Goal: Transaction & Acquisition: Purchase product/service

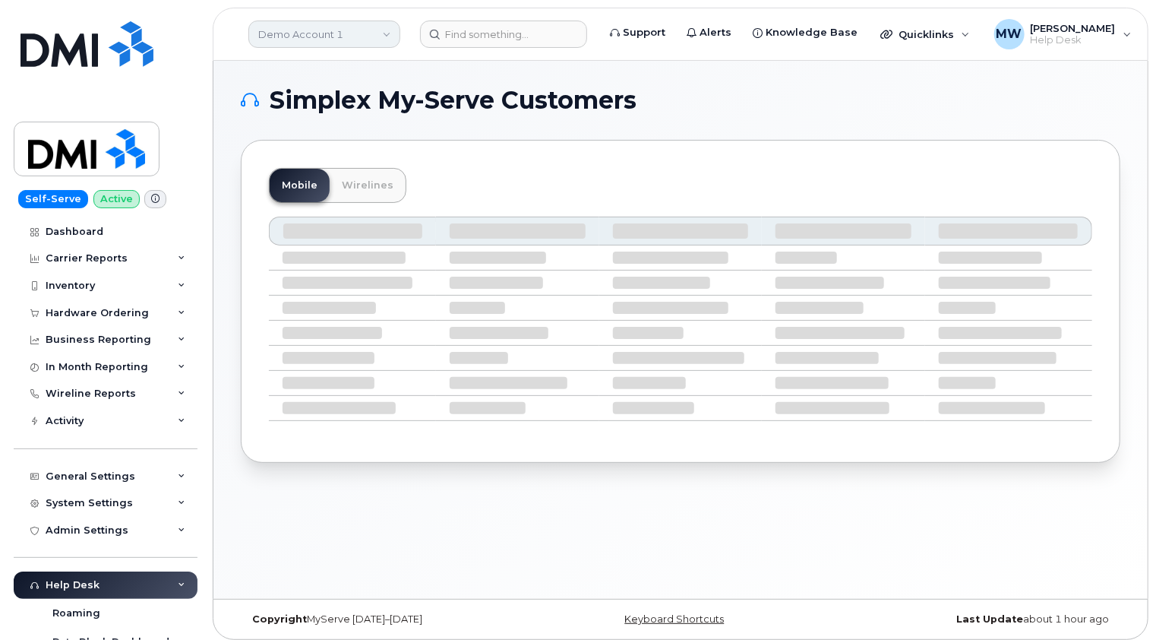
click at [355, 29] on link "Demo Account 1" at bounding box center [324, 34] width 152 height 27
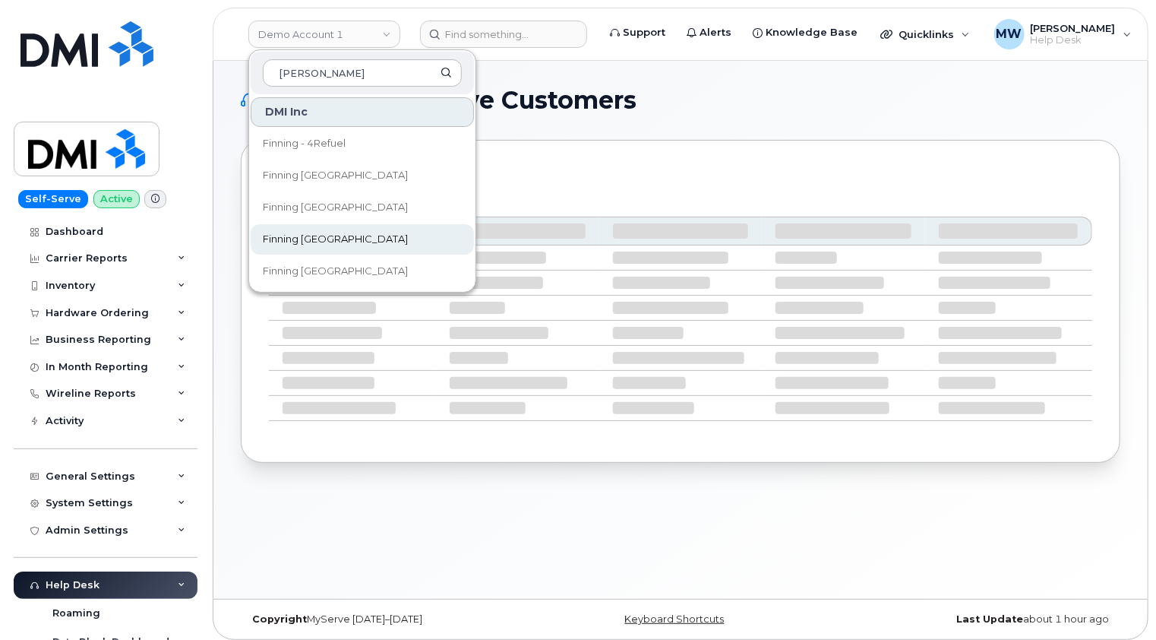
type input "finn"
click at [318, 238] on span "Finning [GEOGRAPHIC_DATA]" at bounding box center [335, 239] width 145 height 15
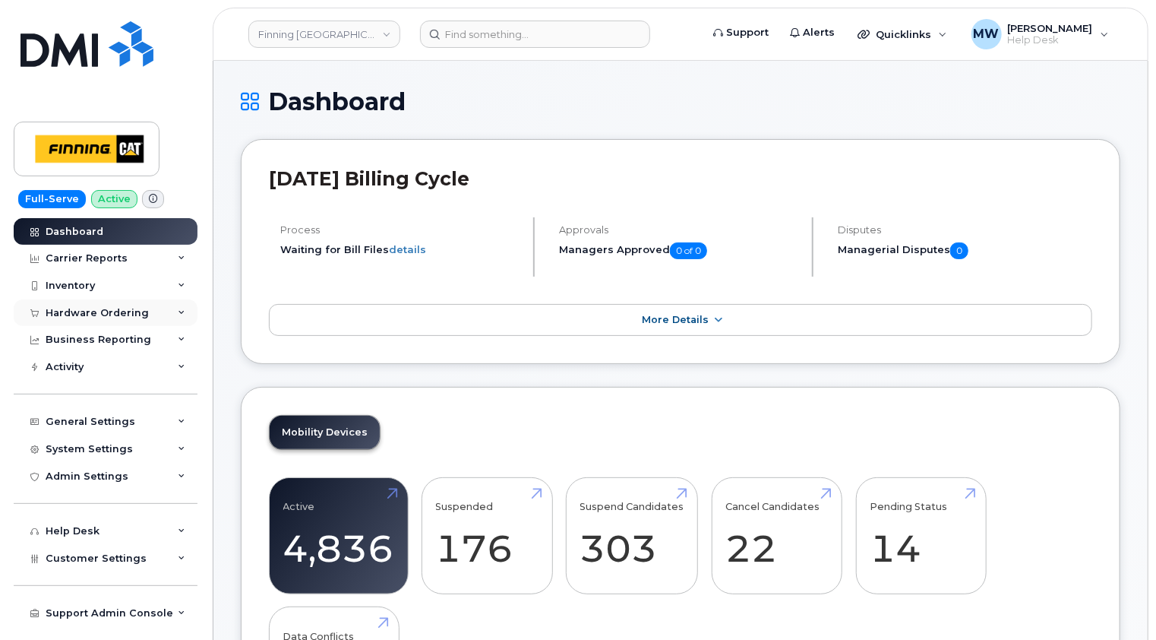
click at [103, 312] on div "Hardware Ordering" at bounding box center [97, 313] width 103 height 12
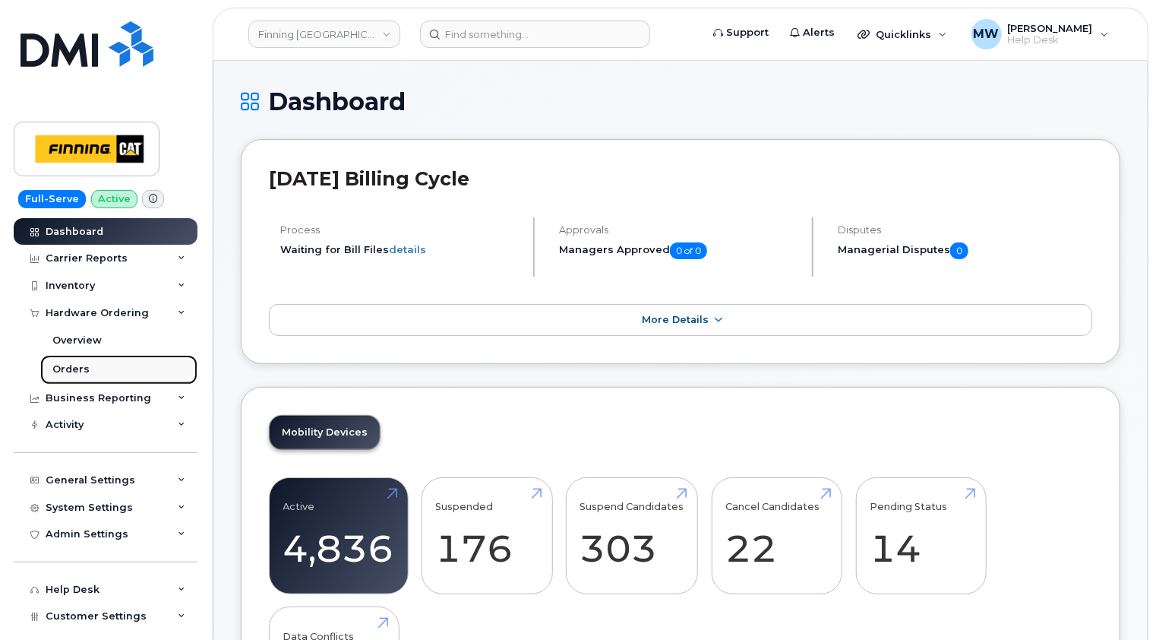
click at [68, 375] on div "Orders" at bounding box center [70, 369] width 37 height 14
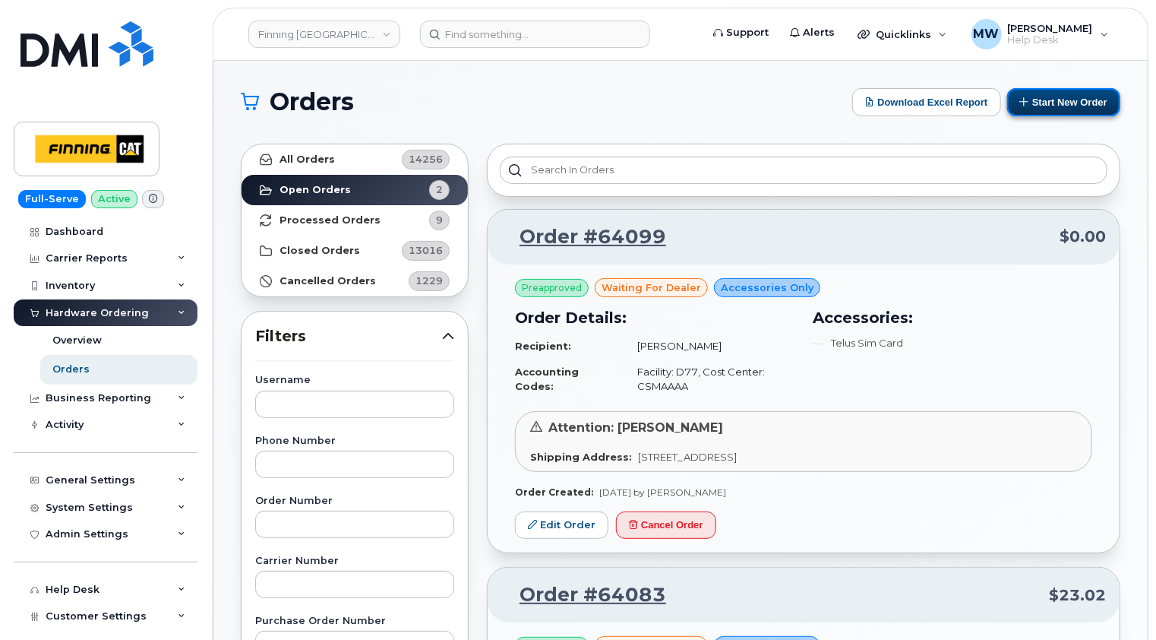
click at [1072, 103] on button "Start New Order" at bounding box center [1063, 102] width 113 height 28
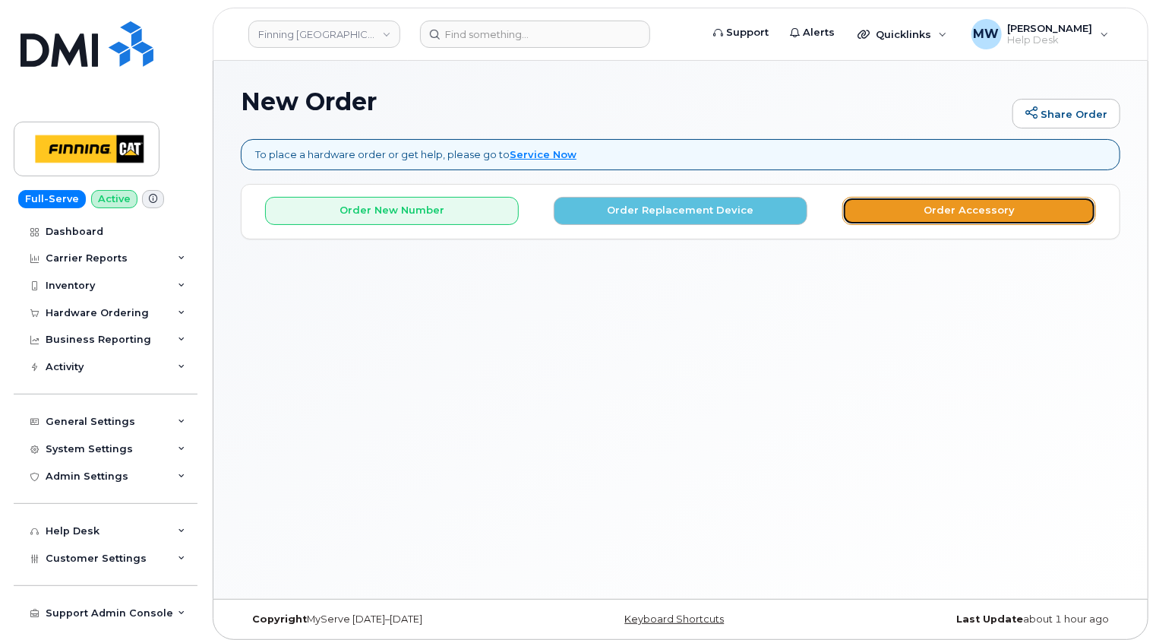
click at [977, 213] on button "Order Accessory" at bounding box center [969, 211] width 254 height 28
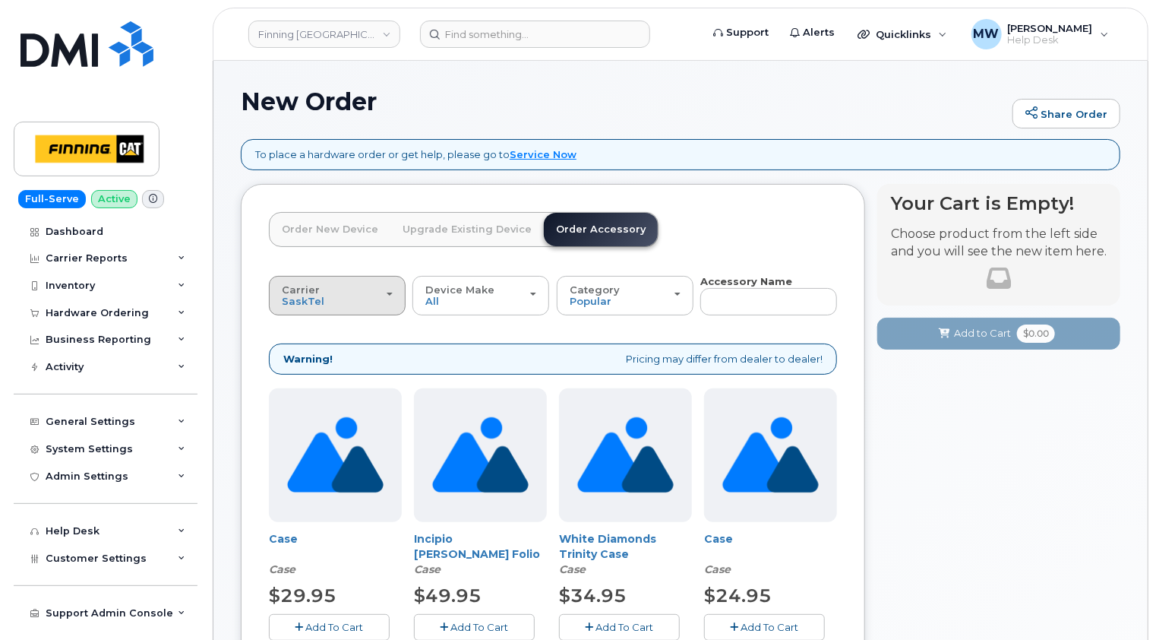
click at [365, 310] on button "Carrier SaskTel Telus" at bounding box center [337, 296] width 137 height 40
click at [321, 354] on div "Telus" at bounding box center [345, 355] width 144 height 18
click at [736, 303] on input "text" at bounding box center [768, 301] width 137 height 27
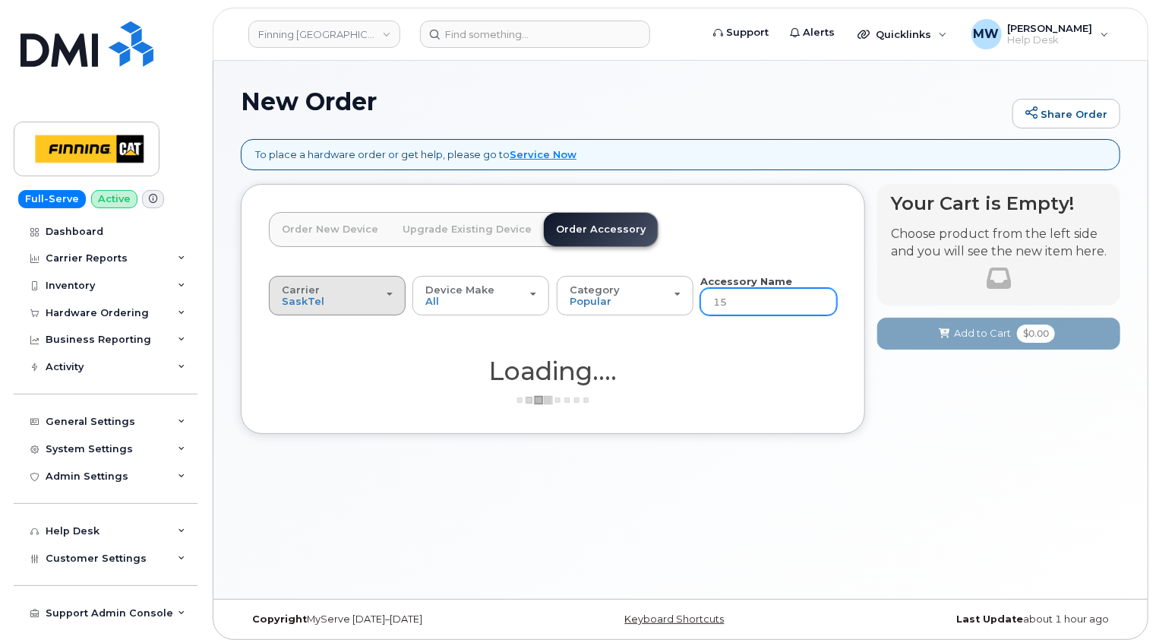
type input "15"
click at [383, 298] on div "Carrier SaskTel Telus" at bounding box center [337, 296] width 111 height 24
click at [298, 359] on label "Telus" at bounding box center [297, 355] width 48 height 18
click at [0, 0] on input "Telus" at bounding box center [0, 0] width 0 height 0
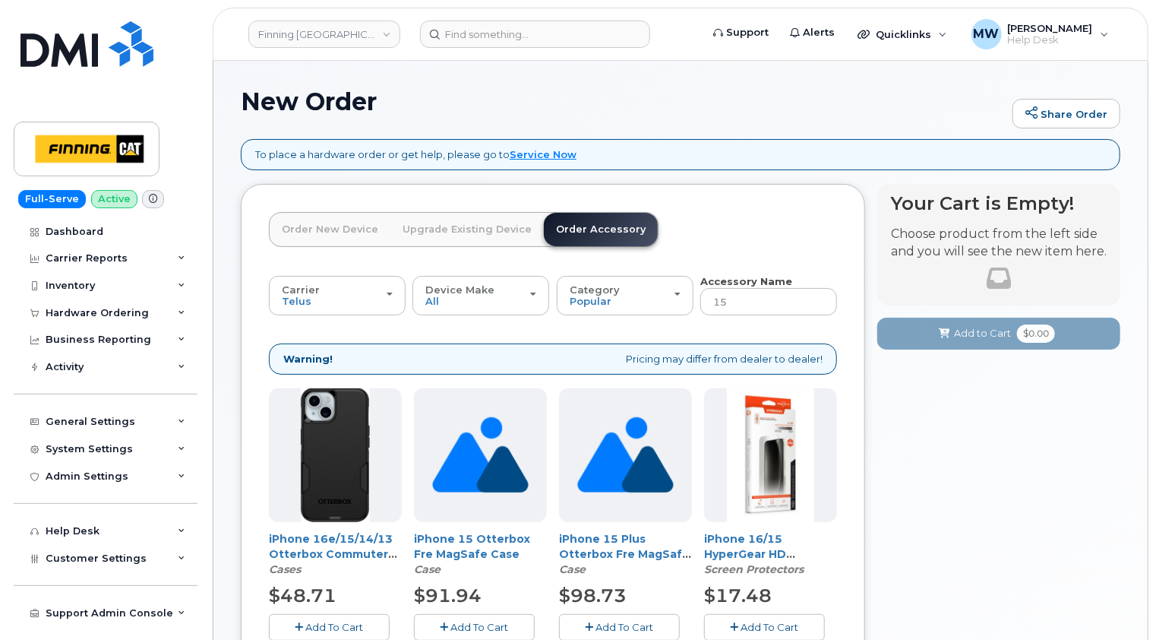
click at [793, 193] on div "Order New Device Upgrade Existing Device Order Accessory Order new device and n…" at bounding box center [553, 619] width 624 height 871
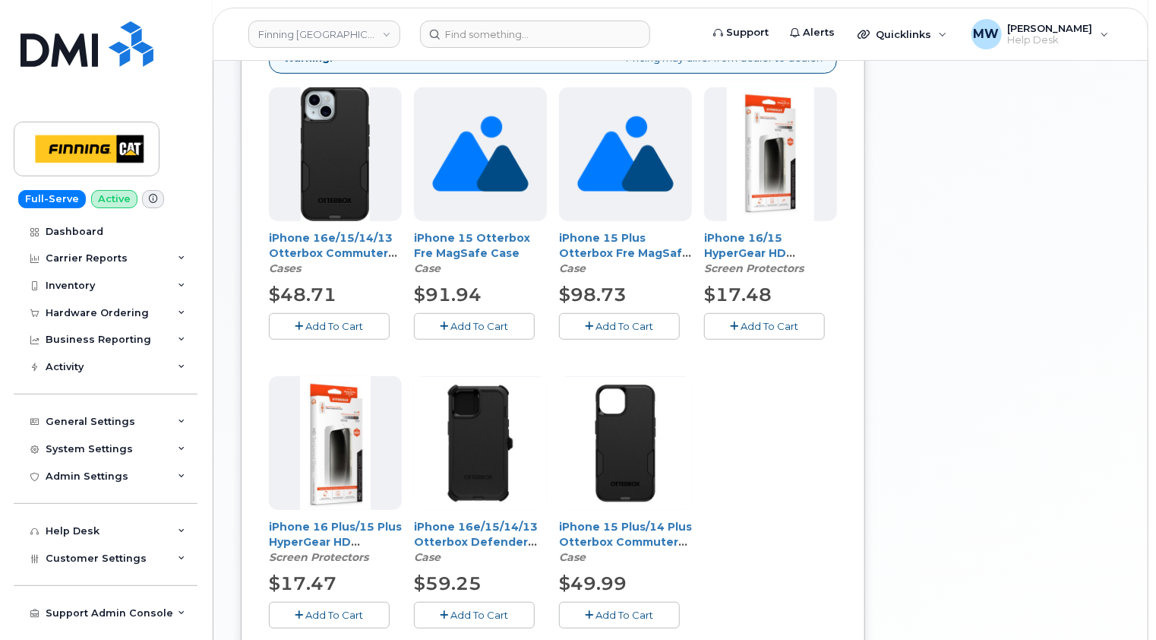
scroll to position [304, 0]
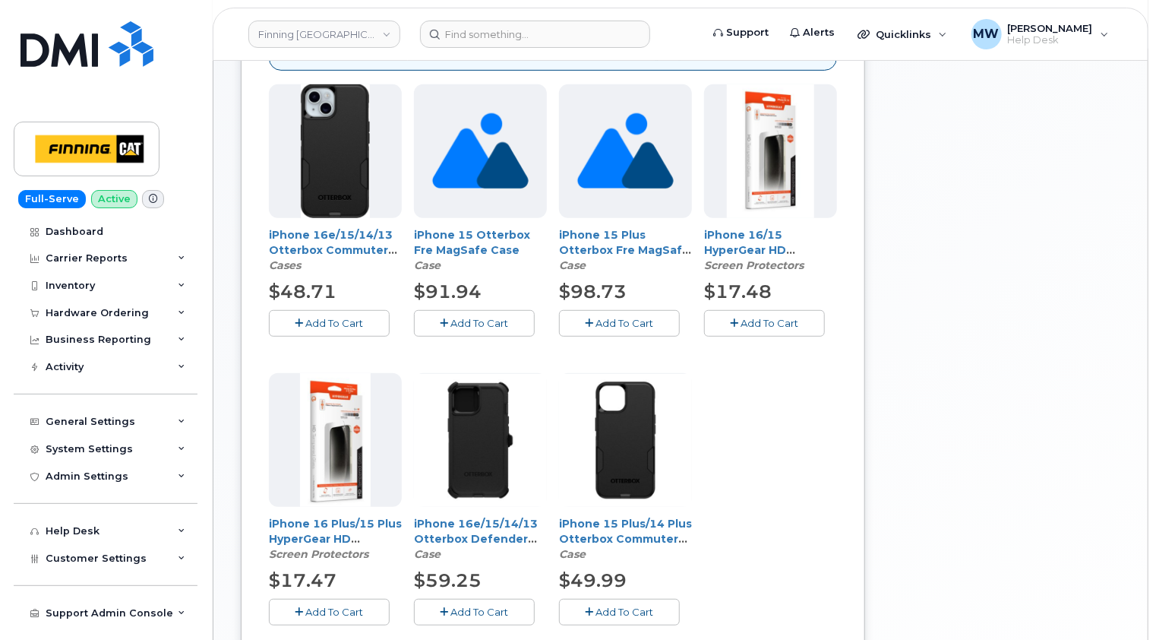
click at [763, 321] on span "Add To Cart" at bounding box center [770, 323] width 58 height 12
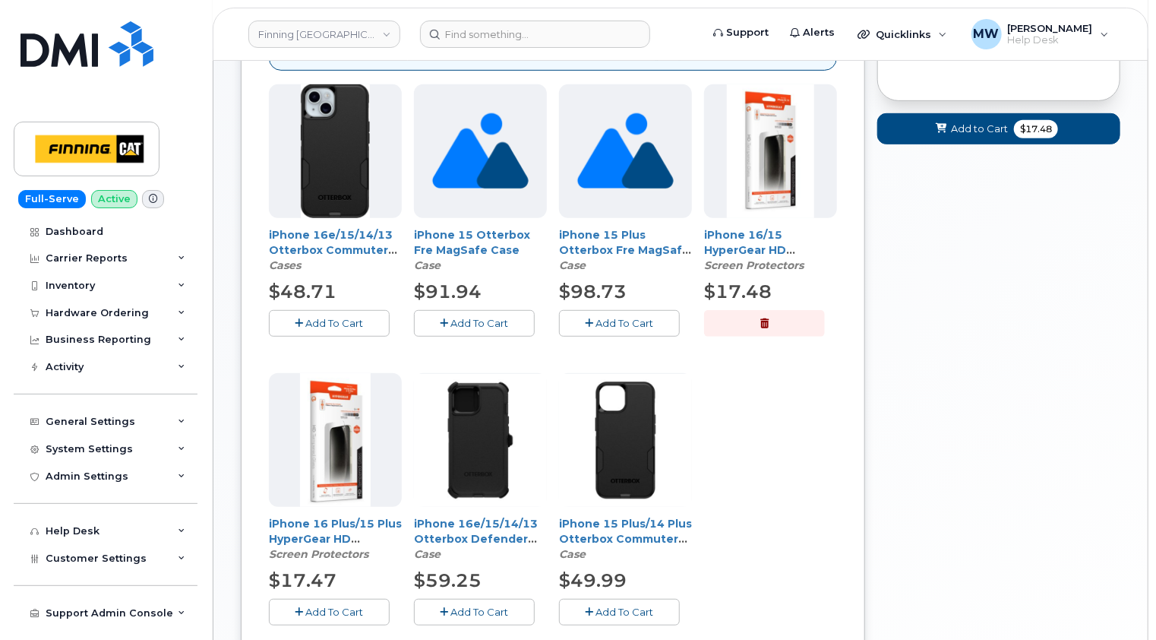
click at [479, 612] on span "Add To Cart" at bounding box center [480, 611] width 58 height 12
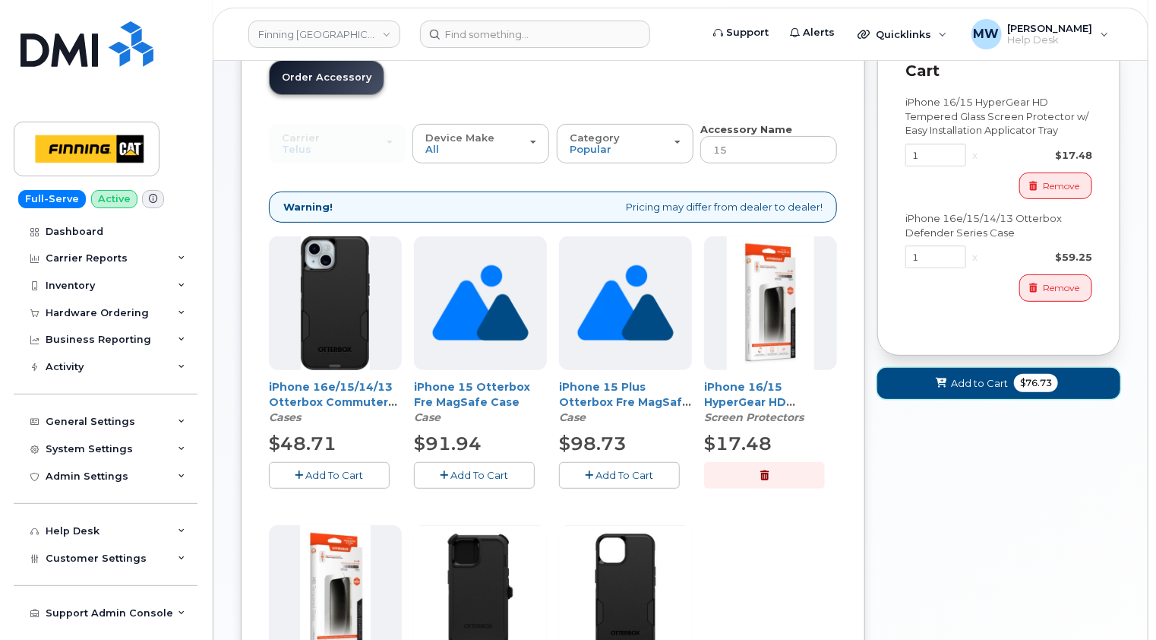
click at [971, 378] on span "Add to Cart" at bounding box center [979, 383] width 57 height 14
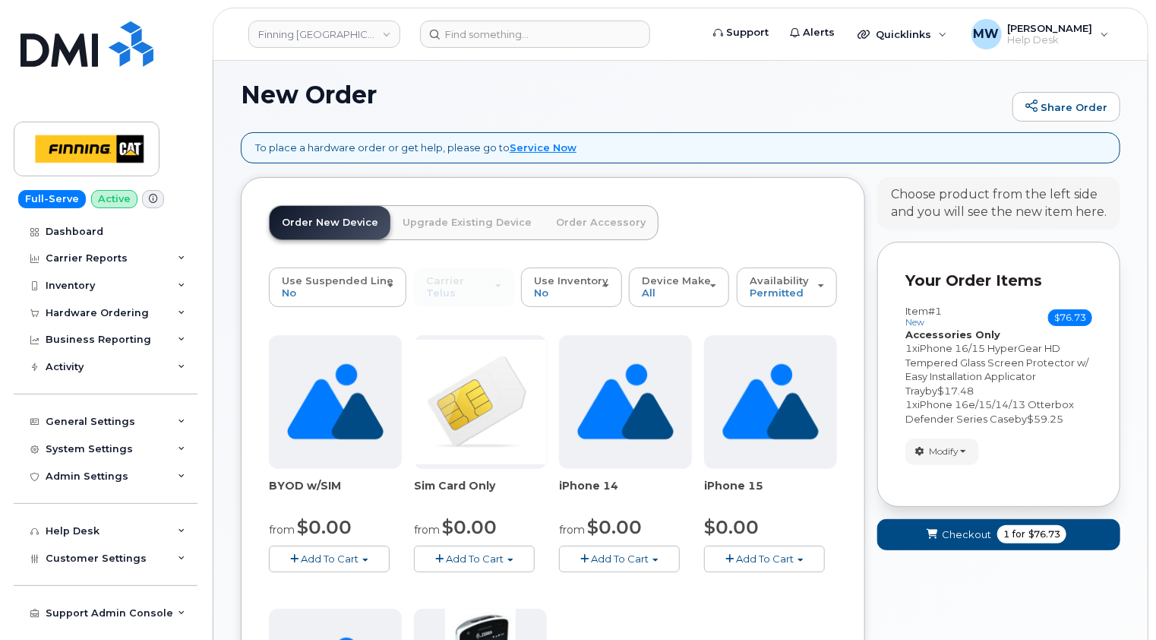
scroll to position [152, 0]
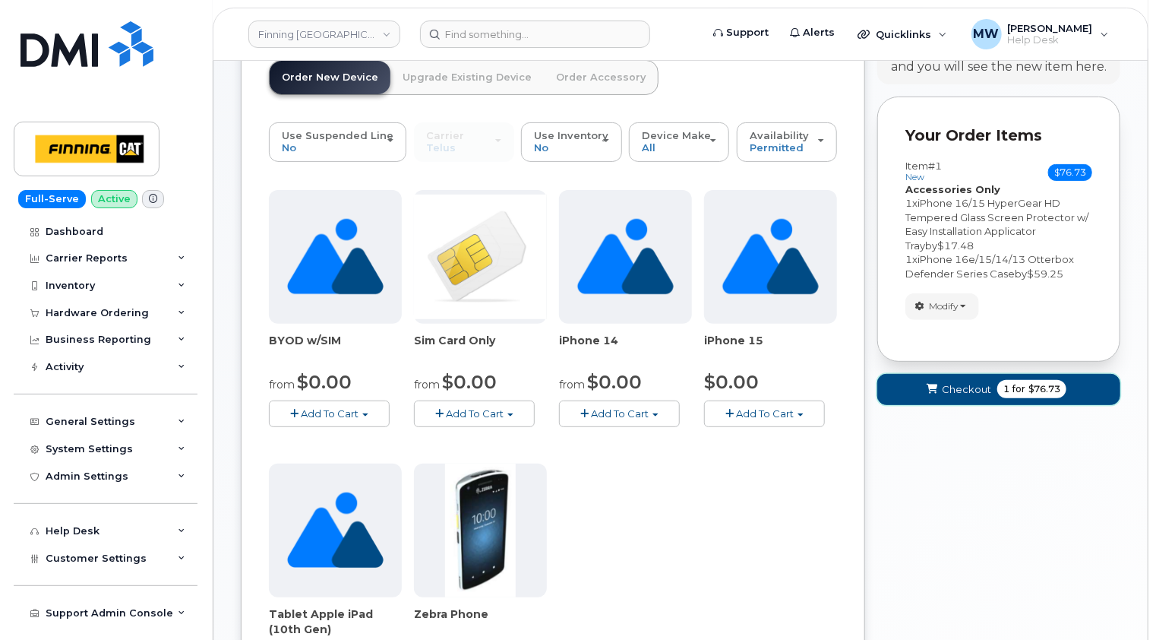
click at [966, 386] on span "Checkout" at bounding box center [966, 389] width 49 height 14
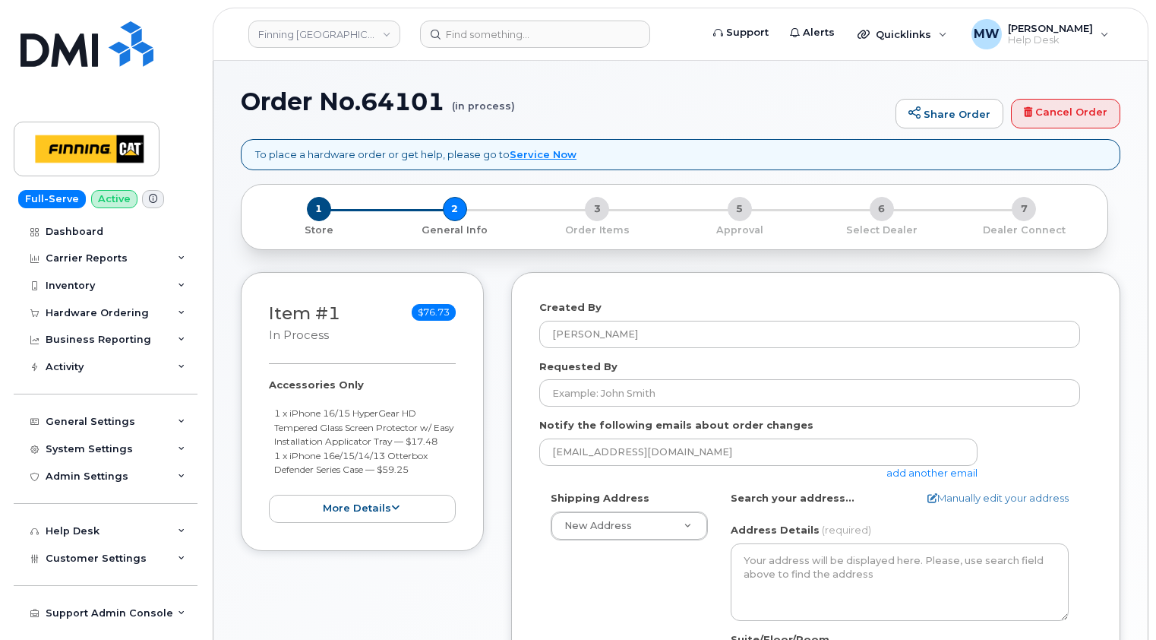
select select
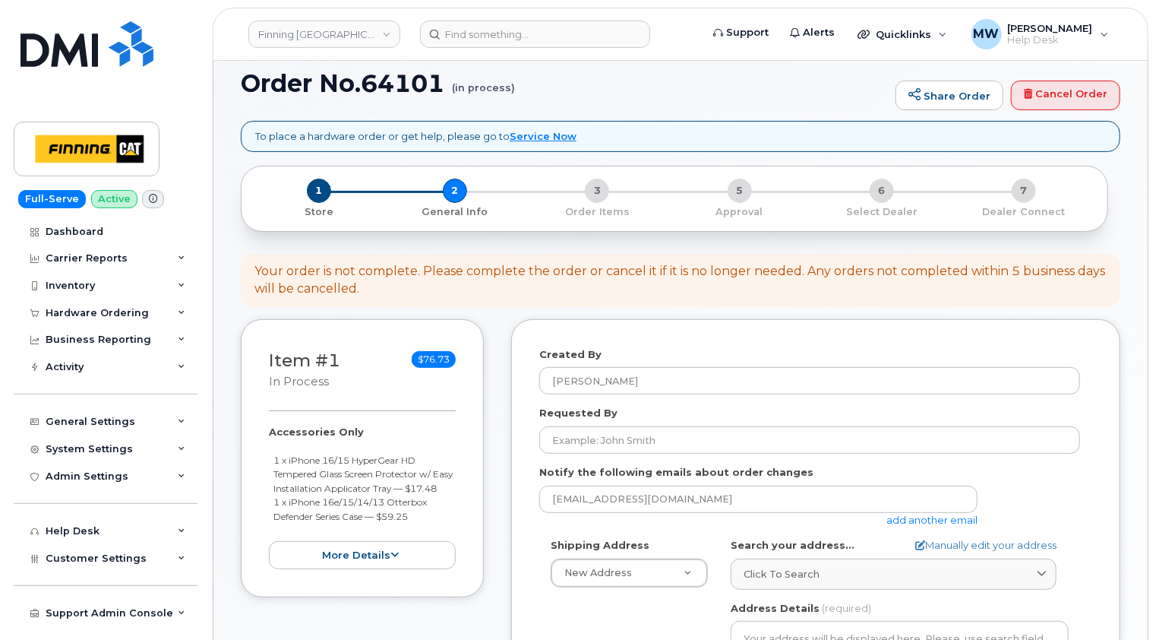
scroll to position [76, 0]
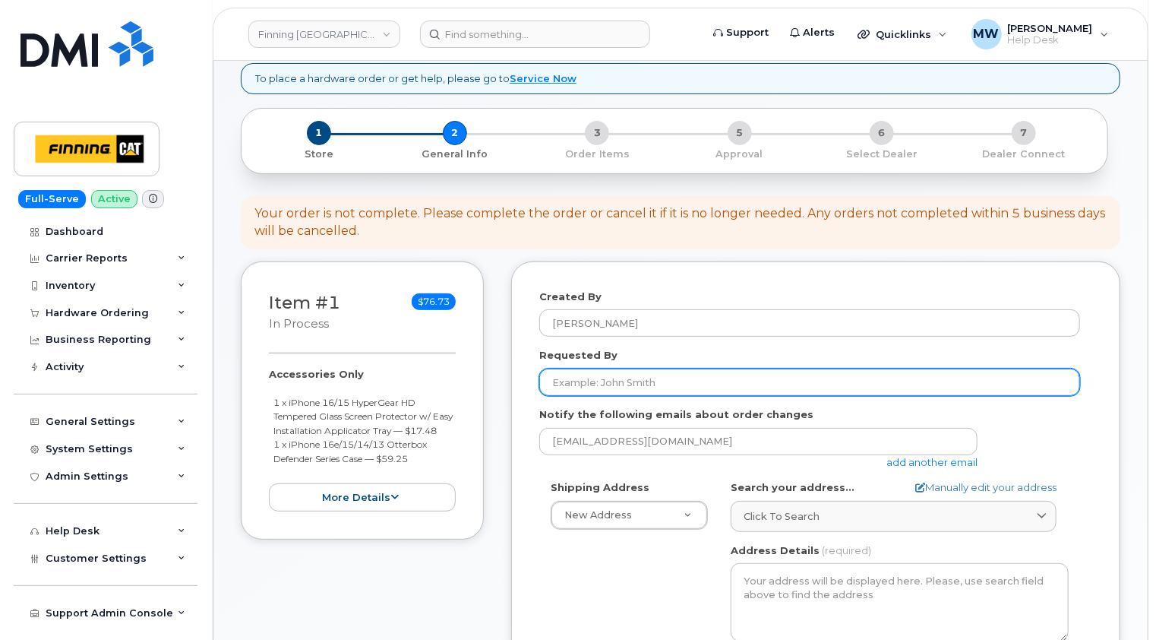
click at [591, 378] on input "Requested By" at bounding box center [809, 381] width 541 height 27
paste input "RITM0482409"
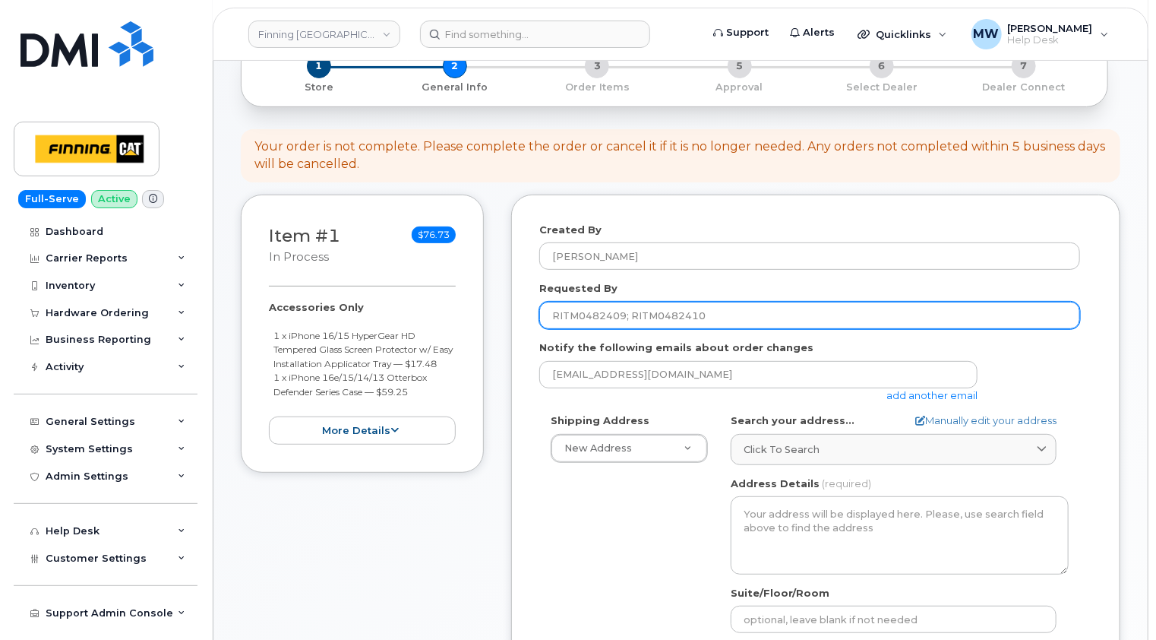
scroll to position [228, 0]
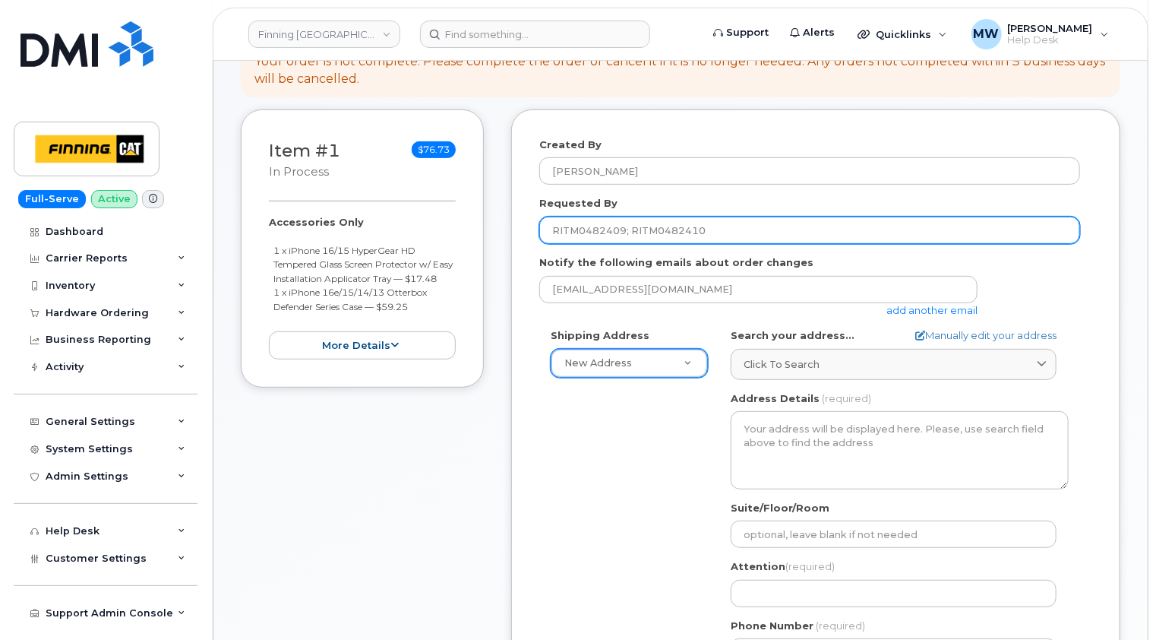
type input "RITM0482409; RITM0482410"
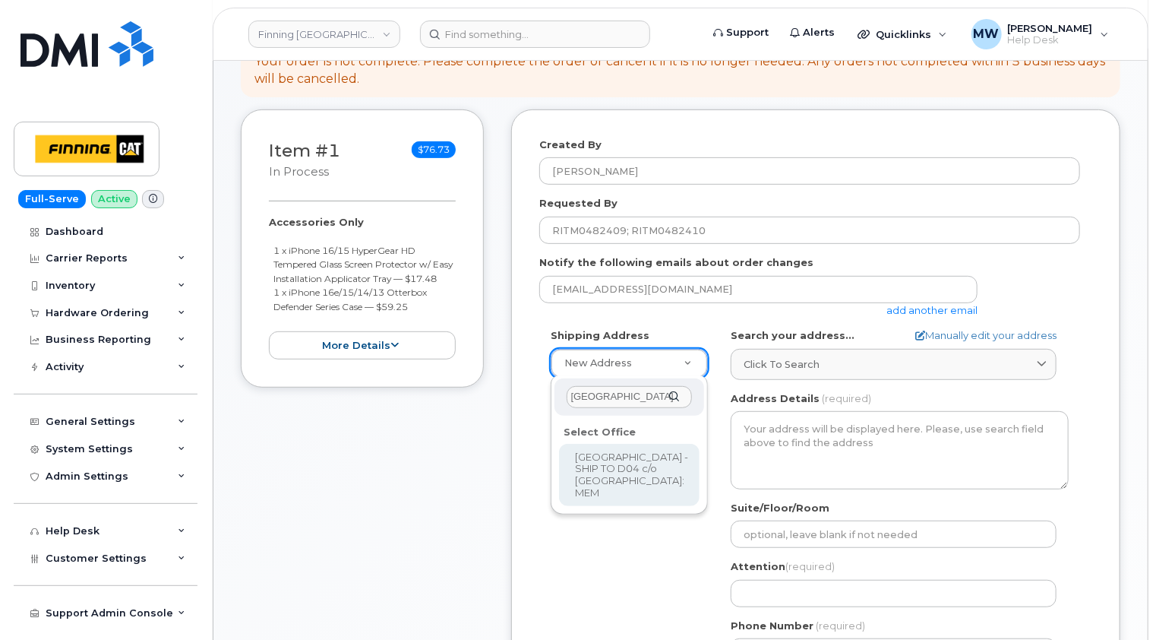
type input "fort hill"
select select
type textarea "MEM/Fort Hills Dock H Suncor EnergyPO Box 4015, Main Mailroom, Tar Island Fort …"
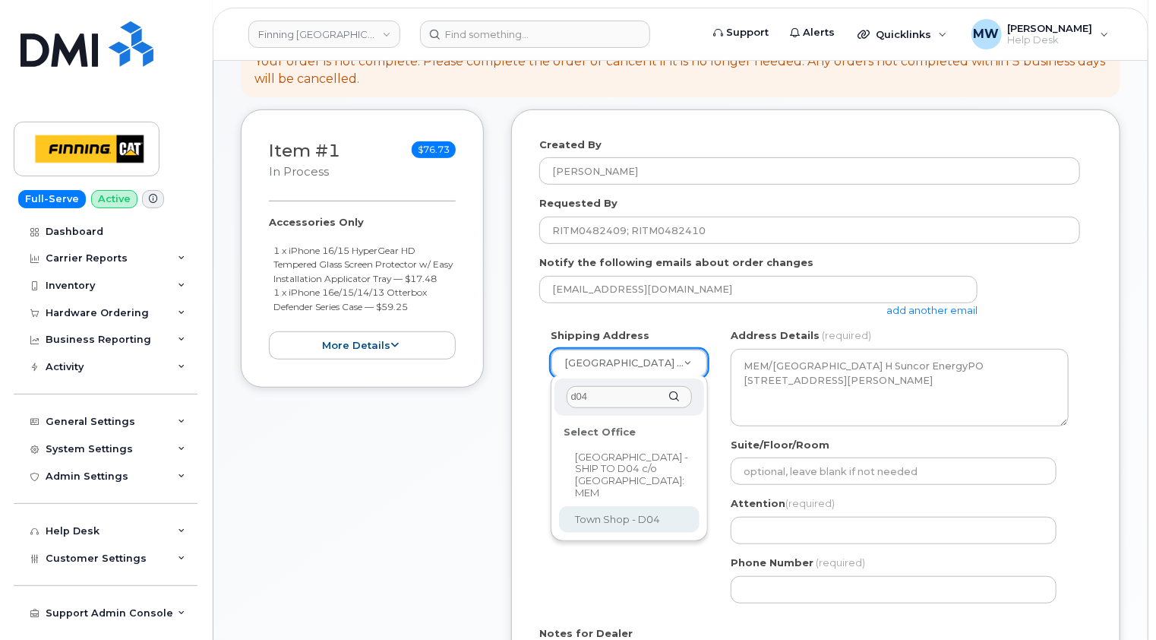
type input "d04"
select select
type textarea "118 Macdonald Crescent Fort McMurray Alberta T9H 4B2"
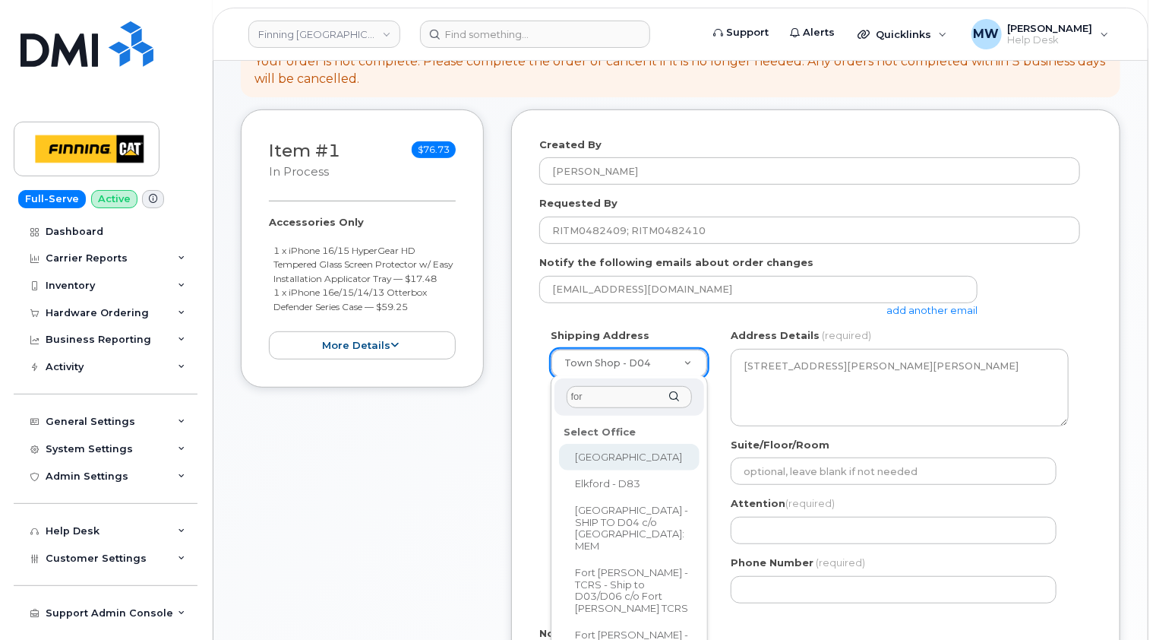
type input "fort"
drag, startPoint x: 618, startPoint y: 396, endPoint x: 556, endPoint y: 396, distance: 62.3
click at [557, 397] on div "fort" at bounding box center [630, 396] width 150 height 37
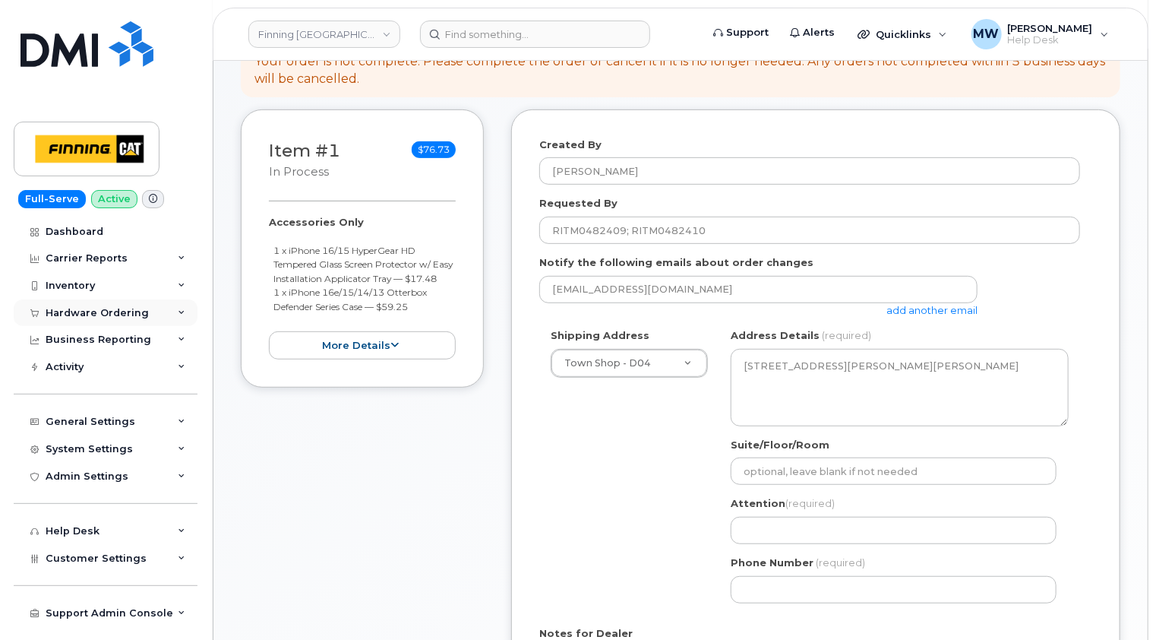
click at [110, 311] on div "Hardware Ordering" at bounding box center [97, 313] width 103 height 12
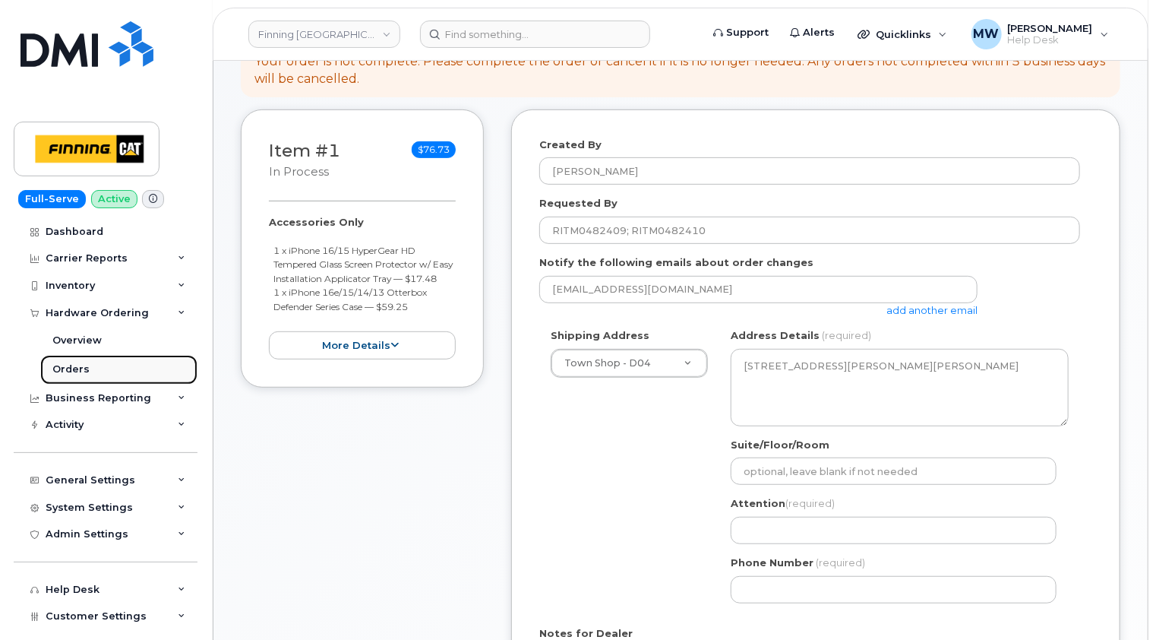
click at [67, 372] on div "Orders" at bounding box center [70, 369] width 37 height 14
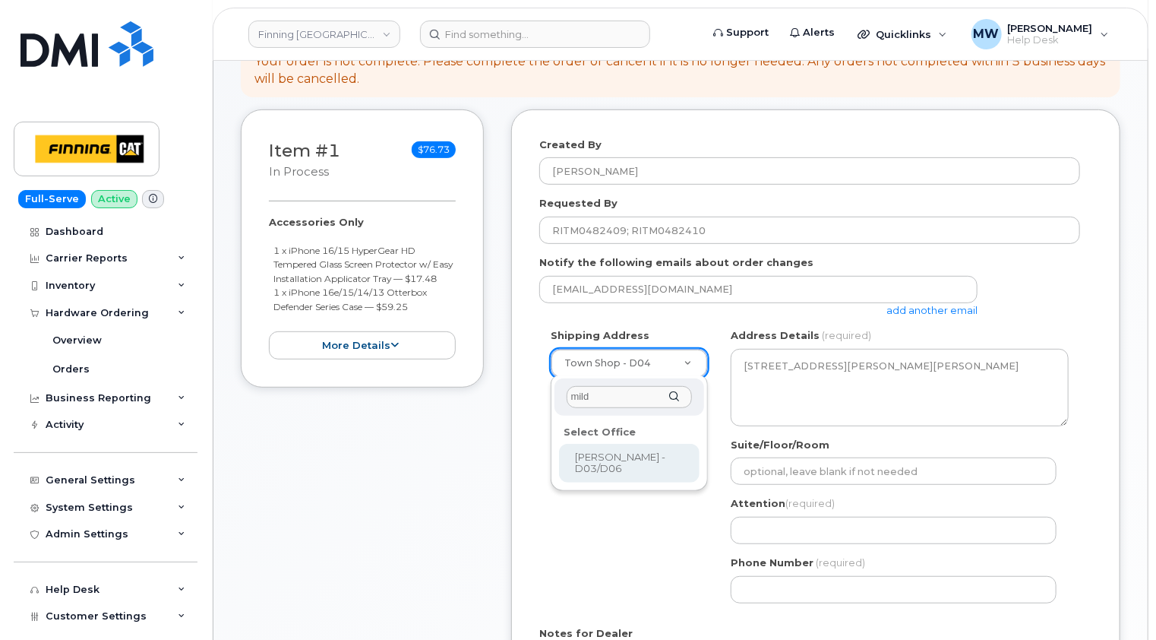
type input "mild"
select select
type textarea "Highway 63, Mildred Lake Industrial Park Mildred Lake Alberta T0P 1C0"
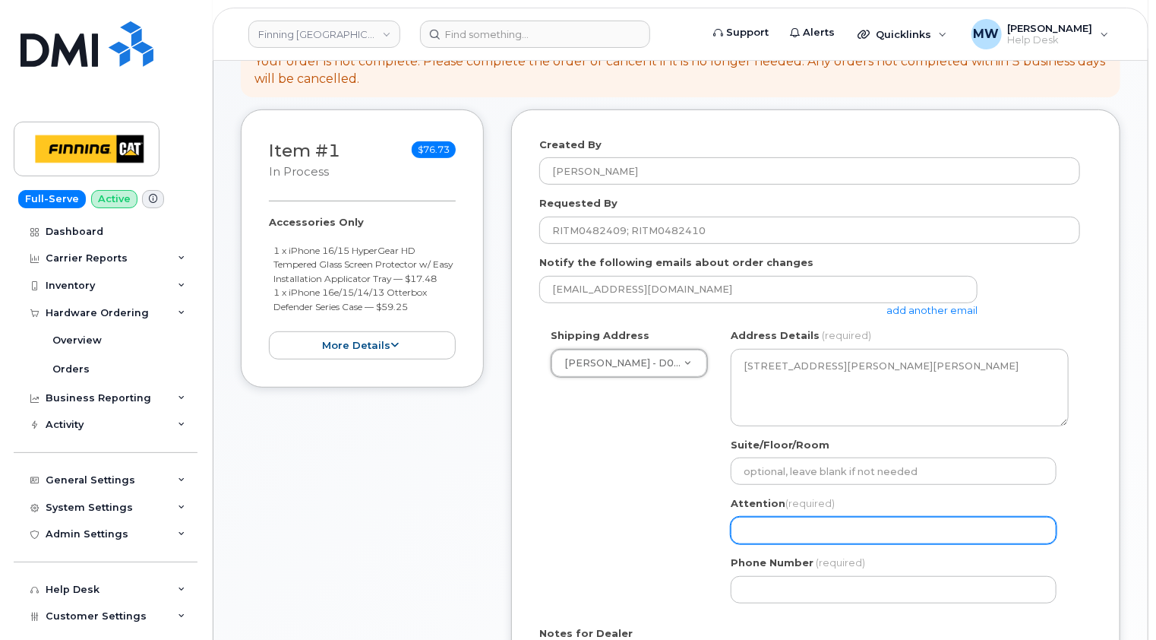
click at [821, 527] on input "Attention (required)" at bounding box center [894, 530] width 326 height 27
select select
type input "J"
select select
type input "Jo"
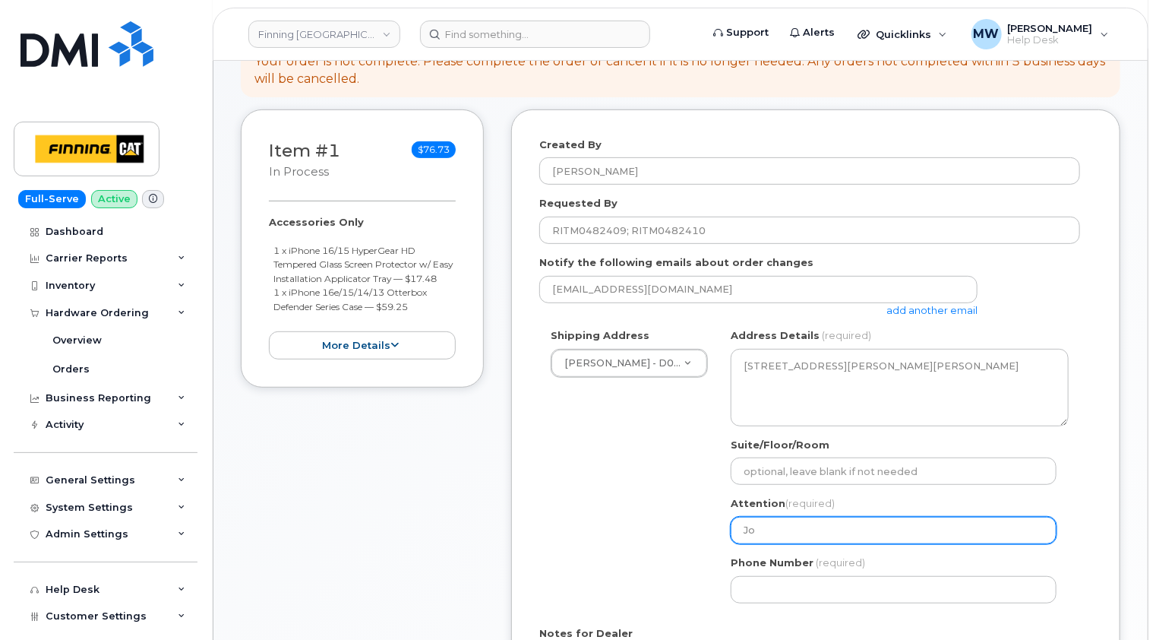
select select
type input "Jor"
select select
type input "Jord"
select select
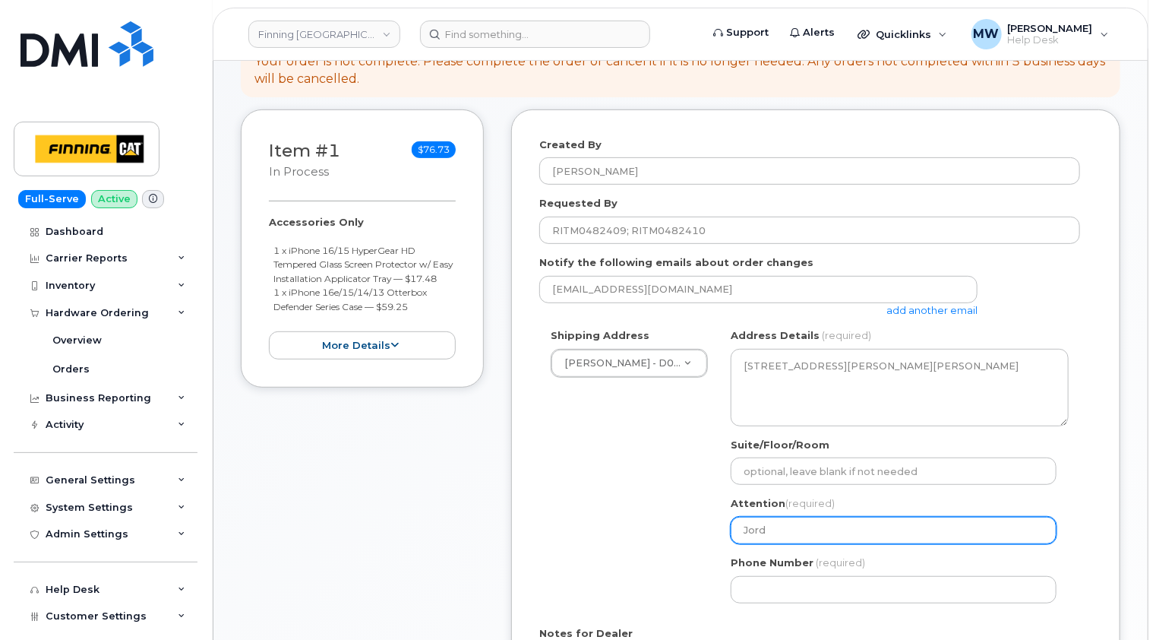
type input "Jorda"
select select
type input "Jordan"
select select
type input "Jordan M"
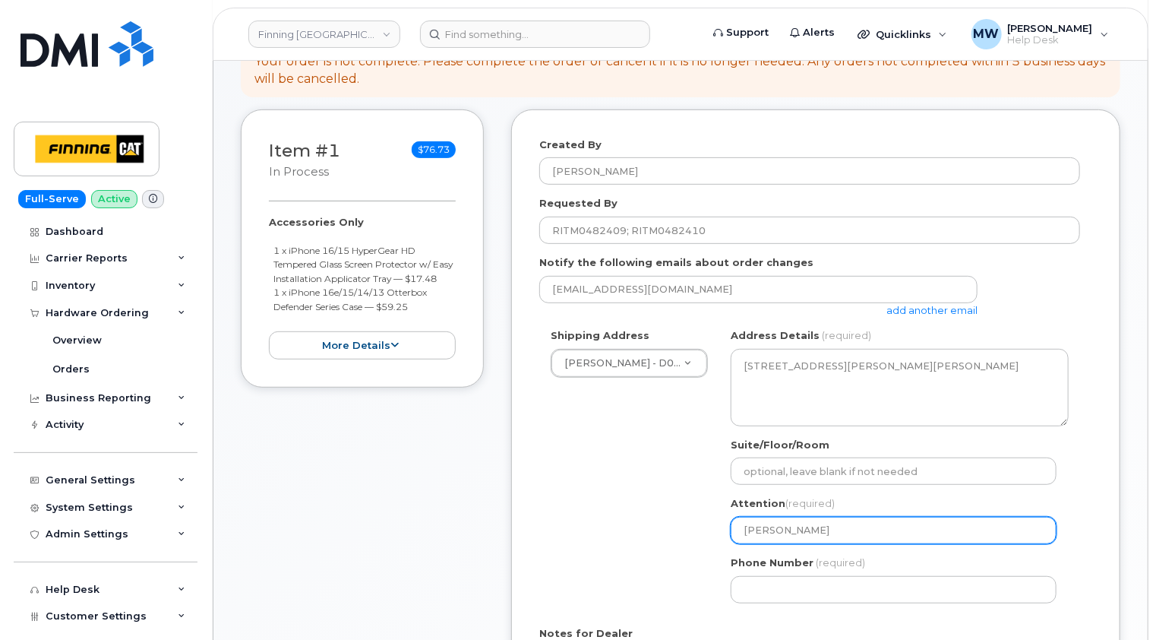
select select
type input "Jordan Mi"
select select
type input "Jordan Mit"
select select
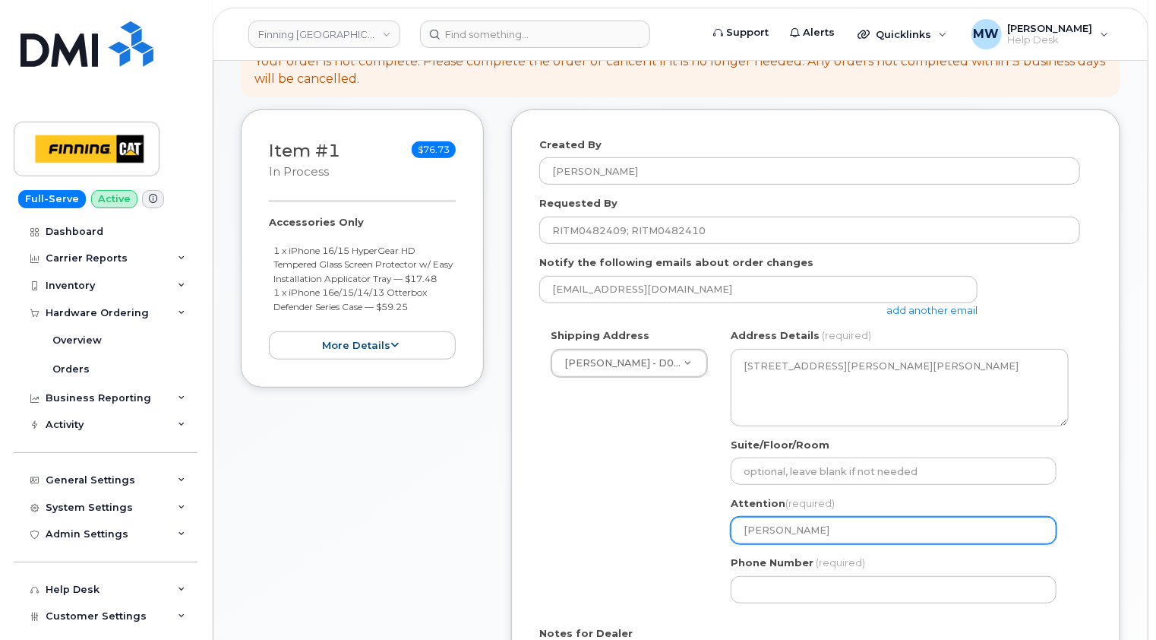
type input "Jordan Mitc"
select select
type input "Jordan Mitch"
select select
type input "Jordan Mitche"
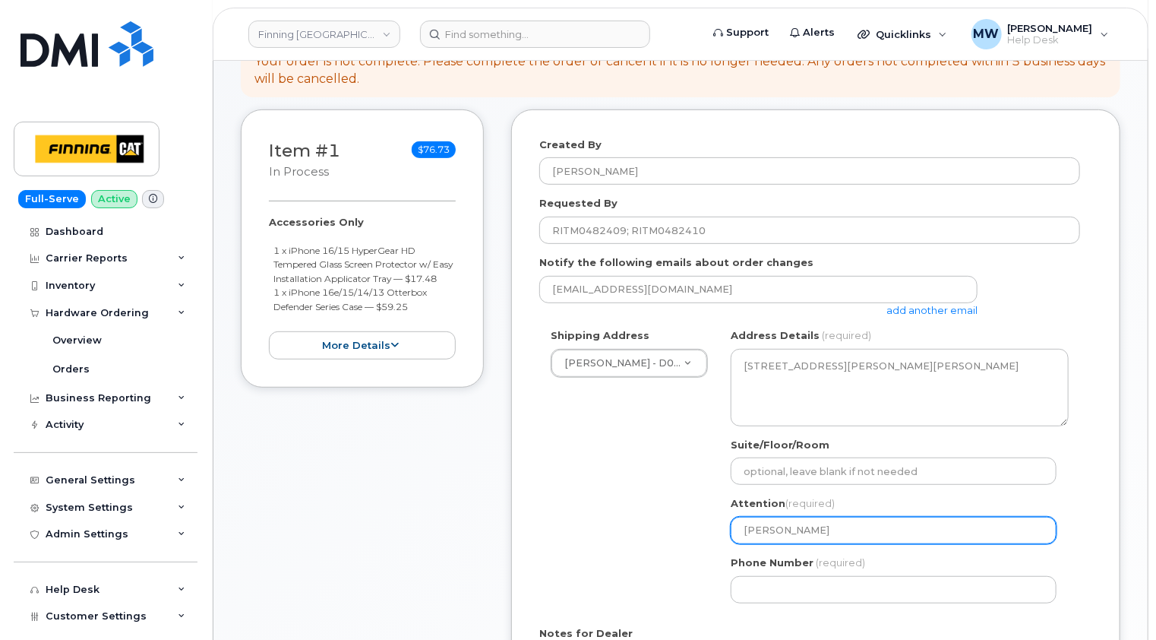
select select
type input "Jordan Mitchel"
select select
type input "Jordan Mitchell"
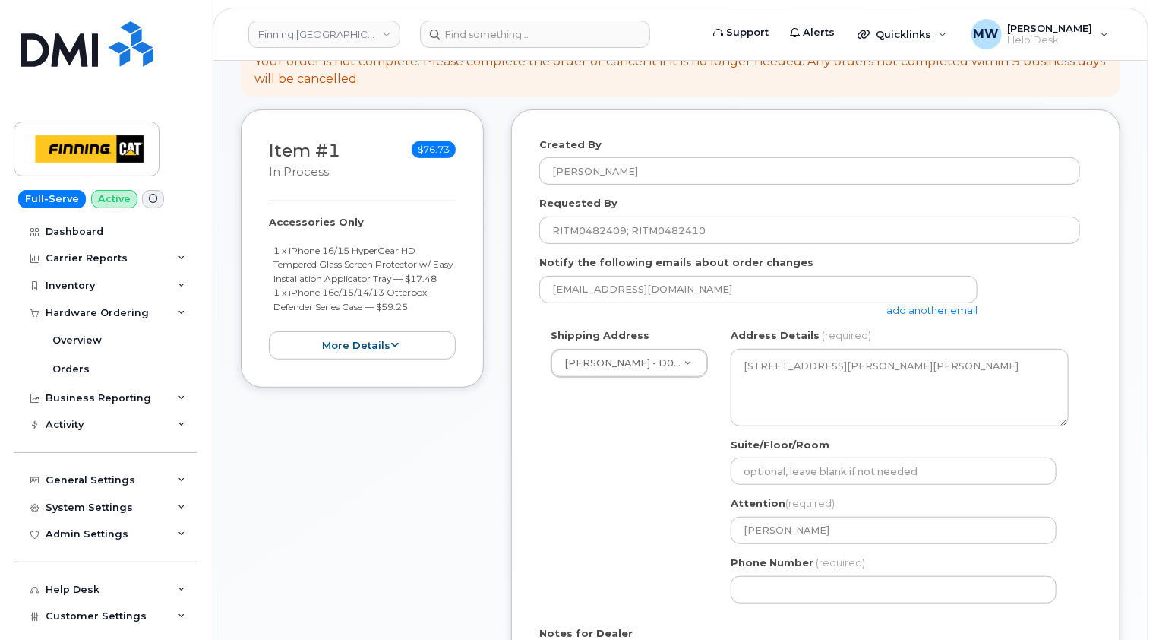
click at [621, 477] on div "Shipping Address Mildred Lake - D03/D06 New Address 10760A Henri-Bourassa E Blv…" at bounding box center [809, 471] width 541 height 286
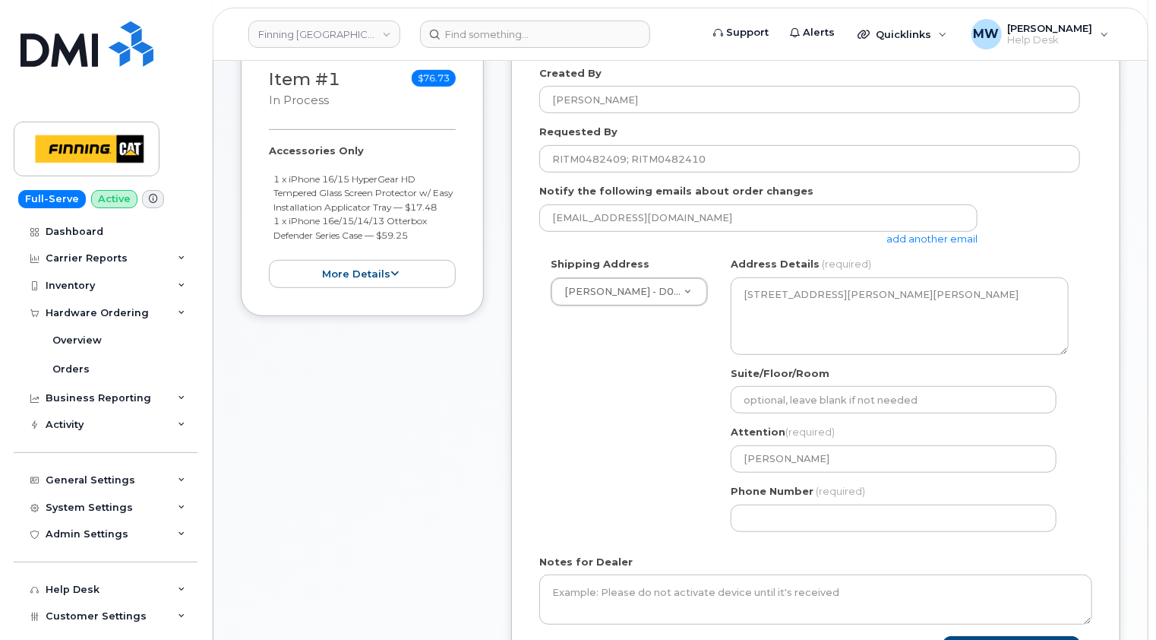
scroll to position [380, 0]
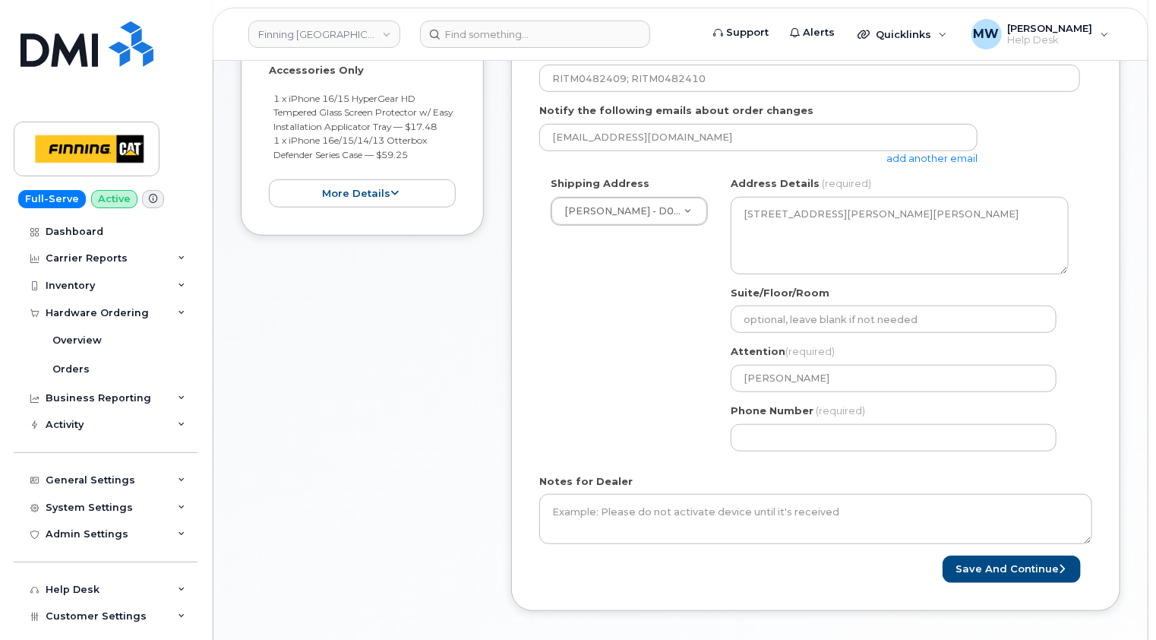
click at [580, 230] on div "Shipping Address Mildred Lake - D03/D06 New Address 10760A Henri-Bourassa E Blv…" at bounding box center [809, 319] width 541 height 286
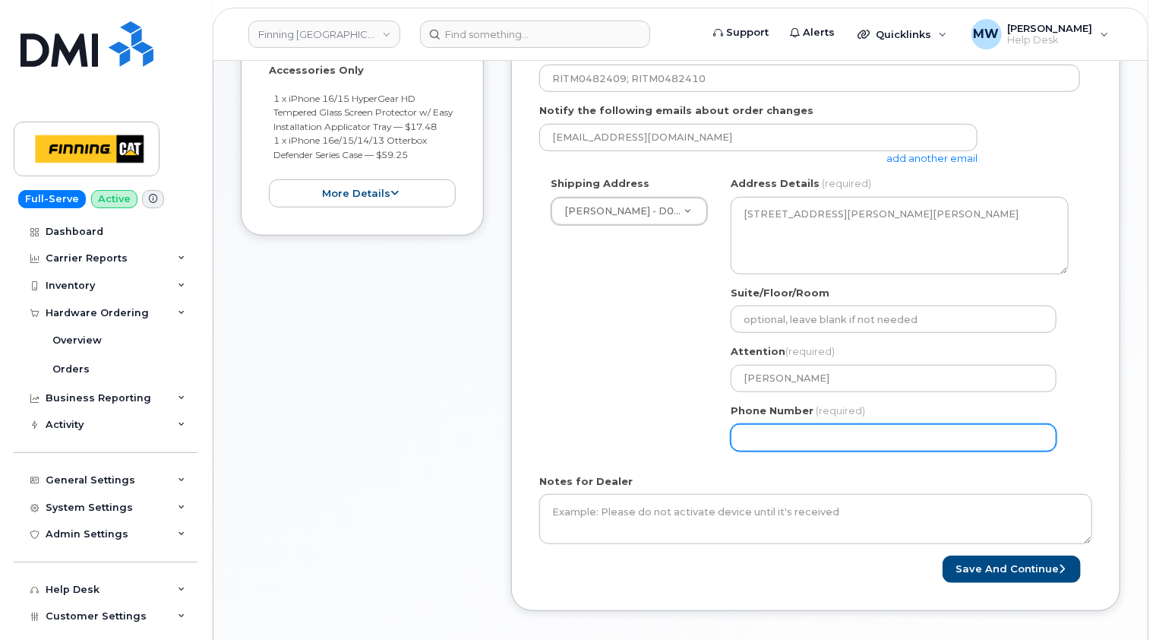
click at [763, 442] on input "Phone Number" at bounding box center [894, 437] width 326 height 27
paste input "3065453311"
select select
type input "3065453311"
click at [625, 445] on div "Shipping Address Mildred Lake - D03/D06 New Address 10760A Henri-Bourassa E Blv…" at bounding box center [809, 319] width 541 height 286
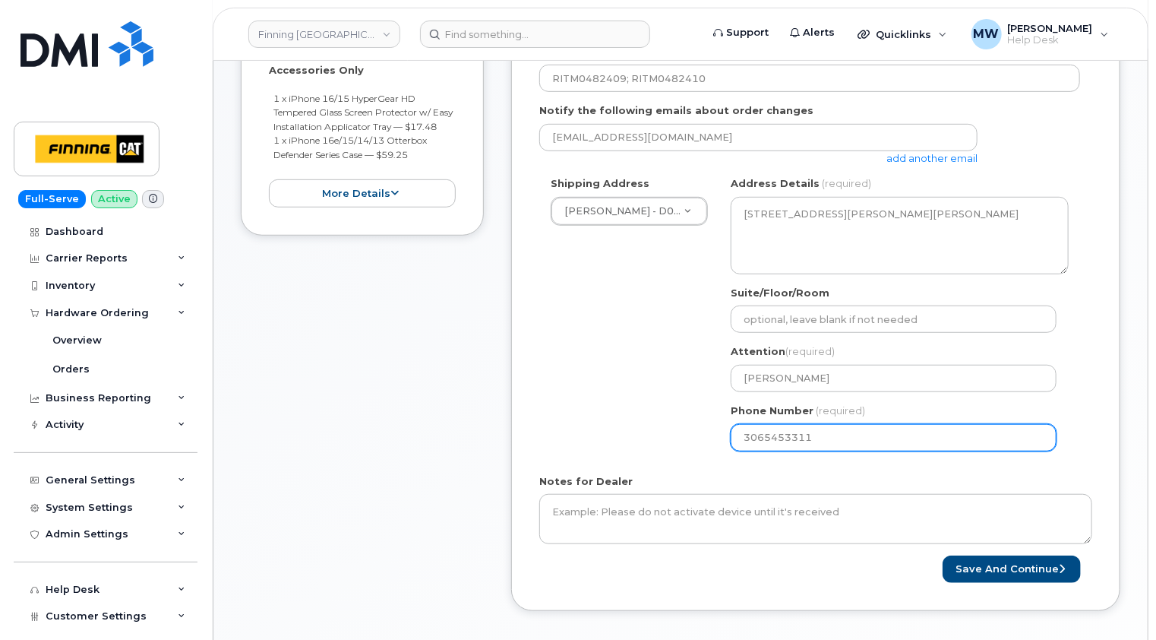
scroll to position [228, 0]
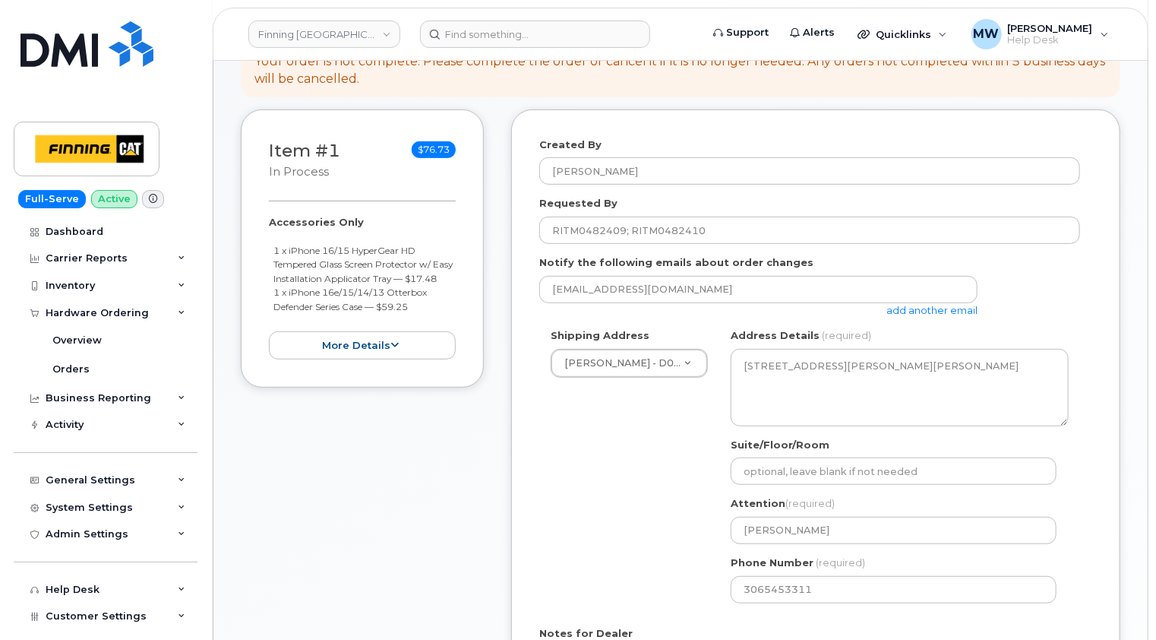
drag, startPoint x: 427, startPoint y: 327, endPoint x: 262, endPoint y: 252, distance: 180.9
click at [262, 252] on div "Item #1 in process $76.73 Accessories Only 1 x iPhone 16/15 HyperGear HD Temper…" at bounding box center [362, 248] width 243 height 278
copy ul "1 x iPhone 16/15 HyperGear HD Tempered Glass Screen Protector w/ Easy Installat…"
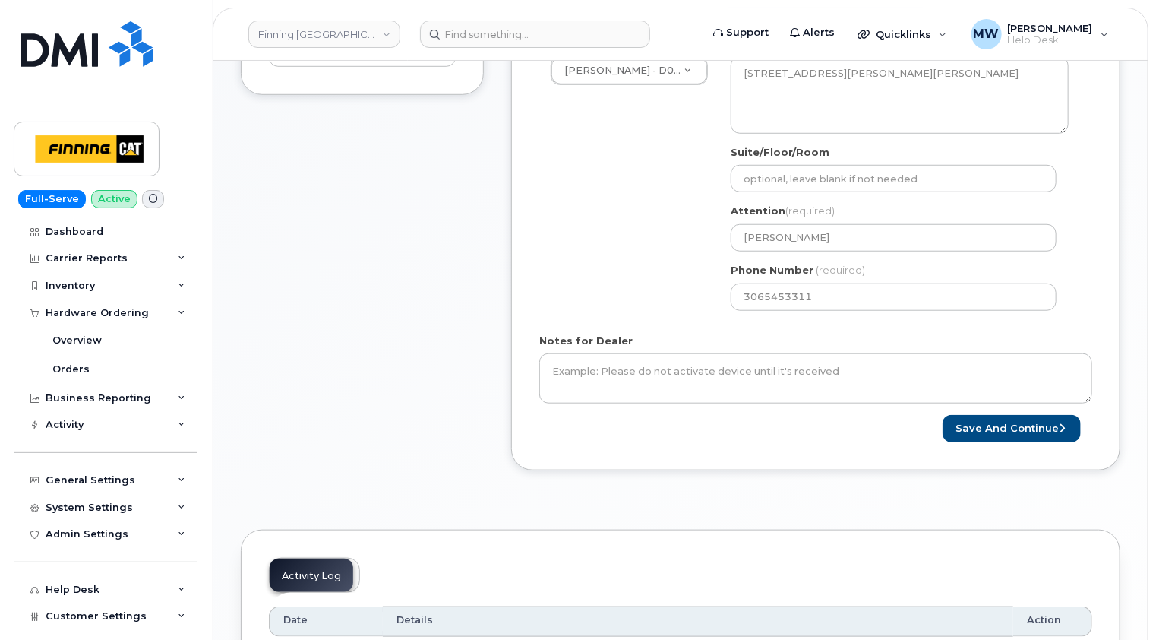
scroll to position [608, 0]
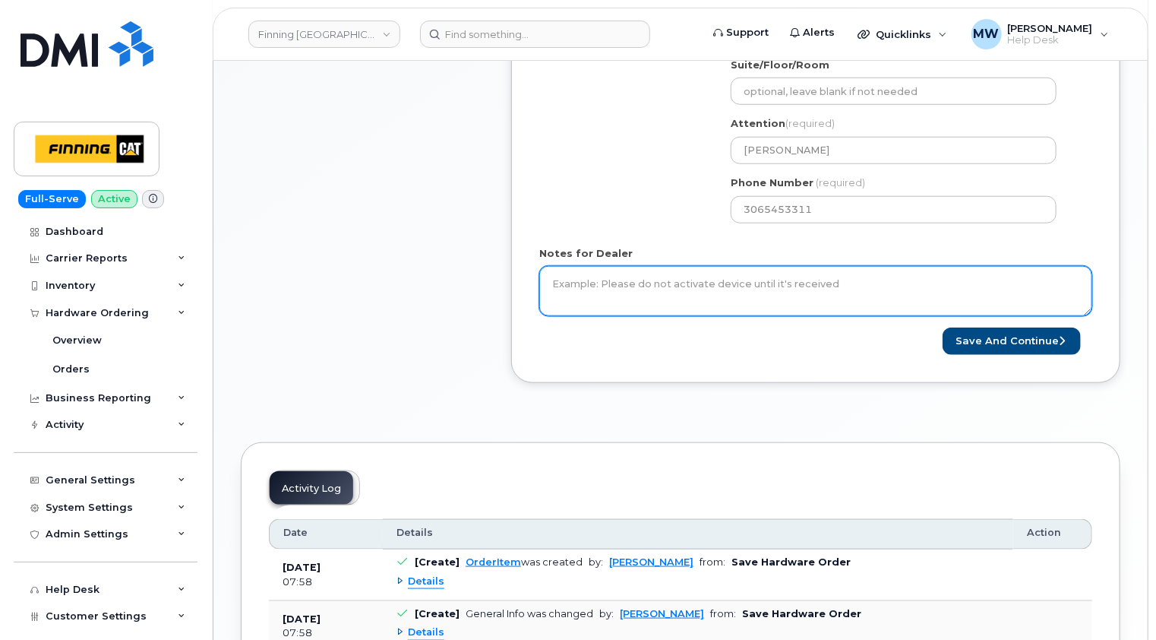
click at [696, 289] on textarea "Notes for Dealer" at bounding box center [815, 291] width 553 height 50
paste textarea "1 x iPhone 16/15 HyperGear HD Tempered Glass Screen Protector w/ Easy Installat…"
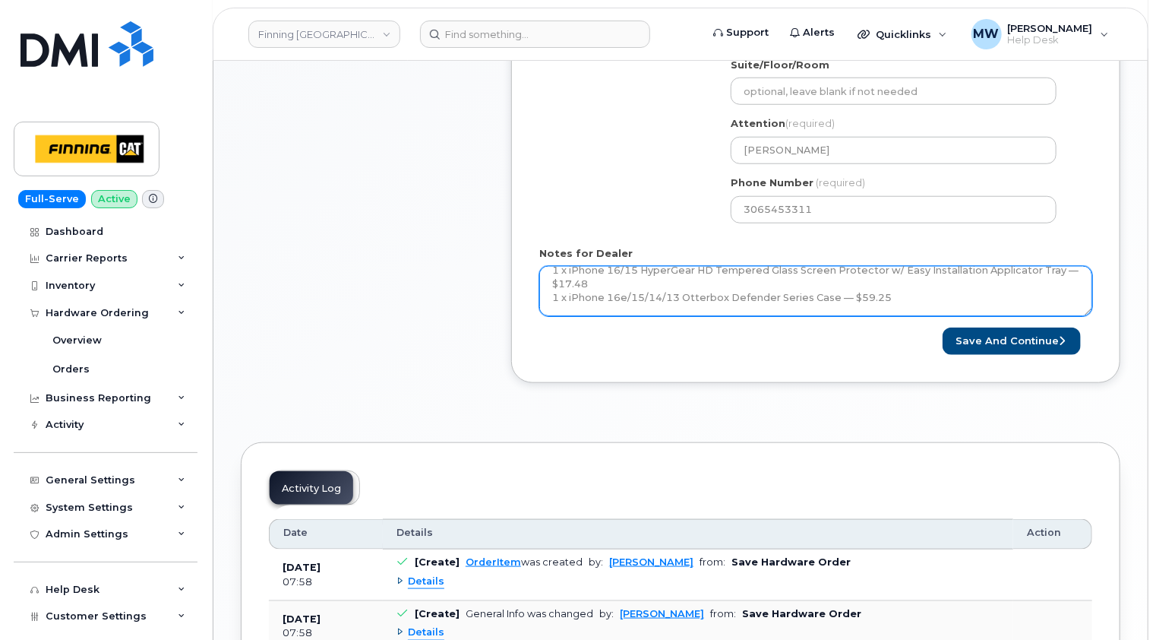
scroll to position [0, 0]
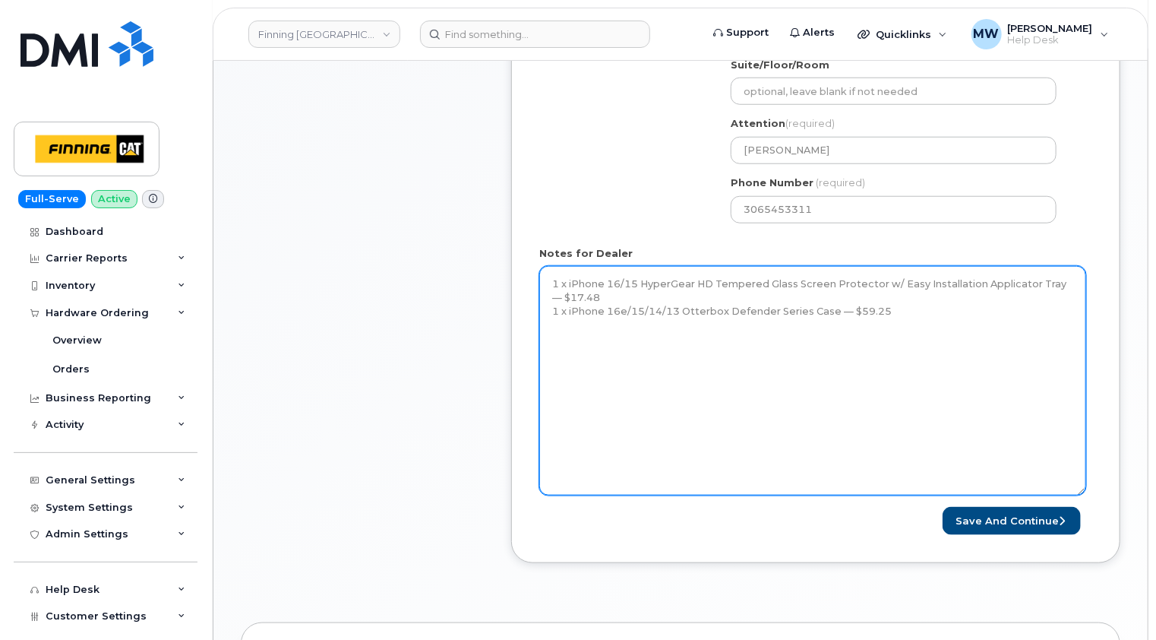
drag, startPoint x: 1089, startPoint y: 311, endPoint x: 1070, endPoint y: 490, distance: 179.5
click at [1082, 495] on textarea "1 x iPhone 16/15 HyperGear HD Tempered Glass Screen Protector w/ Easy Installat…" at bounding box center [812, 380] width 547 height 229
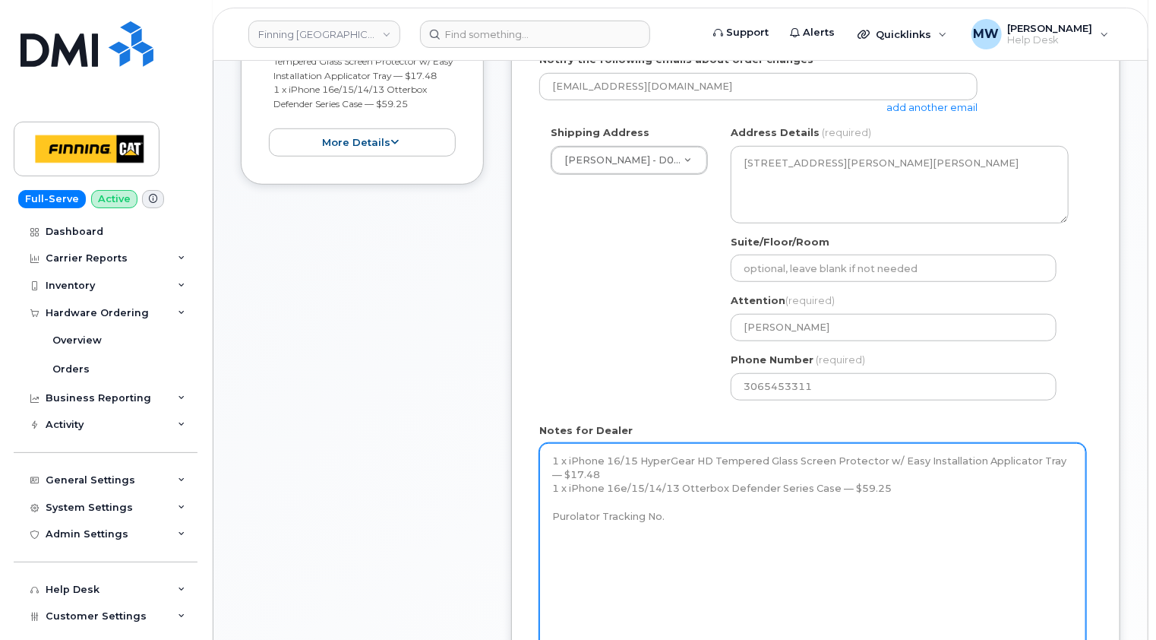
scroll to position [532, 0]
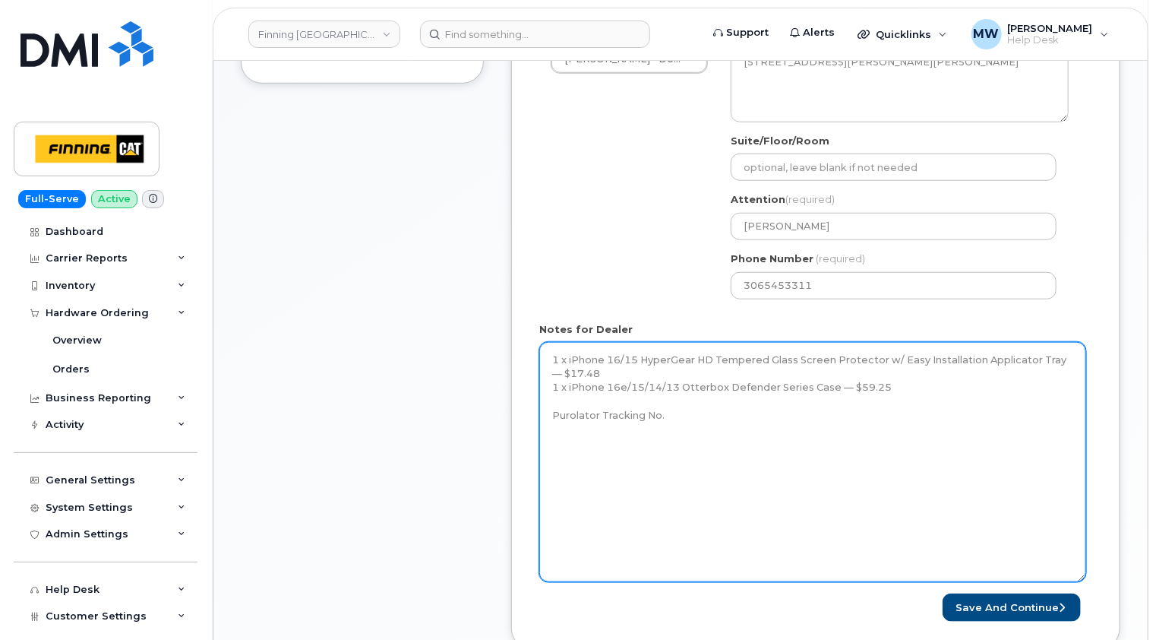
drag, startPoint x: 895, startPoint y: 384, endPoint x: 553, endPoint y: 385, distance: 341.8
click at [553, 385] on textarea "1 x iPhone 16/15 HyperGear HD Tempered Glass Screen Protector w/ Easy Installat…" at bounding box center [812, 462] width 547 height 240
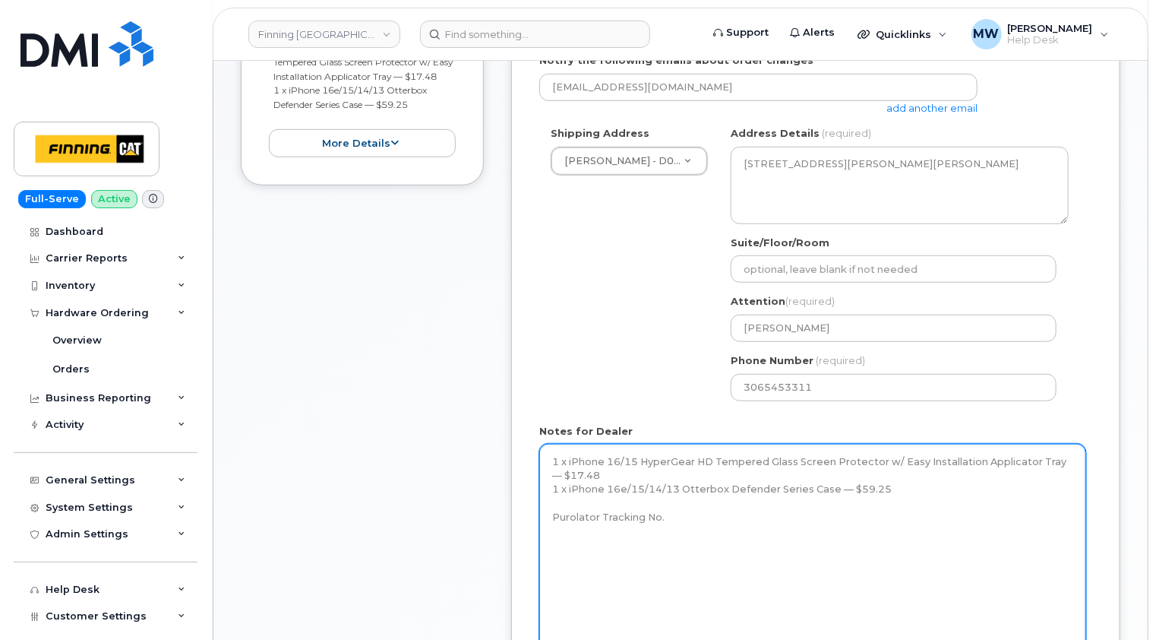
scroll to position [456, 0]
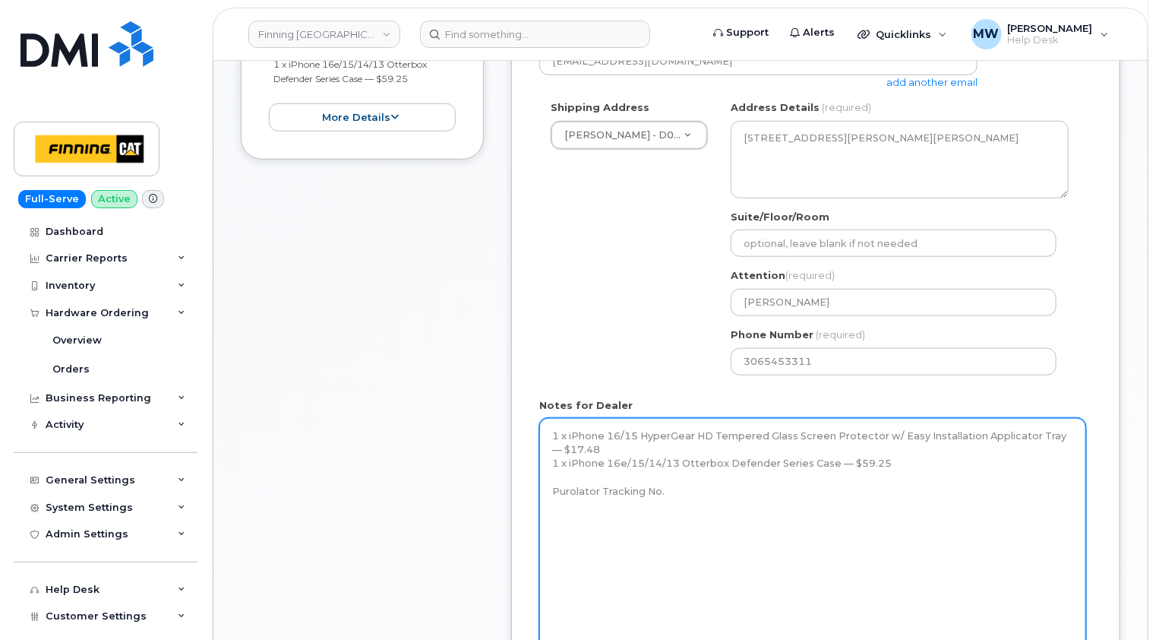
drag, startPoint x: 596, startPoint y: 444, endPoint x: 550, endPoint y: 432, distance: 47.2
click at [550, 432] on textarea "1 x iPhone 16/15 HyperGear HD Tempered Glass Screen Protector w/ Easy Installat…" at bounding box center [812, 538] width 547 height 240
click at [559, 432] on textarea "1 x iPhone 16/15 HyperGear HD Tempered Glass Screen Protector w/ Easy Installat…" at bounding box center [812, 538] width 547 height 240
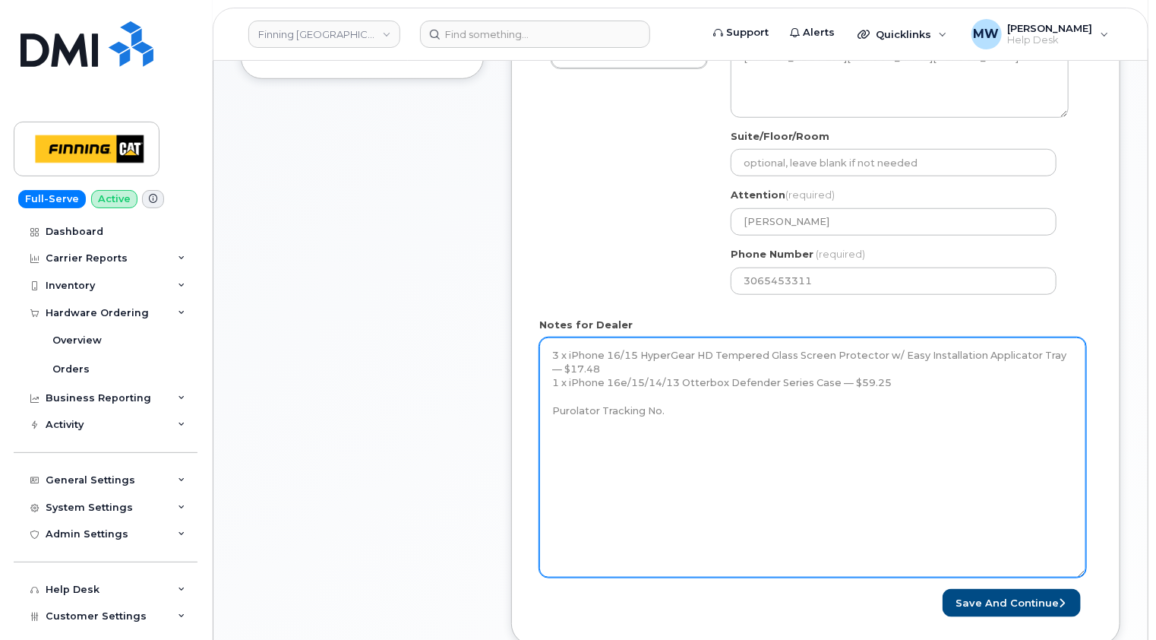
scroll to position [608, 0]
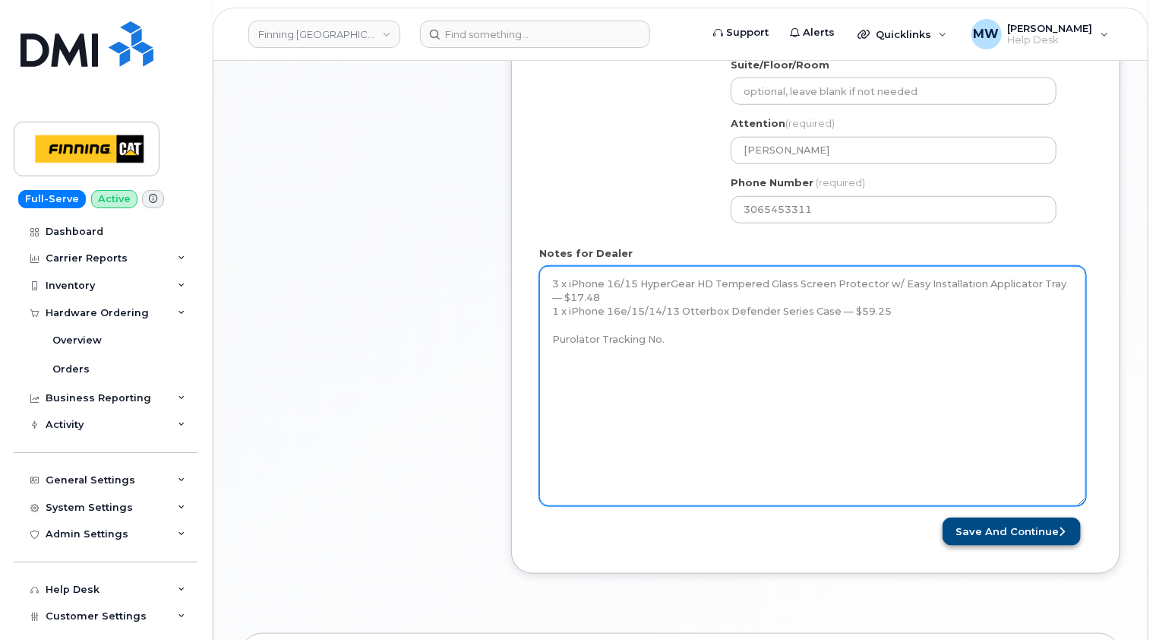
type textarea "3 x iPhone 16/15 HyperGear HD Tempered Glass Screen Protector w/ Easy Installat…"
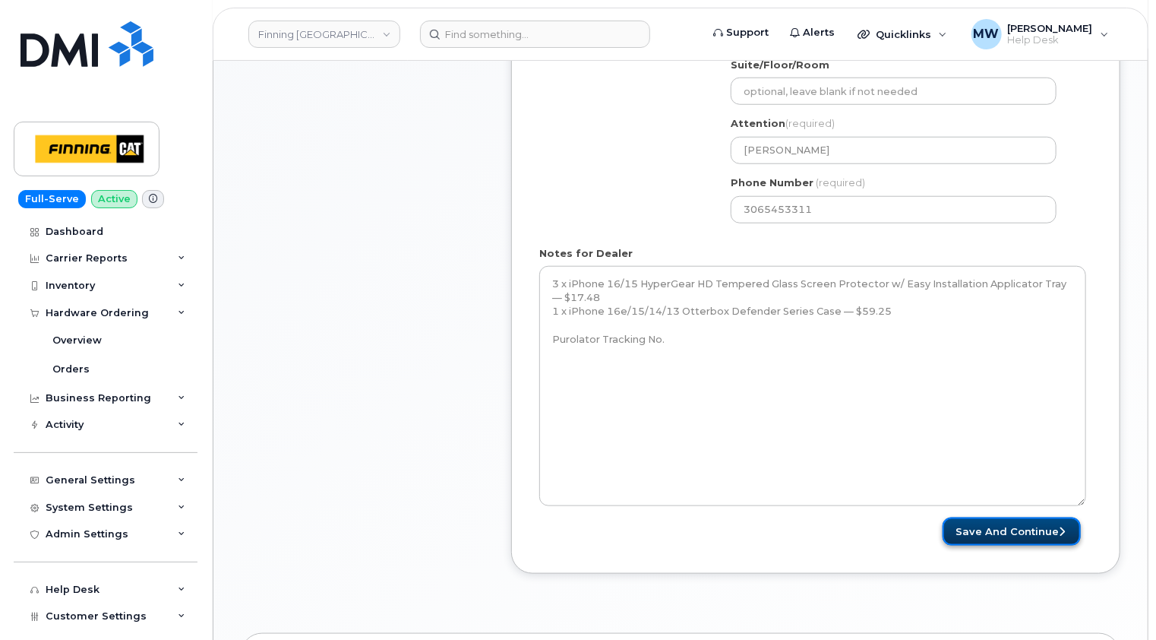
click at [1027, 528] on button "Save and Continue" at bounding box center [1012, 531] width 138 height 28
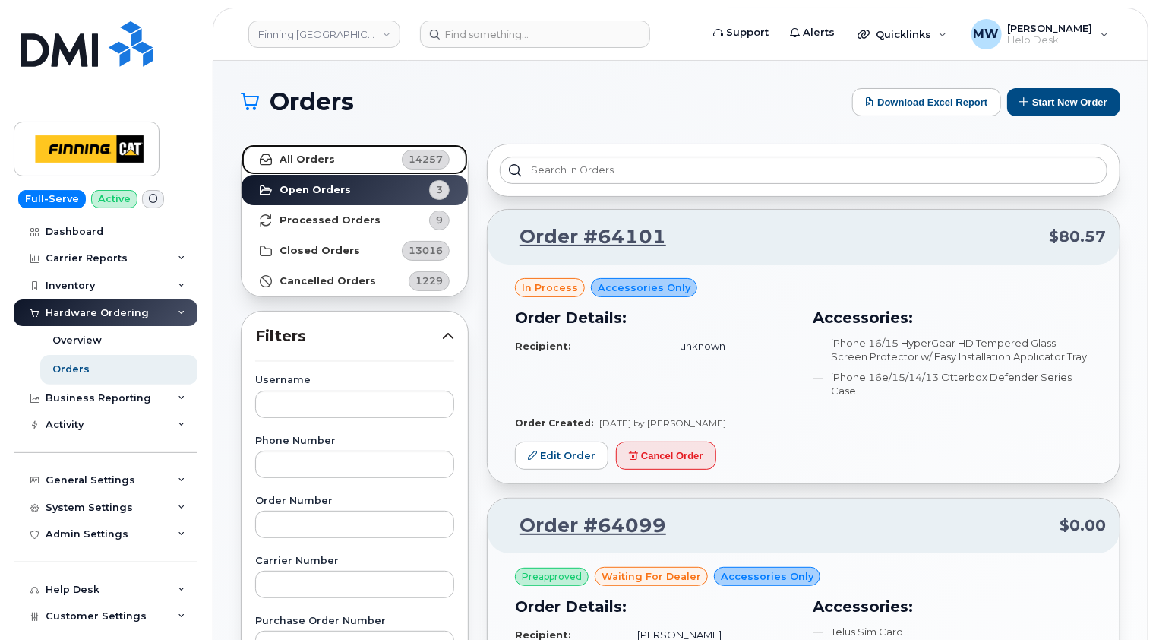
click at [306, 160] on strong "All Orders" at bounding box center [307, 159] width 55 height 12
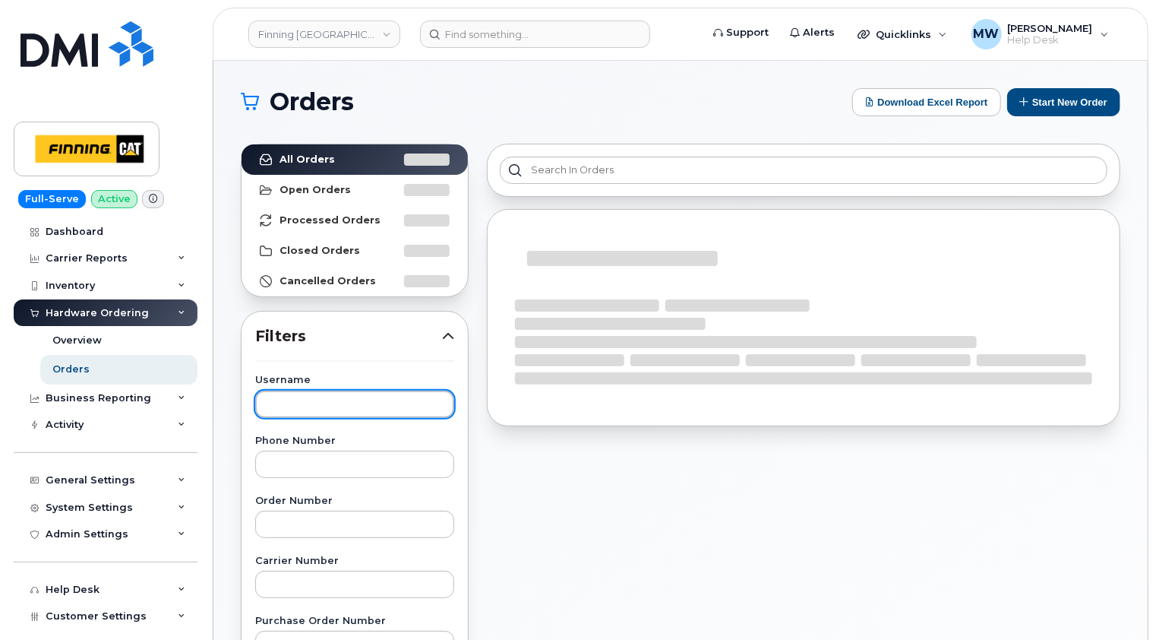
click at [332, 397] on input "text" at bounding box center [354, 403] width 199 height 27
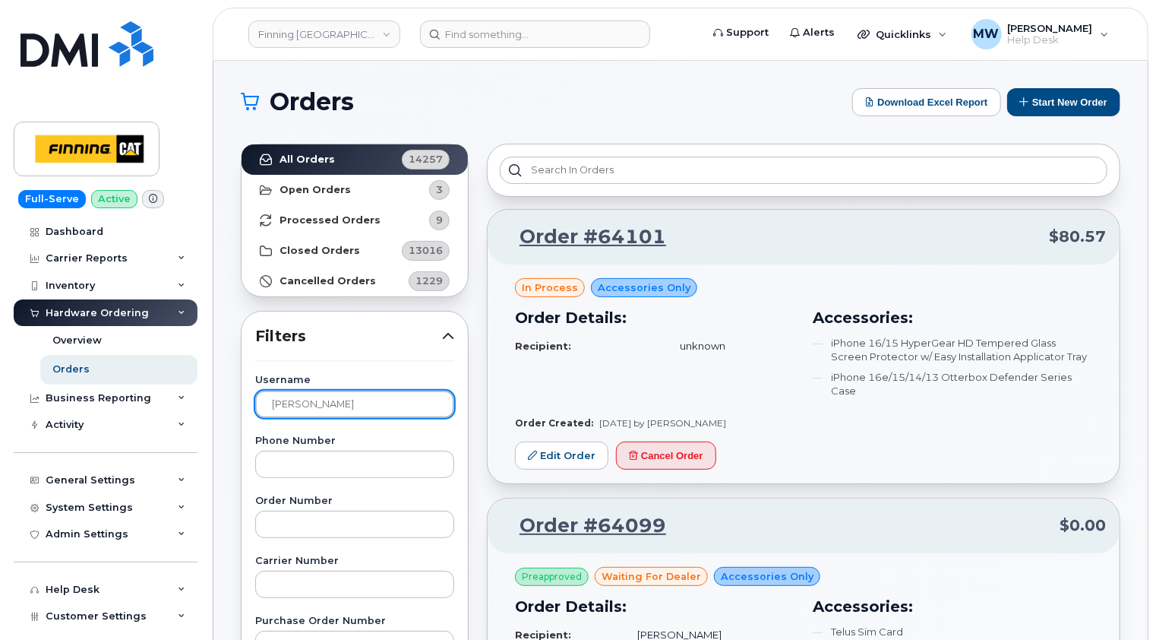
type input "jordan mitchell"
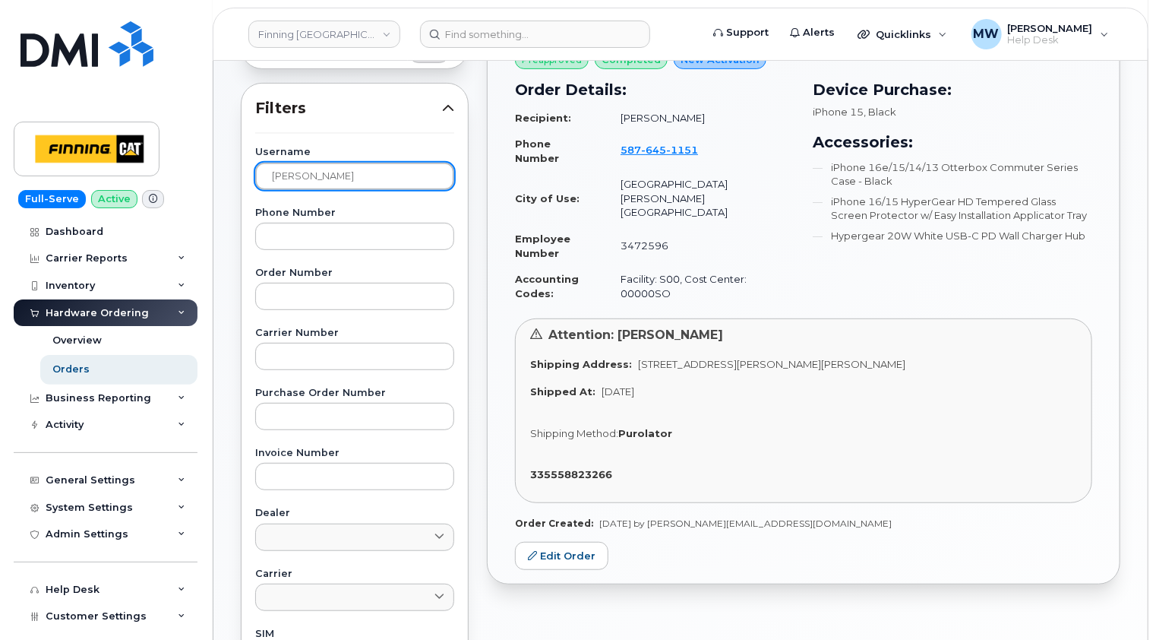
scroll to position [152, 0]
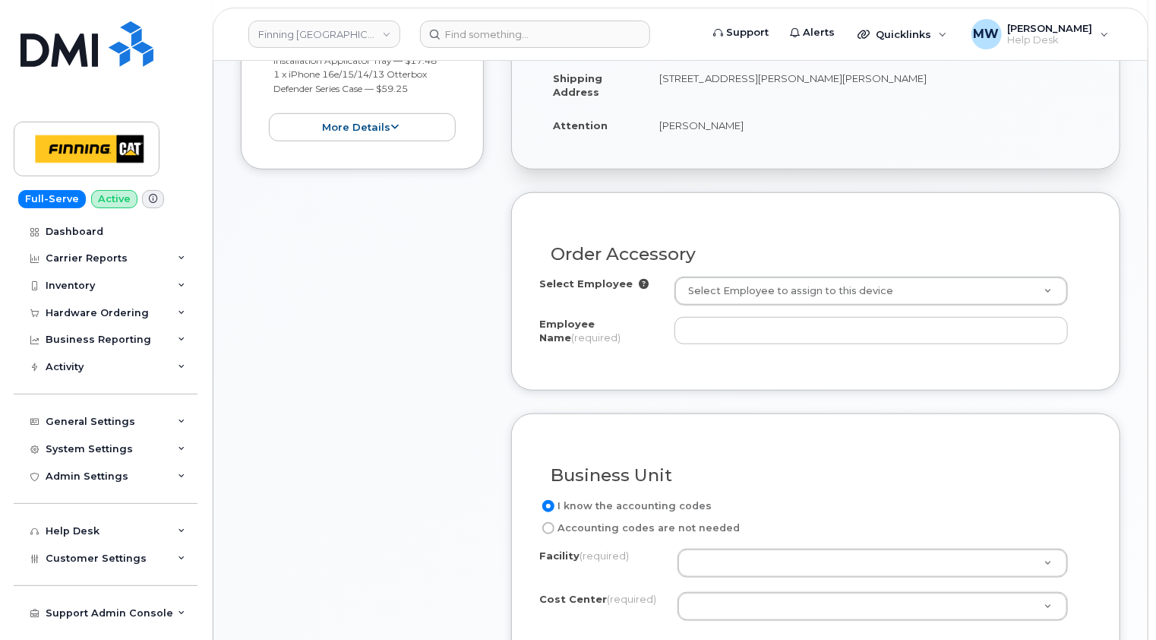
scroll to position [456, 0]
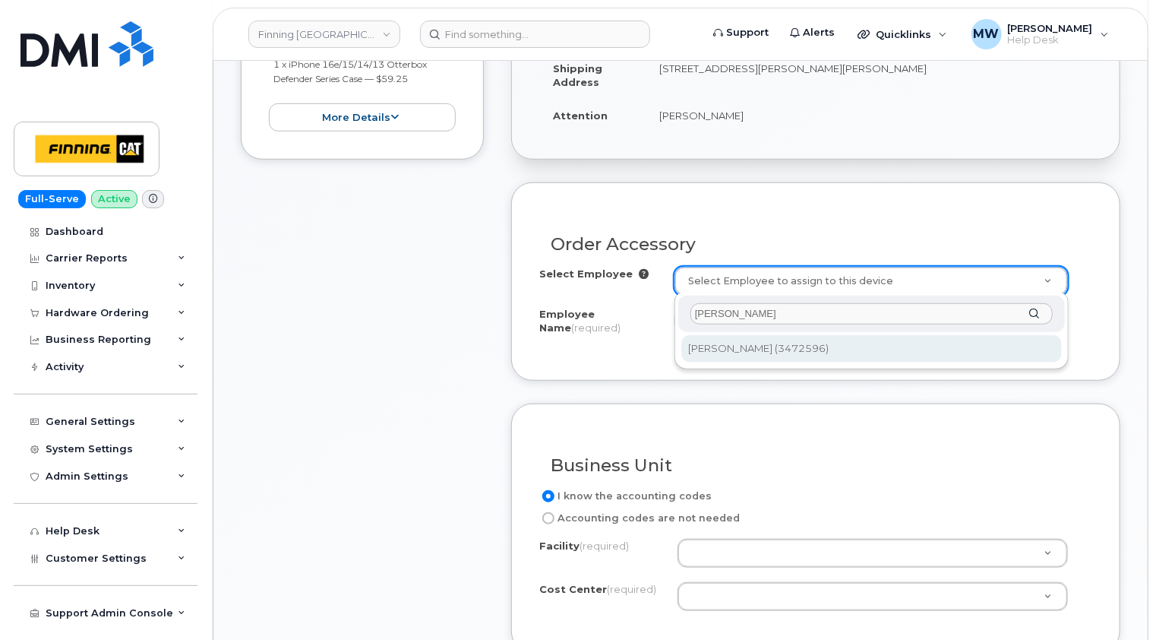
type input "[PERSON_NAME]"
type input "60464"
type input "[PERSON_NAME]"
select select "D06"
select select "CSMAAAA"
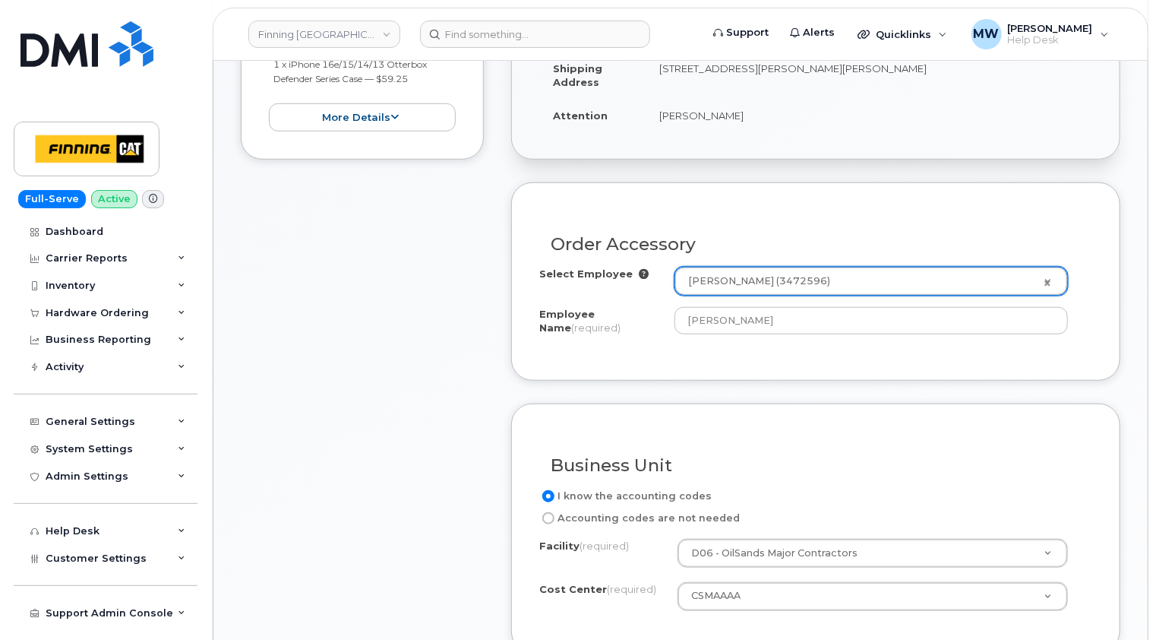
click at [1088, 205] on div "Order Accessory Select Employee [PERSON_NAME] (3472596) 60464 Employee Name (re…" at bounding box center [815, 281] width 609 height 198
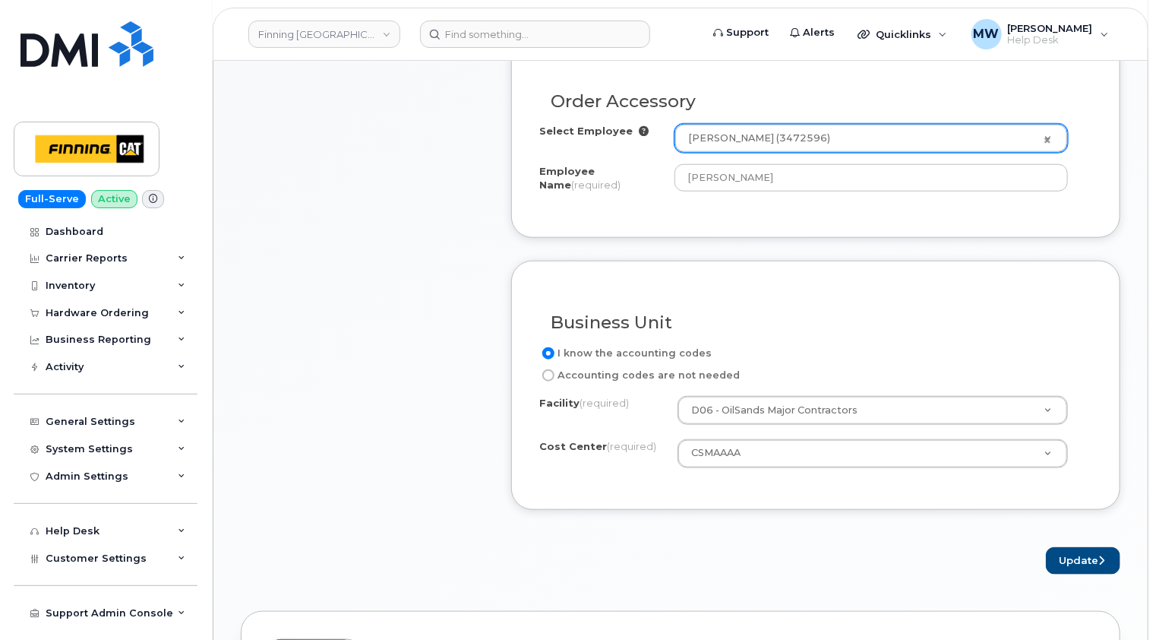
scroll to position [608, 0]
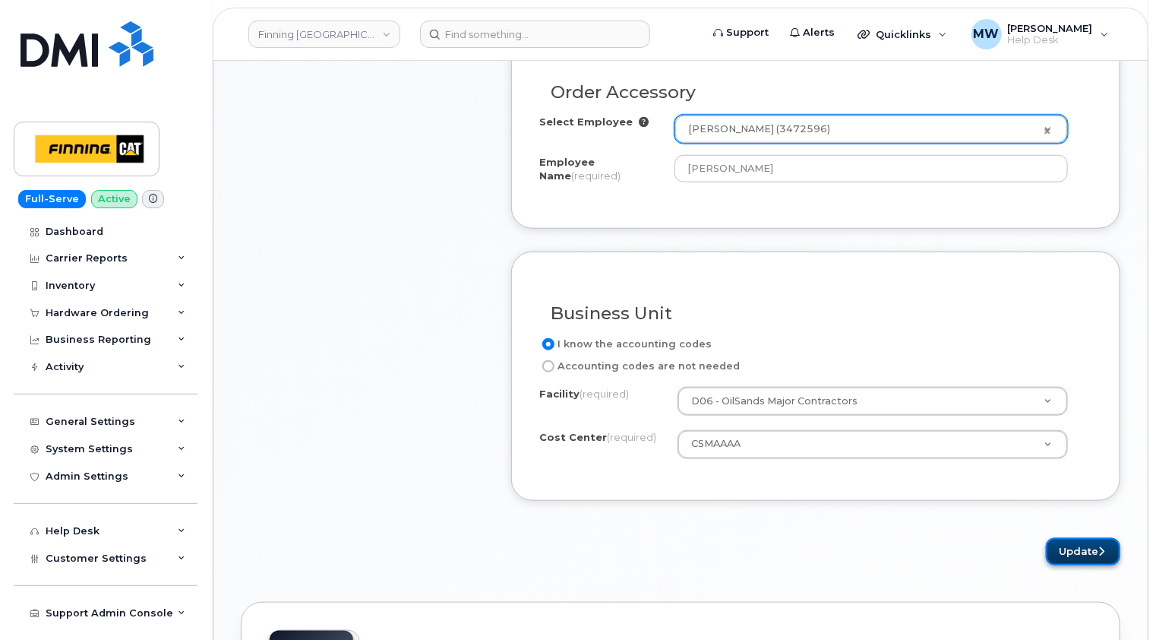
click at [1087, 549] on button "Update" at bounding box center [1083, 552] width 74 height 28
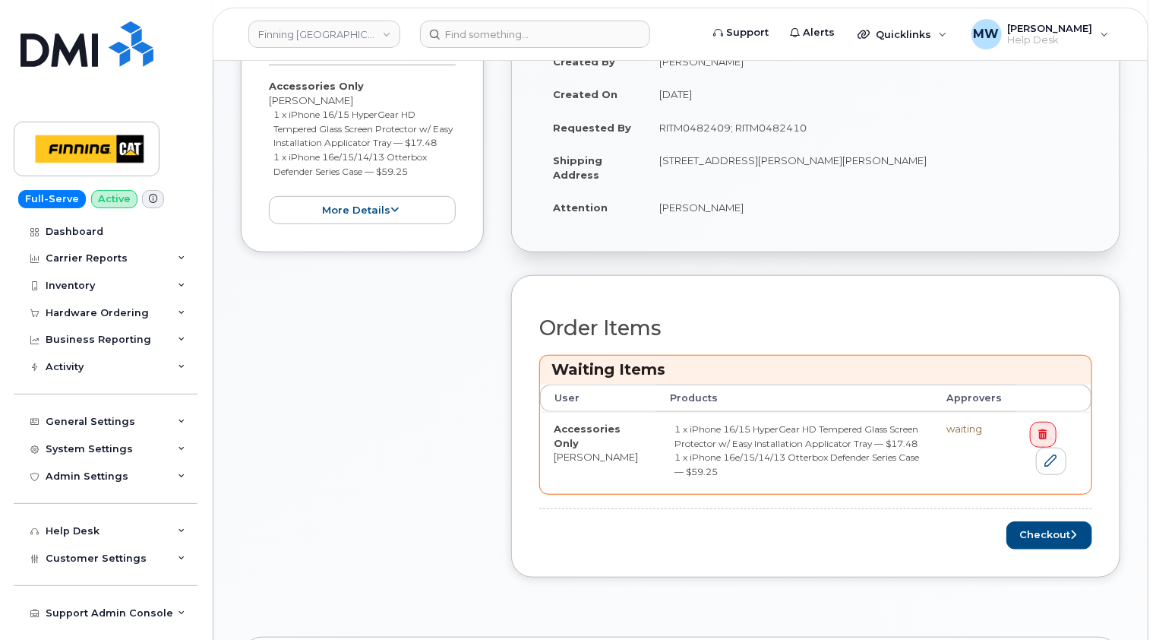
scroll to position [608, 0]
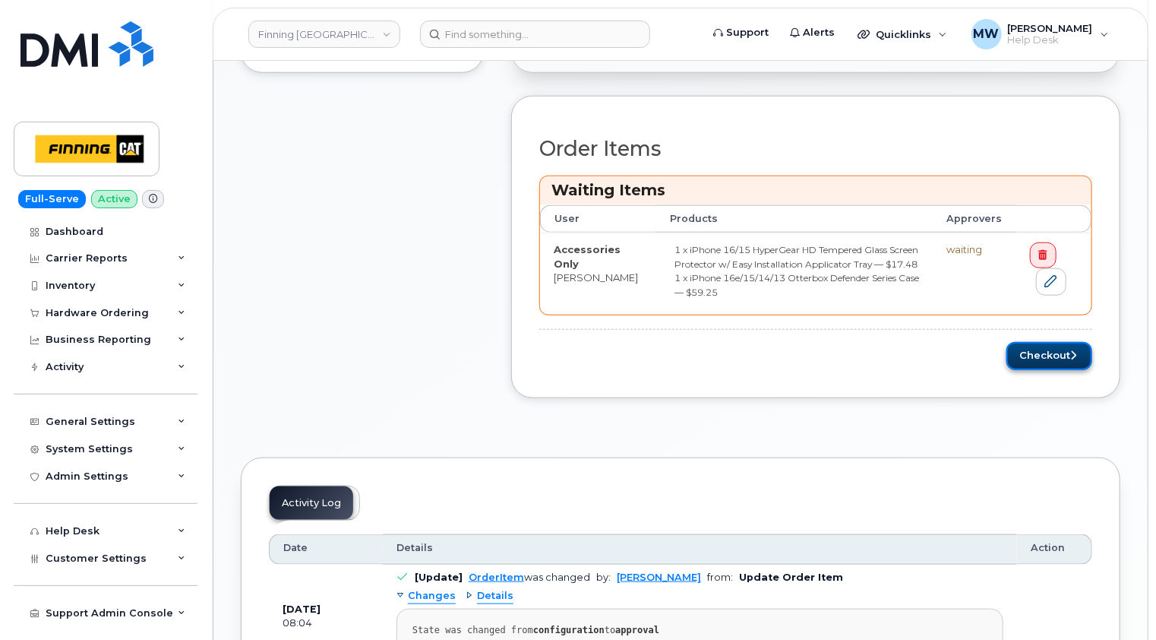
click at [1076, 352] on icon "submit" at bounding box center [1073, 355] width 6 height 10
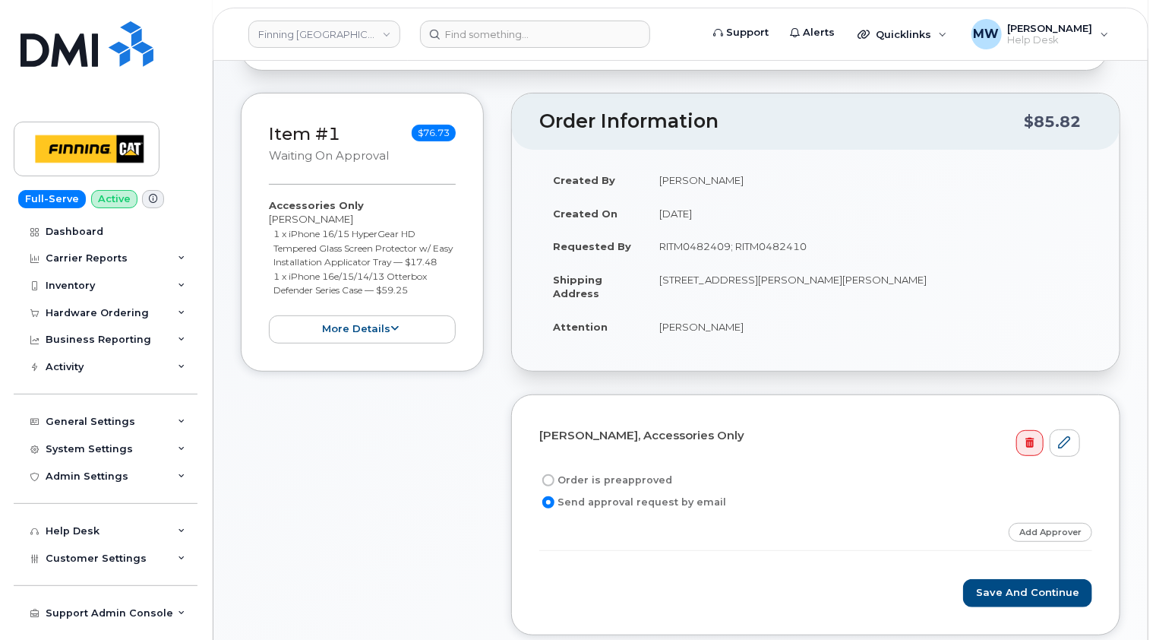
scroll to position [228, 0]
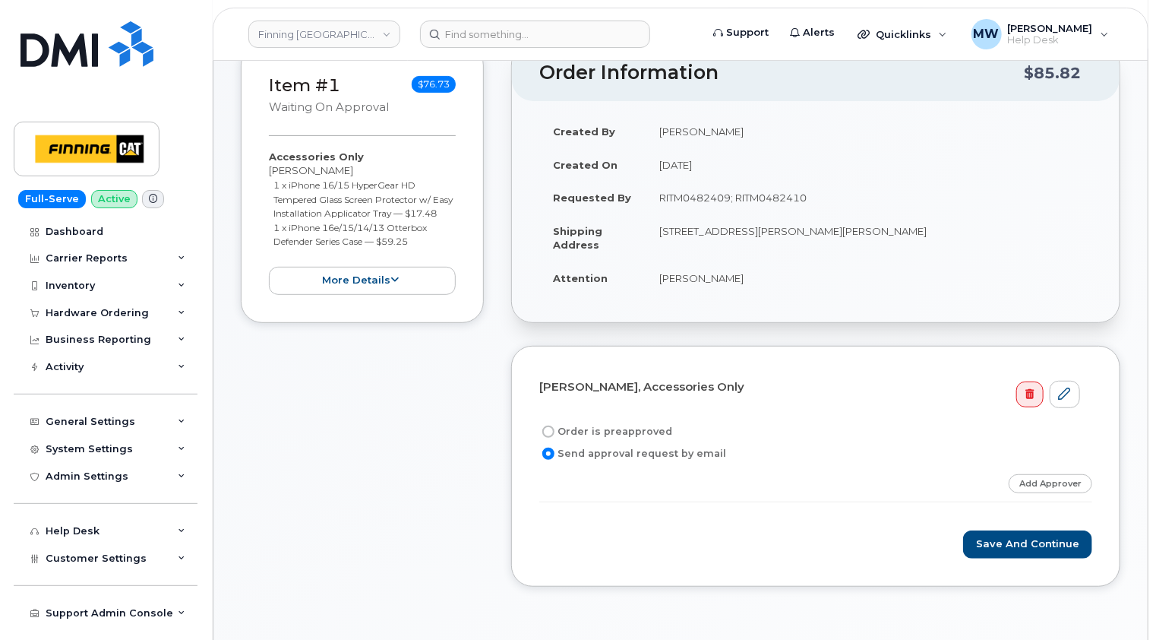
click at [633, 431] on label "Order is preapproved" at bounding box center [605, 431] width 133 height 18
click at [555, 431] on input "Order is preapproved" at bounding box center [548, 431] width 12 height 12
radio input "true"
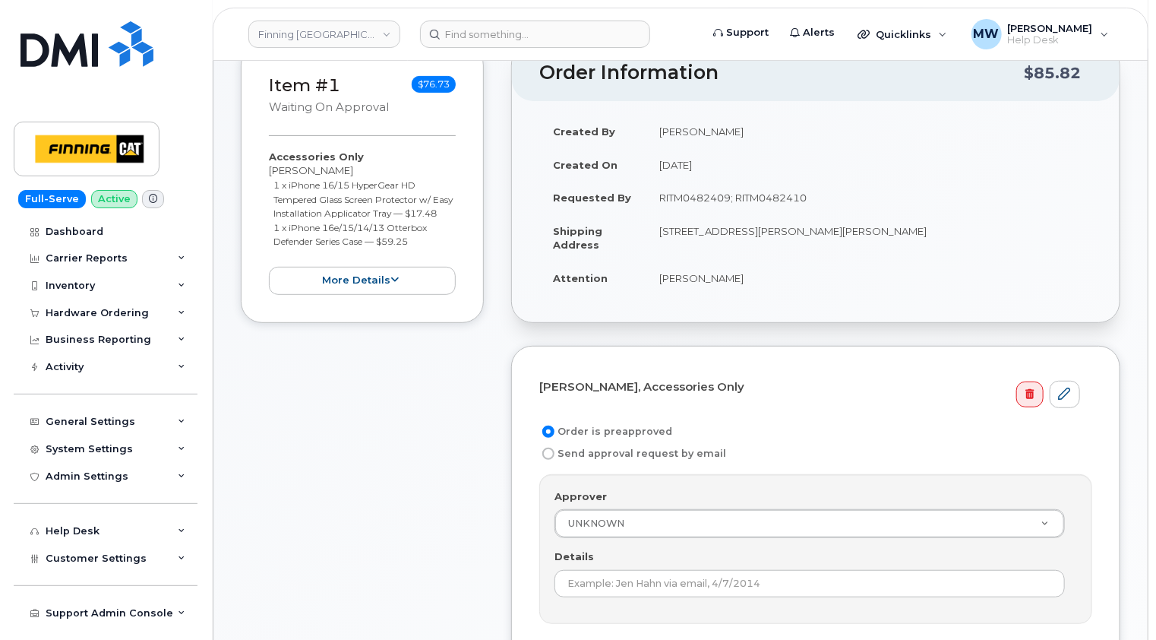
click at [699, 201] on td "RITM0482409; RITM0482410" at bounding box center [869, 197] width 447 height 33
drag, startPoint x: 815, startPoint y: 193, endPoint x: 660, endPoint y: 195, distance: 155.0
click at [660, 195] on td "RITM0482409; RITM0482410" at bounding box center [869, 197] width 447 height 33
copy td "RITM0482409; RITM0482410"
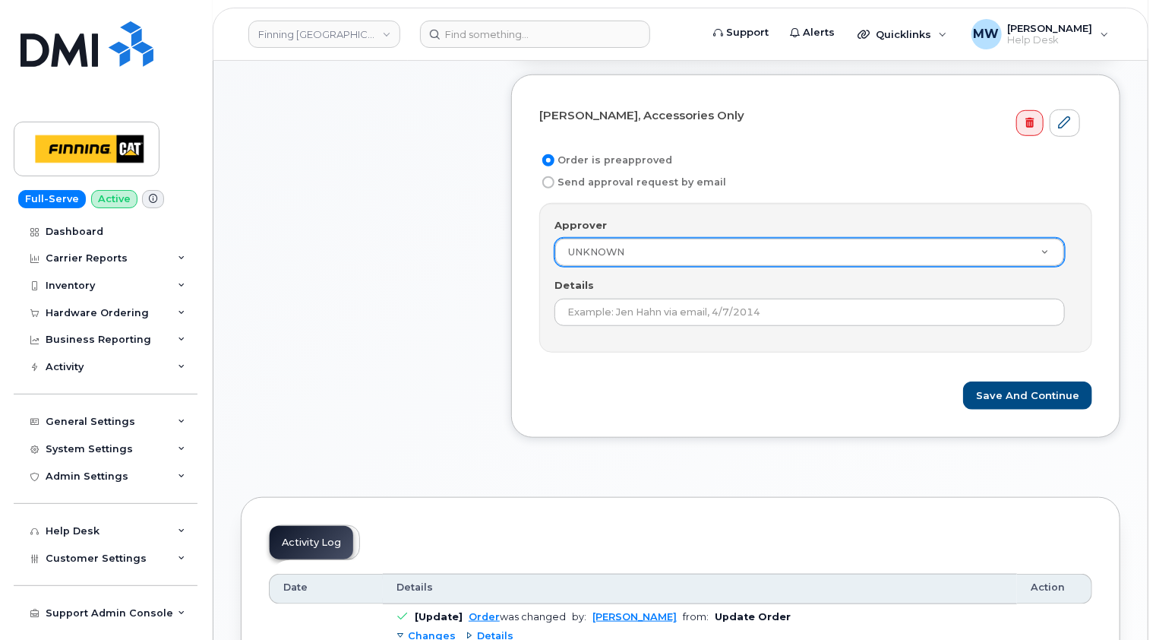
scroll to position [532, 0]
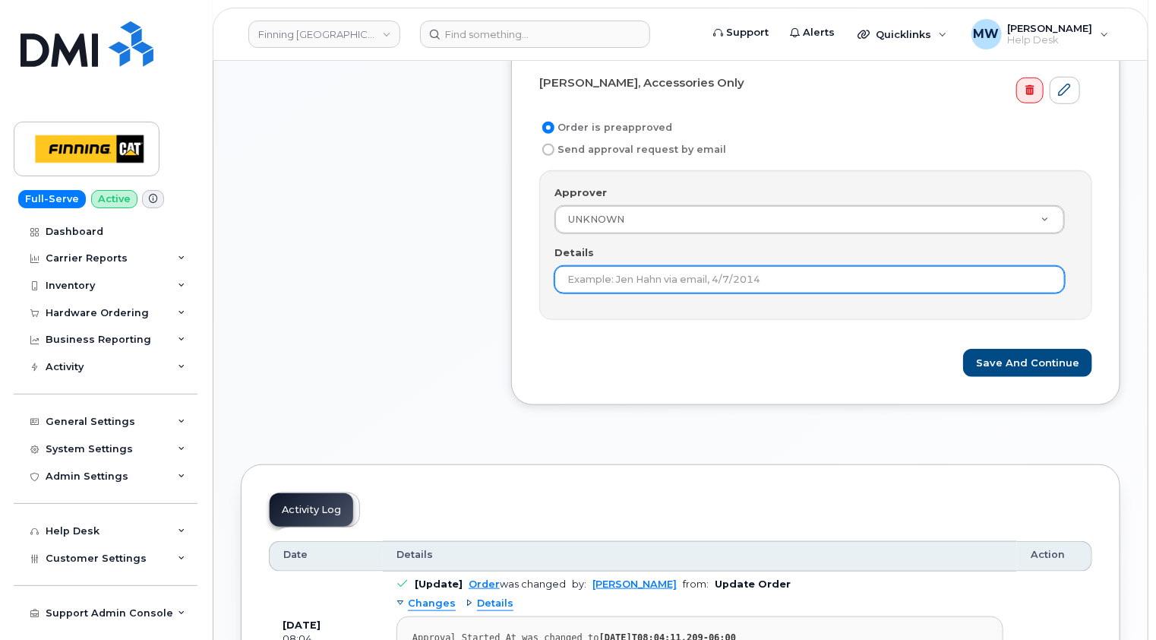
click at [663, 273] on input "Details" at bounding box center [810, 279] width 510 height 27
paste input "RITM0482409; RITM0482410"
type input "RITM0482409; RITM0482410"
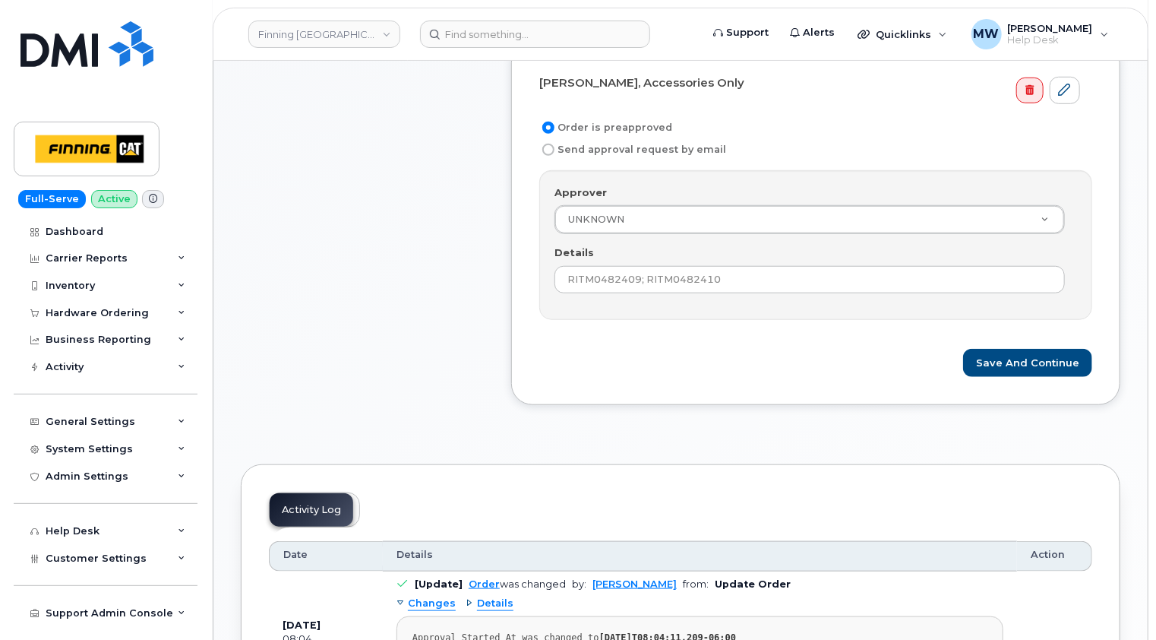
click at [767, 325] on form "Jordan Mitchell, Accessories Only Order is preapproved Send approval request by…" at bounding box center [815, 224] width 553 height 308
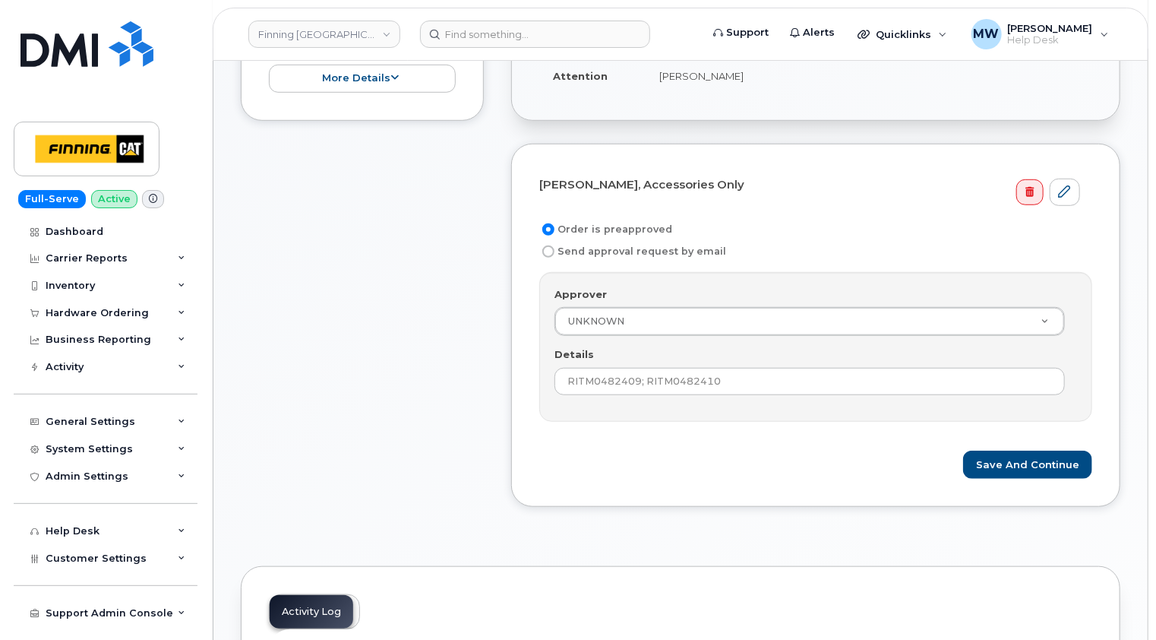
scroll to position [456, 0]
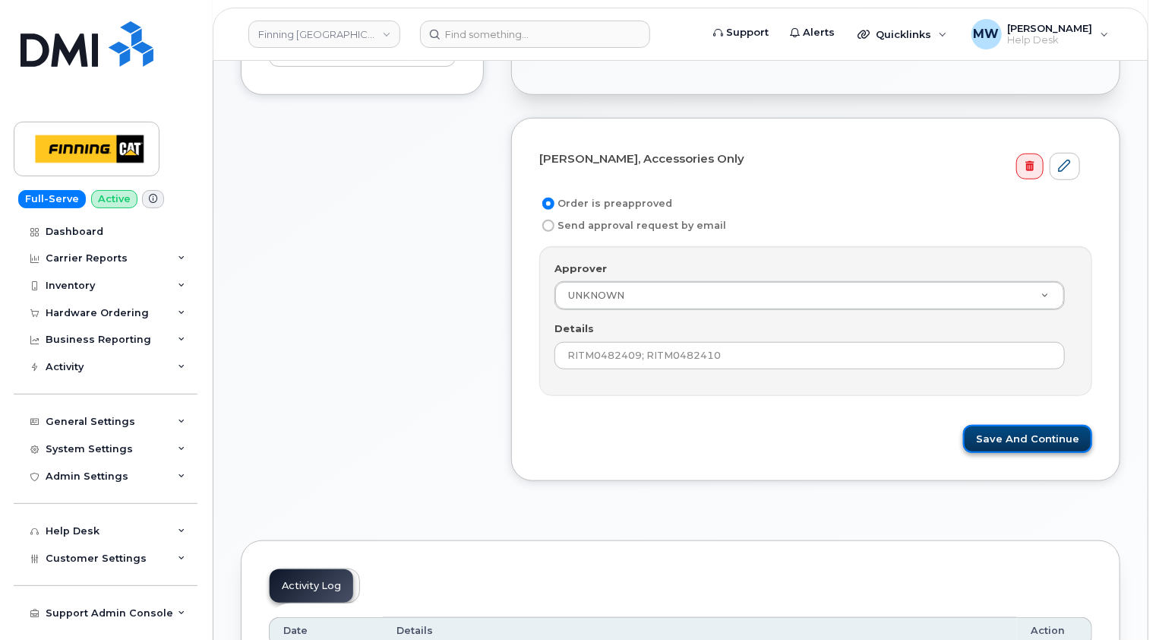
click at [1018, 435] on button "Save and Continue" at bounding box center [1027, 439] width 129 height 28
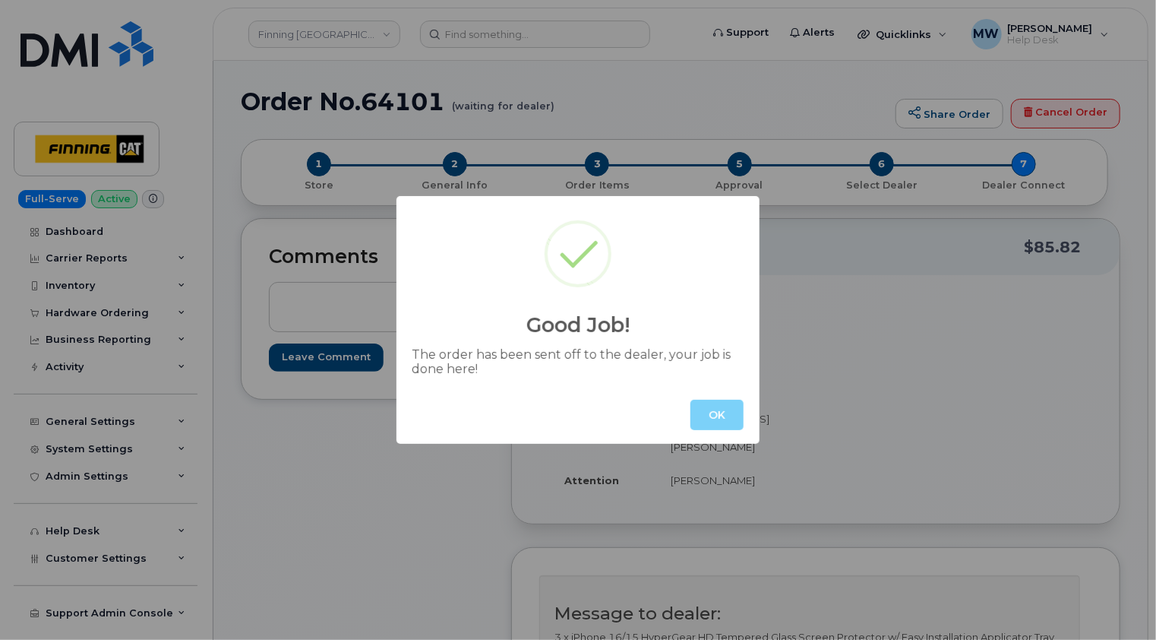
click at [735, 415] on button "OK" at bounding box center [717, 415] width 53 height 30
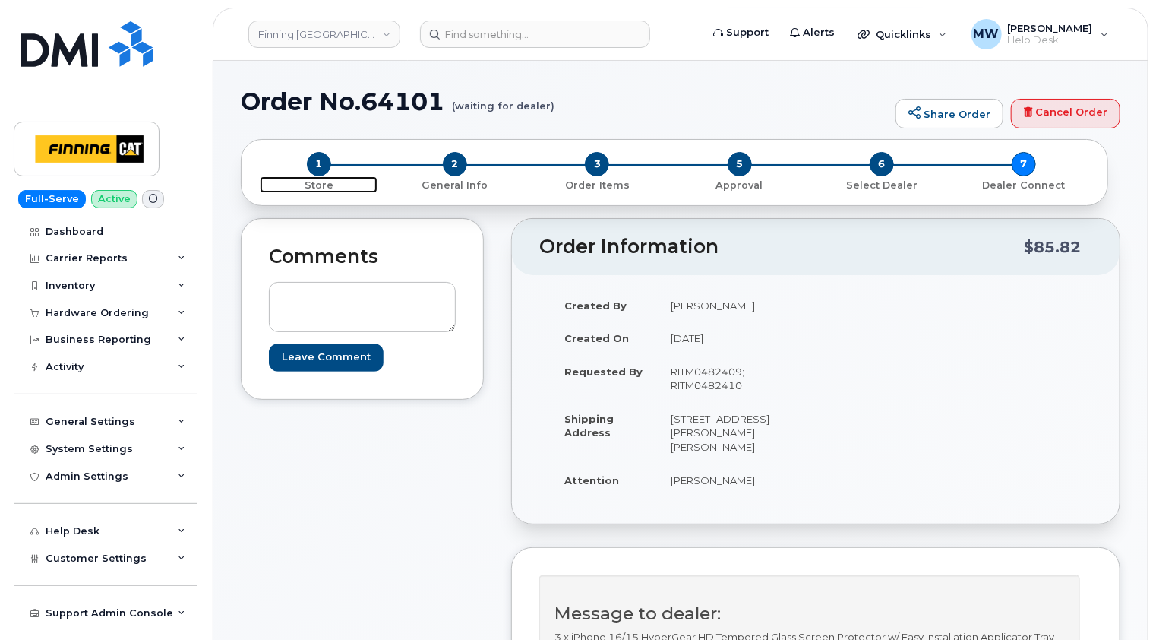
click at [319, 163] on span "1" at bounding box center [319, 164] width 24 height 24
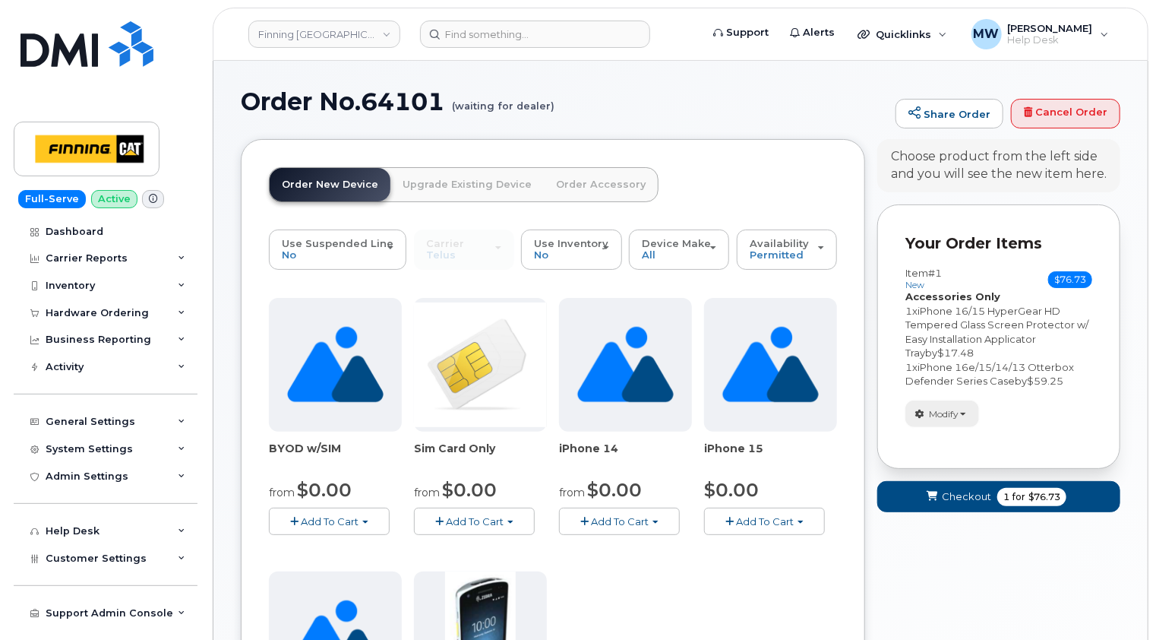
click at [963, 420] on button "Modify" at bounding box center [943, 413] width 74 height 27
click at [955, 442] on link "change" at bounding box center [978, 437] width 144 height 18
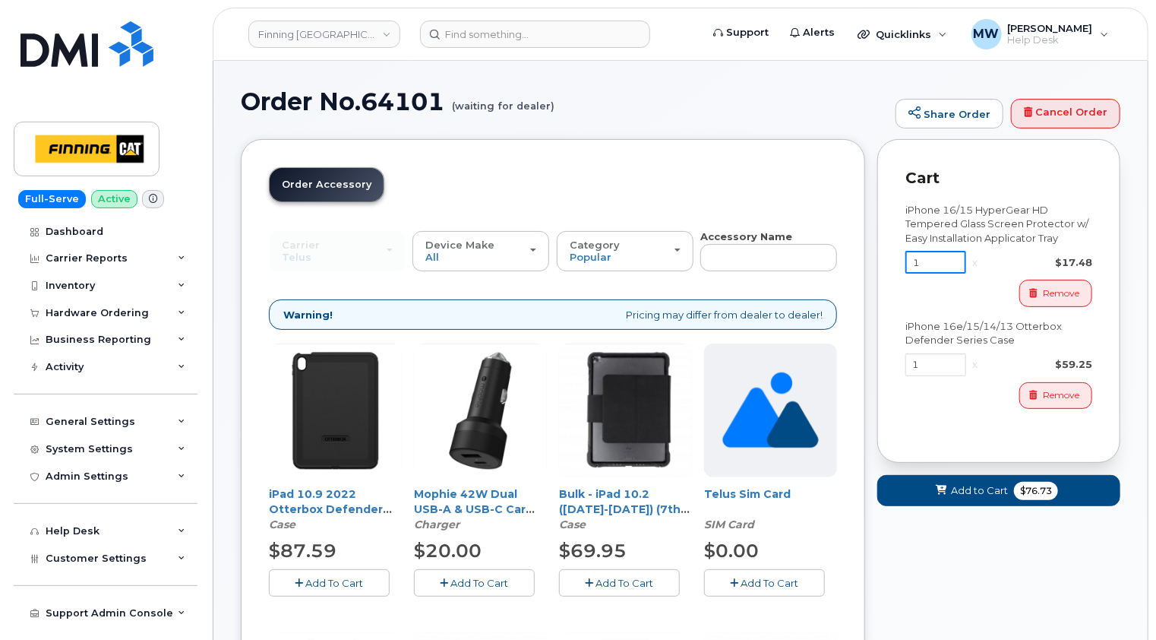
click at [930, 267] on input "1" at bounding box center [936, 262] width 61 height 23
type input "3"
click at [991, 496] on span "Add to Cart" at bounding box center [976, 490] width 57 height 14
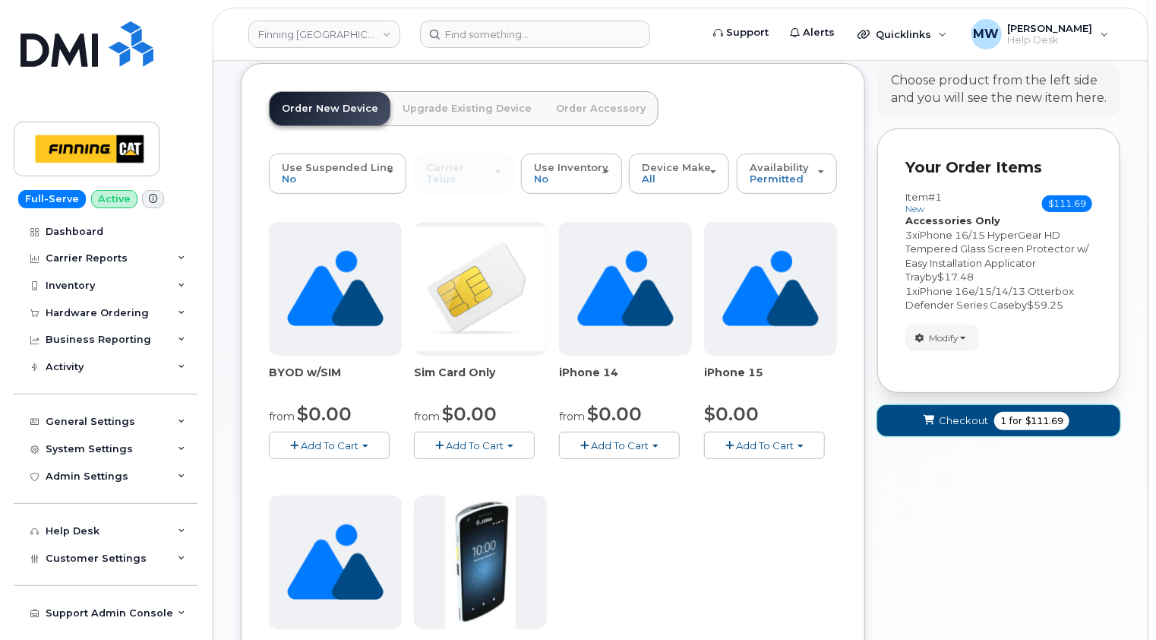
click at [956, 416] on span "Checkout" at bounding box center [963, 420] width 49 height 14
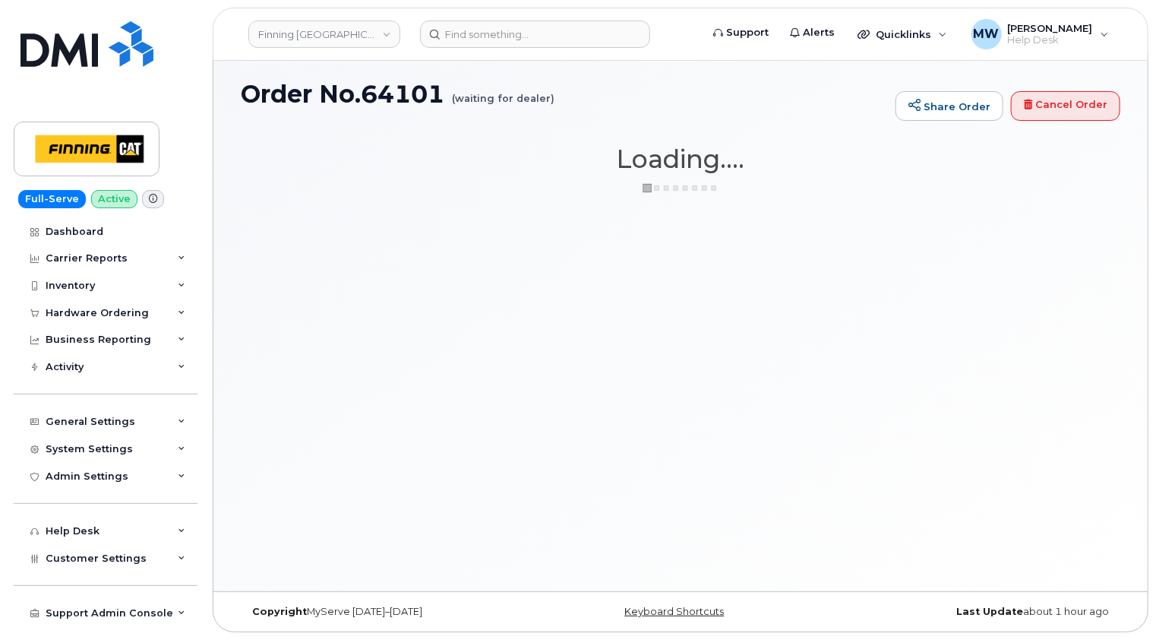
scroll to position [7, 0]
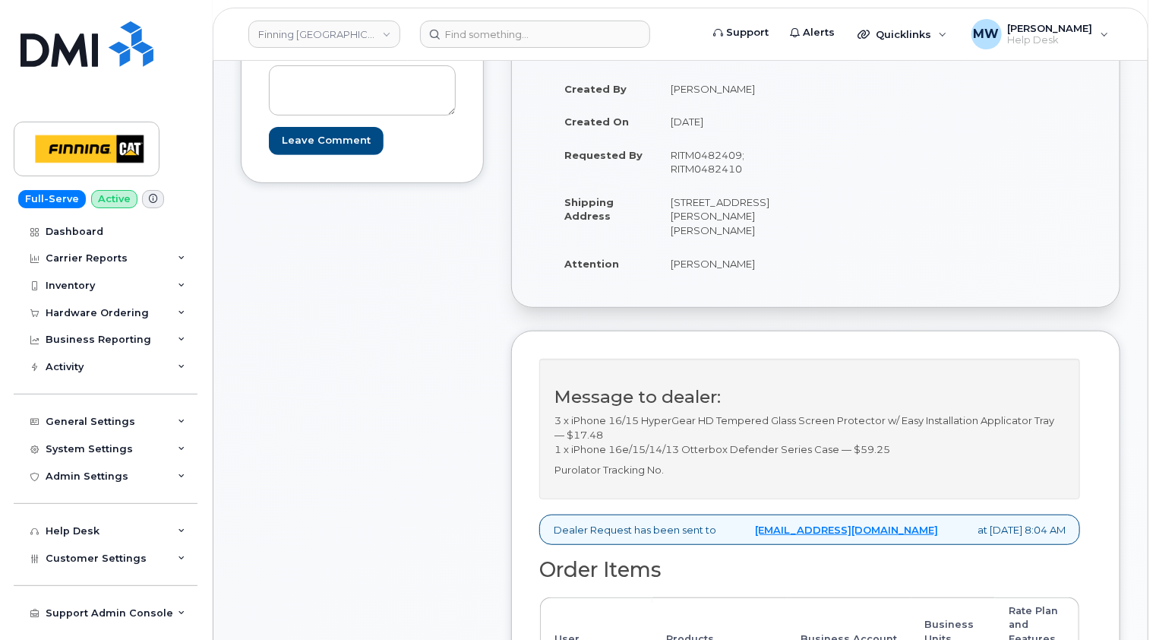
scroll to position [304, 0]
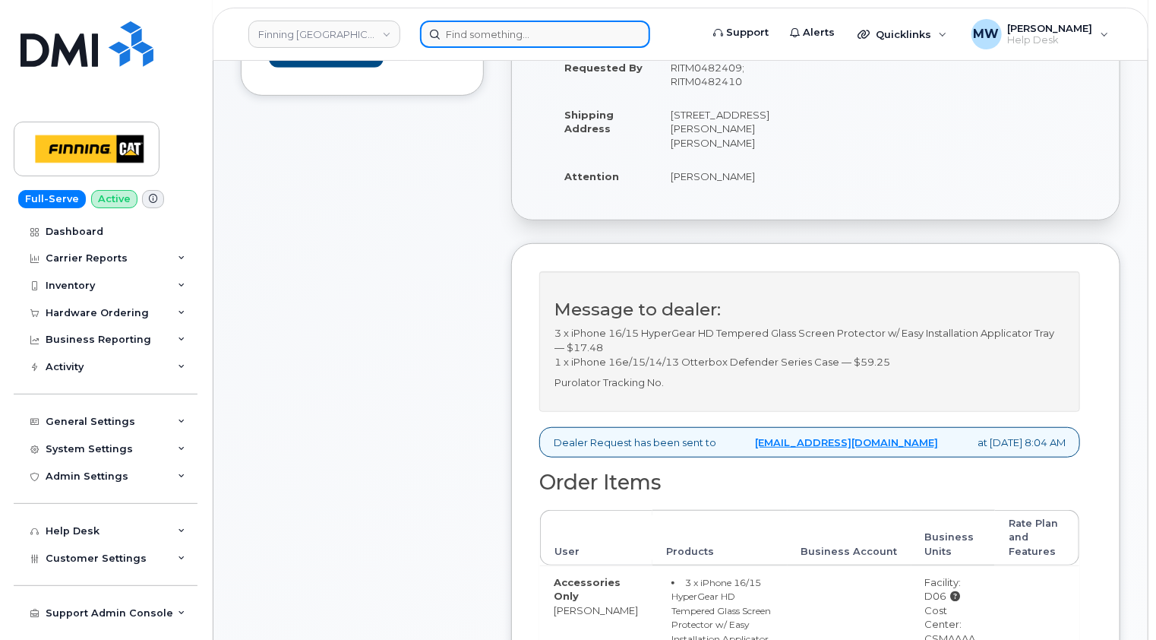
click at [548, 38] on input at bounding box center [535, 34] width 230 height 27
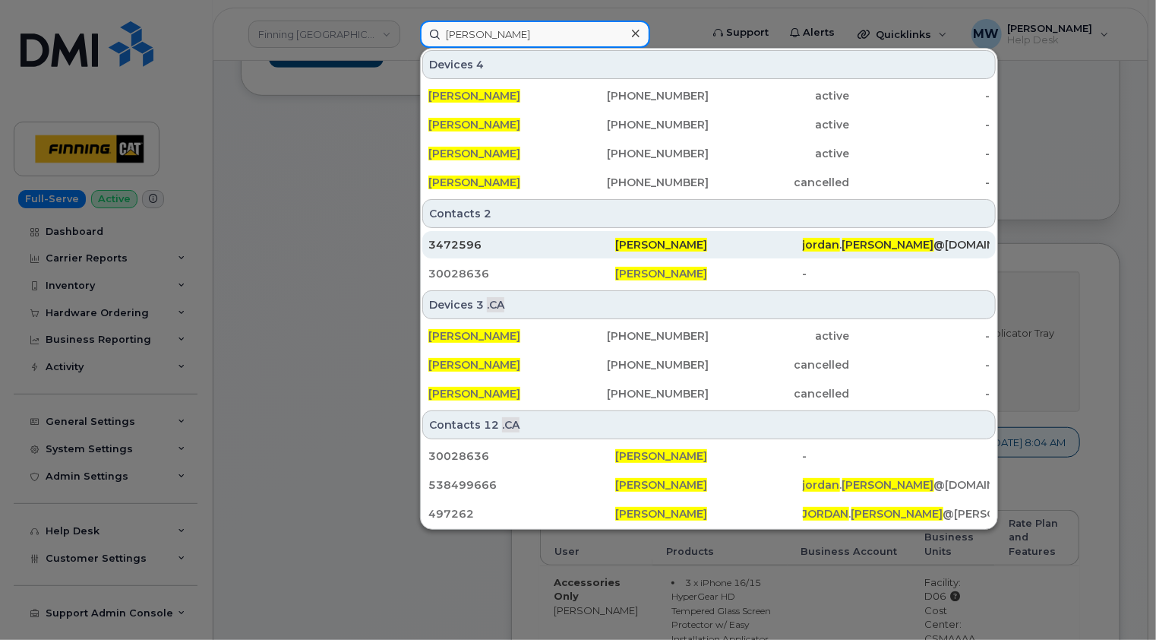
type input "[PERSON_NAME]"
click at [490, 243] on div "3472596" at bounding box center [521, 244] width 187 height 15
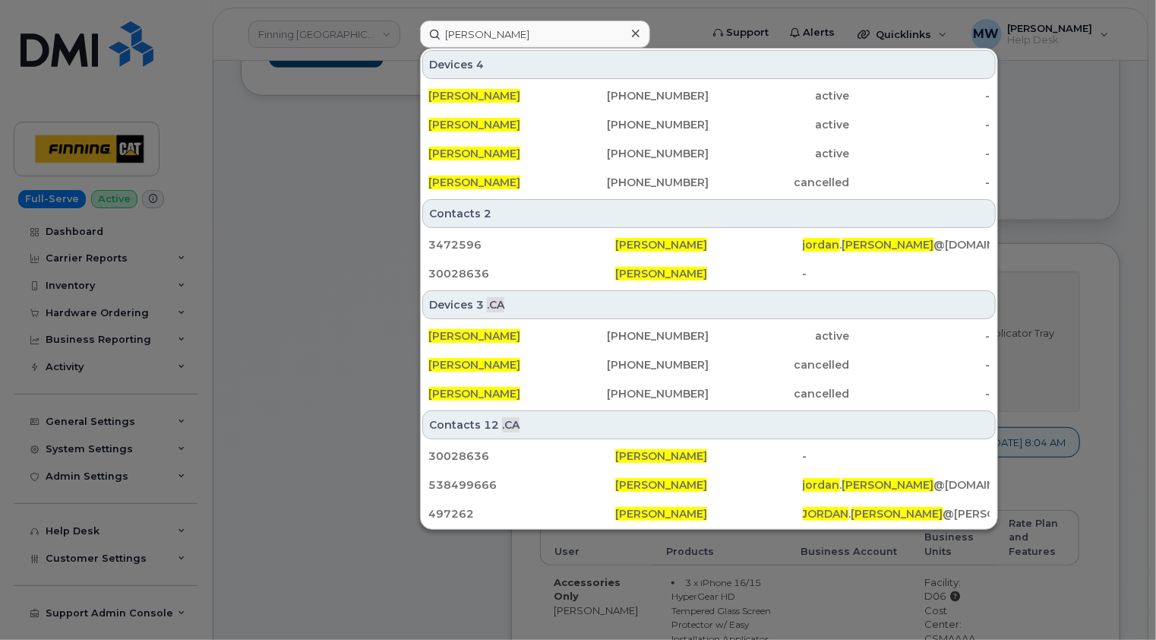
click at [632, 35] on icon at bounding box center [636, 34] width 8 height 8
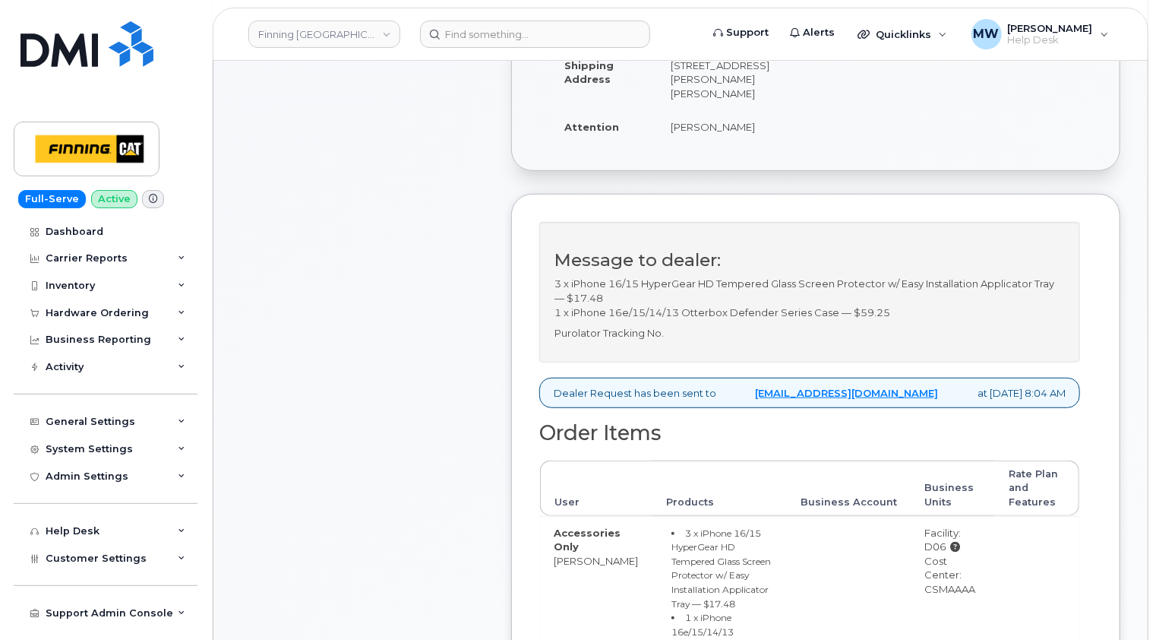
scroll to position [380, 0]
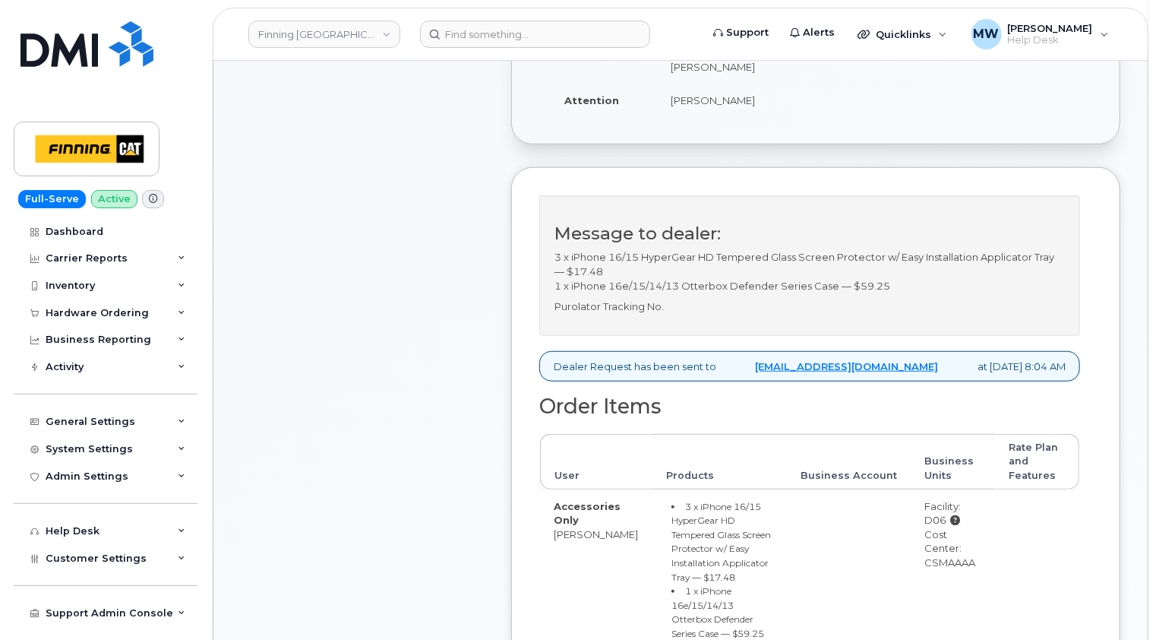
click at [936, 570] on div "Cost Center: CSMAAAA" at bounding box center [953, 548] width 57 height 43
copy div "CSMAAAA"
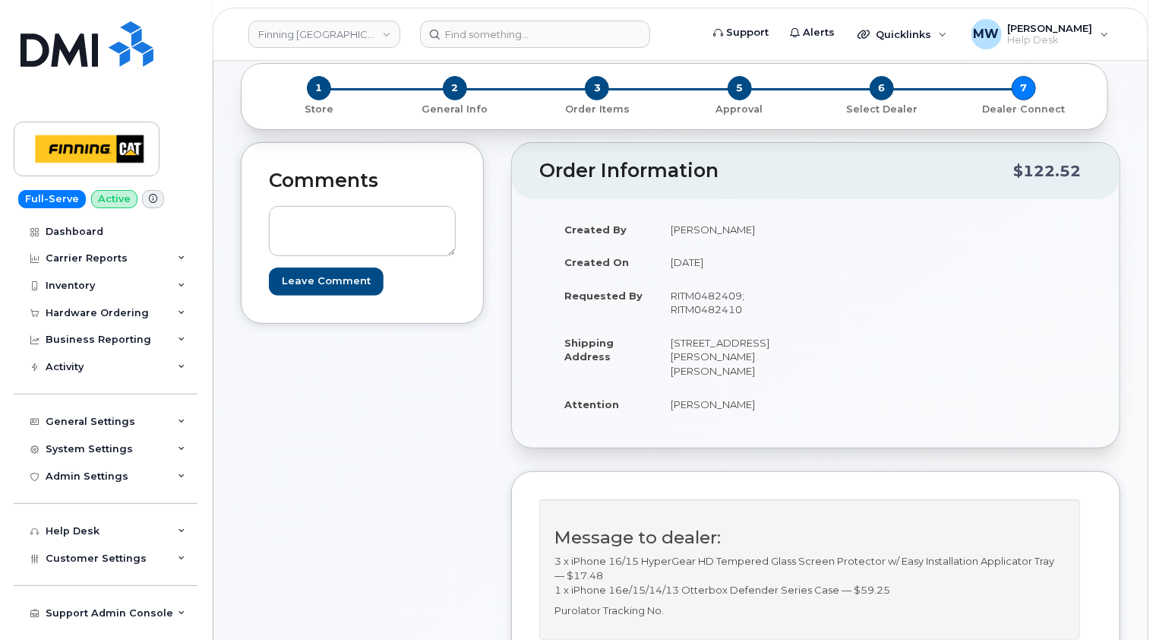
scroll to position [0, 0]
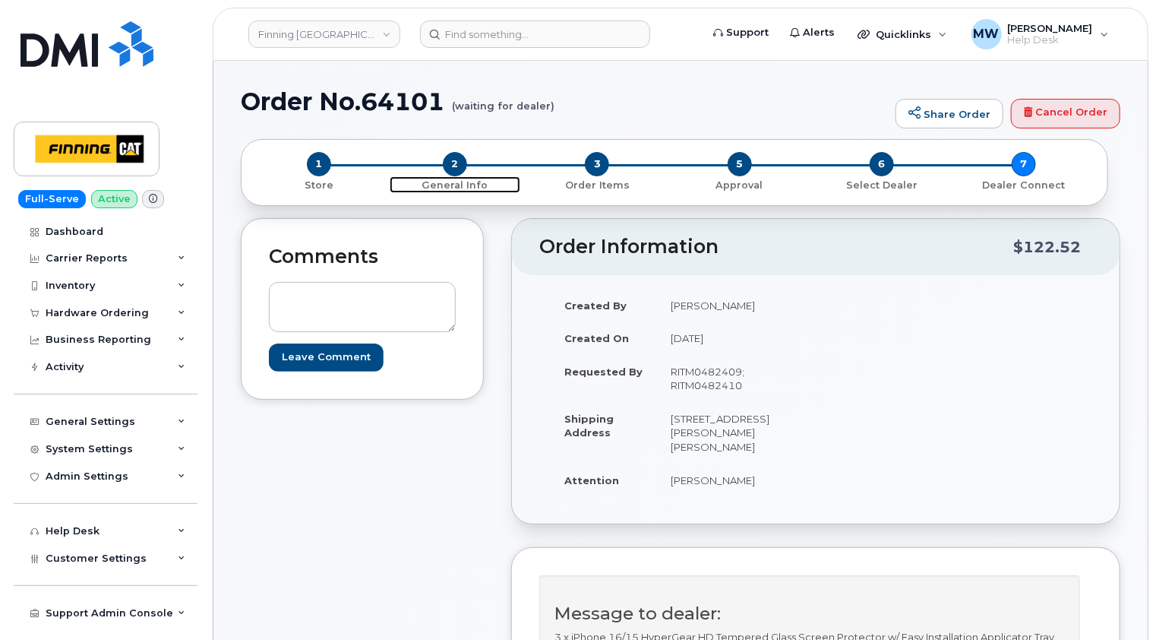
drag, startPoint x: 454, startPoint y: 165, endPoint x: 581, endPoint y: 170, distance: 127.0
click at [454, 165] on span "2" at bounding box center [455, 164] width 24 height 24
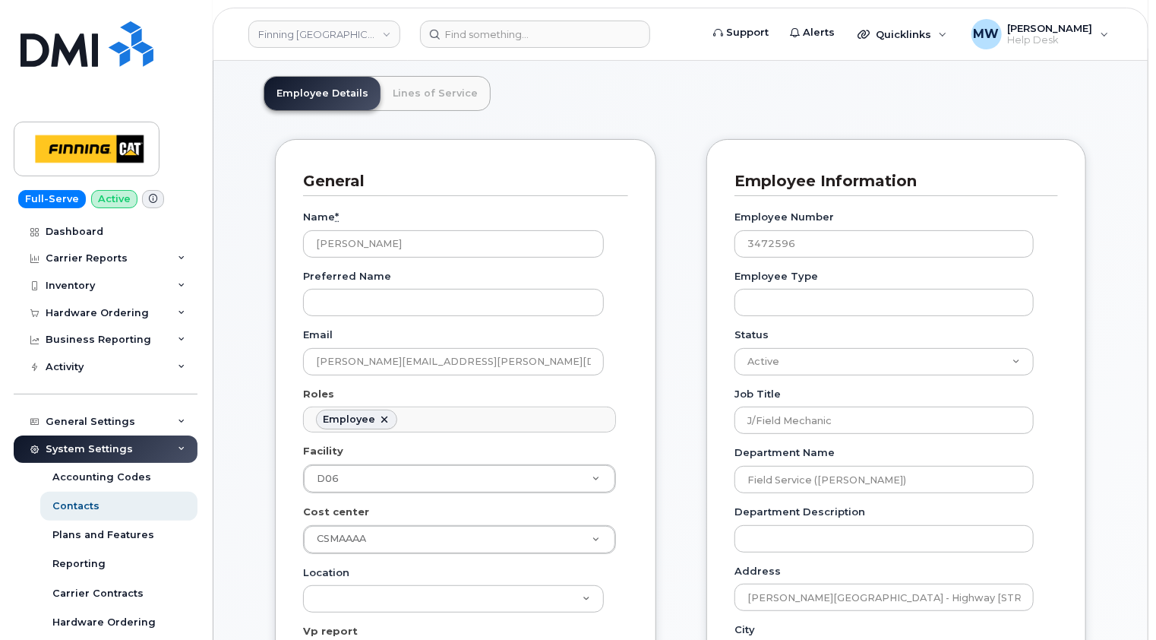
scroll to position [76, 0]
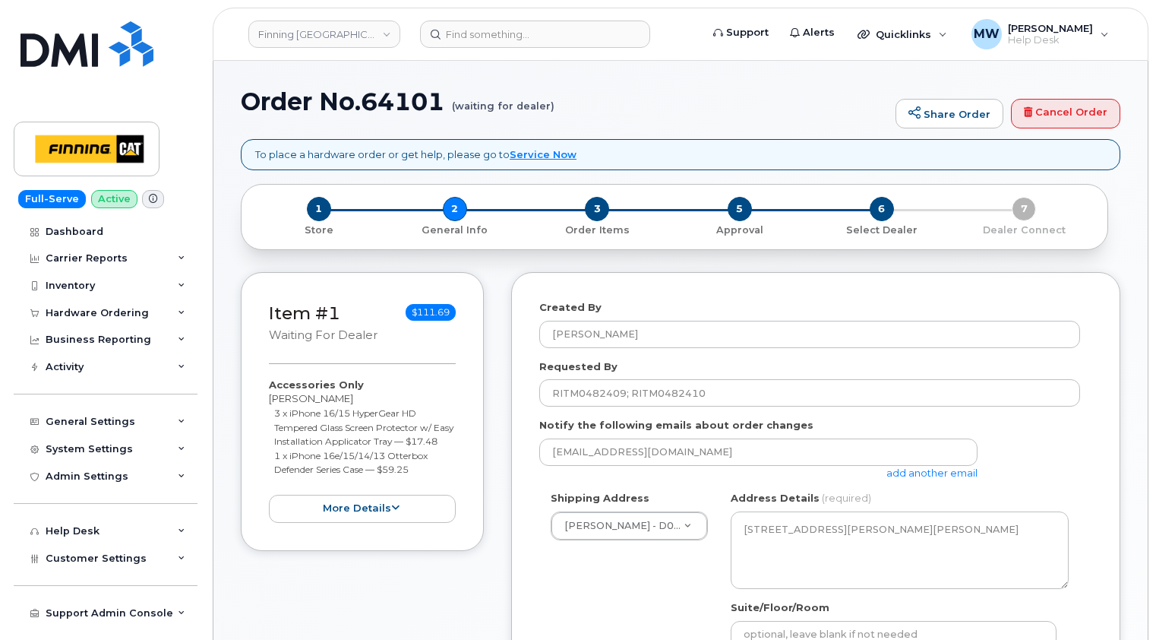
select select
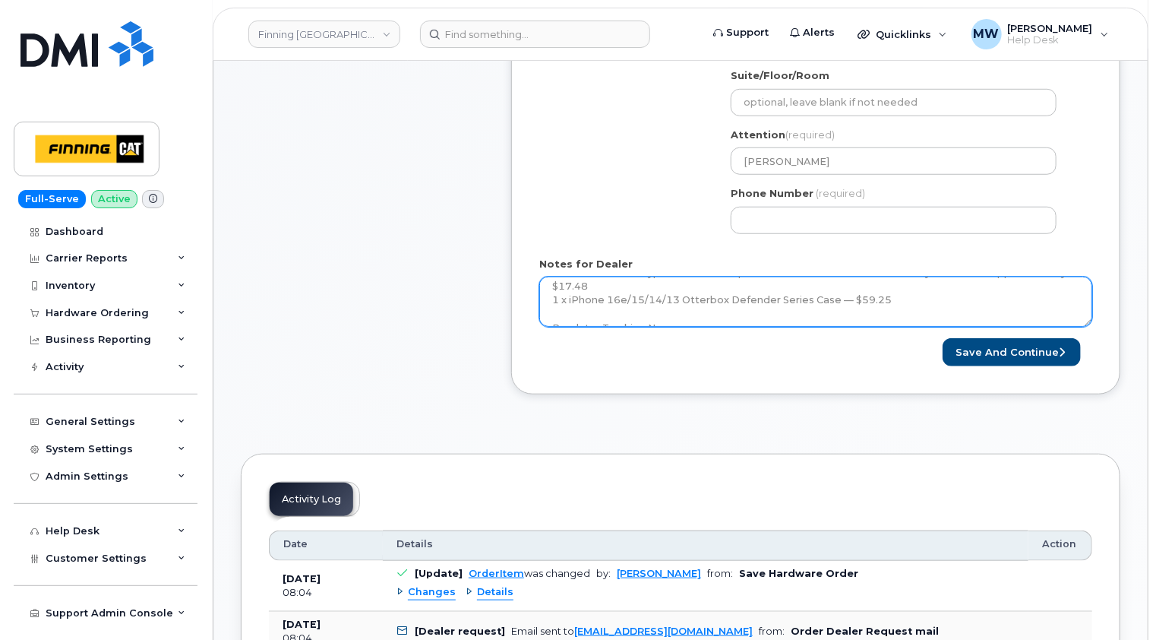
scroll to position [42, 0]
click at [775, 303] on textarea "3 x iPhone 16/15 HyperGear HD Tempered Glass Screen Protector w/ Easy Installat…" at bounding box center [815, 302] width 553 height 50
paste textarea "335635058563"
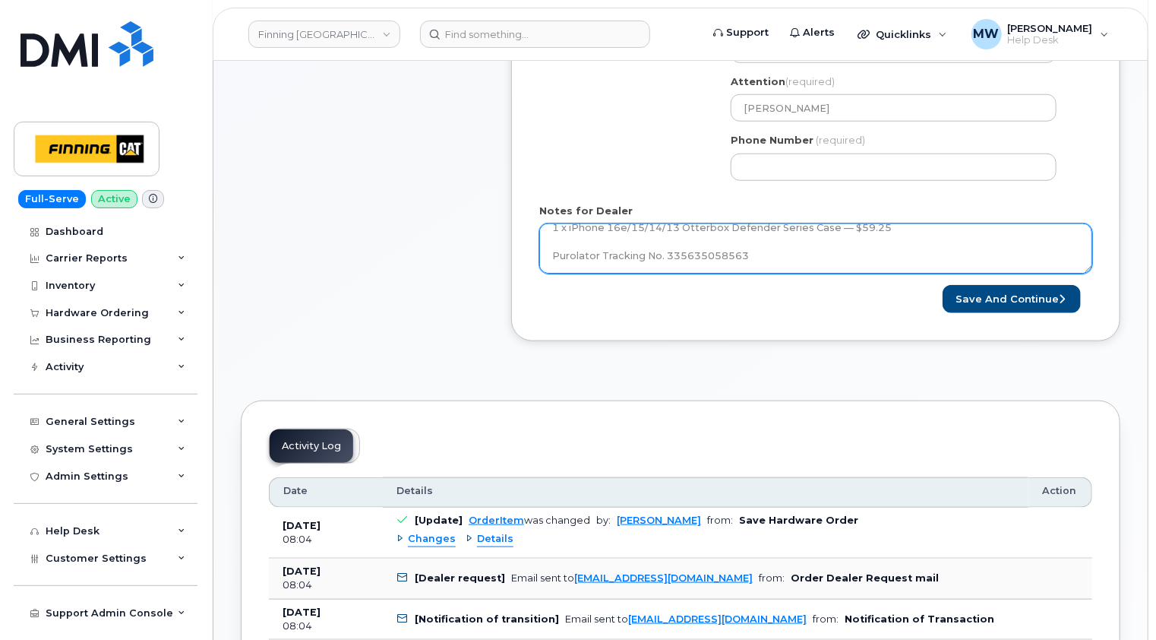
scroll to position [608, 0]
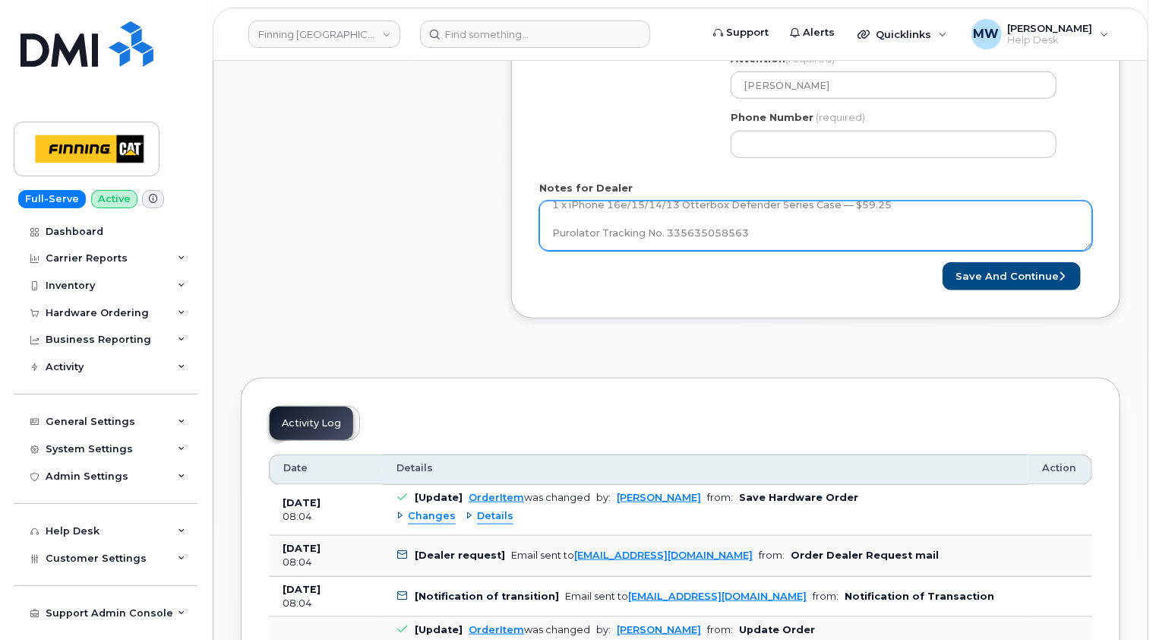
click at [769, 235] on textarea "3 x iPhone 16/15 HyperGear HD Tempered Glass Screen Protector w/ Easy Installat…" at bounding box center [815, 226] width 553 height 50
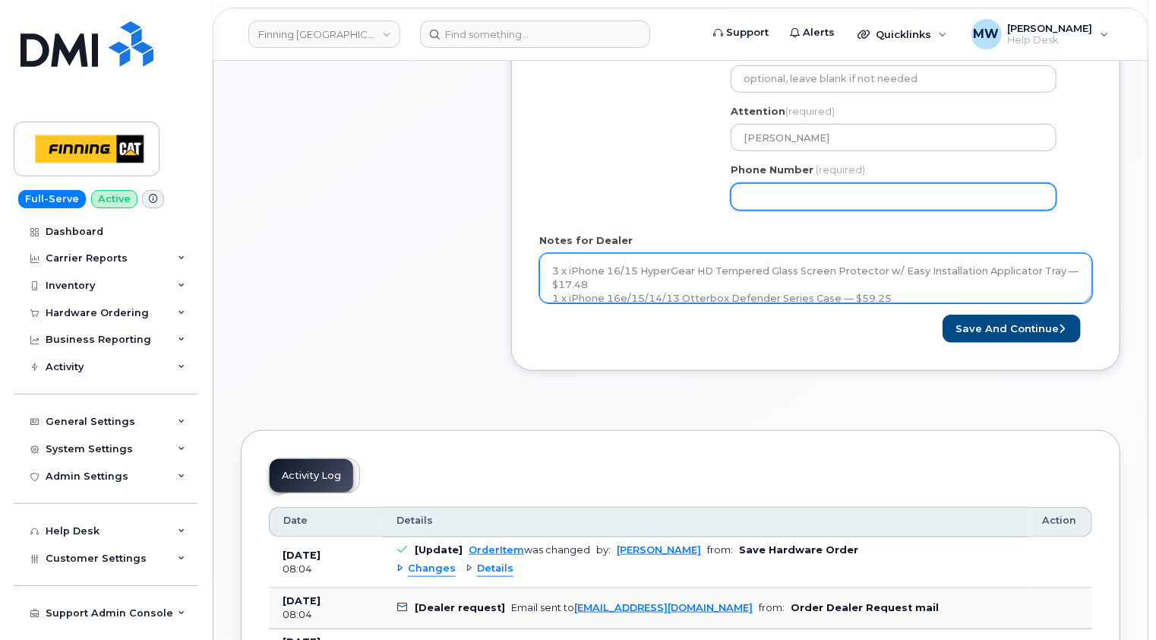
scroll to position [532, 0]
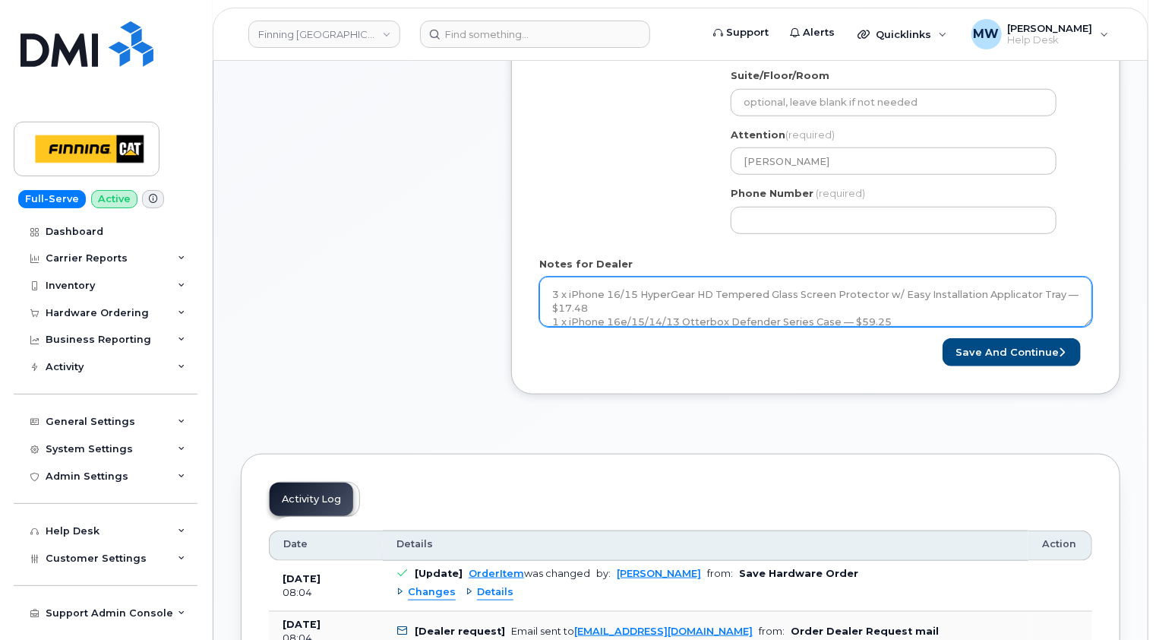
type textarea "3 x iPhone 16/15 HyperGear HD Tempered Glass Screen Protector w/ Easy Installat…"
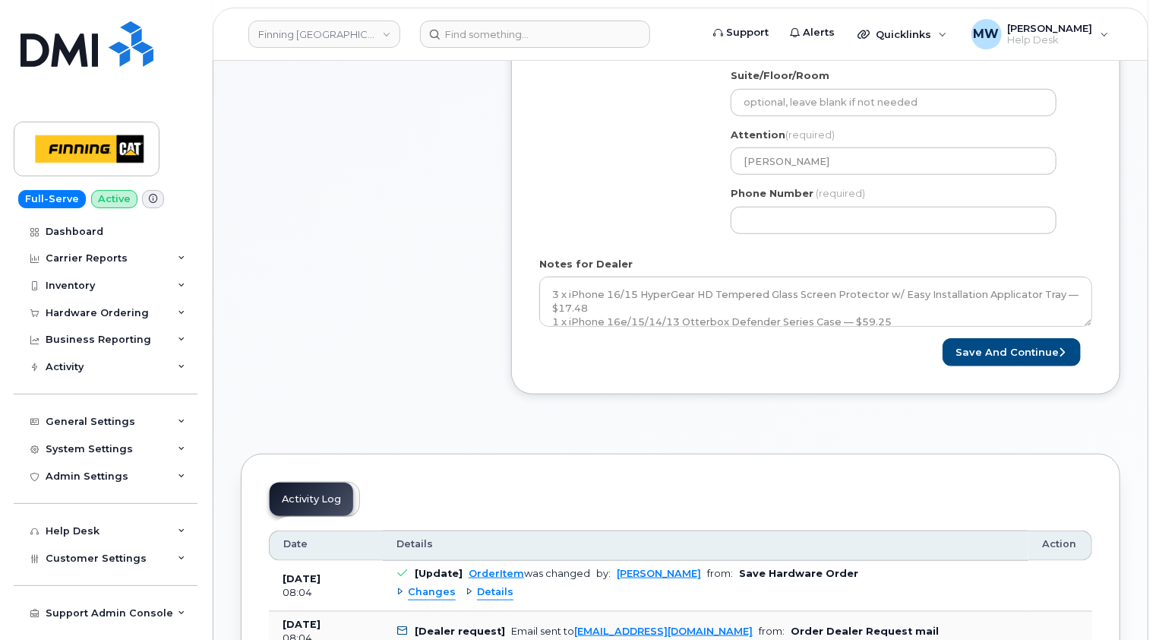
click at [627, 147] on div "Shipping Address Mildred Lake - D03/D06 New Address 10760A Henri-Bourassa E Blv…" at bounding box center [809, 102] width 541 height 286
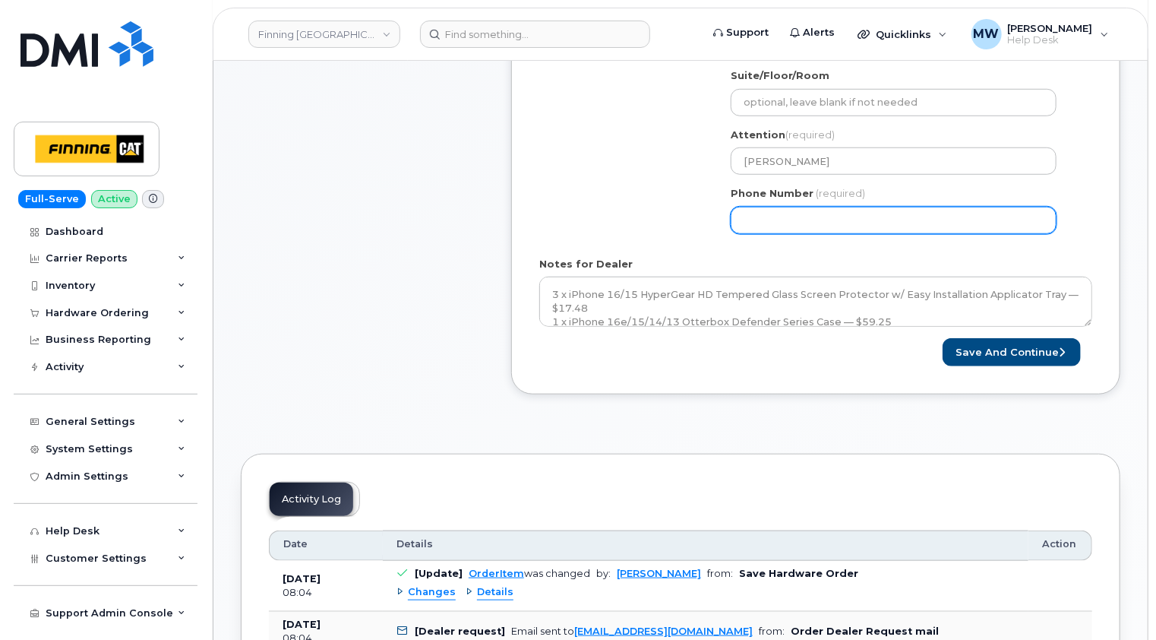
click at [769, 223] on input "Phone Number" at bounding box center [894, 220] width 326 height 27
paste input "3065453311"
select select
type input "3065453311"
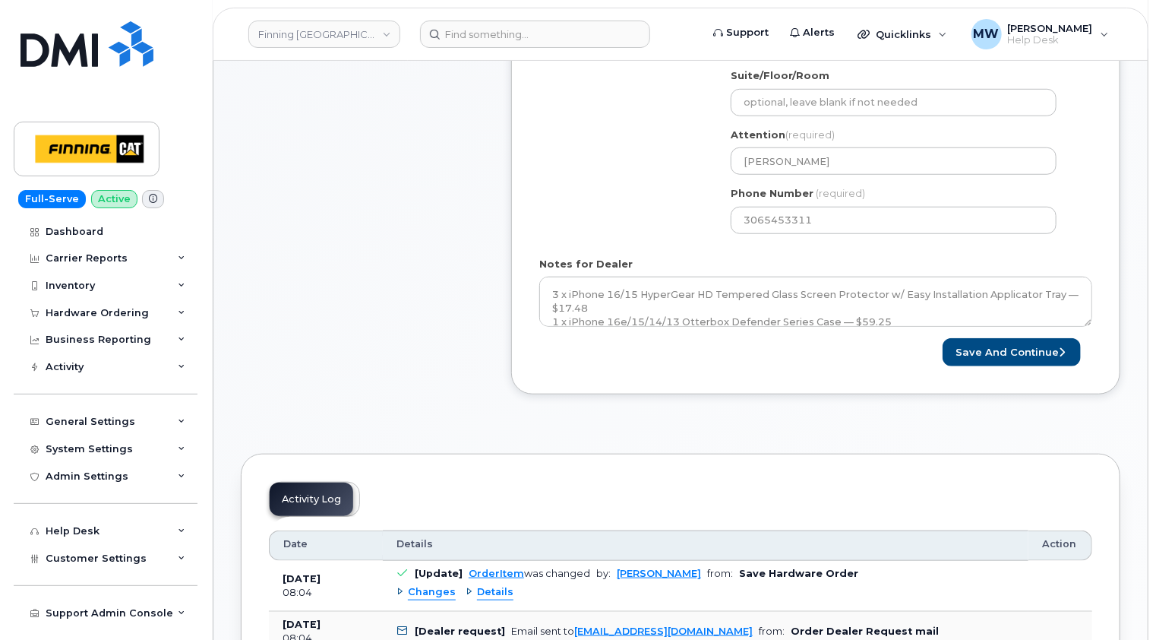
click at [681, 218] on div "Shipping Address Mildred Lake - D03/D06 New Address 10760A Henri-Bourassa E Blv…" at bounding box center [809, 102] width 541 height 286
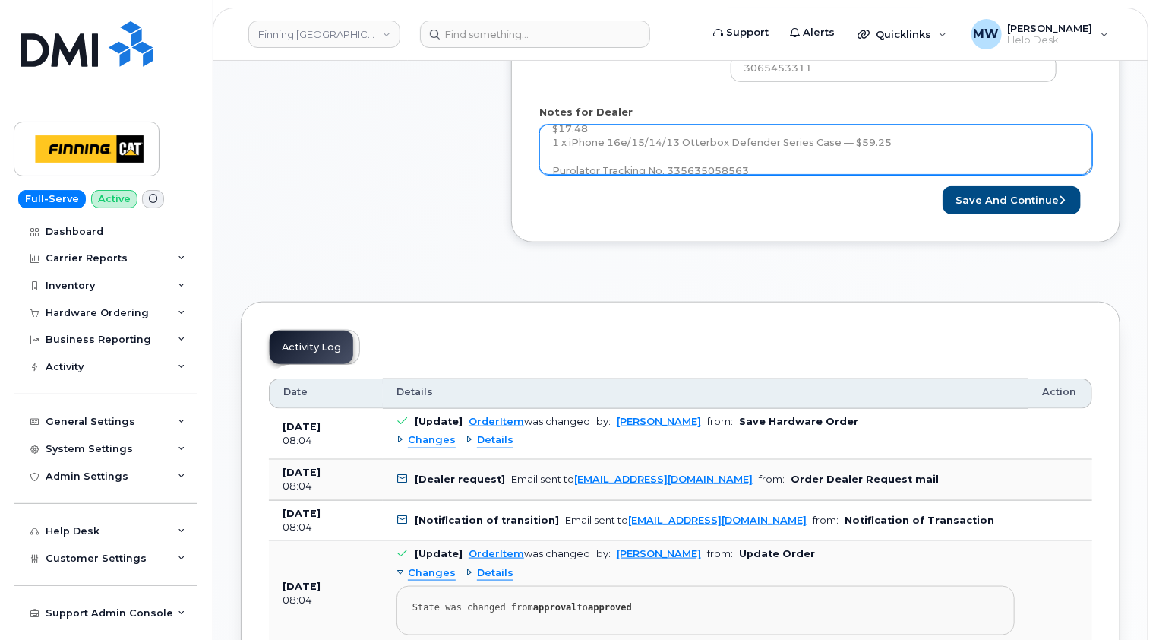
scroll to position [42, 0]
drag, startPoint x: 782, startPoint y: 156, endPoint x: 547, endPoint y: 165, distance: 235.6
click at [547, 165] on textarea "3 x iPhone 16/15 HyperGear HD Tempered Glass Screen Protector w/ Easy Installat…" at bounding box center [815, 150] width 553 height 50
click at [869, 149] on textarea "3 x iPhone 16/15 HyperGear HD Tempered Glass Screen Protector w/ Easy Installat…" at bounding box center [815, 150] width 553 height 50
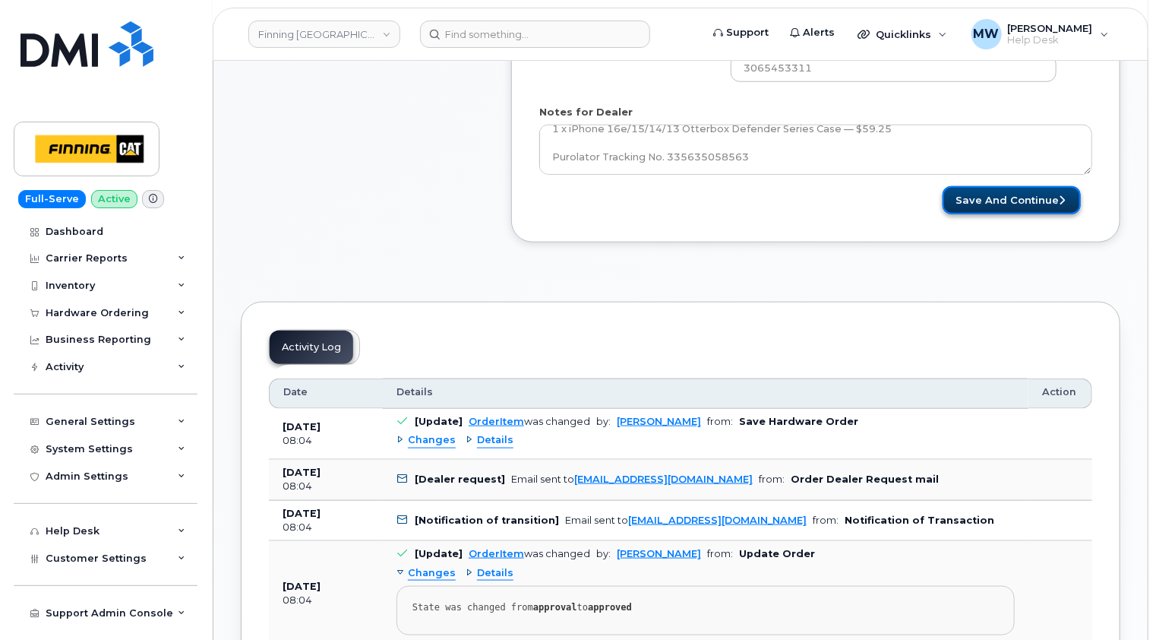
click at [1029, 196] on button "Save and Continue" at bounding box center [1012, 200] width 138 height 28
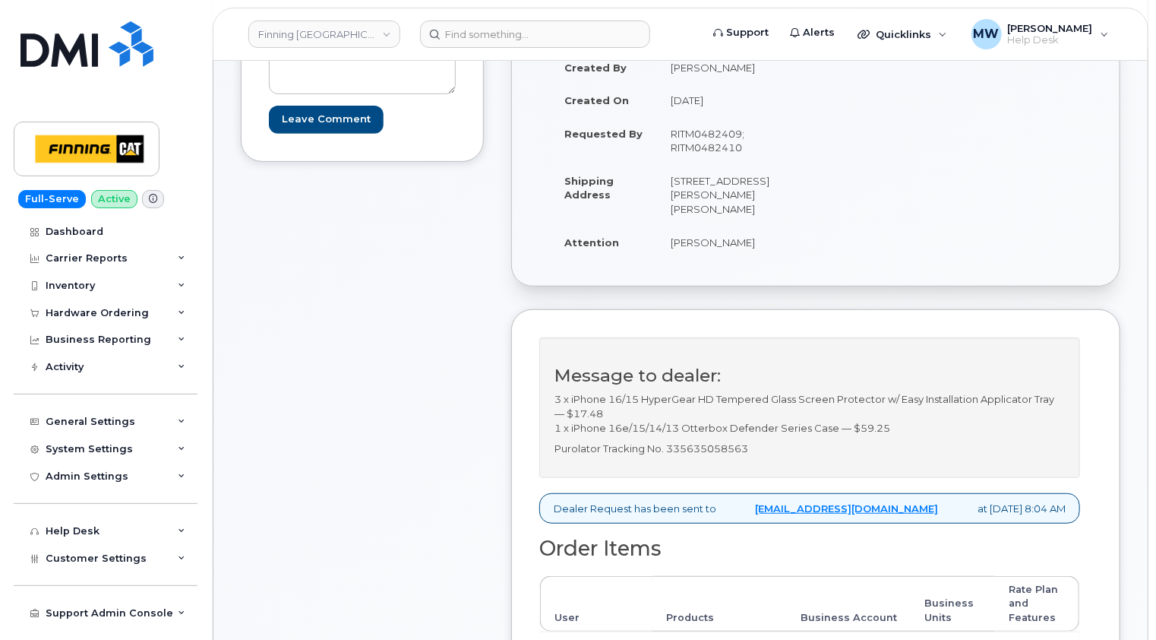
scroll to position [152, 0]
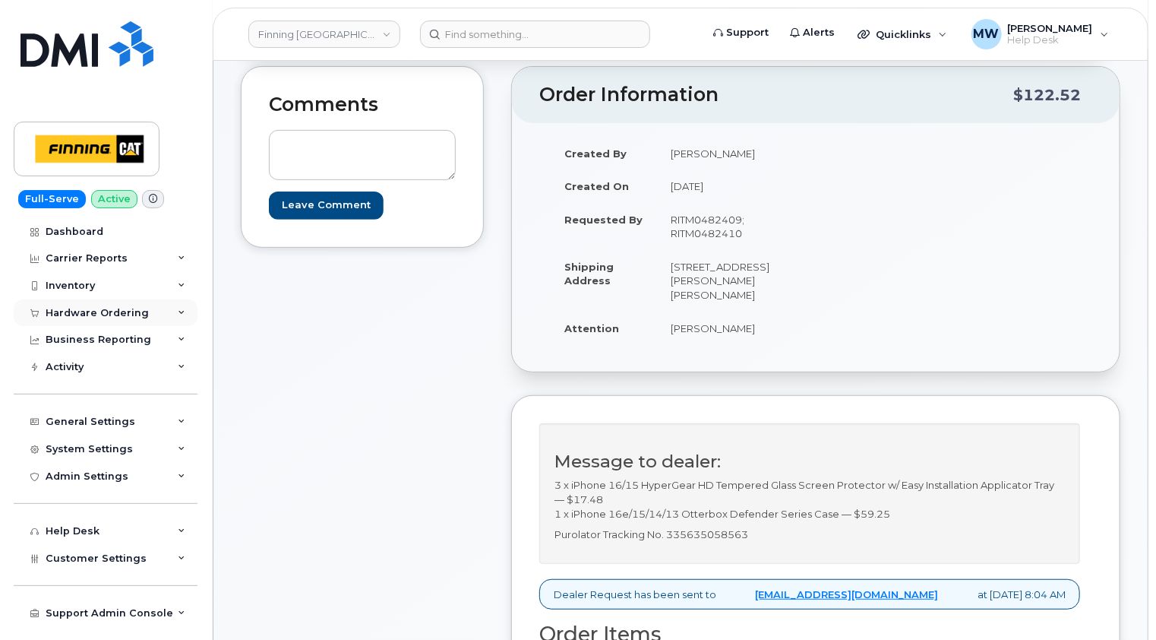
click at [115, 318] on div "Hardware Ordering" at bounding box center [106, 312] width 184 height 27
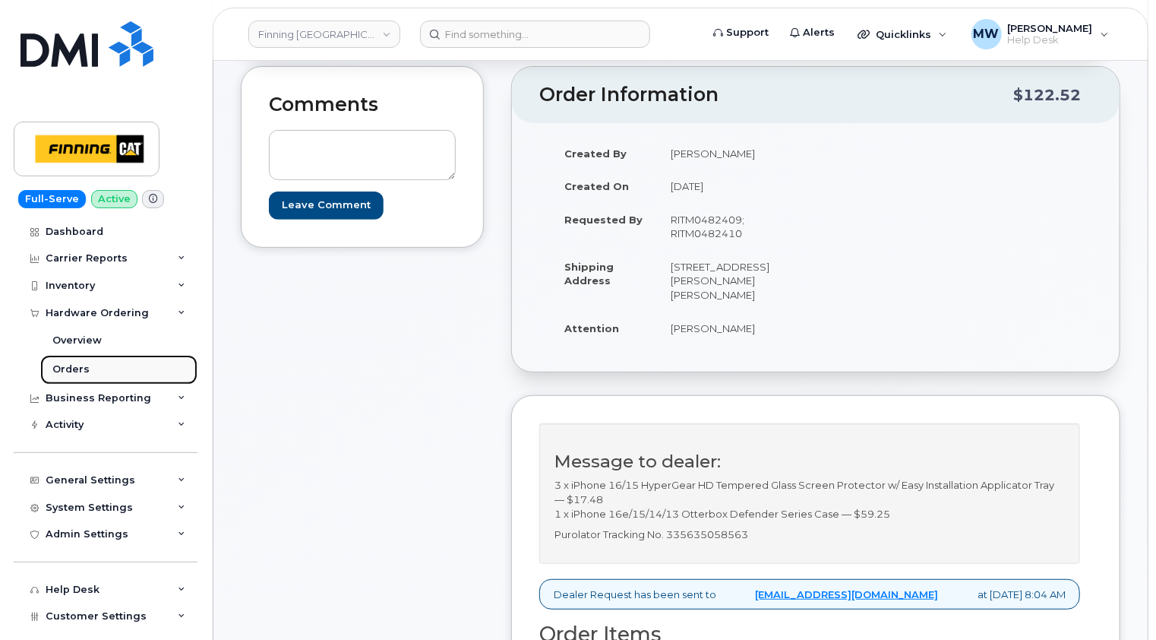
click at [84, 366] on div "Orders" at bounding box center [70, 369] width 37 height 14
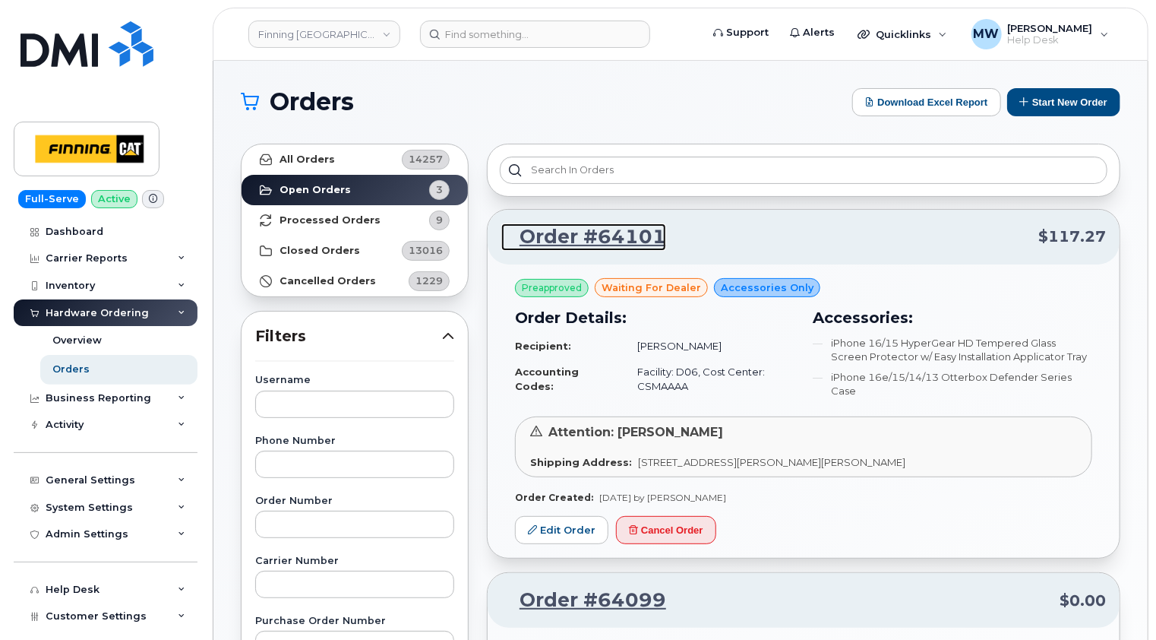
click at [594, 242] on link "Order #64101" at bounding box center [583, 236] width 165 height 27
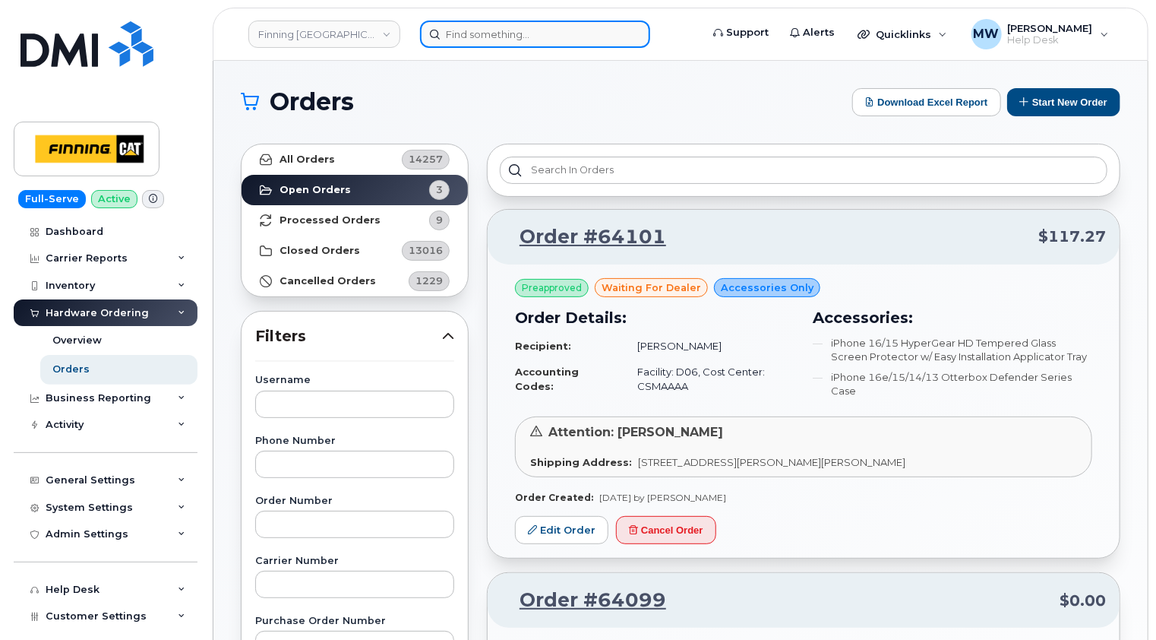
click at [513, 28] on input at bounding box center [535, 34] width 230 height 27
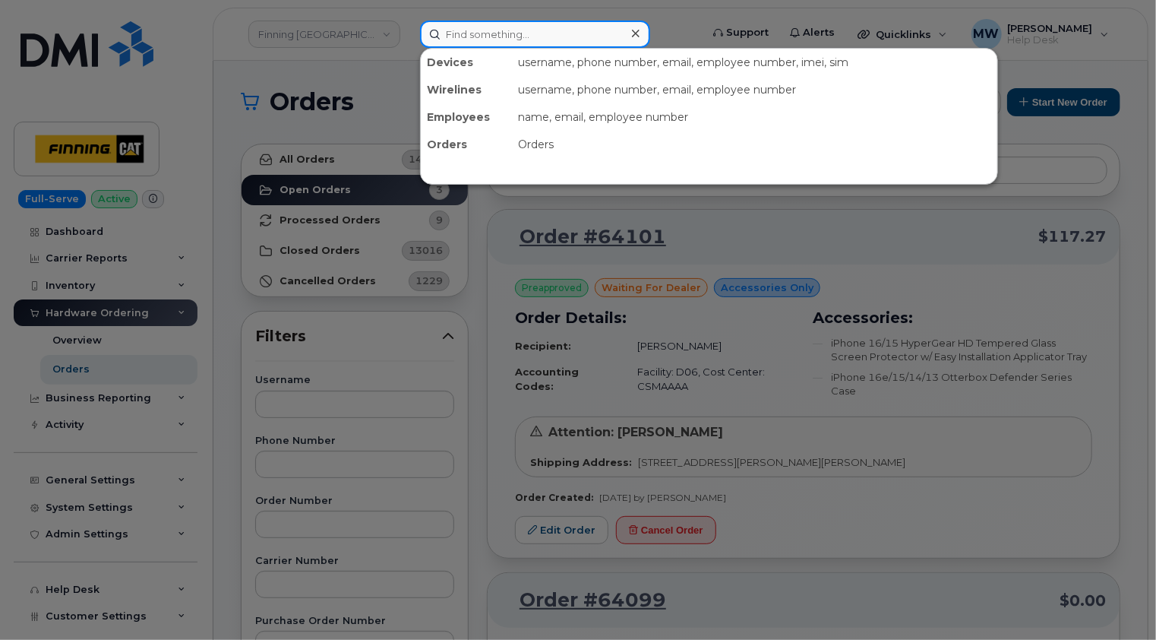
paste input "[PHONE_NUMBER]"
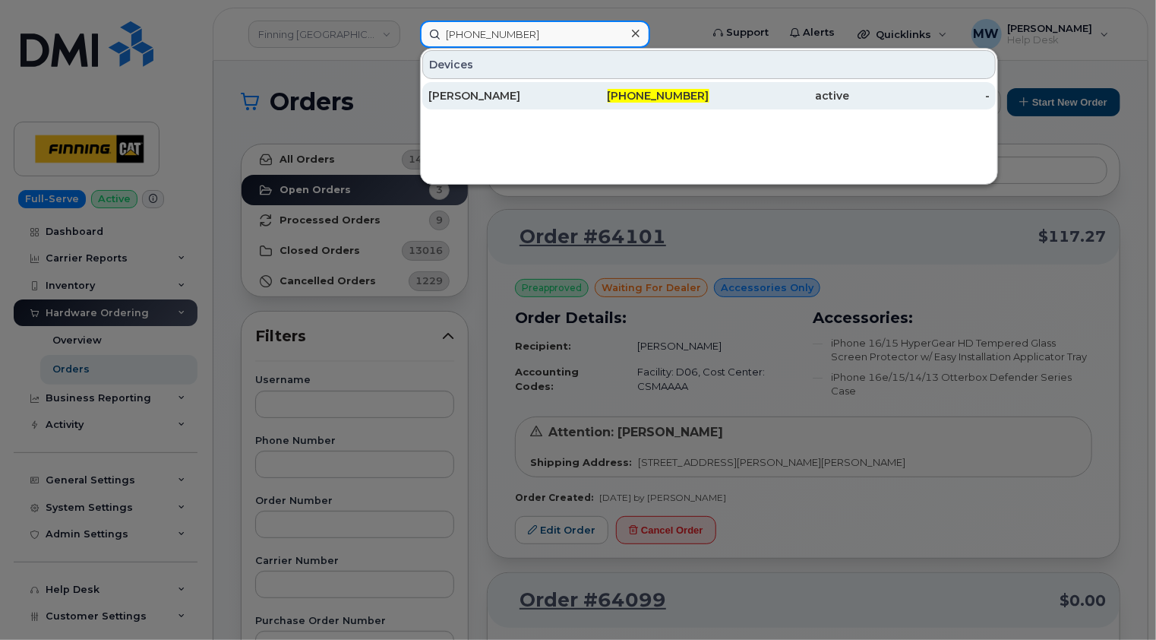
type input "867-689-8461"
click at [514, 90] on div "Paul Cruikshank" at bounding box center [498, 95] width 141 height 15
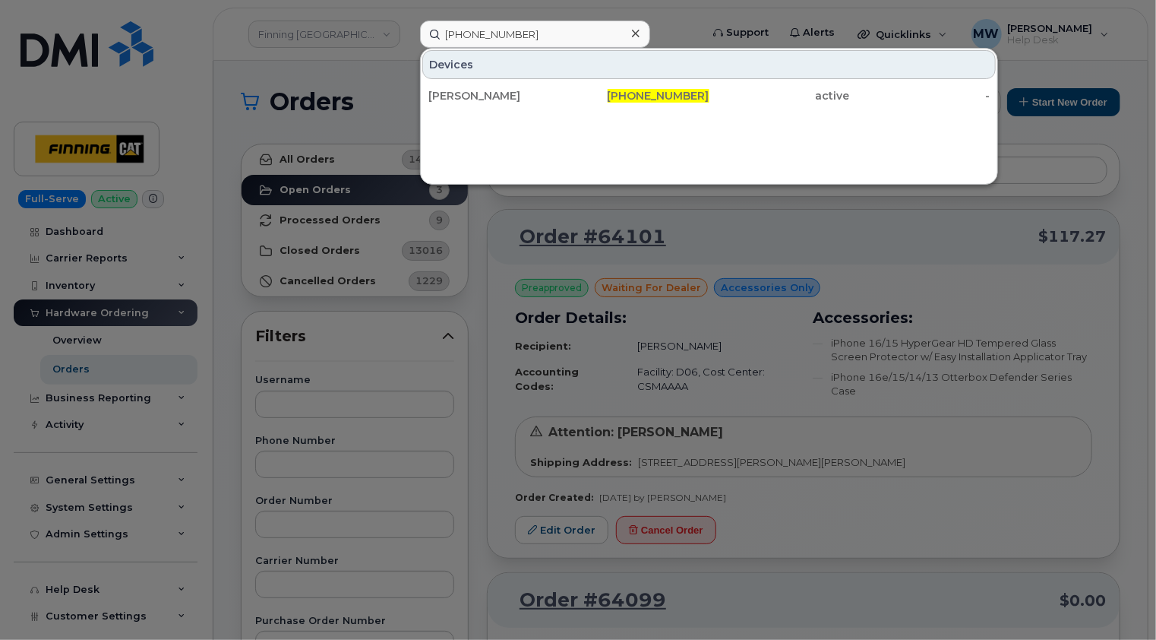
click at [635, 32] on icon at bounding box center [636, 34] width 8 height 8
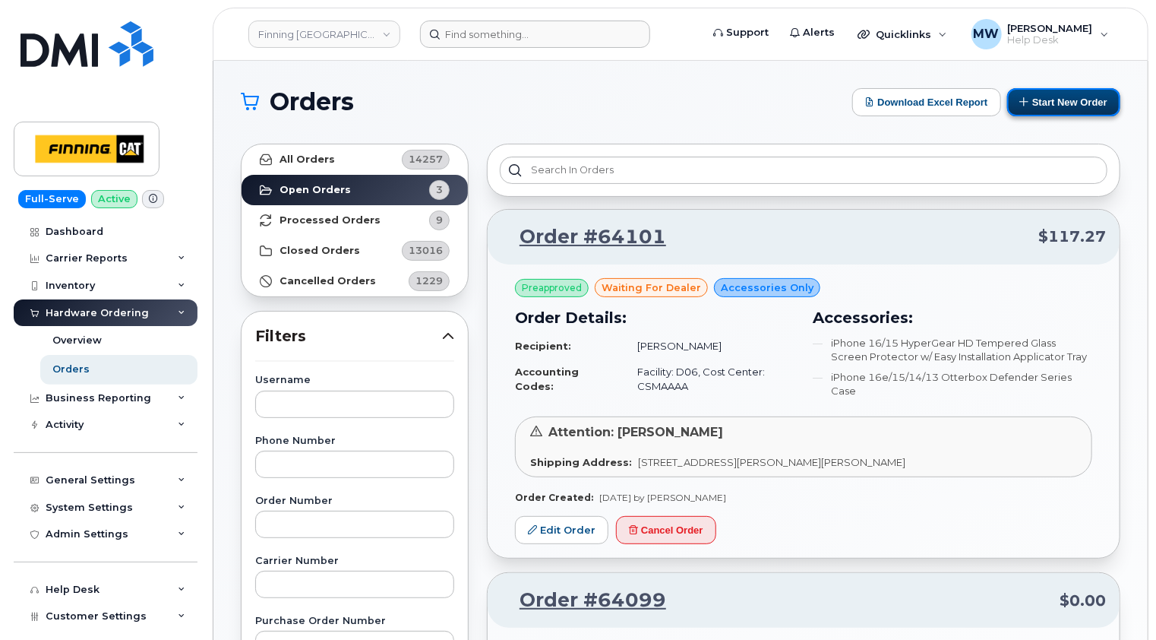
click at [1073, 104] on button "Start New Order" at bounding box center [1063, 102] width 113 height 28
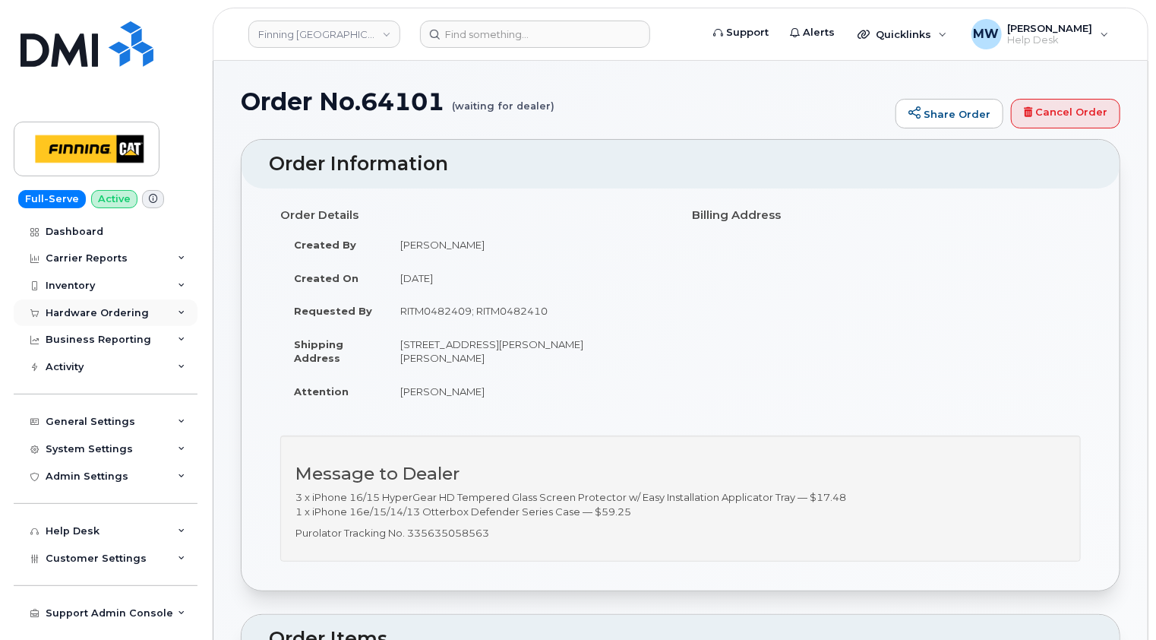
click at [84, 308] on div "Hardware Ordering" at bounding box center [97, 313] width 103 height 12
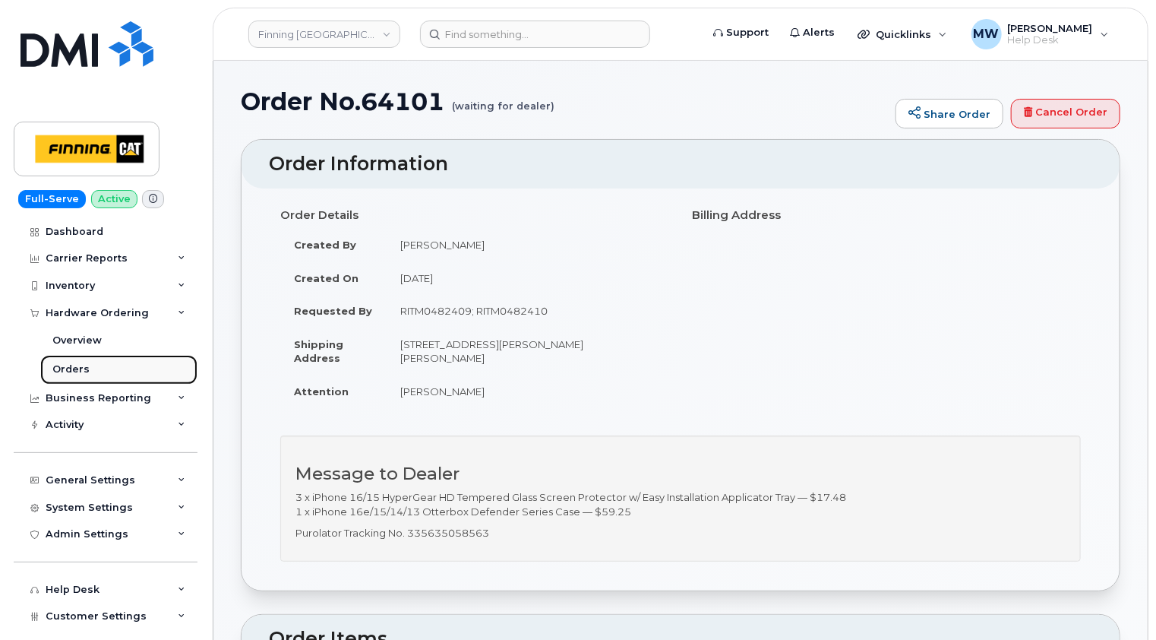
click at [78, 365] on div "Orders" at bounding box center [70, 369] width 37 height 14
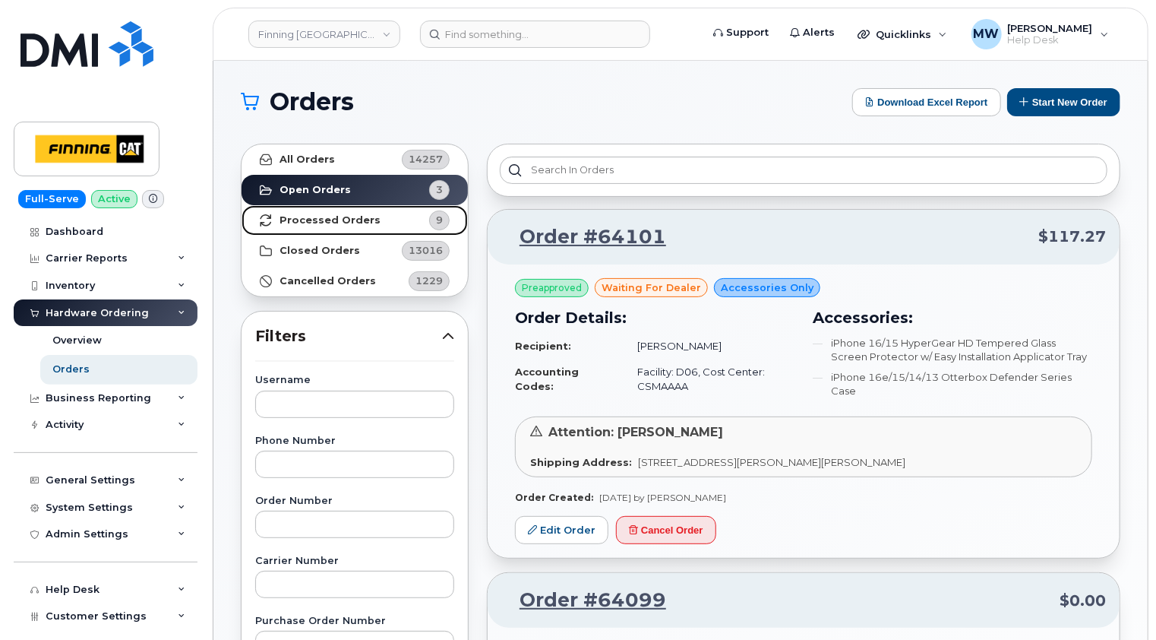
click at [334, 217] on strong "Processed Orders" at bounding box center [330, 220] width 101 height 12
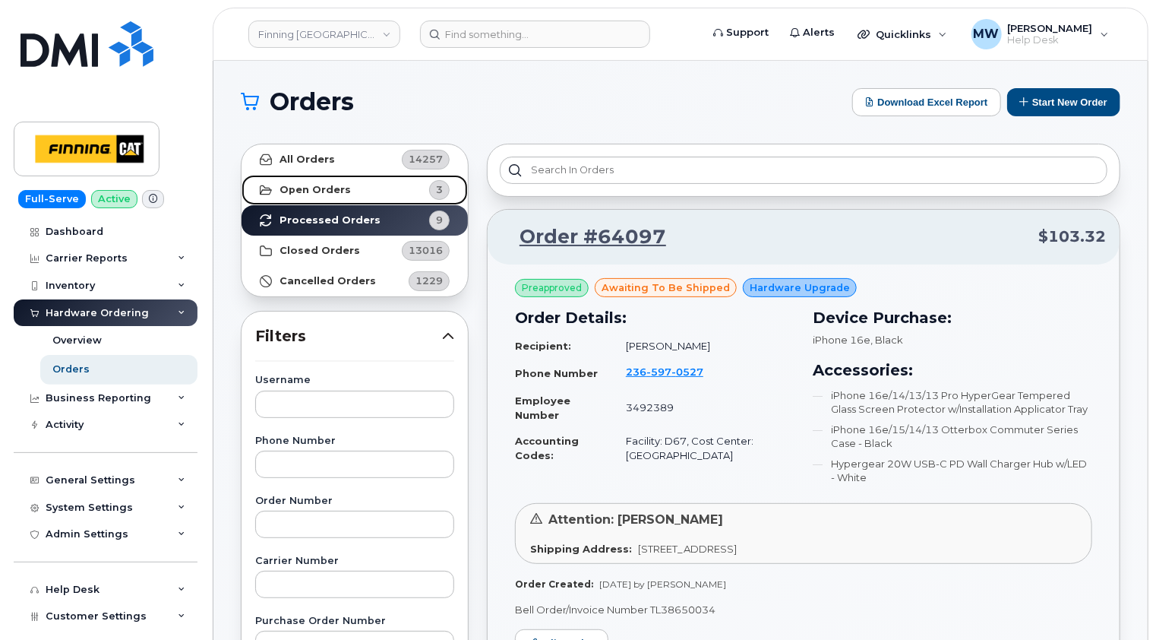
click at [331, 188] on strong "Open Orders" at bounding box center [315, 190] width 71 height 12
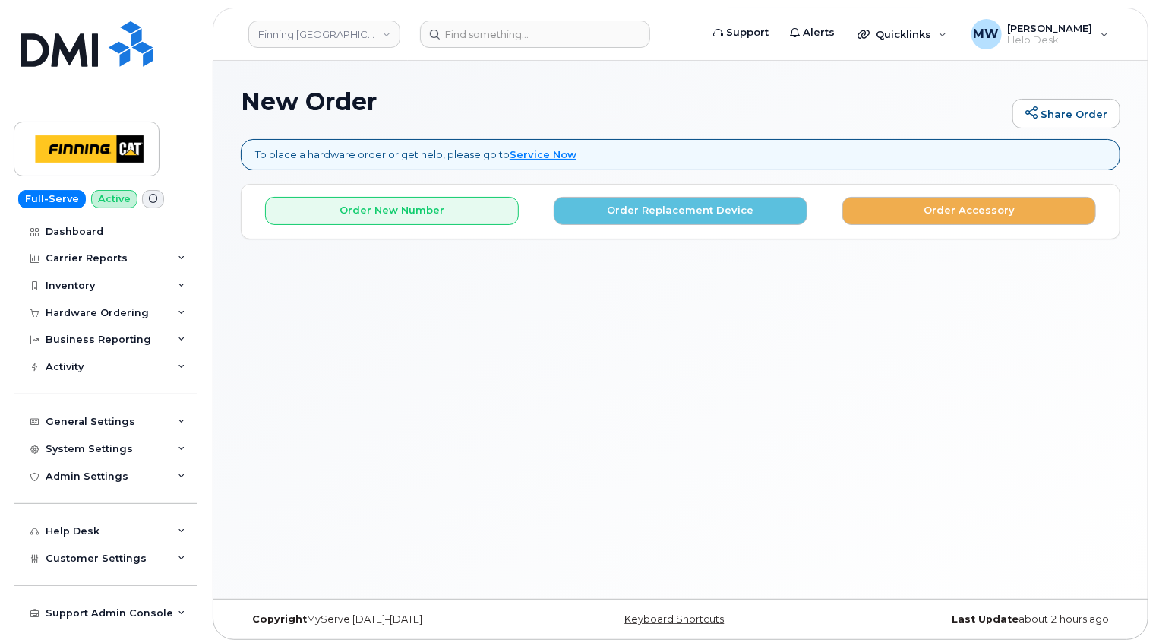
click at [537, 68] on div "New Order Share Order To place a hardware order or get help, please go to Servi…" at bounding box center [680, 330] width 934 height 538
click at [761, 210] on button "Order Replacement Device" at bounding box center [681, 211] width 254 height 28
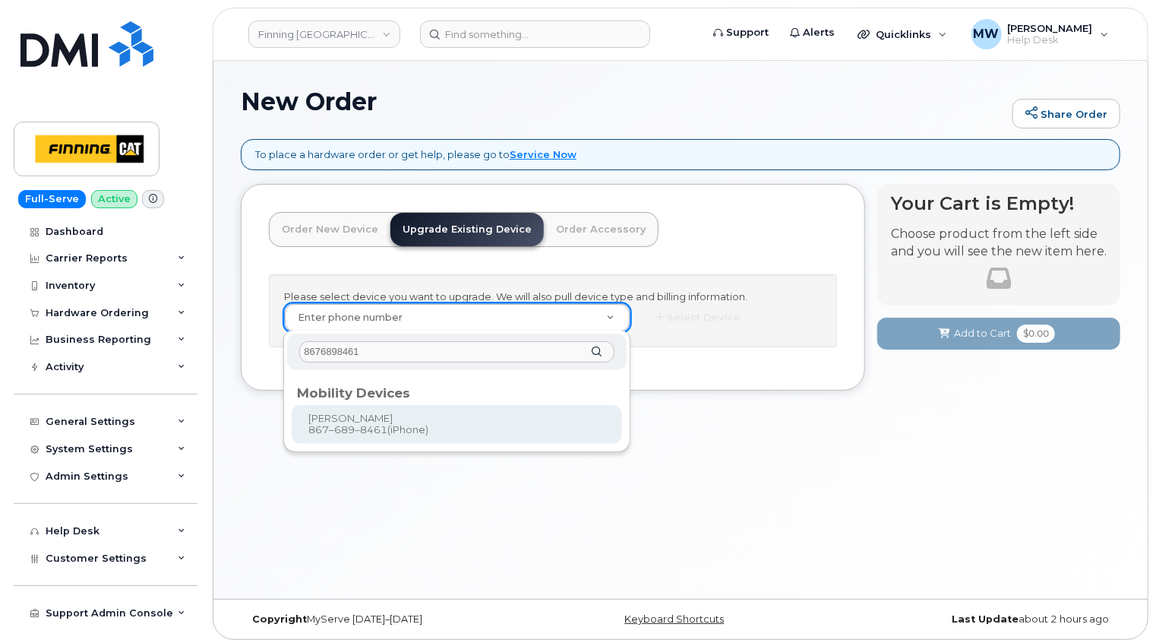
type input "8676898461"
type input "490701"
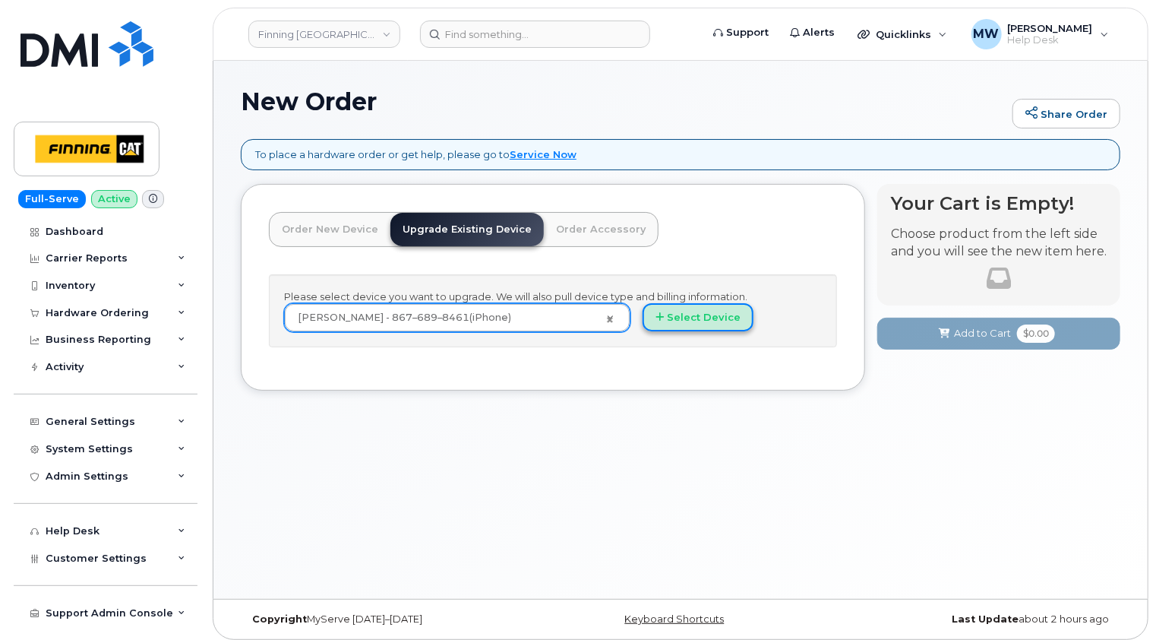
click at [716, 314] on button "Select Device" at bounding box center [698, 317] width 111 height 28
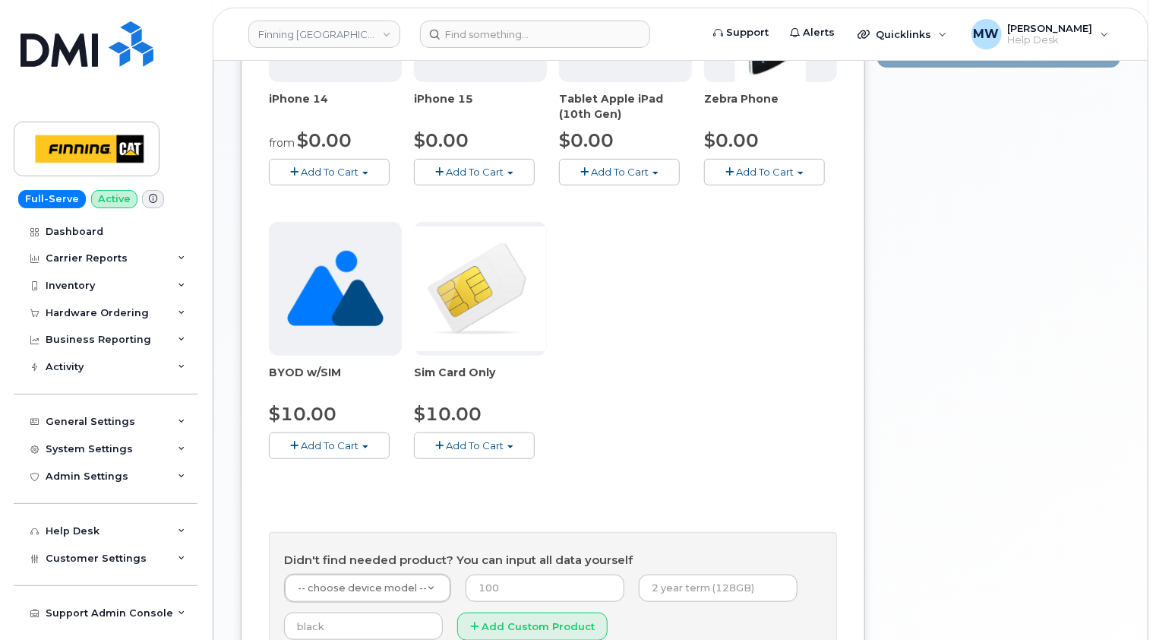
scroll to position [532, 0]
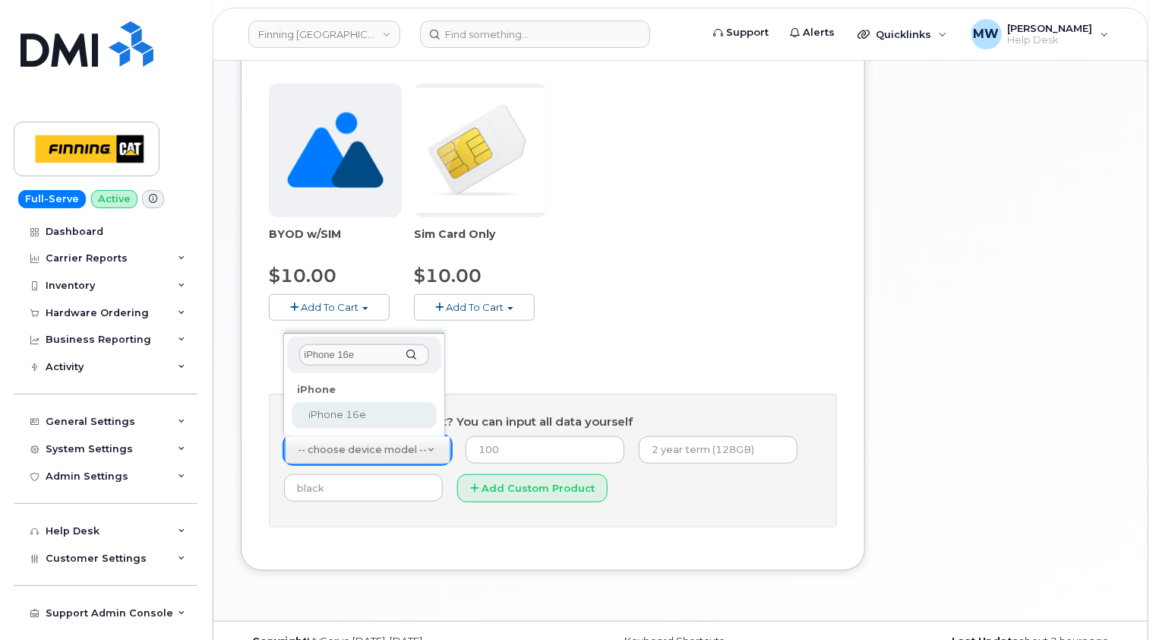
type input "iPhone 16e"
select select "2883"
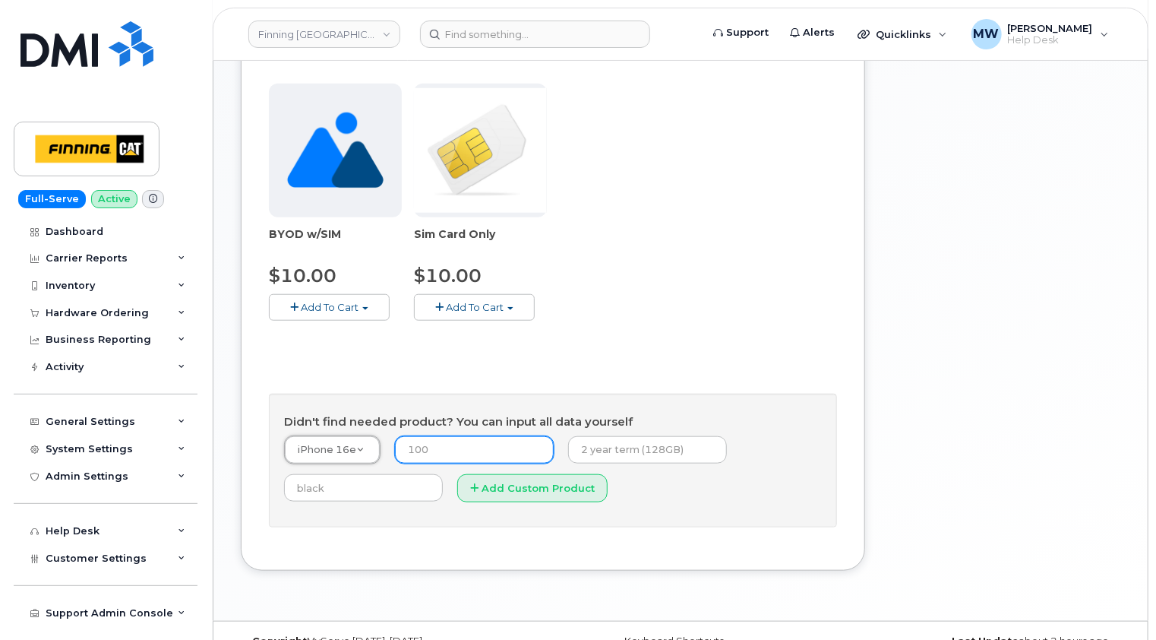
click at [486, 451] on input "number" at bounding box center [474, 449] width 159 height 27
type input "0.00"
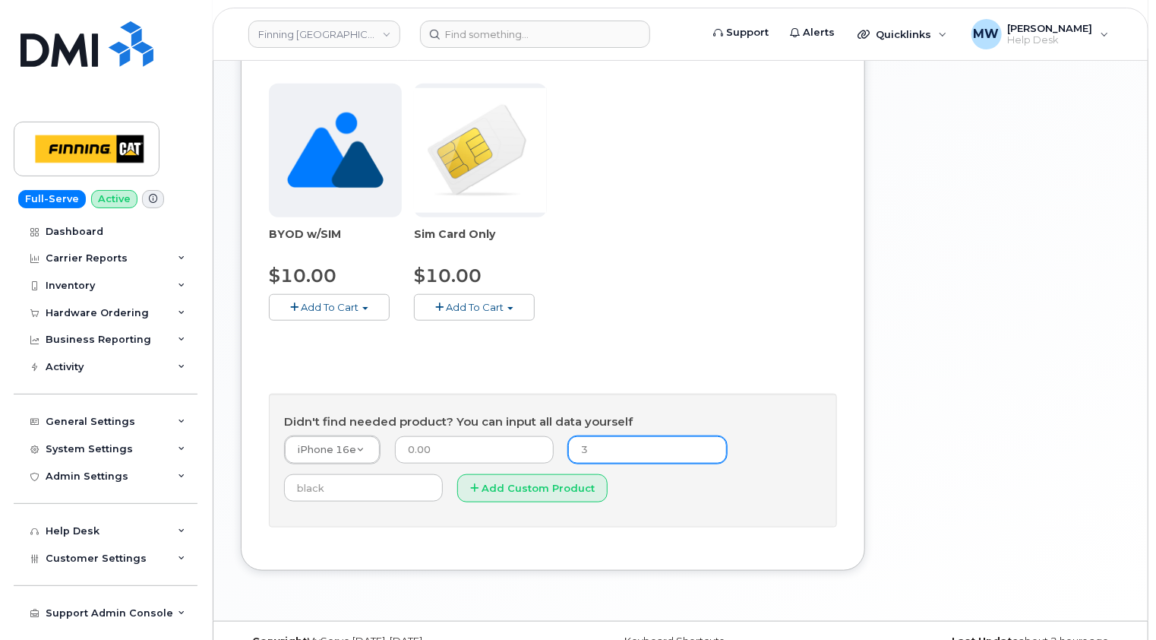
type input "3-year term (128GB)"
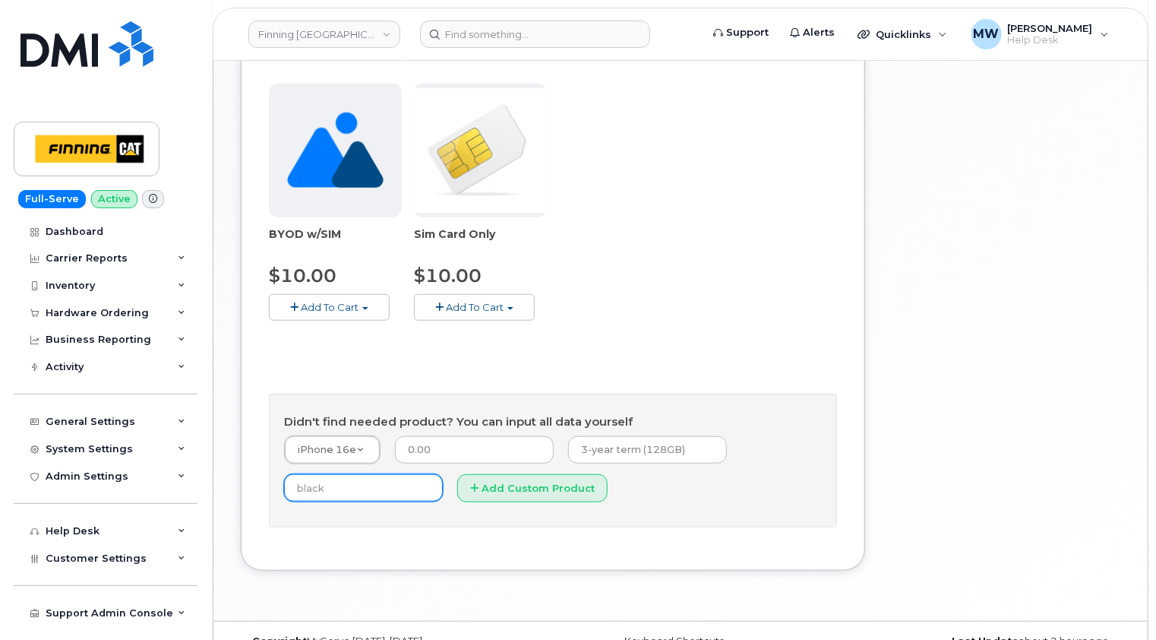
click at [388, 488] on input "text" at bounding box center [363, 487] width 159 height 27
type input "Black"
click at [516, 476] on button "Add Custom Product" at bounding box center [532, 488] width 150 height 28
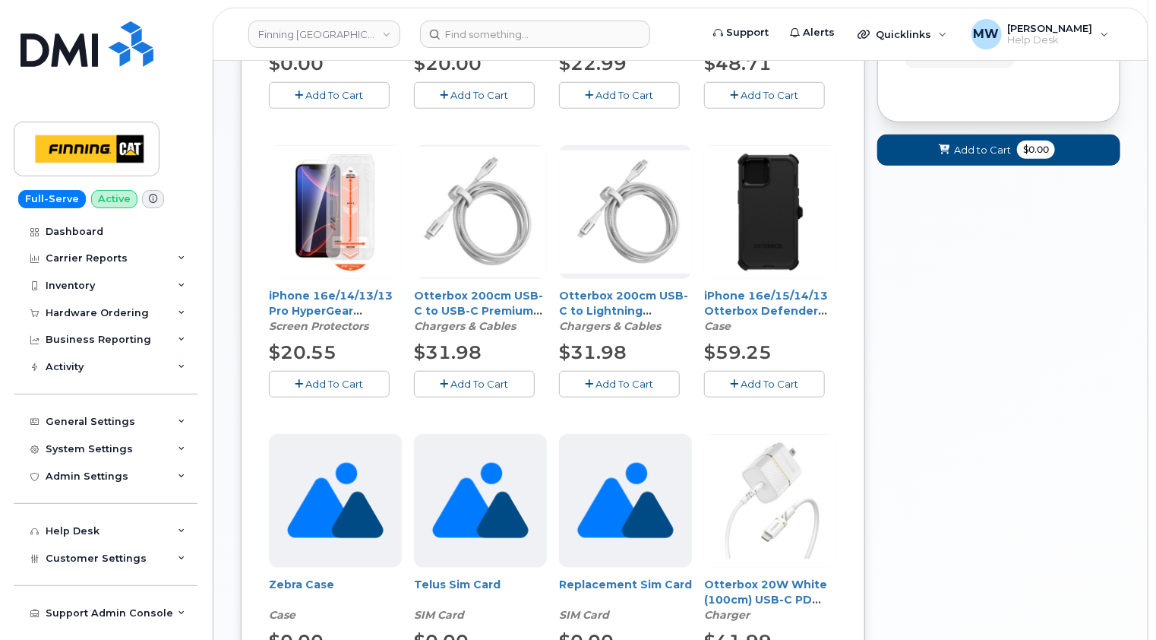
click at [341, 384] on span "Add To Cart" at bounding box center [335, 384] width 58 height 12
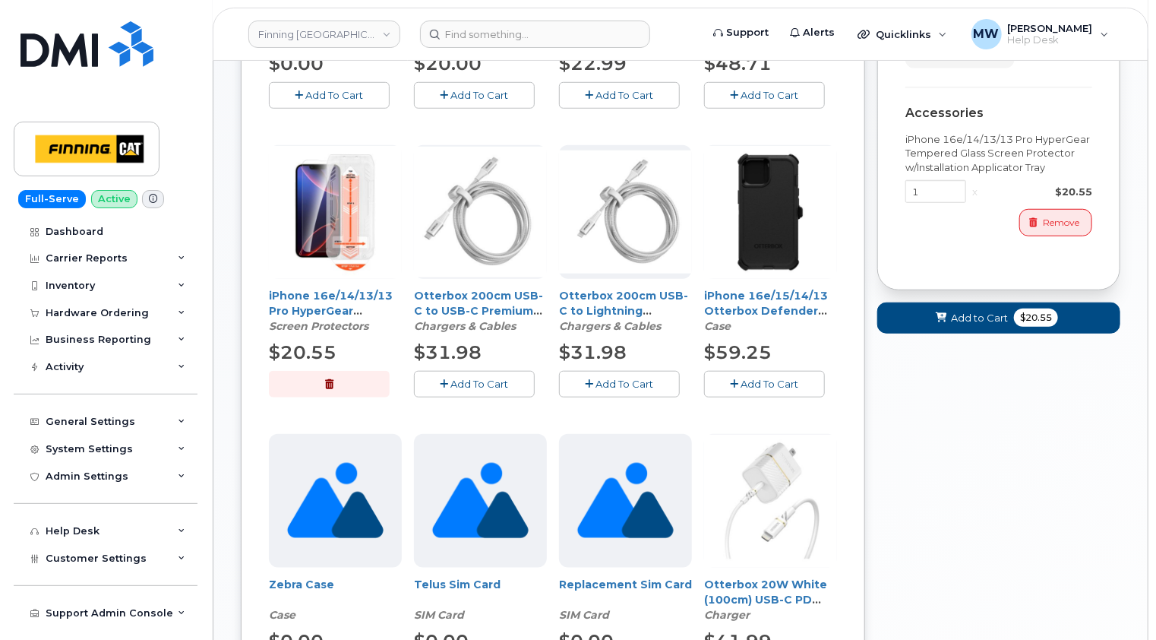
click at [773, 381] on span "Add To Cart" at bounding box center [770, 384] width 58 height 12
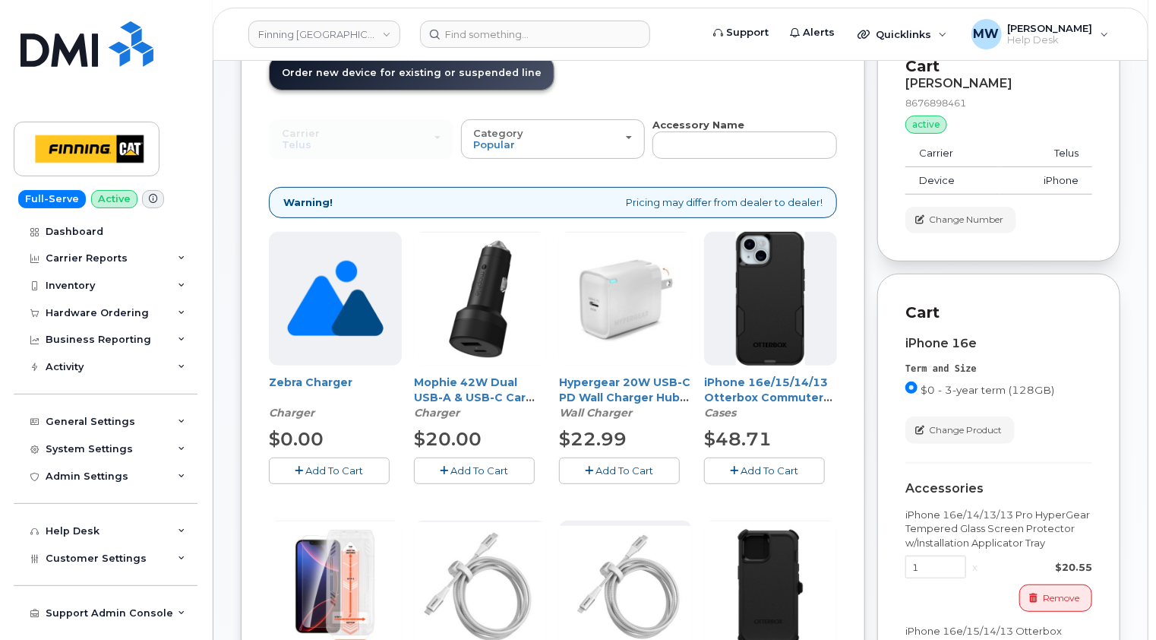
scroll to position [152, 0]
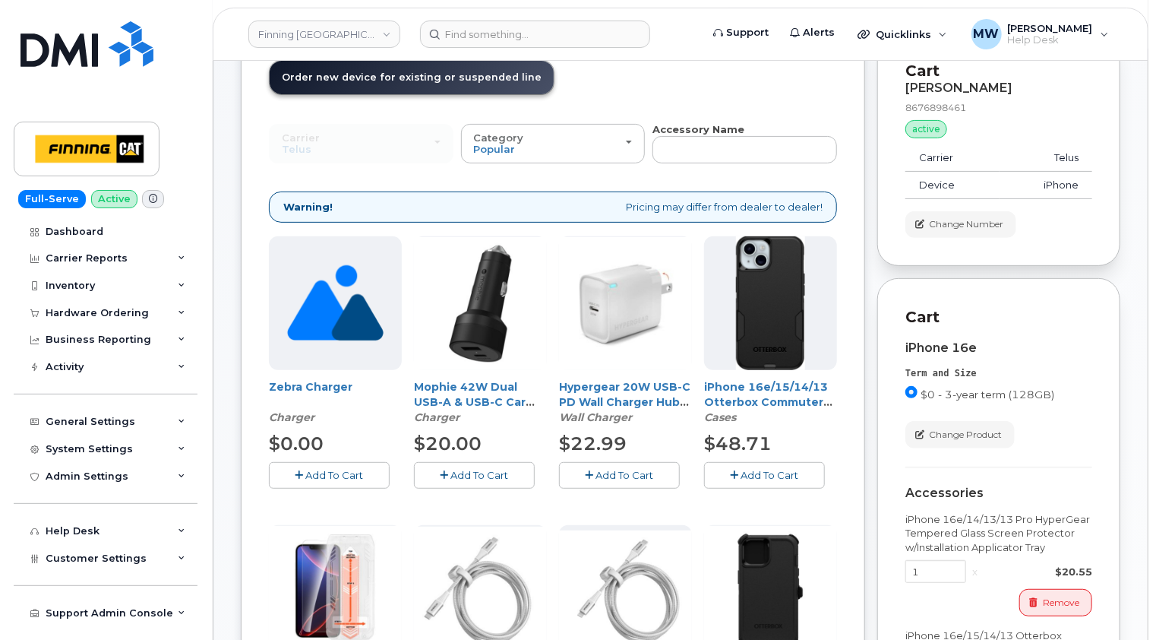
click at [643, 476] on span "Add To Cart" at bounding box center [625, 475] width 58 height 12
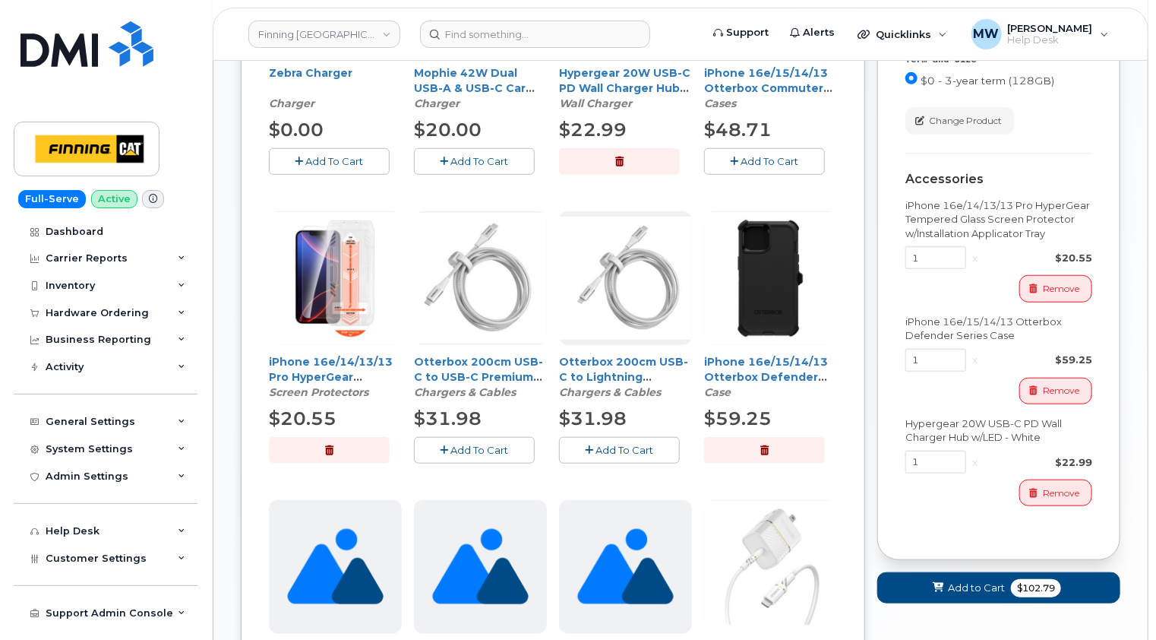
scroll to position [608, 0]
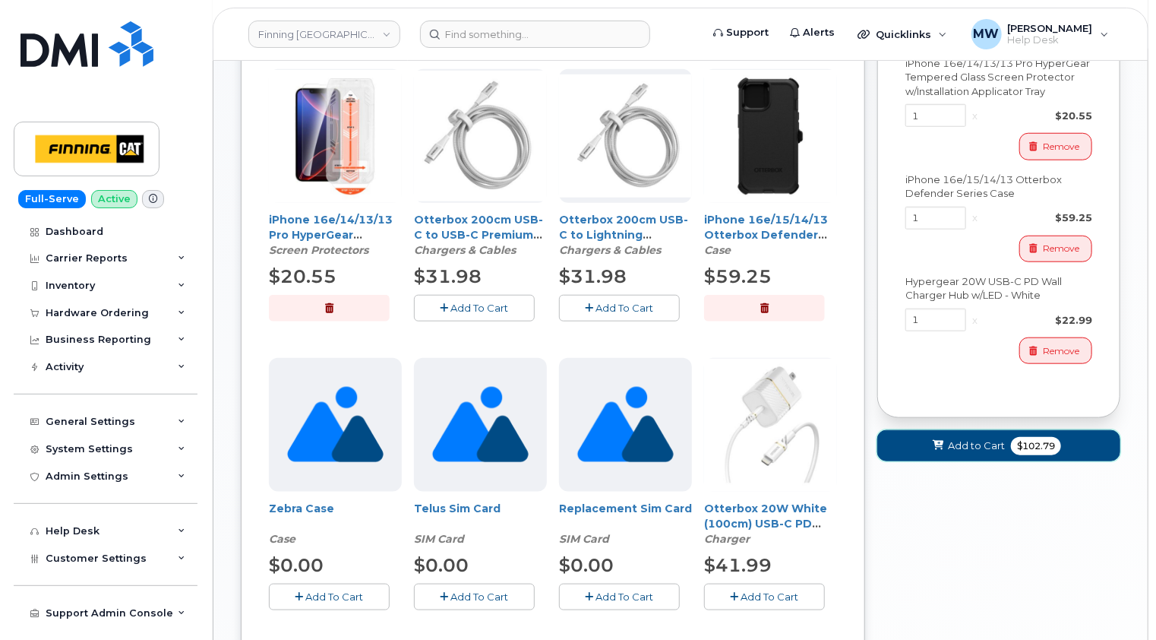
click at [990, 443] on span "Add to Cart" at bounding box center [976, 445] width 57 height 14
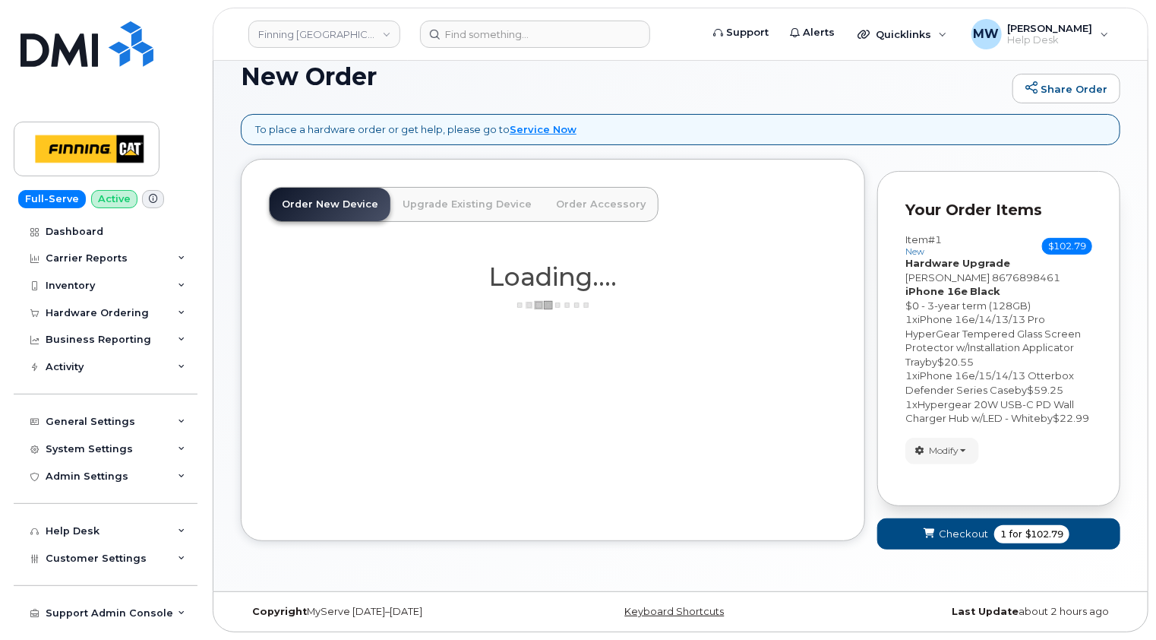
scroll to position [90, 0]
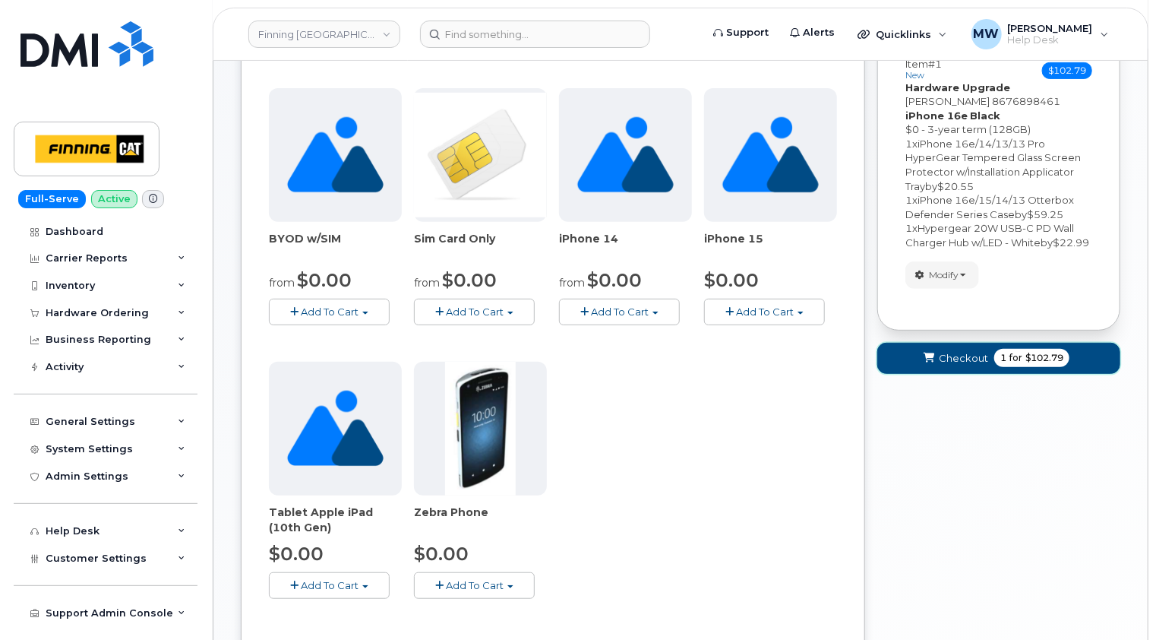
click at [981, 365] on span "Checkout" at bounding box center [963, 358] width 49 height 14
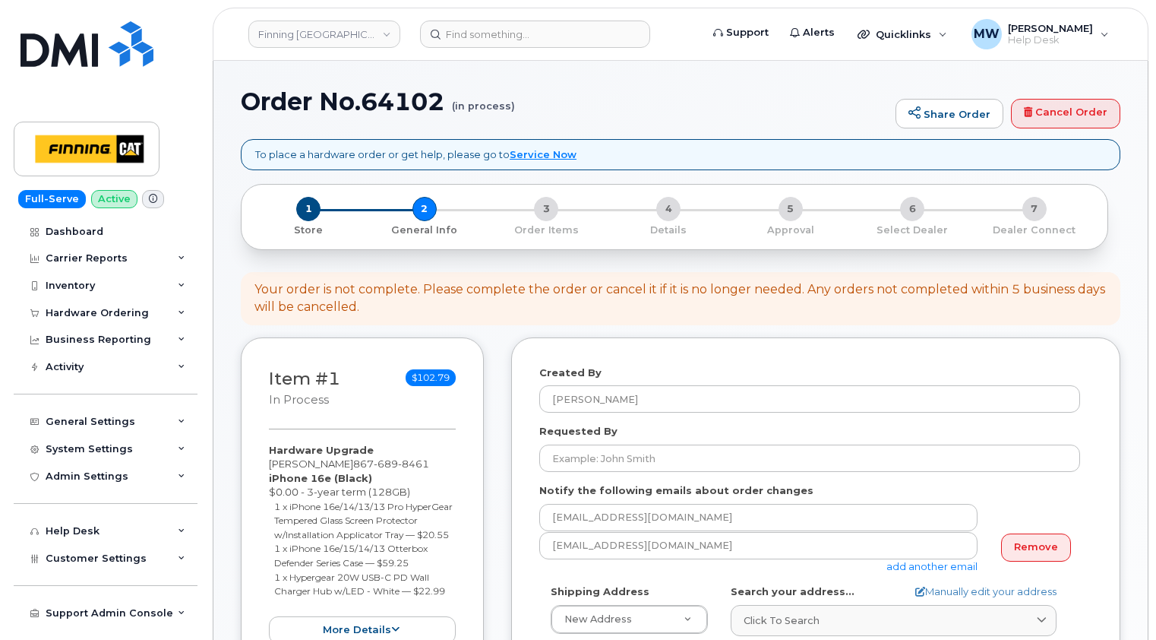
select select
click at [610, 106] on h1 "Order No.64102 (in process)" at bounding box center [564, 101] width 647 height 27
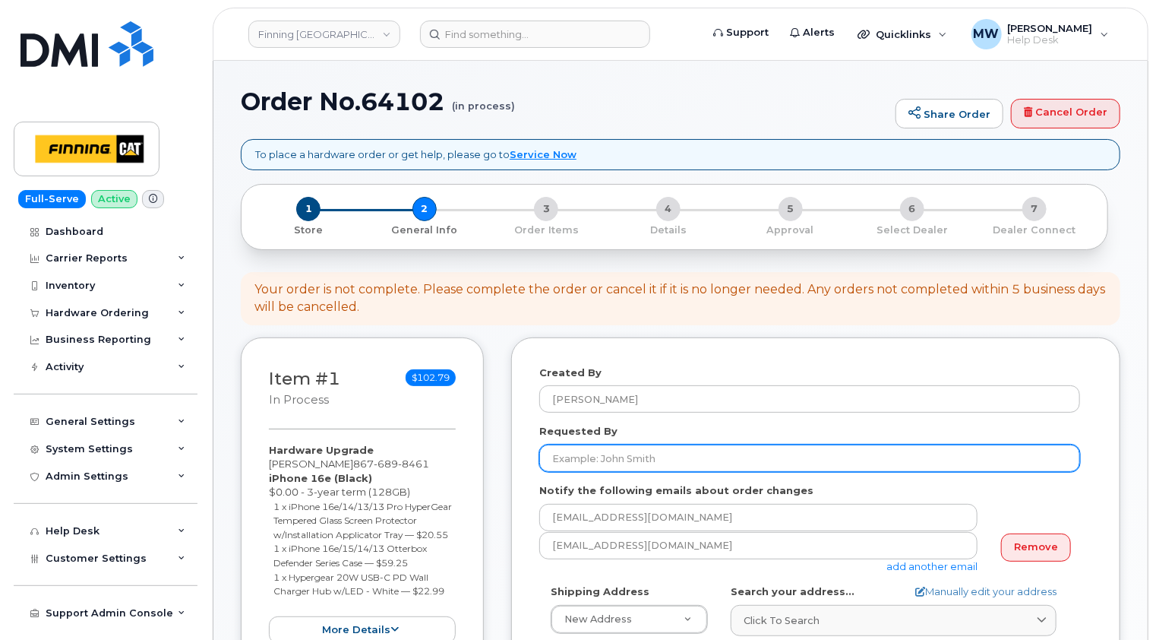
click at [620, 451] on input "Requested By" at bounding box center [809, 457] width 541 height 27
paste input "RITM0479083"
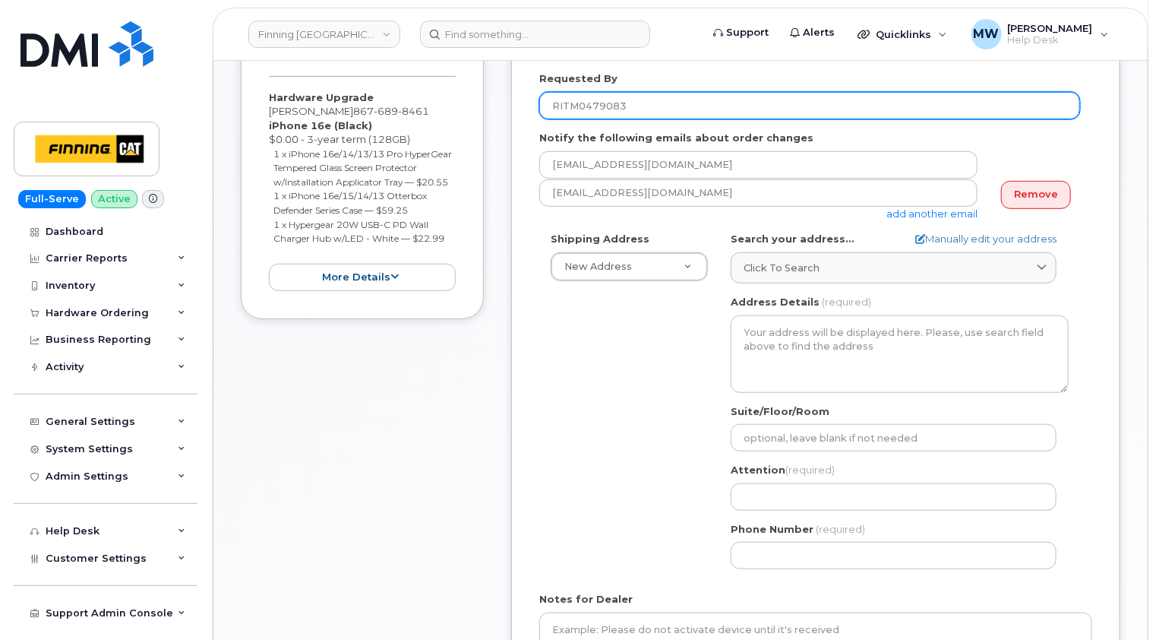
scroll to position [380, 0]
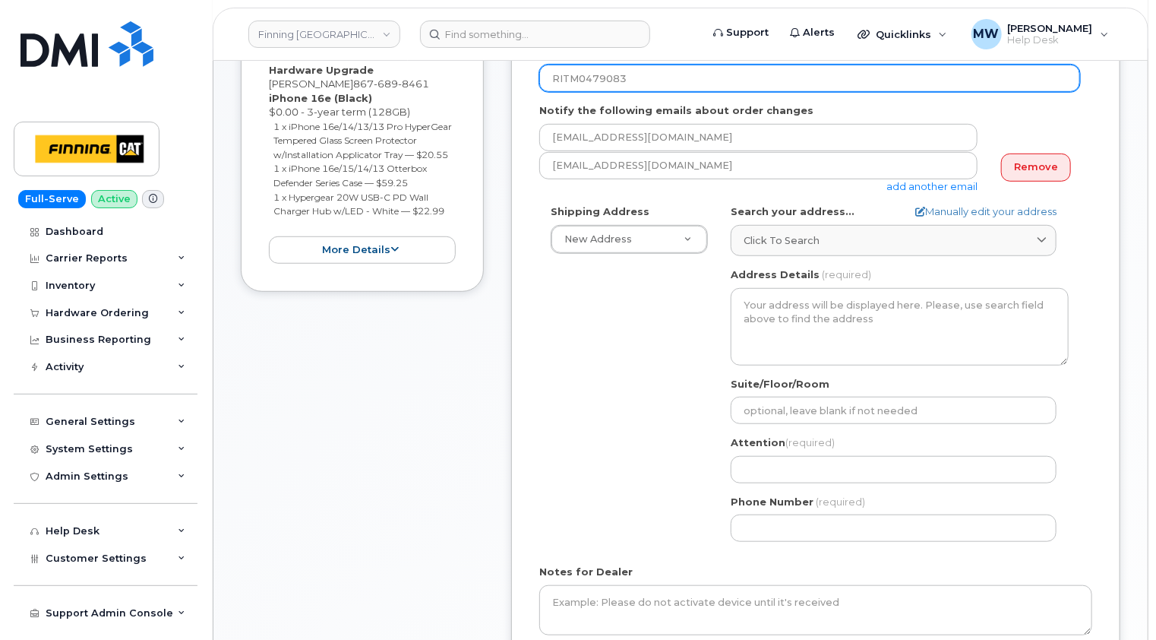
type input "RITM0479083"
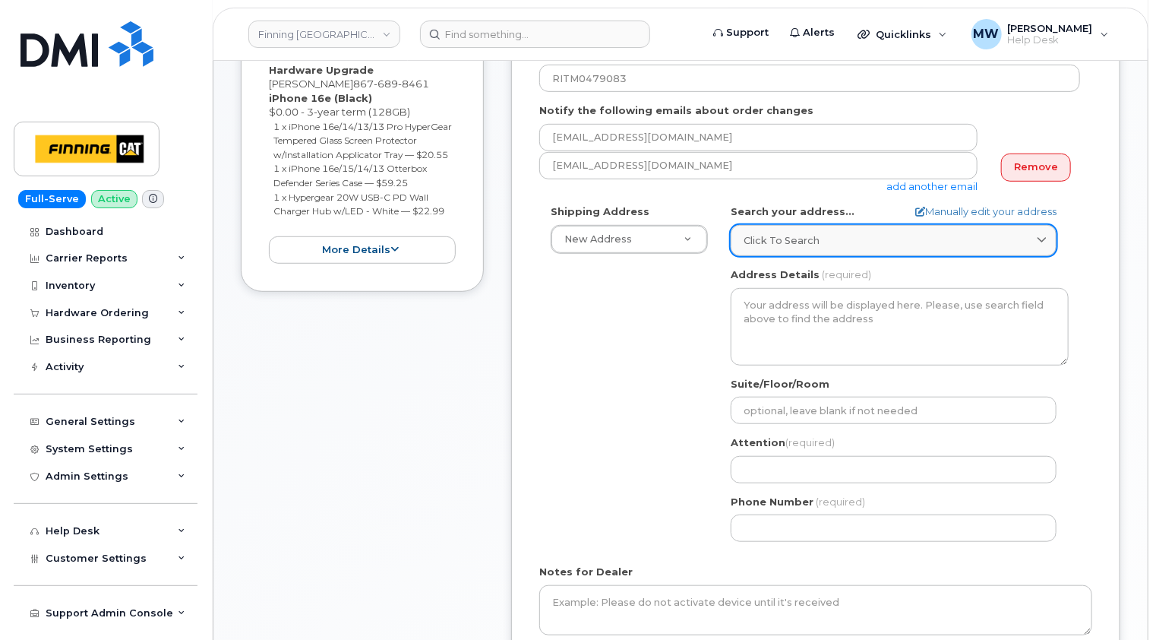
click at [814, 242] on span "Click to search" at bounding box center [782, 240] width 76 height 14
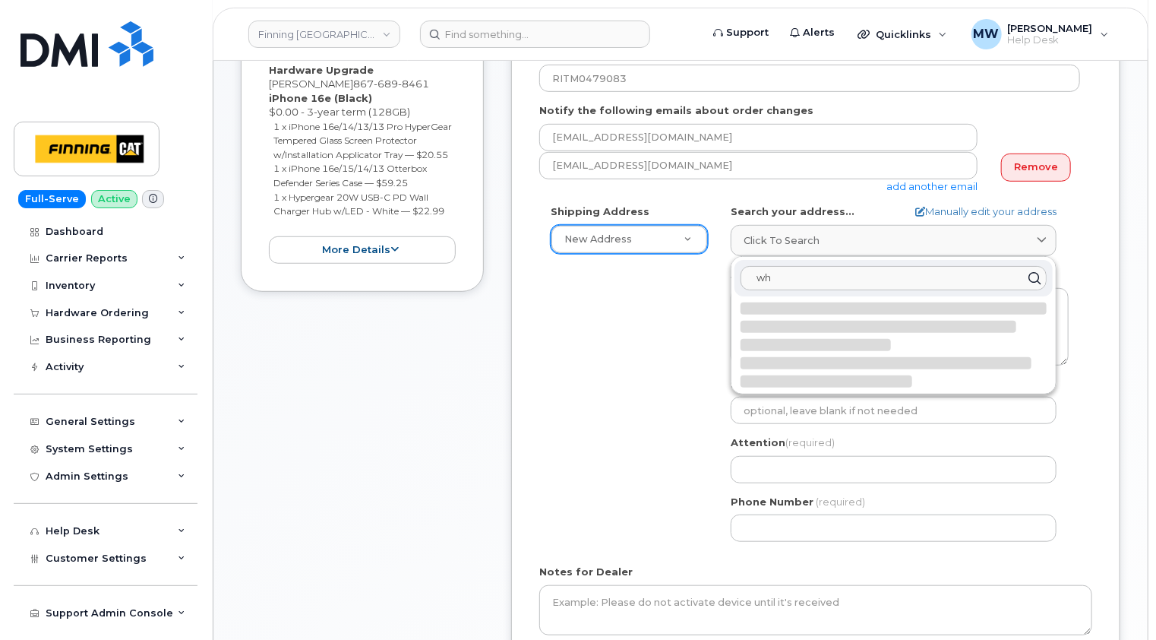
type input "w"
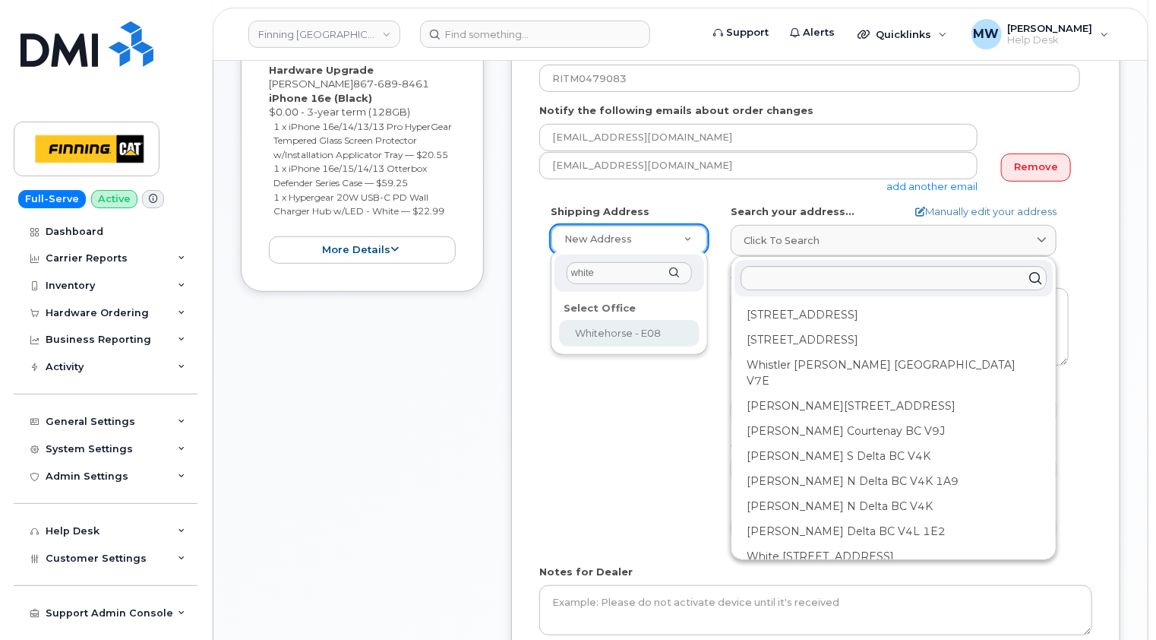
type input "white"
select select
type textarea "143A Industrial Road Whitehorse Yukon Y1A 2V2"
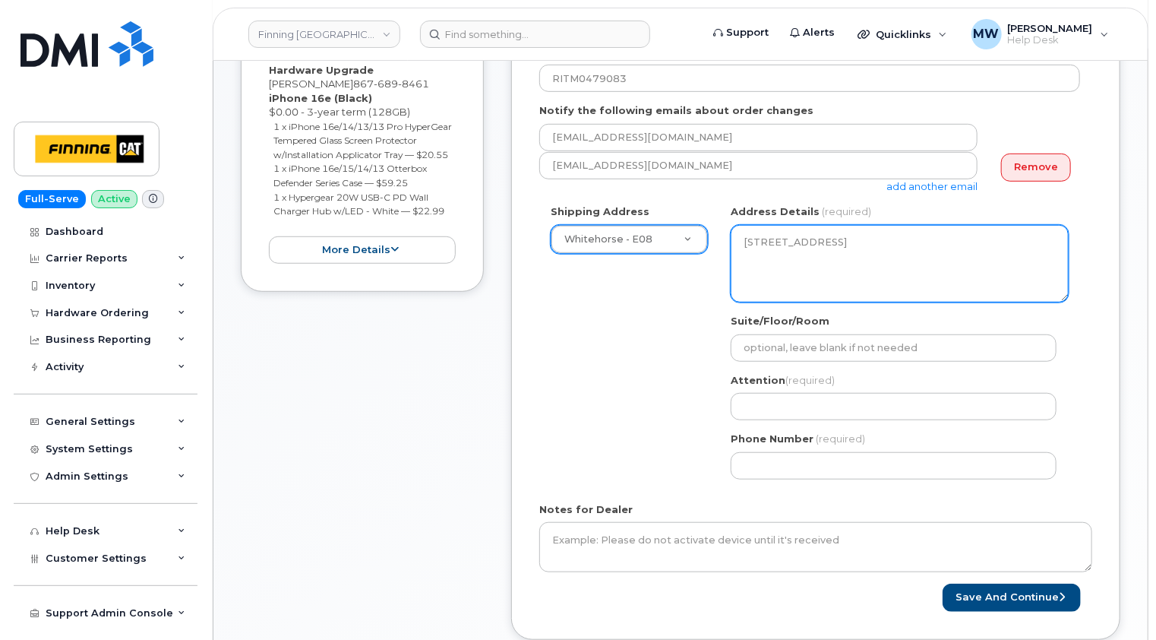
click at [782, 243] on textarea "143A Industrial Road Whitehorse Yukon Y1A 2V2" at bounding box center [900, 263] width 338 height 77
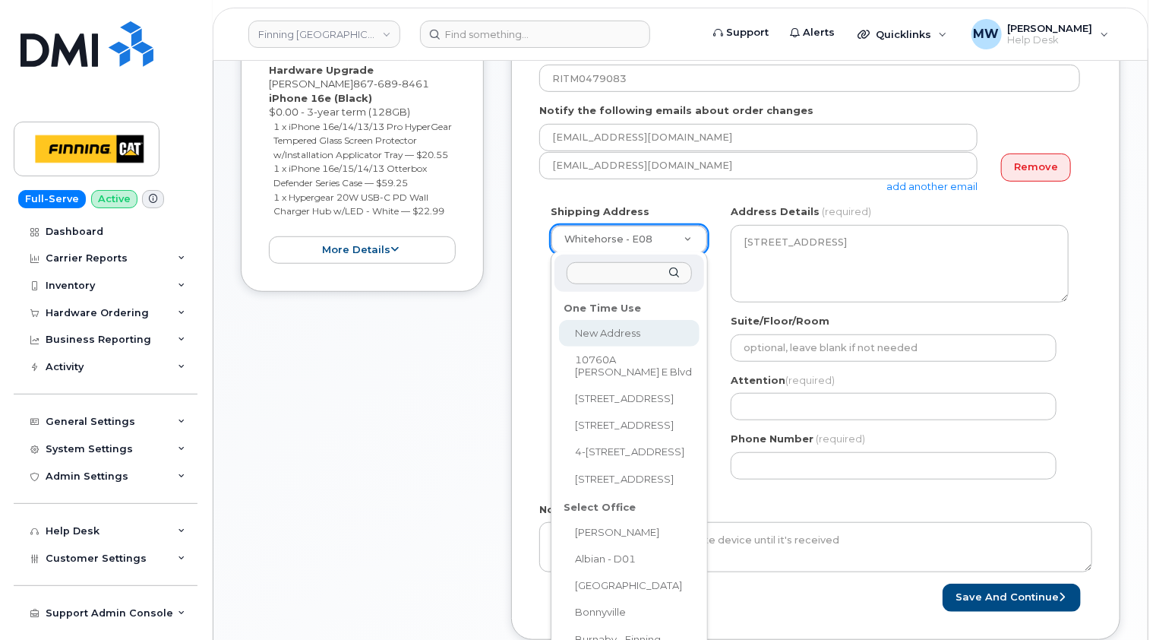
drag, startPoint x: 624, startPoint y: 327, endPoint x: 716, endPoint y: 286, distance: 101.4
select select
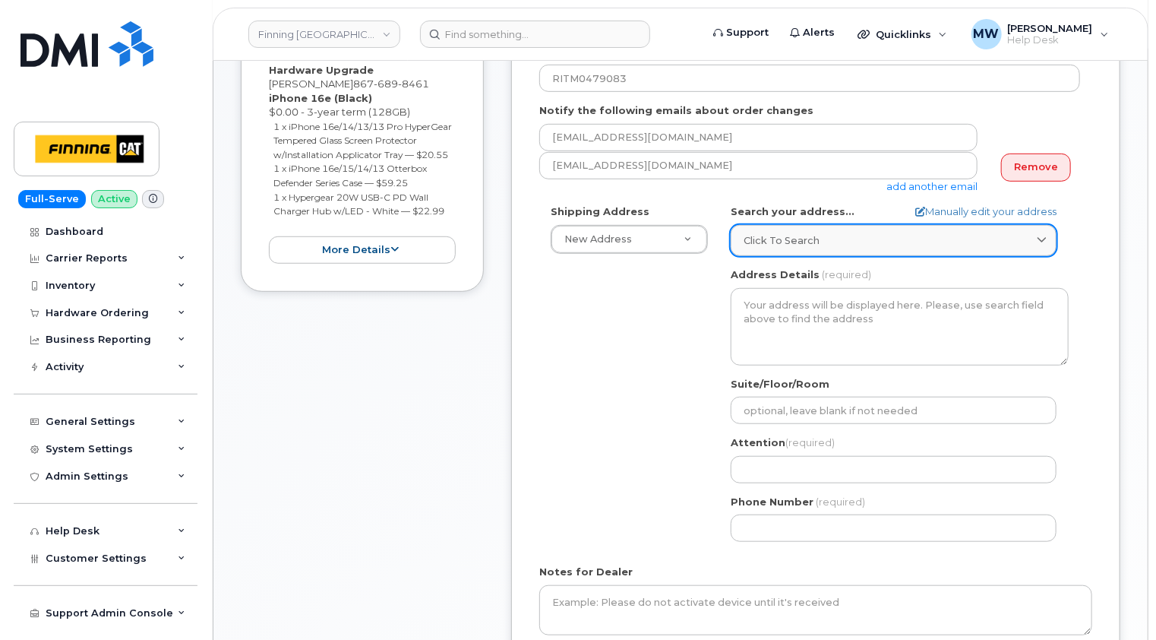
click at [811, 242] on span "Click to search" at bounding box center [782, 240] width 76 height 14
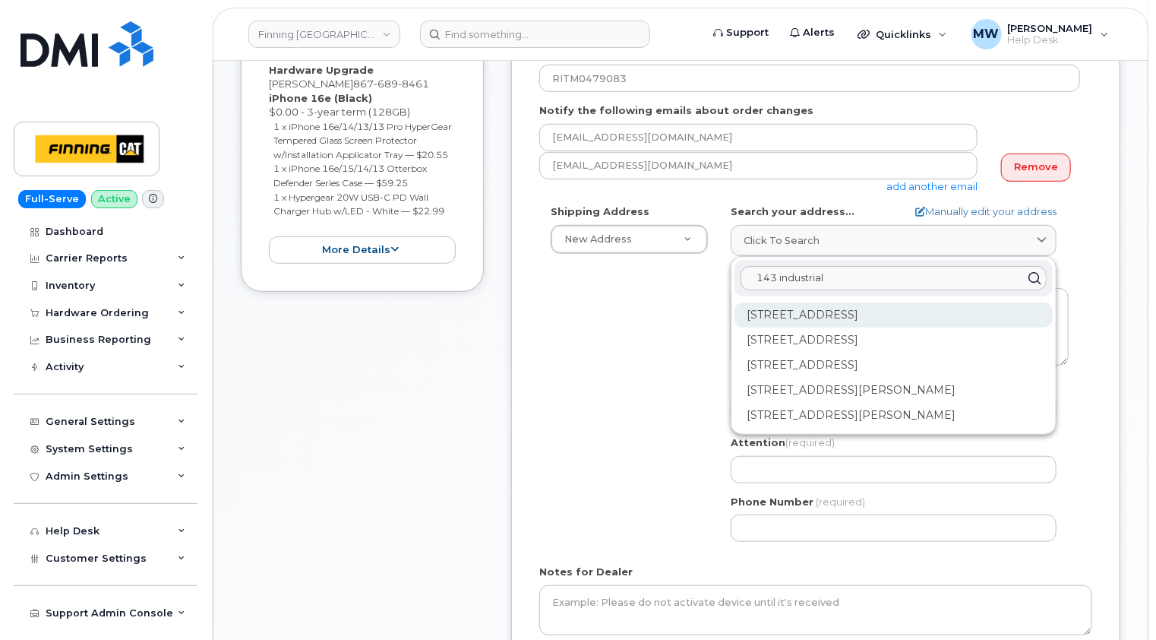
click at [850, 352] on div "143 Industrial Rd Whitehorse YT Y1A 2V2" at bounding box center [894, 364] width 318 height 25
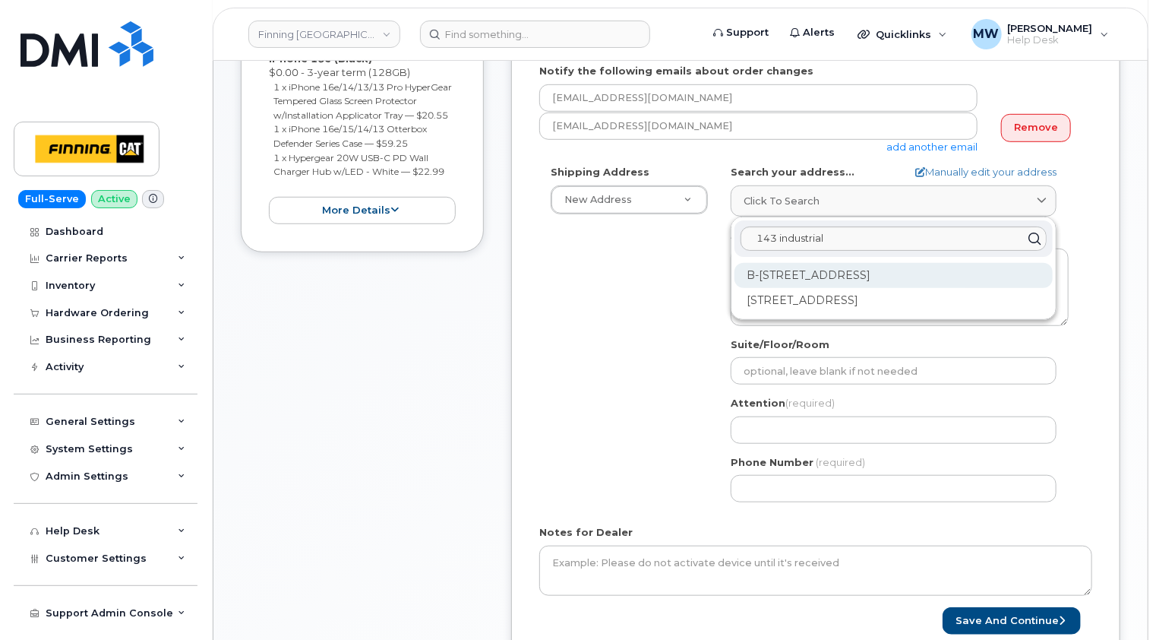
scroll to position [456, 0]
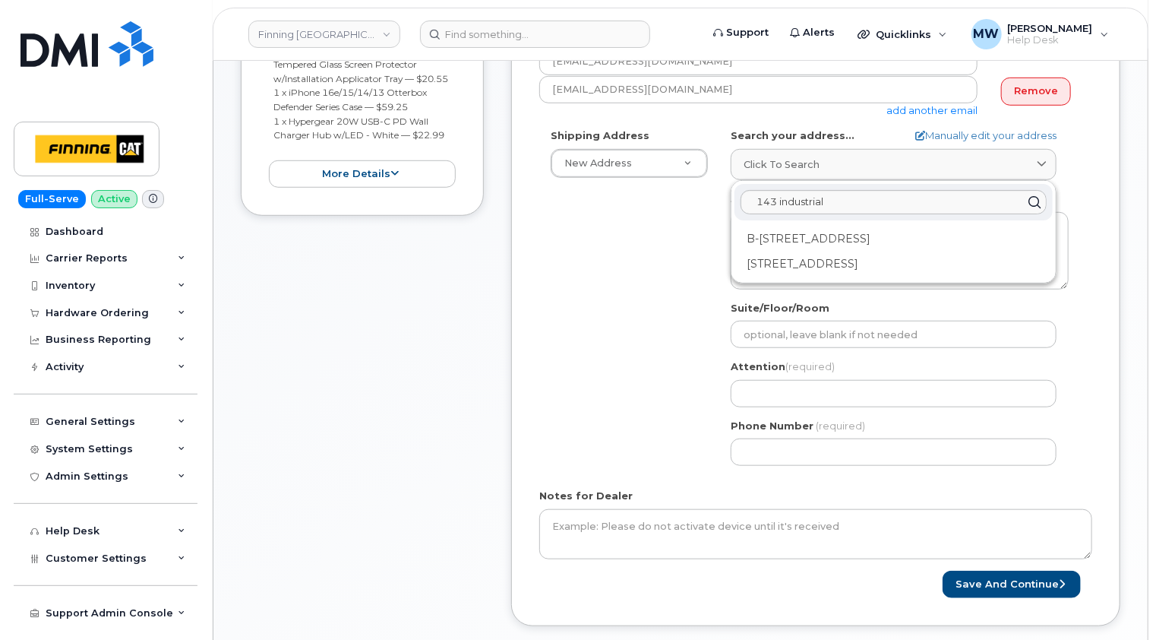
click at [1098, 175] on div "Created By Matthew Walshe Requested By RITM0479083 Notify the following emails …" at bounding box center [815, 253] width 609 height 744
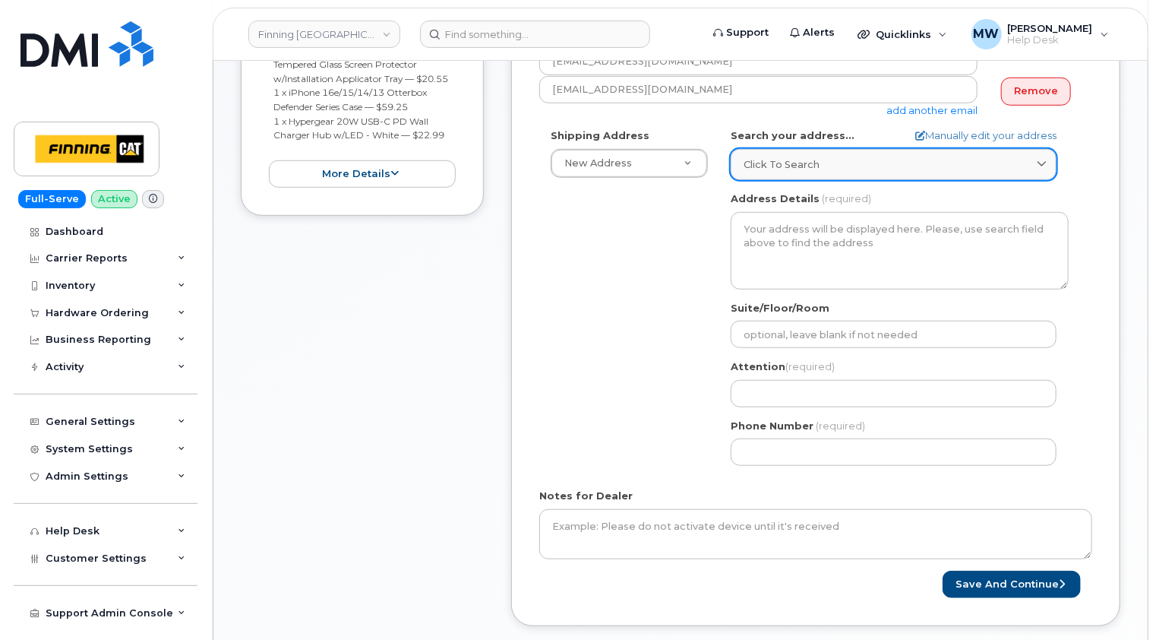
click at [857, 165] on div "Click to search" at bounding box center [894, 164] width 300 height 14
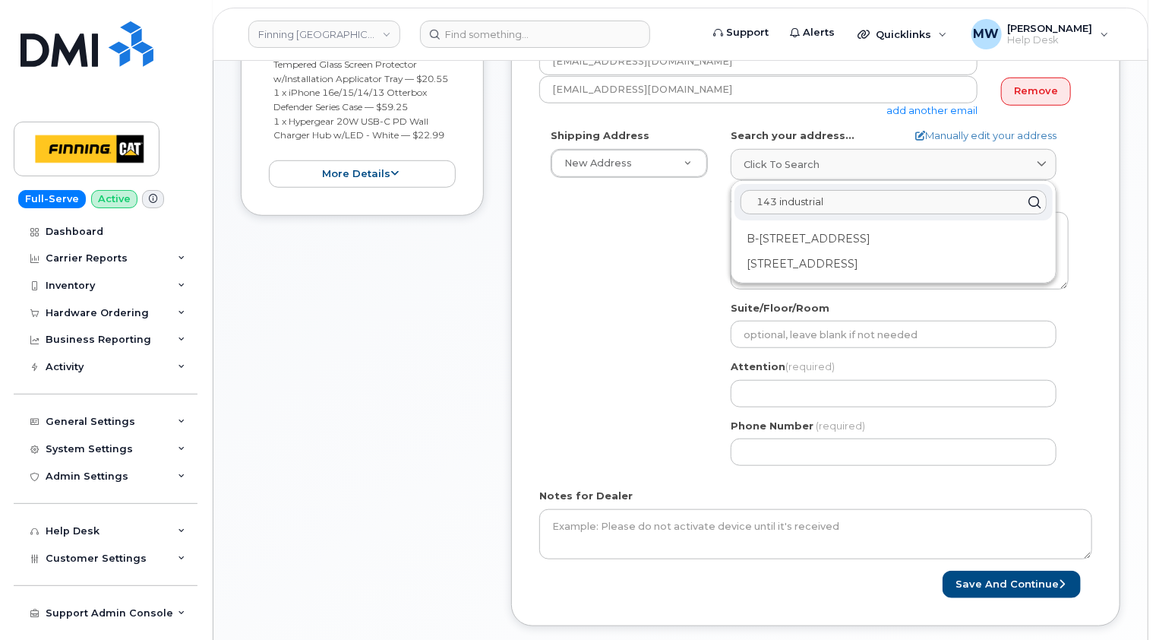
drag, startPoint x: 956, startPoint y: 194, endPoint x: 665, endPoint y: 200, distance: 290.3
click at [665, 200] on div "Shipping Address New Address New Address 10760A Henri-Bourassa E Blvd 8051 18 A…" at bounding box center [809, 302] width 541 height 349
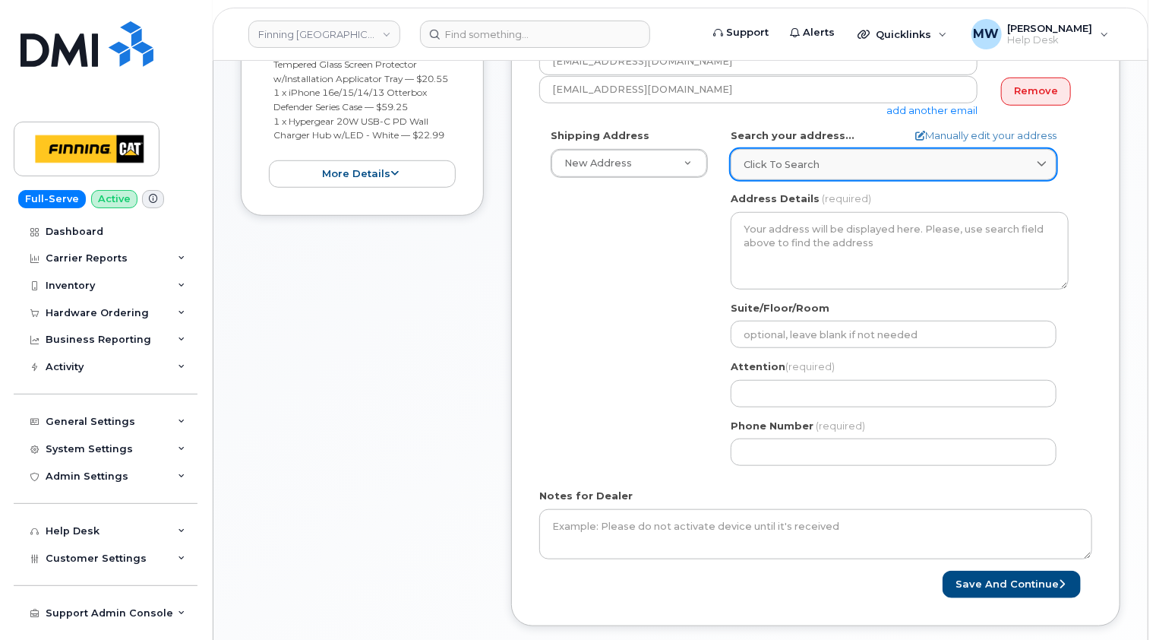
click at [823, 163] on div "Click to search" at bounding box center [894, 164] width 300 height 14
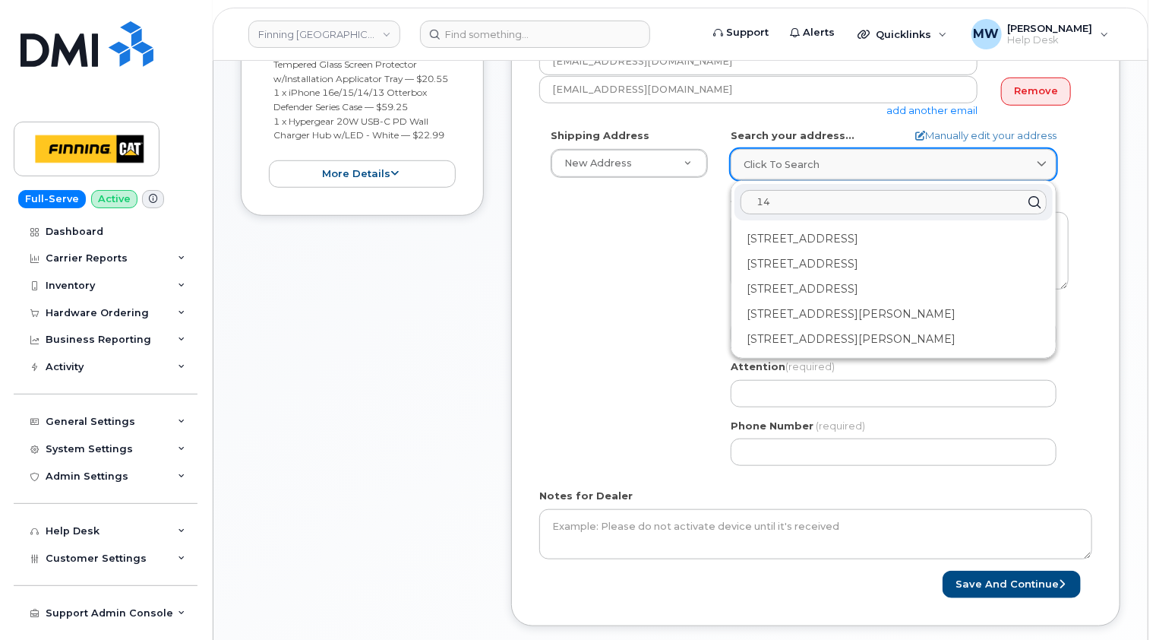
type input "1"
click at [634, 286] on div "Shipping Address New Address New Address 10760A Henri-Bourassa E Blvd 8051 18 A…" at bounding box center [809, 302] width 541 height 349
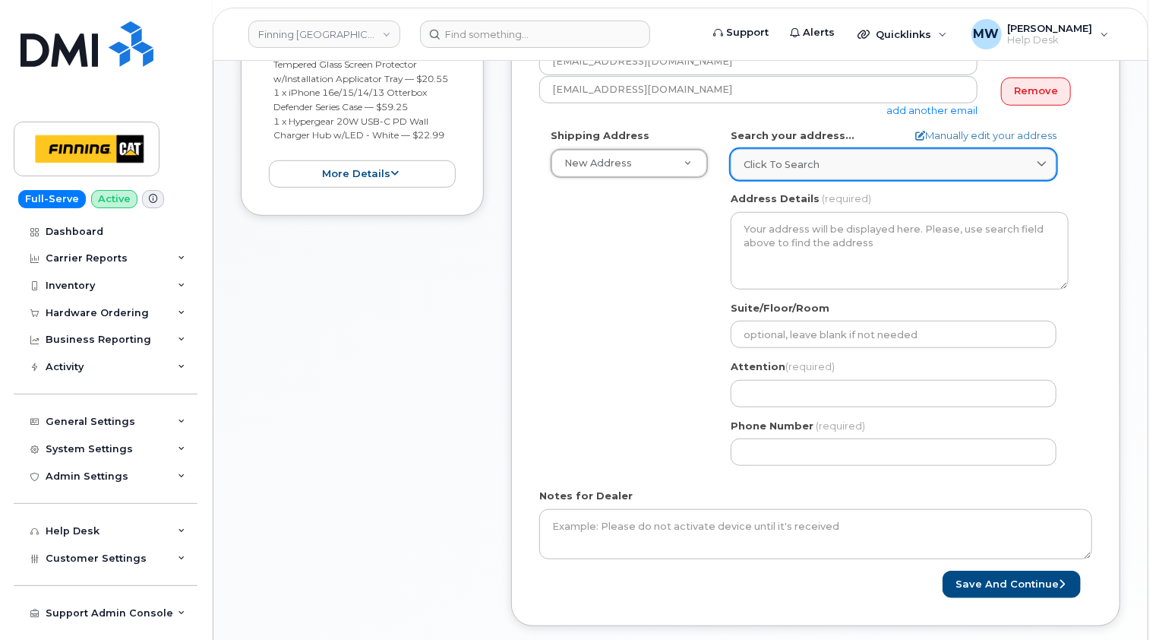
click at [874, 163] on div "Click to search" at bounding box center [894, 164] width 300 height 14
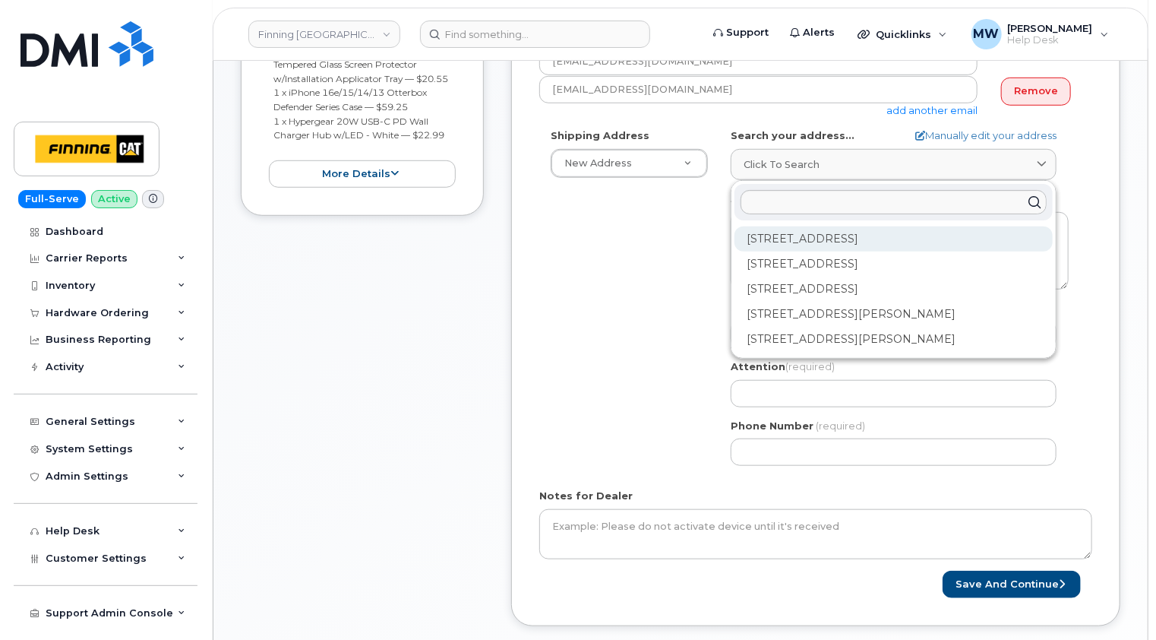
click at [842, 277] on div "143 Industrial Rd Whitehorse YT Y1A 2V2" at bounding box center [894, 289] width 318 height 25
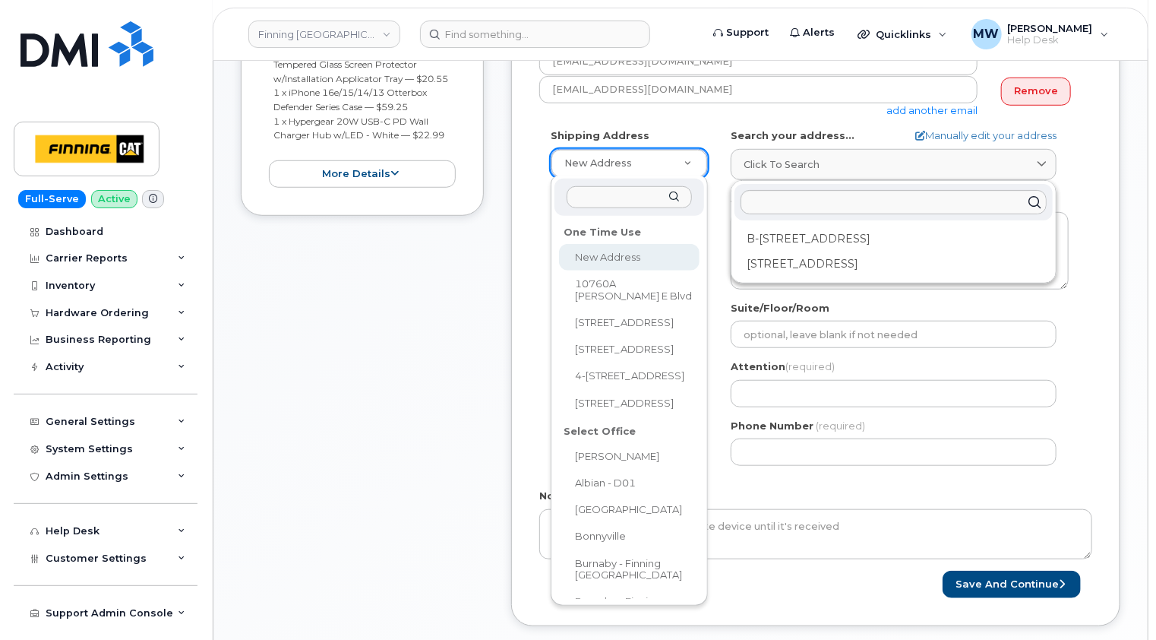
drag, startPoint x: 609, startPoint y: 258, endPoint x: 747, endPoint y: 184, distance: 156.7
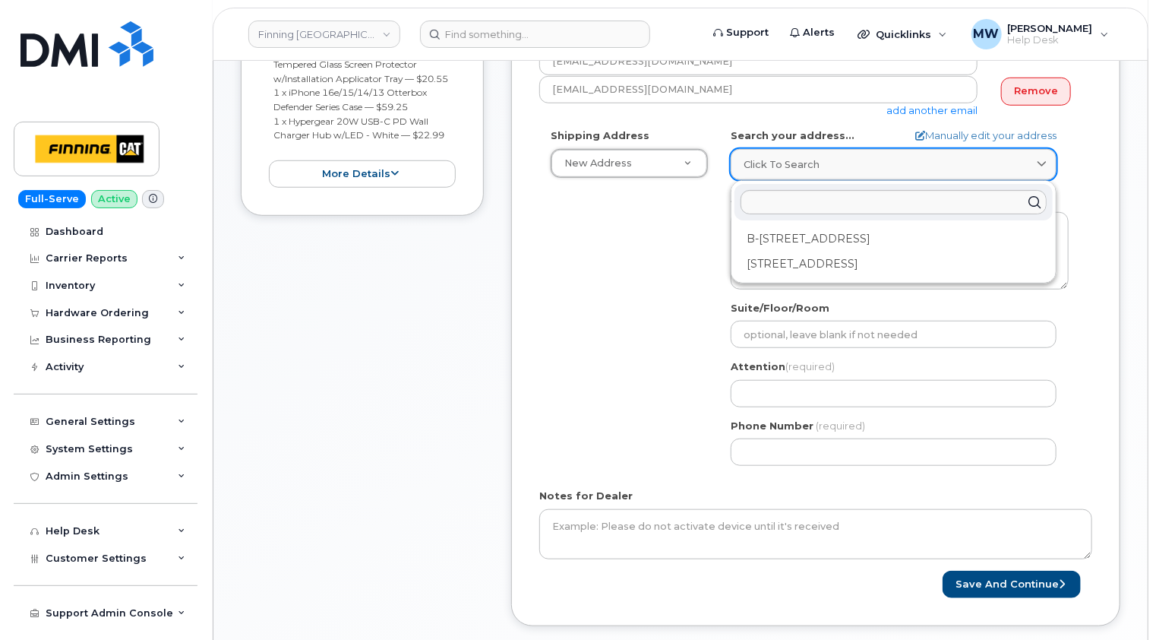
click at [1030, 164] on div "Click to search" at bounding box center [894, 164] width 300 height 14
drag, startPoint x: 564, startPoint y: 175, endPoint x: 570, endPoint y: 181, distance: 8.1
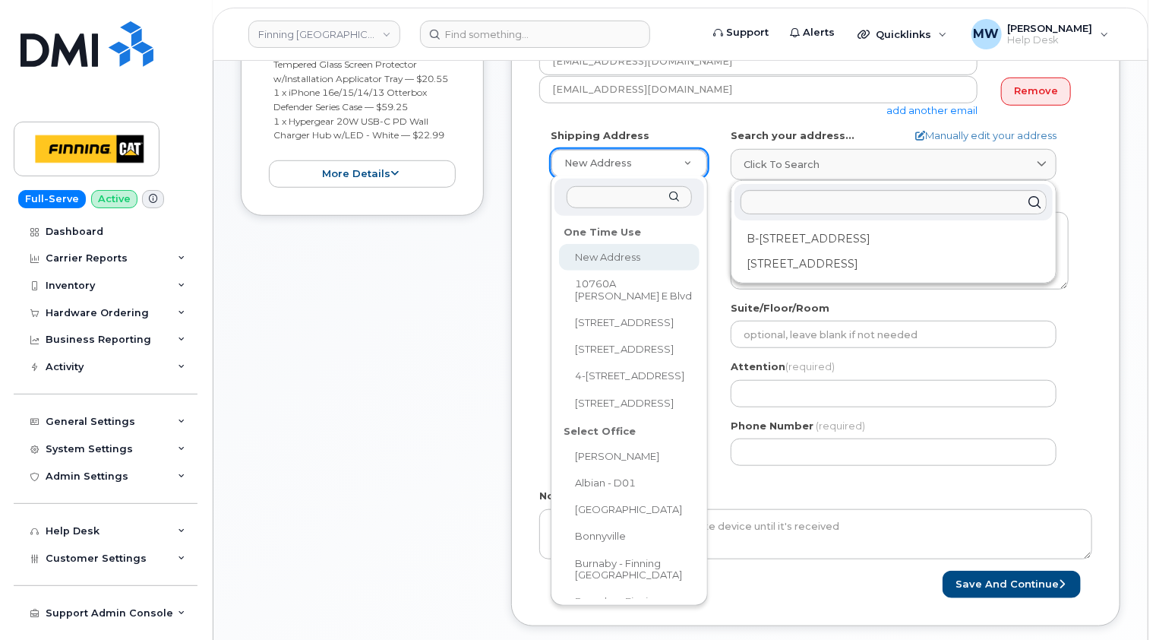
select select "10760A Henri-Bourassa E Blvd"
type textarea "10760A Henri-Bourassa E Blvd MONTRÉAL QC H1C 1S9 CANADA"
type input "Josue Zavaleta Quinteros"
type input "9058154317"
select select
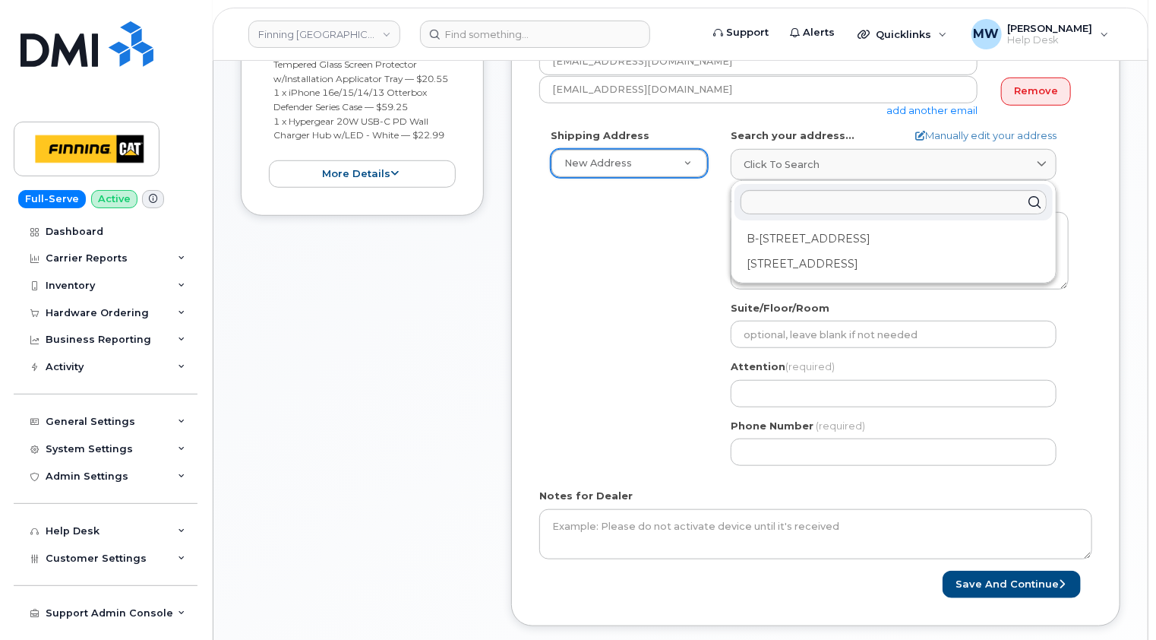
drag, startPoint x: 675, startPoint y: 251, endPoint x: 691, endPoint y: 242, distance: 18.4
click at [675, 251] on div "Shipping Address New Address New Address 10760A Henri-Bourassa E Blvd 8051 18 A…" at bounding box center [809, 302] width 541 height 349
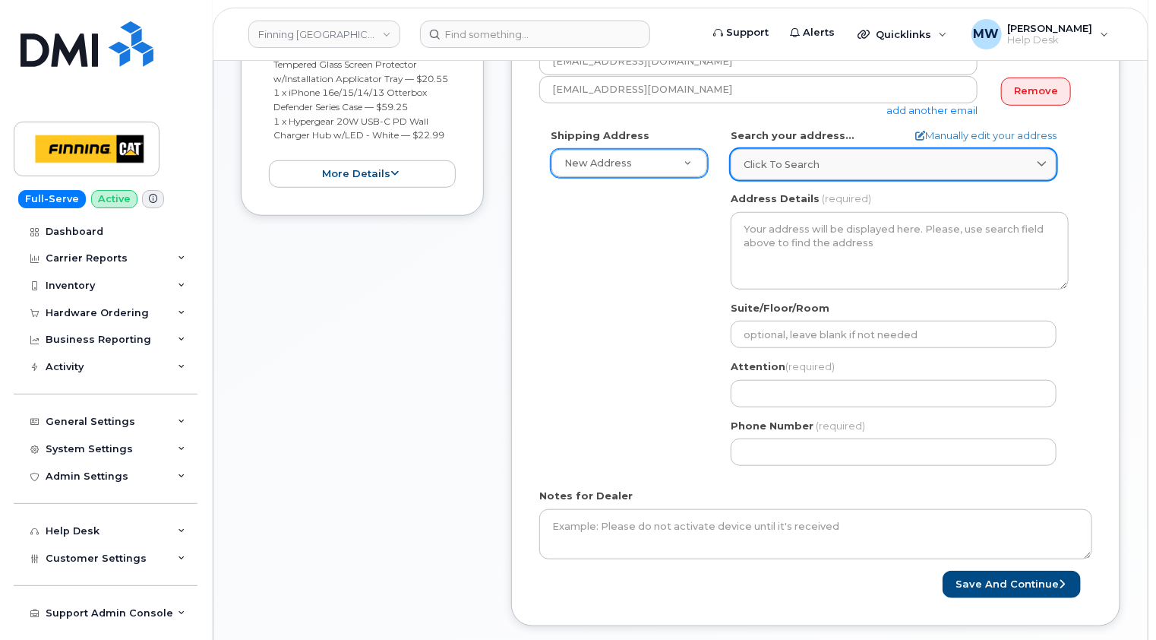
click at [842, 159] on div "Click to search" at bounding box center [894, 164] width 300 height 14
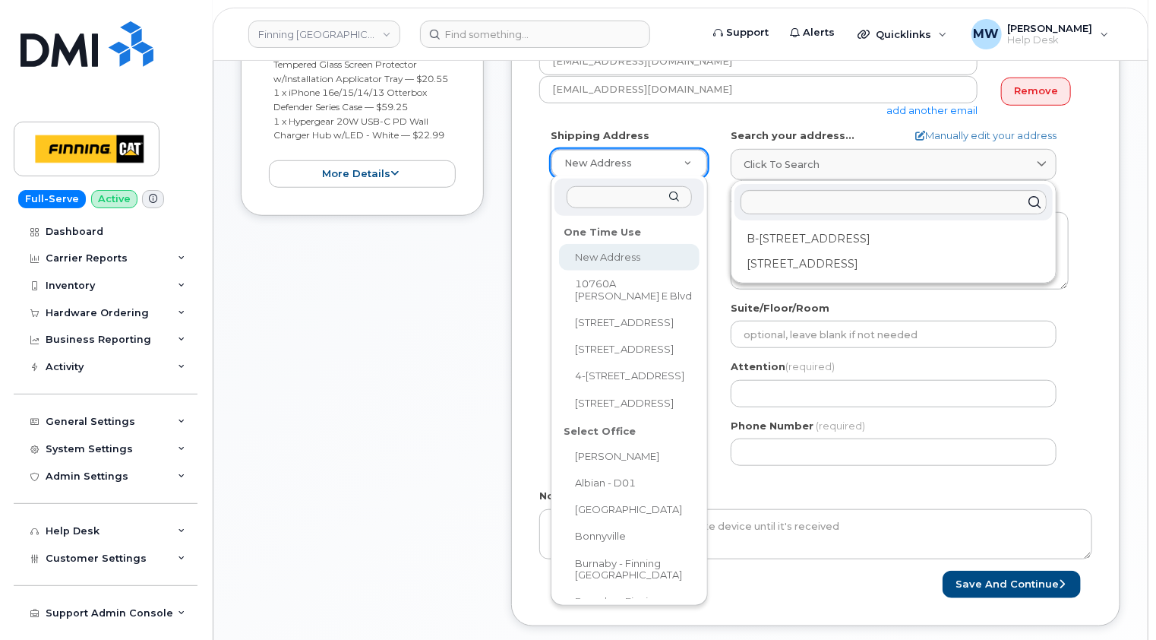
drag, startPoint x: 614, startPoint y: 254, endPoint x: 646, endPoint y: 223, distance: 44.6
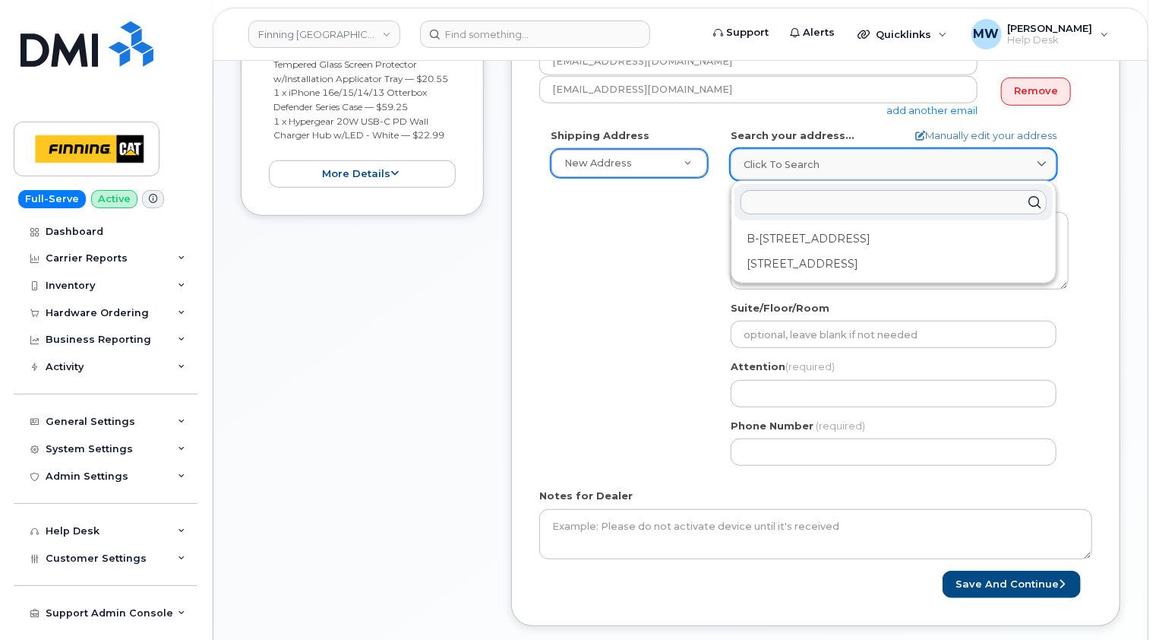
click at [1048, 153] on link "Click to search" at bounding box center [894, 164] width 326 height 31
drag, startPoint x: 517, startPoint y: 235, endPoint x: 526, endPoint y: 235, distance: 9.1
click at [519, 235] on div "Created By Matthew Walshe Requested By RITM0479083 Notify the following emails …" at bounding box center [815, 253] width 609 height 744
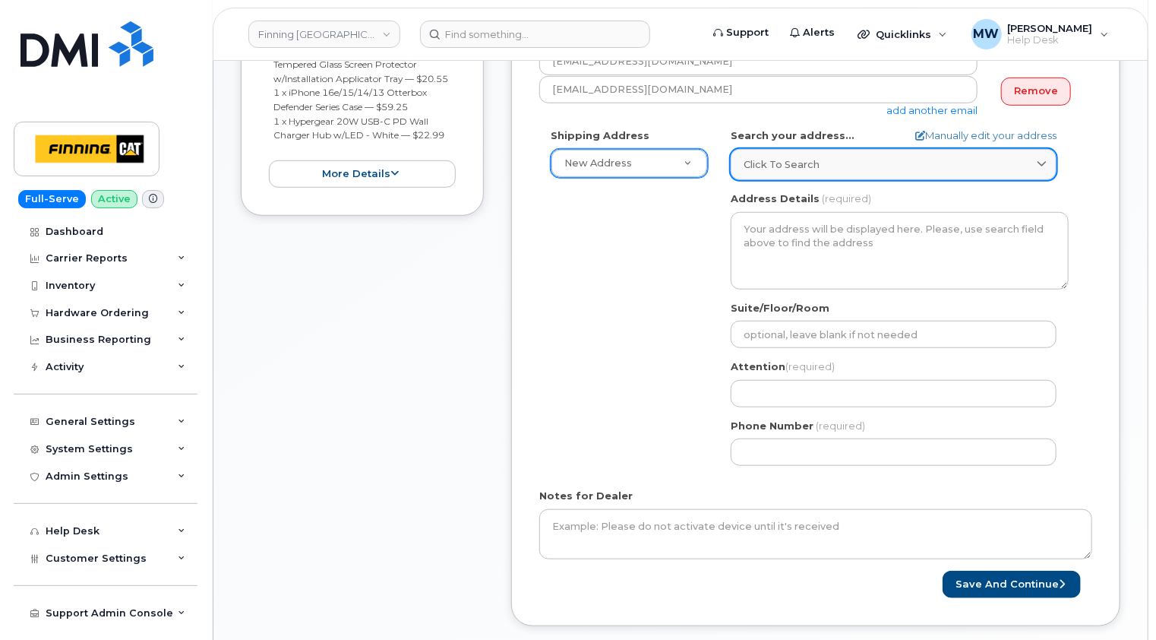
click at [761, 160] on span "Click to search" at bounding box center [782, 164] width 76 height 14
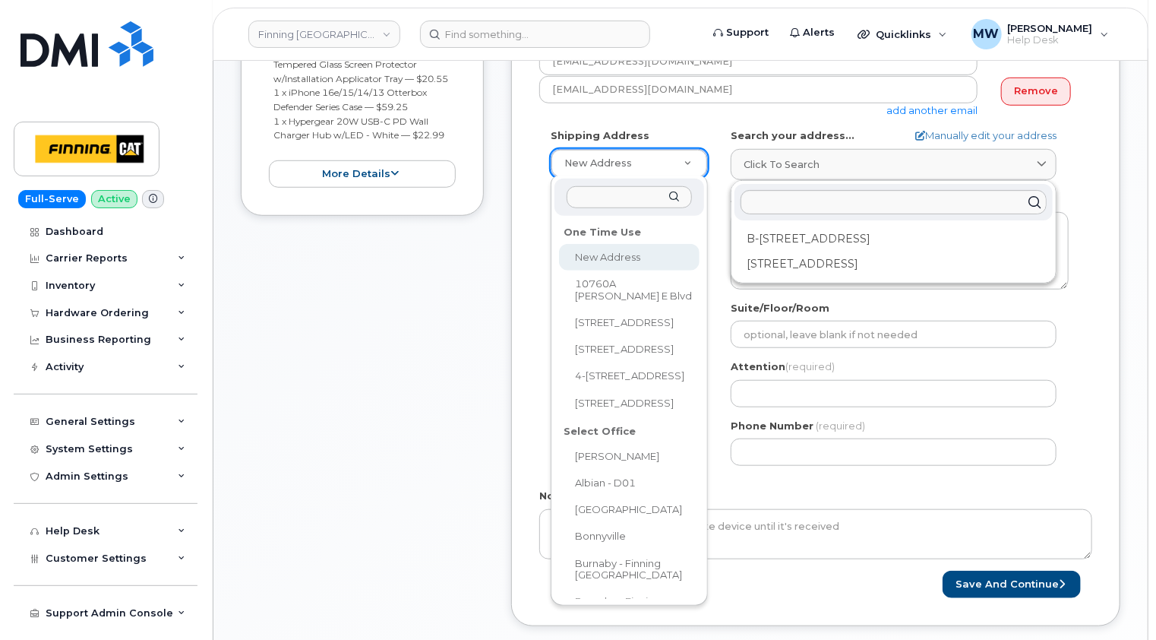
drag, startPoint x: 605, startPoint y: 256, endPoint x: 691, endPoint y: 201, distance: 101.6
select select
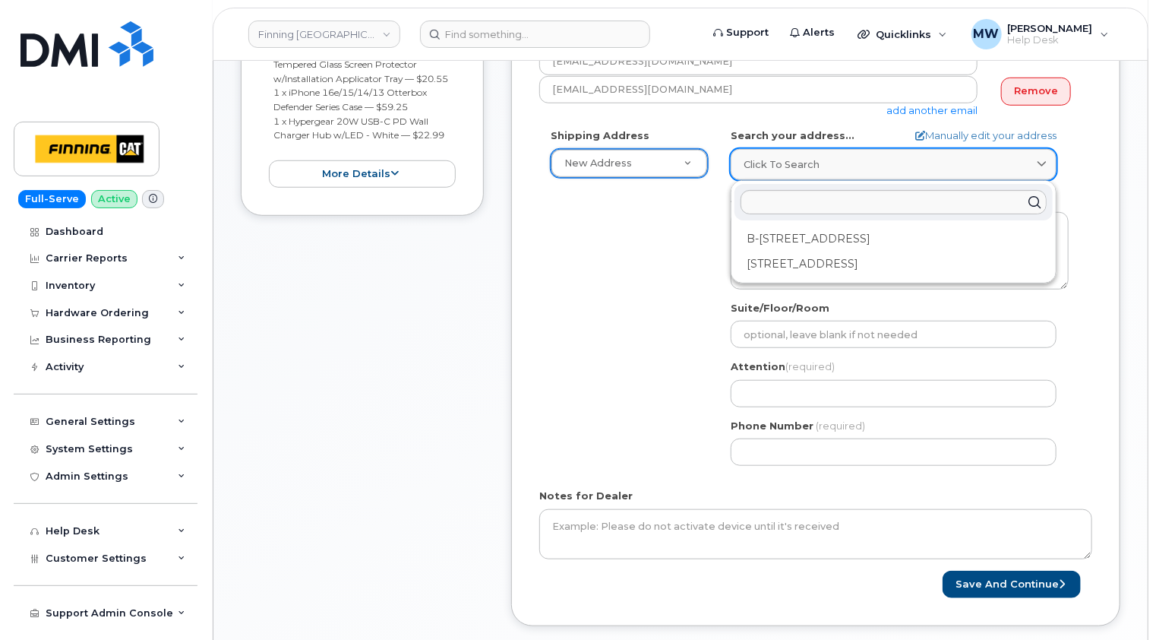
click at [770, 164] on span "Click to search" at bounding box center [782, 164] width 76 height 14
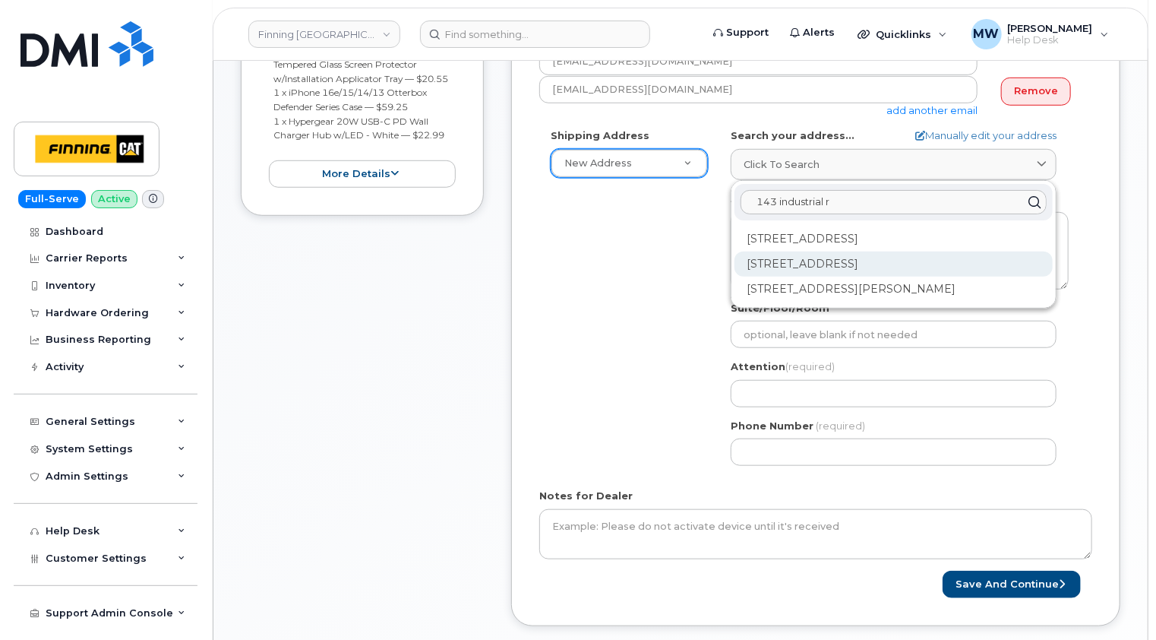
type input "143 industrial r"
click at [845, 266] on div "143 Industrial Rd Whitehorse YT Y1A 2V2" at bounding box center [894, 263] width 318 height 25
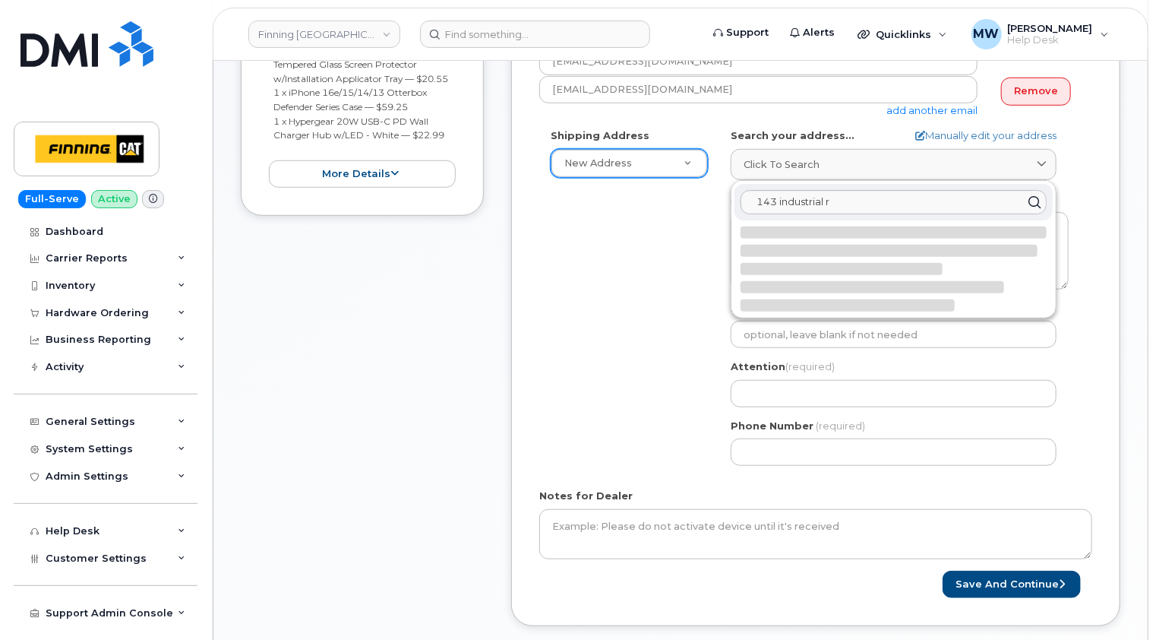
select select
type textarea "143 Industrial Rd WHITEHORSE YT Y1A 2V2 CANADA"
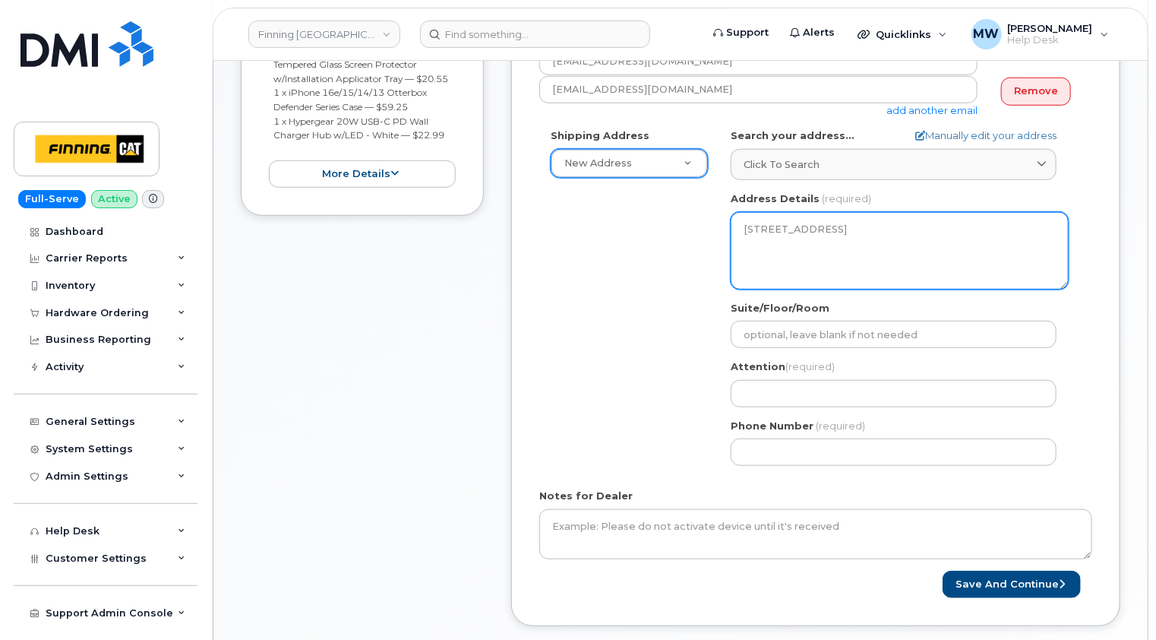
click at [763, 226] on textarea "143 Industrial Rd WHITEHORSE YT Y1A 2V2 CANADA" at bounding box center [900, 250] width 338 height 77
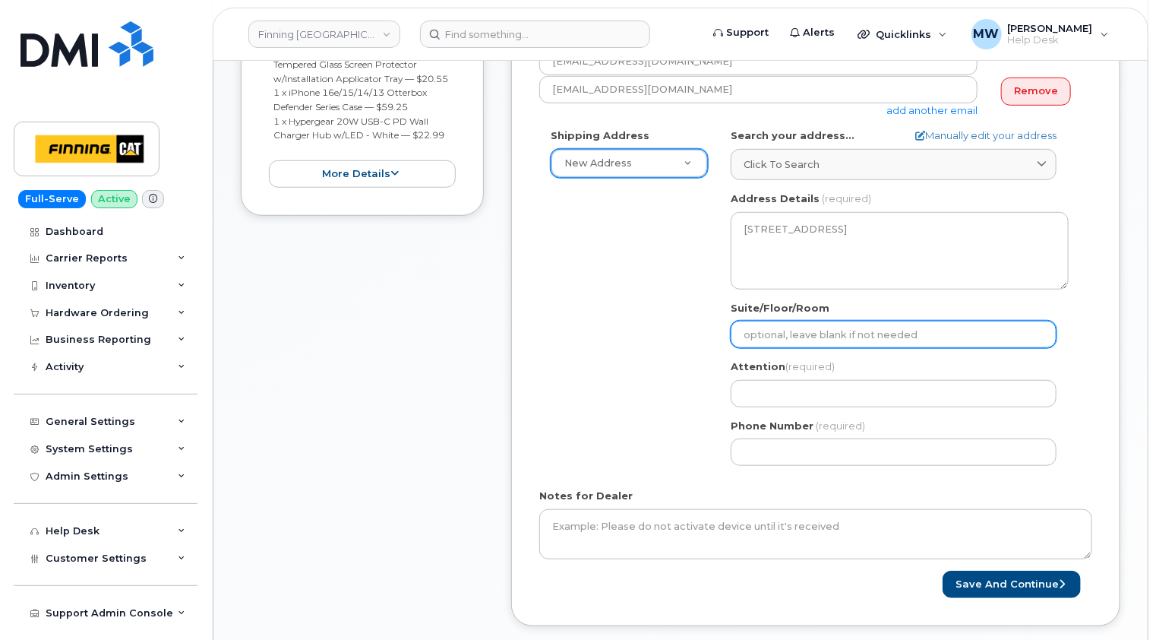
click at [801, 330] on input "Suite/Floor/Room" at bounding box center [894, 334] width 326 height 27
select select
type input "A"
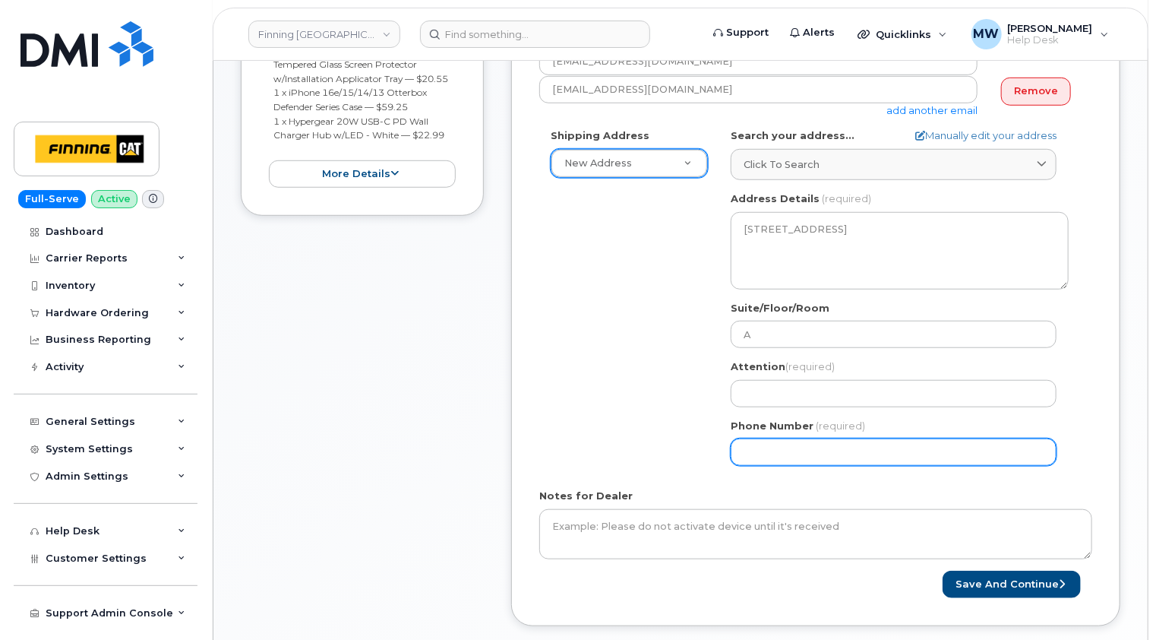
click at [549, 327] on div "Shipping Address New Address New Address 10760A Henri-Bourassa E Blvd 8051 18 A…" at bounding box center [809, 302] width 541 height 349
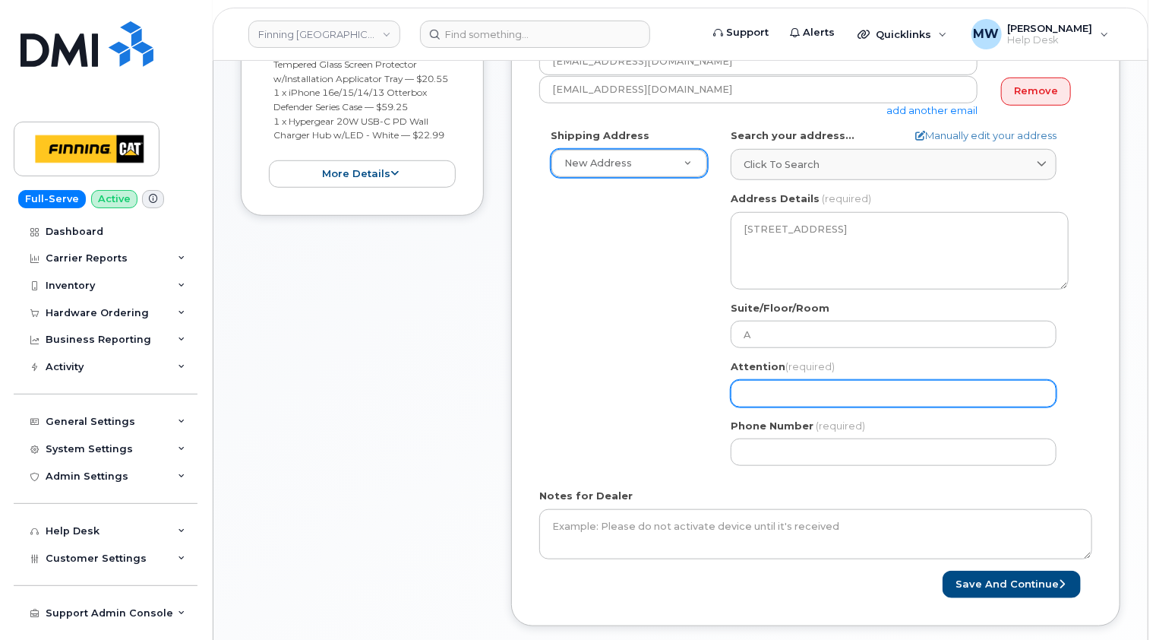
click at [770, 397] on input "Attention (required)" at bounding box center [894, 393] width 326 height 27
paste input "[PERSON_NAME]"
select select
type input "[PERSON_NAME]"
drag, startPoint x: 589, startPoint y: 294, endPoint x: 624, endPoint y: 321, distance: 44.5
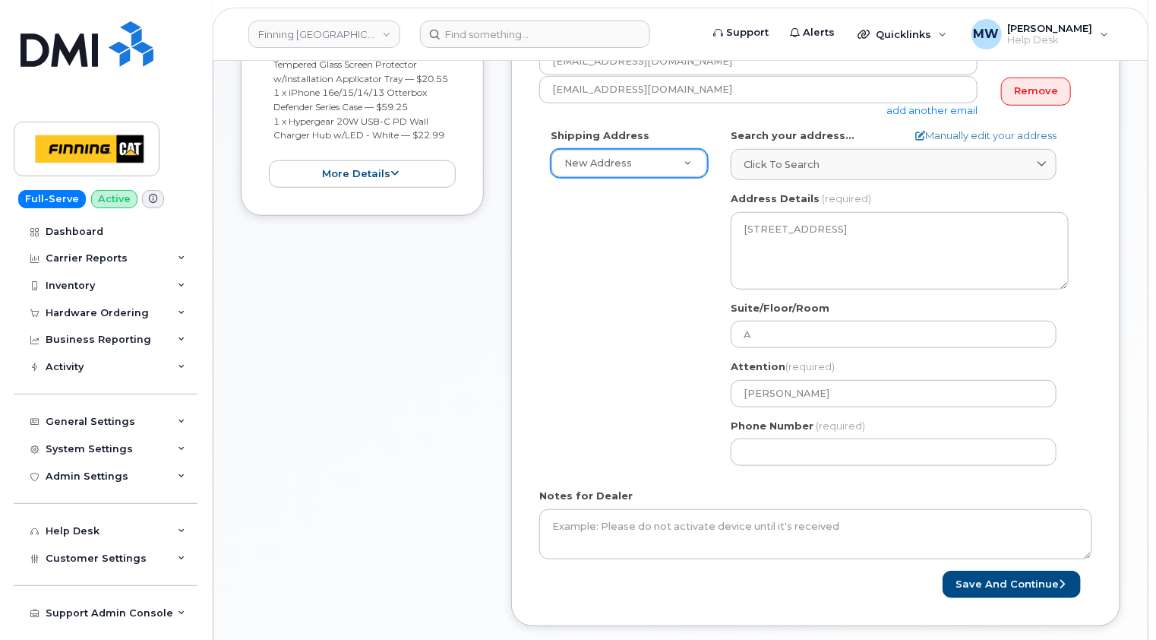
click at [589, 294] on div "Shipping Address New Address New Address 10760A Henri-Bourassa E Blvd 8051 18 A…" at bounding box center [809, 302] width 541 height 349
click at [770, 447] on input "Phone Number" at bounding box center [894, 451] width 326 height 27
paste input "8676898461"
select select
type input "8676898461"
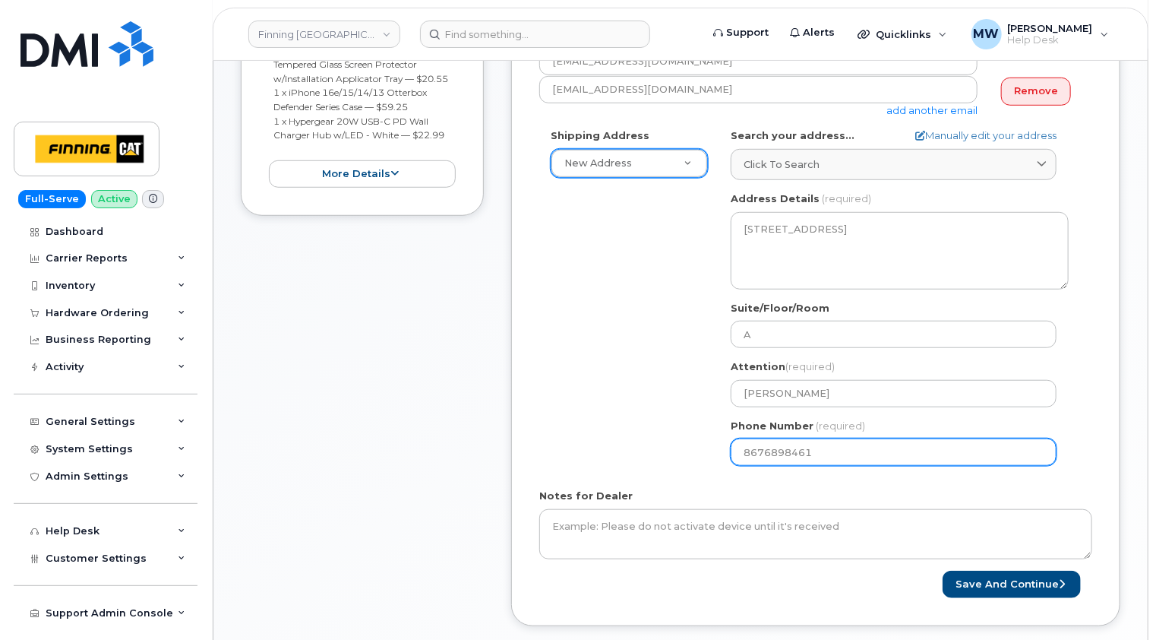
click at [621, 450] on div "Shipping Address New Address New Address 10760A Henri-Bourassa E Blvd 8051 18 A…" at bounding box center [809, 302] width 541 height 349
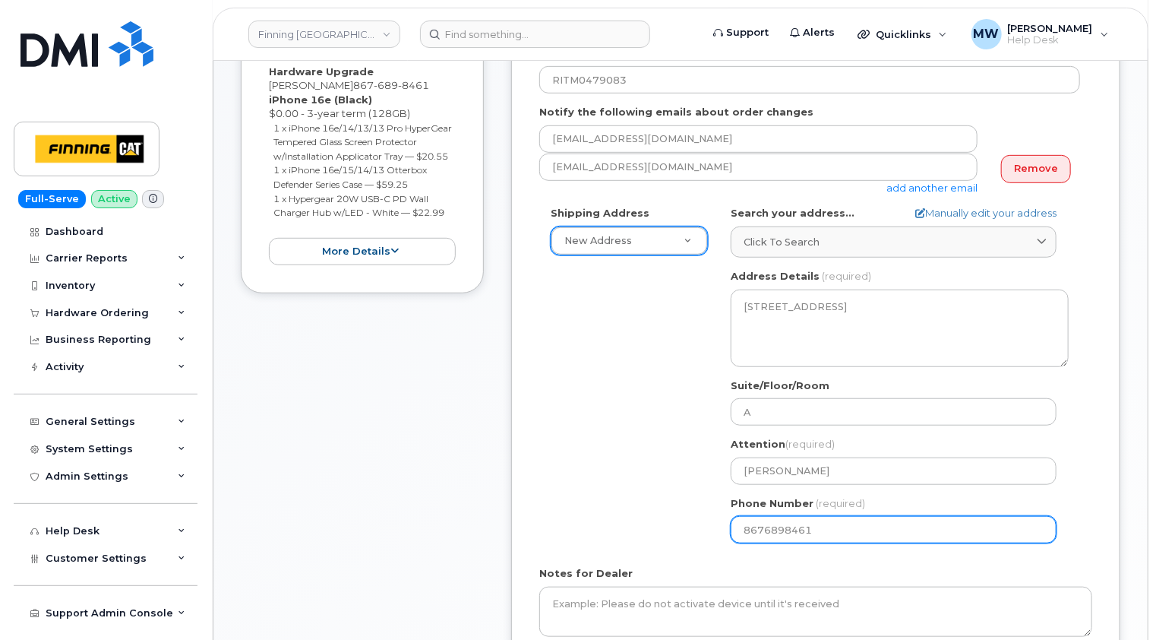
scroll to position [228, 0]
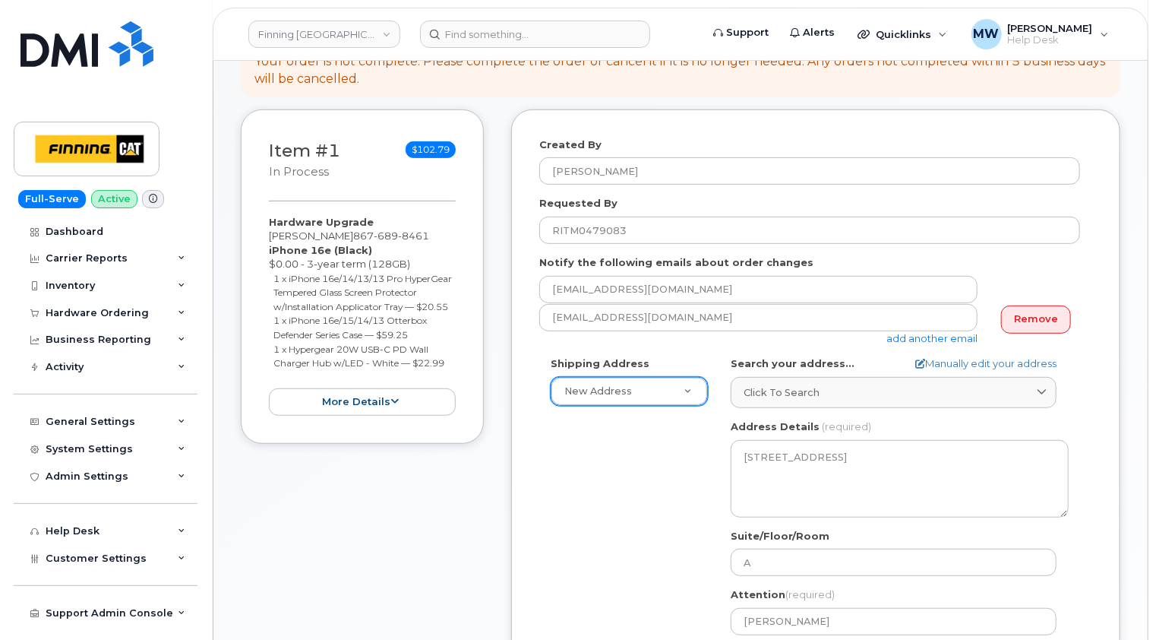
drag, startPoint x: 457, startPoint y: 384, endPoint x: 280, endPoint y: 280, distance: 205.6
click at [245, 280] on div "Item #1 in process $102.79 Hardware Upgrade Paul Cruikshank 867 689 8461 iPhone…" at bounding box center [362, 276] width 243 height 335
drag, startPoint x: 469, startPoint y: 378, endPoint x: 268, endPoint y: 252, distance: 237.1
click at [268, 252] on div "Item #1 in process $102.79 Hardware Upgrade Paul Cruikshank 867 689 8461 iPhone…" at bounding box center [362, 276] width 243 height 335
copy div "iPhone 16e (Black) $0.00 - 3-year term (128GB) 1 x iPhone 16e/14/13/13 Pro Hype…"
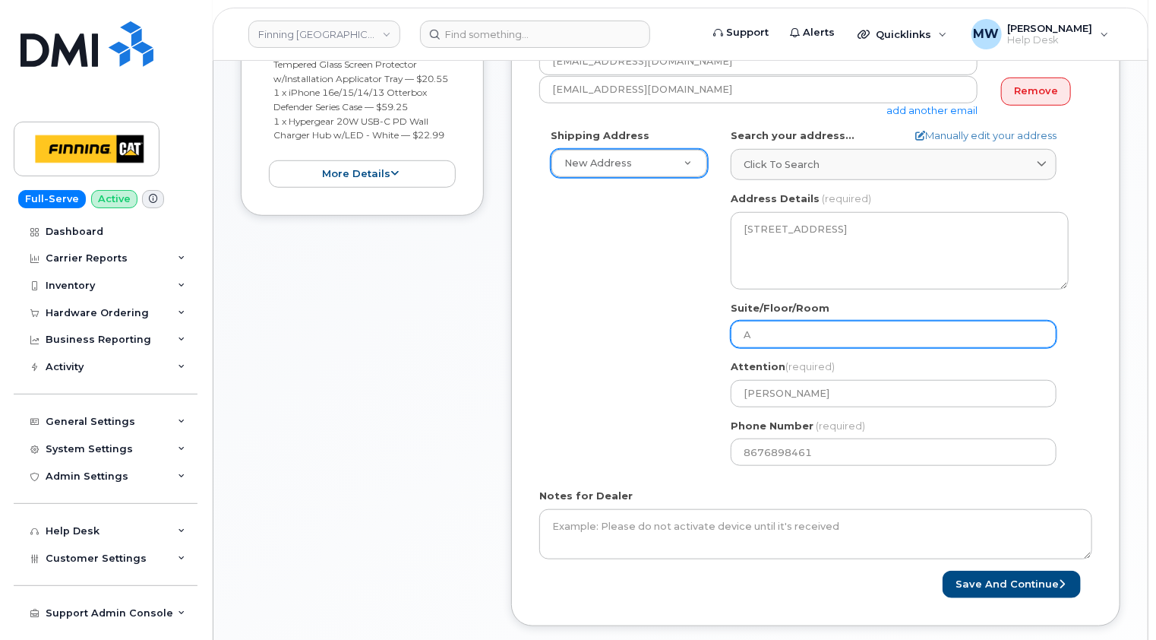
scroll to position [608, 0]
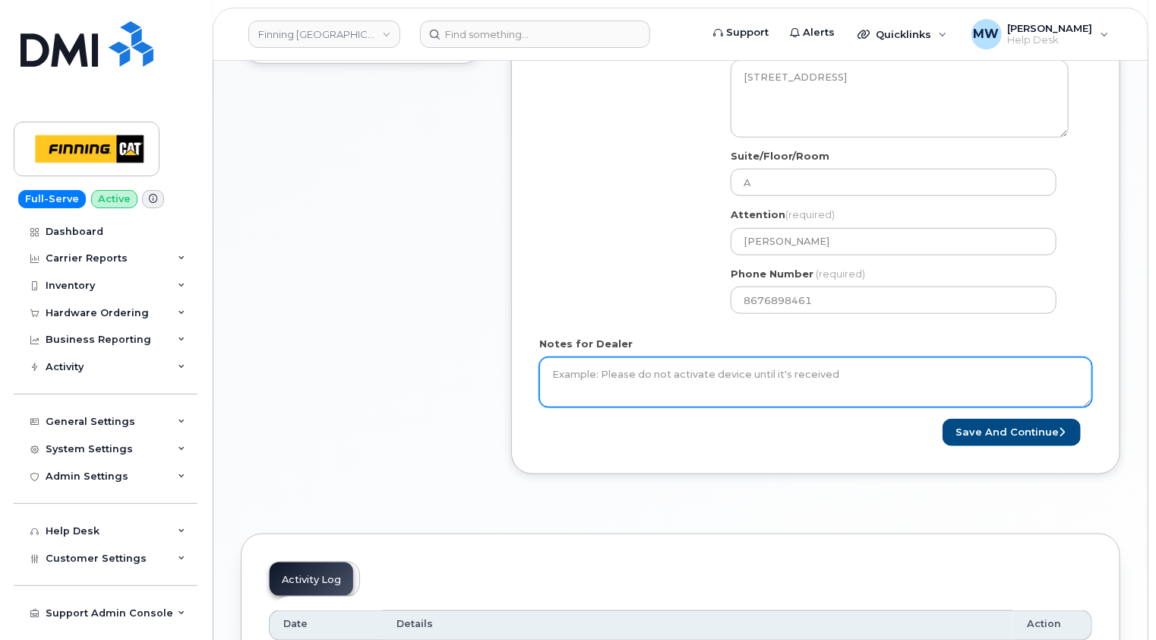
click at [726, 369] on textarea "Notes for Dealer" at bounding box center [815, 382] width 553 height 50
paste textarea "iPhone 16e (Black) $0.00 - 3-year term (128GB) 1 x iPhone 16e/14/13/13 Pro Hype…"
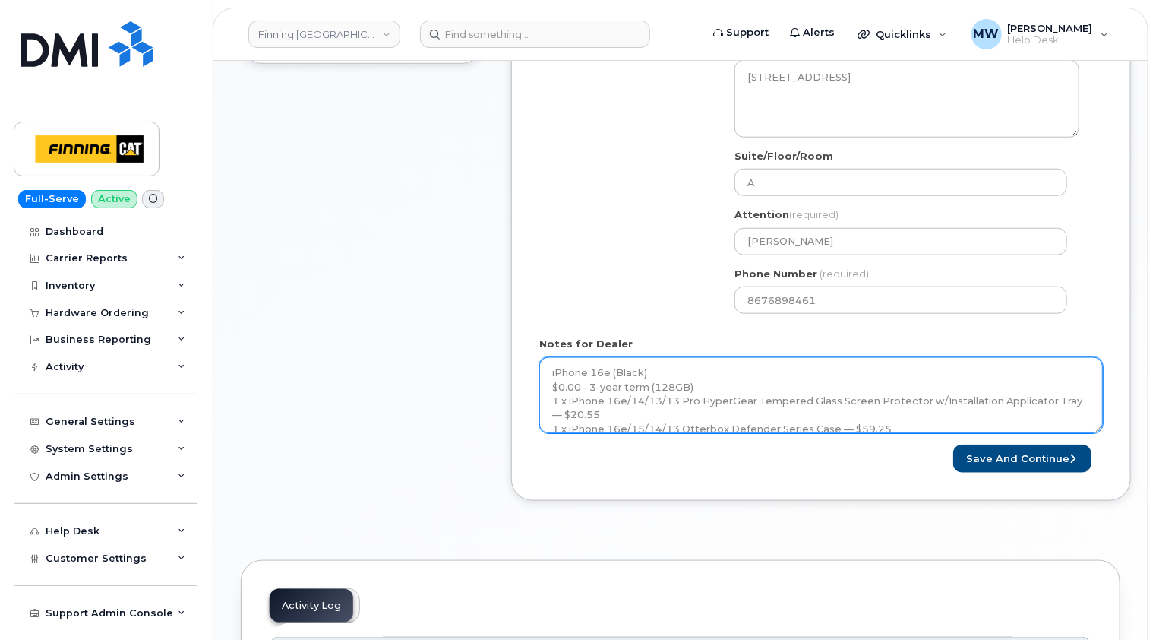
scroll to position [0, 0]
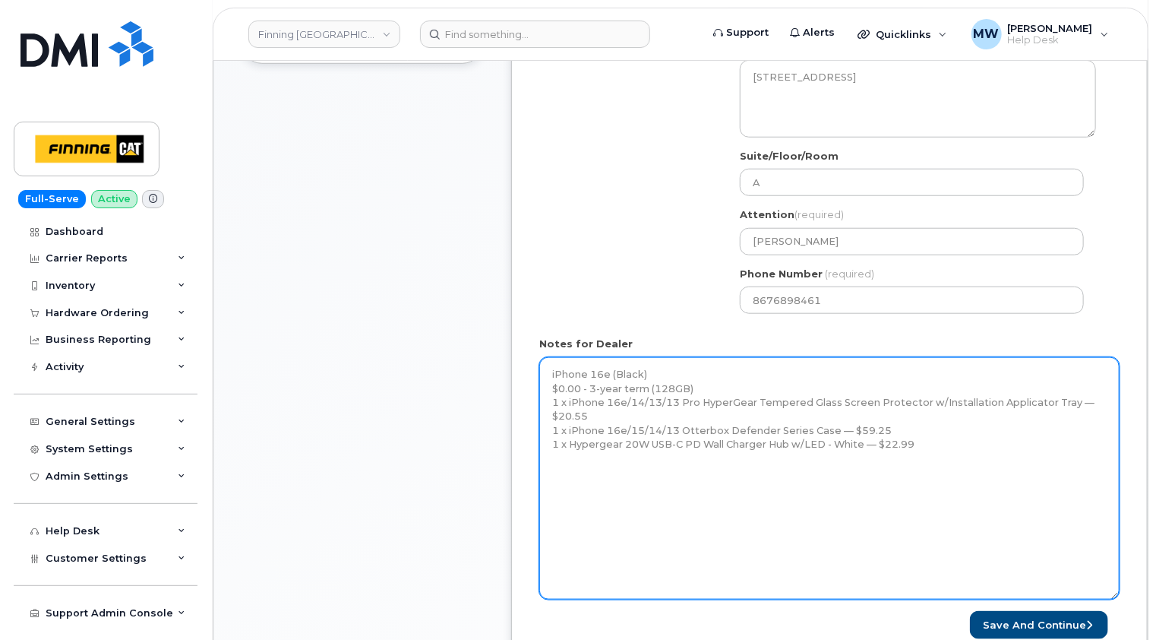
drag, startPoint x: 1090, startPoint y: 400, endPoint x: 1116, endPoint y: 594, distance: 195.4
click at [1116, 594] on textarea "iPhone 16e (Black) $0.00 - 3-year term (128GB) 1 x iPhone 16e/14/13/13 Pro Hype…" at bounding box center [829, 478] width 580 height 242
click at [596, 463] on textarea "iPhone 16e (Black) $0.00 - 3-year term (128GB) 1 x iPhone 16e/14/13/13 Pro Hype…" at bounding box center [829, 478] width 580 height 242
click at [552, 484] on textarea "iPhone 16e (Black) $0.00 - 3-year term (128GB) 1 x iPhone 16e/14/13/13 Pro Hype…" at bounding box center [829, 478] width 580 height 242
paste textarea "Telus Order #TL38650035"
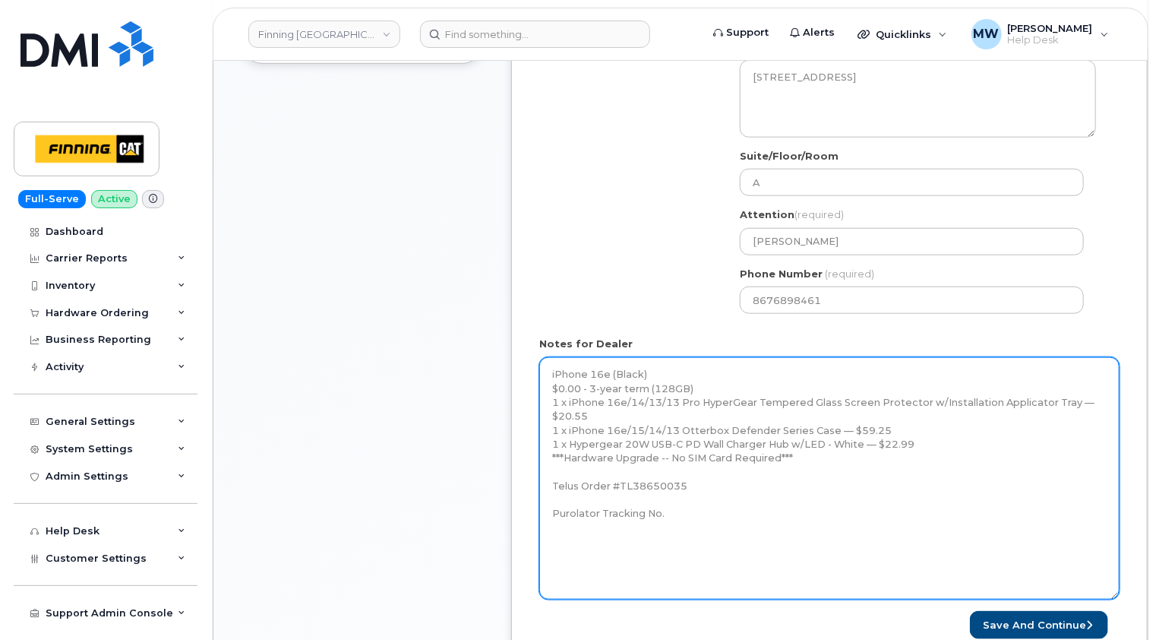
click at [802, 457] on textarea "iPhone 16e (Black) $0.00 - 3-year term (128GB) 1 x iPhone 16e/14/13/13 Pro Hype…" at bounding box center [829, 478] width 580 height 242
type textarea "iPhone 16e (Black) $0.00 - 3-year term (128GB) 1 x iPhone 16e/14/13/13 Pro Hype…"
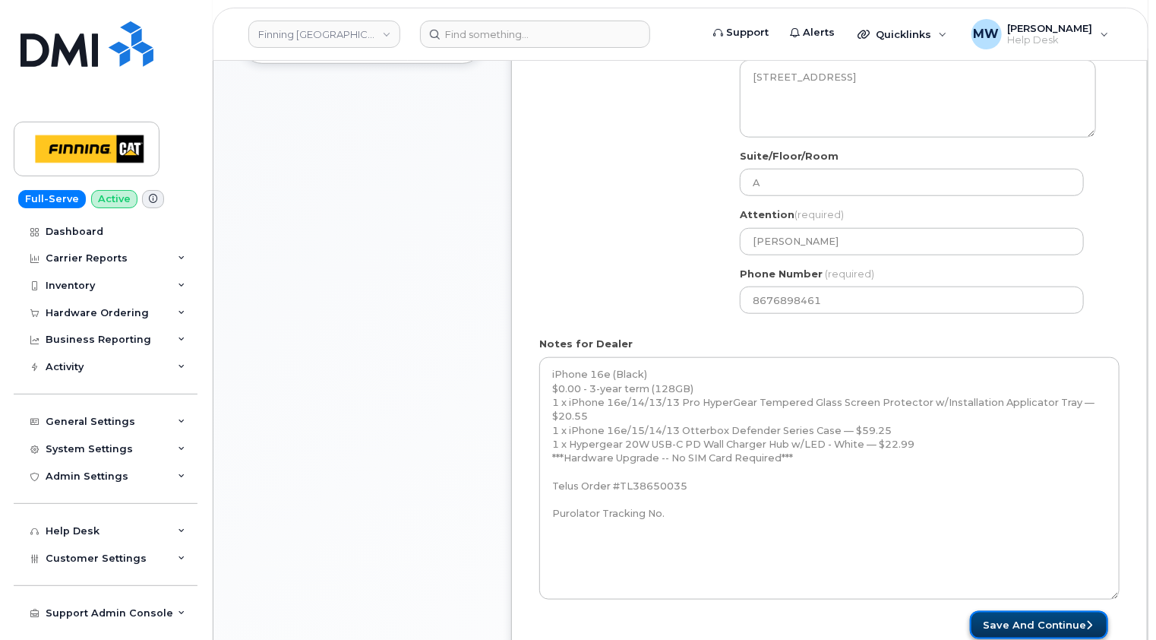
click at [1062, 624] on button "Save and Continue" at bounding box center [1039, 625] width 138 height 28
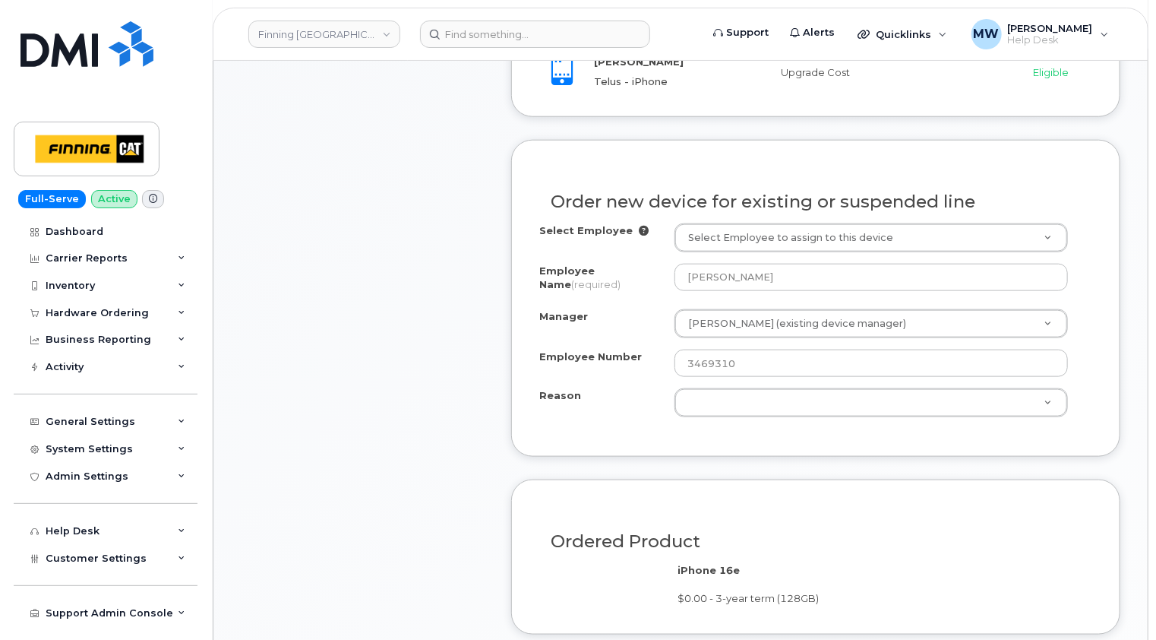
scroll to position [836, 0]
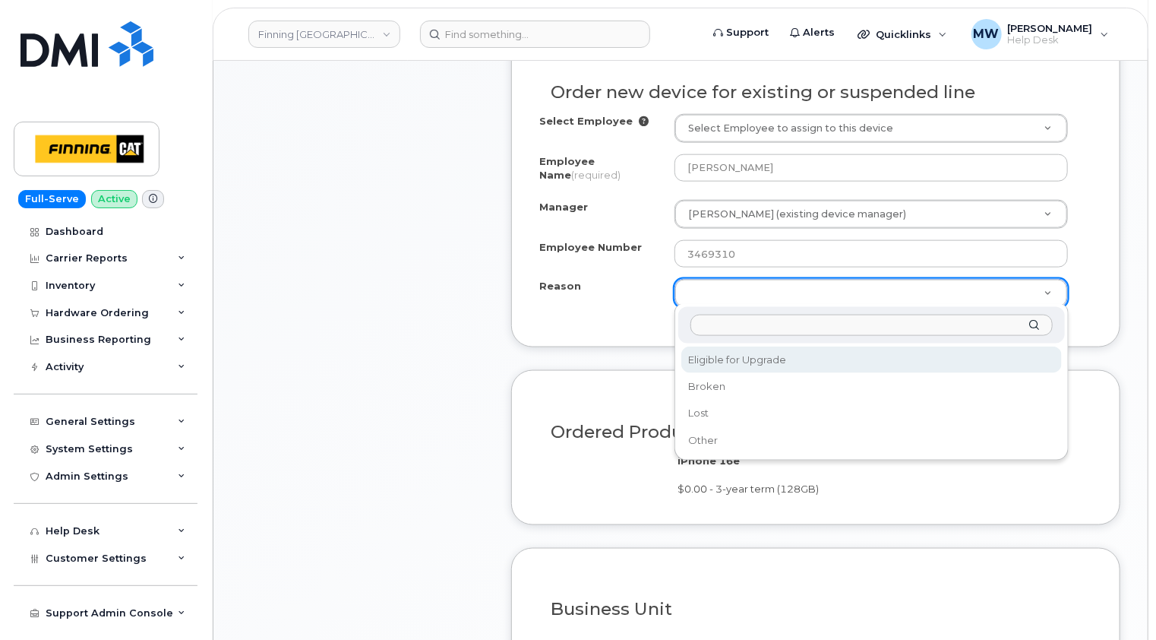
select select "eligible_for_upgrade"
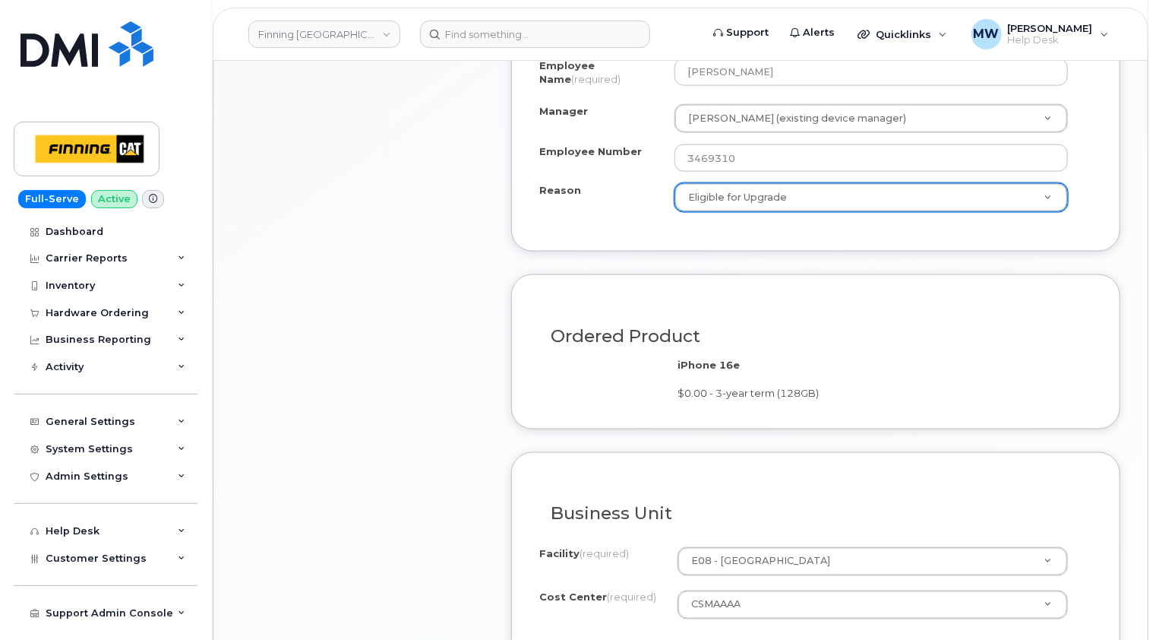
scroll to position [1139, 0]
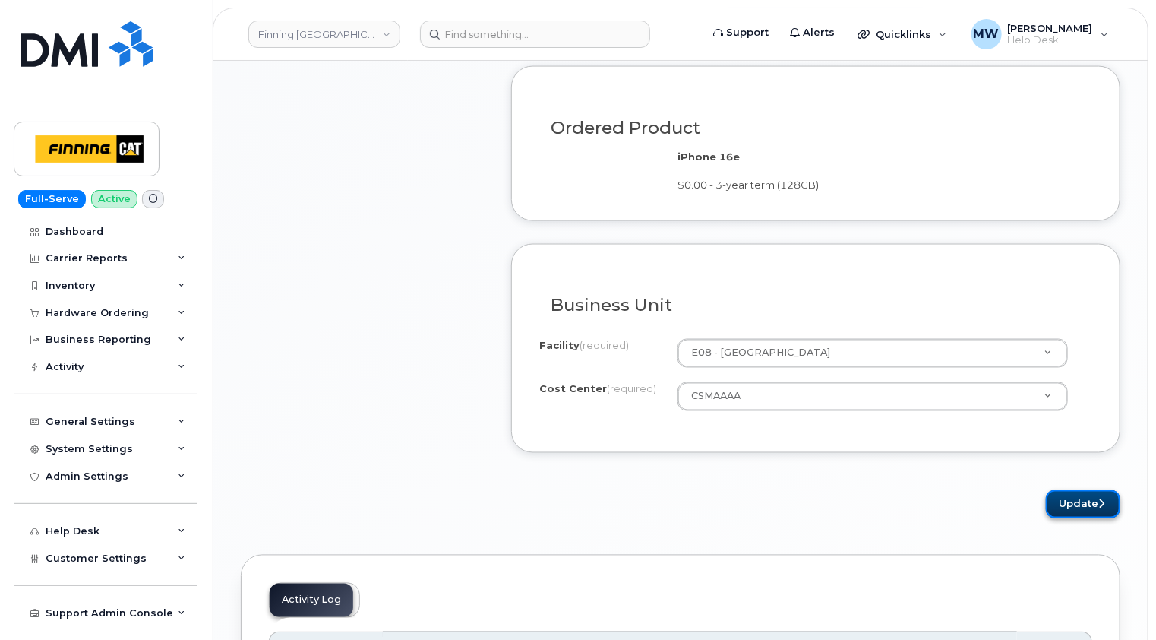
click at [1077, 501] on button "Update" at bounding box center [1083, 504] width 74 height 28
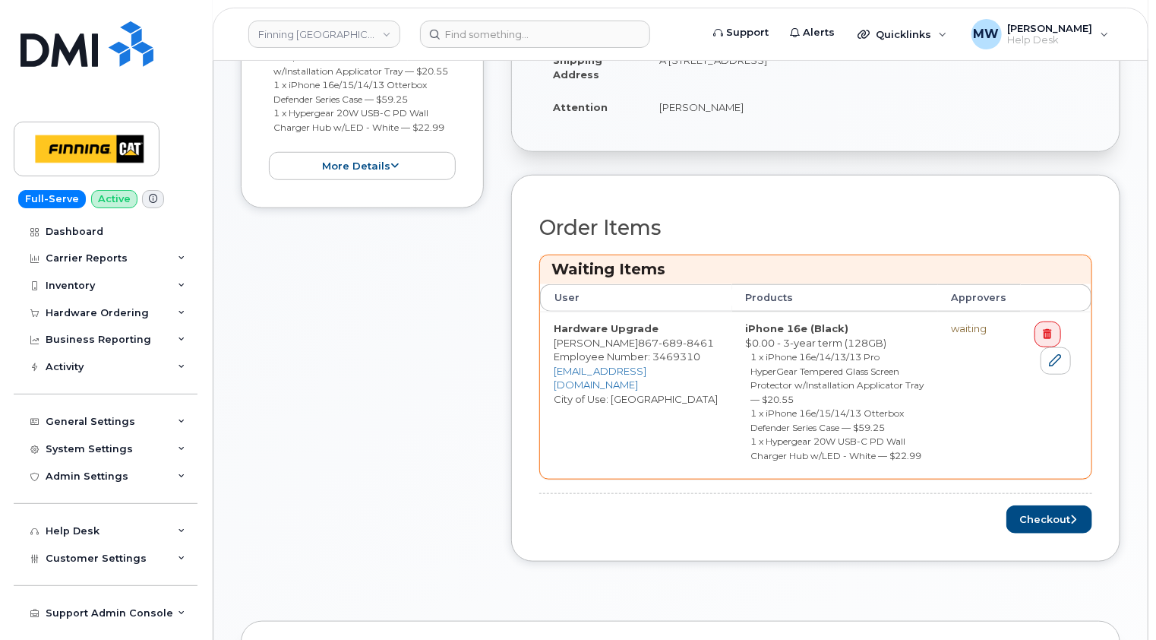
scroll to position [608, 0]
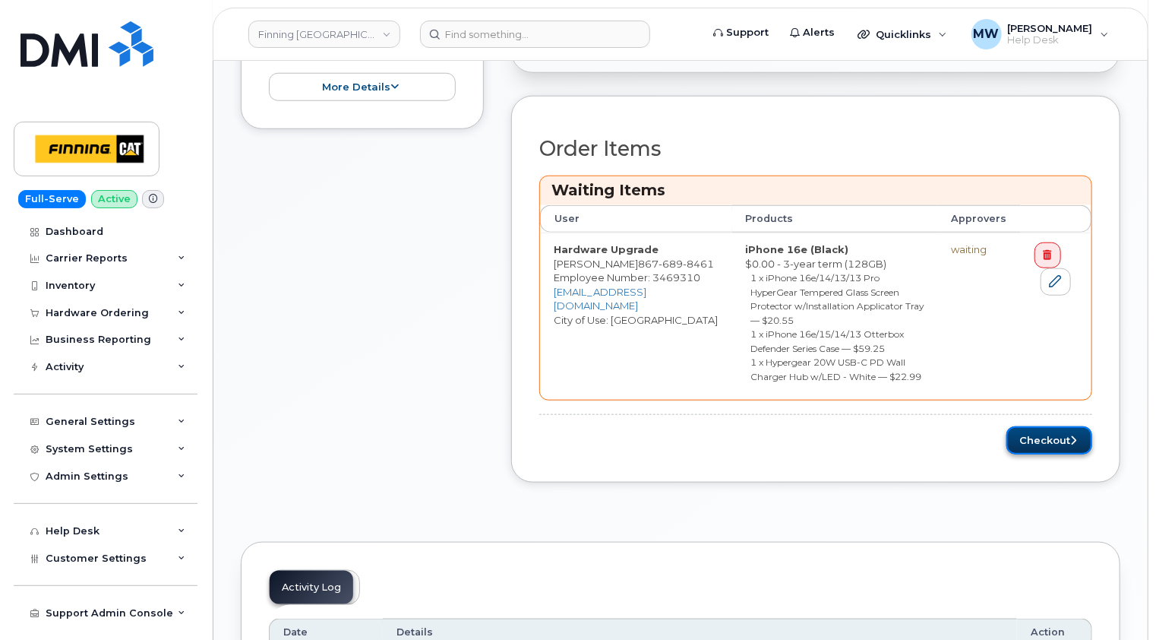
click at [1054, 426] on button "Checkout" at bounding box center [1050, 440] width 86 height 28
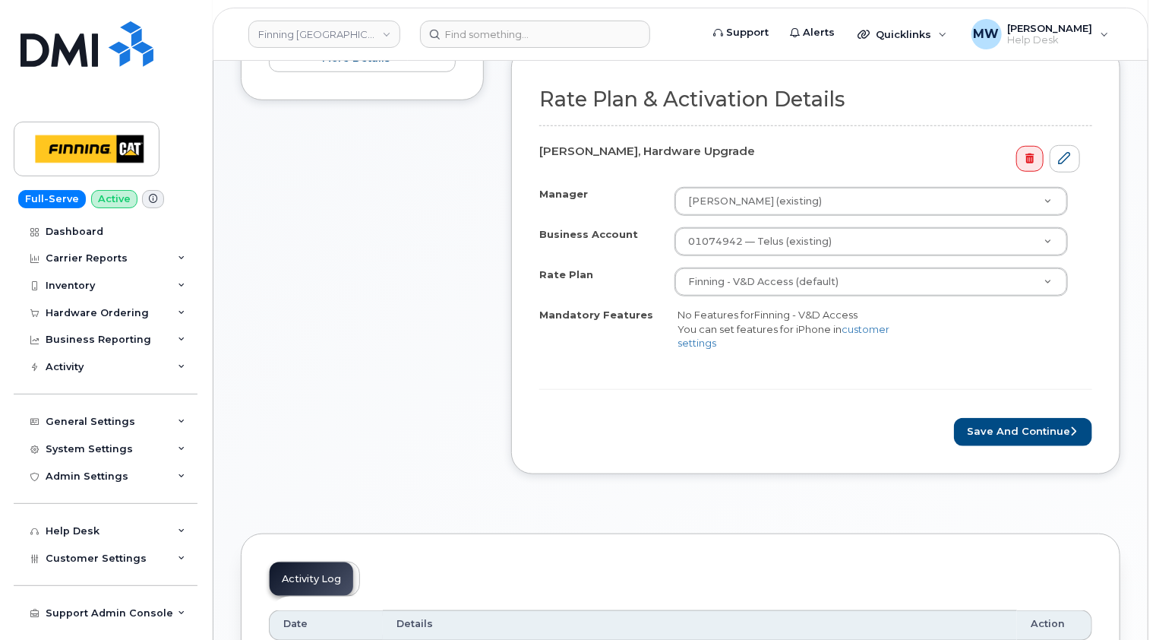
scroll to position [684, 0]
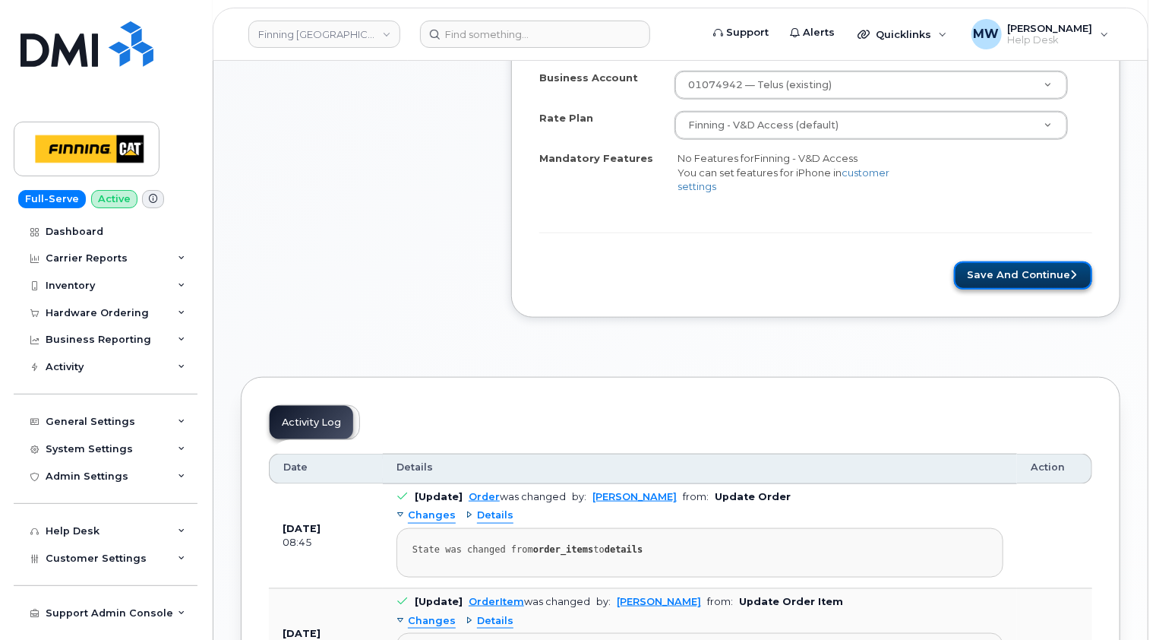
click at [1018, 274] on button "Save and Continue" at bounding box center [1023, 275] width 138 height 28
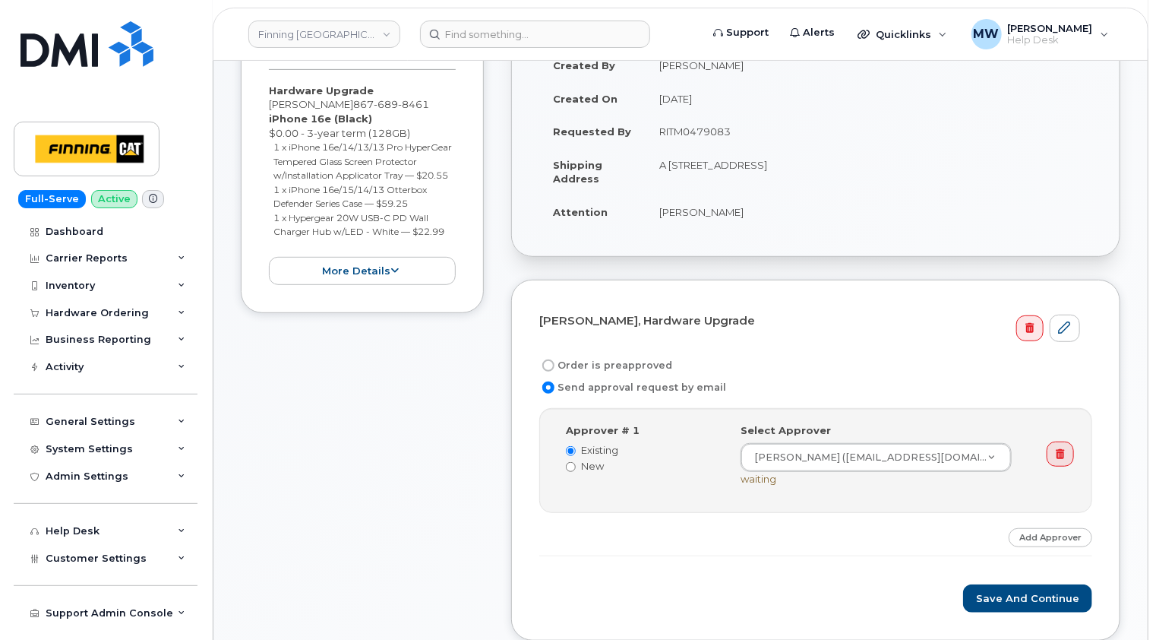
scroll to position [304, 0]
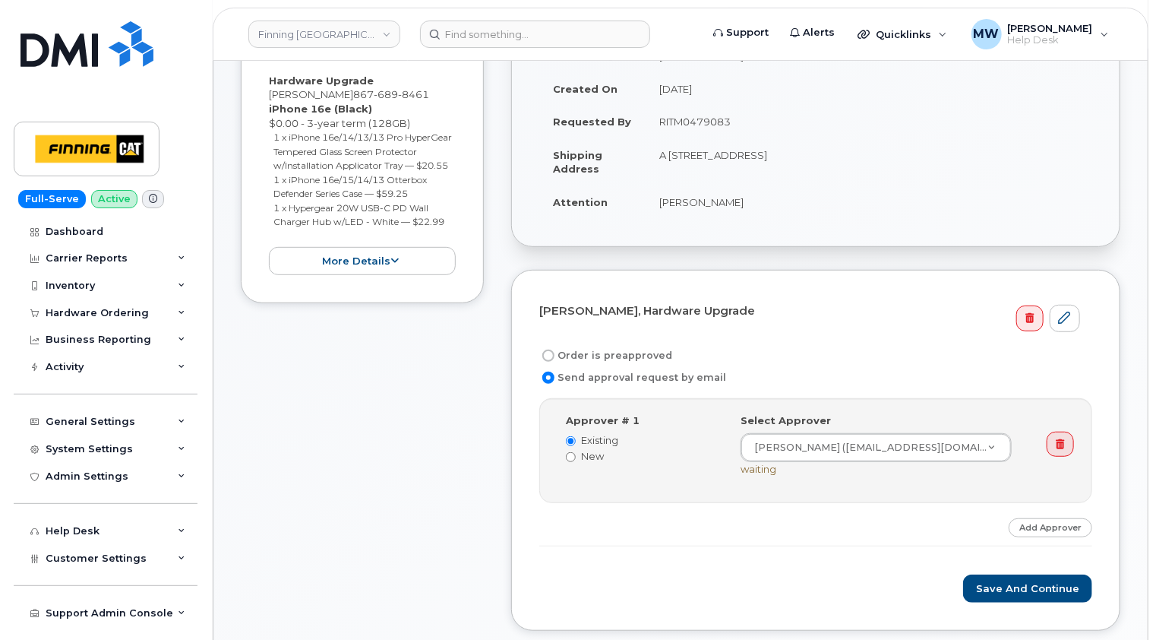
click at [628, 351] on label "Order is preapproved" at bounding box center [605, 355] width 133 height 18
click at [555, 351] on input "Order is preapproved" at bounding box center [548, 355] width 12 height 12
radio input "true"
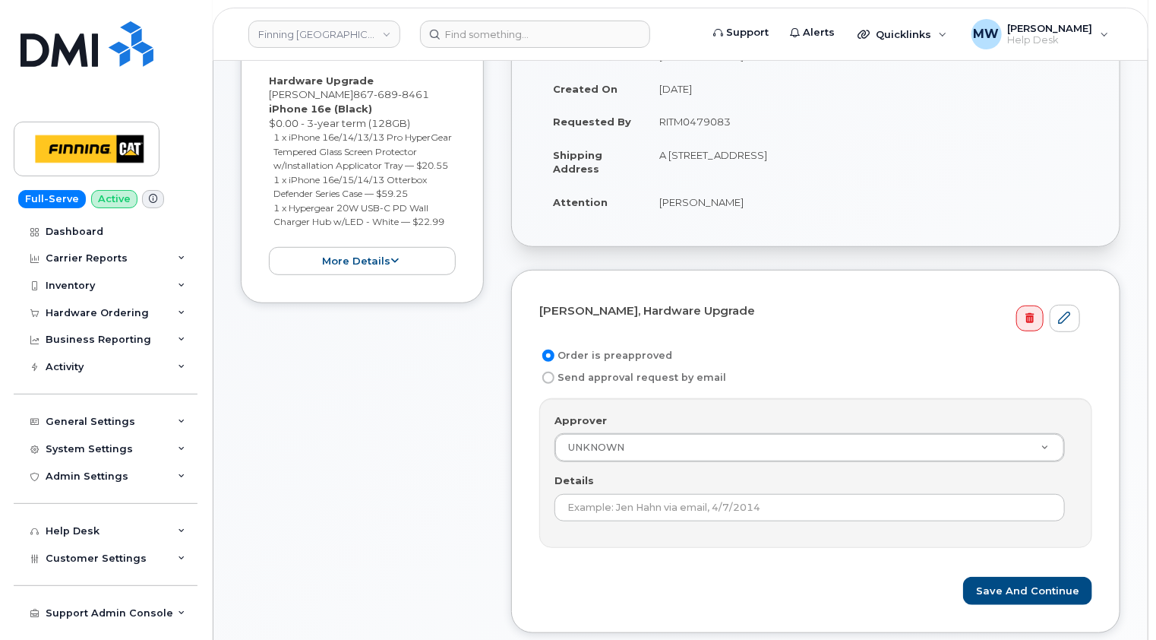
click at [696, 115] on td "RITM0479083" at bounding box center [869, 121] width 447 height 33
copy td "RITM0479083"
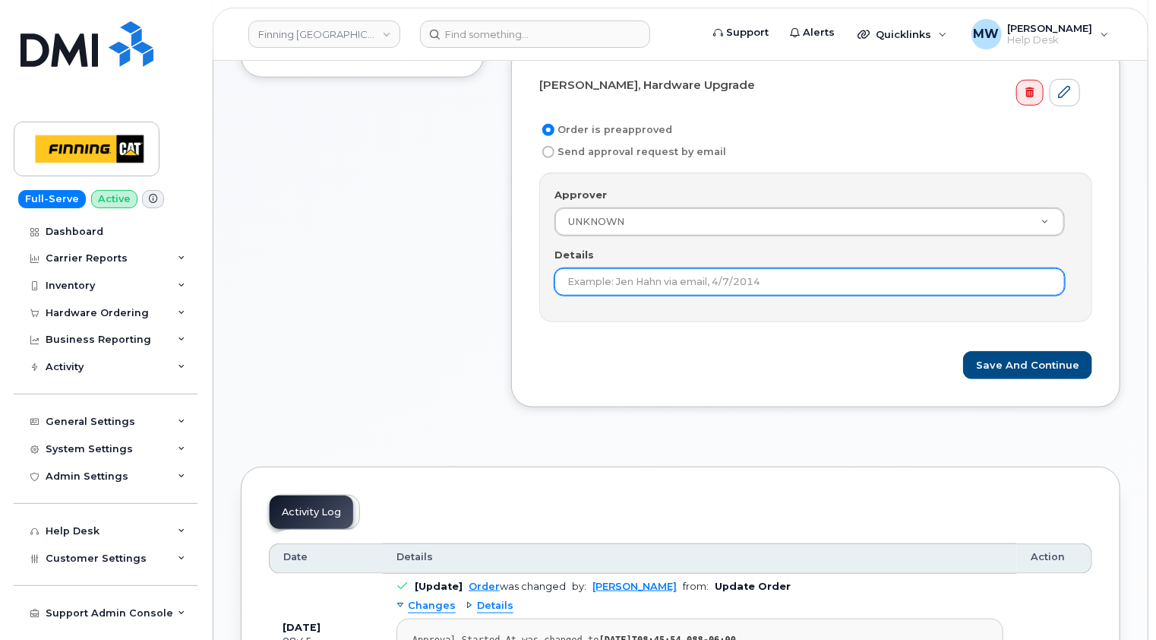
scroll to position [532, 0]
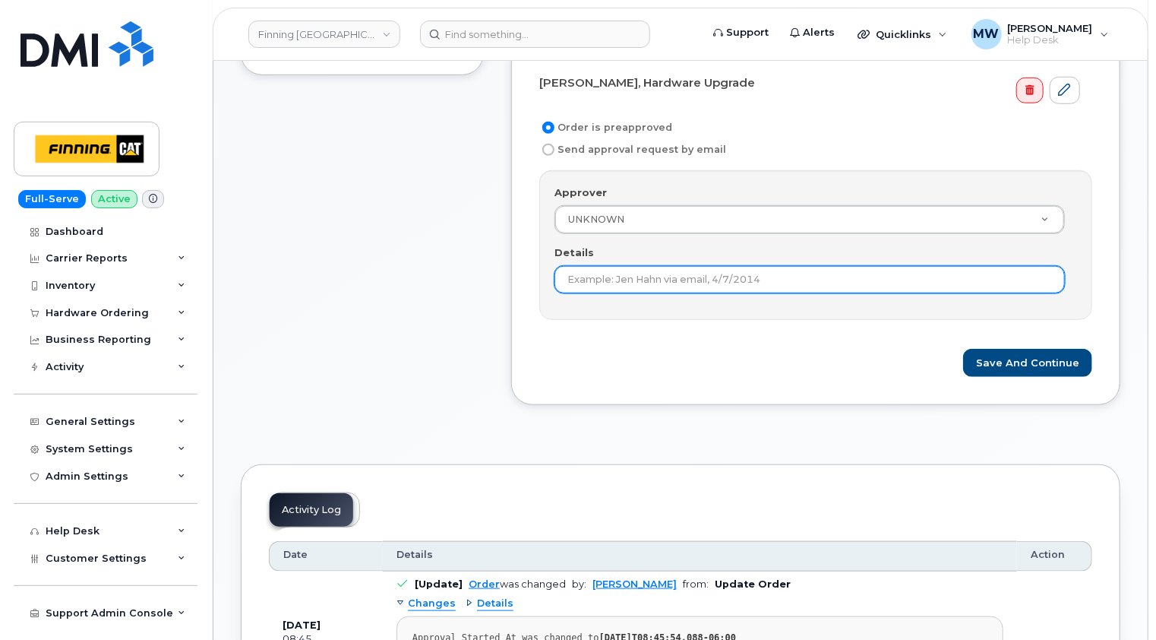
click at [691, 283] on input "Details" at bounding box center [810, 279] width 510 height 27
paste input "RITM0479083"
type input "RITM0479083"
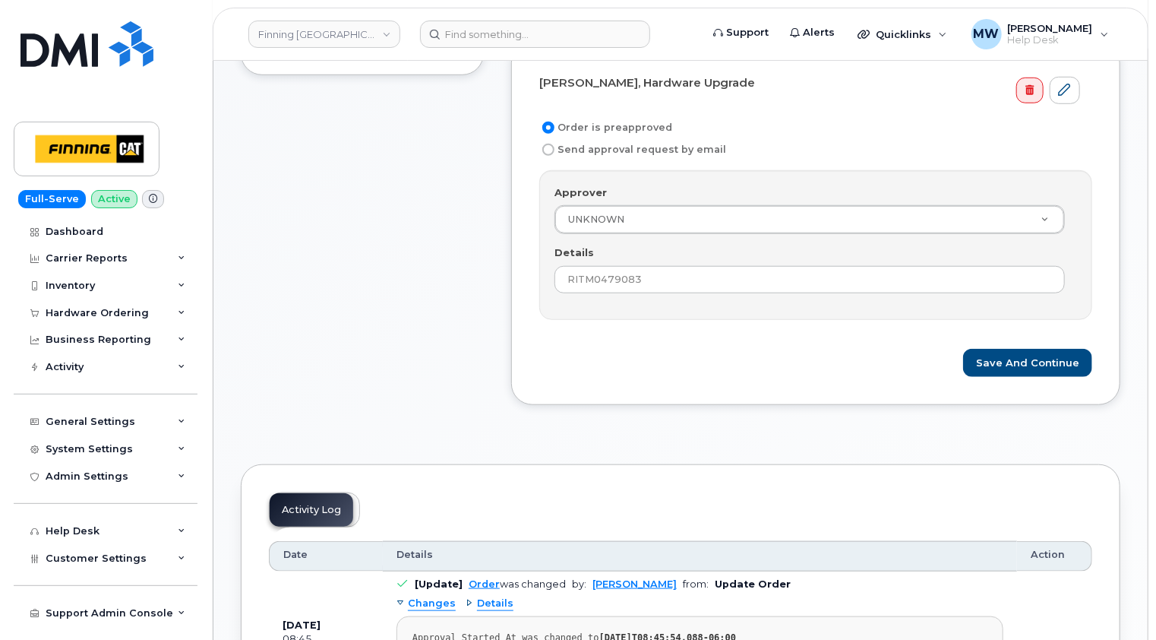
click at [733, 337] on form "Paul Cruikshank, Hardware Upgrade Order is preapproved Send approval request by…" at bounding box center [815, 224] width 553 height 308
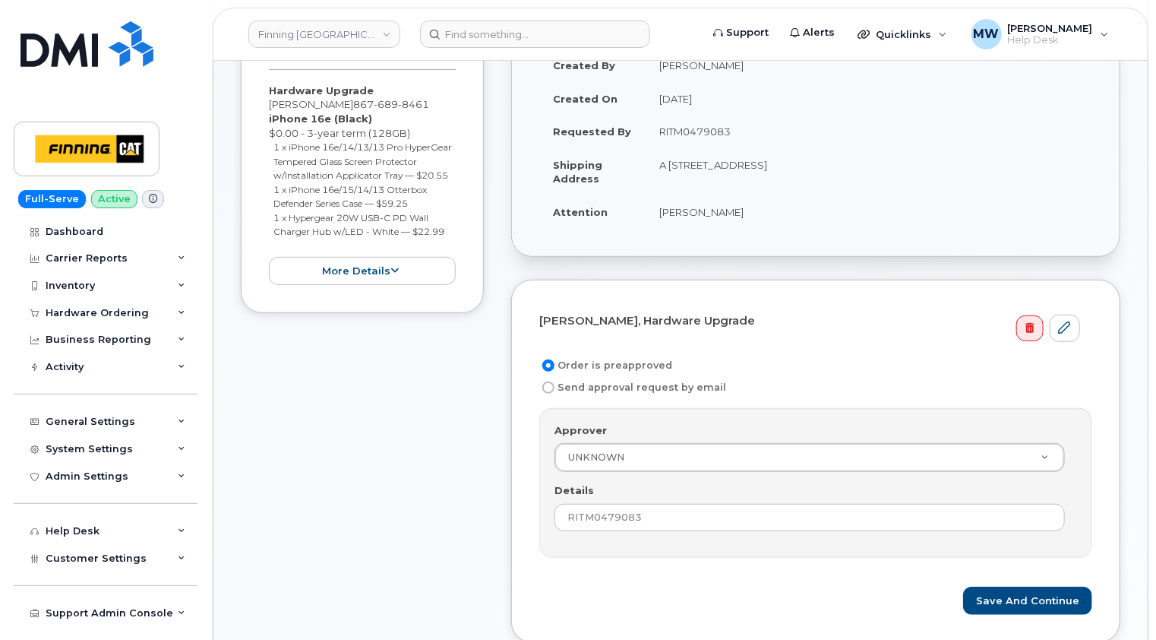
scroll to position [304, 0]
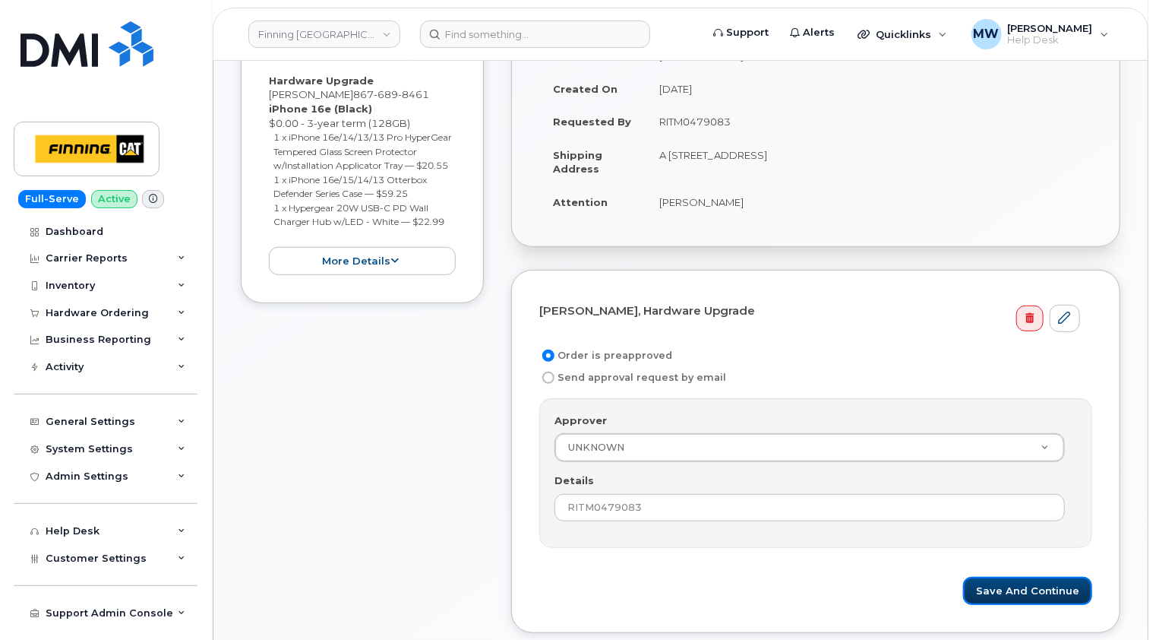
drag, startPoint x: 1045, startPoint y: 584, endPoint x: 972, endPoint y: 576, distance: 73.4
click at [1045, 584] on button "Save and Continue" at bounding box center [1027, 591] width 129 height 28
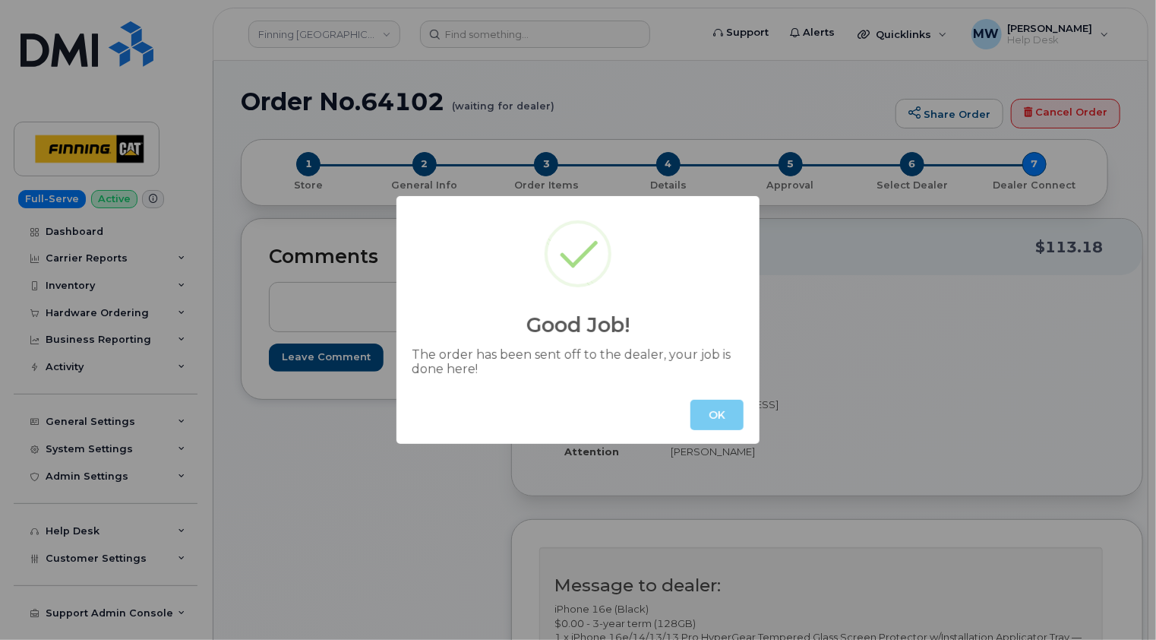
click at [727, 423] on button "OK" at bounding box center [717, 415] width 53 height 30
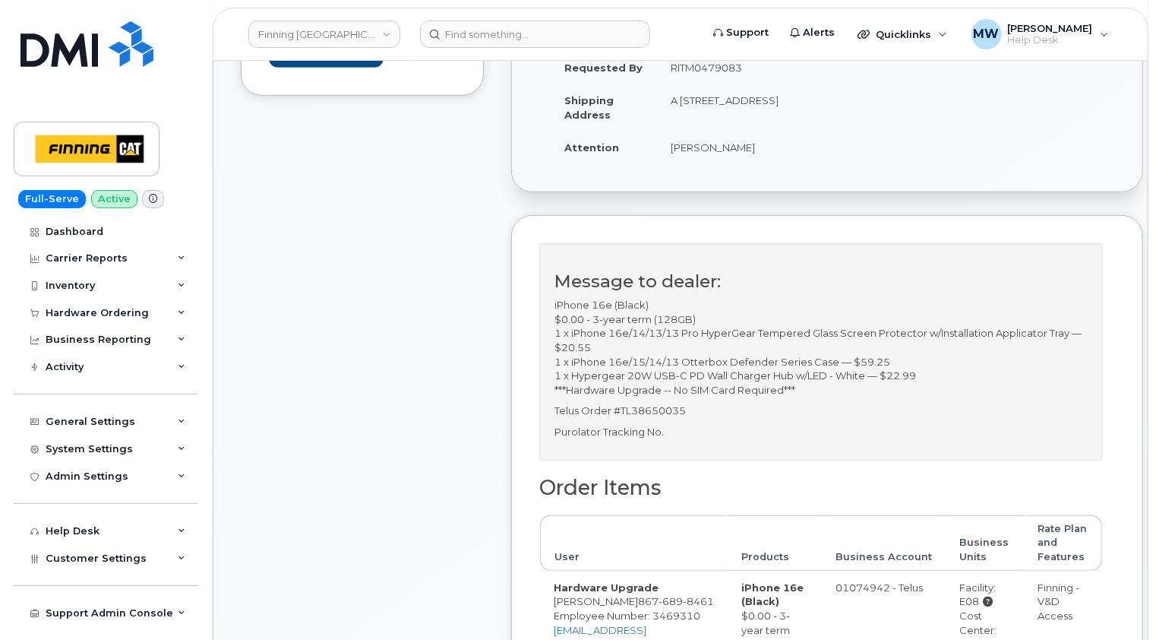
scroll to position [228, 0]
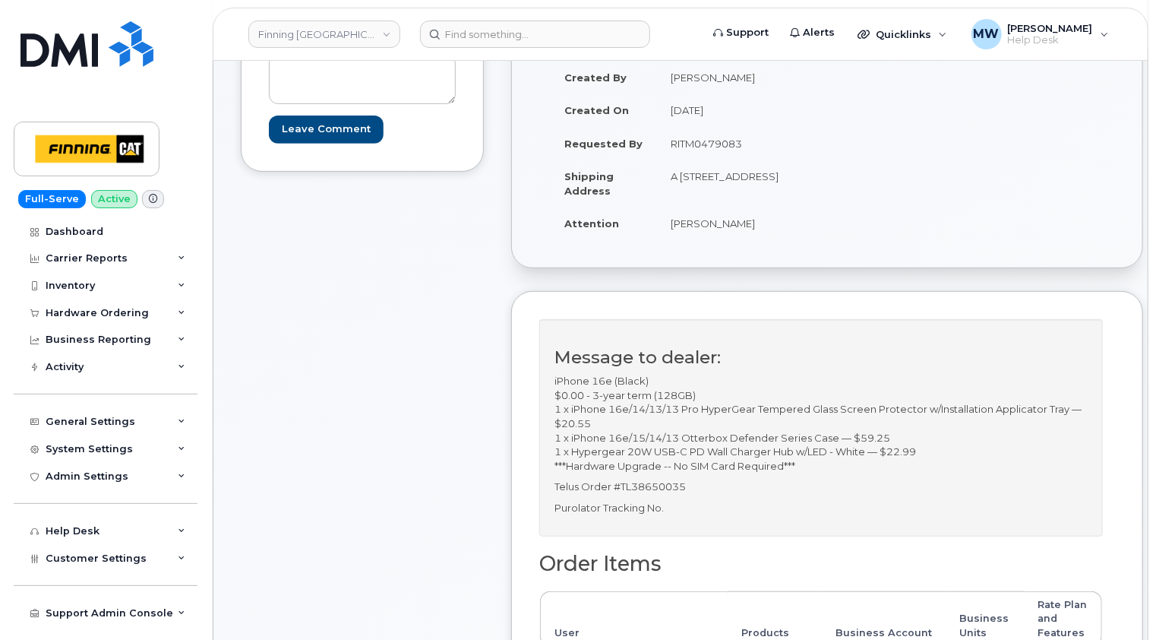
drag, startPoint x: 689, startPoint y: 202, endPoint x: 759, endPoint y: 190, distance: 70.9
click at [759, 190] on td "A [STREET_ADDRESS]" at bounding box center [736, 183] width 159 height 47
copy td "Y1A 2V2"
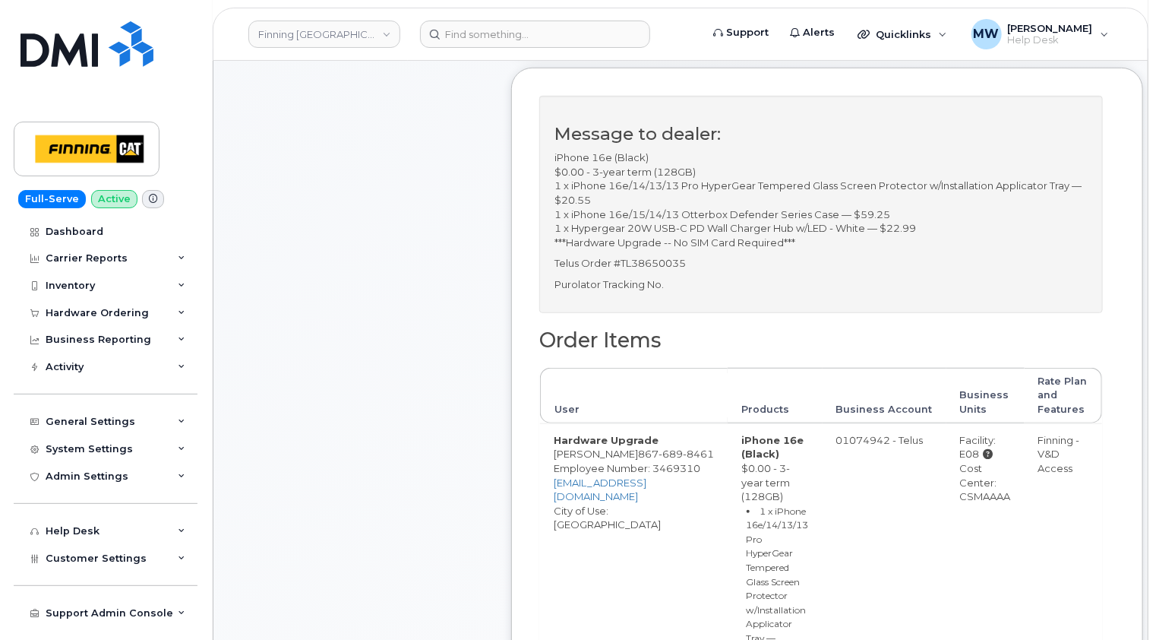
scroll to position [532, 0]
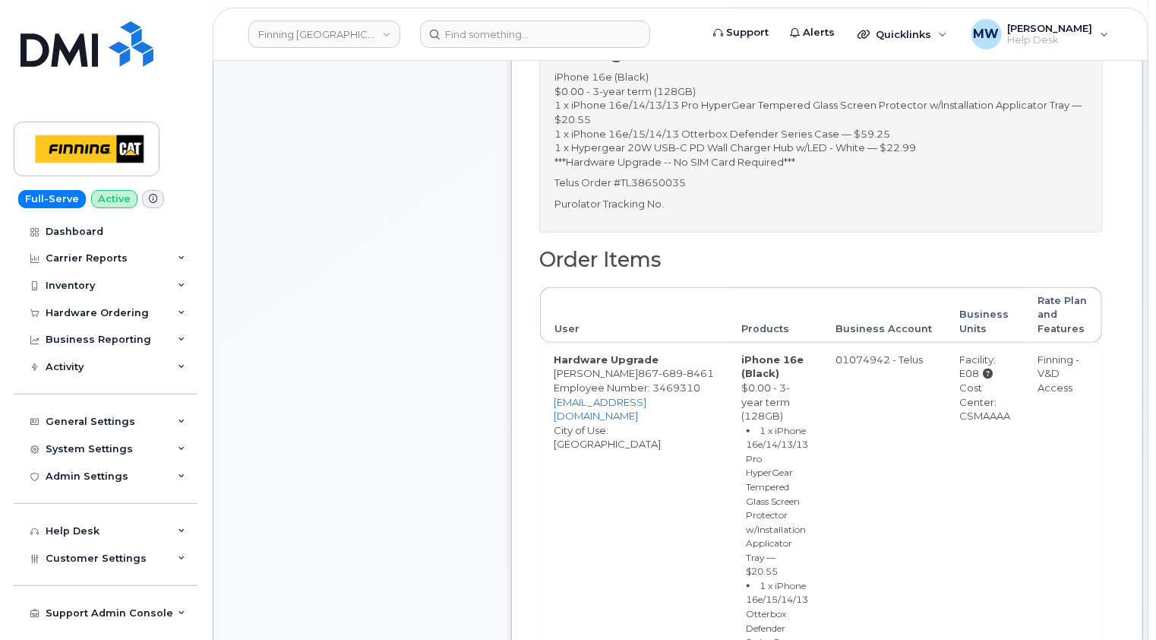
click at [971, 423] on div "Cost Center: CSMAAAA" at bounding box center [985, 402] width 51 height 43
copy div "CSMAAAA"
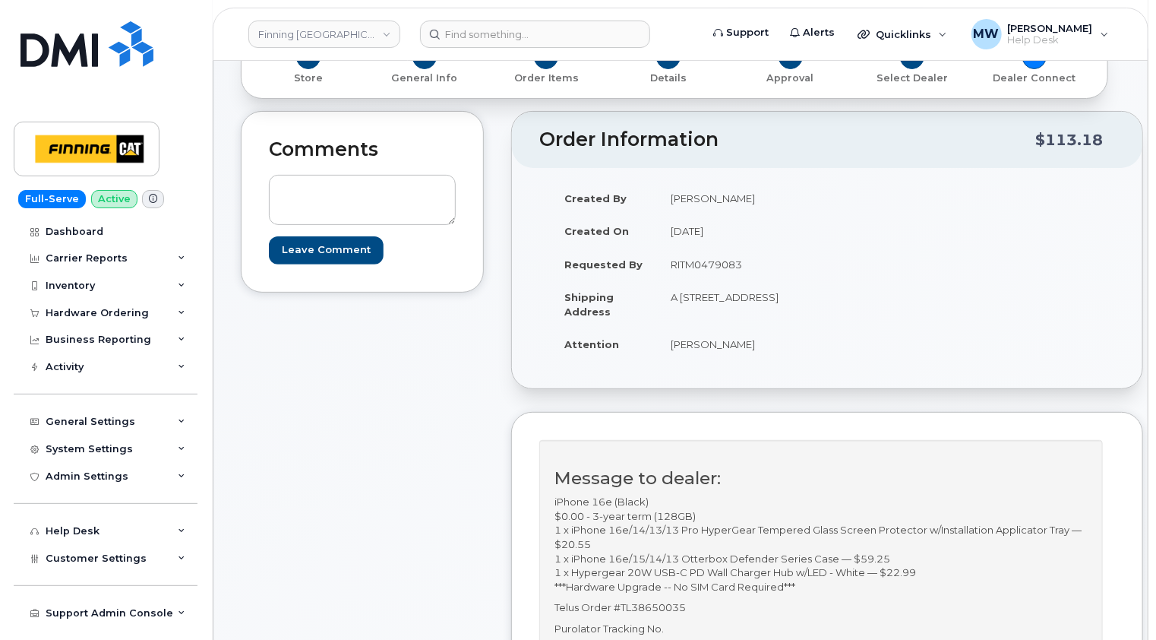
scroll to position [0, 0]
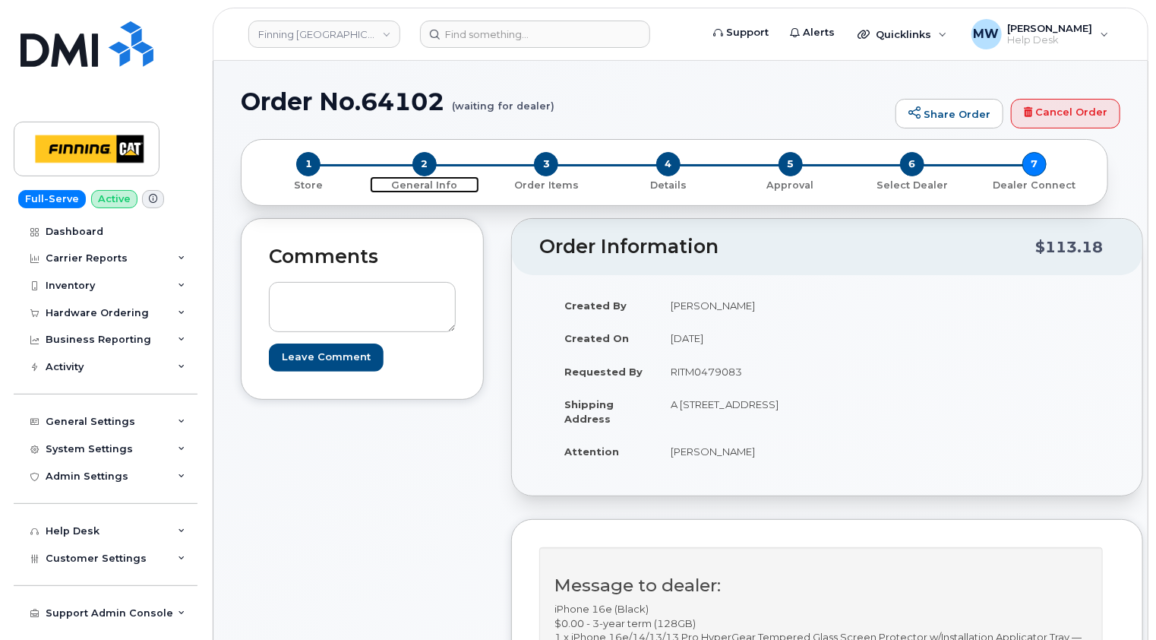
click at [426, 163] on span "2" at bounding box center [424, 164] width 24 height 24
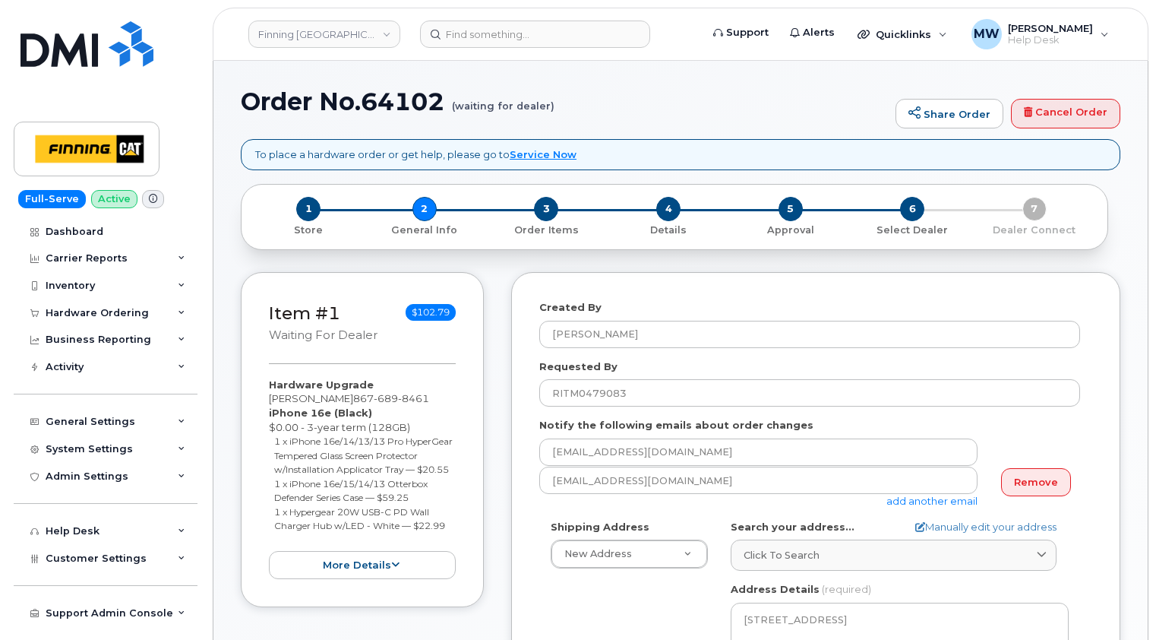
select select
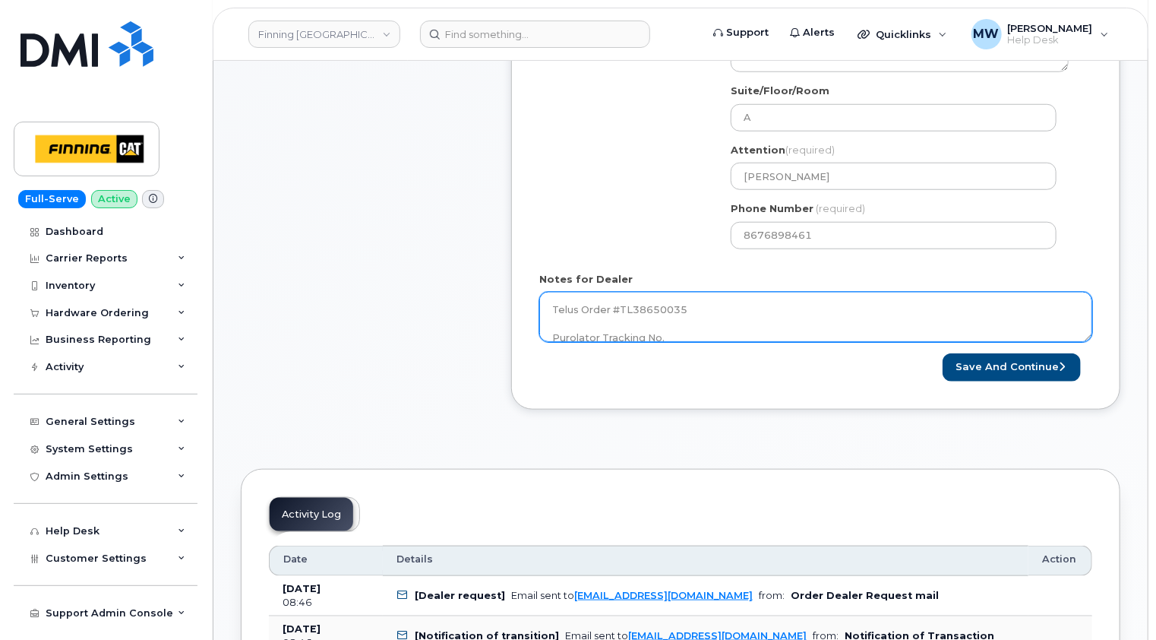
scroll to position [125, 0]
click at [680, 323] on textarea "iPhone 16e (Black) $0.00 - 3-year term (128GB) 1 x iPhone 16e/14/13/13 Pro Hype…" at bounding box center [815, 317] width 553 height 50
paste textarea "335635131394"
type textarea "iPhone 16e (Black) $0.00 - 3-year term (128GB) 1 x iPhone 16e/14/13/13 Pro Hype…"
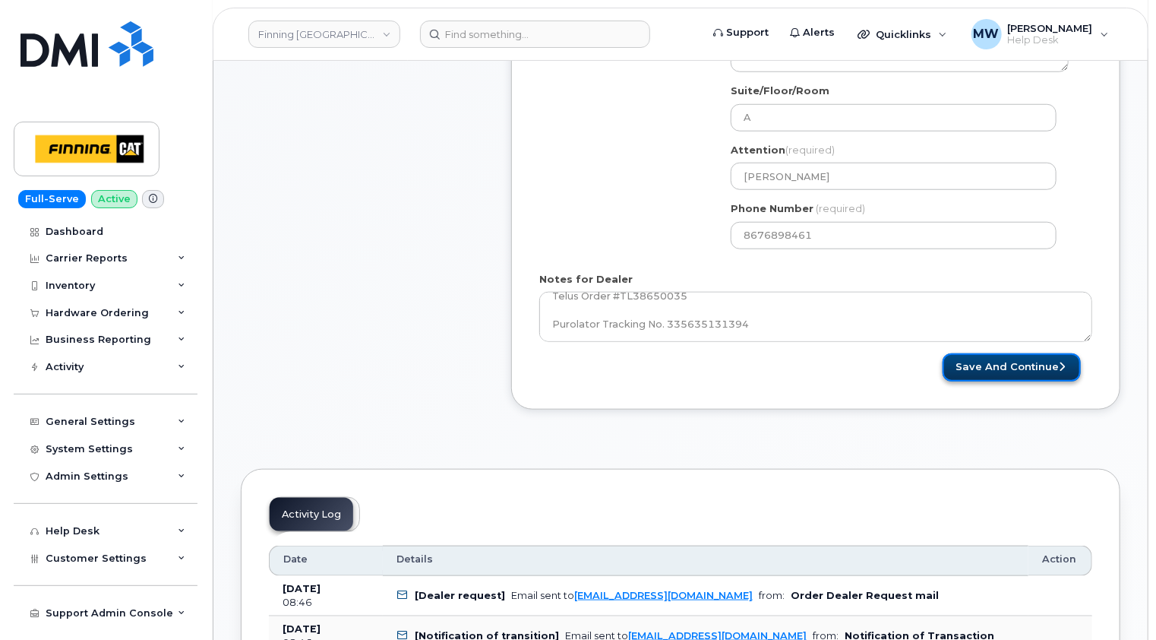
click at [1028, 365] on button "Save and Continue" at bounding box center [1012, 367] width 138 height 28
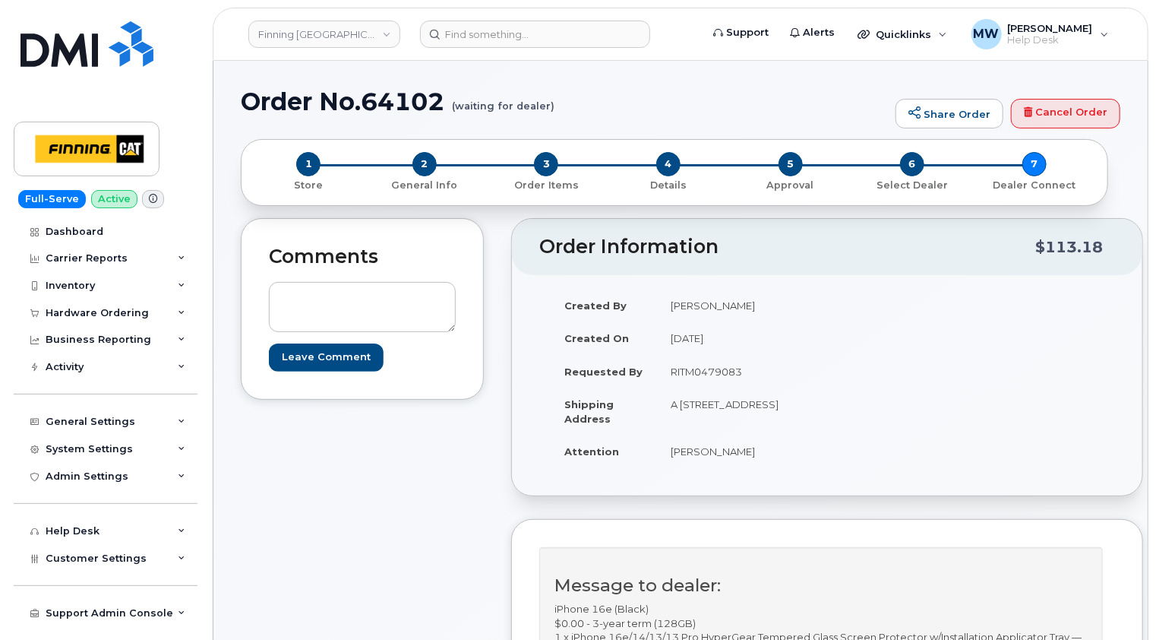
drag, startPoint x: 763, startPoint y: 463, endPoint x: 672, endPoint y: 463, distance: 90.4
click at [672, 463] on td "[PERSON_NAME]" at bounding box center [736, 451] width 159 height 33
copy td "[PERSON_NAME]"
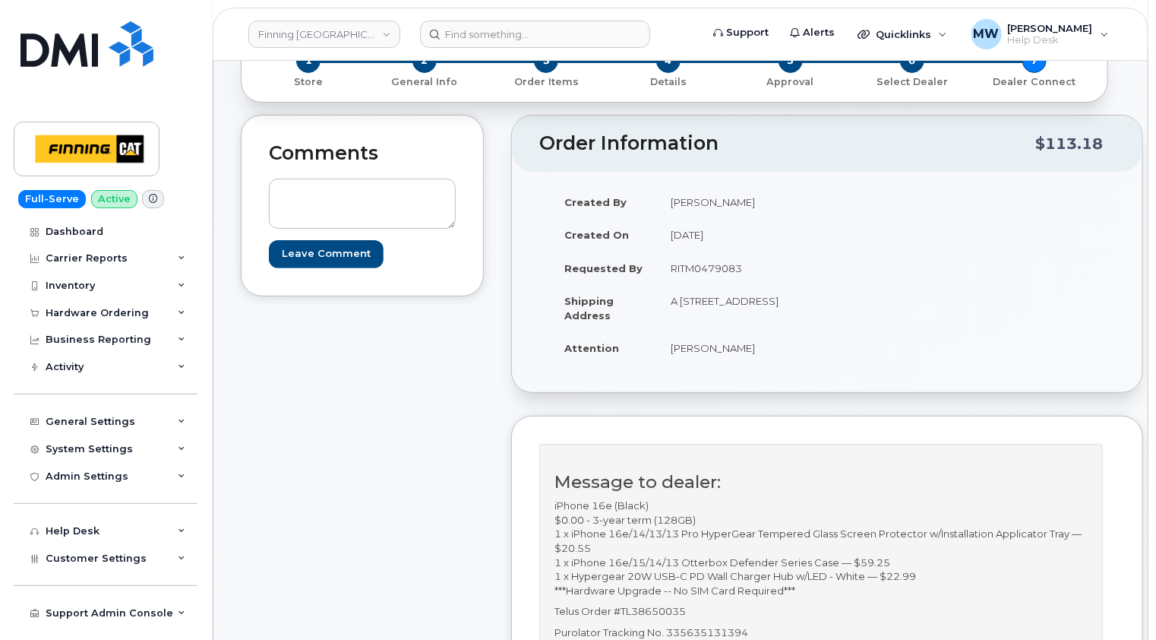
scroll to position [304, 0]
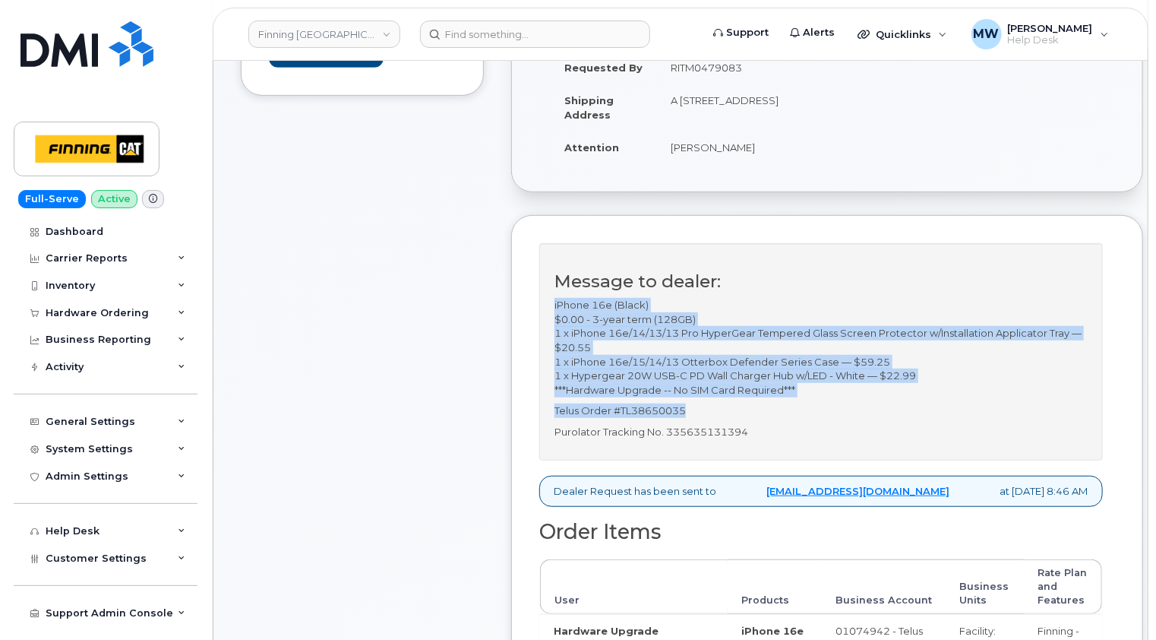
drag, startPoint x: 697, startPoint y: 425, endPoint x: 552, endPoint y: 321, distance: 178.6
click at [552, 321] on div "Message to dealer: iPhone 16e (Black) $0.00 - 3-year term (128GB) 1 x iPhone 16…" at bounding box center [821, 351] width 564 height 217
copy div "iPhone 16e (Black) $0.00 - 3-year term (128GB) 1 x iPhone 16e/14/13/13 Pro Hype…"
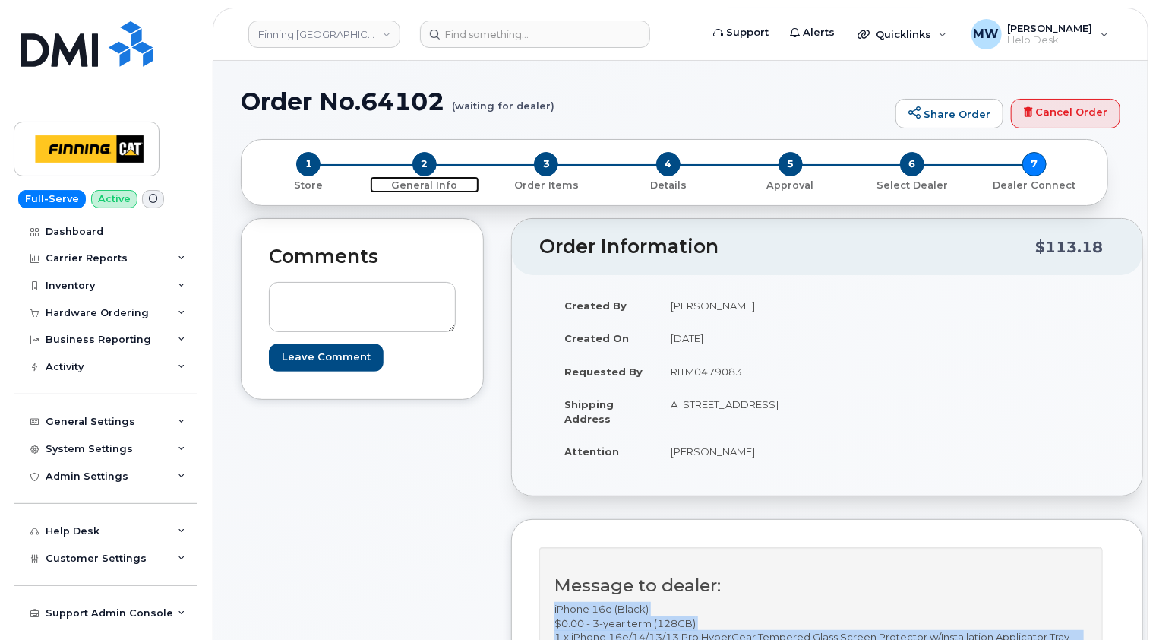
drag, startPoint x: 422, startPoint y: 164, endPoint x: 489, endPoint y: 181, distance: 68.9
click at [422, 164] on span "2" at bounding box center [424, 164] width 24 height 24
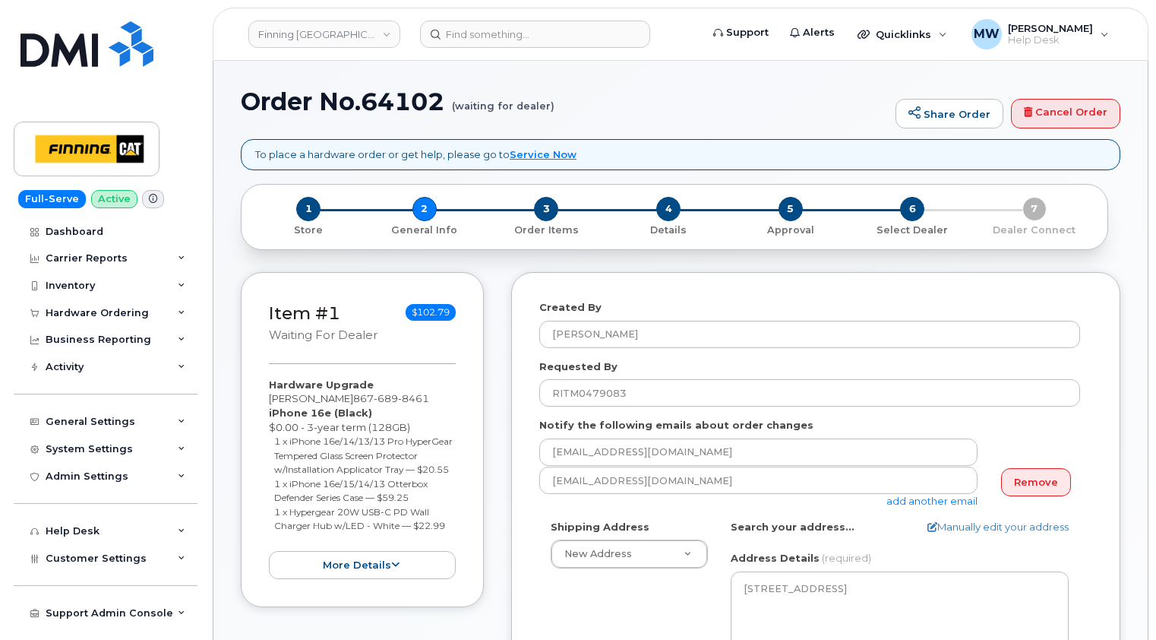
select select
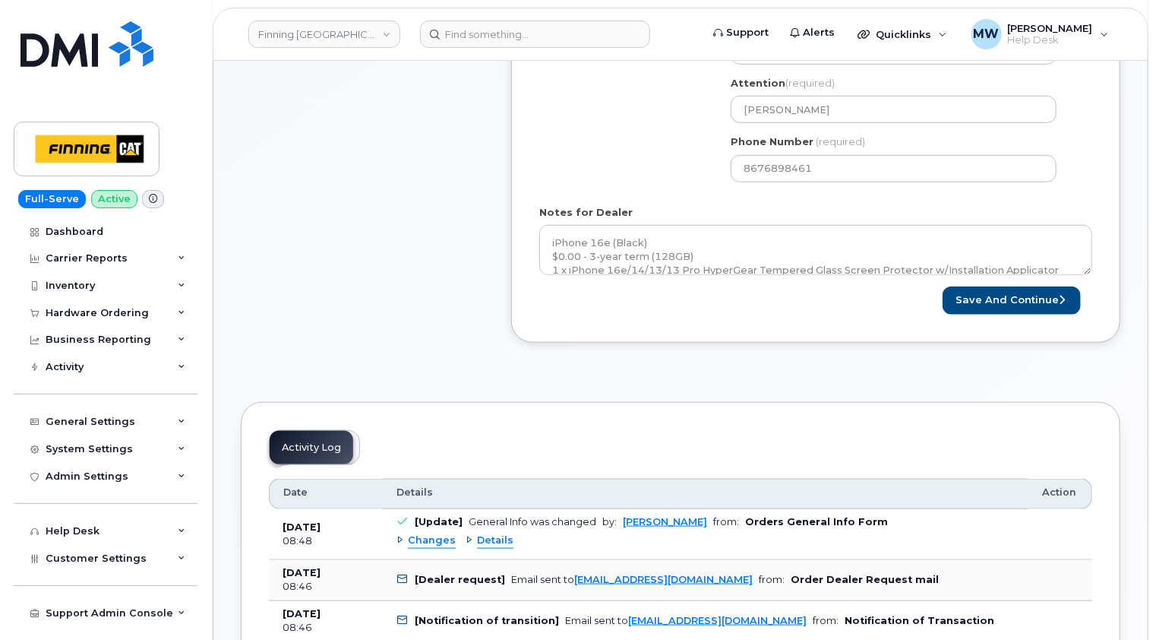
scroll to position [684, 0]
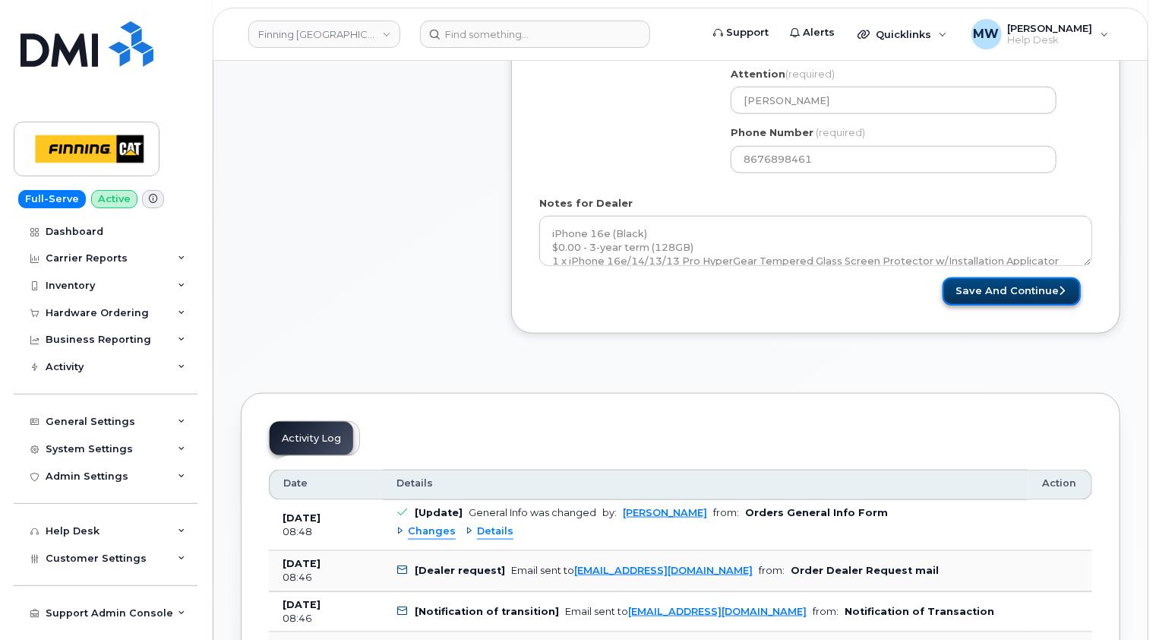
click at [1055, 286] on button "Save and Continue" at bounding box center [1012, 291] width 138 height 28
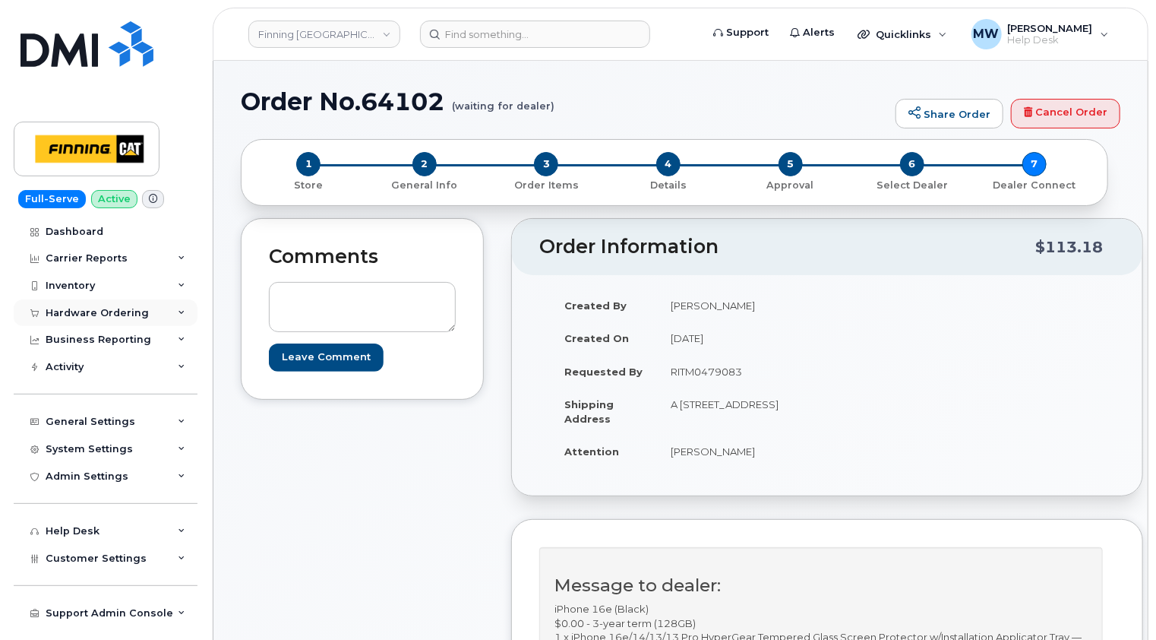
click at [115, 312] on div "Hardware Ordering" at bounding box center [97, 313] width 103 height 12
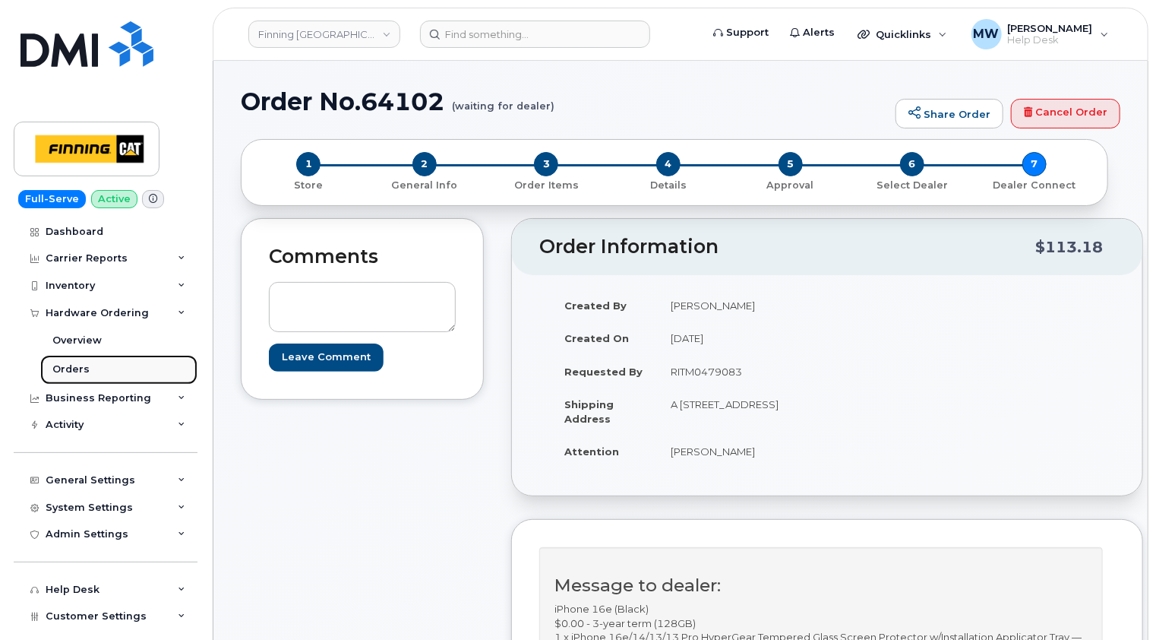
click at [64, 375] on div "Orders" at bounding box center [70, 369] width 37 height 14
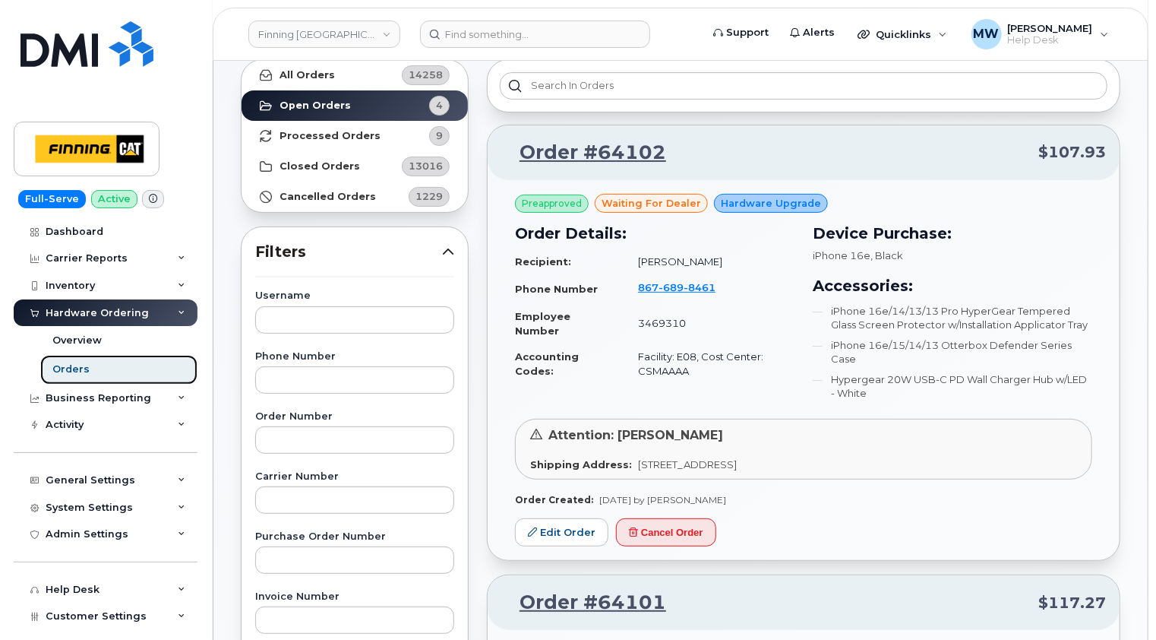
scroll to position [228, 0]
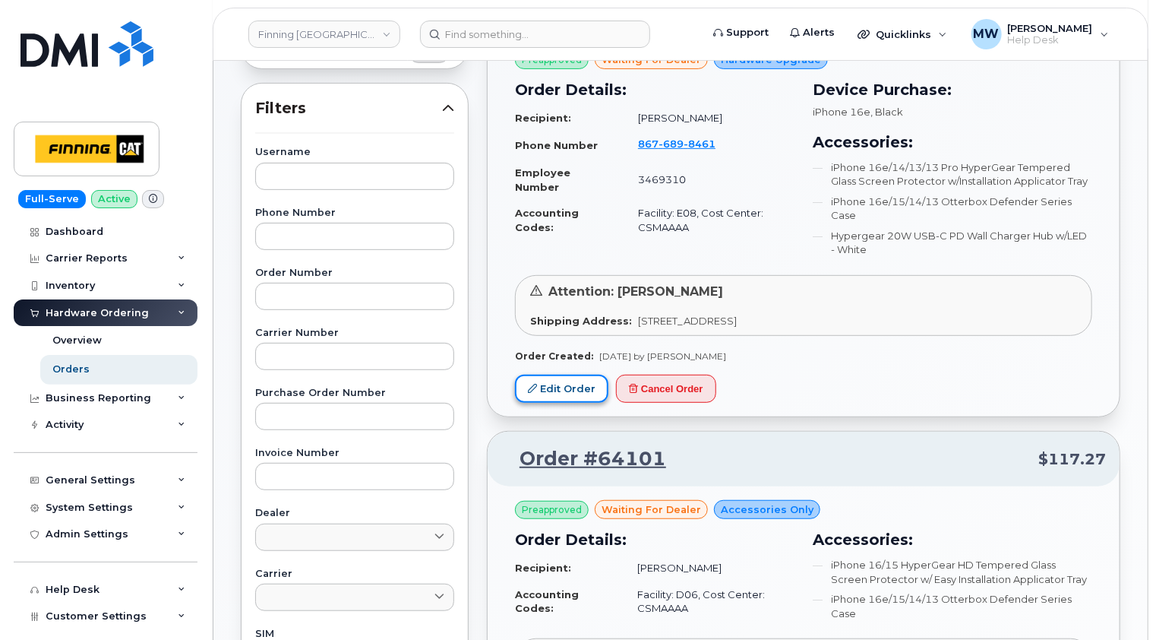
click at [561, 388] on link "Edit Order" at bounding box center [561, 389] width 93 height 28
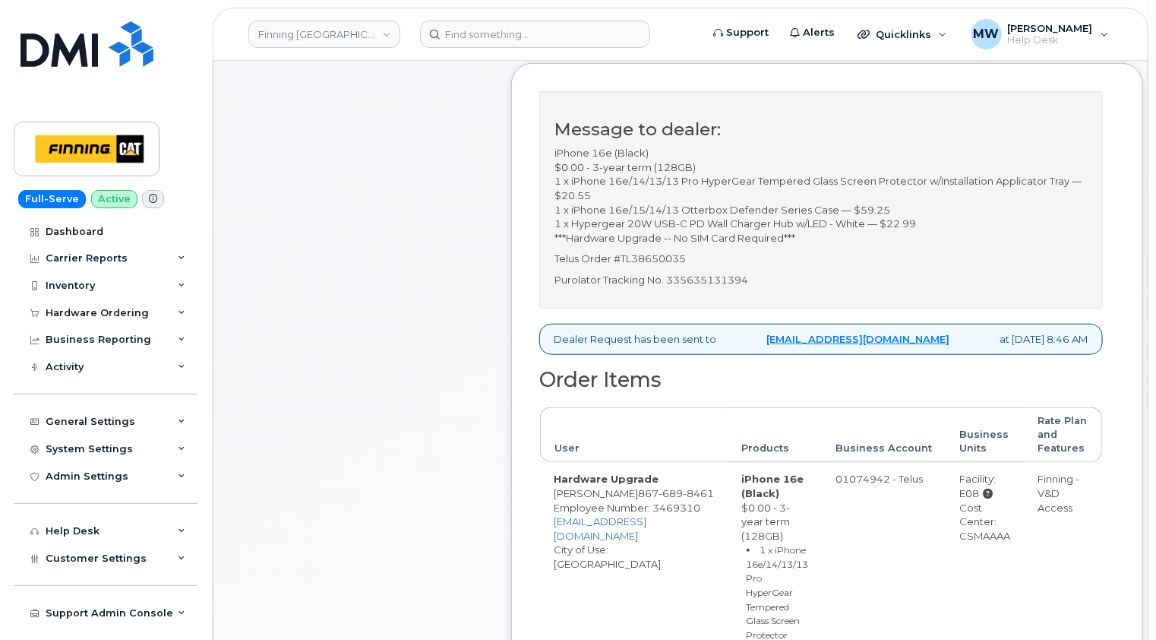
scroll to position [380, 0]
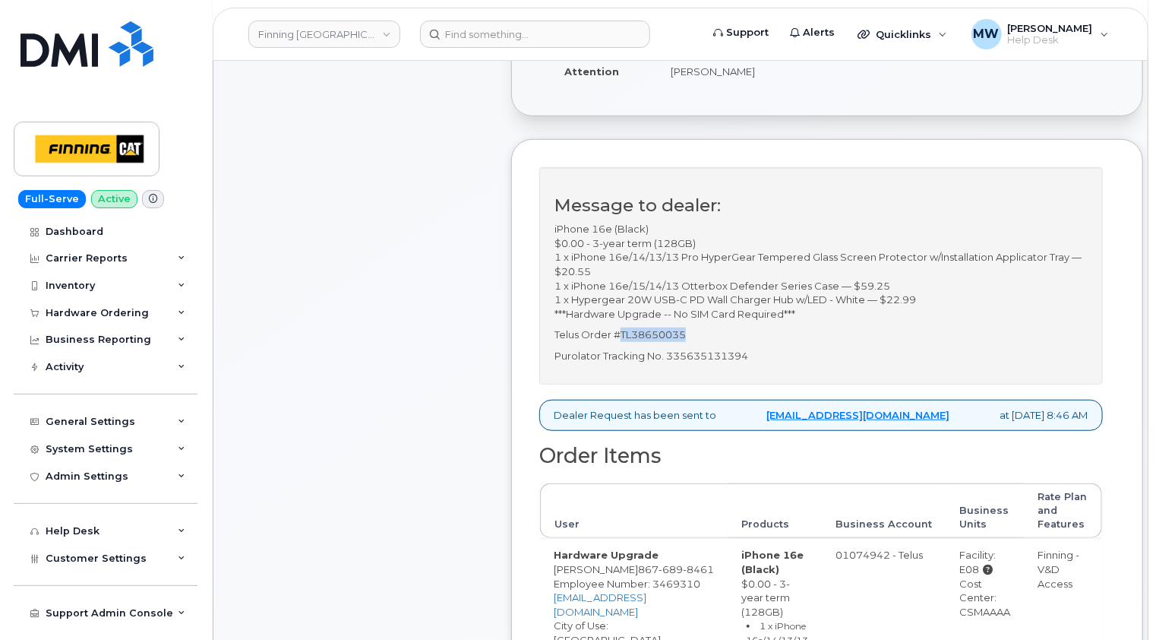
drag, startPoint x: 687, startPoint y: 346, endPoint x: 622, endPoint y: 343, distance: 65.4
click at [622, 342] on p "Telus Order #TL38650035" at bounding box center [821, 334] width 533 height 14
copy p "TL38650035"
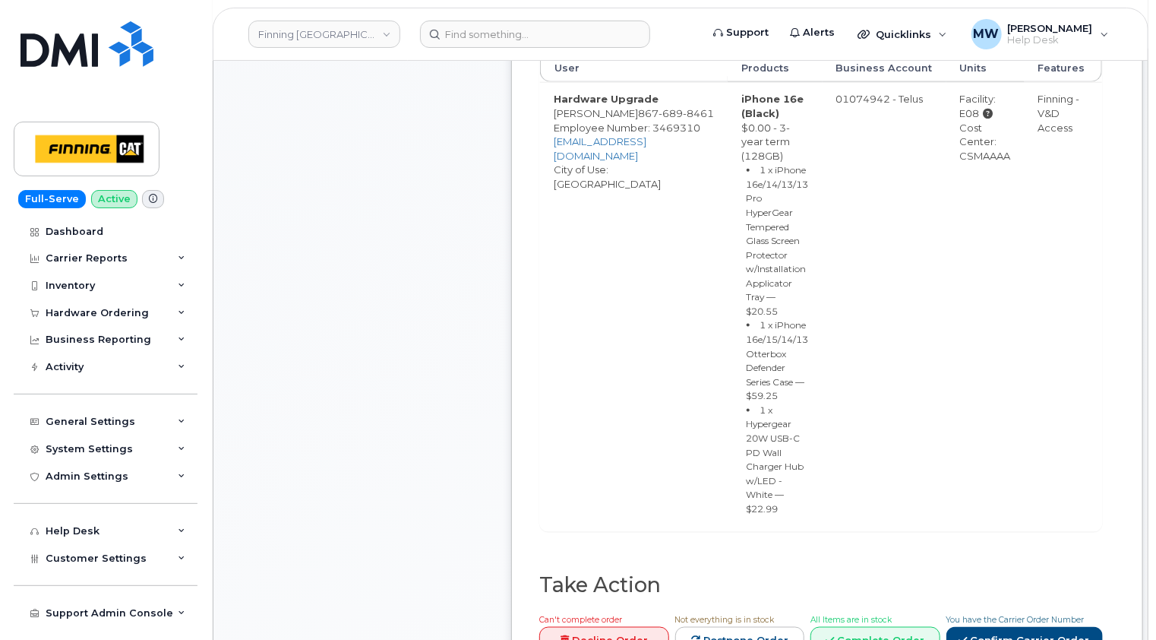
scroll to position [988, 0]
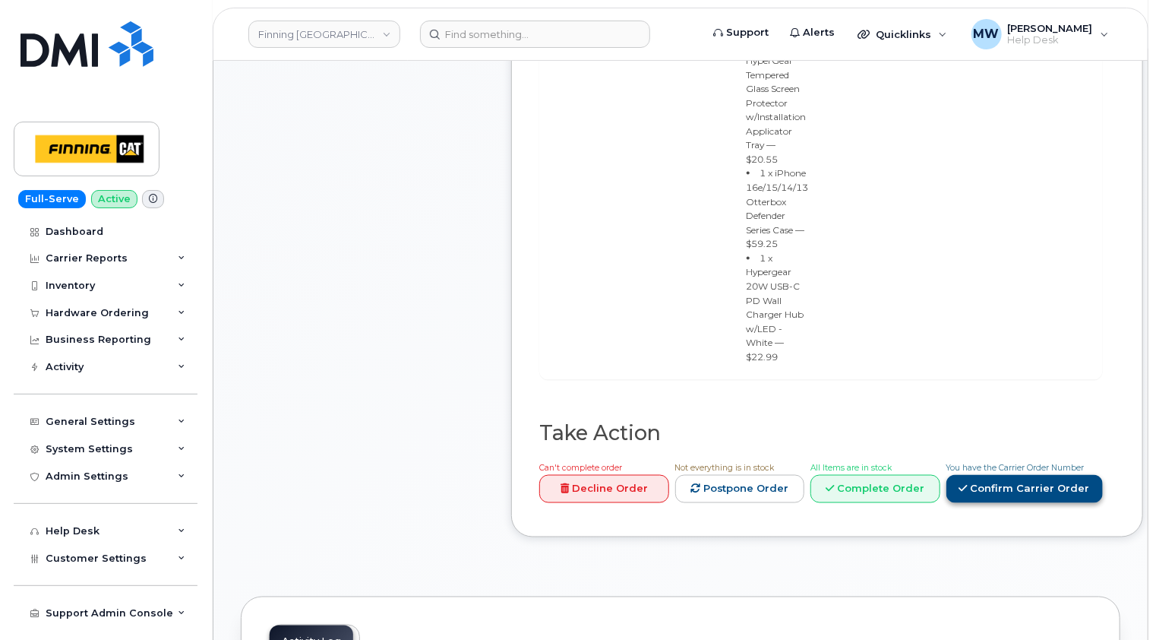
click at [1020, 475] on link "Confirm Carrier Order" at bounding box center [1025, 489] width 156 height 28
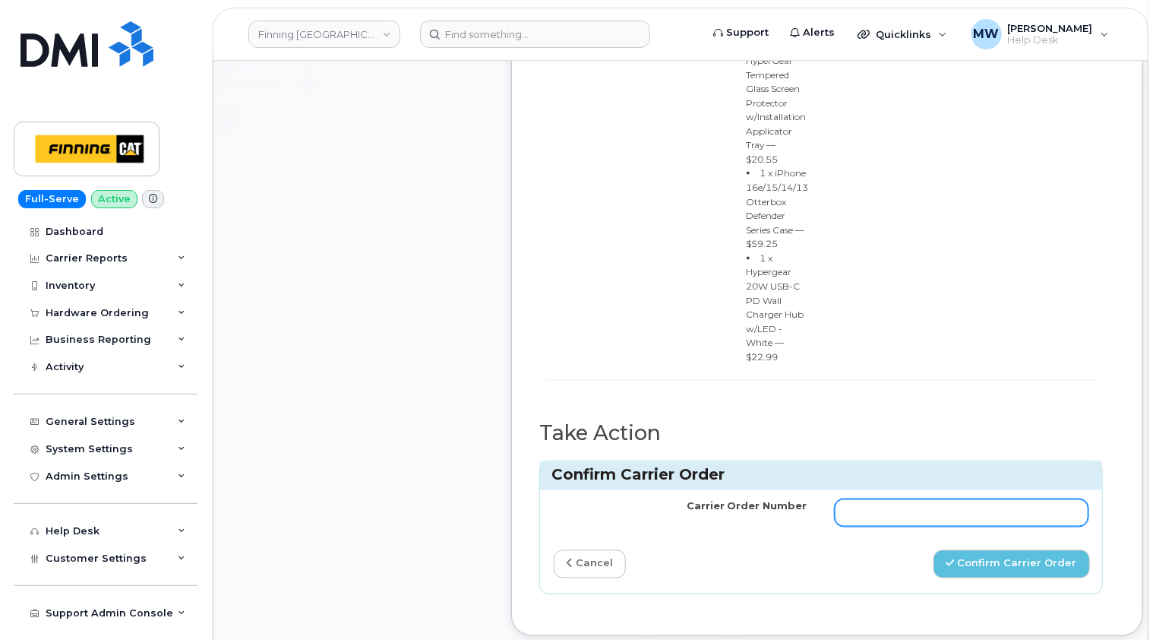
click at [846, 499] on input "Carrier Order Number" at bounding box center [962, 512] width 254 height 27
paste input "TL38650035"
type input "TL38650035"
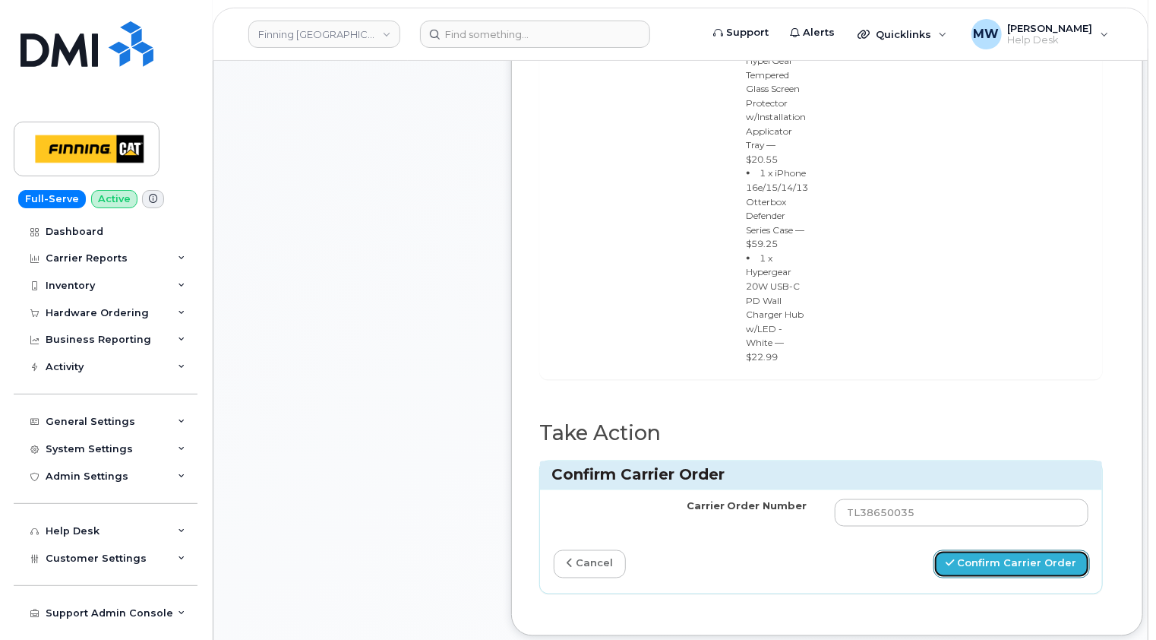
drag, startPoint x: 1004, startPoint y: 494, endPoint x: 909, endPoint y: 466, distance: 98.8
click at [1004, 550] on button "Confirm Carrier Order" at bounding box center [1012, 564] width 156 height 28
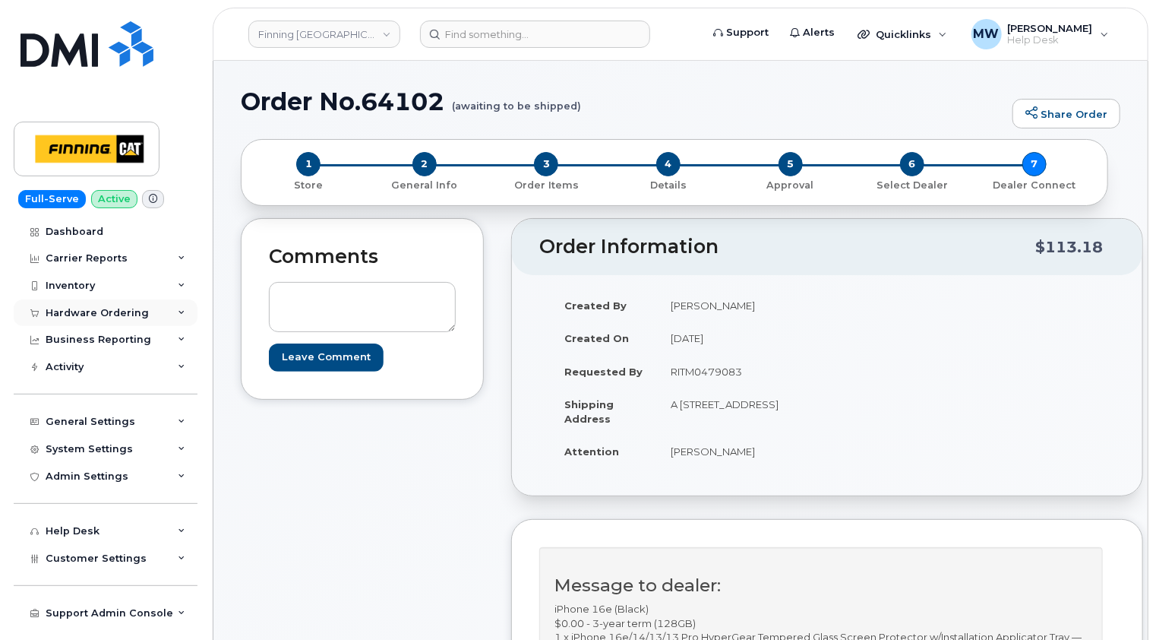
click at [121, 315] on div "Hardware Ordering" at bounding box center [97, 313] width 103 height 12
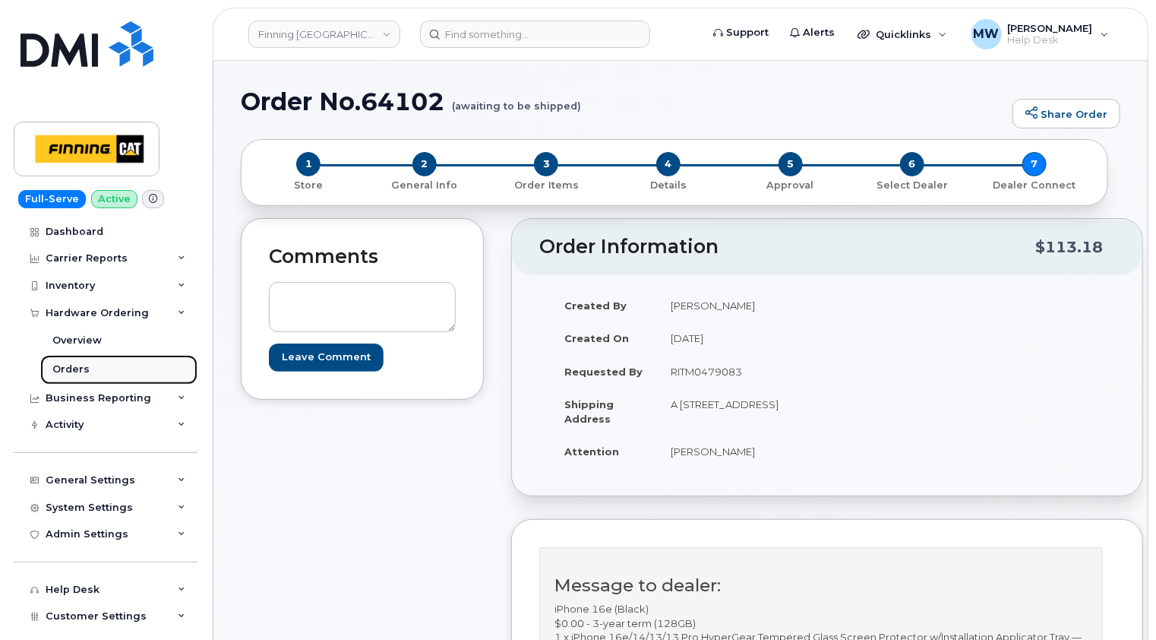
click at [77, 369] on div "Orders" at bounding box center [70, 369] width 37 height 14
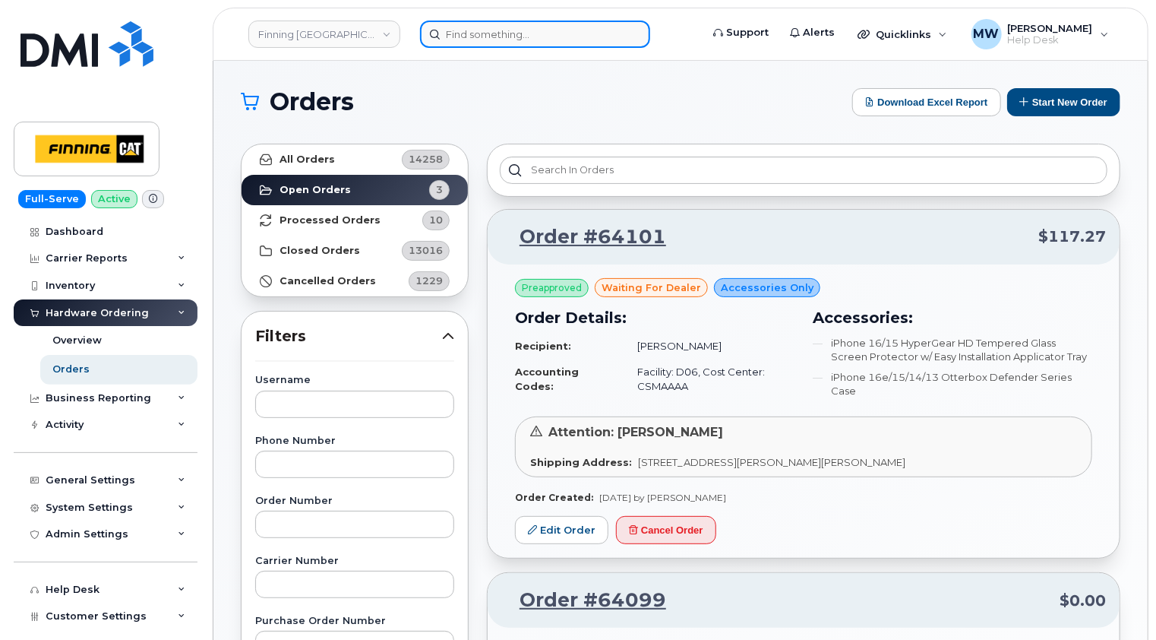
click at [515, 33] on input at bounding box center [535, 34] width 230 height 27
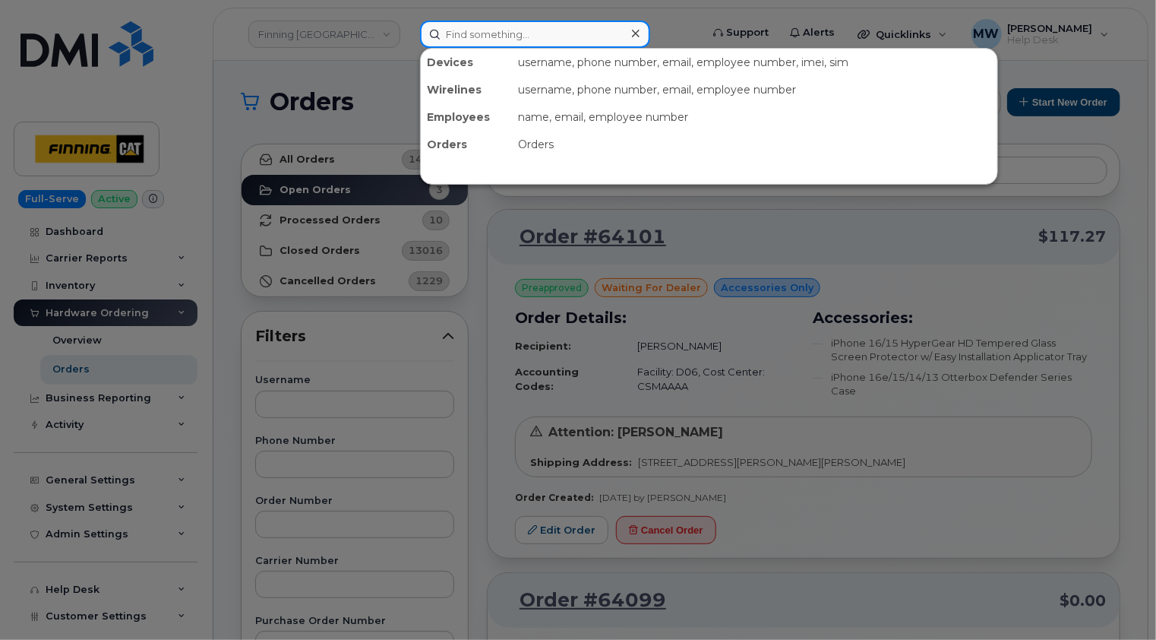
paste input "5876443336"
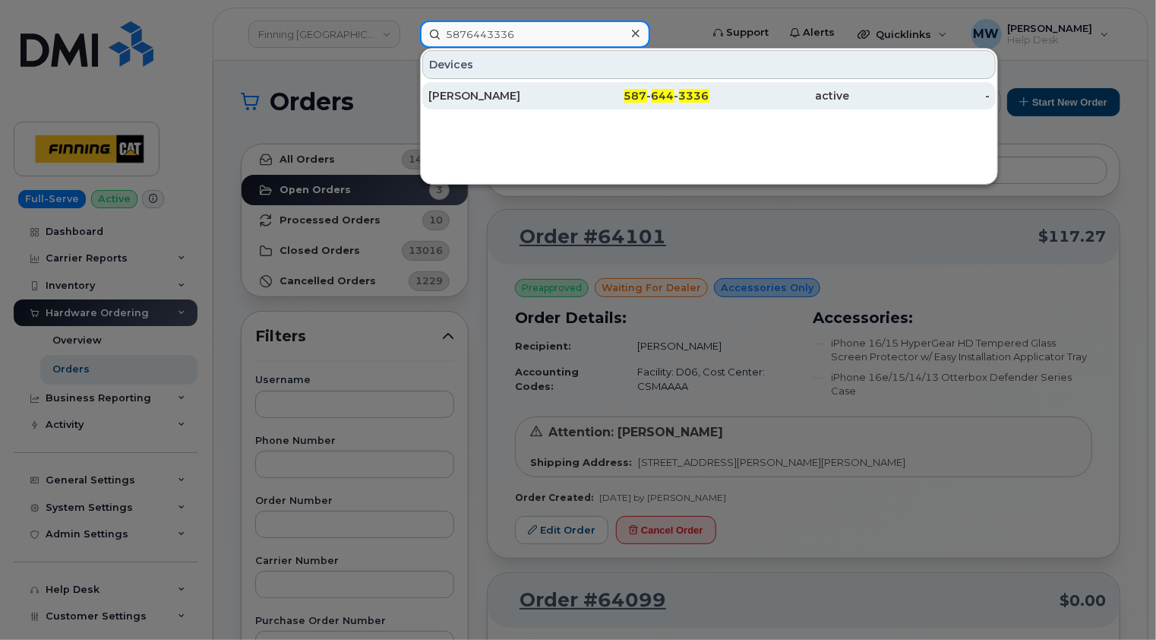
type input "5876443336"
click at [526, 96] on div "[PERSON_NAME]" at bounding box center [498, 95] width 141 height 15
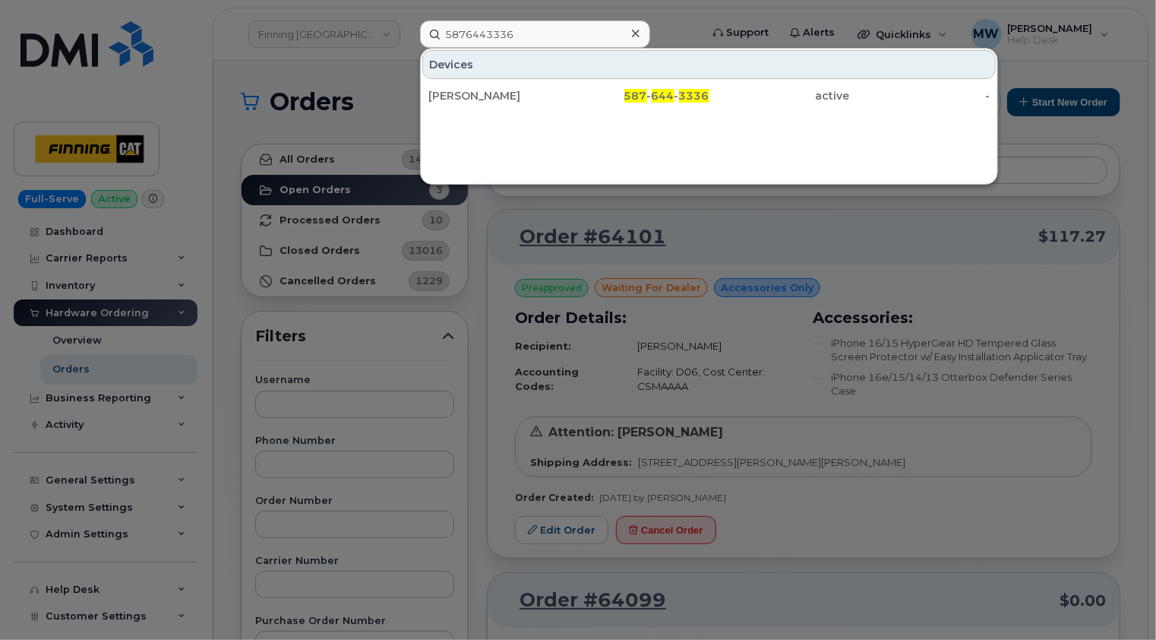
click at [634, 32] on icon at bounding box center [636, 34] width 8 height 8
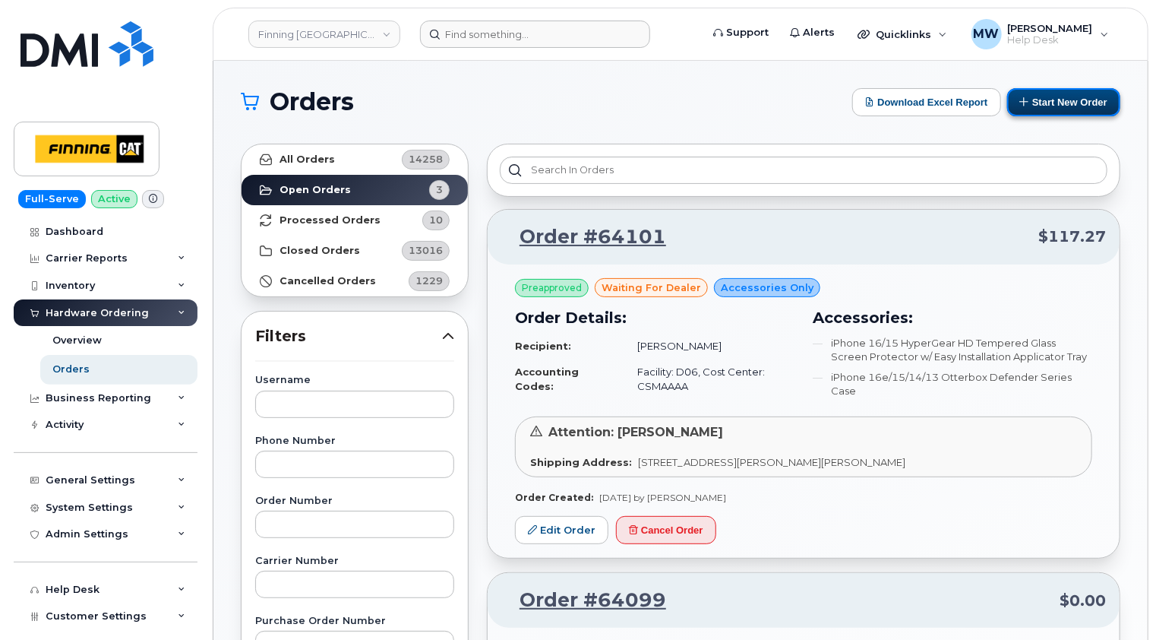
click at [1069, 100] on button "Start New Order" at bounding box center [1063, 102] width 113 height 28
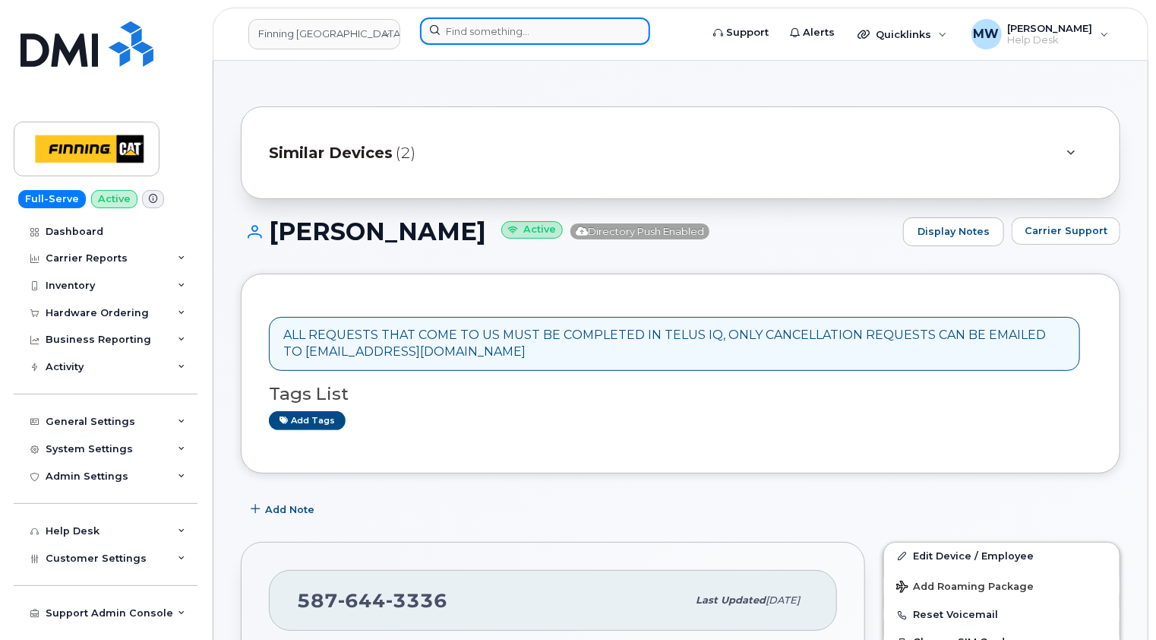
click at [606, 20] on input at bounding box center [535, 30] width 230 height 27
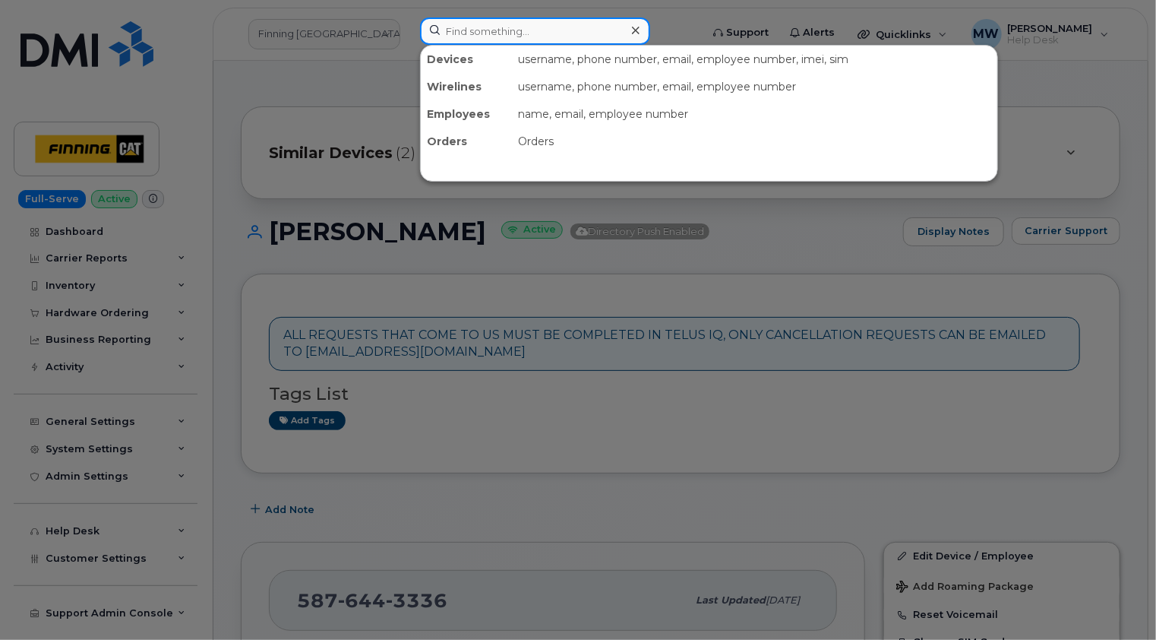
paste input "[PHONE_NUMBER]"
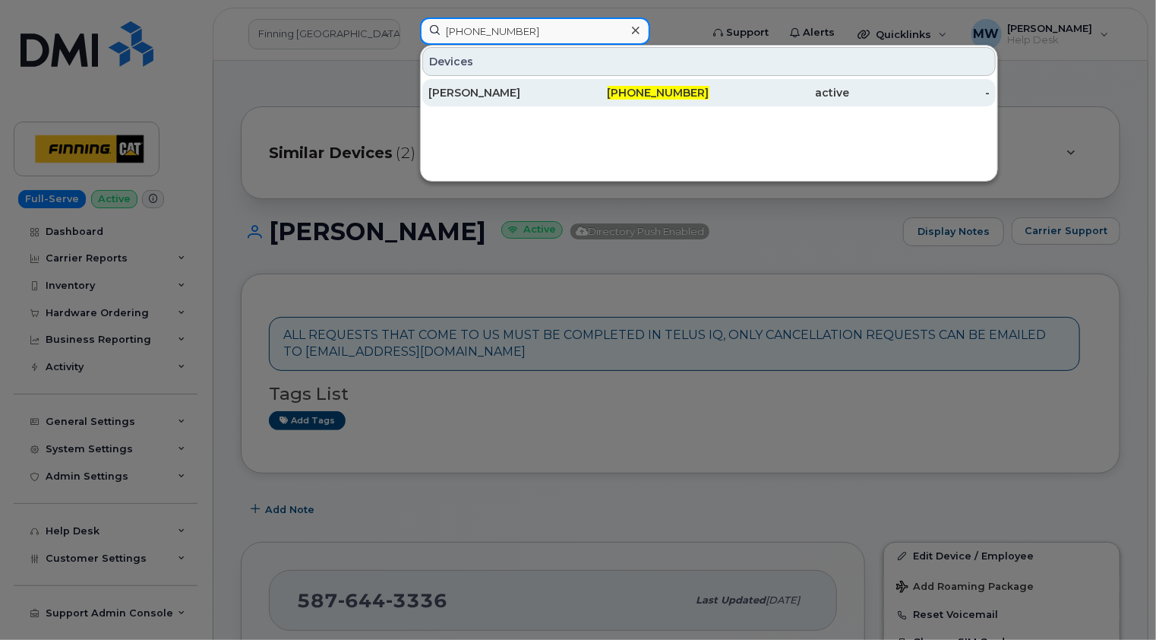
type input "587-879-3224"
click at [529, 91] on div "Travis Manchur" at bounding box center [498, 92] width 141 height 15
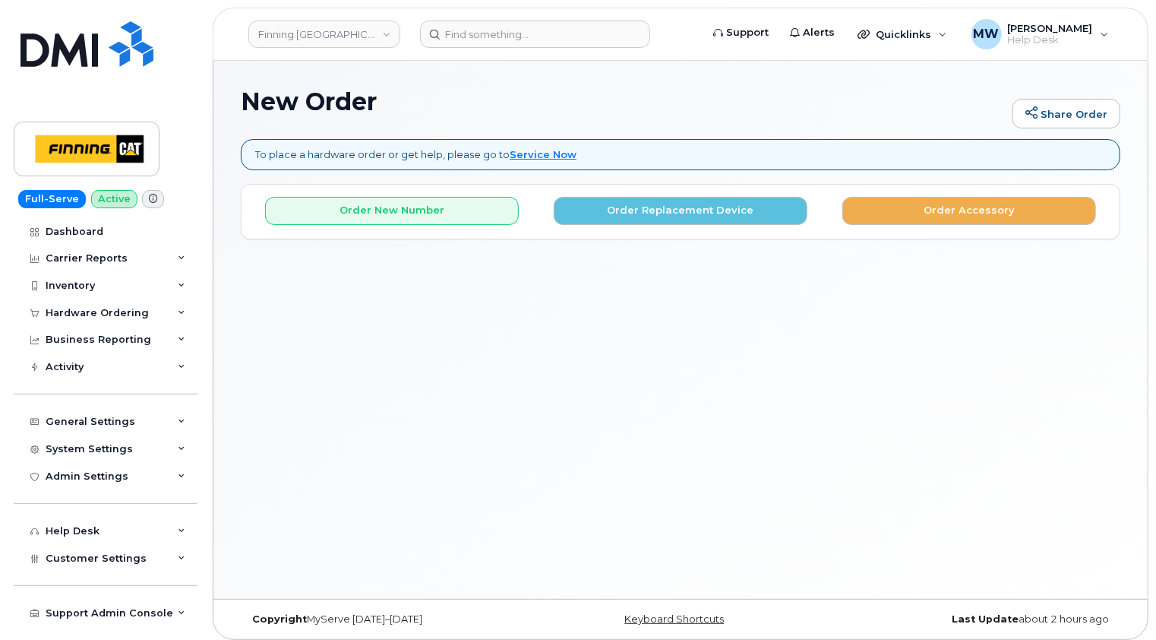
click at [590, 103] on h1 "New Order" at bounding box center [623, 101] width 764 height 27
click at [627, 199] on button "Order Replacement Device" at bounding box center [681, 211] width 254 height 28
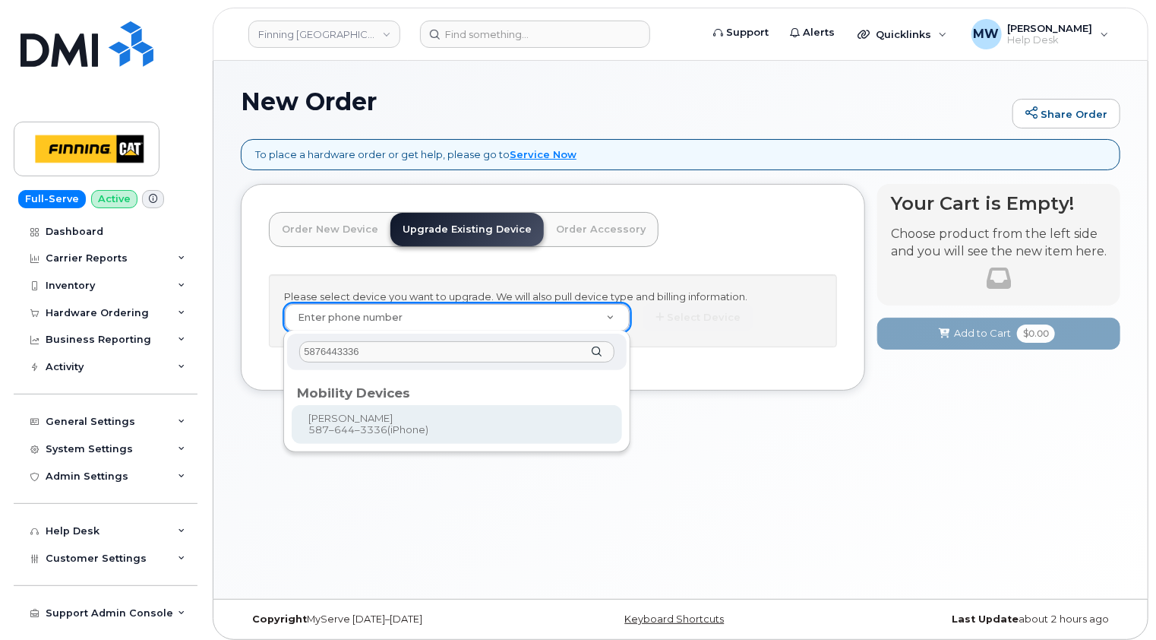
type input "5876443336"
type input "466368"
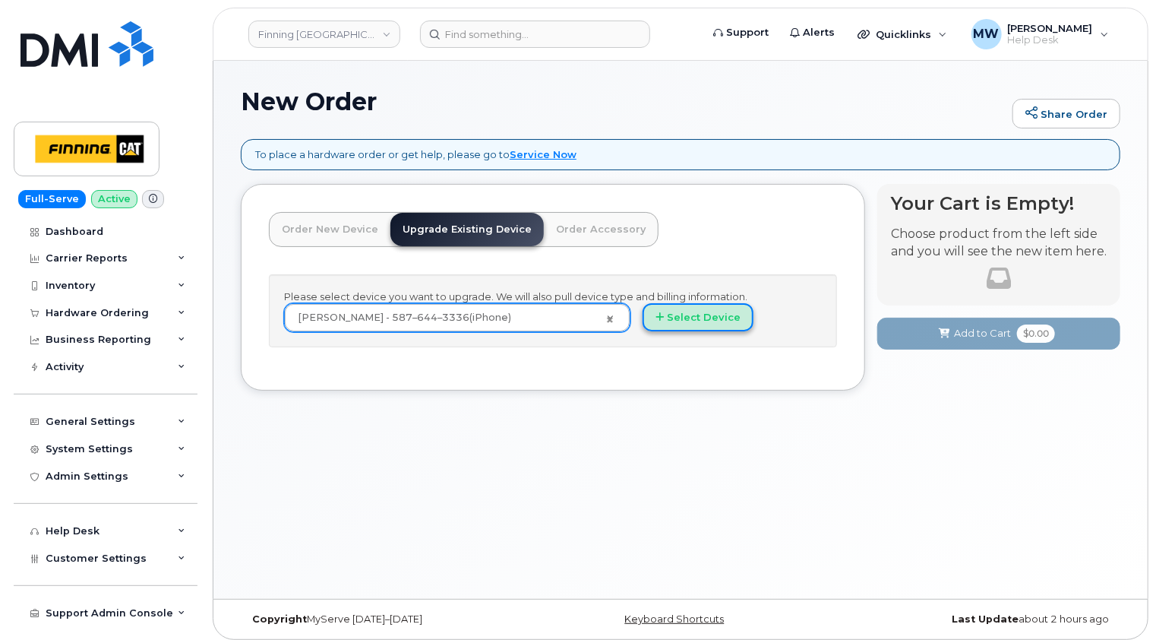
click at [688, 320] on button "Select Device" at bounding box center [698, 317] width 111 height 28
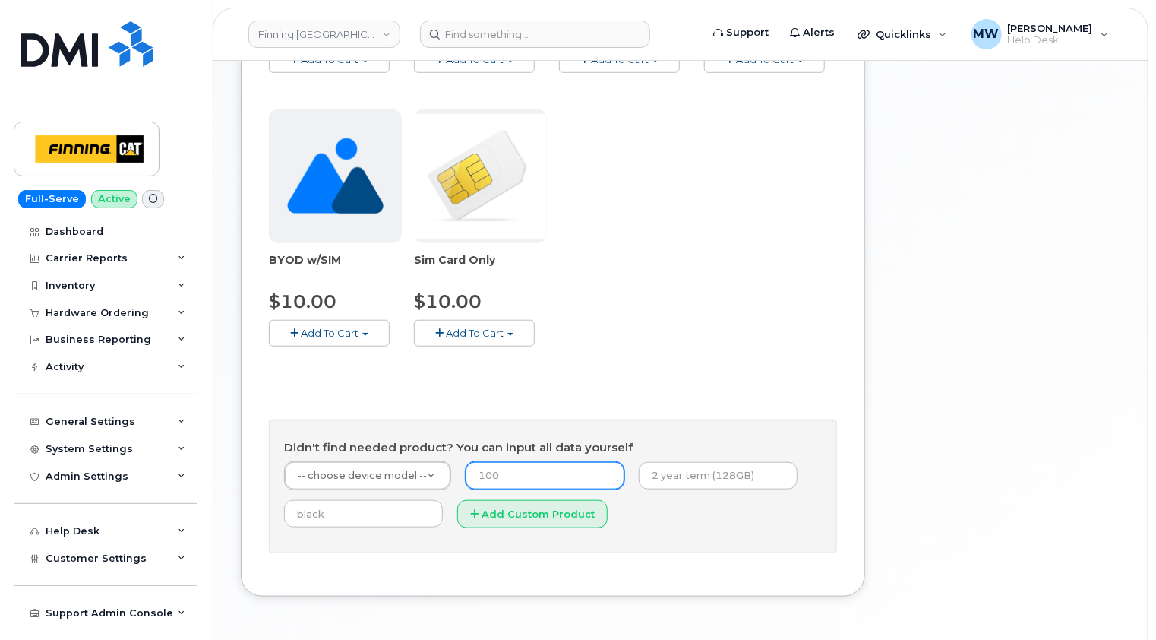
scroll to position [558, 0]
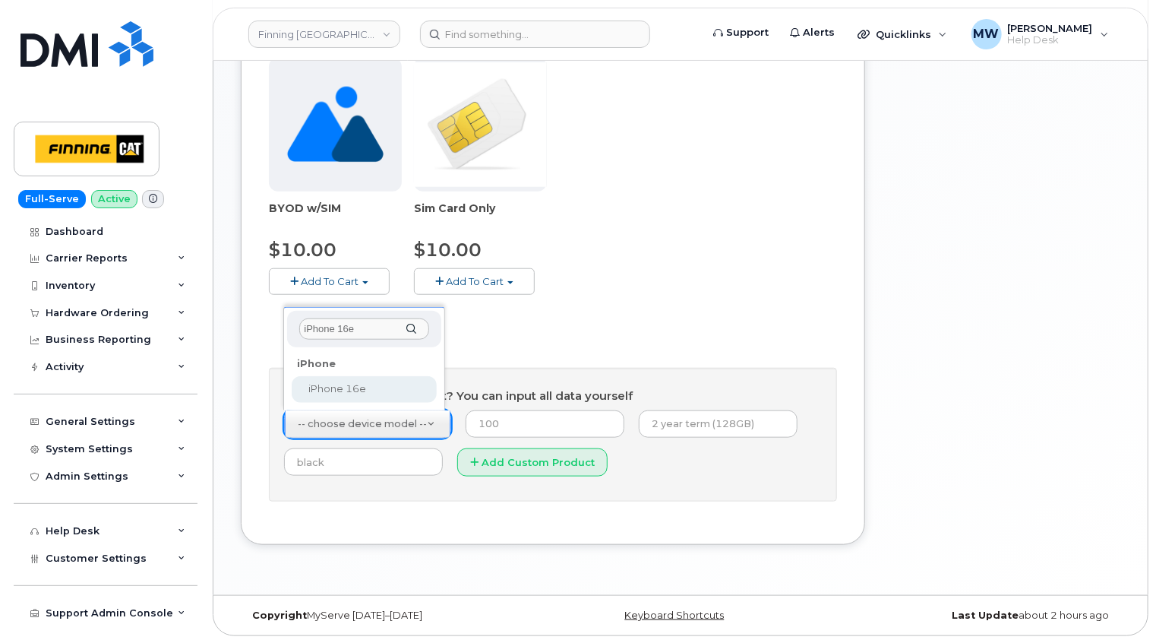
type input "iPhone 16e"
click at [354, 372] on div "iPhone" at bounding box center [364, 364] width 145 height 24
select select "2883"
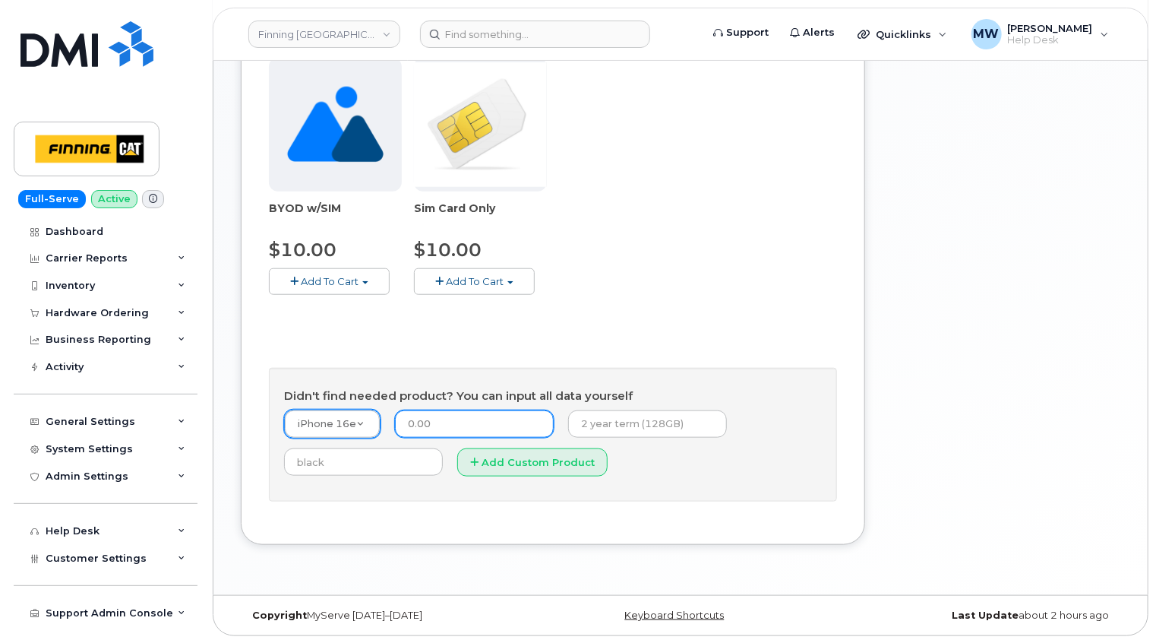
type input "0.00"
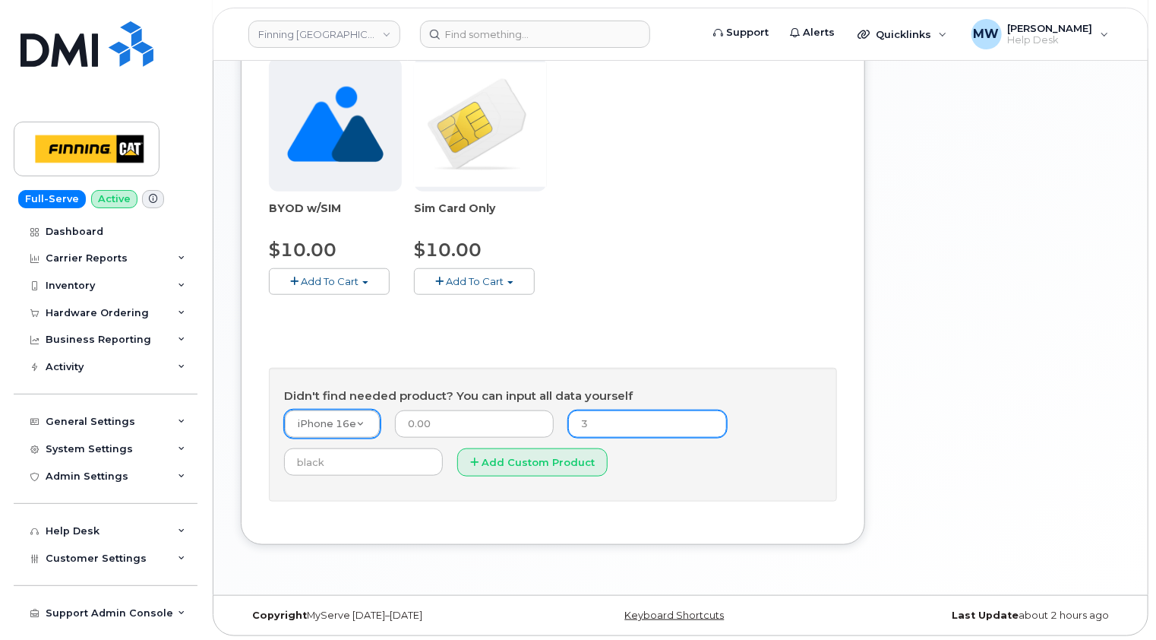
type input "3-year term (128GB)"
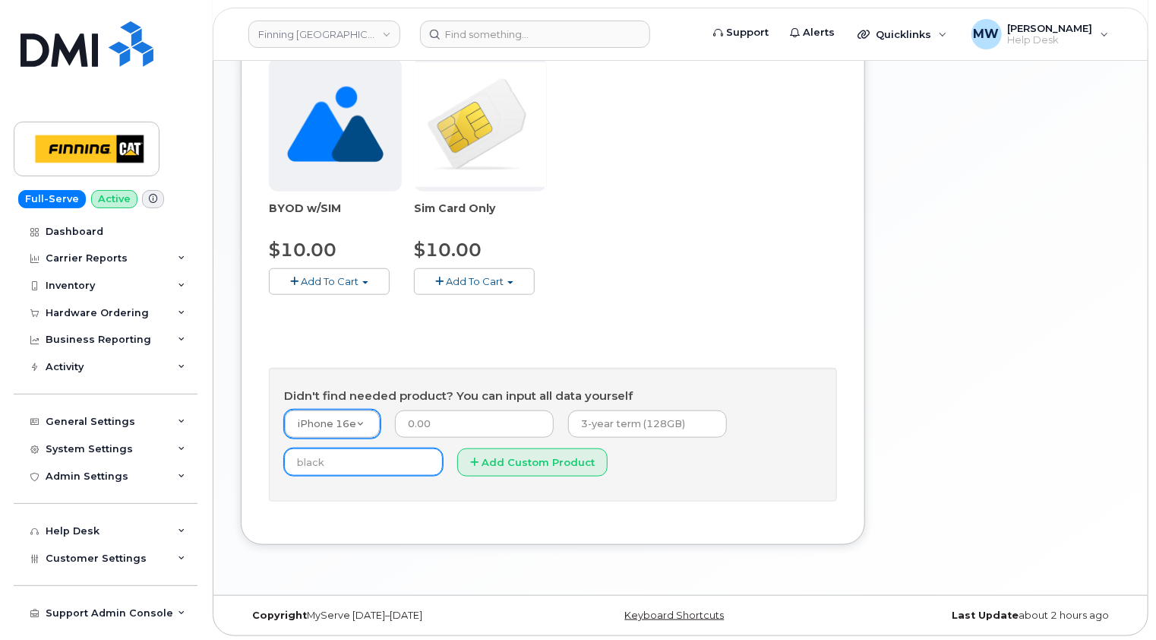
type input "Black"
click at [717, 473] on form "iPhone 16e -- choose device model -- Aircard E5836S Aircard Verizon Wireless US…" at bounding box center [553, 447] width 538 height 77
click at [520, 460] on button "Add Custom Product" at bounding box center [532, 462] width 150 height 28
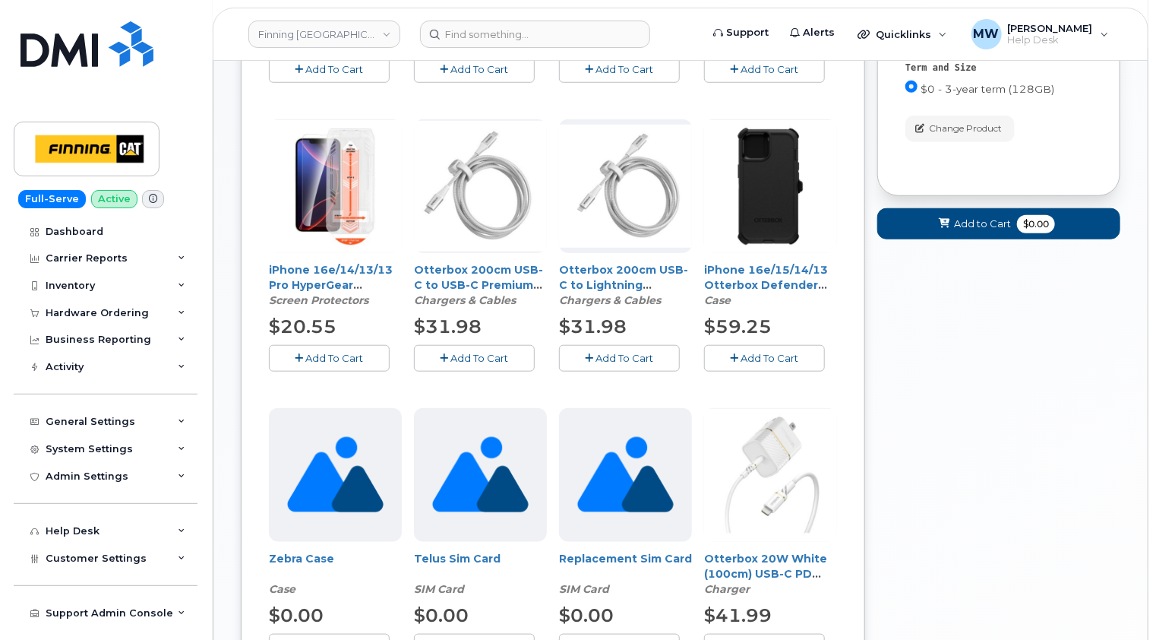
click at [340, 353] on span "Add To Cart" at bounding box center [335, 358] width 58 height 12
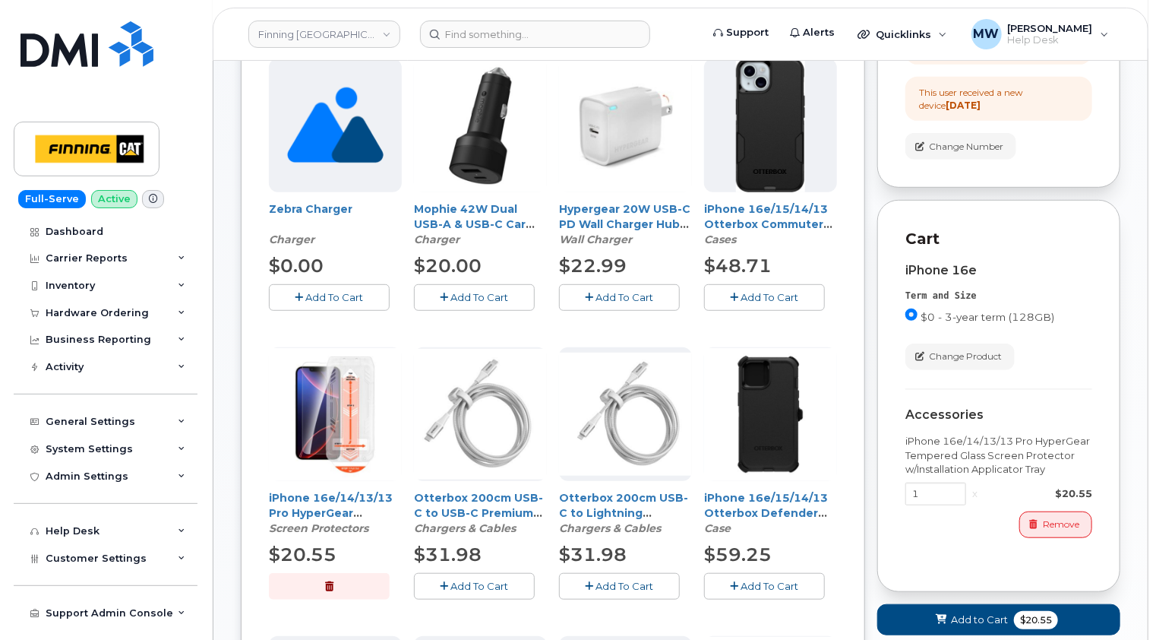
scroll to position [178, 0]
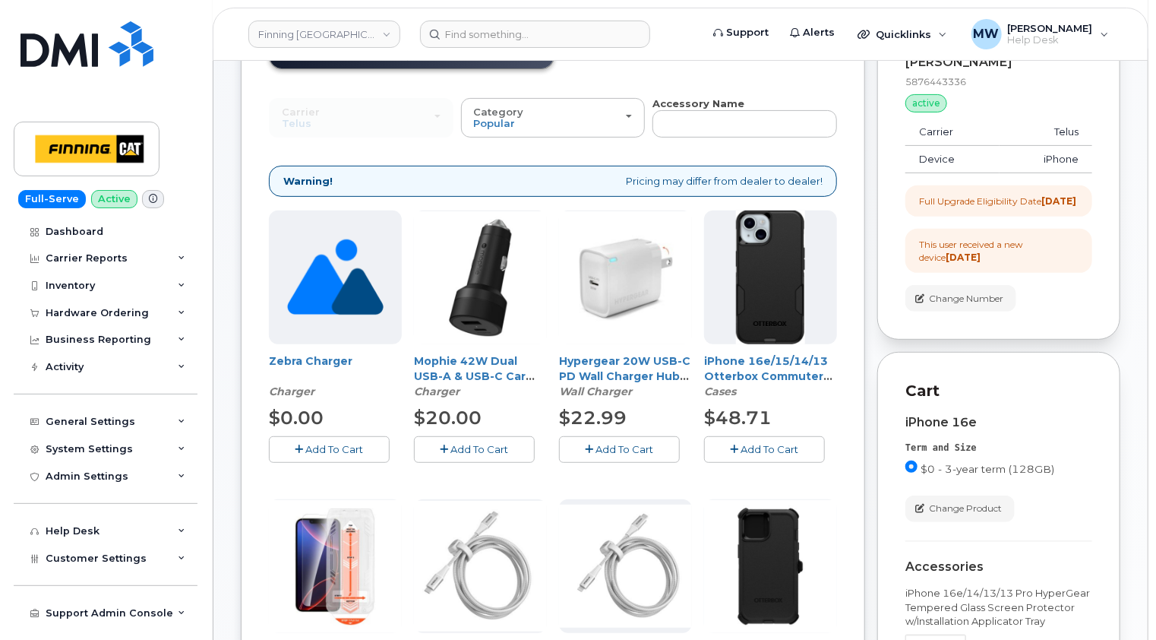
click at [761, 447] on span "Add To Cart" at bounding box center [770, 449] width 58 height 12
click at [630, 444] on span "Add To Cart" at bounding box center [625, 449] width 58 height 12
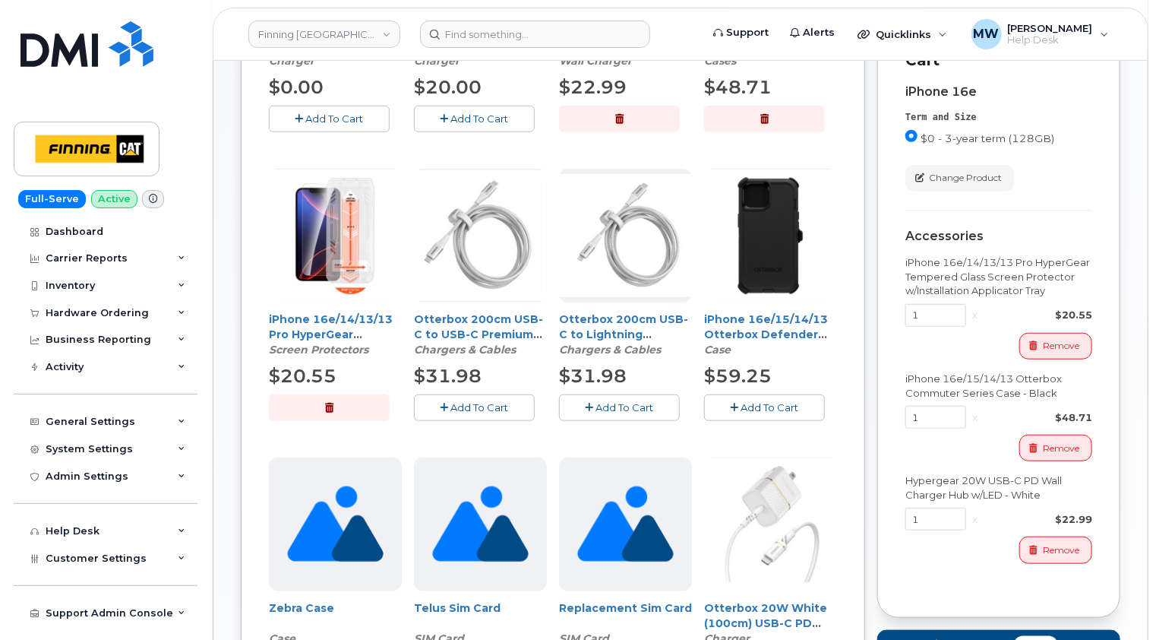
scroll to position [608, 0]
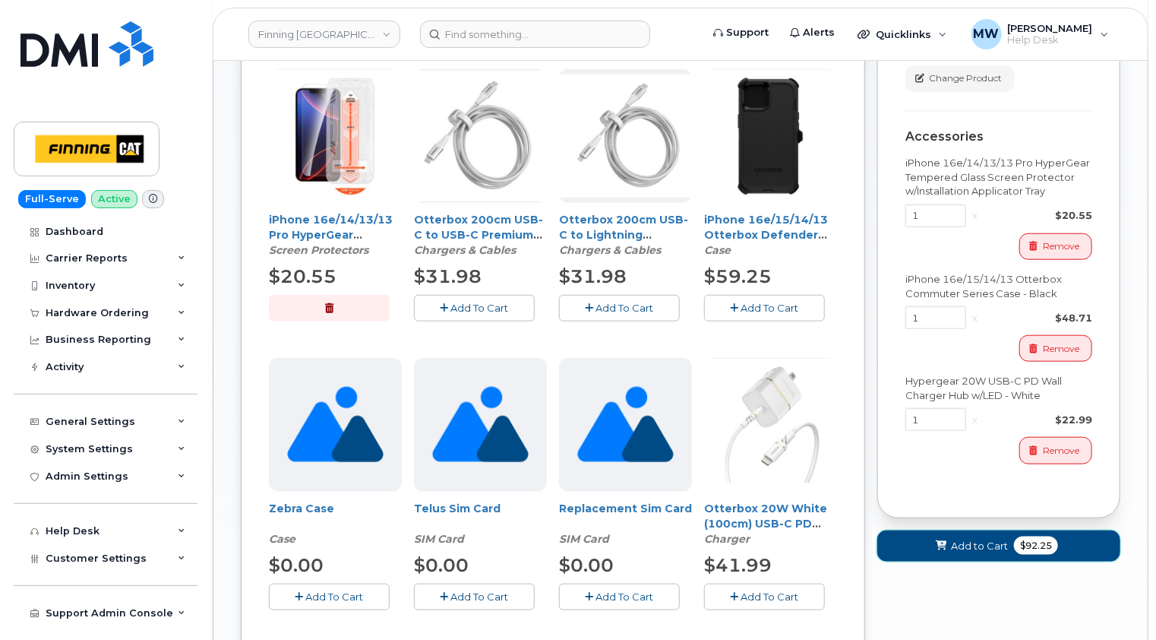
click at [981, 553] on span "Add to Cart" at bounding box center [979, 546] width 57 height 14
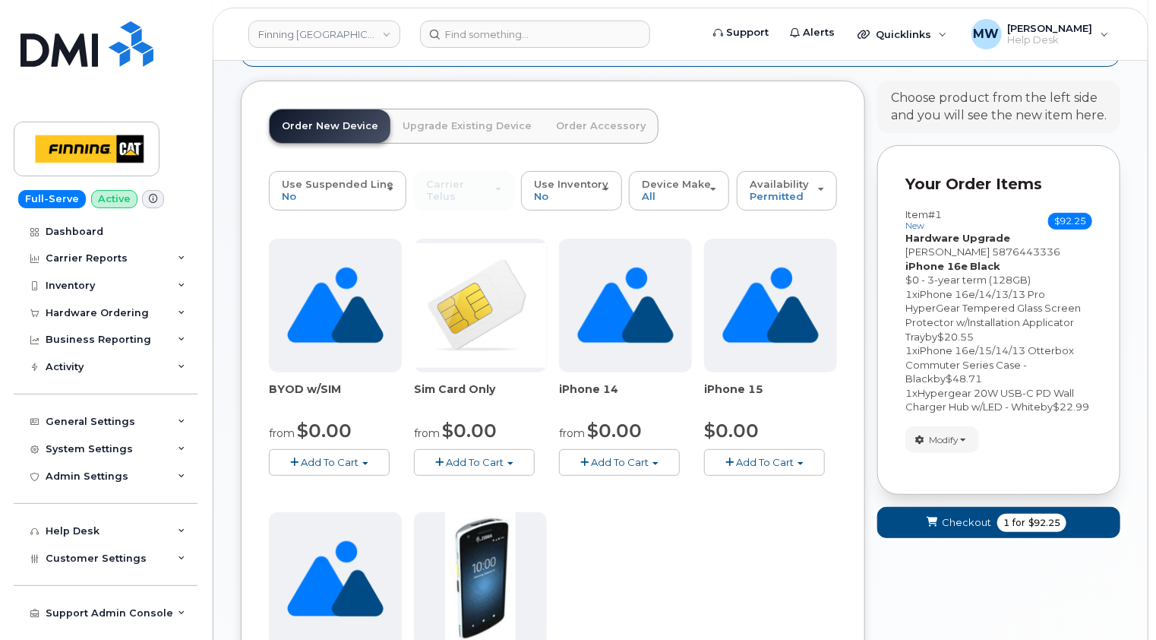
scroll to position [558, 0]
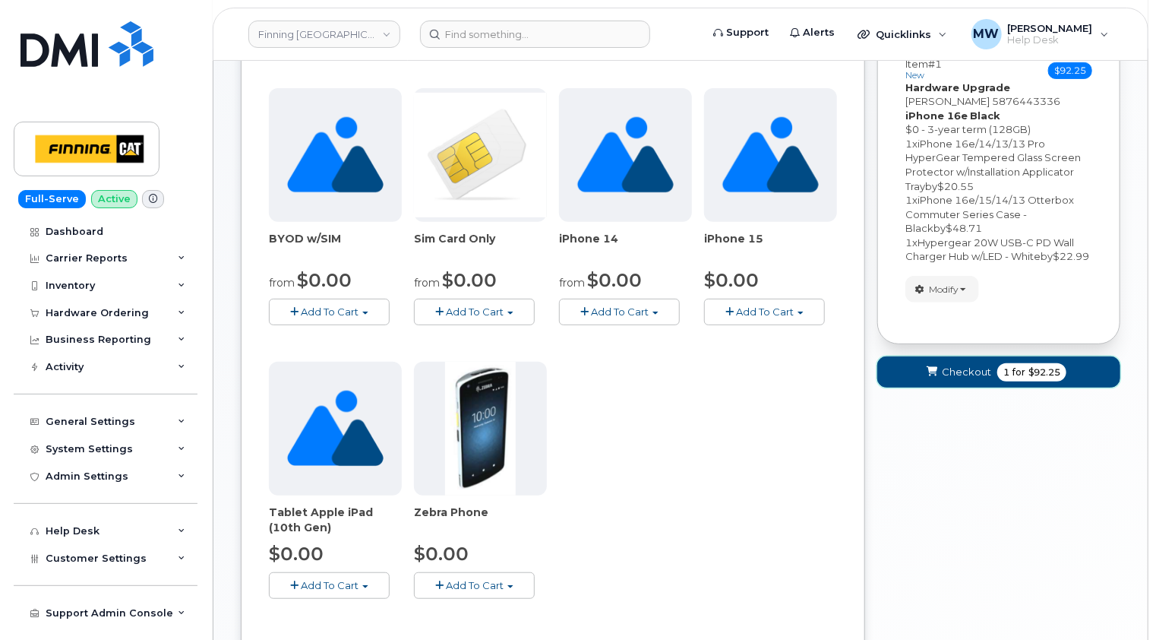
click at [959, 378] on span "Checkout" at bounding box center [966, 372] width 49 height 14
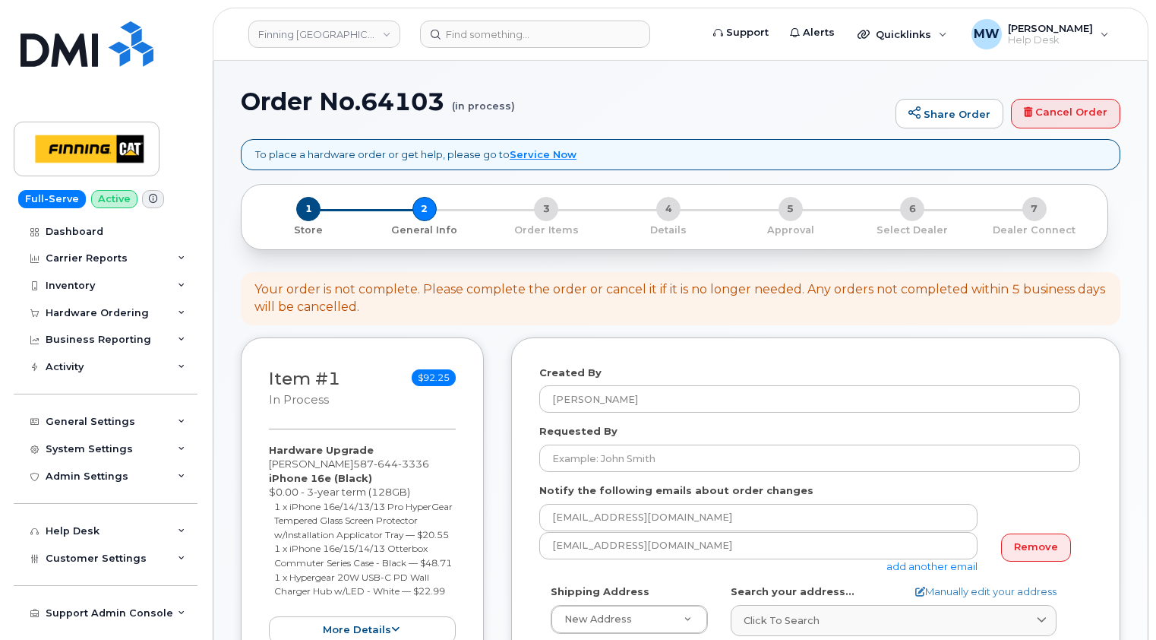
select select
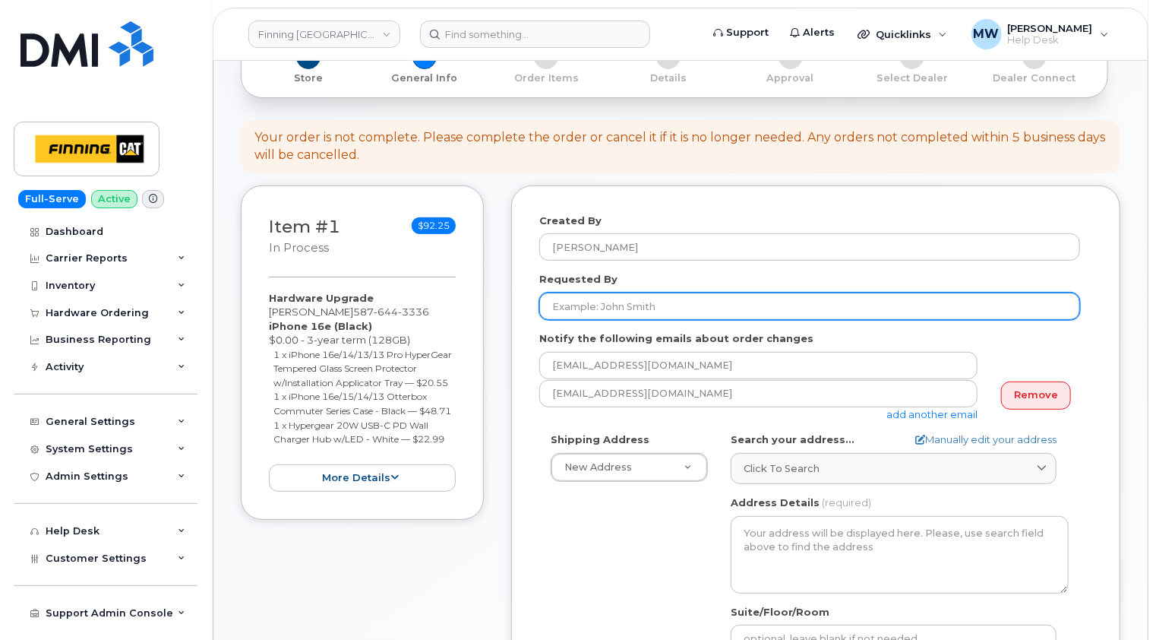
click at [589, 315] on input "Requested By" at bounding box center [809, 305] width 541 height 27
paste input "RITM0482318"
type input "RITM0482318"
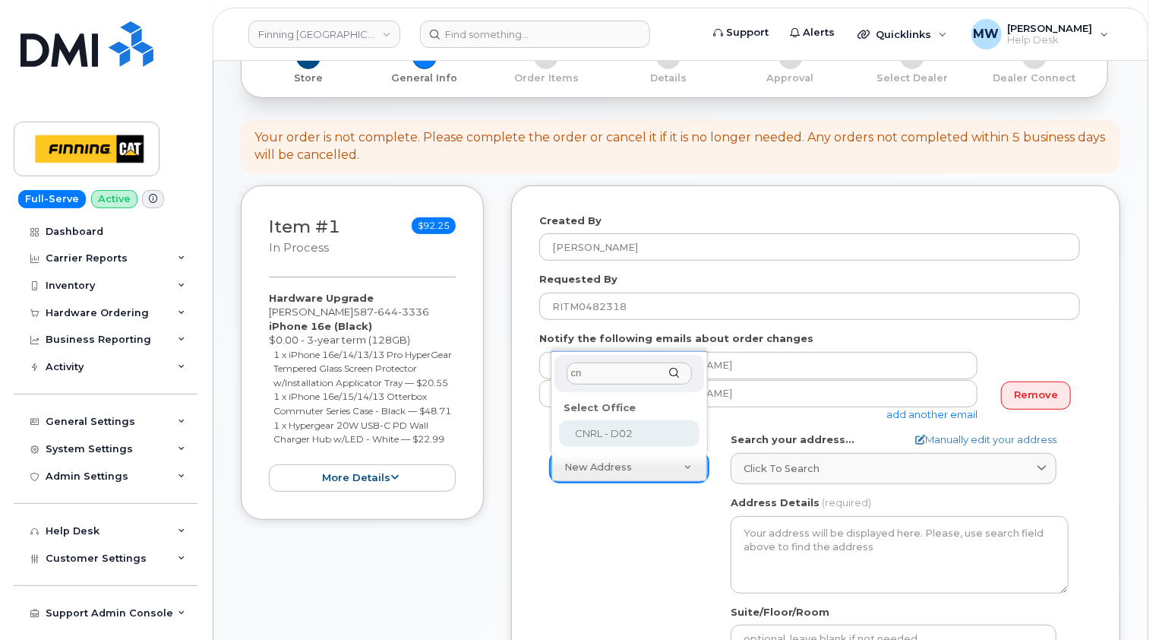
type input "cn"
select select
type textarea "CNRL Site C/O Highway 63, Mildred Lake Industrial Park Mildred Lake Alberta T0P…"
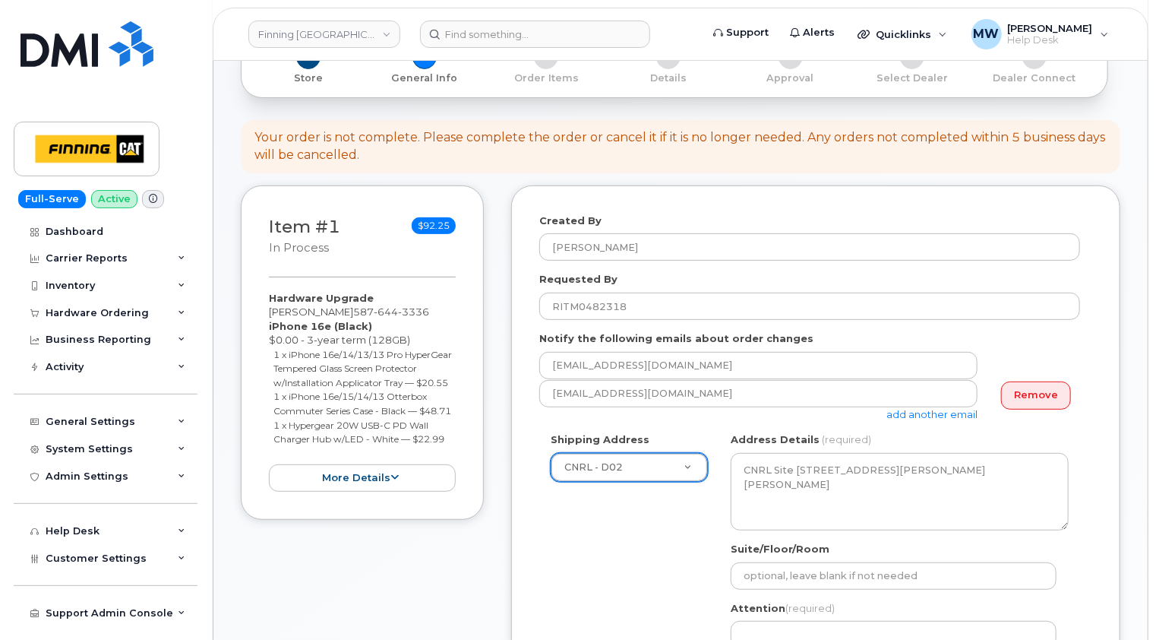
click at [645, 552] on div "Shipping Address CNRL - D02 New Address 10760A Henri-Bourassa E Blvd 8051 18 Av…" at bounding box center [809, 575] width 541 height 286
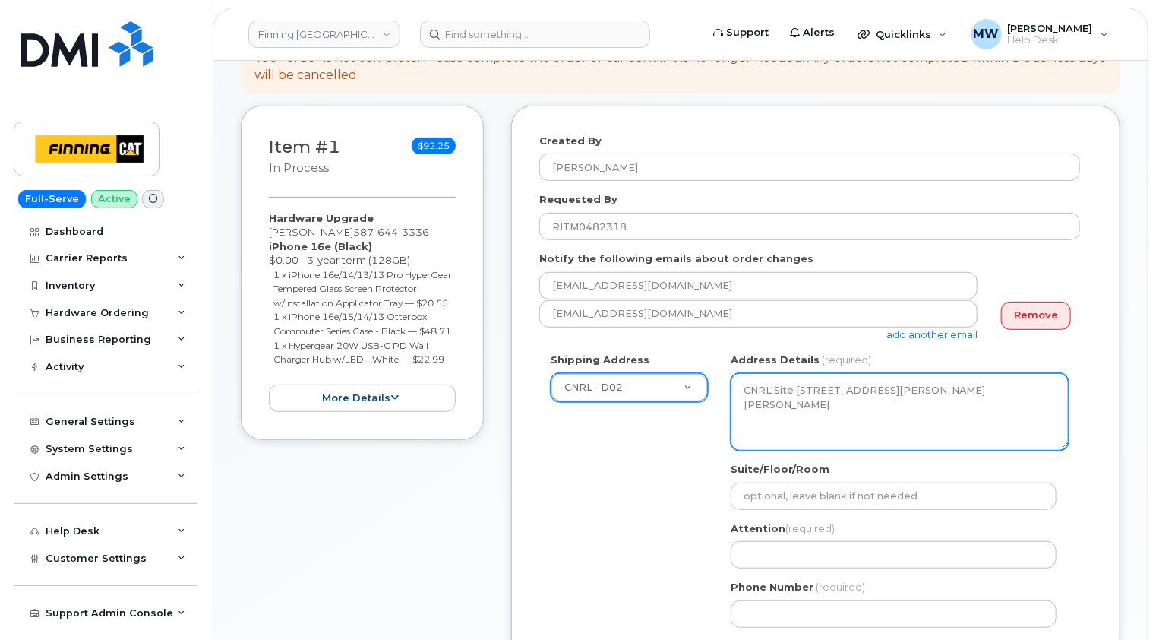
scroll to position [380, 0]
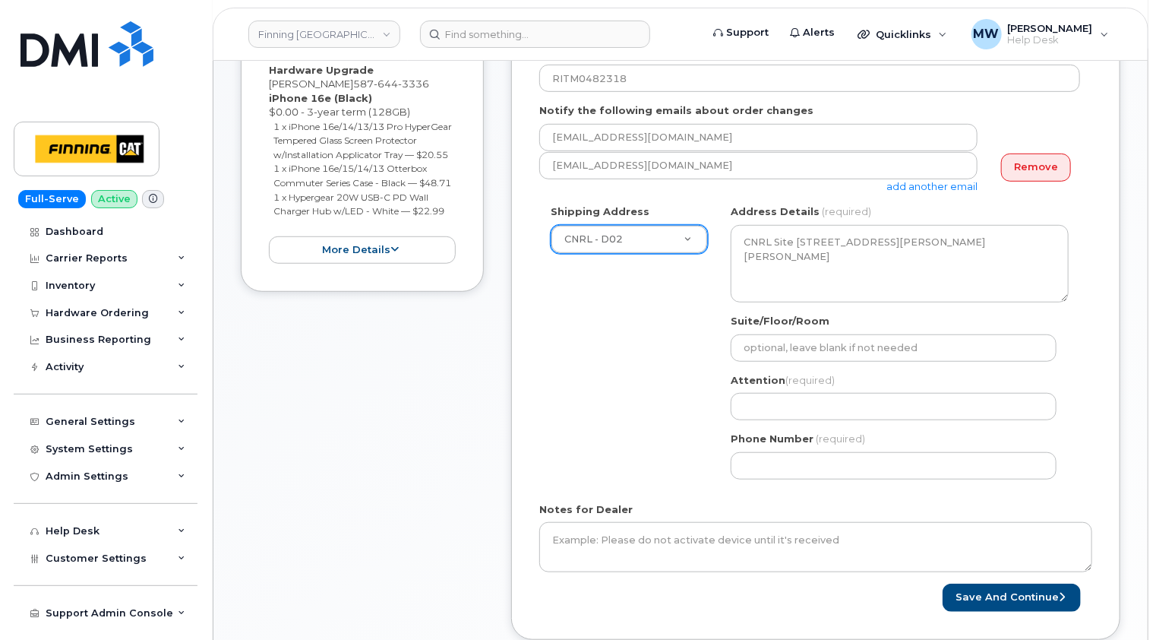
click at [573, 362] on div "Shipping Address CNRL - D02 New Address 10760A Henri-Bourassa E Blvd 8051 18 Av…" at bounding box center [809, 347] width 541 height 286
click at [786, 400] on input "Attention (required)" at bounding box center [894, 406] width 326 height 27
paste input "Michael Zijlstre"
select select
type input "Michael Zijlstre"
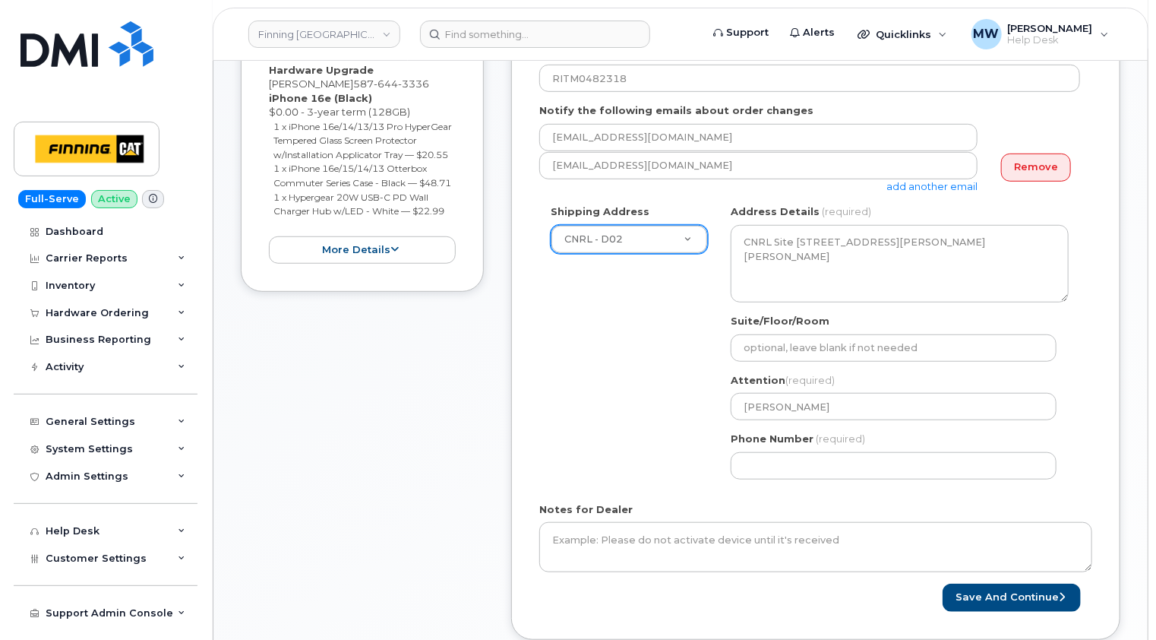
drag, startPoint x: 583, startPoint y: 335, endPoint x: 617, endPoint y: 377, distance: 54.0
click at [583, 335] on div "Shipping Address CNRL - D02 New Address 10760A Henri-Bourassa E Blvd 8051 18 Av…" at bounding box center [809, 347] width 541 height 286
click at [785, 454] on input "Phone Number" at bounding box center [894, 465] width 326 height 27
paste input "5876443336"
select select
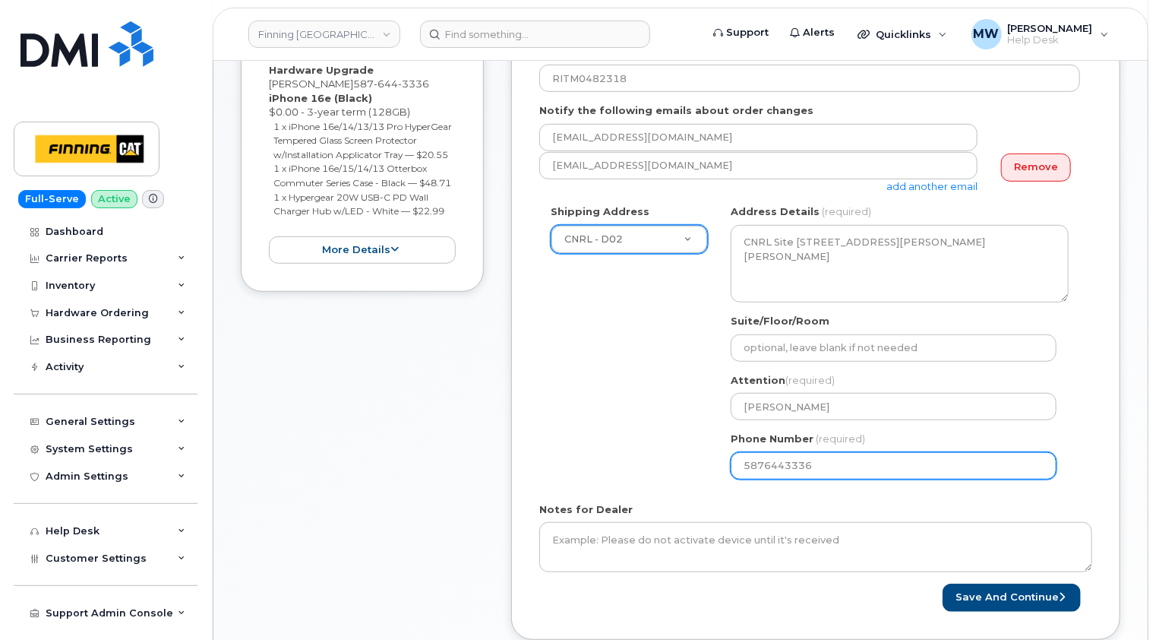
type input "5876443336"
click at [656, 466] on div "Shipping Address CNRL - D02 New Address 10760A Henri-Bourassa E Blvd 8051 18 Av…" at bounding box center [809, 347] width 541 height 286
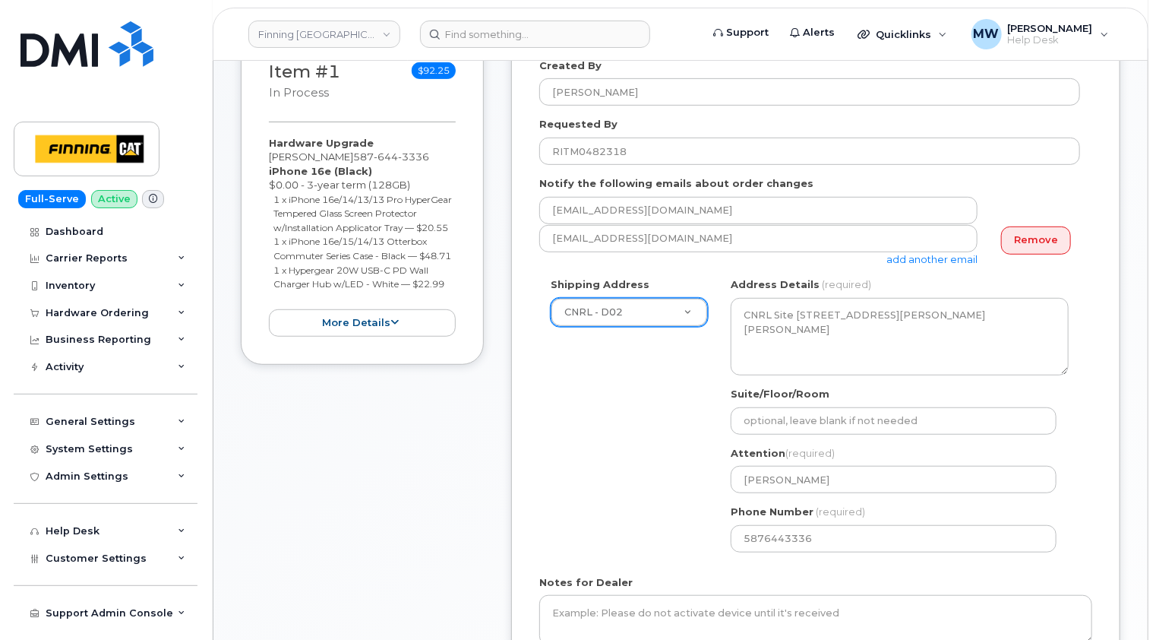
scroll to position [228, 0]
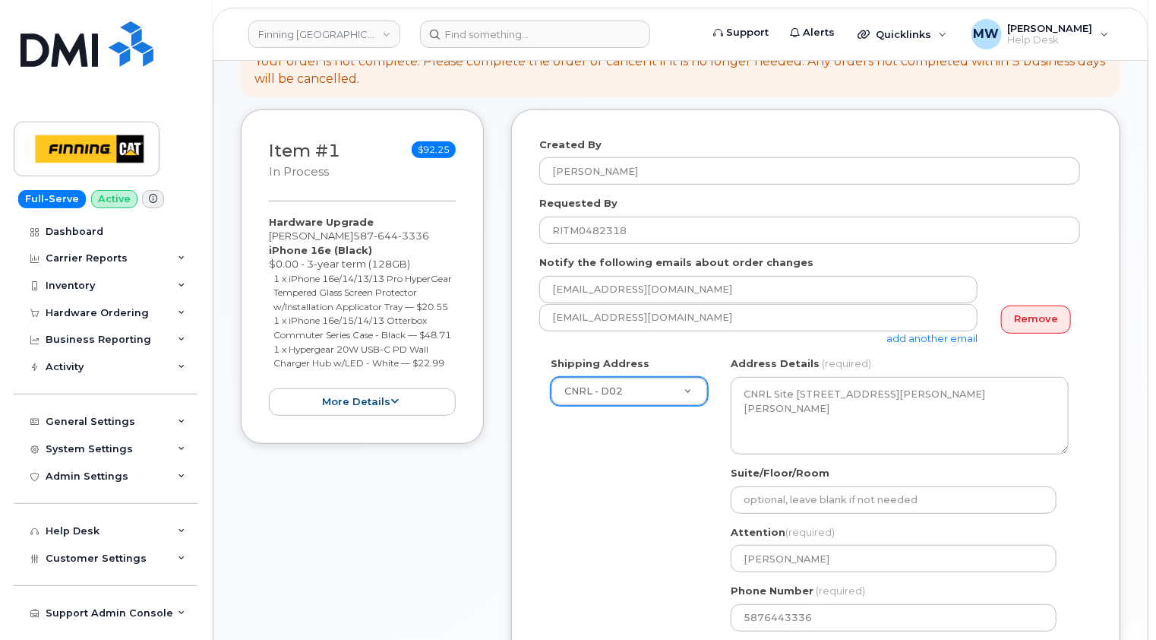
drag, startPoint x: 458, startPoint y: 392, endPoint x: 260, endPoint y: 251, distance: 243.5
click at [260, 251] on div "Item #1 in process $92.25 Hardware Upgrade Michael Zijlstre 587 644 3336 iPhone…" at bounding box center [362, 276] width 243 height 335
copy div "iPhone 16e (Black) $0.00 - 3-year term (128GB) 1 x iPhone 16e/14/13/13 Pro Hype…"
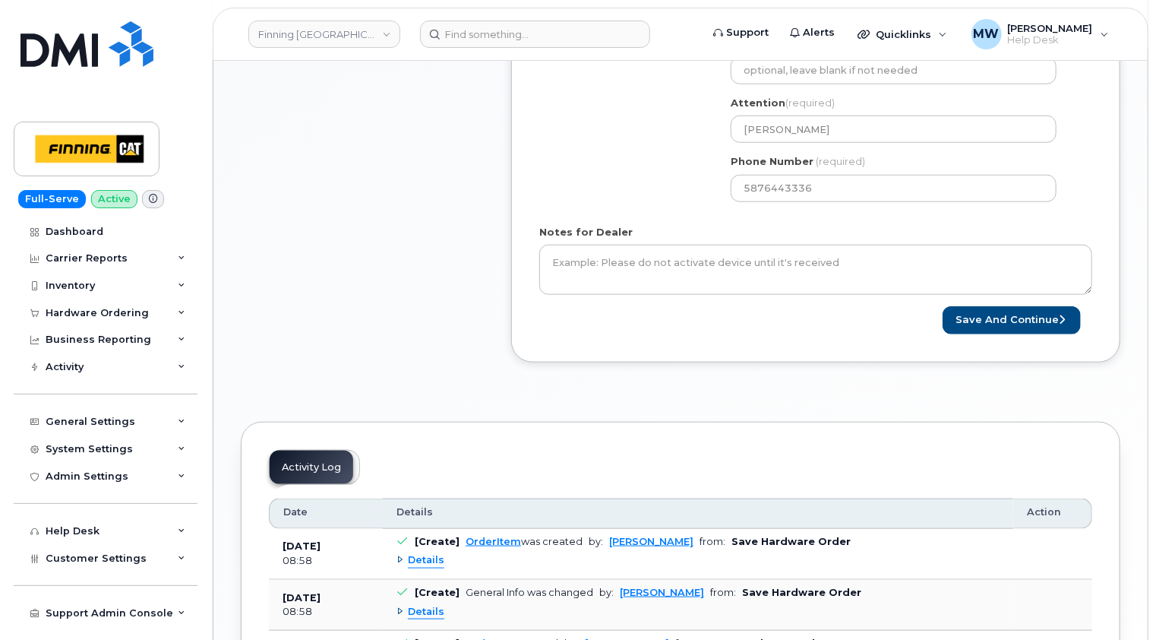
scroll to position [684, 0]
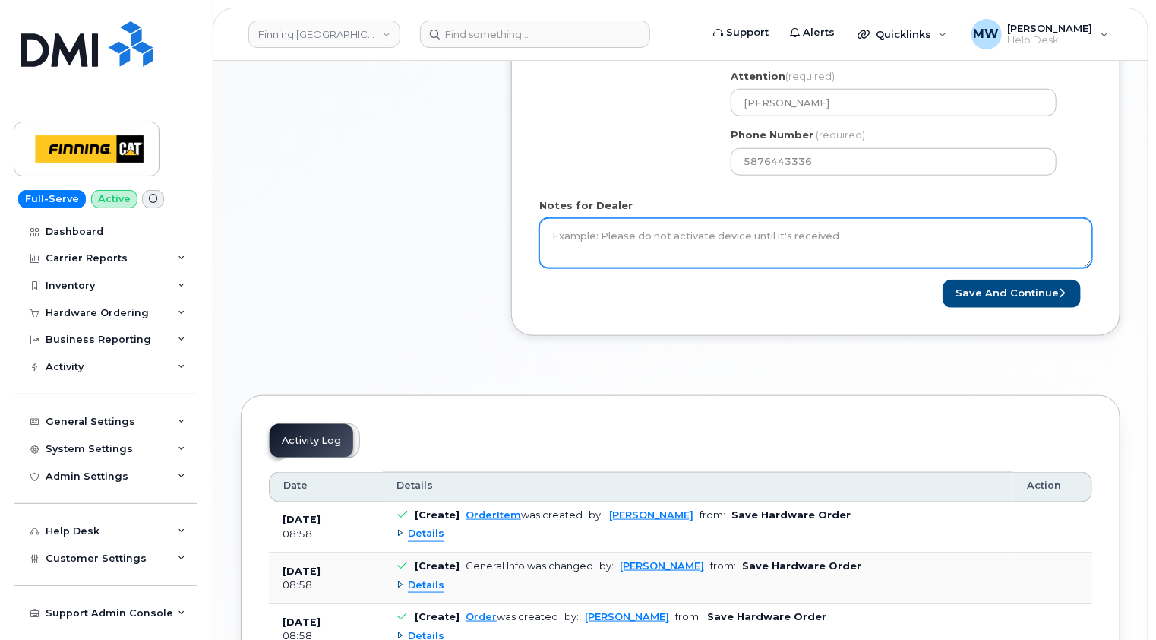
click at [781, 234] on textarea "Notes for Dealer" at bounding box center [815, 243] width 553 height 50
paste textarea "iPhone 16e (Black) $0.00 - 3-year term (128GB) 1 x iPhone 16e/14/13/13 Pro Hype…"
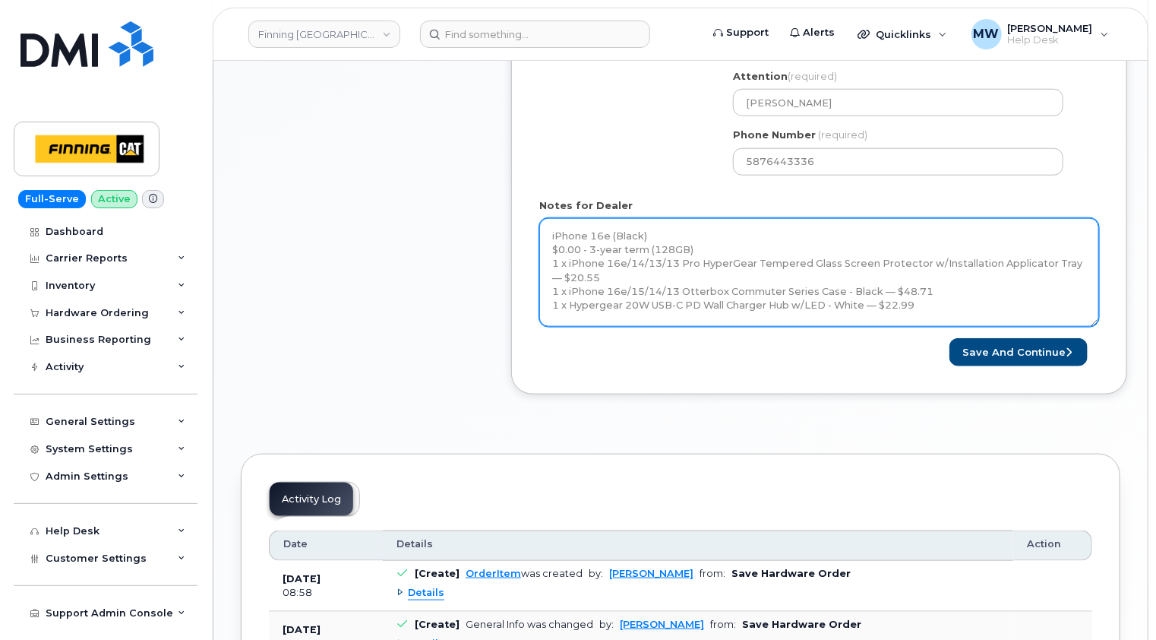
scroll to position [0, 0]
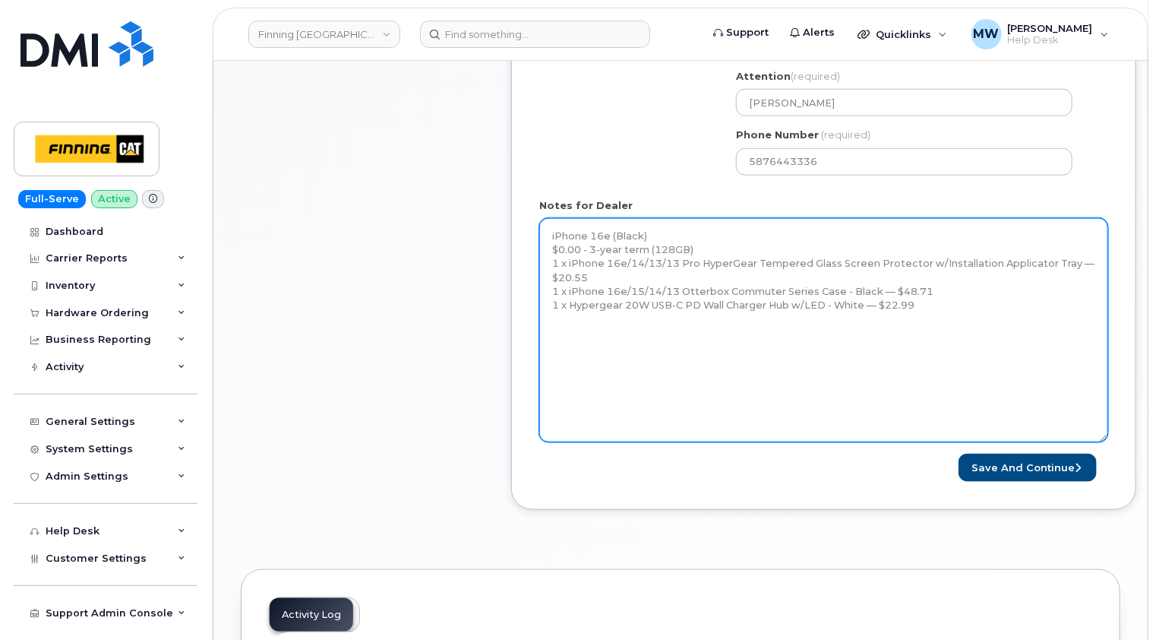
drag, startPoint x: 1089, startPoint y: 262, endPoint x: 1106, endPoint y: 450, distance: 189.1
click at [1106, 442] on textarea "iPhone 16e (Black) $0.00 - 3-year term (128GB) 1 x iPhone 16e/14/13/13 Pro Hype…" at bounding box center [823, 330] width 569 height 224
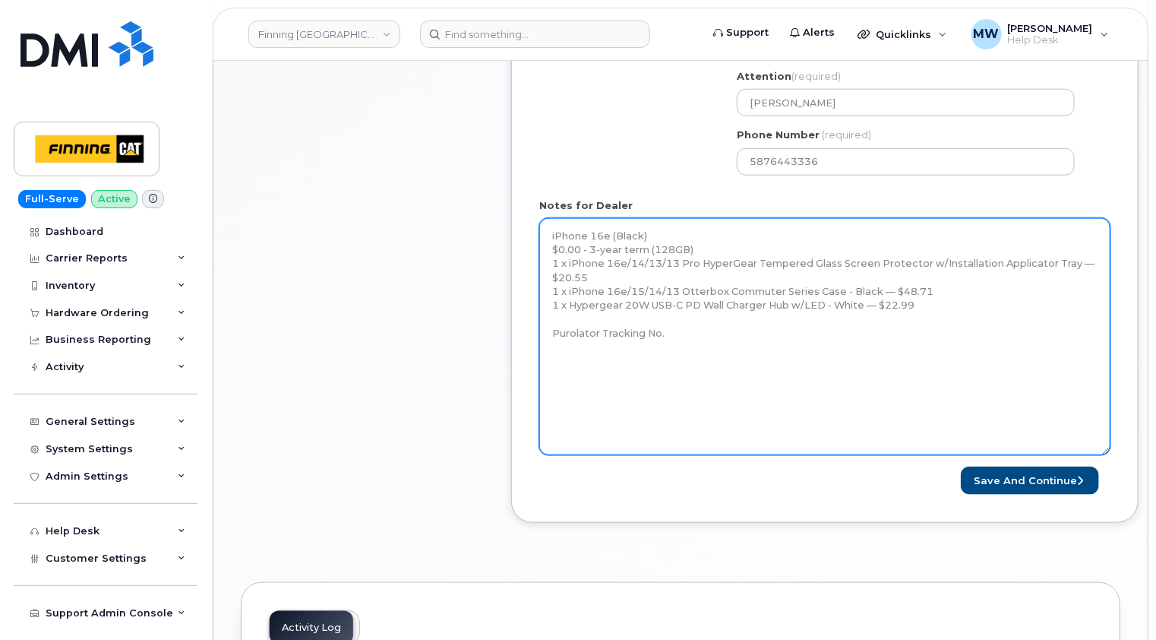
click at [549, 382] on textarea "iPhone 16e (Black) $0.00 - 3-year term (128GB) 1 x iPhone 16e/14/13/13 Pro Hype…" at bounding box center [824, 336] width 571 height 237
click at [930, 304] on textarea "iPhone 16e (Black) $0.00 - 3-year term (128GB) 1 x iPhone 16e/14/13/13 Pro Hype…" at bounding box center [824, 336] width 571 height 237
paste textarea "Telus Order #TL38650045"
click at [676, 372] on textarea "iPhone 16e (Black) $0.00 - 3-year term (128GB) 1 x iPhone 16e/14/13/13 Pro Hype…" at bounding box center [824, 336] width 571 height 237
click at [748, 415] on textarea "iPhone 16e (Black) $0.00 - 3-year term (128GB) 1 x iPhone 16e/14/13/13 Pro Hype…" at bounding box center [824, 336] width 571 height 237
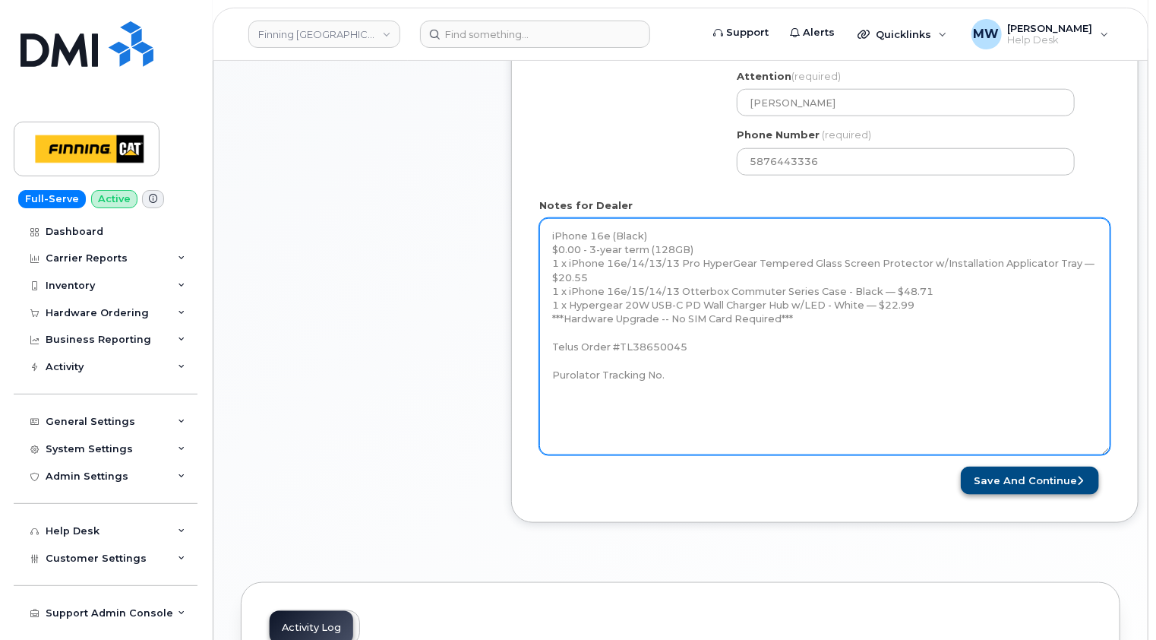
type textarea "iPhone 16e (Black) $0.00 - 3-year term (128GB) 1 x iPhone 16e/14/13/13 Pro Hype…"
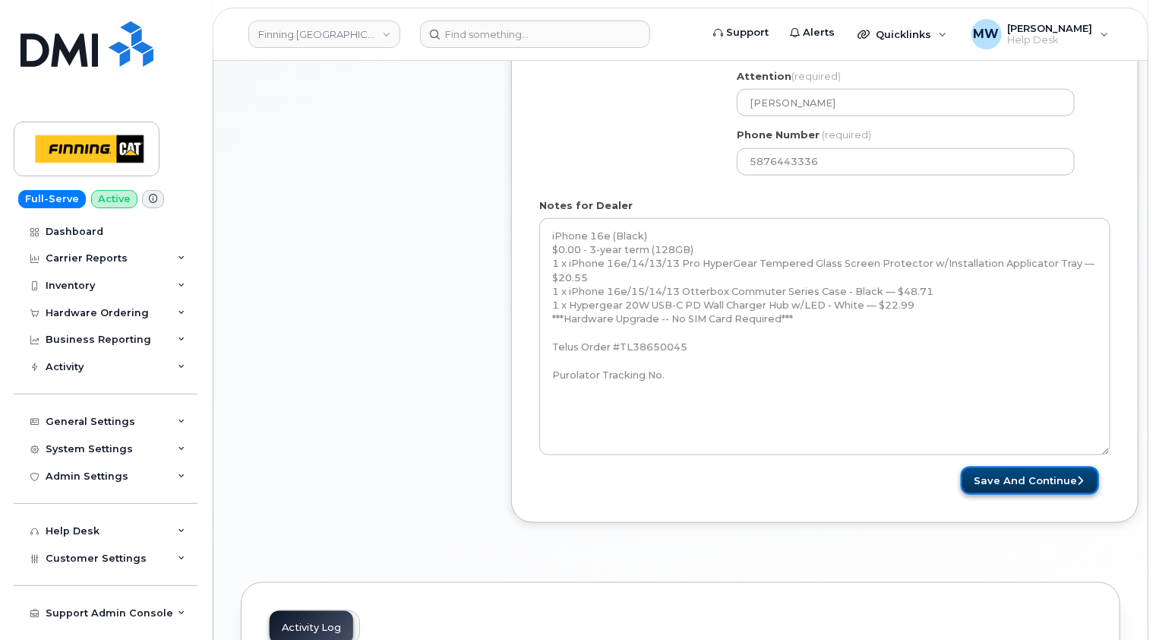
click at [1054, 476] on button "Save and Continue" at bounding box center [1030, 480] width 138 height 28
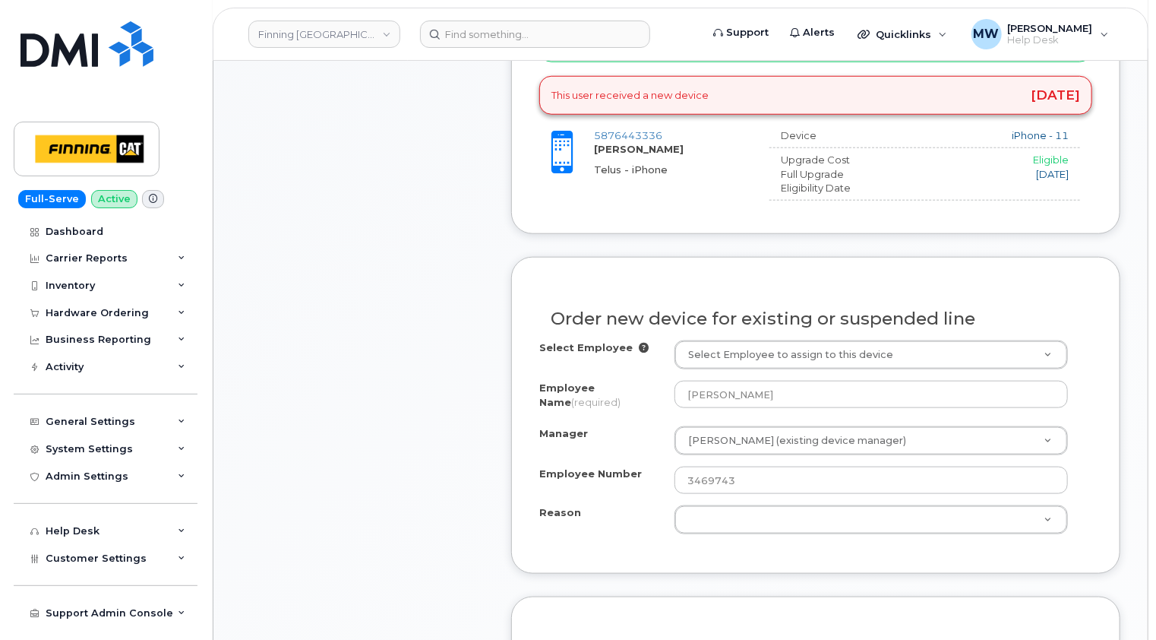
scroll to position [836, 0]
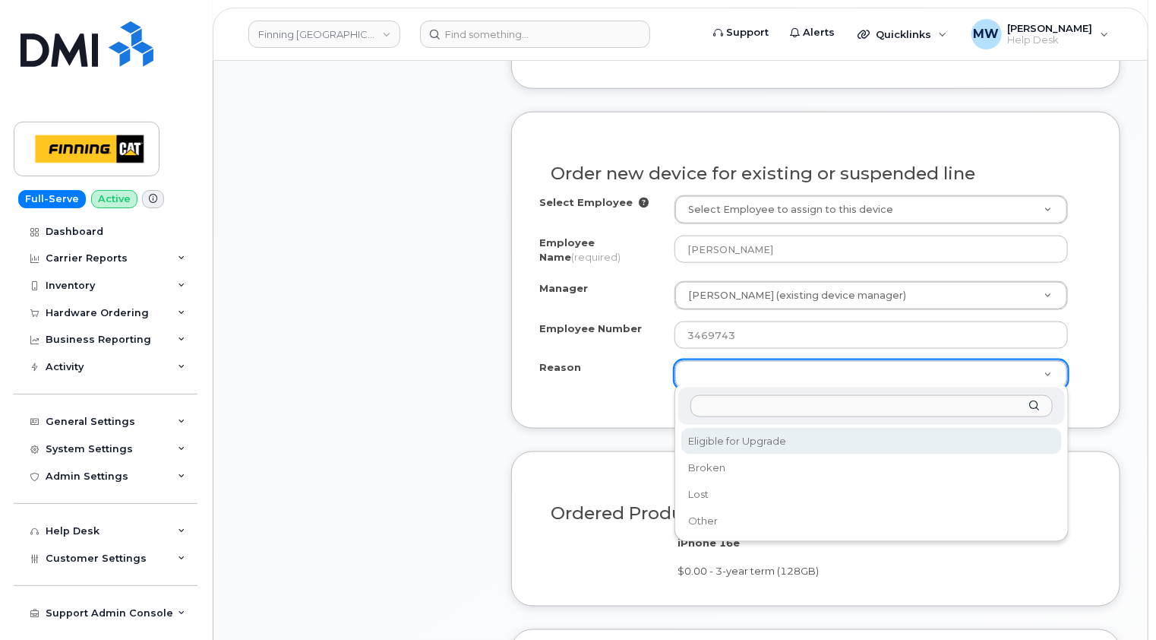
select select "eligible_for_upgrade"
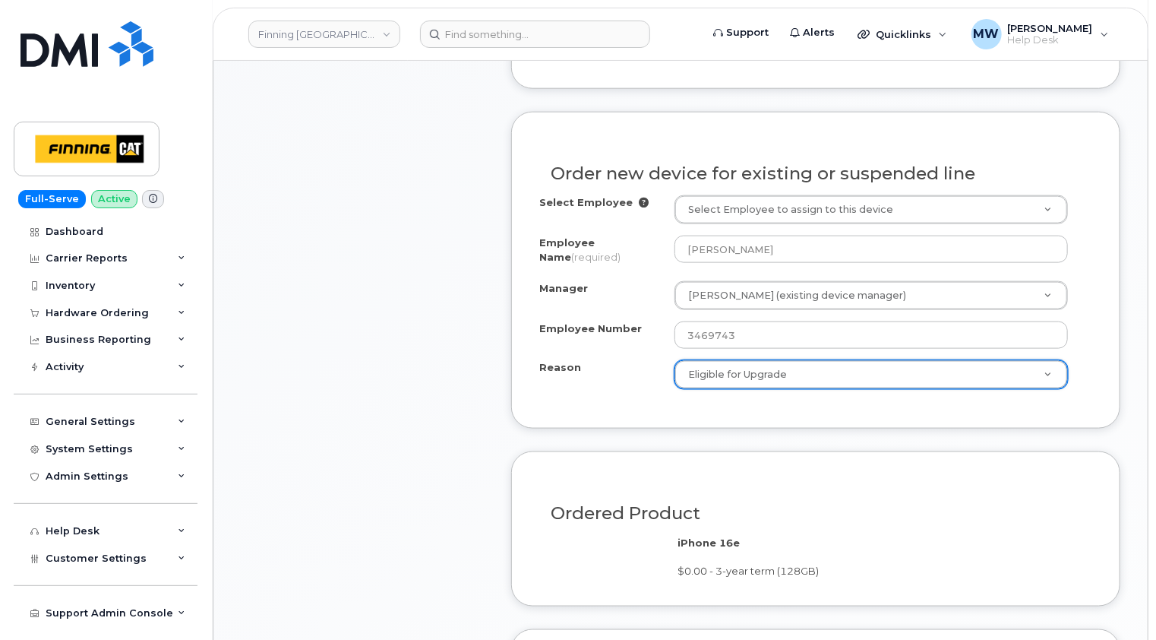
click at [608, 412] on div "Order new device for existing or suspended line Select Employee Select Employee…" at bounding box center [815, 270] width 609 height 317
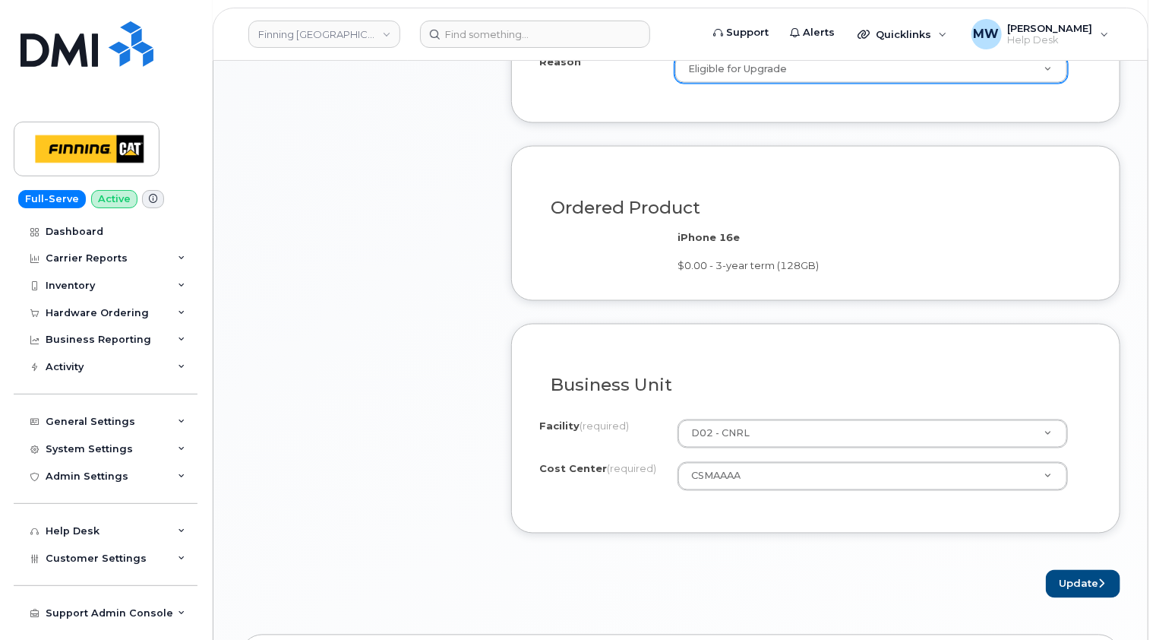
scroll to position [1215, 0]
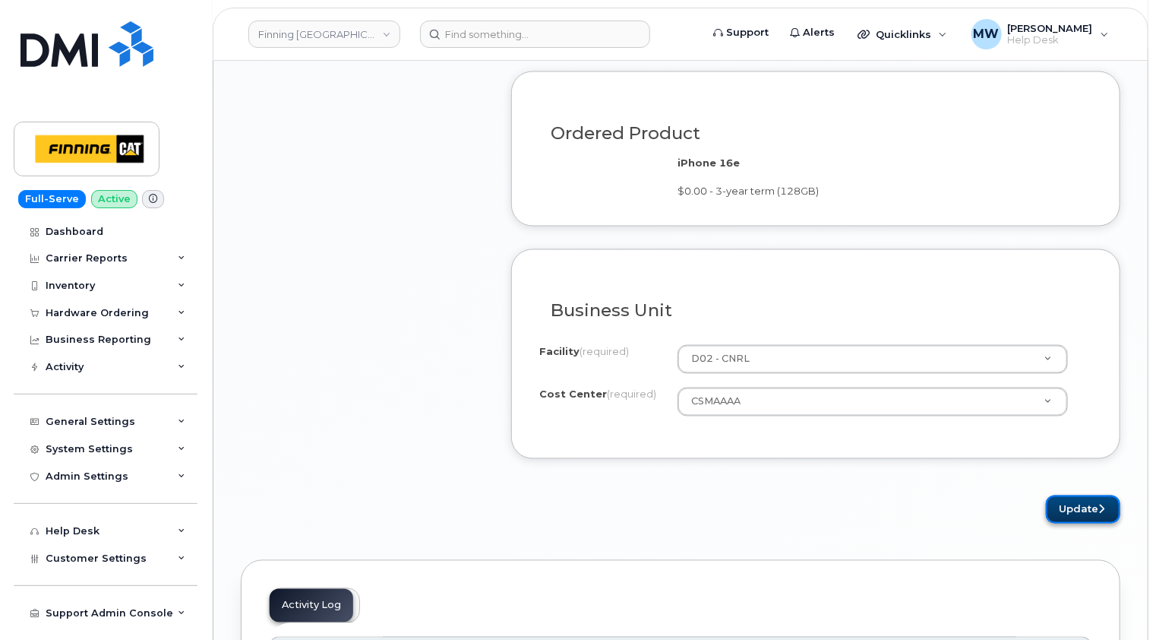
click at [1087, 504] on button "Update" at bounding box center [1083, 509] width 74 height 28
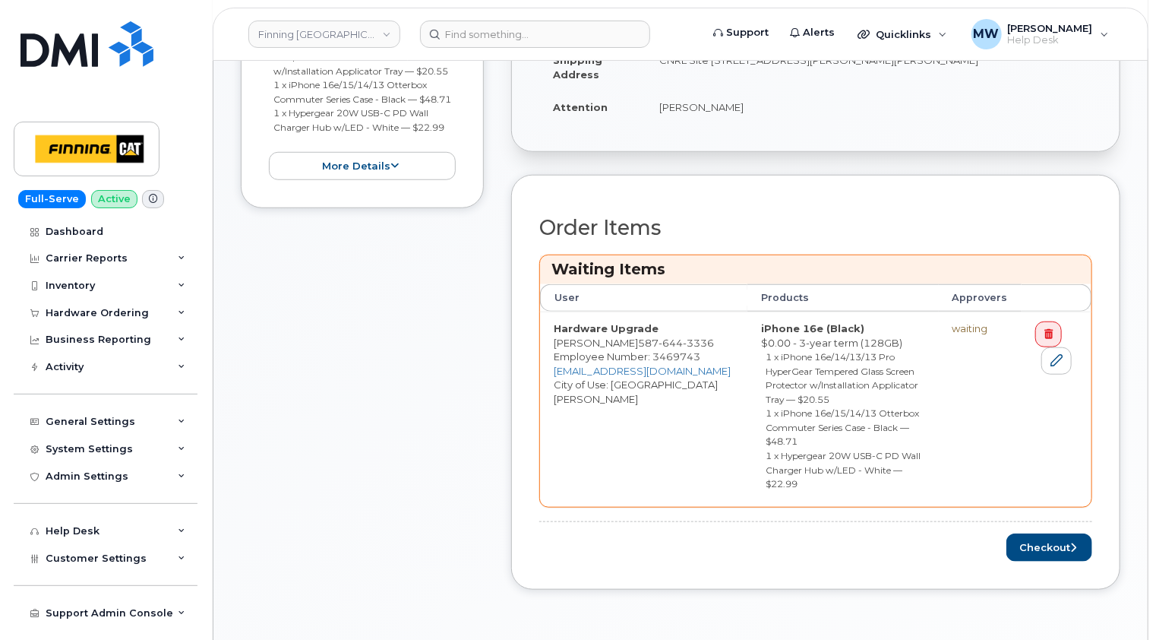
scroll to position [532, 0]
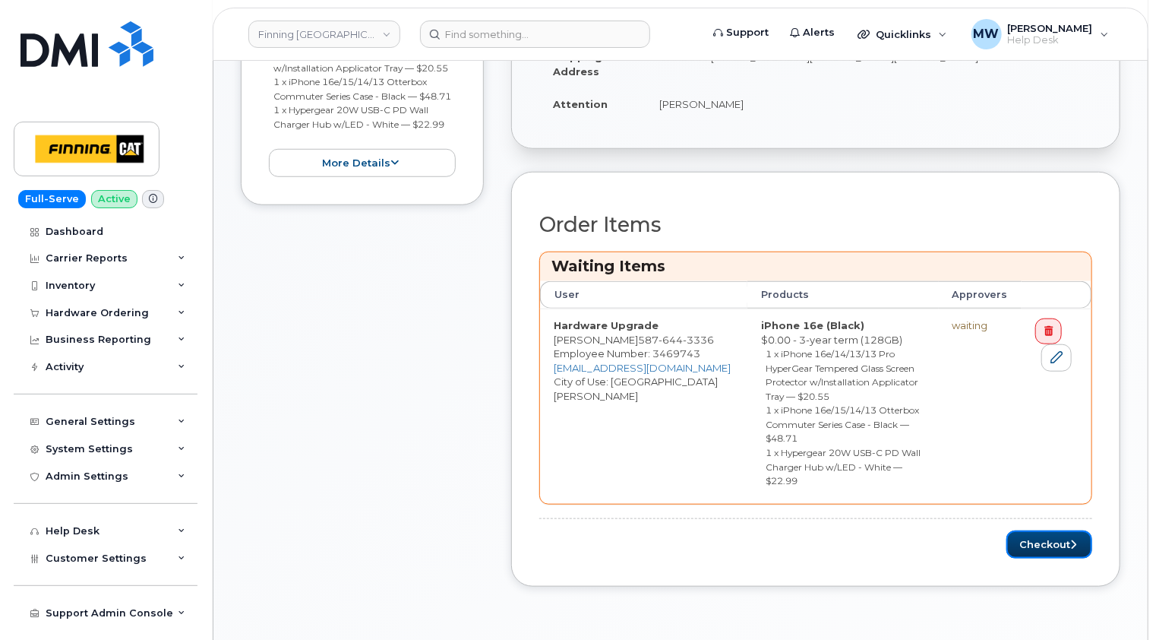
click at [1055, 530] on button "Checkout" at bounding box center [1050, 544] width 86 height 28
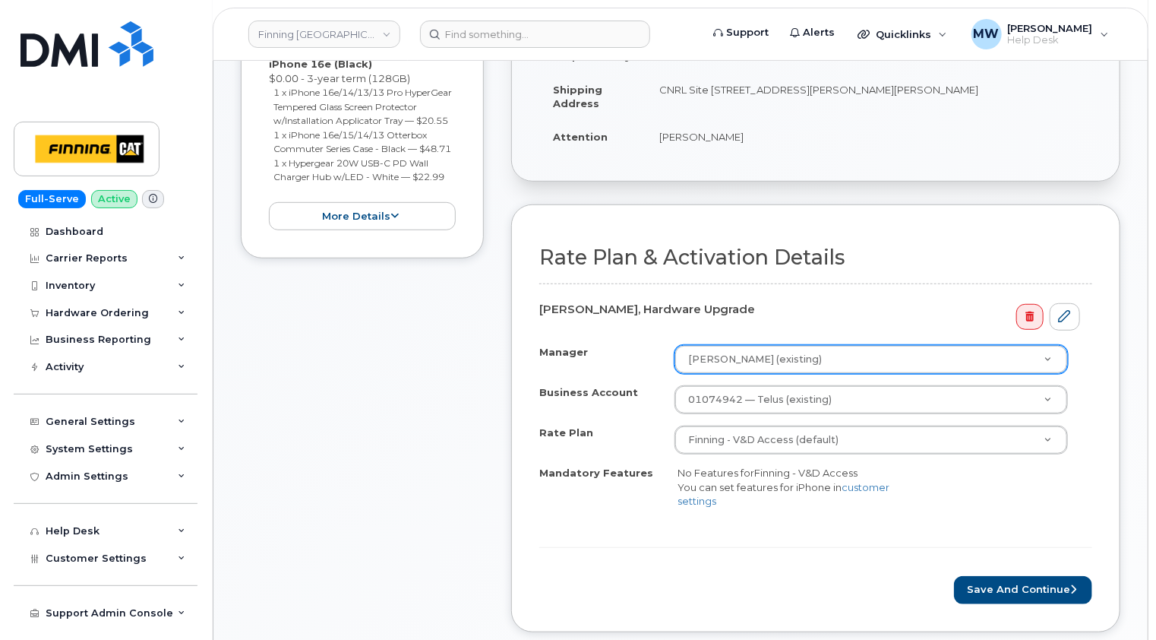
scroll to position [456, 0]
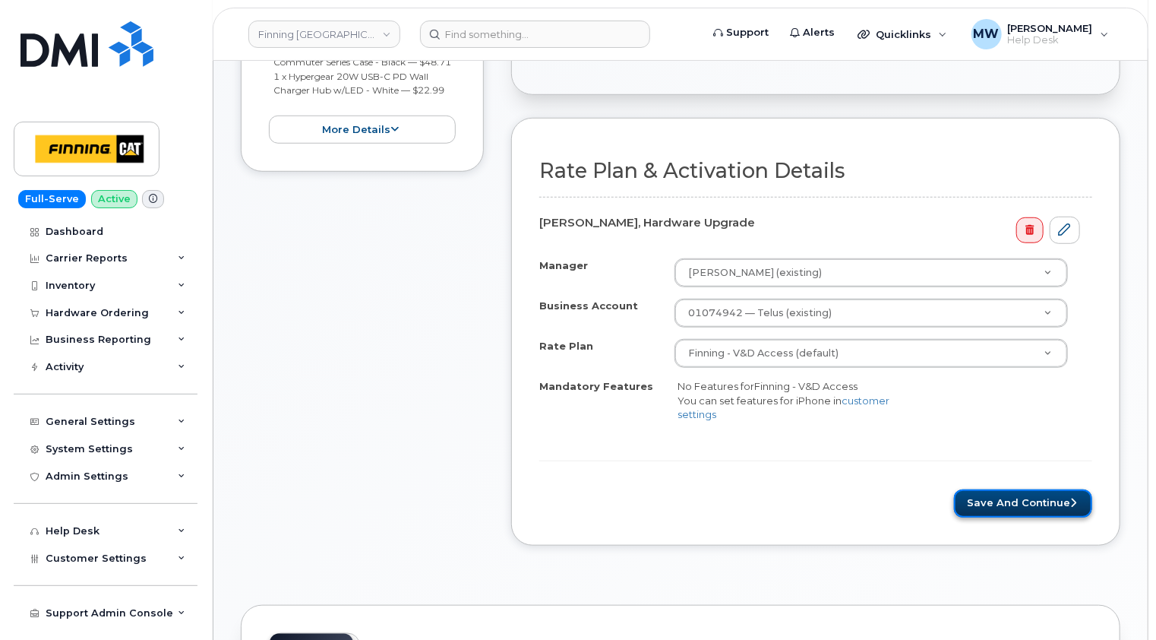
click at [1041, 497] on button "Save and Continue" at bounding box center [1023, 503] width 138 height 28
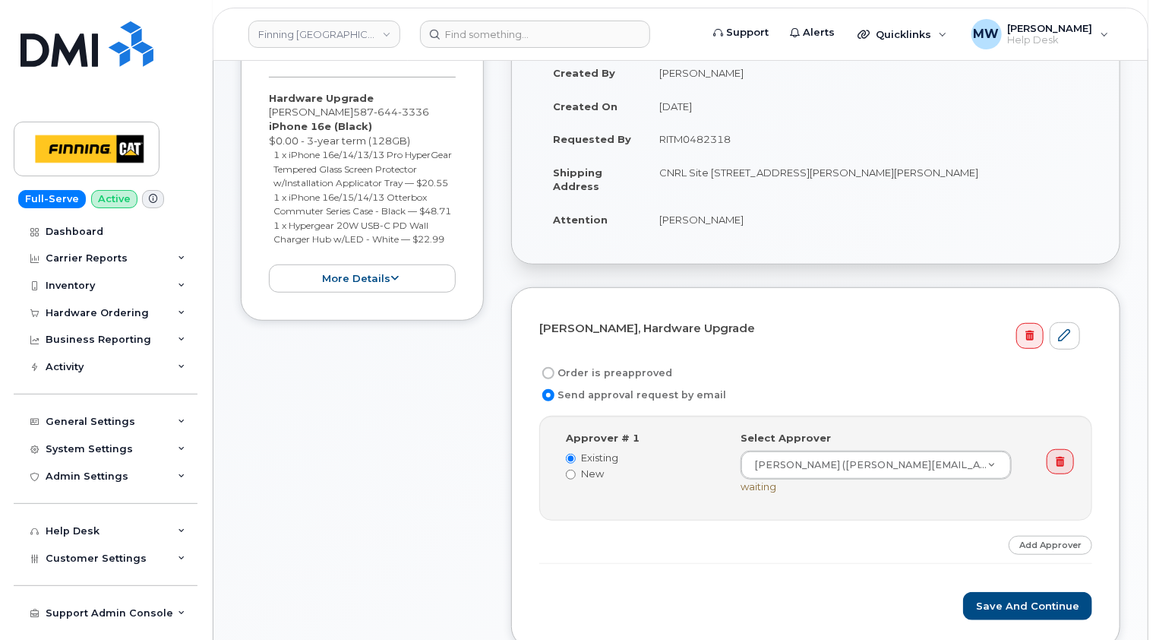
scroll to position [304, 0]
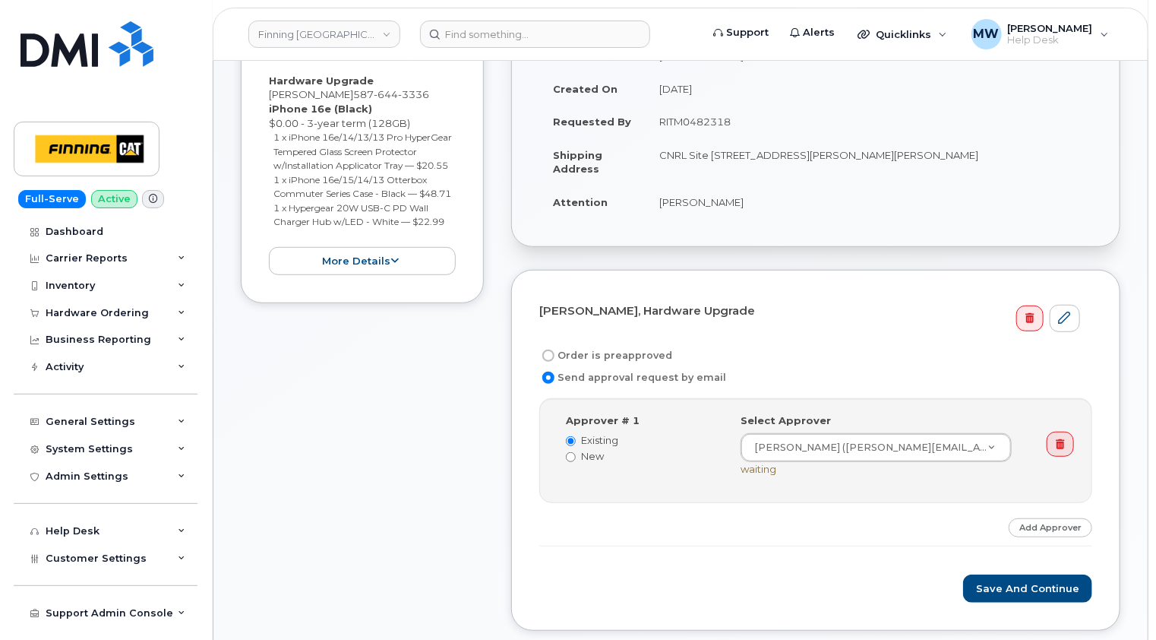
click at [634, 353] on label "Order is preapproved" at bounding box center [605, 355] width 133 height 18
click at [555, 353] on input "Order is preapproved" at bounding box center [548, 355] width 12 height 12
radio input "true"
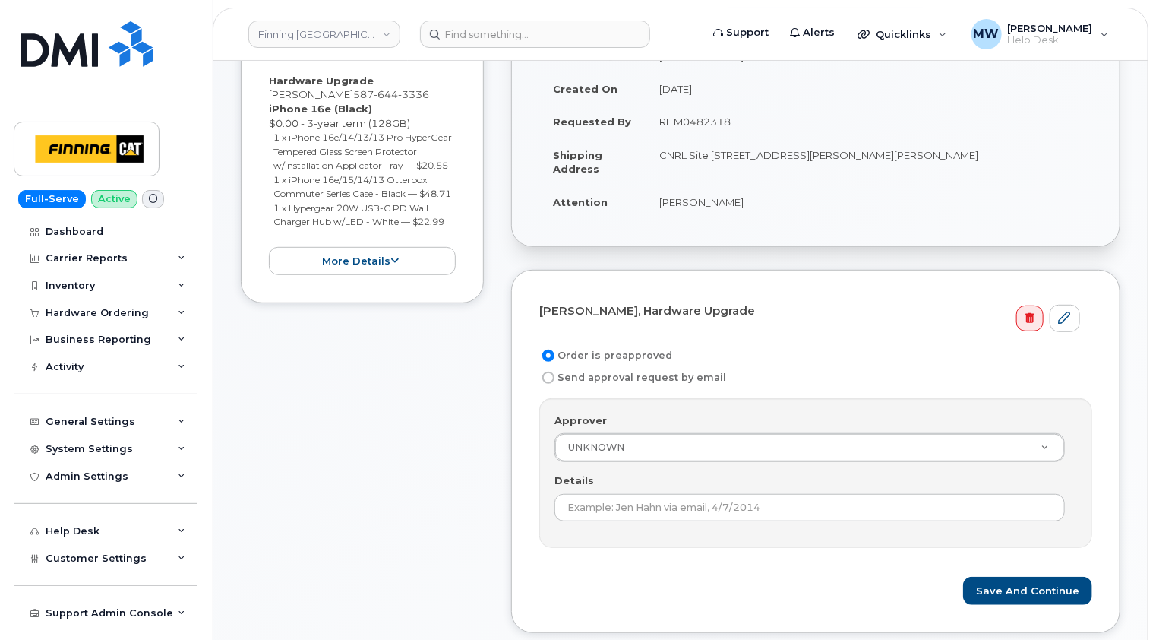
click at [705, 122] on td "RITM0482318" at bounding box center [869, 121] width 447 height 33
click at [706, 122] on td "RITM0482318" at bounding box center [869, 121] width 447 height 33
copy td "RITM0482318"
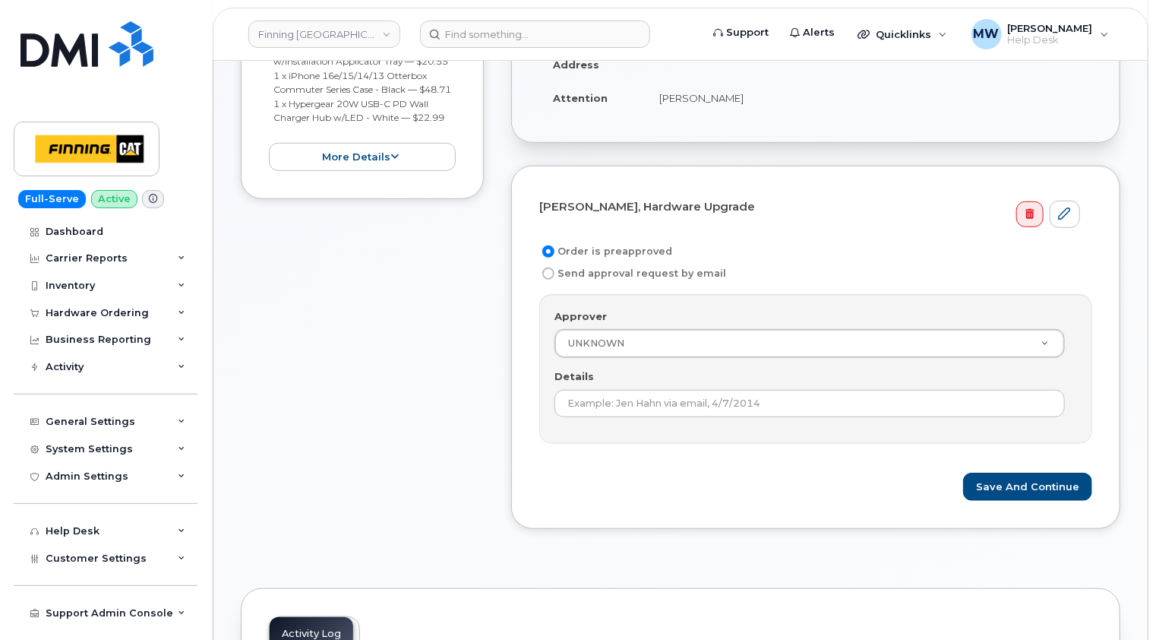
scroll to position [532, 0]
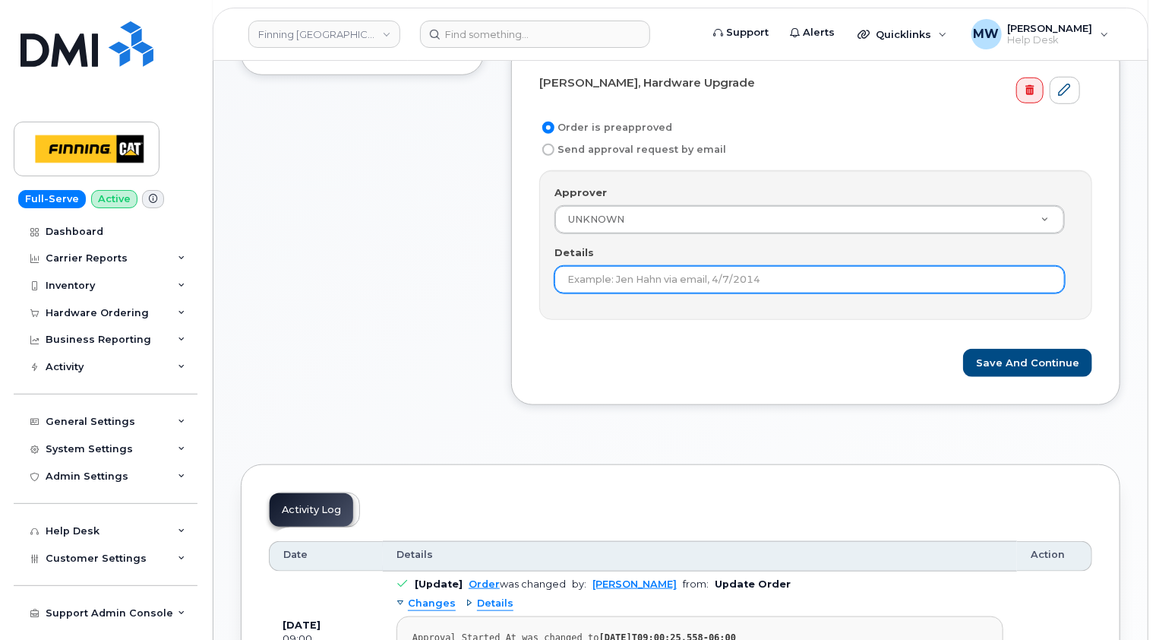
click at [716, 270] on input "Details" at bounding box center [810, 279] width 510 height 27
paste input "RITM0482318"
type input "RITM0482318"
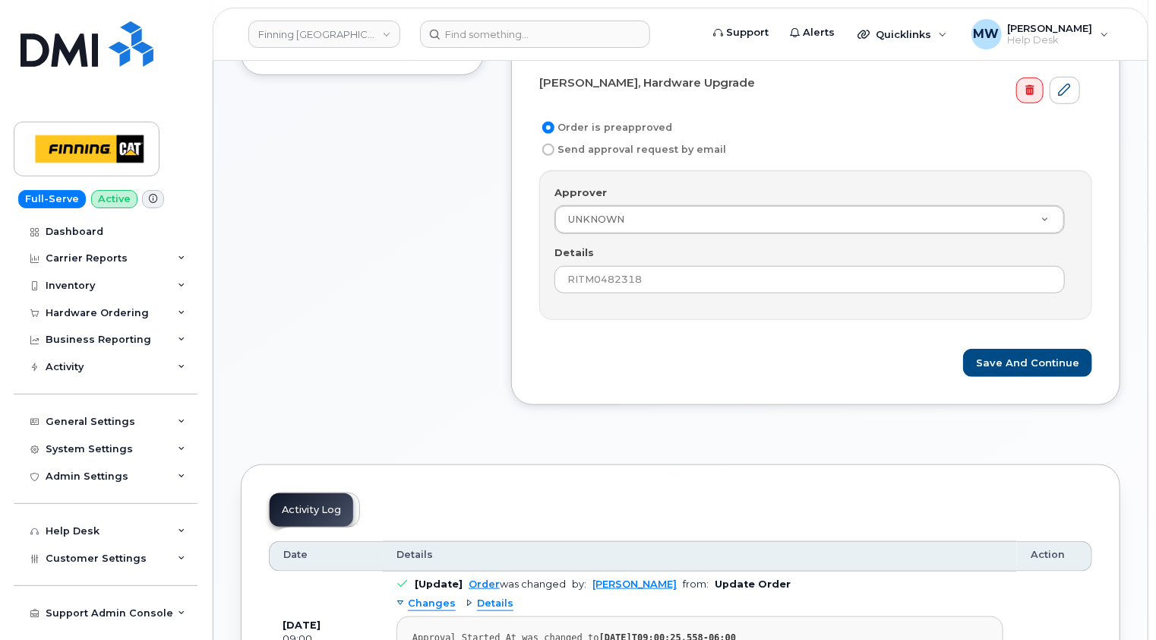
click at [807, 345] on form "[PERSON_NAME], Hardware Upgrade Order is preapproved Send approval request by e…" at bounding box center [815, 224] width 553 height 308
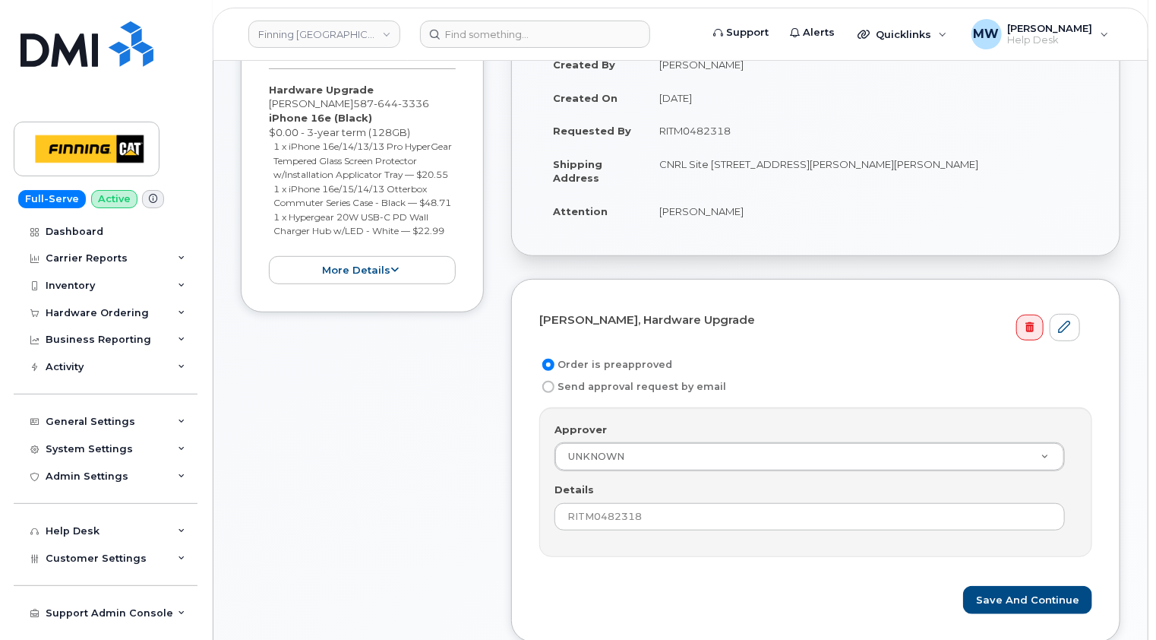
scroll to position [380, 0]
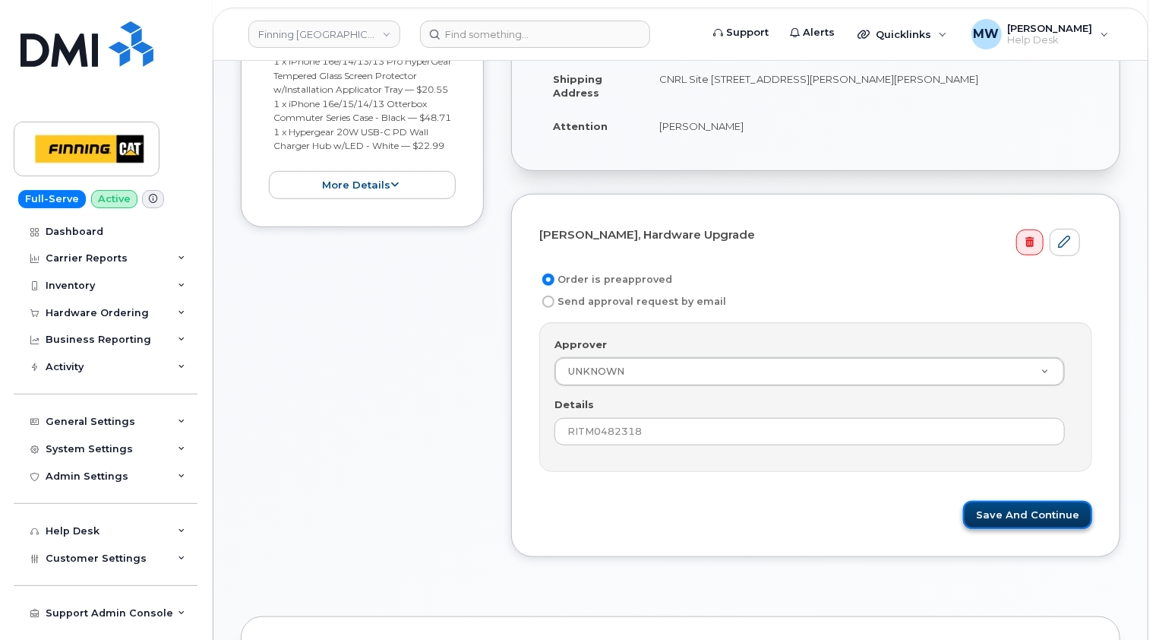
click at [1060, 514] on button "Save and Continue" at bounding box center [1027, 515] width 129 height 28
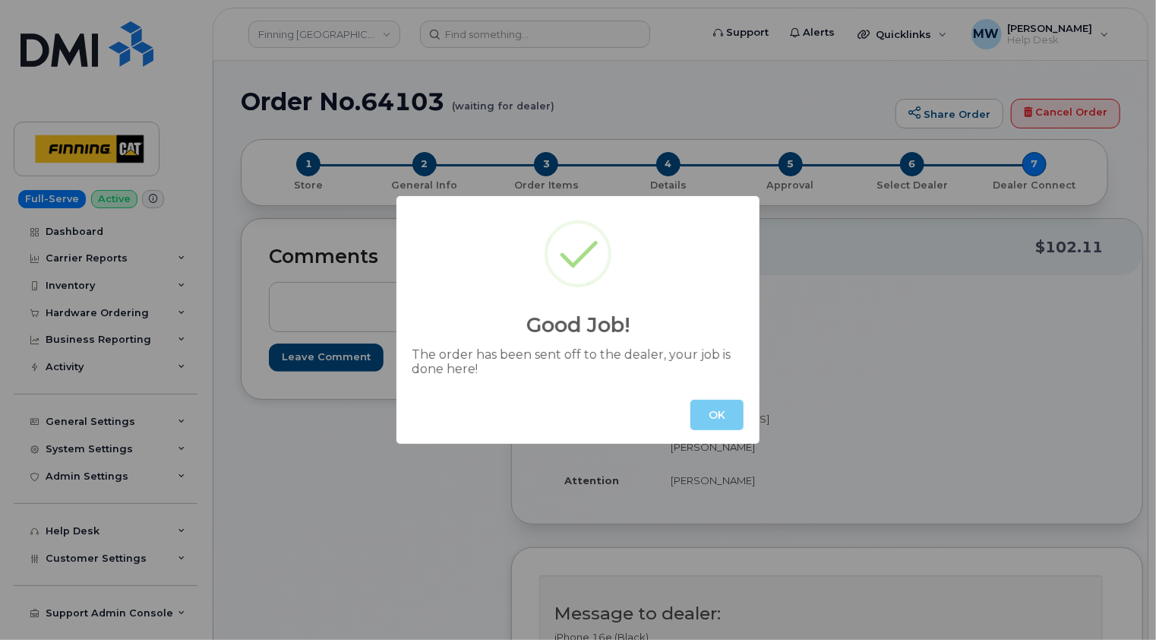
click at [732, 418] on button "OK" at bounding box center [717, 415] width 53 height 30
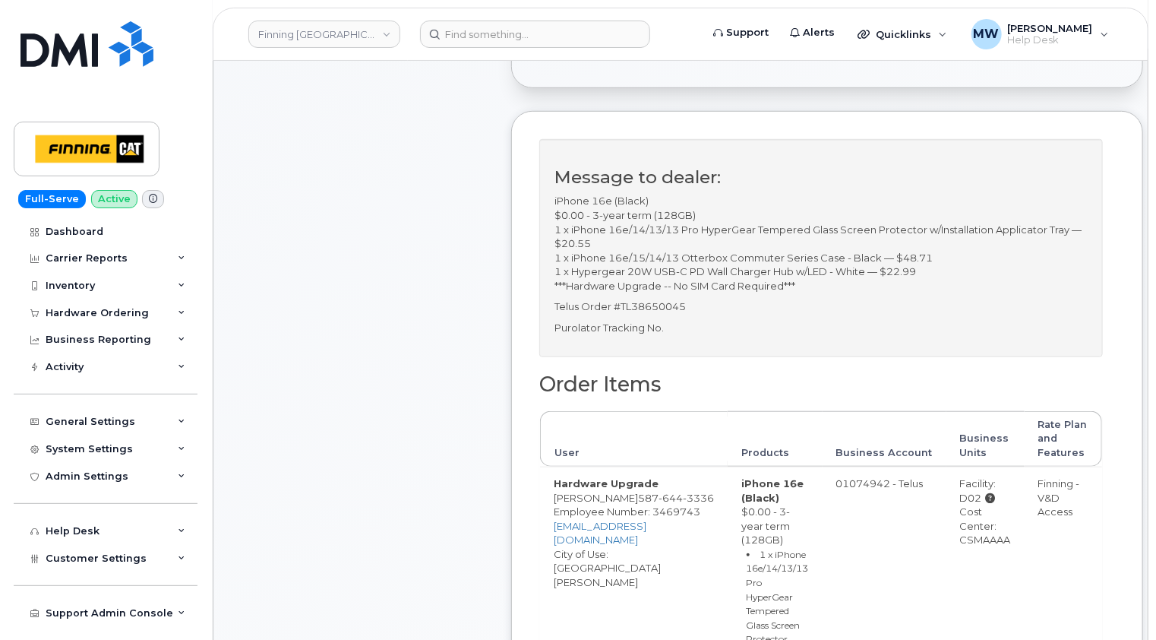
scroll to position [532, 0]
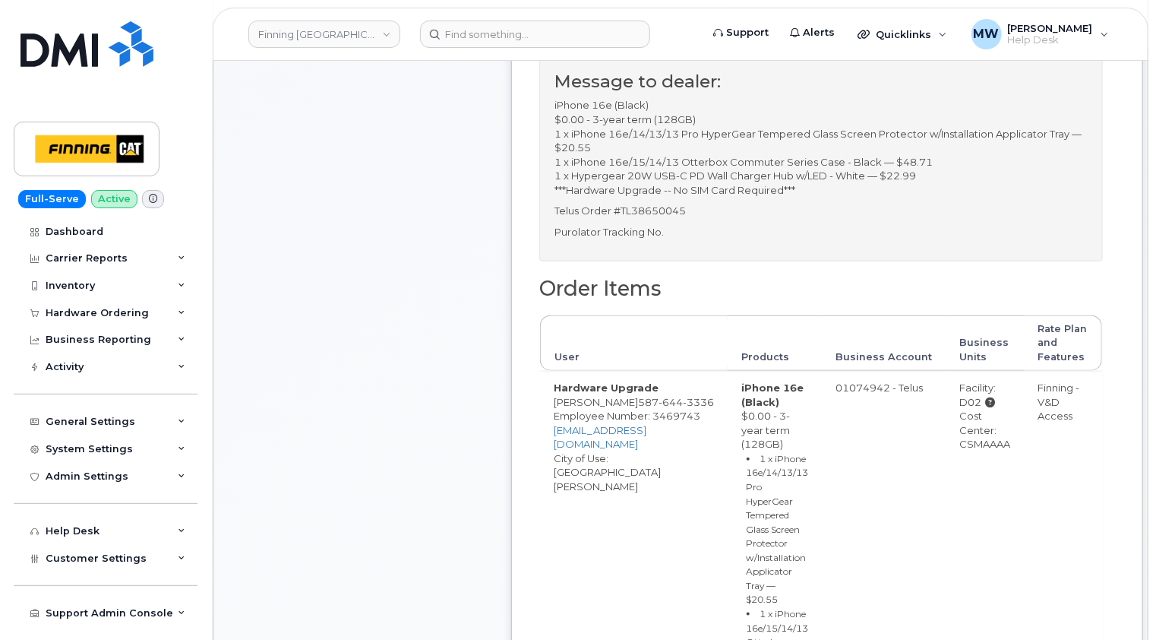
click at [961, 441] on div "Cost Center: CSMAAAA" at bounding box center [985, 430] width 51 height 43
copy div "CSMAAAA"
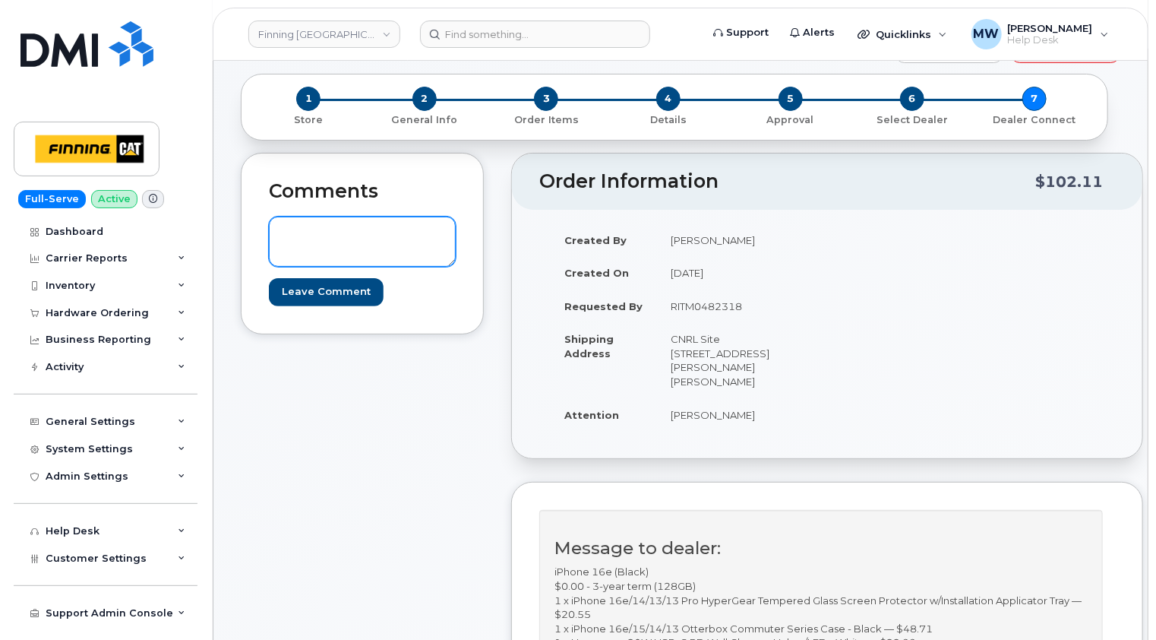
scroll to position [0, 0]
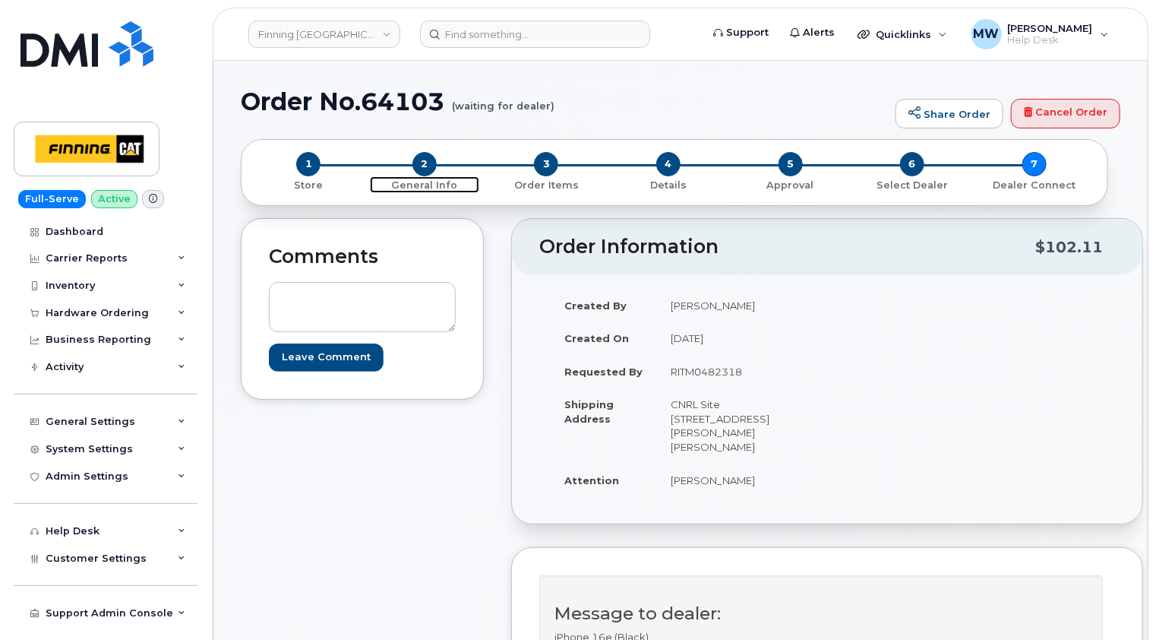
click at [419, 167] on span "2" at bounding box center [424, 164] width 24 height 24
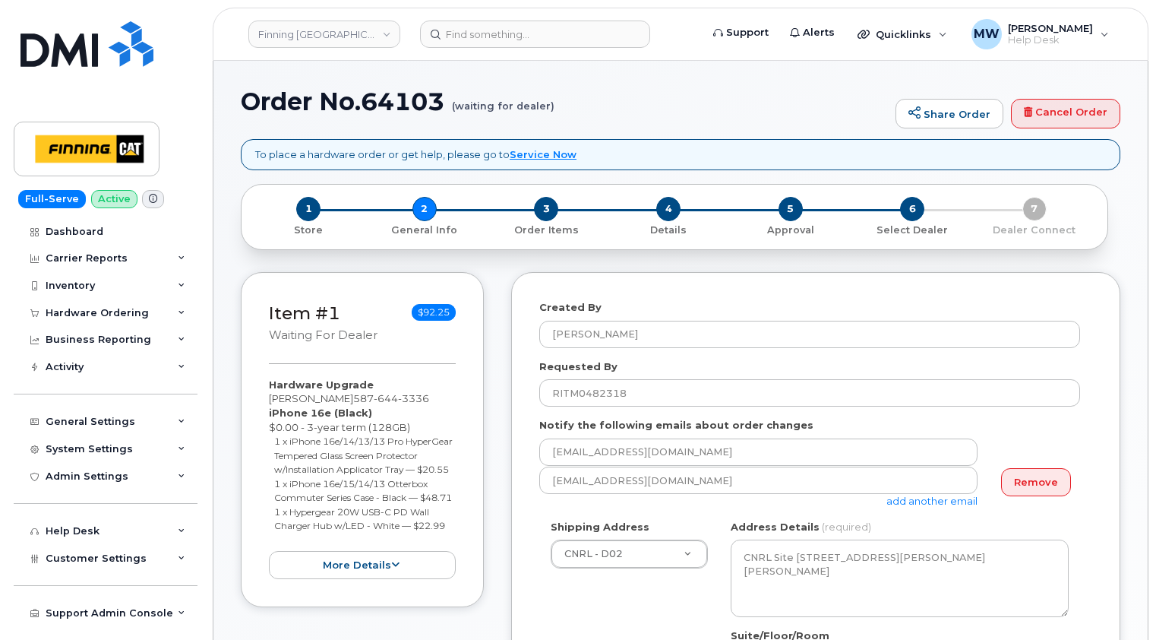
select select
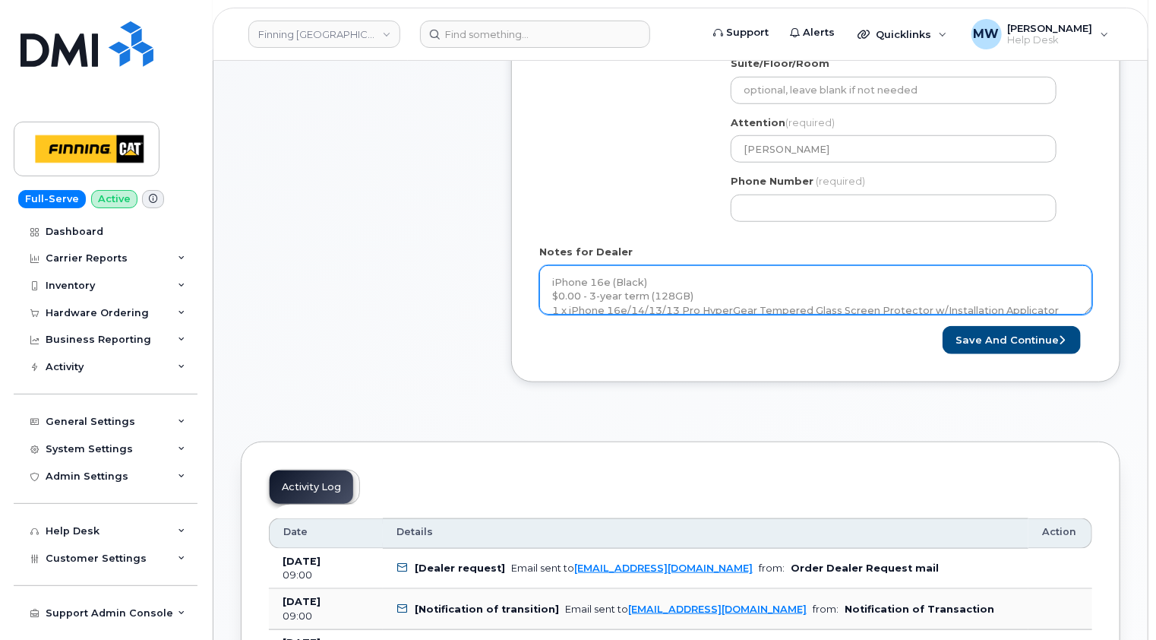
scroll to position [608, 0]
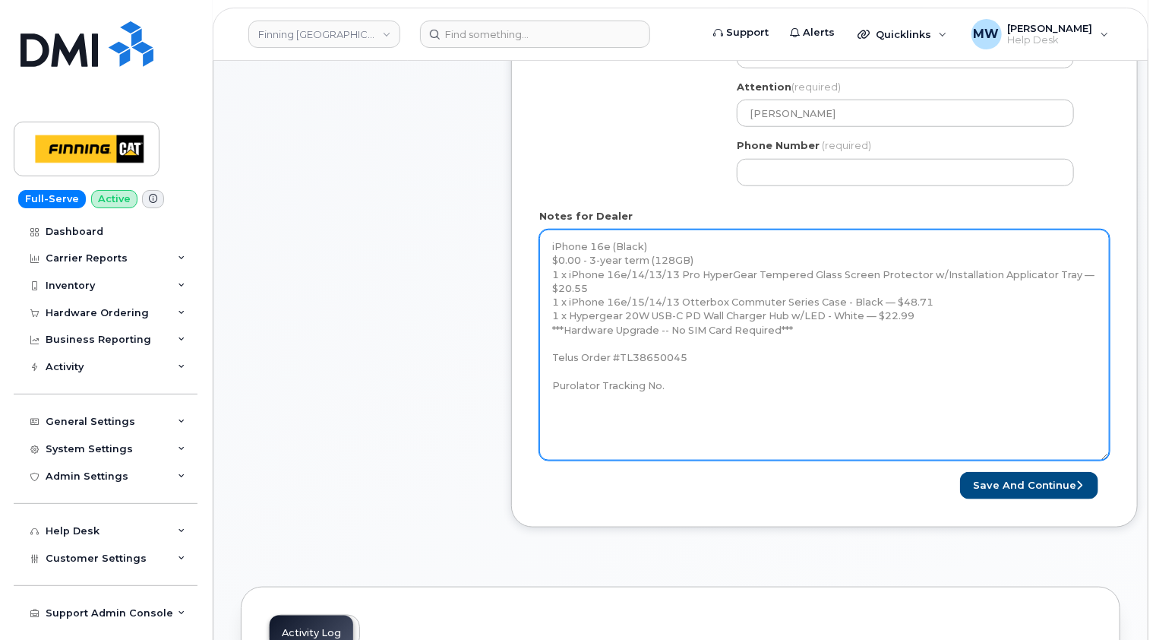
drag, startPoint x: 1091, startPoint y: 273, endPoint x: 1107, endPoint y: 457, distance: 184.5
click at [1107, 457] on textarea "iPhone 16e (Black) $0.00 - 3-year term (128GB) 1 x iPhone 16e/14/13/13 Pro Hype…" at bounding box center [824, 344] width 571 height 231
click at [695, 384] on textarea "iPhone 16e (Black) $0.00 - 3-year term (128GB) 1 x iPhone 16e/14/13/13 Pro Hype…" at bounding box center [824, 345] width 571 height 232
paste textarea "335635162753"
type textarea "iPhone 16e (Black) $0.00 - 3-year term (128GB) 1 x iPhone 16e/14/13/13 Pro Hype…"
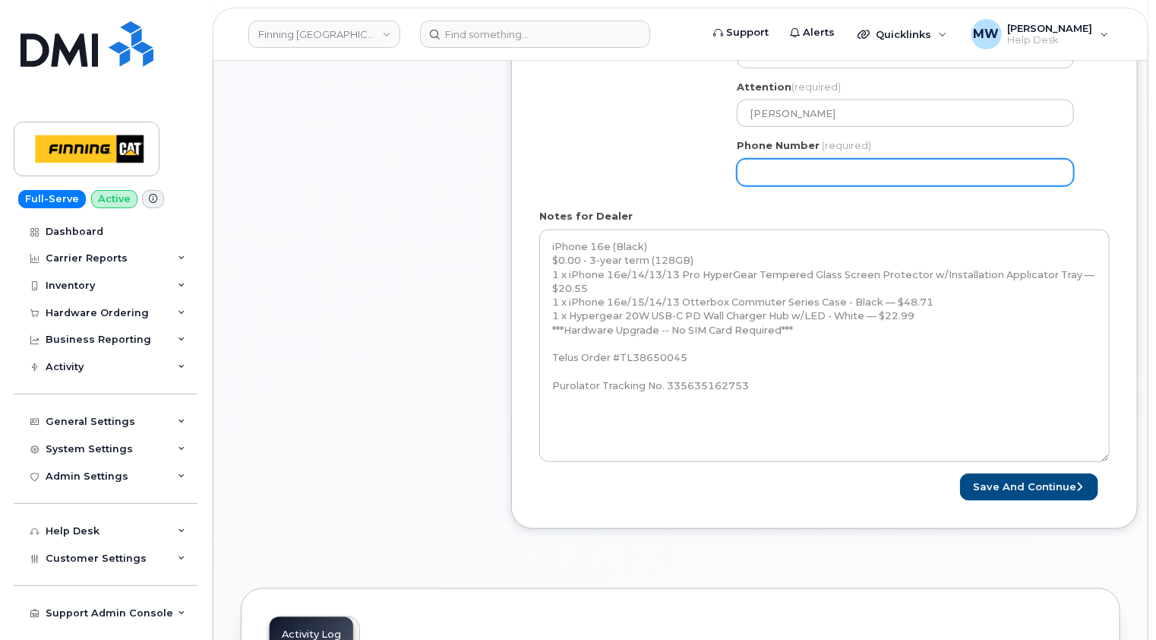
click at [608, 132] on div "Shipping Address CNRL - D02 New Address 10760A Henri-Bourassa E Blvd 8051 18 Av…" at bounding box center [818, 55] width 558 height 286
click at [773, 170] on input "Phone Number" at bounding box center [905, 172] width 337 height 27
paste input "5876443336"
select select
type input "5876443336"
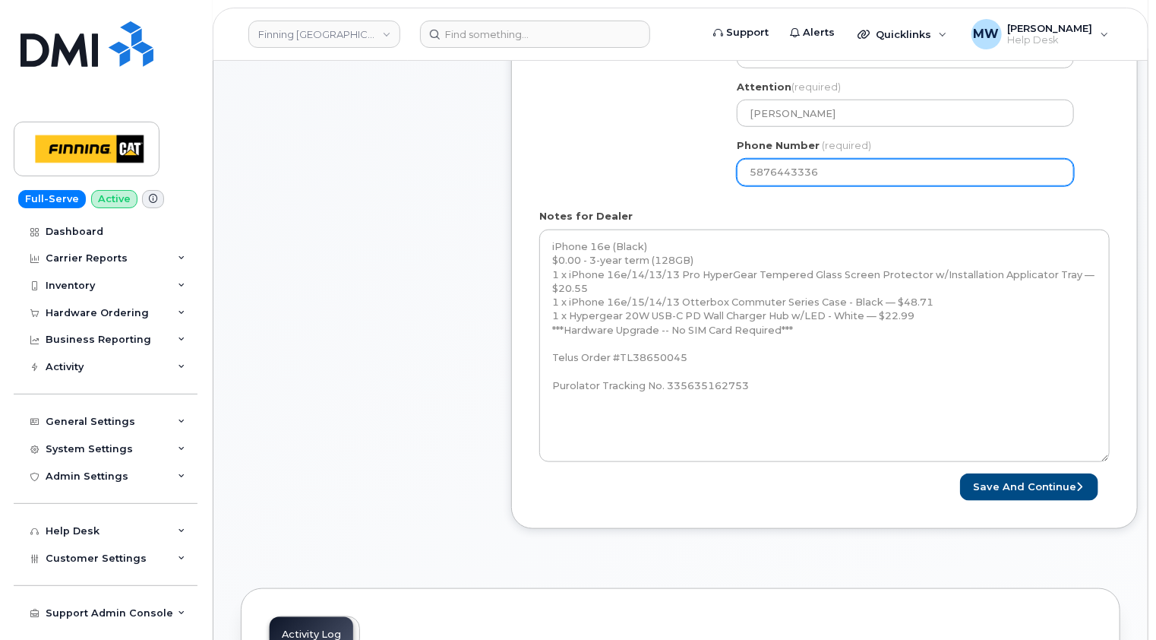
click at [1086, 180] on div "AB Mildred Lake Search your address... Manually edit your address Click to sear…" at bounding box center [911, 55] width 372 height 286
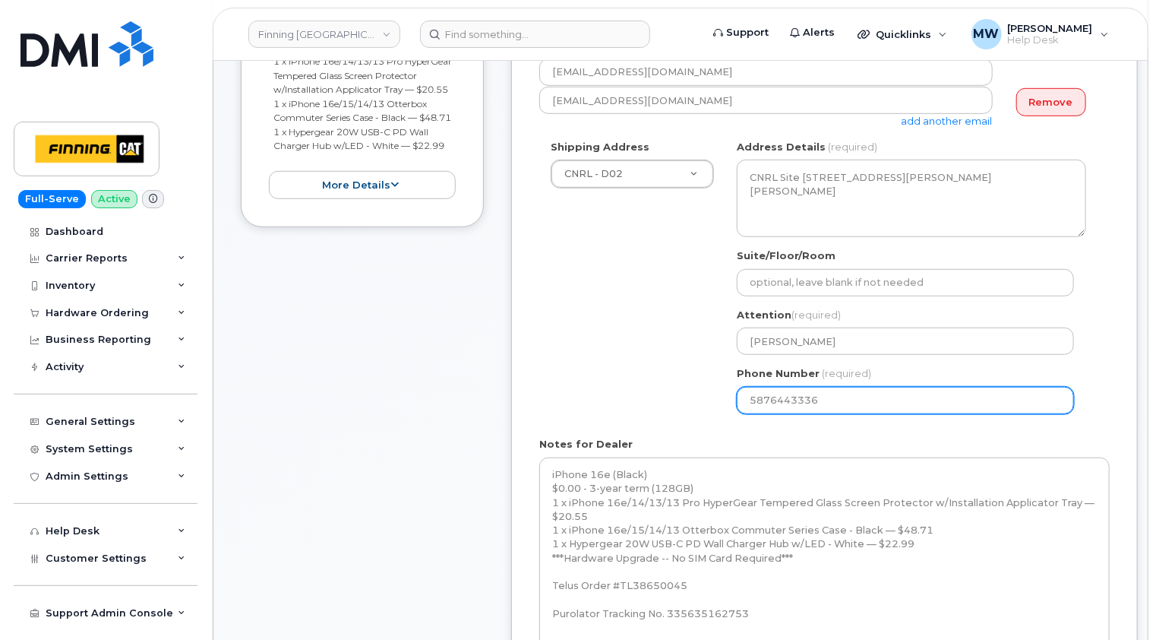
select select
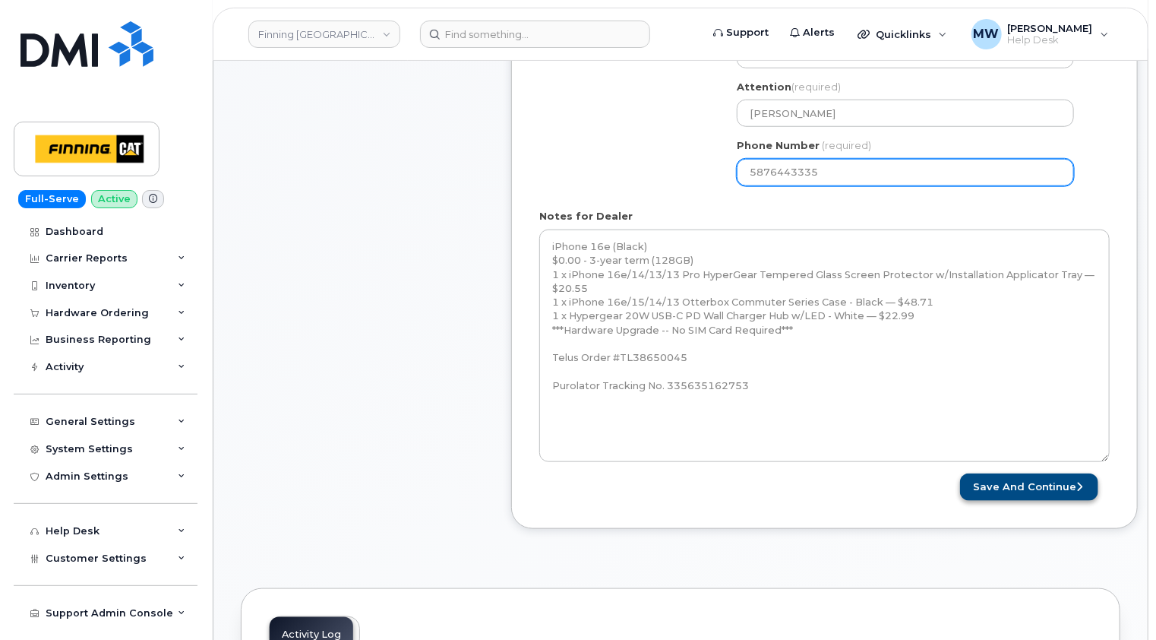
type input "5876443335"
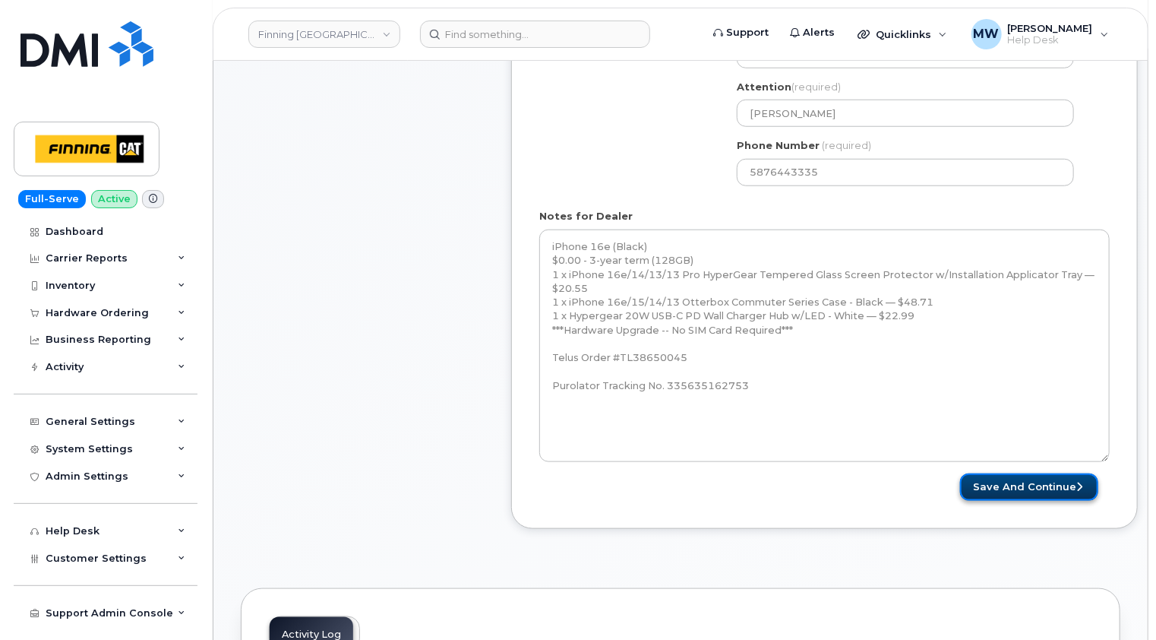
click at [1054, 485] on button "Save and Continue" at bounding box center [1029, 487] width 138 height 28
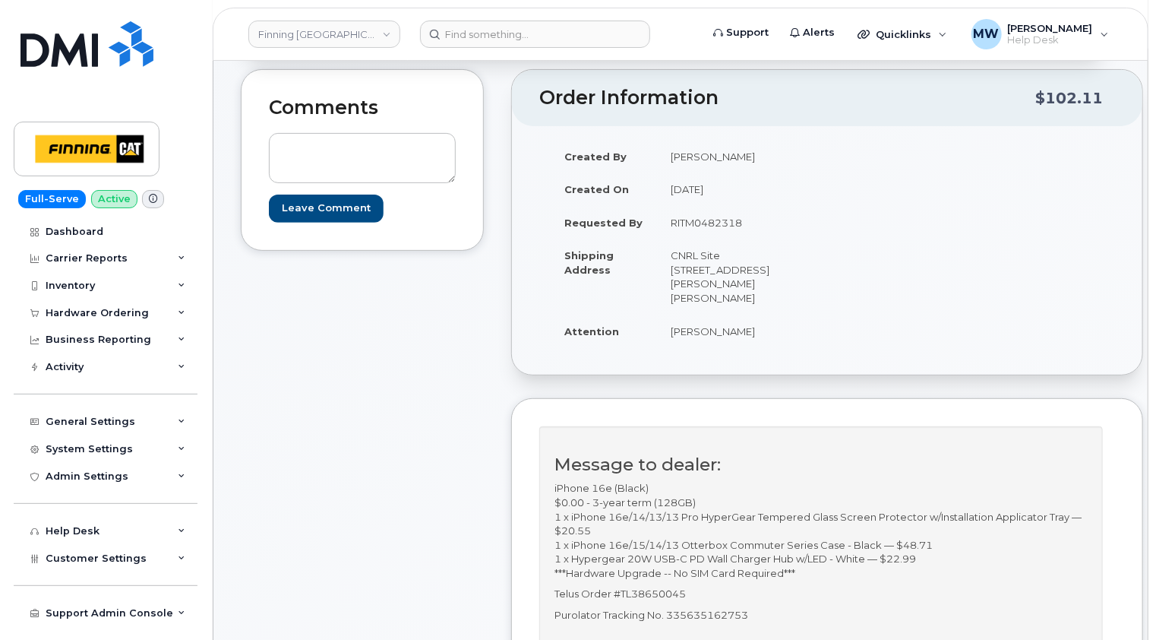
scroll to position [152, 0]
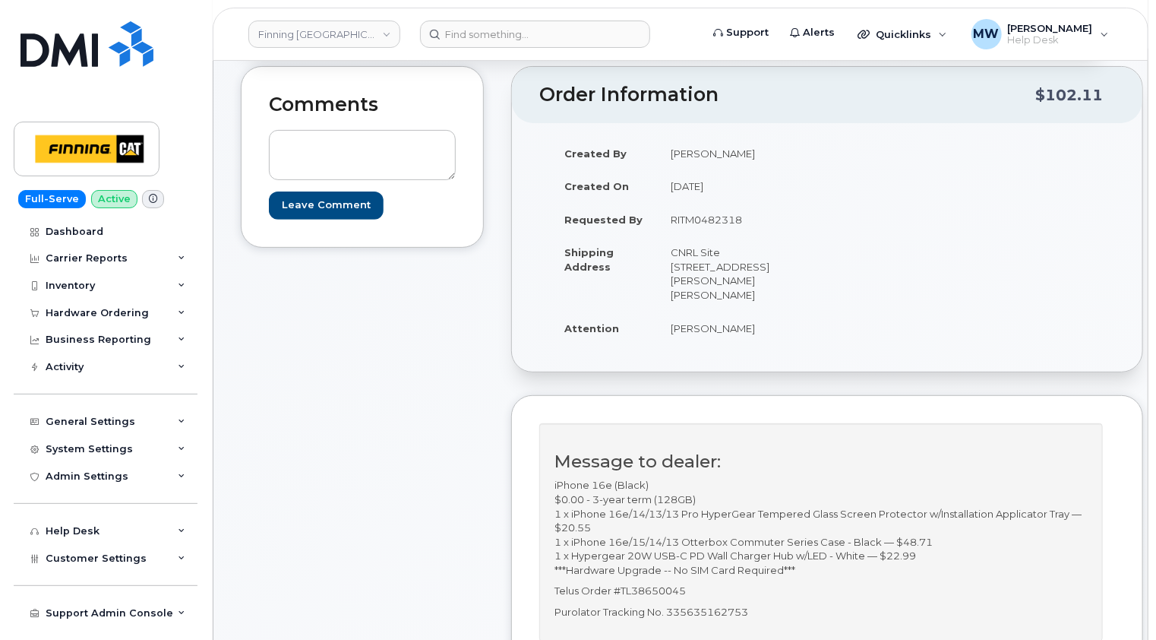
drag, startPoint x: 750, startPoint y: 329, endPoint x: 672, endPoint y: 327, distance: 78.3
click at [672, 327] on td "[PERSON_NAME]" at bounding box center [736, 327] width 159 height 33
copy td "[PERSON_NAME]"
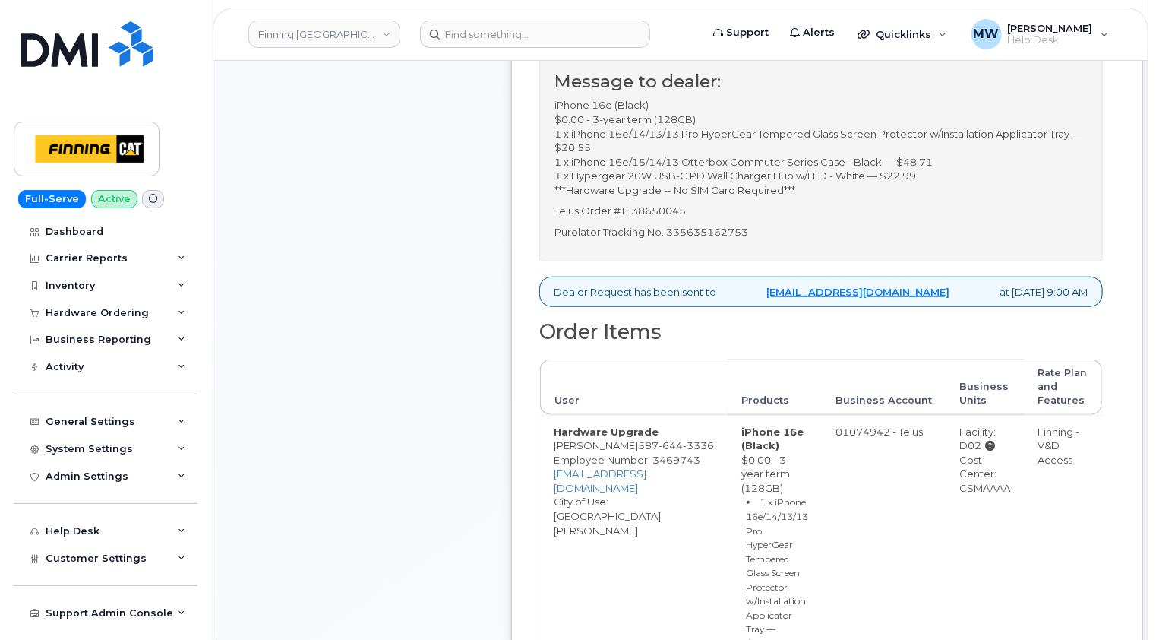
scroll to position [380, 0]
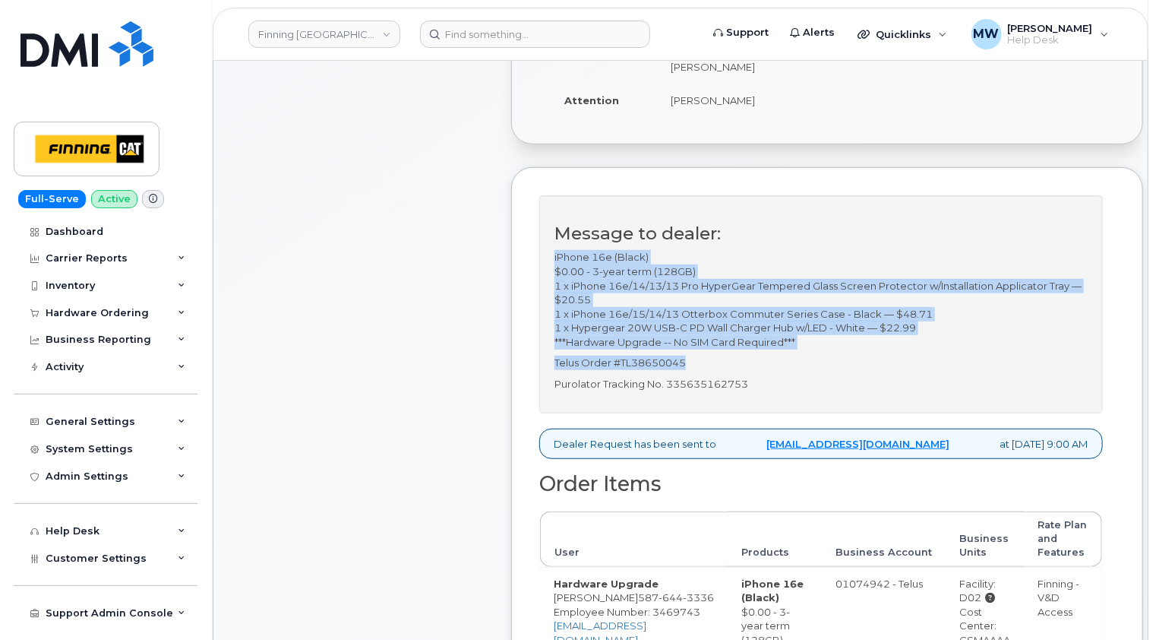
drag, startPoint x: 695, startPoint y: 363, endPoint x: 548, endPoint y: 261, distance: 179.1
click at [548, 261] on div "Message to dealer: iPhone 16e (Black) $0.00 - 3-year term (128GB) 1 x iPhone 16…" at bounding box center [821, 303] width 564 height 217
copy div "iPhone 16e (Black) $0.00 - 3-year term (128GB) 1 x iPhone 16e/14/13/13 Pro Hype…"
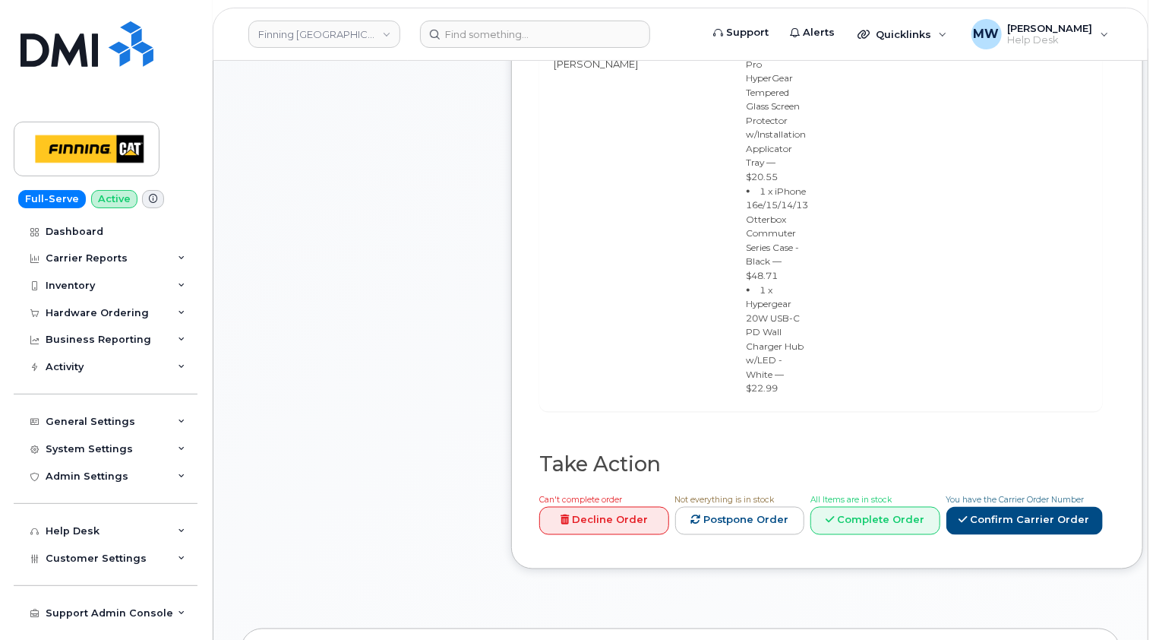
scroll to position [1064, 0]
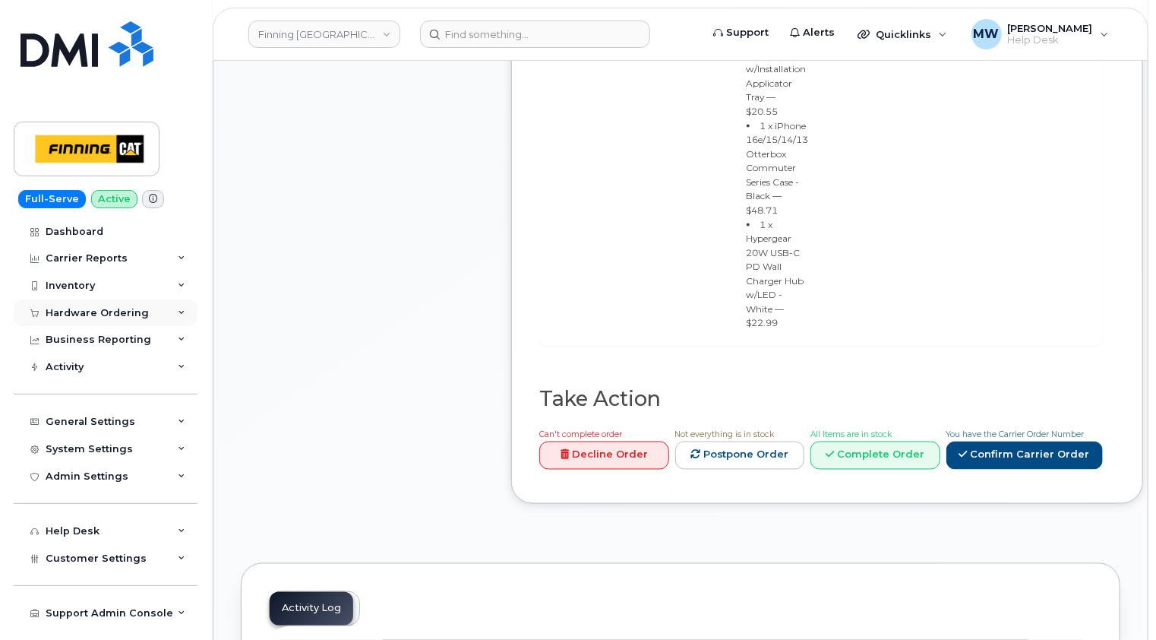
click at [94, 308] on div "Hardware Ordering" at bounding box center [97, 313] width 103 height 12
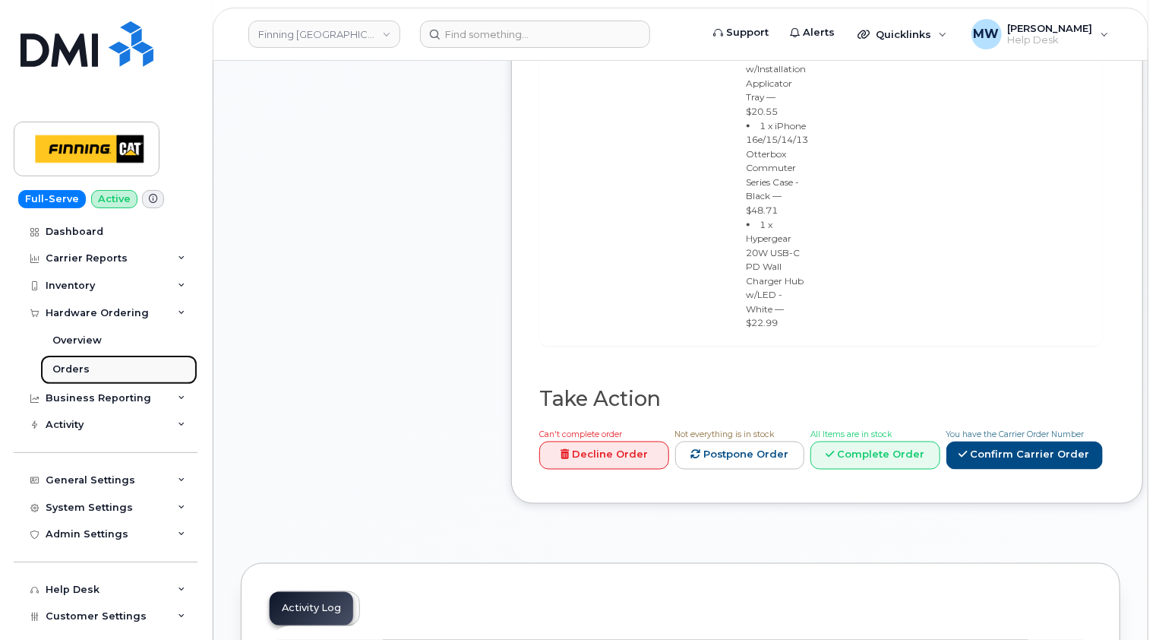
click at [79, 363] on div "Orders" at bounding box center [70, 369] width 37 height 14
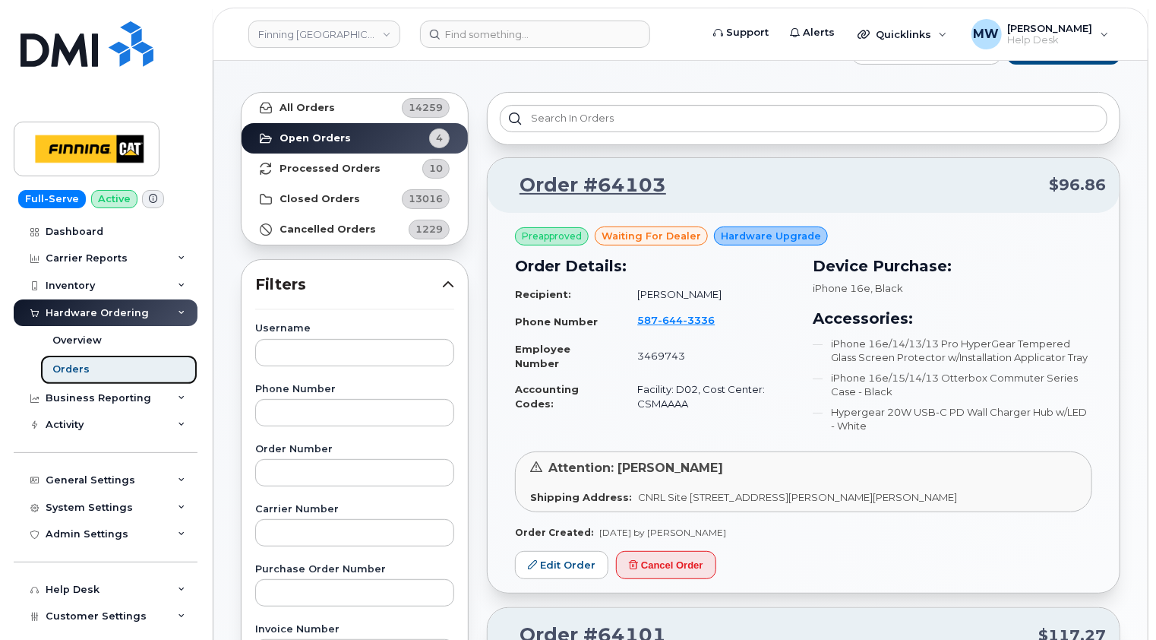
scroll to position [152, 0]
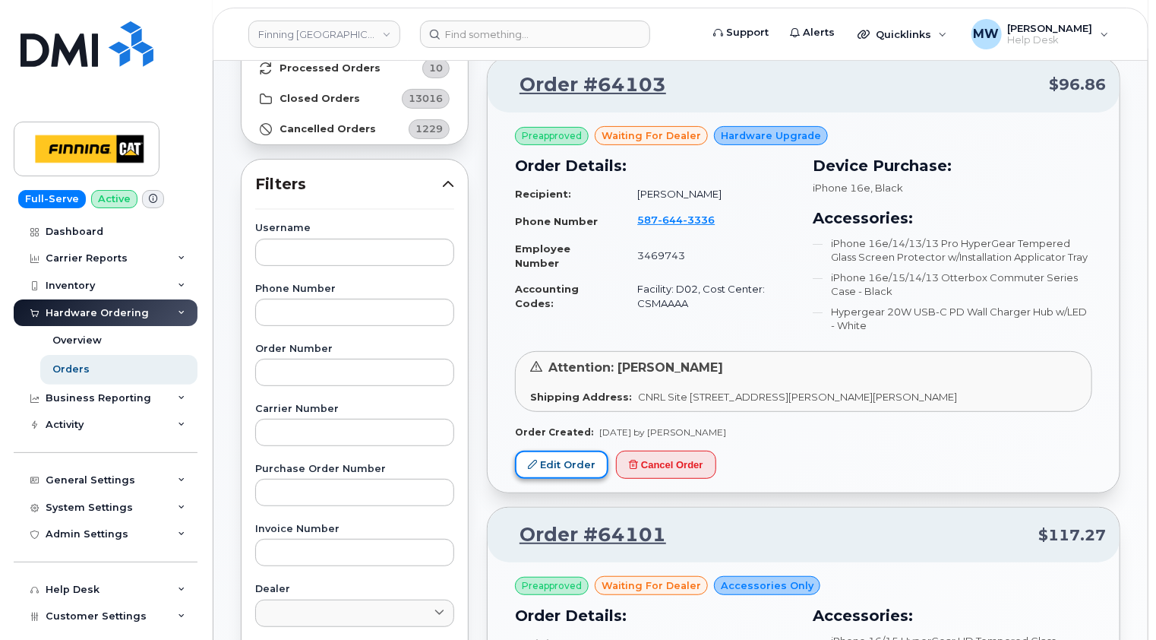
click at [567, 466] on link "Edit Order" at bounding box center [561, 464] width 93 height 28
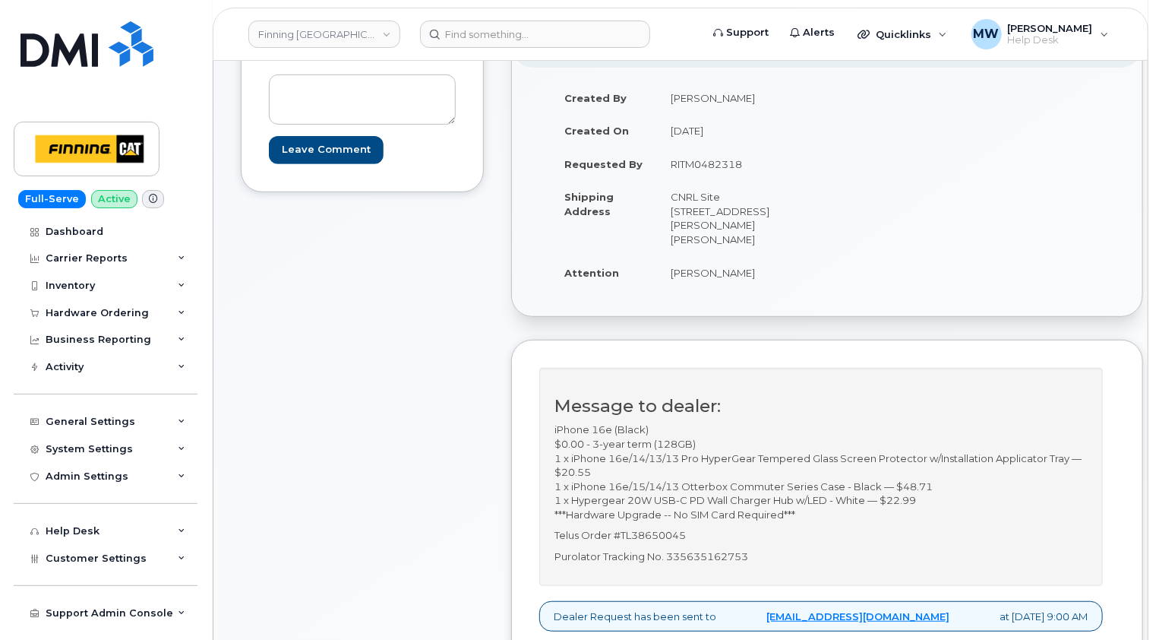
scroll to position [304, 0]
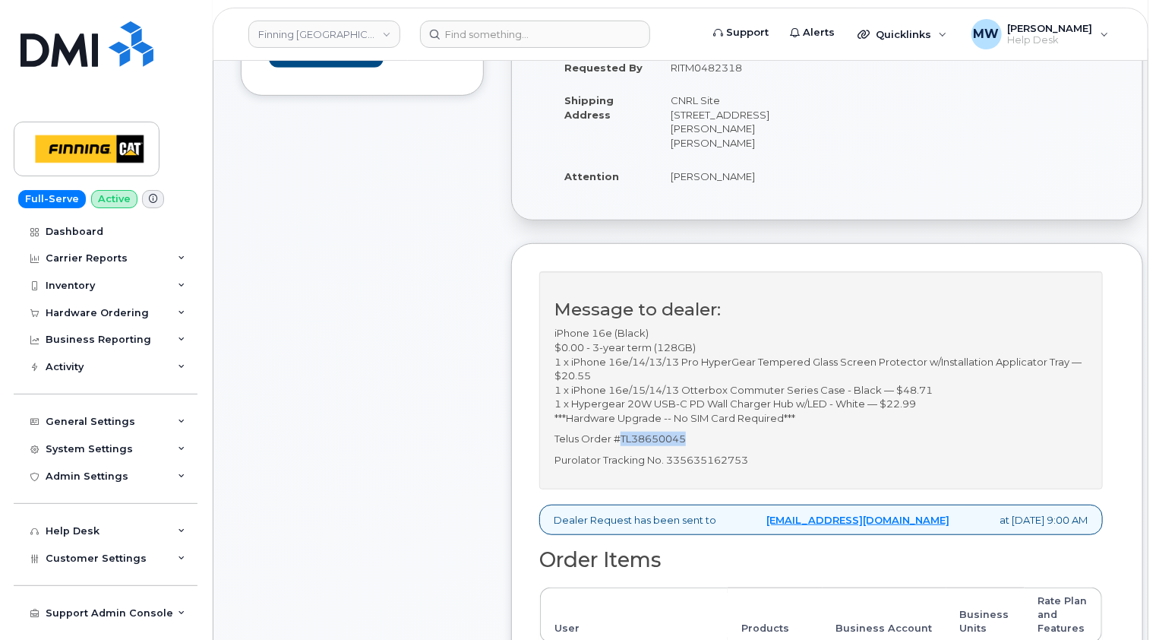
drag, startPoint x: 691, startPoint y: 441, endPoint x: 623, endPoint y: 436, distance: 67.8
click at [623, 436] on p "Telus Order #TL38650045" at bounding box center [821, 438] width 533 height 14
copy p "TL38650045"
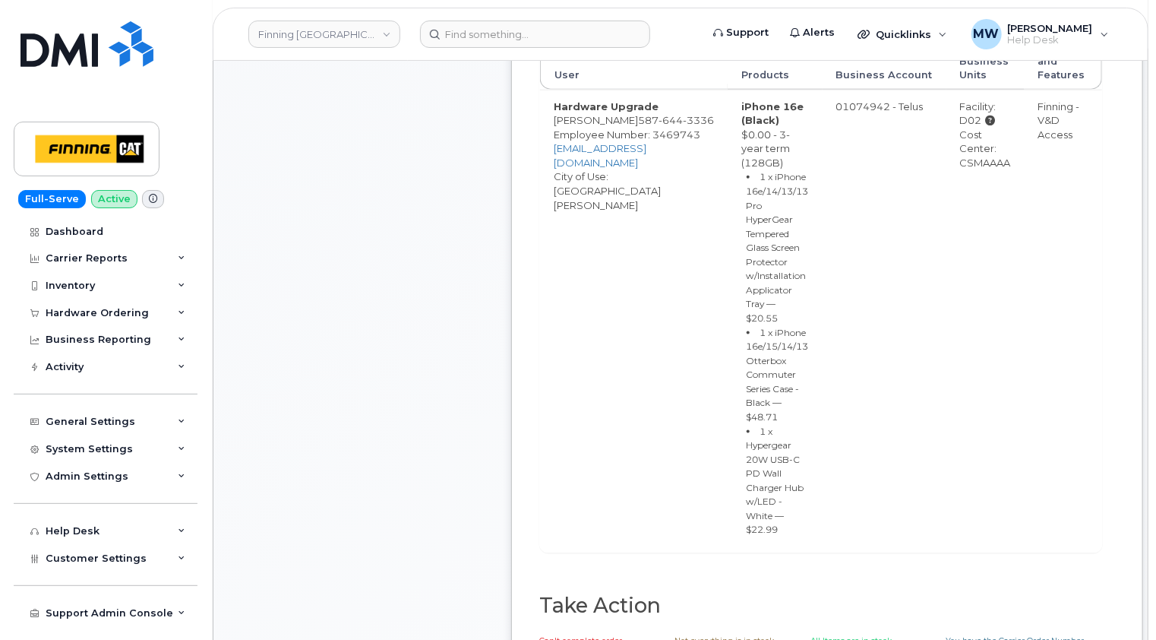
scroll to position [988, 0]
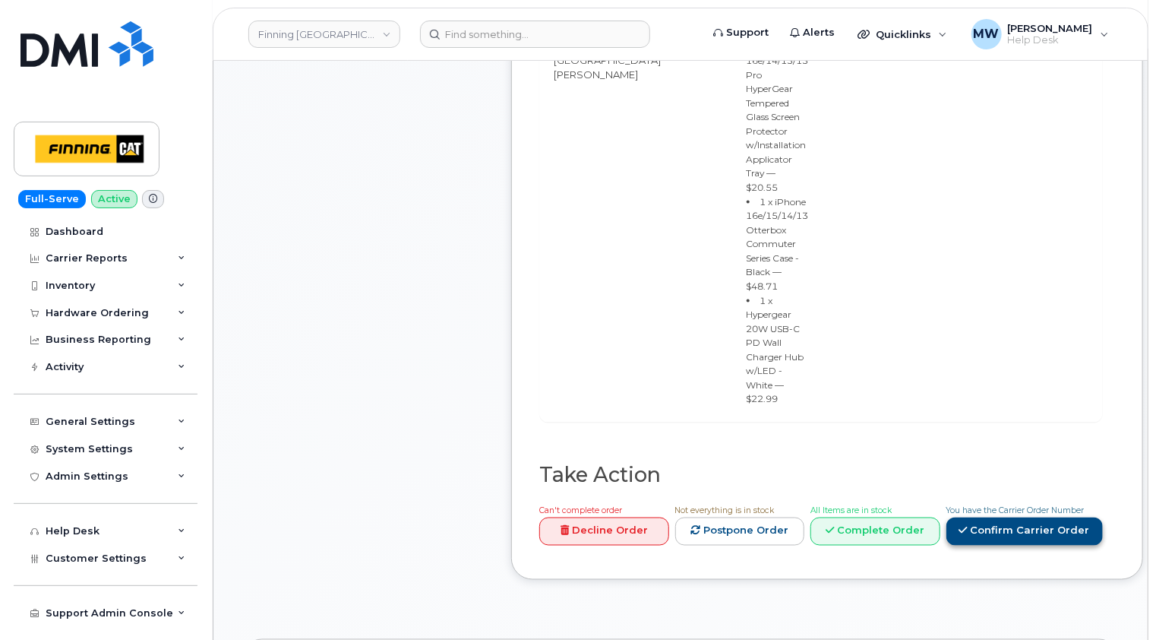
click at [1006, 517] on link "Confirm Carrier Order" at bounding box center [1025, 531] width 156 height 28
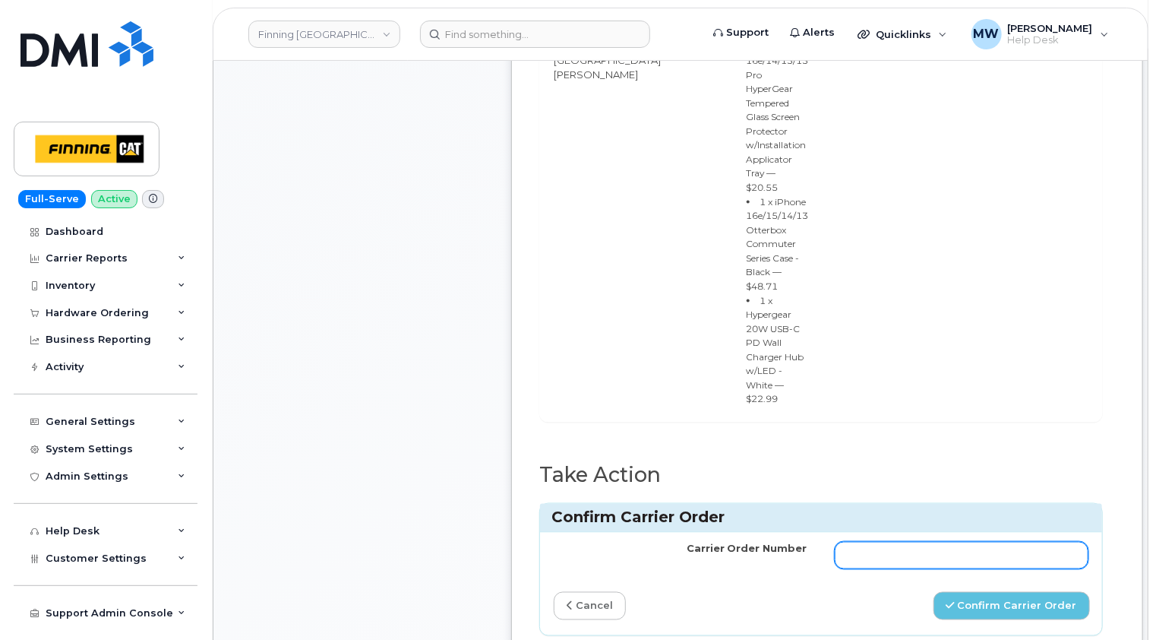
click at [841, 542] on input "Carrier Order Number" at bounding box center [962, 555] width 254 height 27
paste input "TL38650045"
type input "TL38650045"
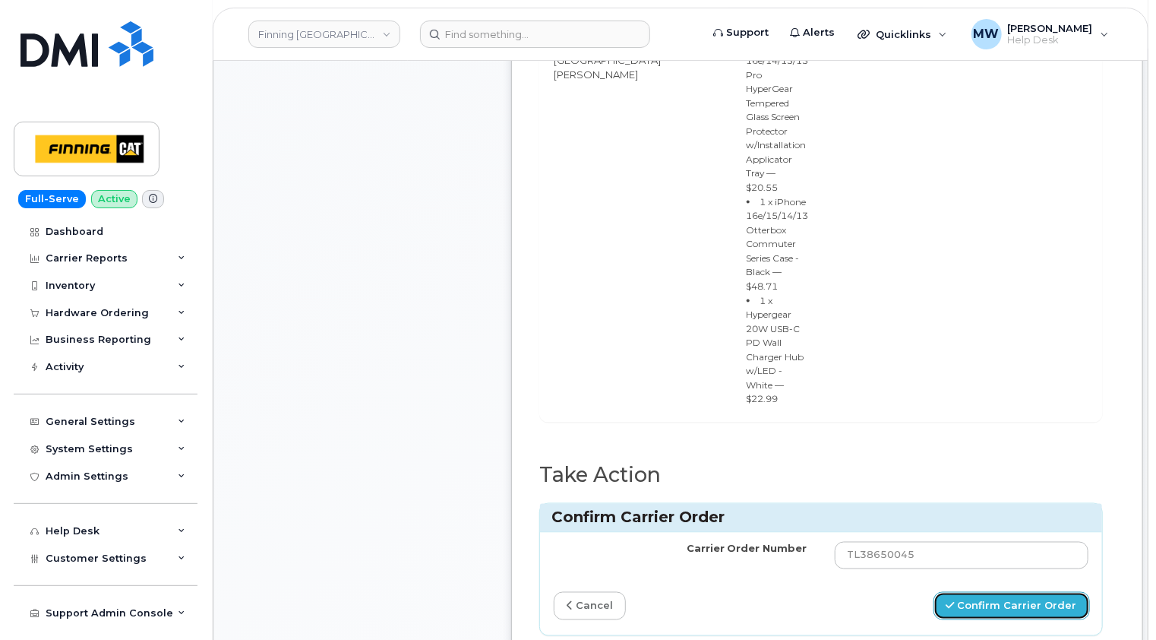
click at [980, 592] on button "Confirm Carrier Order" at bounding box center [1012, 606] width 156 height 28
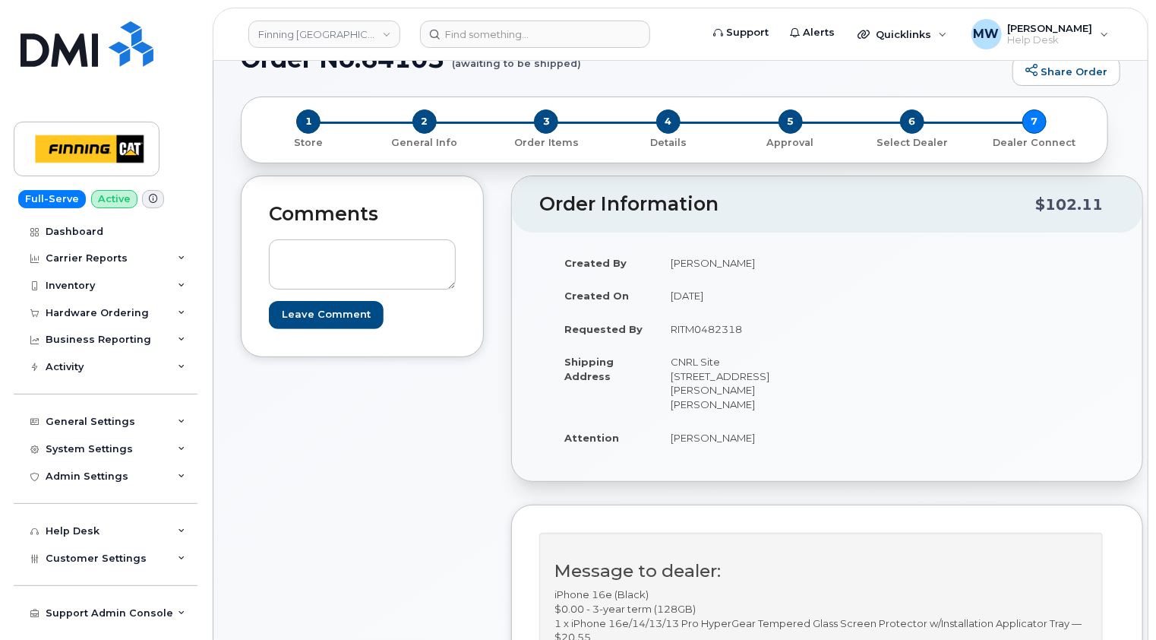
scroll to position [228, 0]
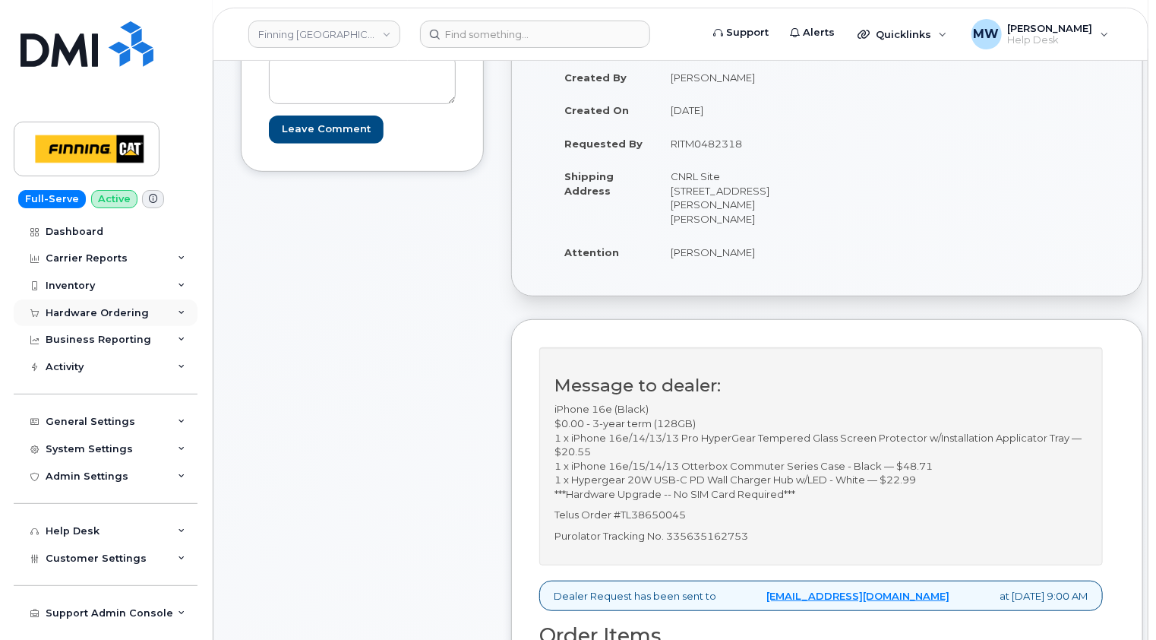
click at [103, 318] on div "Hardware Ordering" at bounding box center [97, 313] width 103 height 12
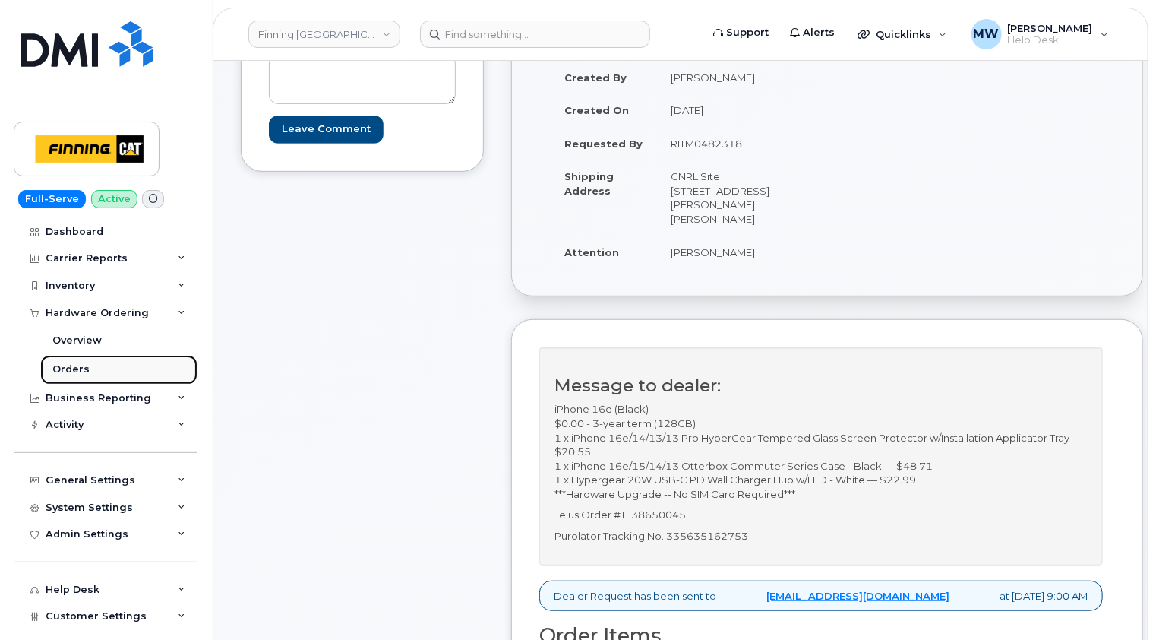
click at [80, 362] on div "Orders" at bounding box center [70, 369] width 37 height 14
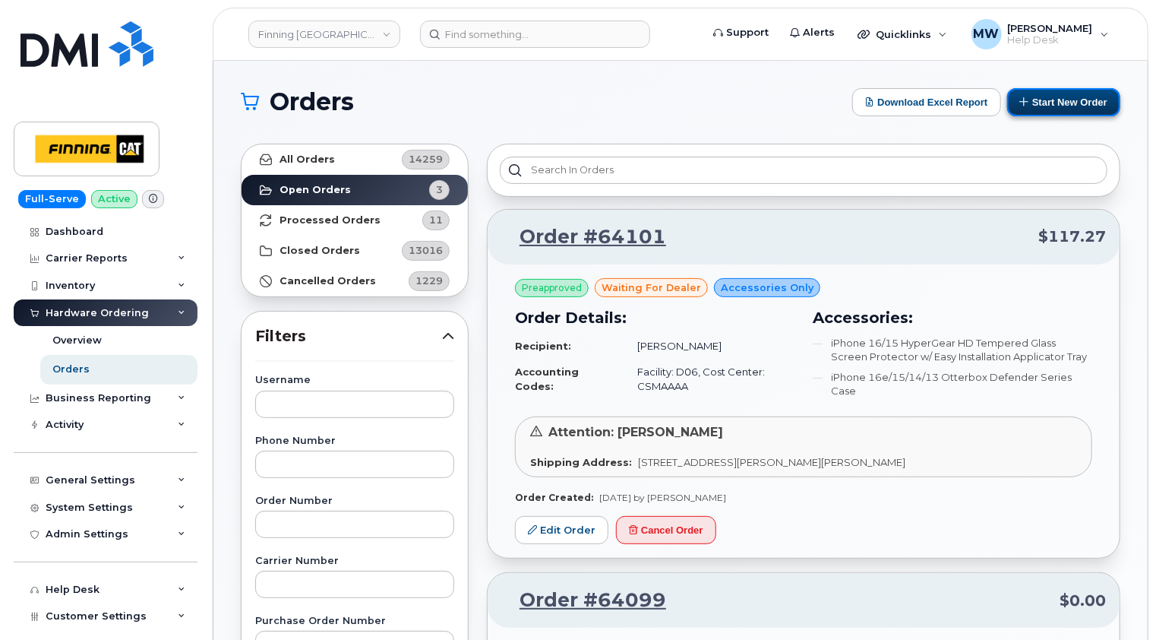
click at [1074, 99] on button "Start New Order" at bounding box center [1063, 102] width 113 height 28
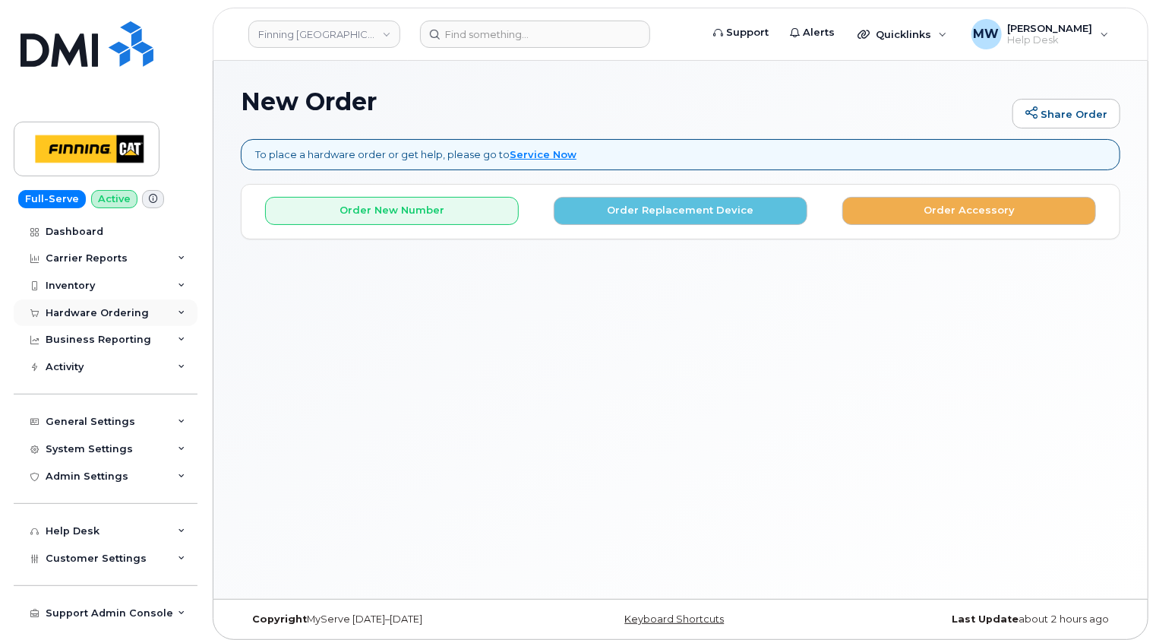
click at [96, 314] on div "Hardware Ordering" at bounding box center [97, 313] width 103 height 12
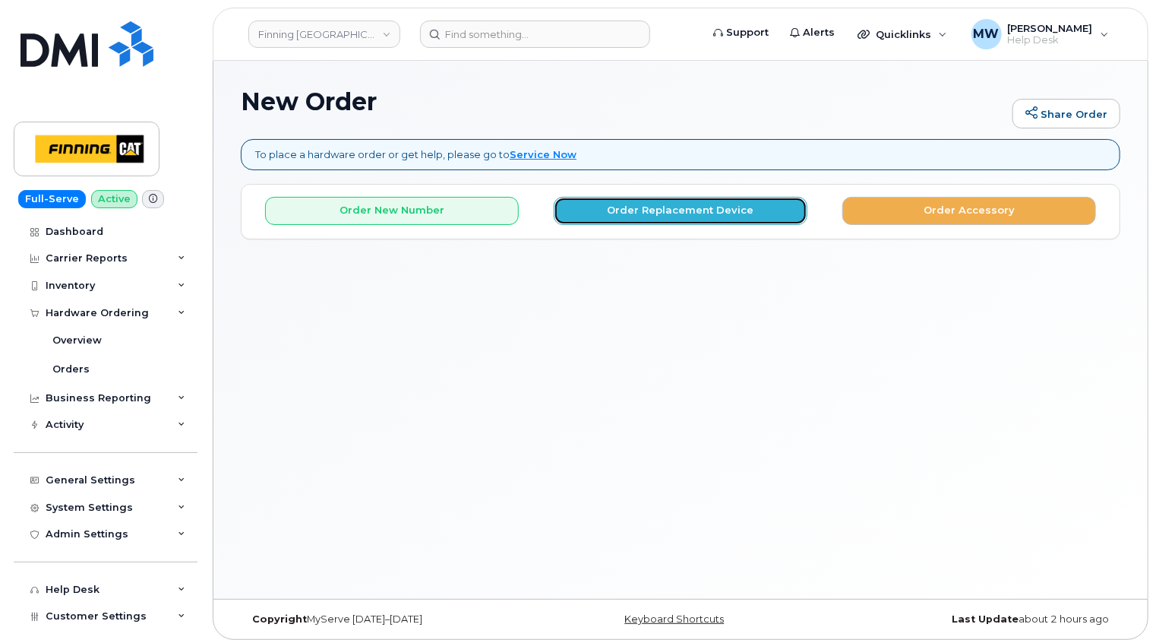
click at [732, 210] on button "Order Replacement Device" at bounding box center [681, 211] width 254 height 28
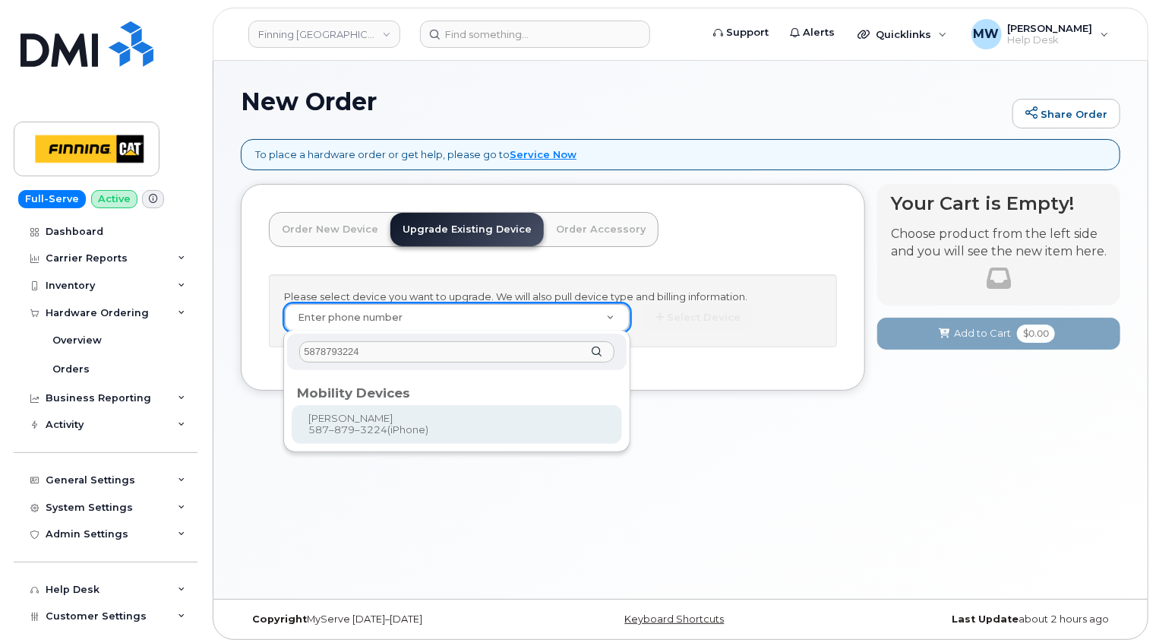
type input "5878793224"
type input "229116"
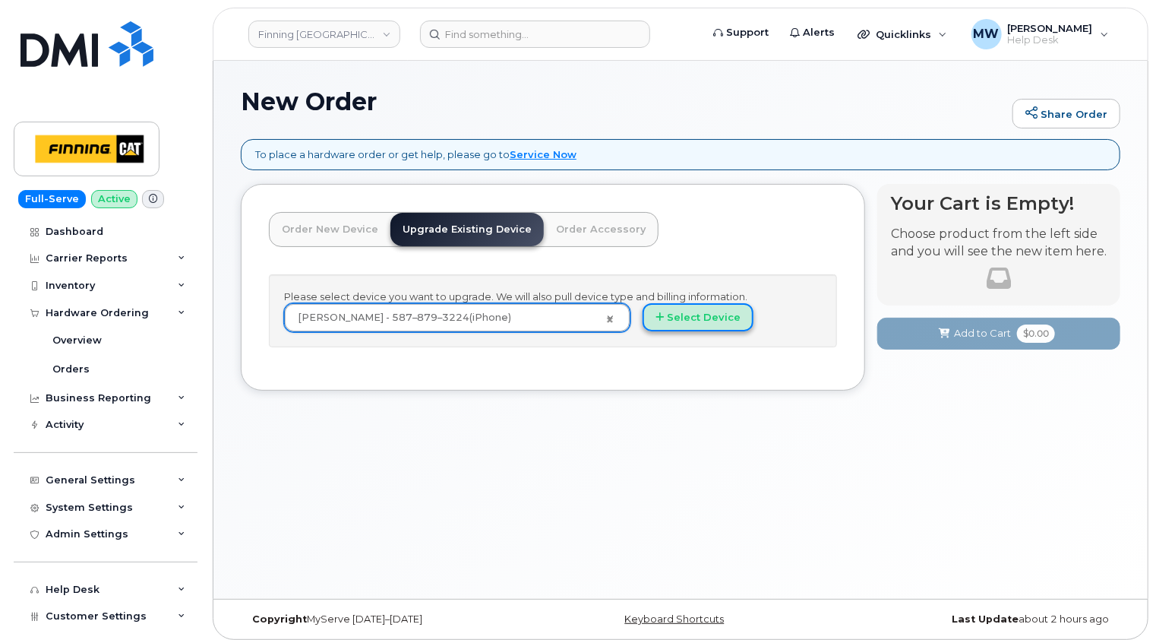
click at [713, 314] on button "Select Device" at bounding box center [698, 317] width 111 height 28
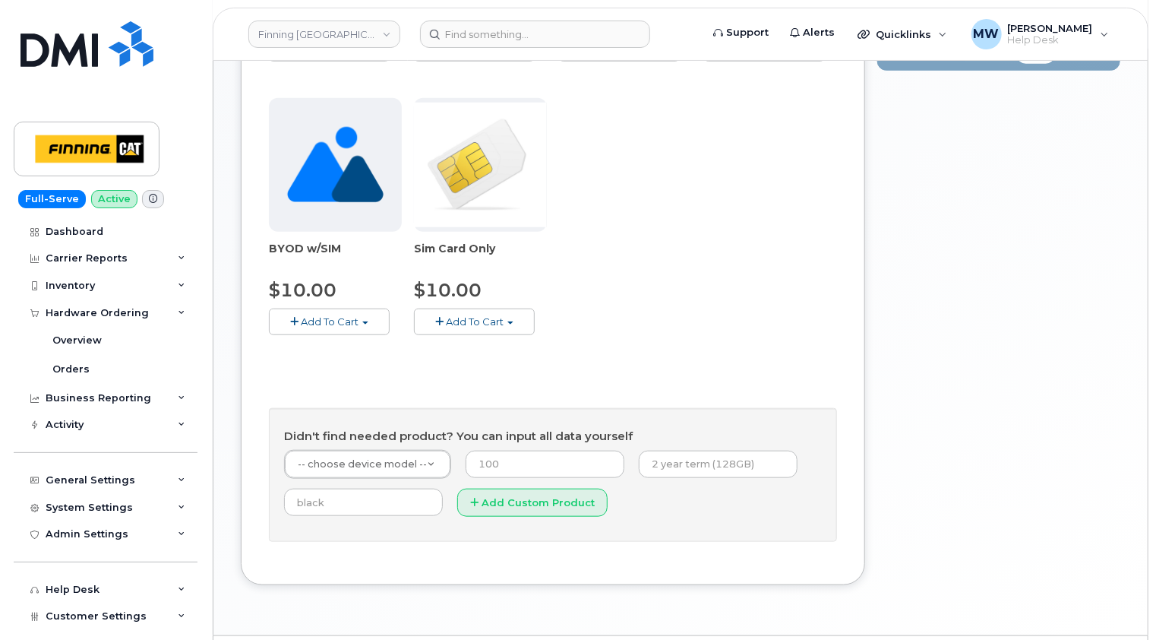
scroll to position [532, 0]
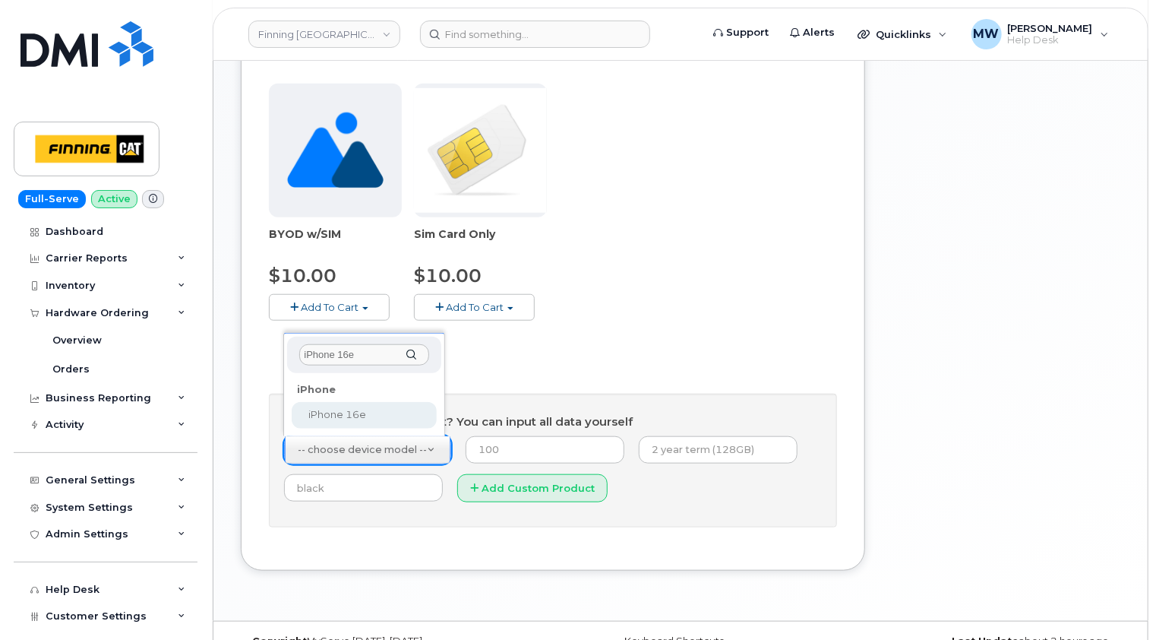
type input "iPhone 16e"
select select "2883"
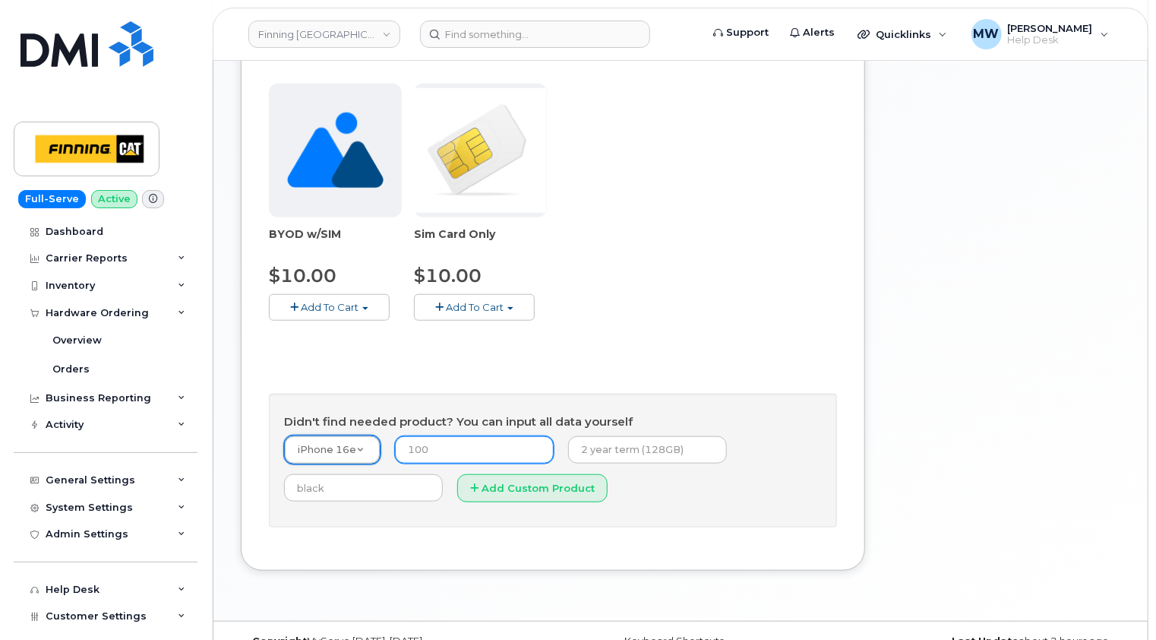
click at [491, 445] on input "number" at bounding box center [474, 449] width 159 height 27
type input "0.00"
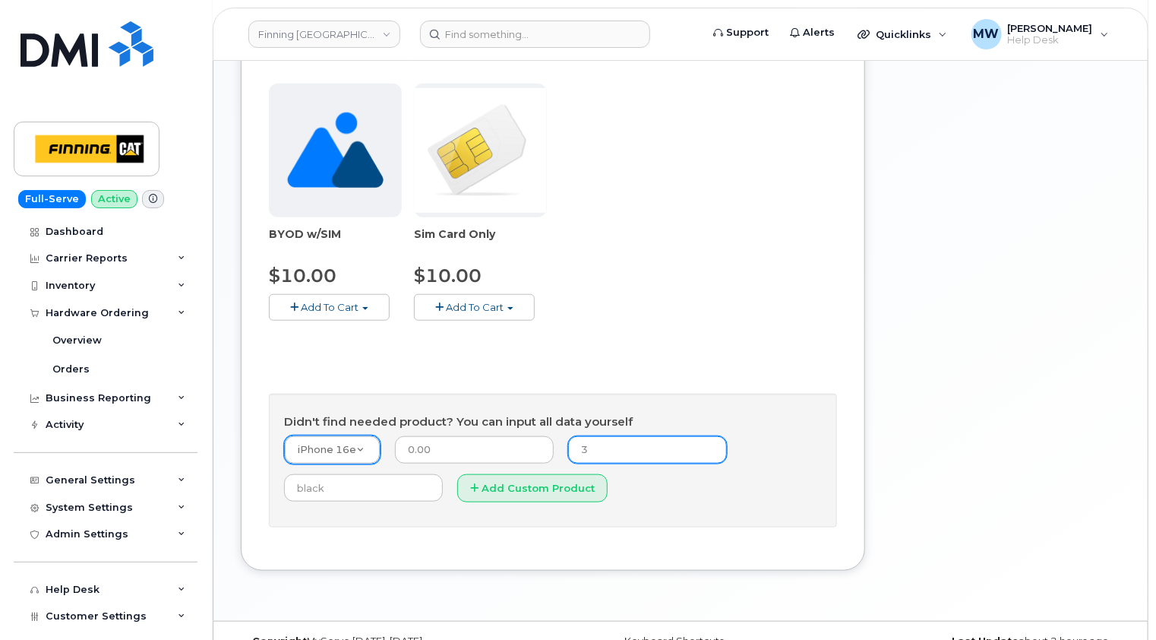
type input "3-year term (128GB)"
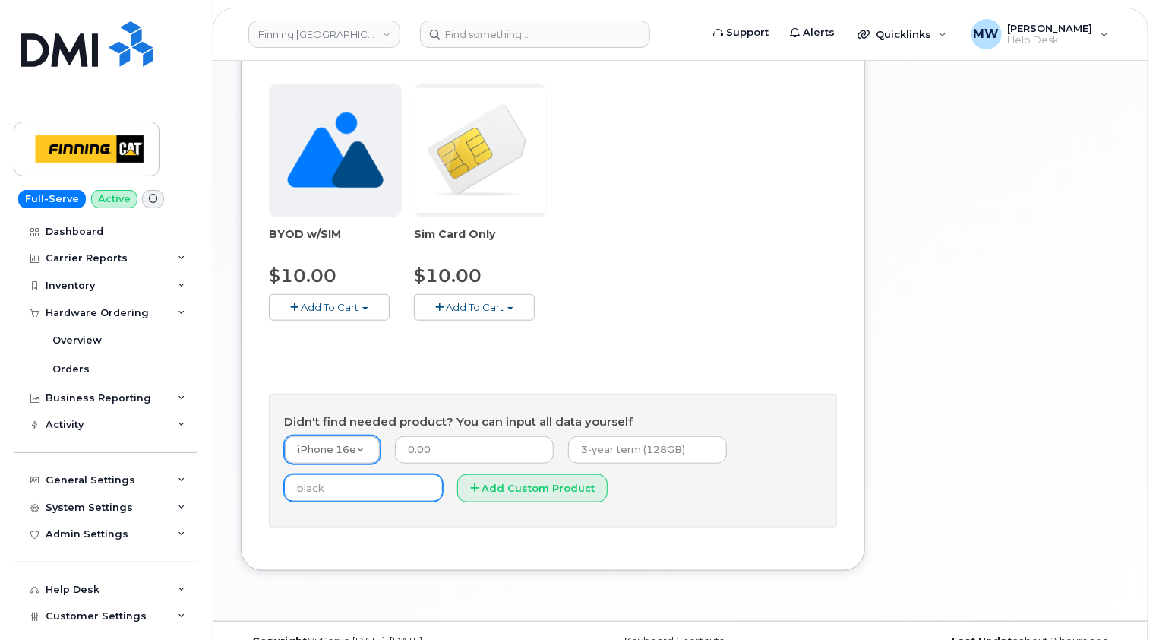
type input "Black"
click at [526, 486] on button "Add Custom Product" at bounding box center [532, 488] width 150 height 28
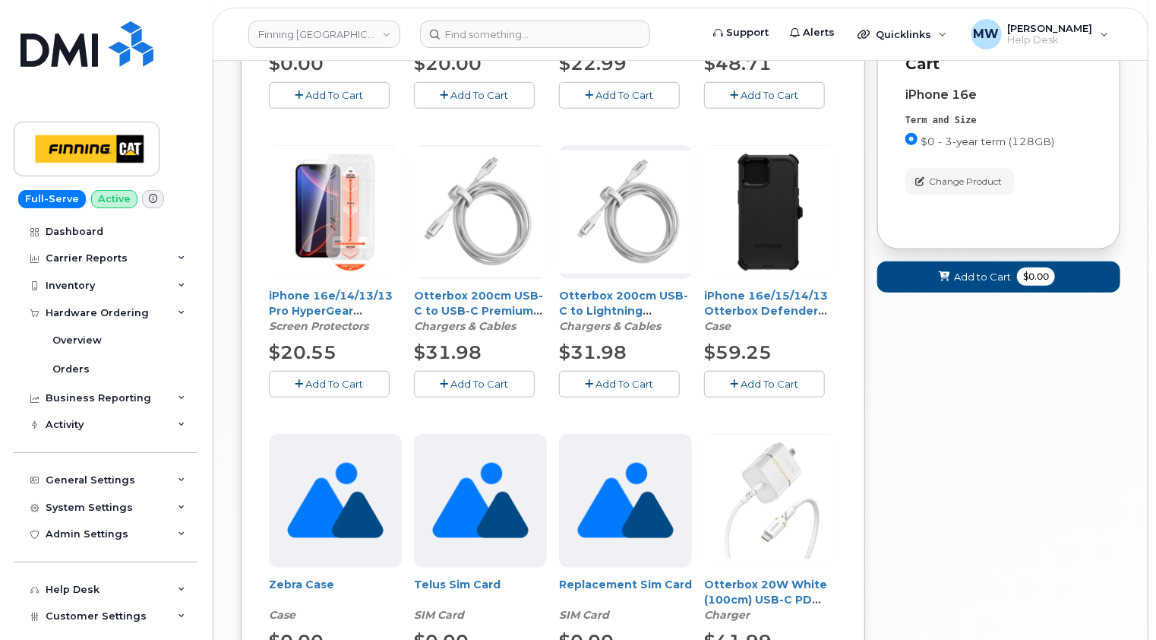
scroll to position [304, 0]
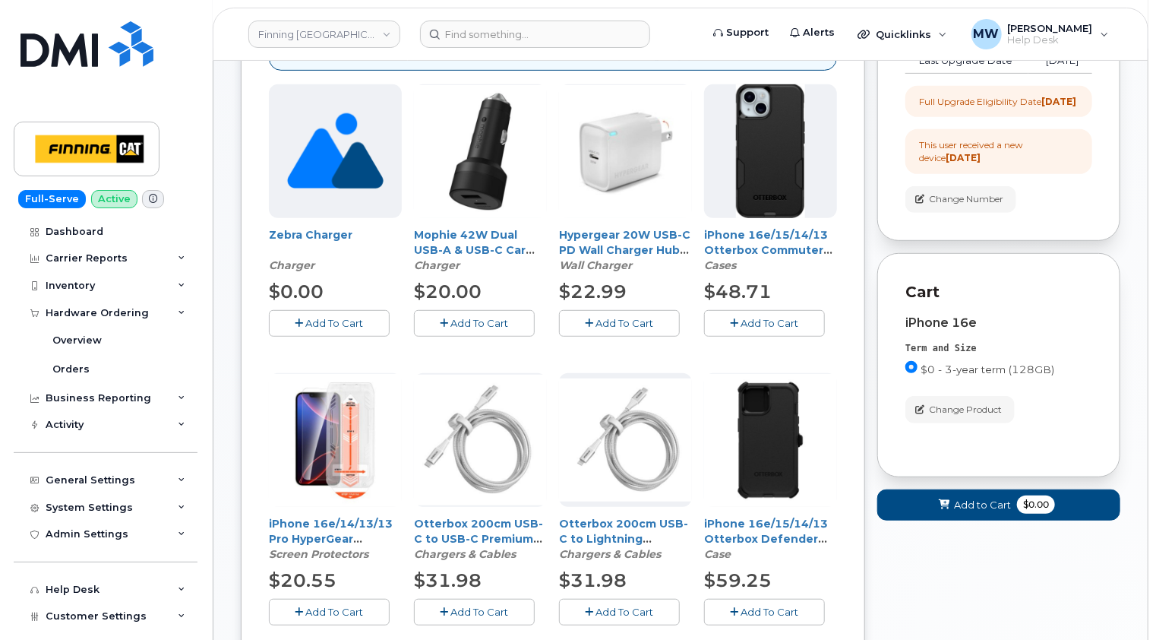
click at [348, 608] on span "Add To Cart" at bounding box center [335, 611] width 58 height 12
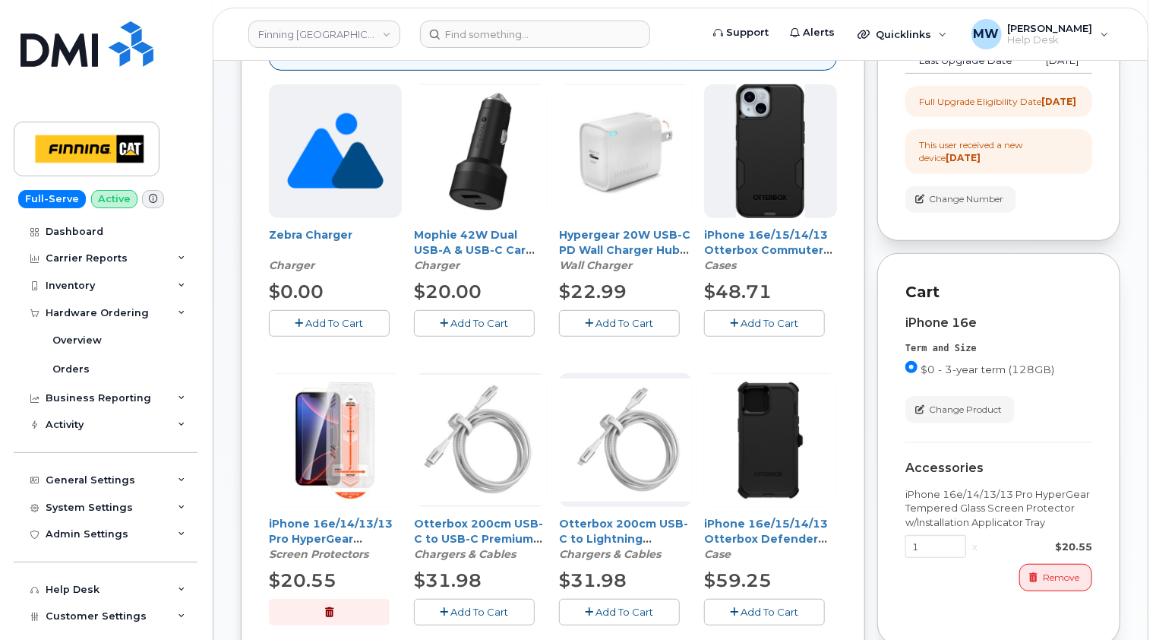
click at [776, 319] on span "Add To Cart" at bounding box center [770, 323] width 58 height 12
click at [635, 323] on span "Add To Cart" at bounding box center [625, 323] width 58 height 12
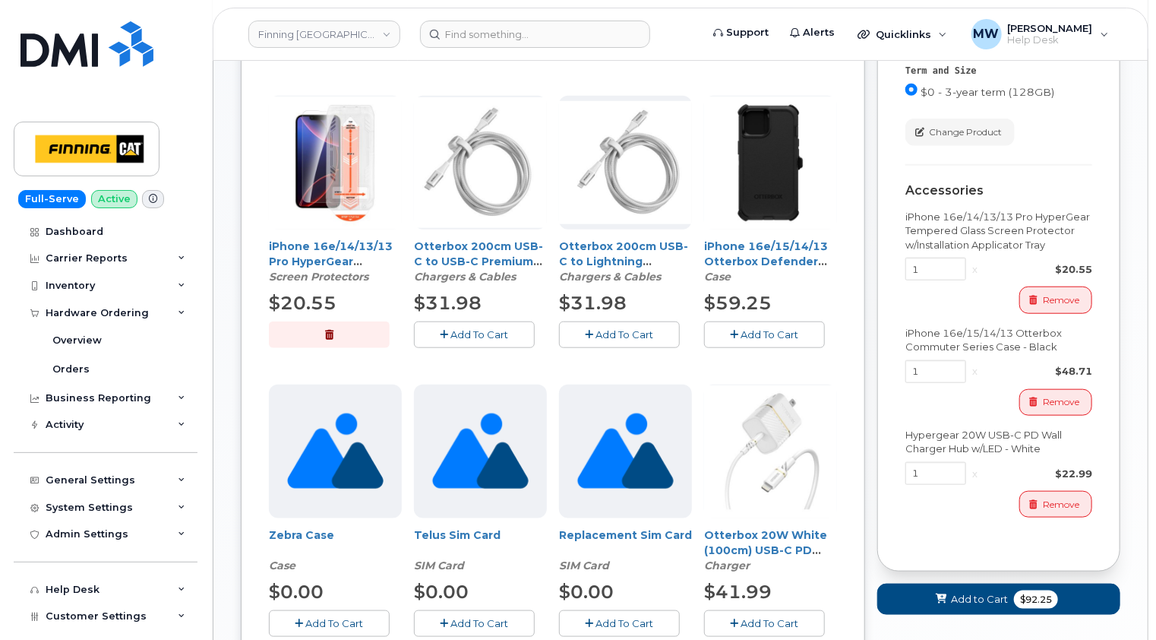
scroll to position [608, 0]
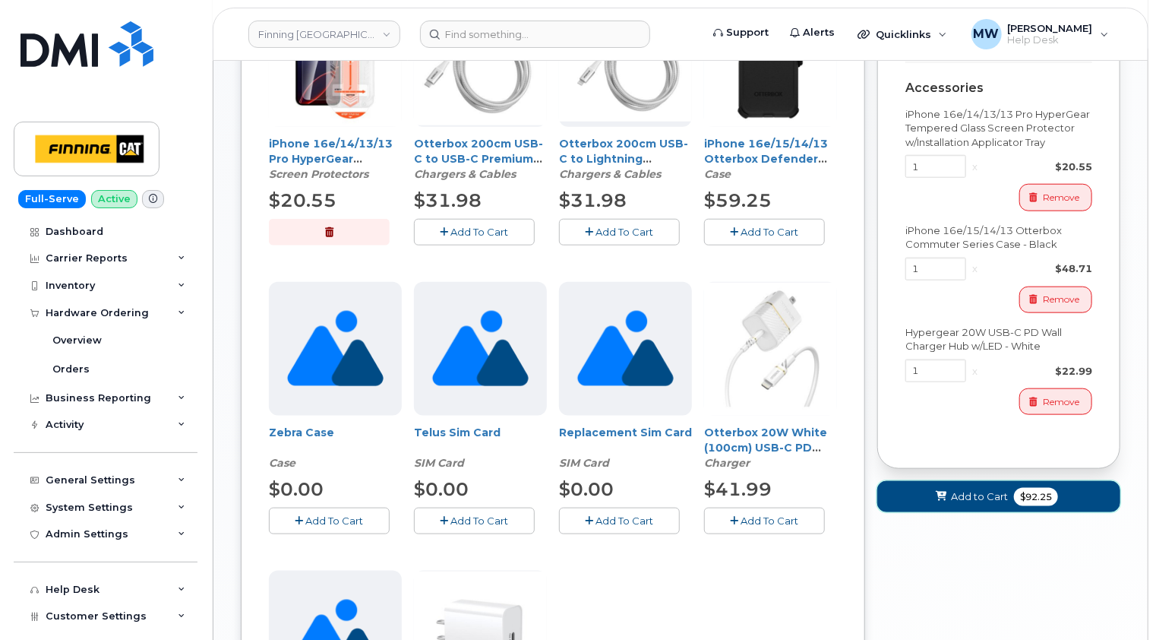
click at [986, 504] on span "Add to Cart" at bounding box center [979, 496] width 57 height 14
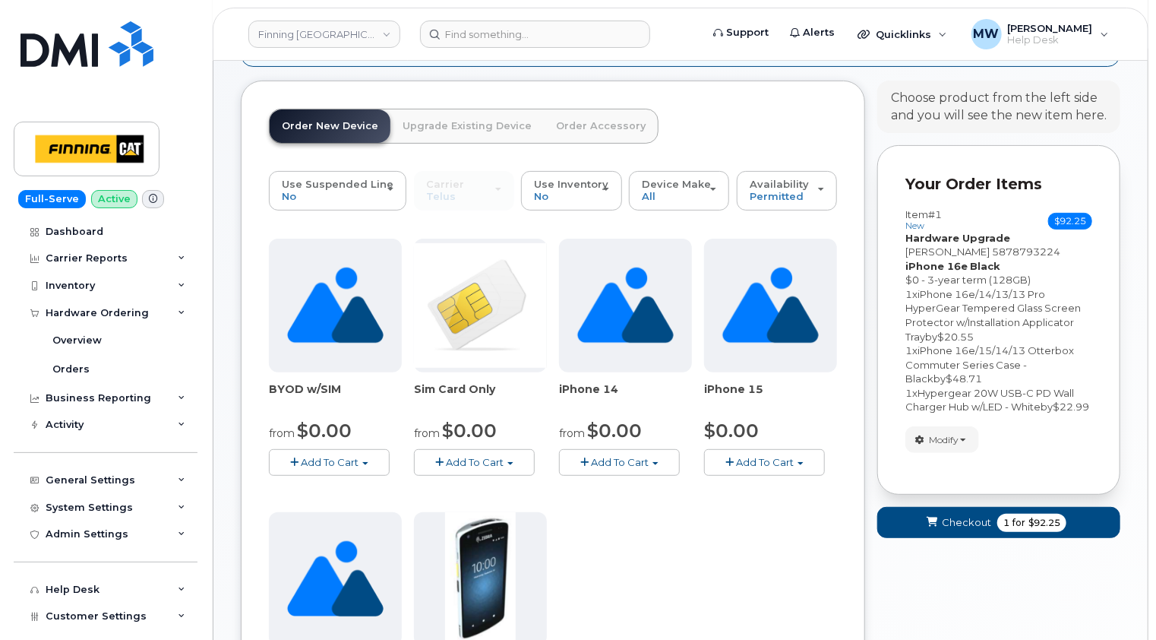
scroll to position [558, 0]
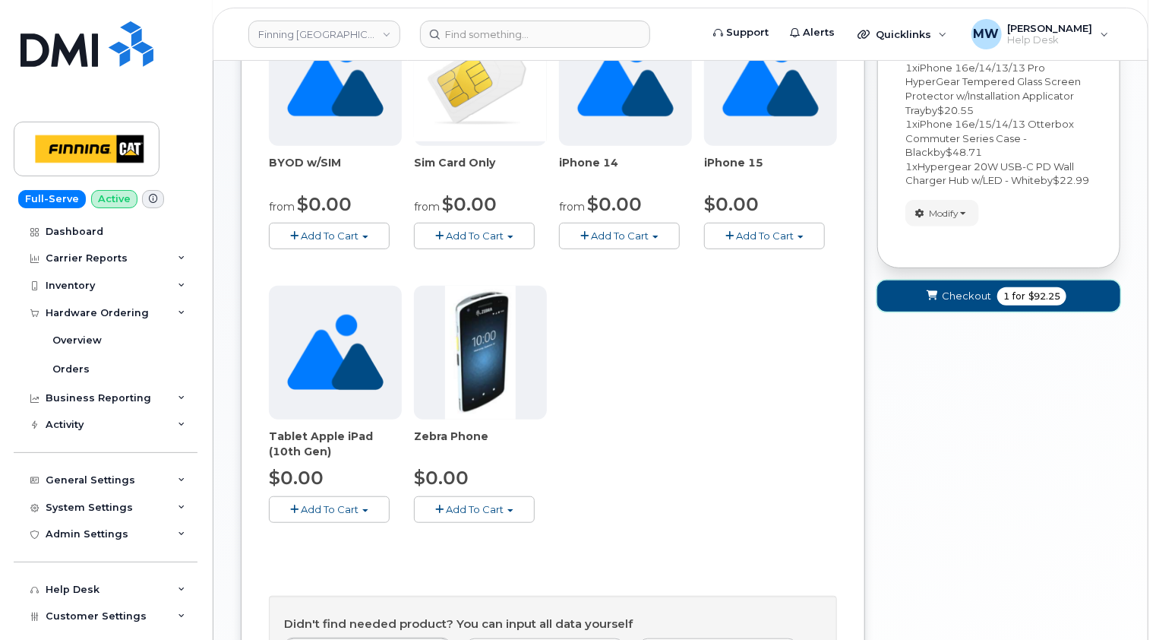
click at [951, 303] on span "Checkout" at bounding box center [966, 296] width 49 height 14
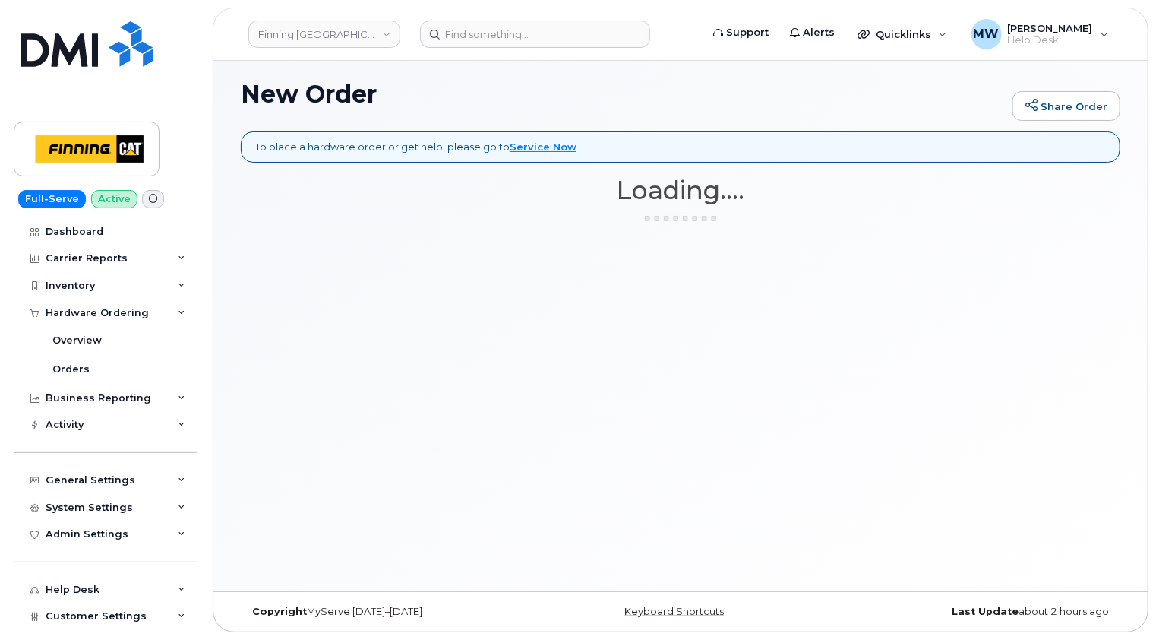
scroll to position [7, 0]
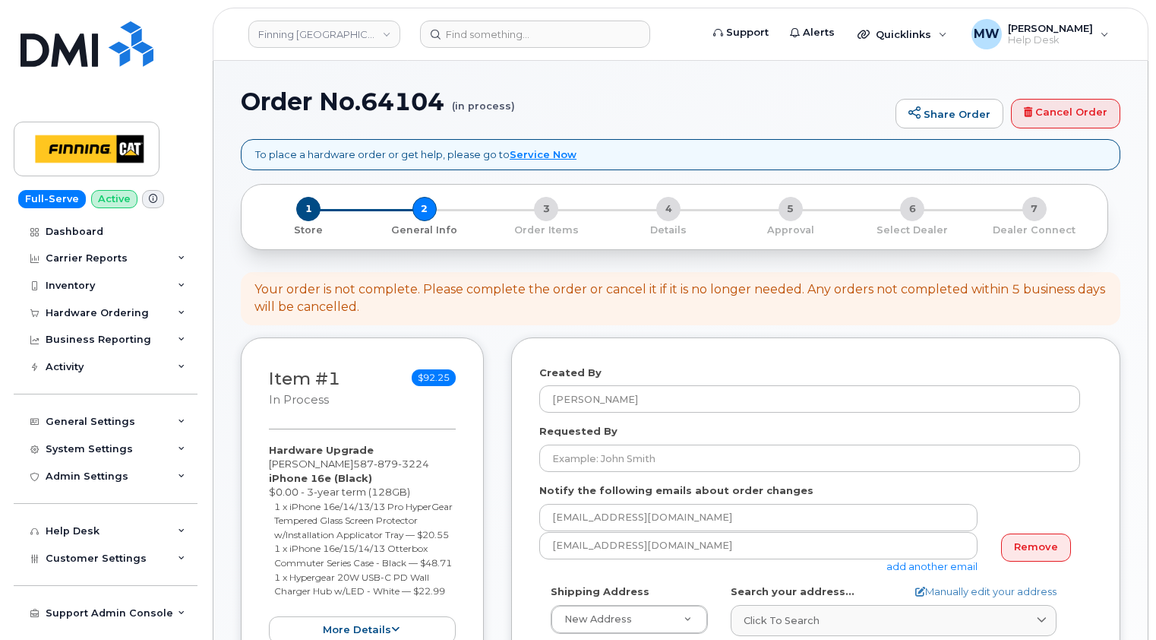
select select
click at [586, 103] on h1 "Order No.64104 (in process)" at bounding box center [564, 101] width 647 height 27
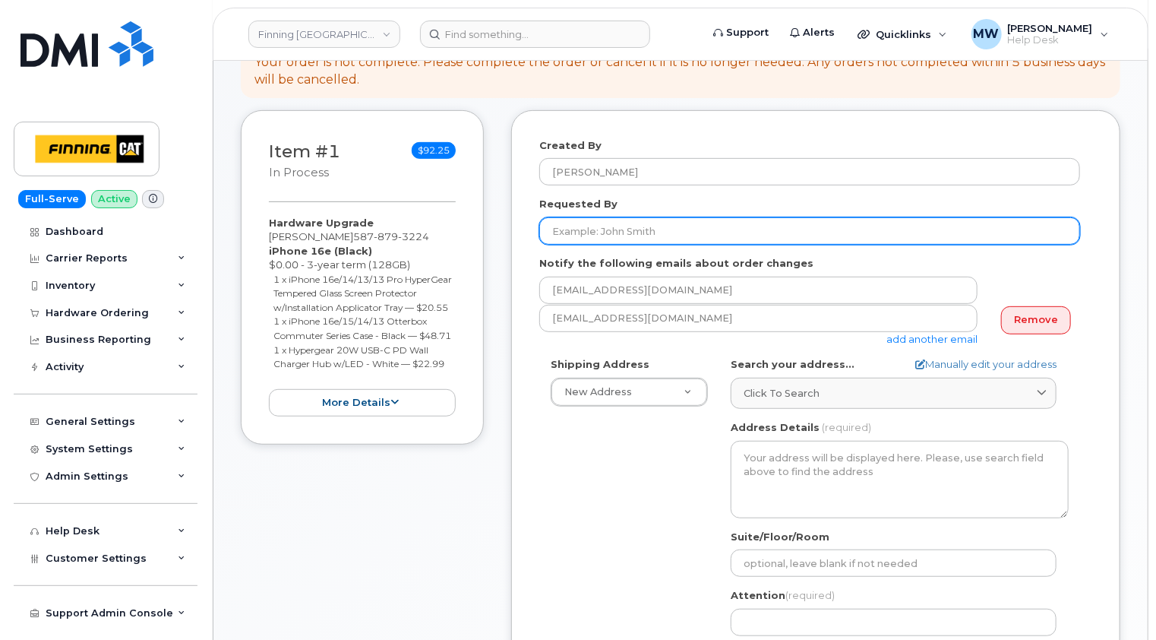
scroll to position [228, 0]
click at [656, 223] on input "Requested By" at bounding box center [809, 230] width 541 height 27
paste input "RITM0482622"
type input "RITM0482622"
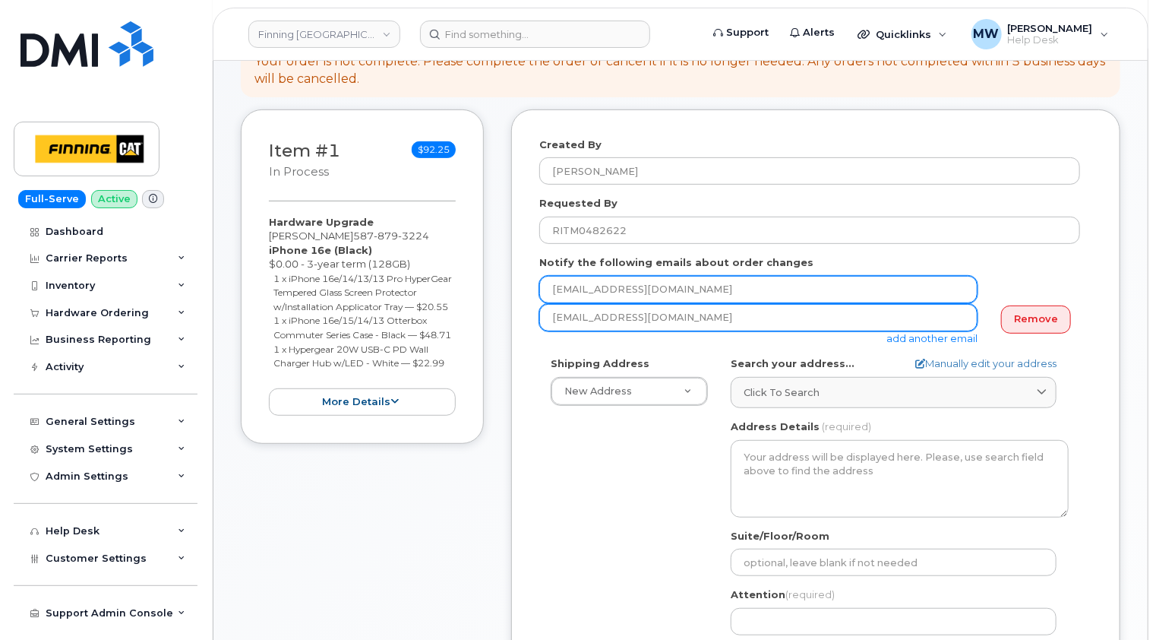
scroll to position [380, 0]
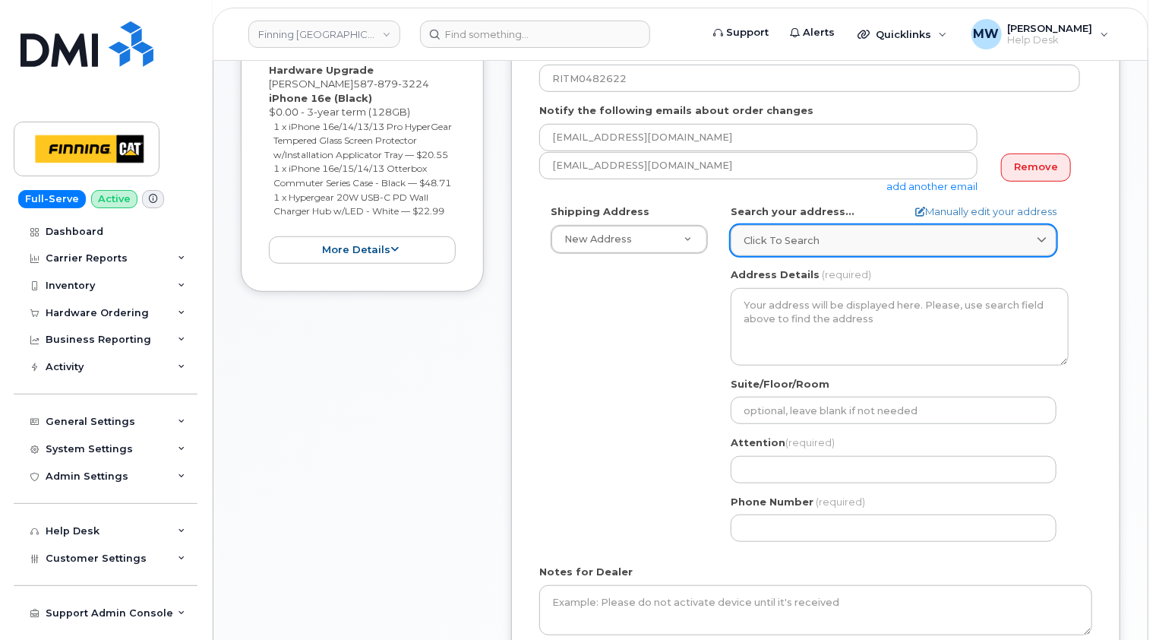
click at [799, 229] on link "Click to search" at bounding box center [894, 240] width 326 height 31
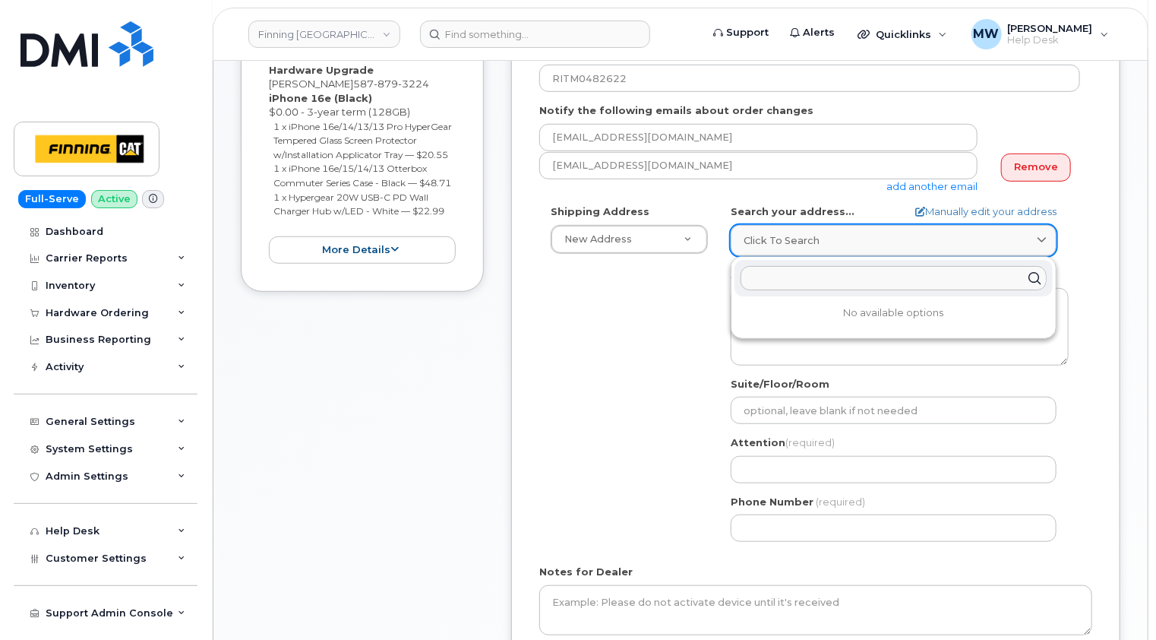
paste input "17330 109 Ave."
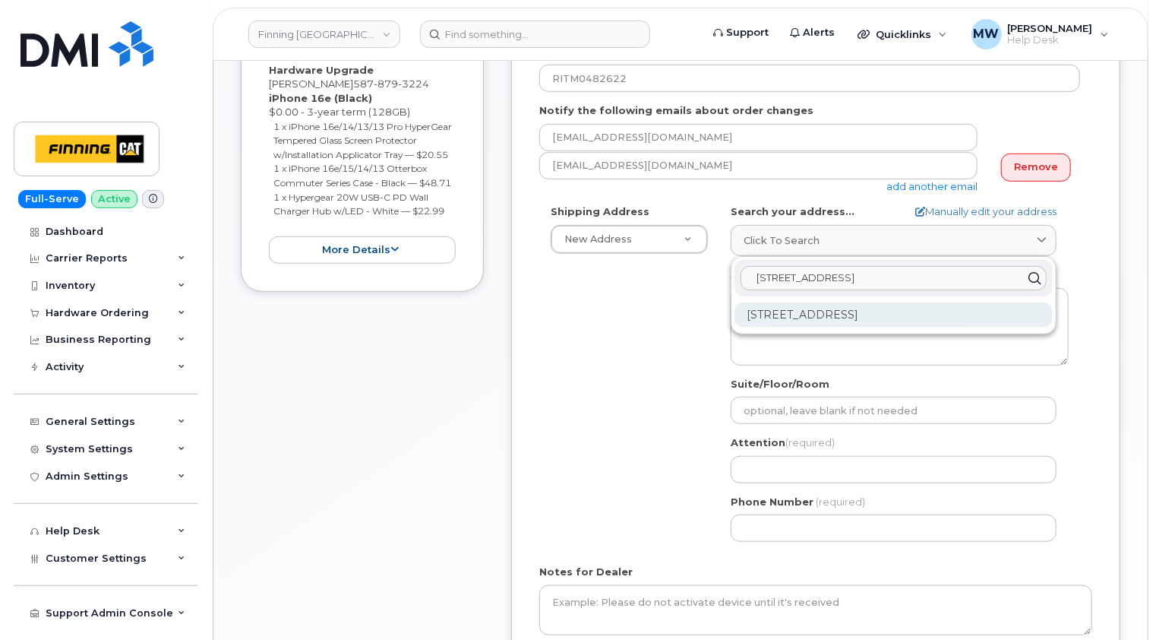
type input "17330 109 Ave."
click at [823, 310] on div "17330 109 Ave NW Edmonton AB T5S 0C3" at bounding box center [894, 314] width 318 height 25
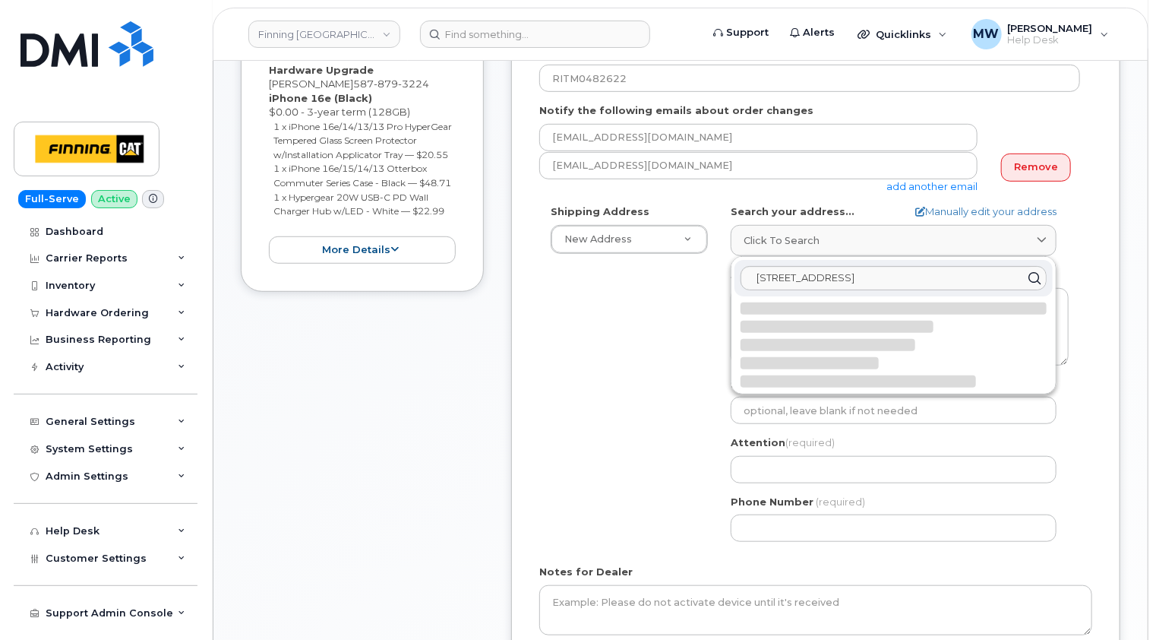
select select
type textarea "17330 109 Ave NW EDMONTON AB T5S 0C3 CANADA"
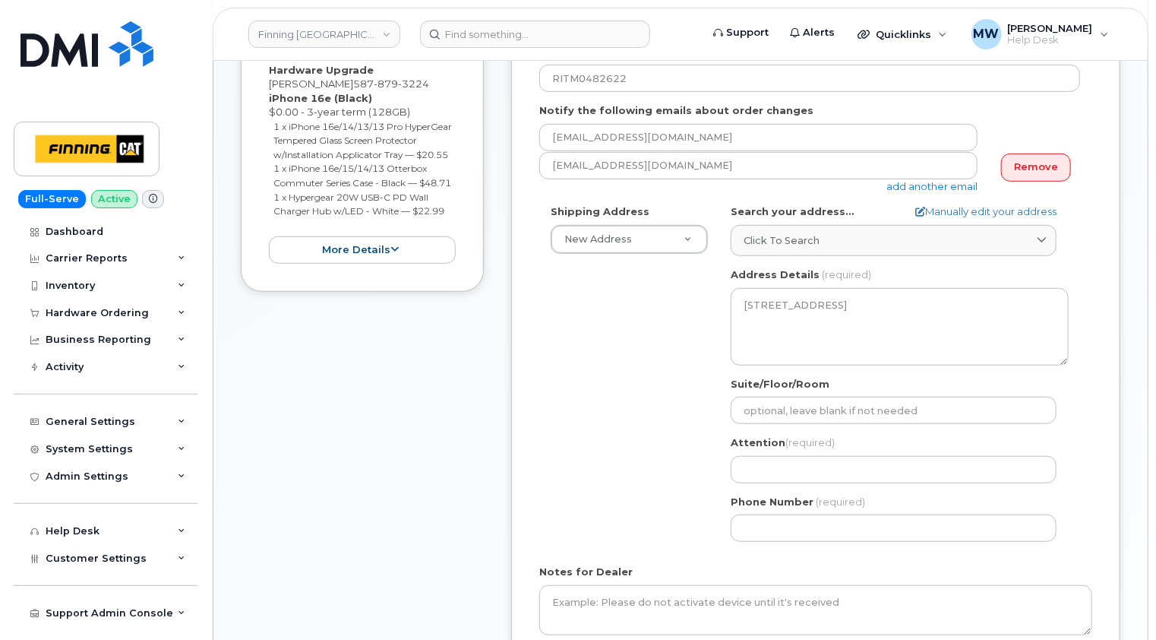
drag, startPoint x: 541, startPoint y: 369, endPoint x: 584, endPoint y: 377, distance: 44.0
click at [542, 370] on div "Shipping Address New Address New Address 10760A Henri-Bourassa E Blvd 8051 18 A…" at bounding box center [809, 378] width 541 height 349
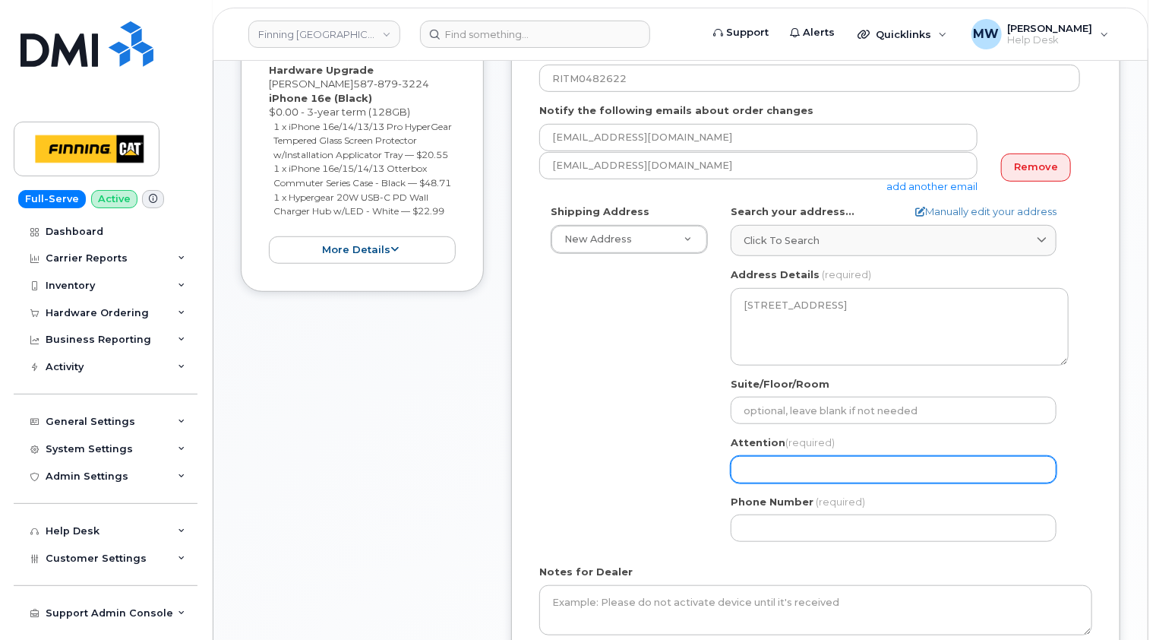
click at [763, 466] on input "Attention (required)" at bounding box center [894, 469] width 326 height 27
paste input "[PERSON_NAME]"
select select
type input "[PERSON_NAME]"
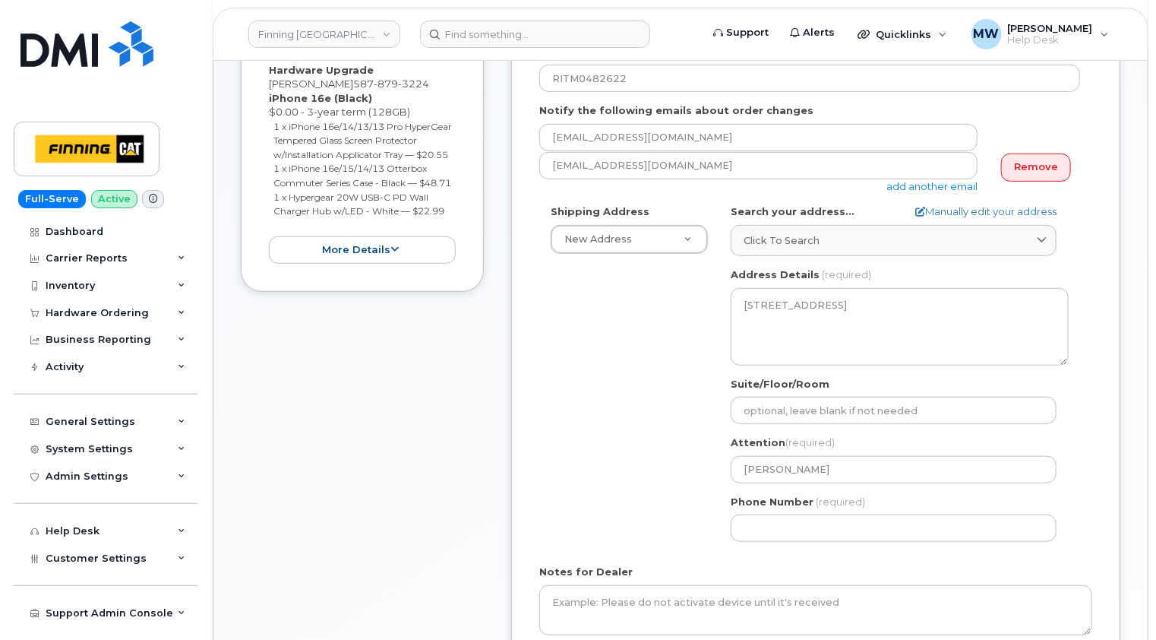
click at [586, 326] on div "Shipping Address New Address New Address 10760A Henri-Bourassa E Blvd 8051 18 A…" at bounding box center [809, 378] width 541 height 349
click at [782, 526] on input "Phone Number" at bounding box center [894, 527] width 326 height 27
paste input "5878793224"
select select
type input "5878793224"
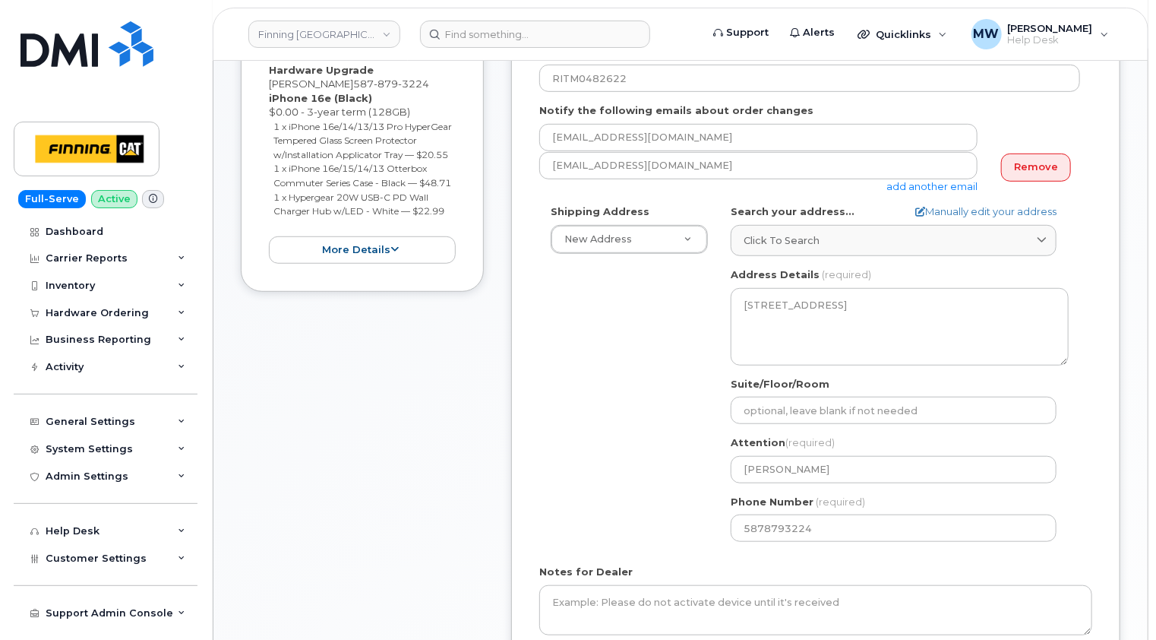
click at [684, 533] on div "Shipping Address New Address New Address 10760A Henri-Bourassa E Blvd 8051 18 A…" at bounding box center [809, 378] width 541 height 349
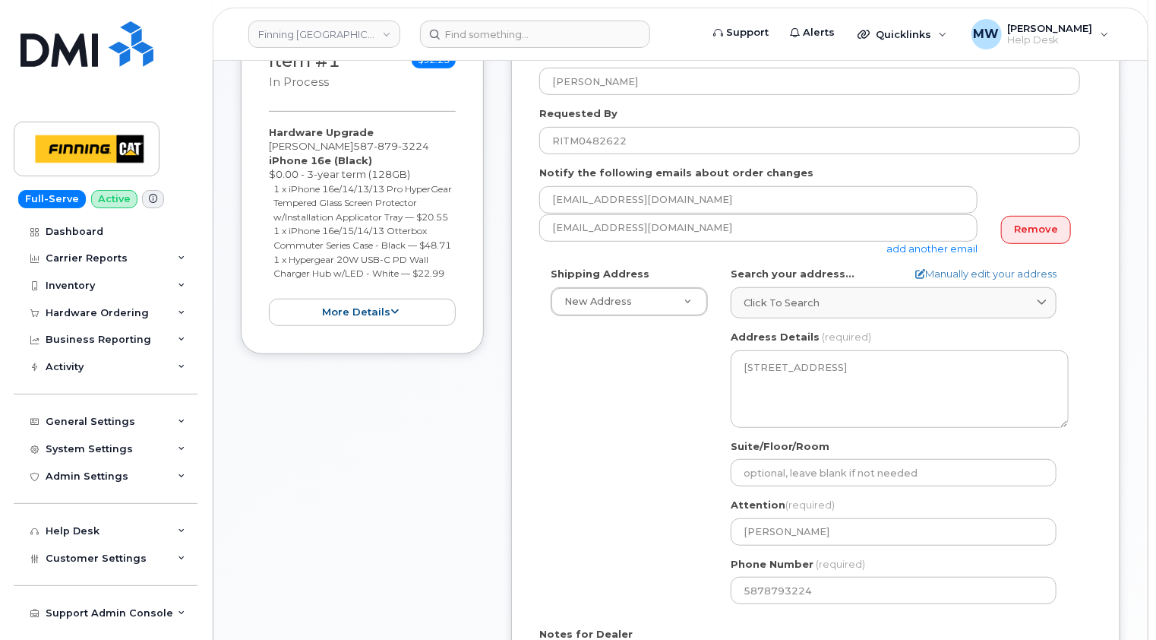
scroll to position [228, 0]
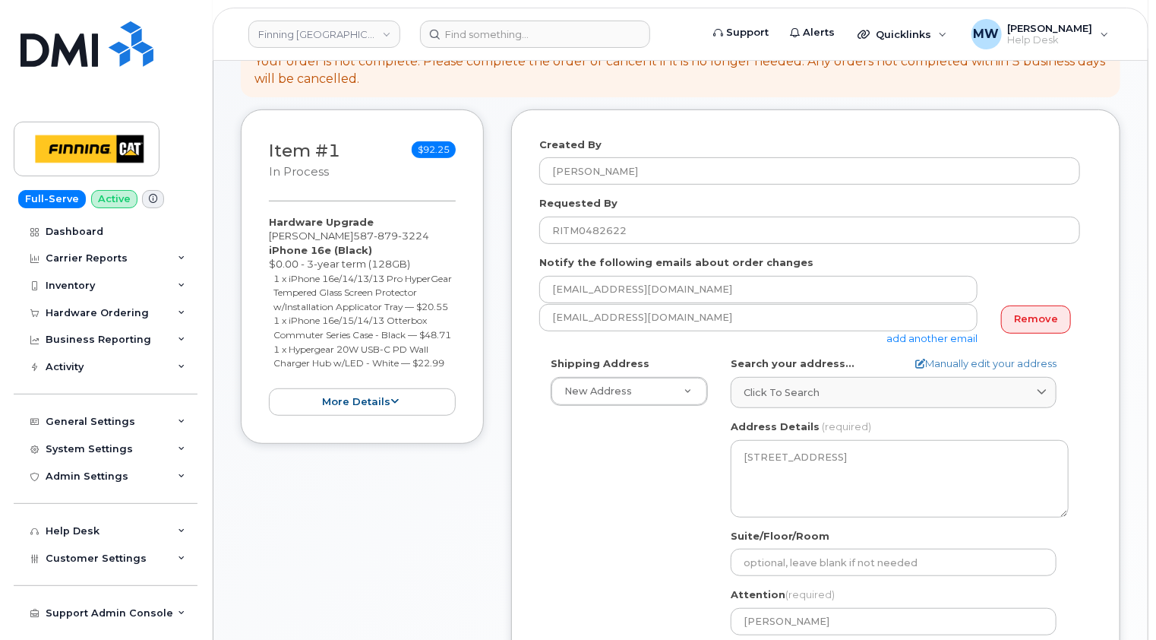
drag, startPoint x: 453, startPoint y: 391, endPoint x: 264, endPoint y: 255, distance: 232.3
click at [264, 255] on div "Item #1 in process $92.25 Hardware Upgrade Travis Manchur 587 879 3224 iPhone 1…" at bounding box center [362, 276] width 243 height 335
copy div "iPhone 16e (Black) $0.00 - 3-year term (128GB) 1 x iPhone 16e/14/13/13 Pro Hype…"
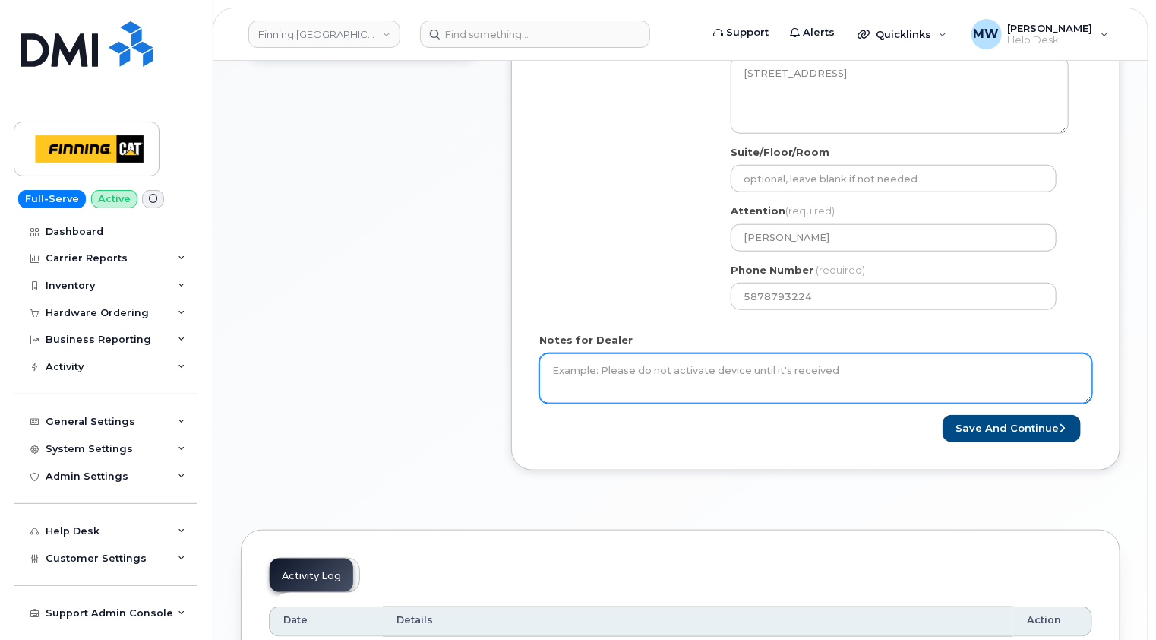
scroll to position [684, 0]
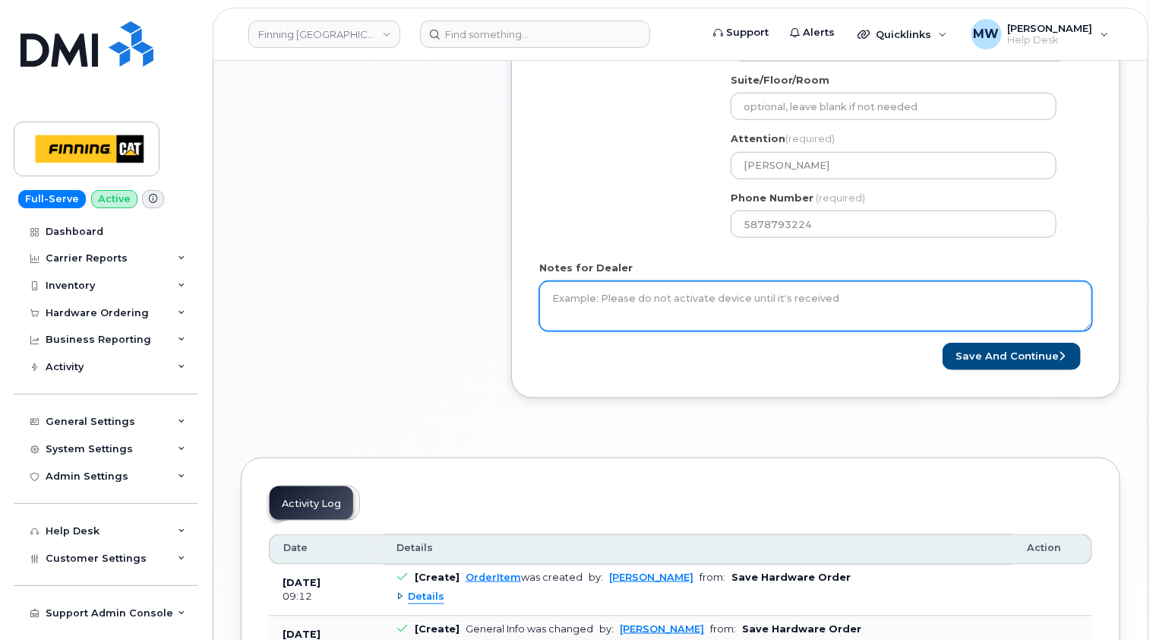
click at [668, 286] on textarea "Notes for Dealer" at bounding box center [815, 306] width 553 height 50
paste textarea "iPhone 16e (Black) $0.00 - 3-year term (128GB) 1 x iPhone 16e/14/13/13 Pro Hype…"
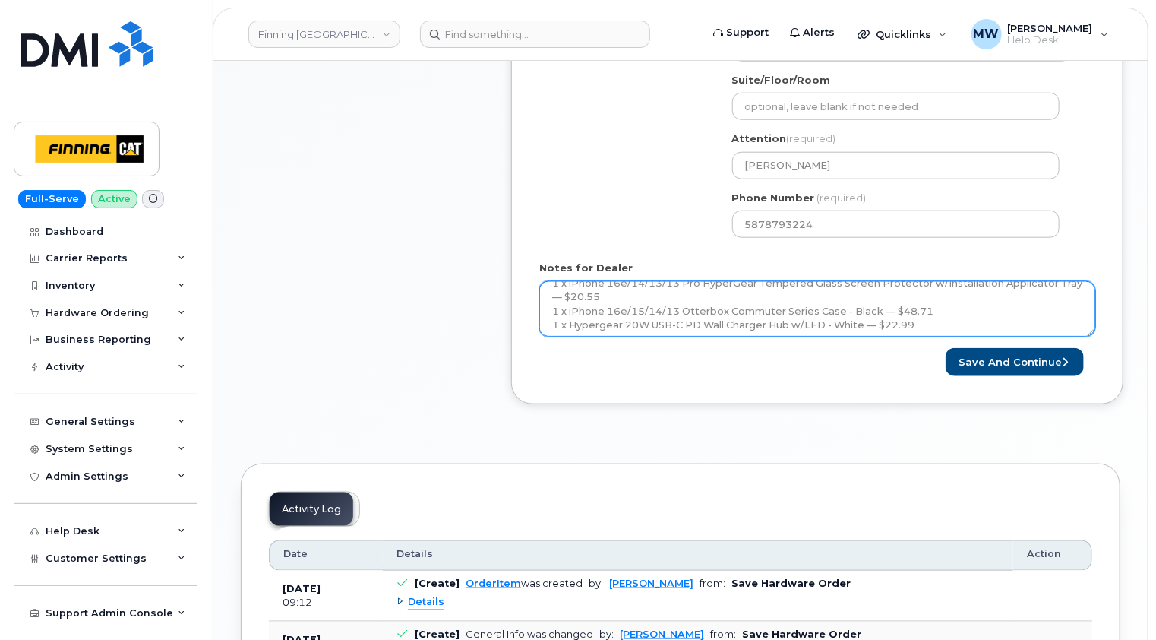
scroll to position [0, 0]
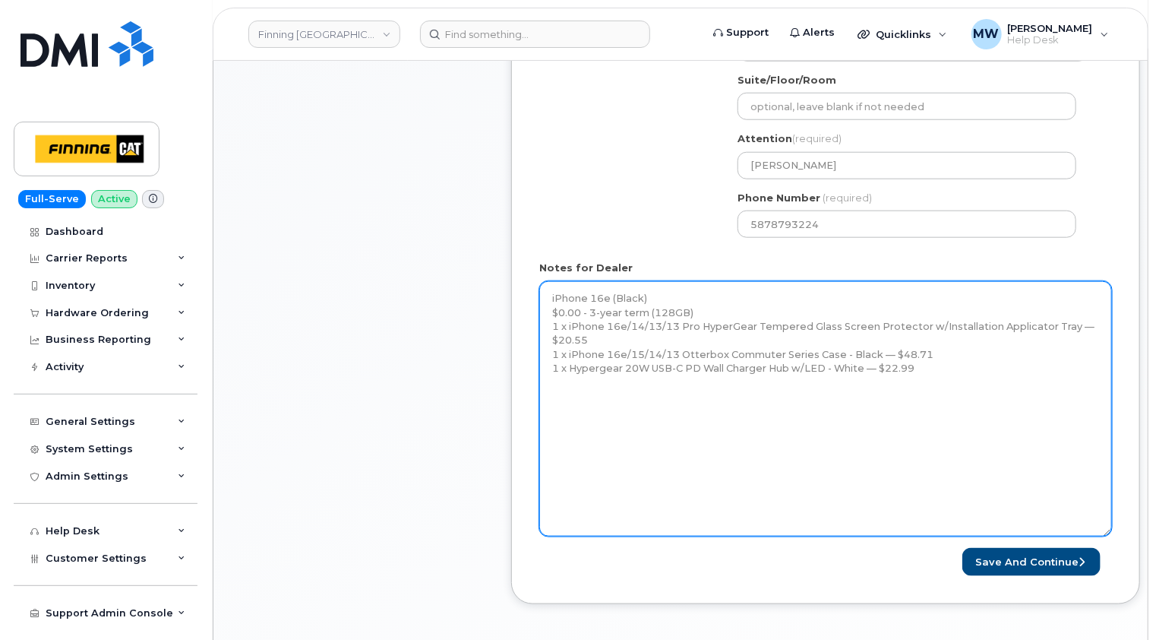
drag, startPoint x: 1091, startPoint y: 330, endPoint x: 1108, endPoint y: 533, distance: 204.3
click at [1108, 533] on textarea "iPhone 16e (Black) $0.00 - 3-year term (128GB) 1 x iPhone 16e/14/13/13 Pro Hype…" at bounding box center [825, 408] width 573 height 255
click at [577, 414] on textarea "iPhone 16e (Black) $0.00 - 3-year term (128GB) 1 x iPhone 16e/14/13/13 Pro Hype…" at bounding box center [825, 409] width 572 height 257
paste textarea "Telus Order #TL38650079"
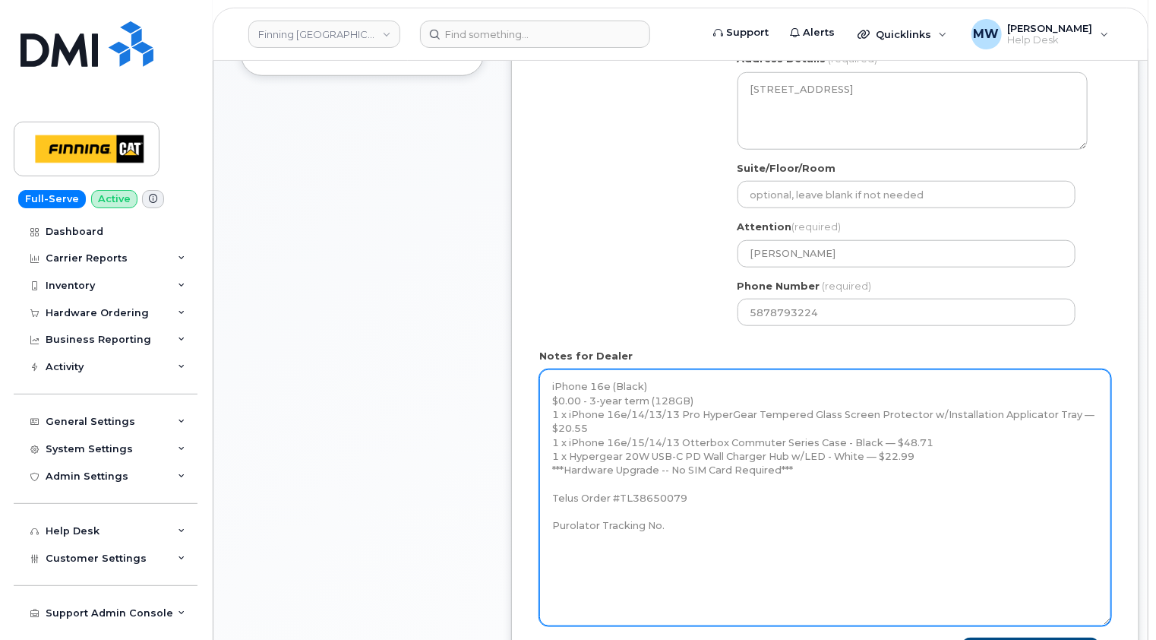
scroll to position [684, 0]
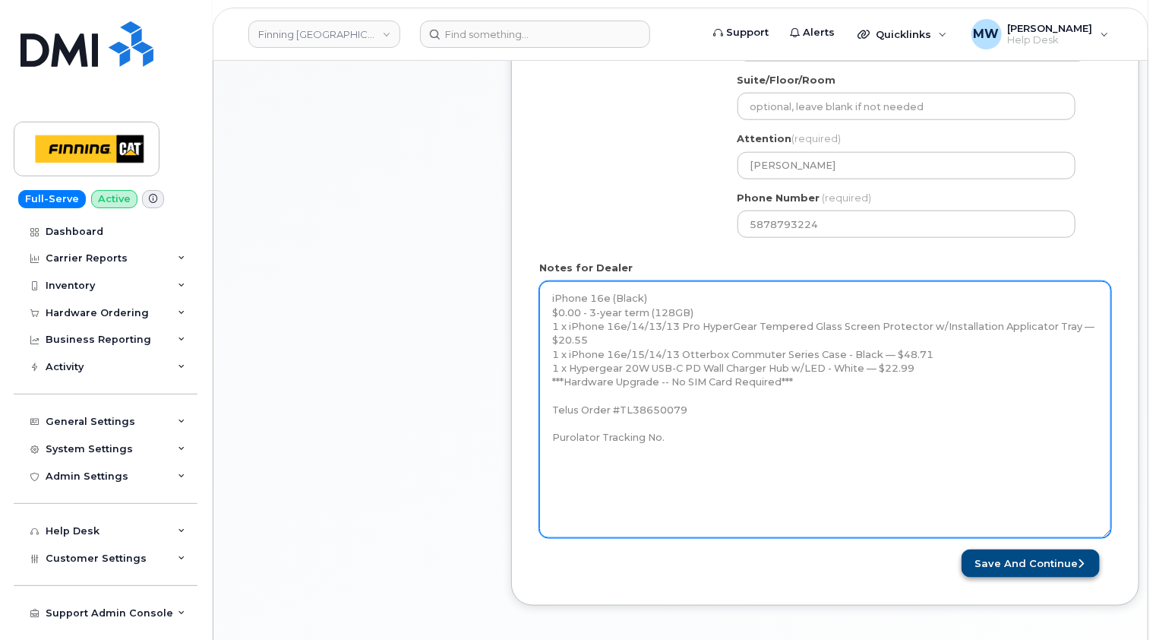
type textarea "iPhone 16e (Black) $0.00 - 3-year term (128GB) 1 x iPhone 16e/14/13/13 Pro Hype…"
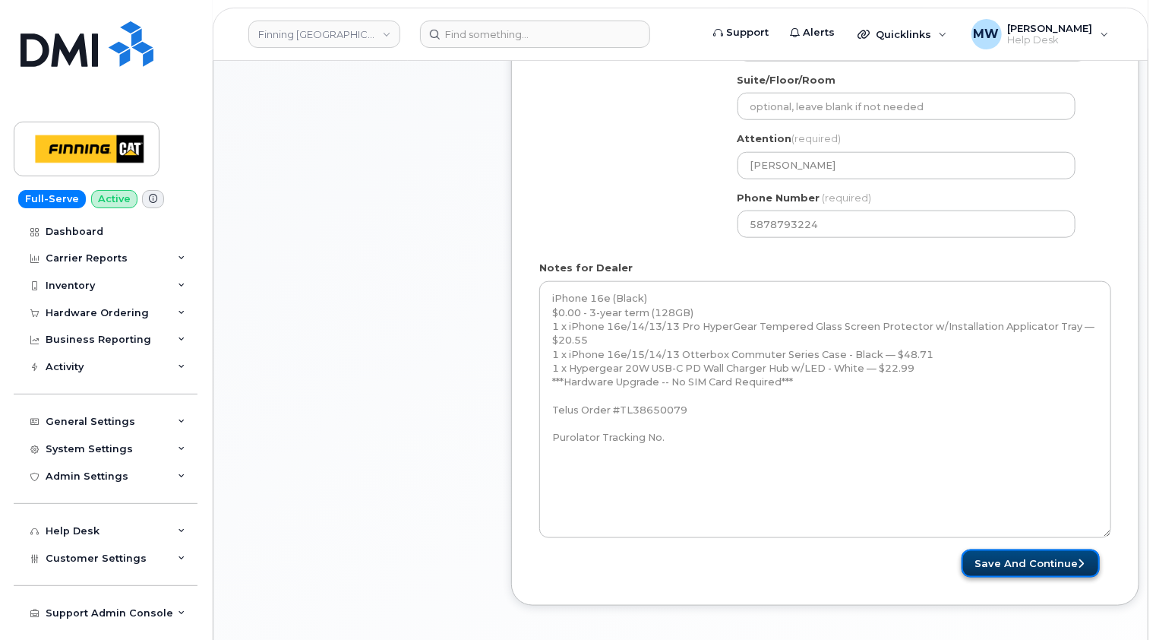
click at [1045, 555] on button "Save and Continue" at bounding box center [1031, 563] width 138 height 28
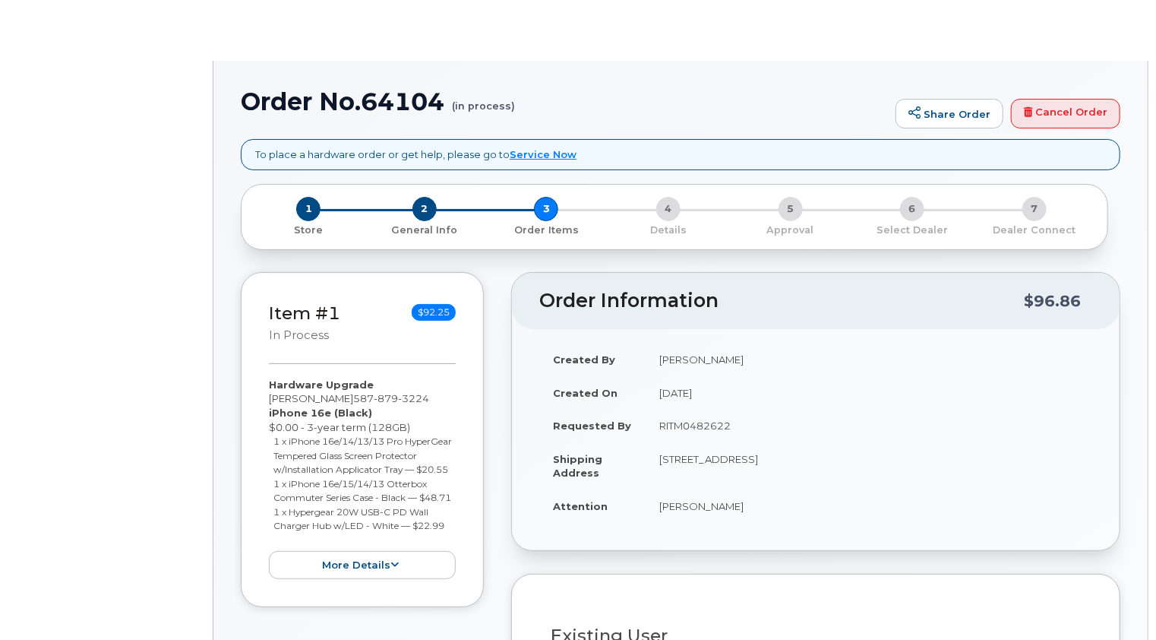
type input "[PERSON_NAME]"
select select "15194"
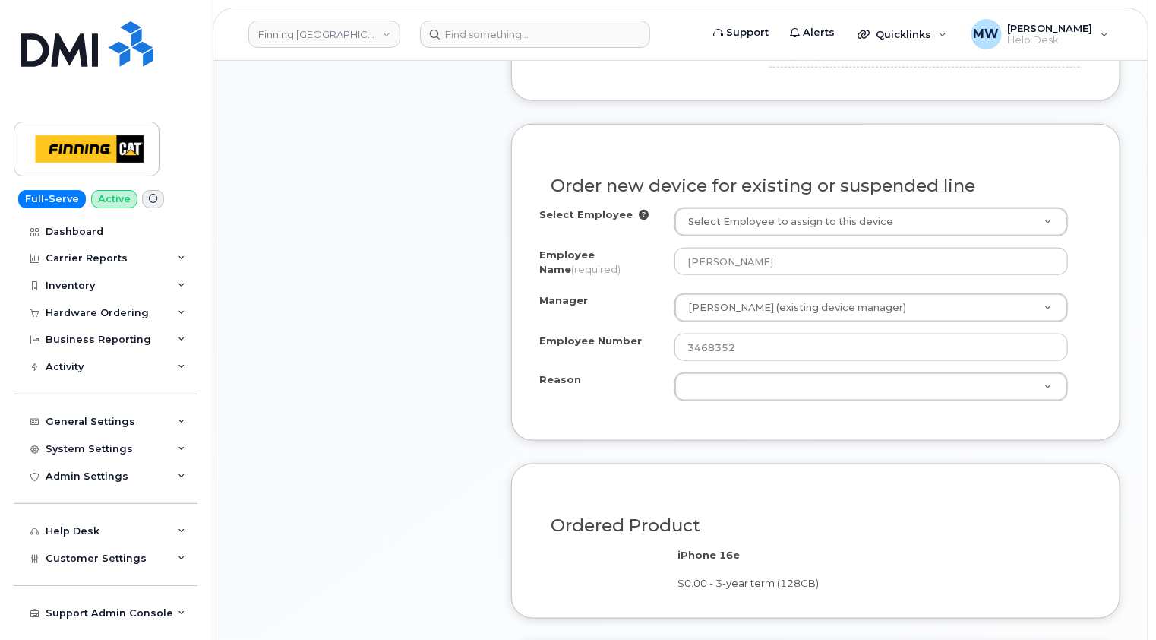
scroll to position [912, 0]
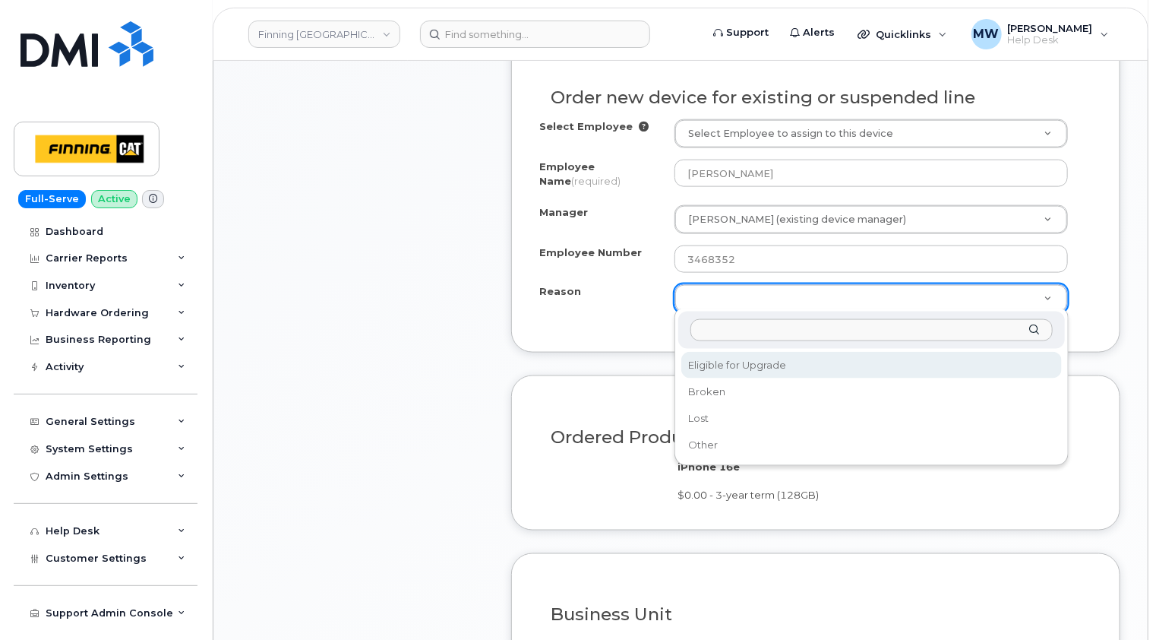
select select "eligible_for_upgrade"
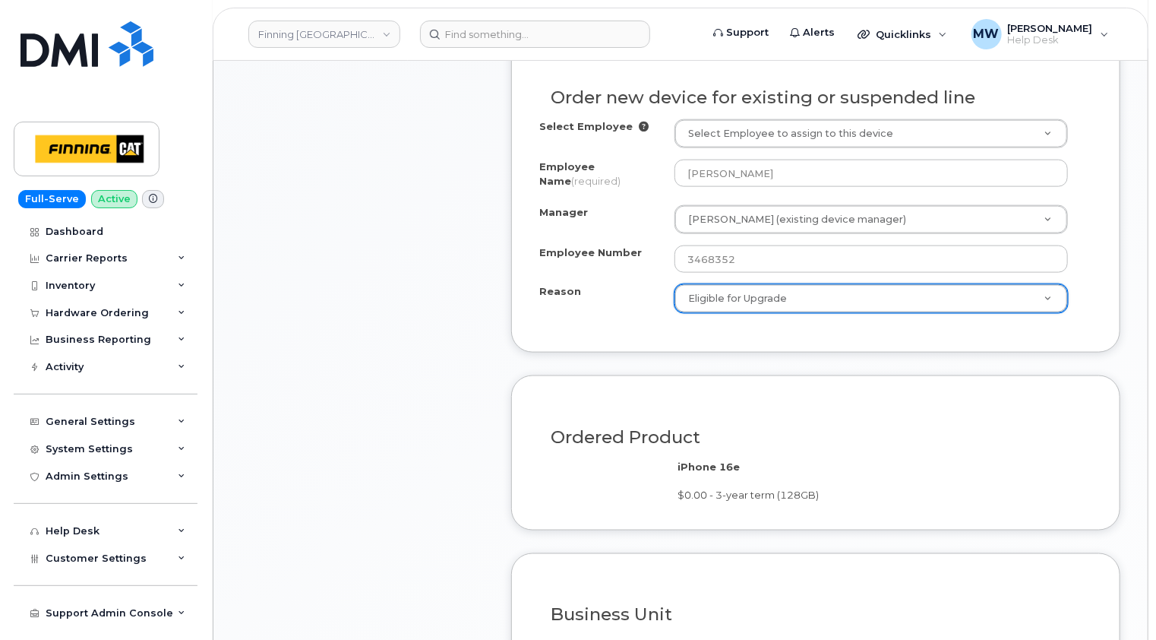
click at [324, 313] on div "Item #1 in process $92.25 Hardware Upgrade [PERSON_NAME] [PHONE_NUMBER] iPhone …" at bounding box center [362, 127] width 243 height 1402
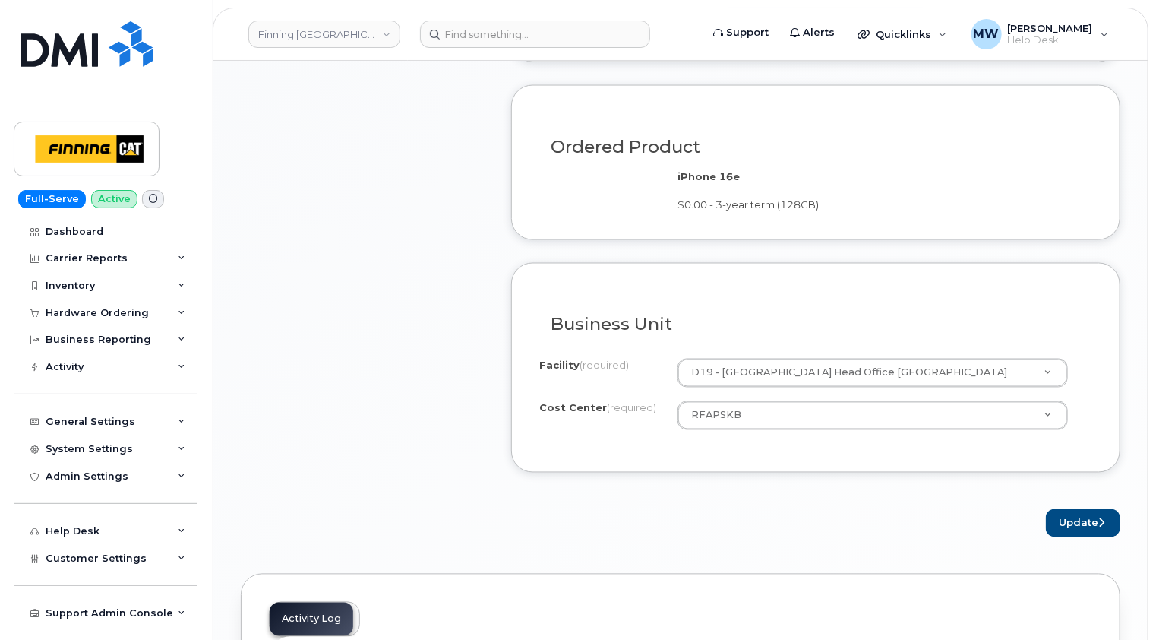
scroll to position [1291, 0]
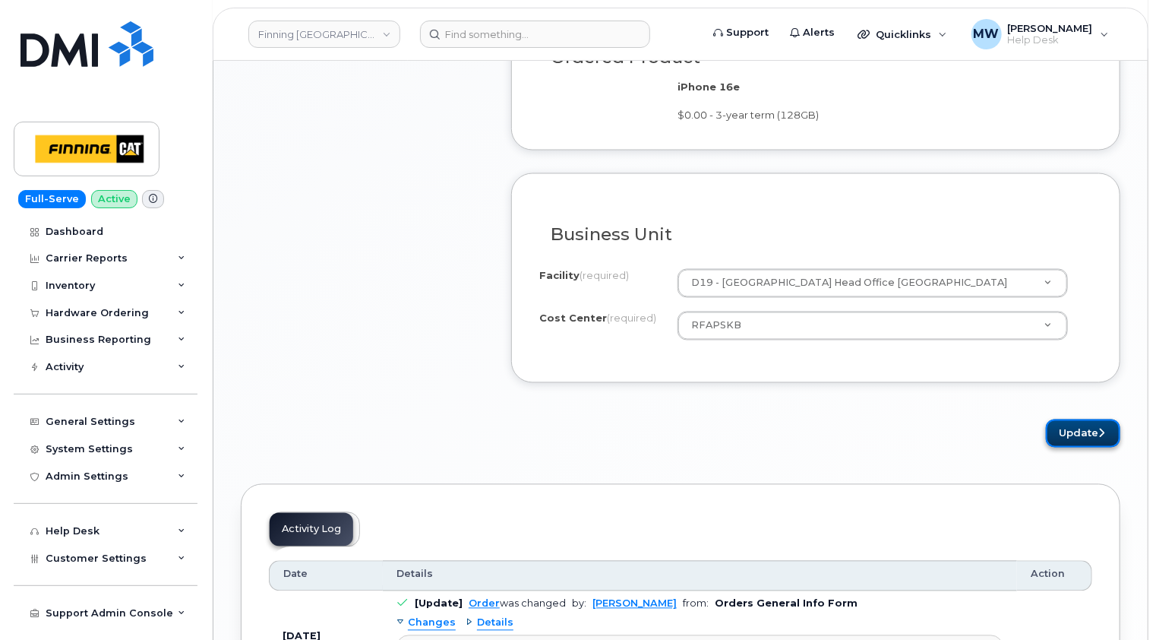
click at [1091, 436] on button "Update" at bounding box center [1083, 433] width 74 height 28
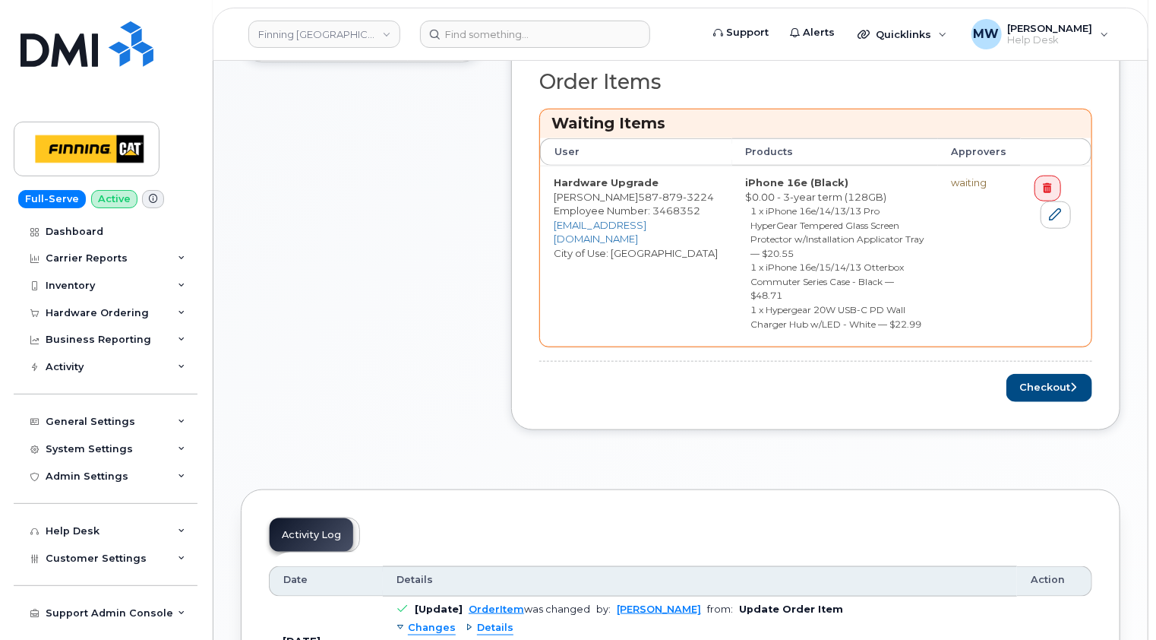
scroll to position [684, 0]
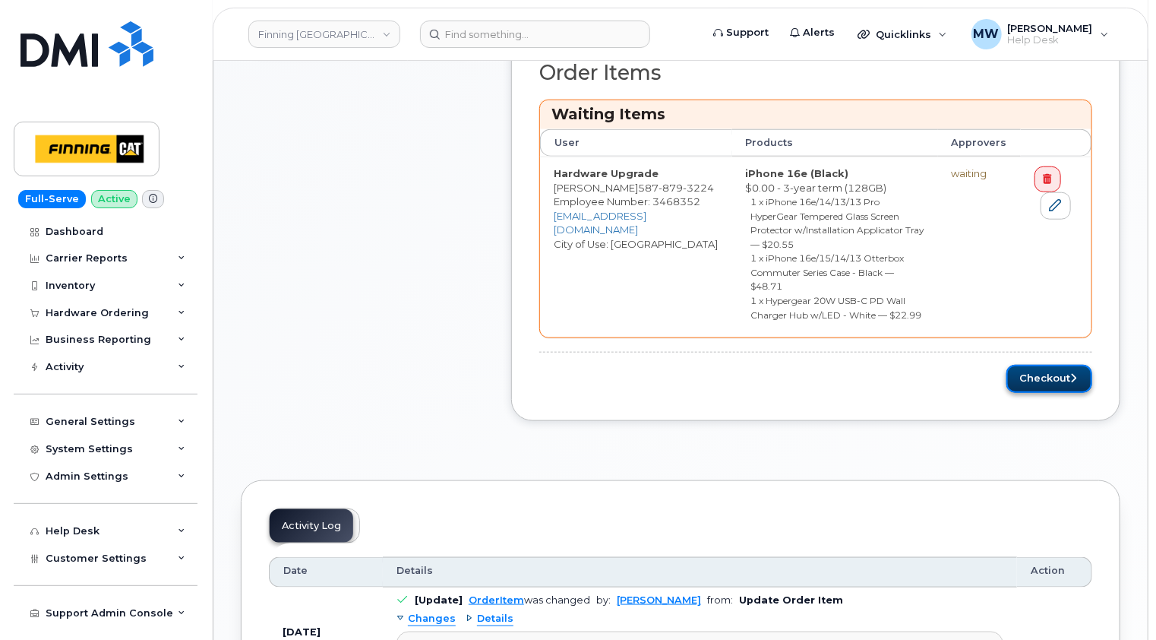
click at [1034, 365] on button "Checkout" at bounding box center [1050, 379] width 86 height 28
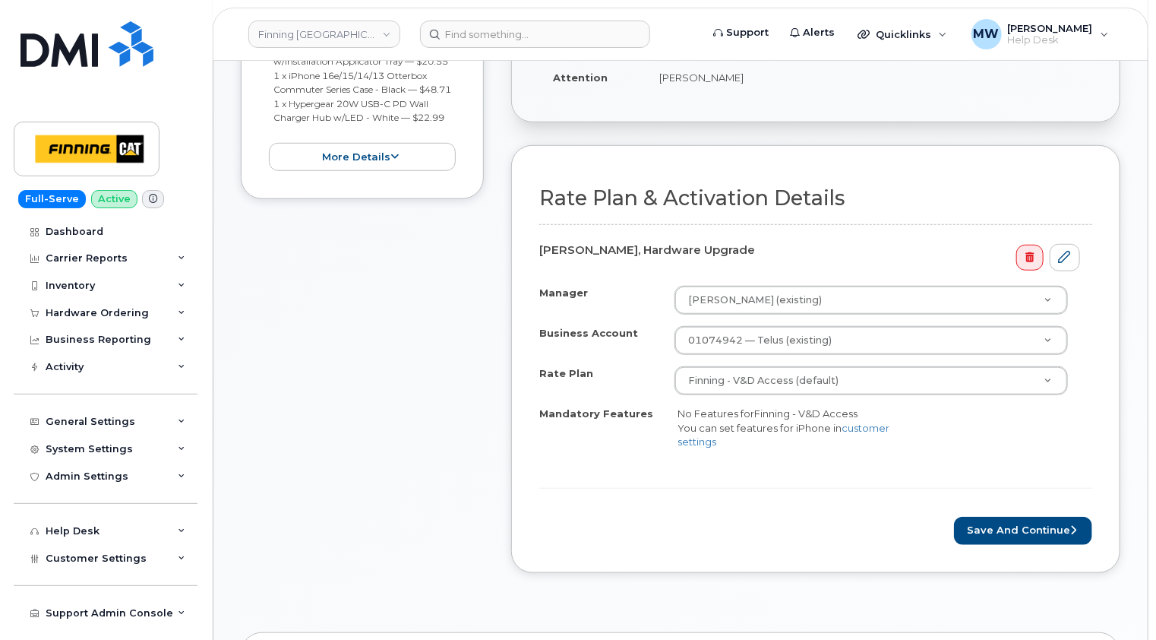
scroll to position [532, 0]
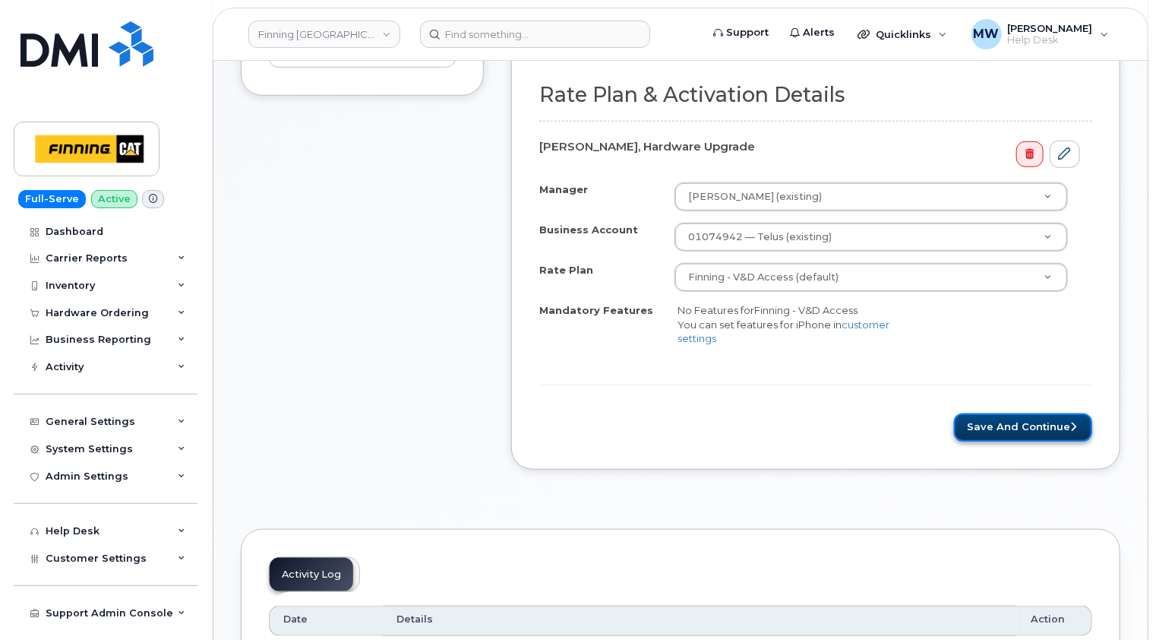
click at [1034, 418] on button "Save and Continue" at bounding box center [1023, 427] width 138 height 28
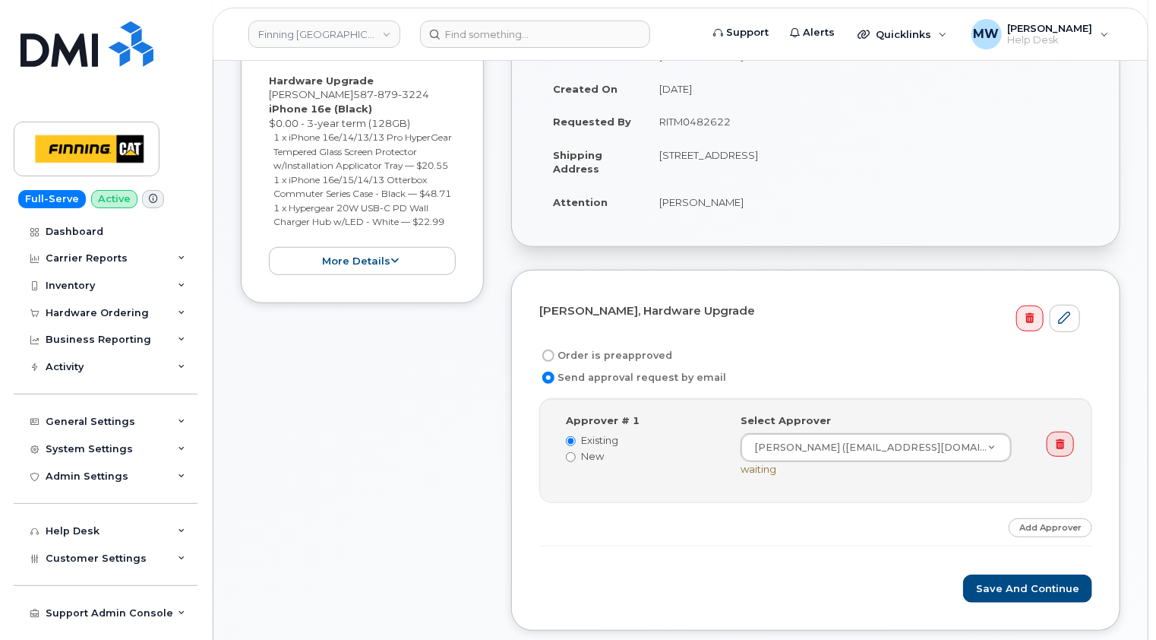
scroll to position [380, 0]
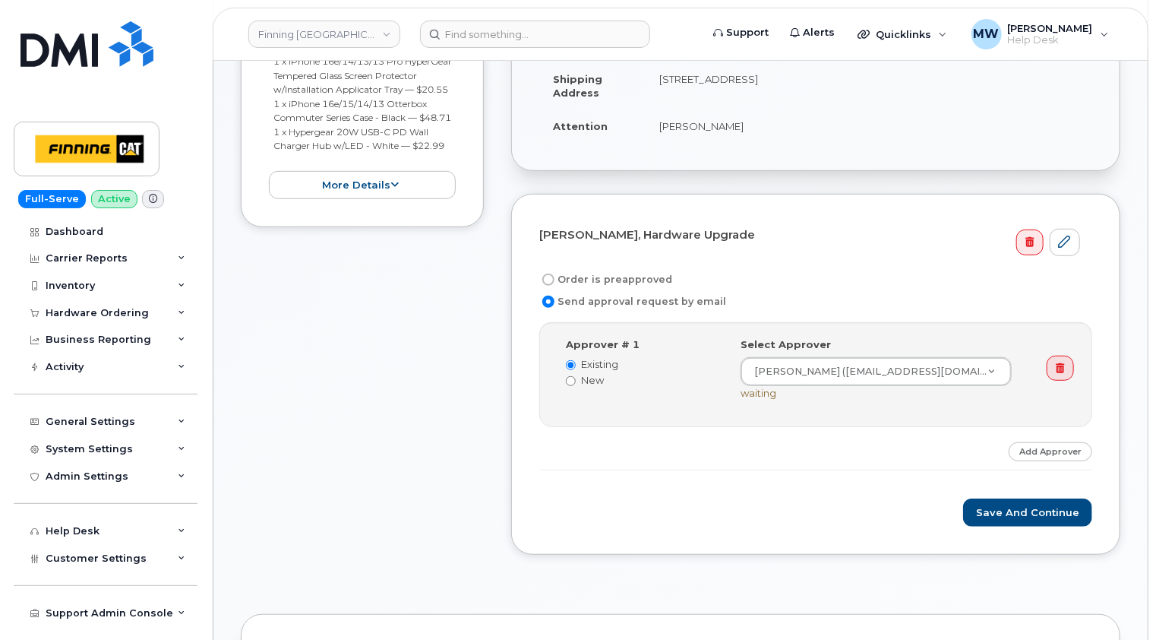
click at [644, 278] on label "Order is preapproved" at bounding box center [605, 279] width 133 height 18
click at [555, 278] on input "Order is preapproved" at bounding box center [548, 279] width 12 height 12
radio input "true"
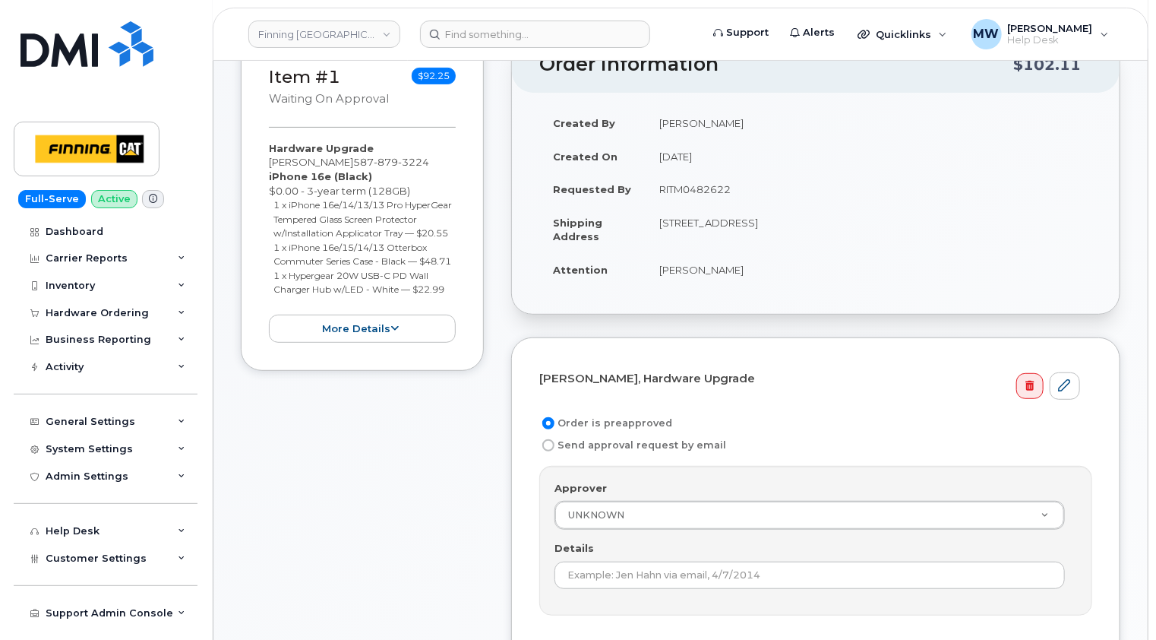
scroll to position [228, 0]
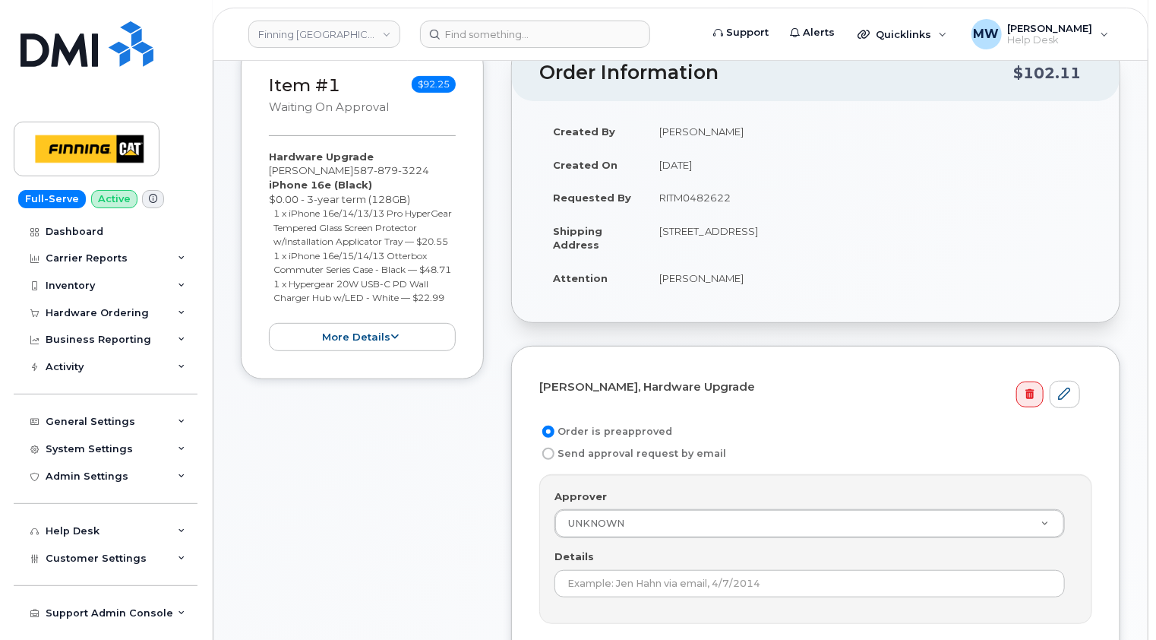
click at [706, 198] on td "RITM0482622" at bounding box center [869, 197] width 447 height 33
copy td "RITM0482622"
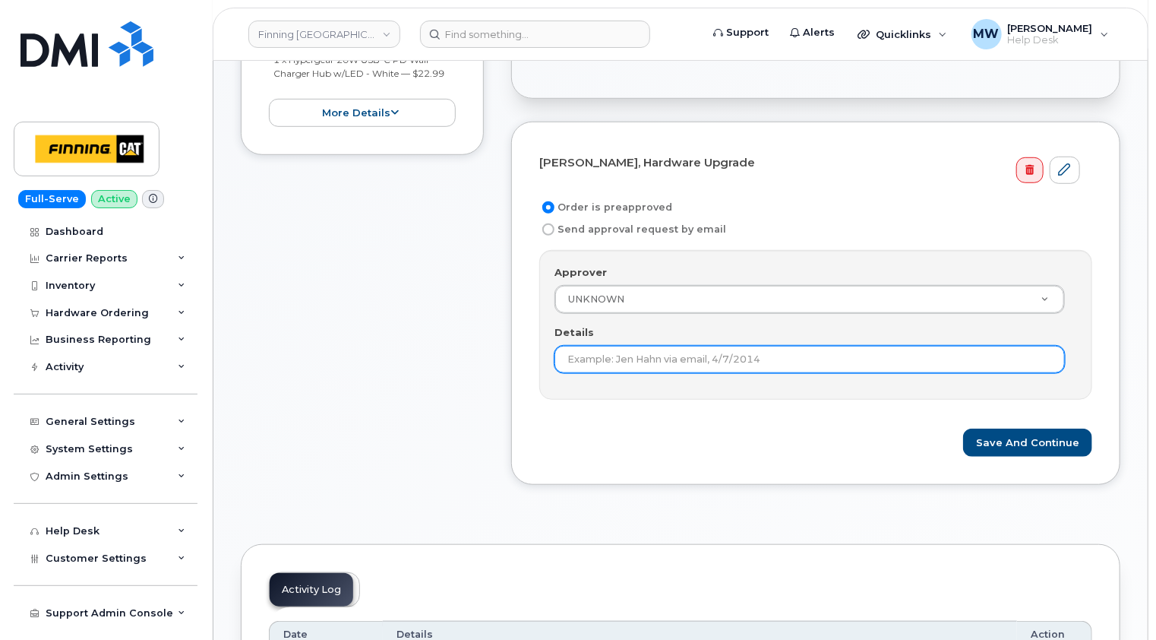
scroll to position [456, 0]
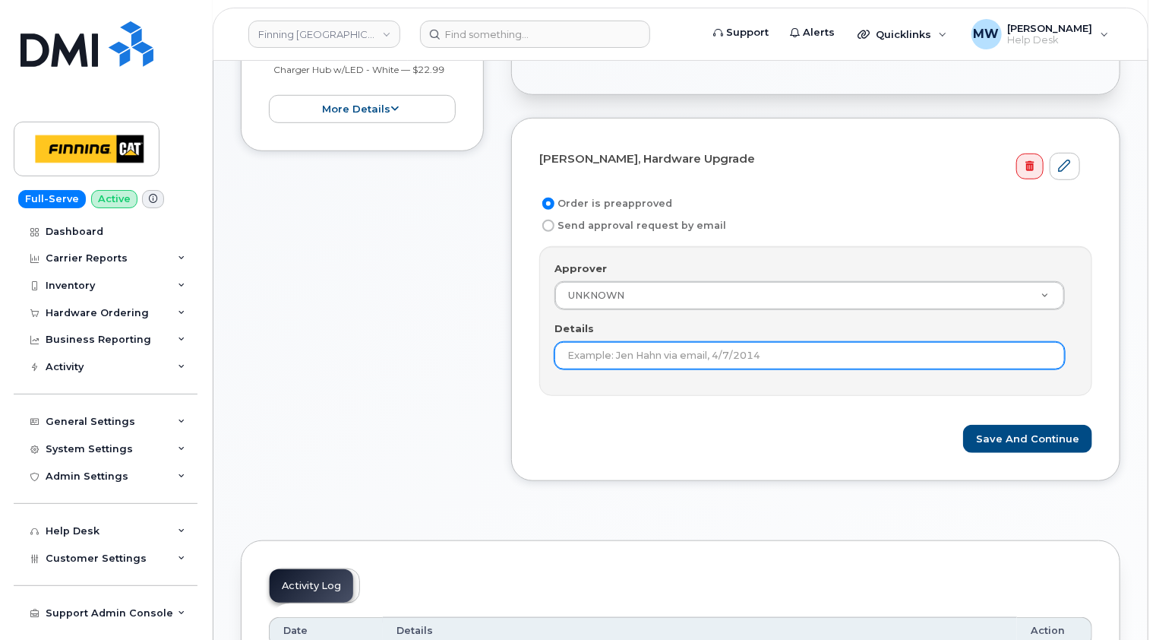
click at [776, 348] on input "Details" at bounding box center [810, 355] width 510 height 27
paste input "RITM0482622"
type input "RITM0482622"
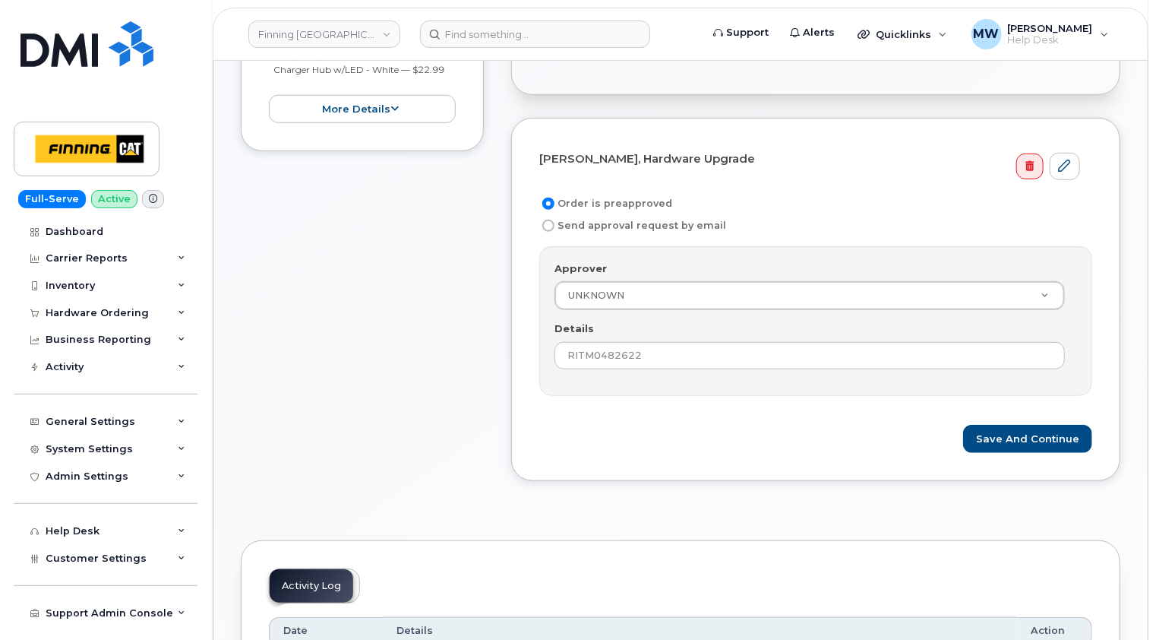
click at [789, 418] on form "Travis Manchur, Hardware Upgrade Order is preapproved Send approval request by …" at bounding box center [815, 300] width 553 height 308
click at [1021, 431] on button "Save and Continue" at bounding box center [1027, 439] width 129 height 28
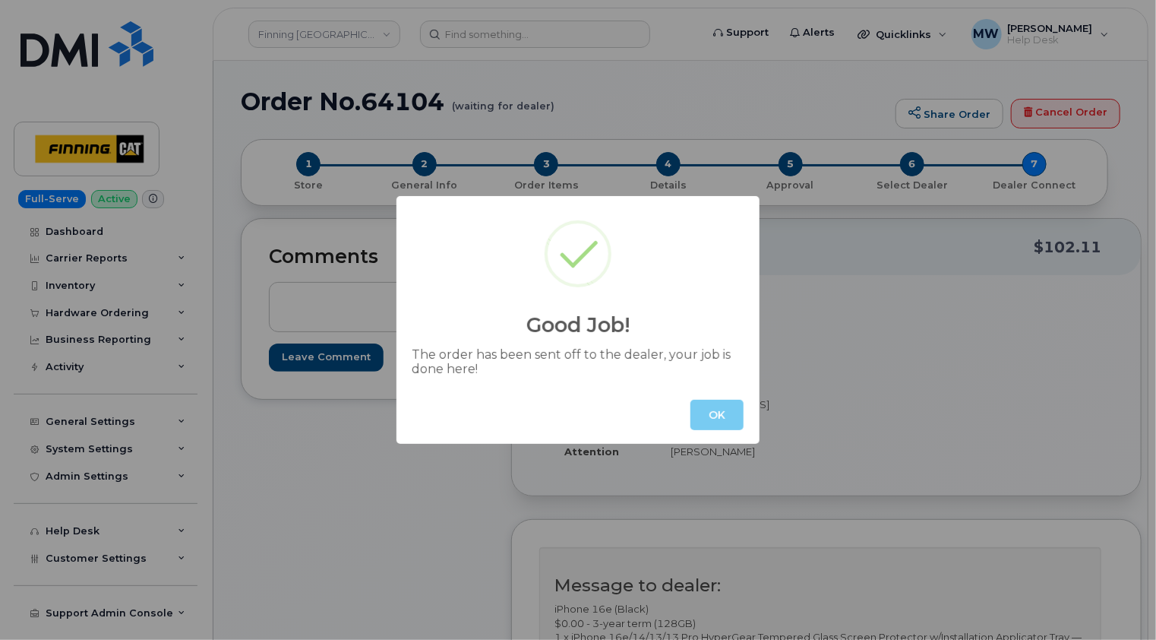
click at [710, 416] on button "OK" at bounding box center [717, 415] width 53 height 30
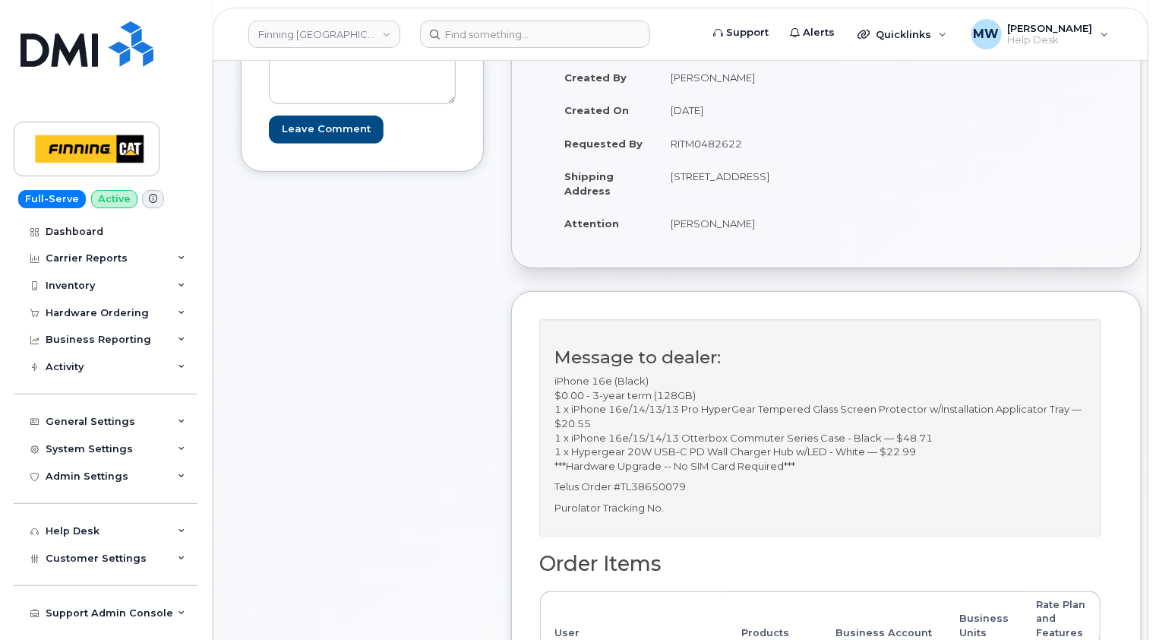
scroll to position [76, 0]
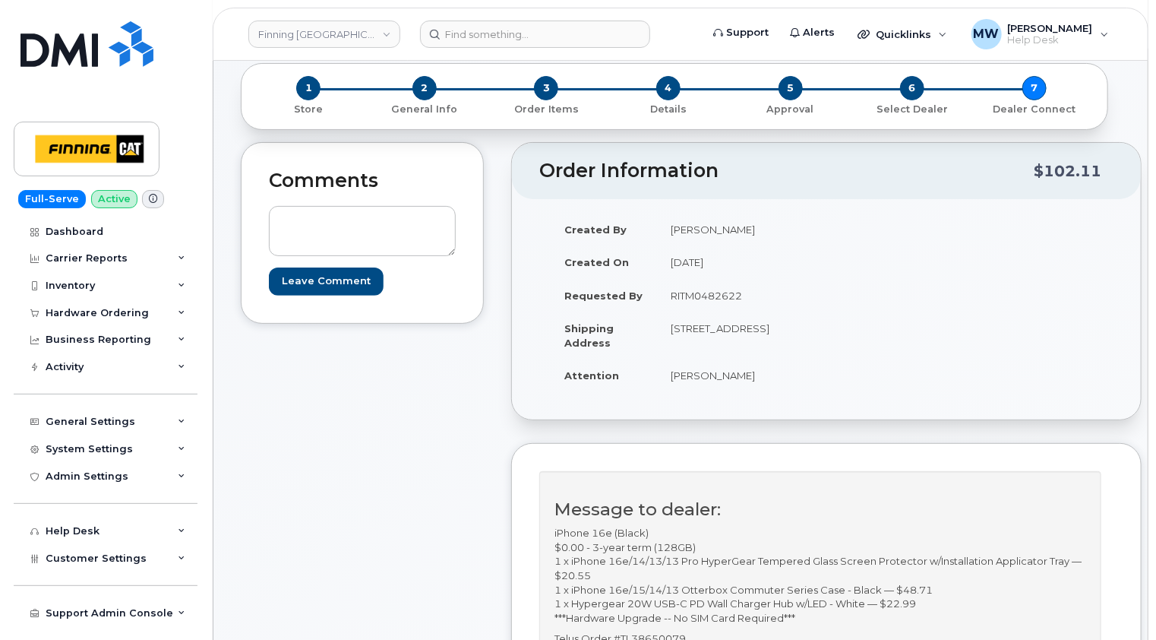
drag, startPoint x: 689, startPoint y: 356, endPoint x: 752, endPoint y: 345, distance: 63.9
click at [752, 345] on td "[STREET_ADDRESS]" at bounding box center [736, 334] width 158 height 47
copy td "T5S 0C3"
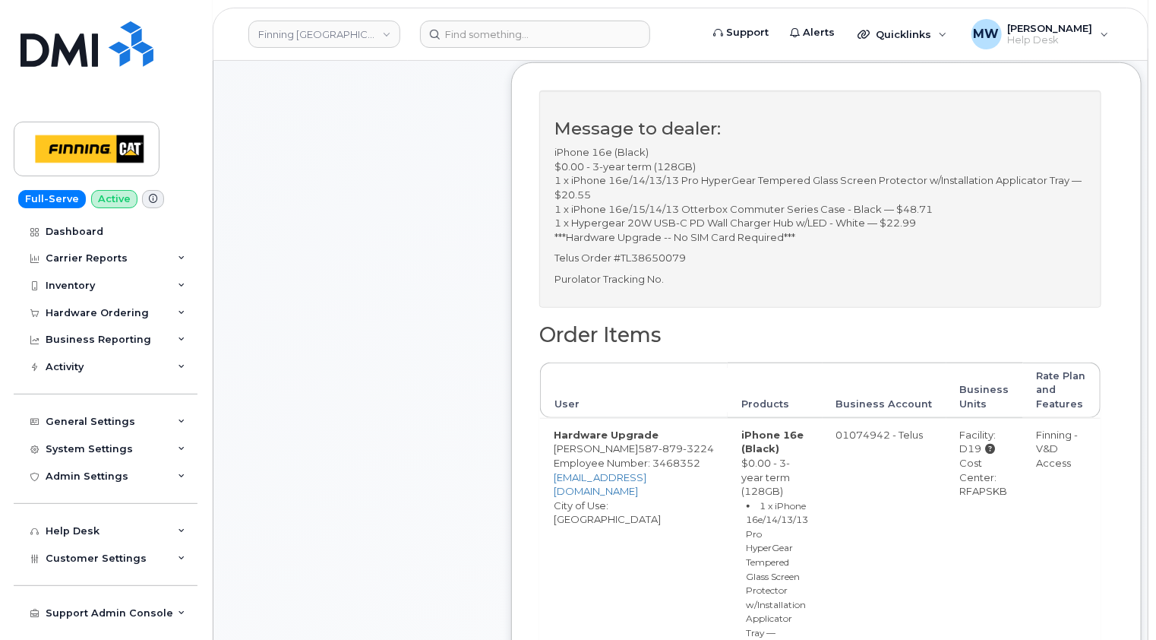
scroll to position [532, 0]
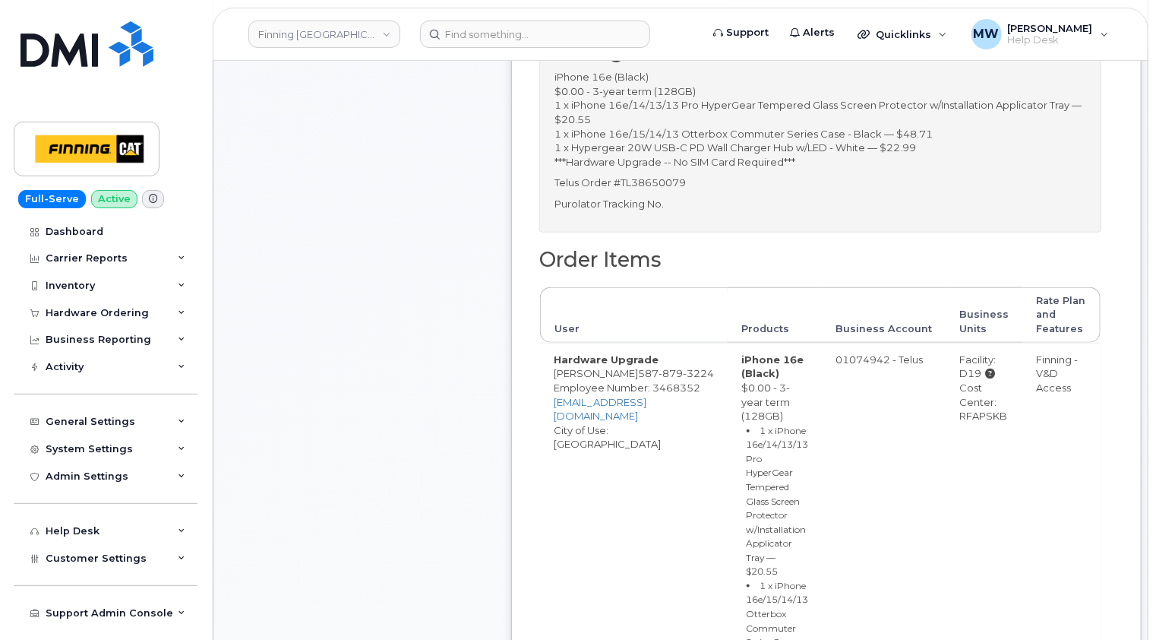
click at [966, 423] on div "Cost Center: RFAPSKB" at bounding box center [984, 402] width 49 height 43
copy div "RFAPSKB"
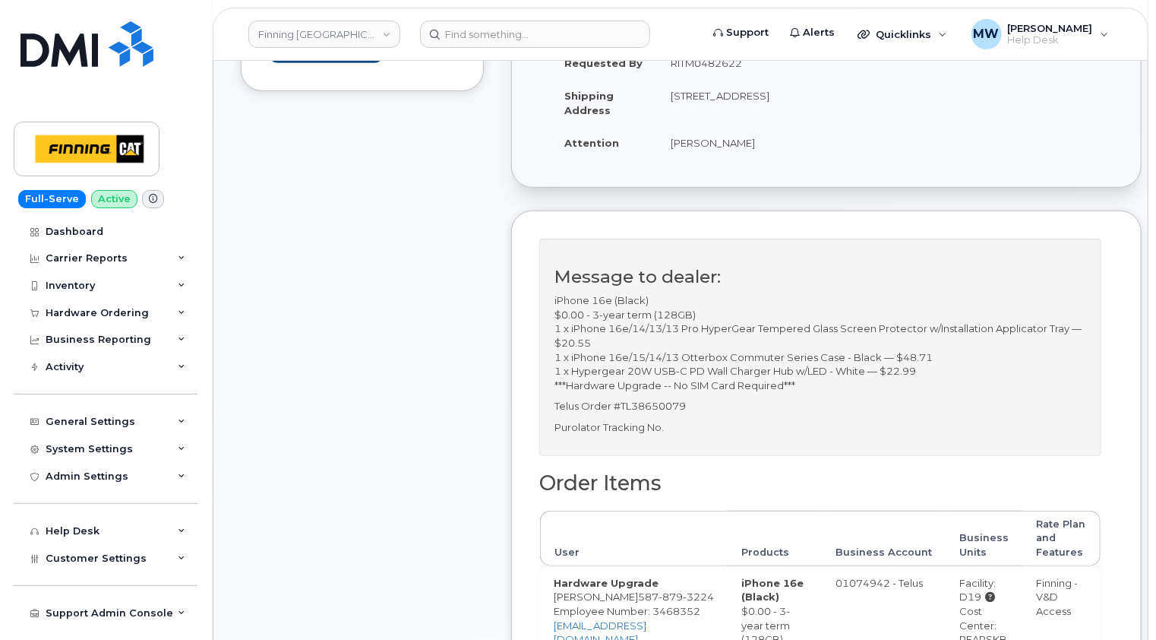
scroll to position [76, 0]
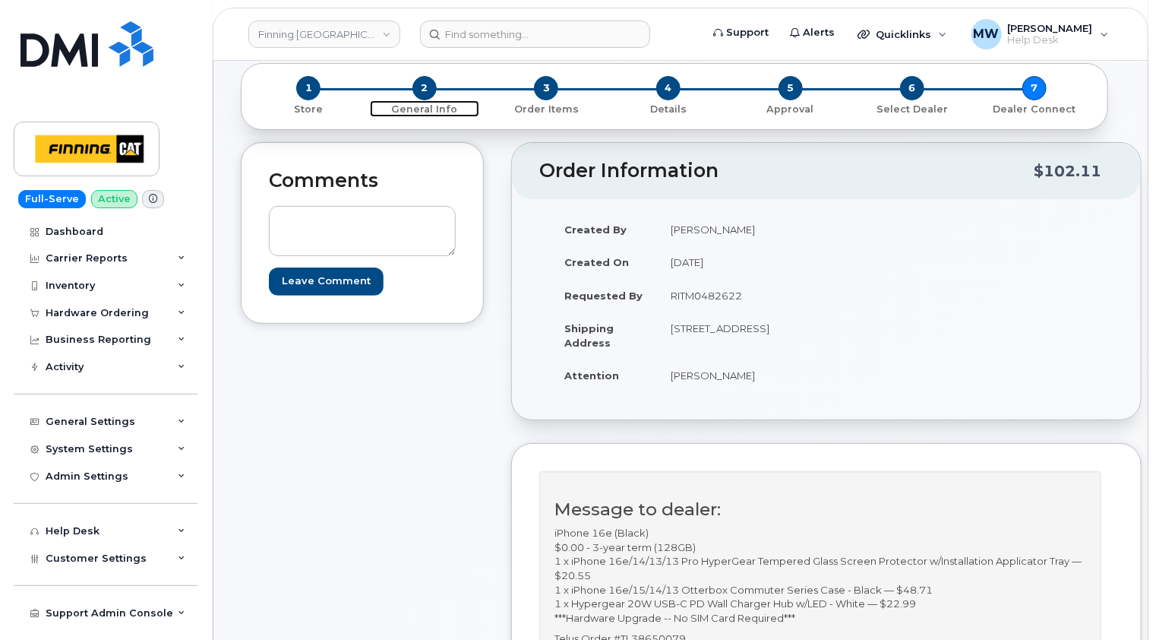
click at [419, 86] on span "2" at bounding box center [424, 88] width 24 height 24
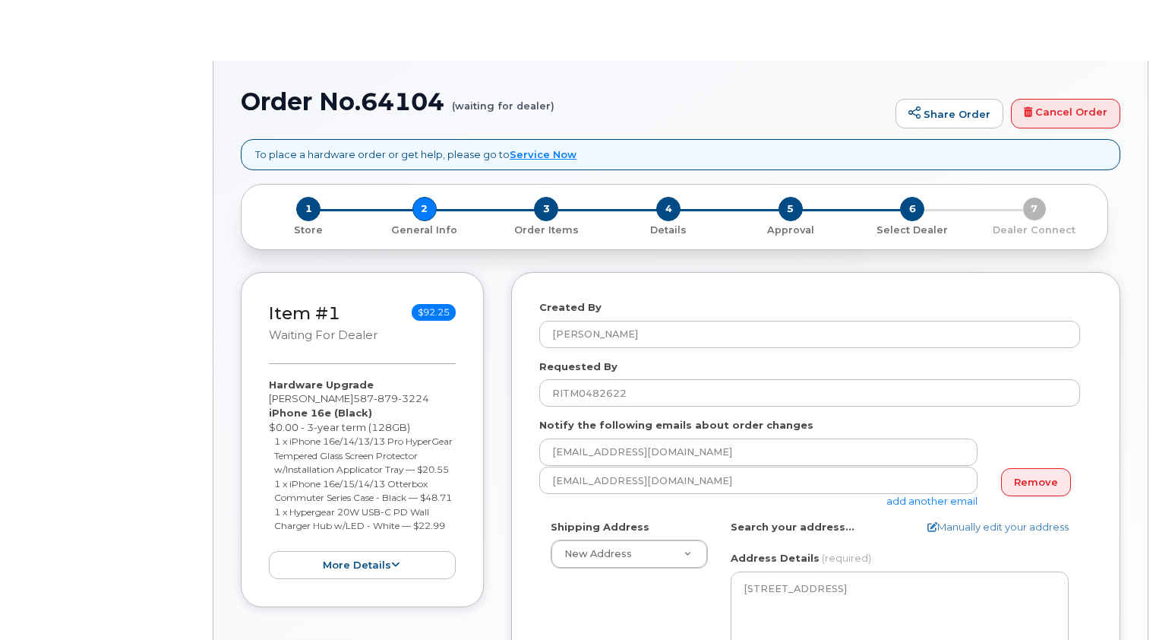
select select
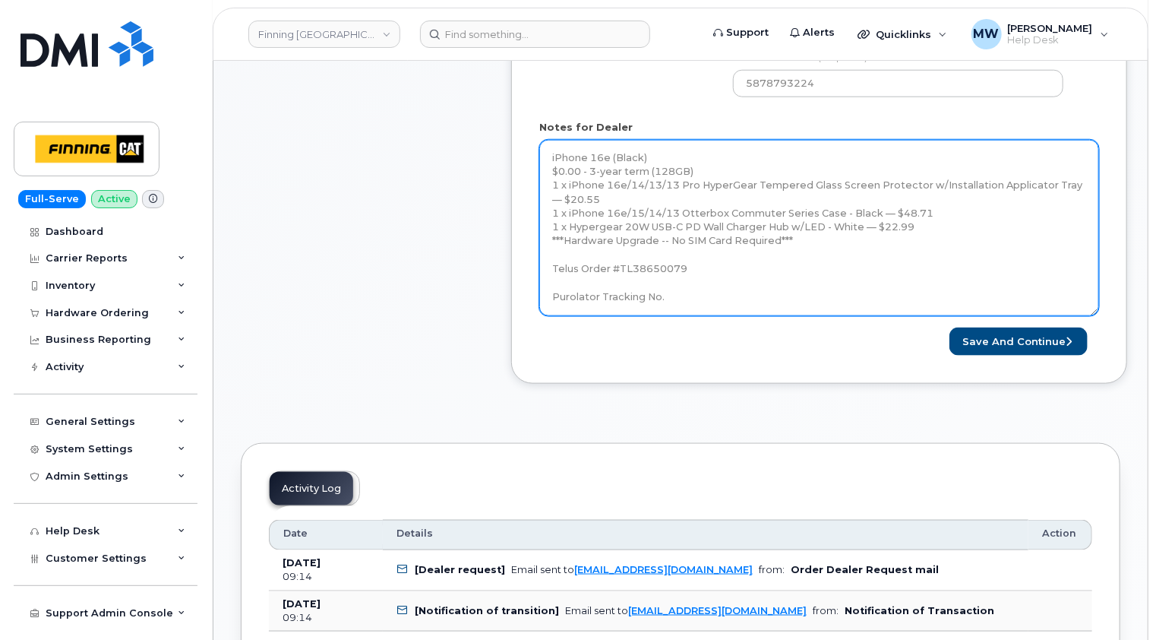
drag, startPoint x: 1091, startPoint y: 184, endPoint x: 1100, endPoint y: 366, distance: 182.5
click at [1099, 316] on textarea "iPhone 16e (Black) $0.00 - 3-year term (128GB) 1 x iPhone 16e/14/13/13 Pro Hype…" at bounding box center [819, 228] width 560 height 176
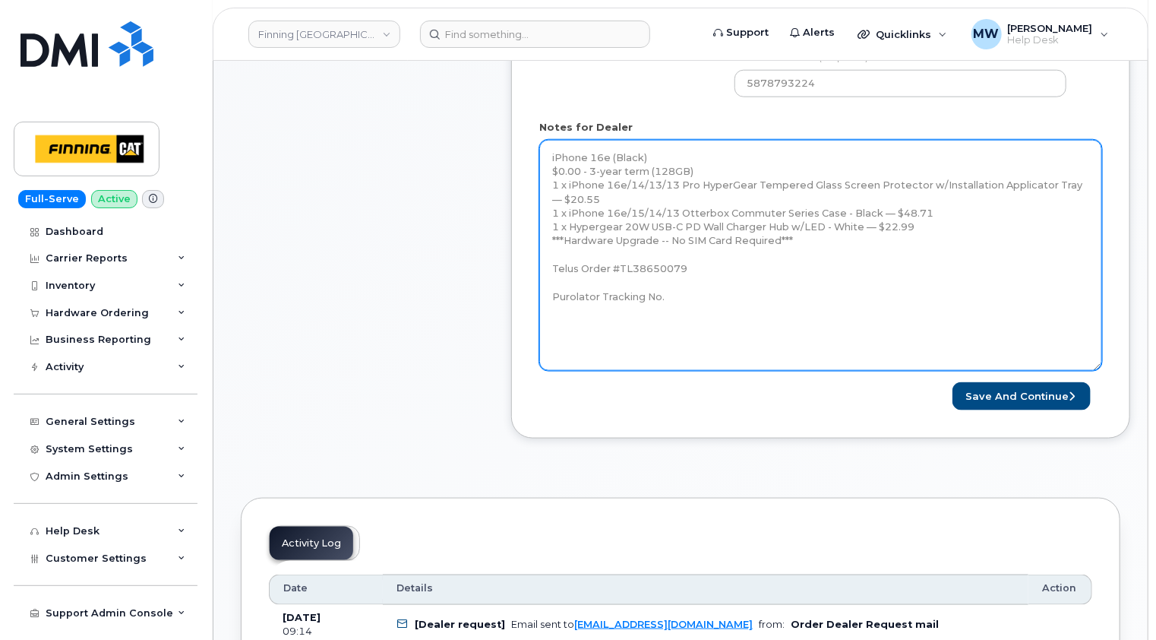
click at [758, 294] on textarea "iPhone 16e (Black) $0.00 - 3-year term (128GB) 1 x iPhone 16e/14/13/13 Pro Hype…" at bounding box center [820, 255] width 563 height 231
paste textarea "335635186604"
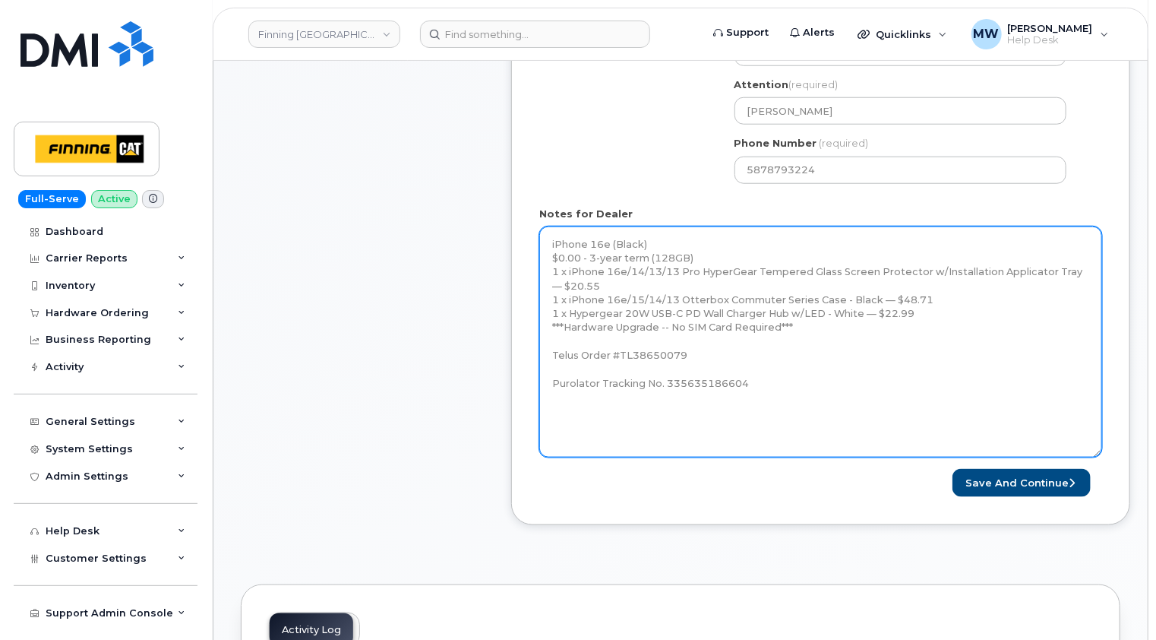
scroll to position [608, 0]
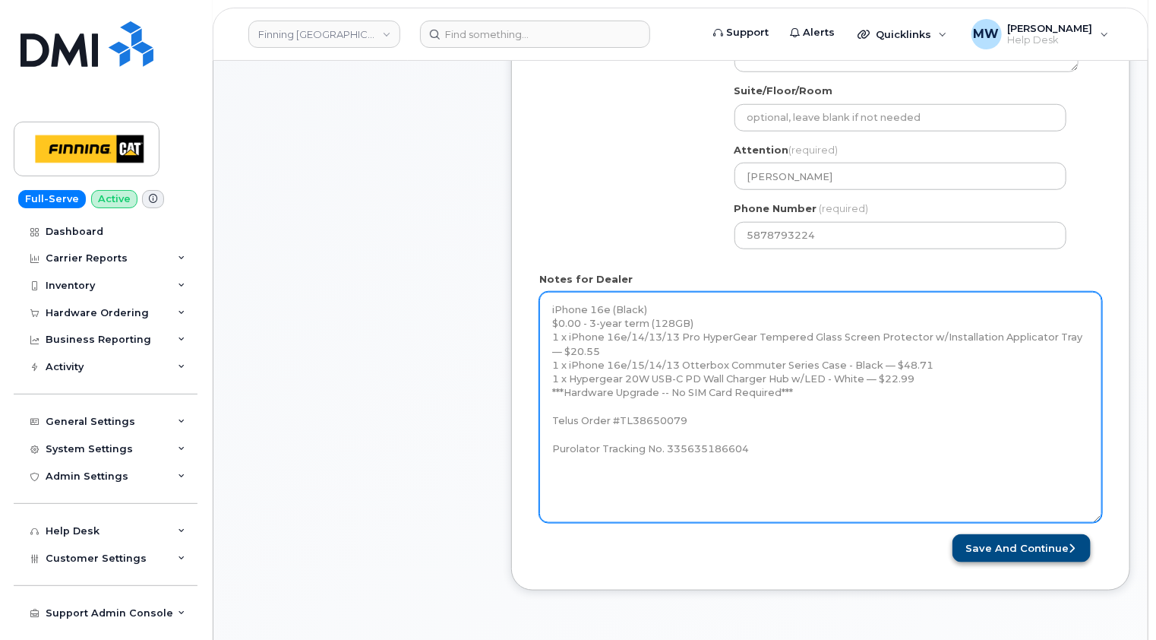
type textarea "iPhone 16e (Black) $0.00 - 3-year term (128GB) 1 x iPhone 16e/14/13/13 Pro Hype…"
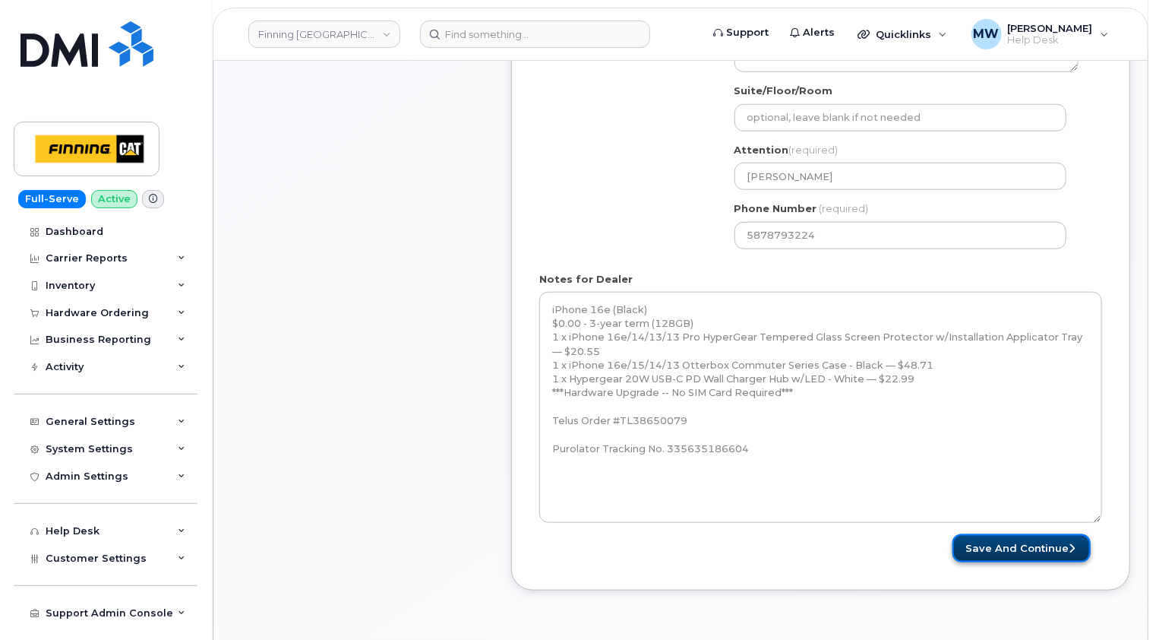
click at [1030, 548] on button "Save and Continue" at bounding box center [1022, 548] width 138 height 28
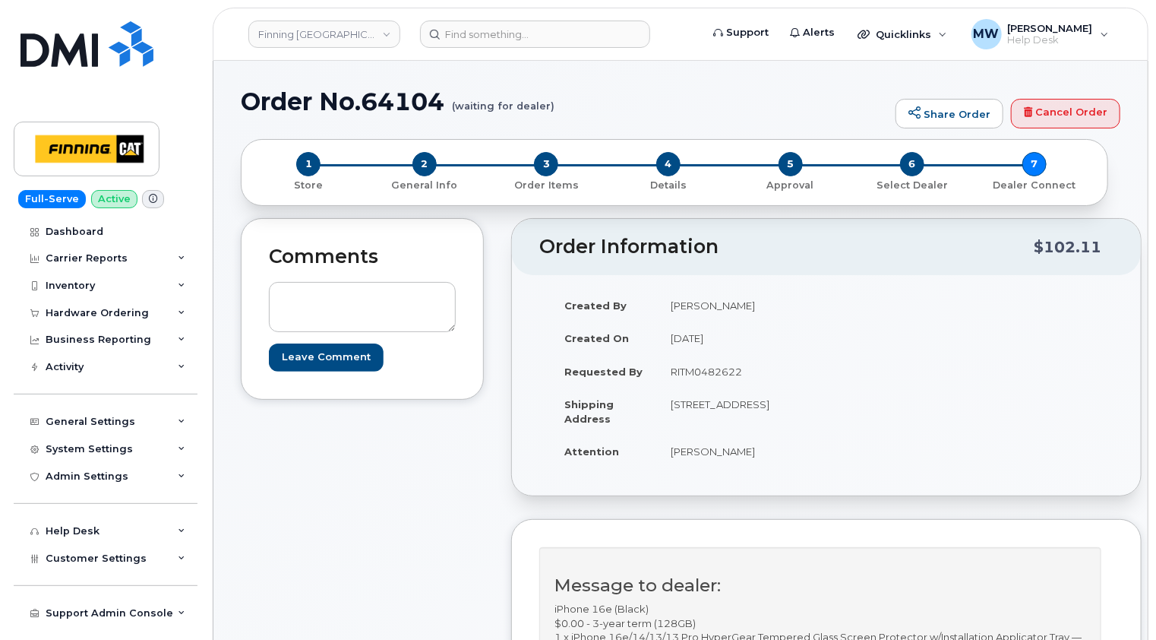
scroll to position [456, 0]
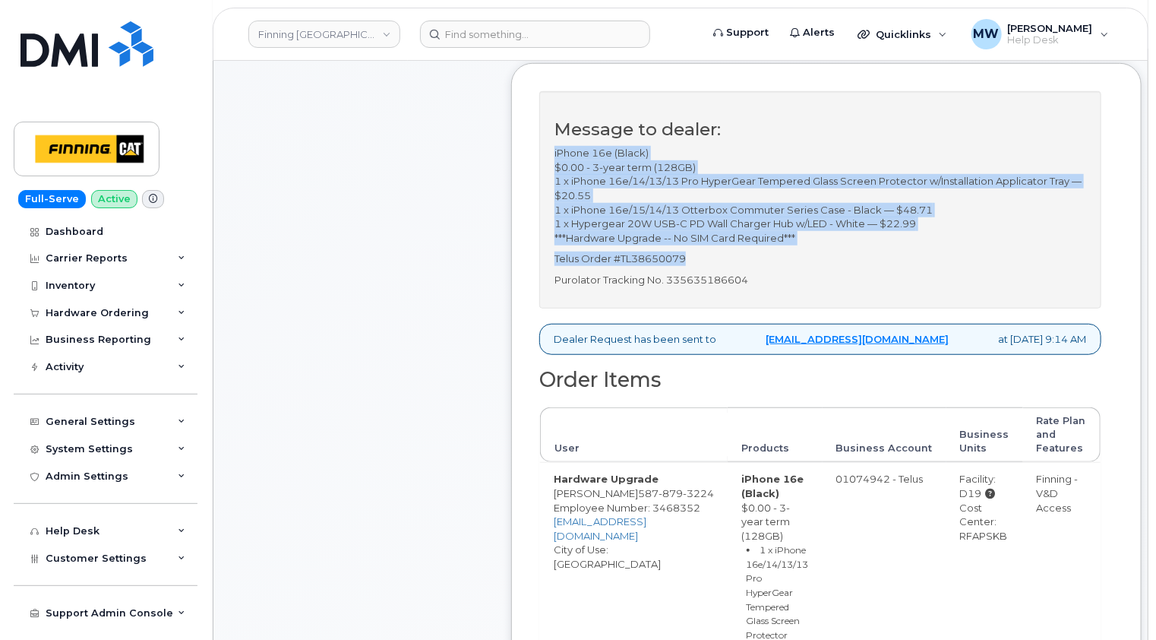
drag, startPoint x: 694, startPoint y: 272, endPoint x: 552, endPoint y: 164, distance: 178.4
click at [552, 164] on div "Message to dealer: iPhone 16e (Black) $0.00 - 3-year term (128GB) 1 x iPhone 16…" at bounding box center [820, 199] width 562 height 217
copy div "iPhone 16e (Black) $0.00 - 3-year term (128GB) 1 x iPhone 16e/14/13/13 Pro Hype…"
click at [668, 266] on p "Telus Order #TL38650079" at bounding box center [821, 258] width 532 height 14
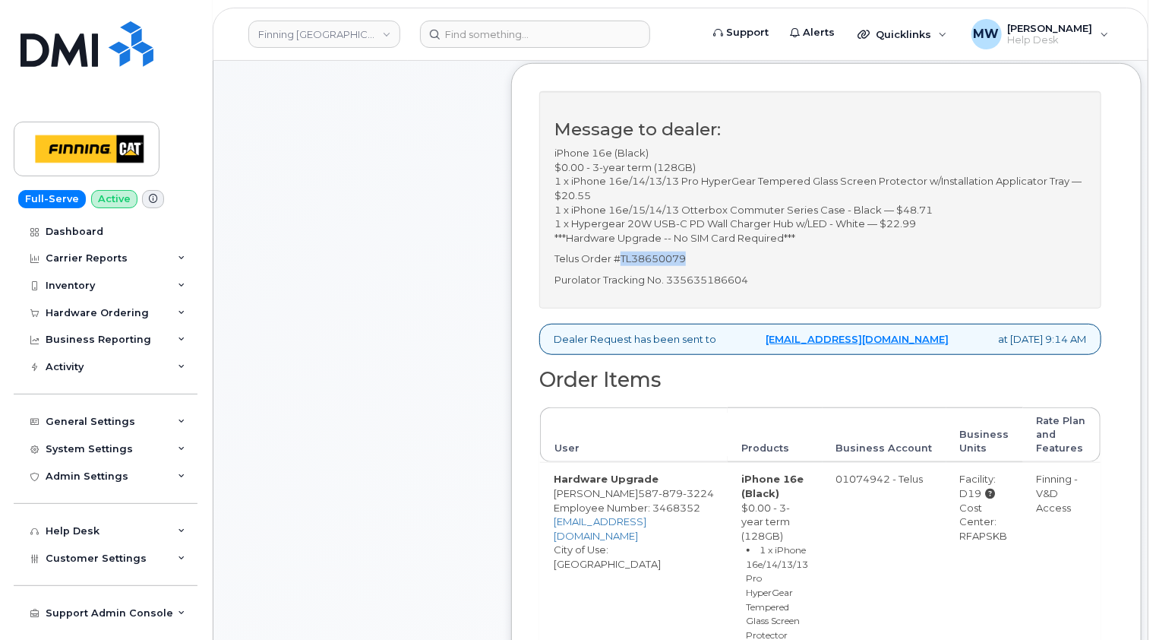
drag, startPoint x: 697, startPoint y: 273, endPoint x: 620, endPoint y: 268, distance: 76.9
click at [620, 266] on p "Telus Order #TL38650079" at bounding box center [821, 258] width 532 height 14
copy p "TL38650079"
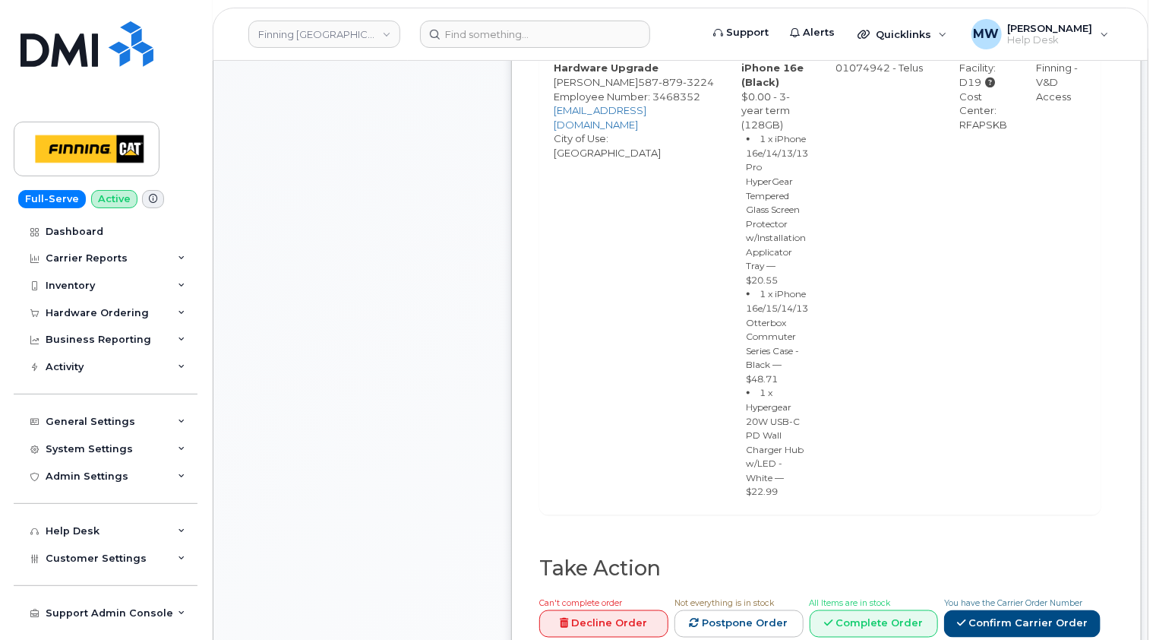
scroll to position [988, 0]
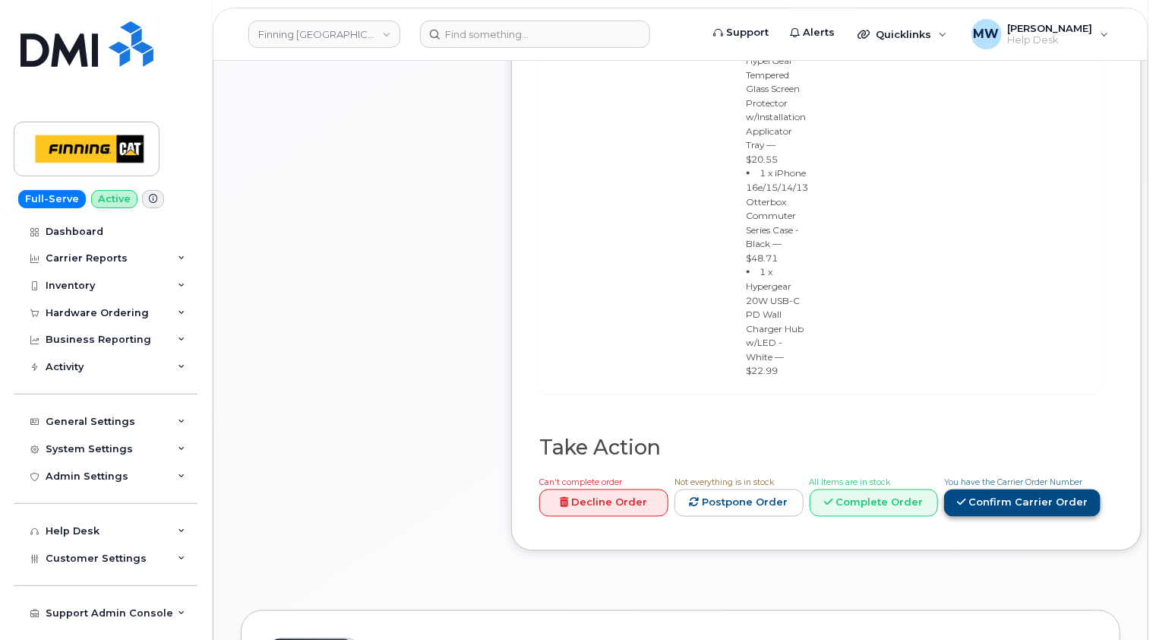
click at [1022, 489] on link "Confirm Carrier Order" at bounding box center [1022, 503] width 156 height 28
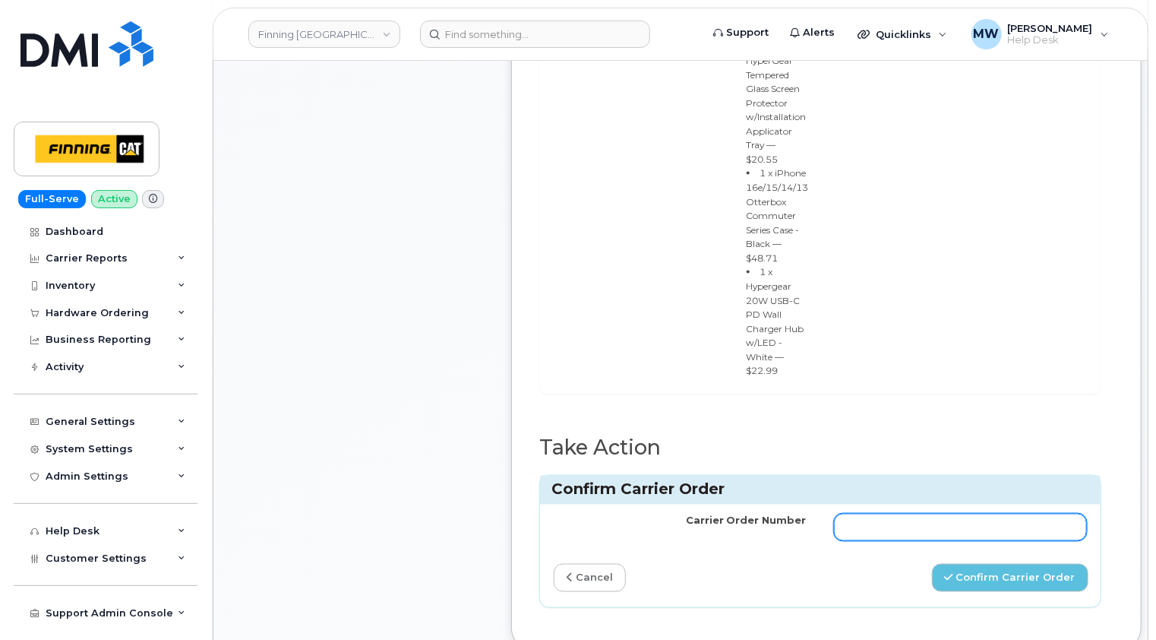
click at [894, 514] on input "Carrier Order Number" at bounding box center [960, 527] width 253 height 27
paste input "TL38650079"
type input "TL38650079"
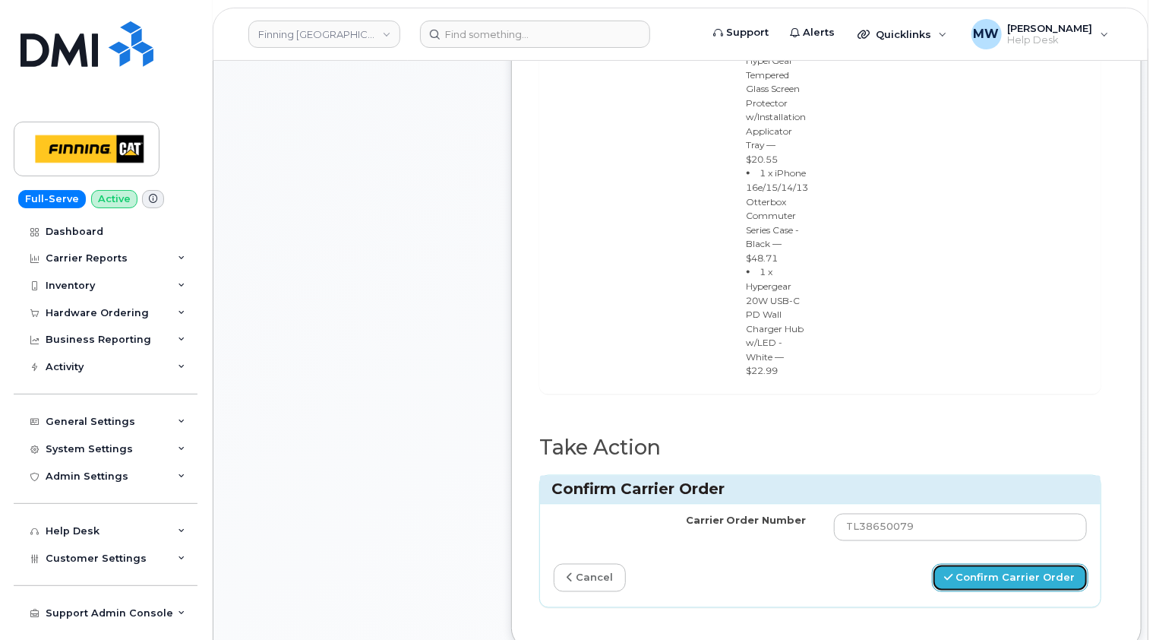
click at [1010, 564] on button "Confirm Carrier Order" at bounding box center [1010, 578] width 156 height 28
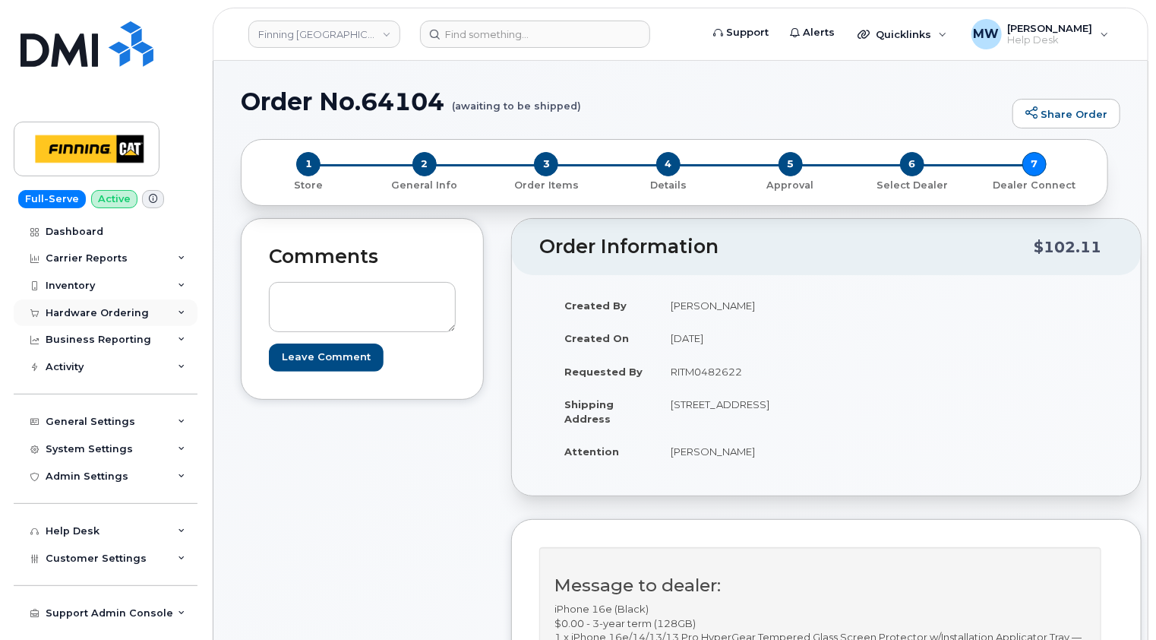
click at [109, 318] on div "Hardware Ordering" at bounding box center [97, 313] width 103 height 12
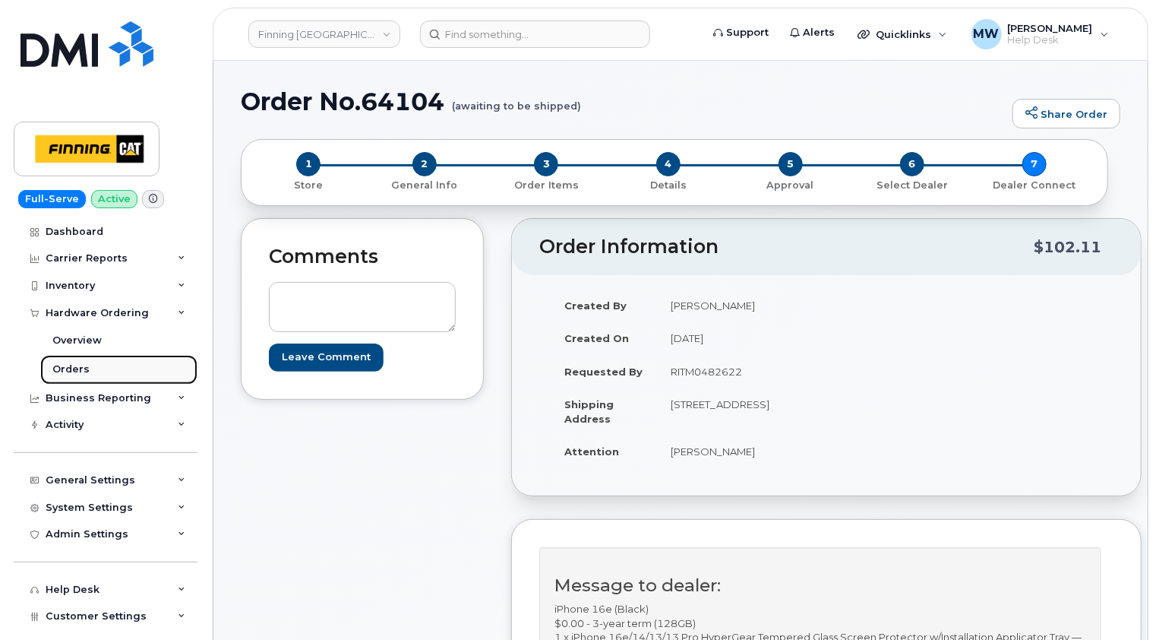
click at [69, 363] on div "Orders" at bounding box center [70, 369] width 37 height 14
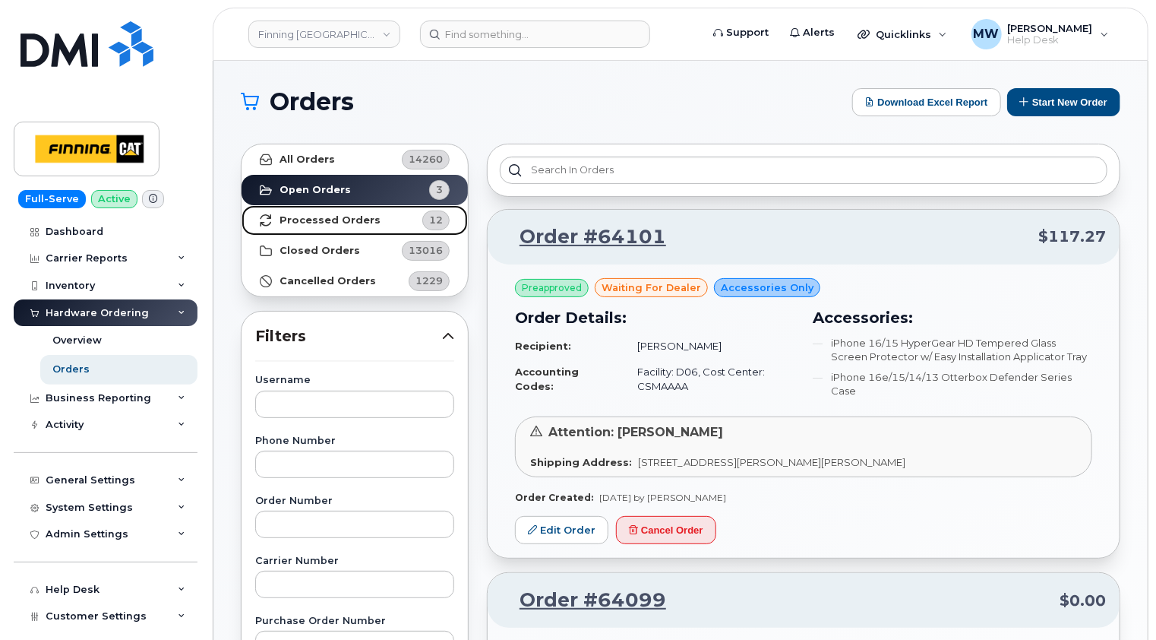
click at [337, 217] on strong "Processed Orders" at bounding box center [330, 220] width 101 height 12
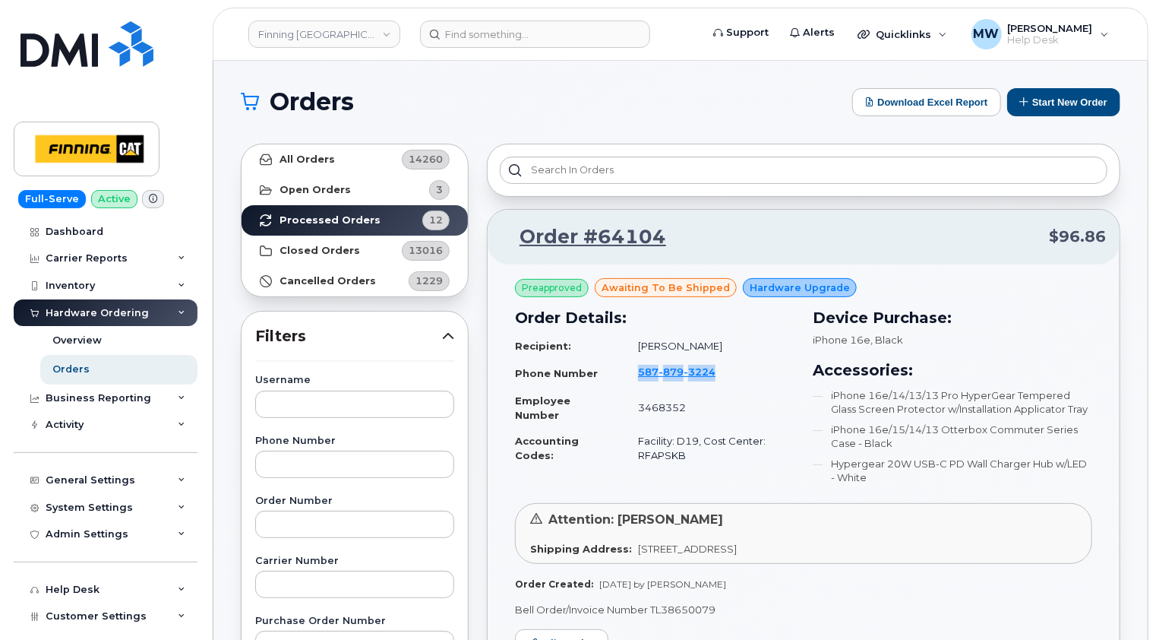
drag, startPoint x: 774, startPoint y: 376, endPoint x: 634, endPoint y: 376, distance: 139.8
click at [634, 376] on td "587 879 3224" at bounding box center [709, 373] width 170 height 29
copy span "587 879 3224"
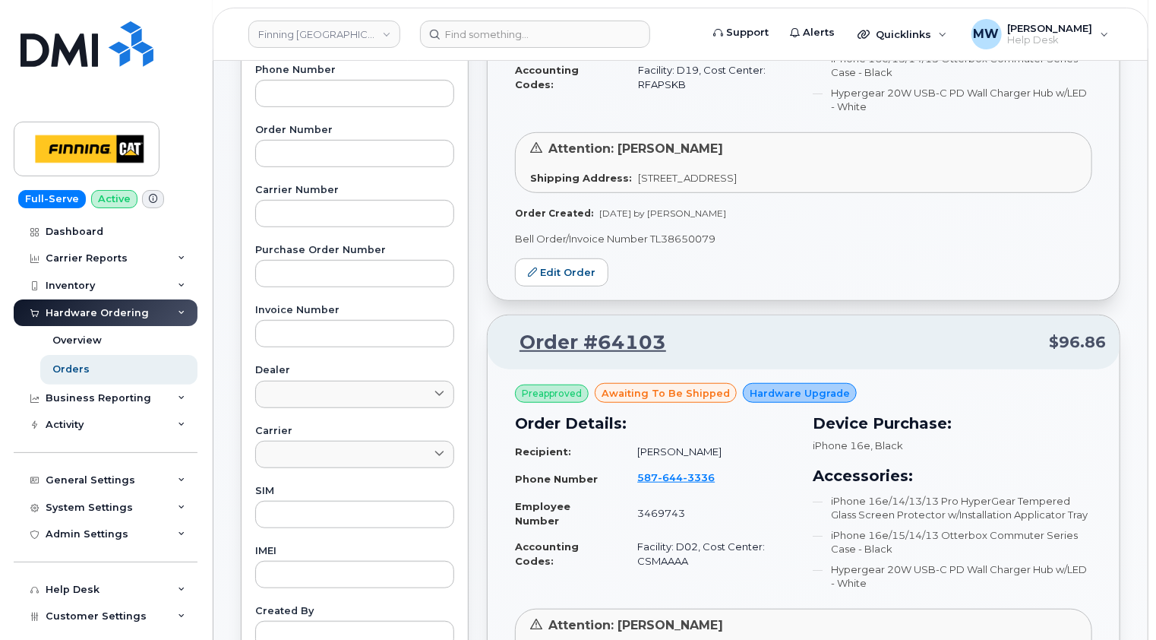
scroll to position [380, 0]
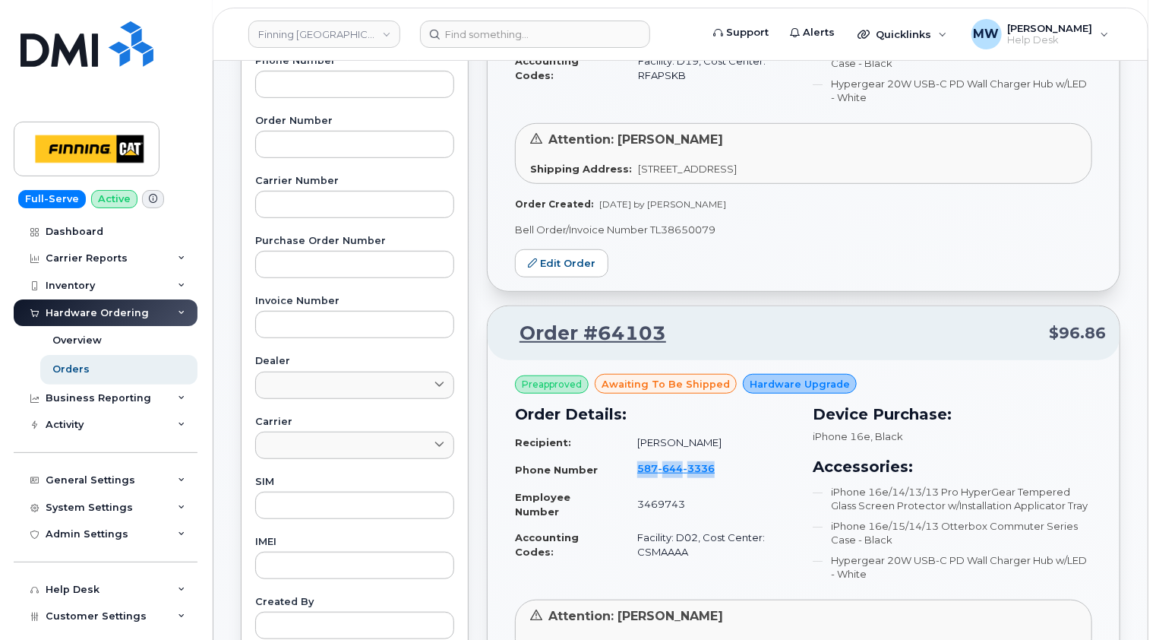
drag, startPoint x: 757, startPoint y: 469, endPoint x: 635, endPoint y: 469, distance: 121.5
click at [635, 469] on td "587 644 3336" at bounding box center [709, 469] width 171 height 29
copy span "587 644 3336"
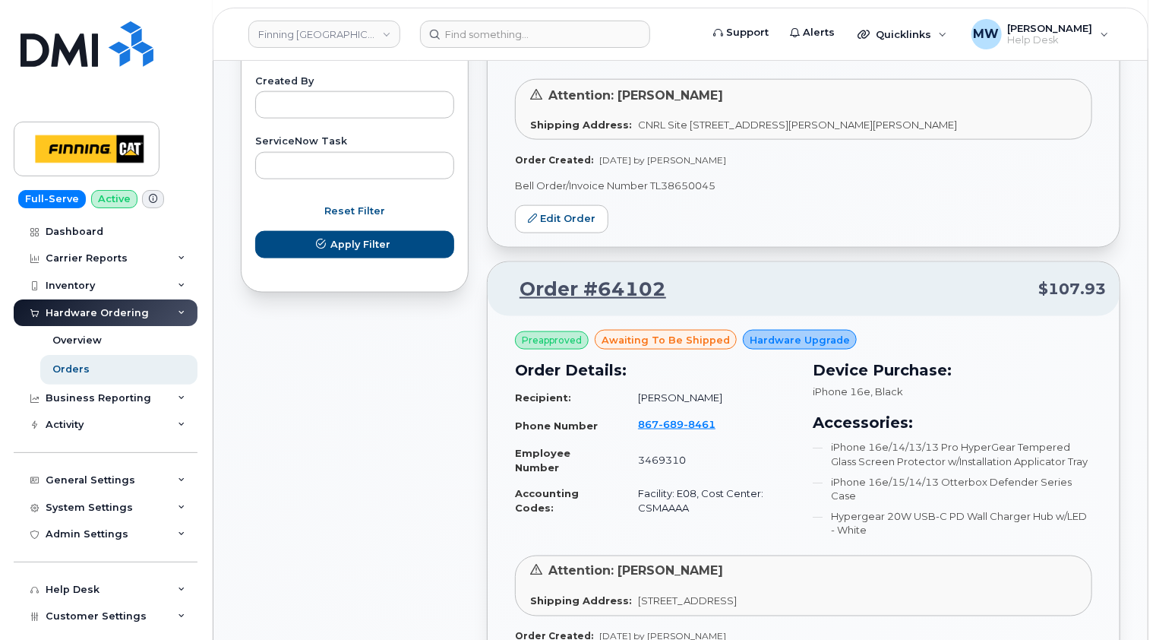
scroll to position [988, 0]
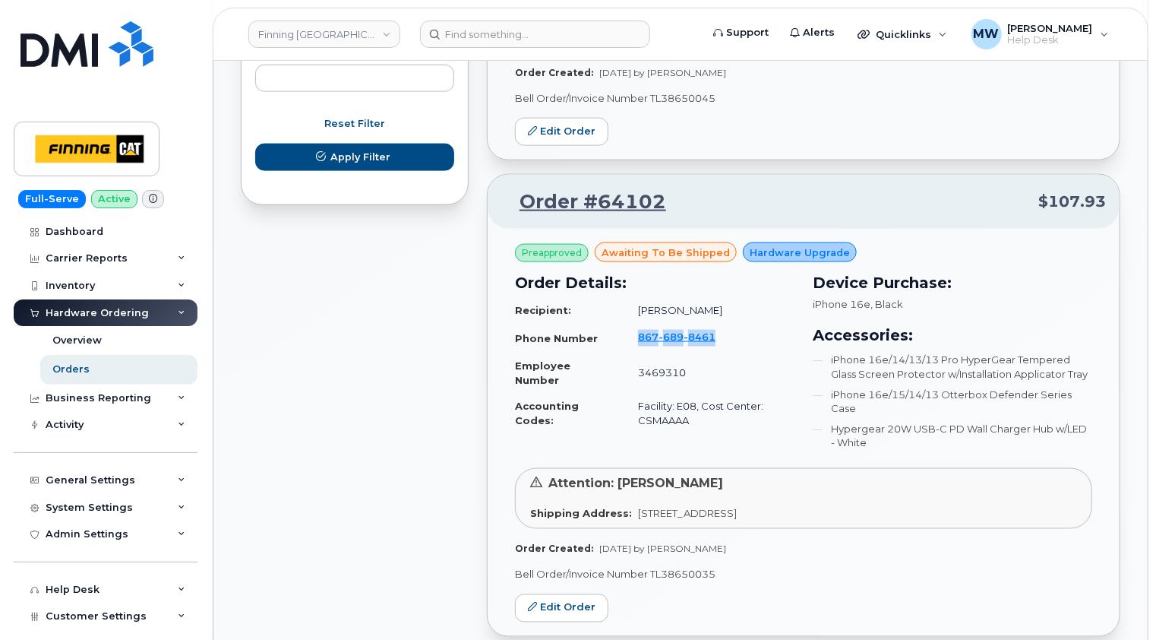
drag, startPoint x: 790, startPoint y: 339, endPoint x: 633, endPoint y: 337, distance: 157.3
click at [633, 337] on td "867 689 8461" at bounding box center [709, 338] width 170 height 29
copy span "867 689 8461"
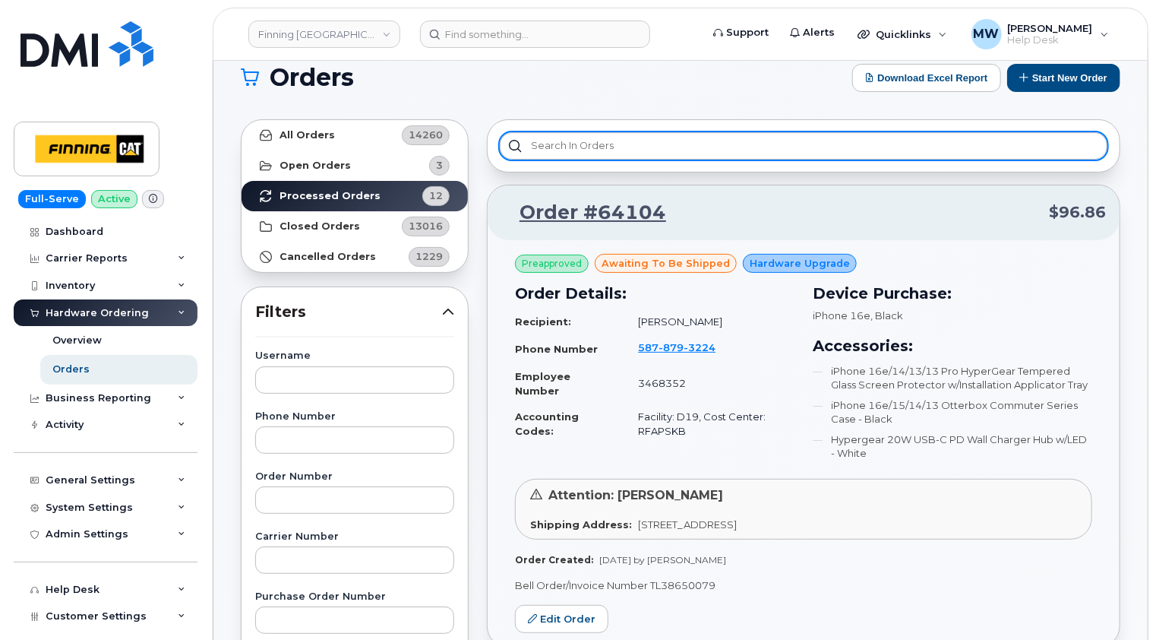
scroll to position [0, 0]
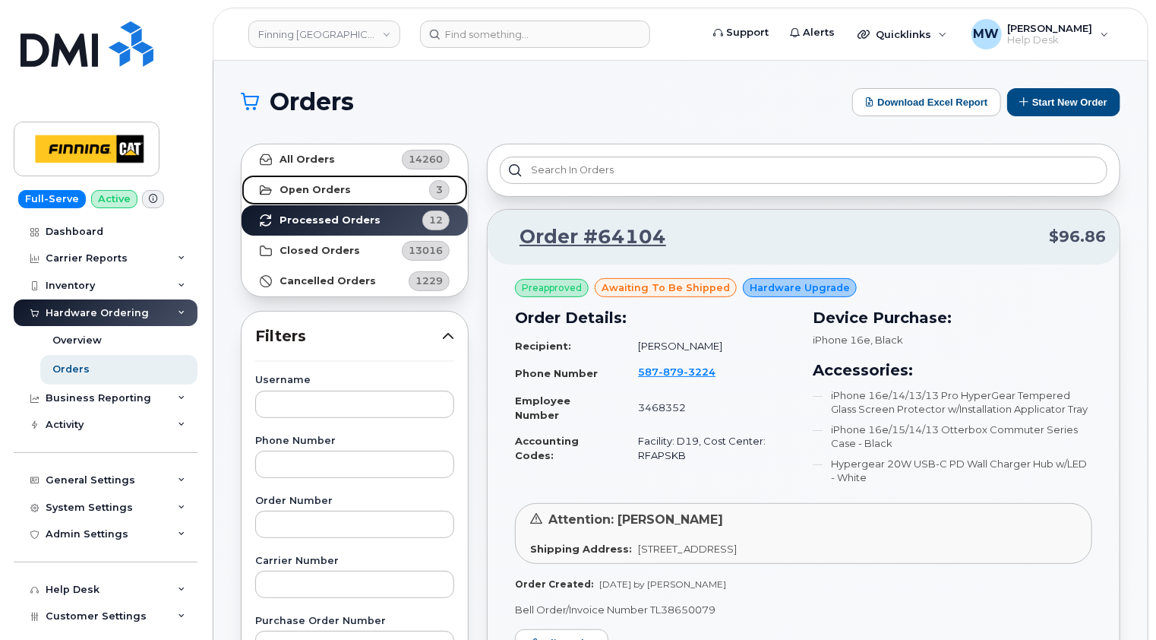
click at [345, 186] on link "Open Orders 3" at bounding box center [355, 190] width 226 height 30
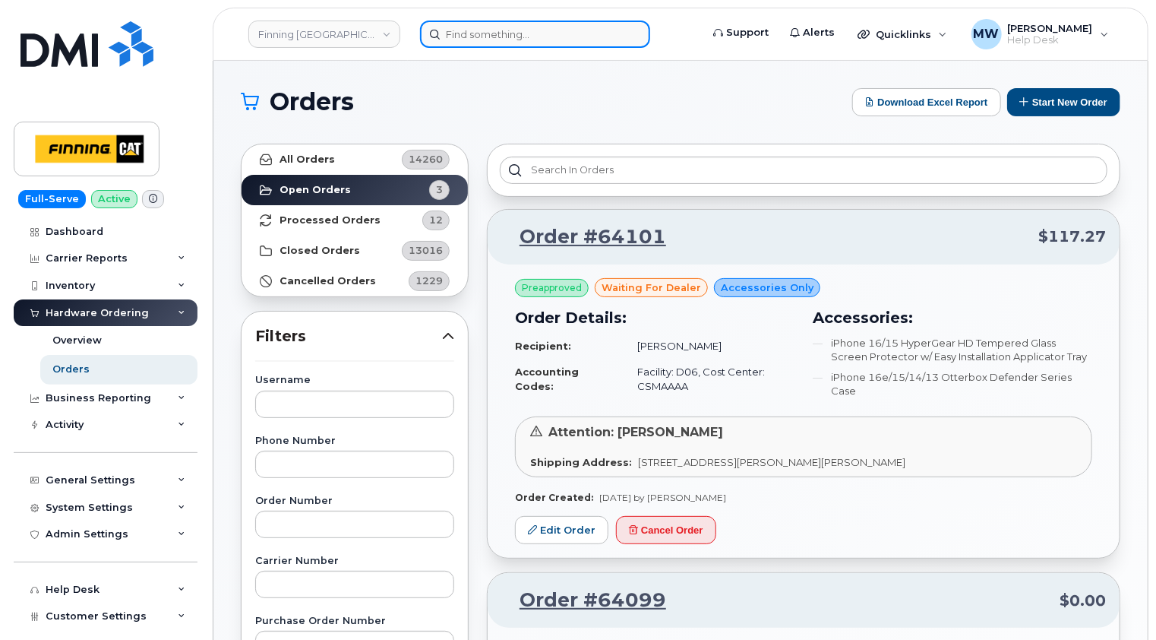
click at [507, 35] on input at bounding box center [535, 34] width 230 height 27
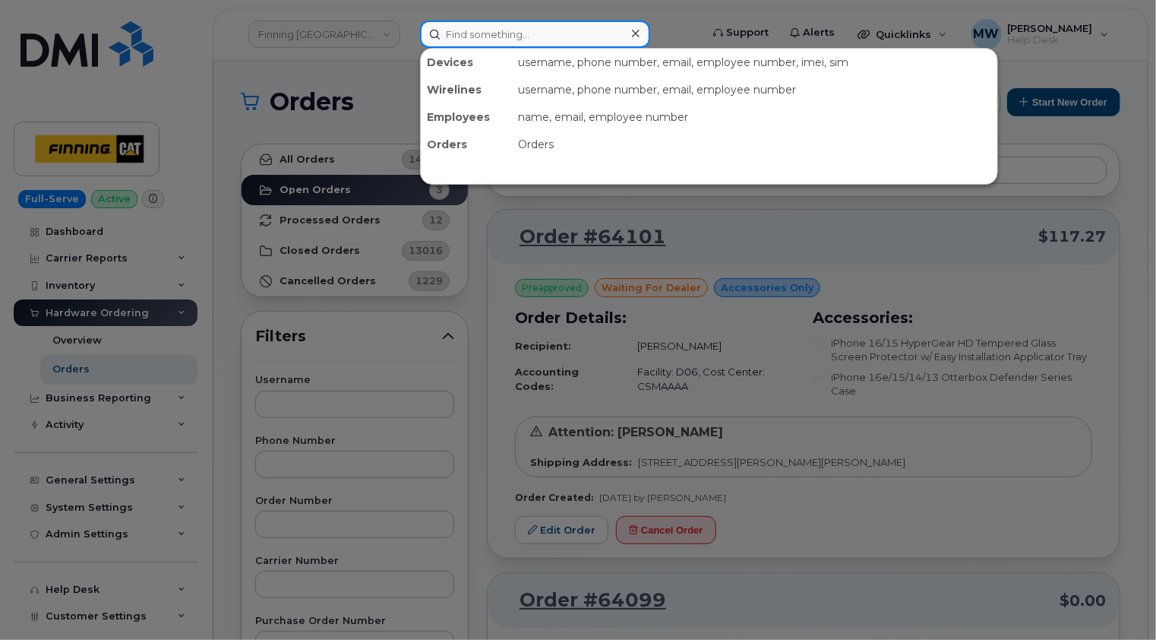
paste input "5872201556"
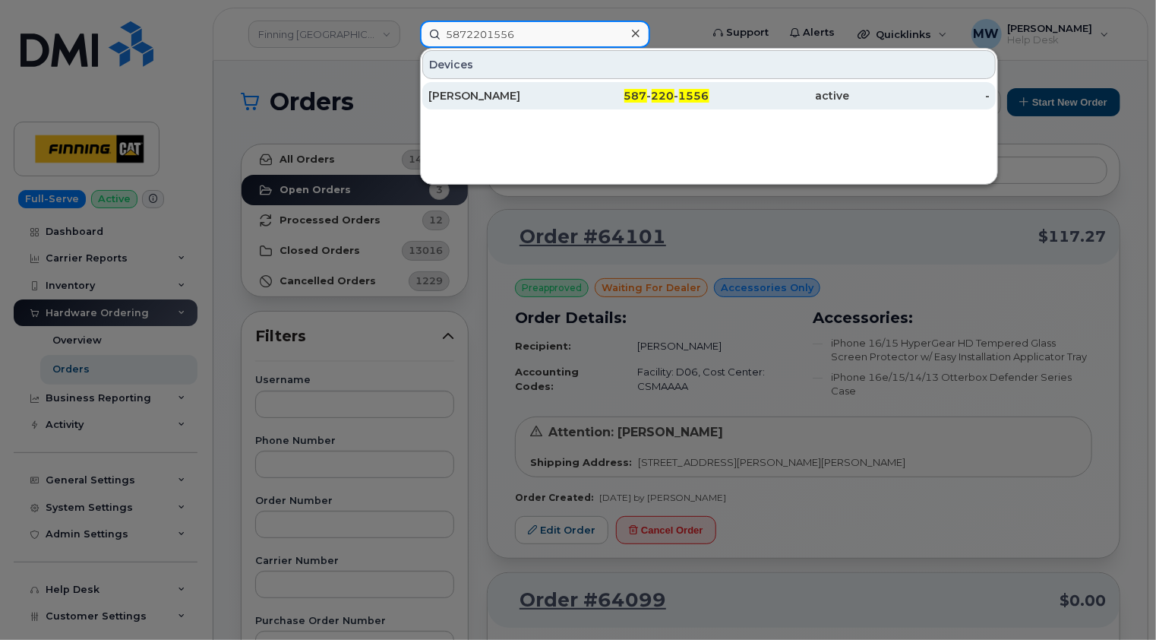
type input "5872201556"
click at [495, 93] on div "Keith Miller" at bounding box center [498, 95] width 141 height 15
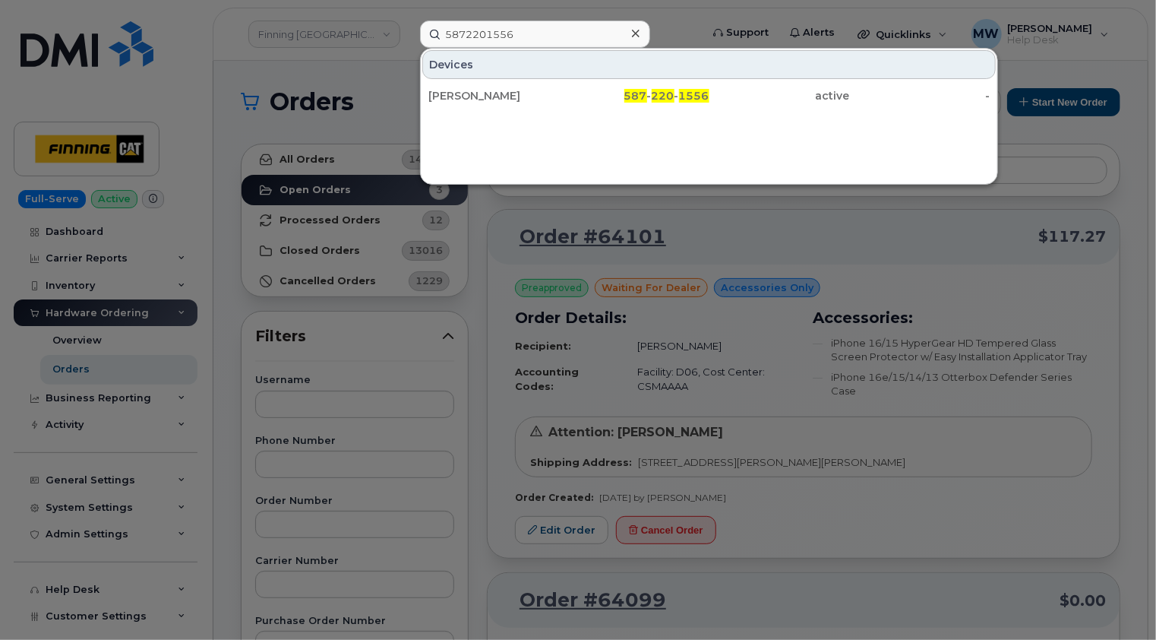
drag, startPoint x: 632, startPoint y: 32, endPoint x: 660, endPoint y: 2, distance: 41.4
click at [633, 32] on icon at bounding box center [636, 33] width 8 height 12
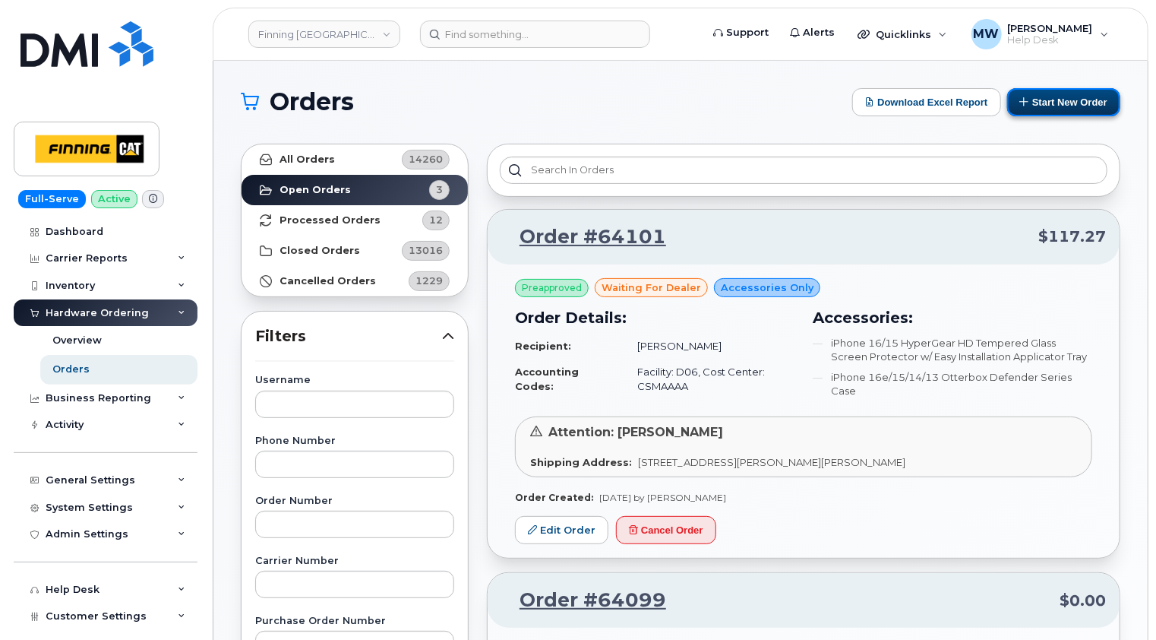
click at [1067, 103] on button "Start New Order" at bounding box center [1063, 102] width 113 height 28
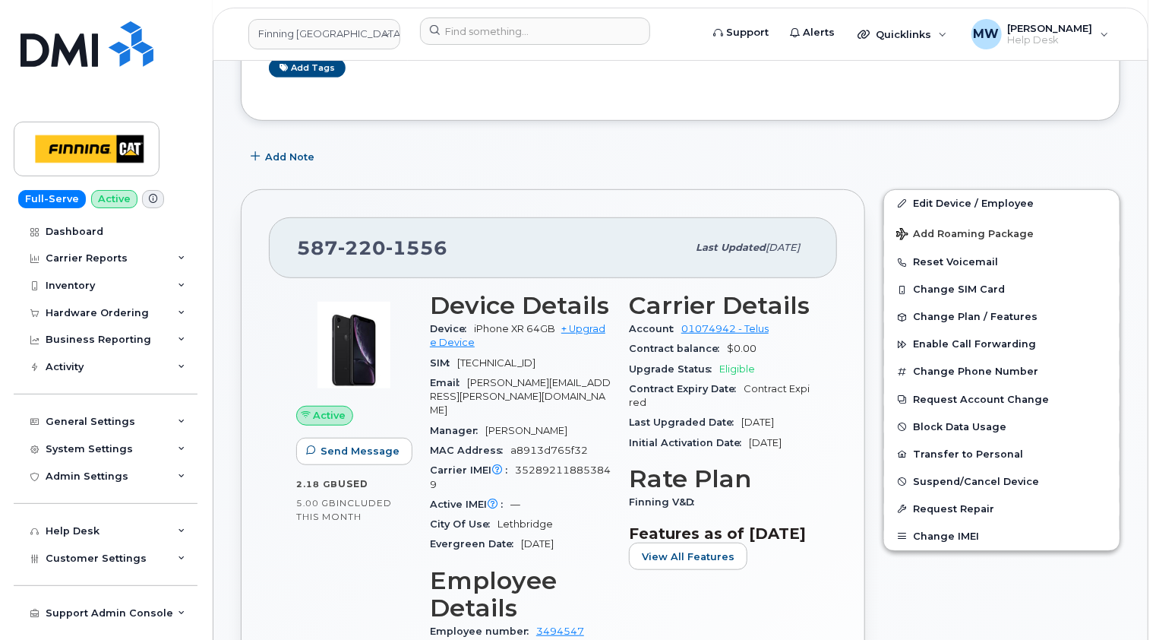
scroll to position [228, 0]
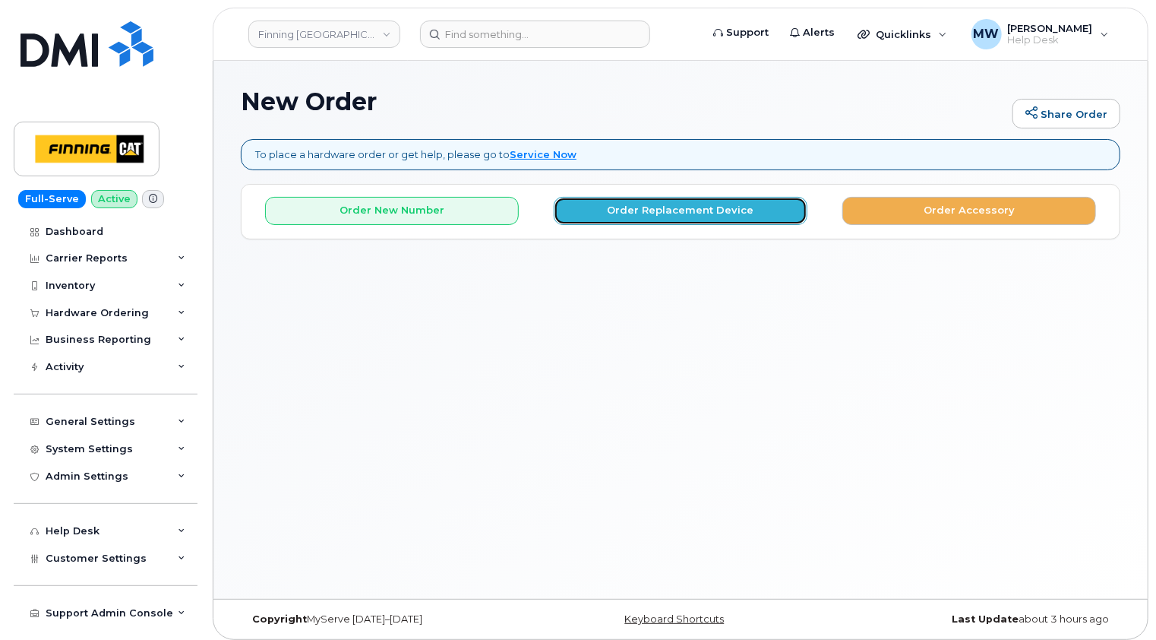
click at [618, 216] on button "Order Replacement Device" at bounding box center [681, 211] width 254 height 28
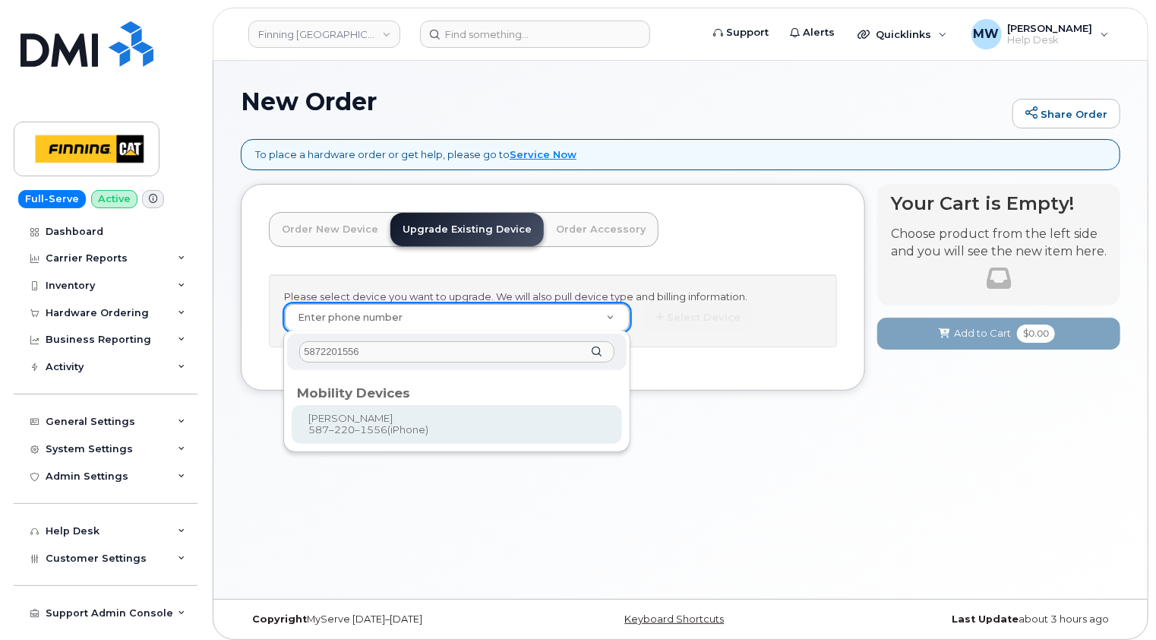
type input "5872201556"
type input "500524"
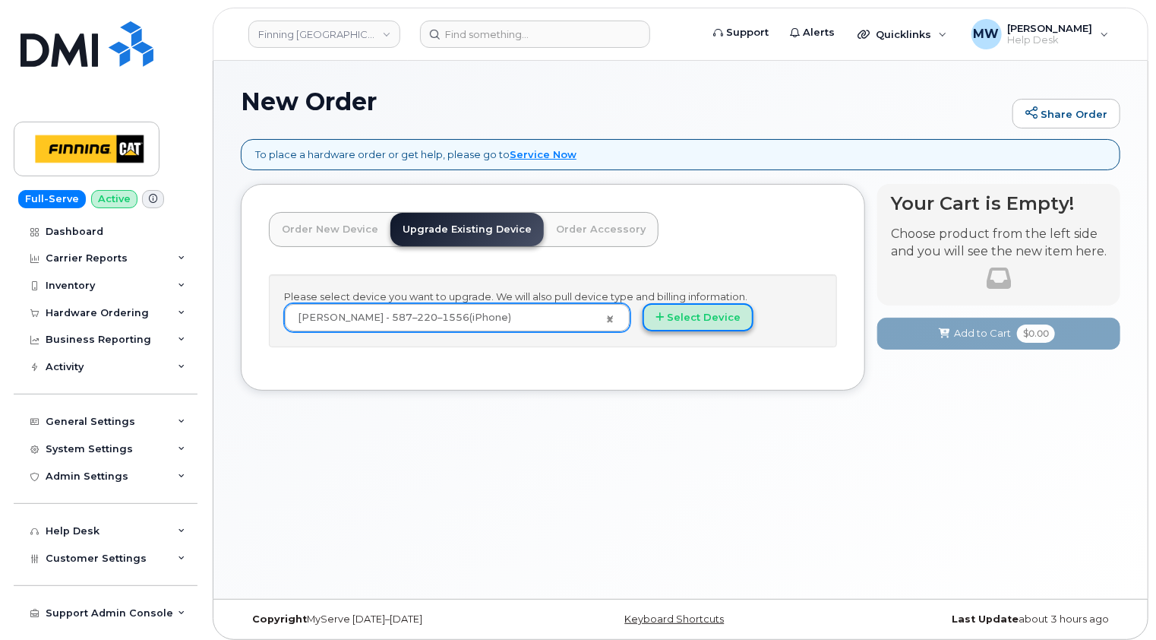
click at [708, 308] on button "Select Device" at bounding box center [698, 317] width 111 height 28
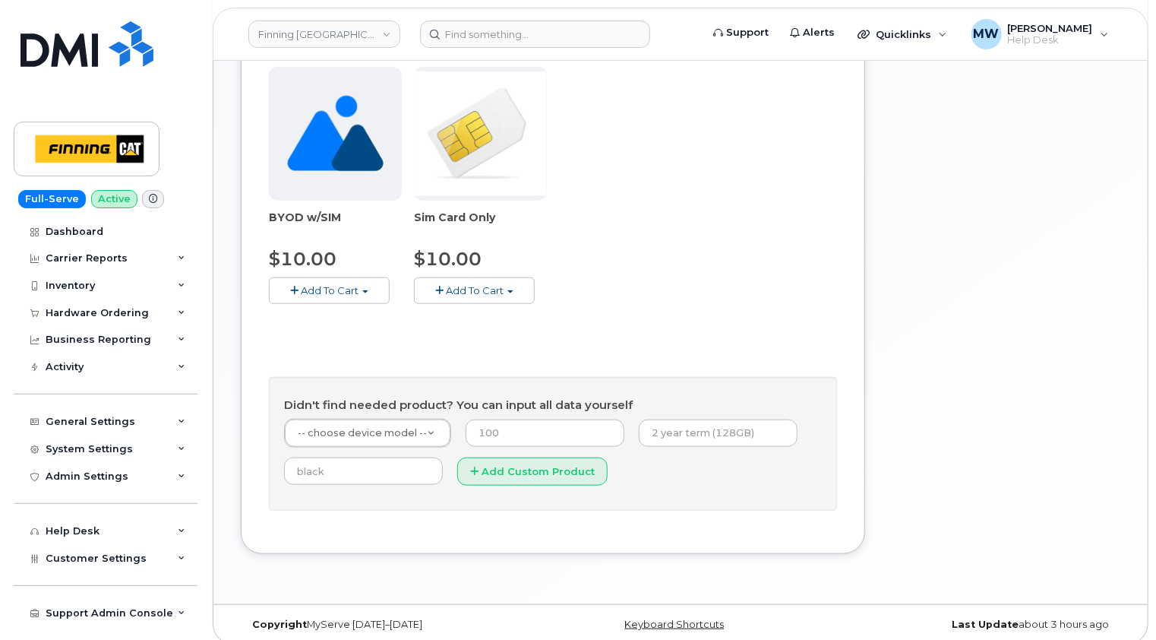
scroll to position [558, 0]
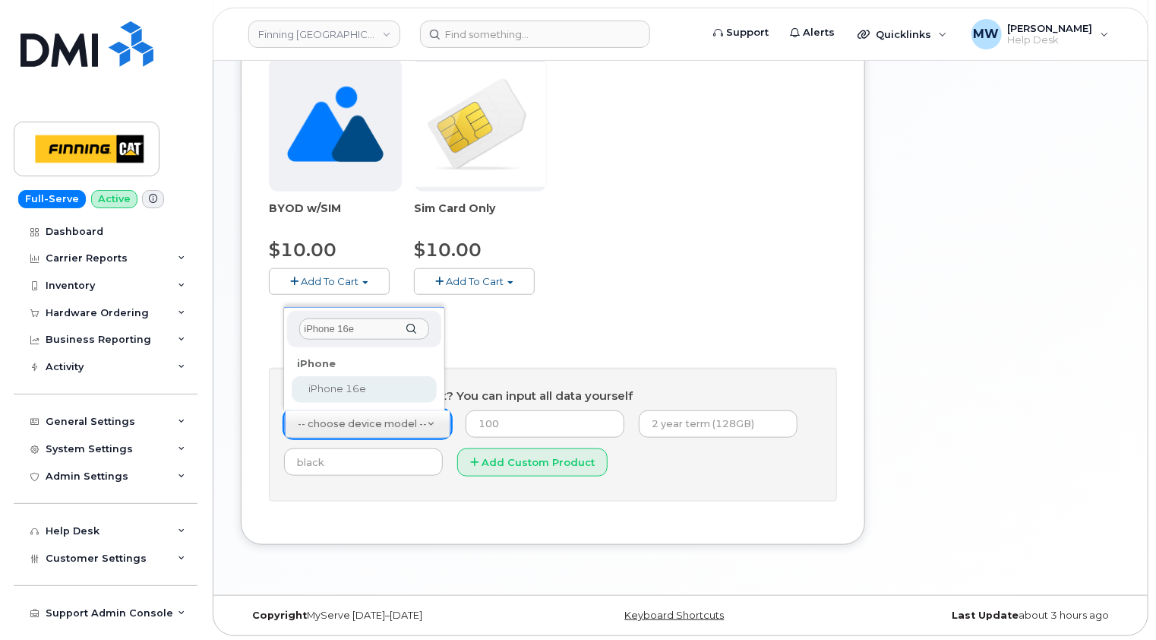
type input "iPhone 16e"
select select "2883"
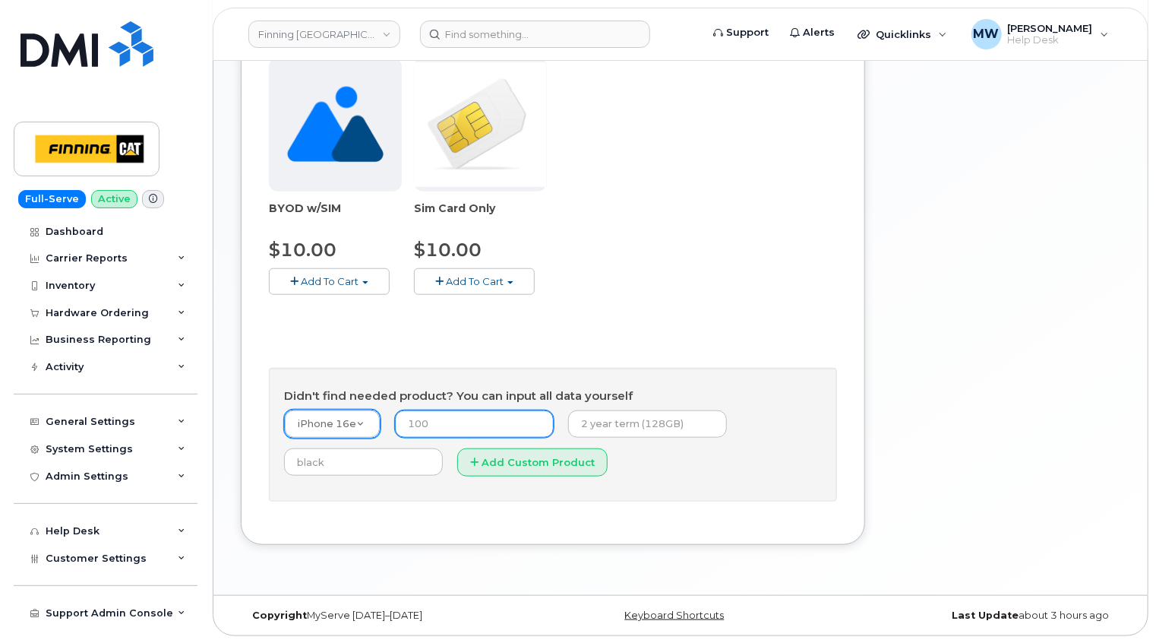
click at [499, 425] on input "number" at bounding box center [474, 423] width 159 height 27
type input "0.00"
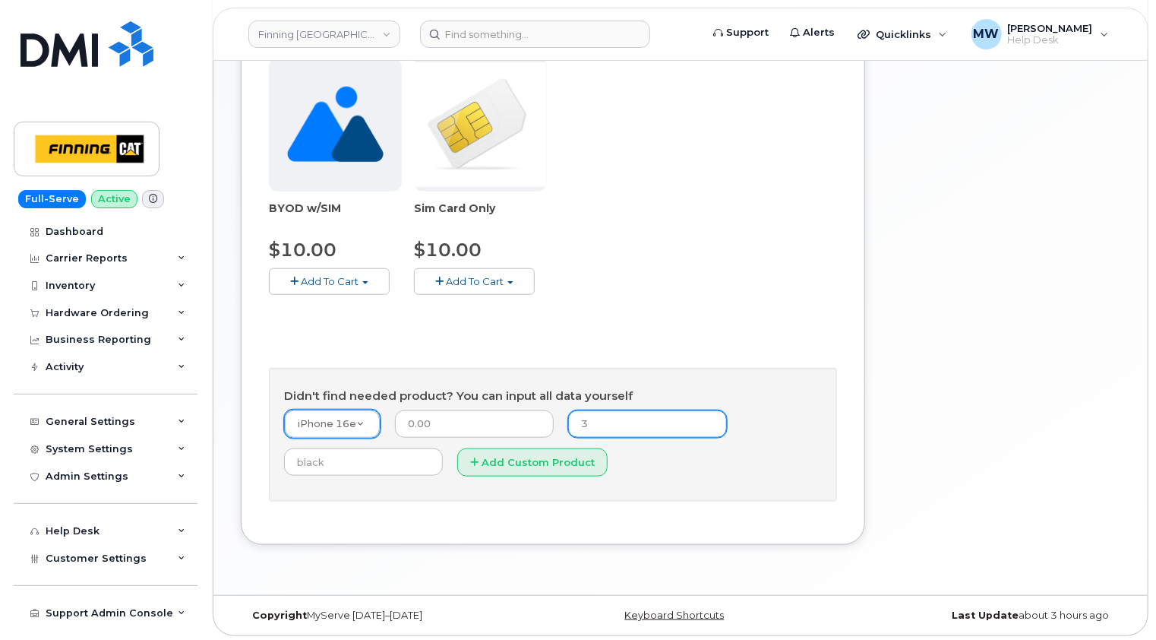
type input "3-year term (128GB)"
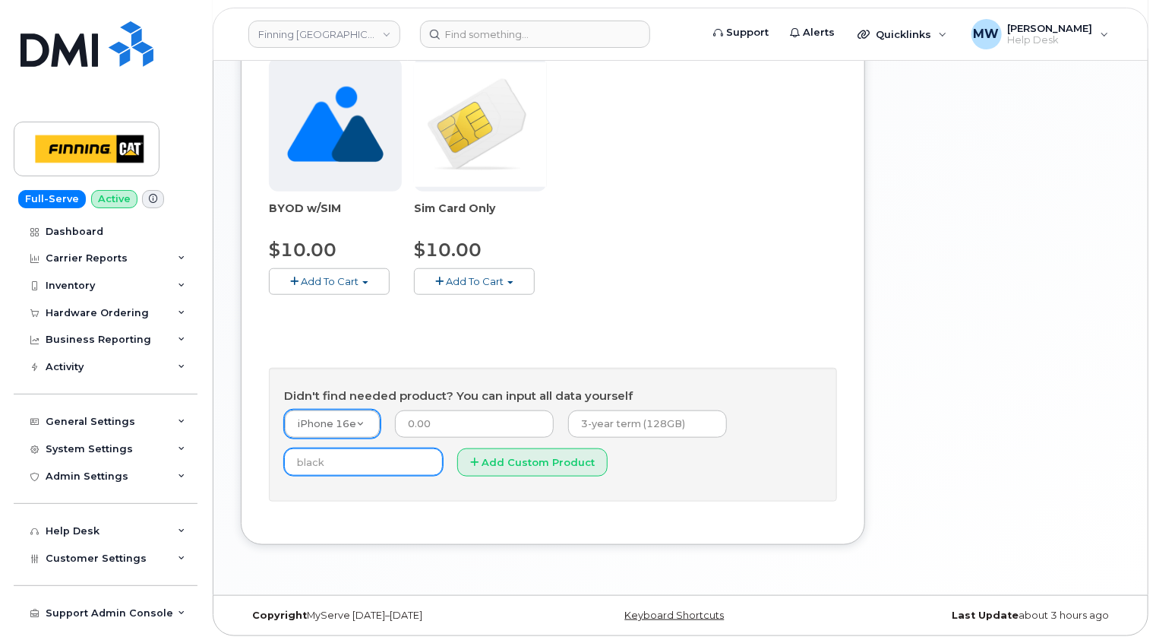
type input "Black"
click at [533, 460] on button "Add Custom Product" at bounding box center [532, 462] width 150 height 28
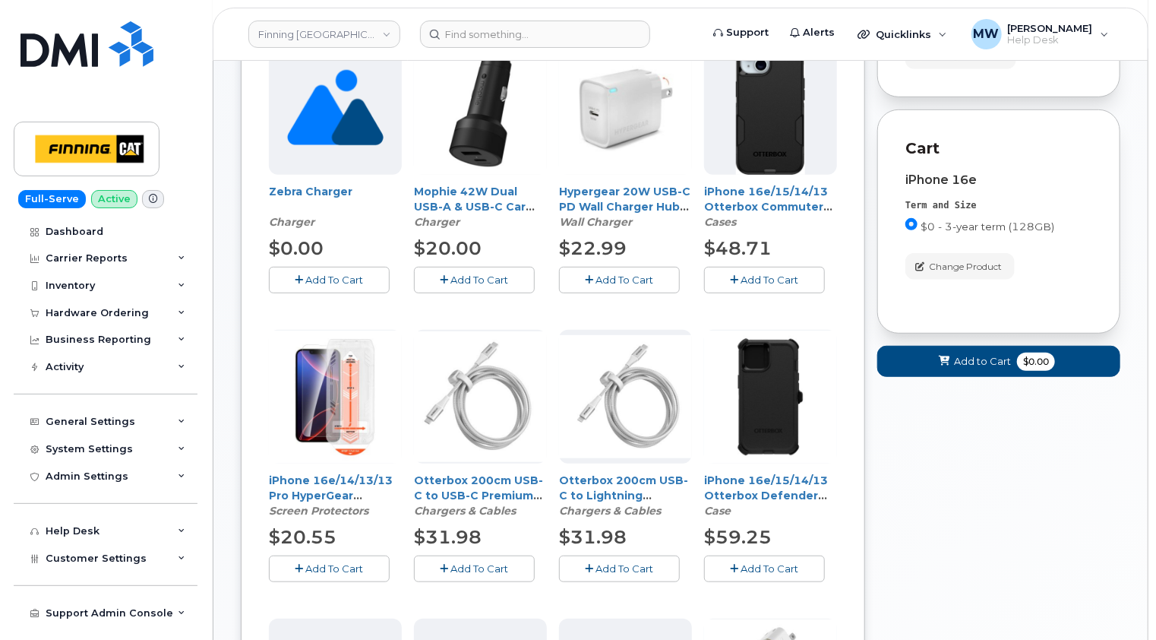
scroll to position [380, 0]
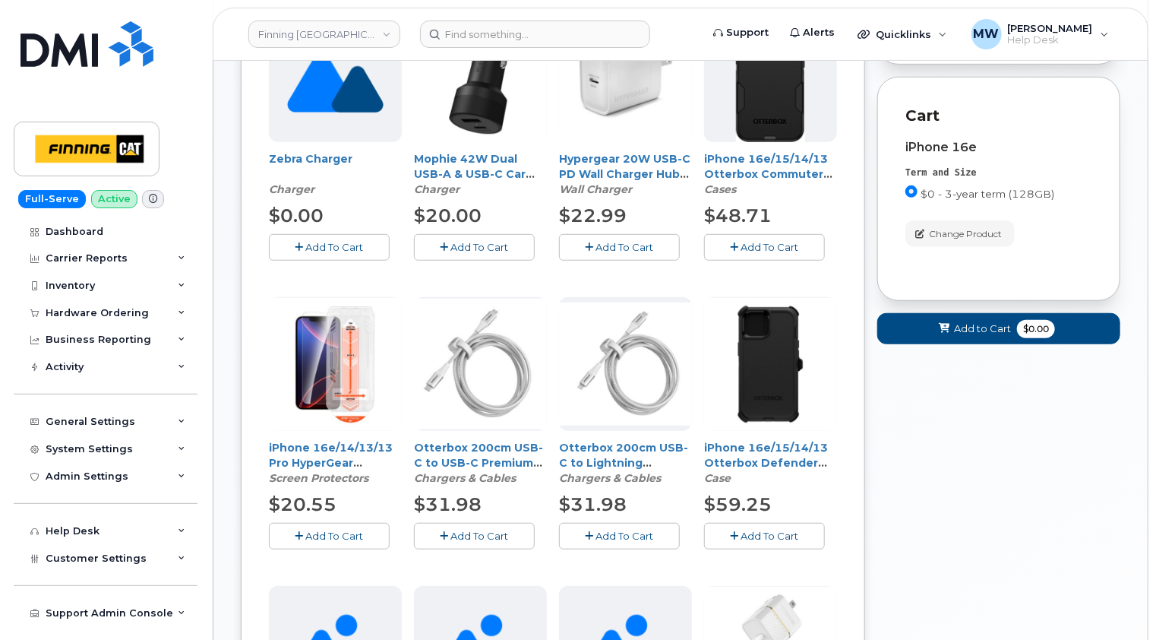
click at [352, 536] on span "Add To Cart" at bounding box center [335, 535] width 58 height 12
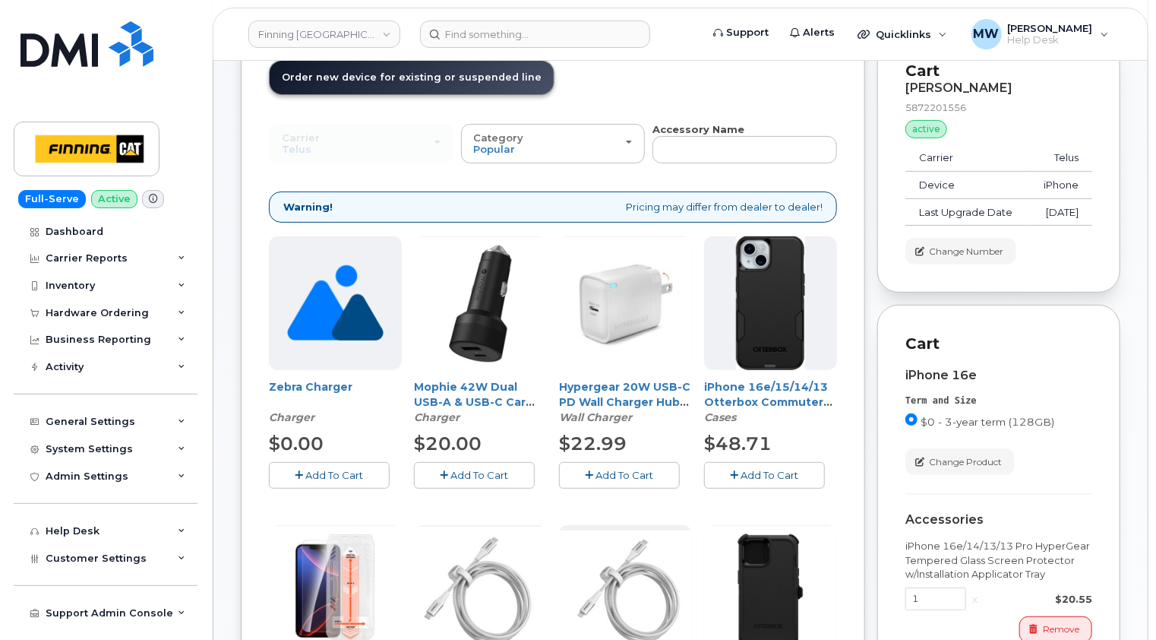
scroll to position [152, 0]
click at [760, 473] on span "Add To Cart" at bounding box center [770, 475] width 58 height 12
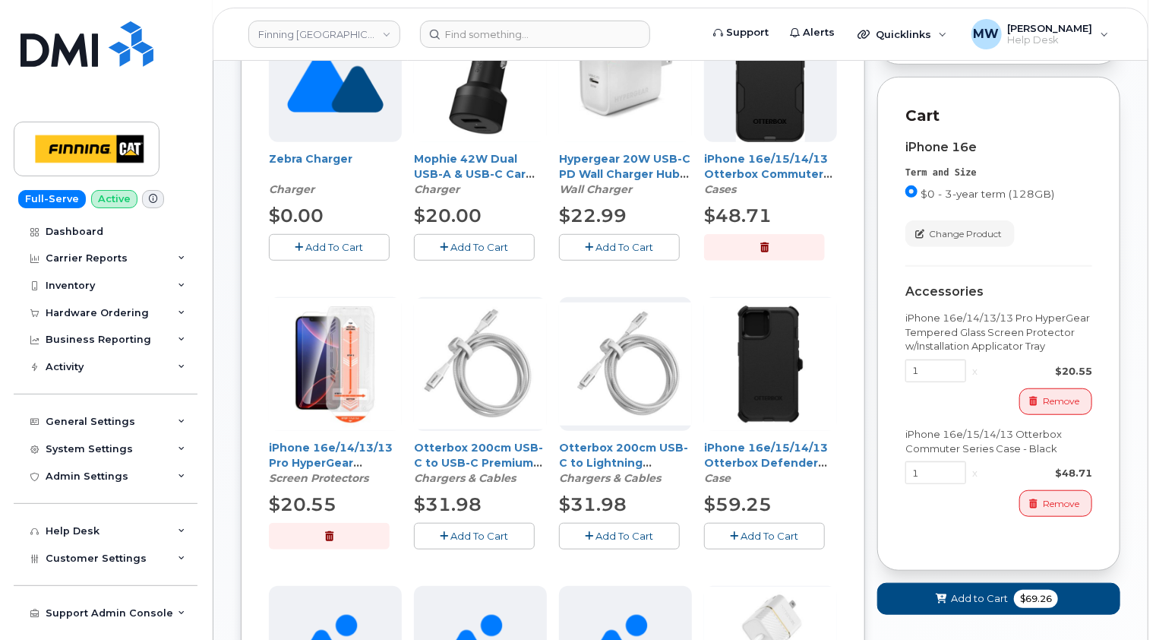
scroll to position [304, 0]
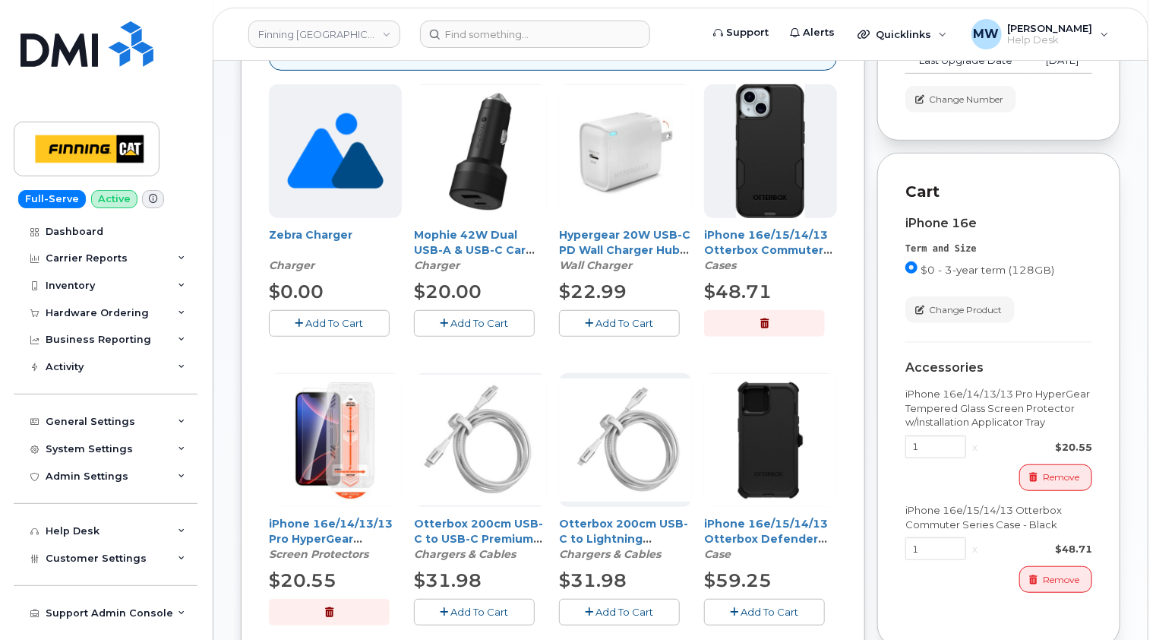
click at [629, 321] on span "Add To Cart" at bounding box center [625, 323] width 58 height 12
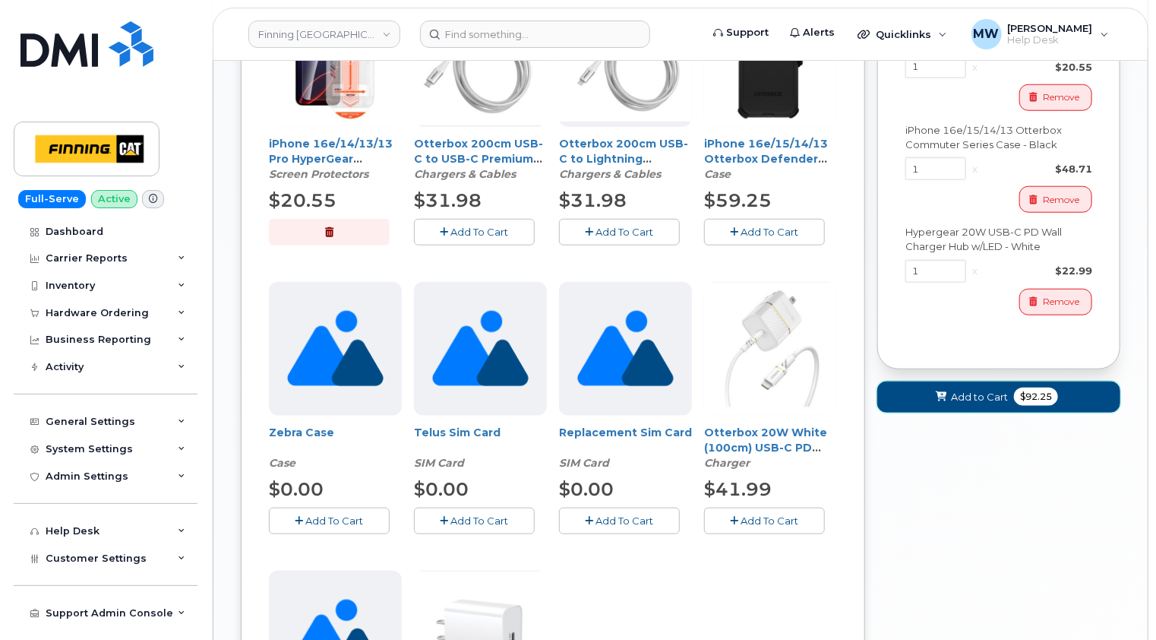
click at [979, 404] on span "Add to Cart" at bounding box center [979, 397] width 57 height 14
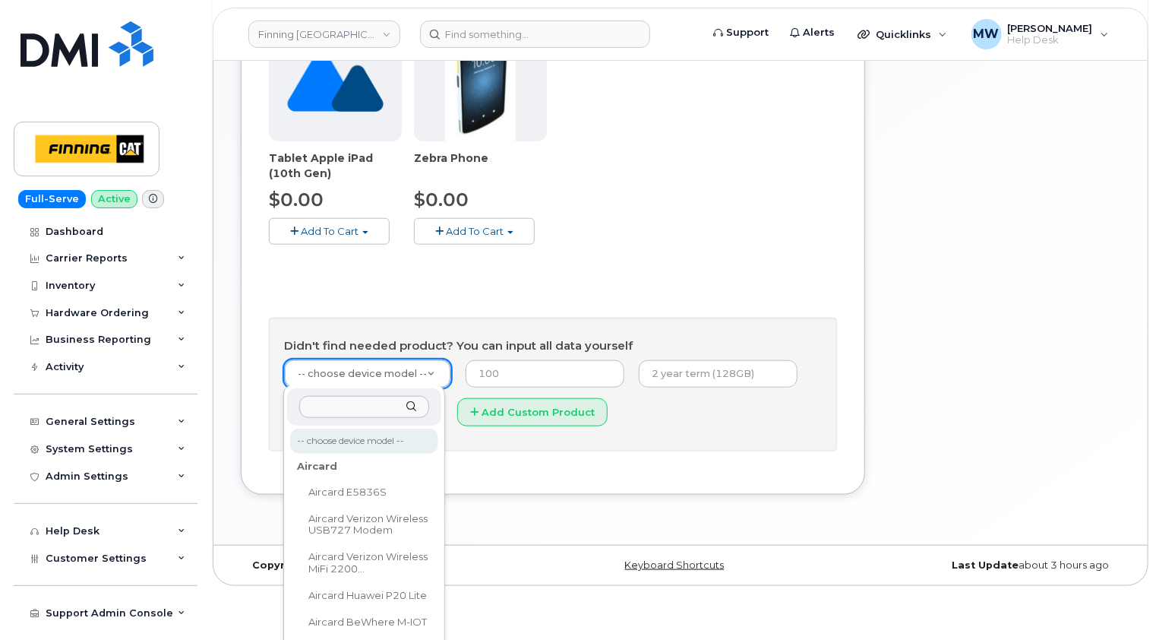
scroll to position [634, 0]
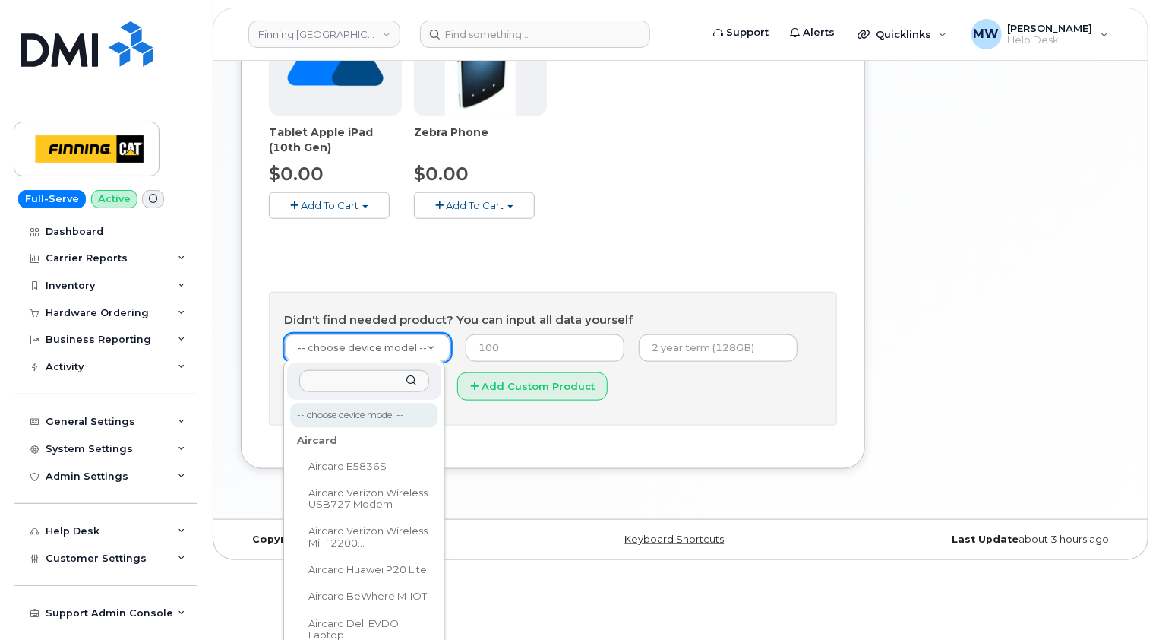
type input "i"
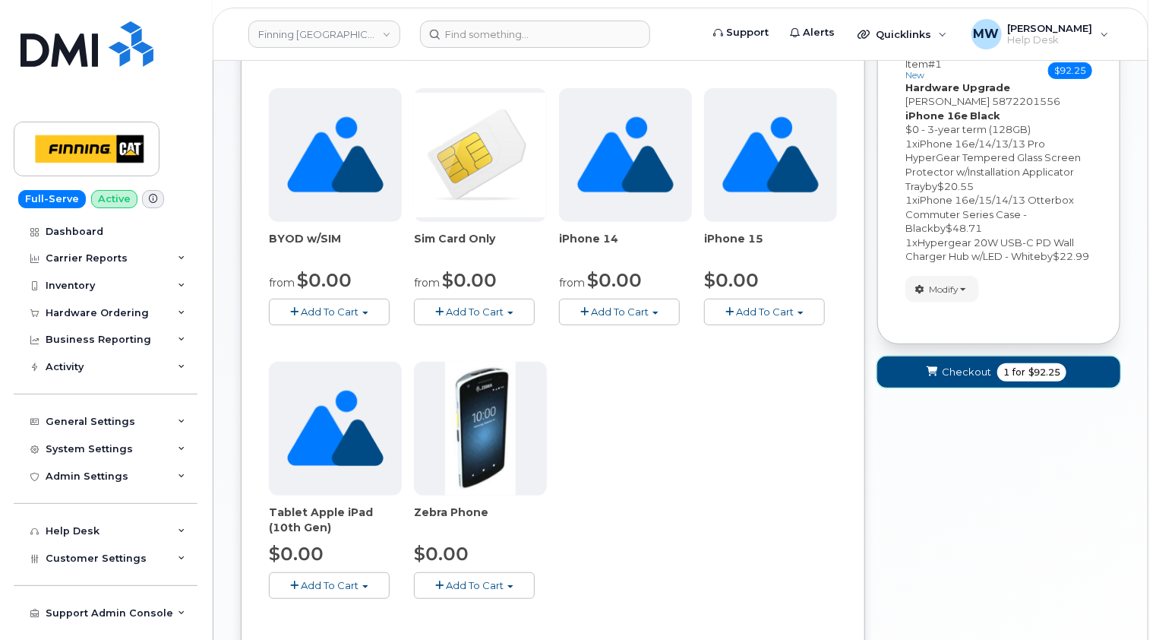
click at [960, 379] on span "Checkout" at bounding box center [966, 372] width 49 height 14
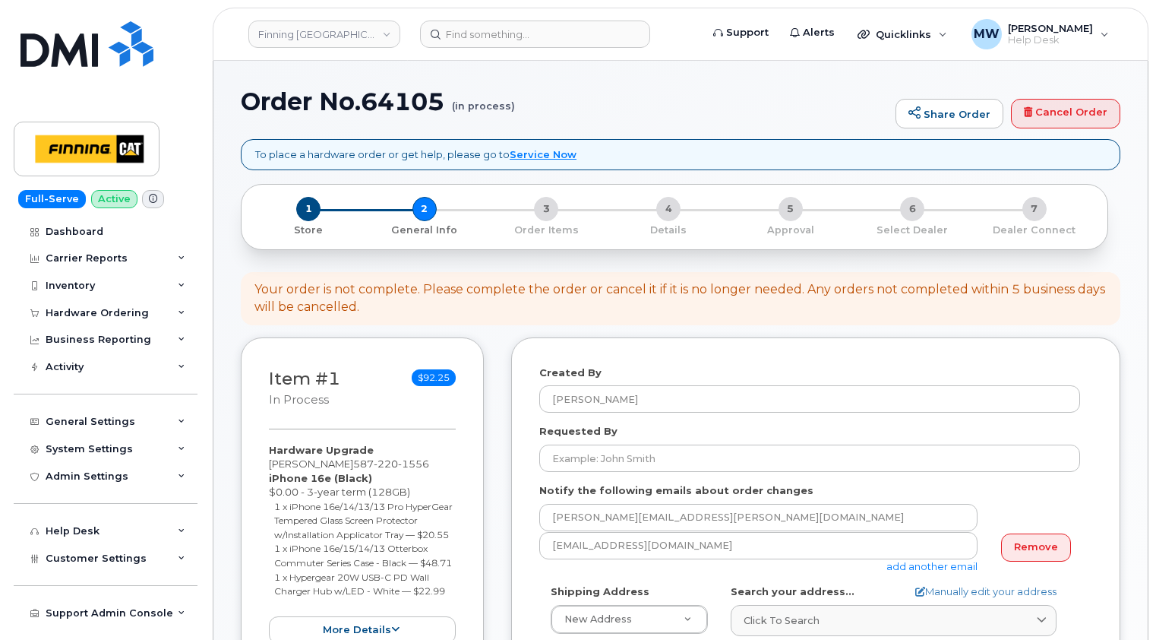
select select
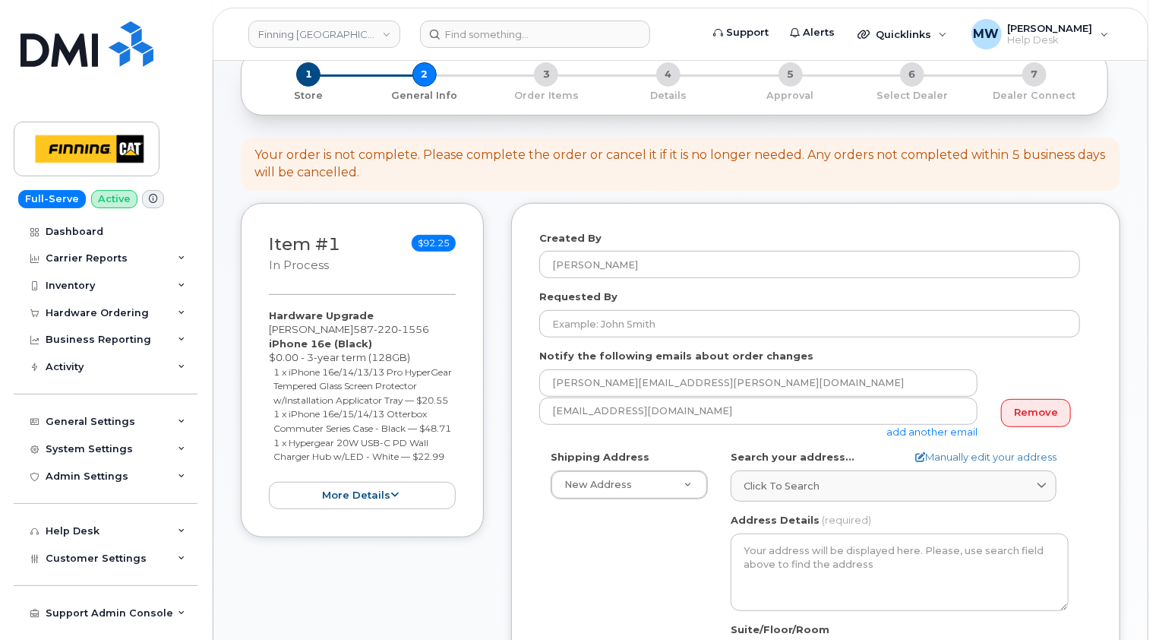
scroll to position [152, 0]
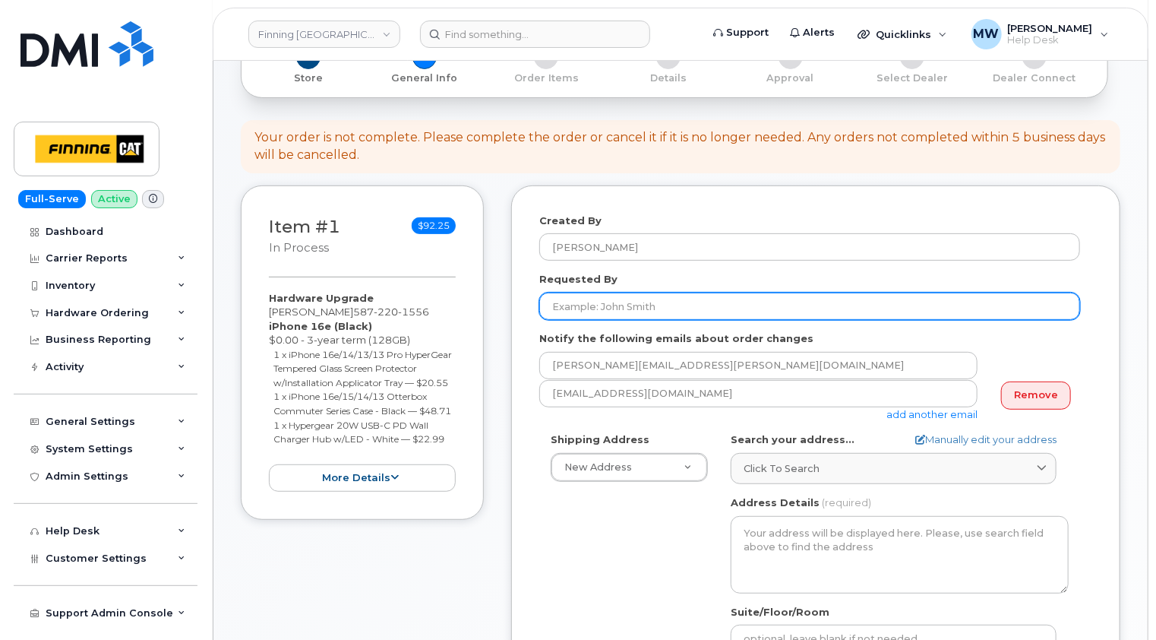
click at [585, 310] on input "Requested By" at bounding box center [809, 305] width 541 height 27
paste input "RITM0482311"
type input "RITM0482311"
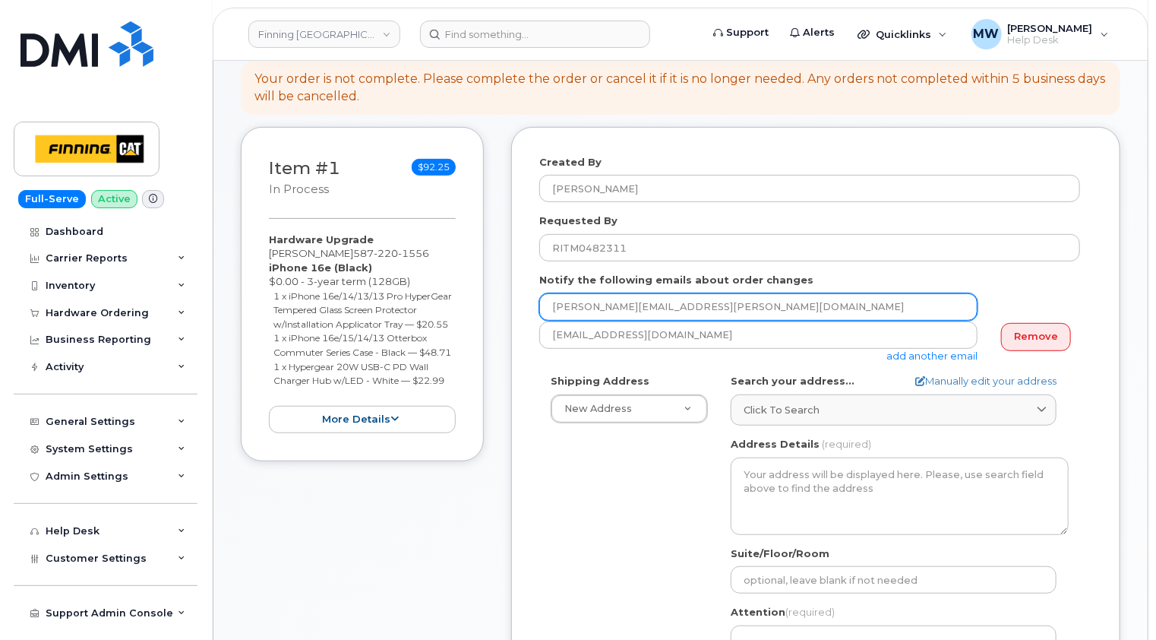
scroll to position [304, 0]
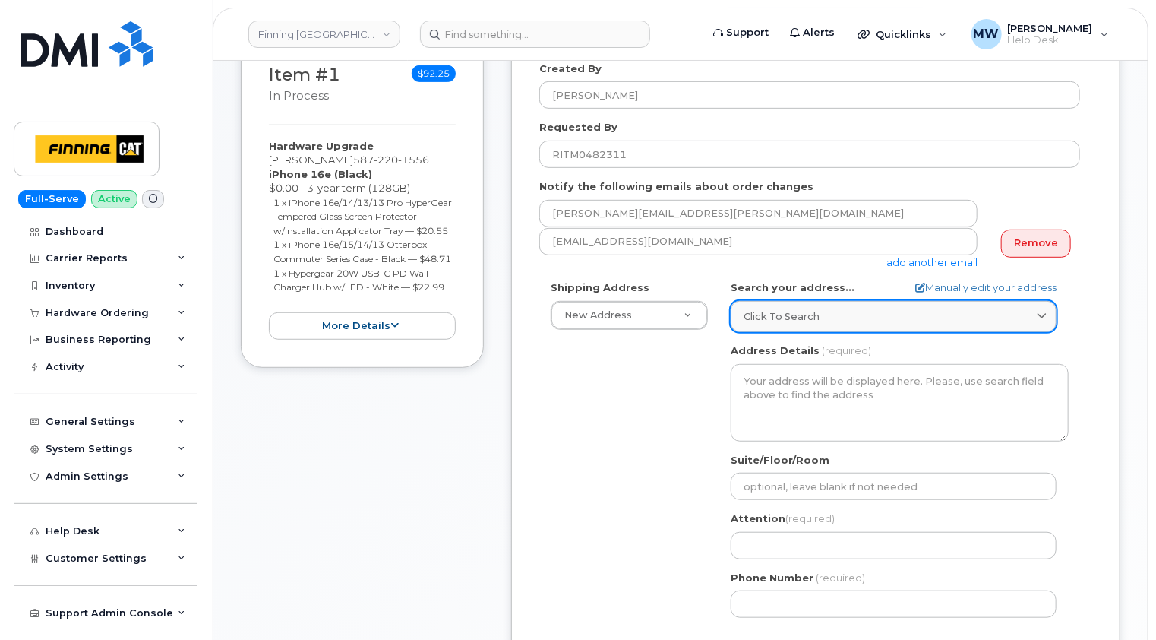
click at [789, 321] on span "Click to search" at bounding box center [782, 316] width 76 height 14
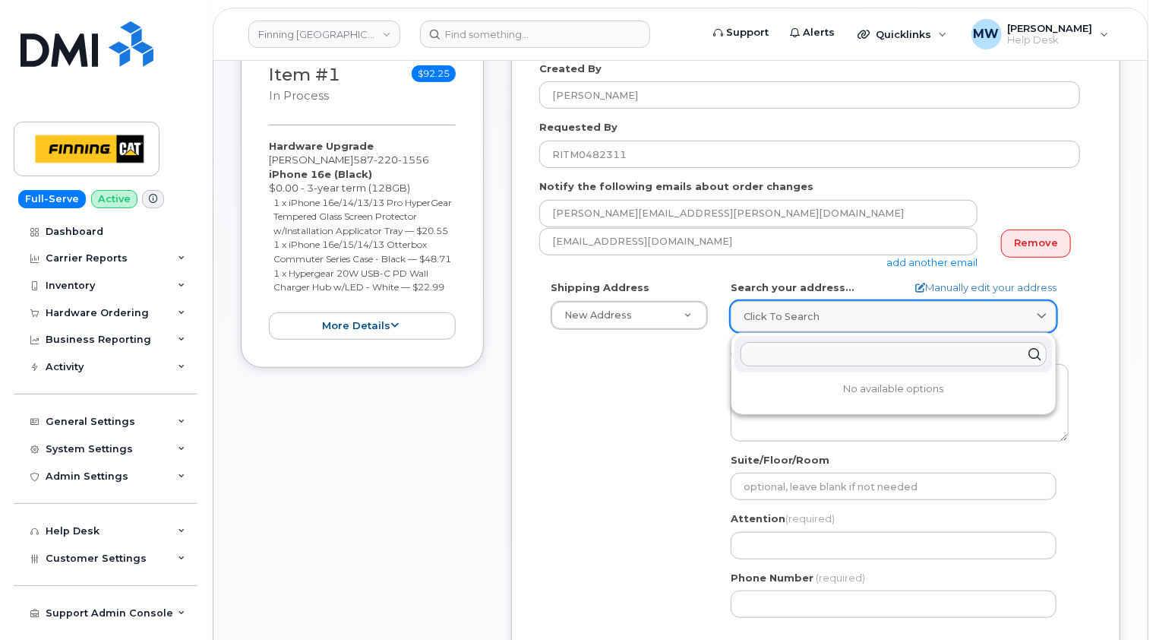
paste input "[STREET_ADDRESS] N"
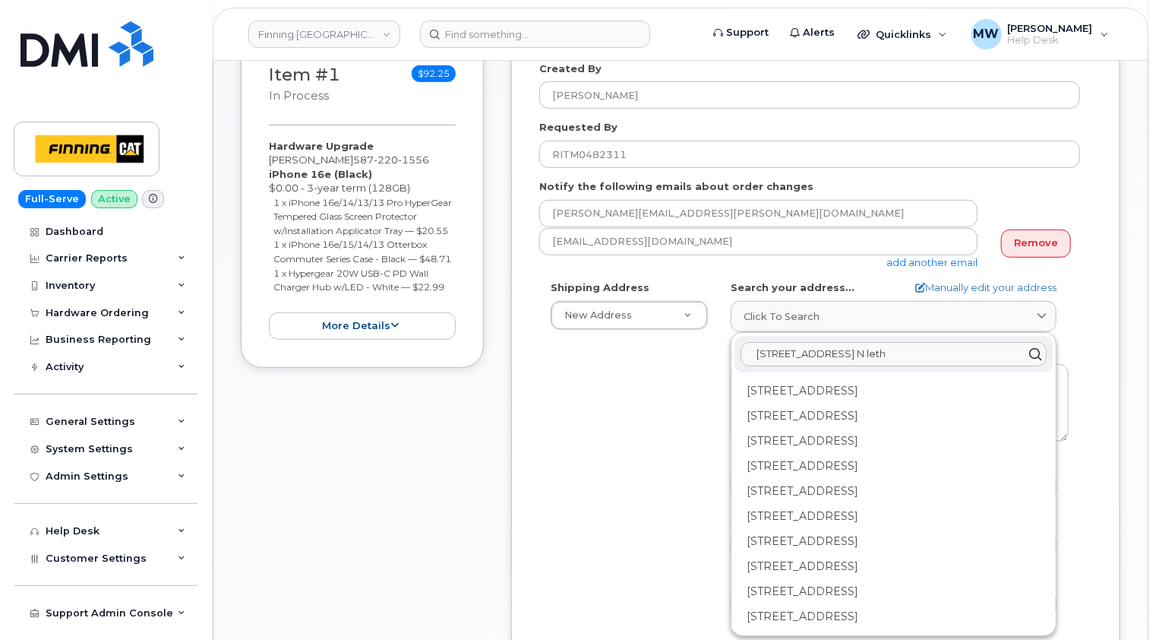
drag, startPoint x: 887, startPoint y: 355, endPoint x: 839, endPoint y: 351, distance: 48.8
click at [839, 351] on input "[STREET_ADDRESS] N leth" at bounding box center [894, 354] width 306 height 24
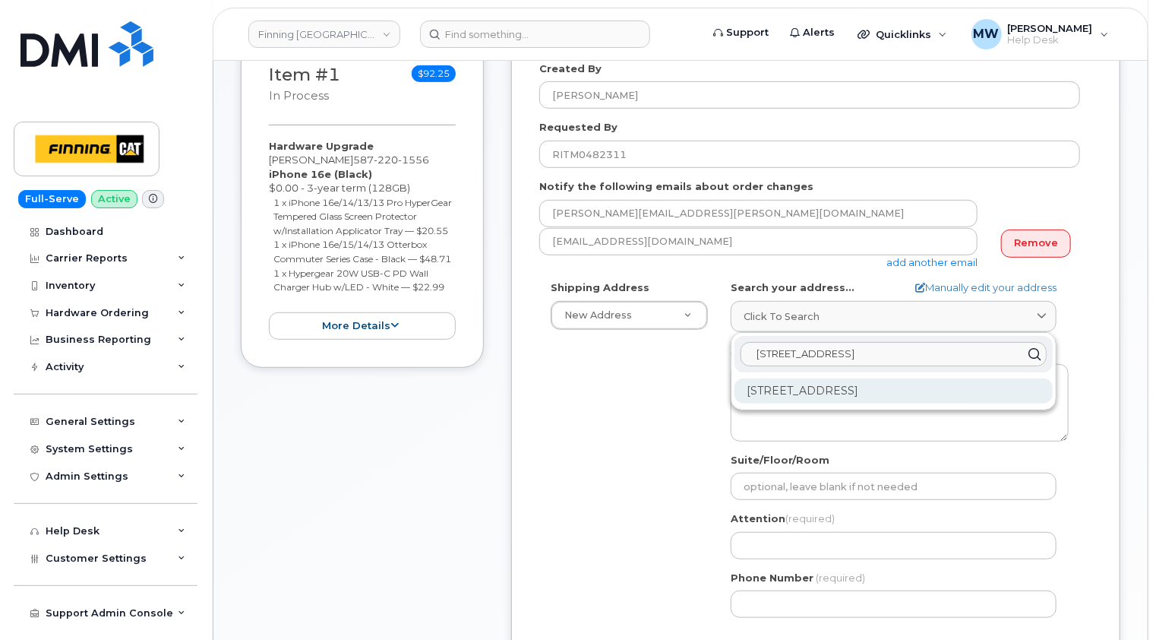
type input "[STREET_ADDRESS]"
click at [866, 389] on div "[STREET_ADDRESS]" at bounding box center [894, 390] width 318 height 25
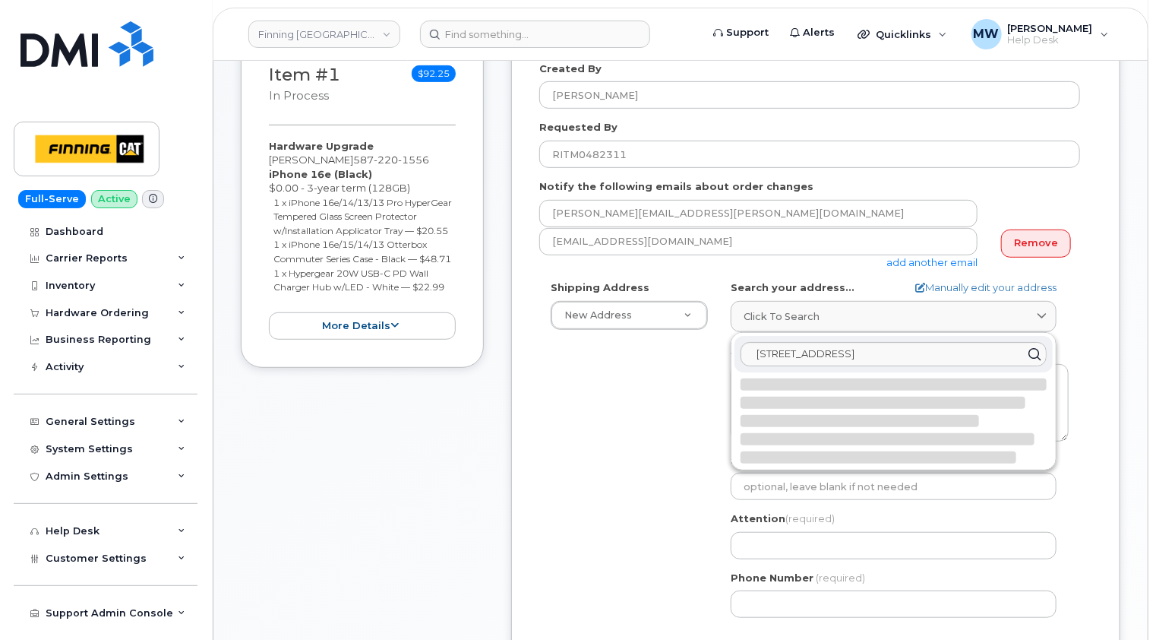
select select
type textarea "[STREET_ADDRESS]"
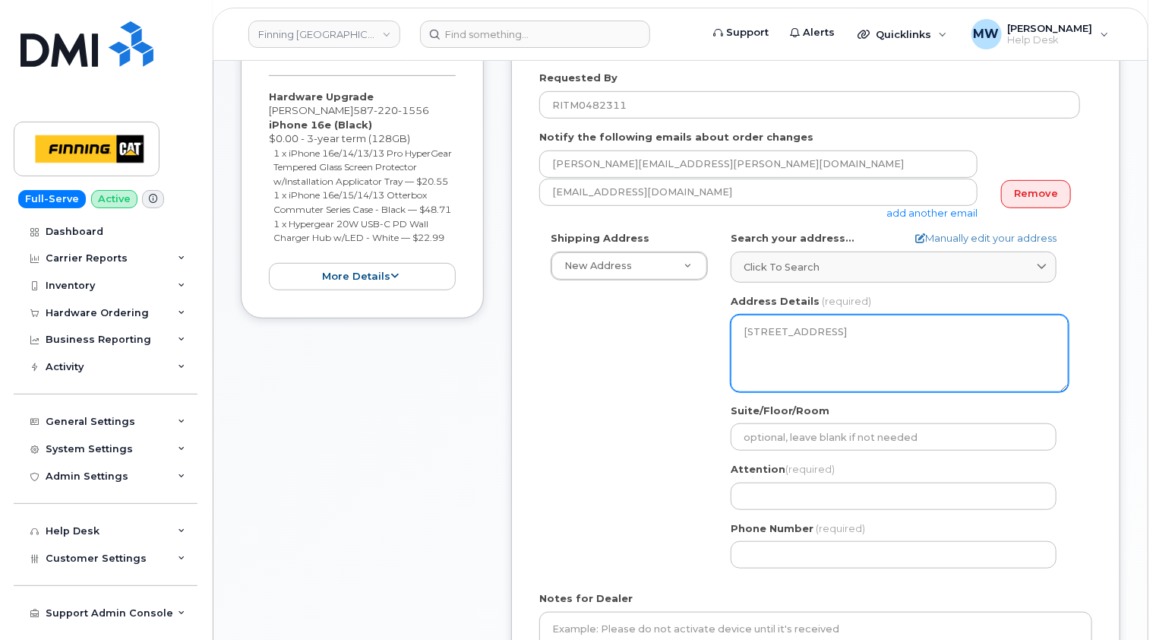
scroll to position [380, 0]
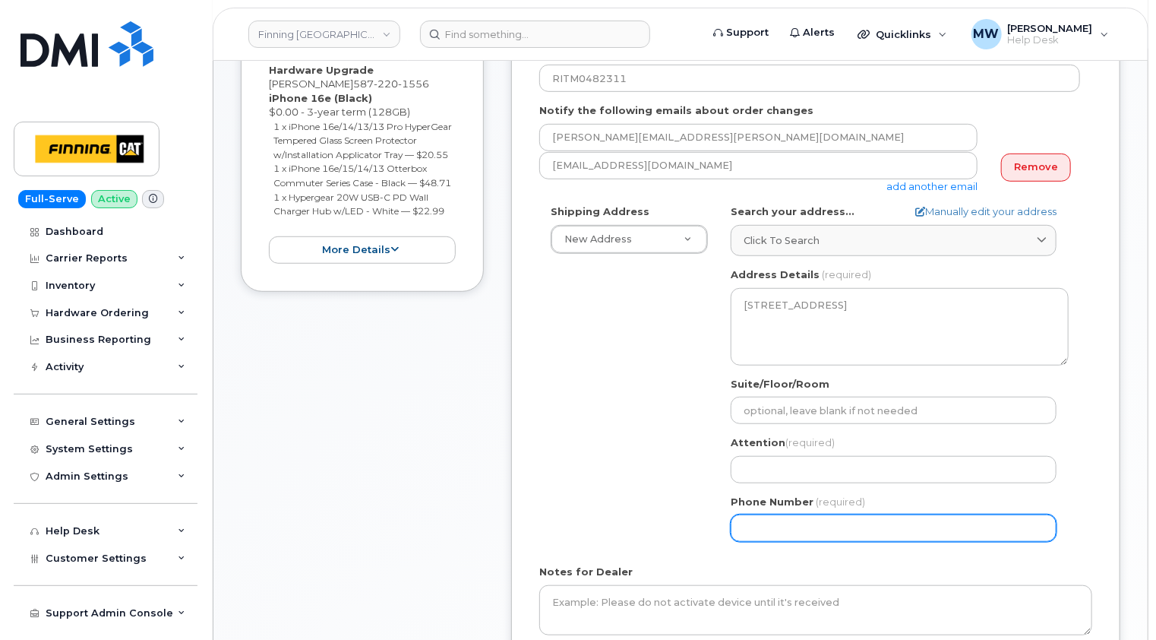
click at [574, 466] on div "Shipping Address New Address New Address [STREET_ADDRESS][PERSON_NAME] Leaside …" at bounding box center [809, 378] width 541 height 349
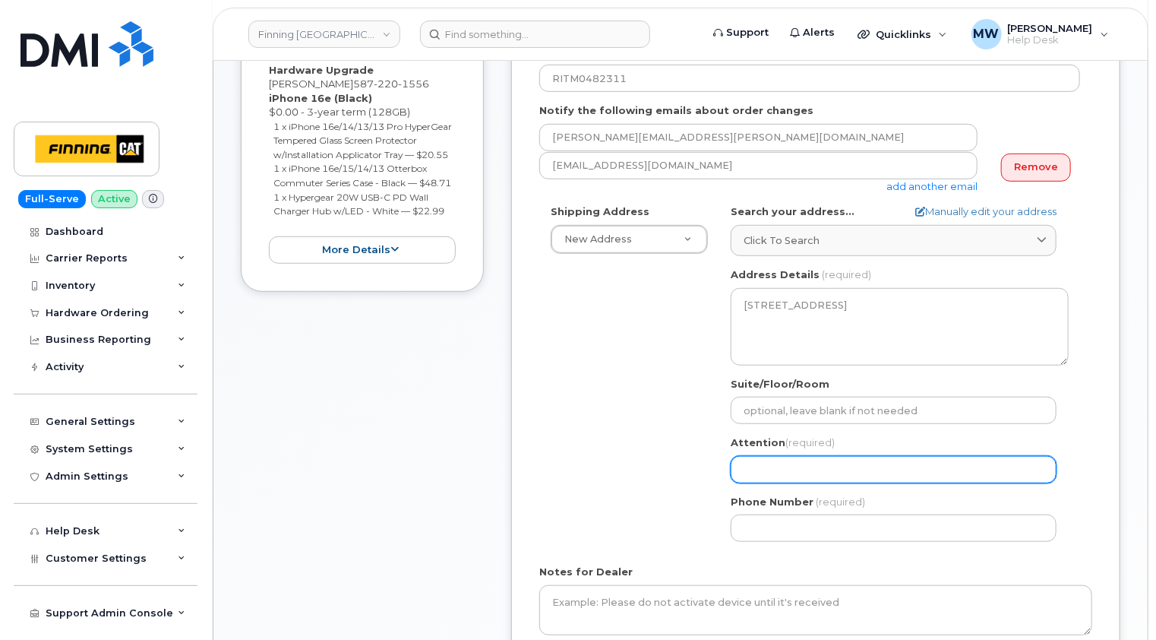
click at [760, 463] on input "Attention (required)" at bounding box center [894, 469] width 326 height 27
paste input "[PERSON_NAME]"
select select
type input "[PERSON_NAME]"
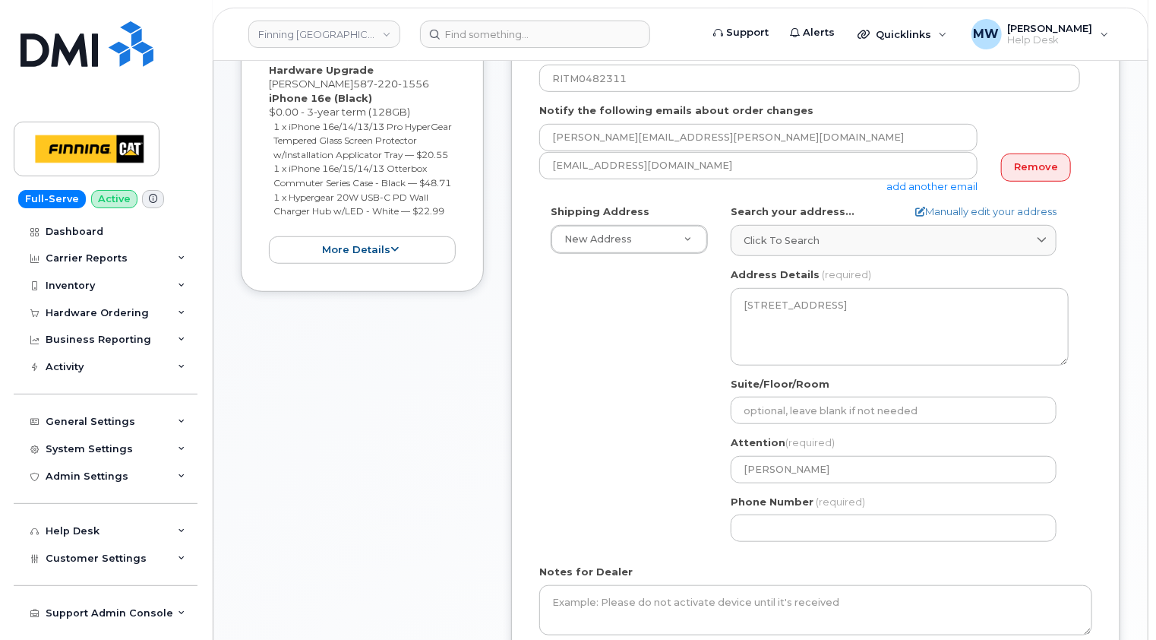
click at [589, 406] on div "Shipping Address New Address New Address [STREET_ADDRESS][PERSON_NAME] Leaside …" at bounding box center [809, 378] width 541 height 349
click at [778, 529] on input "Phone Number" at bounding box center [894, 527] width 326 height 27
paste input "5872201556"
select select
type input "5872201556"
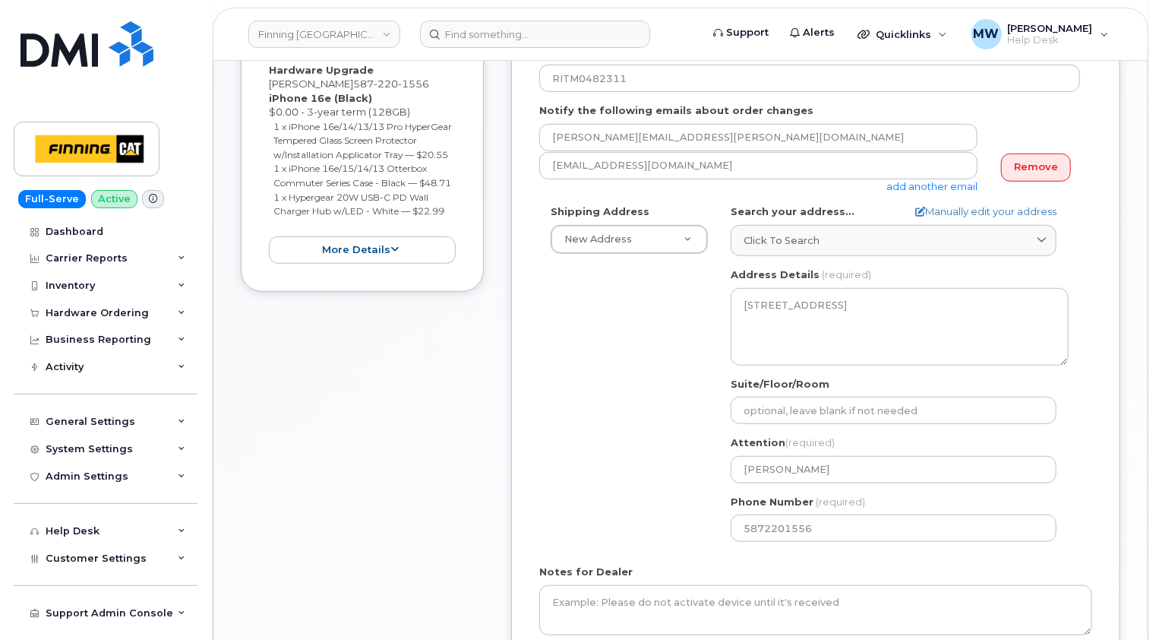
click at [639, 525] on div "Shipping Address New Address New Address [STREET_ADDRESS][PERSON_NAME] Leaside …" at bounding box center [809, 378] width 541 height 349
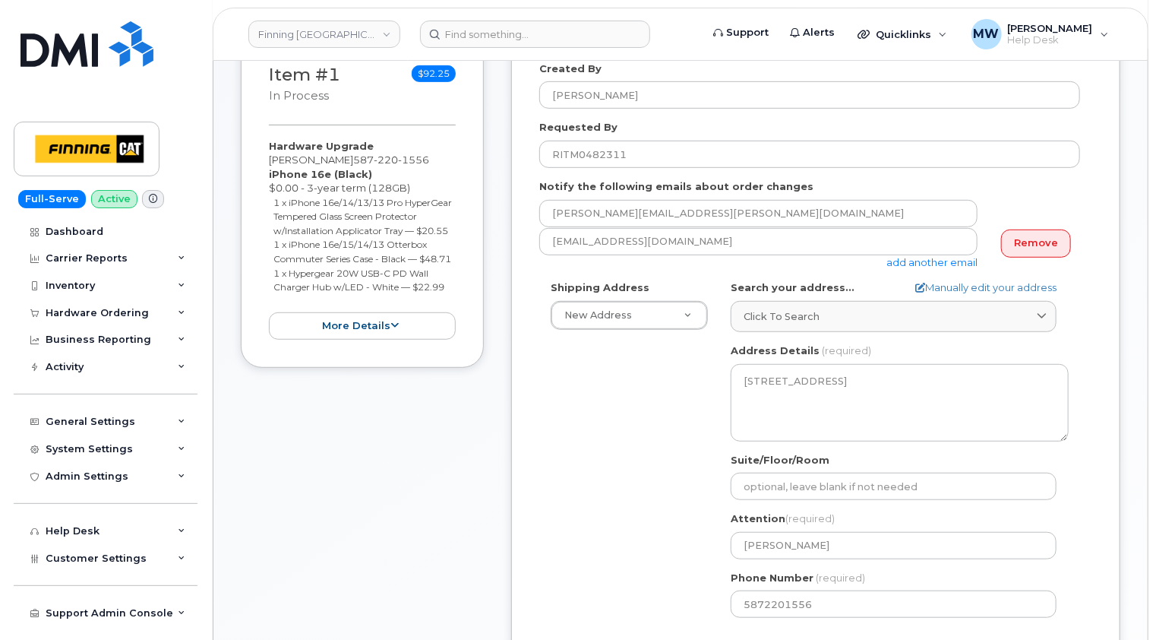
drag, startPoint x: 458, startPoint y: 316, endPoint x: 267, endPoint y: 175, distance: 236.9
click at [267, 175] on div "Item #1 in process $92.25 Hardware Upgrade [PERSON_NAME] [PHONE_NUMBER] iPhone …" at bounding box center [362, 200] width 243 height 335
copy div "iPhone 16e (Black) $0.00 - 3-year term (128GB) 1 x iPhone 16e/14/13/13 Pro Hype…"
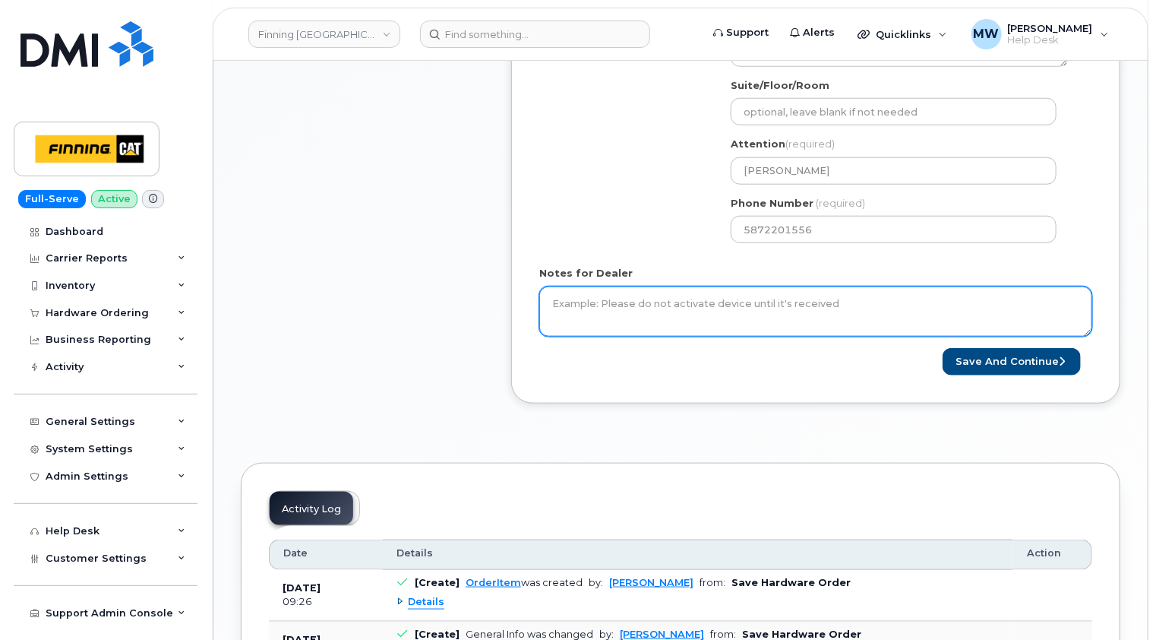
scroll to position [760, 0]
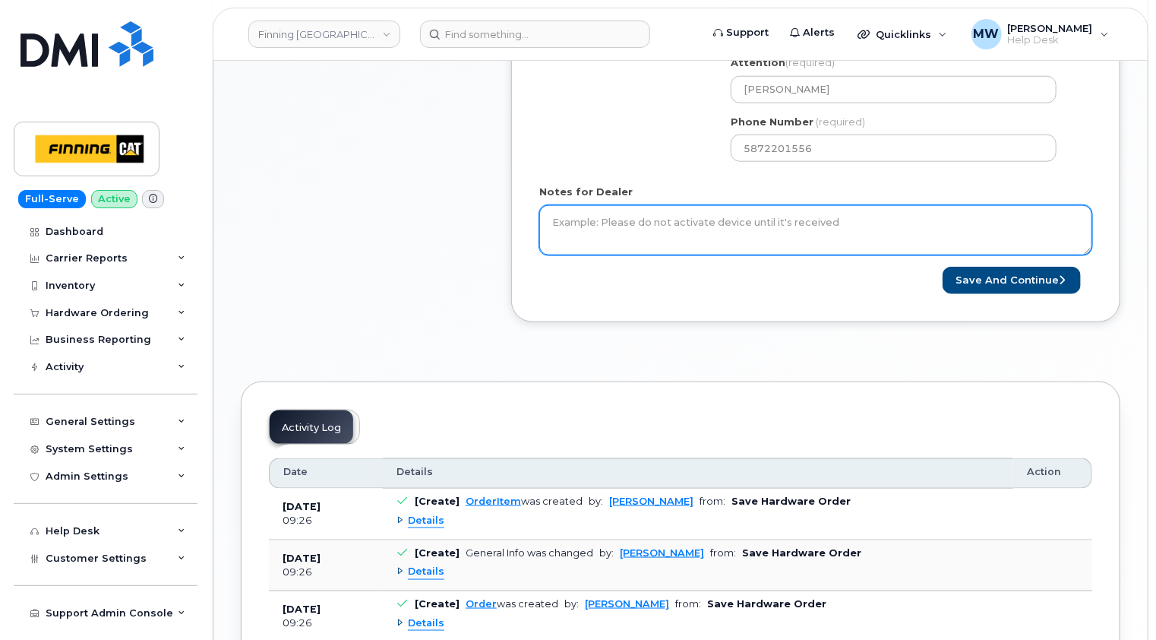
click at [745, 218] on textarea "Notes for Dealer" at bounding box center [815, 230] width 553 height 50
paste textarea "iPhone 16e (Black) $0.00 - 3-year term (128GB) 1 x iPhone 16e/14/13/13 Pro Hype…"
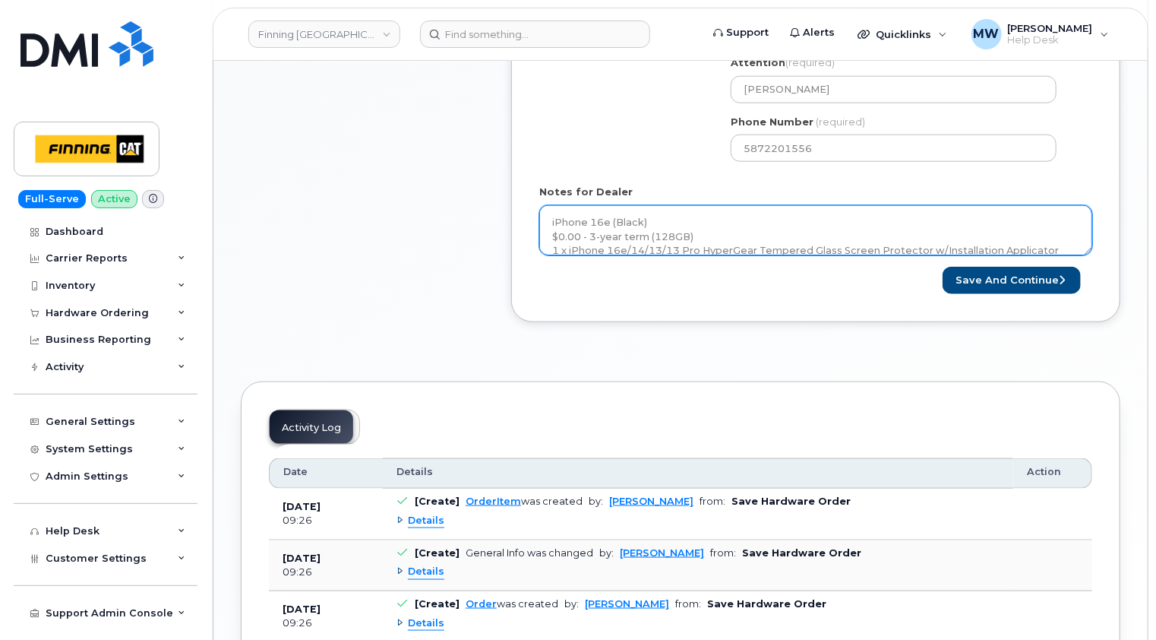
scroll to position [43, 0]
drag, startPoint x: 1089, startPoint y: 248, endPoint x: 1093, endPoint y: 417, distance: 169.4
click at [1094, 418] on div "To place a hardware order or get help, please go to Service Now × Share This Or…" at bounding box center [681, 37] width 880 height 1316
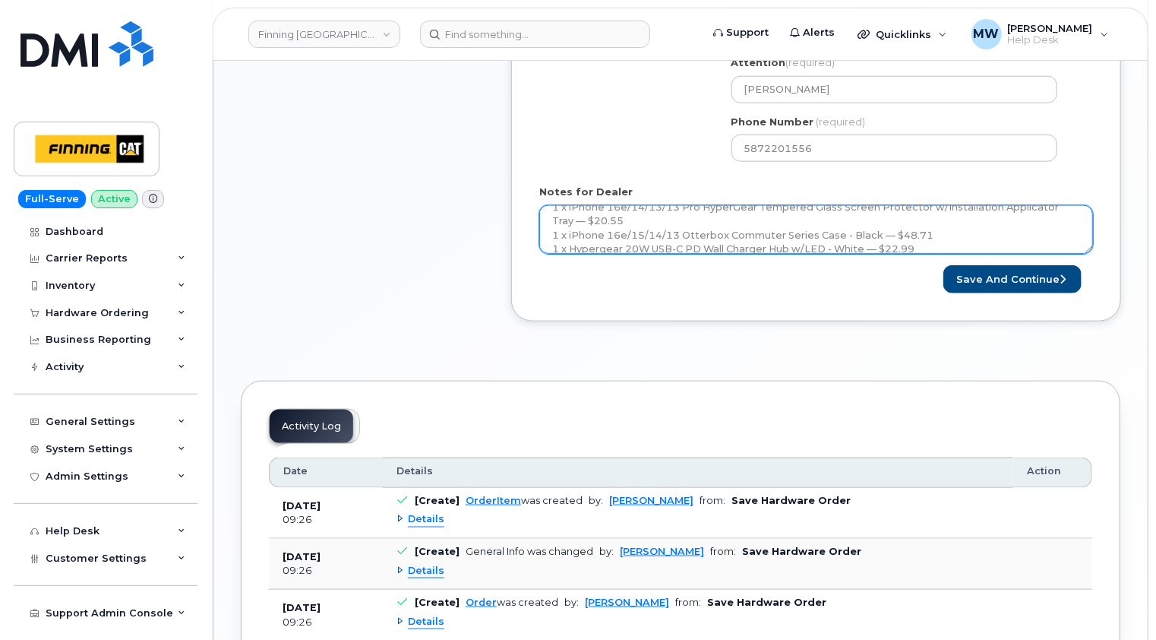
scroll to position [0, 0]
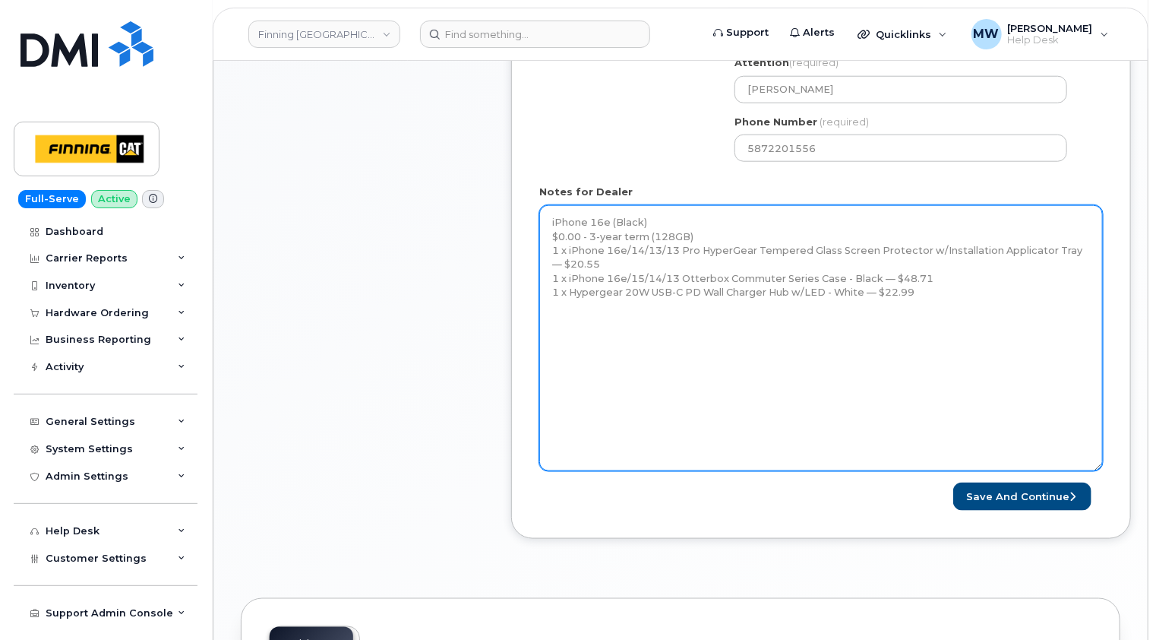
drag, startPoint x: 1089, startPoint y: 249, endPoint x: 1063, endPoint y: 454, distance: 206.8
click at [1090, 471] on textarea "iPhone 16e (Black) $0.00 - 3-year term (128GB) 1 x iPhone 16e/14/13/13 Pro Hype…" at bounding box center [821, 338] width 564 height 266
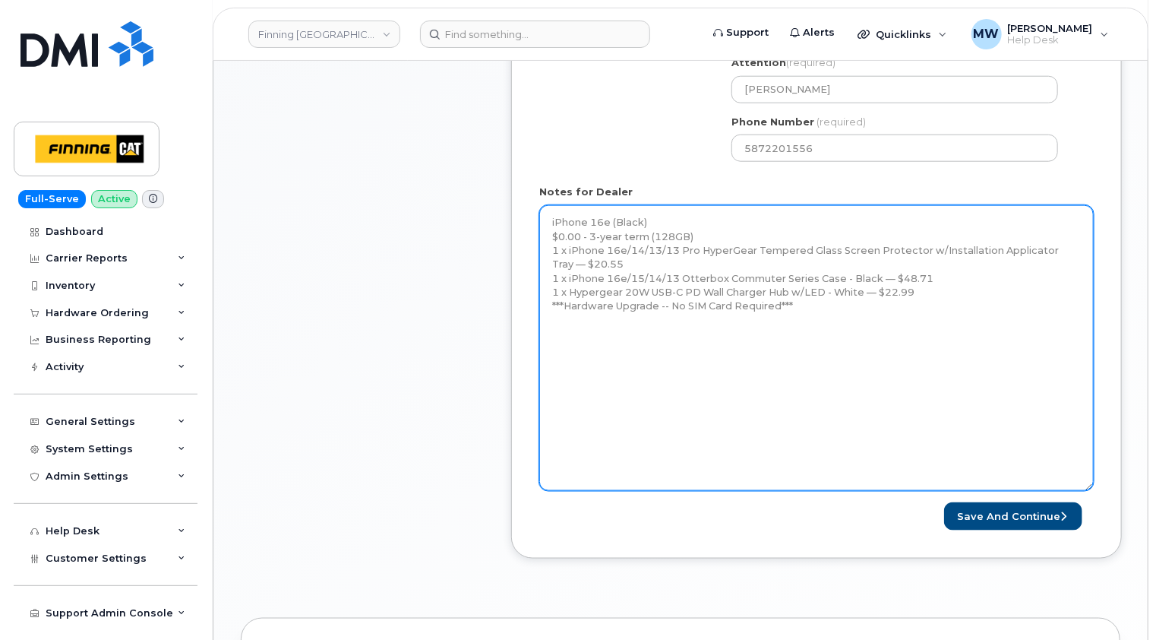
click at [599, 364] on textarea "iPhone 16e (Black) $0.00 - 3-year term (128GB) 1 x iPhone 16e/14/13/13 Pro Hype…" at bounding box center [816, 348] width 555 height 286
paste textarea "Telus Order #TL38650080"
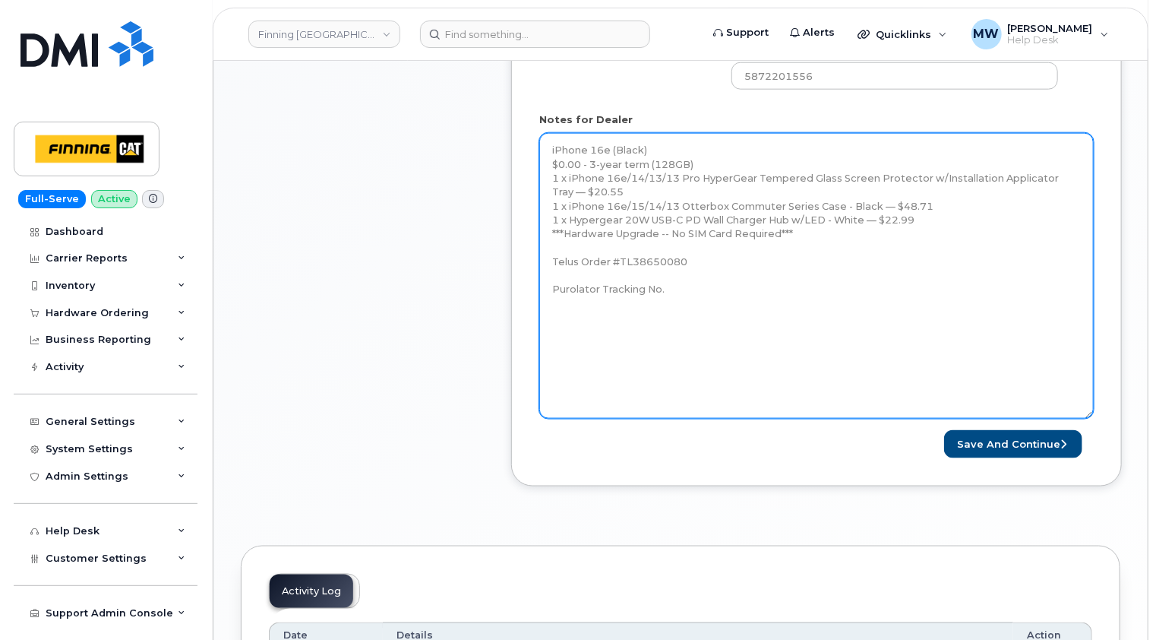
scroll to position [836, 0]
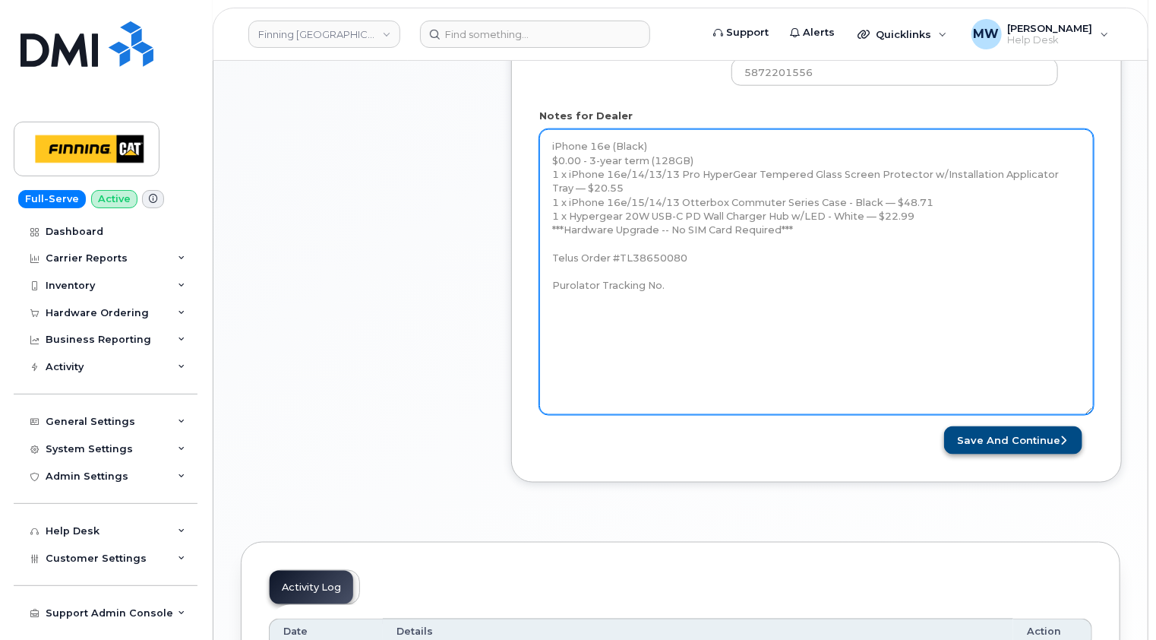
type textarea "iPhone 16e (Black) $0.00 - 3-year term (128GB) 1 x iPhone 16e/14/13/13 Pro Hype…"
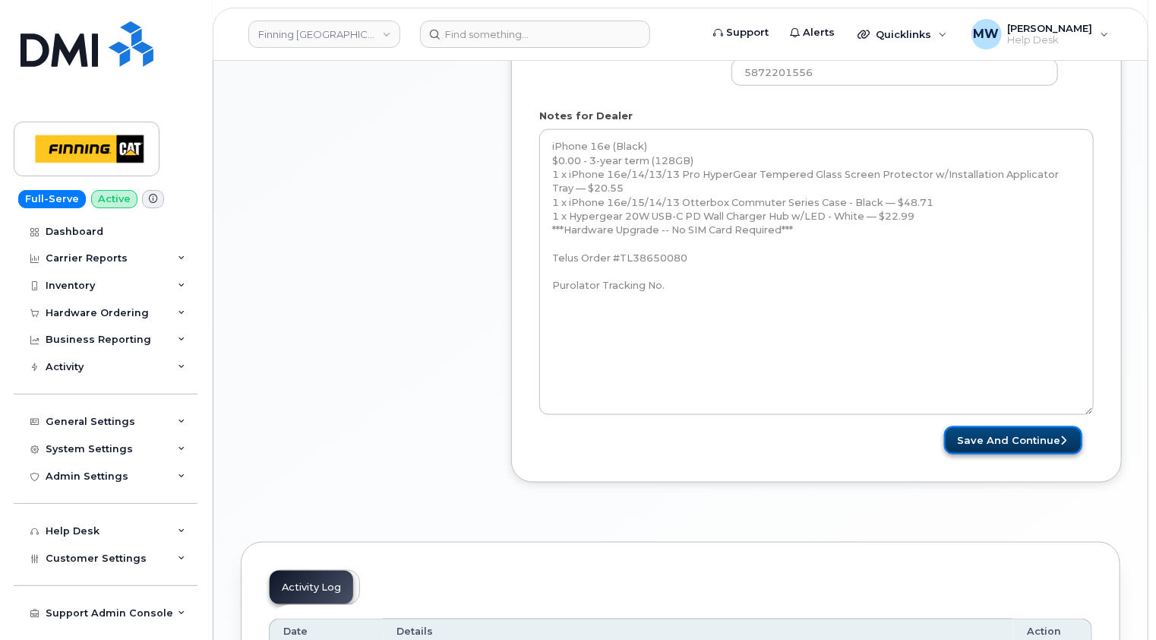
click at [1035, 436] on button "Save and Continue" at bounding box center [1013, 440] width 138 height 28
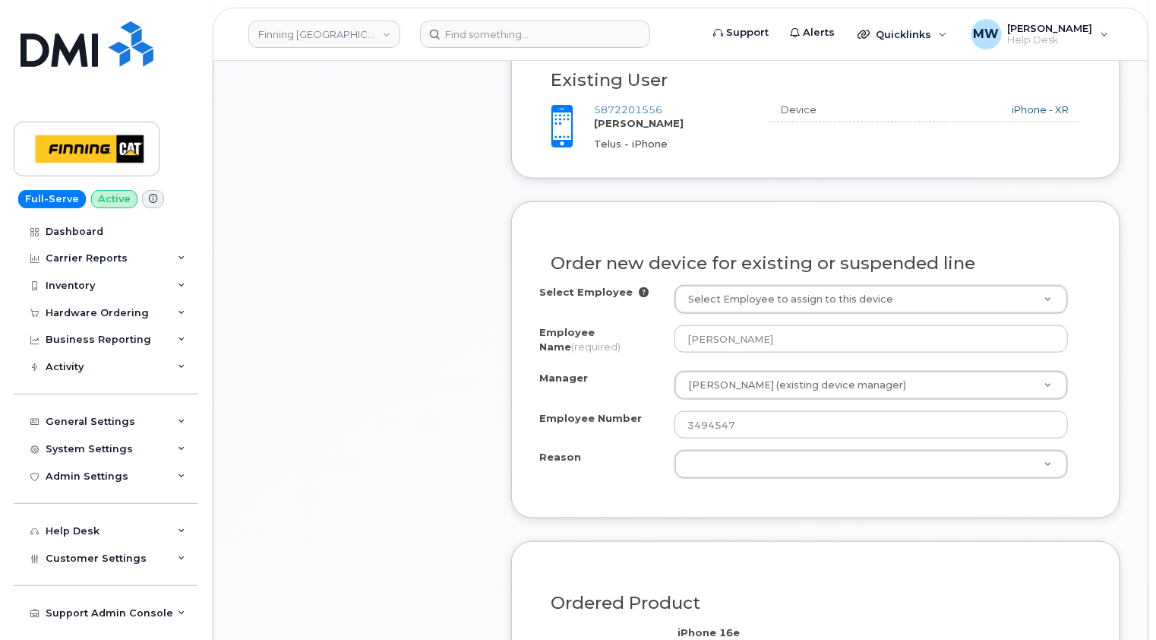
scroll to position [684, 0]
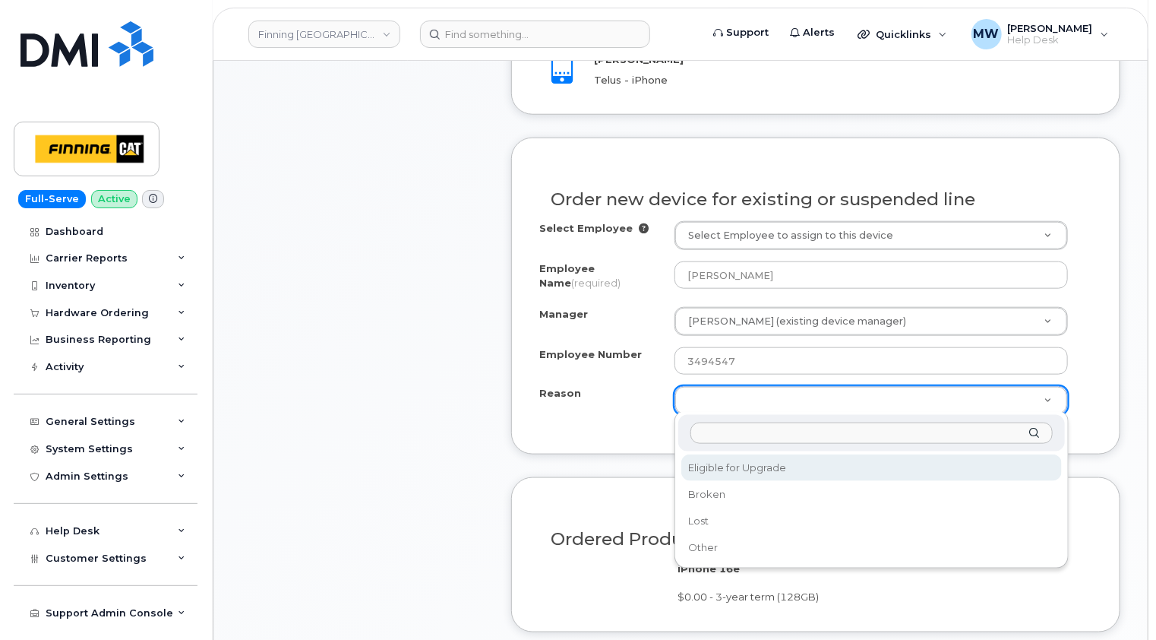
select select "eligible_for_upgrade"
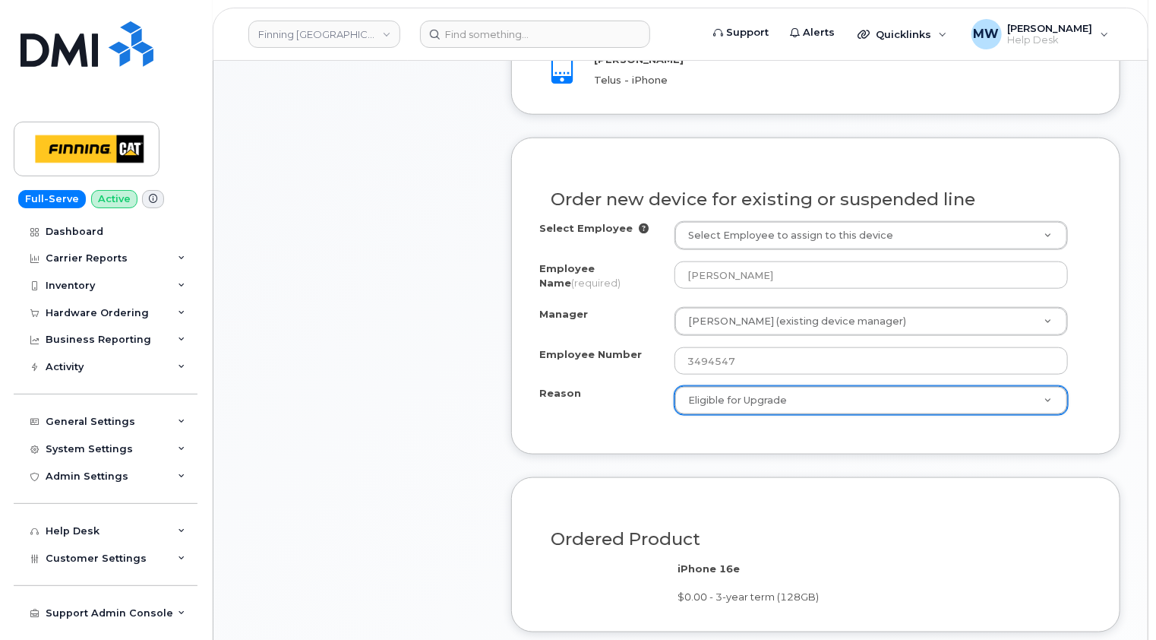
click at [582, 423] on div "Select Employee Select Employee to assign to this device Employee Name (require…" at bounding box center [815, 323] width 553 height 205
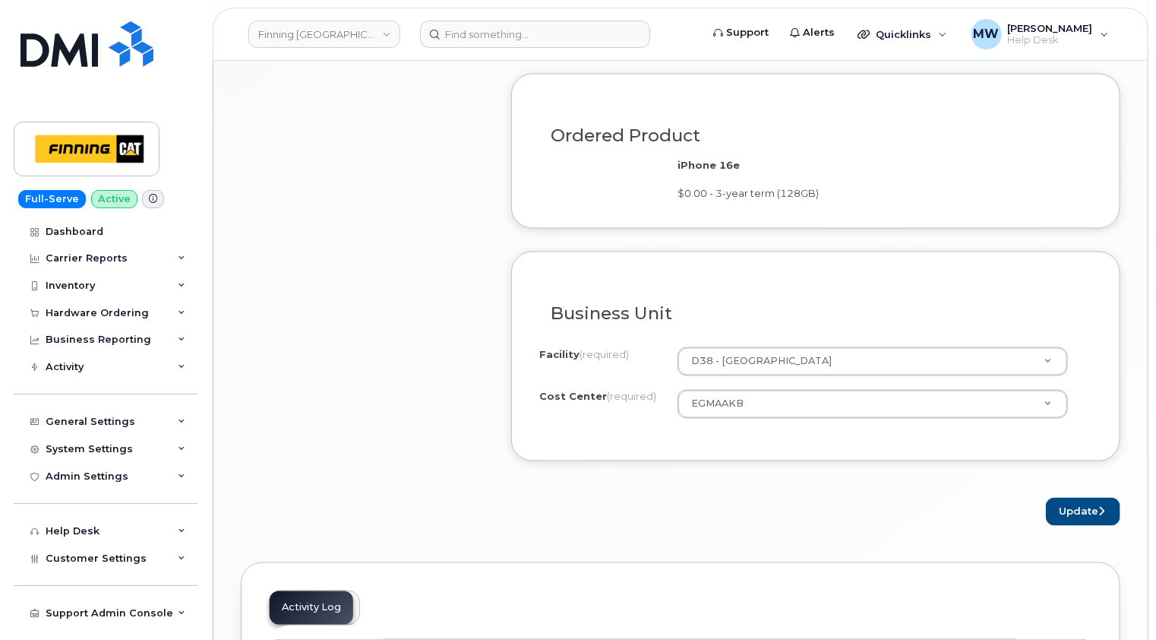
scroll to position [1215, 0]
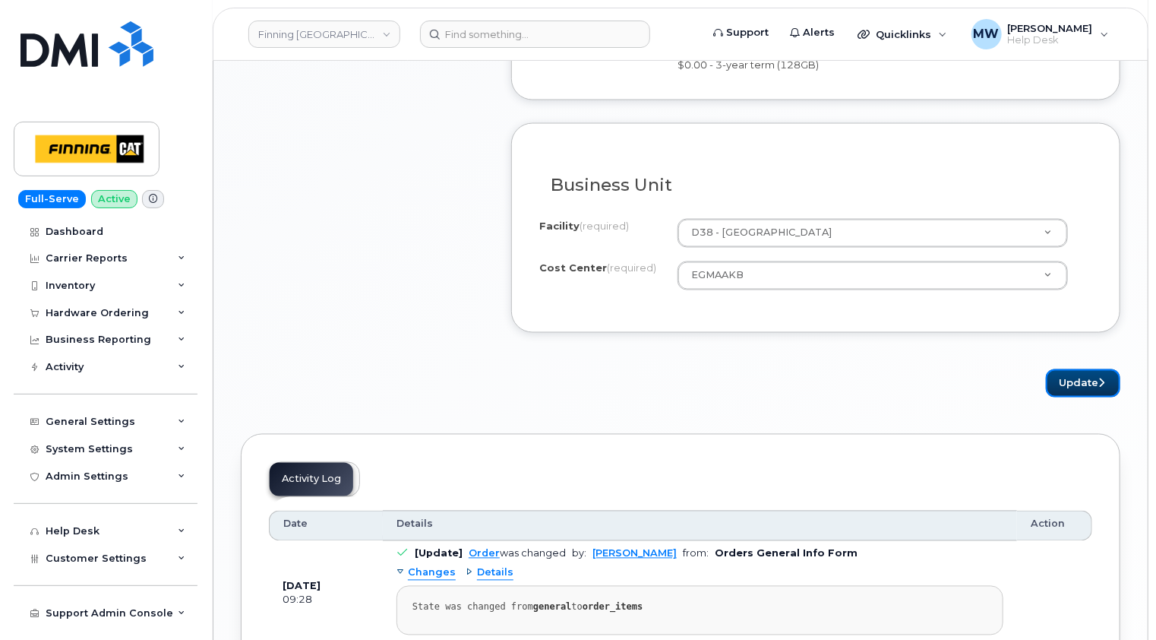
drag, startPoint x: 1080, startPoint y: 371, endPoint x: 968, endPoint y: 387, distance: 113.6
click at [1080, 371] on button "Update" at bounding box center [1083, 383] width 74 height 28
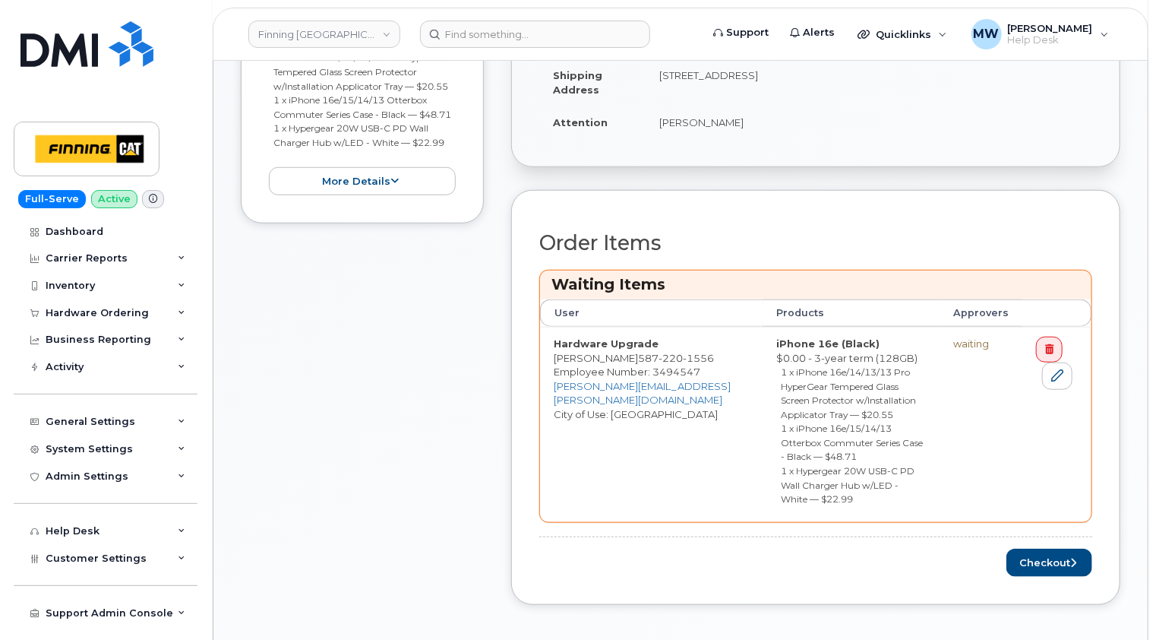
scroll to position [684, 0]
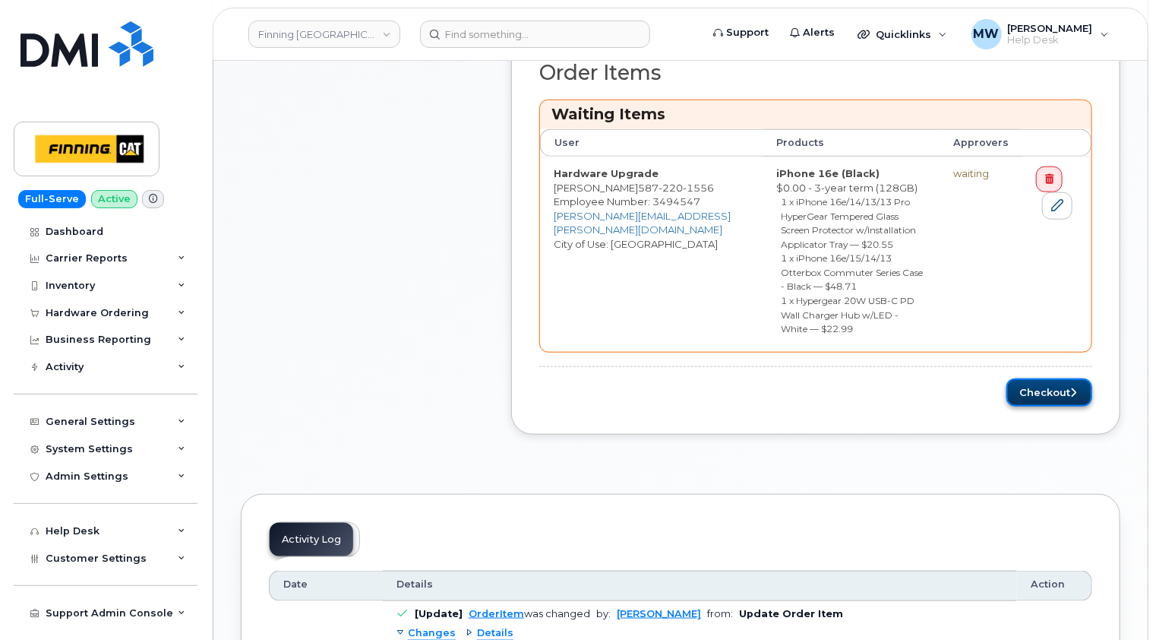
click at [1052, 378] on button "Checkout" at bounding box center [1050, 392] width 86 height 28
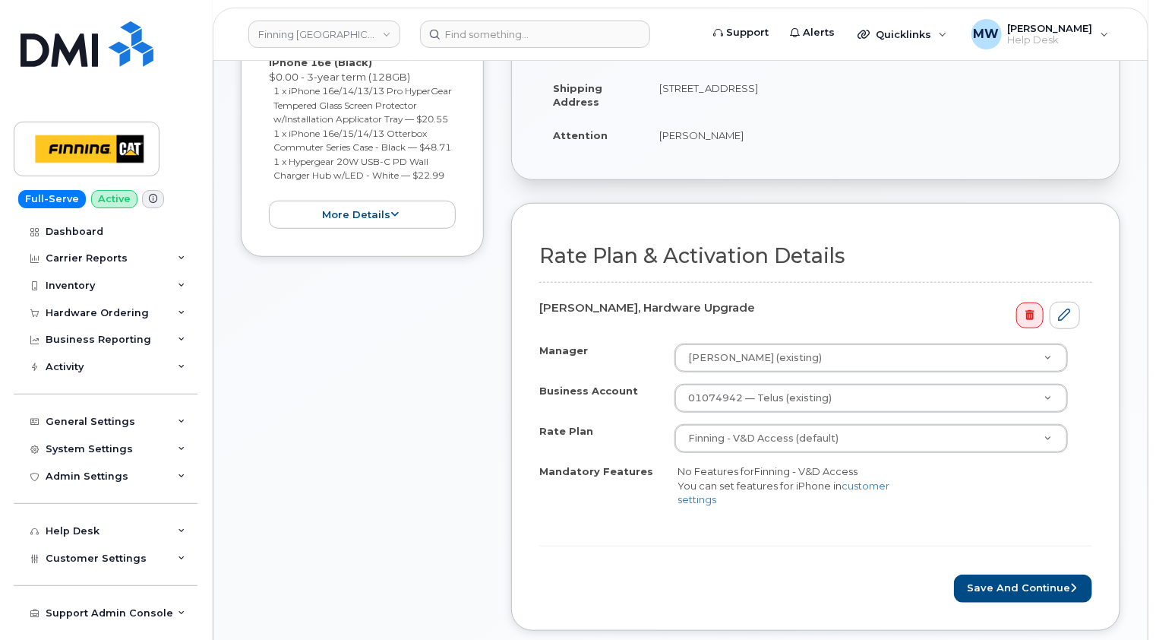
scroll to position [380, 0]
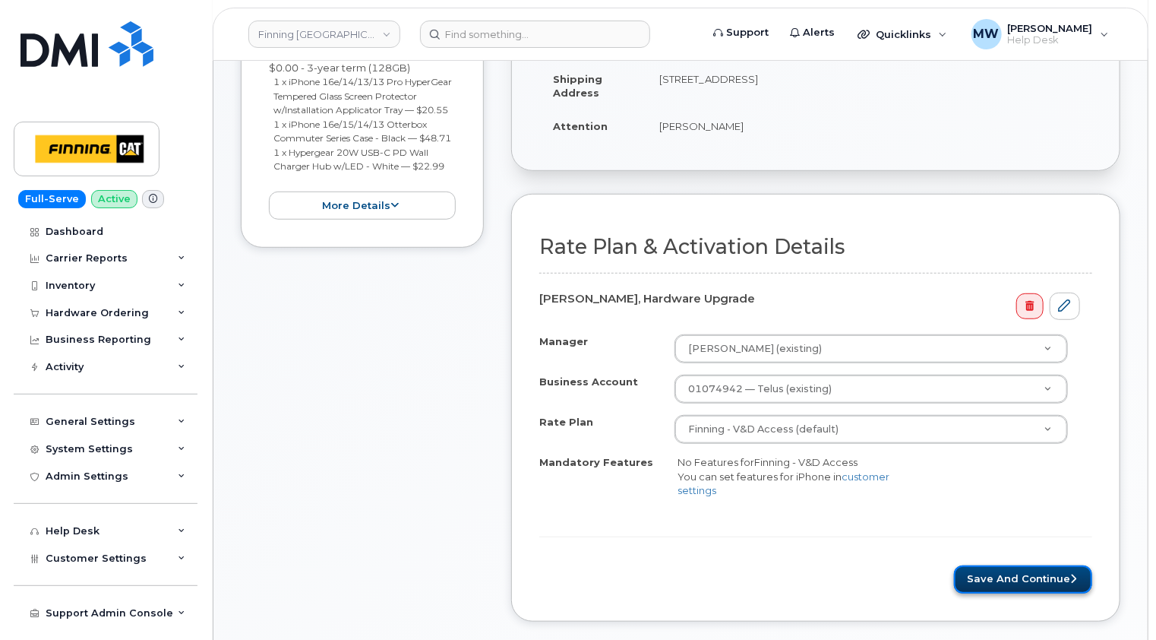
click at [1048, 570] on button "Save and Continue" at bounding box center [1023, 579] width 138 height 28
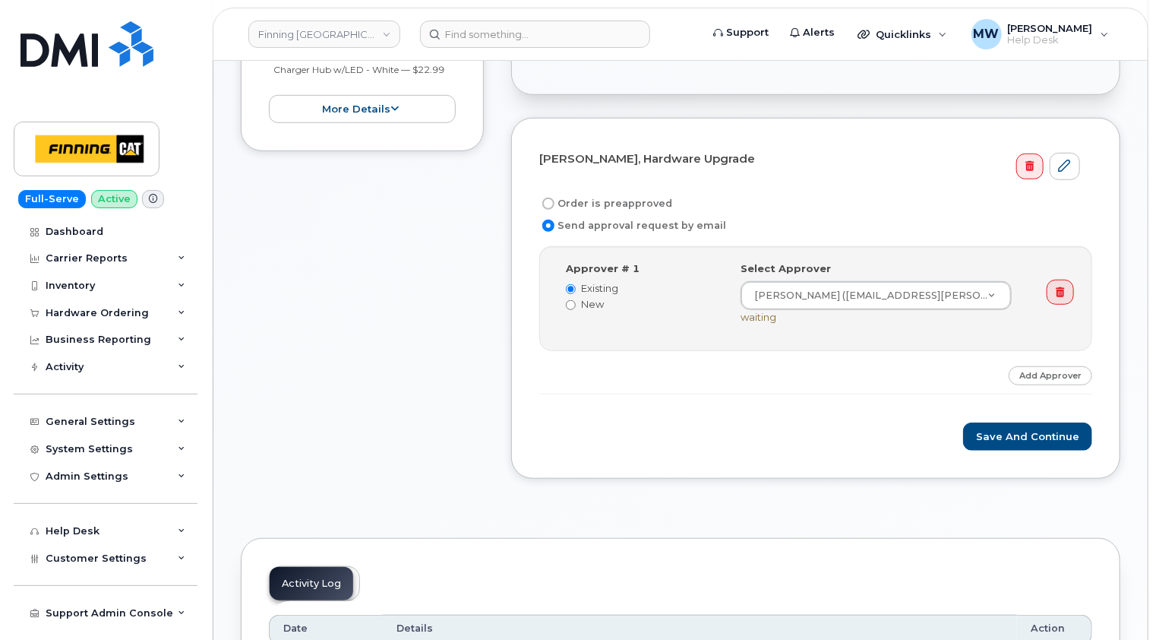
click at [628, 203] on label "Order is preapproved" at bounding box center [605, 203] width 133 height 18
click at [555, 203] on input "Order is preapproved" at bounding box center [548, 204] width 12 height 12
radio input "true"
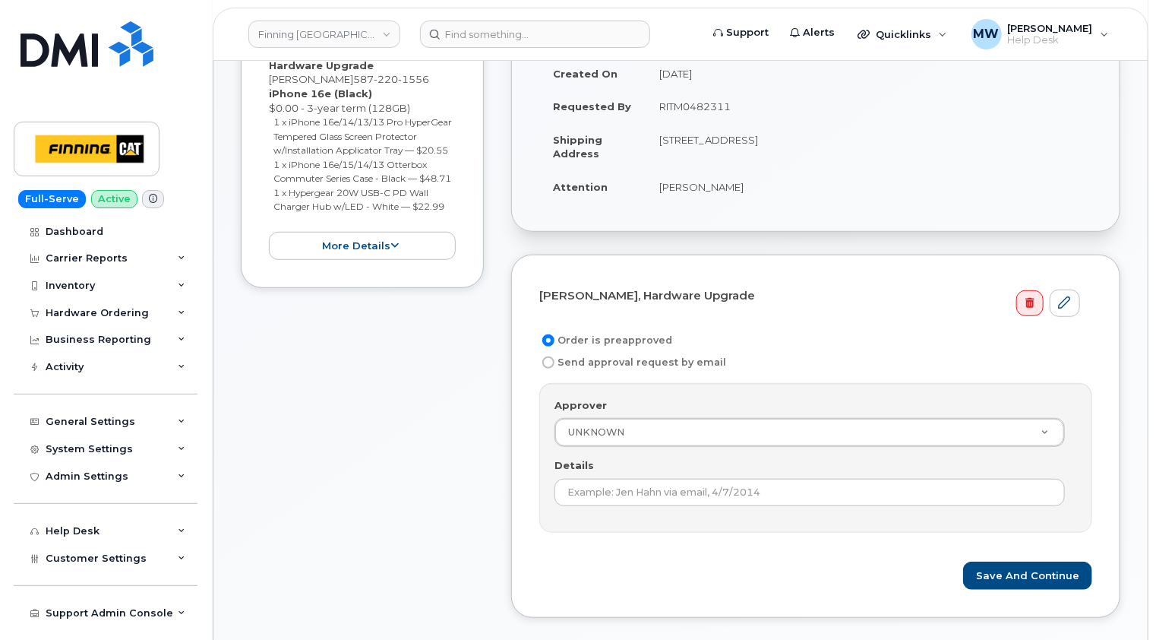
scroll to position [152, 0]
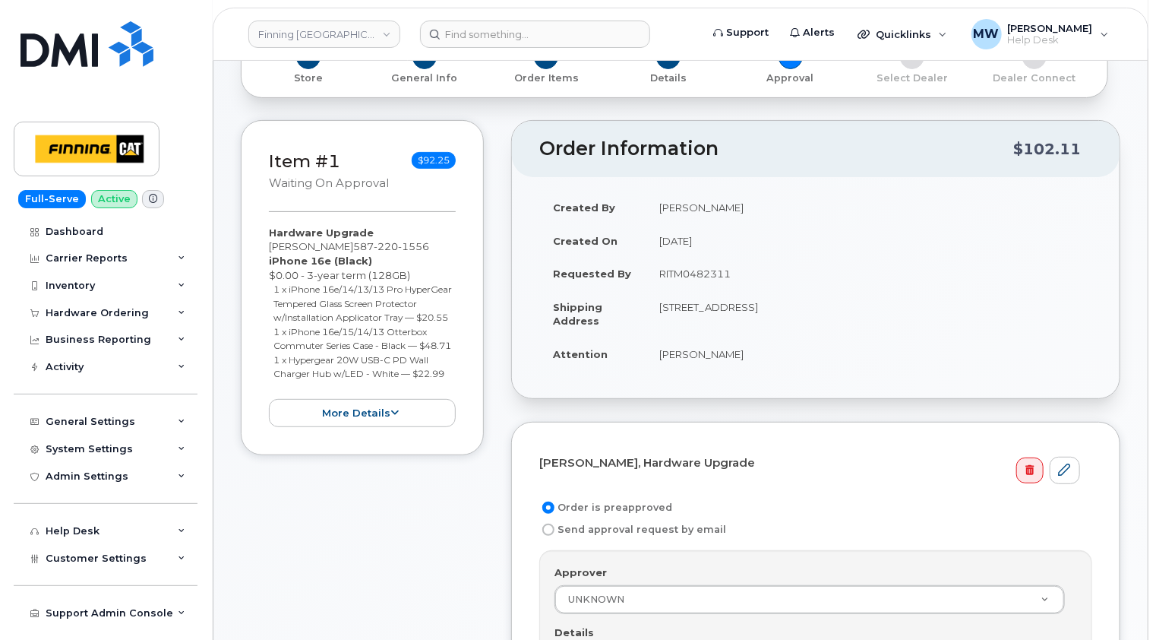
click at [720, 270] on td "RITM0482311" at bounding box center [869, 273] width 447 height 33
copy td "RITM0482311"
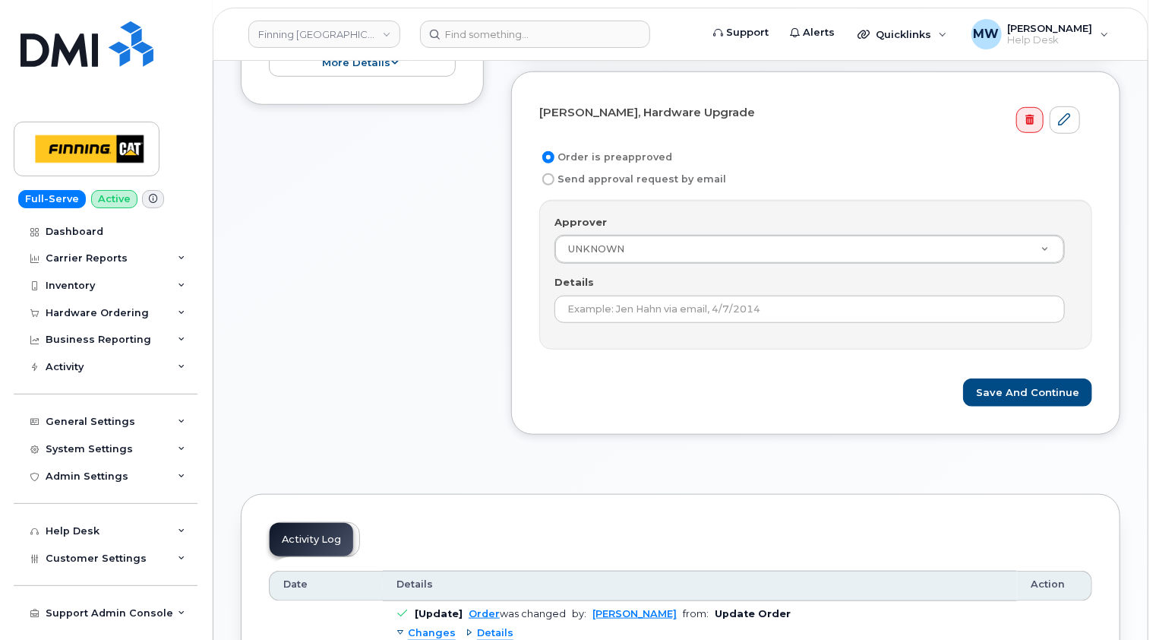
scroll to position [532, 0]
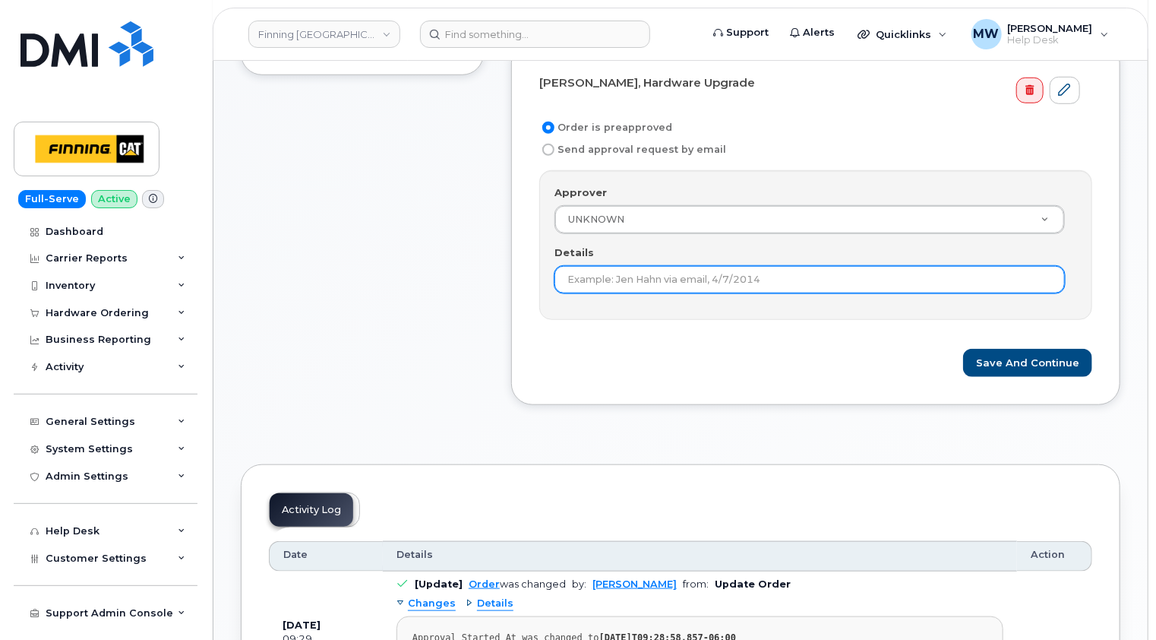
click at [723, 278] on input "Details" at bounding box center [810, 279] width 510 height 27
paste input "RITM0482311"
type input "RITM0482311"
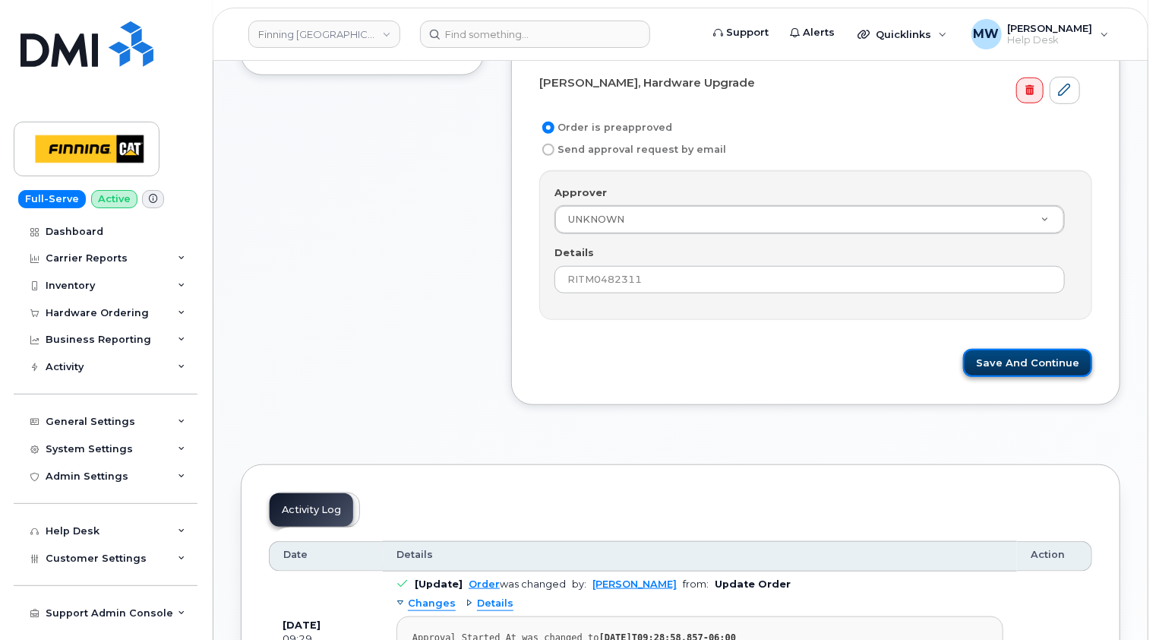
click at [1042, 356] on button "Save and Continue" at bounding box center [1027, 363] width 129 height 28
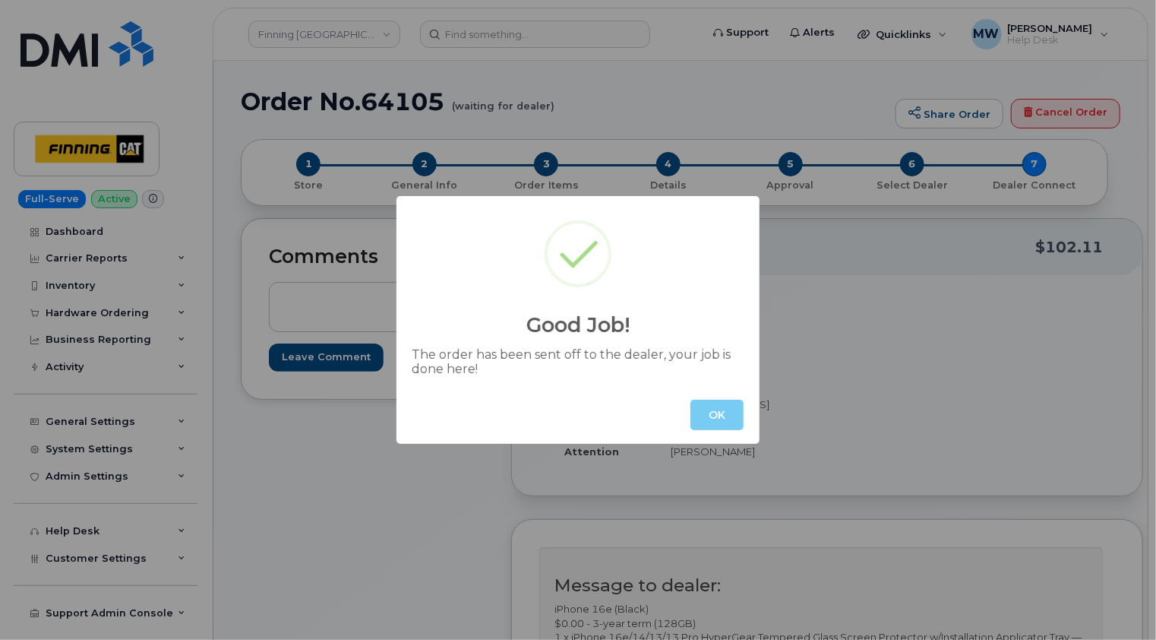
click at [720, 406] on button "OK" at bounding box center [717, 415] width 53 height 30
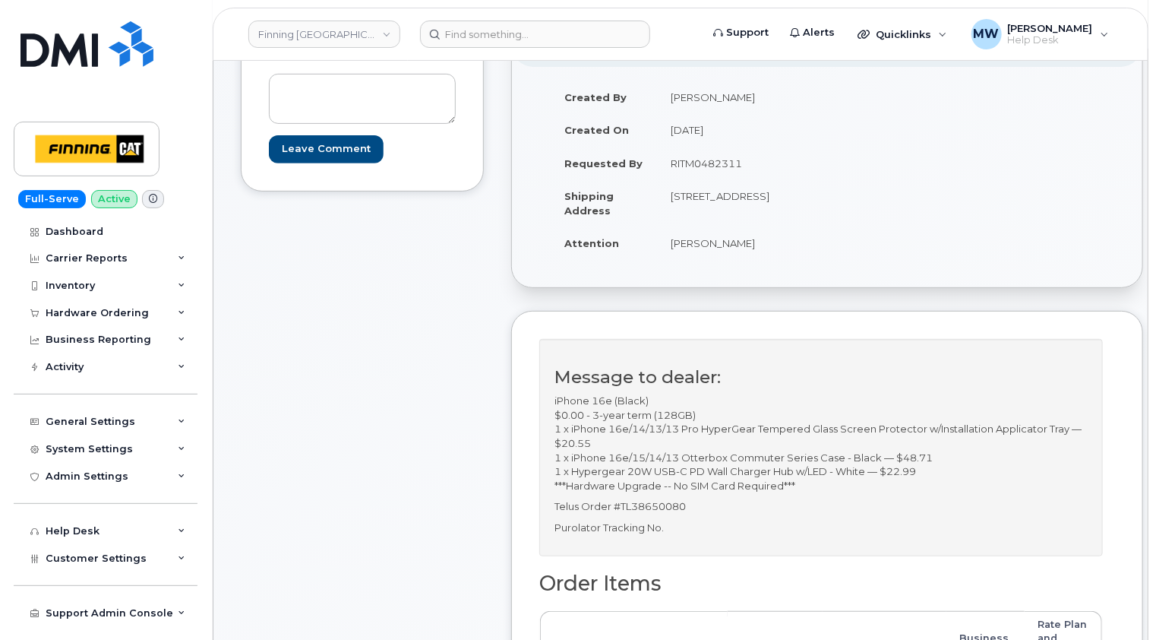
scroll to position [304, 0]
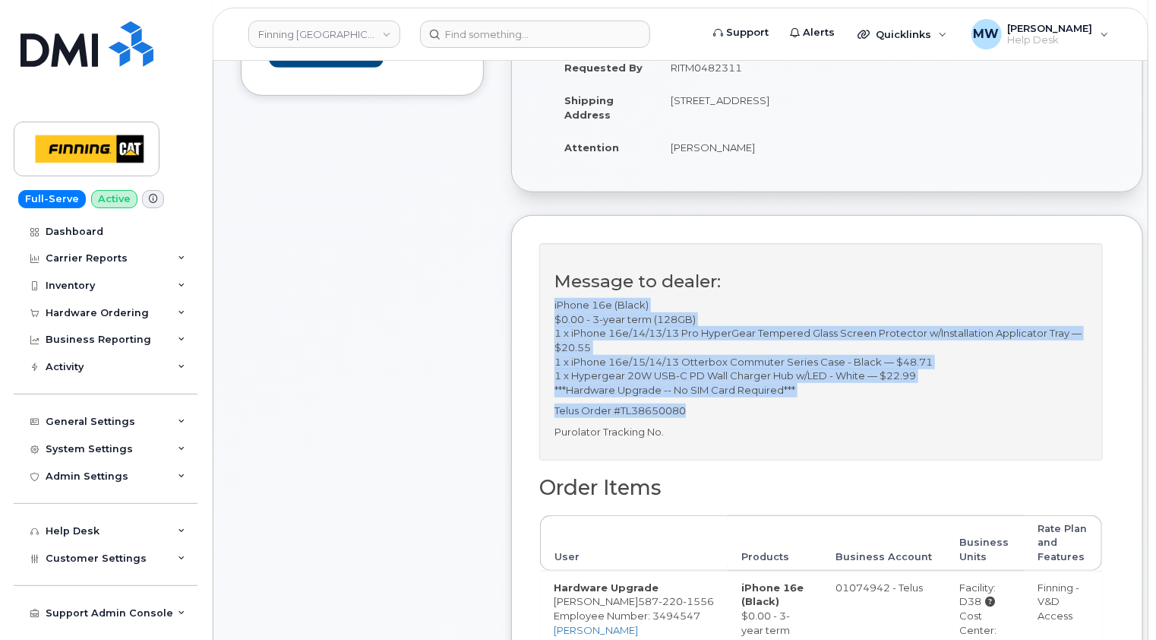
drag, startPoint x: 699, startPoint y: 425, endPoint x: 545, endPoint y: 321, distance: 186.5
click at [545, 321] on div "Message to dealer: iPhone 16e (Black) $0.00 - 3-year term (128GB) 1 x iPhone 16…" at bounding box center [821, 351] width 564 height 217
copy div "iPhone 16e (Black) $0.00 - 3-year term (128GB) 1 x iPhone 16e/14/13/13 Pro Hype…"
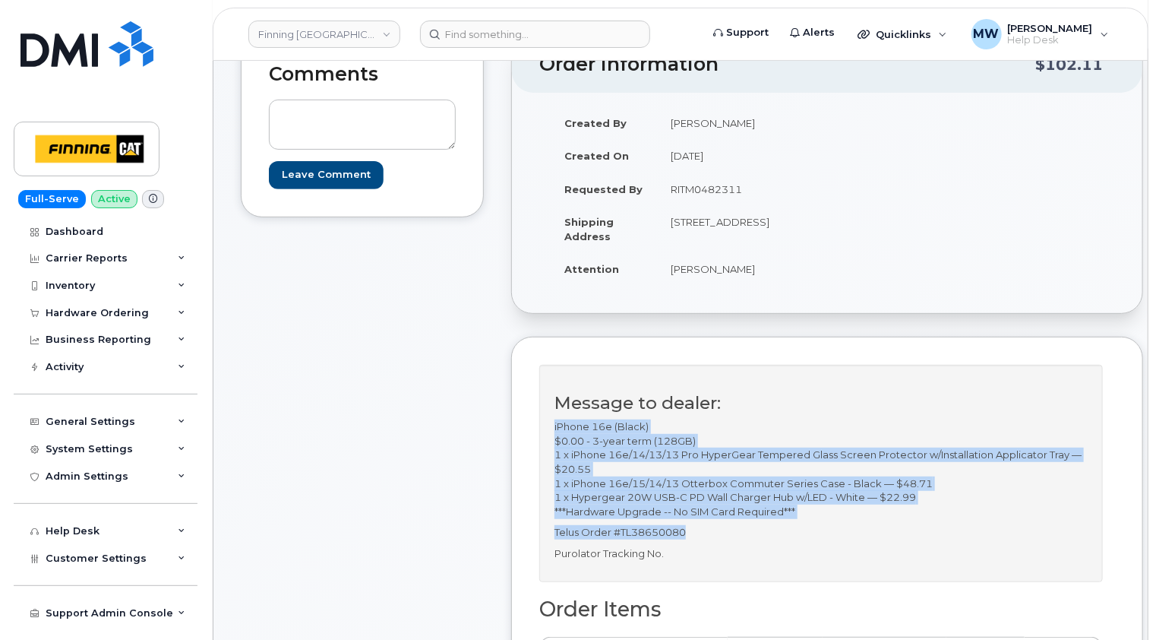
scroll to position [76, 0]
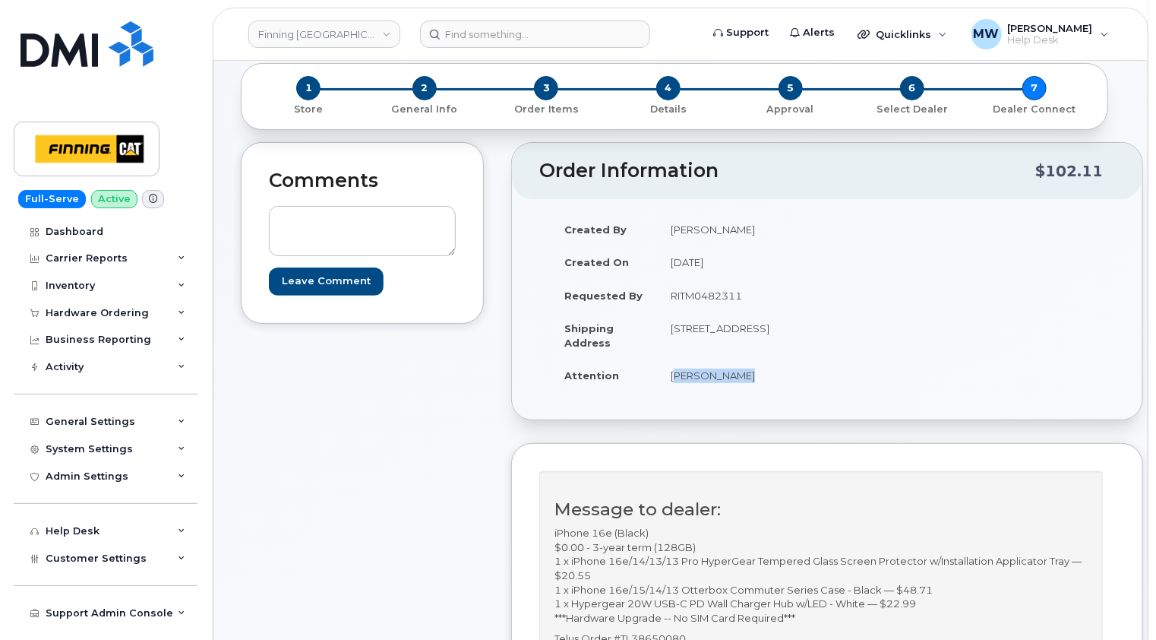
drag, startPoint x: 732, startPoint y: 392, endPoint x: 672, endPoint y: 390, distance: 60.8
click at [672, 390] on td "[PERSON_NAME]" at bounding box center [736, 375] width 159 height 33
copy td "[PERSON_NAME]"
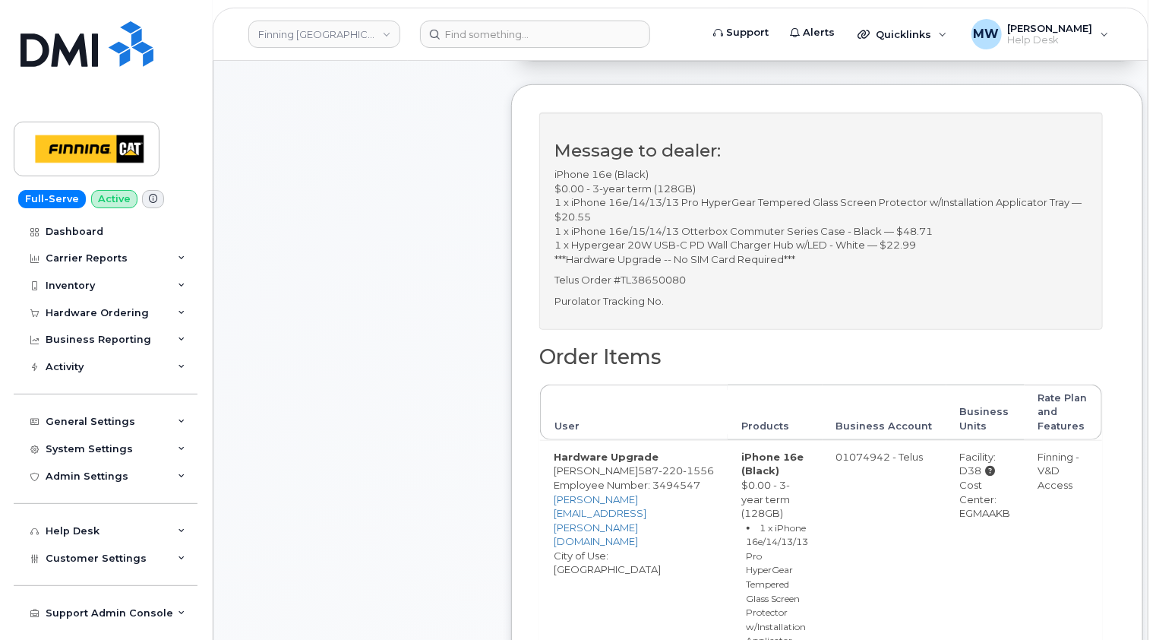
scroll to position [380, 0]
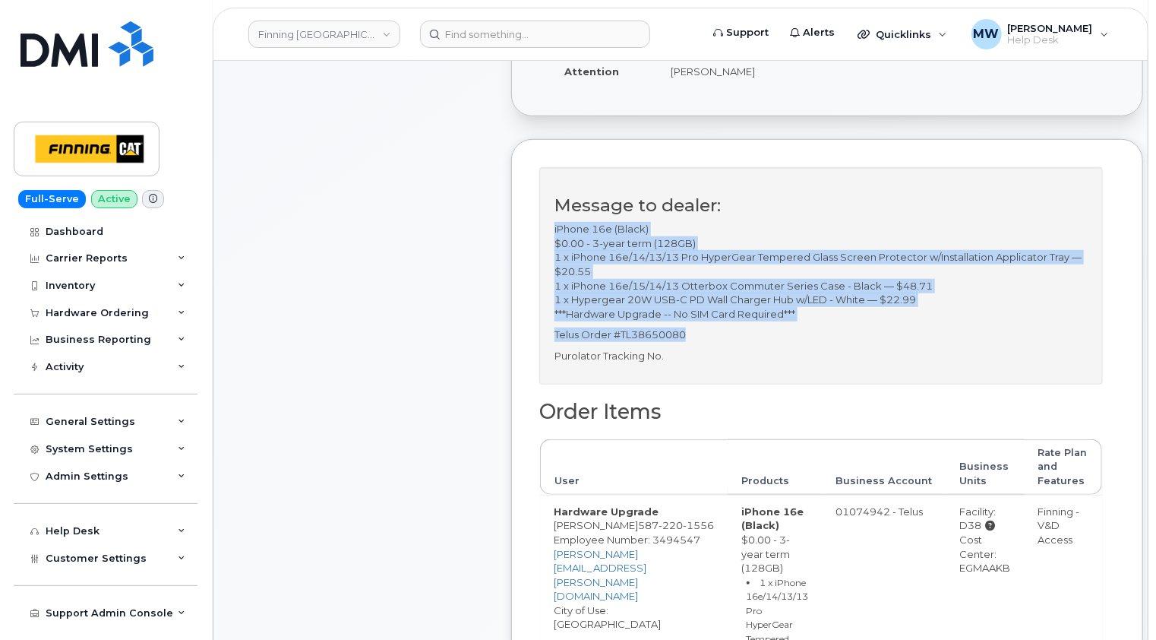
drag, startPoint x: 696, startPoint y: 347, endPoint x: 553, endPoint y: 248, distance: 174.1
click at [553, 248] on div "Message to dealer: iPhone 16e (Black) $0.00 - 3-year term (128GB) 1 x iPhone 16…" at bounding box center [821, 275] width 564 height 217
copy div "iPhone 16e (Black) $0.00 - 3-year term (128GB) 1 x iPhone 16e/14/13/13 Pro Hype…"
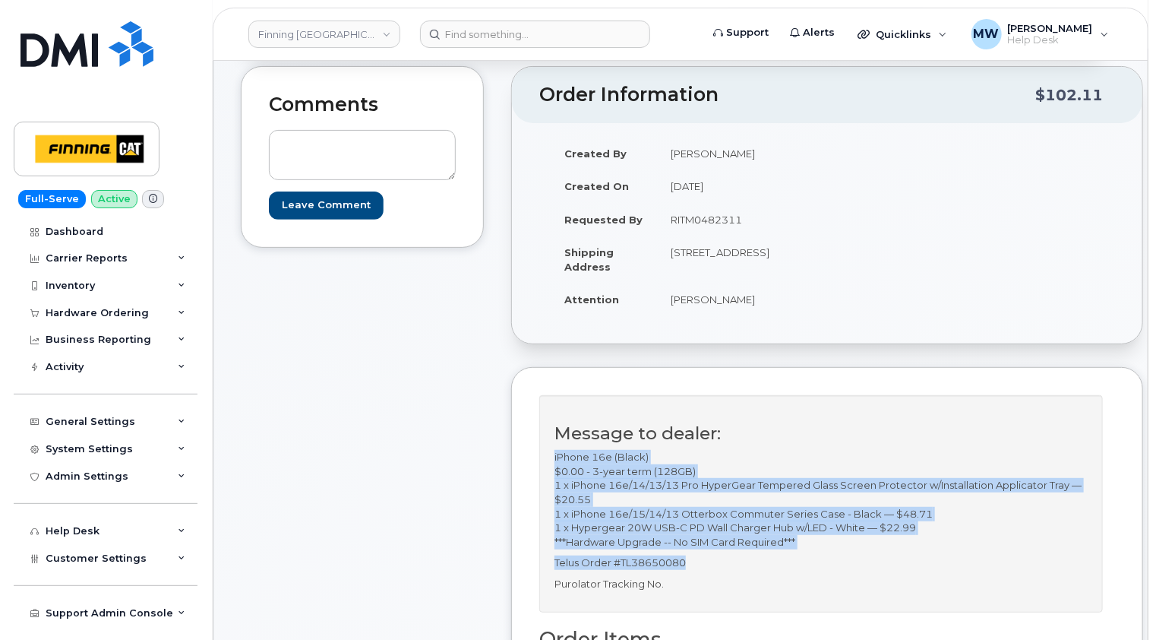
scroll to position [228, 0]
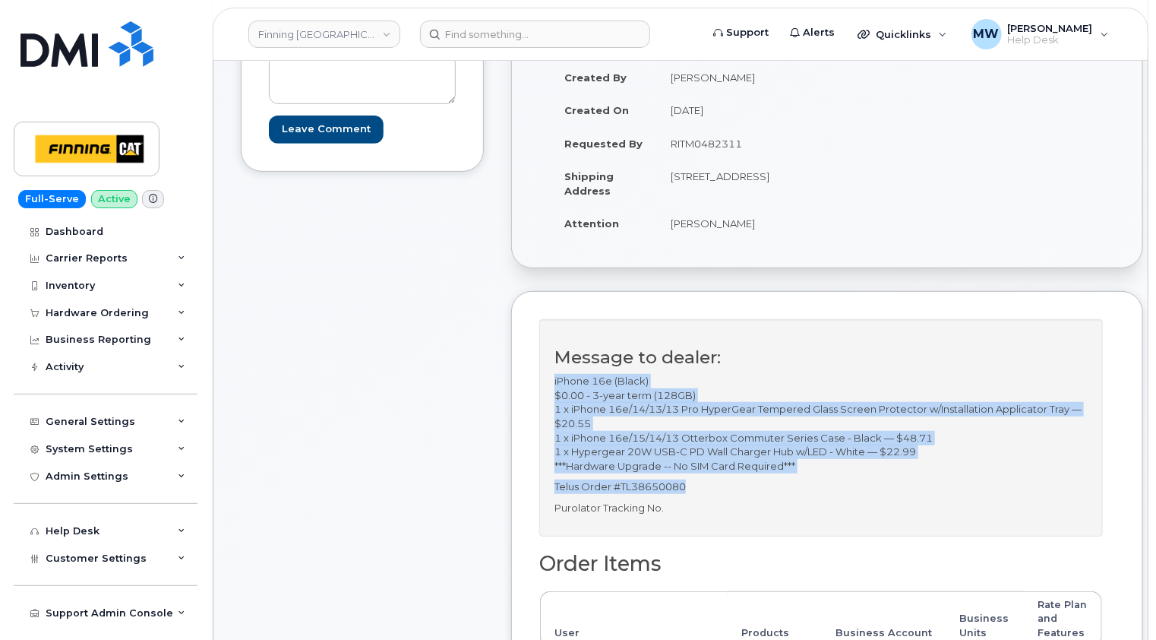
drag, startPoint x: 688, startPoint y: 201, endPoint x: 757, endPoint y: 191, distance: 69.2
click at [757, 191] on td "[STREET_ADDRESS]" at bounding box center [736, 183] width 159 height 47
copy td "T1H 5S4"
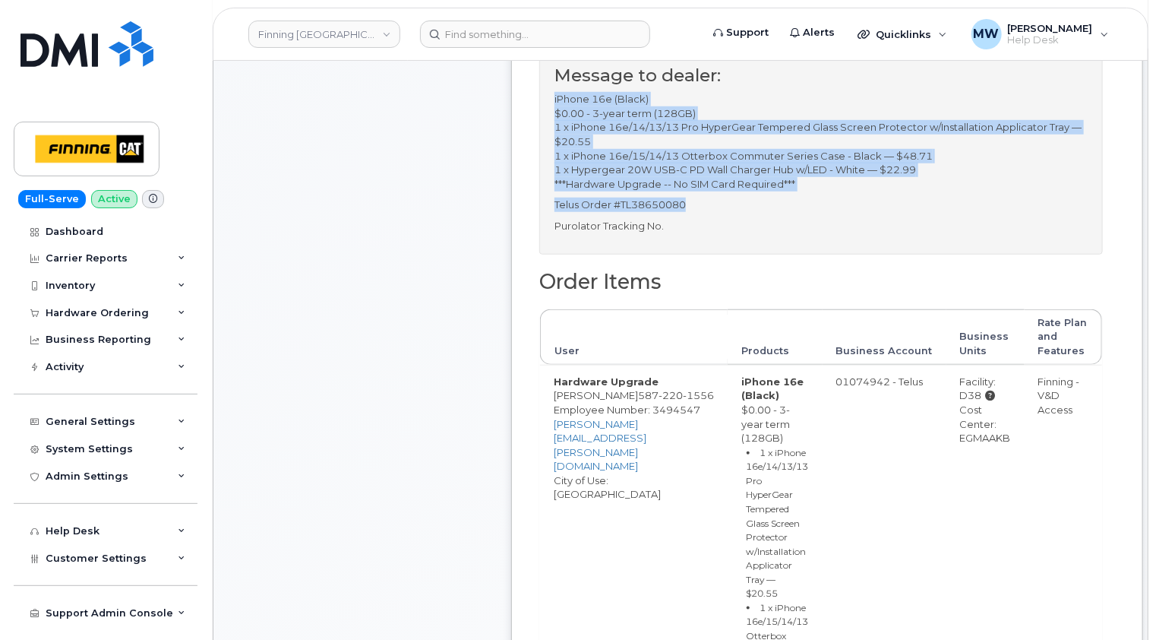
scroll to position [532, 0]
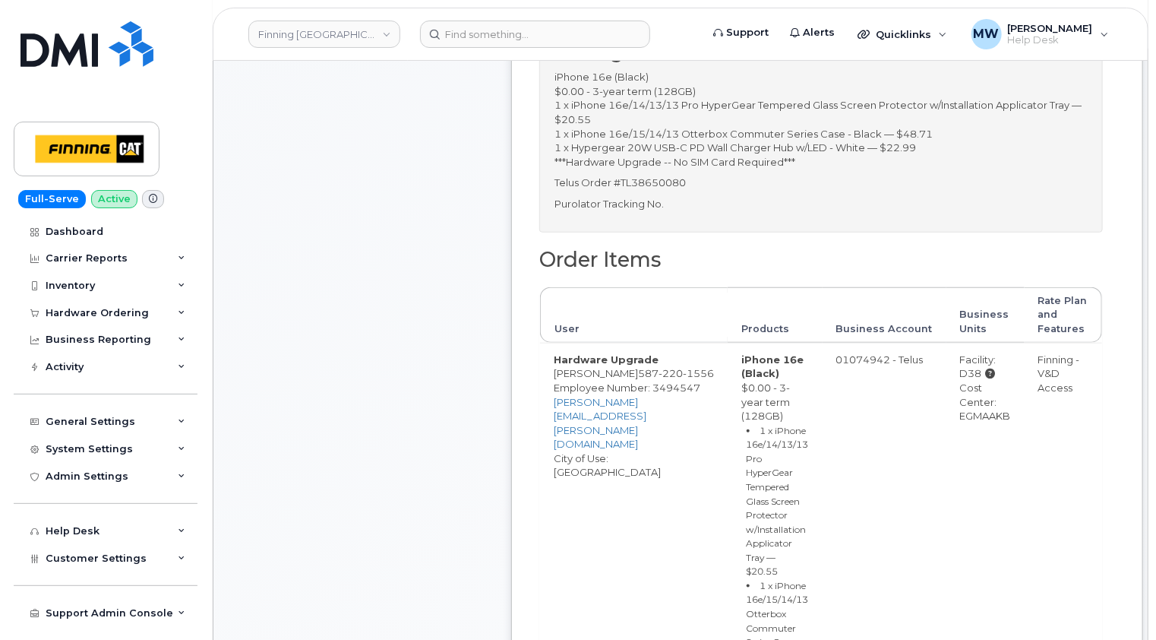
click at [964, 423] on div "Cost Center: EGMAAKB" at bounding box center [985, 402] width 51 height 43
copy div "EGMAAKB"
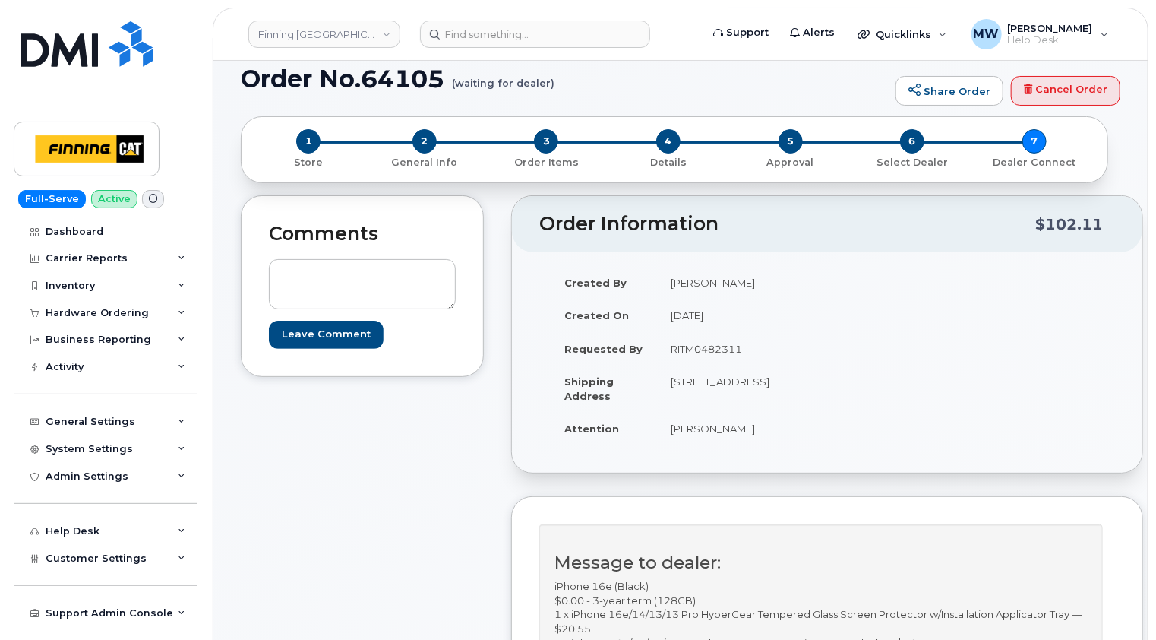
scroll to position [0, 0]
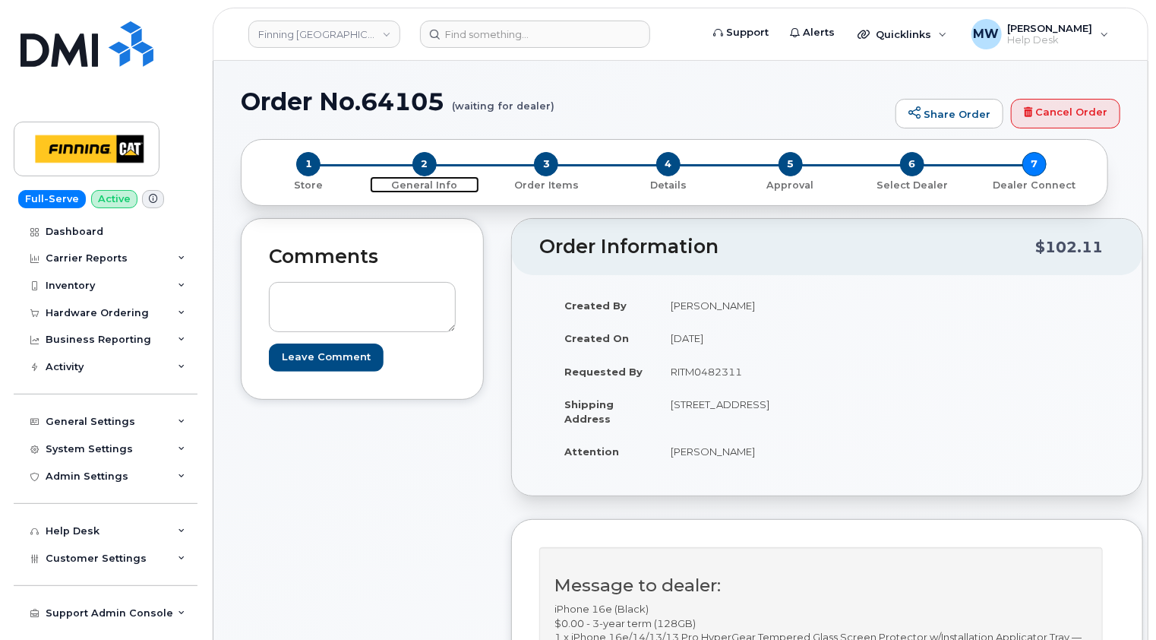
click at [430, 166] on span "2" at bounding box center [424, 164] width 24 height 24
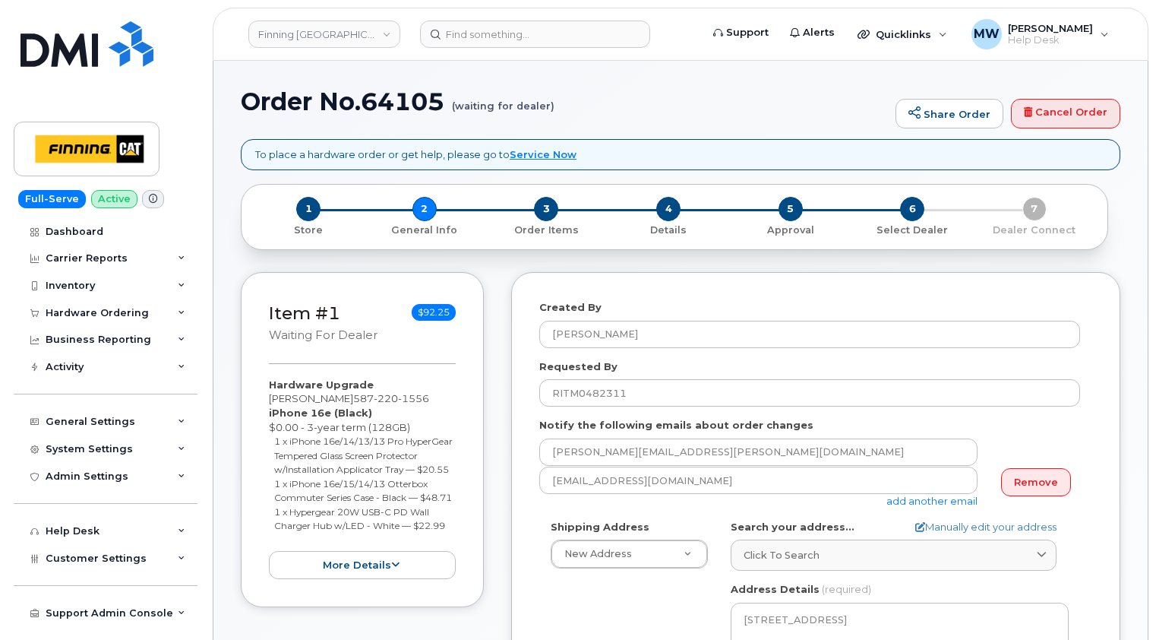
select select
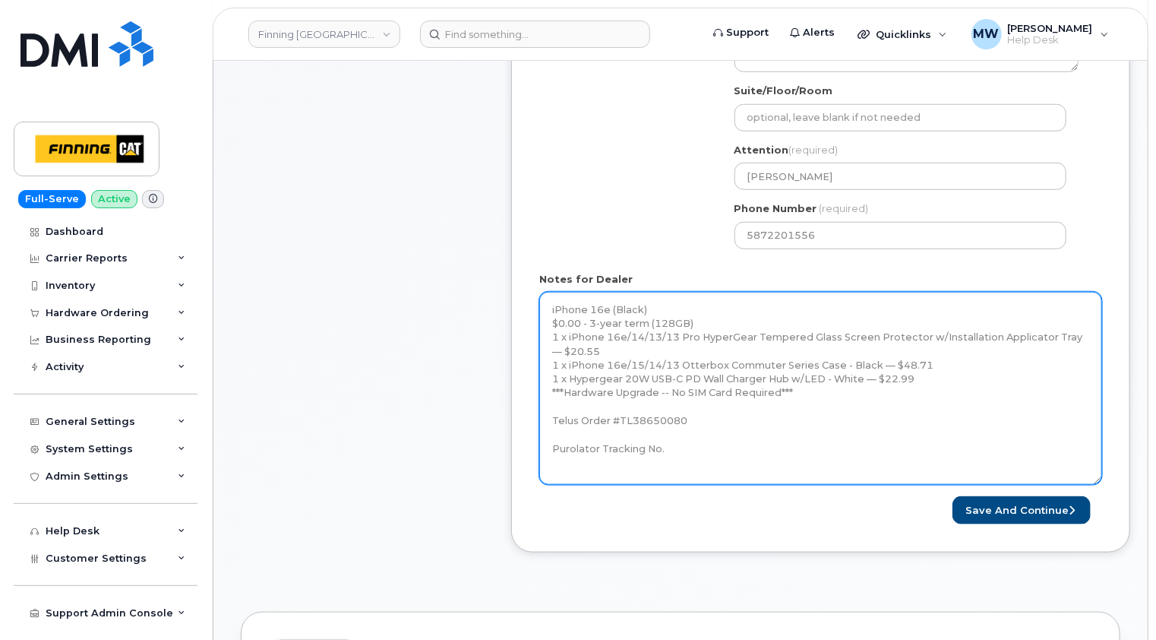
drag, startPoint x: 1091, startPoint y: 339, endPoint x: 1093, endPoint y: 501, distance: 162.6
click at [1099, 485] on textarea "iPhone 16e (Black) $0.00 - 3-year term (128GB) 1 x iPhone 16e/14/13/13 Pro Hype…" at bounding box center [820, 388] width 563 height 193
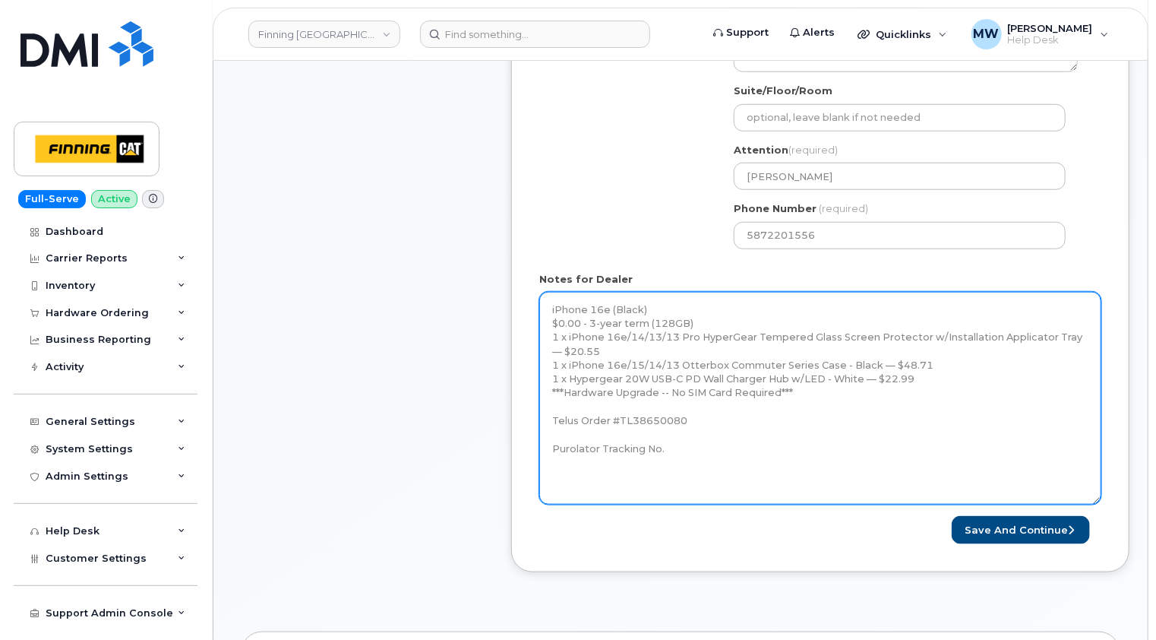
click at [704, 444] on textarea "iPhone 16e (Black) $0.00 - 3-year term (128GB) 1 x iPhone 16e/14/13/13 Pro Hype…" at bounding box center [820, 398] width 562 height 213
paste textarea "335635226061"
drag, startPoint x: 690, startPoint y: 419, endPoint x: 618, endPoint y: 413, distance: 71.7
click at [618, 413] on textarea "iPhone 16e (Black) $0.00 - 3-year term (128GB) 1 x iPhone 16e/14/13/13 Pro Hype…" at bounding box center [820, 398] width 562 height 213
type textarea "iPhone 16e (Black) $0.00 - 3-year term (128GB) 1 x iPhone 16e/14/13/13 Pro Hype…"
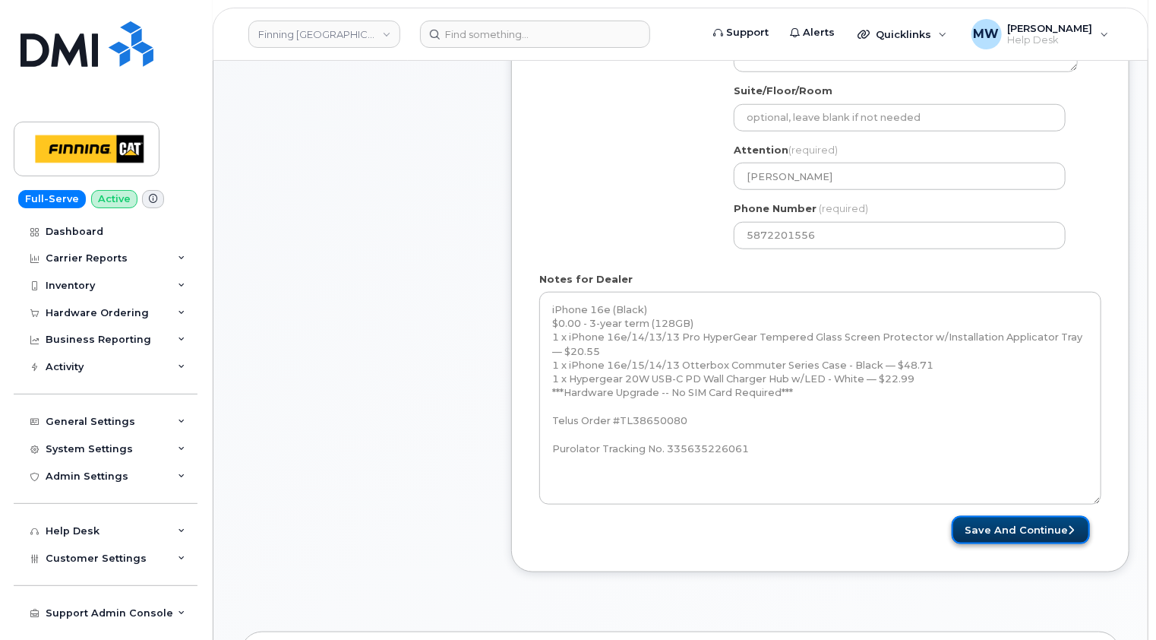
click at [1033, 529] on button "Save and Continue" at bounding box center [1021, 530] width 138 height 28
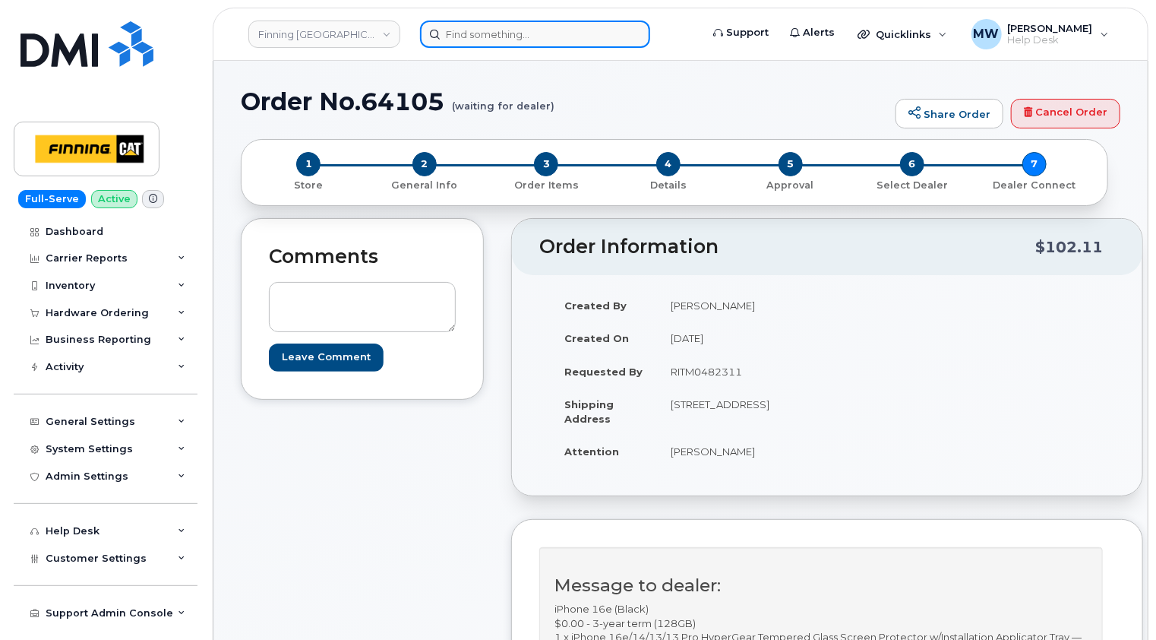
click at [556, 29] on input at bounding box center [535, 34] width 230 height 27
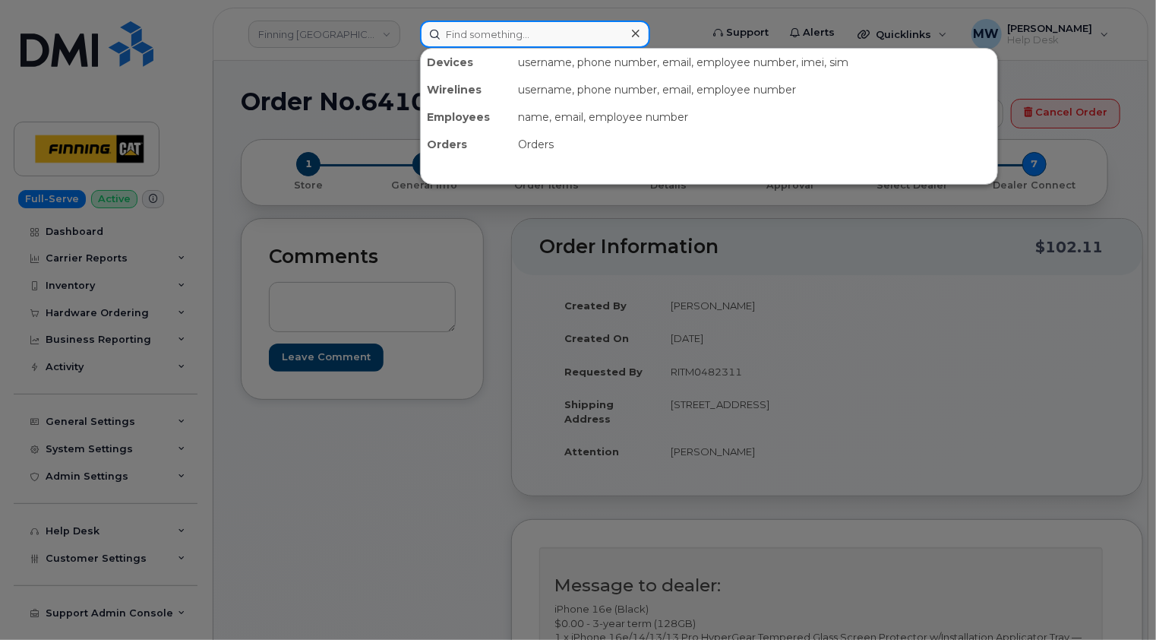
paste input "7807427170"
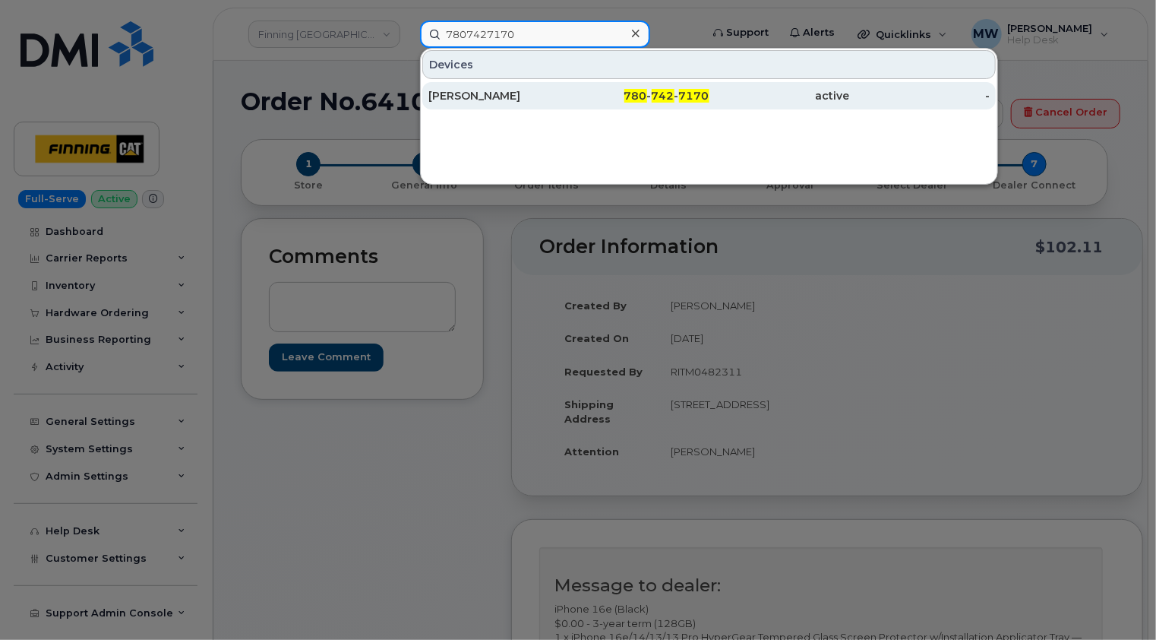
type input "7807427170"
click at [494, 96] on div "Michael Hempler" at bounding box center [498, 95] width 141 height 15
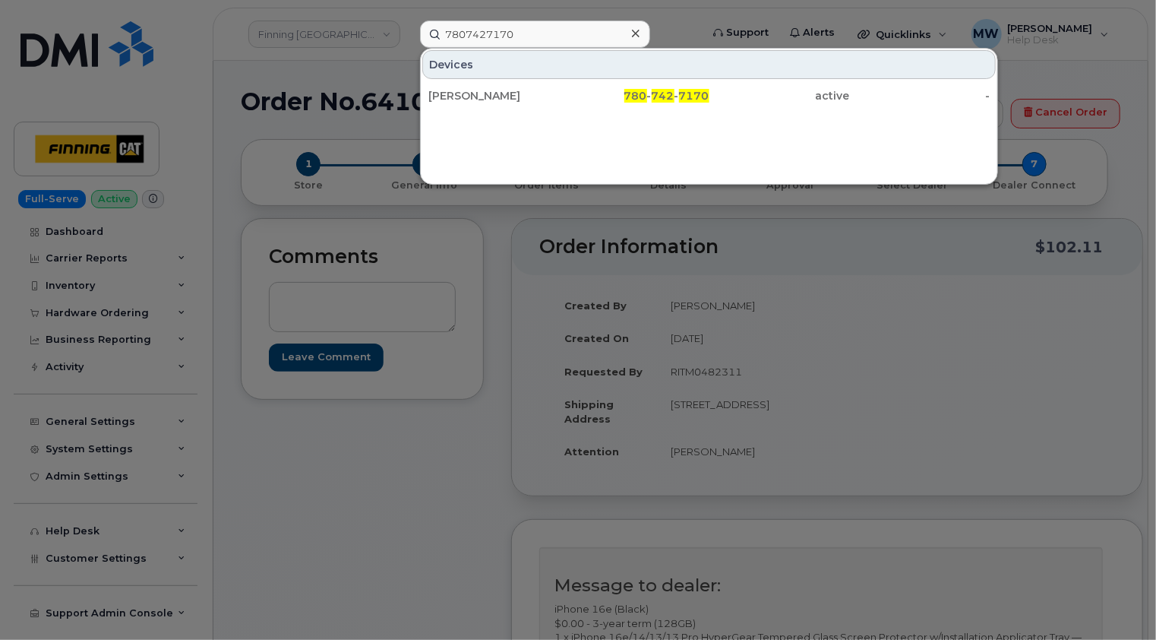
click at [632, 37] on icon at bounding box center [636, 33] width 8 height 12
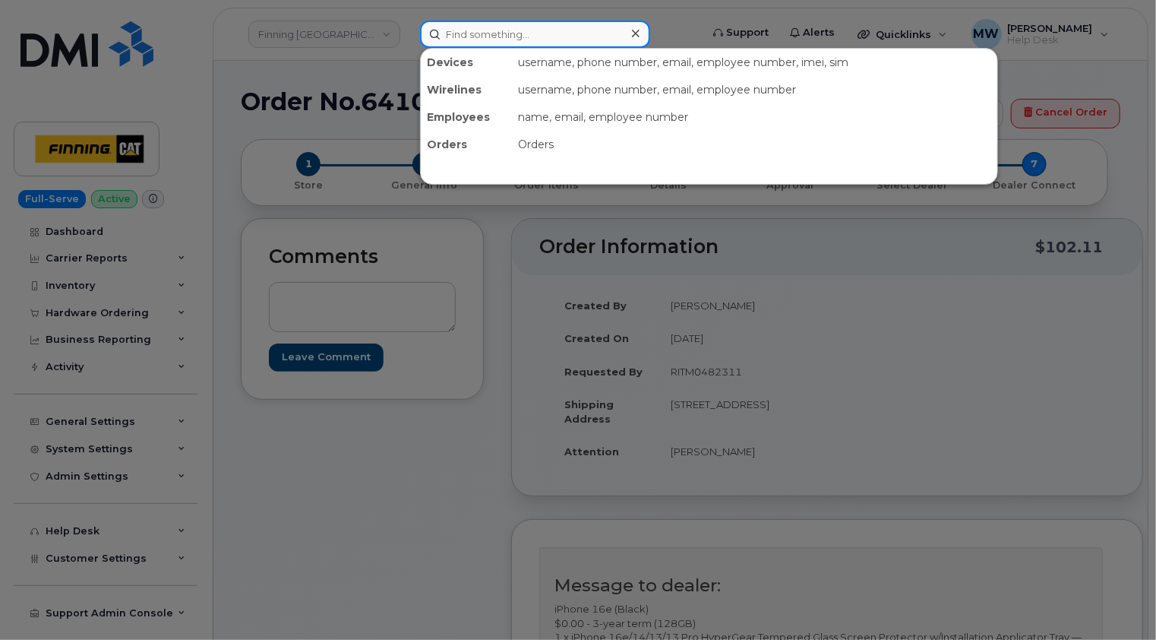
click at [526, 33] on input at bounding box center [535, 34] width 230 height 27
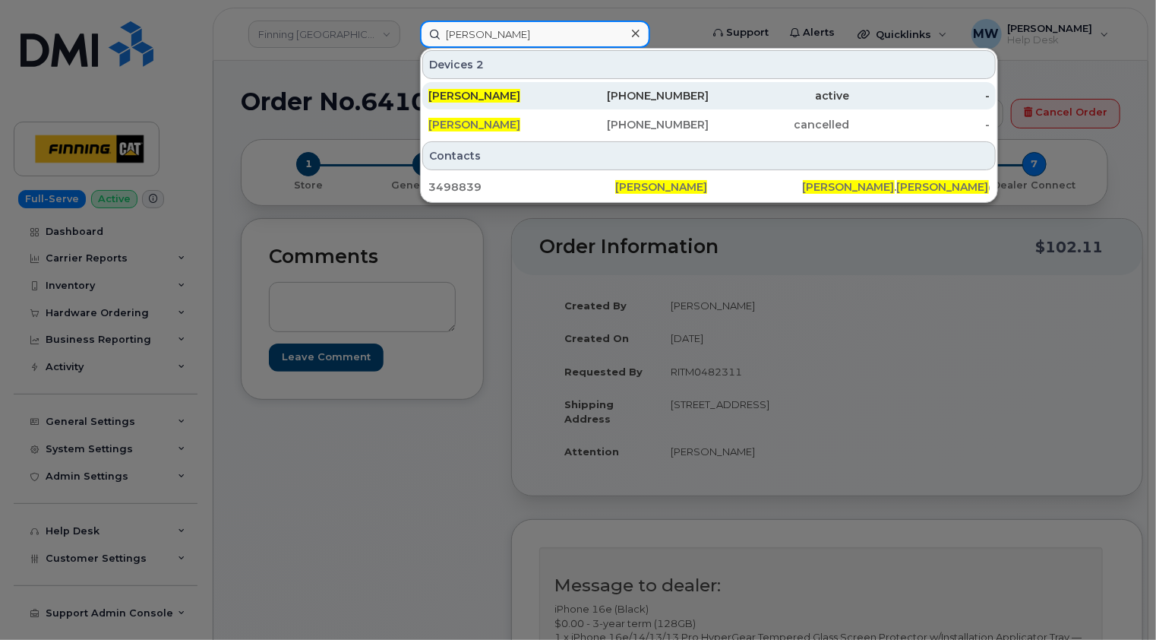
type input "natasha eliuk"
click at [529, 93] on div "Natasha Eliuk" at bounding box center [498, 95] width 141 height 15
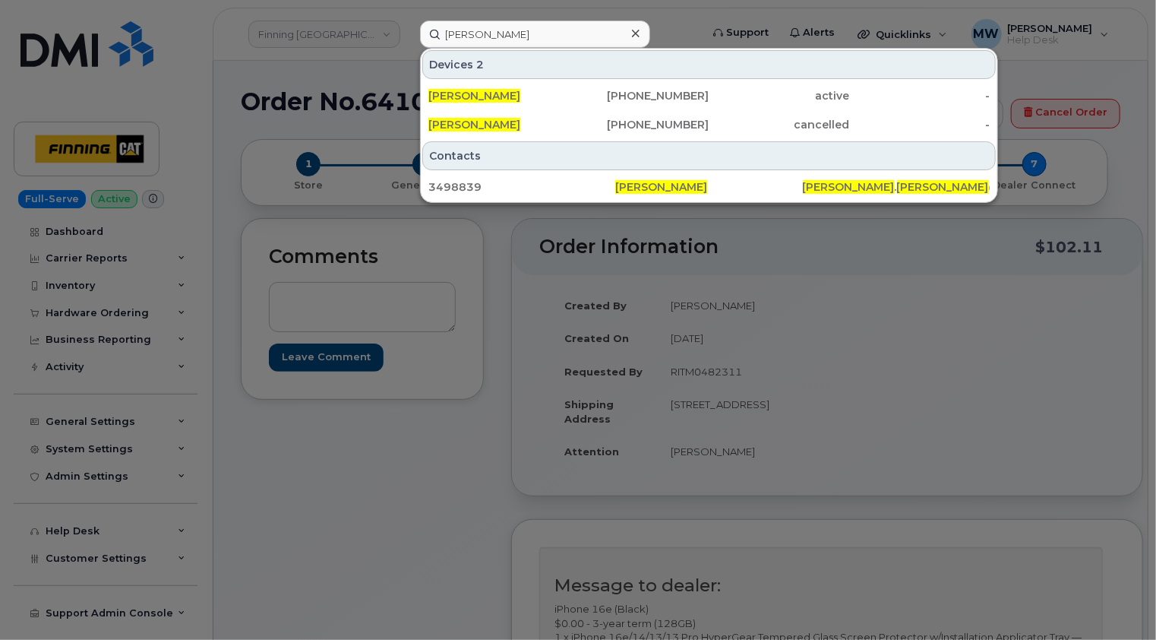
click at [637, 34] on icon at bounding box center [636, 34] width 8 height 8
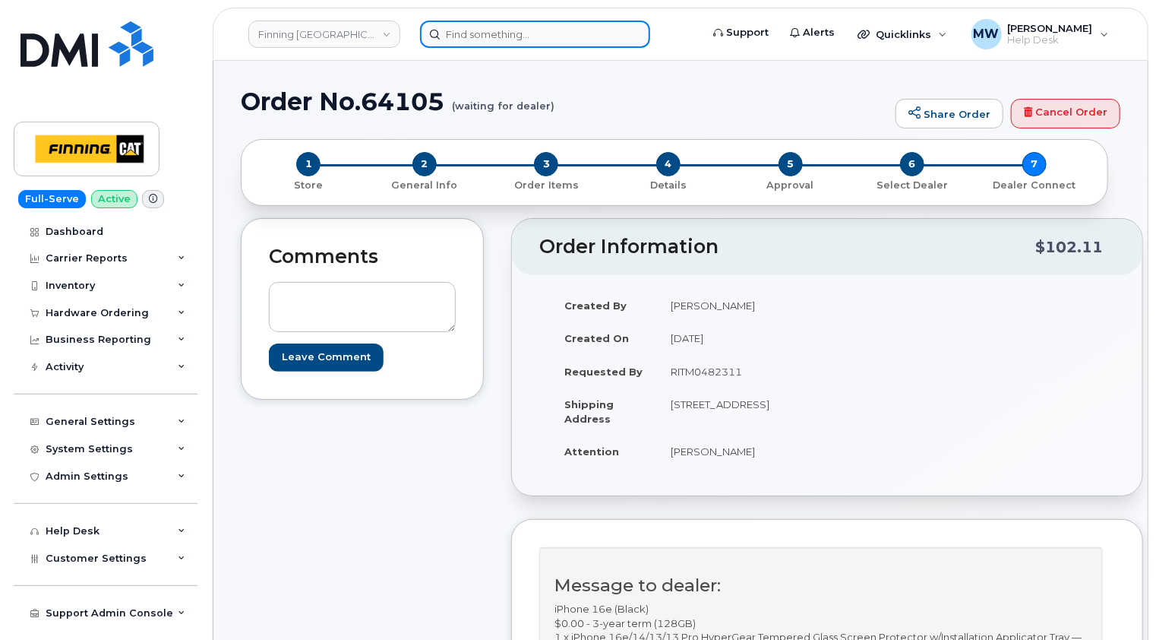
click at [580, 32] on input at bounding box center [535, 34] width 230 height 27
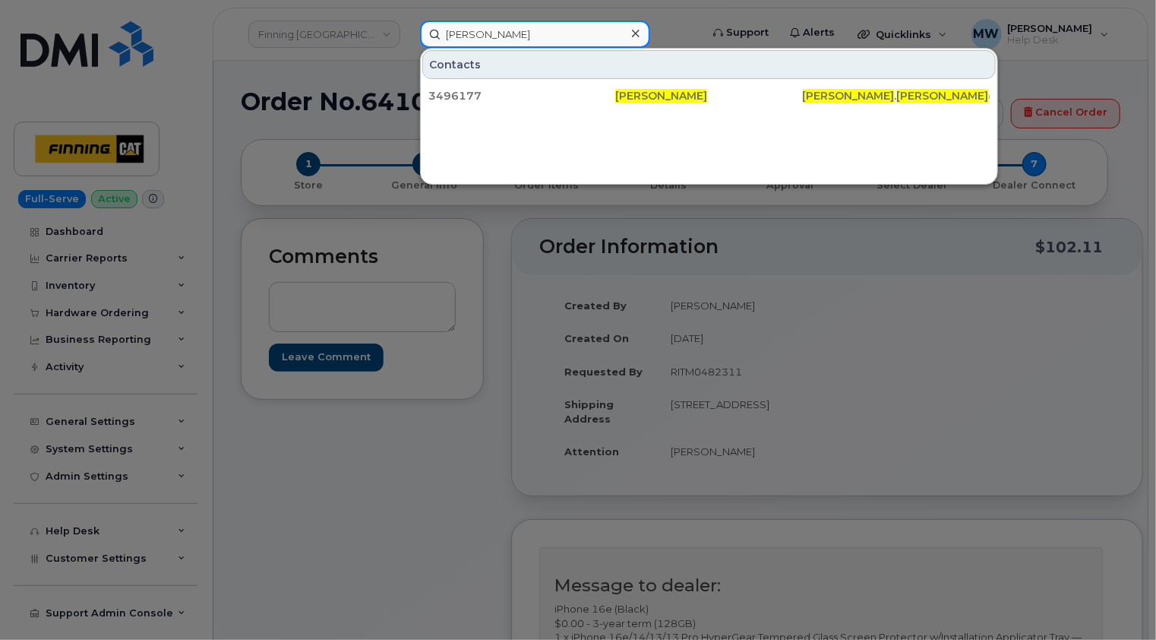
drag, startPoint x: 559, startPoint y: 38, endPoint x: 431, endPoint y: 35, distance: 128.4
click at [431, 35] on input "christina coulombe" at bounding box center [535, 34] width 230 height 27
paste input "Evan Chao"
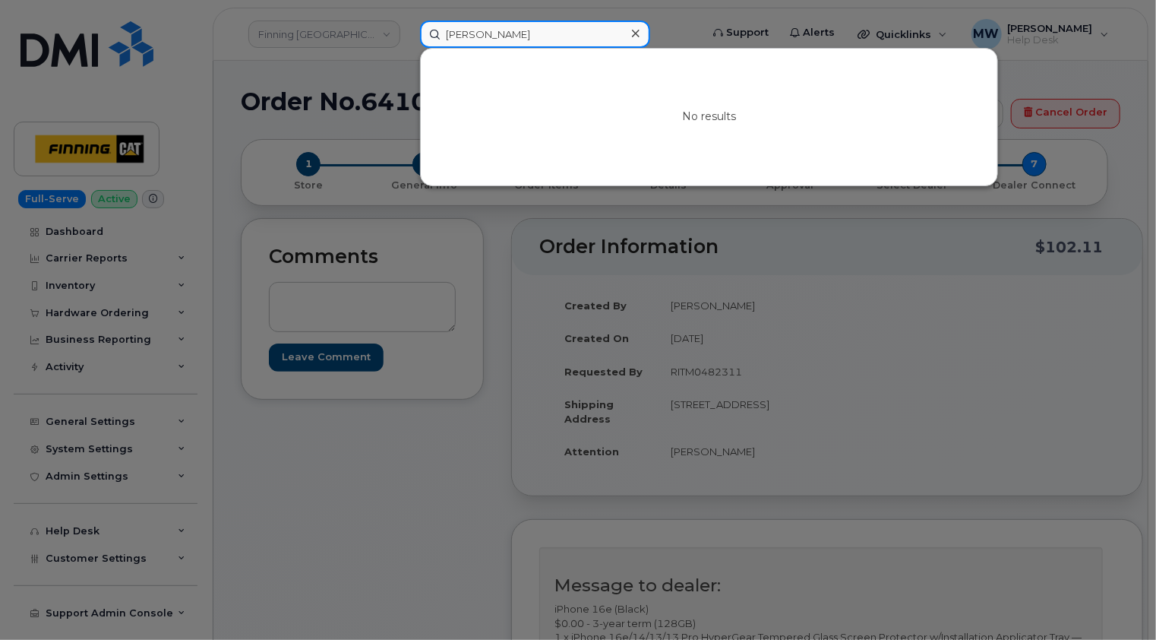
type input "Evan Chao"
click at [634, 33] on icon at bounding box center [636, 33] width 8 height 12
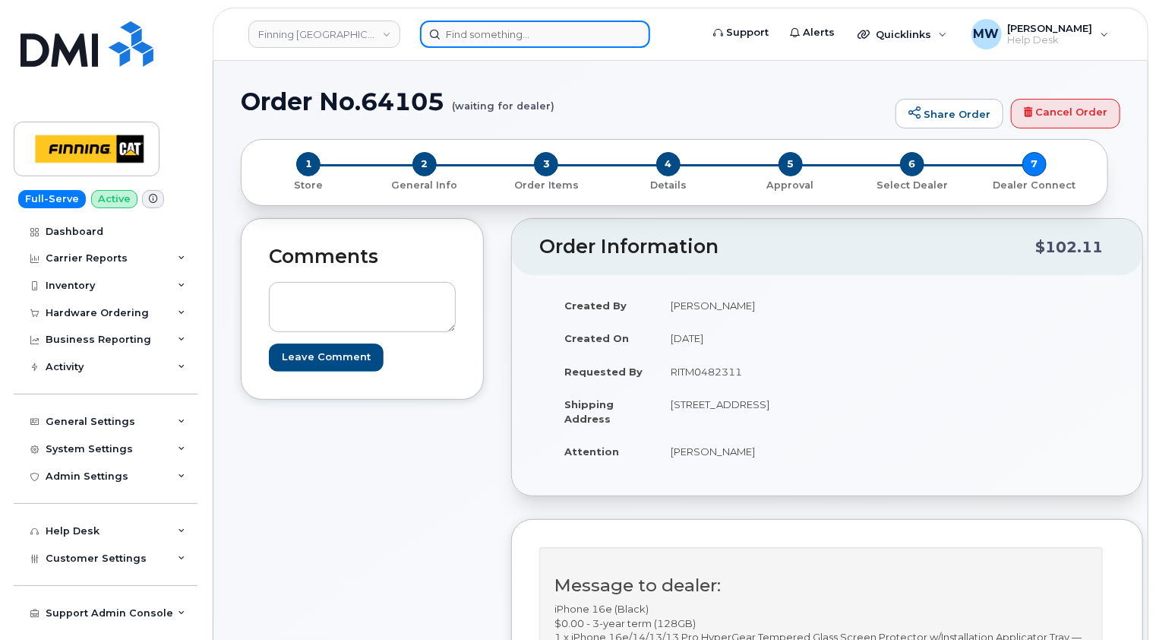
click at [560, 36] on input at bounding box center [535, 34] width 230 height 27
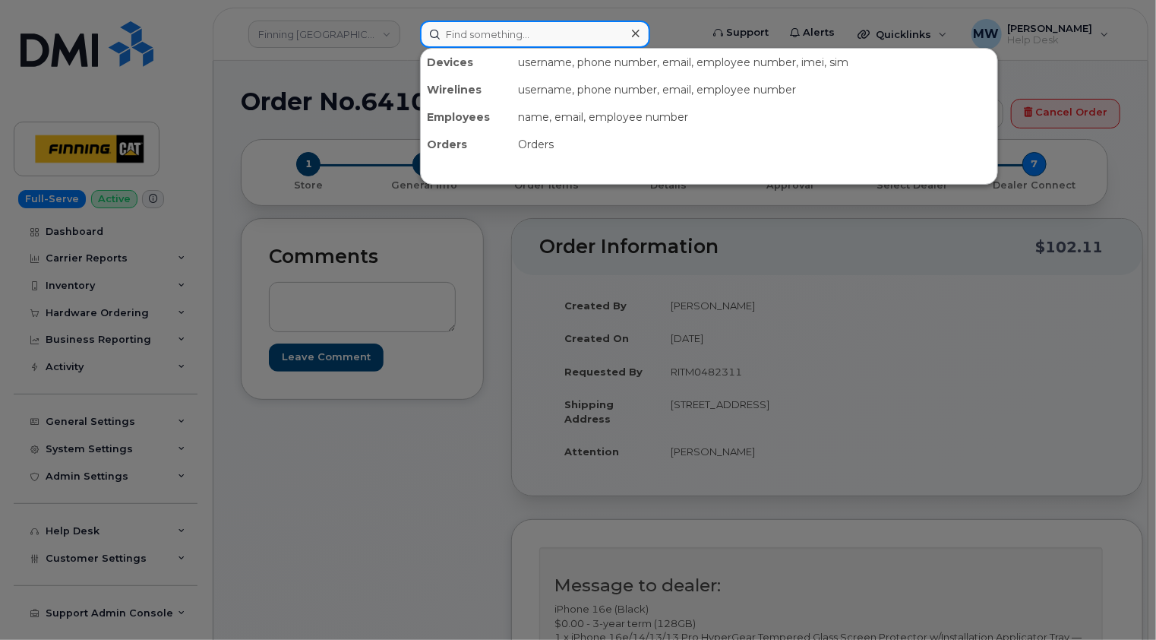
paste input "3500630"
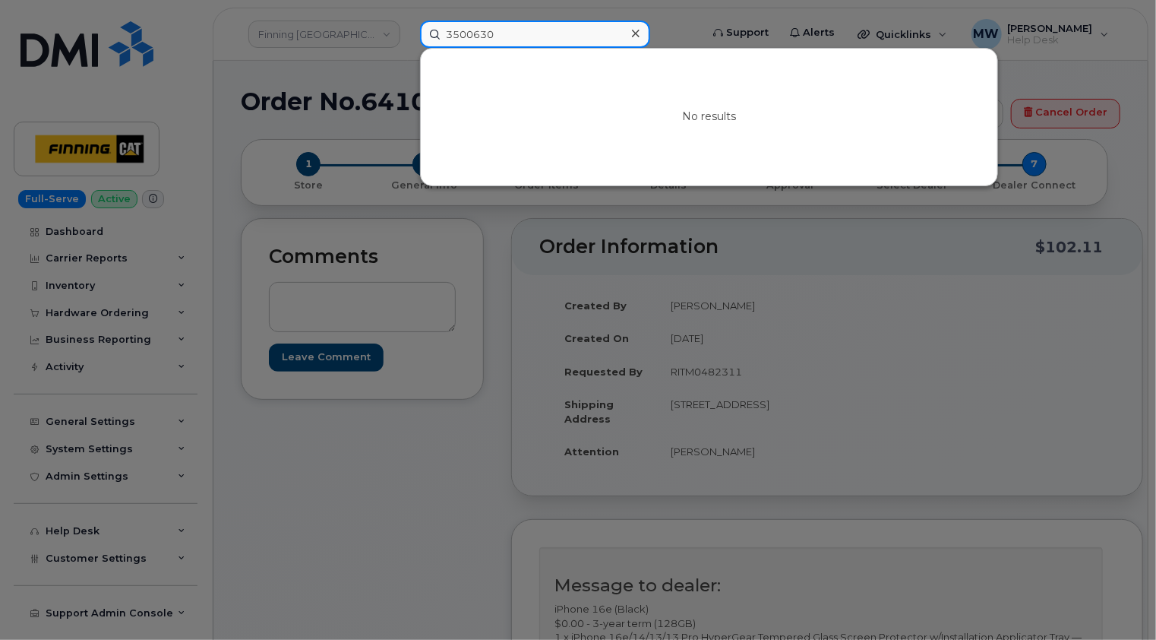
type input "3500630"
click at [632, 32] on icon at bounding box center [636, 33] width 8 height 12
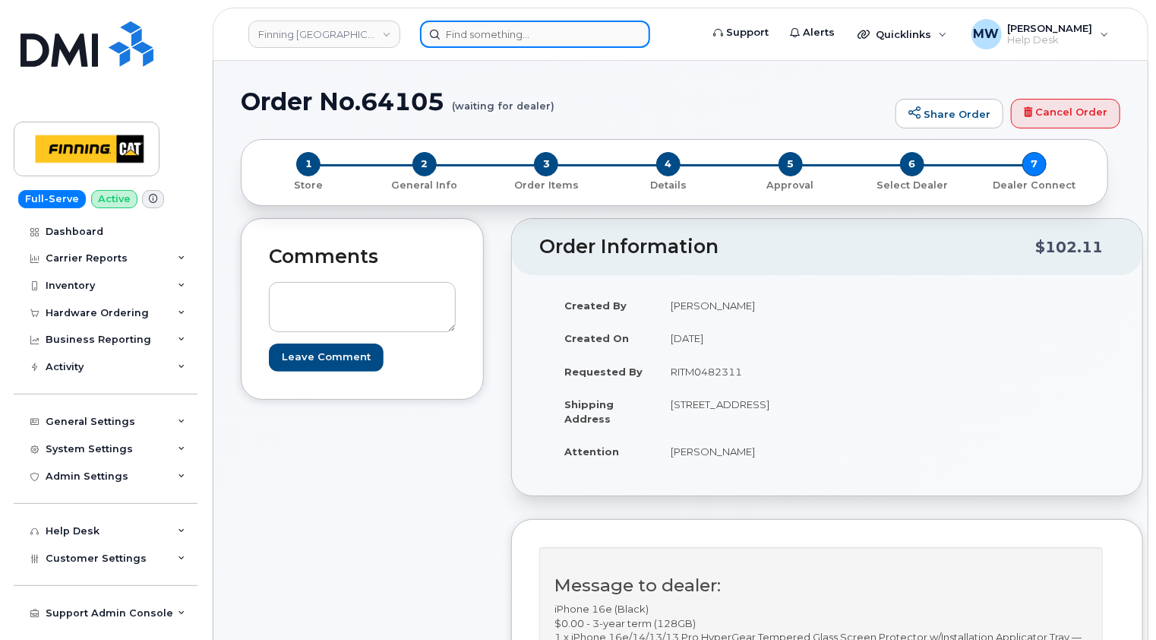
click at [615, 33] on input at bounding box center [535, 34] width 230 height 27
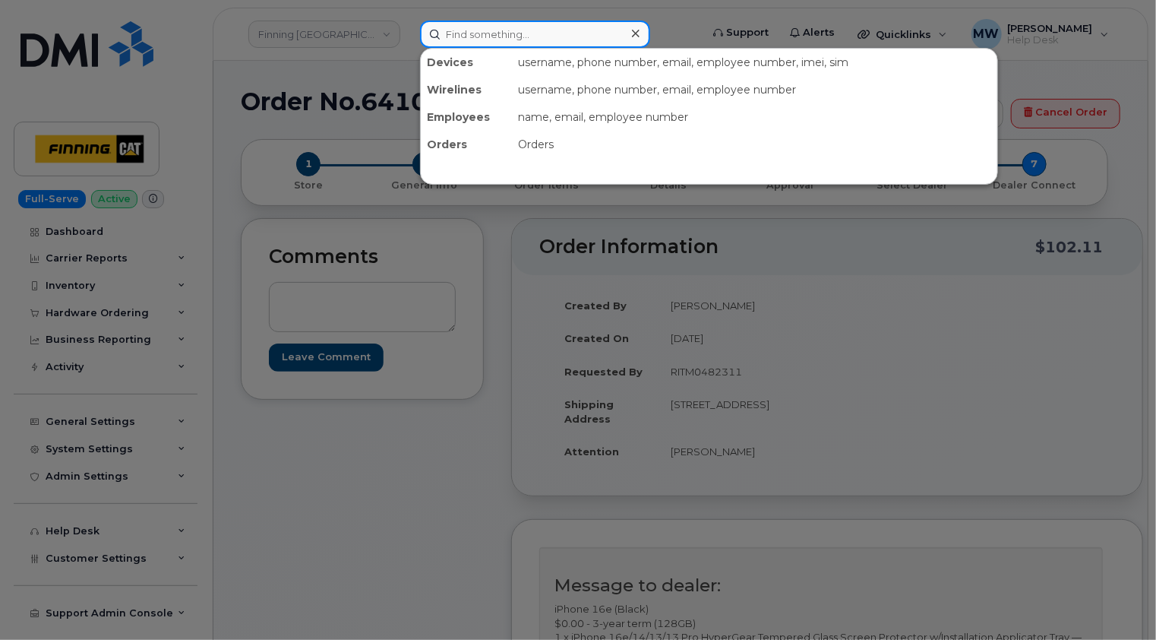
paste input "3494549"
type input "3494549"
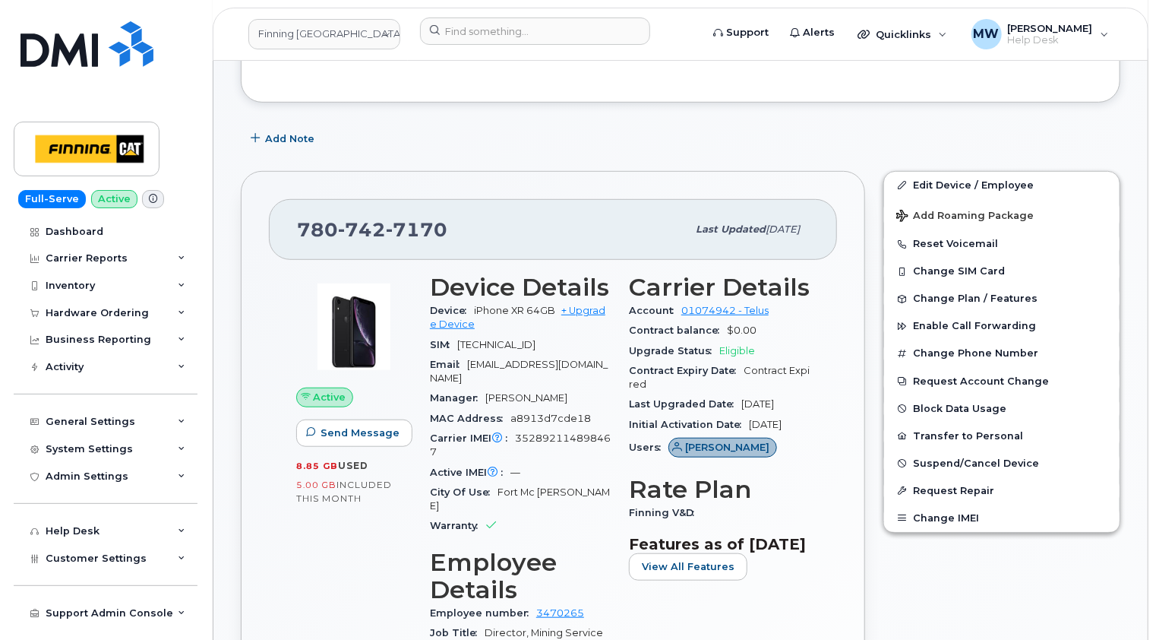
scroll to position [76, 0]
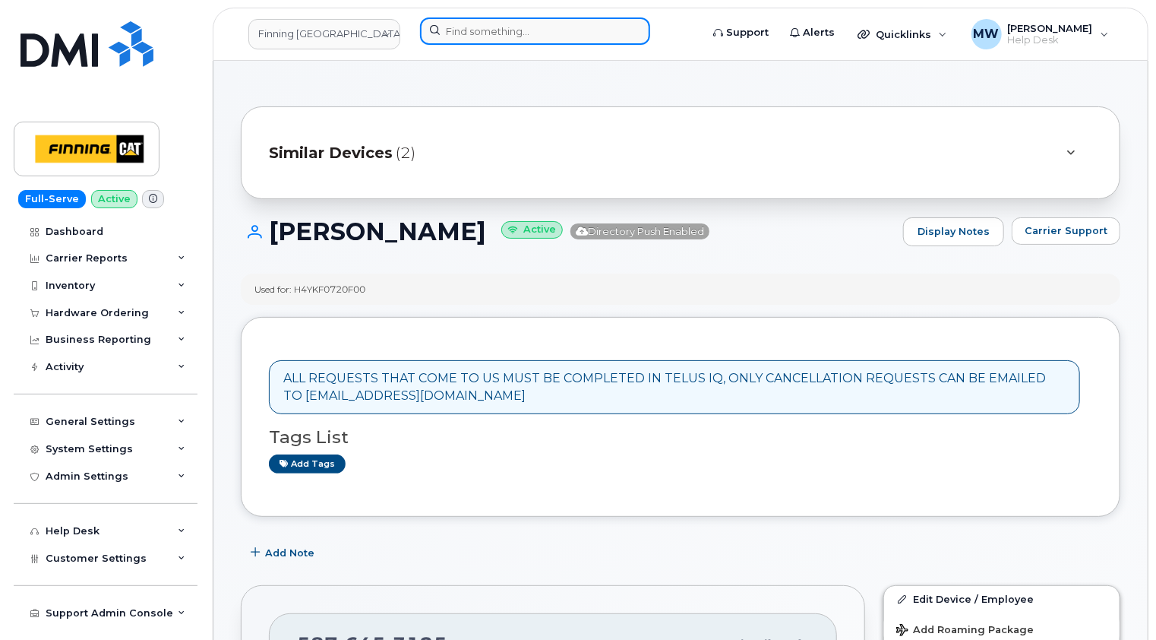
click at [601, 30] on input at bounding box center [535, 30] width 230 height 27
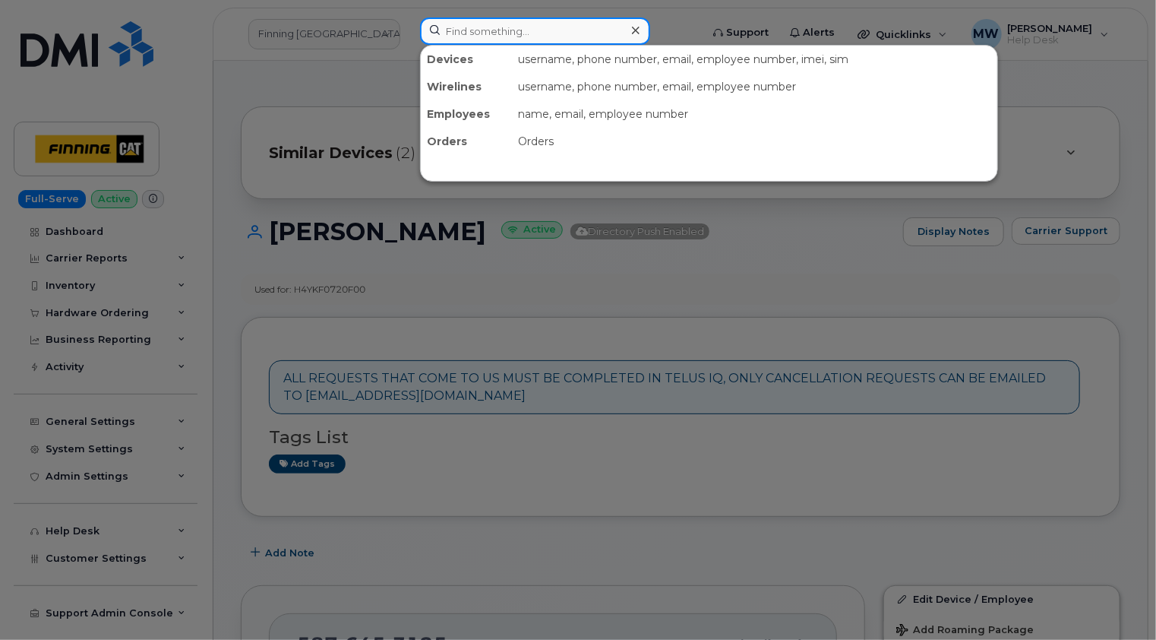
paste input "7807427718"
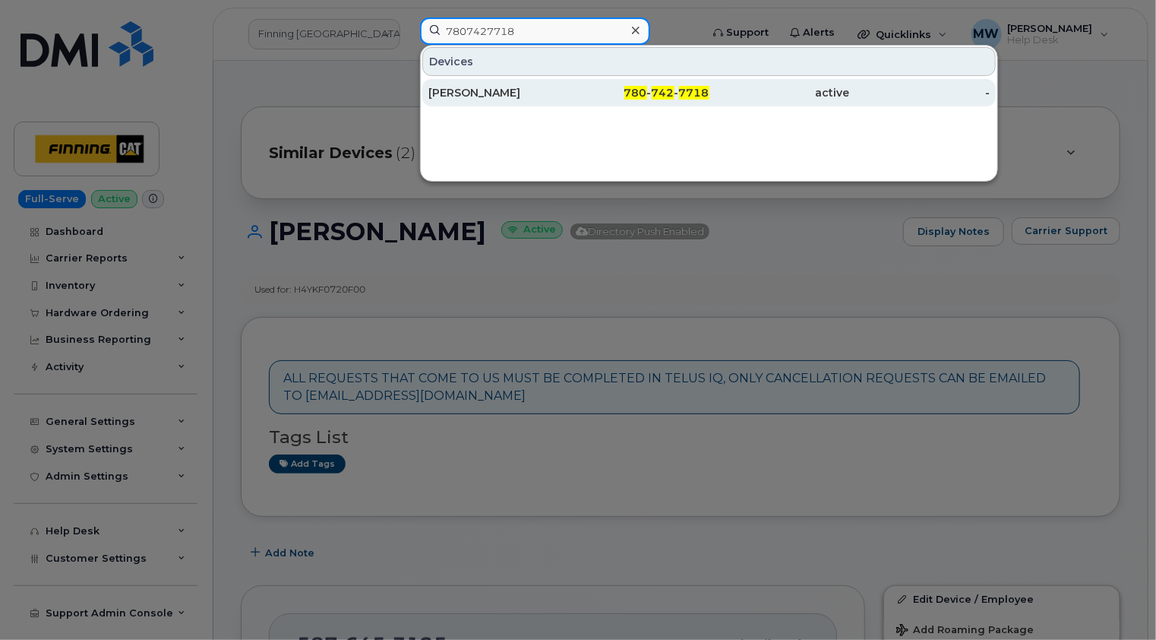
type input "7807427718"
click at [521, 93] on div "Russell Harper" at bounding box center [498, 92] width 141 height 15
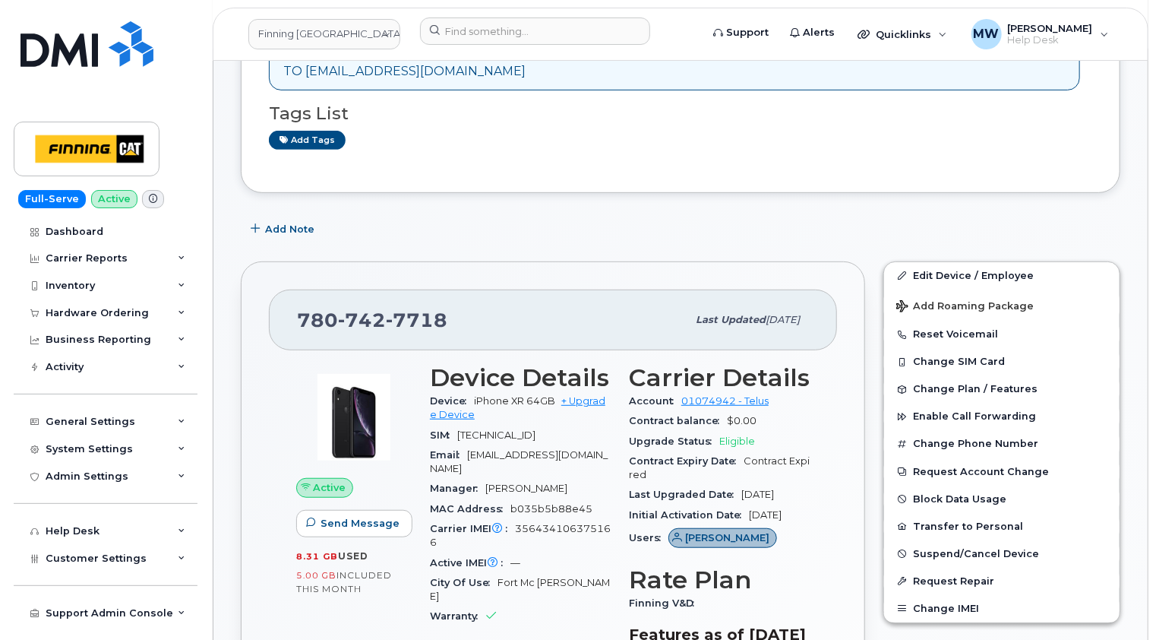
scroll to position [432, 0]
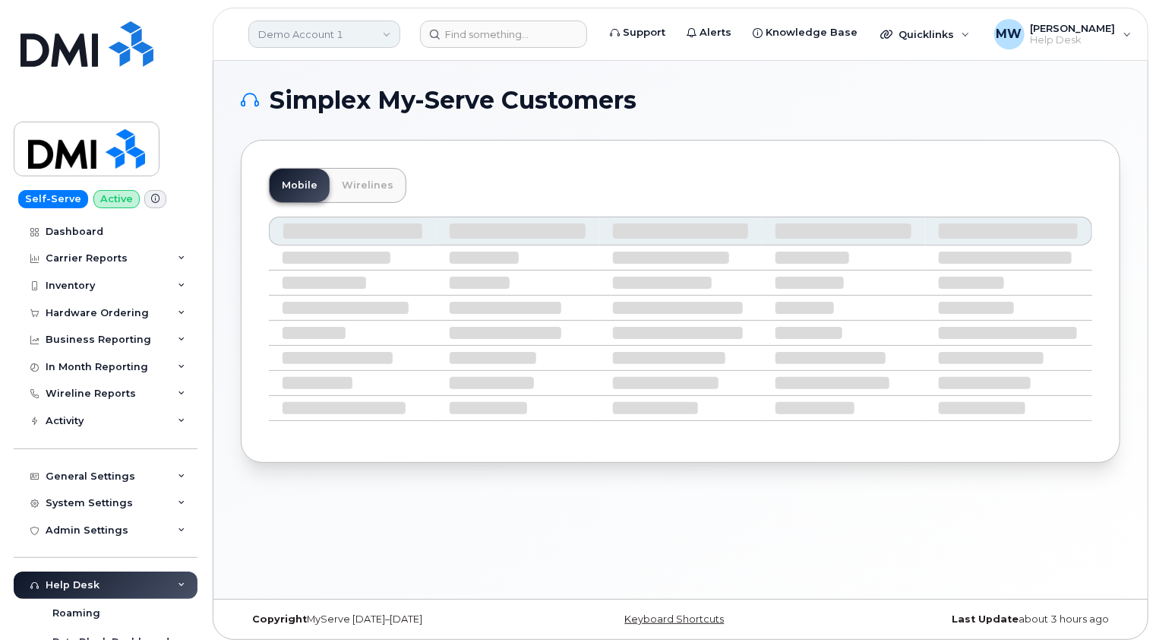
click at [310, 32] on link "Demo Account 1" at bounding box center [324, 34] width 152 height 27
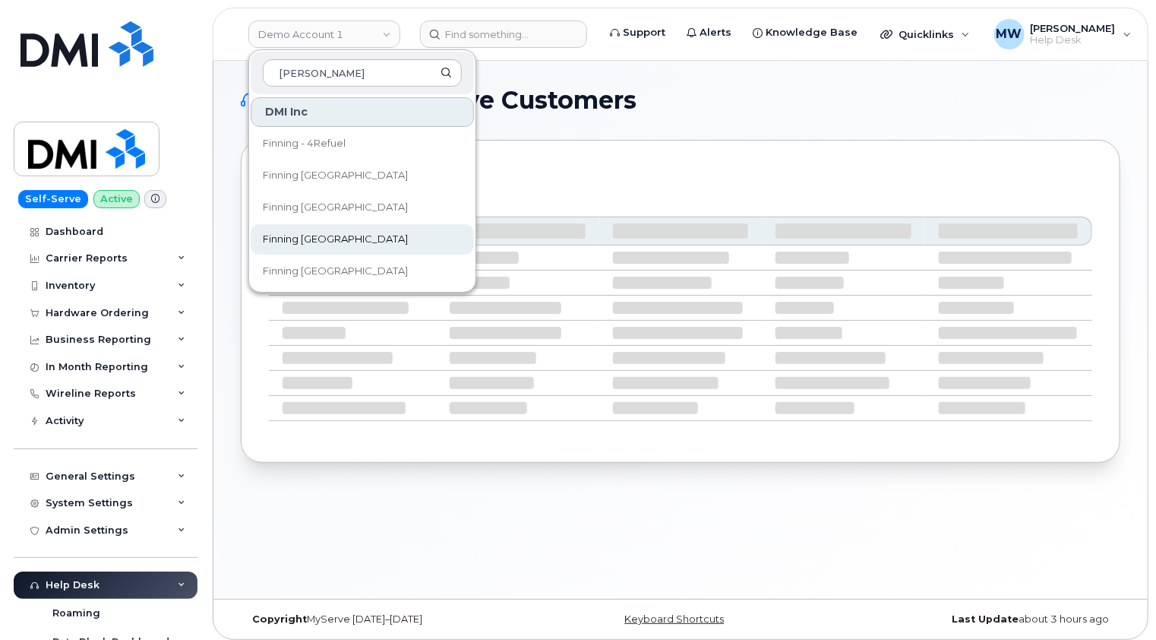
type input "finn"
click at [331, 239] on span "Finning [GEOGRAPHIC_DATA]" at bounding box center [335, 239] width 145 height 15
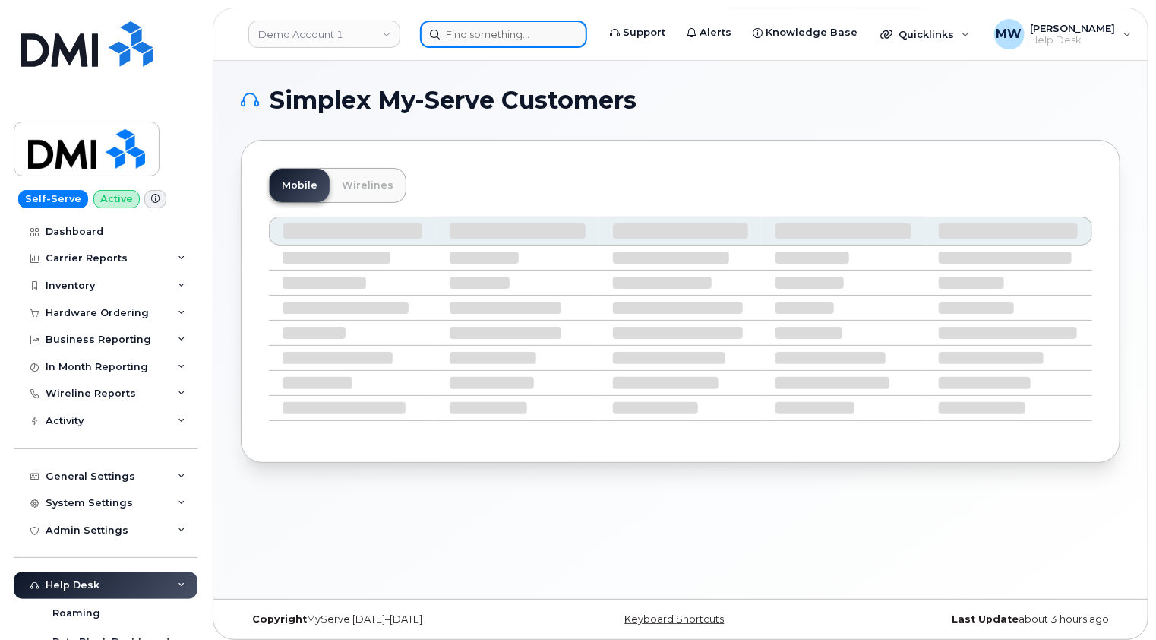
click at [515, 32] on input at bounding box center [503, 34] width 167 height 27
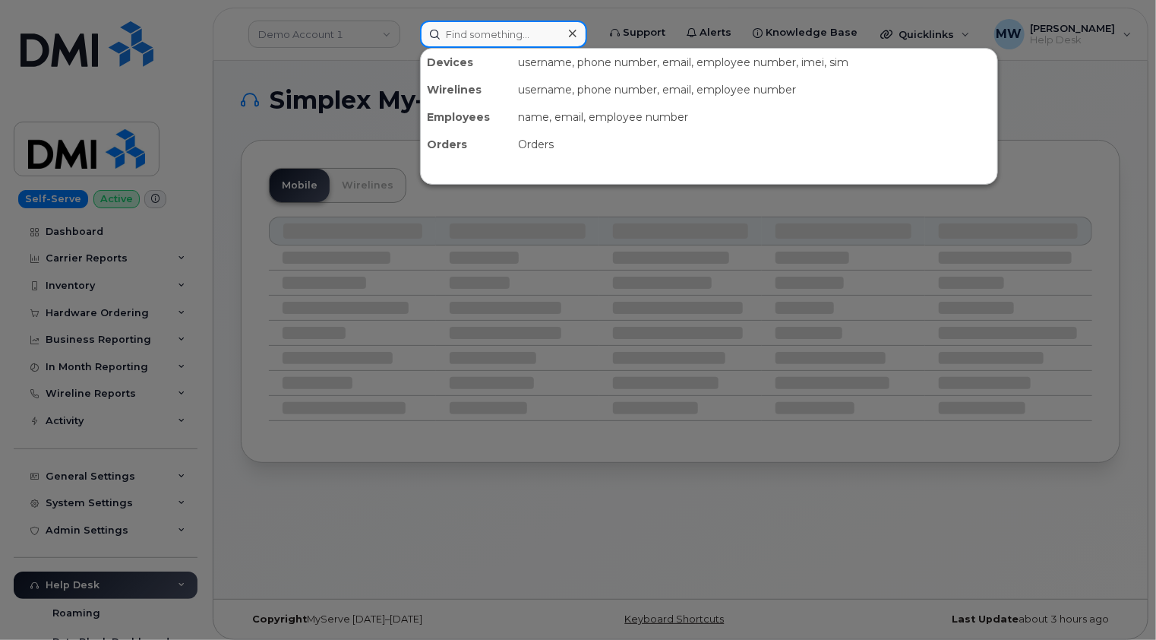
paste input "3492622"
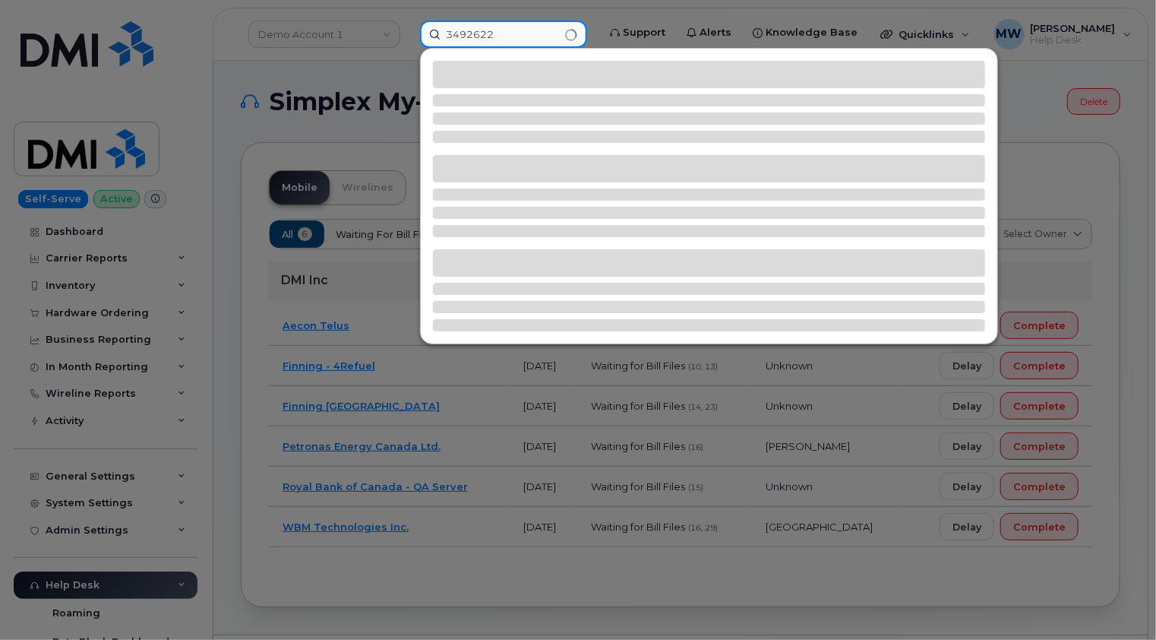
type input "3492622"
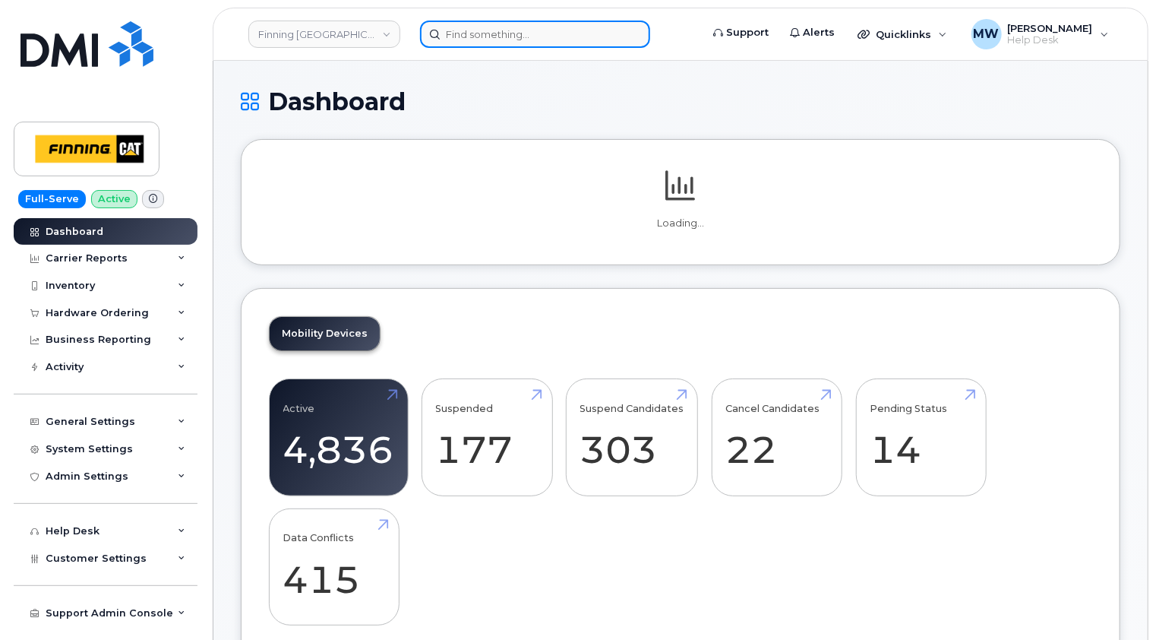
click at [539, 35] on input at bounding box center [535, 34] width 230 height 27
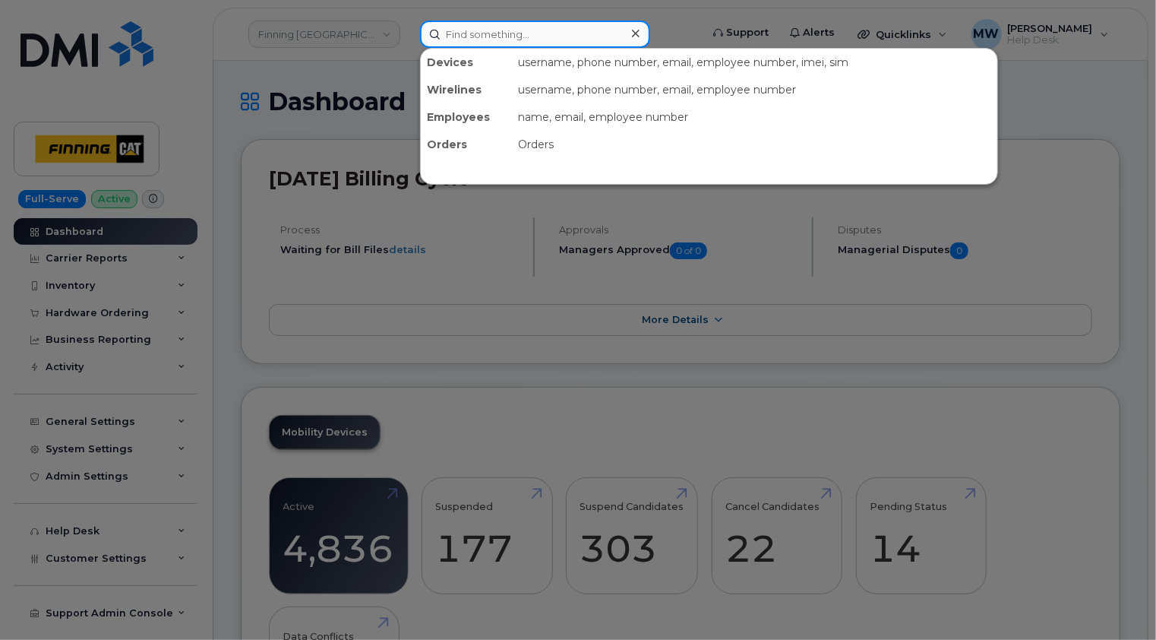
paste input "3492622"
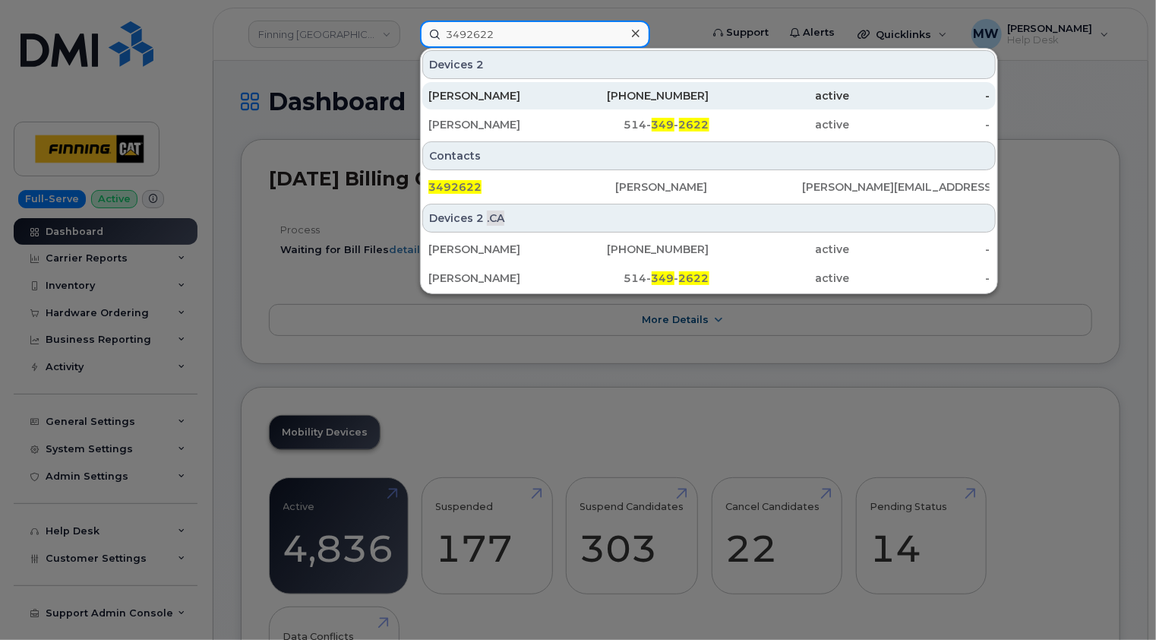
type input "3492622"
click at [523, 96] on div "[PERSON_NAME]" at bounding box center [498, 95] width 141 height 15
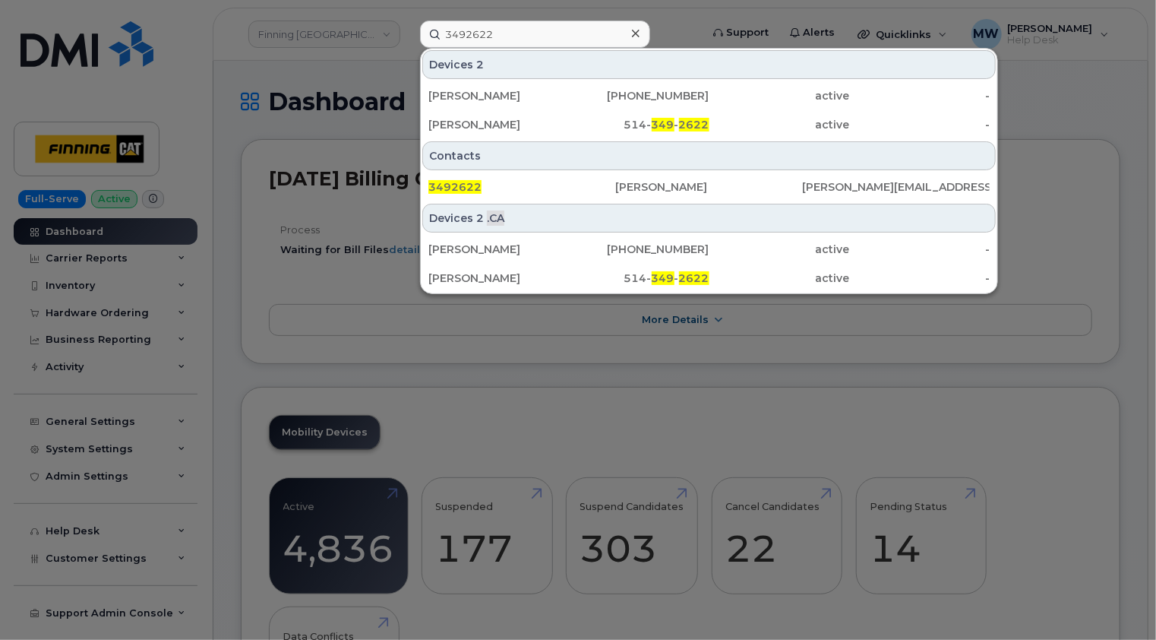
click at [634, 32] on icon at bounding box center [636, 34] width 8 height 8
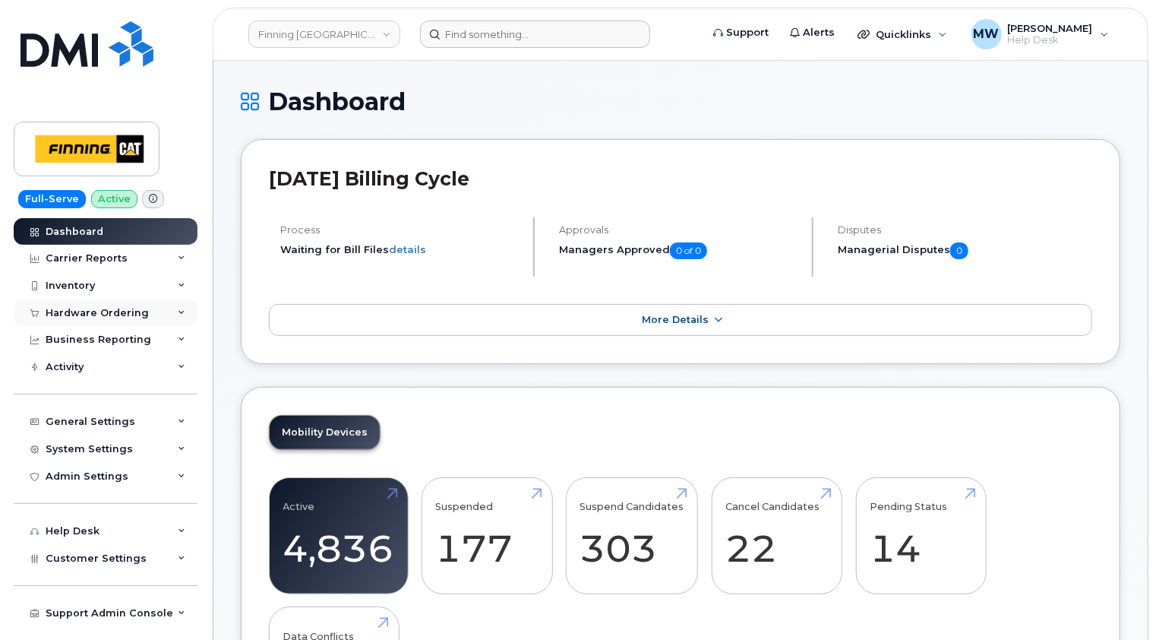
click at [88, 313] on div "Hardware Ordering" at bounding box center [97, 313] width 103 height 12
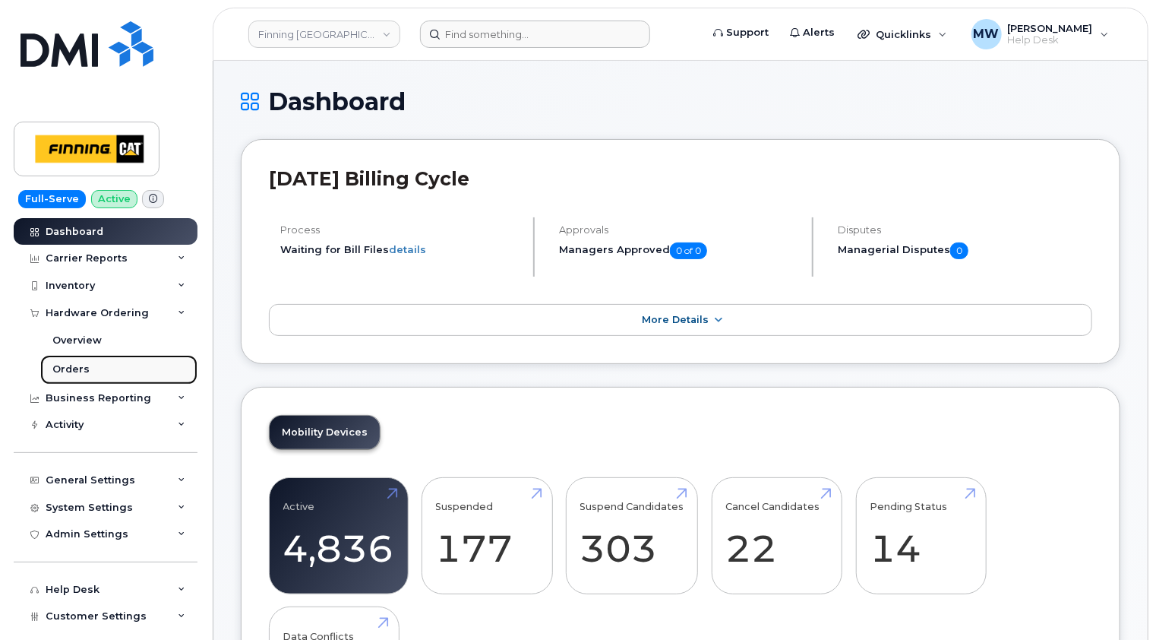
click at [79, 366] on div "Orders" at bounding box center [70, 369] width 37 height 14
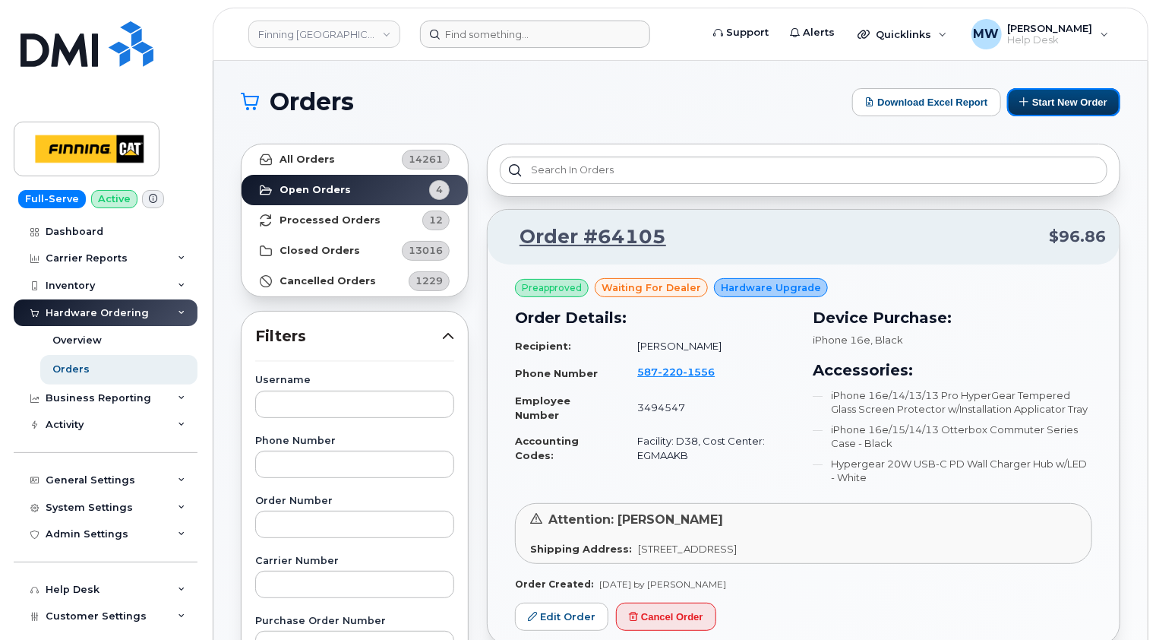
drag, startPoint x: 1064, startPoint y: 99, endPoint x: 981, endPoint y: 135, distance: 89.8
click at [1064, 99] on button "Start New Order" at bounding box center [1063, 102] width 113 height 28
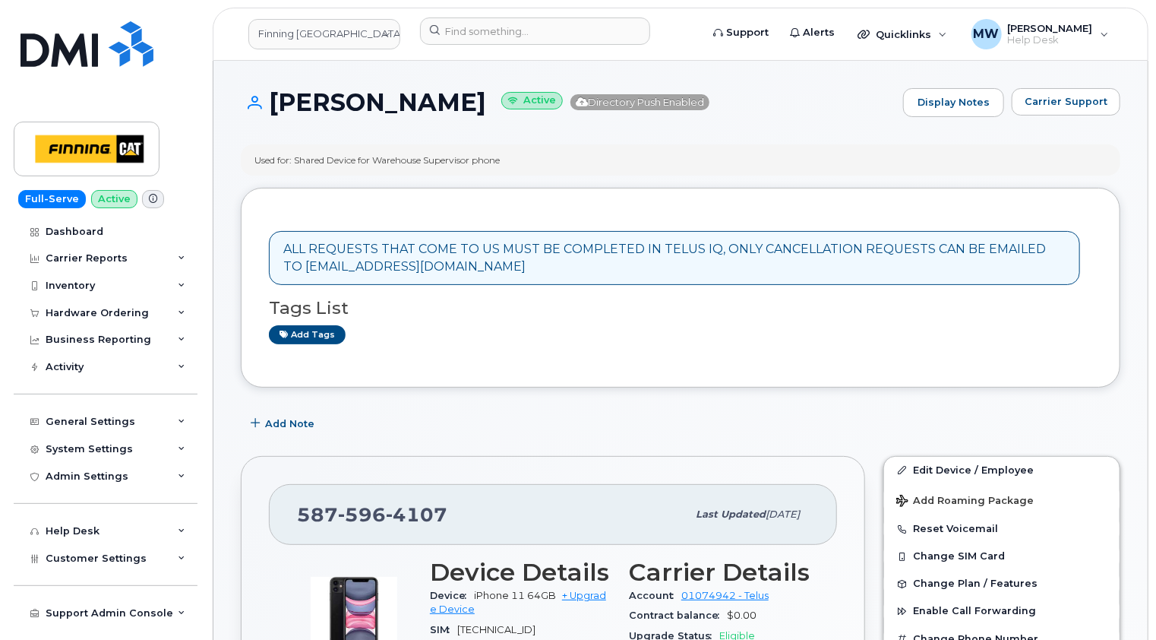
scroll to position [228, 0]
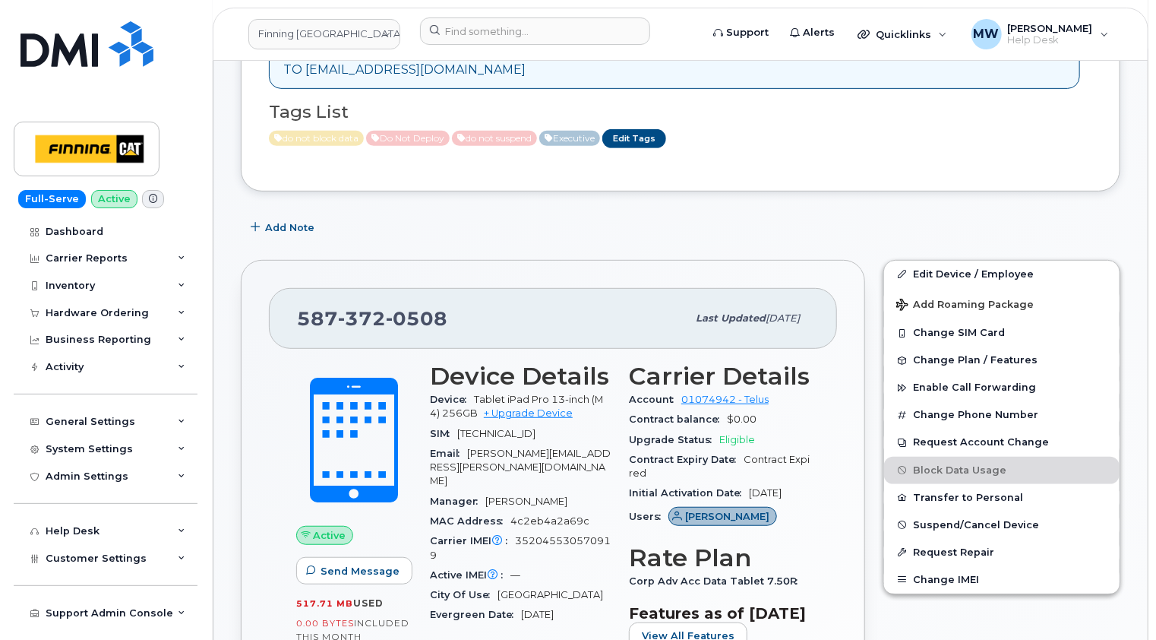
scroll to position [152, 0]
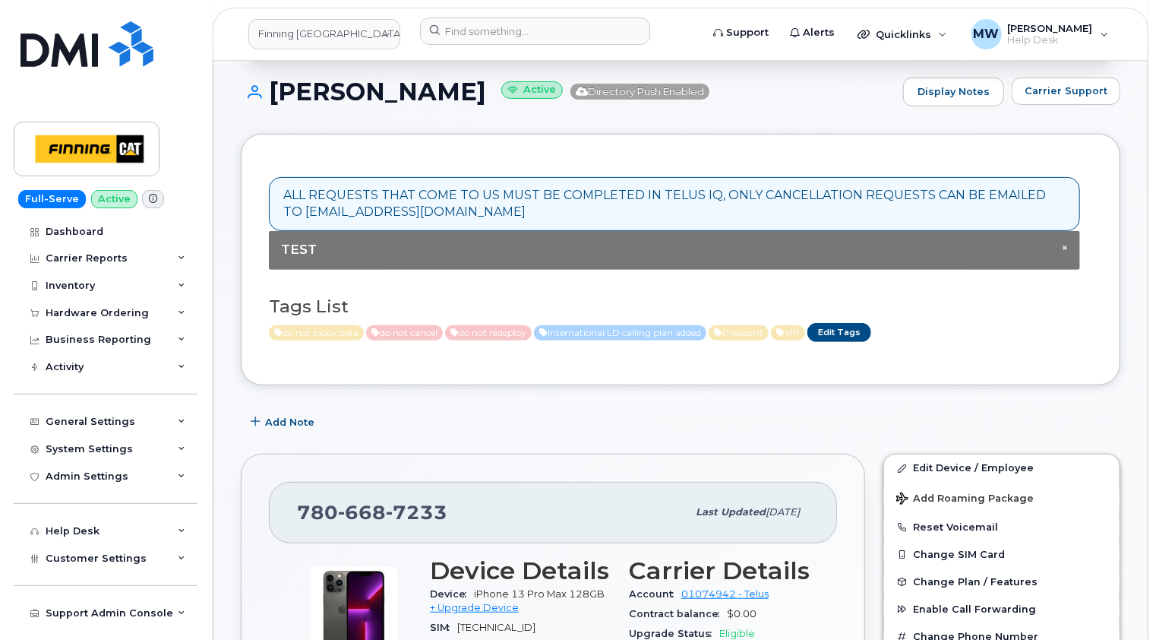
scroll to position [228, 0]
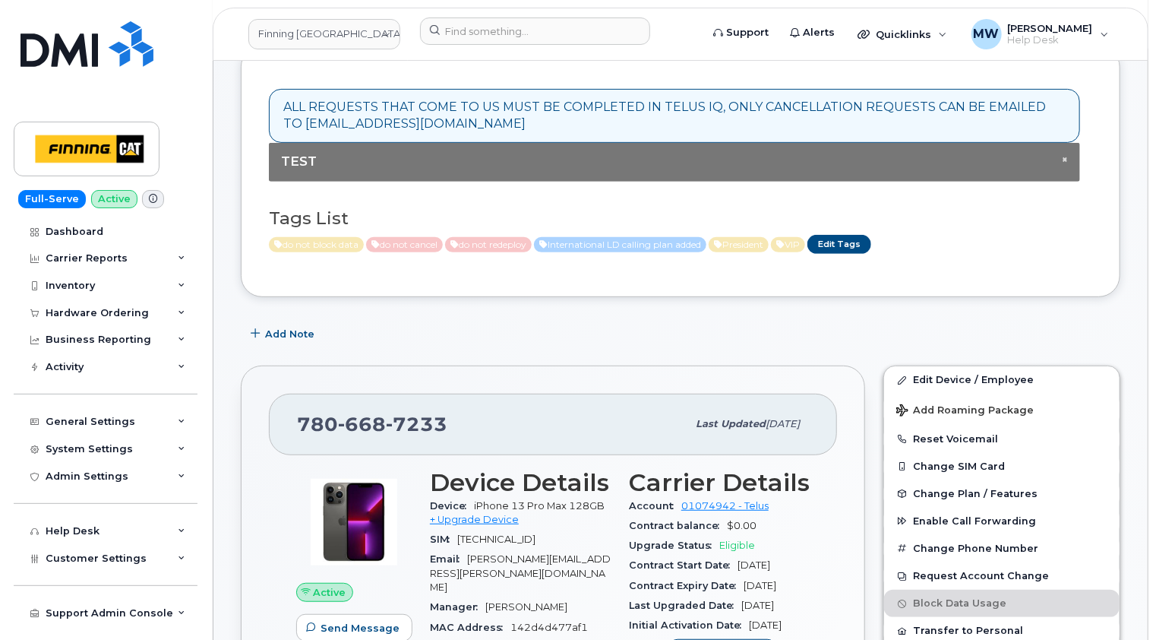
click at [404, 419] on span "7233" at bounding box center [417, 423] width 62 height 23
copy span "[PHONE_NUMBER]"
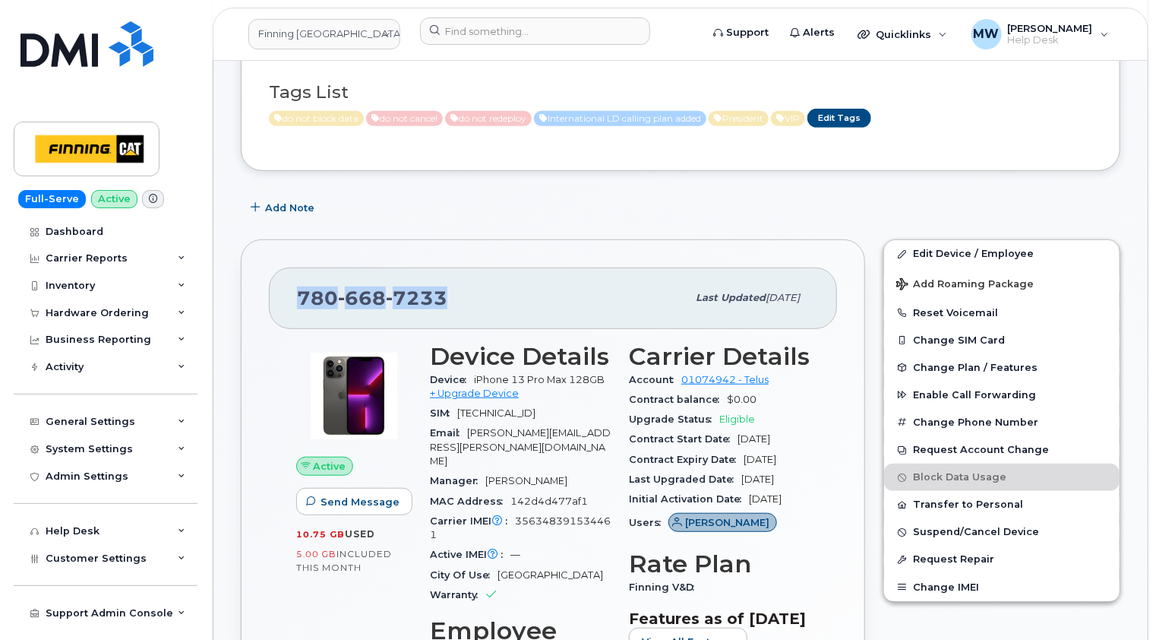
scroll to position [380, 0]
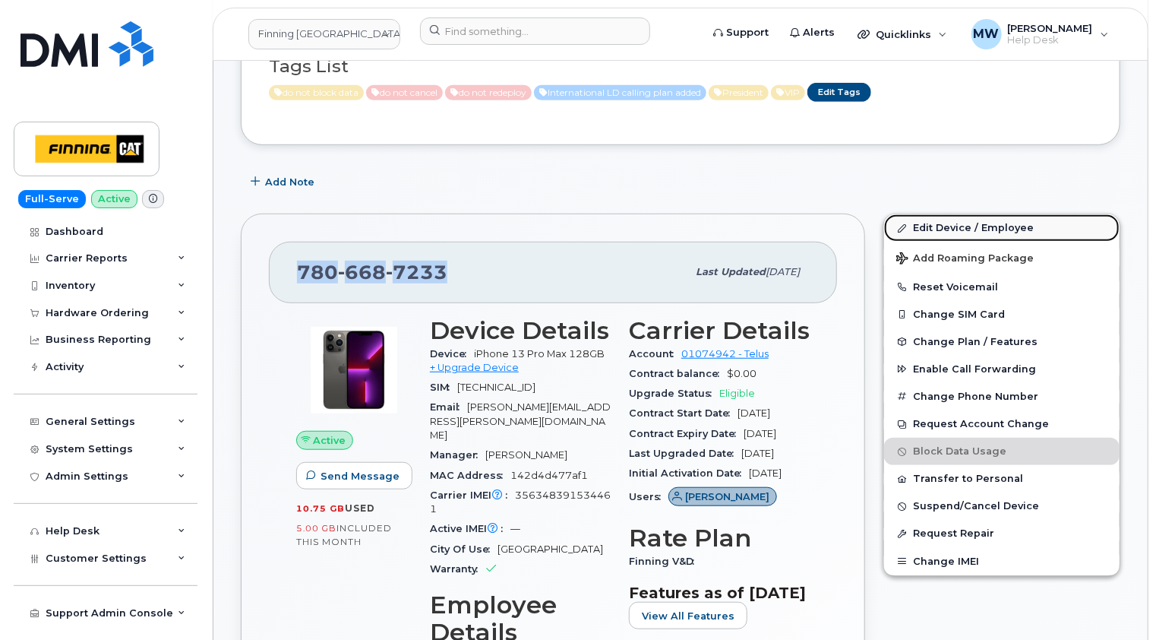
click at [988, 224] on link "Edit Device / Employee" at bounding box center [1001, 227] width 235 height 27
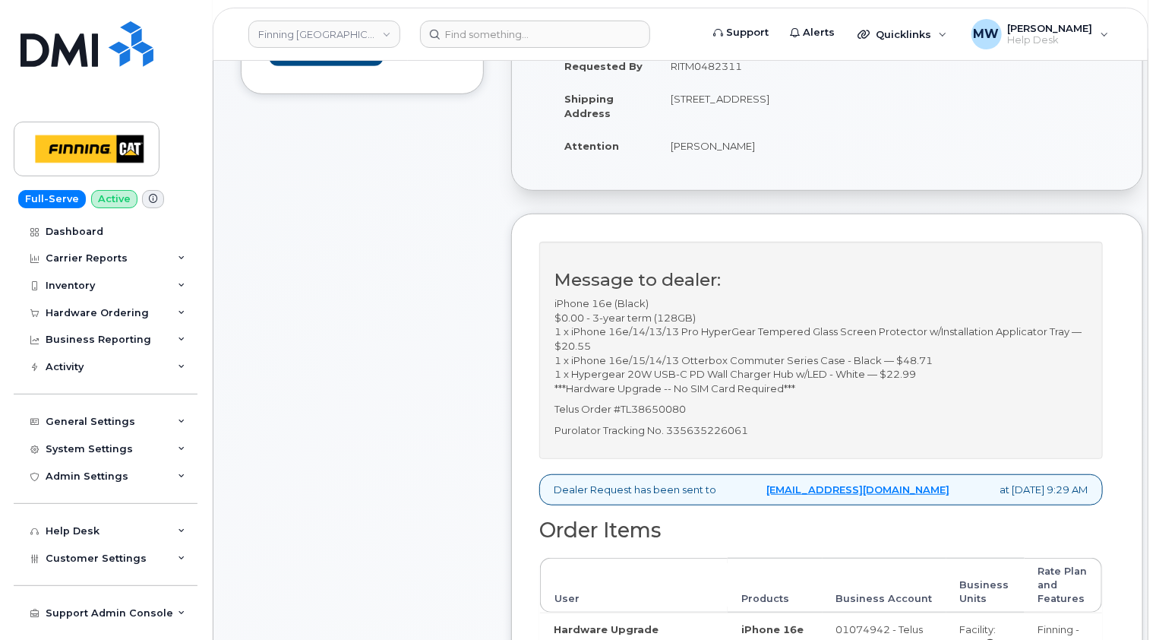
scroll to position [380, 0]
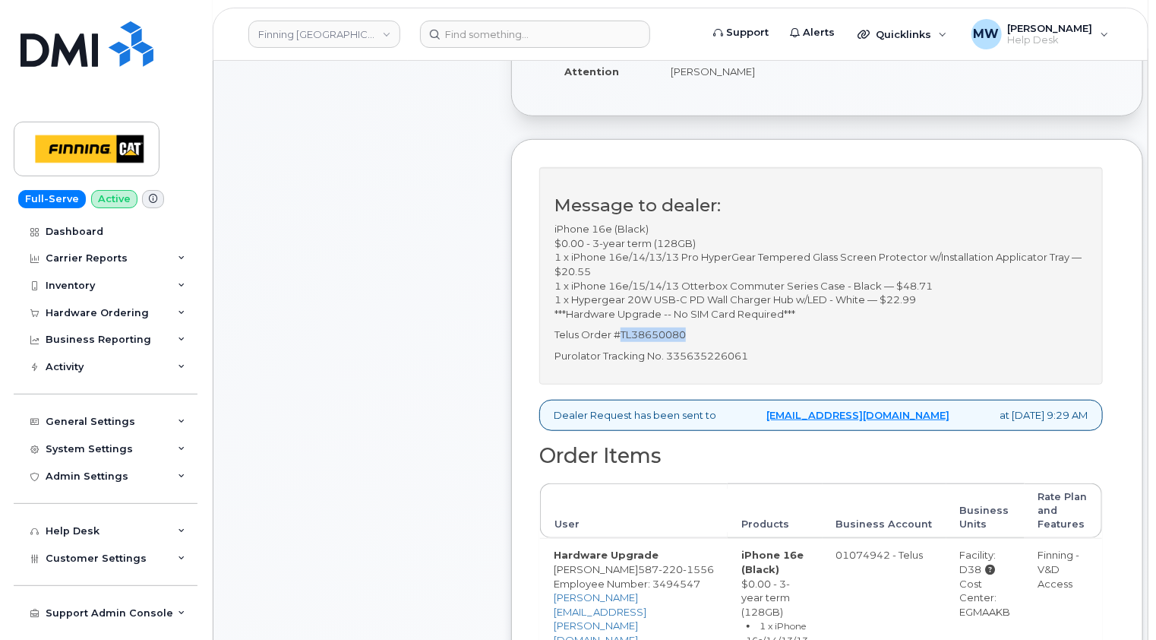
drag, startPoint x: 699, startPoint y: 348, endPoint x: 621, endPoint y: 345, distance: 77.5
click at [621, 342] on p "Telus Order #TL38650080" at bounding box center [821, 334] width 533 height 14
copy p "TL38650080"
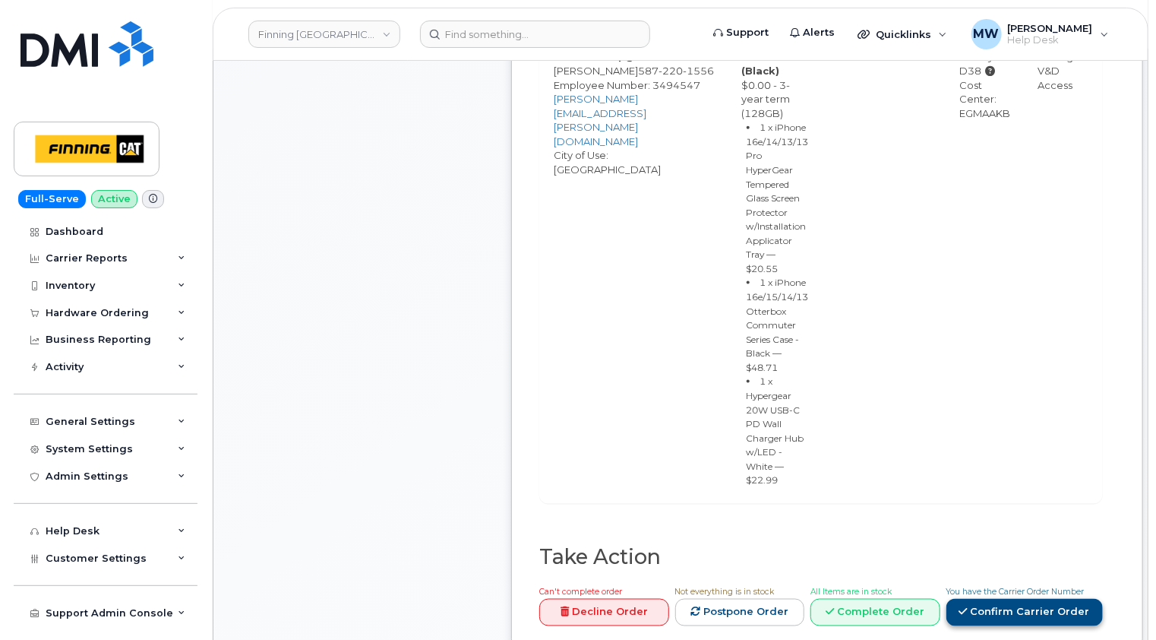
scroll to position [988, 0]
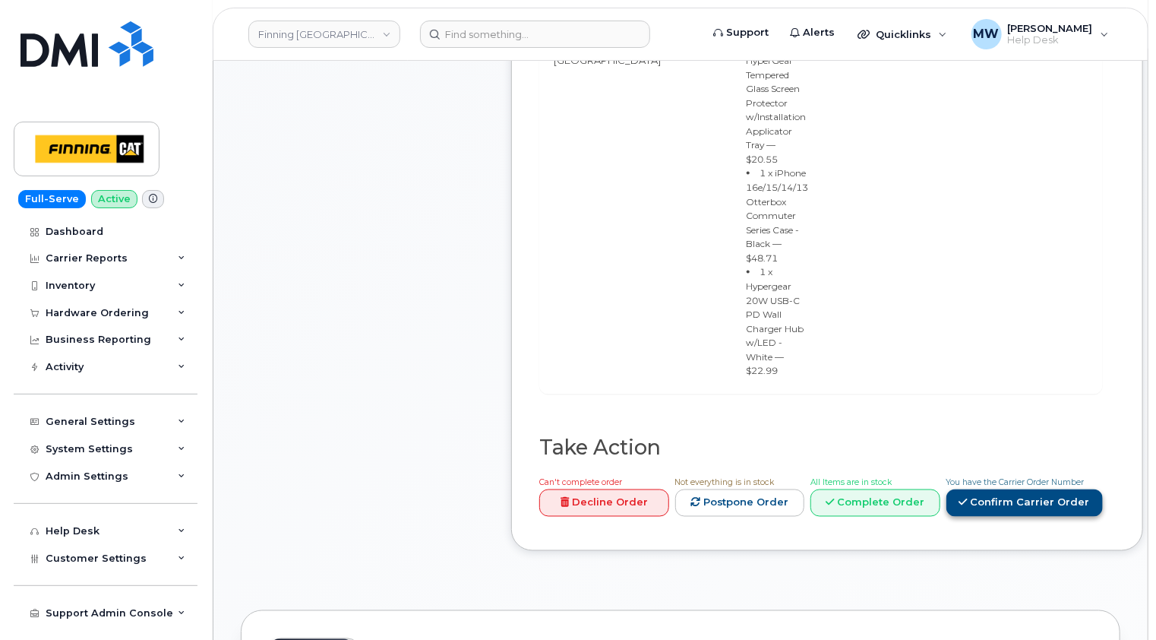
click at [1002, 489] on link "Confirm Carrier Order" at bounding box center [1025, 503] width 156 height 28
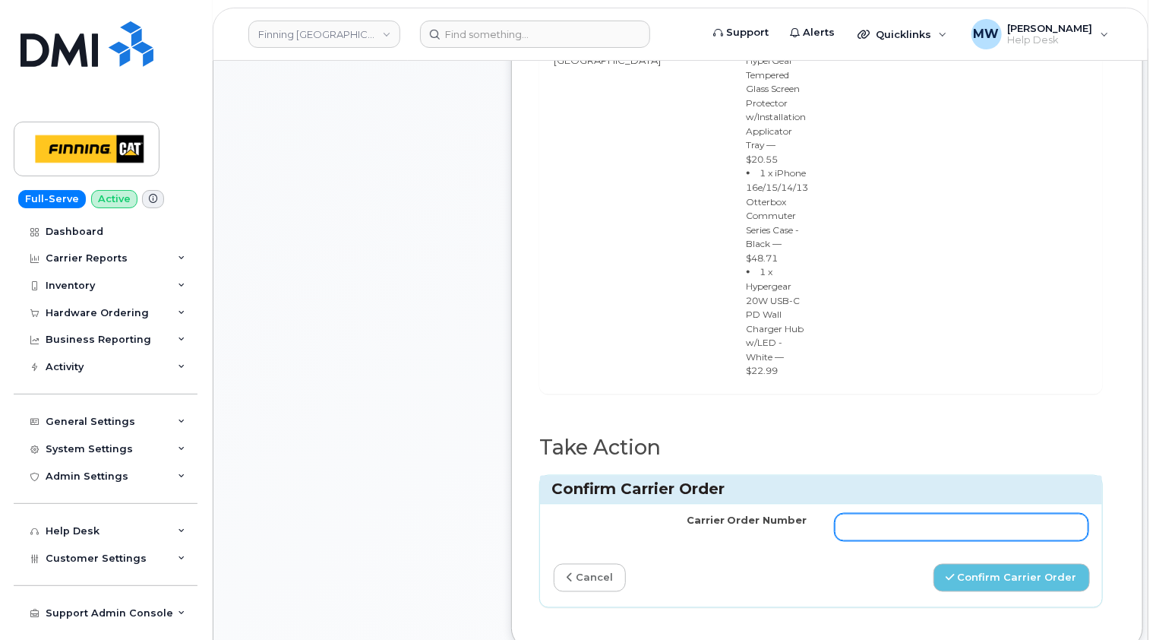
click at [835, 514] on input "Carrier Order Number" at bounding box center [962, 527] width 254 height 27
paste input "TL38650080"
type input "TL38650080"
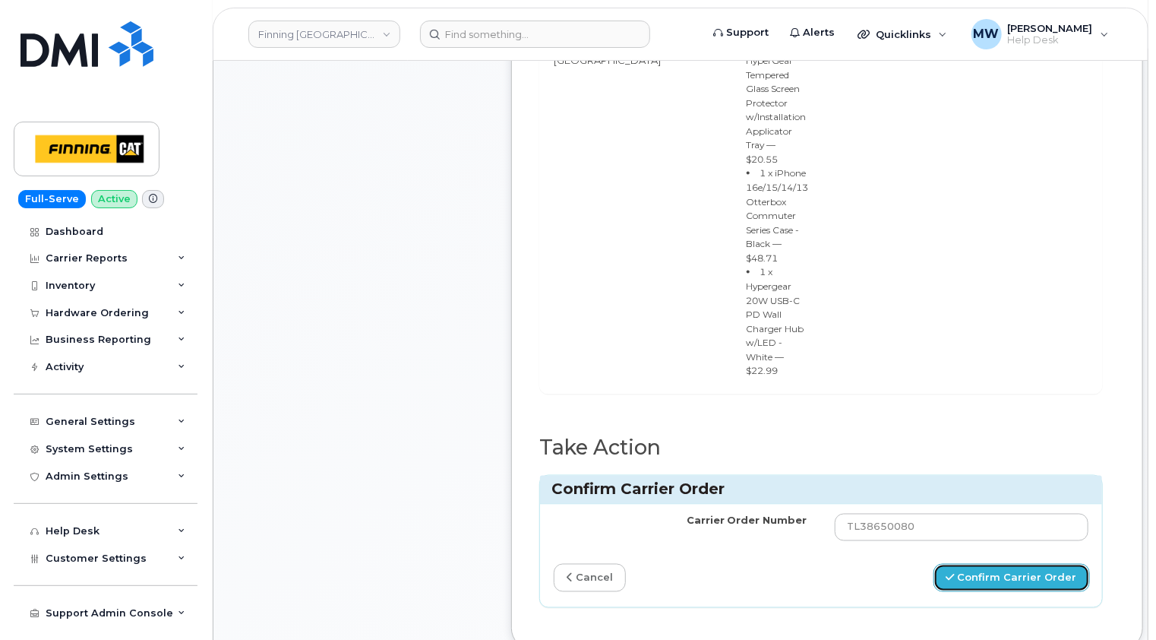
click at [997, 564] on button "Confirm Carrier Order" at bounding box center [1012, 578] width 156 height 28
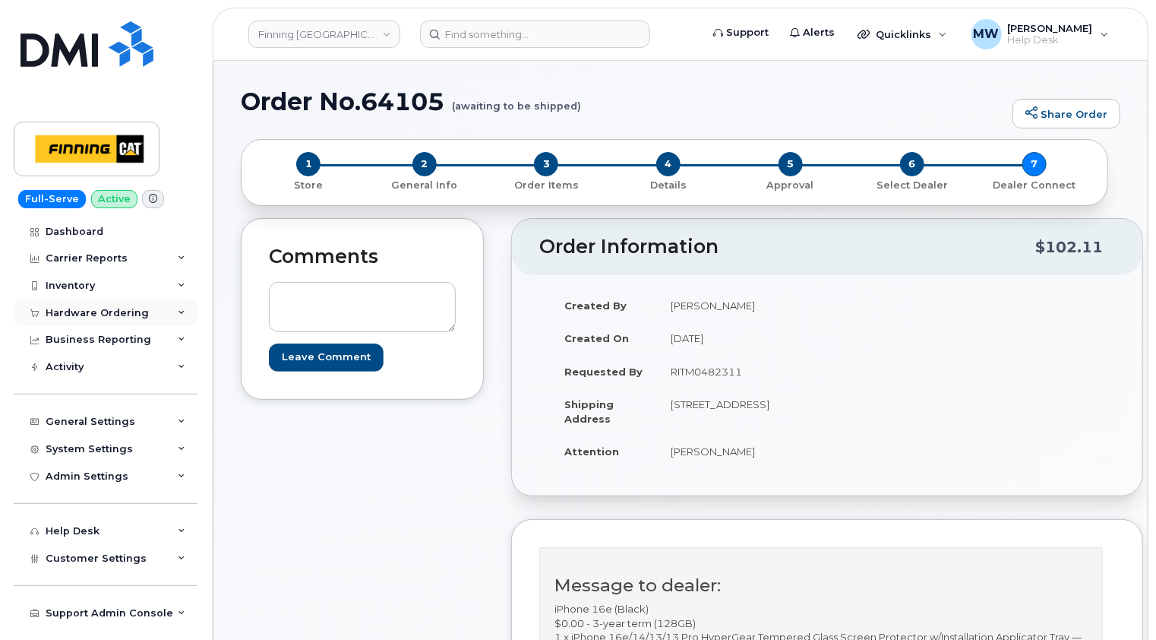
click at [94, 308] on div "Hardware Ordering" at bounding box center [97, 313] width 103 height 12
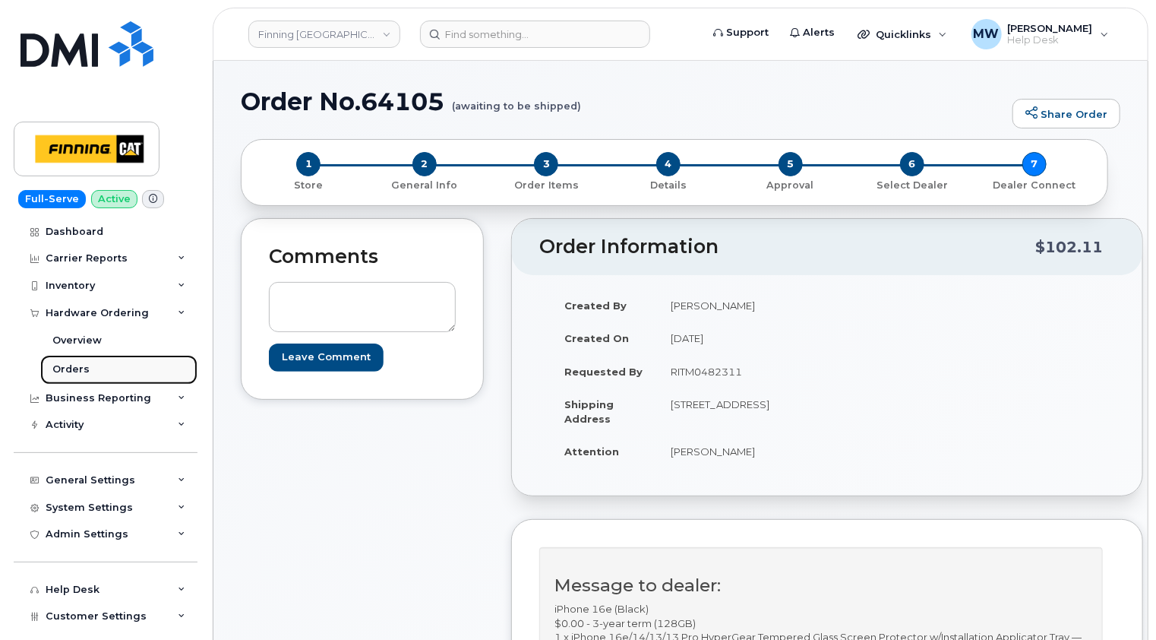
click at [72, 365] on div "Orders" at bounding box center [70, 369] width 37 height 14
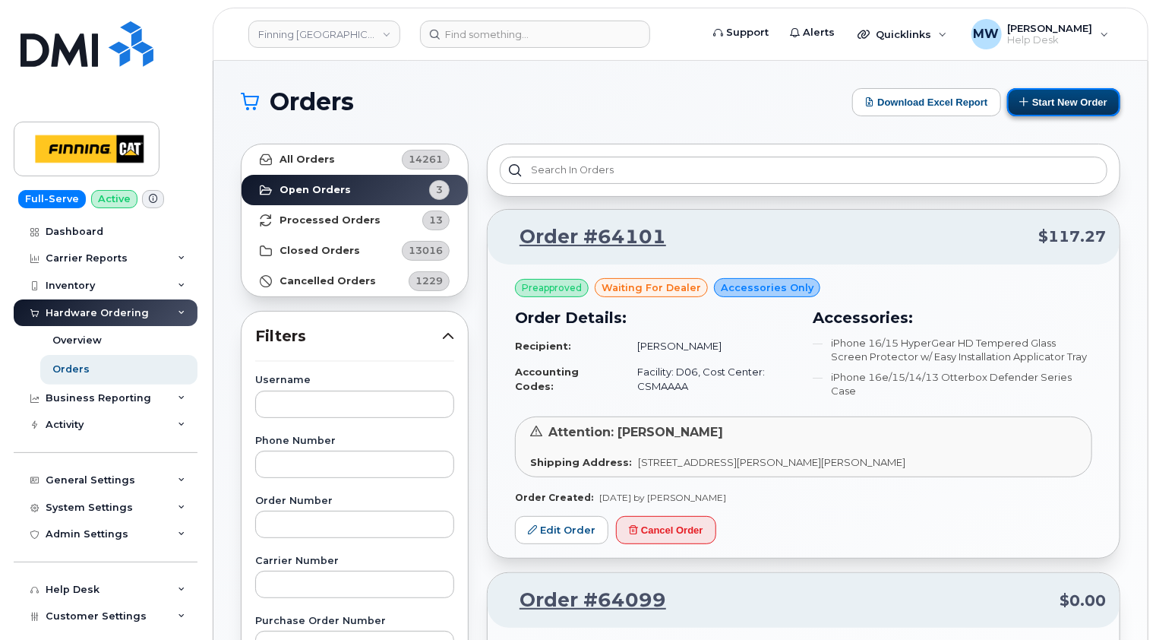
click at [1057, 102] on button "Start New Order" at bounding box center [1063, 102] width 113 height 28
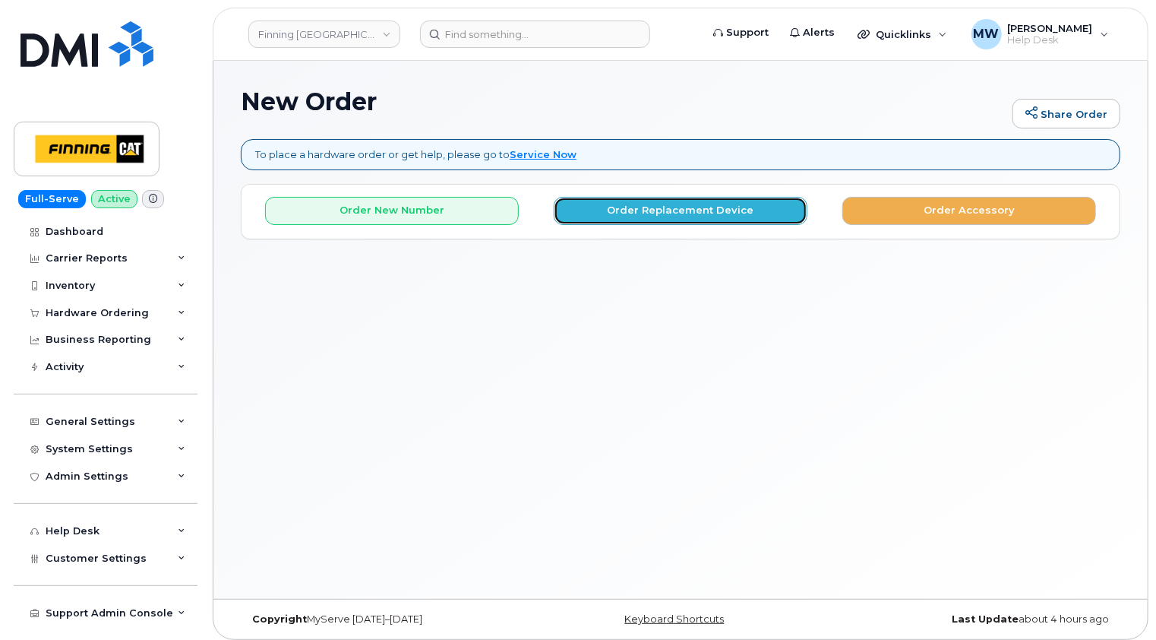
click at [653, 217] on button "Order Replacement Device" at bounding box center [681, 211] width 254 height 28
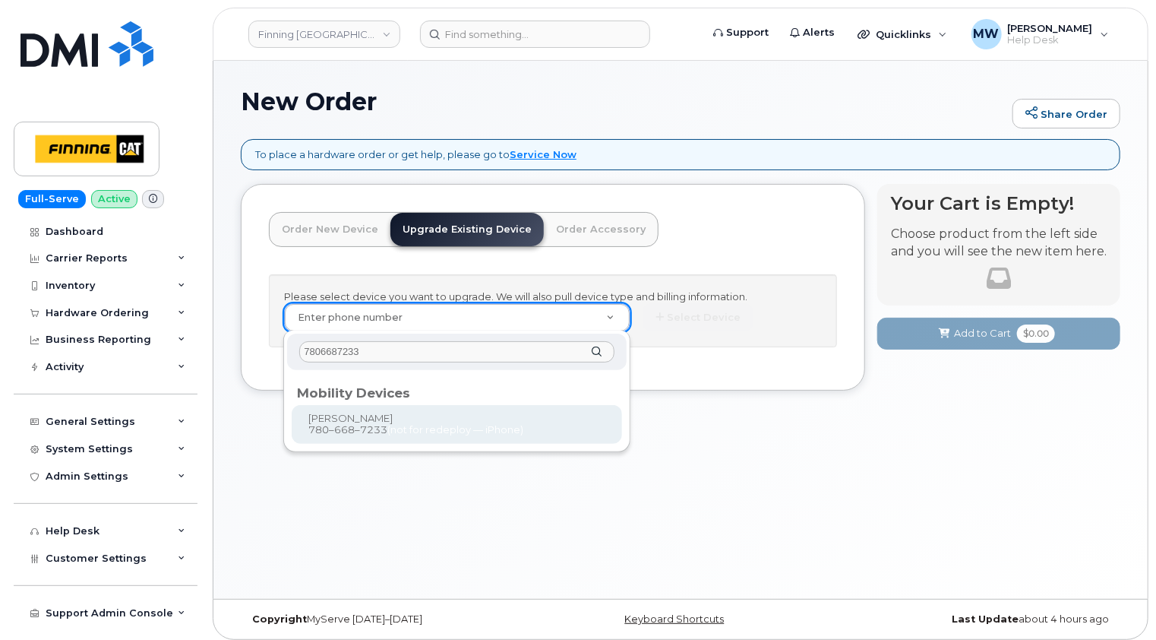
type input "7806687233"
type input "338770"
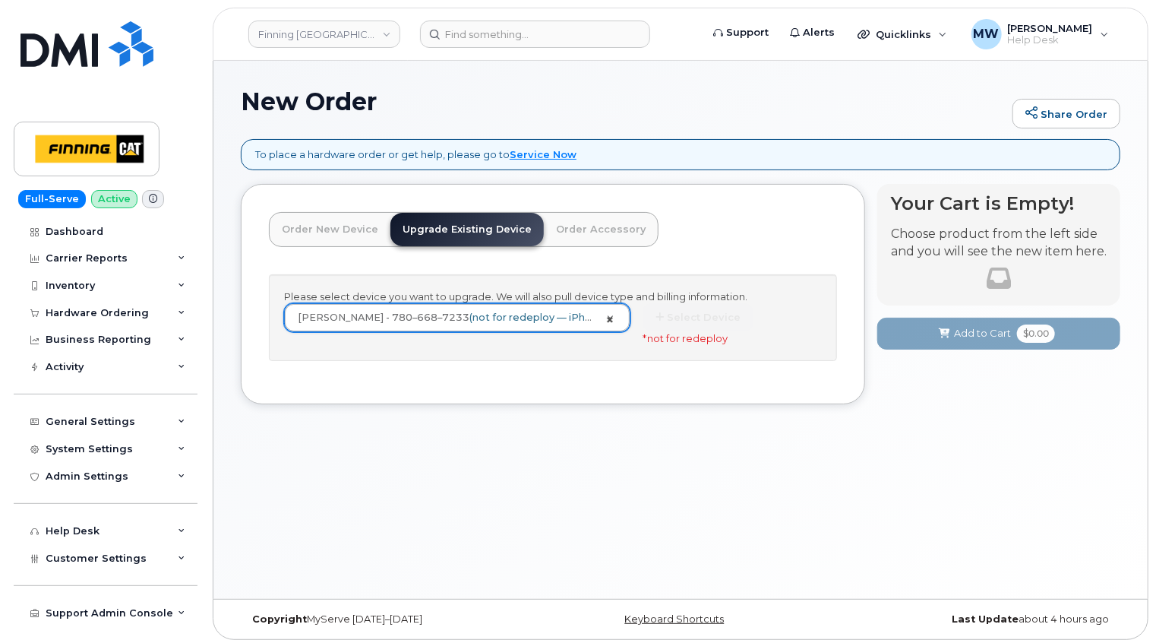
click at [610, 318] on link "Kevin Parkes - 780–668–7233 (not for redeploy — iPhone)" at bounding box center [457, 317] width 345 height 27
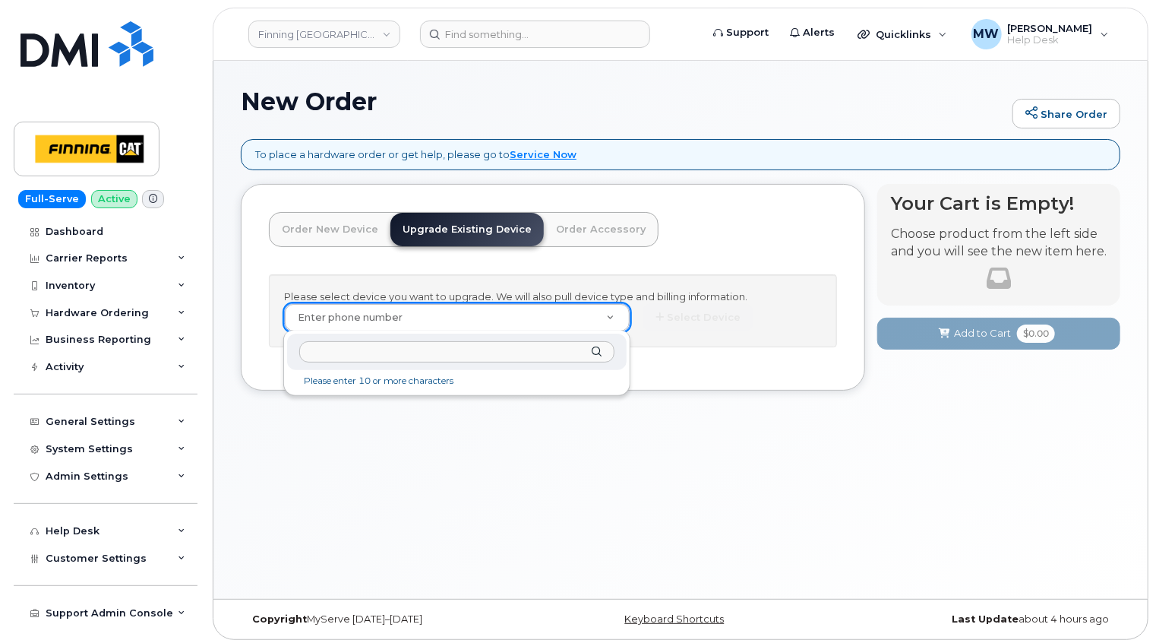
paste input "7806687233"
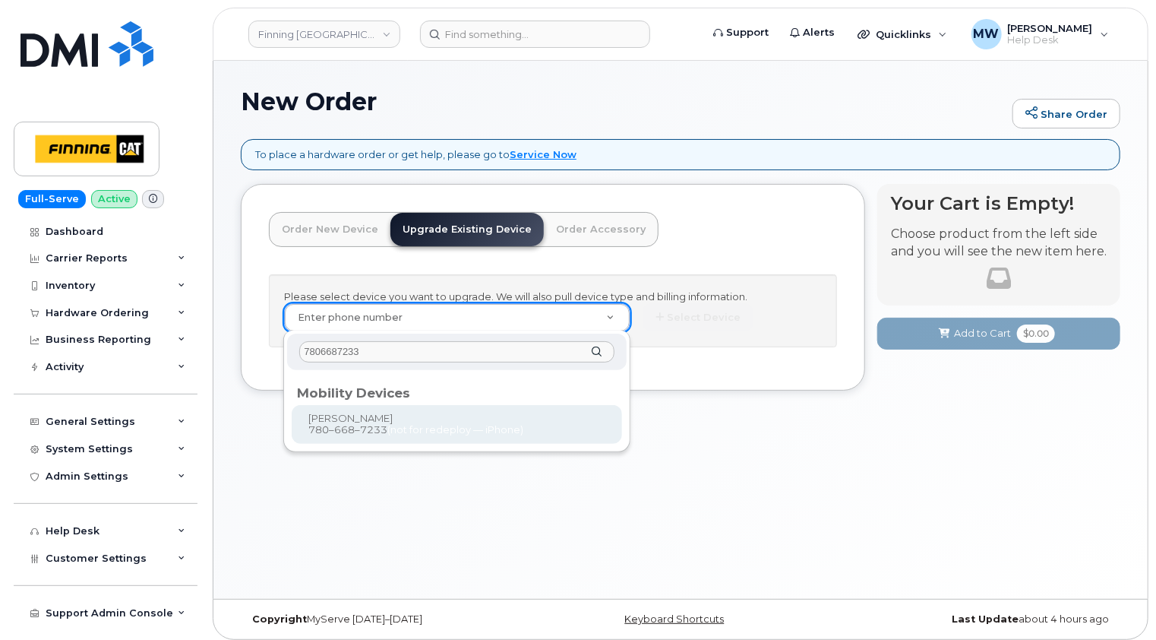
type input "7806687233"
type input "338770"
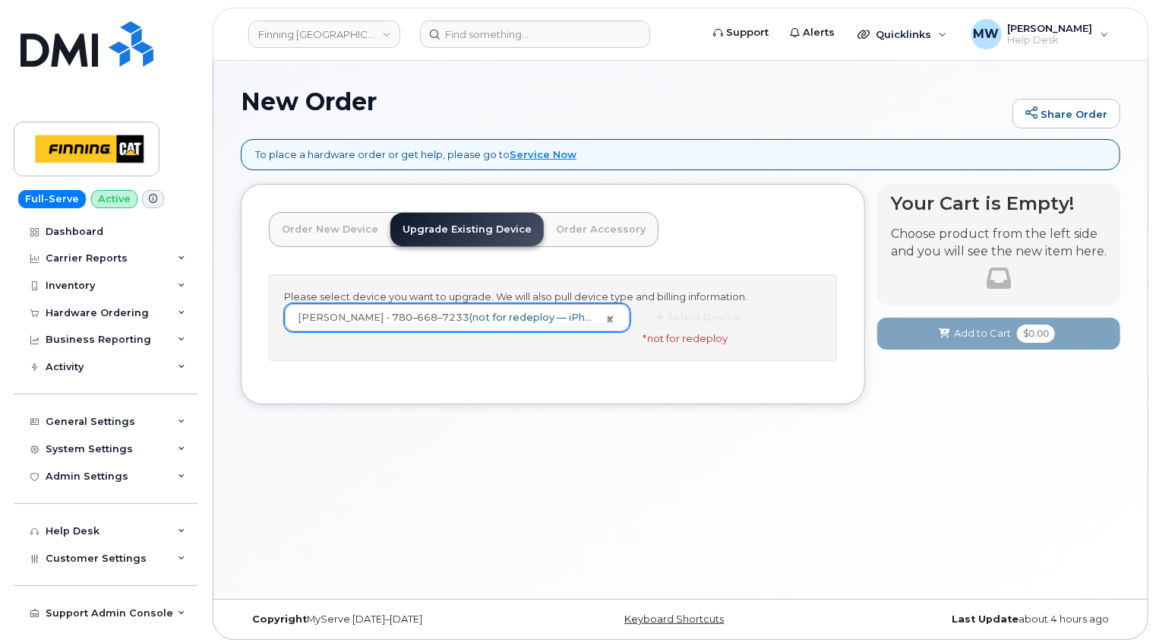
click at [705, 317] on div "Select Device * not for redeploy" at bounding box center [732, 324] width 179 height 42
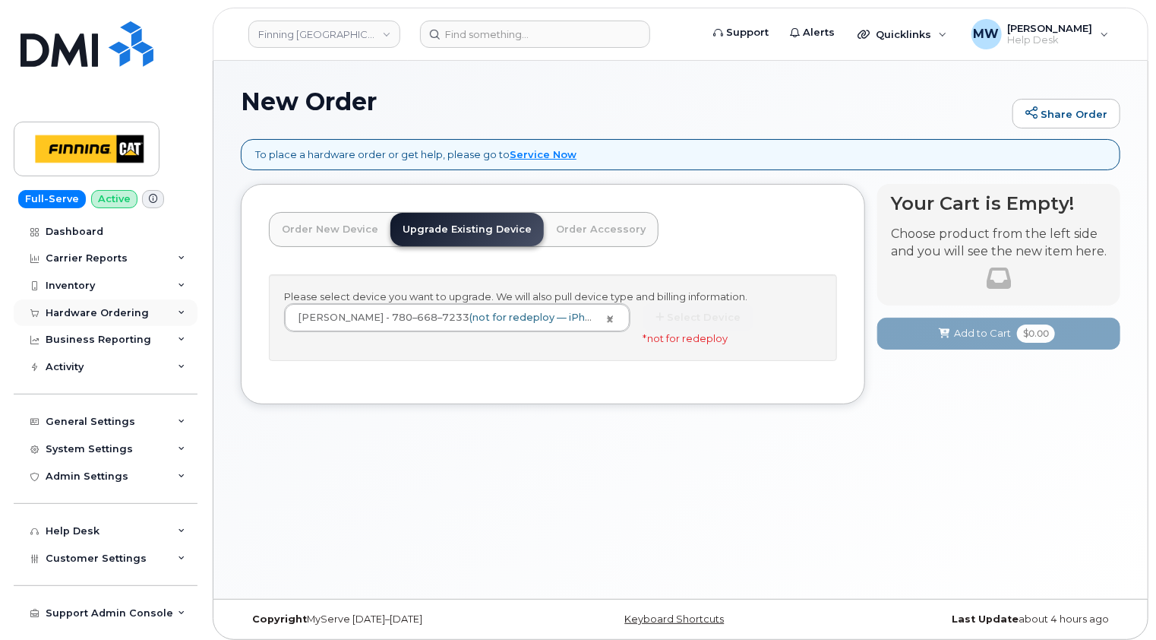
click at [96, 309] on div "Hardware Ordering" at bounding box center [97, 313] width 103 height 12
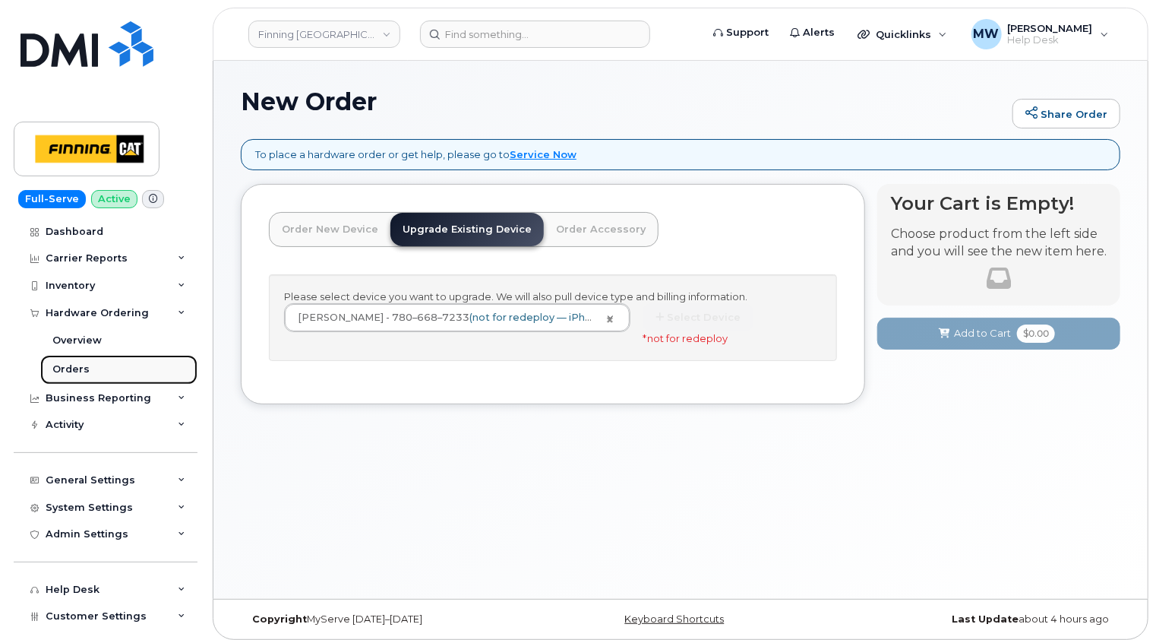
click at [74, 368] on div "Orders" at bounding box center [70, 369] width 37 height 14
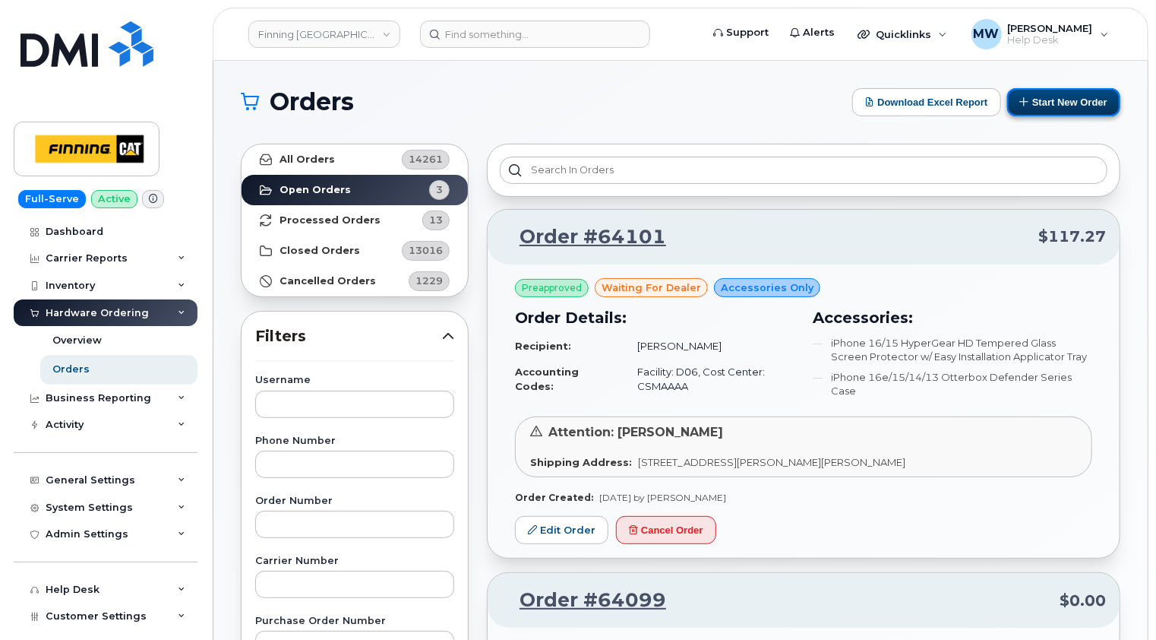
click at [1080, 105] on button "Start New Order" at bounding box center [1063, 102] width 113 height 28
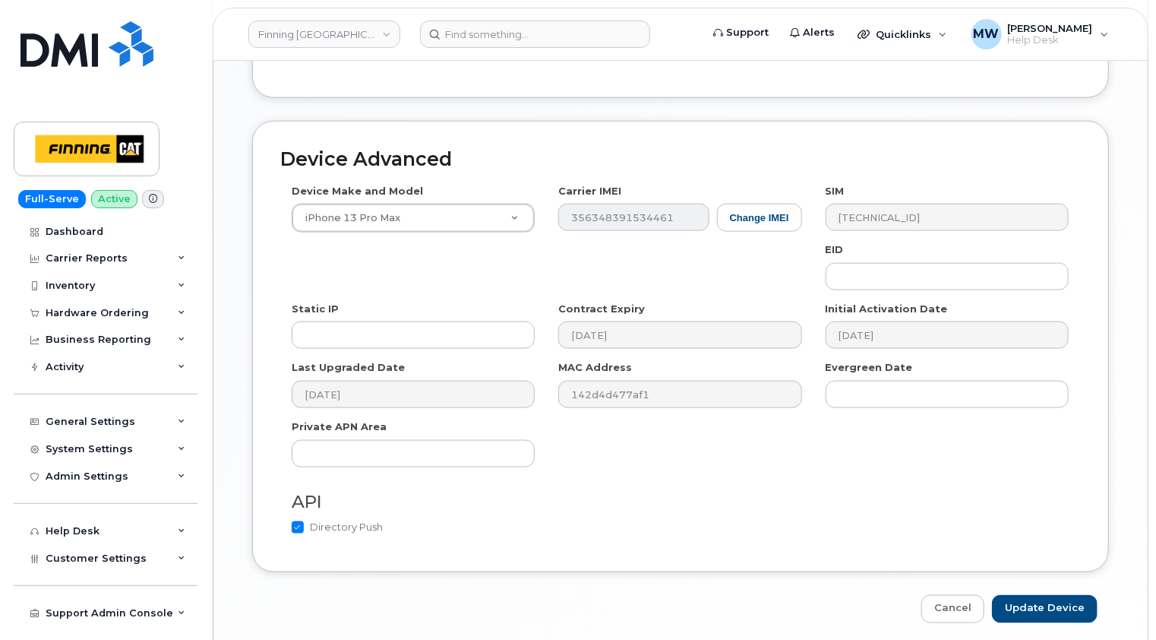
scroll to position [908, 0]
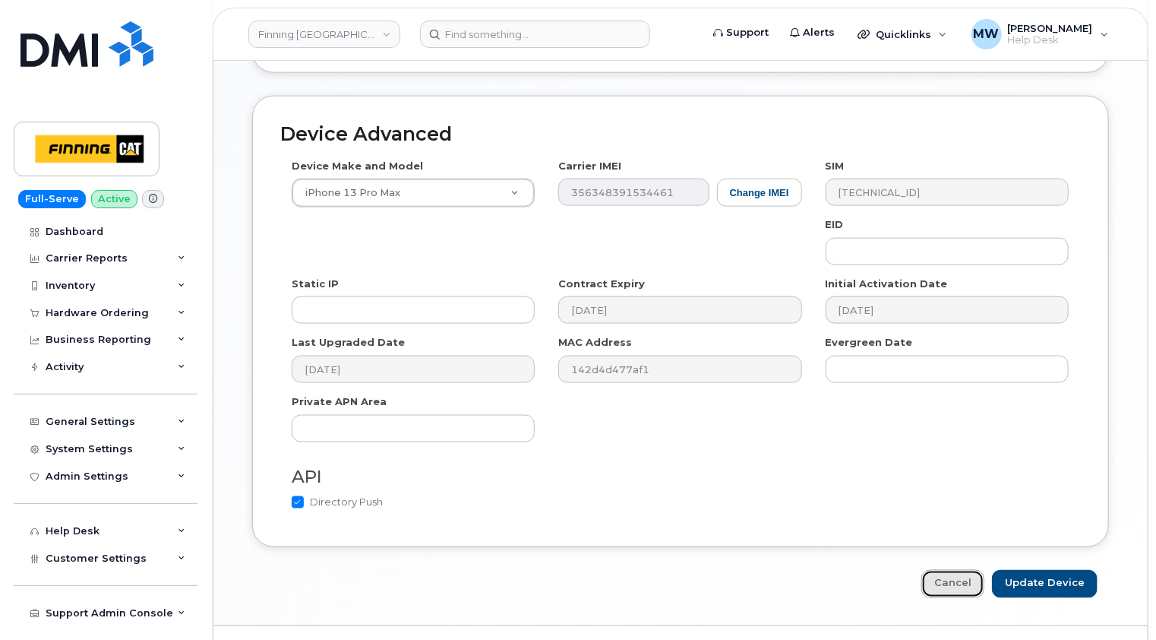
click at [951, 570] on link "Cancel" at bounding box center [952, 584] width 63 height 28
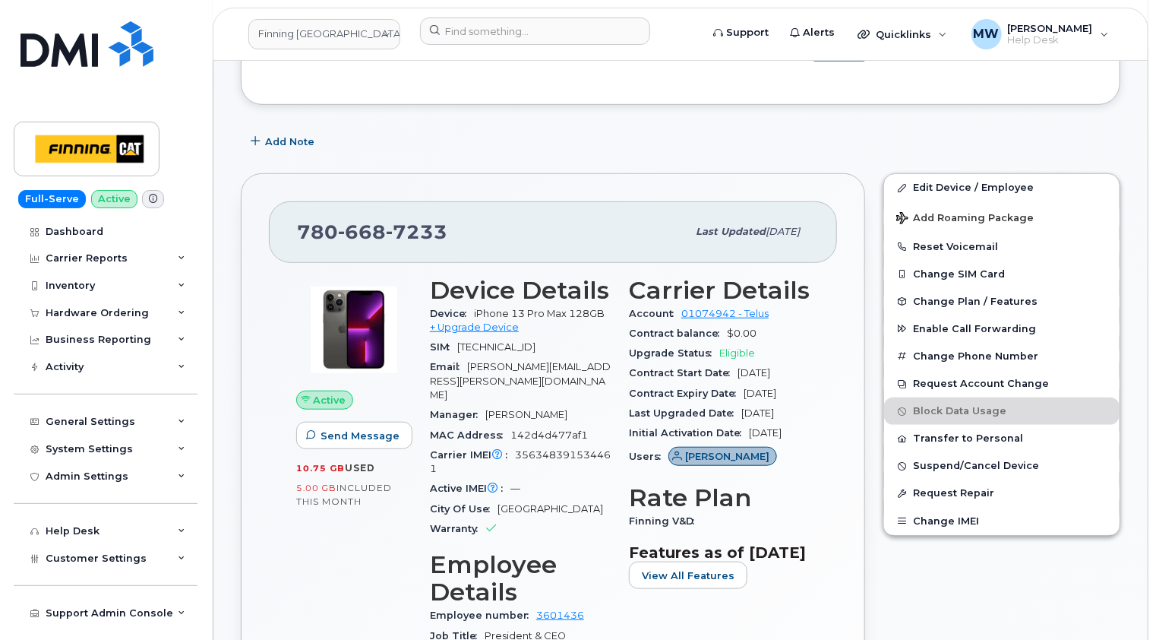
scroll to position [456, 0]
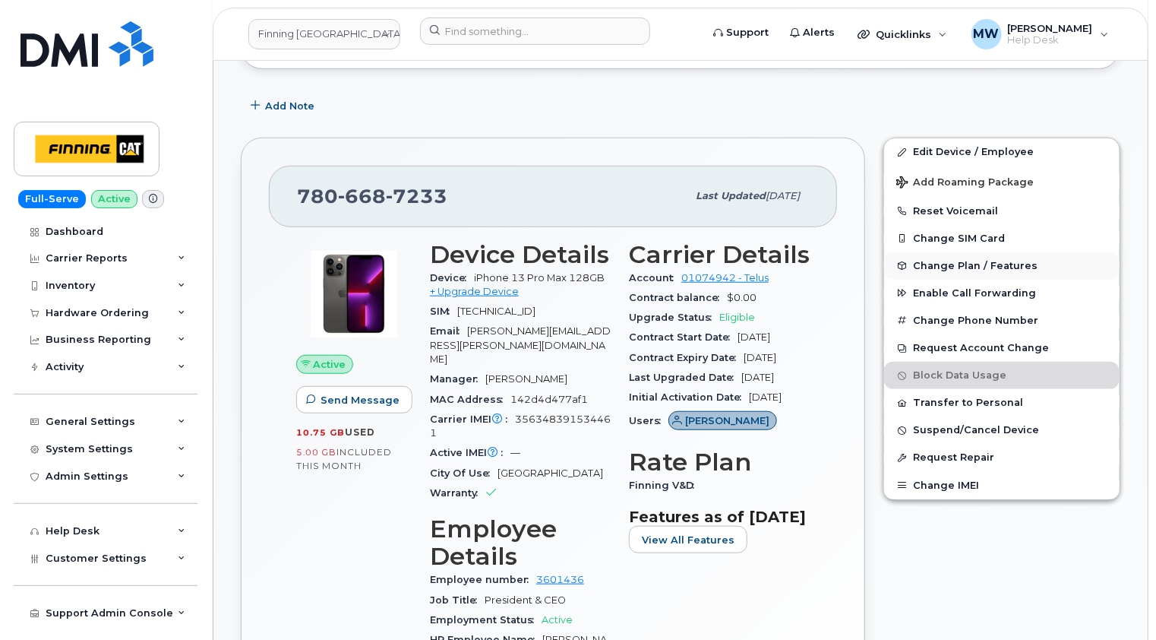
click at [960, 266] on span "Change Plan / Features" at bounding box center [975, 265] width 125 height 11
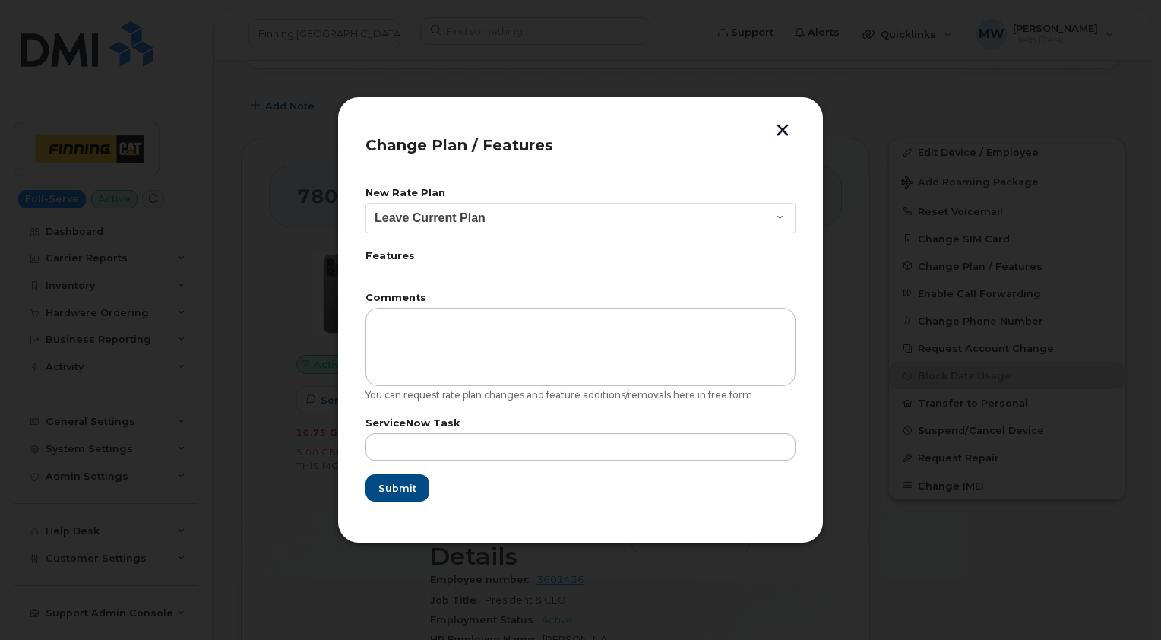
click at [782, 129] on button "button" at bounding box center [782, 132] width 23 height 16
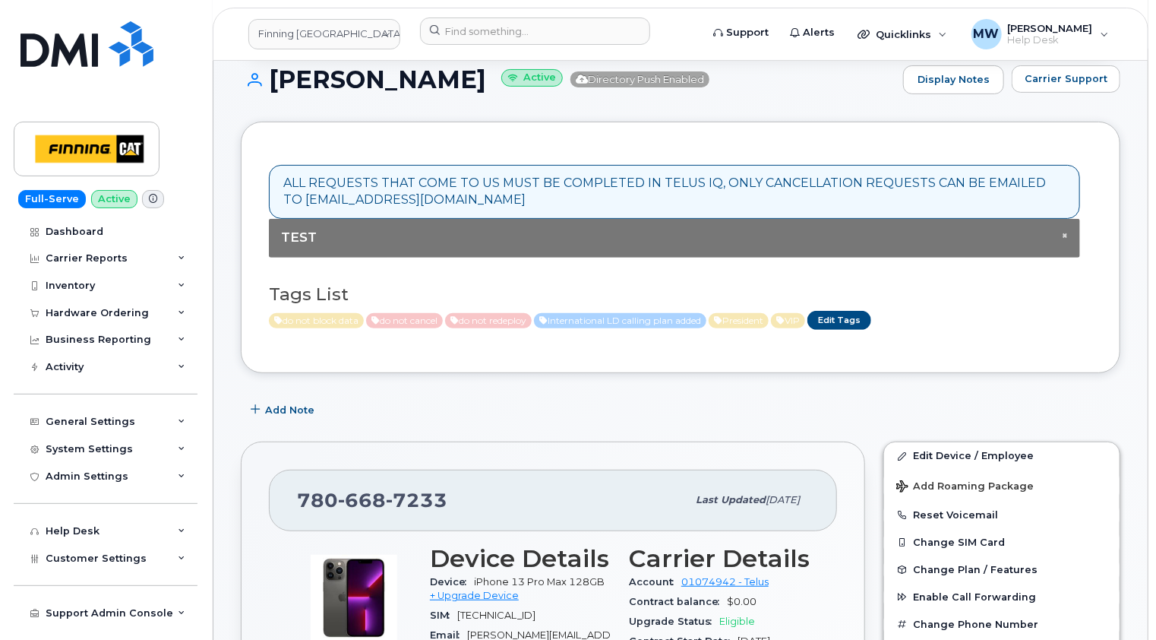
scroll to position [0, 0]
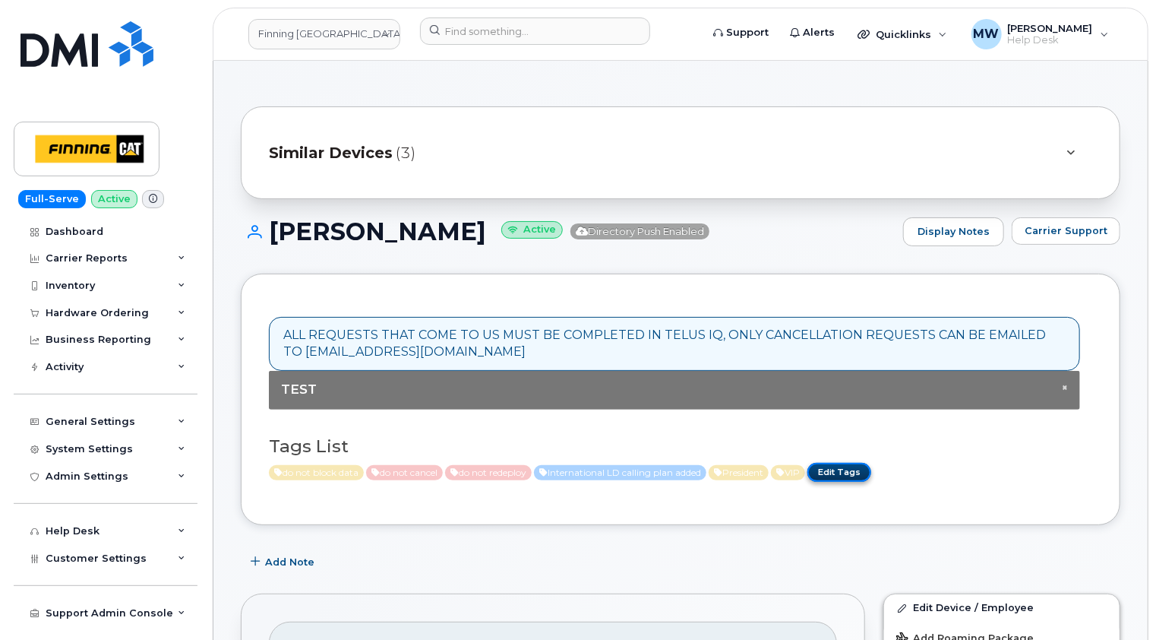
click at [871, 473] on link "Edit Tags" at bounding box center [840, 472] width 64 height 19
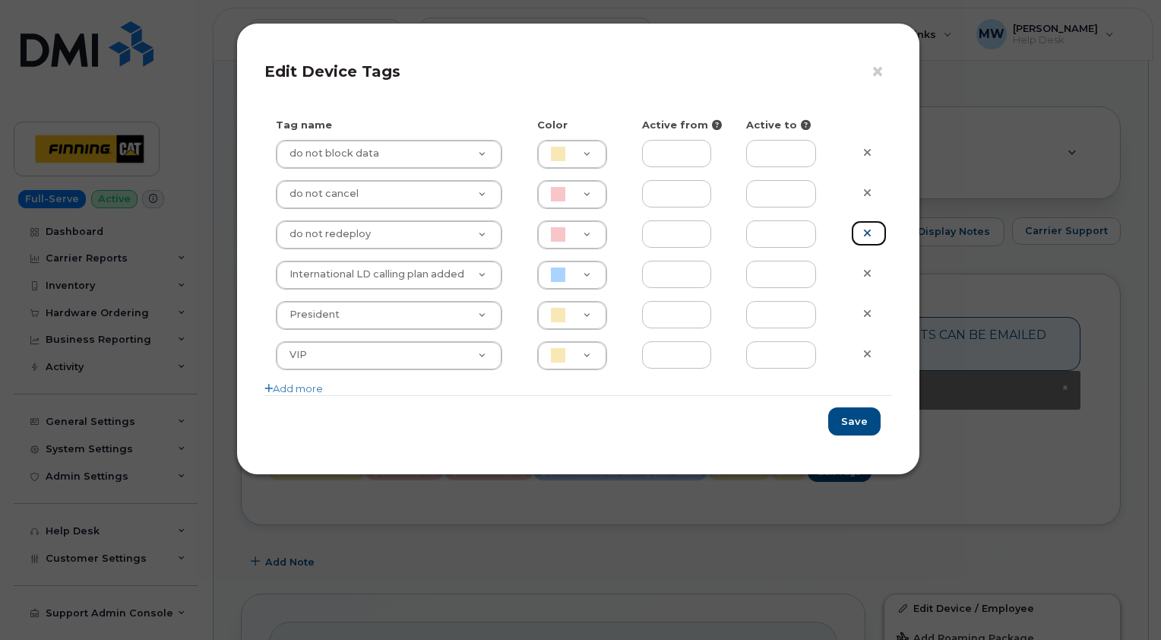
click at [867, 232] on icon at bounding box center [867, 232] width 8 height 11
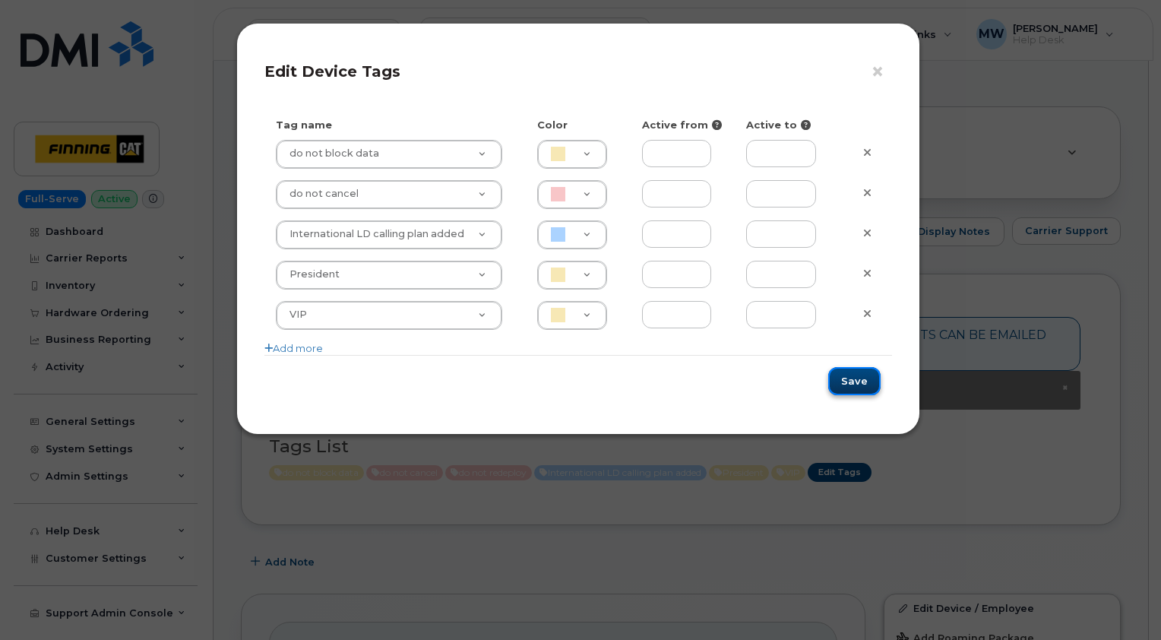
click at [864, 380] on button "Save" at bounding box center [854, 381] width 52 height 28
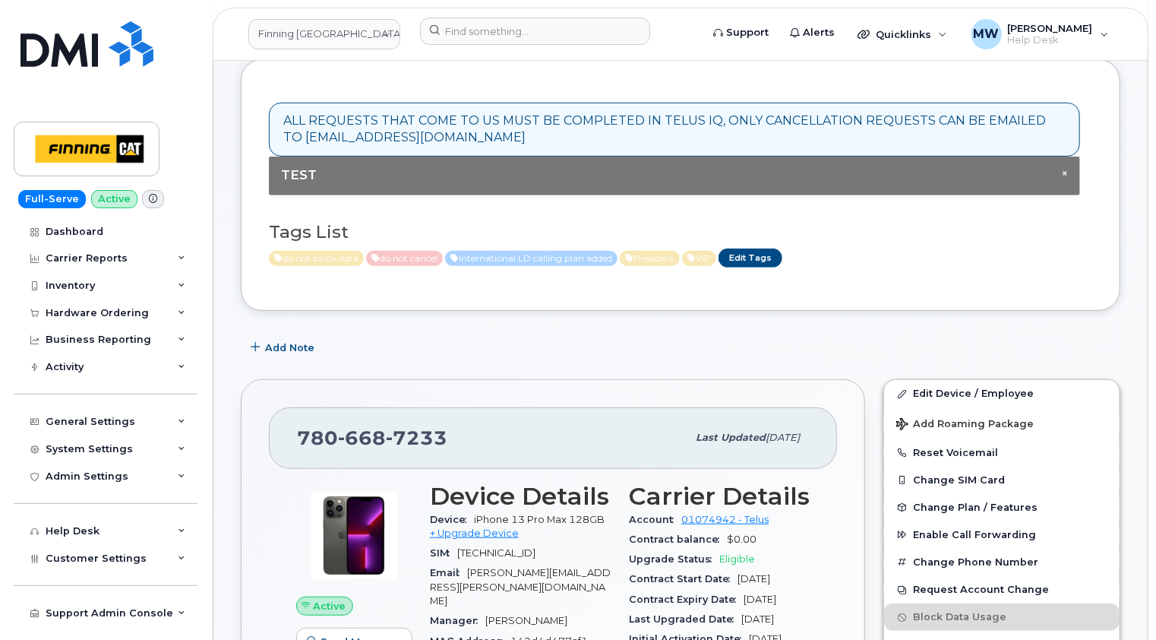
scroll to position [304, 0]
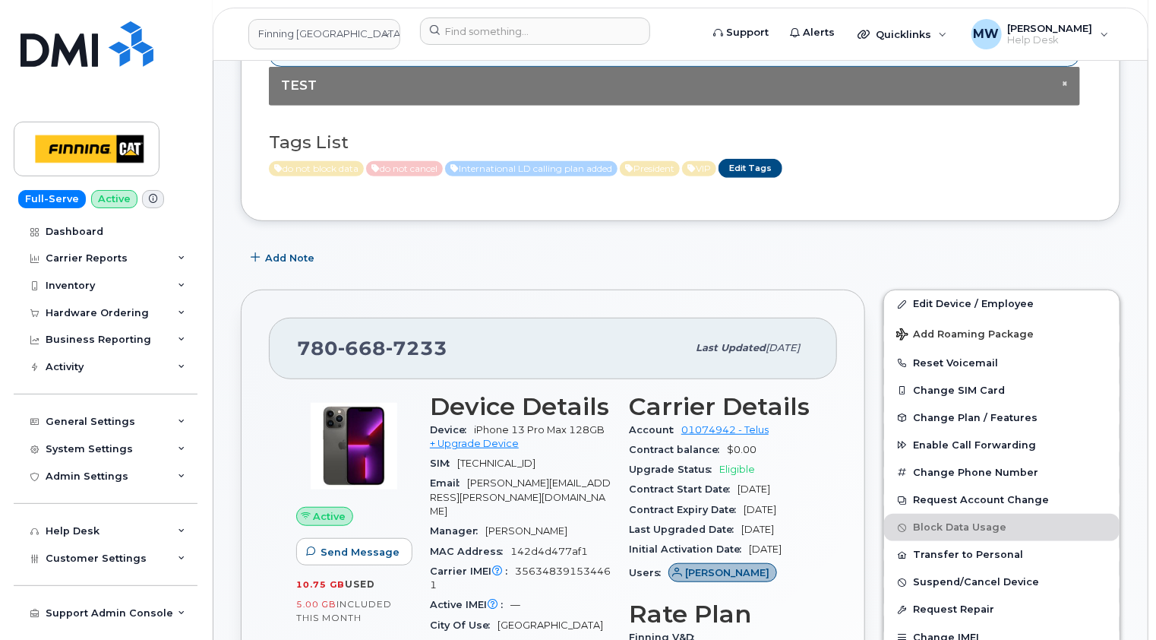
click at [415, 349] on span "7233" at bounding box center [417, 348] width 62 height 23
copy span "780 668 7233"
click at [87, 314] on div "Hardware Ordering" at bounding box center [97, 313] width 103 height 12
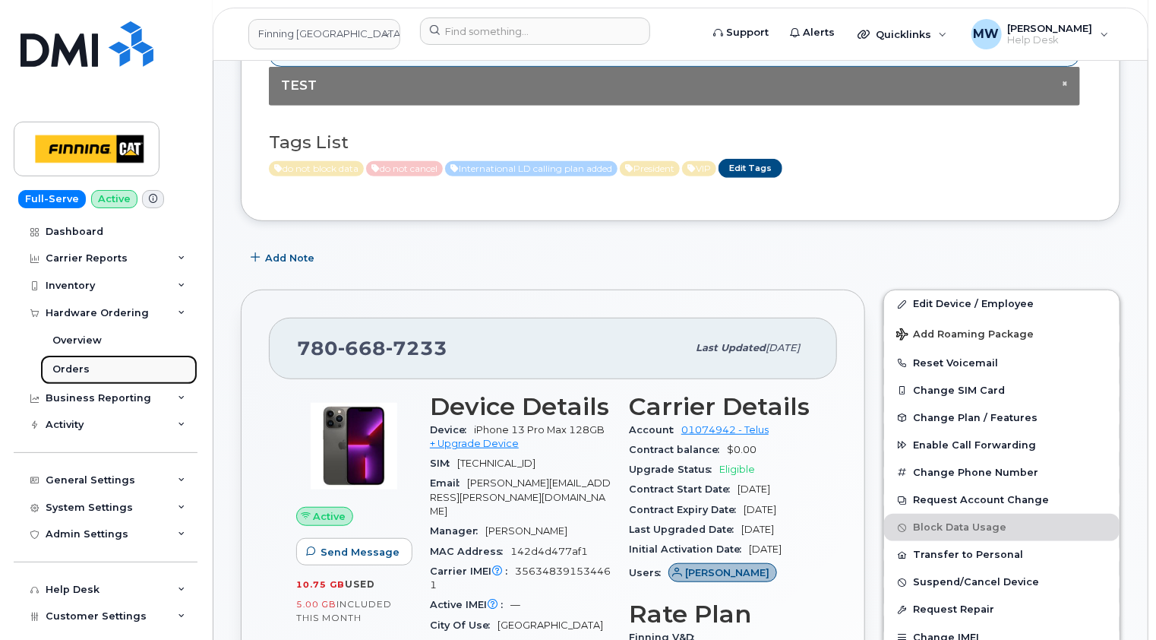
click at [70, 368] on div "Orders" at bounding box center [70, 369] width 37 height 14
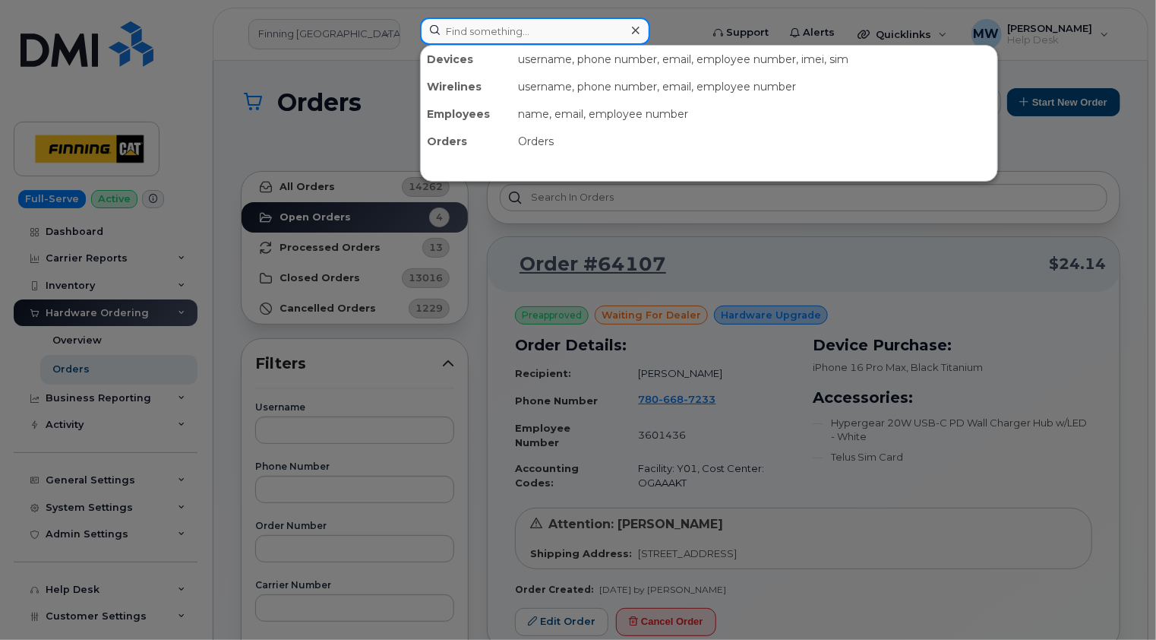
click at [556, 33] on input at bounding box center [535, 30] width 230 height 27
paste input "7807427170"
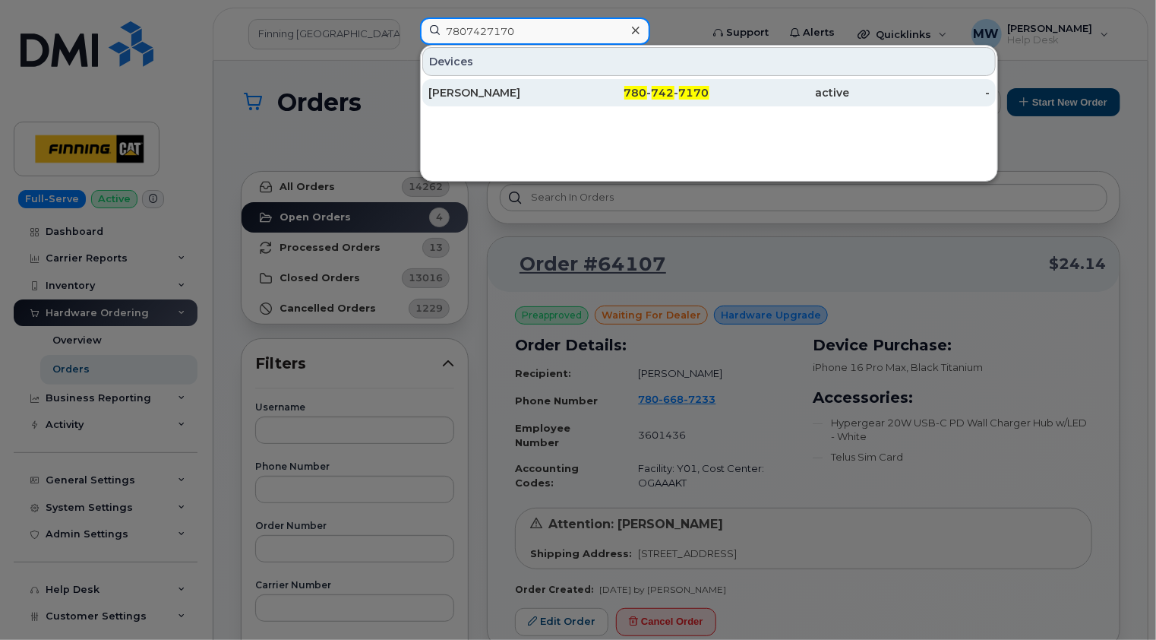
type input "7807427170"
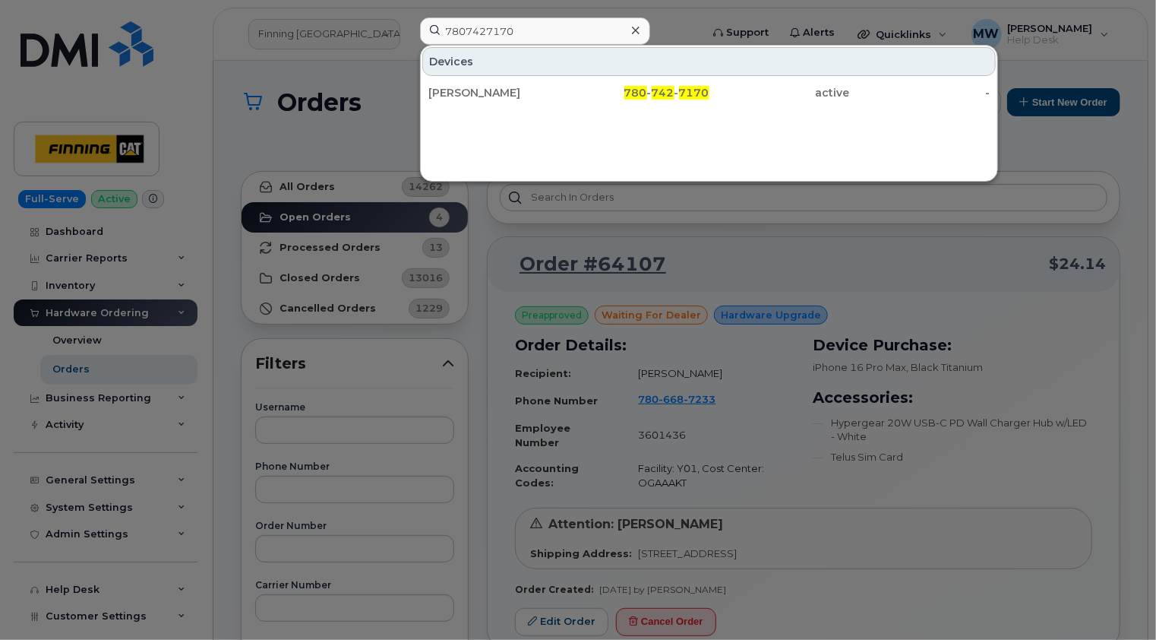
drag, startPoint x: 499, startPoint y: 90, endPoint x: 510, endPoint y: 13, distance: 77.6
click at [499, 90] on div "Michael Hempler" at bounding box center [498, 92] width 141 height 15
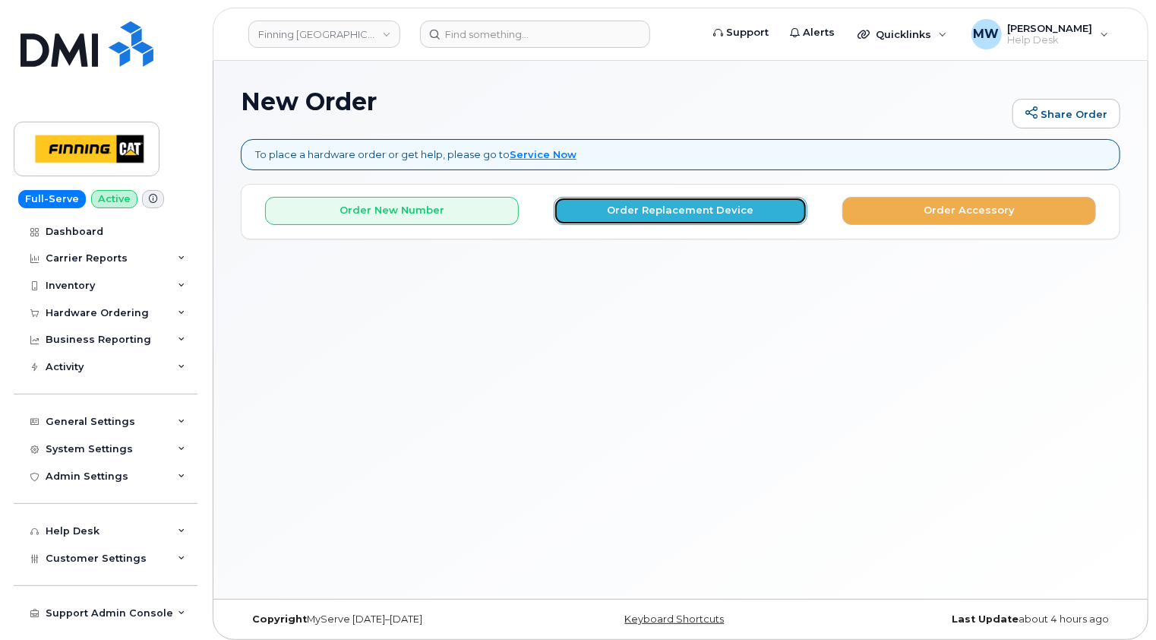
click at [698, 211] on button "Order Replacement Device" at bounding box center [681, 211] width 254 height 28
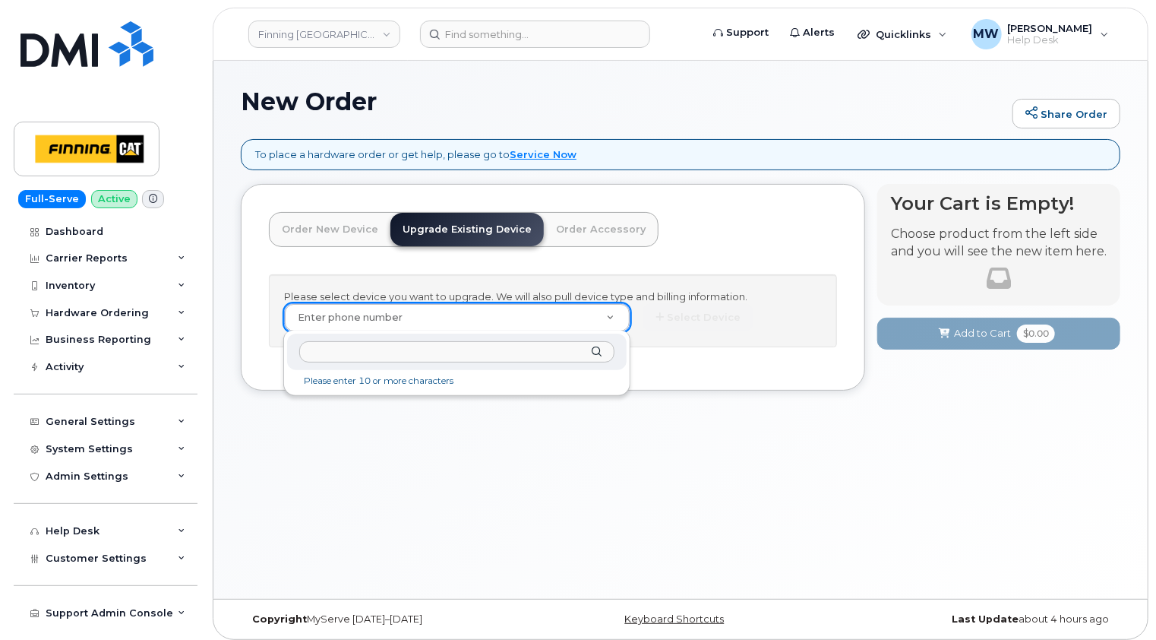
paste input "7806687233"
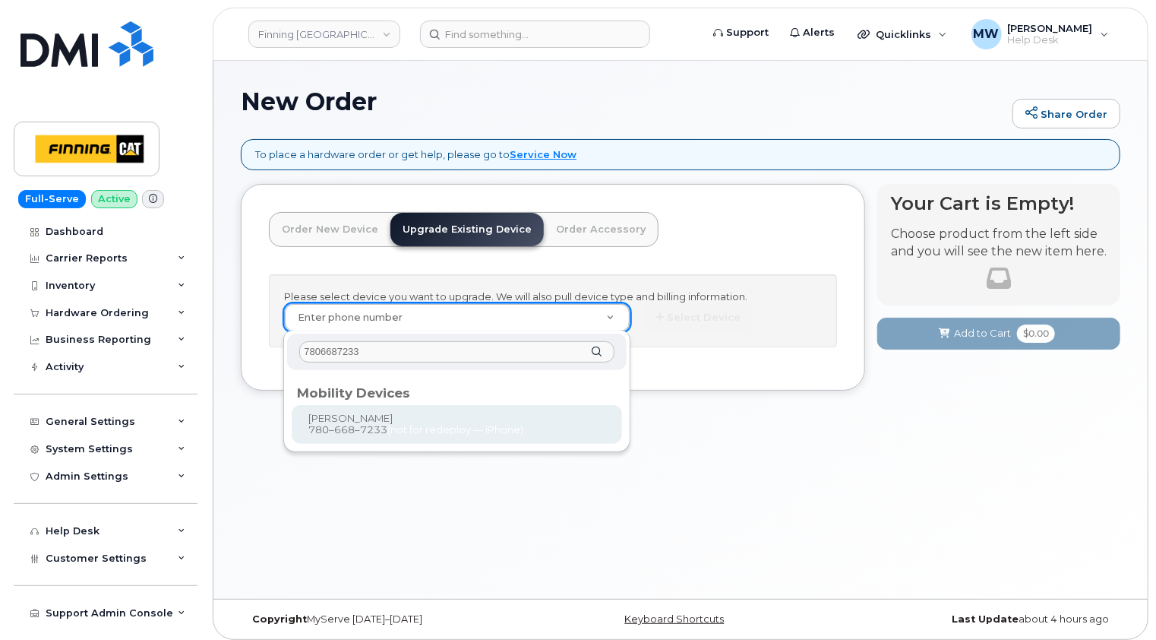
type input "7806687233"
type input "338770"
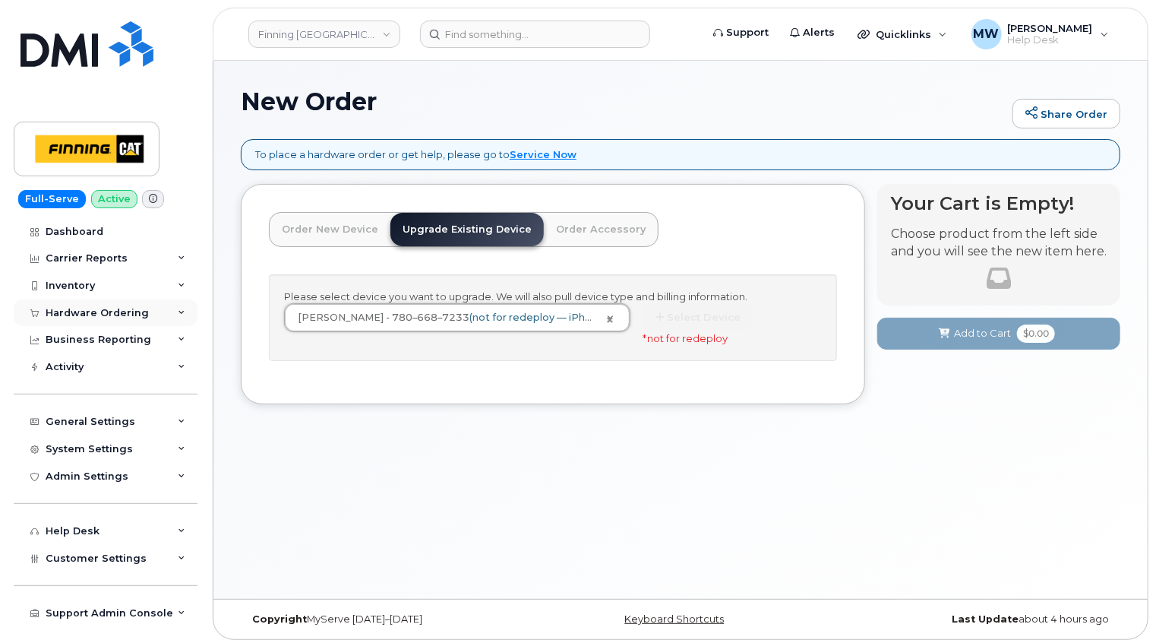
click at [119, 305] on div "Hardware Ordering" at bounding box center [106, 312] width 184 height 27
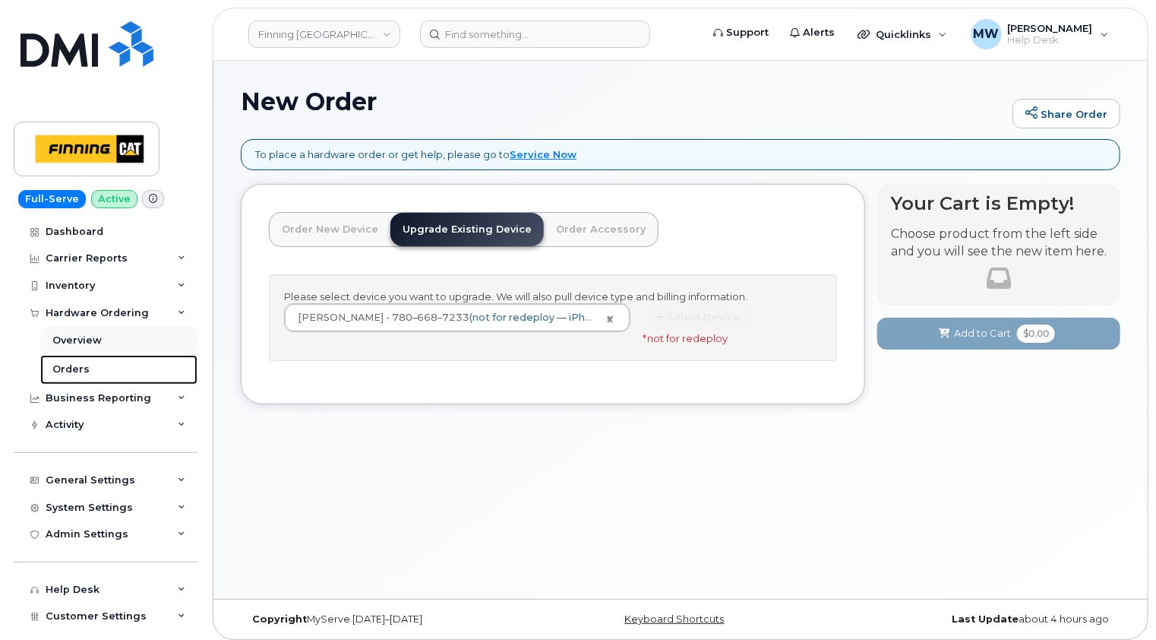
drag, startPoint x: 66, startPoint y: 368, endPoint x: 87, endPoint y: 351, distance: 27.1
click at [66, 368] on div "Orders" at bounding box center [70, 369] width 37 height 14
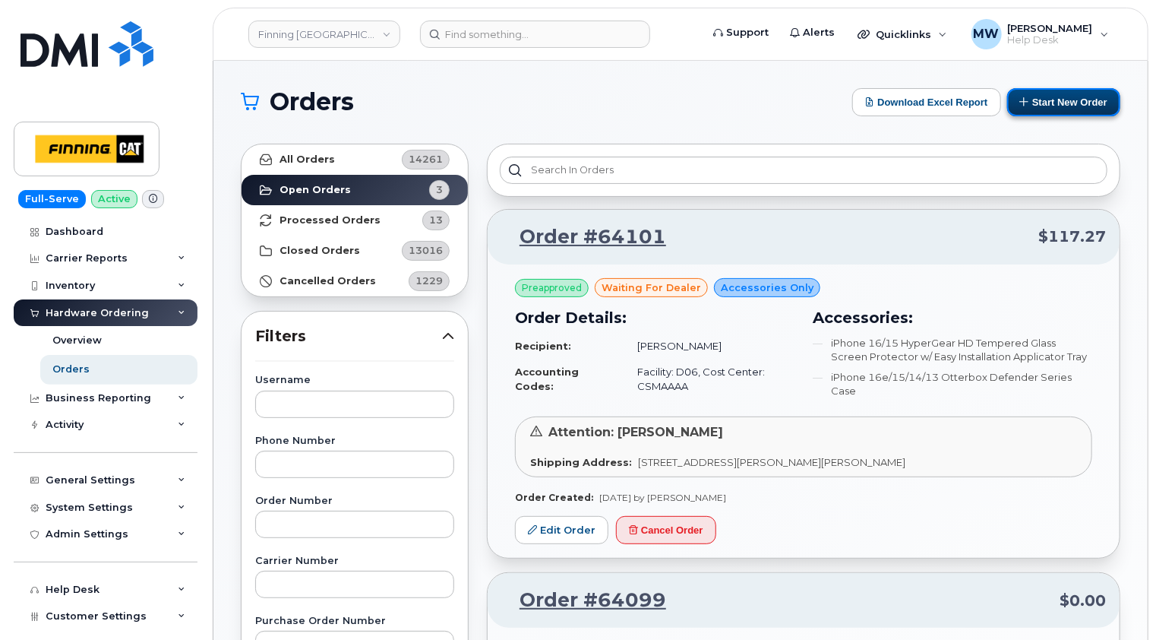
click at [1078, 103] on button "Start New Order" at bounding box center [1063, 102] width 113 height 28
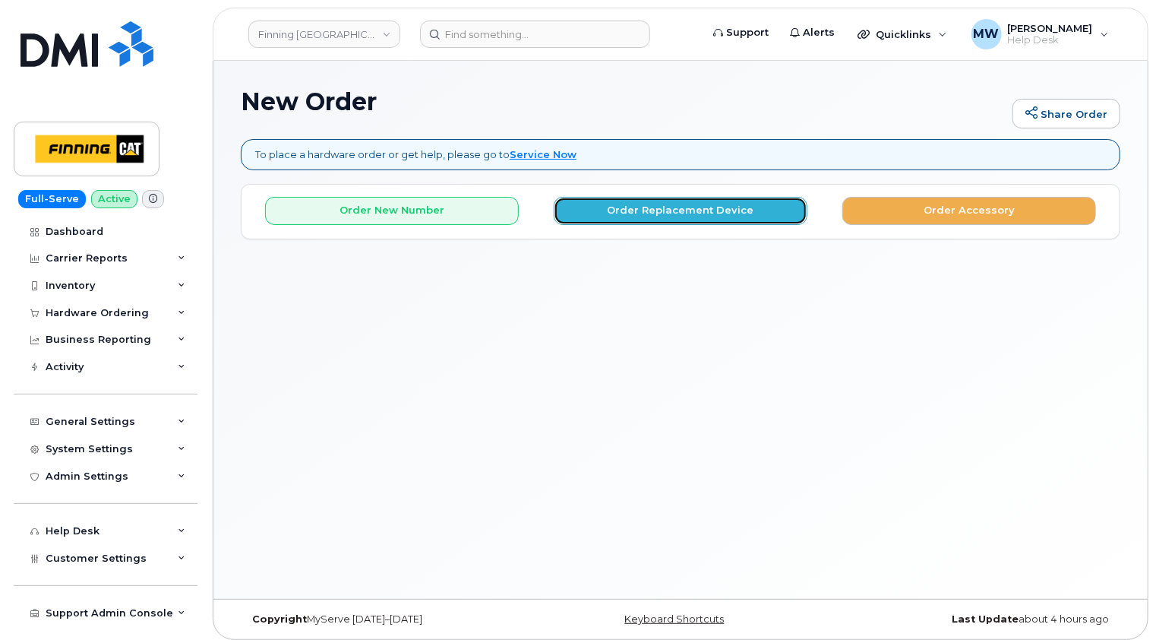
click at [641, 208] on button "Order Replacement Device" at bounding box center [681, 211] width 254 height 28
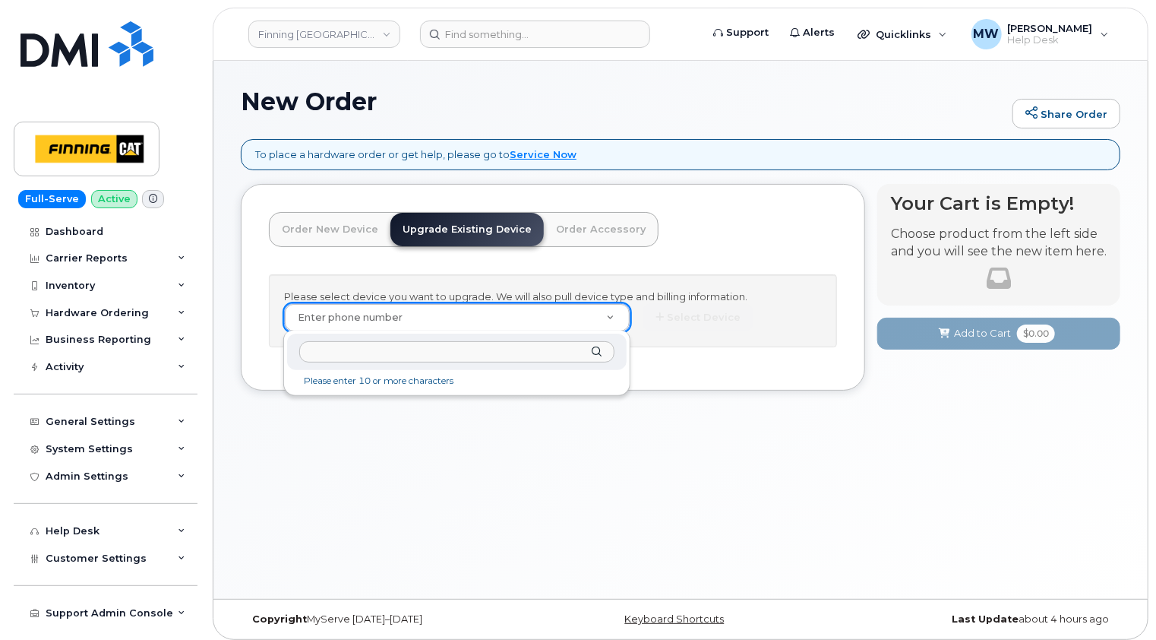
click at [410, 354] on input "text" at bounding box center [456, 352] width 315 height 22
click at [404, 347] on input "text" at bounding box center [456, 352] width 315 height 22
paste input "7806687233"
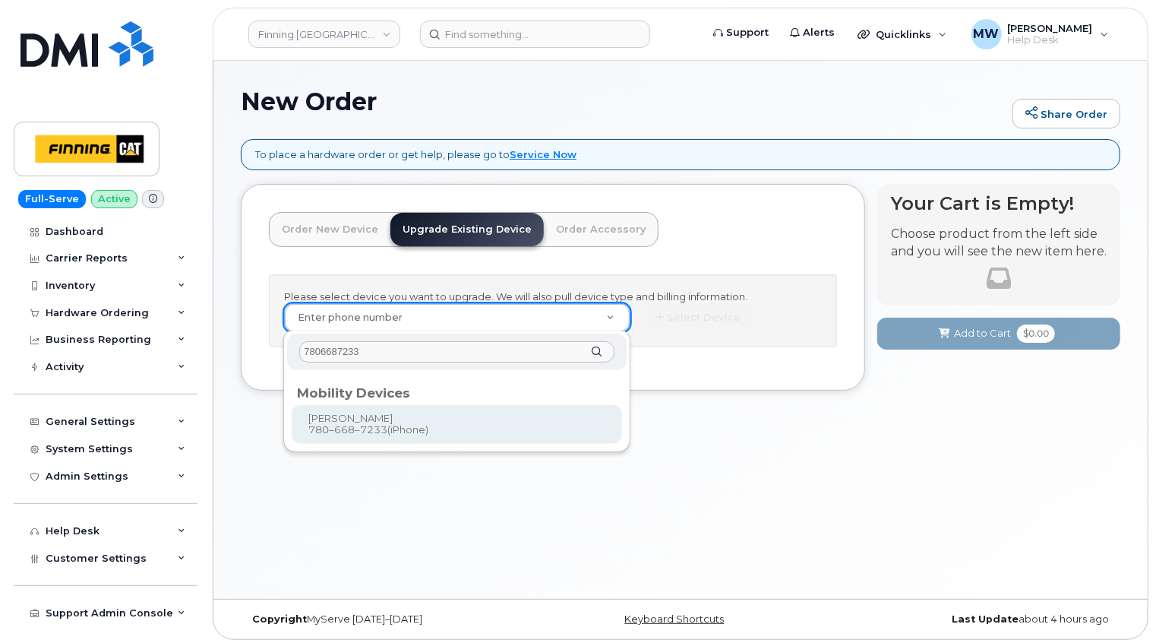
type input "7806687233"
type input "338770"
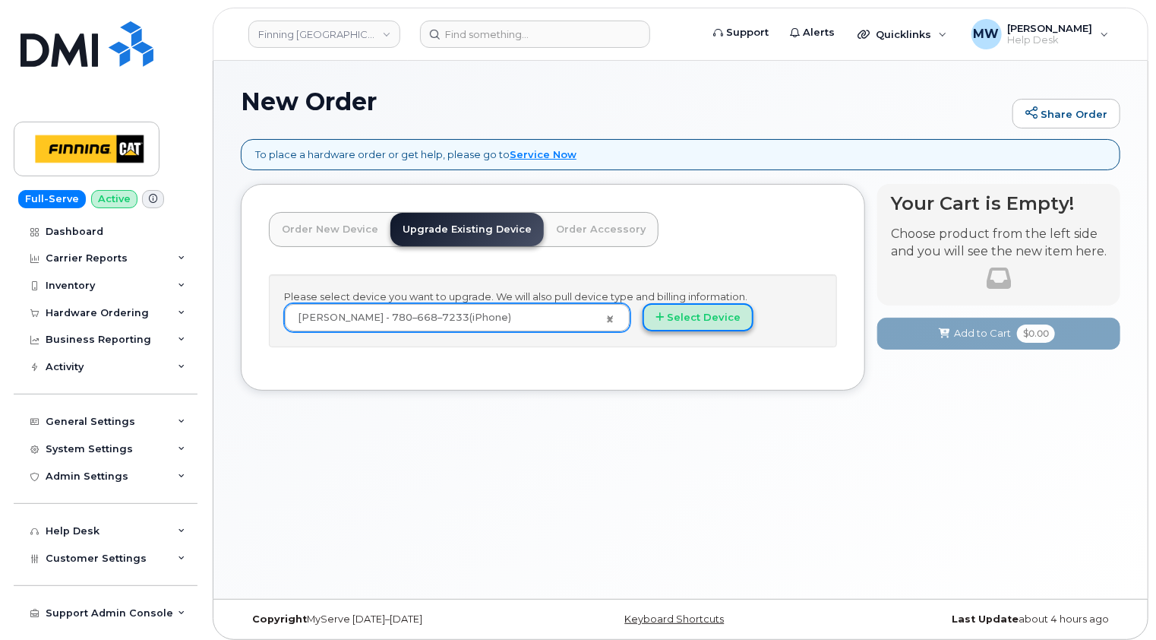
click at [700, 317] on button "Select Device" at bounding box center [698, 317] width 111 height 28
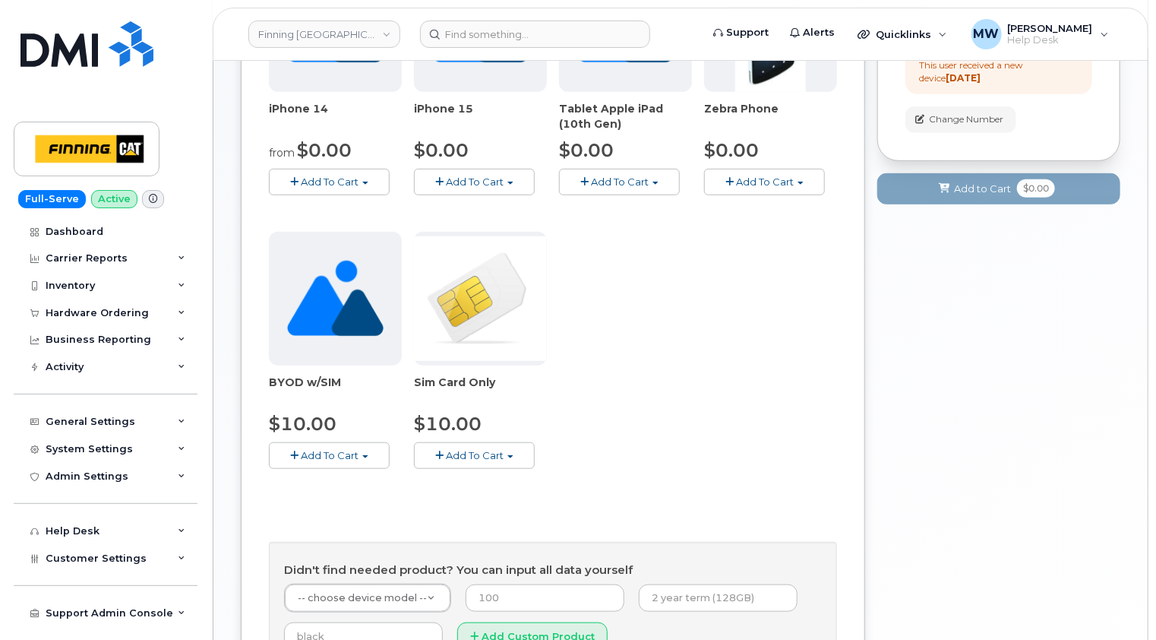
scroll to position [456, 0]
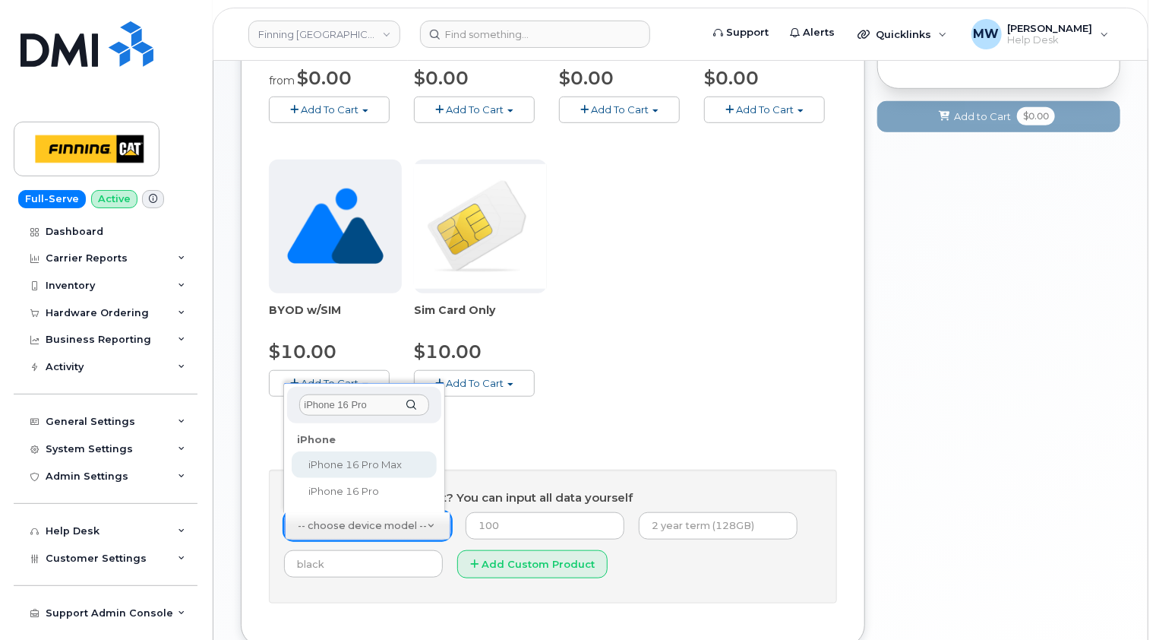
type input "iPhone 16 Pro"
select select "2863"
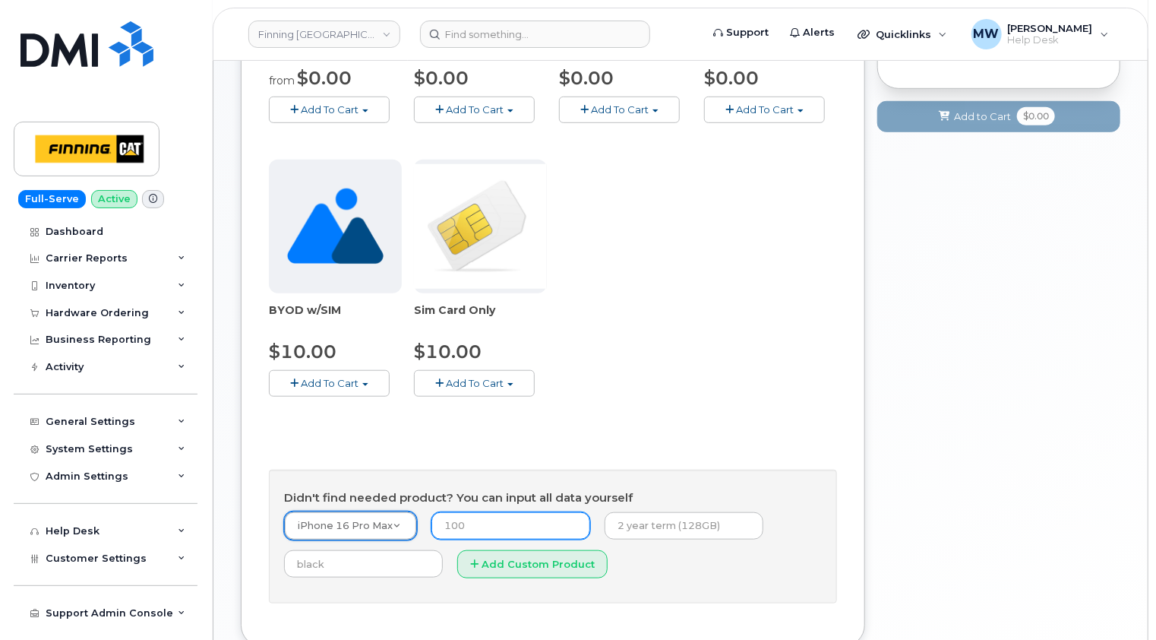
click at [482, 525] on input "number" at bounding box center [510, 525] width 159 height 27
type input "0.00"
type input "3-year term (256GB)"
type input "Black Titanium"
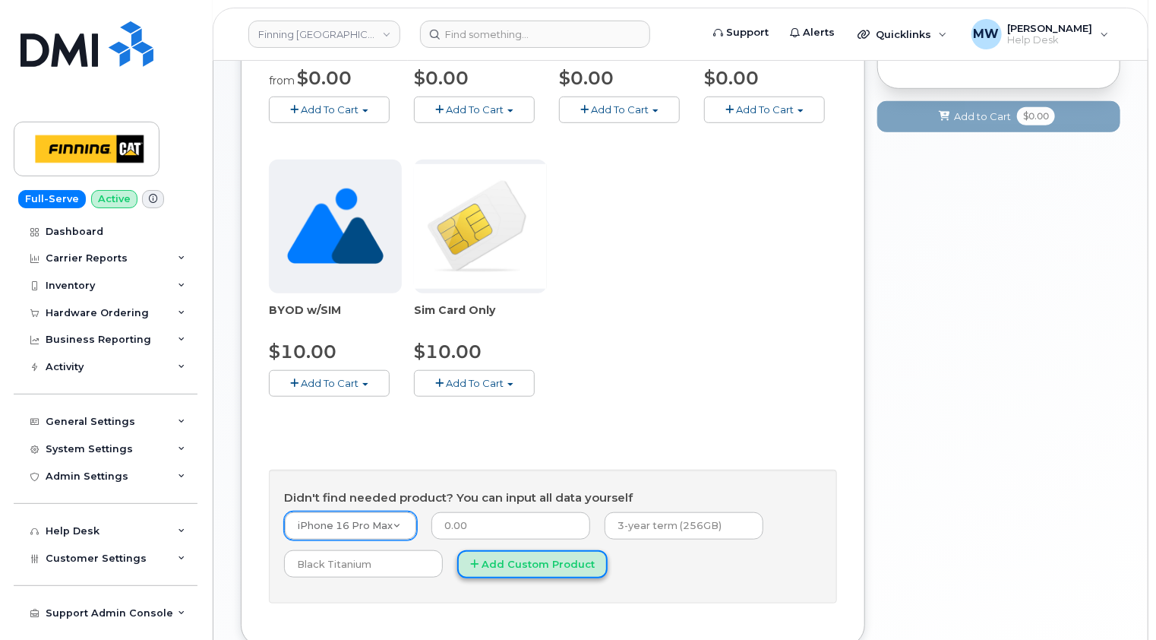
click at [532, 562] on button "Add Custom Product" at bounding box center [532, 564] width 150 height 28
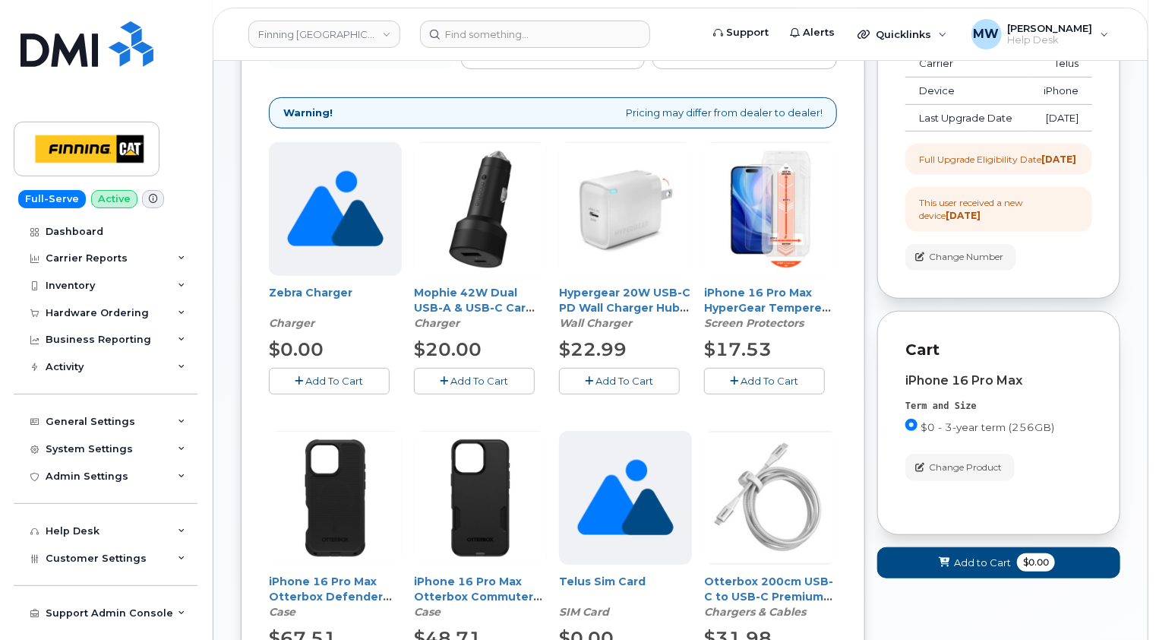
scroll to position [304, 0]
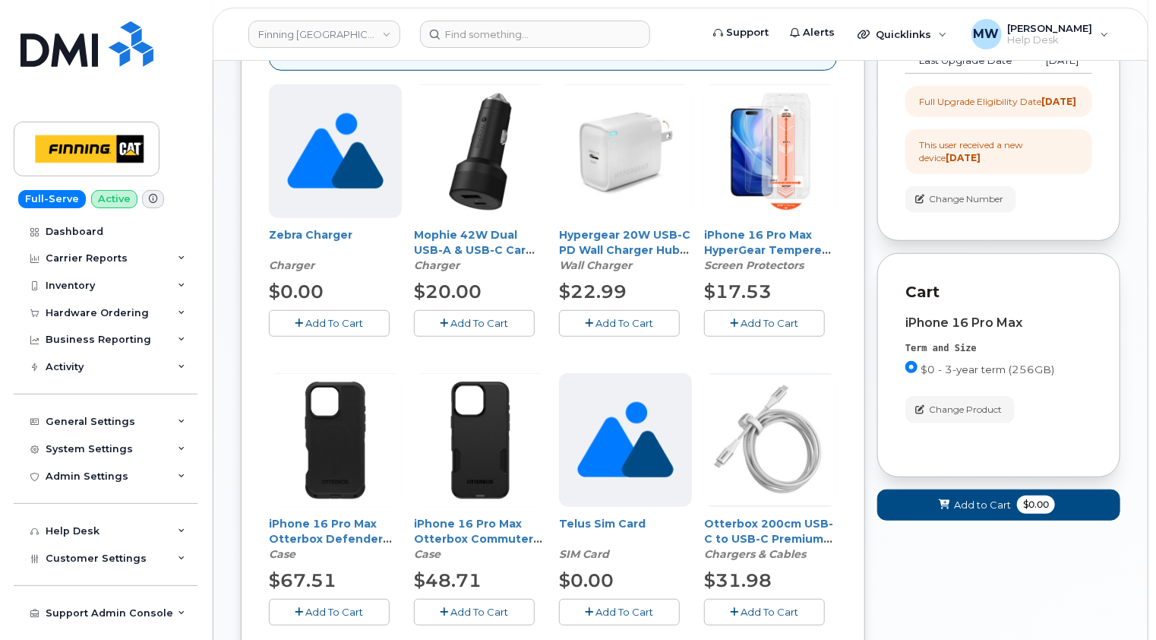
click at [784, 322] on span "Add To Cart" at bounding box center [770, 323] width 58 height 12
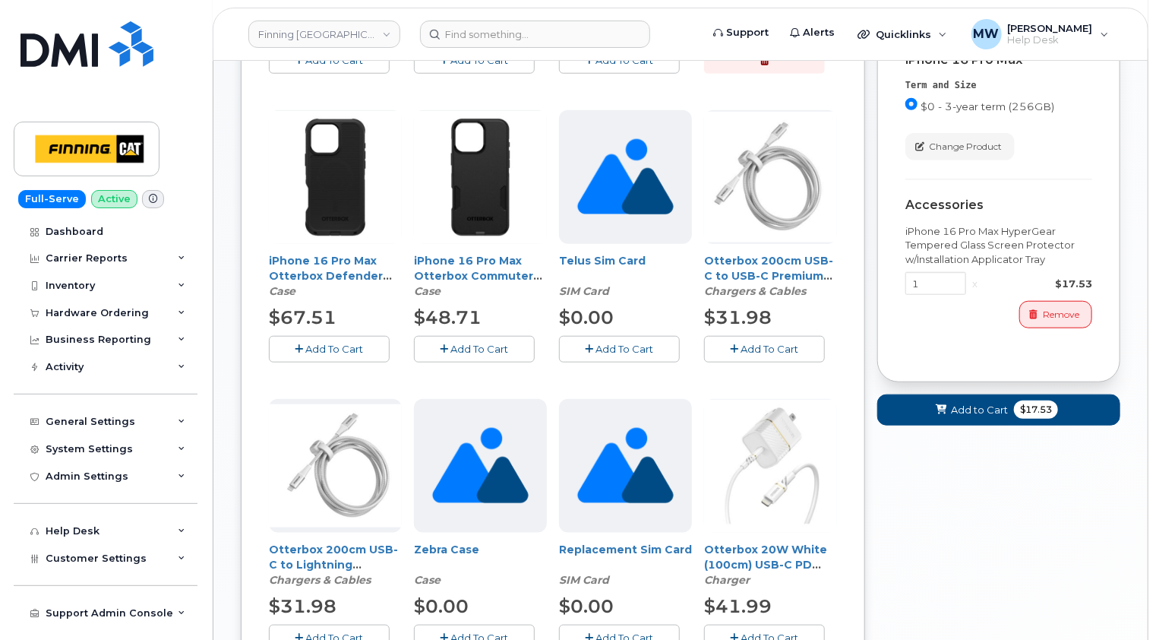
scroll to position [608, 0]
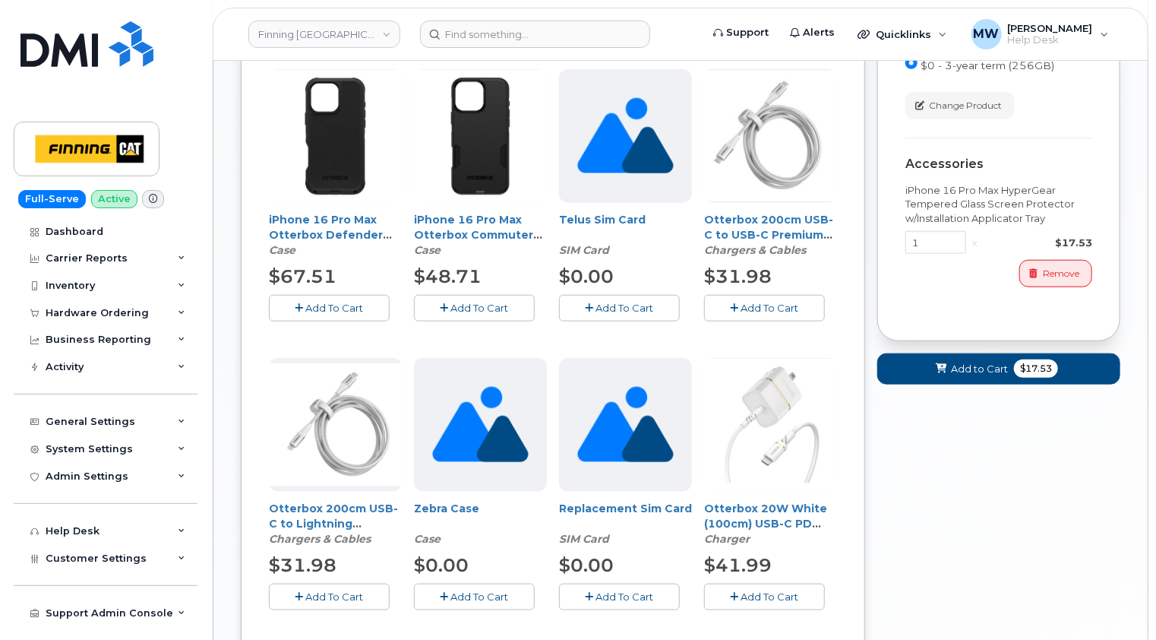
click at [479, 302] on span "Add To Cart" at bounding box center [480, 308] width 58 height 12
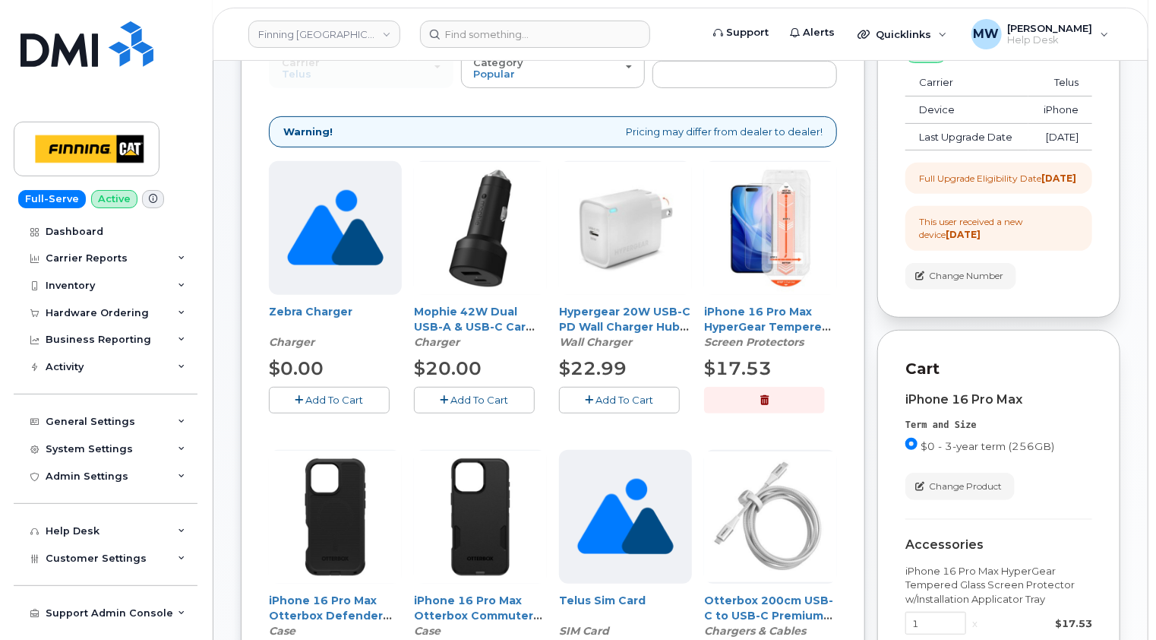
scroll to position [304, 0]
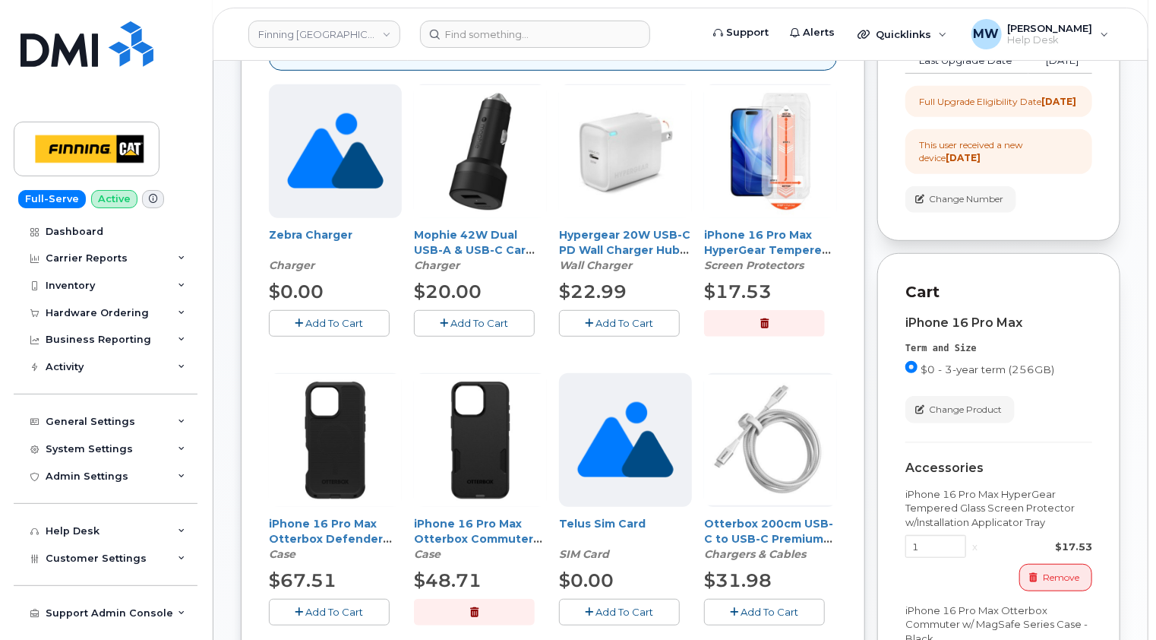
click at [632, 320] on span "Add To Cart" at bounding box center [625, 323] width 58 height 12
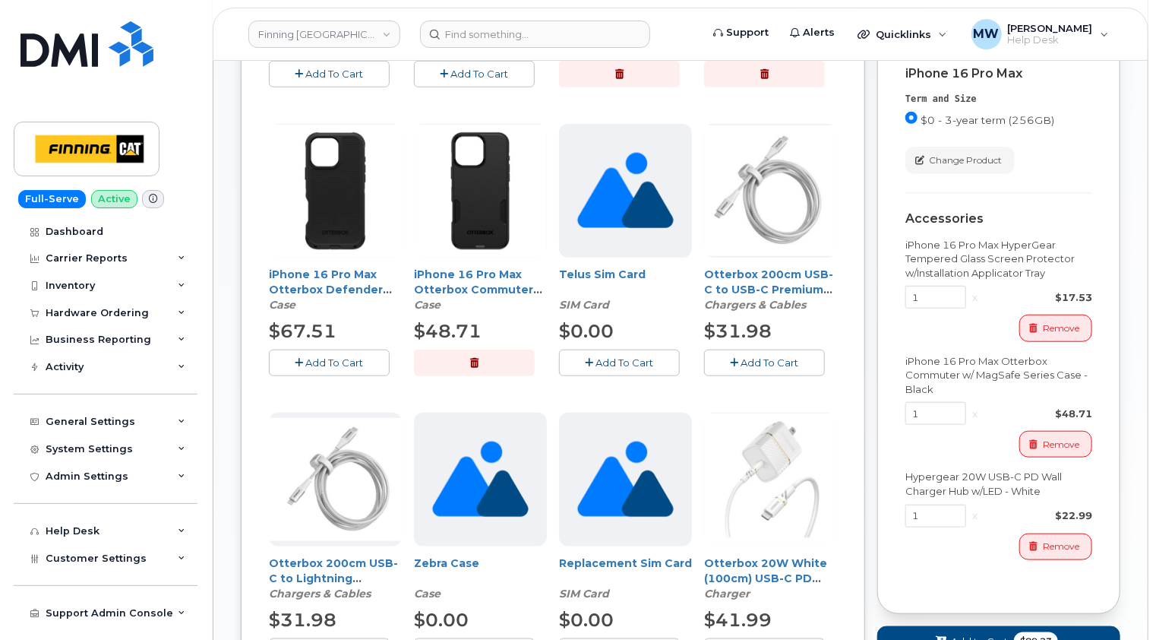
scroll to position [684, 0]
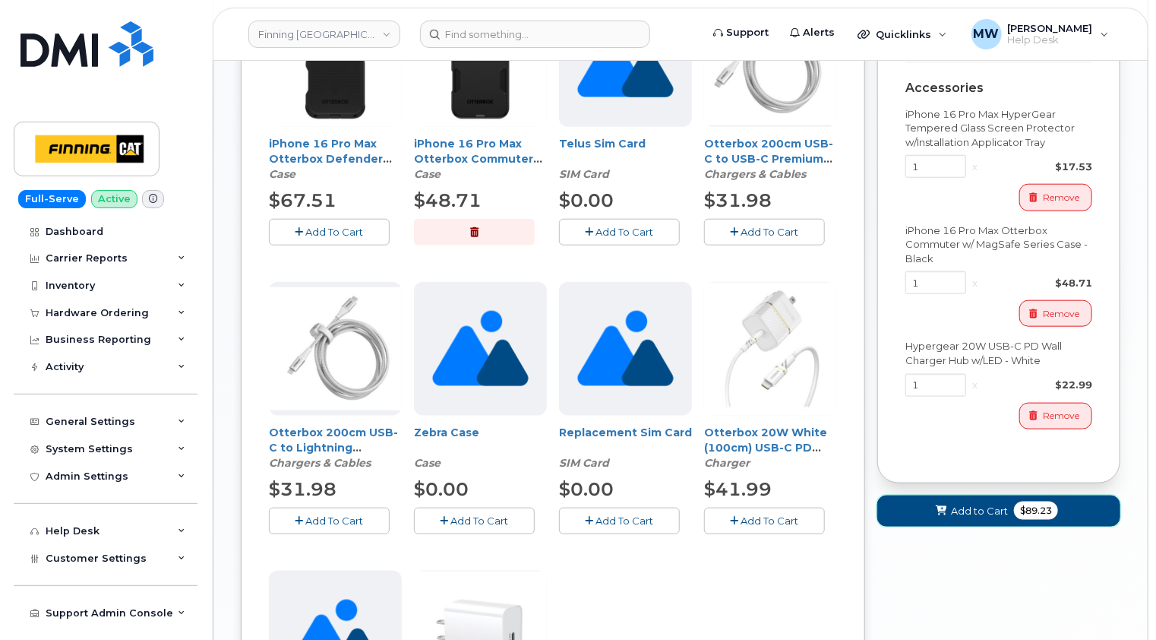
click at [968, 518] on span "Add to Cart" at bounding box center [979, 511] width 57 height 14
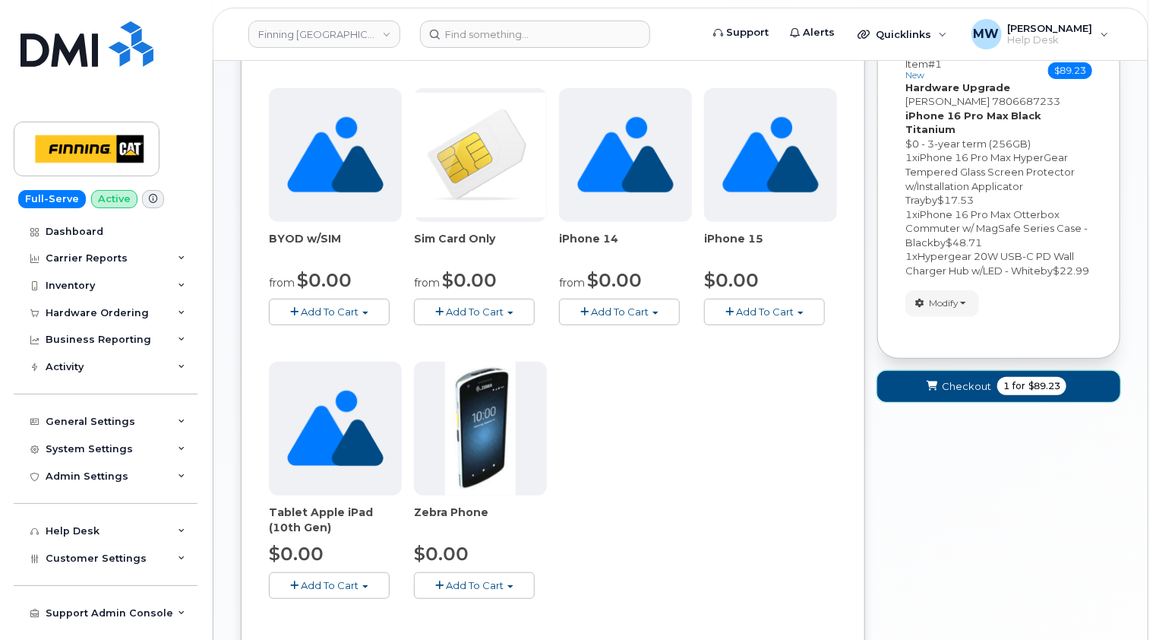
click at [972, 388] on span "Checkout" at bounding box center [966, 386] width 49 height 14
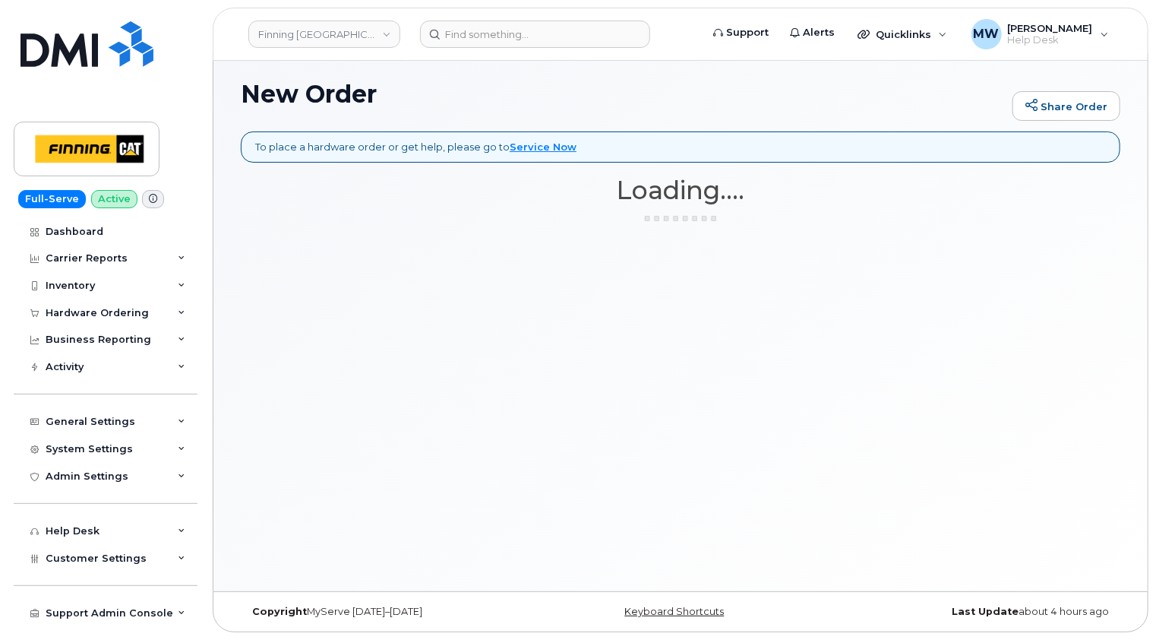
scroll to position [7, 0]
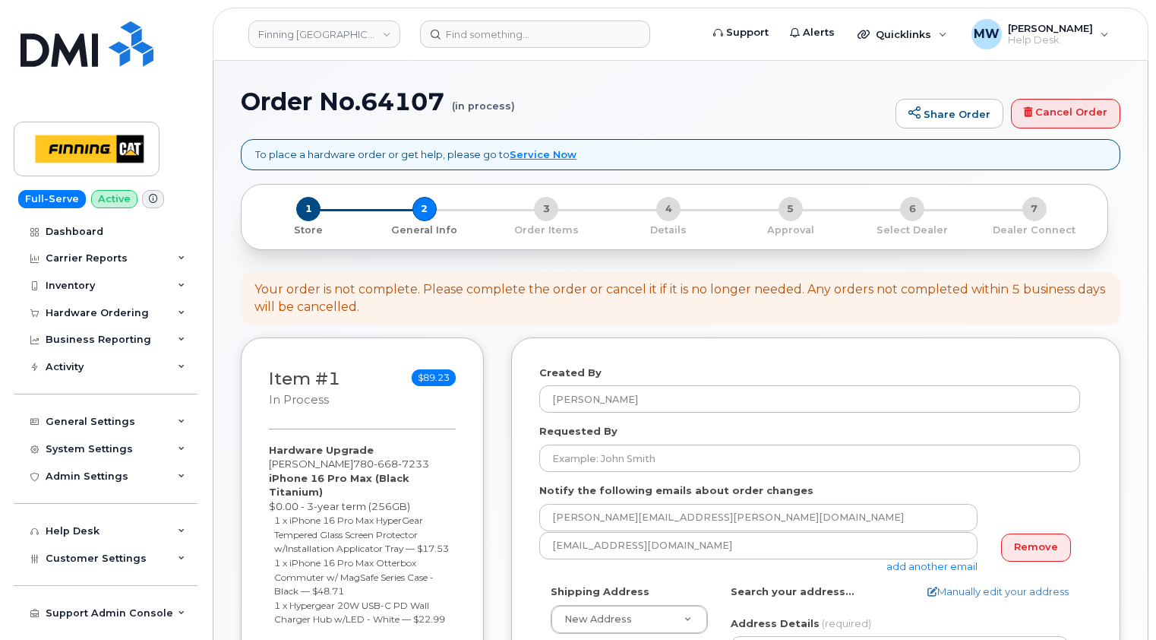
select select
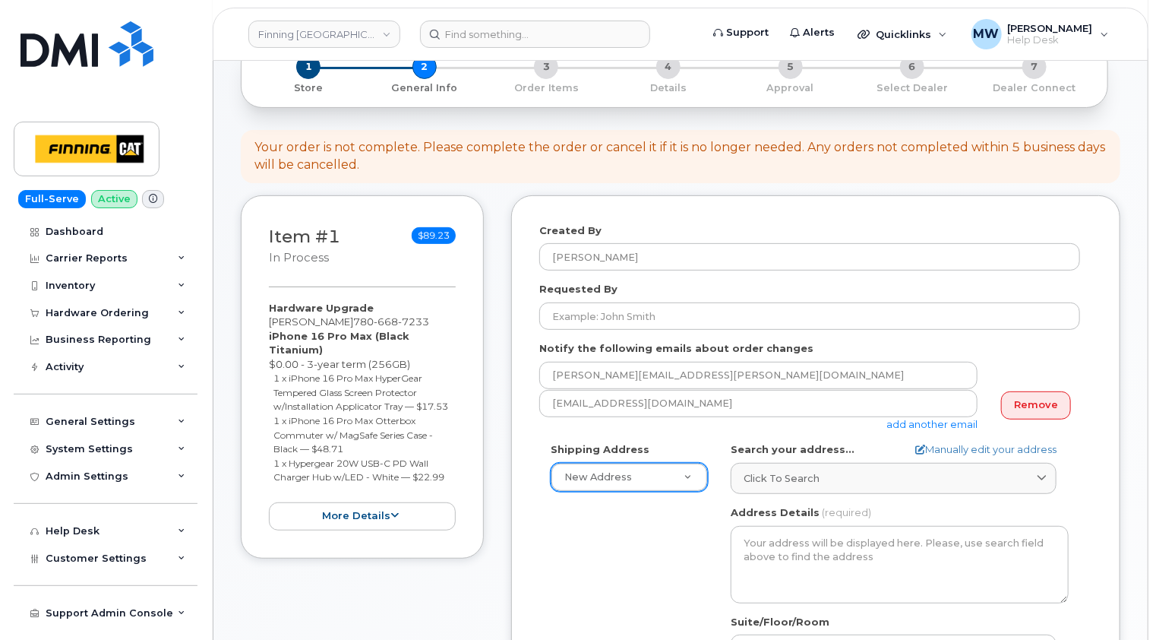
scroll to position [152, 0]
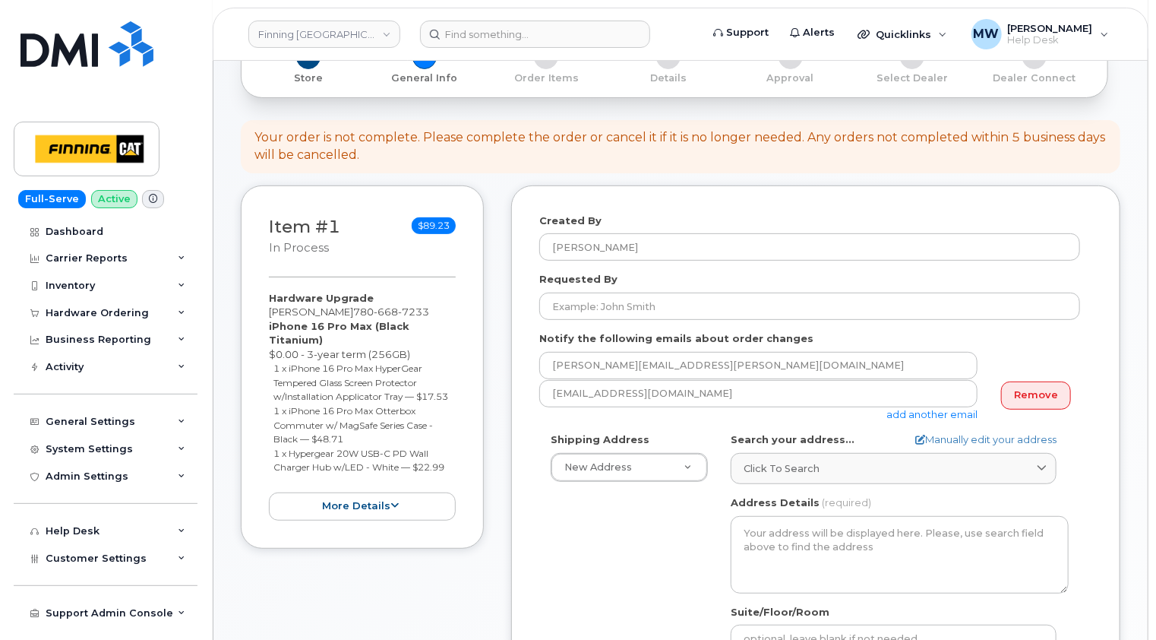
click at [729, 194] on div "Created By [PERSON_NAME] Requested By Notify the following emails about order c…" at bounding box center [815, 557] width 609 height 744
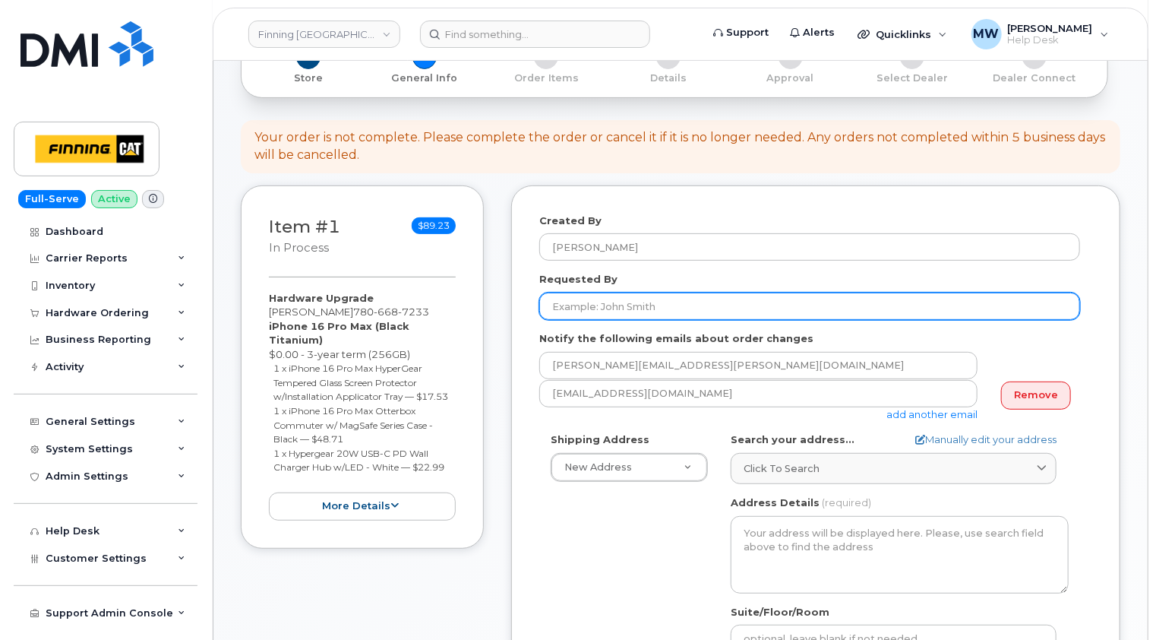
click at [653, 302] on input "Requested By" at bounding box center [809, 305] width 541 height 27
paste input "RITM0482679"
type input "RITM0482679"
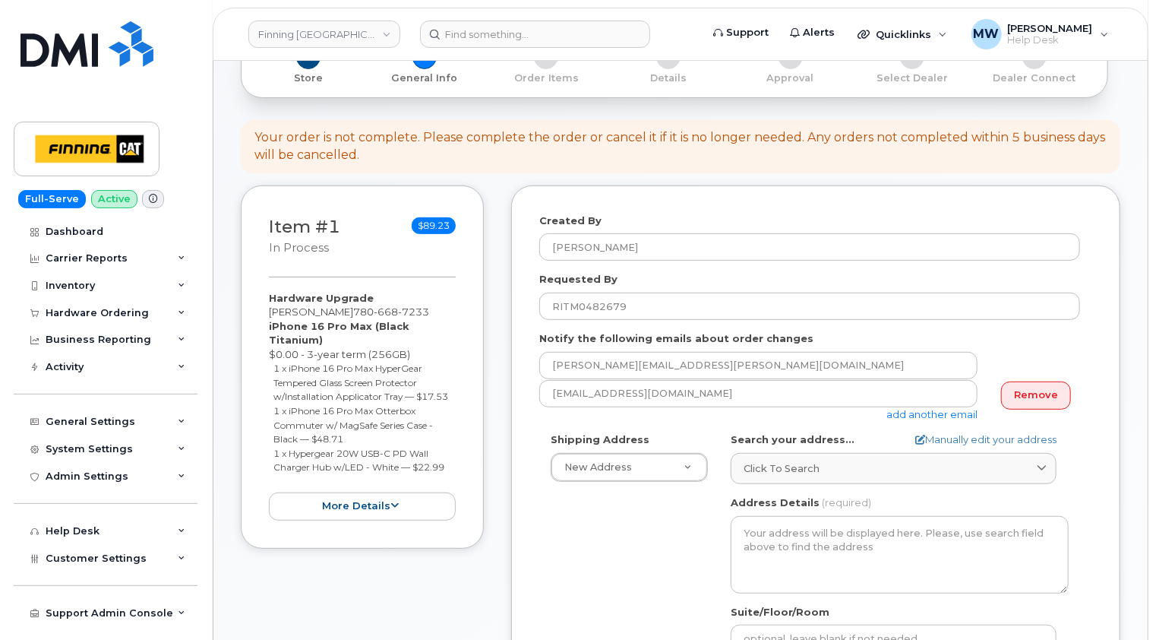
click at [1035, 189] on div "Created By [PERSON_NAME] Requested By RITM0482679 Notify the following emails a…" at bounding box center [815, 557] width 609 height 744
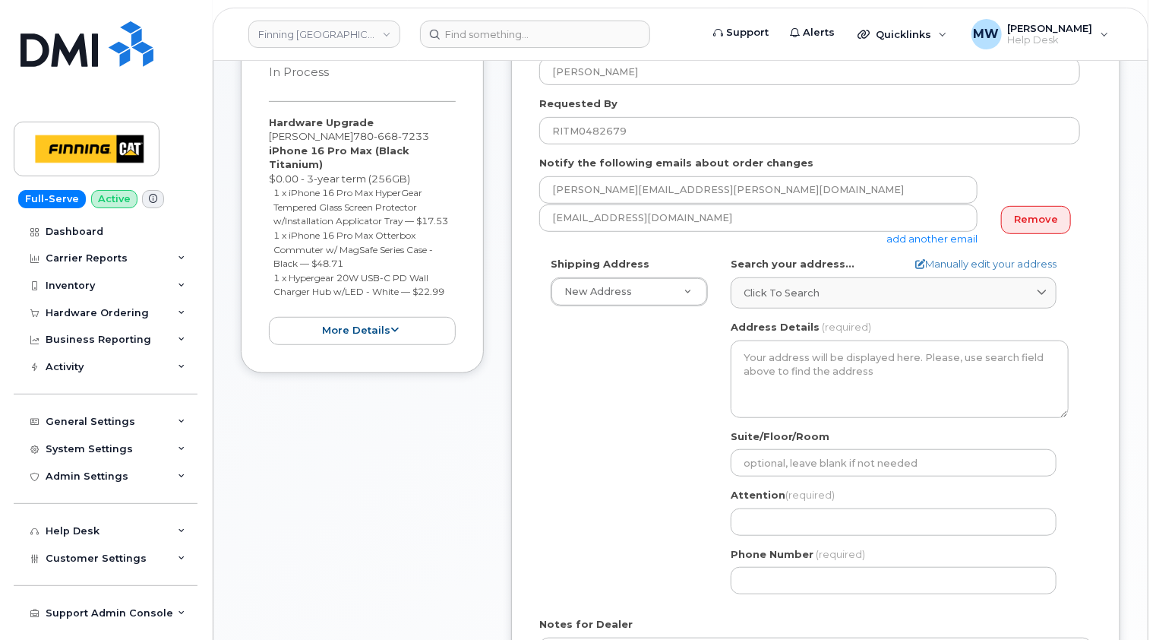
scroll to position [380, 0]
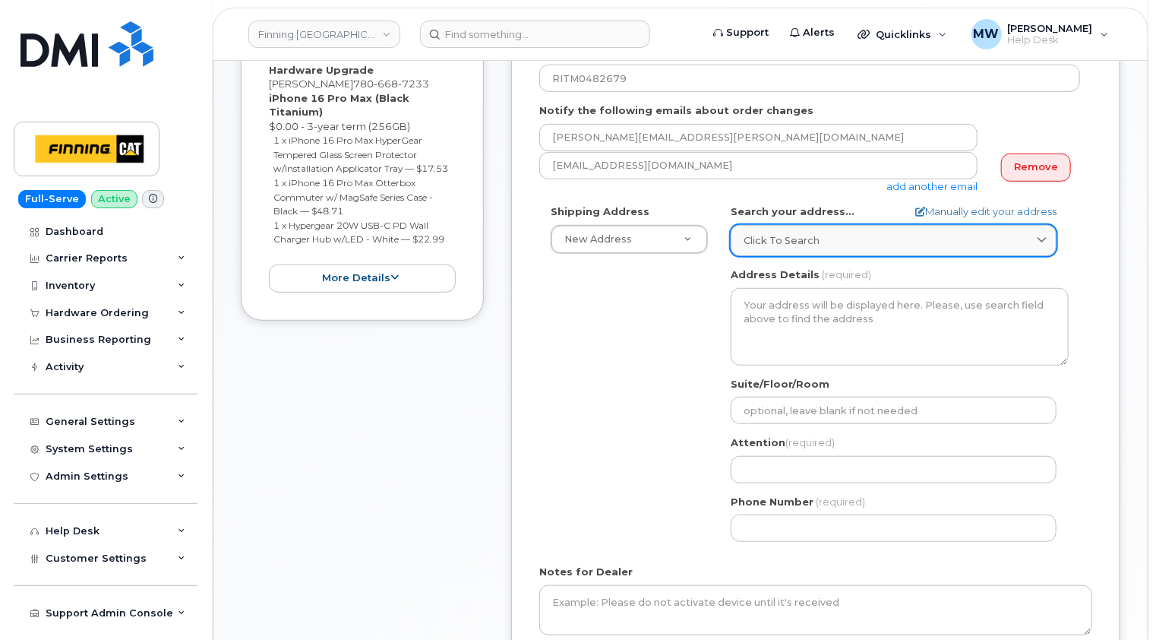
click at [822, 239] on div "Click to search" at bounding box center [894, 240] width 300 height 14
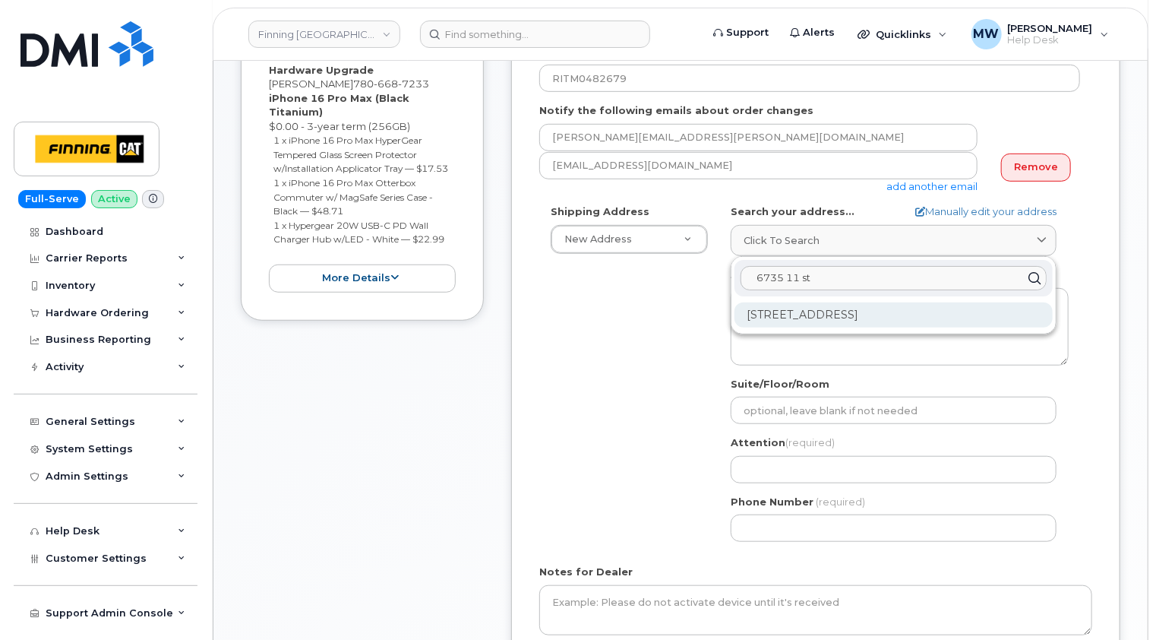
type input "6735 11 st"
click at [872, 314] on div "[STREET_ADDRESS]" at bounding box center [894, 314] width 318 height 25
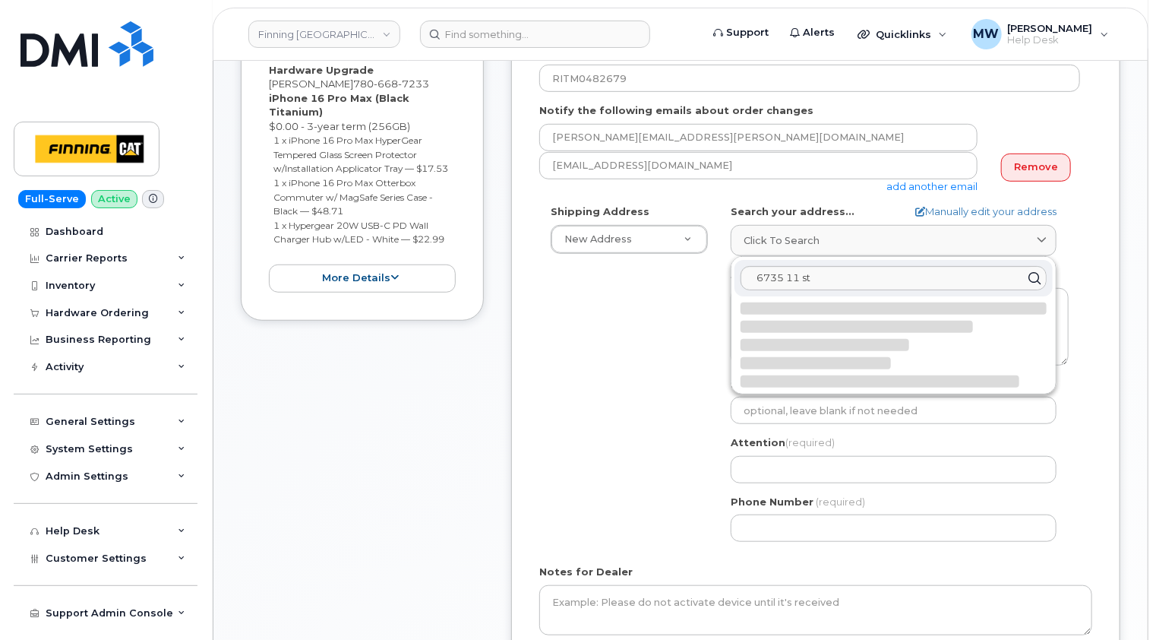
select select
type textarea "[STREET_ADDRESS]"
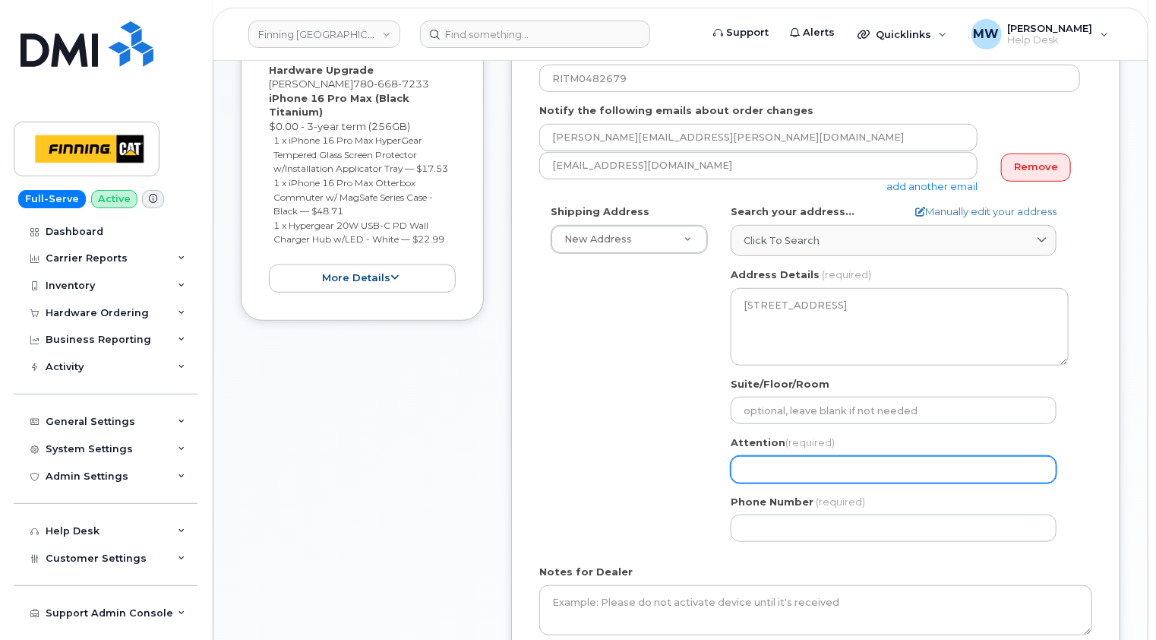
click at [793, 479] on input "Attention (required)" at bounding box center [894, 469] width 326 height 27
select select
type input "K"
select select
type input "Ke"
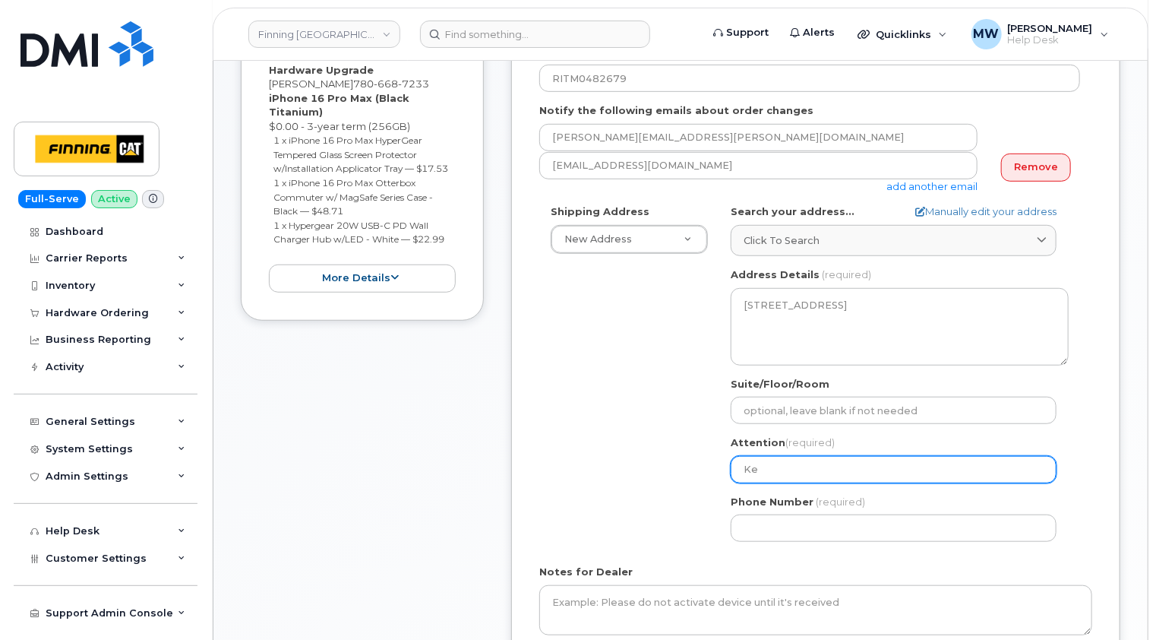
select select
type input "Kev"
select select
type input "Kevi"
select select
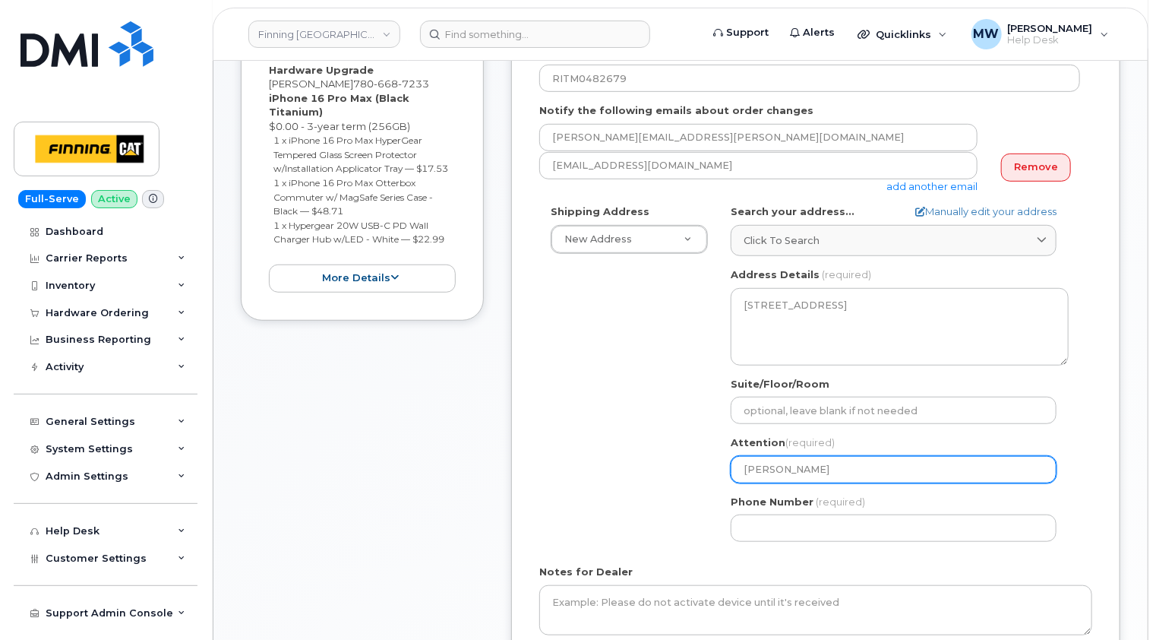
type input "[PERSON_NAME]"
select select
type input "[PERSON_NAME]"
select select
type input "[PERSON_NAME]"
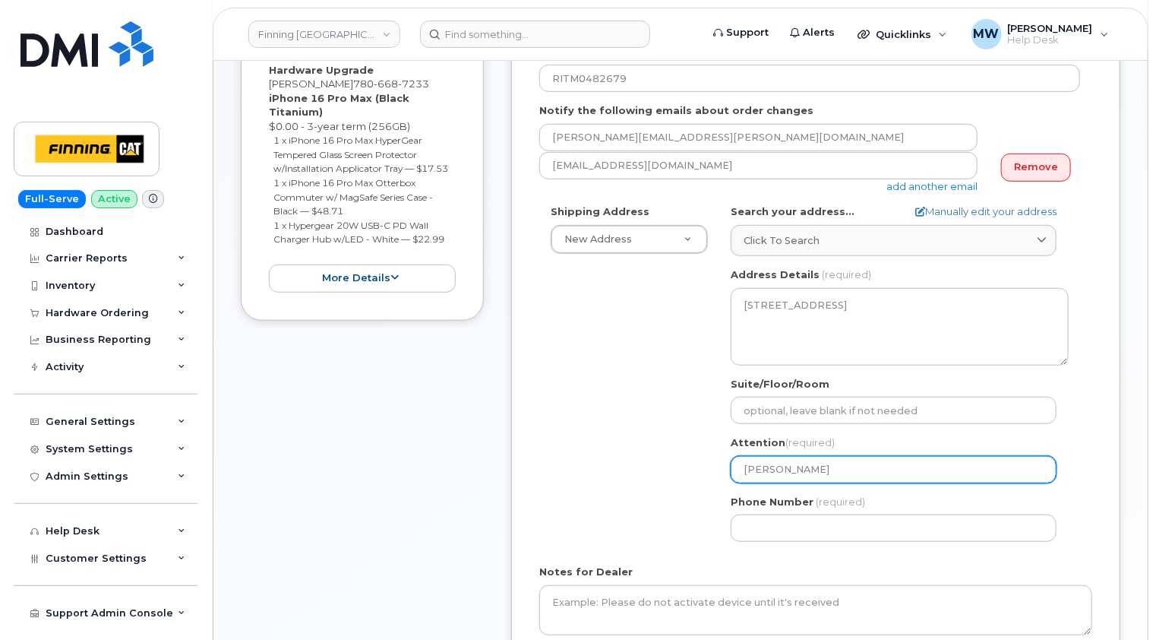
select select
type input "[PERSON_NAME]"
select select
type input "[PERSON_NAME]"
select select
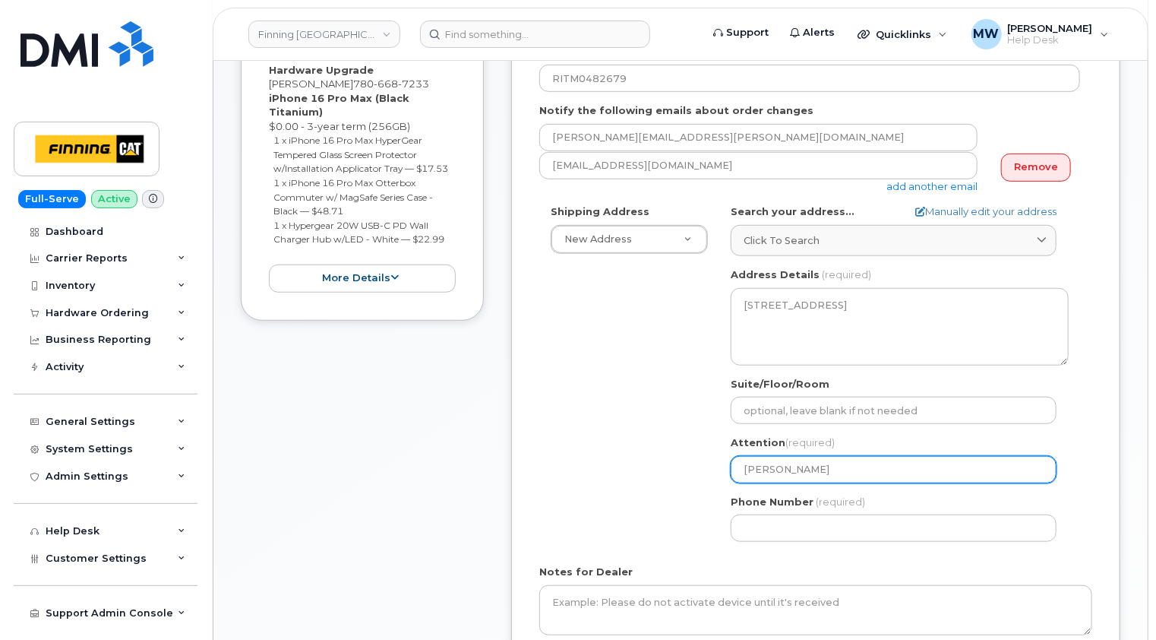
type input "Kevin Parke"
select select
type input "[PERSON_NAME]"
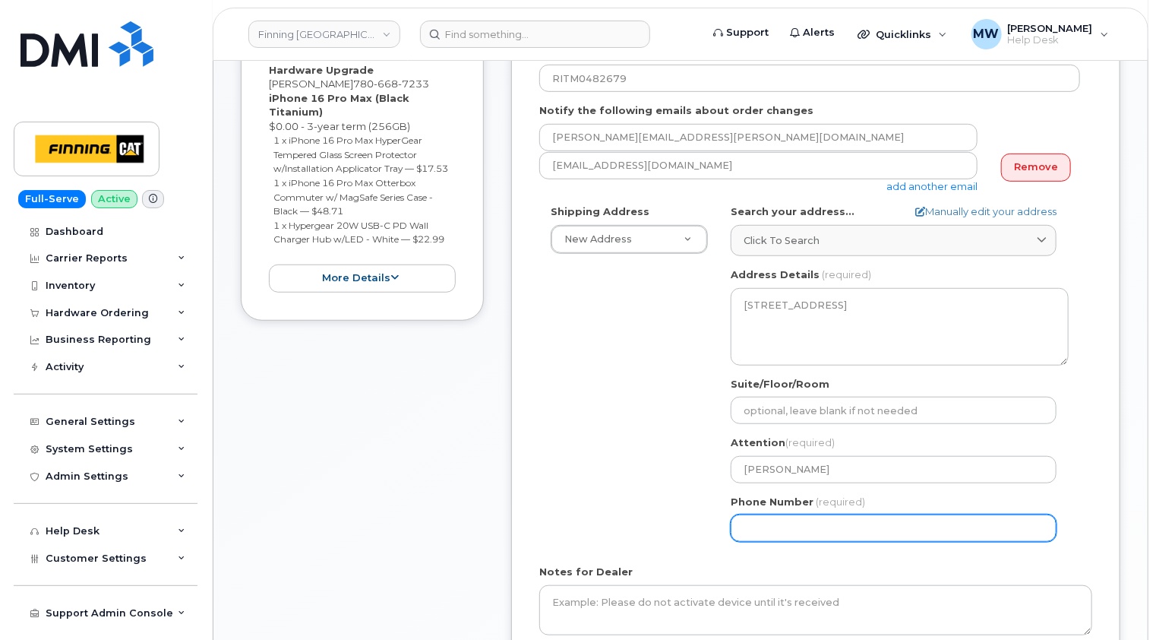
click at [583, 490] on div "Shipping Address New Address New Address 10760A Henri-Bourassa E Blvd 8051 18 A…" at bounding box center [809, 378] width 541 height 349
click at [774, 523] on input "Phone Number" at bounding box center [894, 527] width 326 height 27
paste input "7806687233"
select select
type input "7806687233"
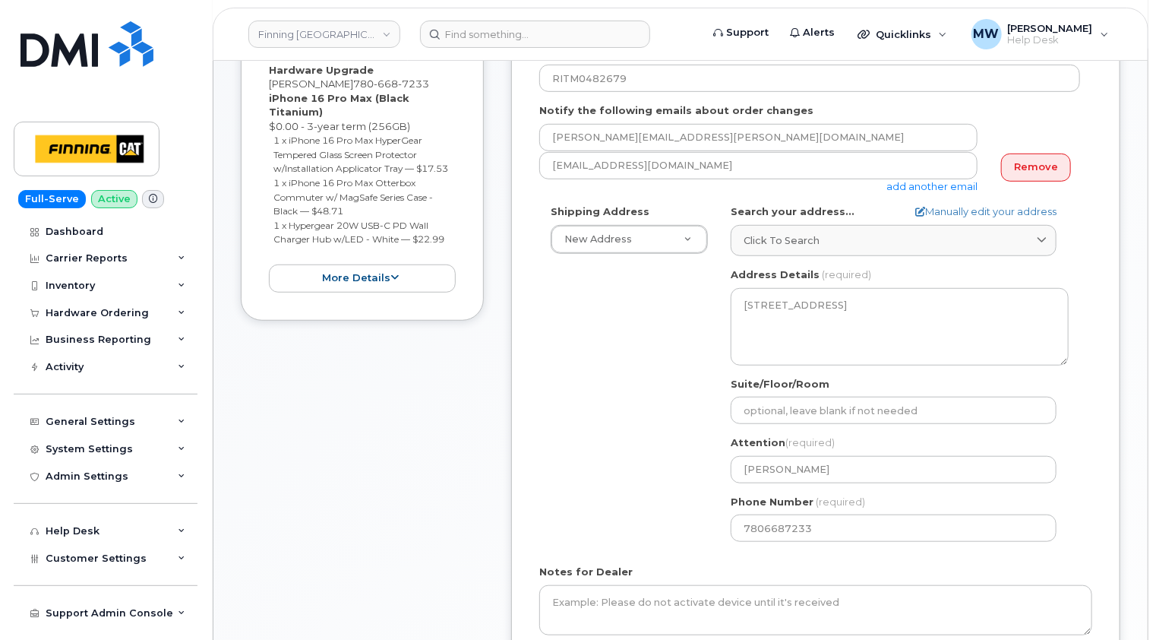
click at [1081, 512] on div "Shipping Address New Address New Address 10760A Henri-Bourassa E Blvd 8051 18 A…" at bounding box center [815, 378] width 553 height 349
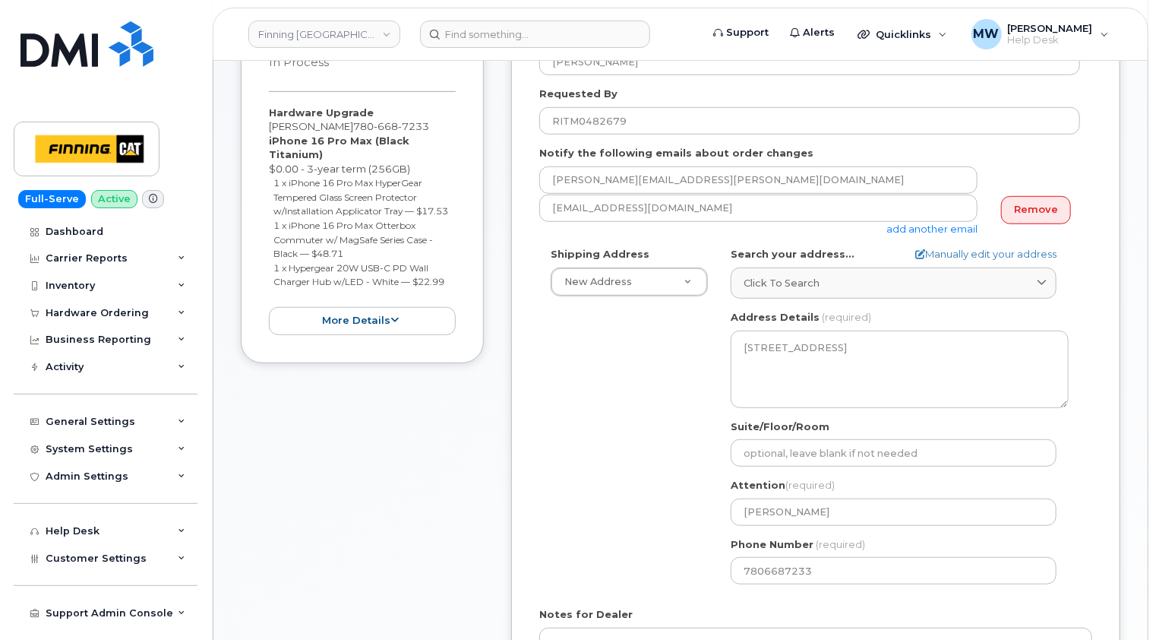
scroll to position [304, 0]
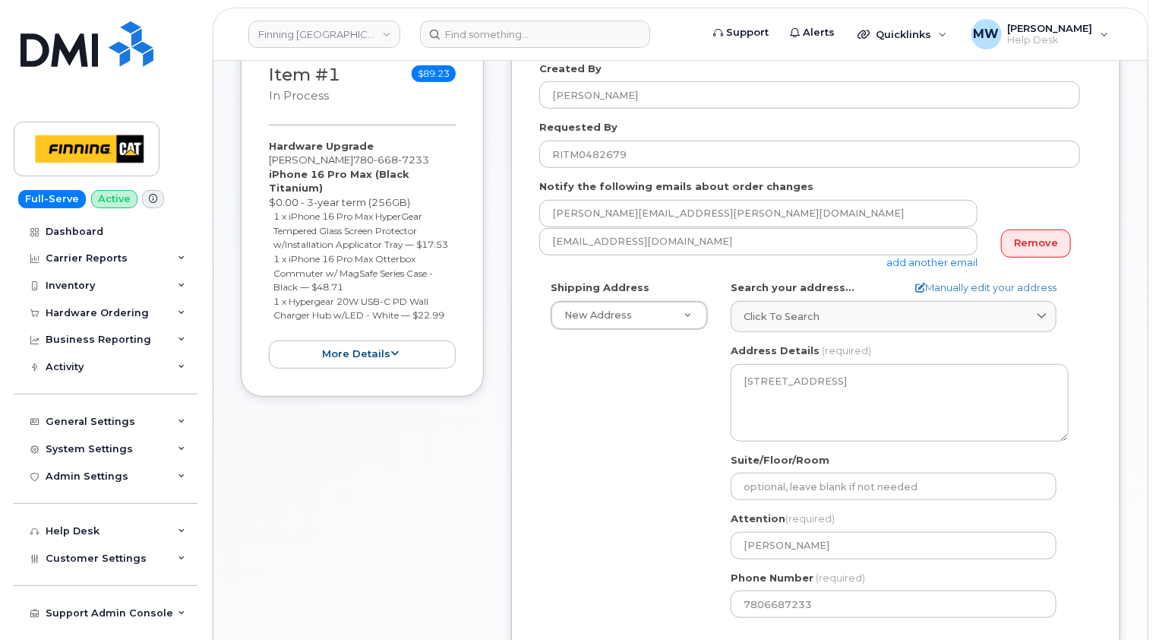
drag, startPoint x: 456, startPoint y: 305, endPoint x: 262, endPoint y: 175, distance: 233.2
click at [262, 175] on div "Item #1 in process $89.23 Hardware Upgrade Kevin Parkes 780 668 7233 iPhone 16 …" at bounding box center [362, 214] width 243 height 363
copy div "iPhone 16 Pro Max (Black Titanium) $0.00 - 3-year term (256GB) 1 x iPhone 16 Pr…"
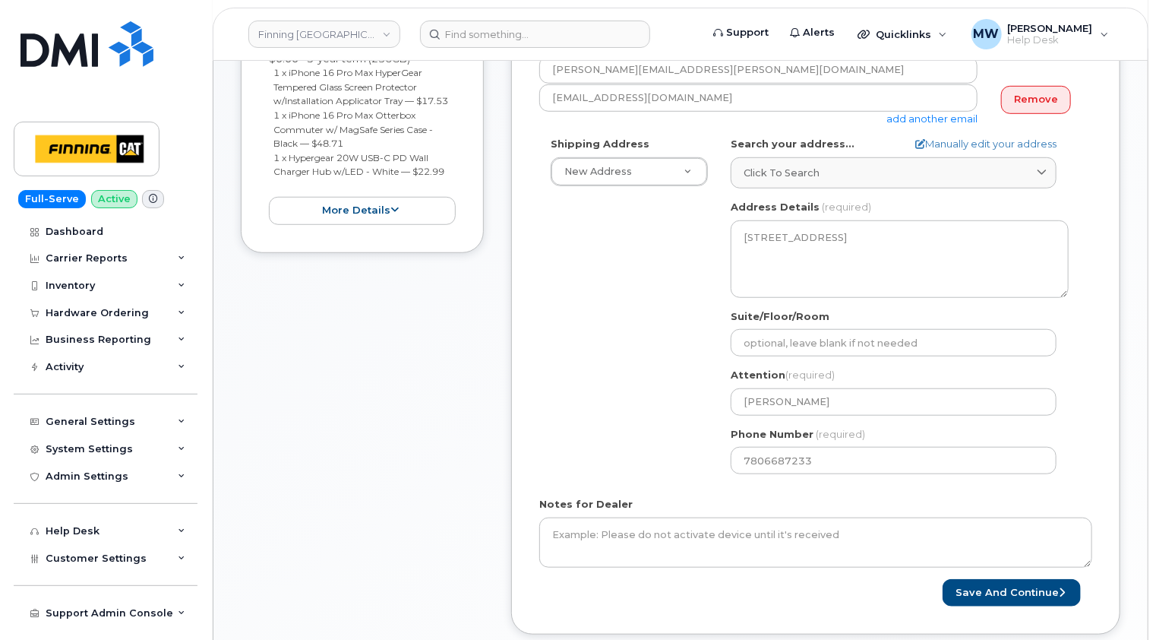
scroll to position [608, 0]
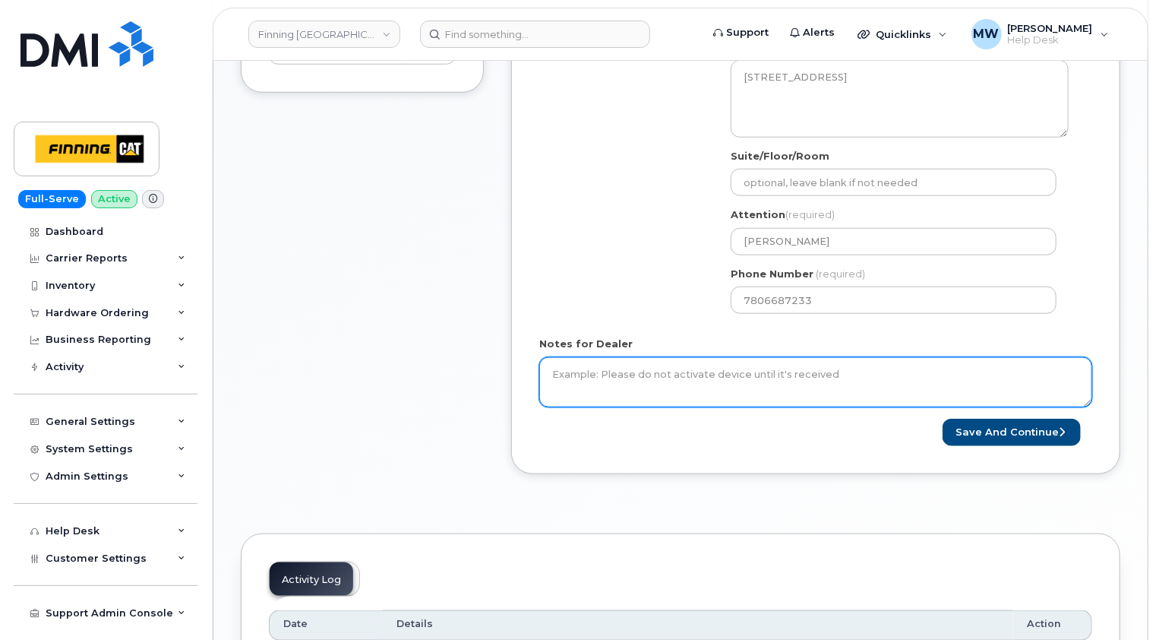
click at [771, 369] on textarea "Notes for Dealer" at bounding box center [815, 382] width 553 height 50
paste textarea "iPhone 16 Pro Max (Black Titanium) $0.00 - 3-year term (256GB) 1 x iPhone 16 Pr…"
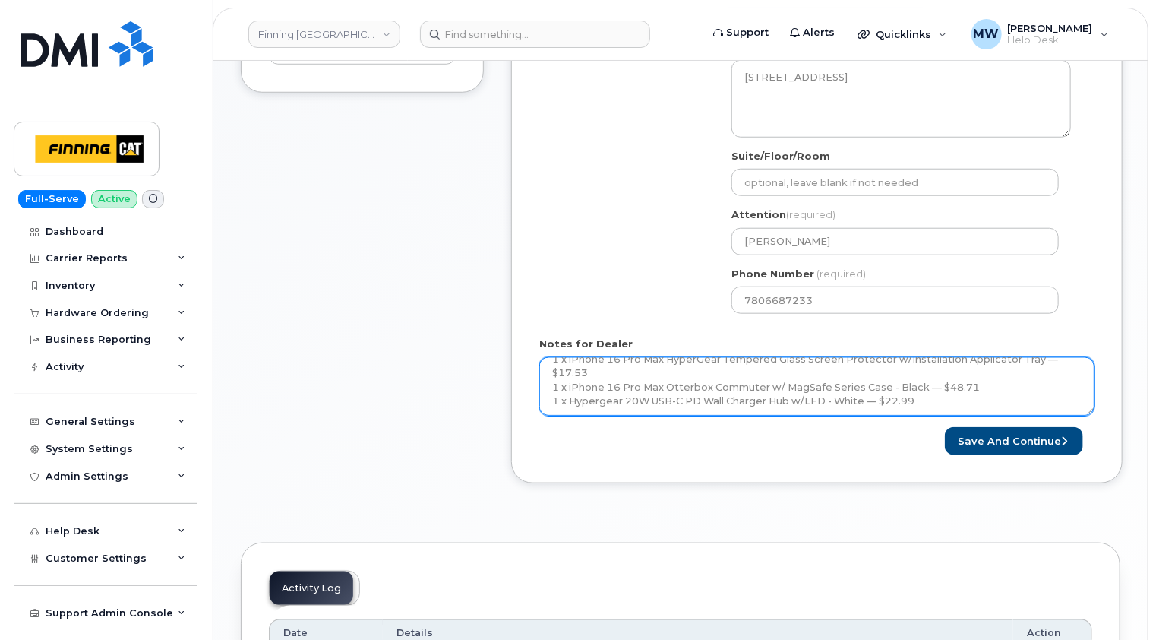
scroll to position [0, 0]
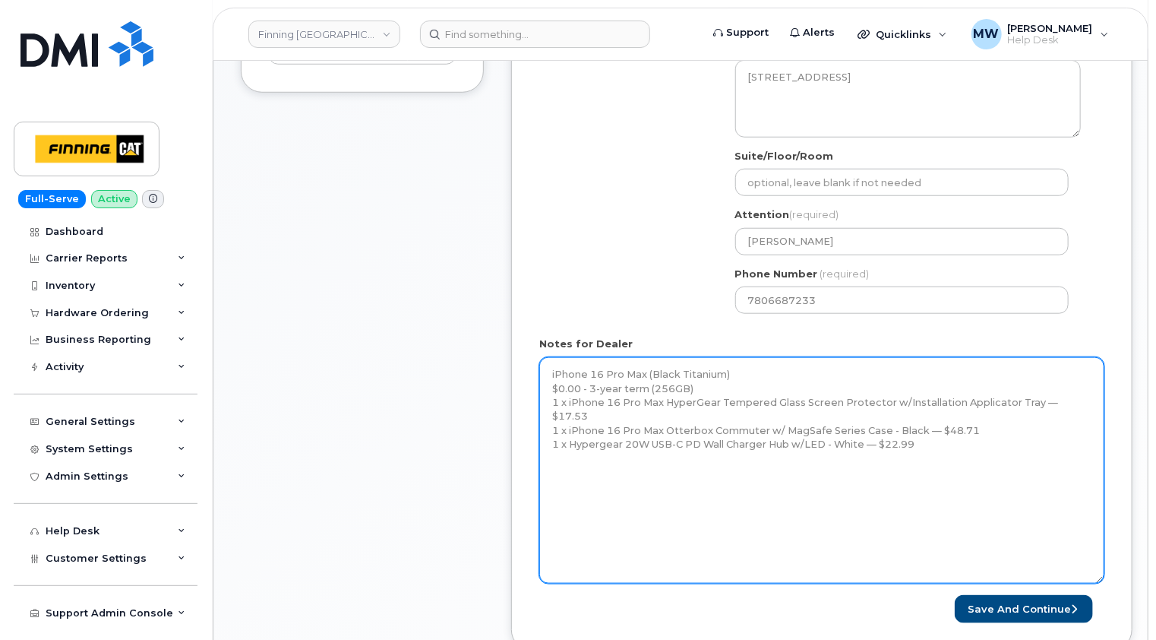
drag, startPoint x: 1092, startPoint y: 400, endPoint x: 1098, endPoint y: 577, distance: 176.3
click at [1105, 583] on textarea "iPhone 16 Pro Max (Black Titanium) $0.00 - 3-year term (256GB) 1 x iPhone 16 Pr…" at bounding box center [821, 470] width 565 height 226
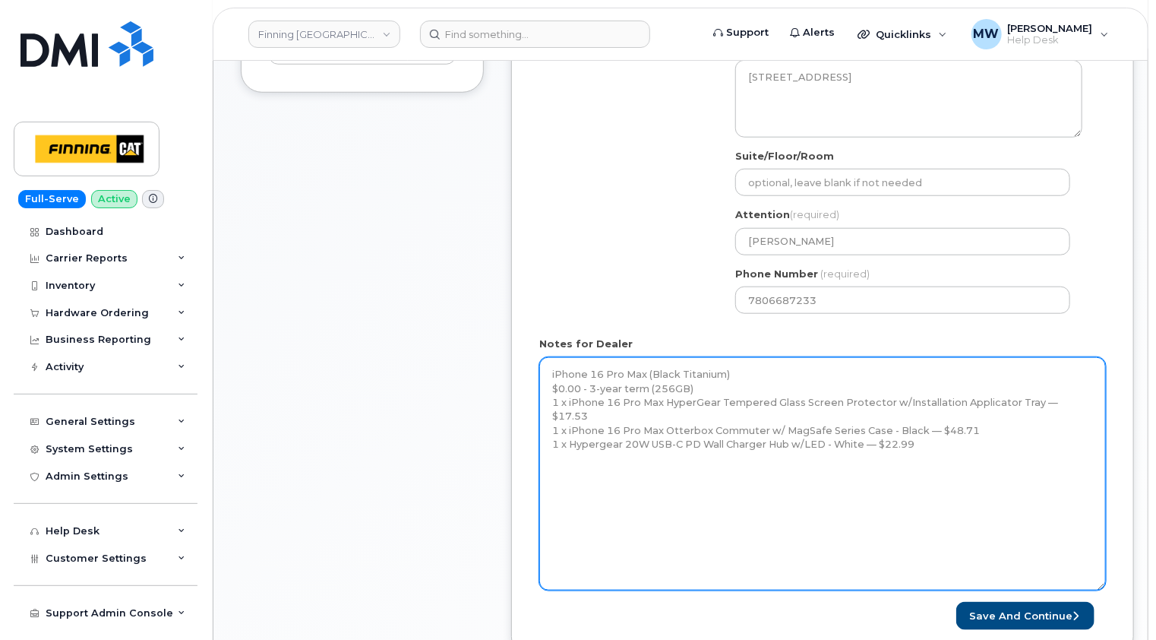
click at [621, 444] on textarea "iPhone 16 Pro Max (Black Titanium) $0.00 - 3-year term (256GB) 1 x iPhone 16 Pr…" at bounding box center [822, 473] width 567 height 233
click at [571, 469] on textarea "iPhone 16 Pro Max (Black Titanium) $0.00 - 3-year term (256GB) 1 x iPhone 16 Pr…" at bounding box center [822, 473] width 567 height 233
paste textarea "Telus Order #TL38650081"
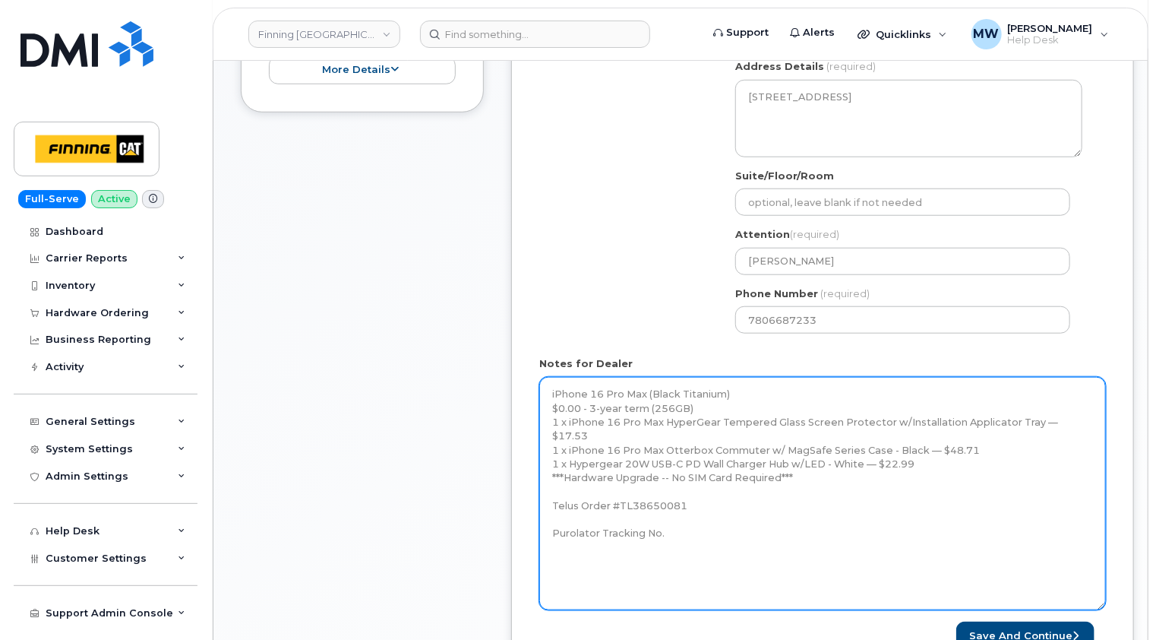
scroll to position [760, 0]
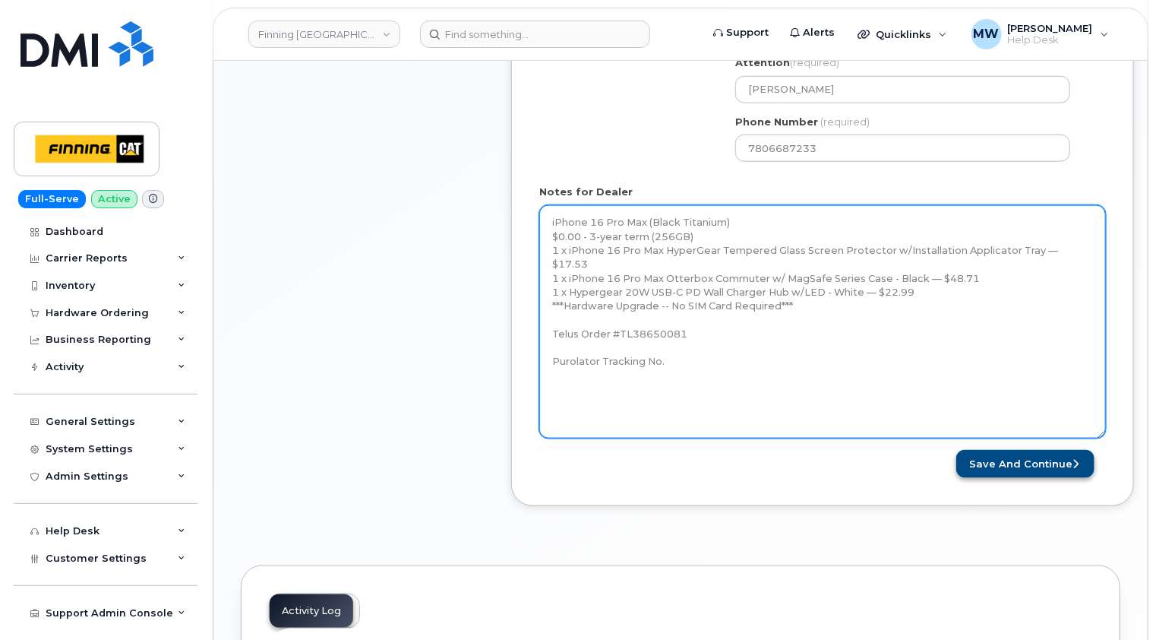
type textarea "iPhone 16 Pro Max (Black Titanium) $0.00 - 3-year term (256GB) 1 x iPhone 16 Pr…"
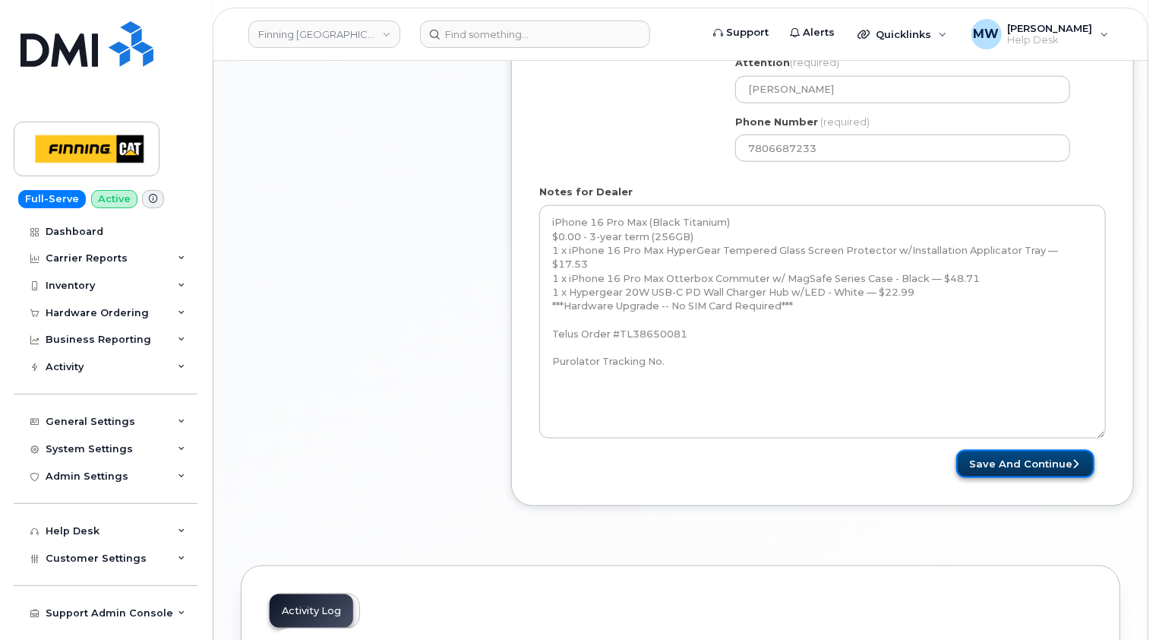
click at [1026, 455] on button "Save and Continue" at bounding box center [1025, 464] width 138 height 28
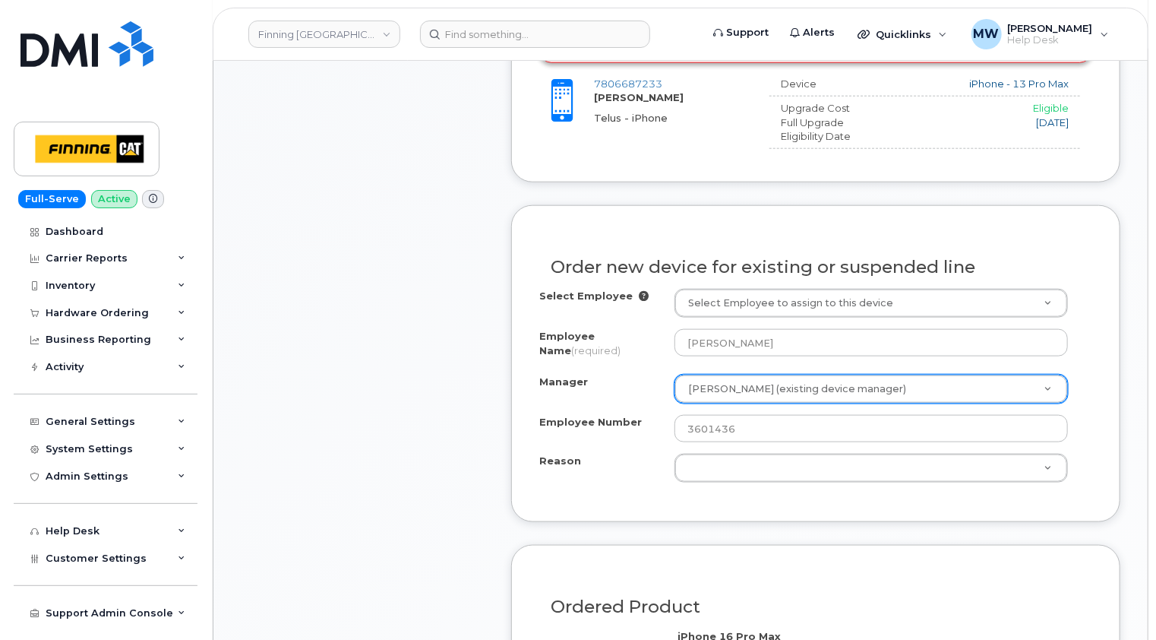
scroll to position [836, 0]
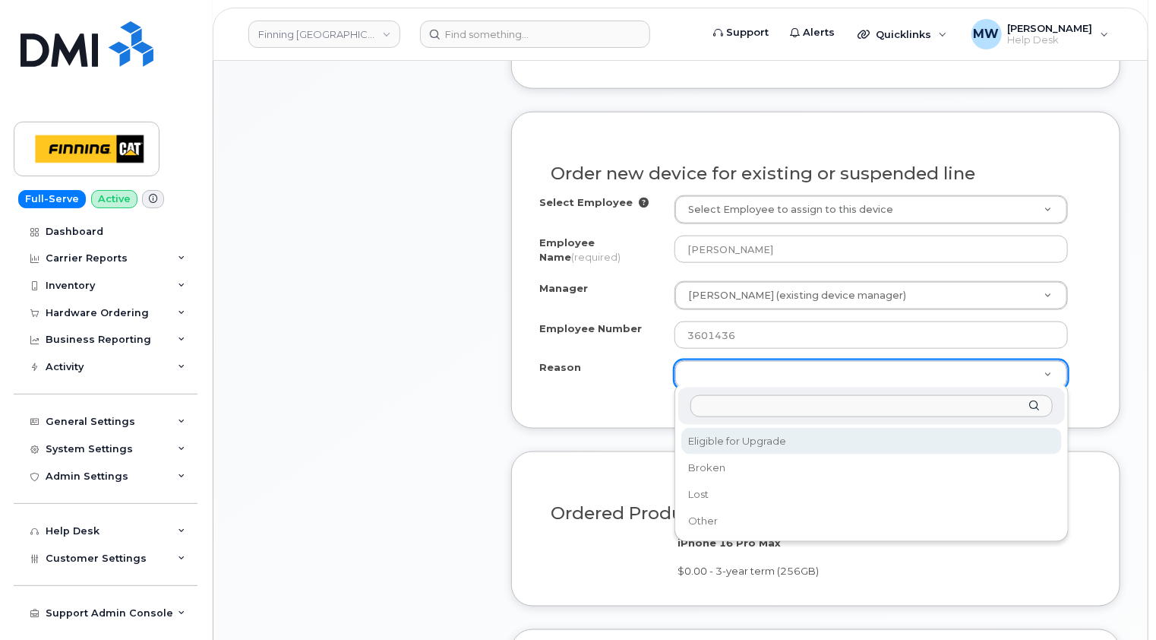
select select "eligible_for_upgrade"
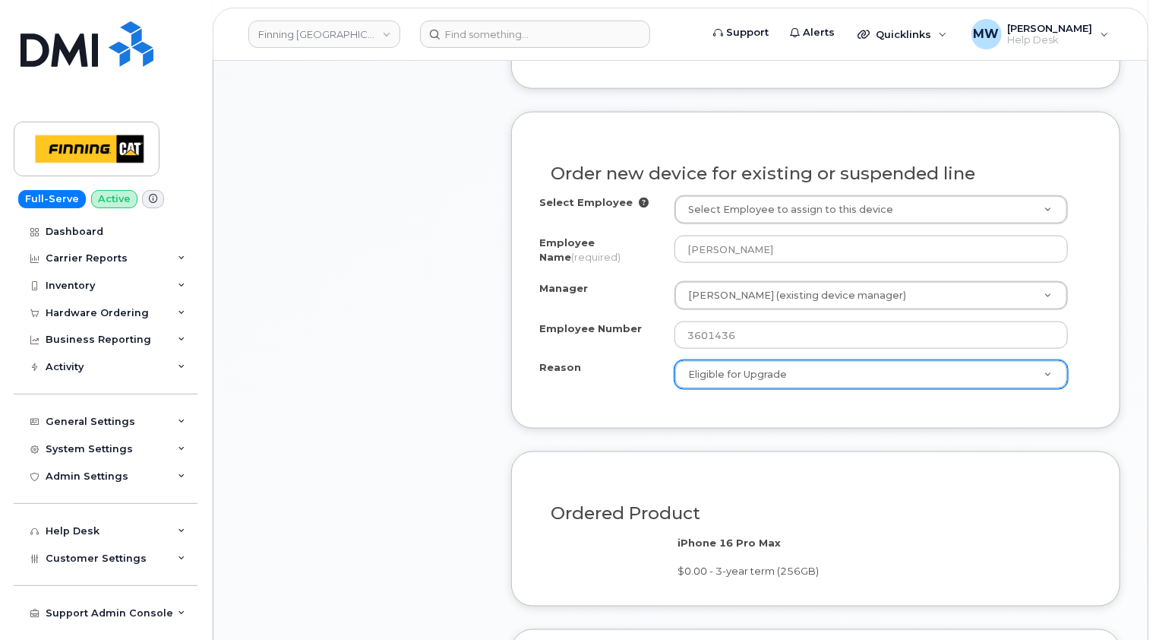
click at [487, 400] on div "Item #1 in process $89.23 Hardware Upgrade Kevin Parkes 780 668 7233 iPhone 16 …" at bounding box center [681, 203] width 880 height 1402
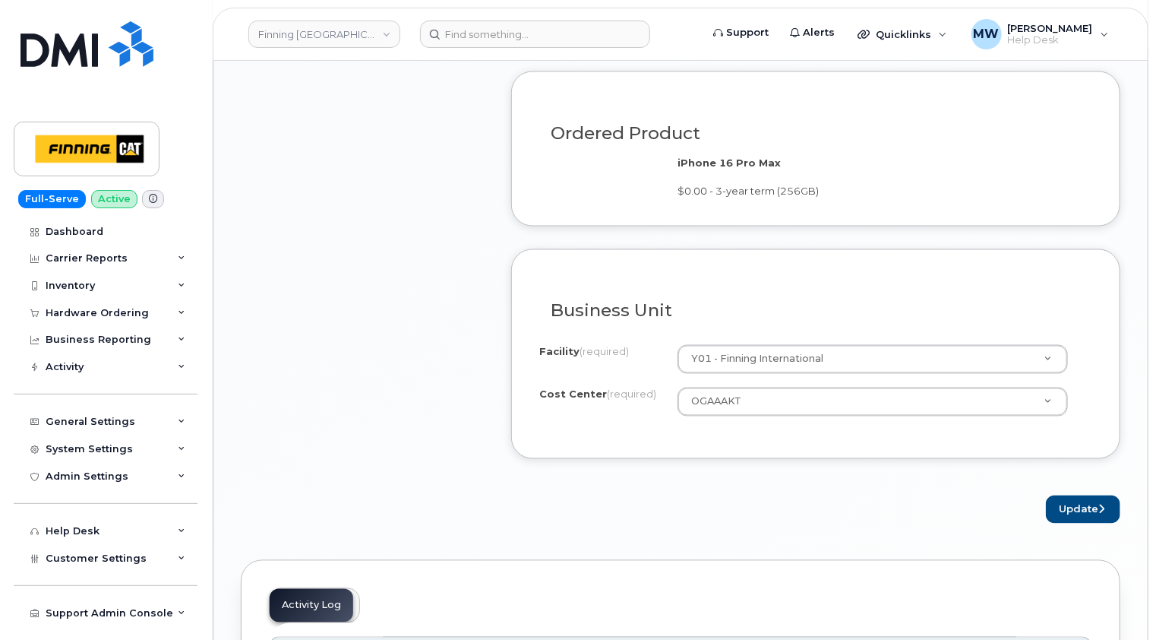
scroll to position [1291, 0]
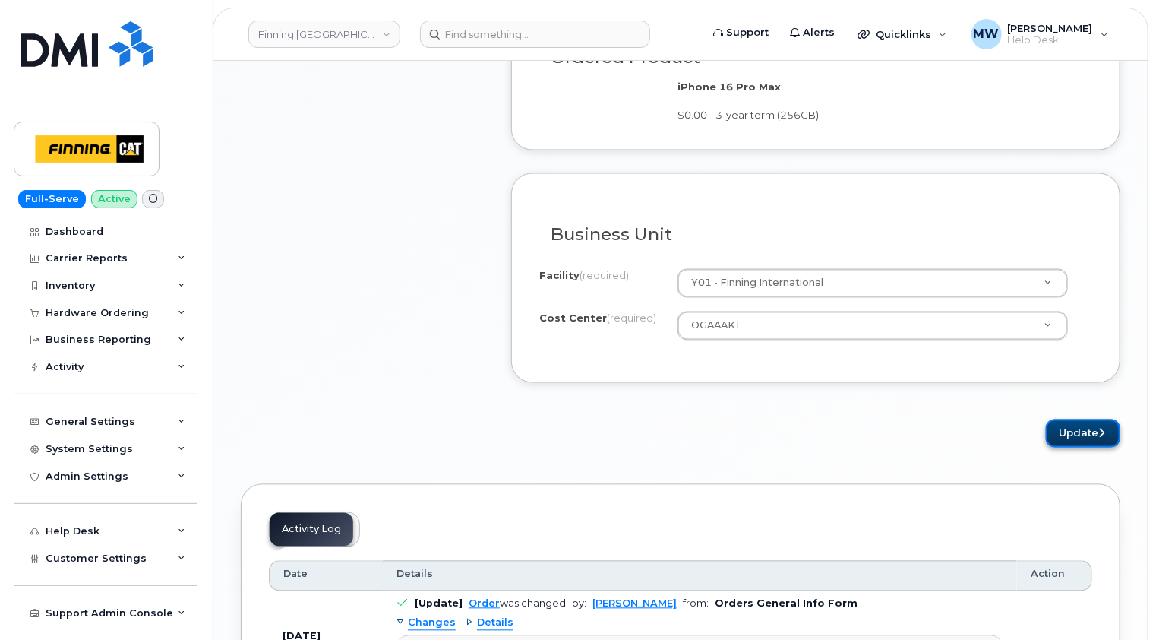
click at [1077, 428] on button "Update" at bounding box center [1083, 433] width 74 height 28
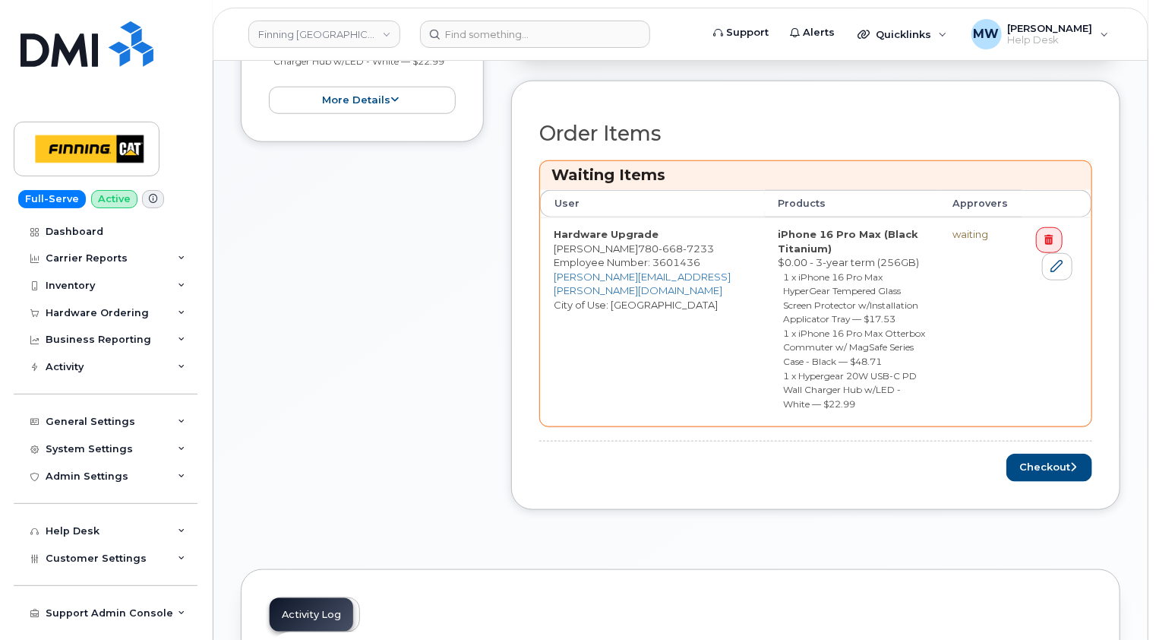
scroll to position [760, 0]
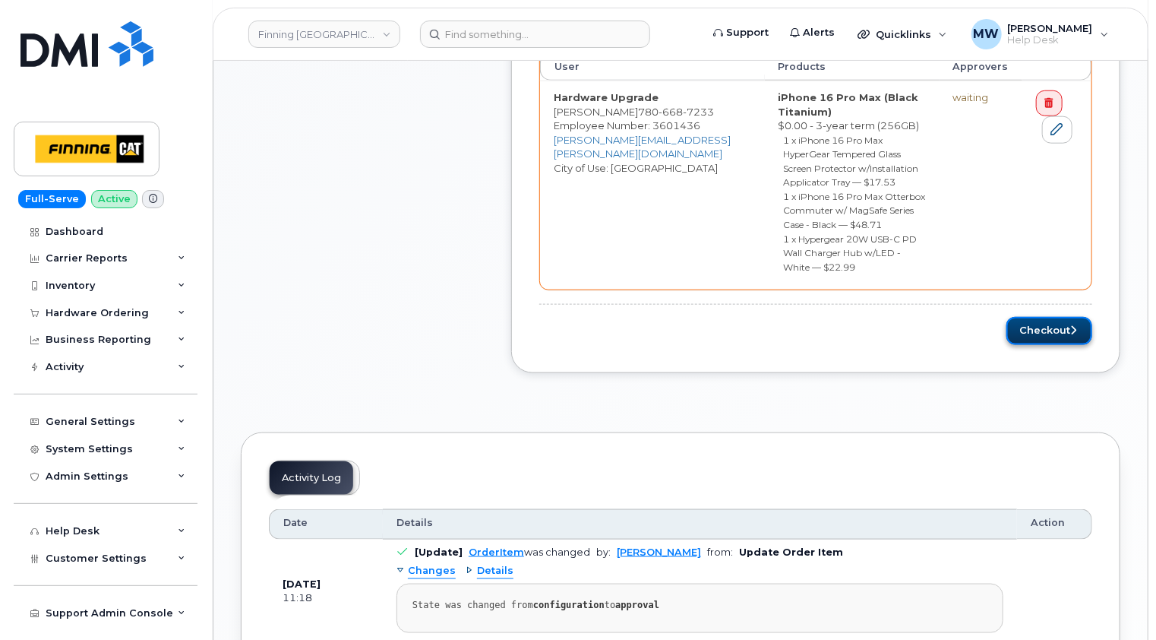
click at [1056, 317] on button "Checkout" at bounding box center [1050, 331] width 86 height 28
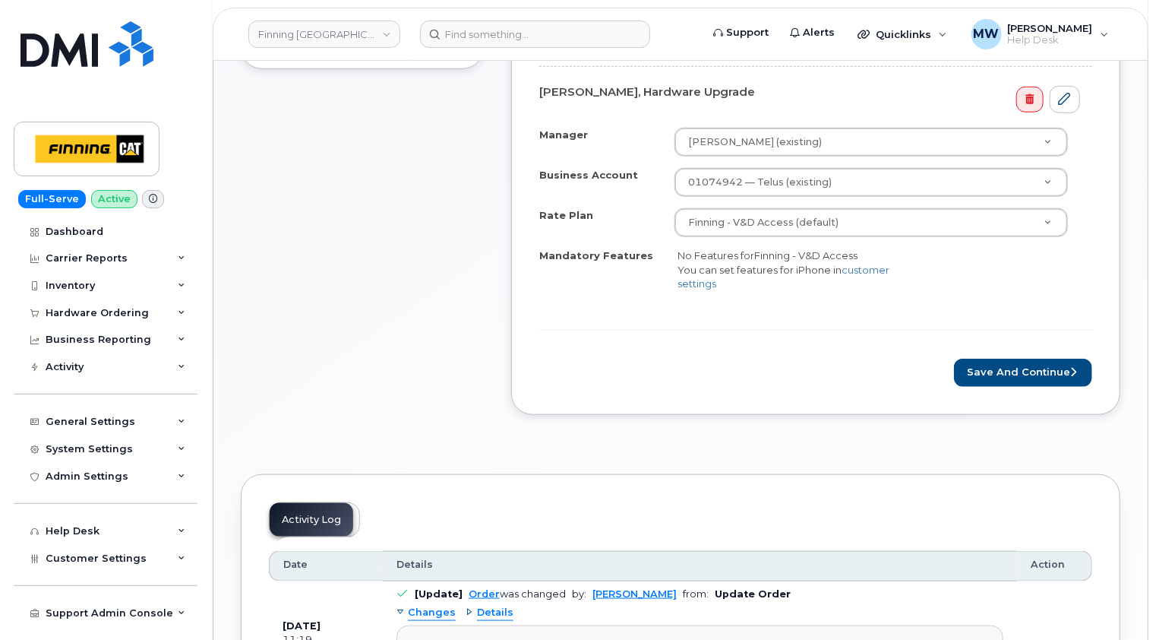
scroll to position [608, 0]
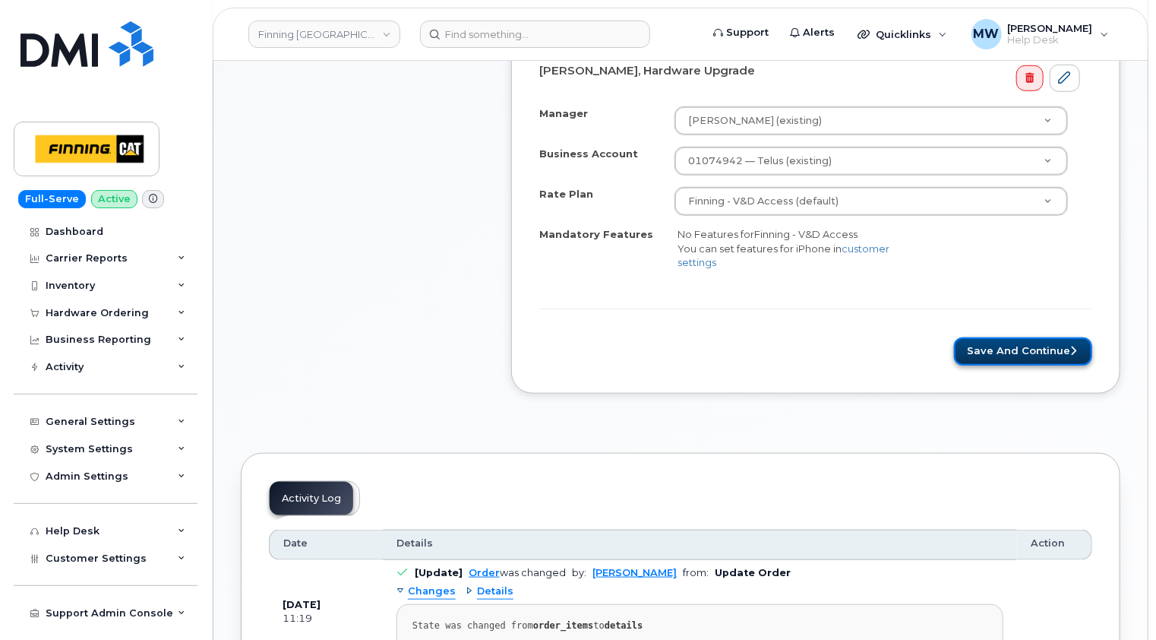
click at [1048, 354] on button "Save and Continue" at bounding box center [1023, 351] width 138 height 28
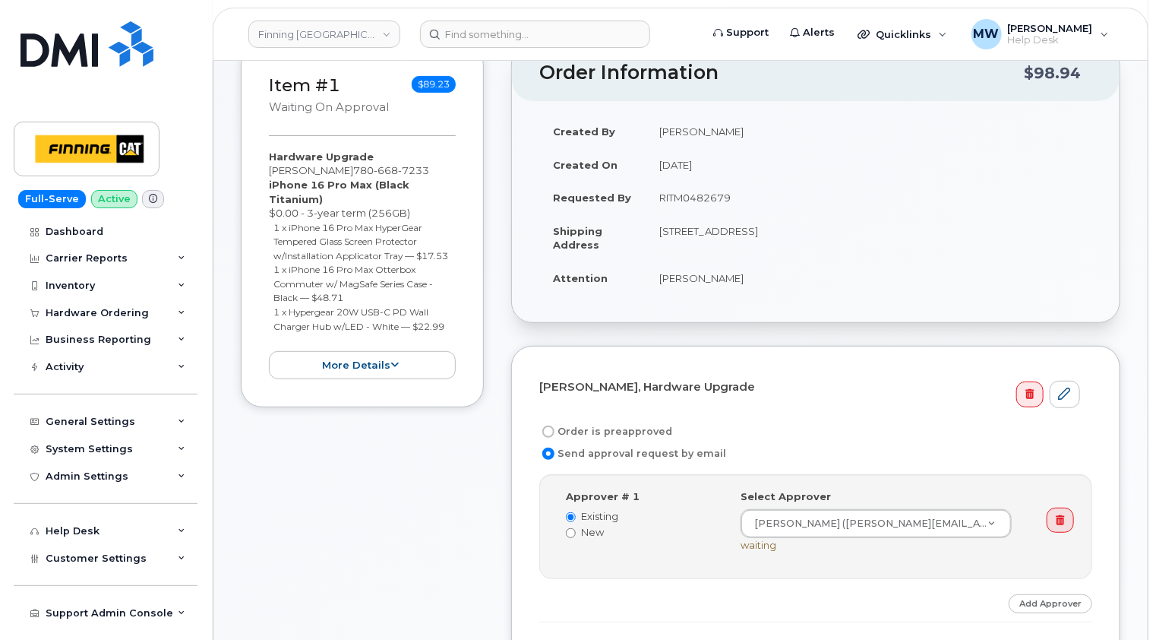
scroll to position [380, 0]
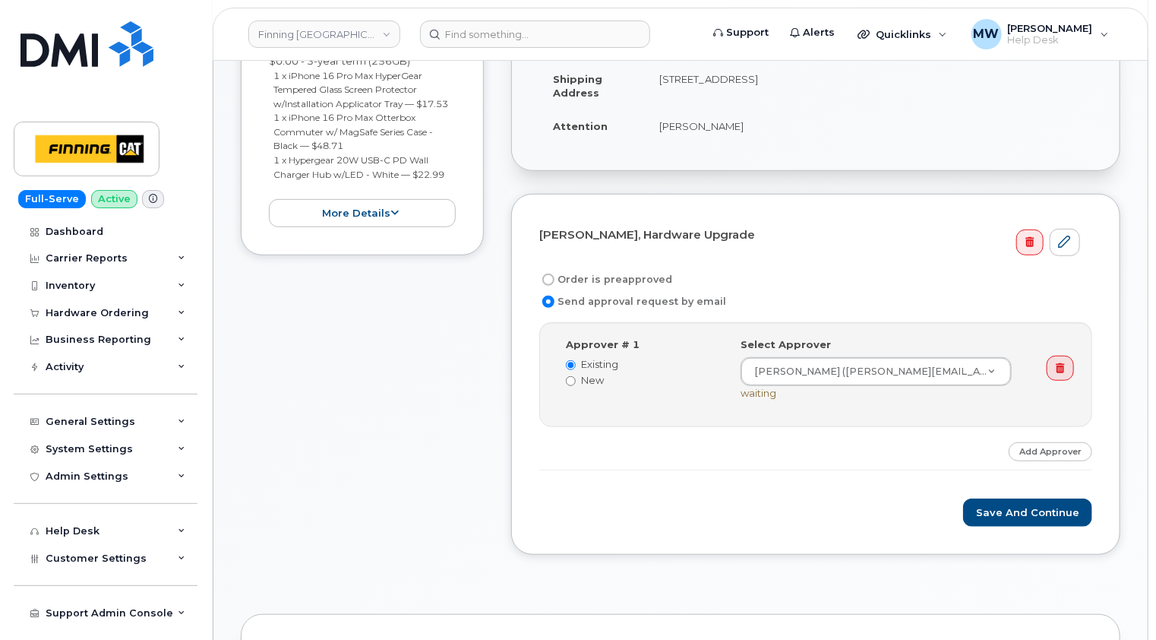
click at [631, 275] on label "Order is preapproved" at bounding box center [605, 279] width 133 height 18
click at [555, 275] on input "Order is preapproved" at bounding box center [548, 279] width 12 height 12
radio input "true"
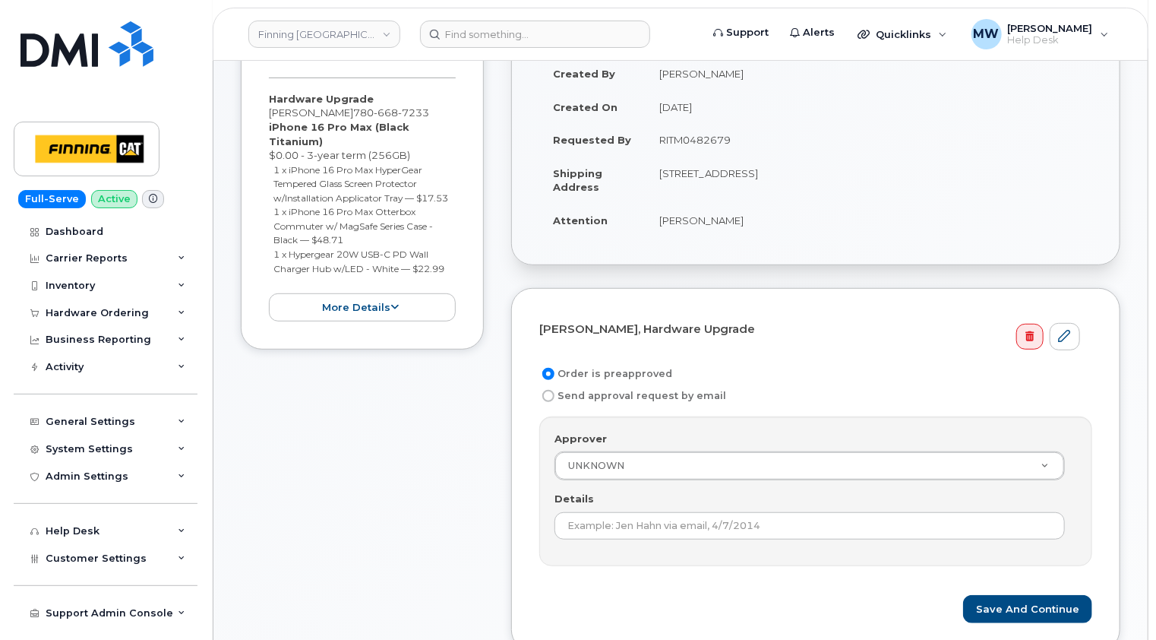
scroll to position [228, 0]
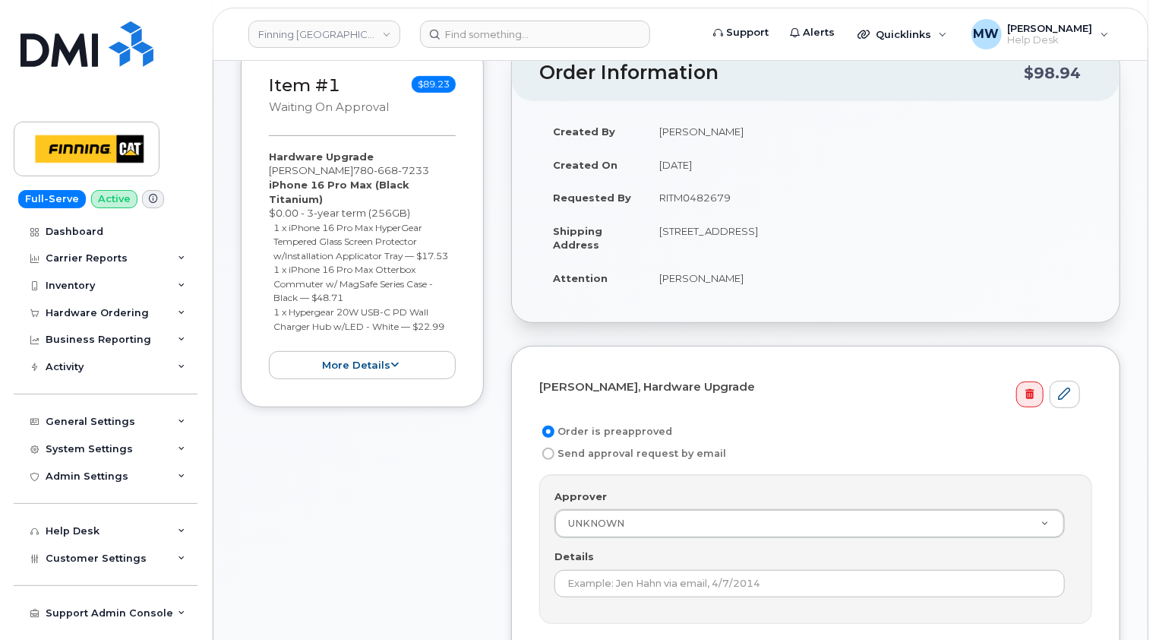
click at [698, 201] on td "RITM0482679" at bounding box center [869, 197] width 447 height 33
copy td "RITM0482679"
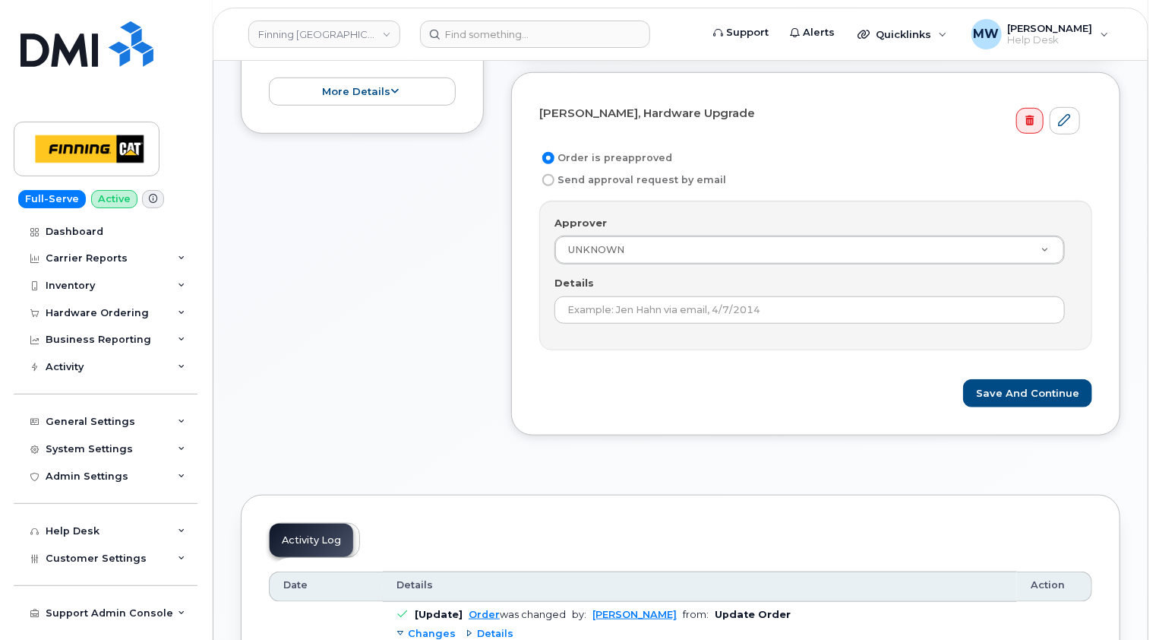
scroll to position [532, 0]
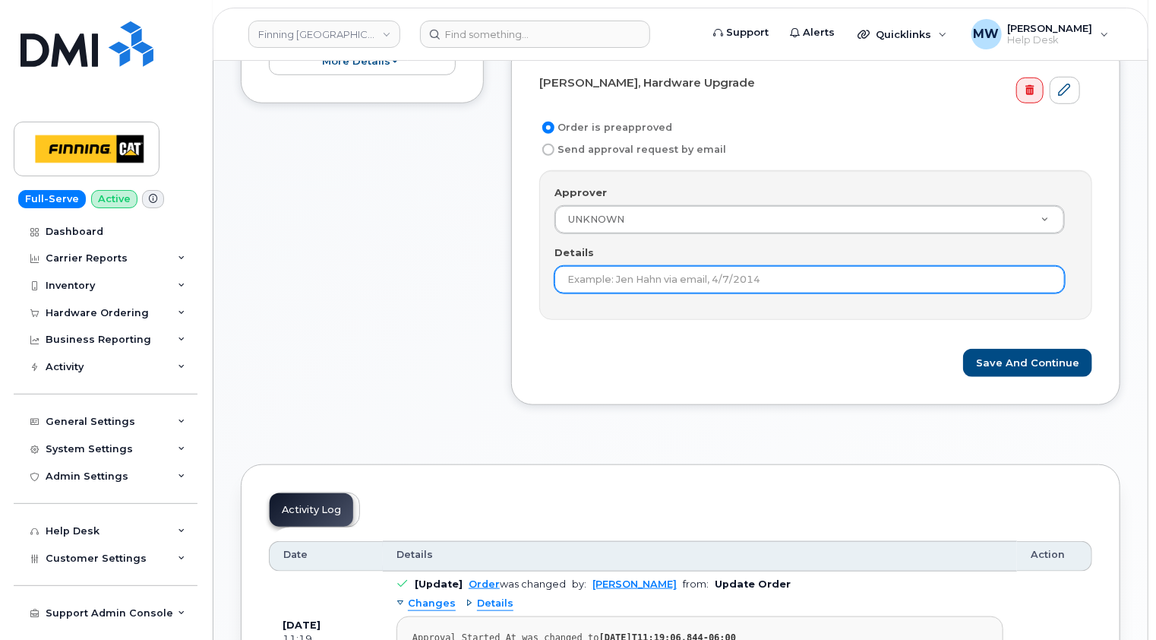
click at [695, 275] on input "Details" at bounding box center [810, 279] width 510 height 27
paste input "RITM0482679"
type input "RITM0482679"
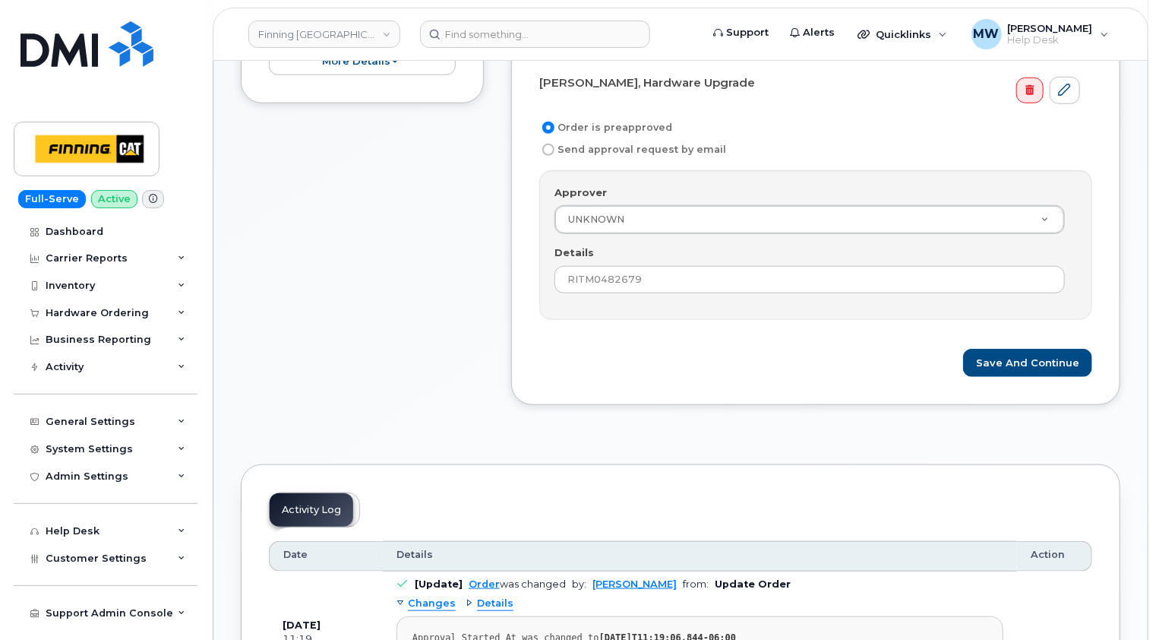
click at [714, 349] on div "Save and Continue" at bounding box center [815, 363] width 553 height 28
click at [1061, 358] on button "Save and Continue" at bounding box center [1027, 363] width 129 height 28
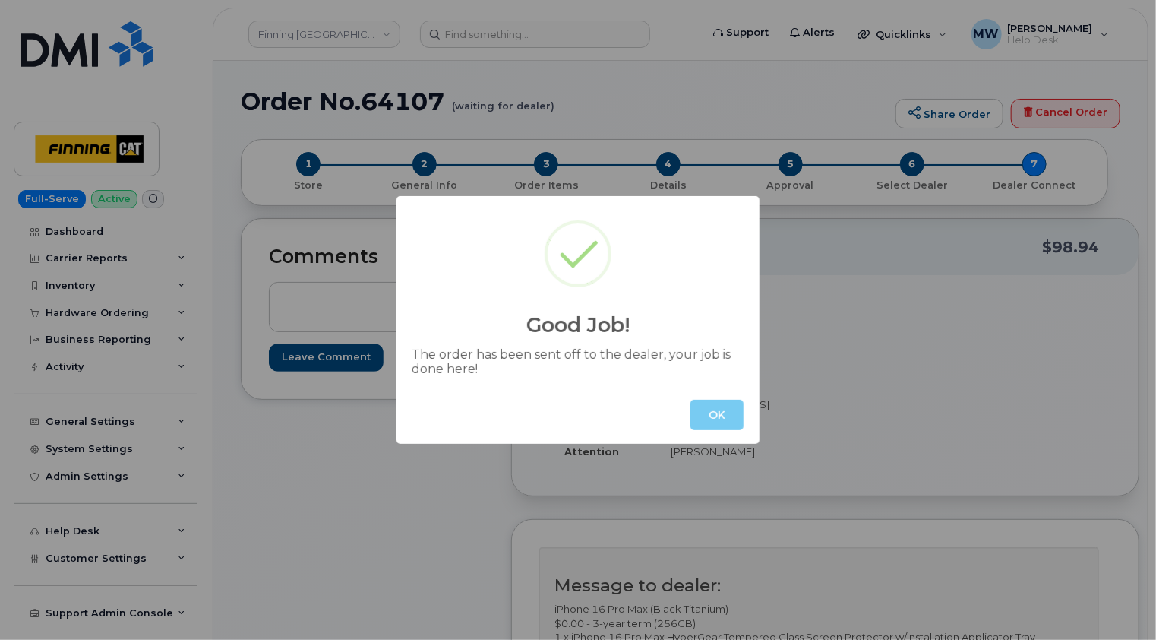
click at [722, 409] on button "OK" at bounding box center [717, 415] width 53 height 30
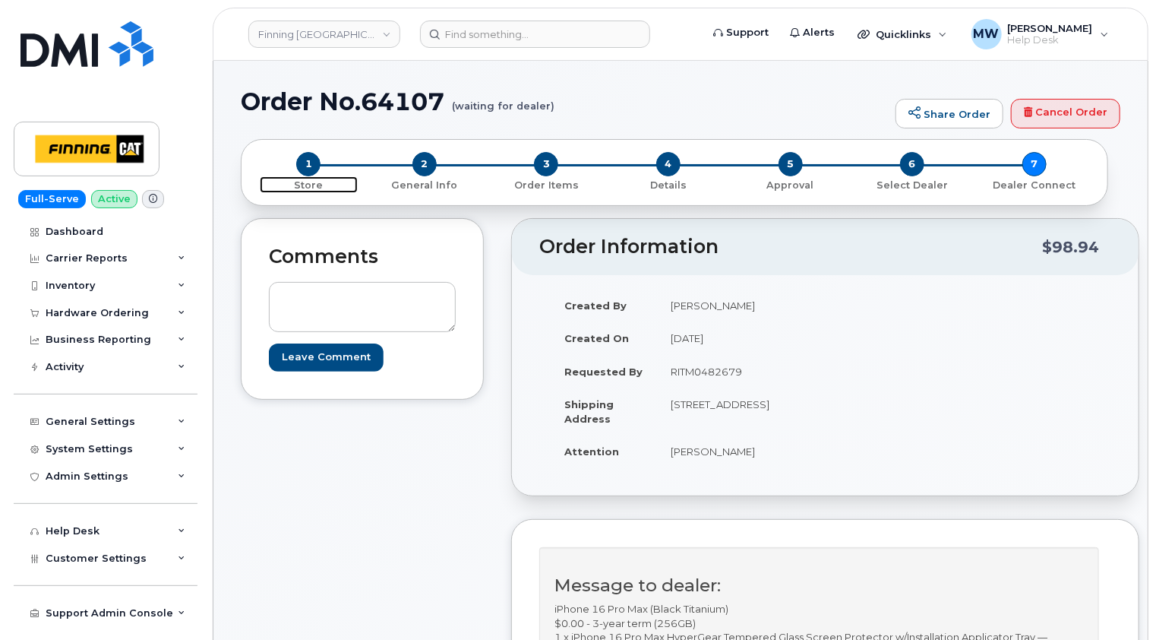
click at [306, 160] on span "1" at bounding box center [308, 164] width 24 height 24
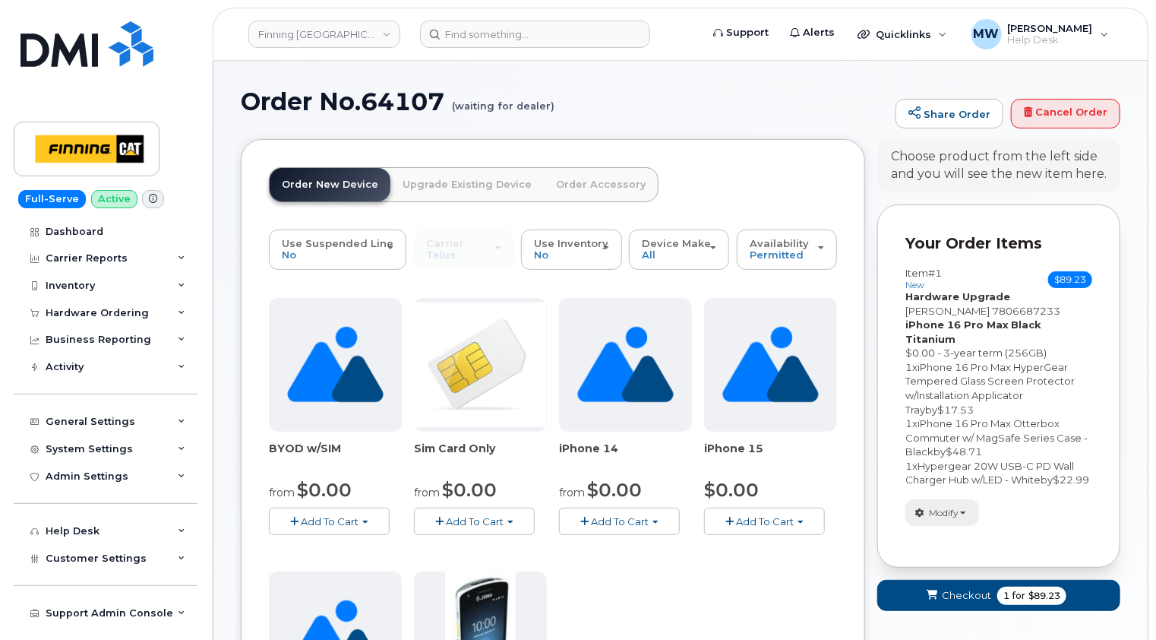
click at [959, 515] on span "Modify" at bounding box center [944, 513] width 30 height 14
click at [967, 537] on link "change" at bounding box center [978, 535] width 144 height 18
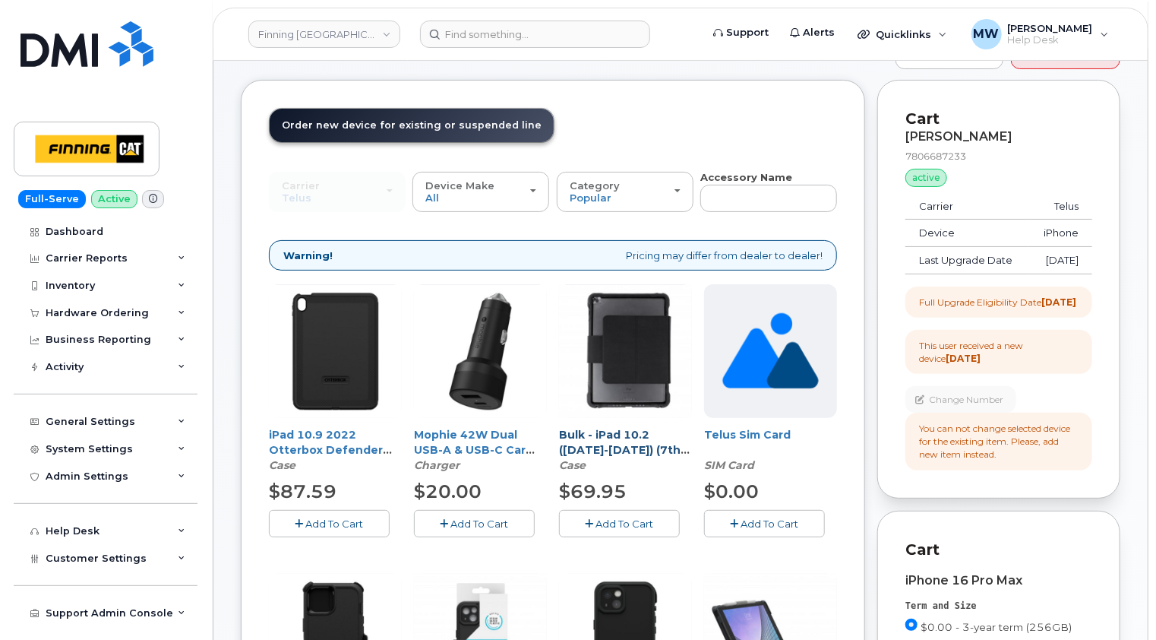
scroll to position [152, 0]
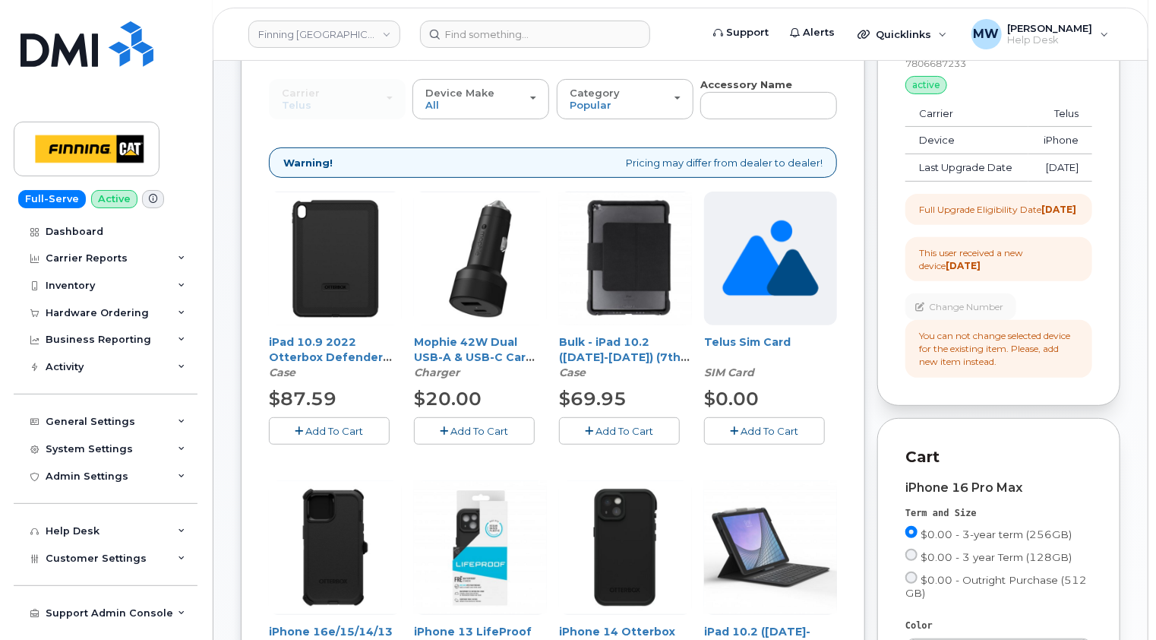
click at [764, 425] on span "Add To Cart" at bounding box center [770, 431] width 58 height 12
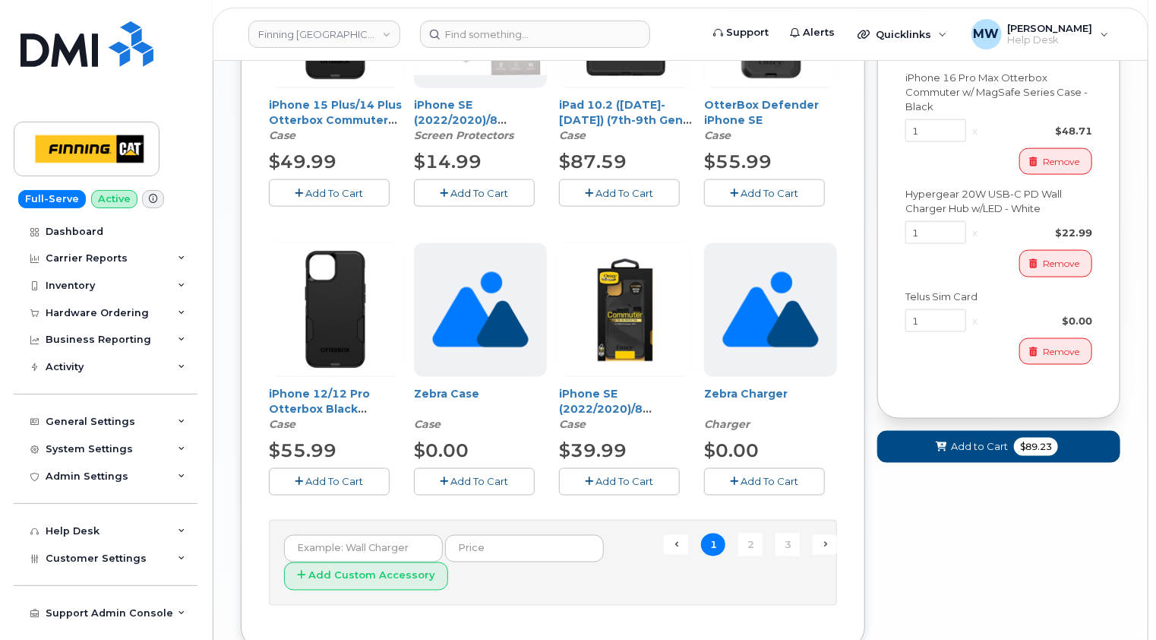
scroll to position [988, 0]
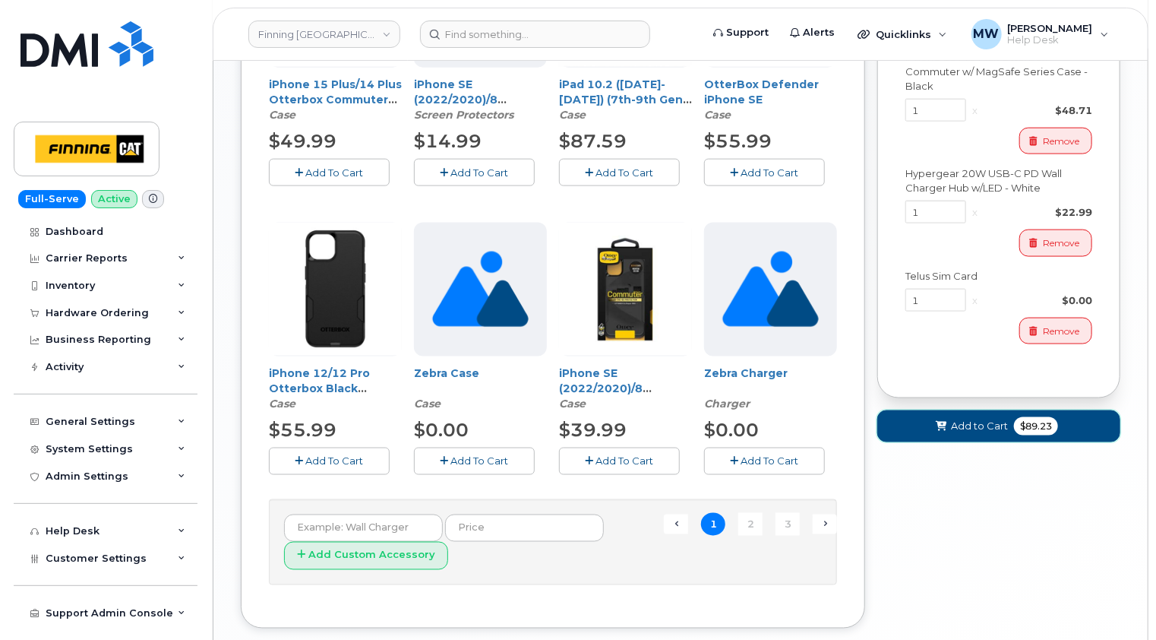
click at [982, 433] on span "Add to Cart" at bounding box center [979, 426] width 57 height 14
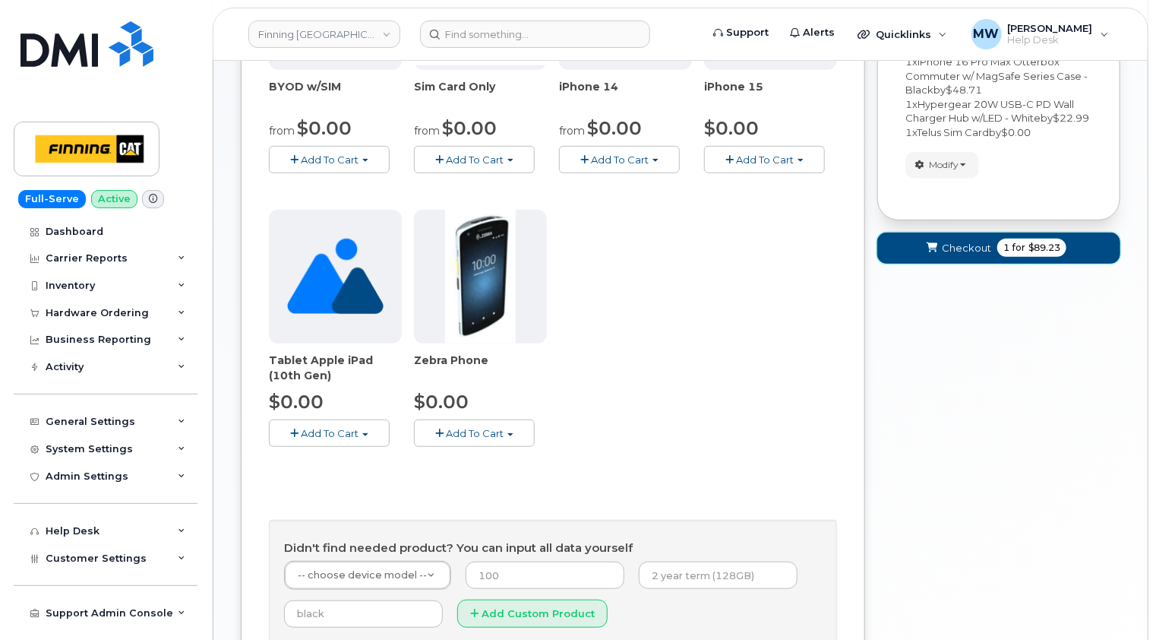
click at [956, 245] on span "Checkout" at bounding box center [966, 248] width 49 height 14
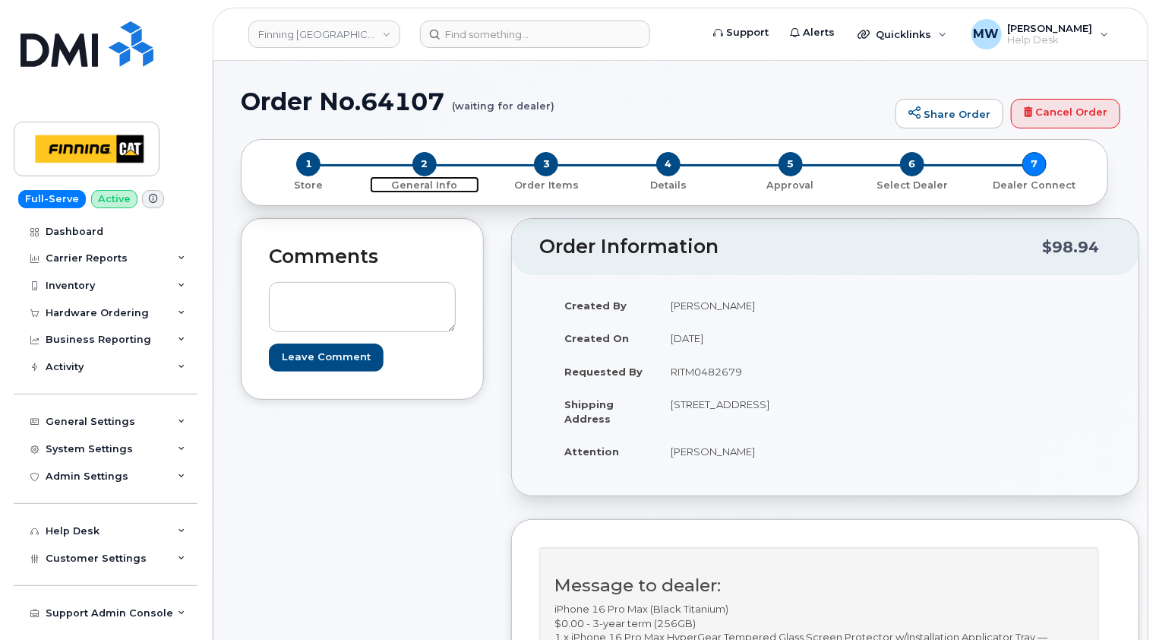
click at [424, 169] on span "2" at bounding box center [424, 164] width 24 height 24
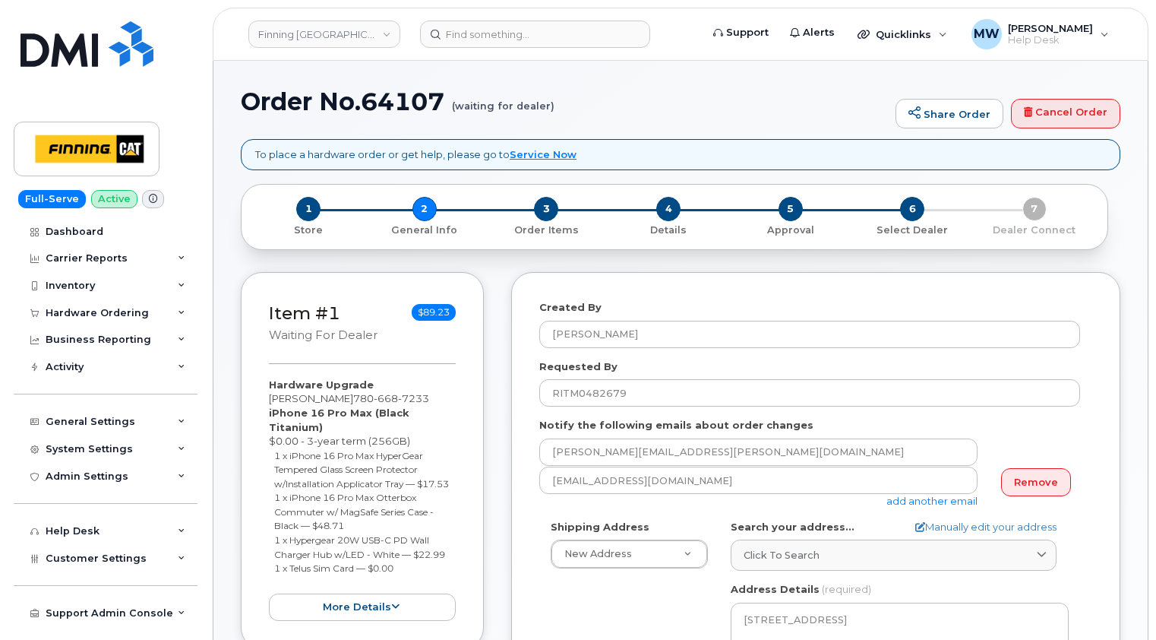
select select
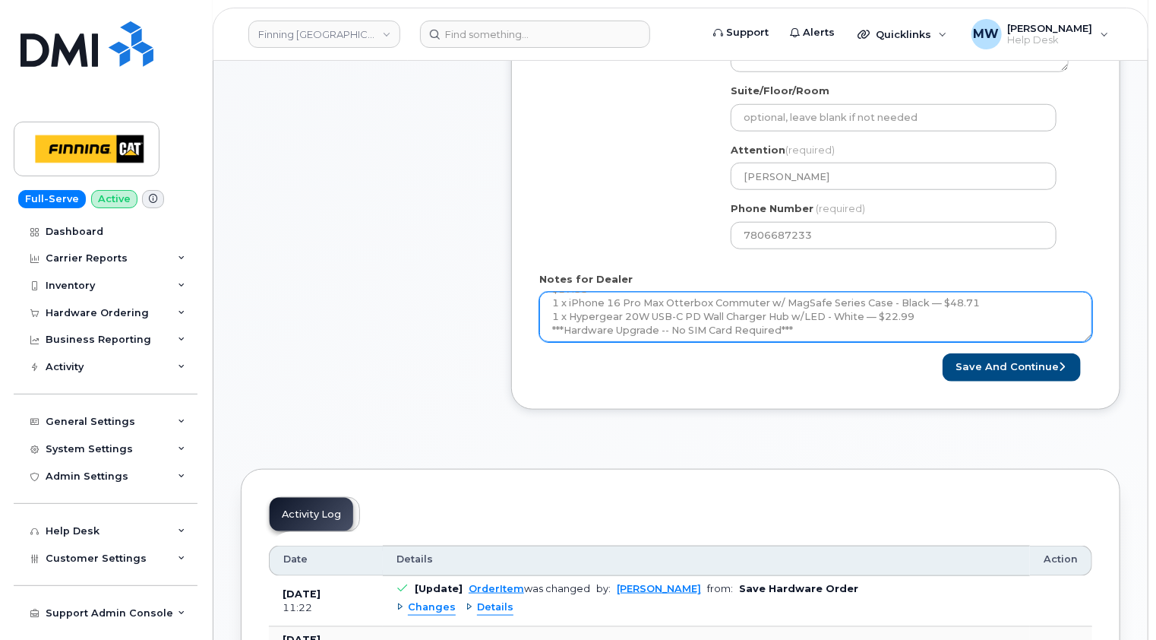
scroll to position [139, 0]
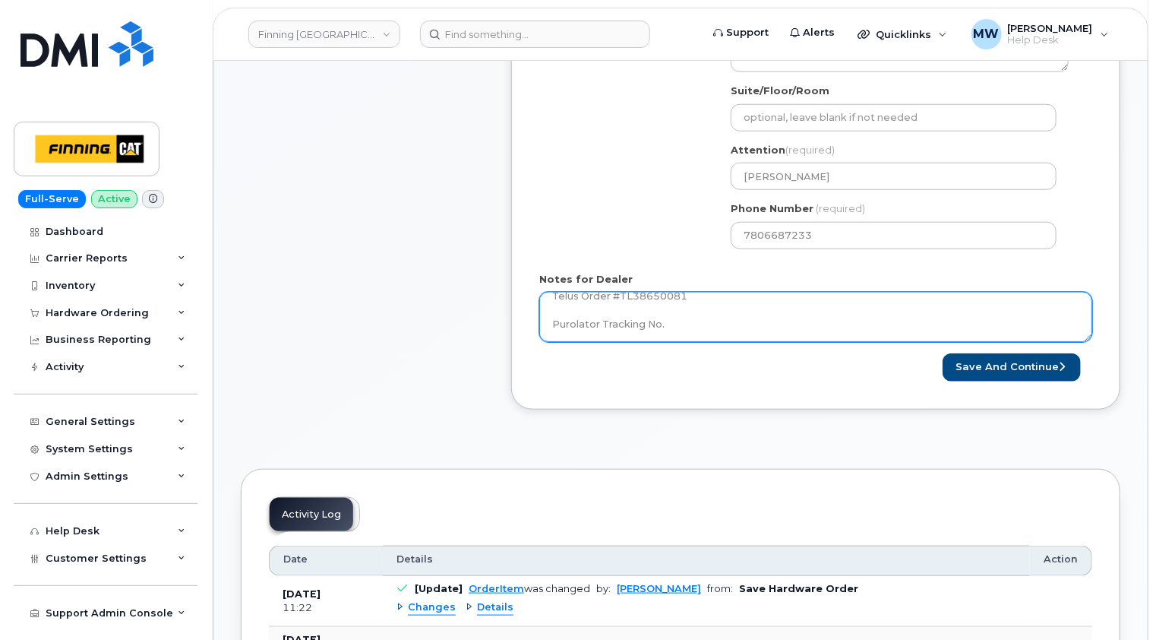
drag, startPoint x: 1089, startPoint y: 335, endPoint x: 1088, endPoint y: 460, distance: 125.4
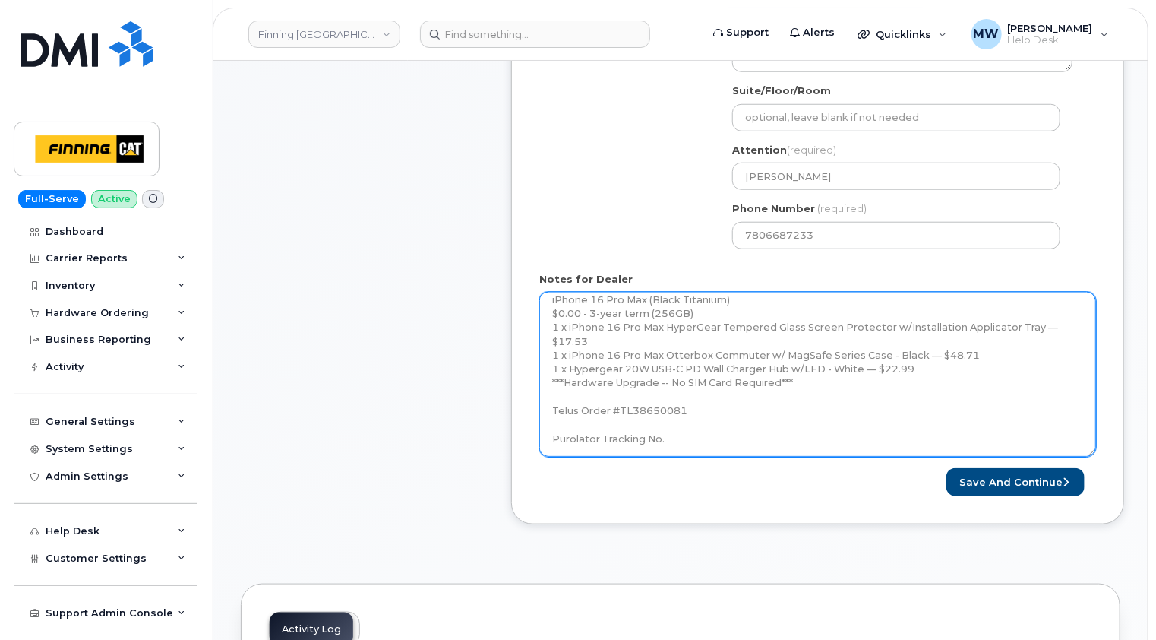
scroll to position [0, 0]
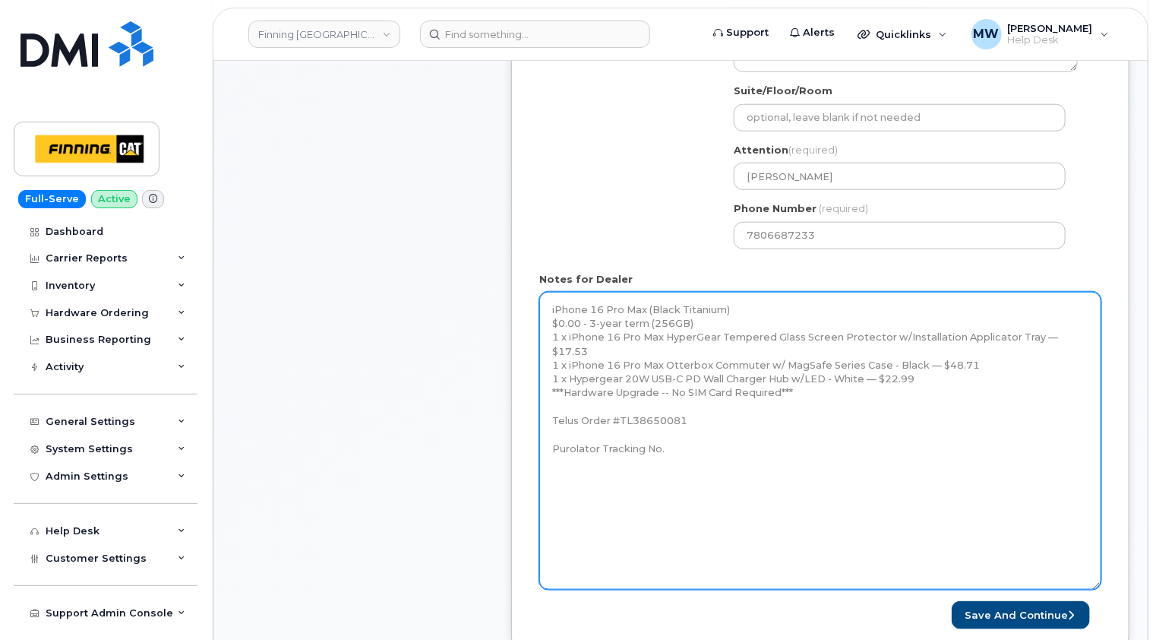
drag, startPoint x: 1089, startPoint y: 338, endPoint x: 1098, endPoint y: 589, distance: 250.8
click at [1098, 589] on textarea "iPhone 16 Pro Max (Black Titanium) $0.00 - 3-year term (256GB) 1 x iPhone 16 Pr…" at bounding box center [820, 441] width 562 height 298
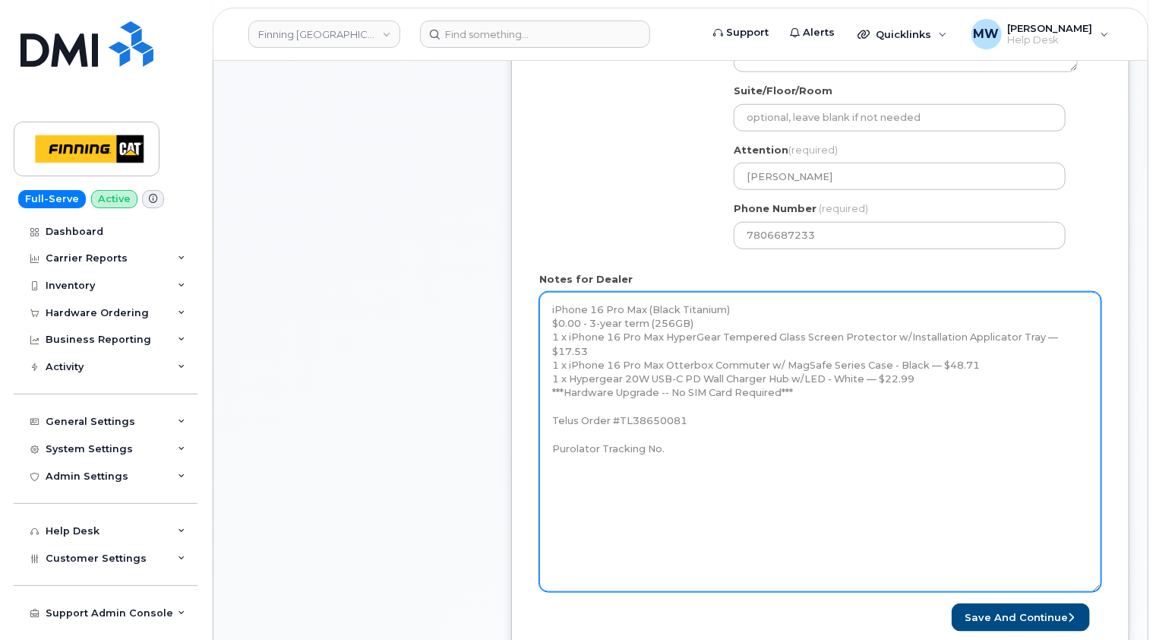
click at [827, 463] on textarea "iPhone 16 Pro Max (Black Titanium) $0.00 - 3-year term (256GB) 1 x iPhone 16 Pr…" at bounding box center [820, 442] width 562 height 300
drag, startPoint x: 769, startPoint y: 375, endPoint x: 564, endPoint y: 381, distance: 204.4
click at [565, 381] on textarea "iPhone 16 Pro Max (Black Titanium) $0.00 - 3-year term (256GB) 1 x iPhone 16 Pr…" at bounding box center [820, 442] width 562 height 300
click at [860, 378] on textarea "iPhone 16 Pro Max (Black Titanium) $0.00 - 3-year term (256GB) 1 x iPhone 16 Pr…" at bounding box center [820, 442] width 562 height 300
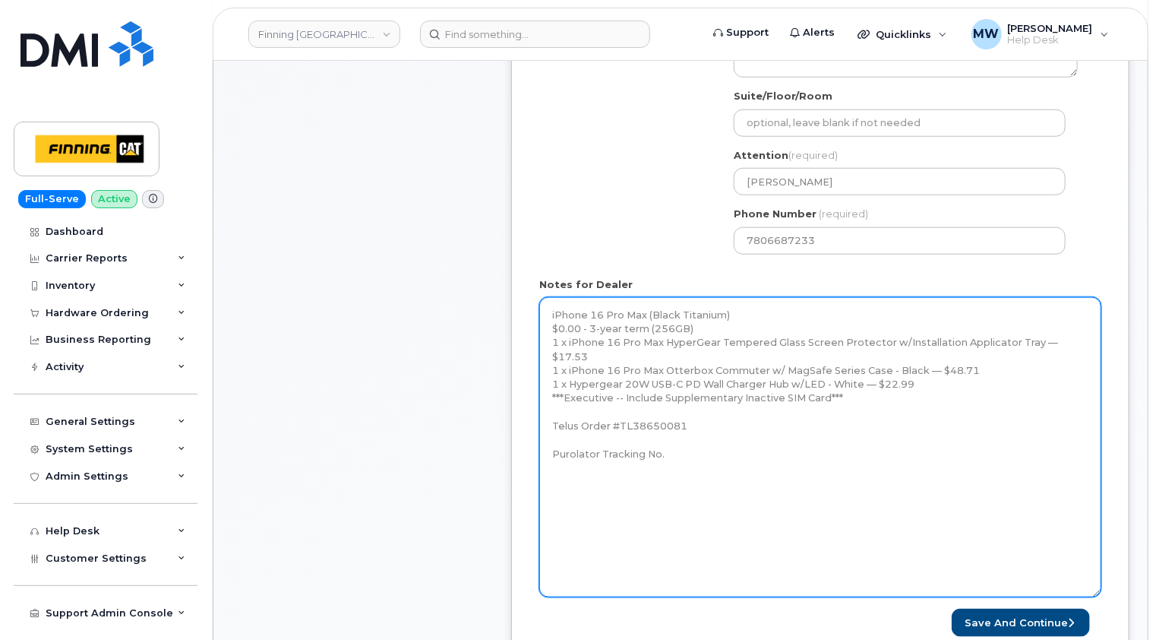
scroll to position [684, 0]
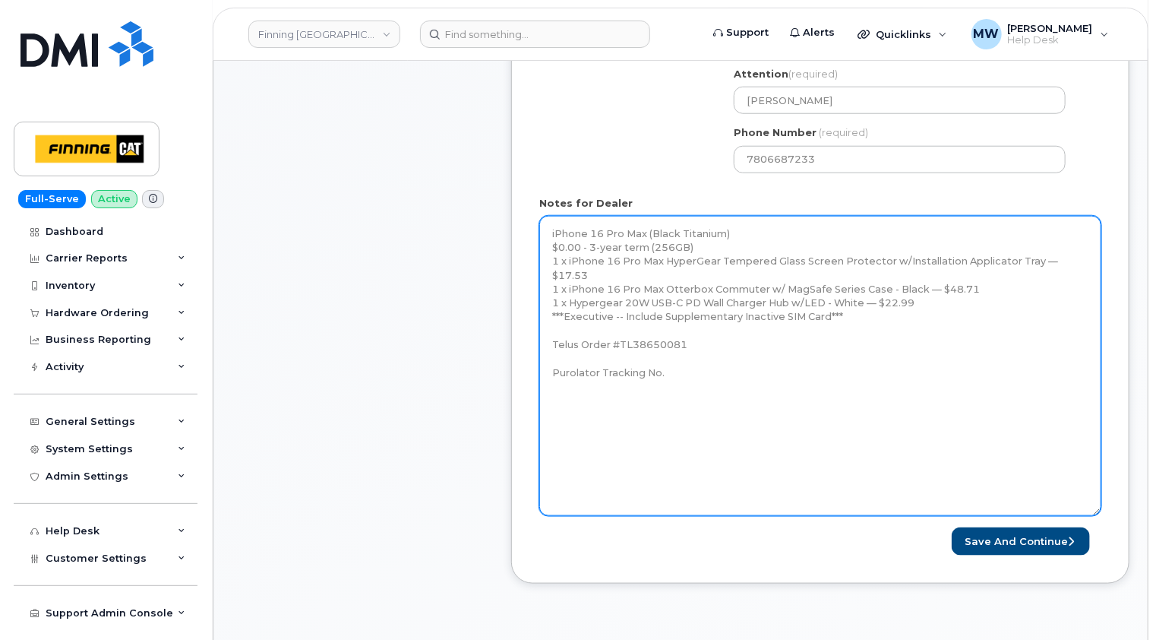
type textarea "iPhone 16 Pro Max (Black Titanium) $0.00 - 3-year term (256GB) 1 x iPhone 16 Pr…"
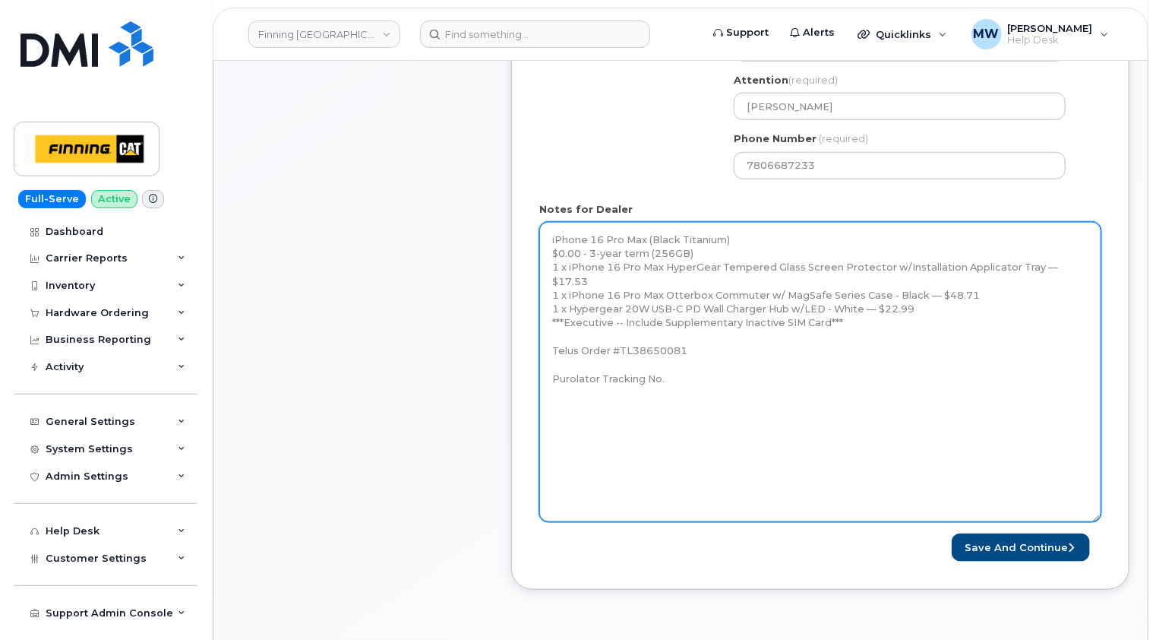
scroll to position [760, 0]
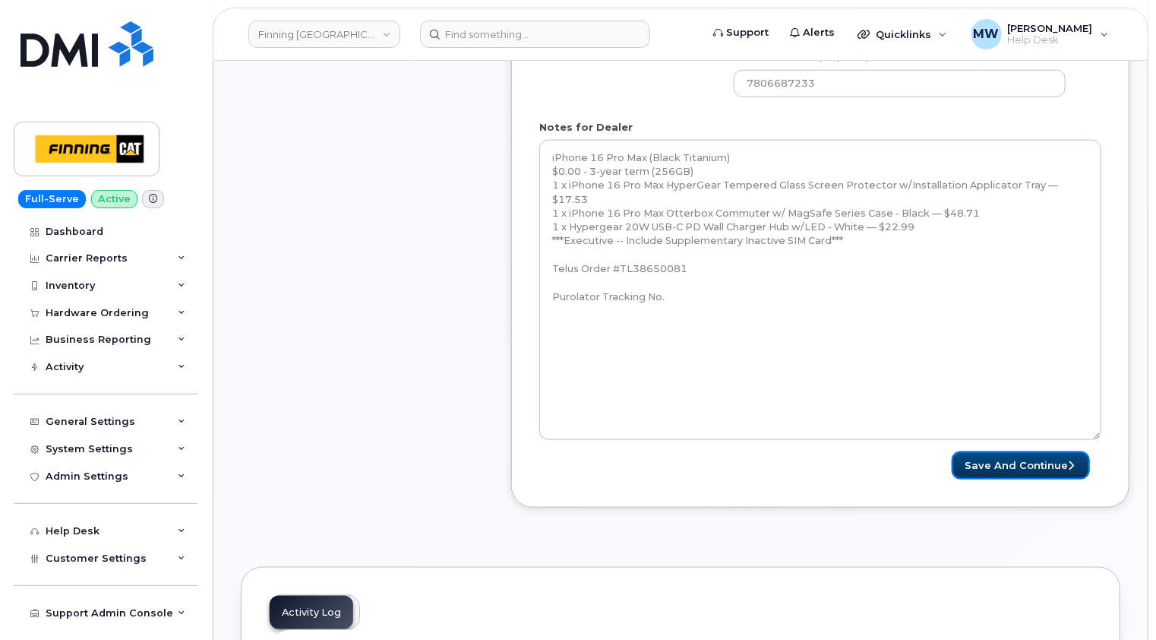
drag, startPoint x: 1031, startPoint y: 463, endPoint x: 1010, endPoint y: 451, distance: 23.8
click at [1031, 463] on button "Save and Continue" at bounding box center [1021, 465] width 138 height 28
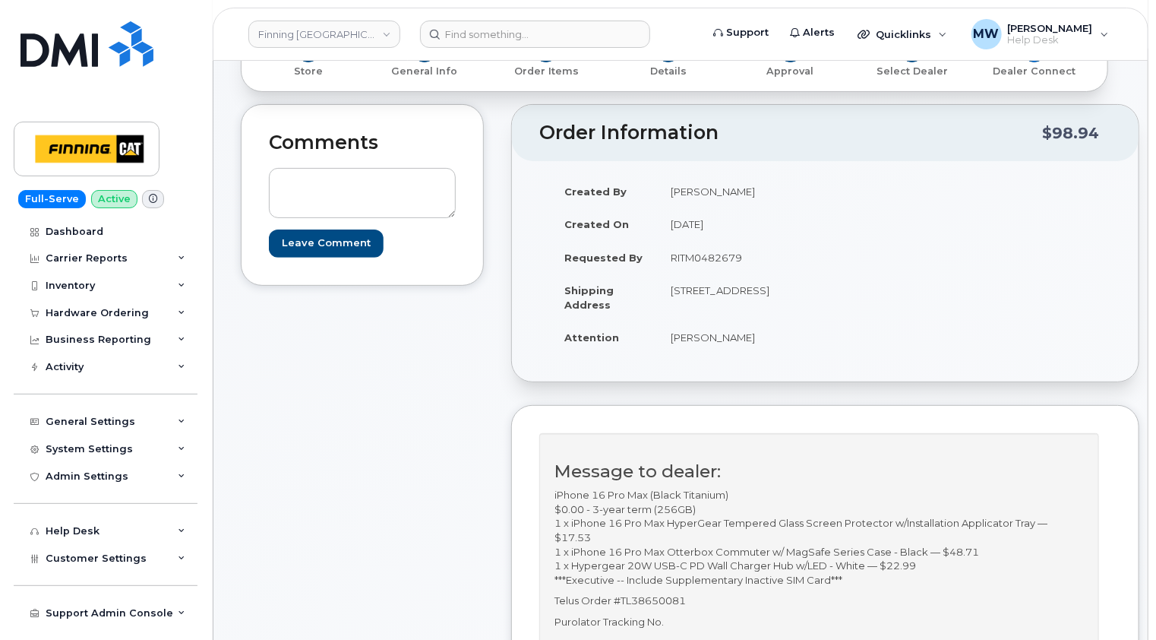
scroll to position [228, 0]
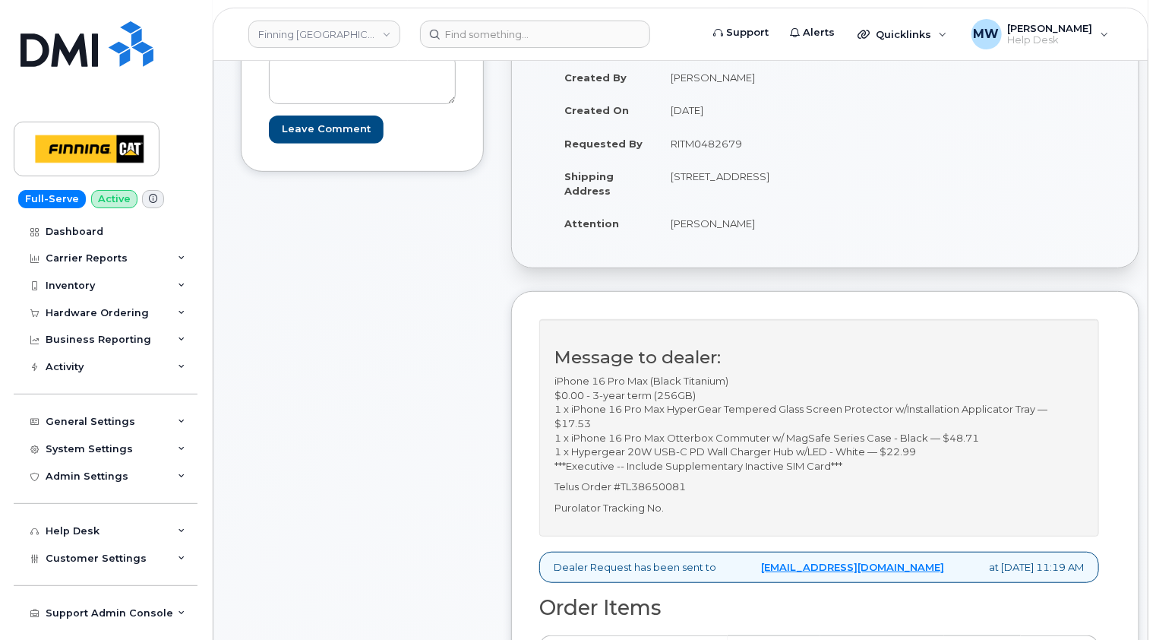
drag, startPoint x: 778, startPoint y: 188, endPoint x: 739, endPoint y: 188, distance: 38.7
click at [739, 188] on td "[STREET_ADDRESS]" at bounding box center [735, 183] width 156 height 47
copy td "T2E 7H9"
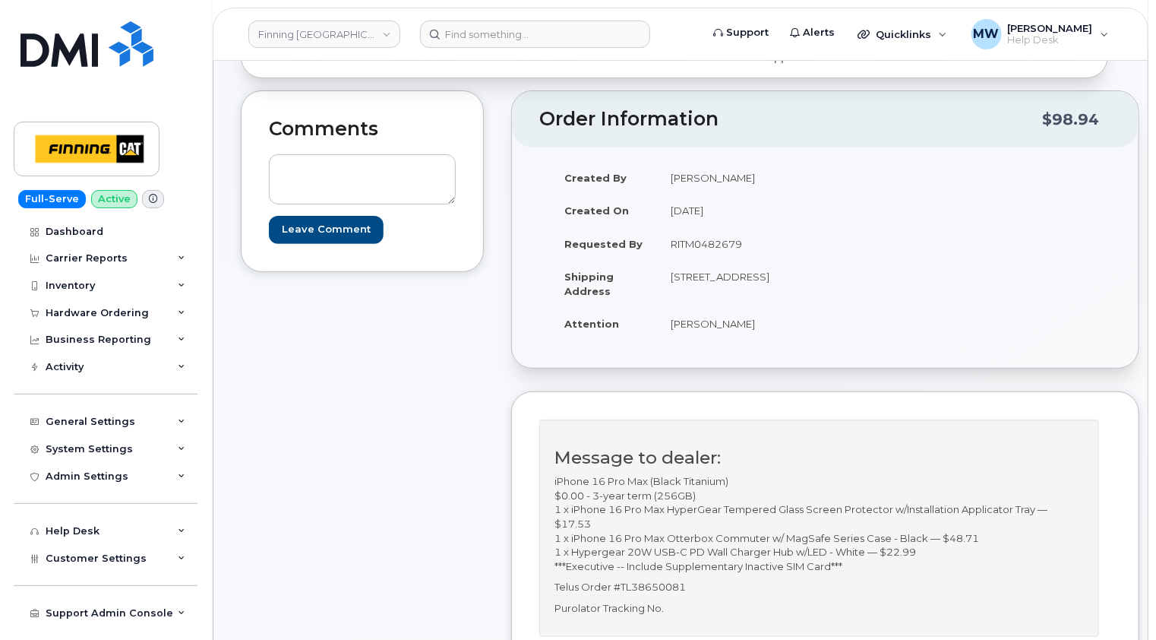
scroll to position [304, 0]
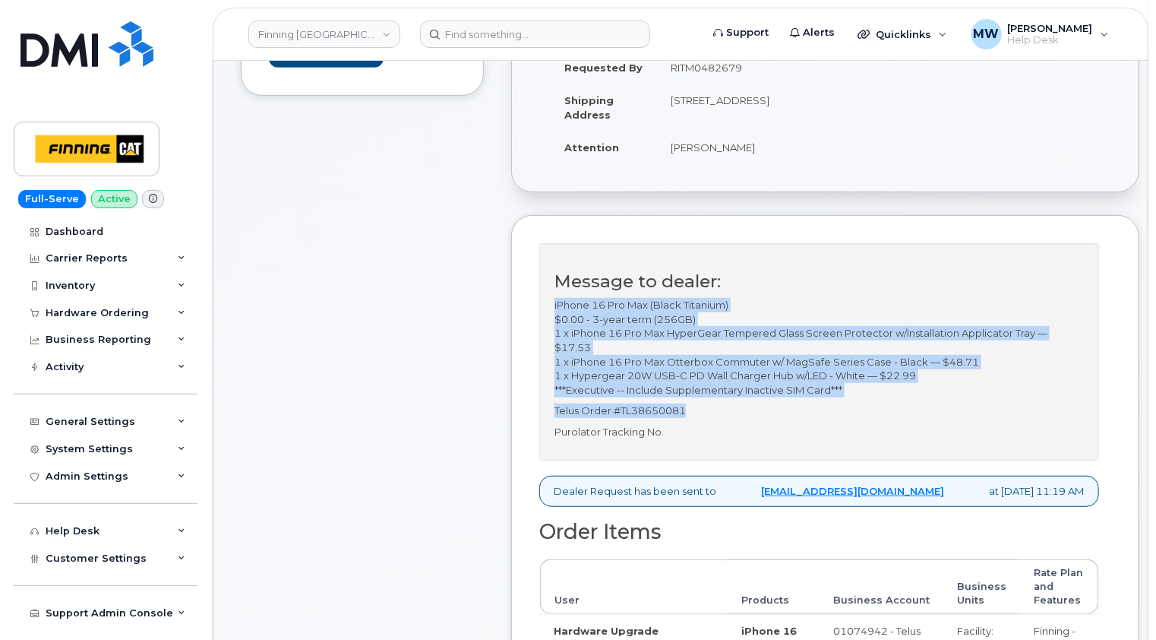
drag, startPoint x: 695, startPoint y: 424, endPoint x: 548, endPoint y: 319, distance: 180.9
click at [548, 319] on div "Message to dealer: iPhone 16 Pro Max (Black Titanium) $0.00 - 3-year term (256G…" at bounding box center [819, 351] width 560 height 217
copy div "iPhone 16 Pro Max (Black Titanium) $0.00 - 3-year term (256GB) 1 x iPhone 16 Pr…"
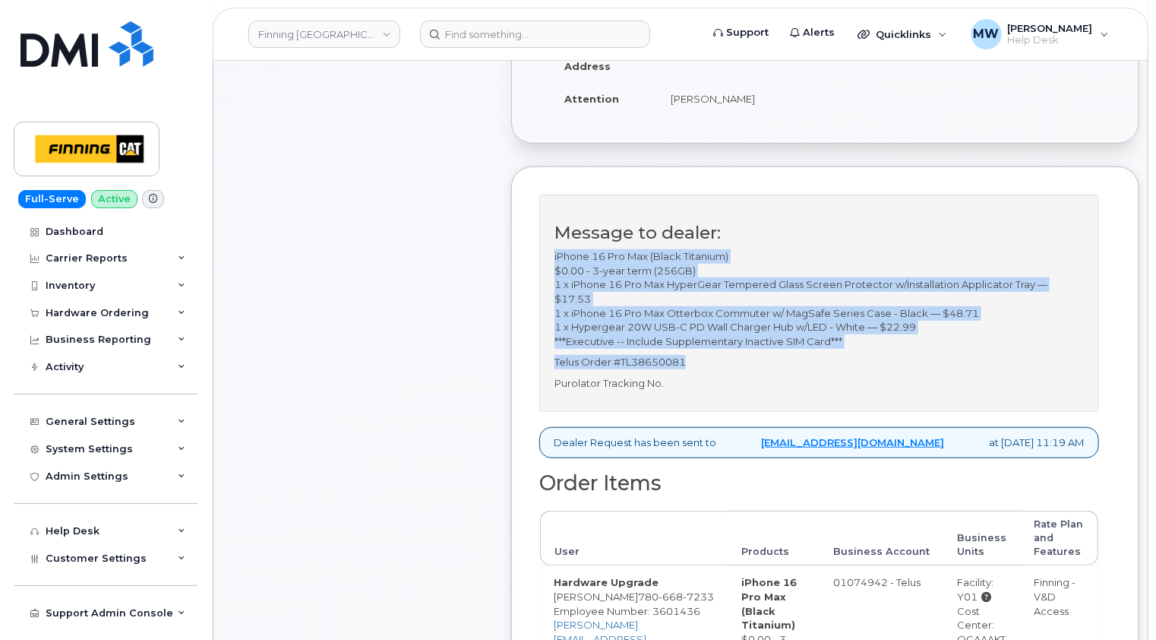
scroll to position [380, 0]
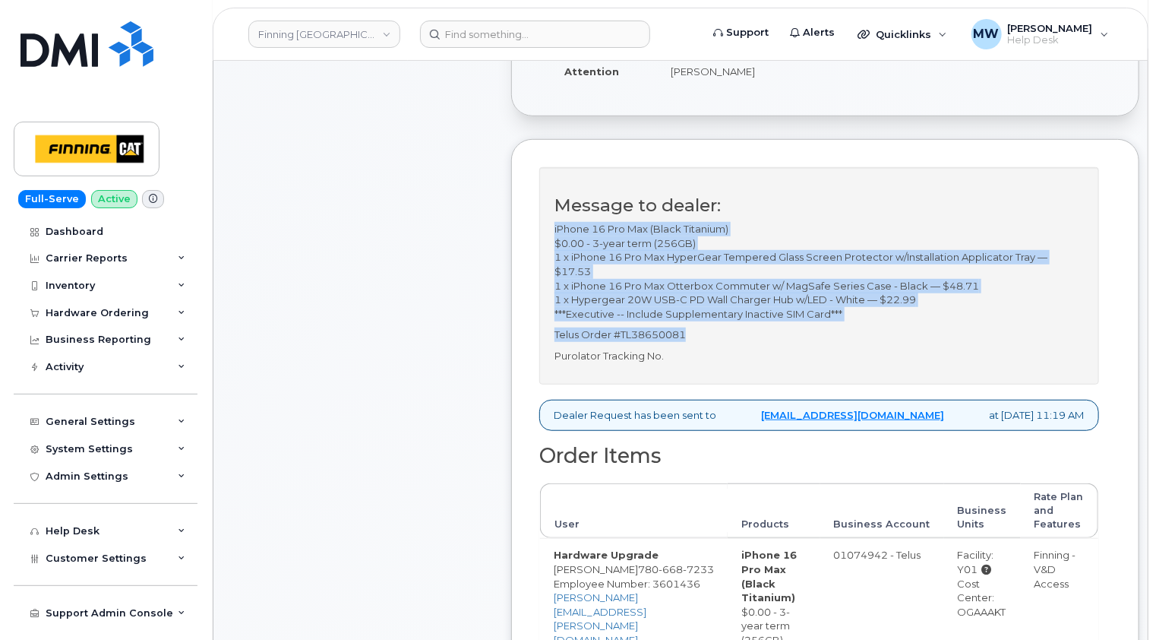
copy div "iPhone 16 Pro Max (Black Titanium) $0.00 - 3-year term (256GB) 1 x iPhone 16 Pr…"
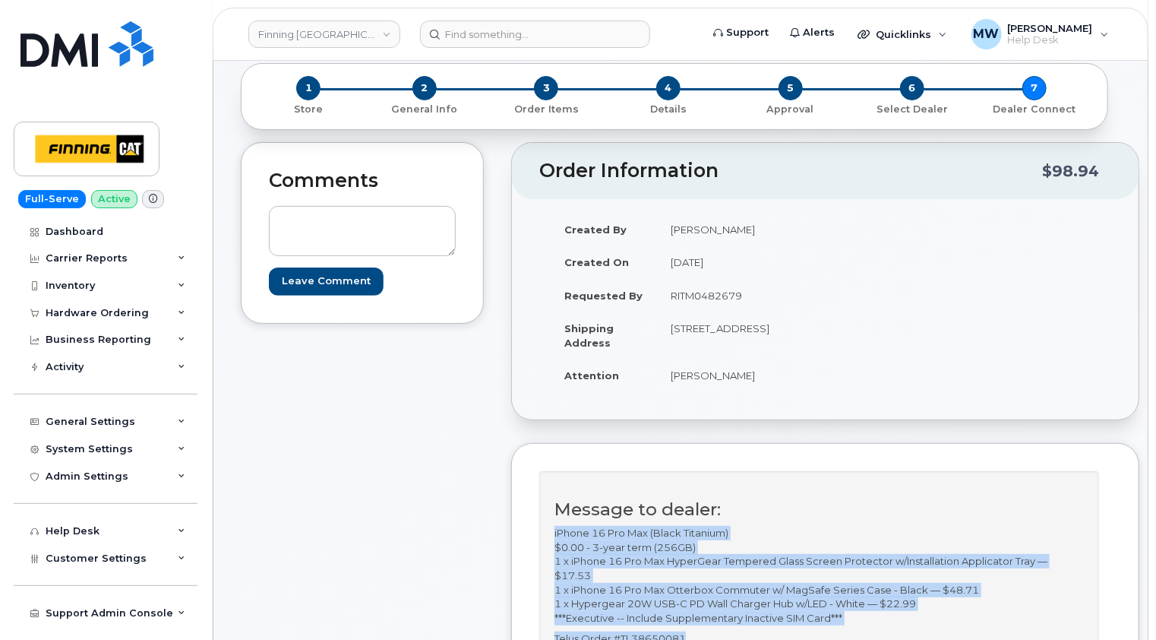
scroll to position [0, 0]
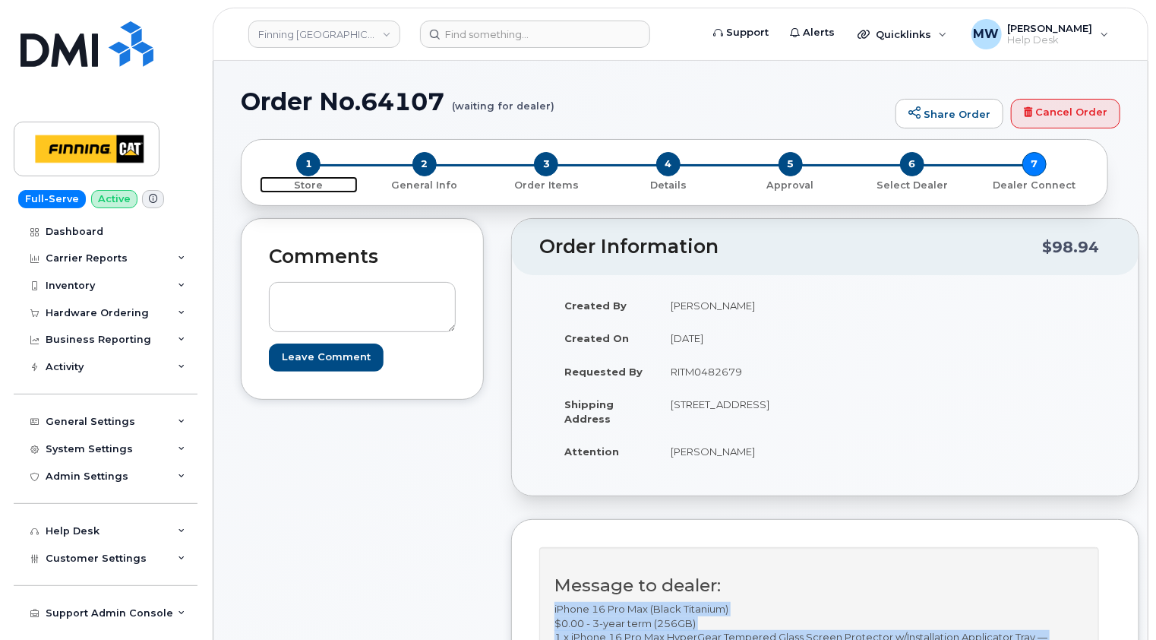
click at [310, 159] on span "1" at bounding box center [308, 164] width 24 height 24
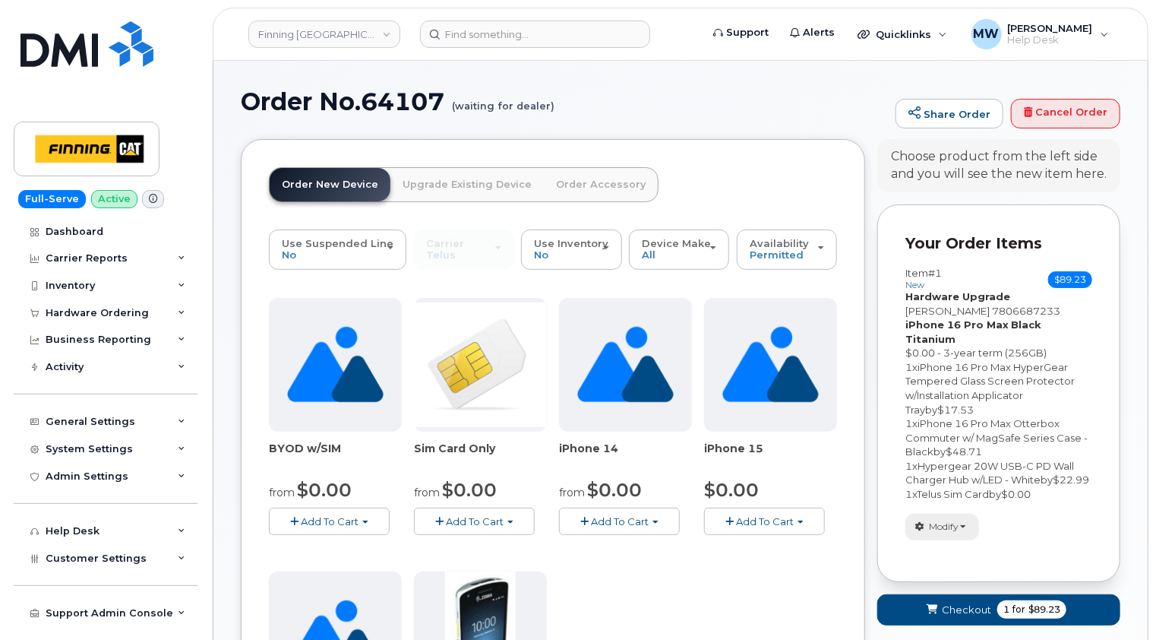
click at [962, 527] on button "Modify" at bounding box center [943, 527] width 74 height 27
click at [960, 549] on link "change" at bounding box center [978, 550] width 144 height 18
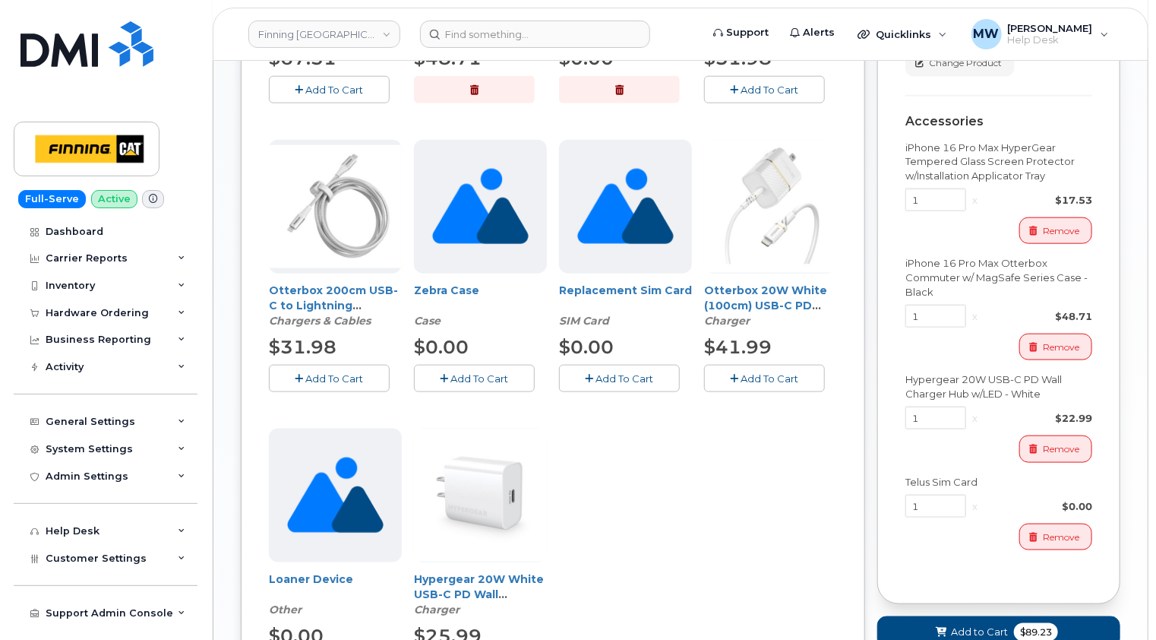
scroll to position [760, 0]
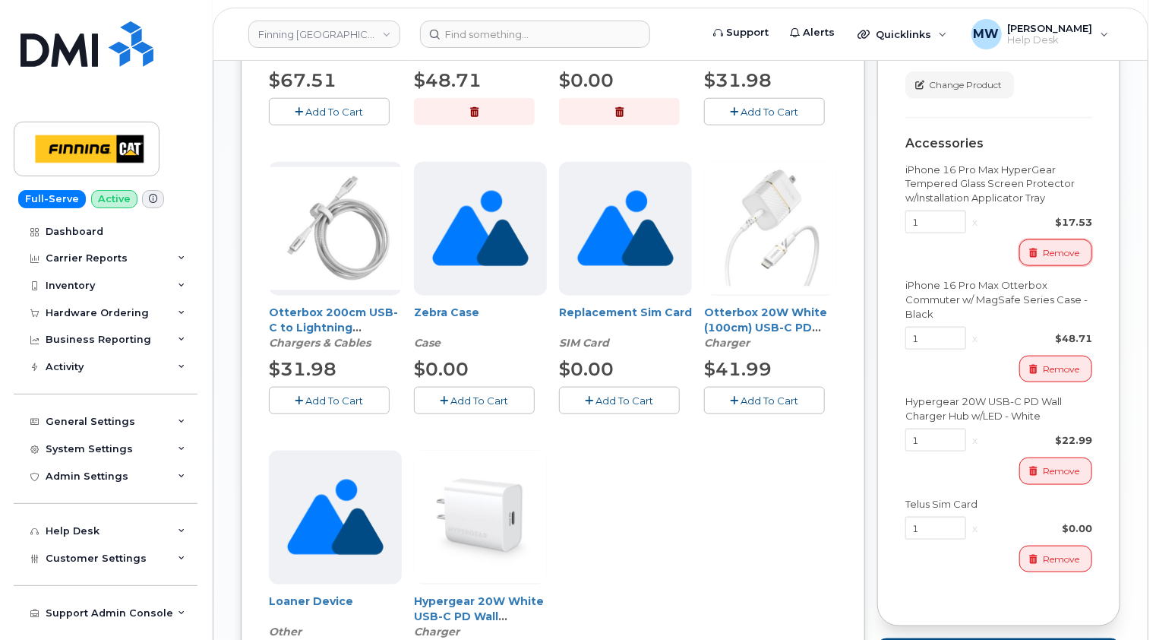
click at [1056, 260] on span "Remove" at bounding box center [1061, 253] width 36 height 14
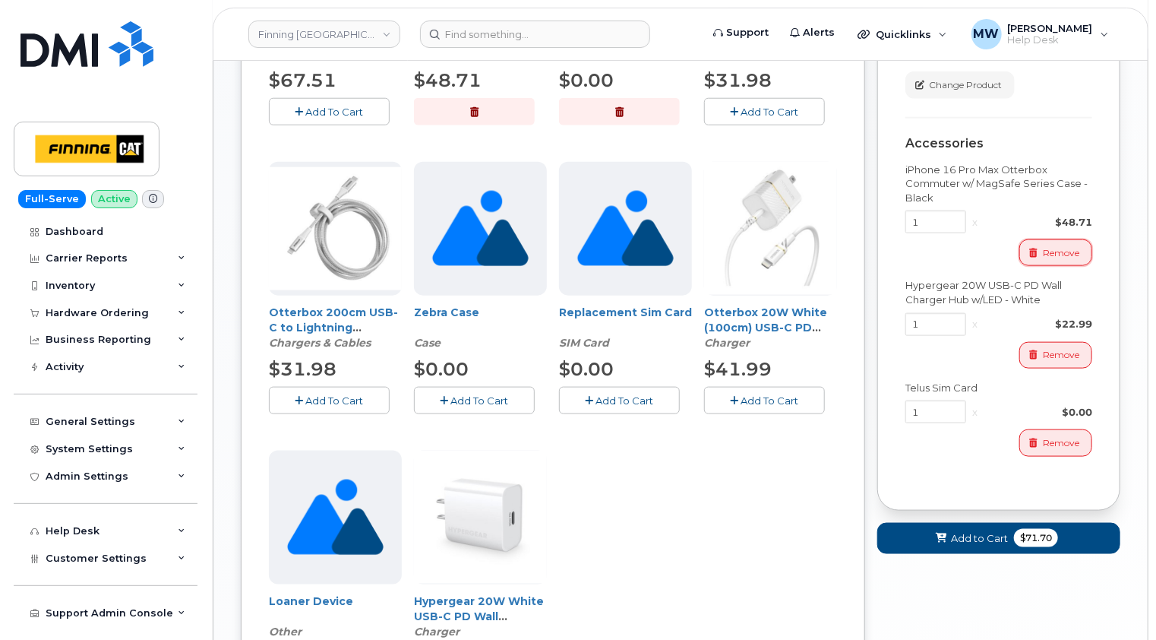
click at [1057, 260] on span "Remove" at bounding box center [1061, 253] width 36 height 14
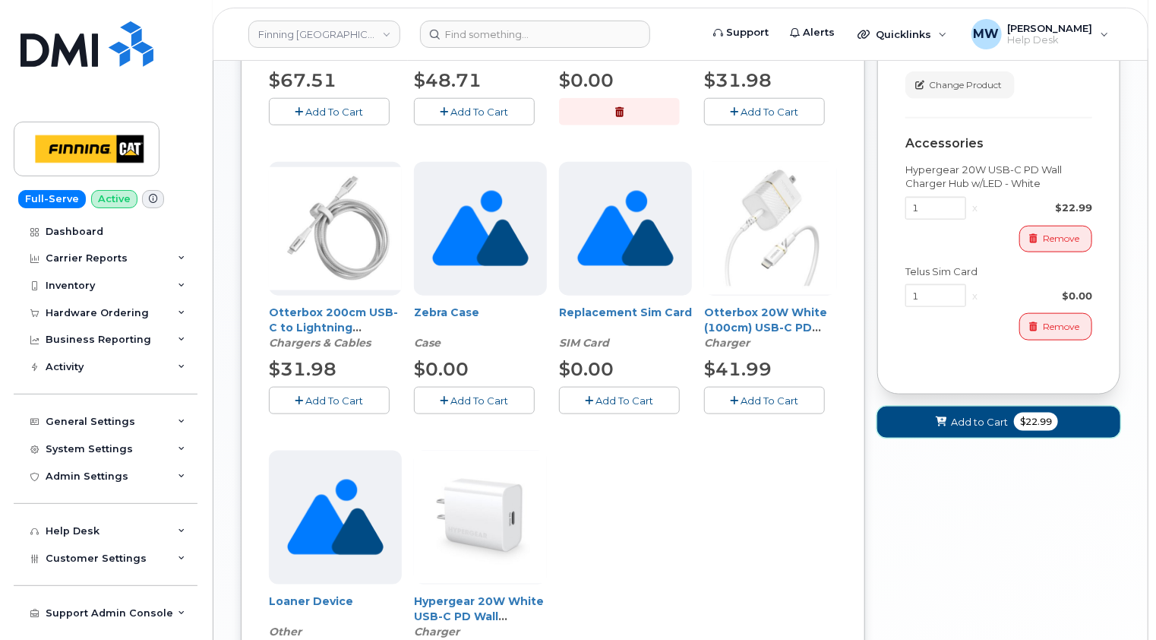
click at [982, 429] on span "Add to Cart" at bounding box center [979, 422] width 57 height 14
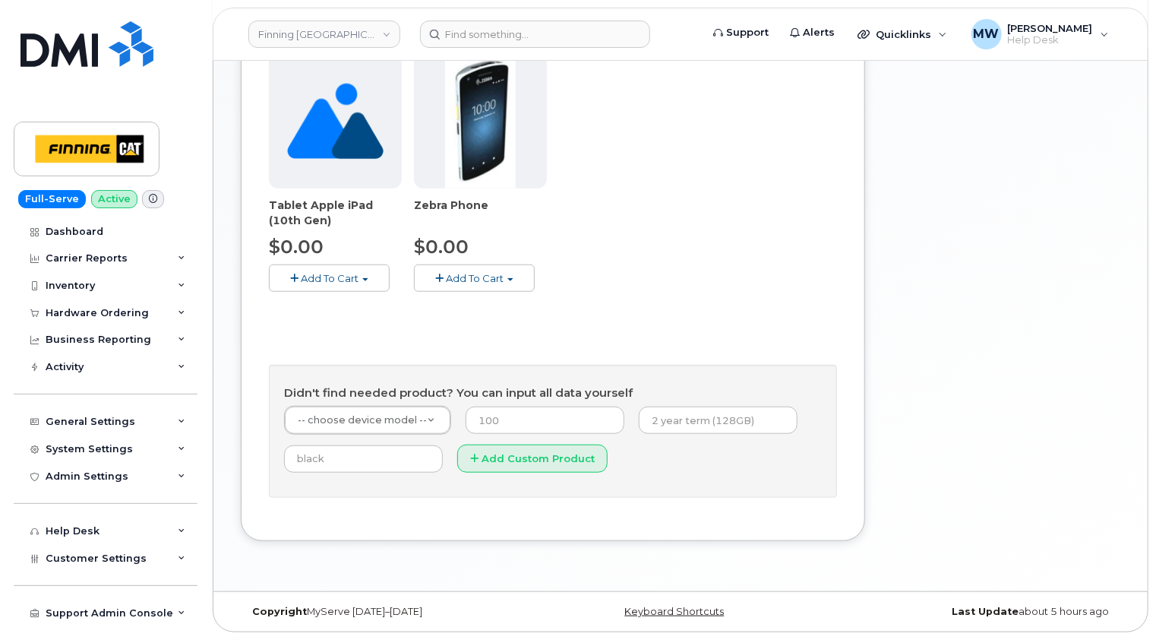
scroll to position [514, 0]
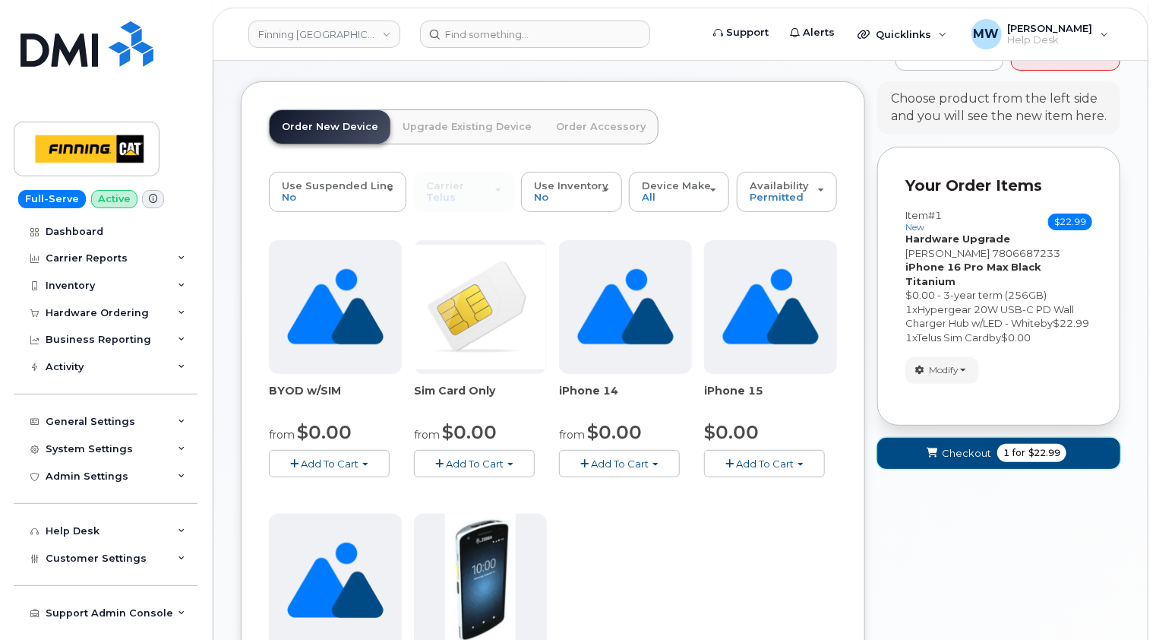
click at [963, 454] on span "Checkout" at bounding box center [966, 453] width 49 height 14
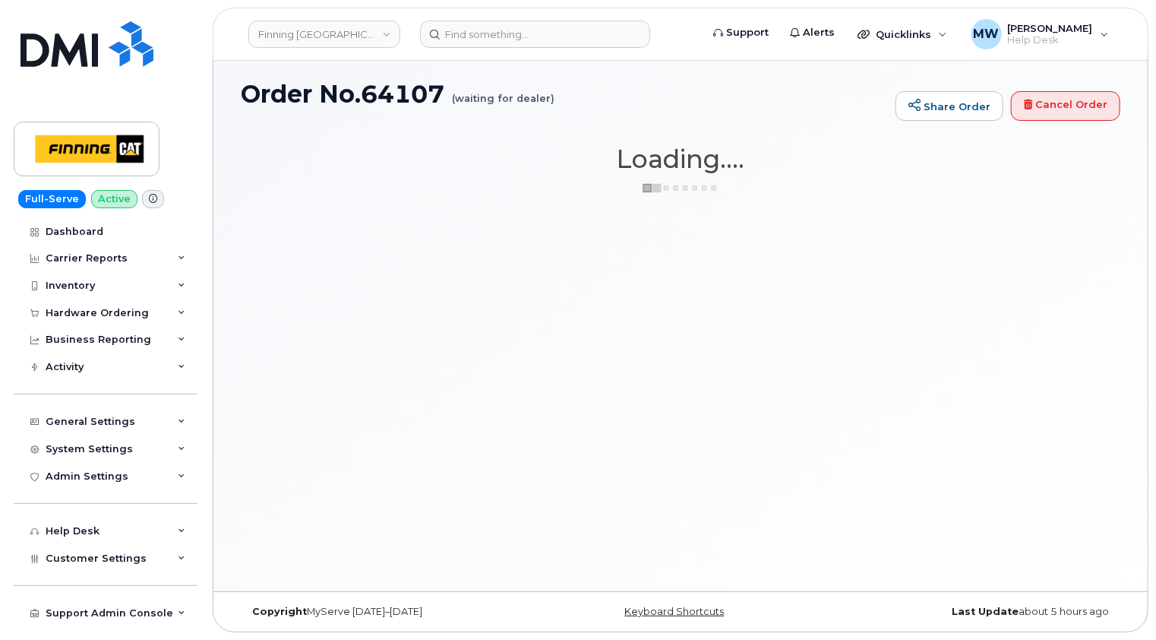
scroll to position [7, 0]
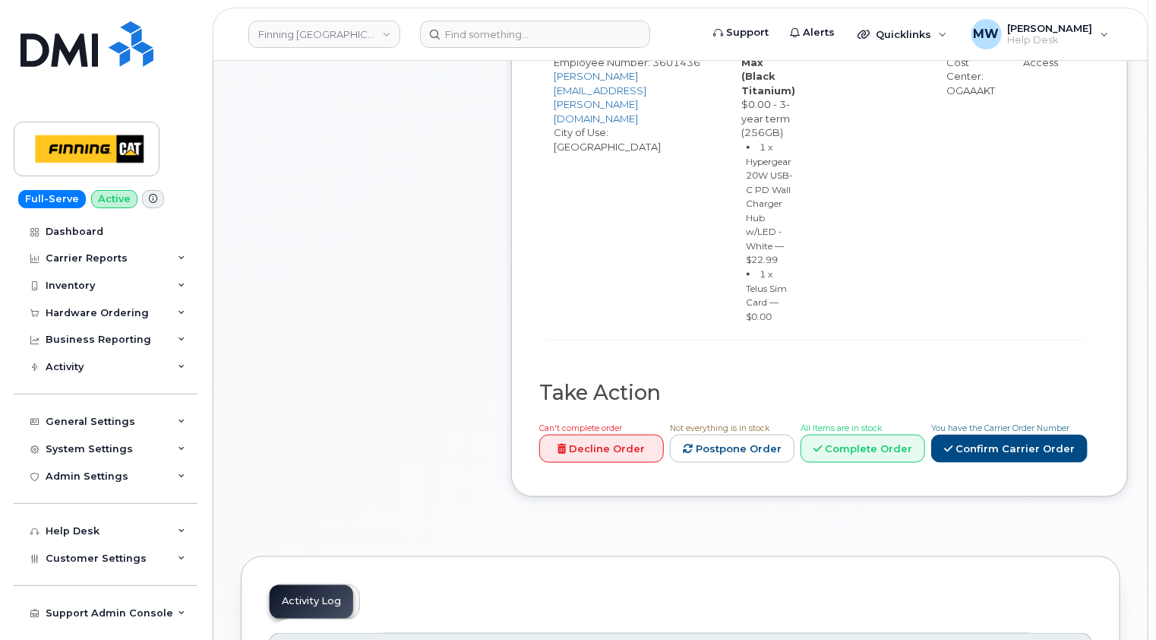
scroll to position [684, 0]
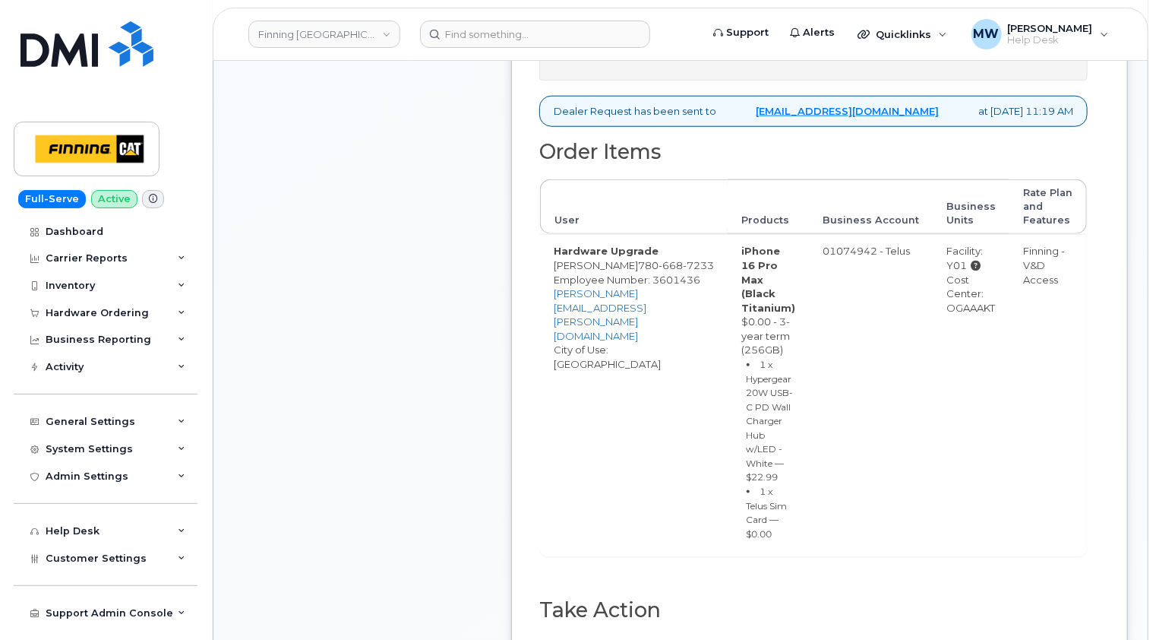
drag, startPoint x: 763, startPoint y: 476, endPoint x: 714, endPoint y: 265, distance: 216.0
click at [728, 265] on td "iPhone 16 Pro Max (Black Titanium) $0.00 - 3-year term (256GB) 1 x Hypergear 20…" at bounding box center [768, 395] width 81 height 322
copy td "iPhone 16 Pro Max (Black Titanium) $0.00 - 3-year term (256GB) 1 x Hypergear 20…"
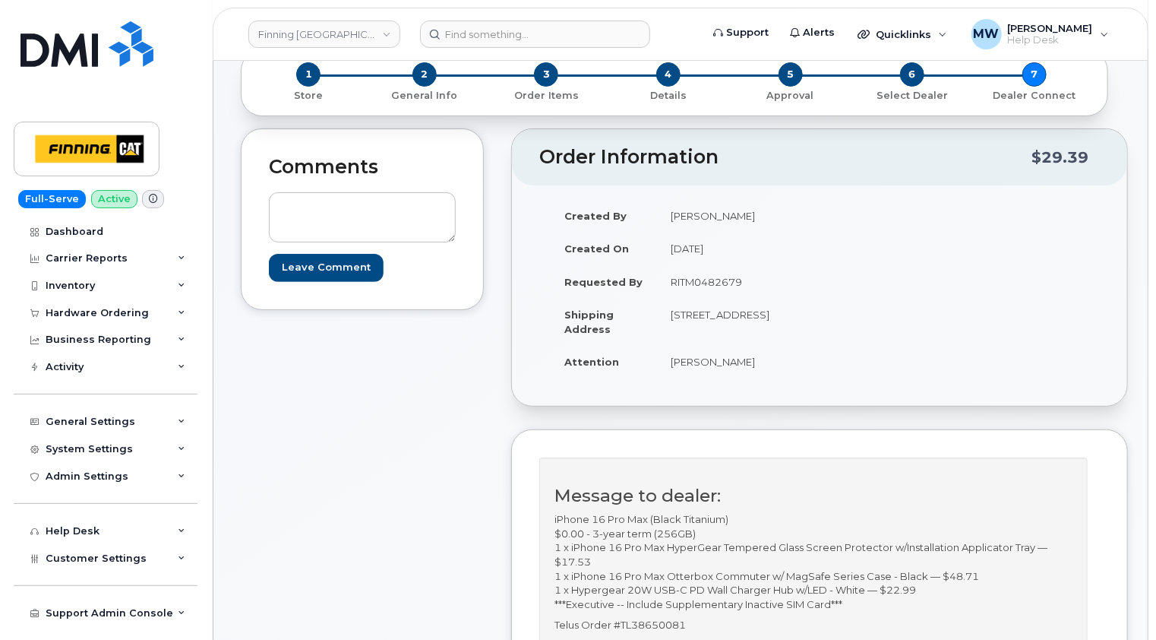
scroll to position [0, 0]
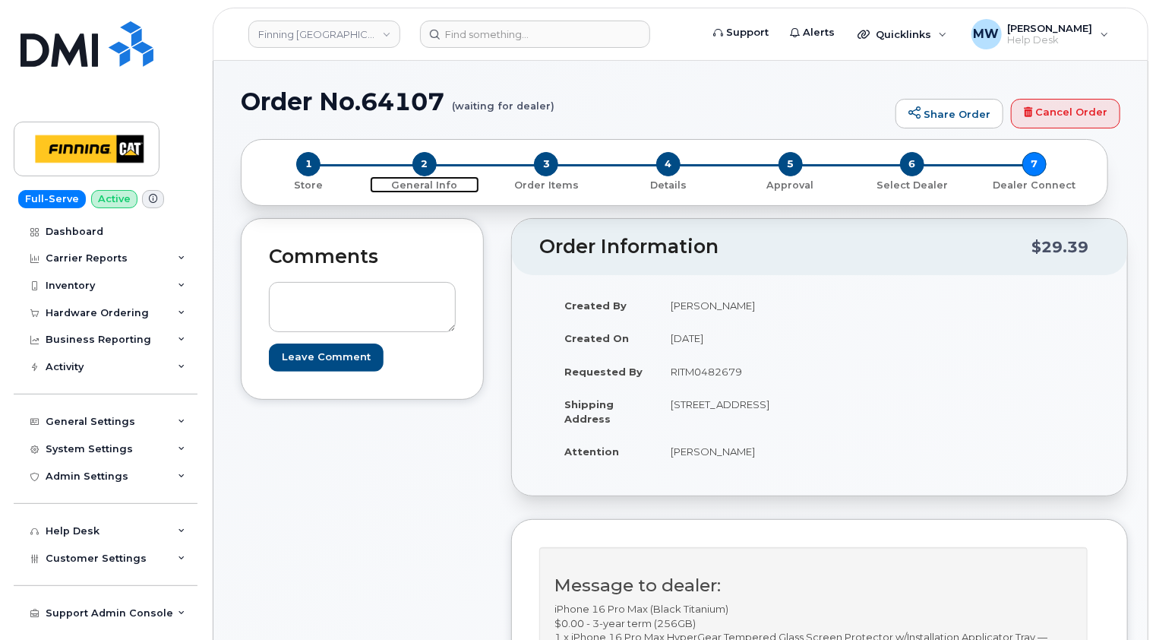
click at [428, 166] on span "2" at bounding box center [424, 164] width 24 height 24
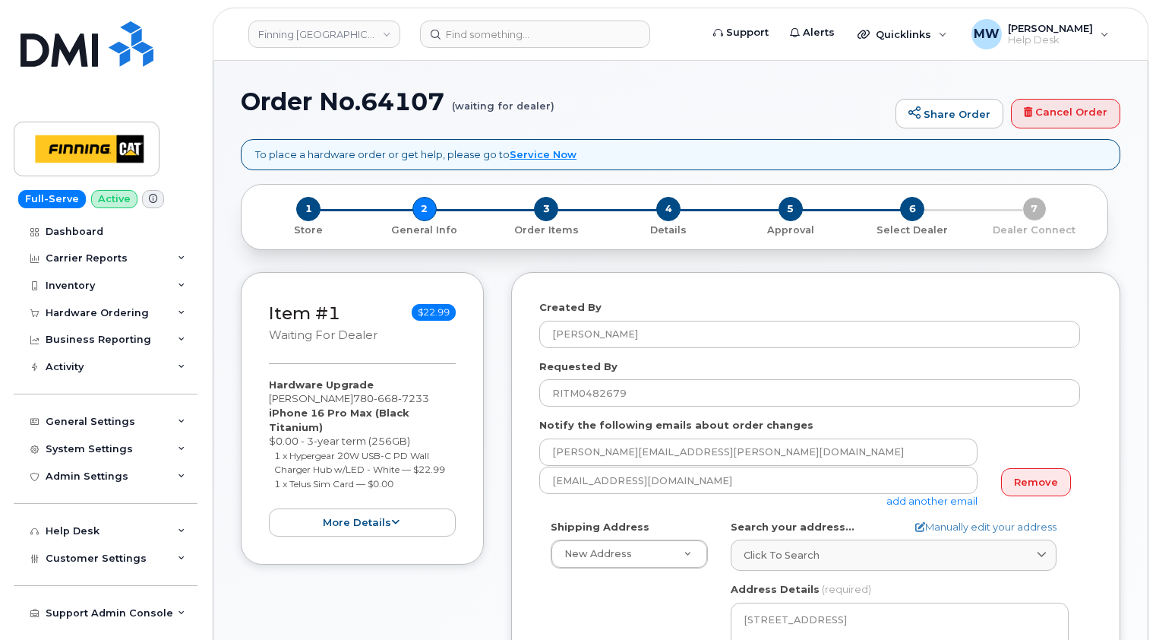
select select
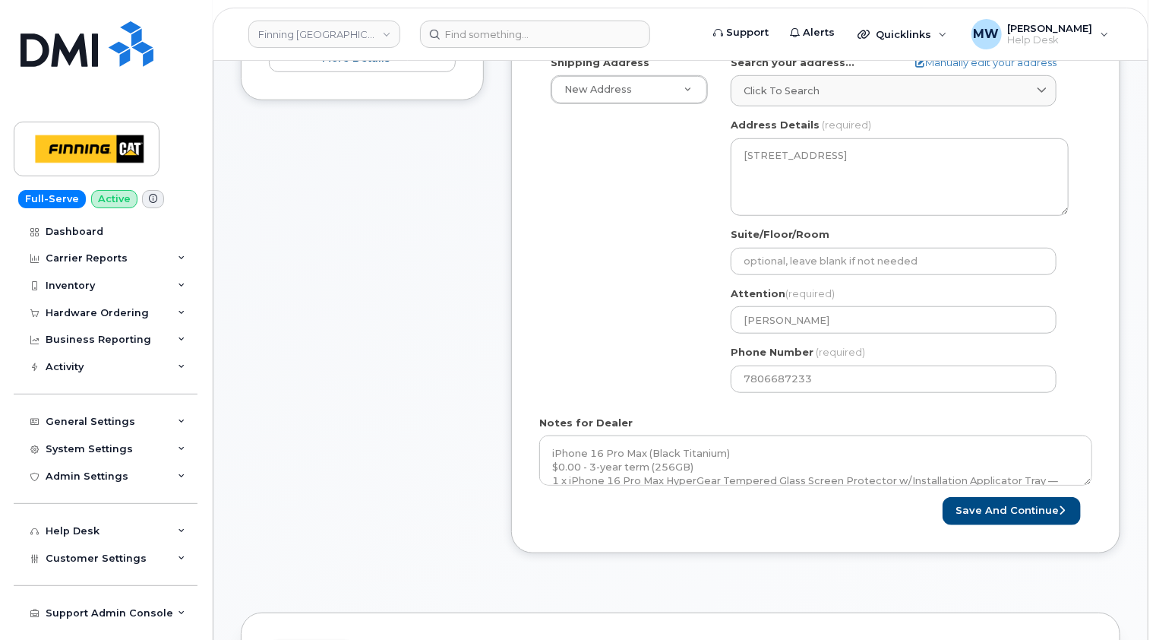
scroll to position [608, 0]
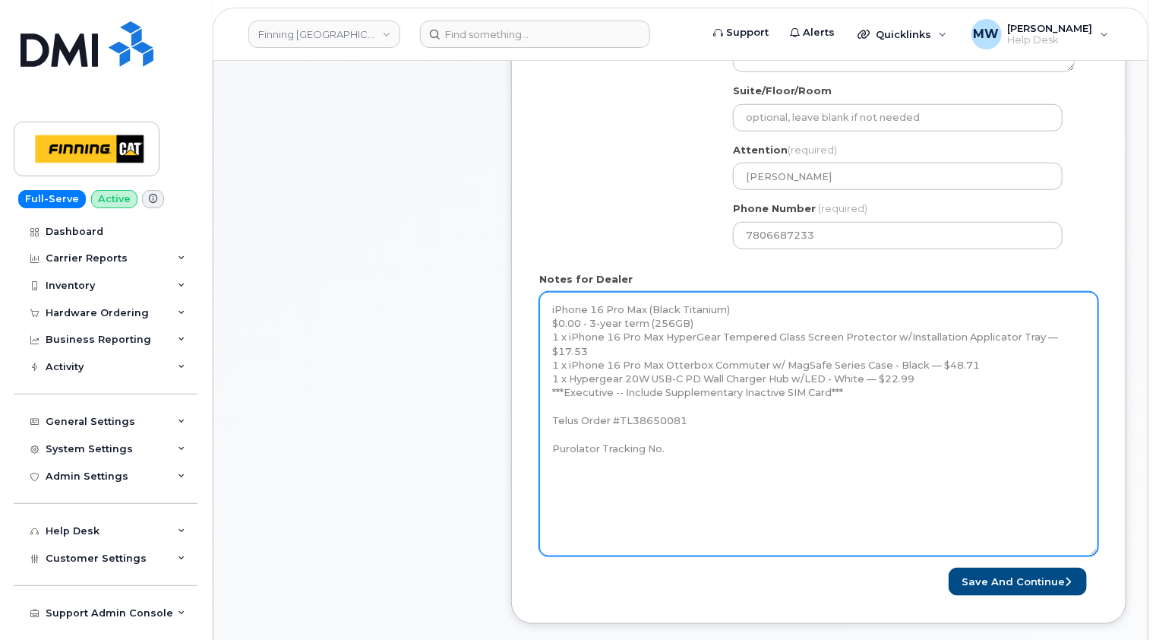
drag, startPoint x: 1091, startPoint y: 337, endPoint x: 1094, endPoint y: 568, distance: 231.7
click at [1095, 556] on textarea "iPhone 16 Pro Max (Black Titanium) $0.00 - 3-year term (256GB) 1 x iPhone 16 Pr…" at bounding box center [818, 424] width 559 height 264
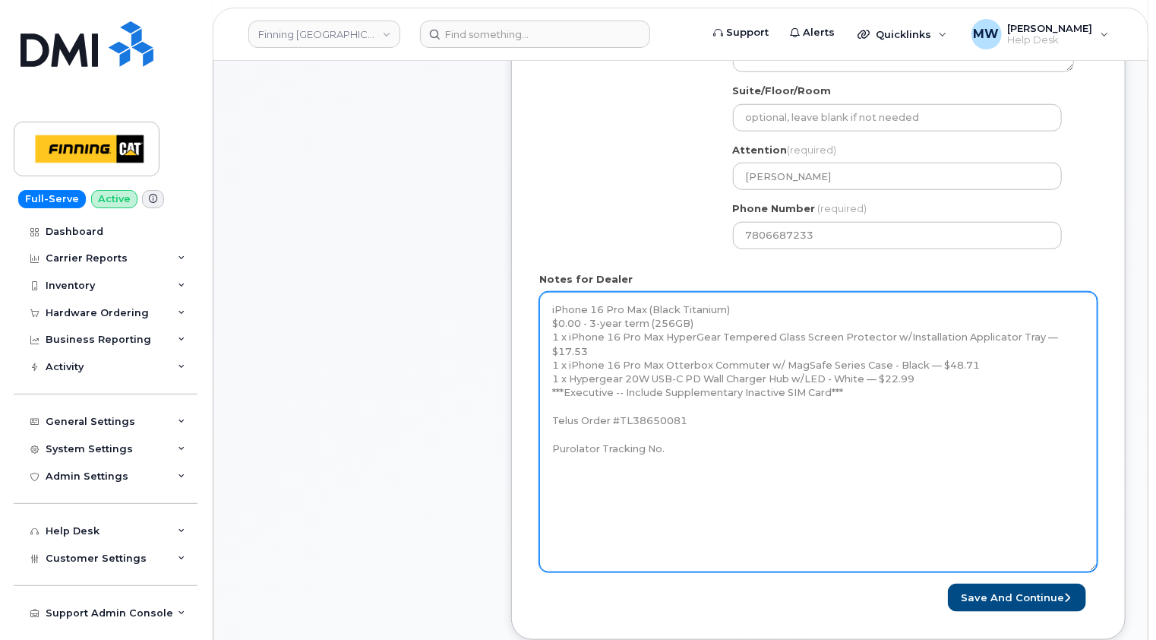
drag, startPoint x: 931, startPoint y: 360, endPoint x: 550, endPoint y: 311, distance: 384.4
click at [550, 311] on textarea "iPhone 16 Pro Max (Black Titanium) $0.00 - 3-year term (256GB) 1 x iPhone 16 Pr…" at bounding box center [818, 432] width 558 height 280
paste textarea "Hypergear 20W USB-C PD Wall Charger Hub w/LED - White — $22.99 1 x Telus Sim Ca…"
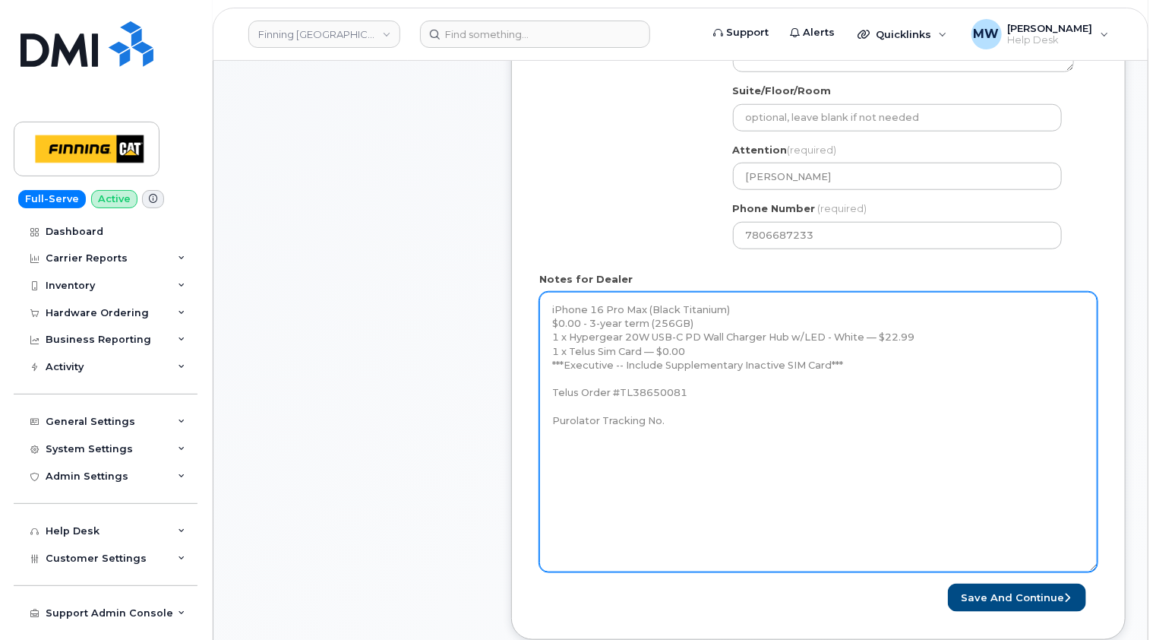
click at [860, 363] on textarea "iPhone 16 Pro Max (Black Titanium) $0.00 - 3-year term (256GB) 1 x iPhone 16 Pr…" at bounding box center [818, 432] width 558 height 280
drag, startPoint x: 678, startPoint y: 461, endPoint x: 551, endPoint y: 463, distance: 126.9
click at [551, 463] on textarea "iPhone 16 Pro Max (Black Titanium) $0.00 - 3-year term (256GB) 1 x iPhone 16 Pr…" at bounding box center [818, 432] width 558 height 280
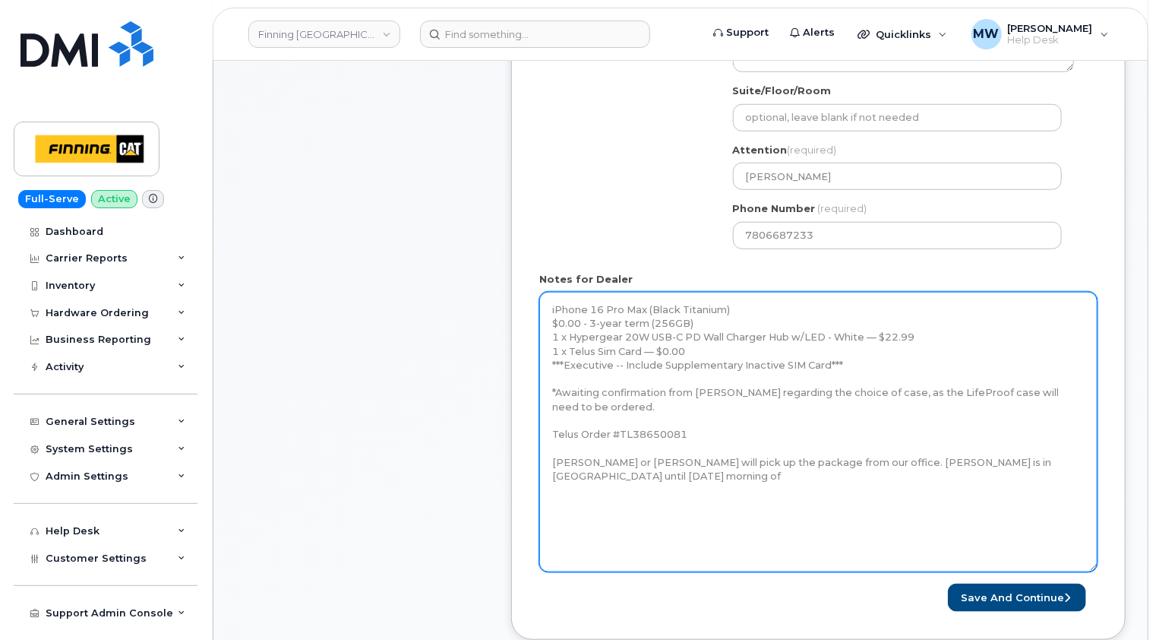
drag, startPoint x: 665, startPoint y: 474, endPoint x: 554, endPoint y: 474, distance: 110.9
click at [554, 474] on textarea "iPhone 16 Pro Max (Black Titanium) $0.00 - 3-year term (256GB) 1 x iPhone 16 Pr…" at bounding box center [818, 432] width 558 height 280
click at [718, 474] on textarea "iPhone 16 Pro Max (Black Titanium) $0.00 - 3-year term (256GB) 1 x iPhone 16 Pr…" at bounding box center [818, 432] width 558 height 280
click at [899, 458] on textarea "iPhone 16 Pro Max (Black Titanium) $0.00 - 3-year term (256GB) 1 x iPhone 16 Pr…" at bounding box center [818, 432] width 558 height 280
click at [1003, 476] on textarea "iPhone 16 Pro Max (Black Titanium) $0.00 - 3-year term (256GB) 1 x iPhone 16 Pr…" at bounding box center [818, 432] width 558 height 280
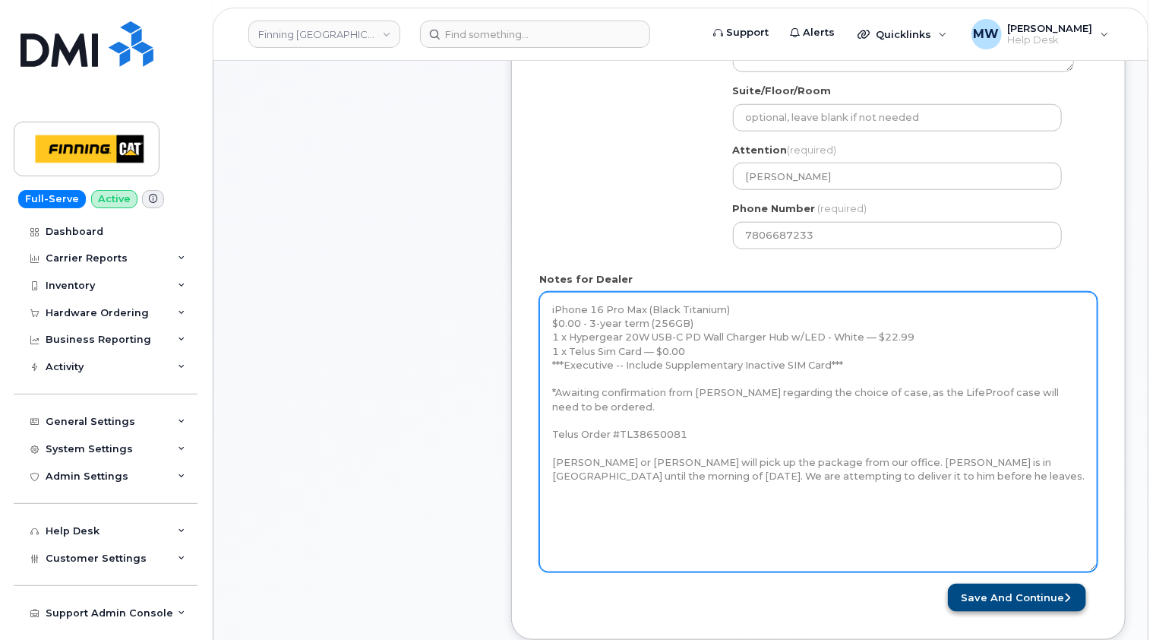
type textarea "iPhone 16 Pro Max (Black Titanium) $0.00 - 3-year term (256GB) 1 x Hypergear 20…"
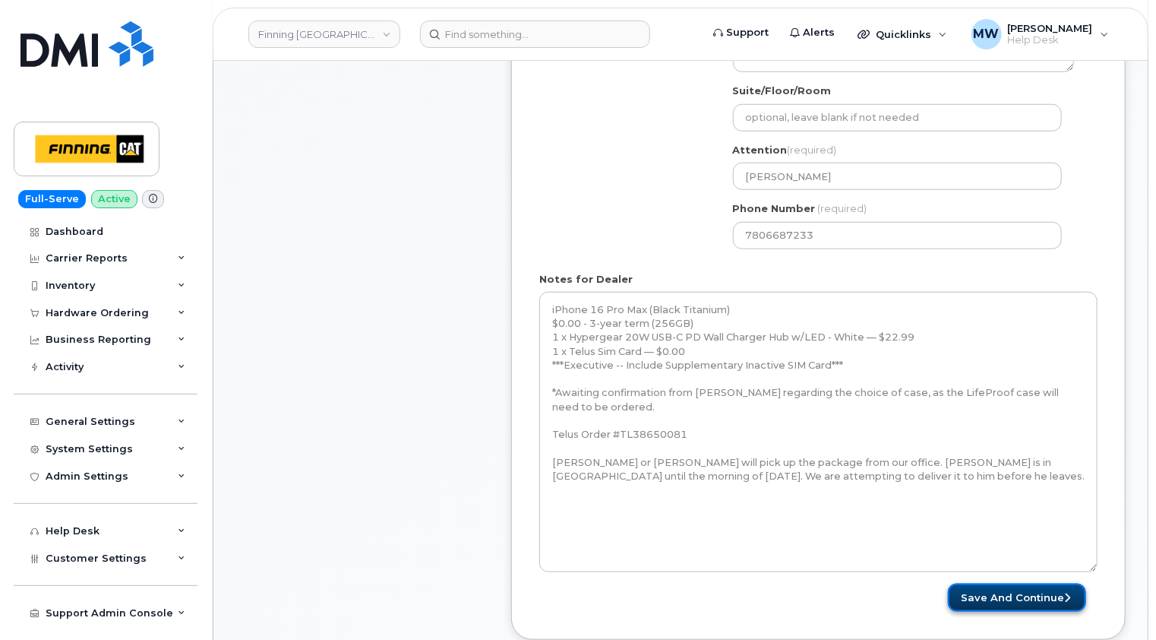
click at [1030, 593] on button "Save and Continue" at bounding box center [1017, 597] width 138 height 28
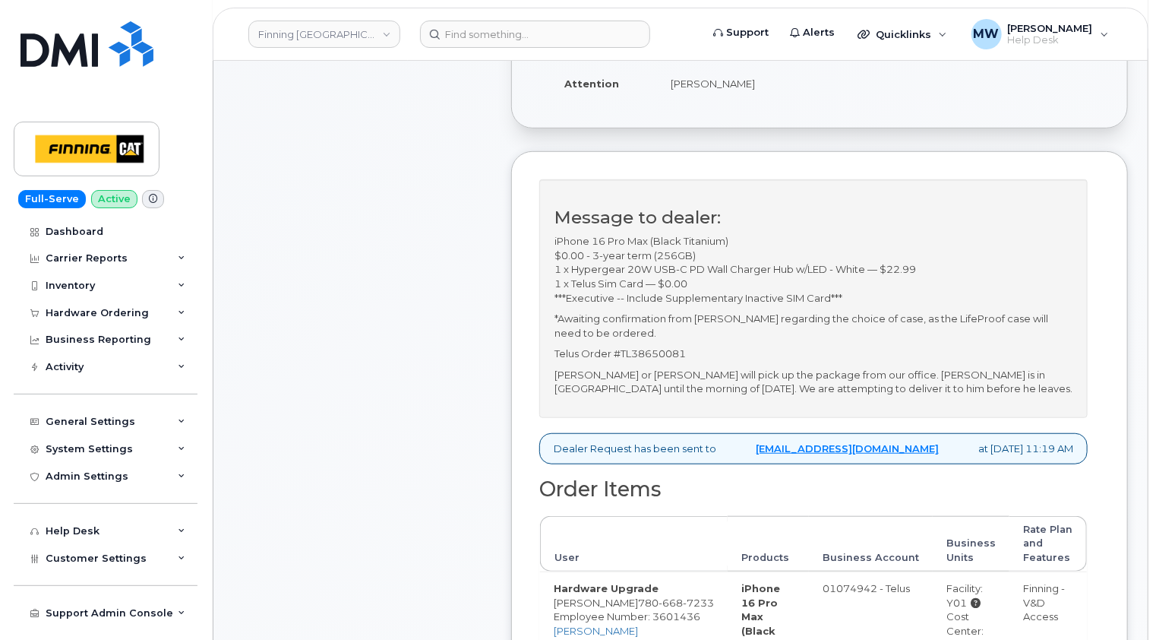
scroll to position [456, 0]
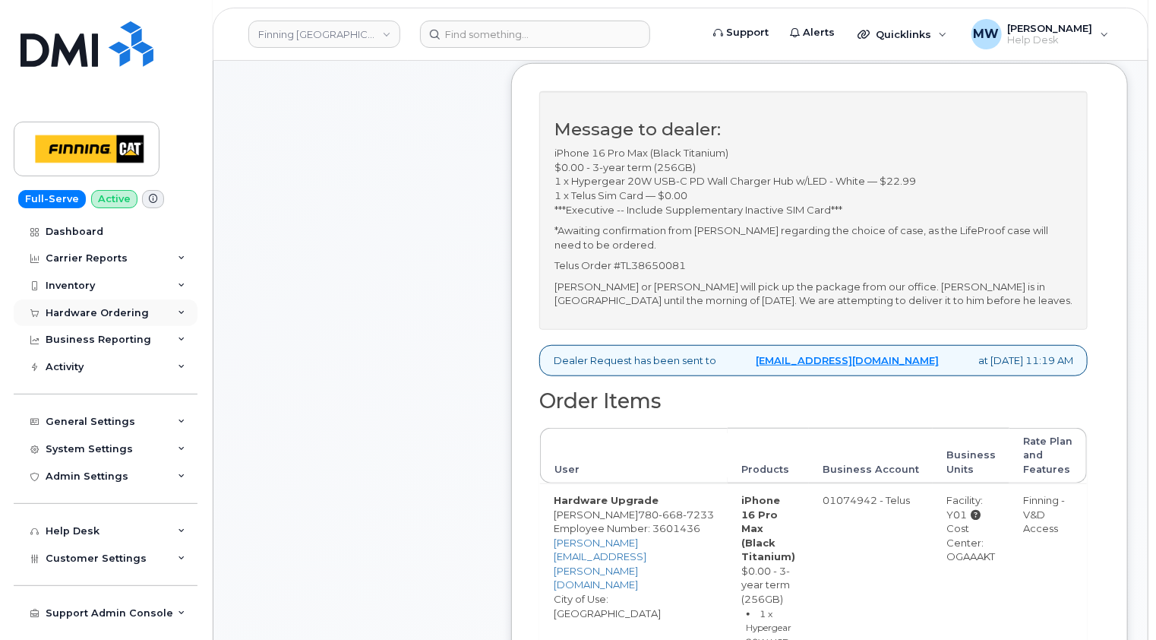
click at [102, 311] on div "Hardware Ordering" at bounding box center [97, 313] width 103 height 12
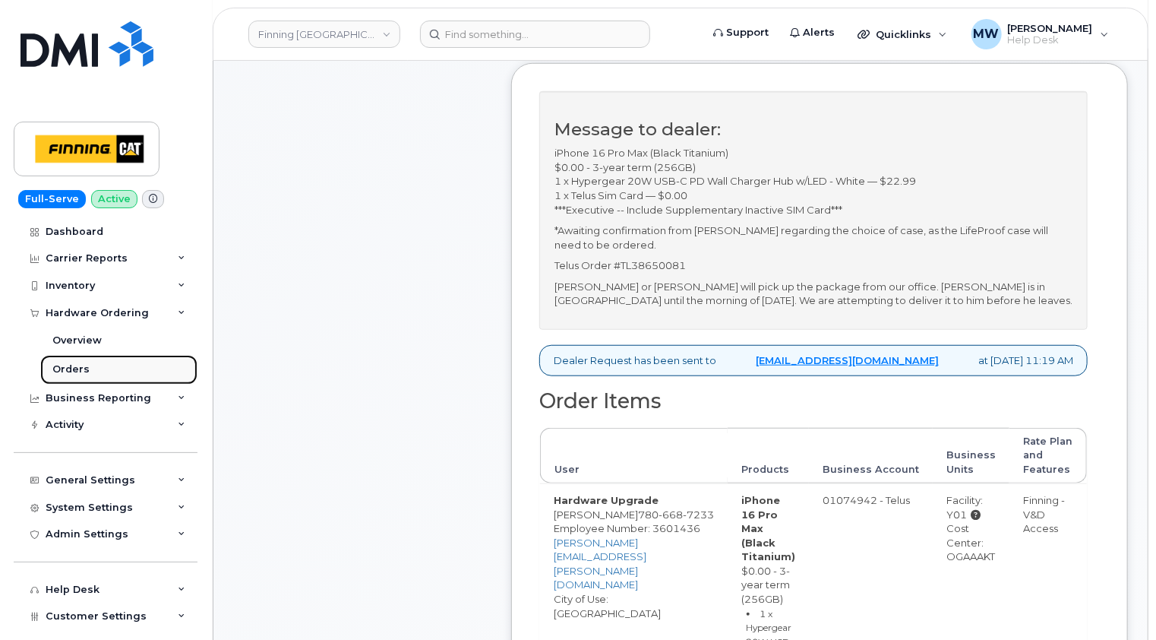
click at [63, 367] on div "Orders" at bounding box center [70, 369] width 37 height 14
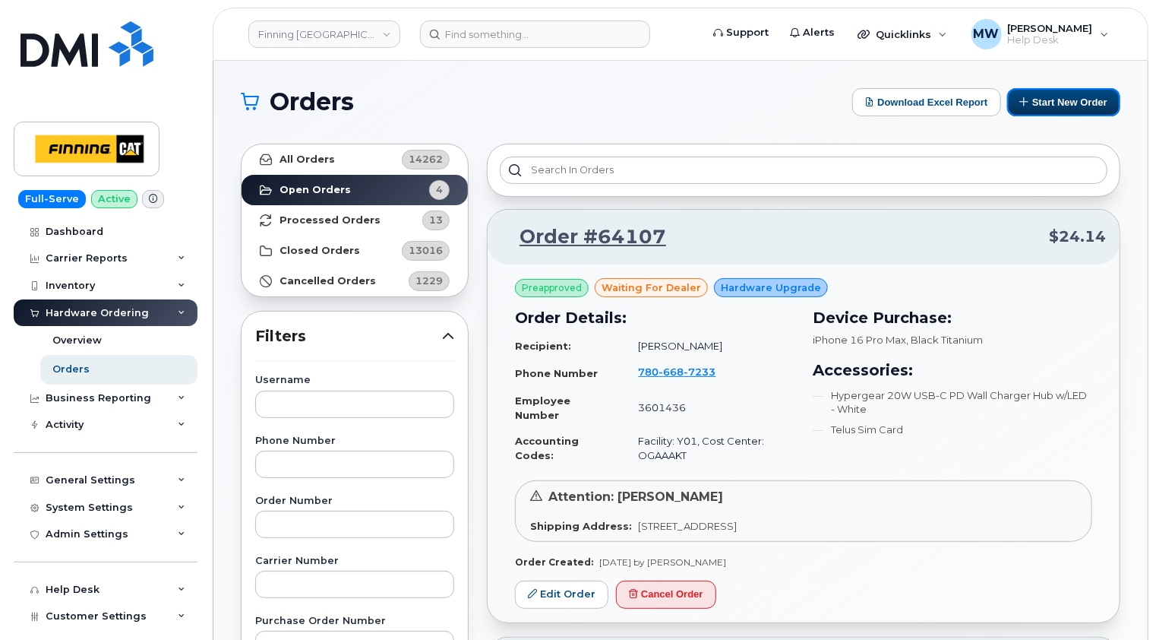
drag, startPoint x: 1064, startPoint y: 105, endPoint x: 801, endPoint y: 108, distance: 262.1
click at [1064, 105] on button "Start New Order" at bounding box center [1063, 102] width 113 height 28
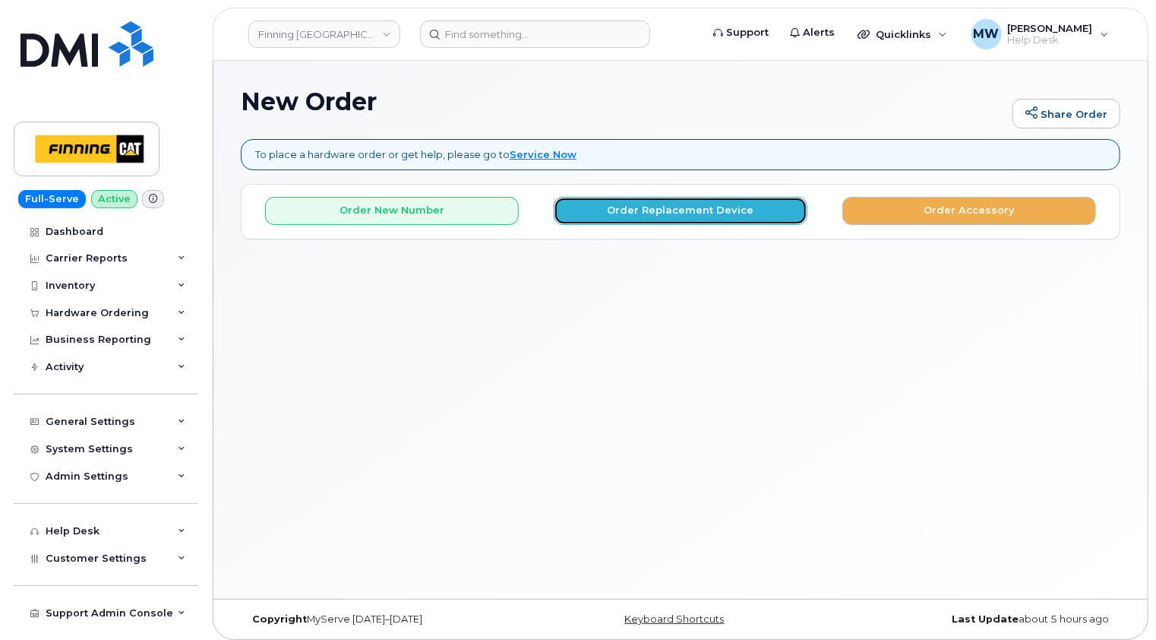
click at [706, 213] on button "Order Replacement Device" at bounding box center [681, 211] width 254 height 28
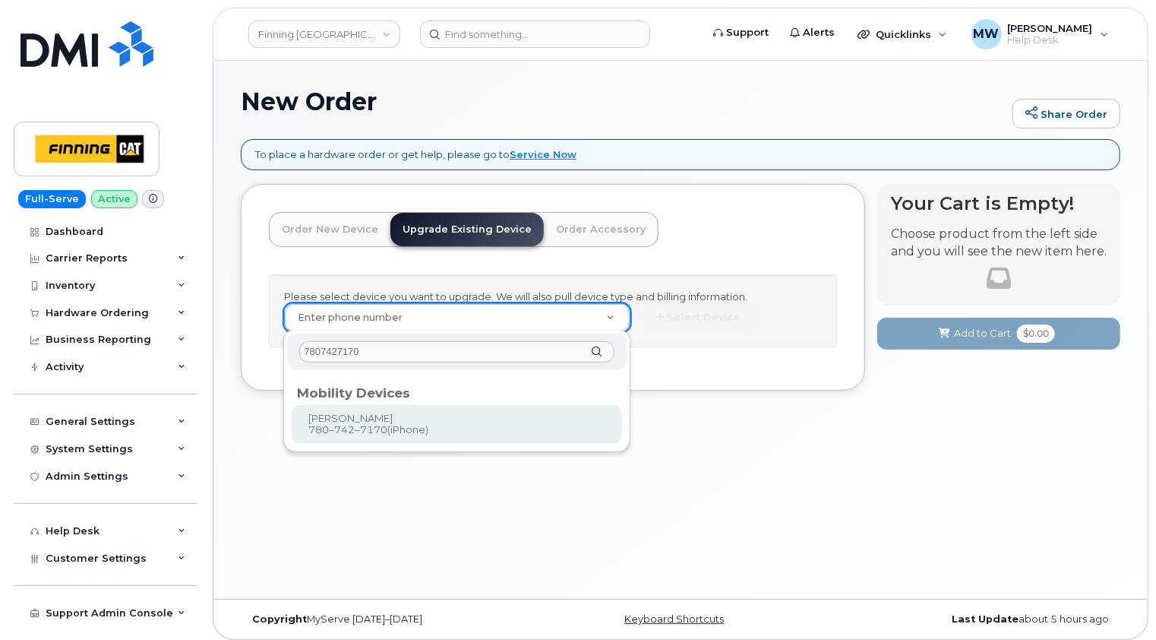
type input "7807427170"
type input "228945"
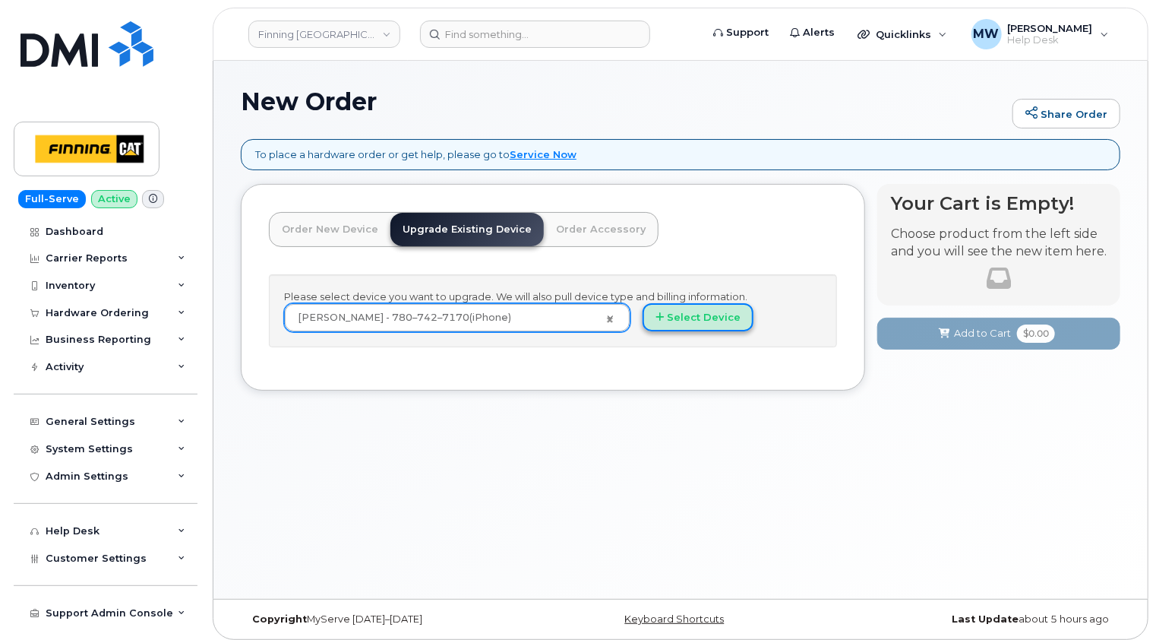
click at [681, 303] on button "Select Device" at bounding box center [698, 317] width 111 height 28
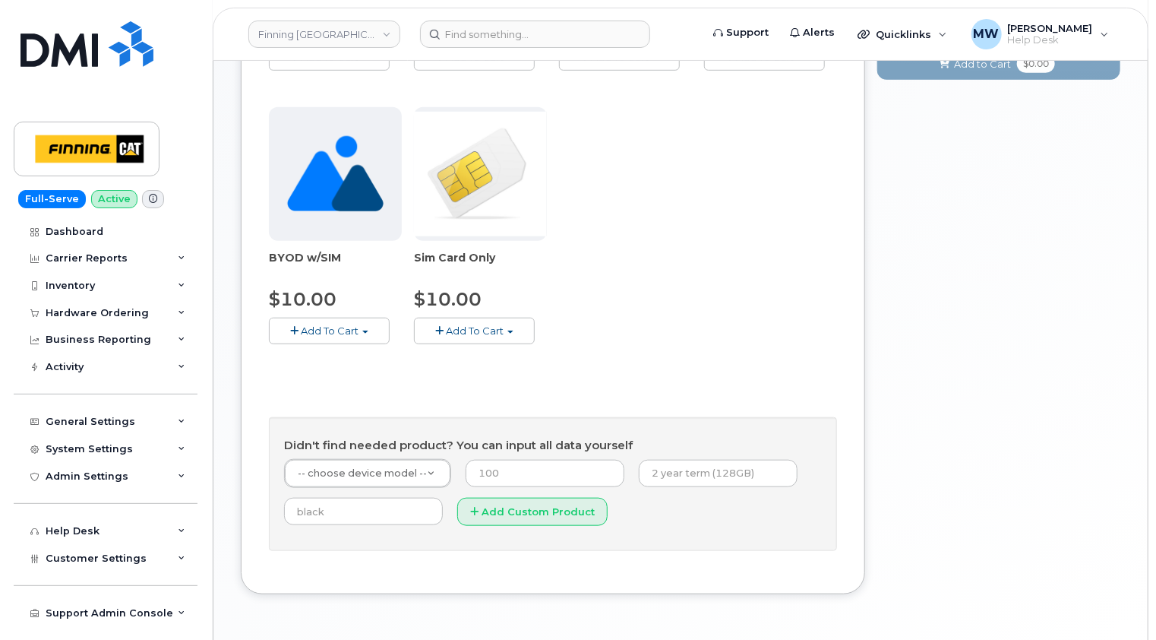
scroll to position [558, 0]
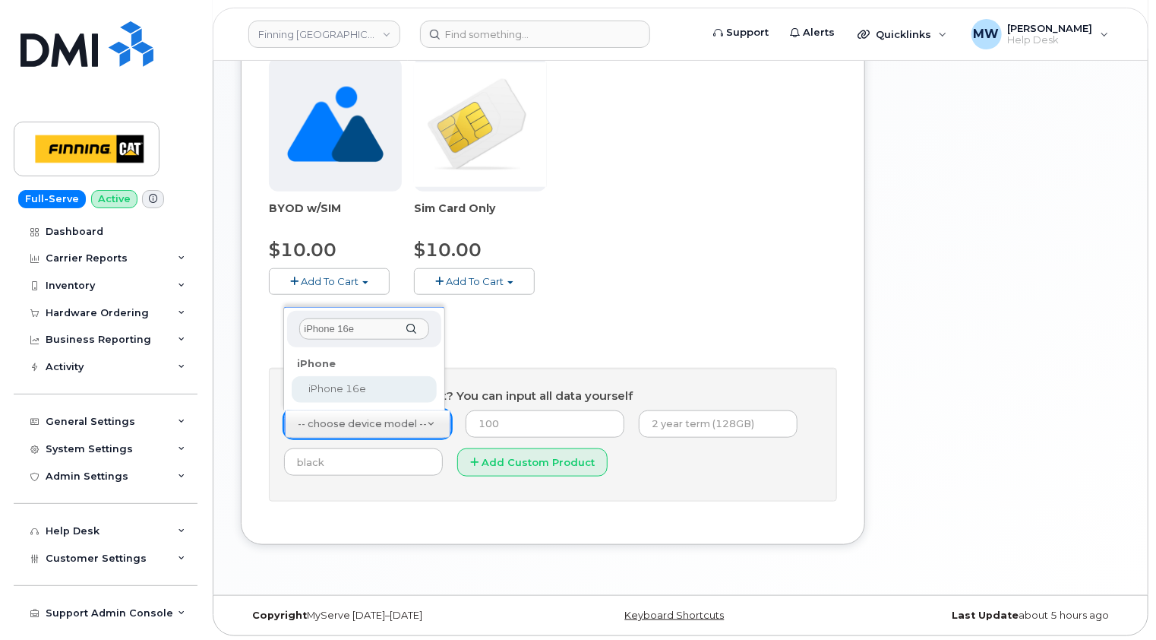
type input "iPhone 16e"
select select "2883"
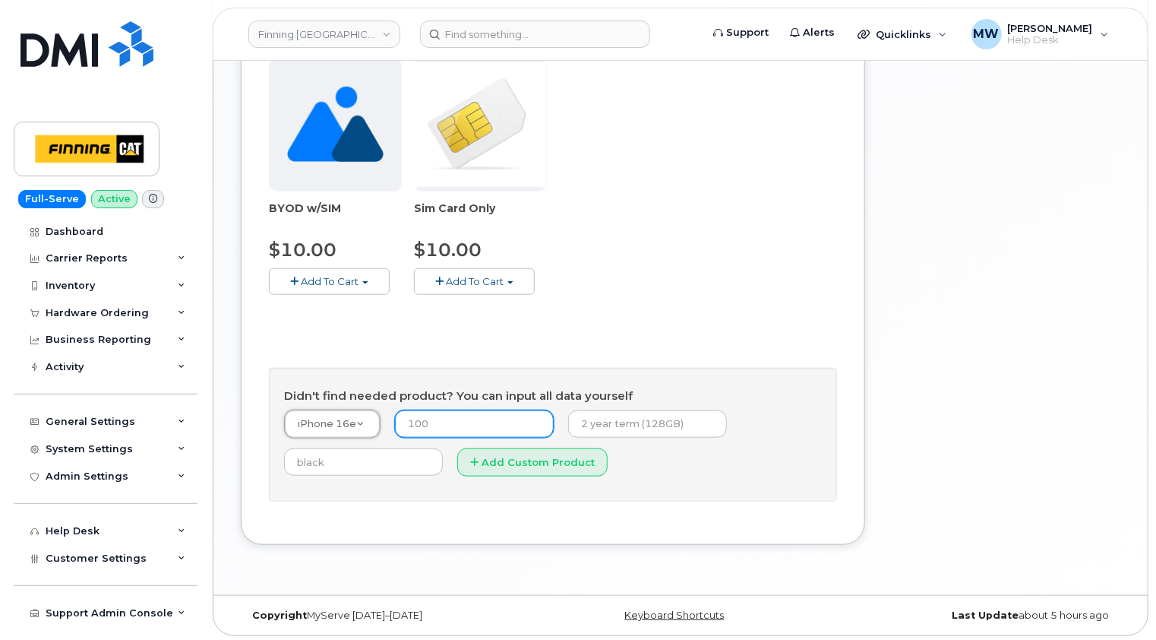
click at [482, 421] on input "number" at bounding box center [474, 423] width 159 height 27
type input "0.00"
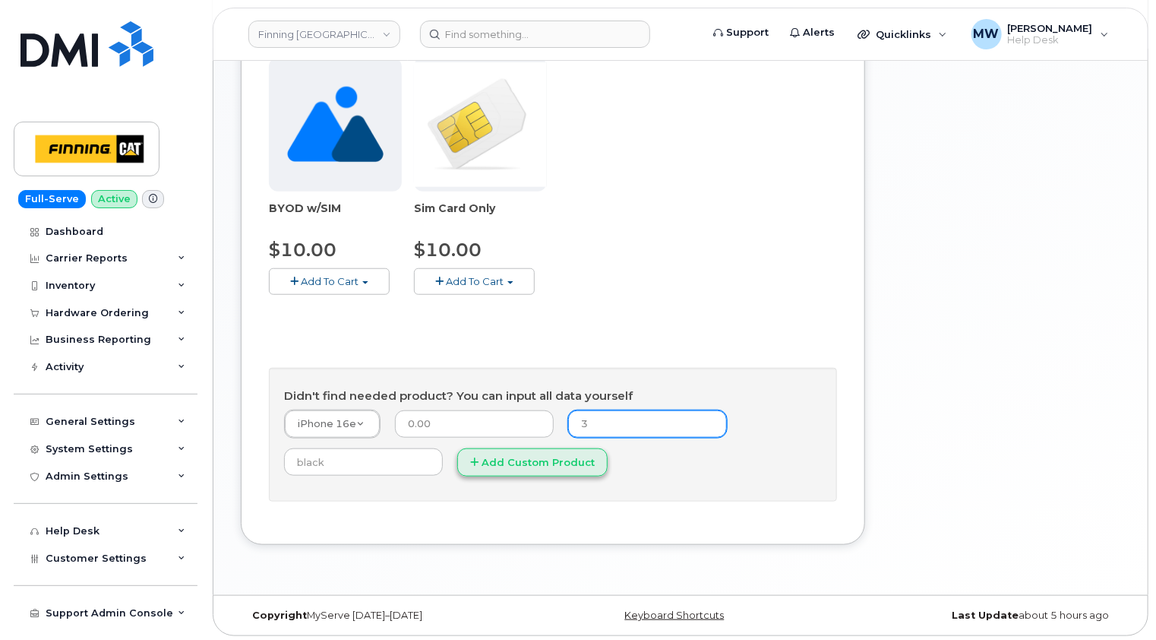
type input "3-year term (128GB)"
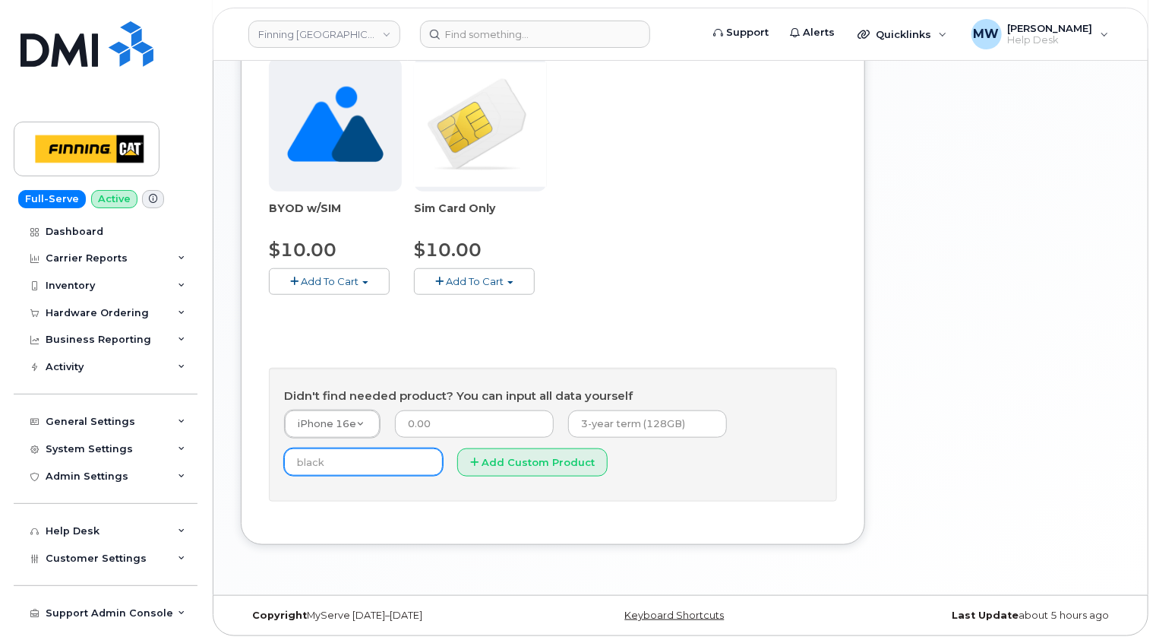
click at [385, 460] on input "text" at bounding box center [363, 461] width 159 height 27
type input "Black"
click at [498, 457] on button "Add Custom Product" at bounding box center [532, 462] width 150 height 28
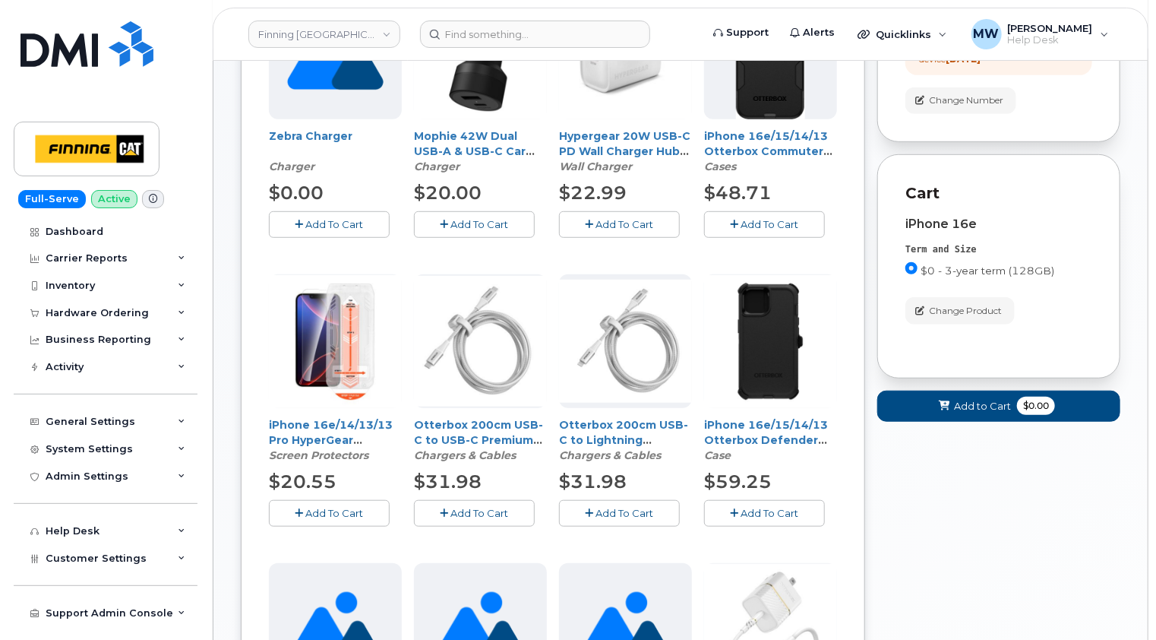
scroll to position [406, 0]
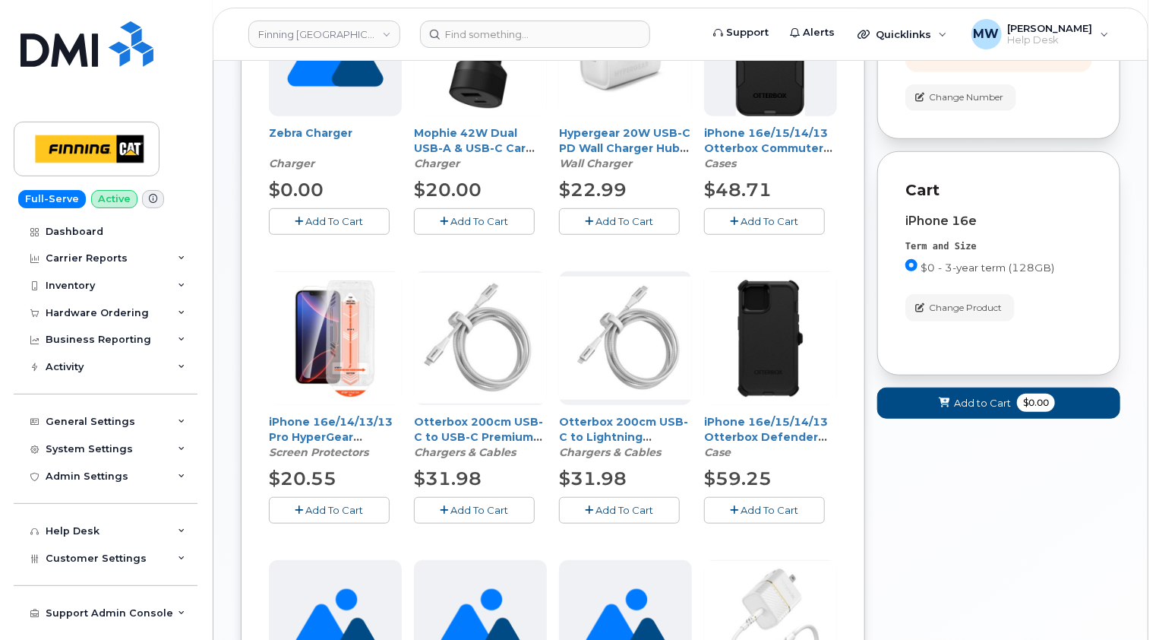
click at [332, 504] on span "Add To Cart" at bounding box center [335, 510] width 58 height 12
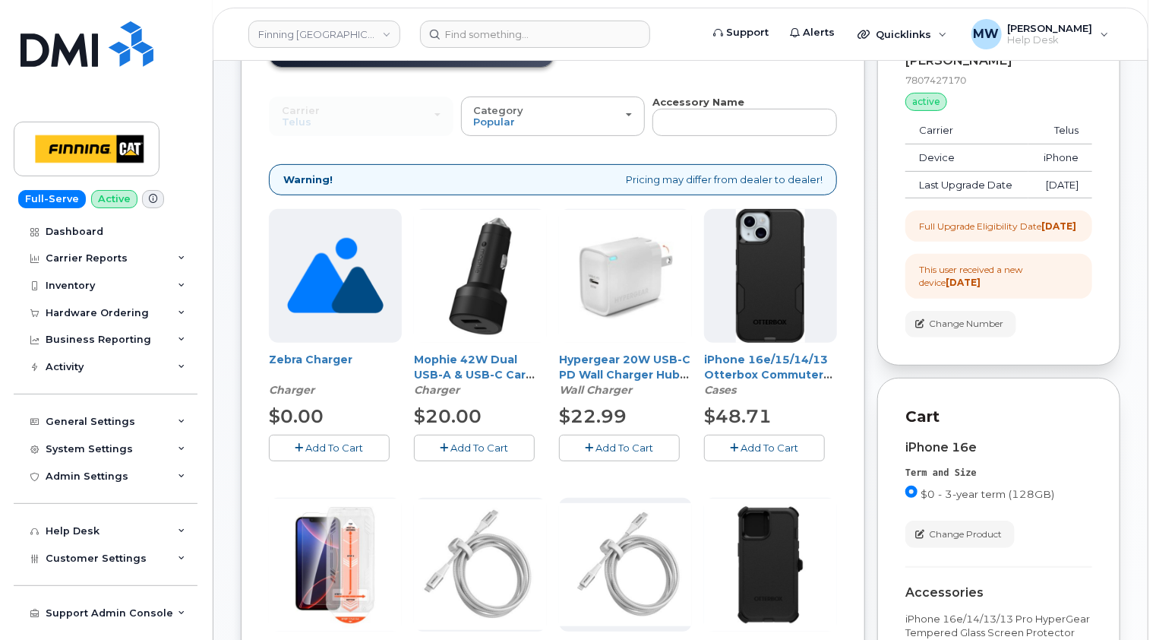
scroll to position [178, 0]
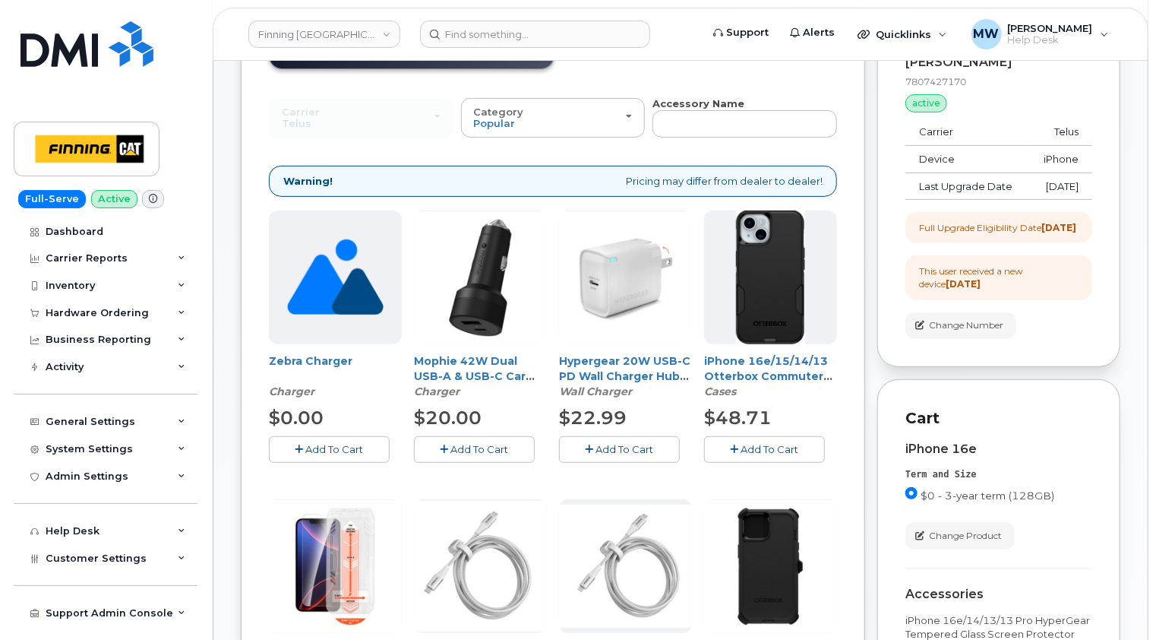
click at [789, 437] on button "Add To Cart" at bounding box center [764, 449] width 121 height 27
click at [640, 450] on span "Add To Cart" at bounding box center [625, 449] width 58 height 12
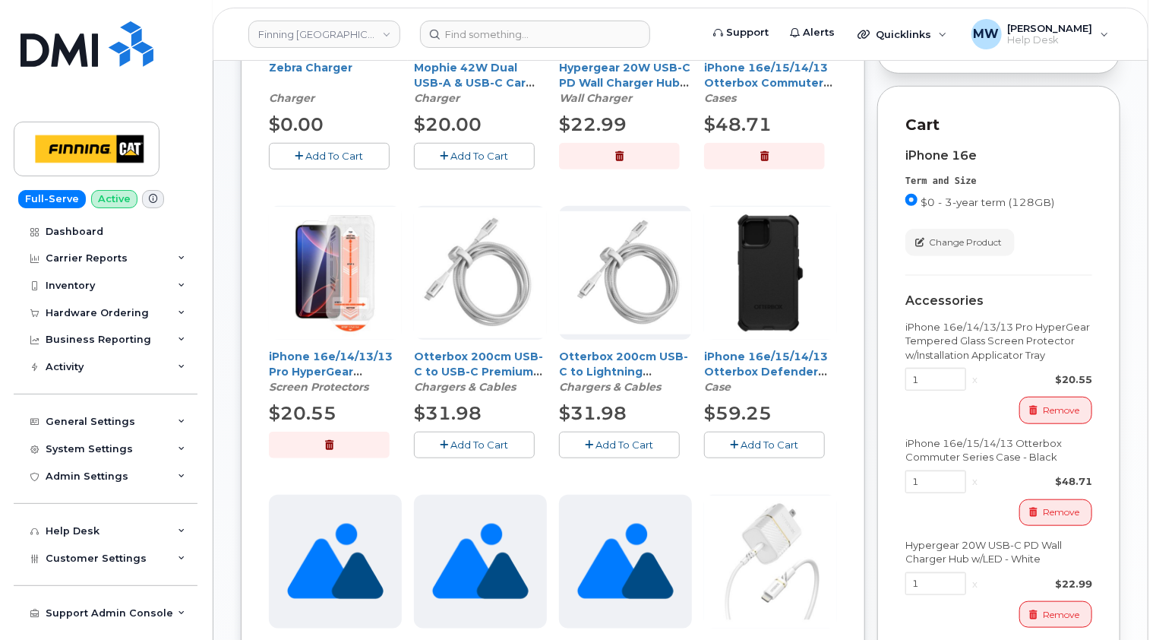
scroll to position [634, 0]
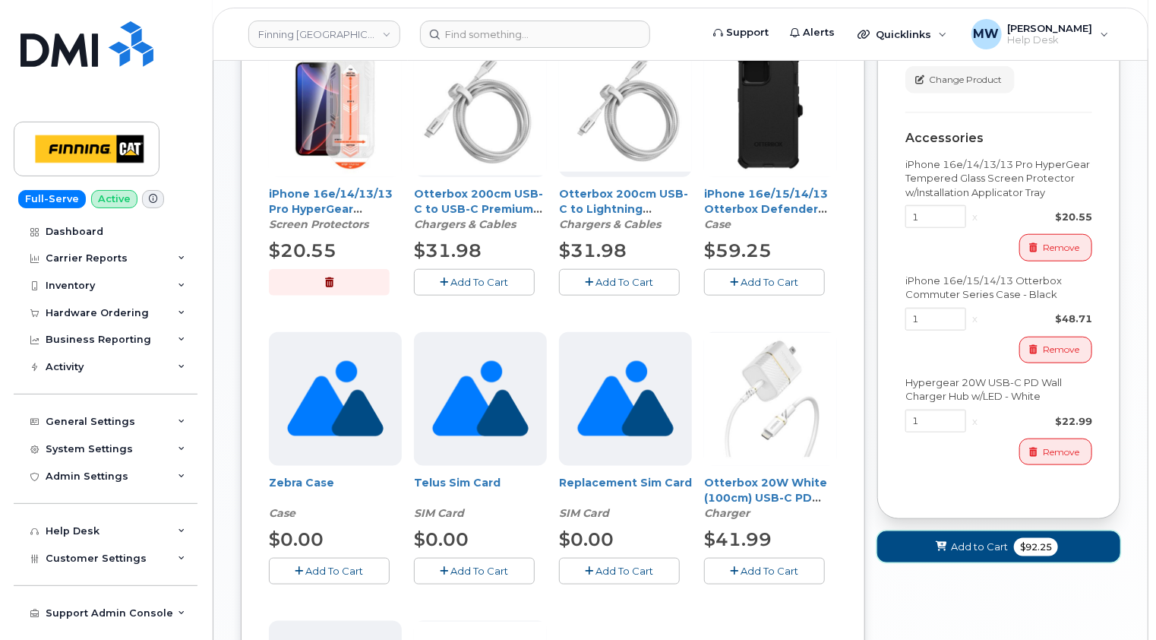
click at [985, 554] on span "Add to Cart" at bounding box center [979, 546] width 57 height 14
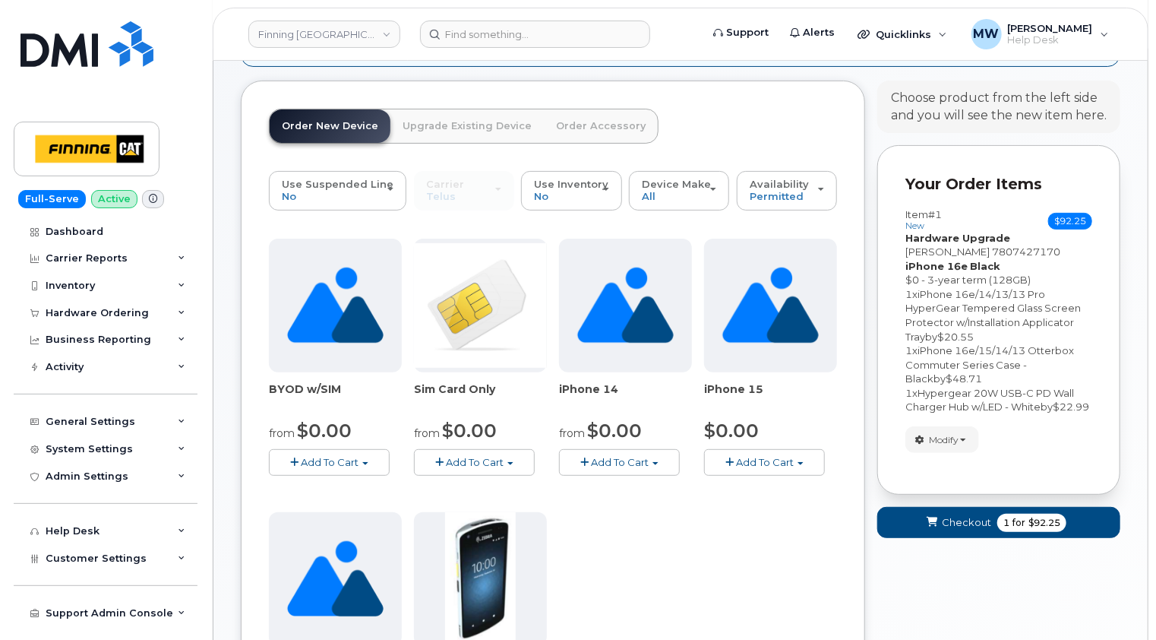
scroll to position [558, 0]
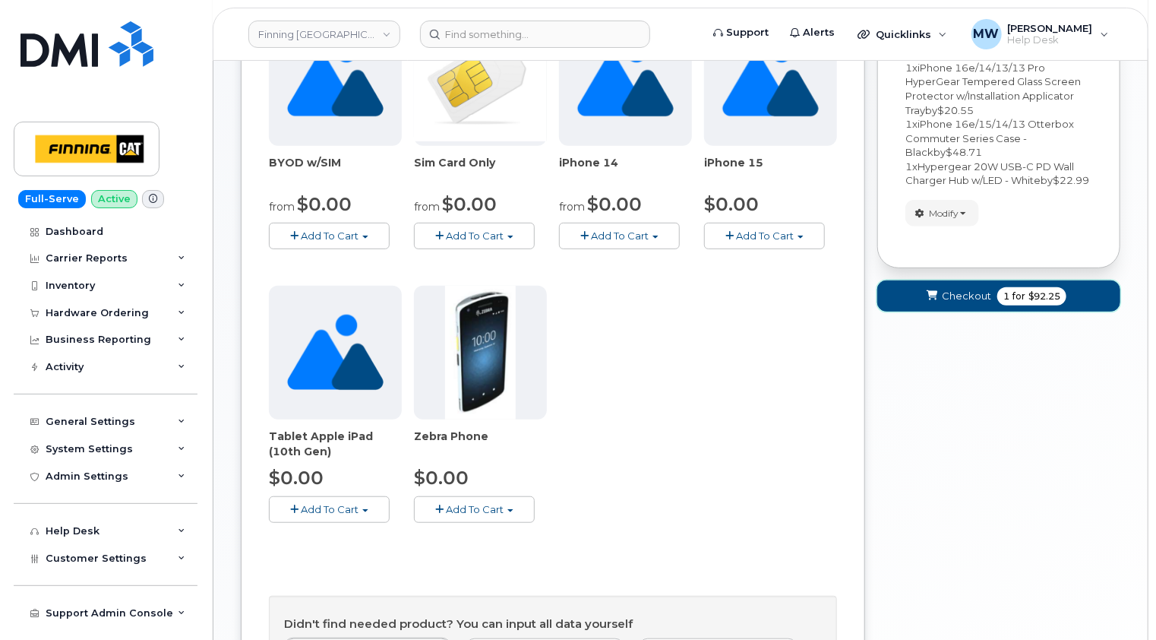
click at [961, 303] on span "Checkout" at bounding box center [966, 296] width 49 height 14
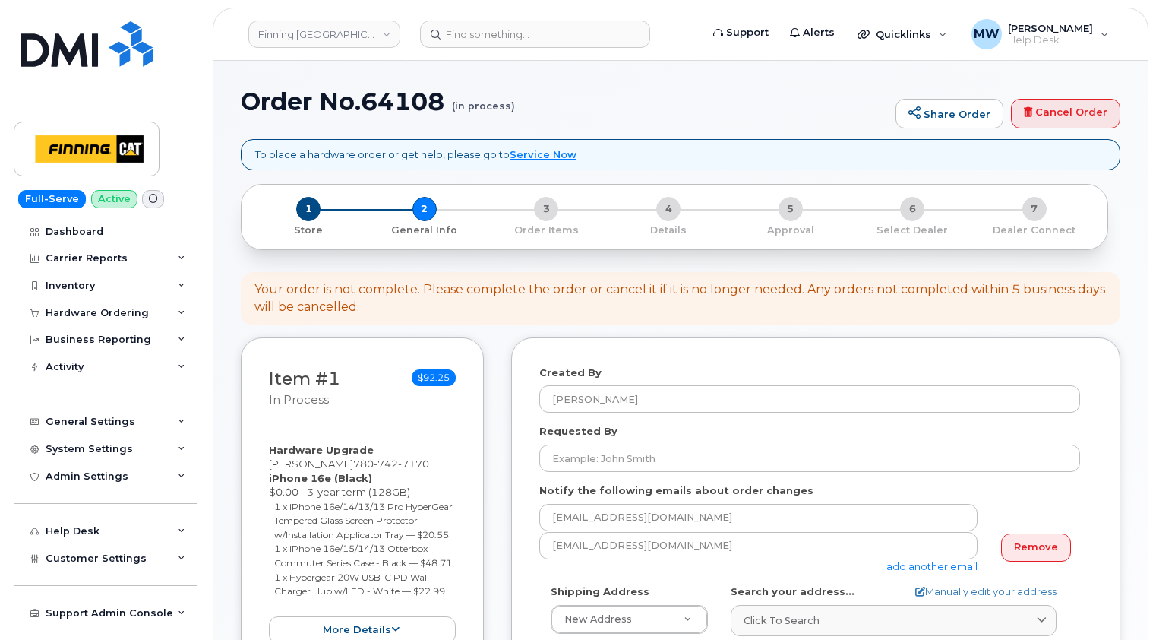
select select
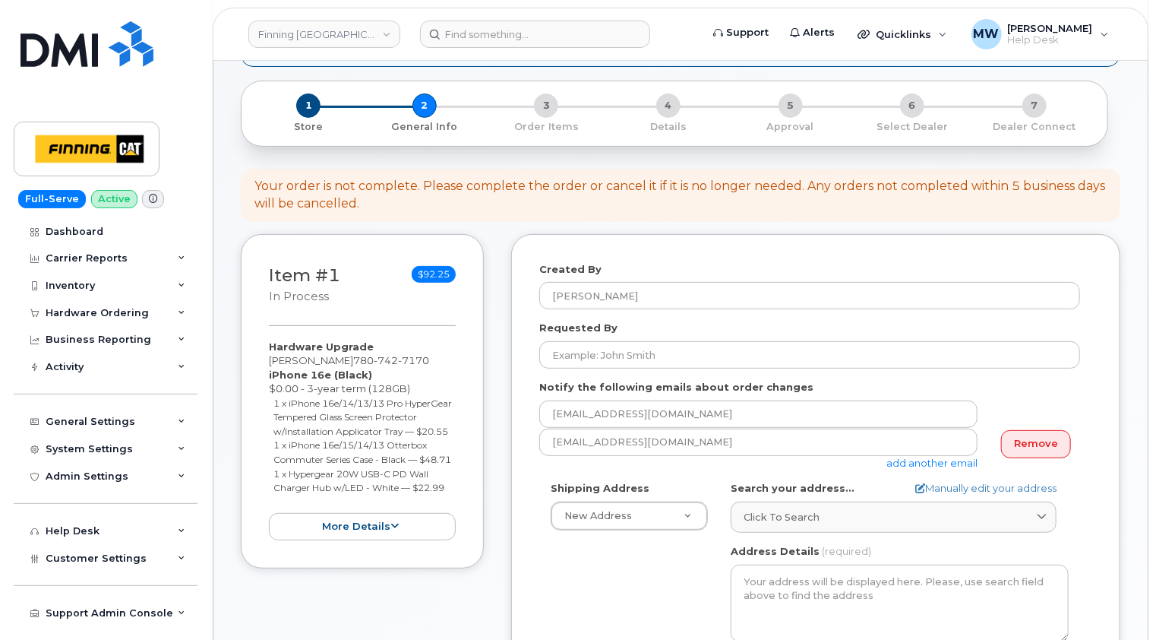
scroll to position [228, 0]
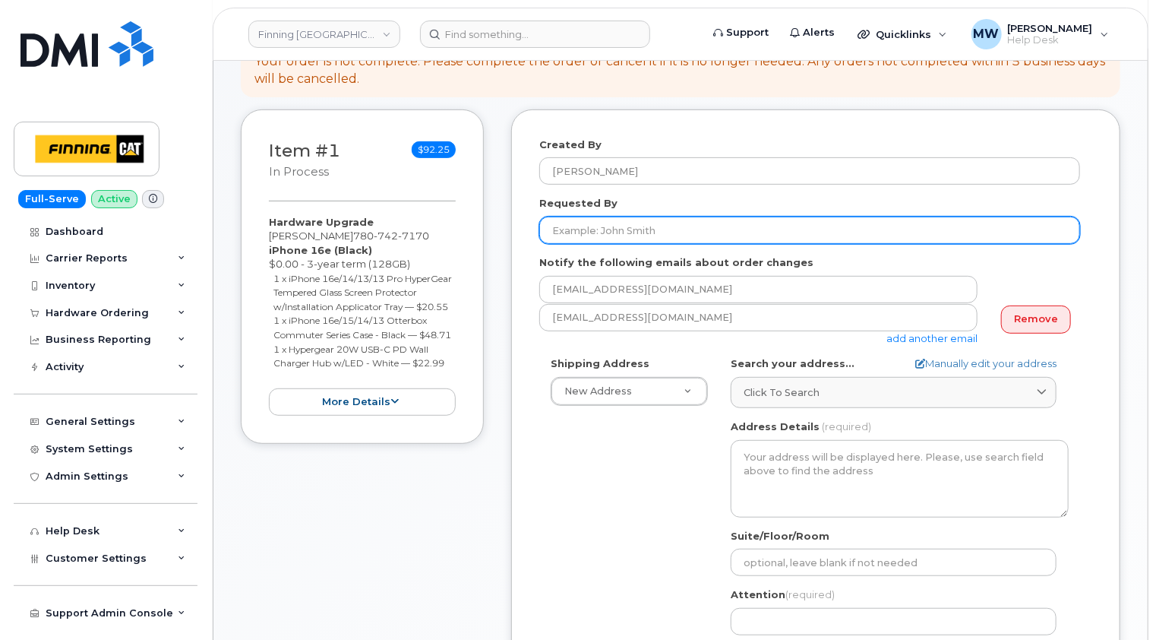
click at [627, 223] on input "Requested By" at bounding box center [809, 230] width 541 height 27
paste input "RITM0482635"
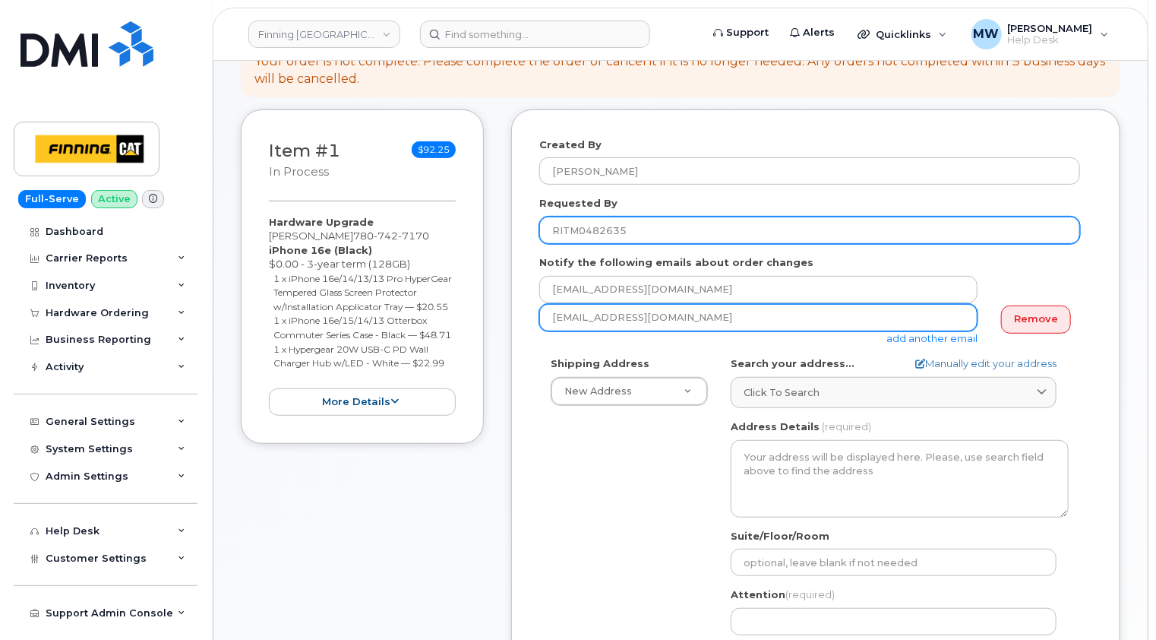
type input "RITM0482635"
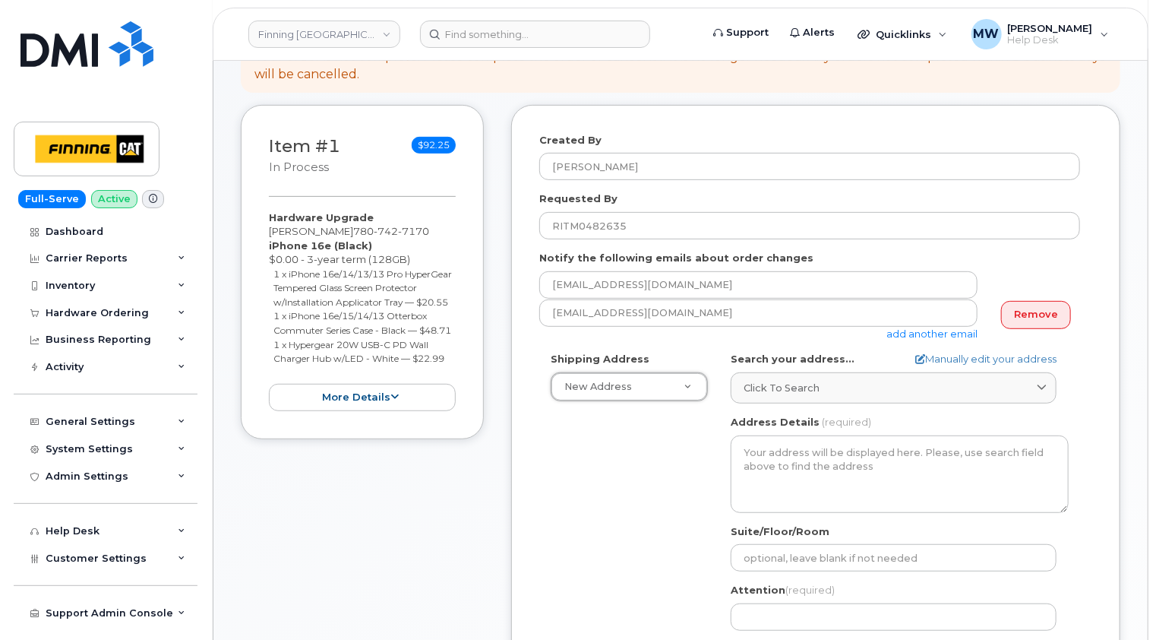
scroll to position [304, 0]
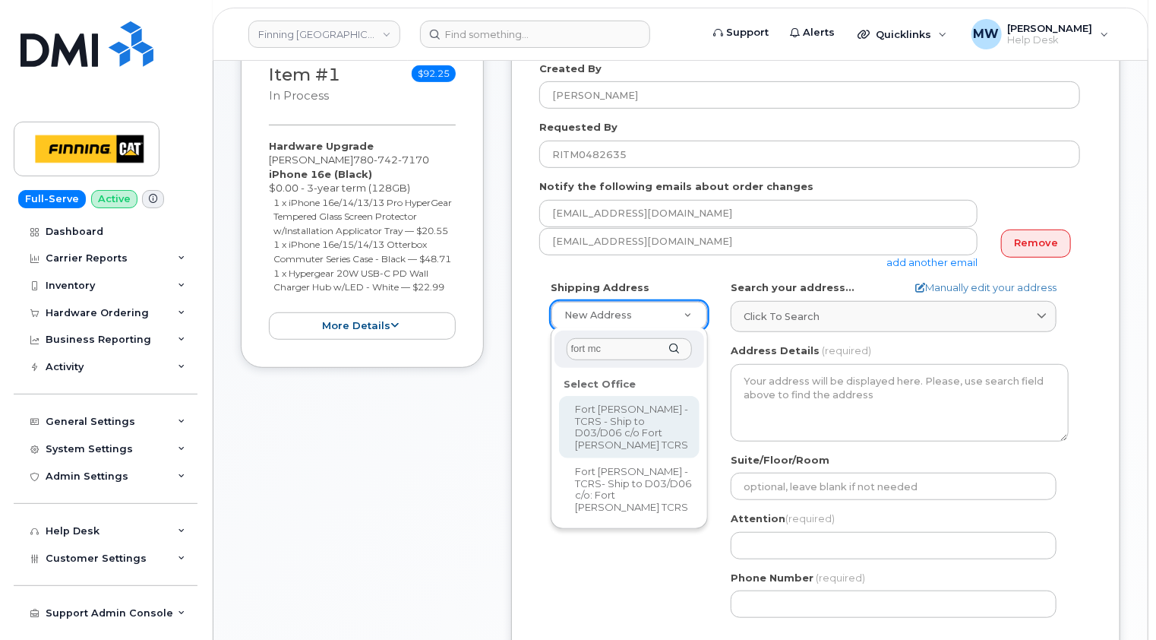
type input "fort mc"
select select
type textarea "Caribou Energy Park [STREET_ADDRESS][PERSON_NAME]"
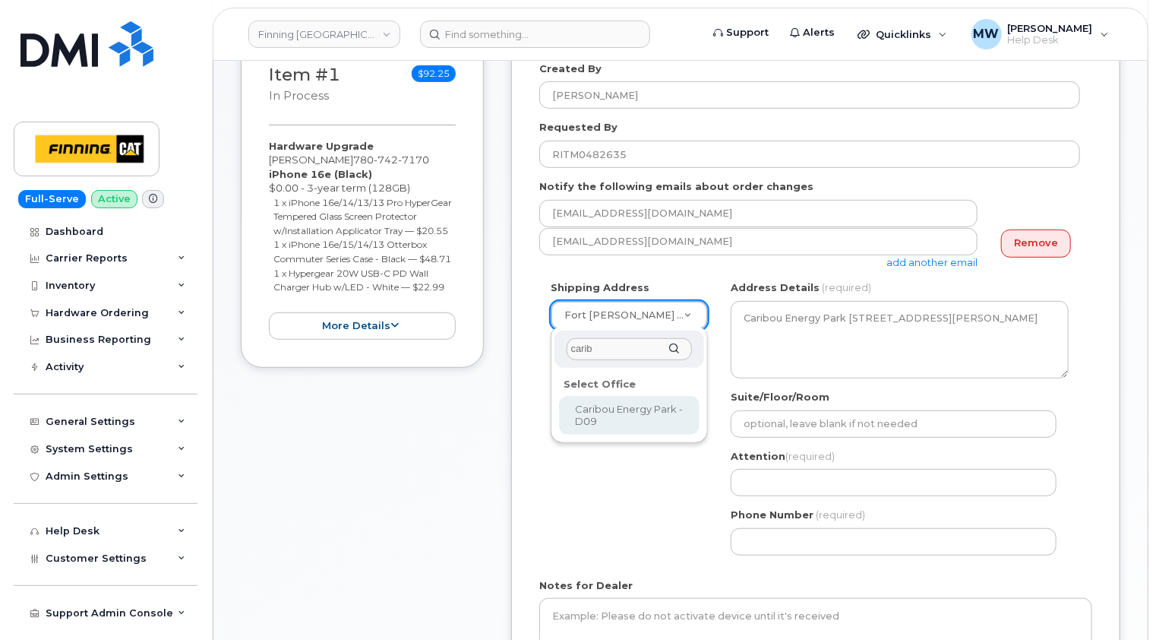
type input "carib"
select select
type textarea "[STREET_ADDRESS][PERSON_NAME]"
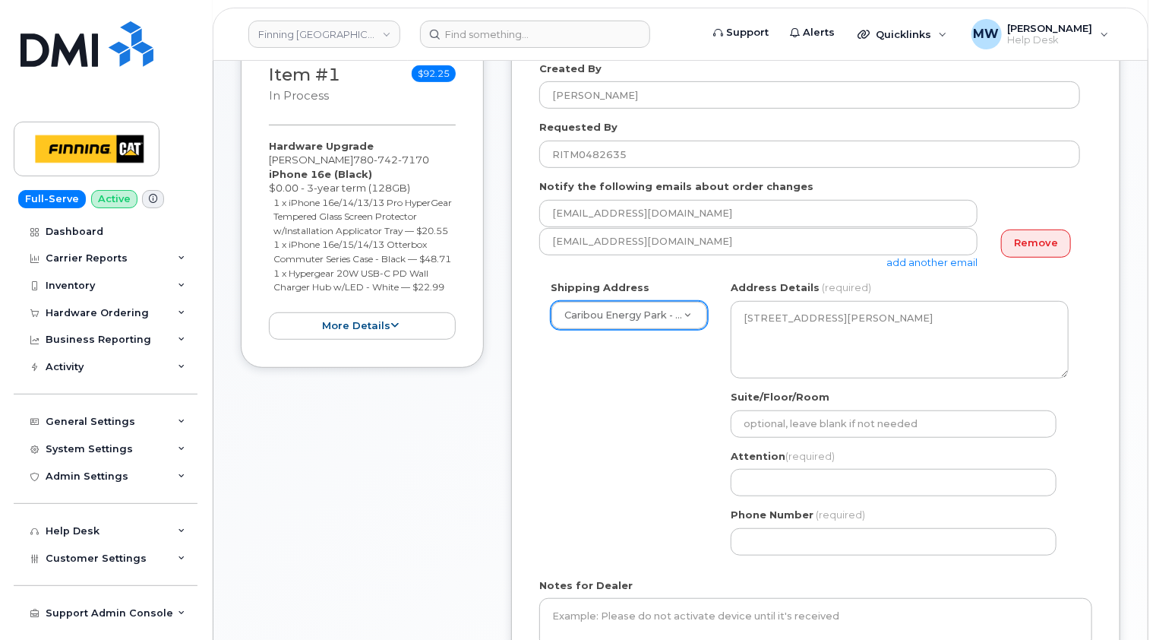
drag, startPoint x: 1113, startPoint y: 387, endPoint x: 1099, endPoint y: 390, distance: 14.0
click at [1113, 387] on div "Created By [PERSON_NAME] Requested By RITM0482635 Notify the following emails a…" at bounding box center [815, 374] width 609 height 682
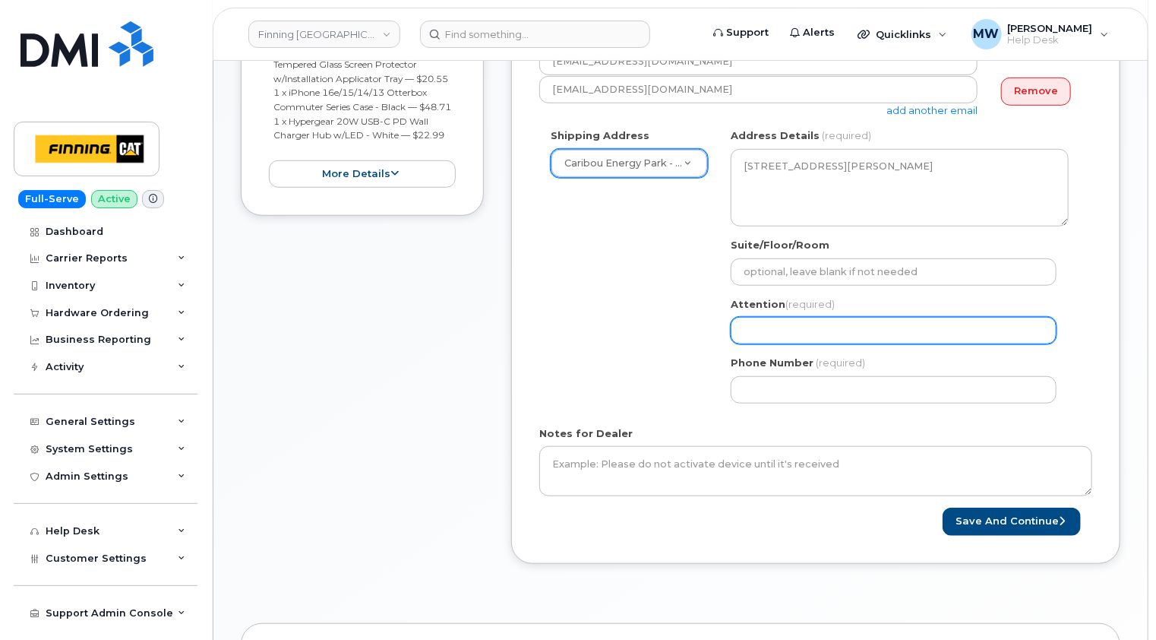
click at [787, 330] on input "Attention (required)" at bounding box center [894, 330] width 326 height 27
paste input "[PERSON_NAME]"
select select
type input "[PERSON_NAME]"
click at [1088, 326] on div "Shipping Address [GEOGRAPHIC_DATA] - D09 New Address [STREET_ADDRESS][PERSON_NA…" at bounding box center [815, 271] width 553 height 286
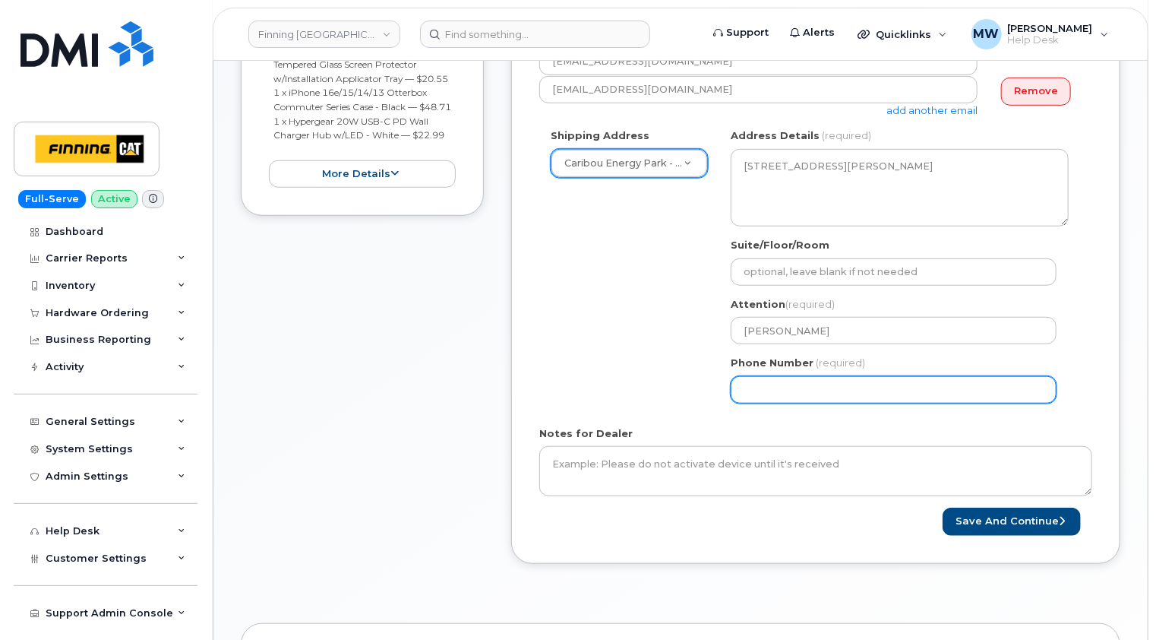
click at [815, 392] on input "Phone Number" at bounding box center [894, 389] width 326 height 27
paste input "7807427170"
select select
type input "7807427170"
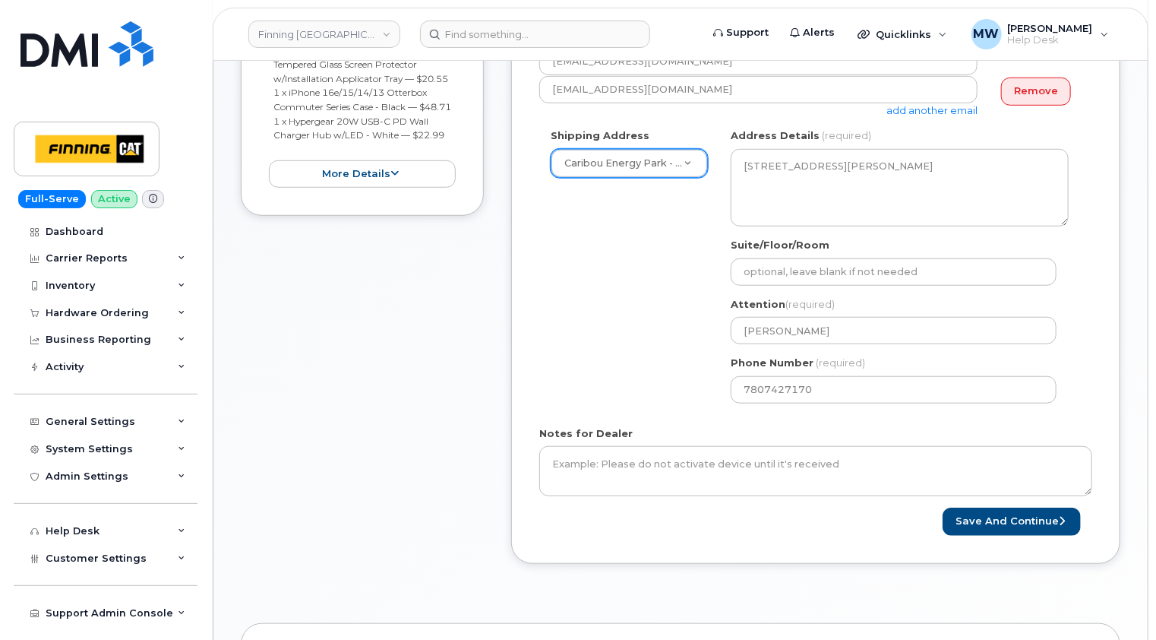
click at [657, 380] on div "Shipping Address [GEOGRAPHIC_DATA] - D09 New Address [STREET_ADDRESS][PERSON_NA…" at bounding box center [809, 271] width 541 height 286
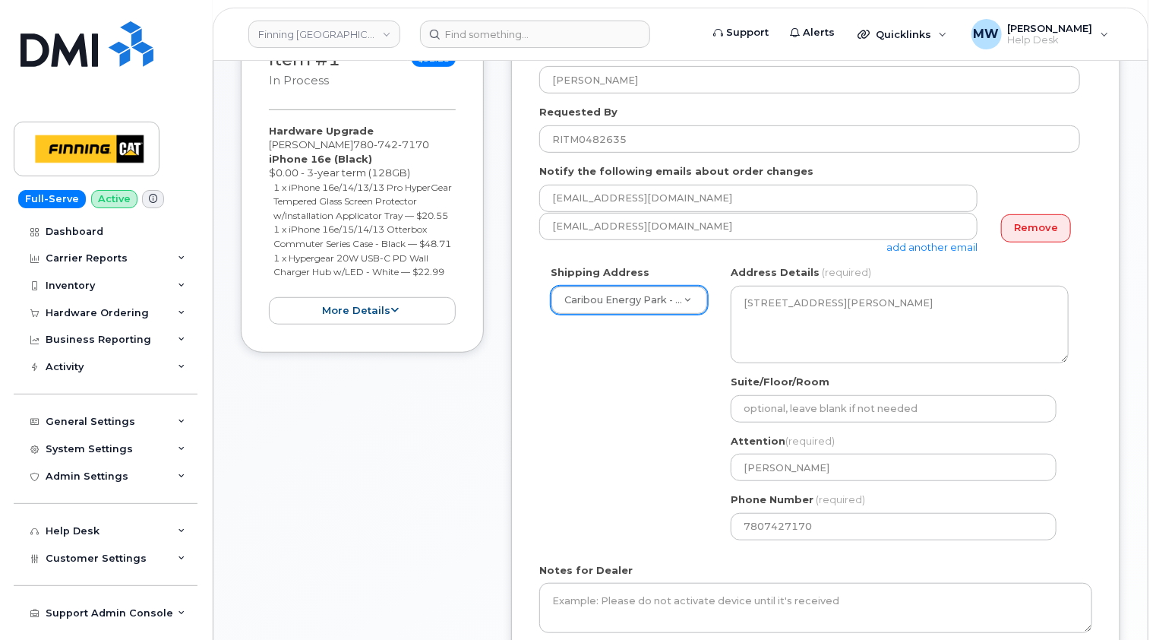
scroll to position [228, 0]
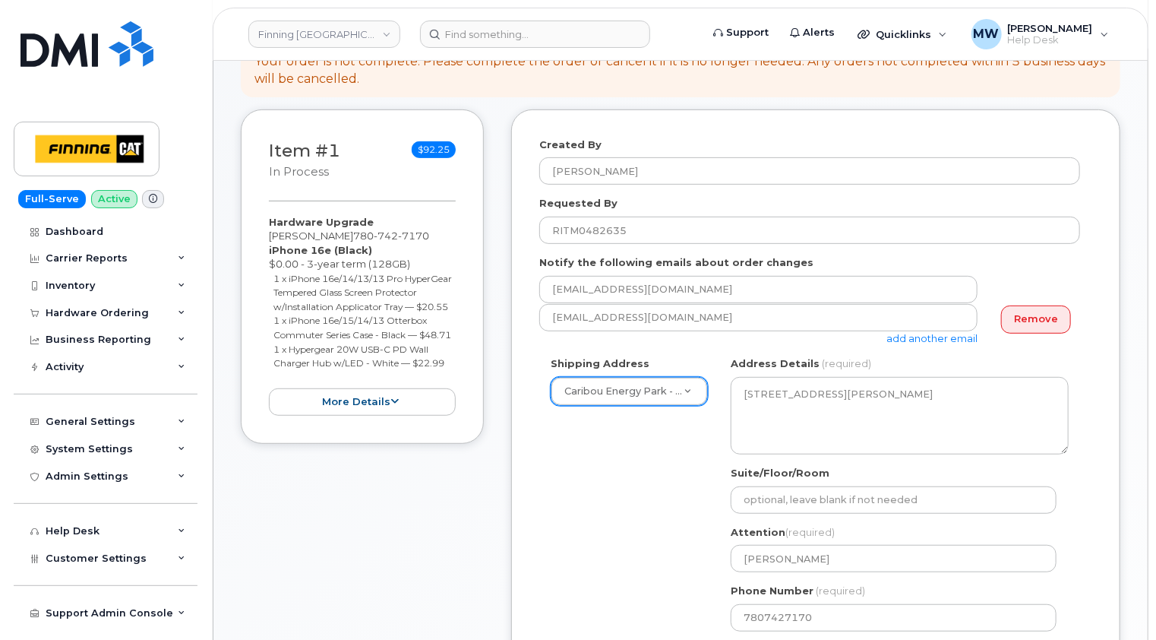
drag, startPoint x: 459, startPoint y: 394, endPoint x: 258, endPoint y: 254, distance: 244.6
click at [258, 254] on div "Item #1 in process $92.25 Hardware Upgrade Michael Hempler 780 742 7170 iPhone …" at bounding box center [362, 276] width 243 height 335
copy div "iPhone 16e (Black) $0.00 - 3-year term (128GB) 1 x iPhone 16e/14/13/13 Pro Hype…"
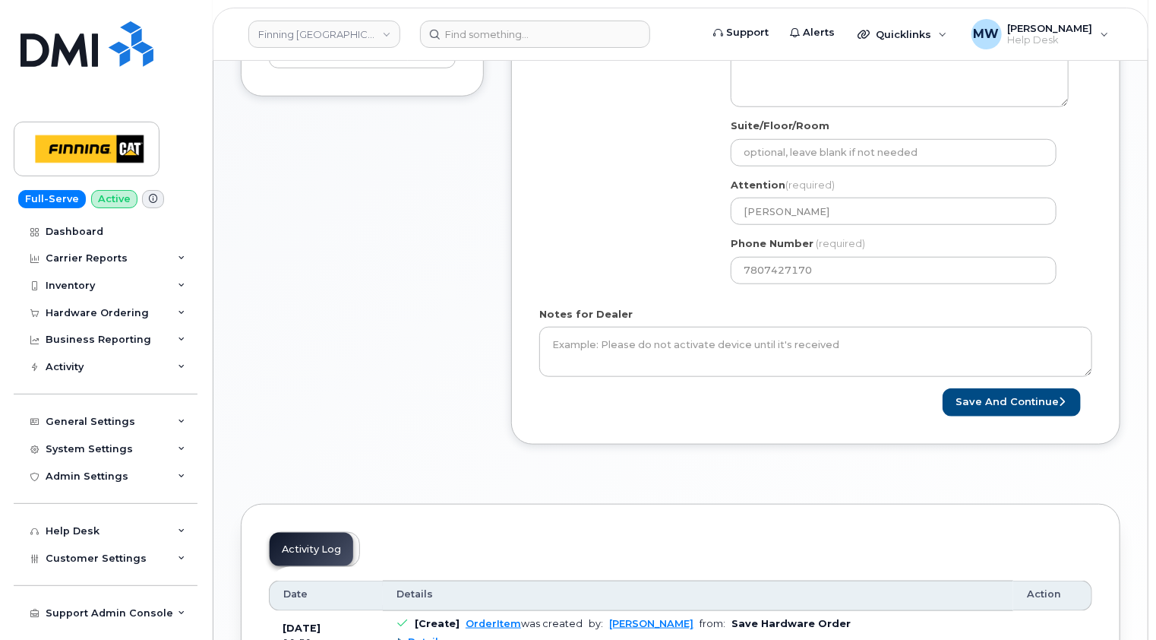
scroll to position [608, 0]
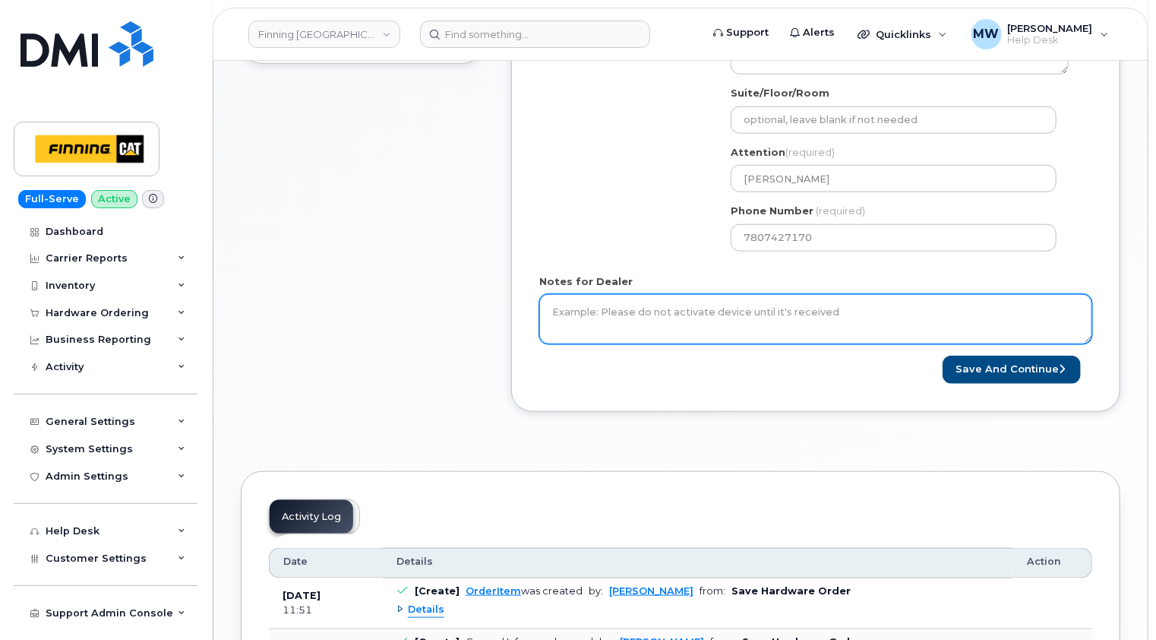
click at [614, 308] on textarea "Notes for Dealer" at bounding box center [815, 319] width 553 height 50
paste textarea "iPhone 16e (Black) $0.00 - 3-year term (128GB) 1 x iPhone 16e/14/13/13 Pro Hype…"
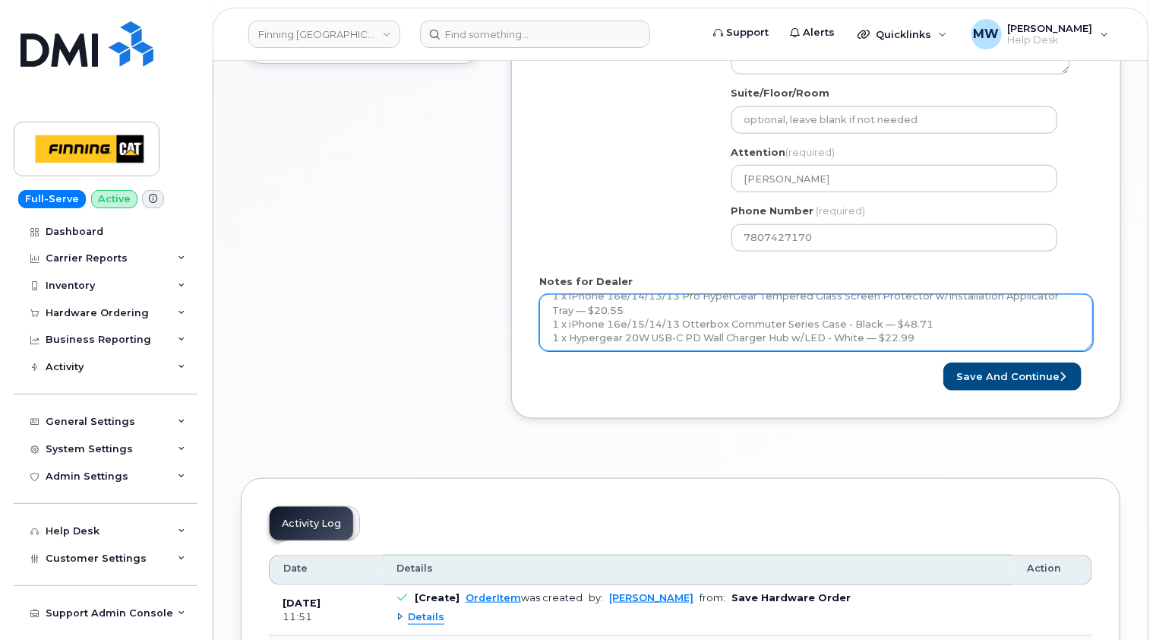
scroll to position [0, 0]
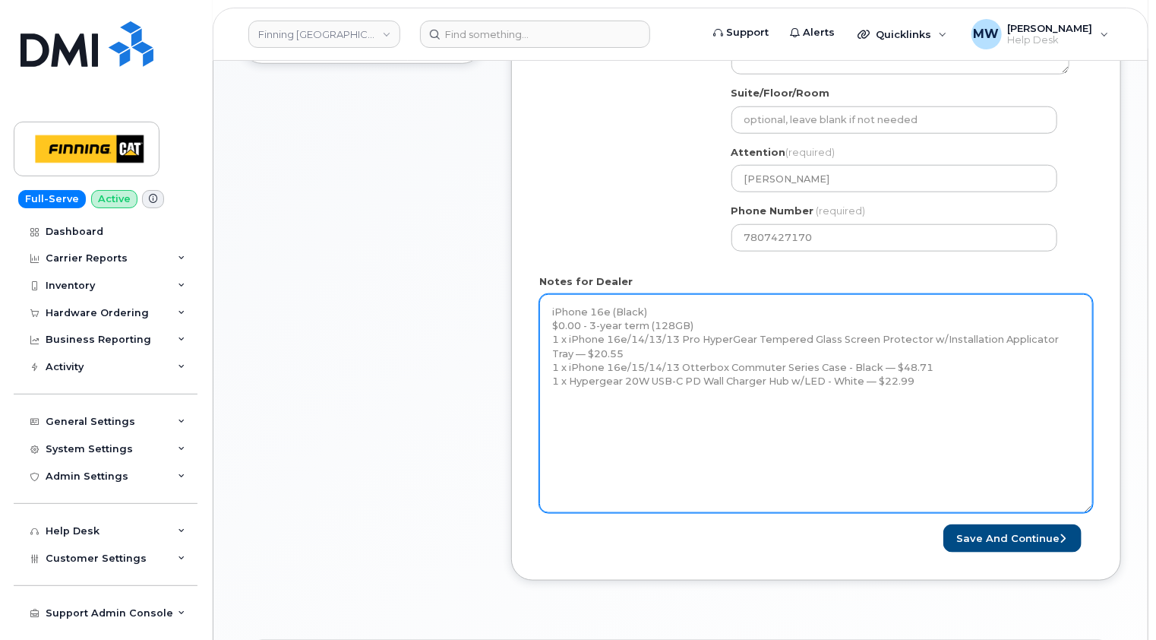
drag, startPoint x: 1090, startPoint y: 341, endPoint x: 1089, endPoint y: 528, distance: 186.9
click at [1090, 513] on textarea "iPhone 16e (Black) $0.00 - 3-year term (128GB) 1 x iPhone 16e/14/13/13 Pro Hype…" at bounding box center [816, 403] width 554 height 219
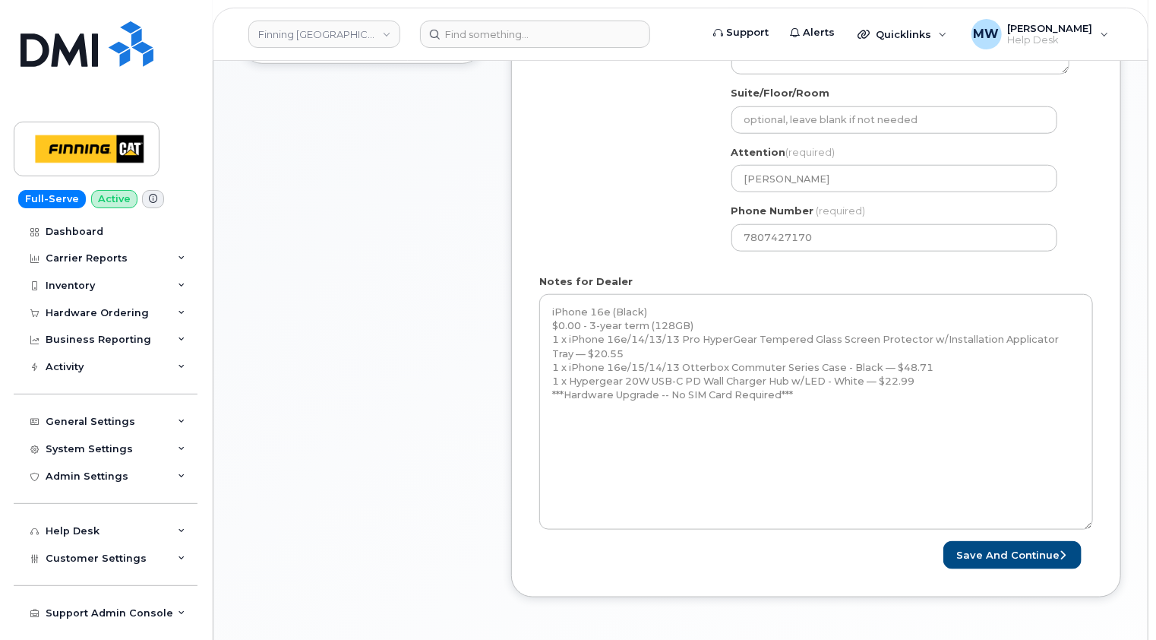
scroll to position [380, 0]
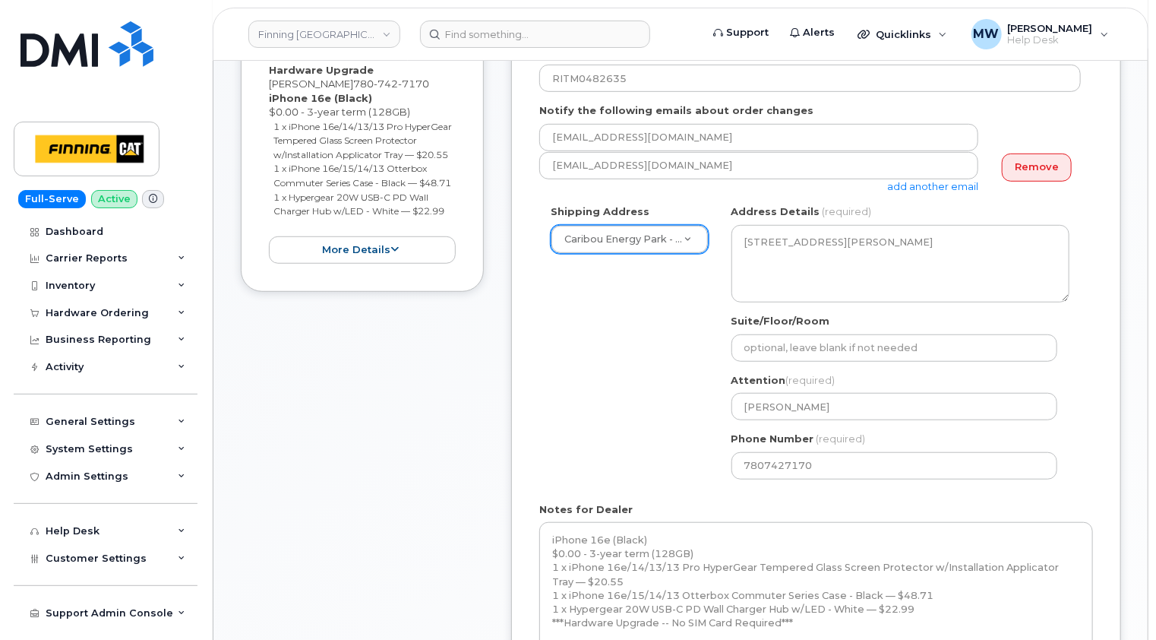
drag, startPoint x: 450, startPoint y: 402, endPoint x: 488, endPoint y: 402, distance: 38.0
click at [450, 402] on div "Item #1 in process $92.25 Hardware Upgrade Michael Hempler 780 742 7170 iPhone …" at bounding box center [362, 402] width 243 height 890
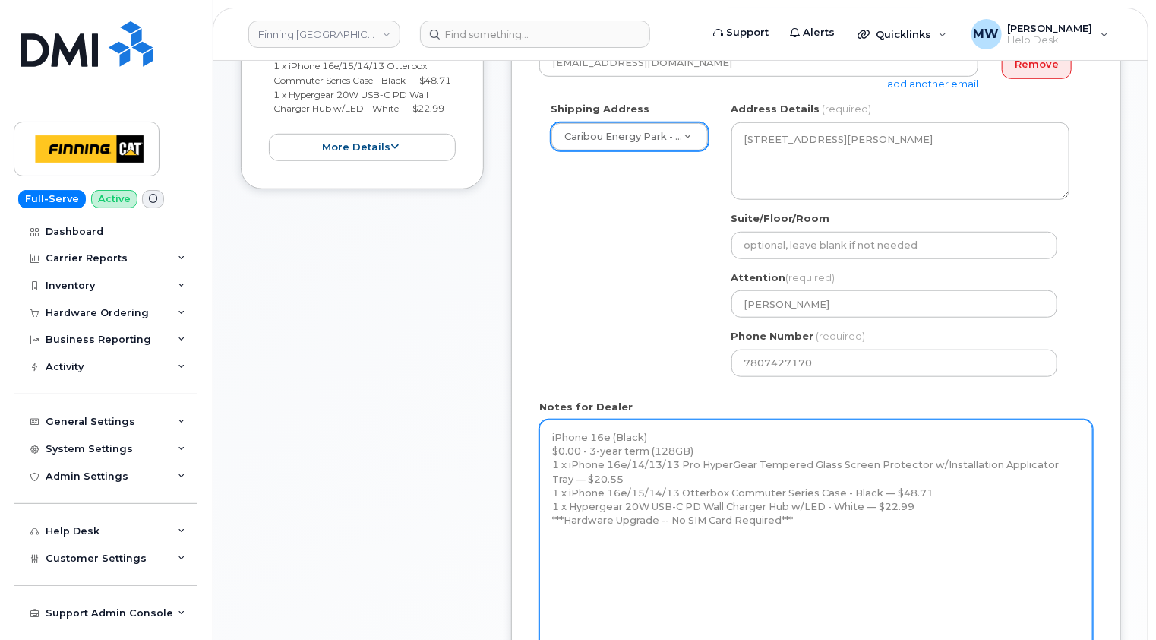
scroll to position [608, 0]
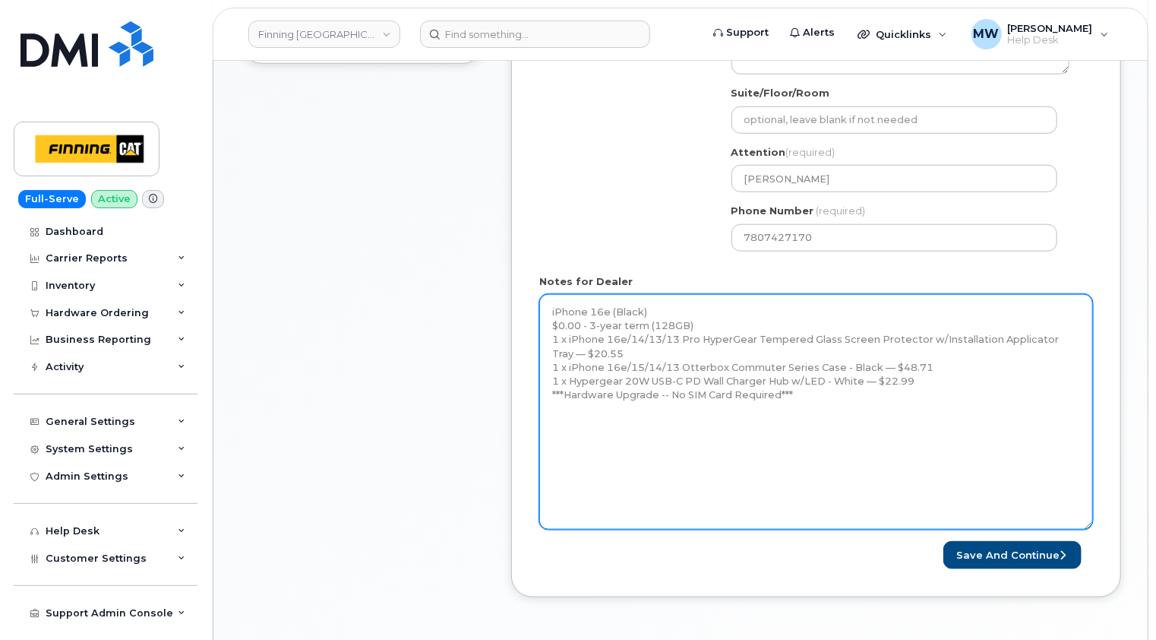
click at [747, 437] on textarea "iPhone 16e (Black) $0.00 - 3-year term (128GB) 1 x iPhone 16e/14/13/13 Pro Hype…" at bounding box center [816, 411] width 554 height 235
paste textarea "Telus Order #TL38650084"
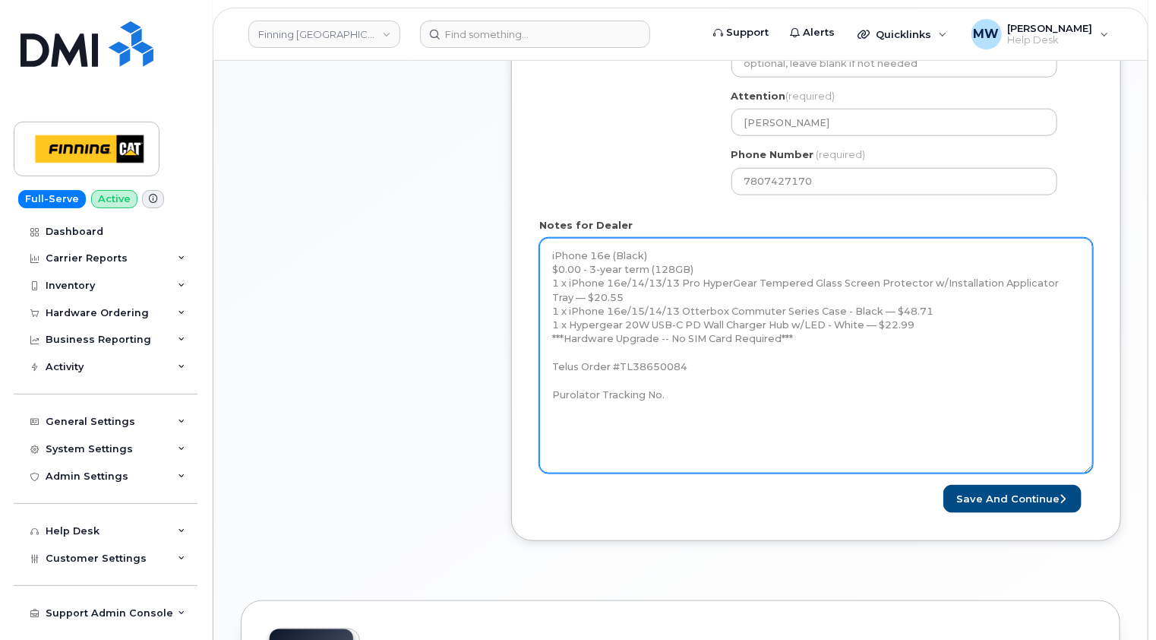
scroll to position [684, 0]
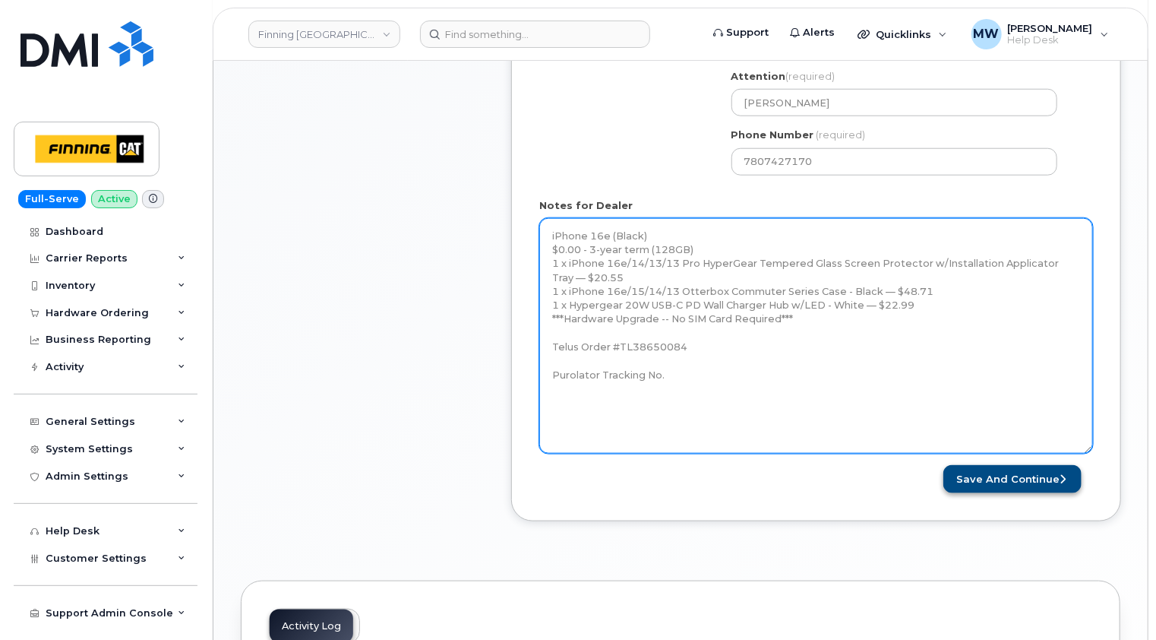
type textarea "iPhone 16e (Black) $0.00 - 3-year term (128GB) 1 x iPhone 16e/14/13/13 Pro Hype…"
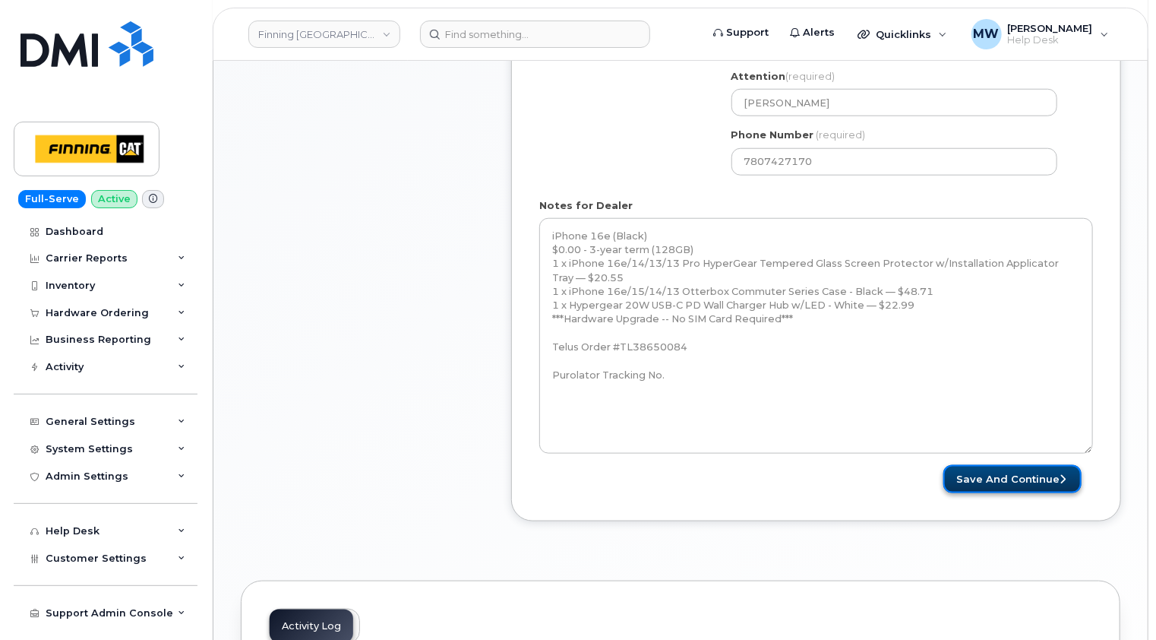
click at [1029, 476] on button "Save and Continue" at bounding box center [1012, 479] width 138 height 28
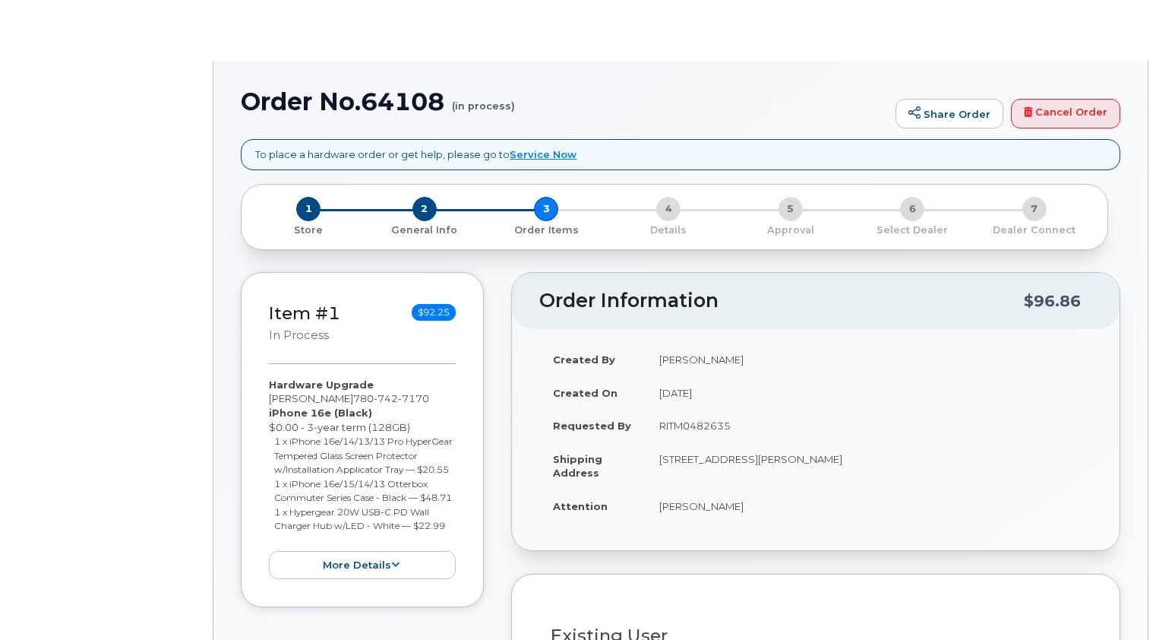
type input "[PERSON_NAME]"
type input "3470265"
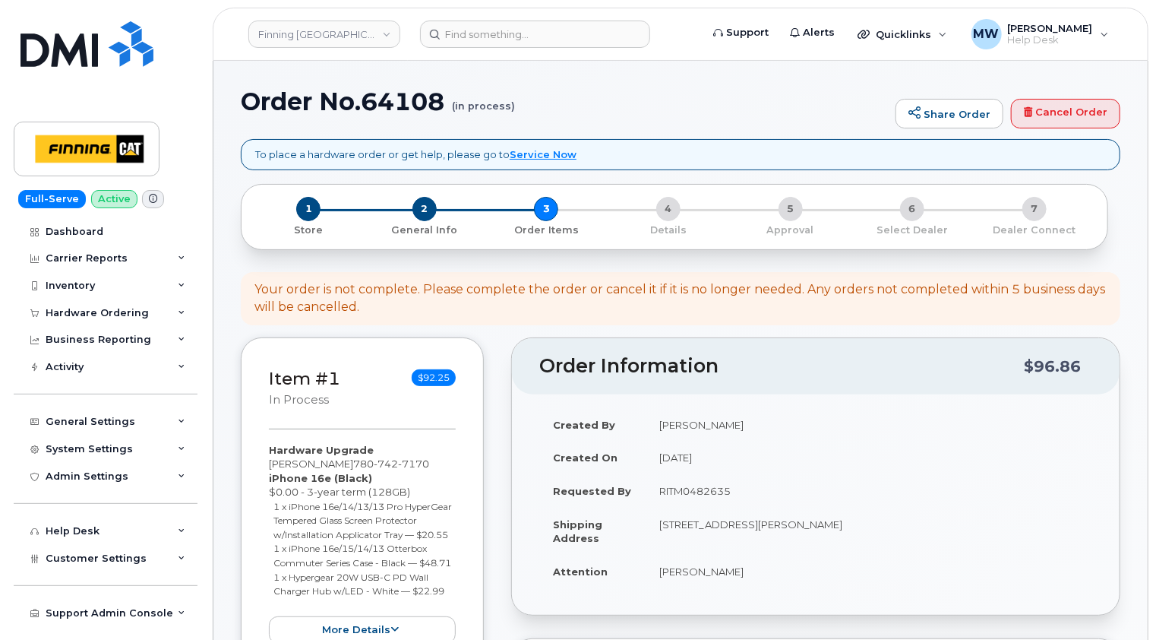
click at [1130, 42] on header "Finning Canada Support Alerts Quicklinks Suspend / Cancel Device Change SIM Car…" at bounding box center [681, 34] width 936 height 53
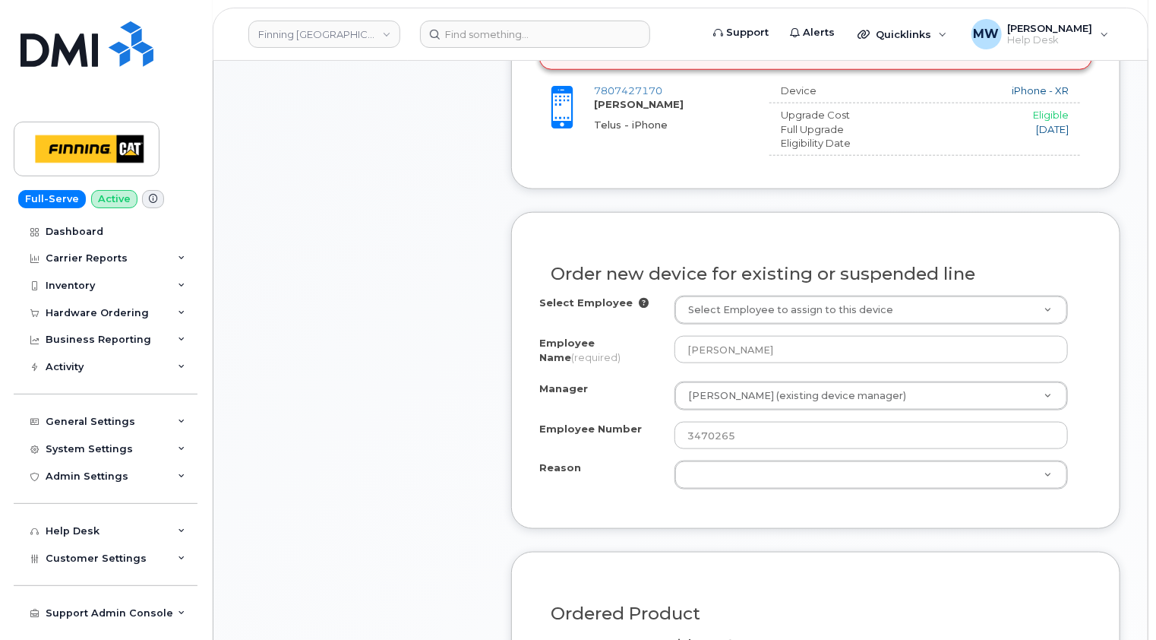
scroll to position [760, 0]
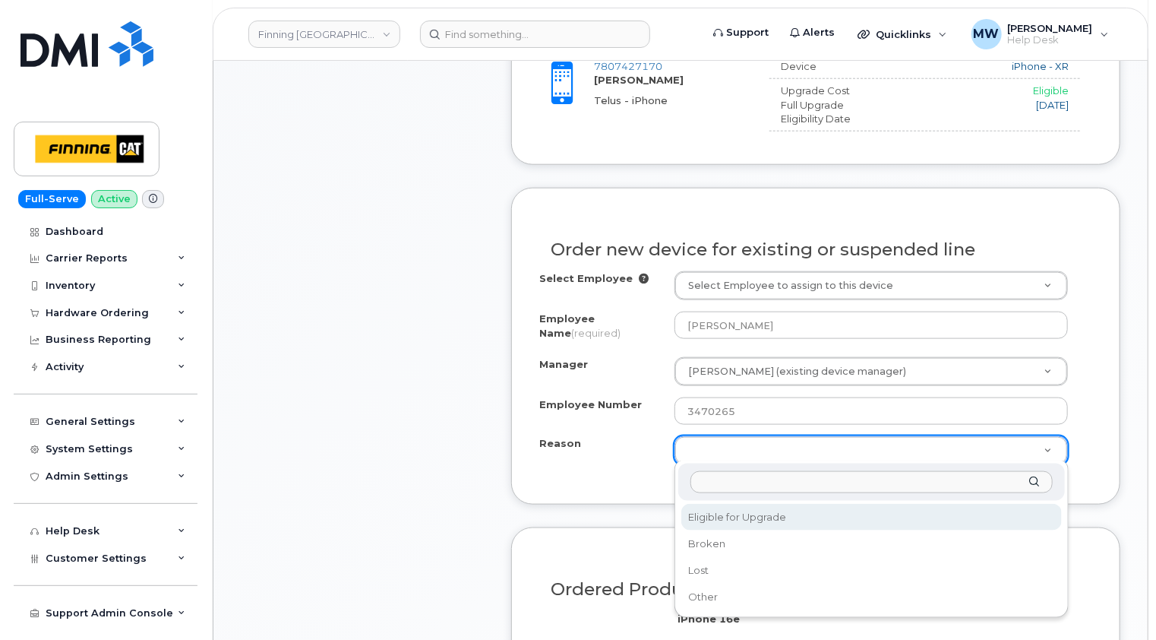
select select "eligible_for_upgrade"
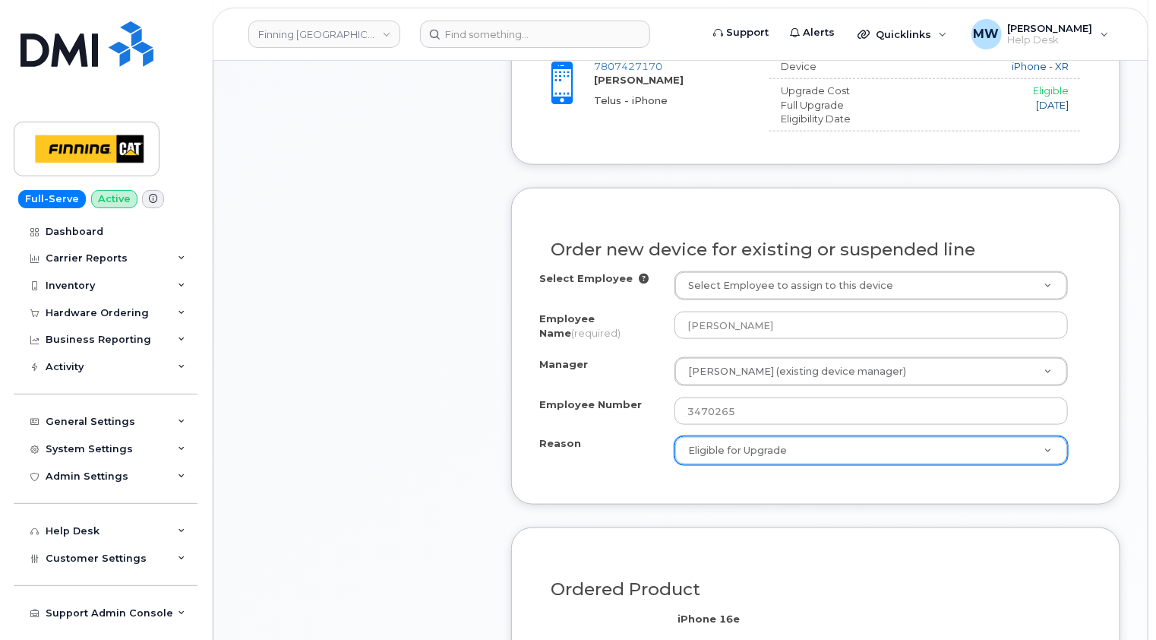
click at [552, 474] on div "Order new device for existing or suspended line Select Employee Select Employee…" at bounding box center [815, 346] width 609 height 317
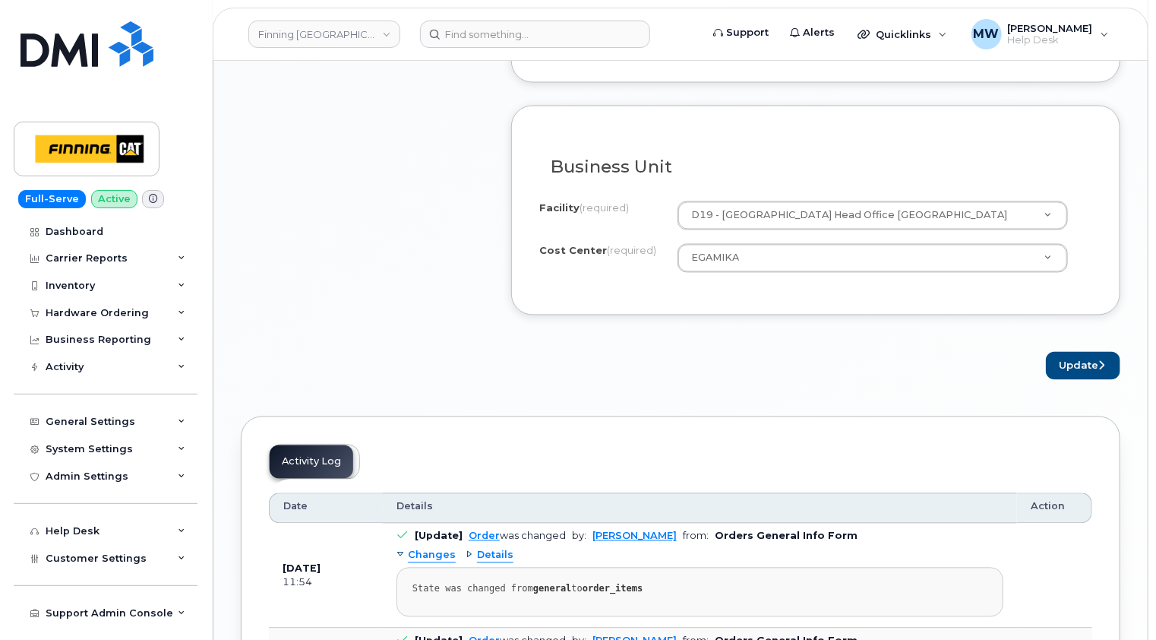
scroll to position [1367, 0]
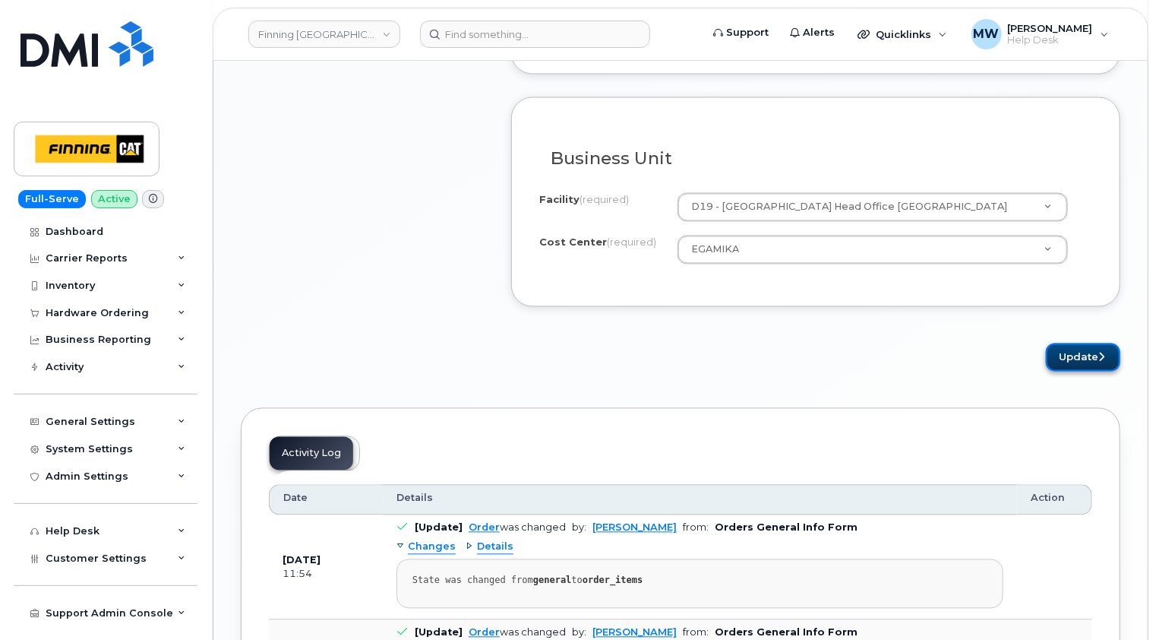
click at [1102, 352] on icon "submit" at bounding box center [1101, 357] width 6 height 10
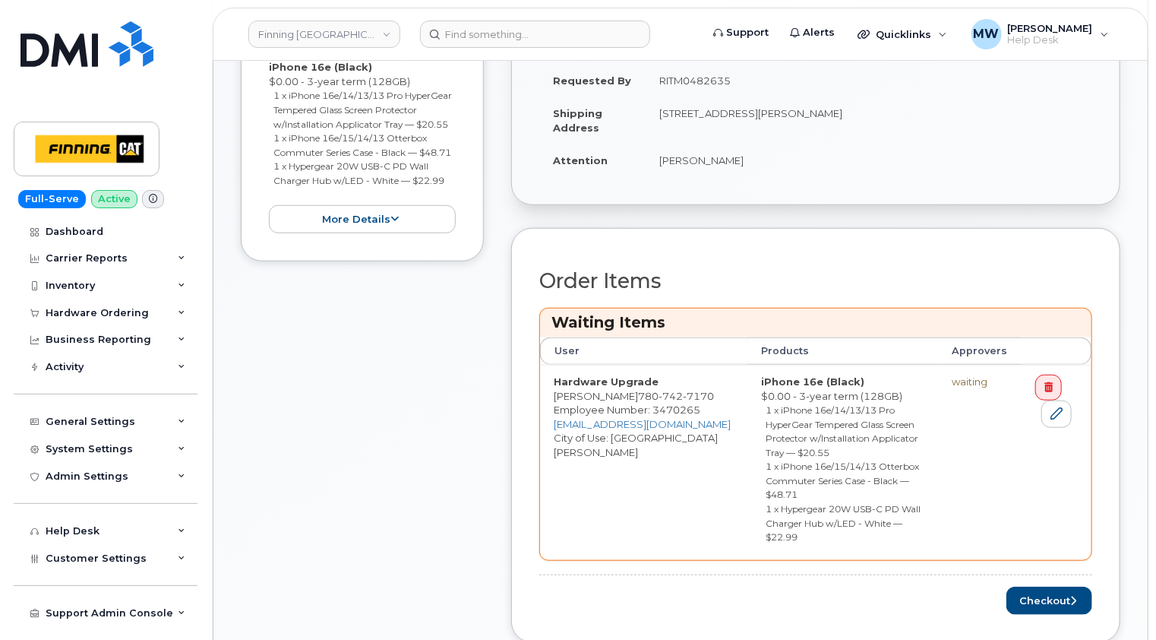
scroll to position [608, 0]
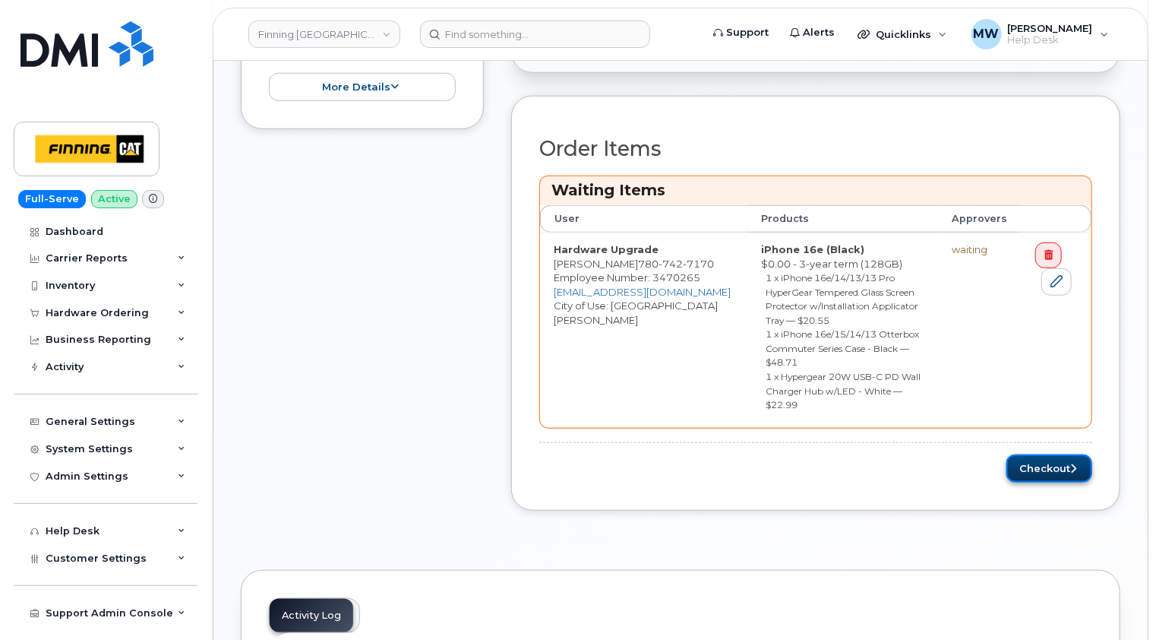
click at [1046, 454] on button "Checkout" at bounding box center [1050, 468] width 86 height 28
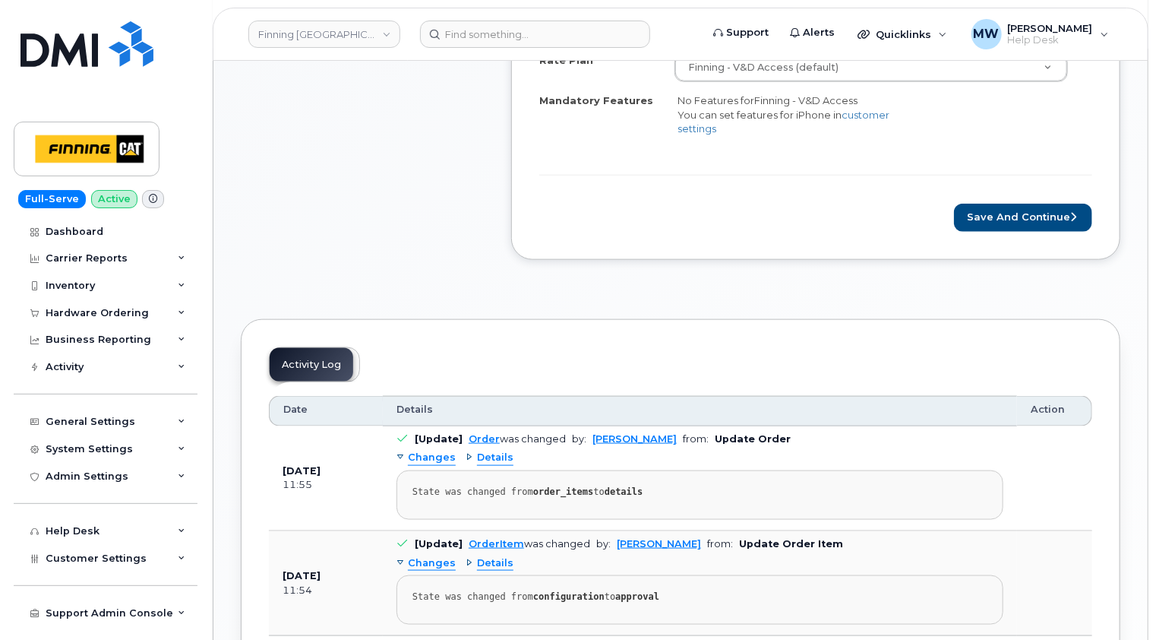
scroll to position [760, 0]
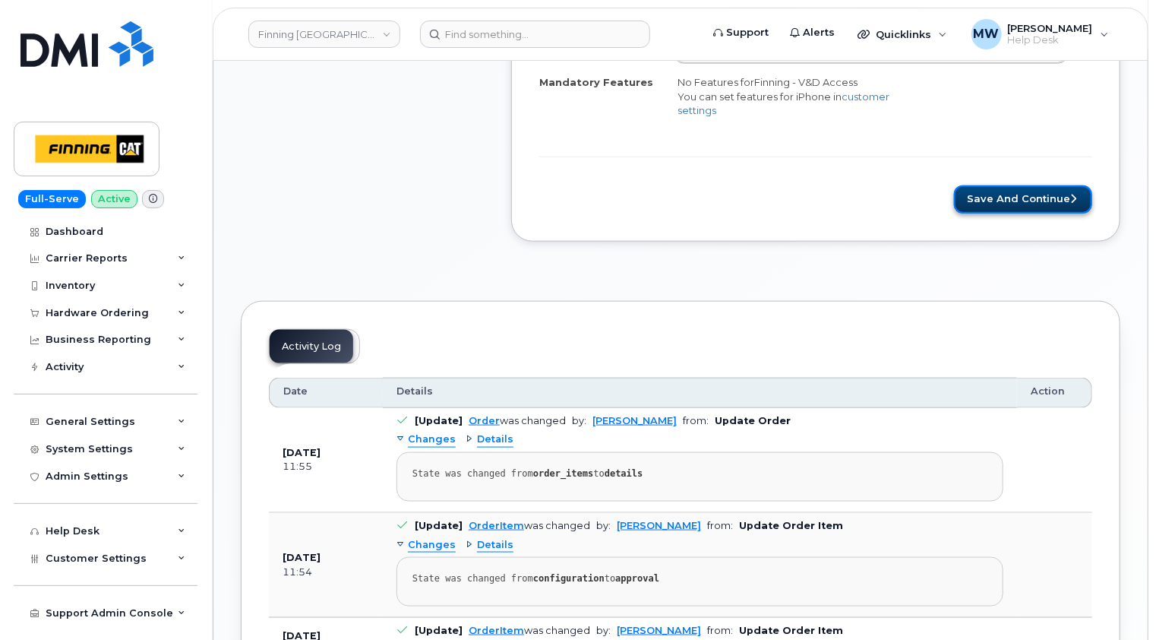
click at [1034, 197] on button "Save and Continue" at bounding box center [1023, 199] width 138 height 28
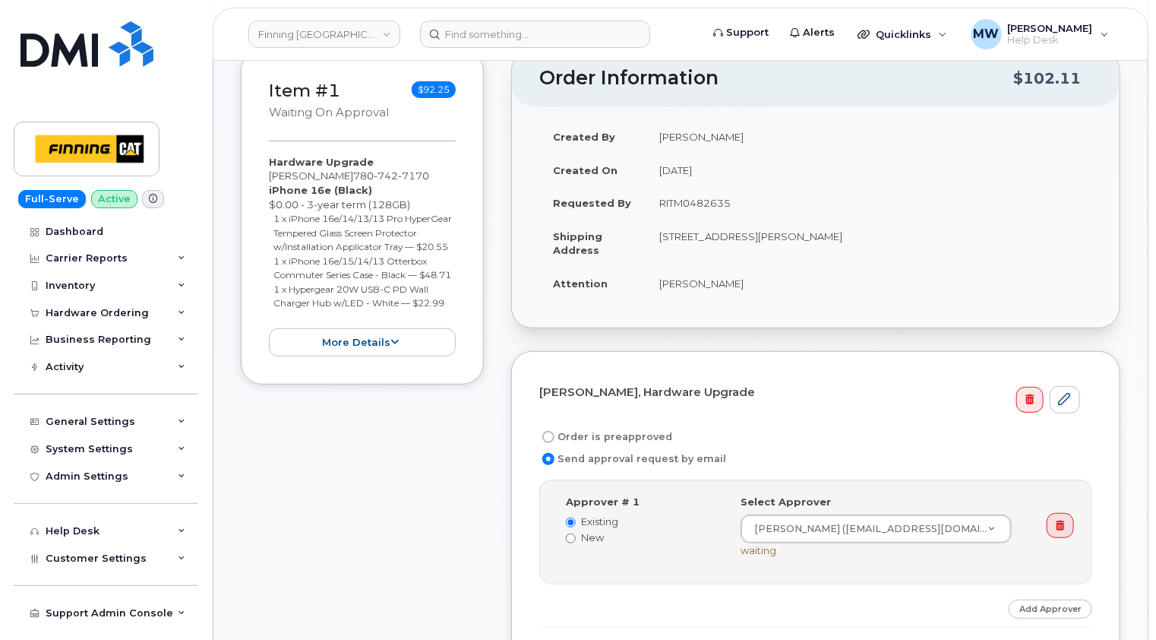
scroll to position [304, 0]
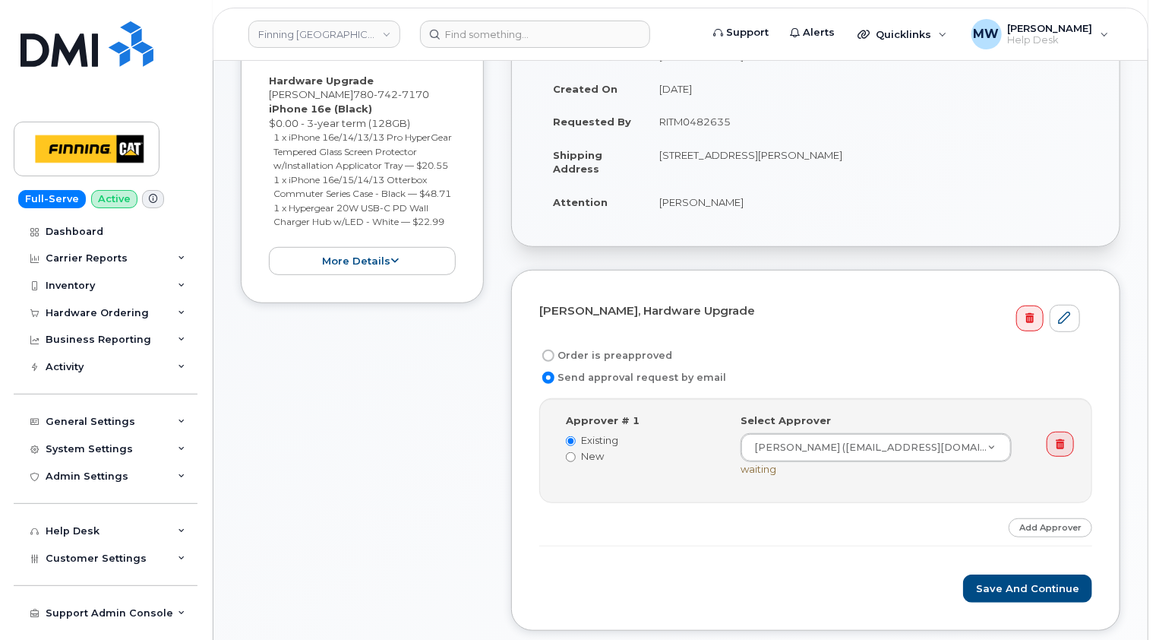
click at [632, 349] on label "Order is preapproved" at bounding box center [605, 355] width 133 height 18
click at [555, 349] on input "Order is preapproved" at bounding box center [548, 355] width 12 height 12
radio input "true"
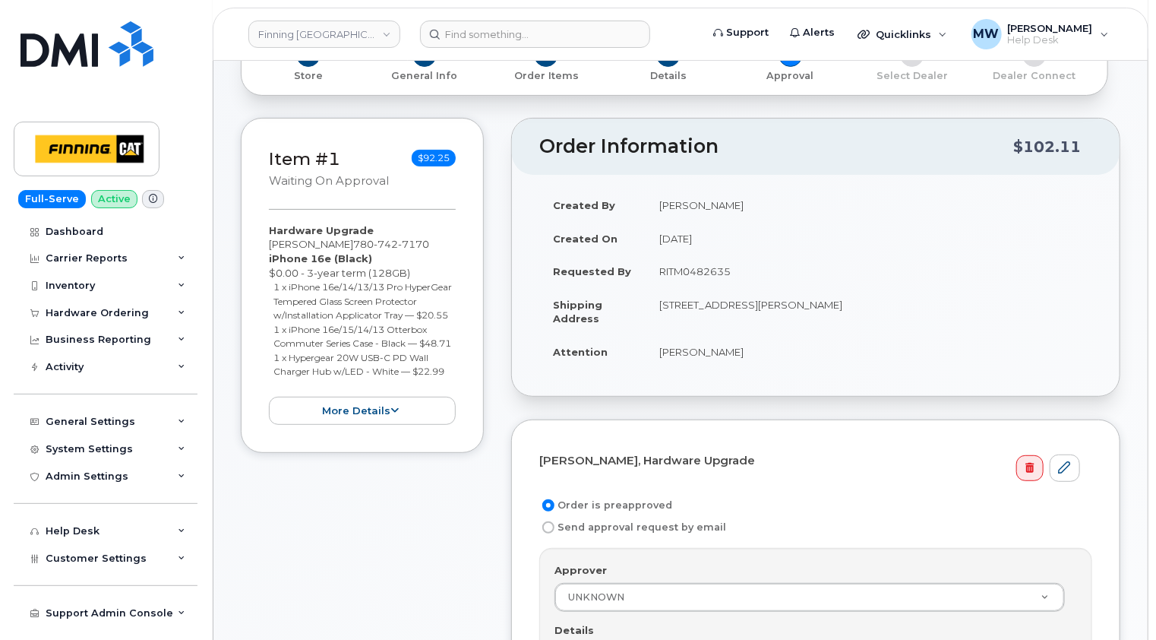
scroll to position [152, 0]
click at [696, 269] on td "RITM0482635" at bounding box center [869, 273] width 447 height 33
copy td "RITM0482635"
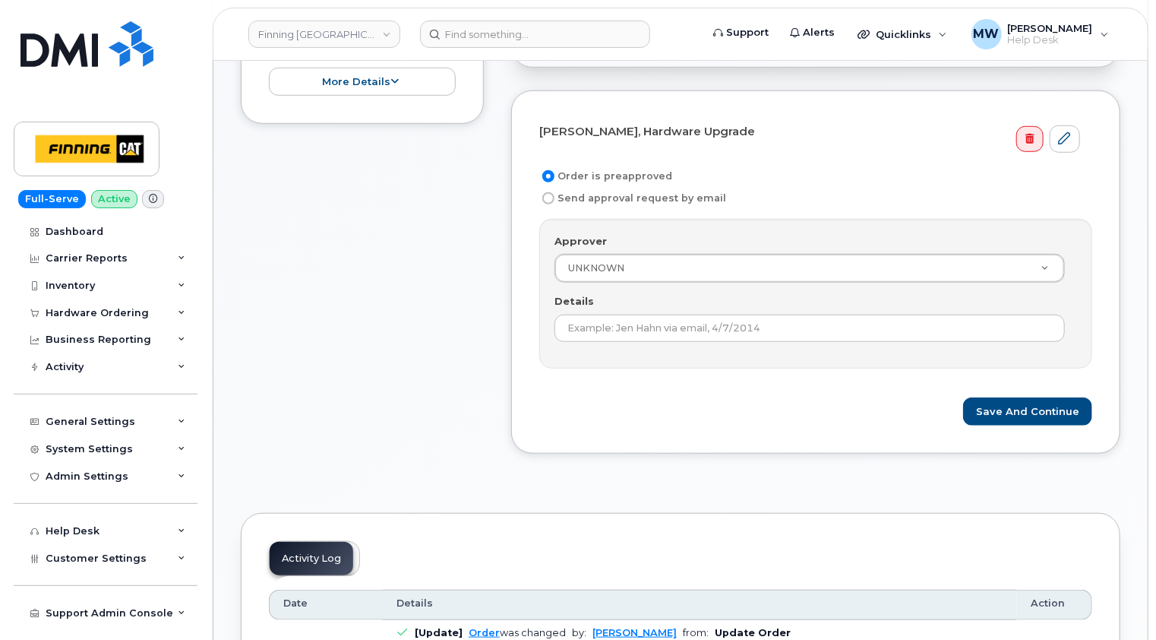
scroll to position [532, 0]
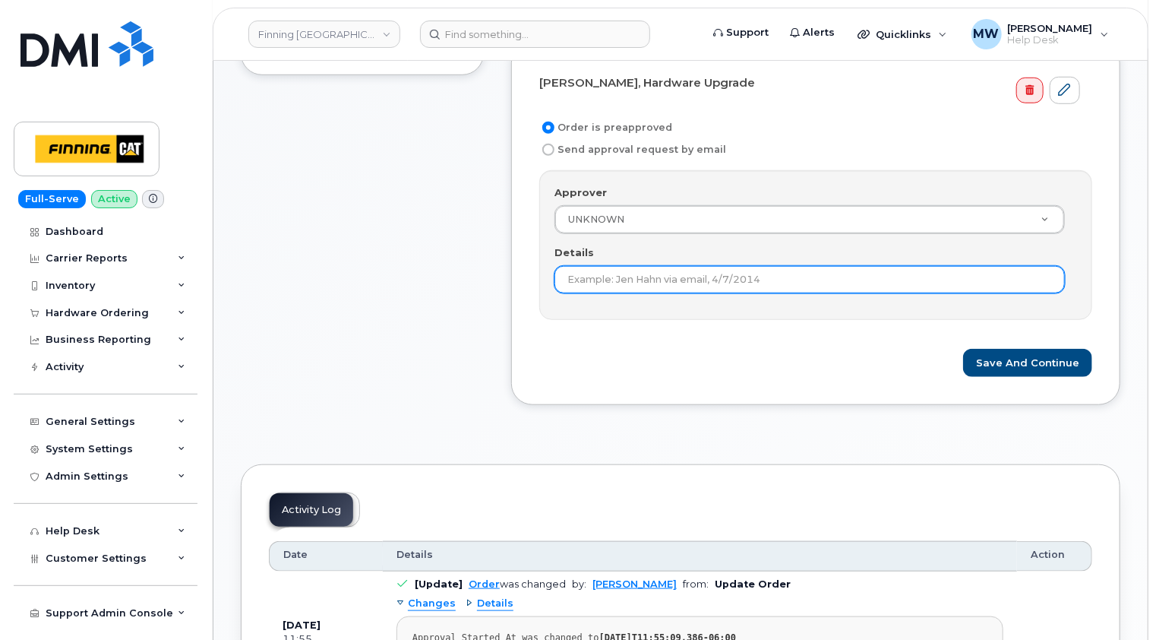
click at [712, 280] on input "Details" at bounding box center [810, 279] width 510 height 27
paste input "RITM0482635"
type input "RITM0482635"
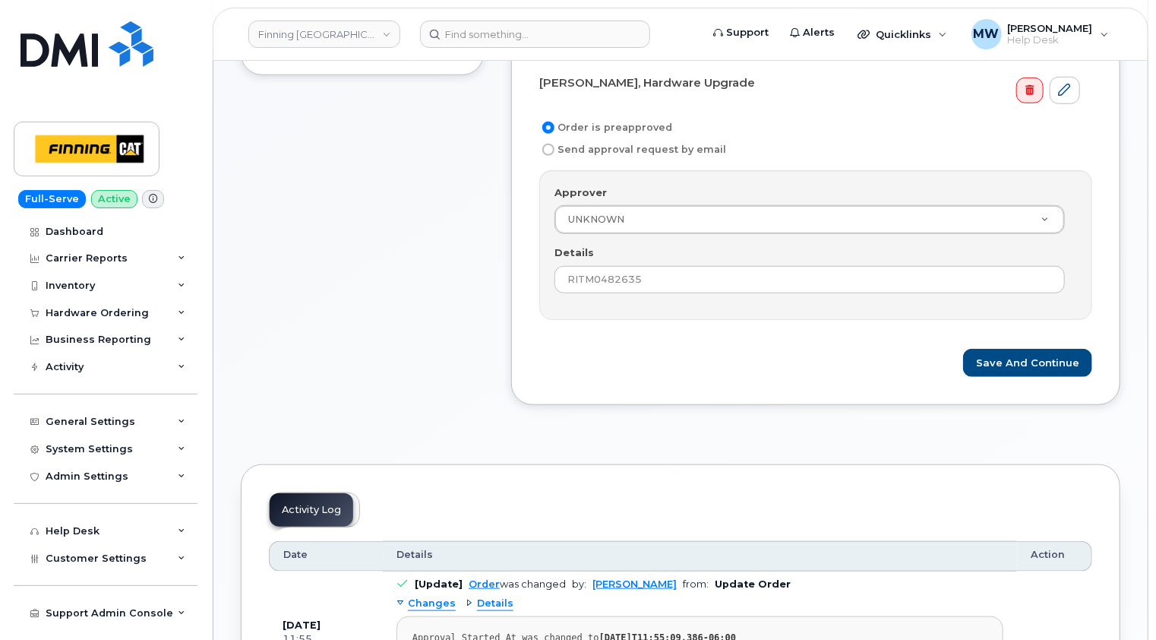
click at [820, 335] on form "Michael Hempler, Hardware Upgrade Order is preapproved Send approval request by…" at bounding box center [815, 224] width 553 height 308
drag, startPoint x: 1049, startPoint y: 354, endPoint x: 857, endPoint y: 365, distance: 192.5
click at [1049, 354] on button "Save and Continue" at bounding box center [1027, 363] width 129 height 28
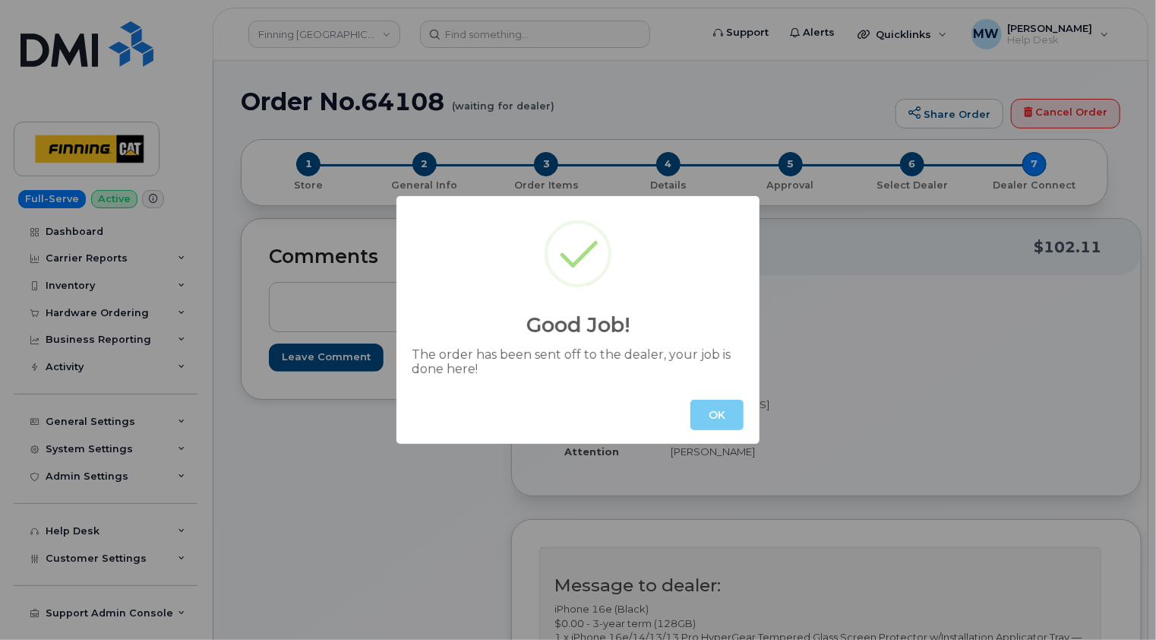
click at [723, 406] on button "OK" at bounding box center [717, 415] width 53 height 30
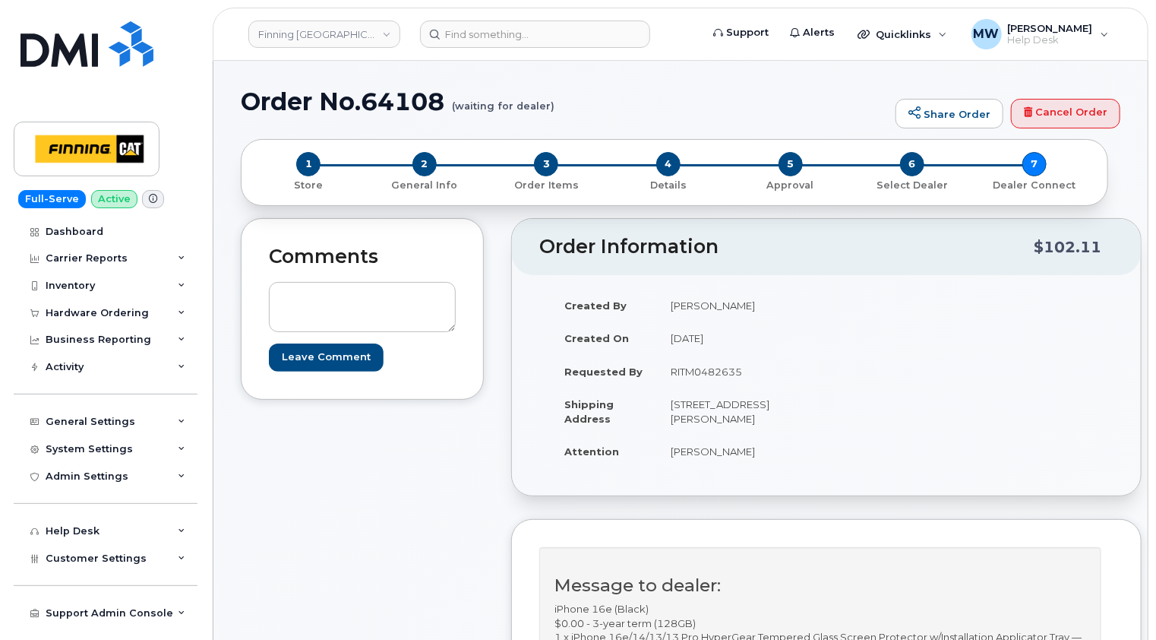
drag, startPoint x: 713, startPoint y: 444, endPoint x: 672, endPoint y: 444, distance: 41.0
click at [672, 435] on td "[STREET_ADDRESS][PERSON_NAME]" at bounding box center [736, 410] width 158 height 47
copy td "T0P 1C0"
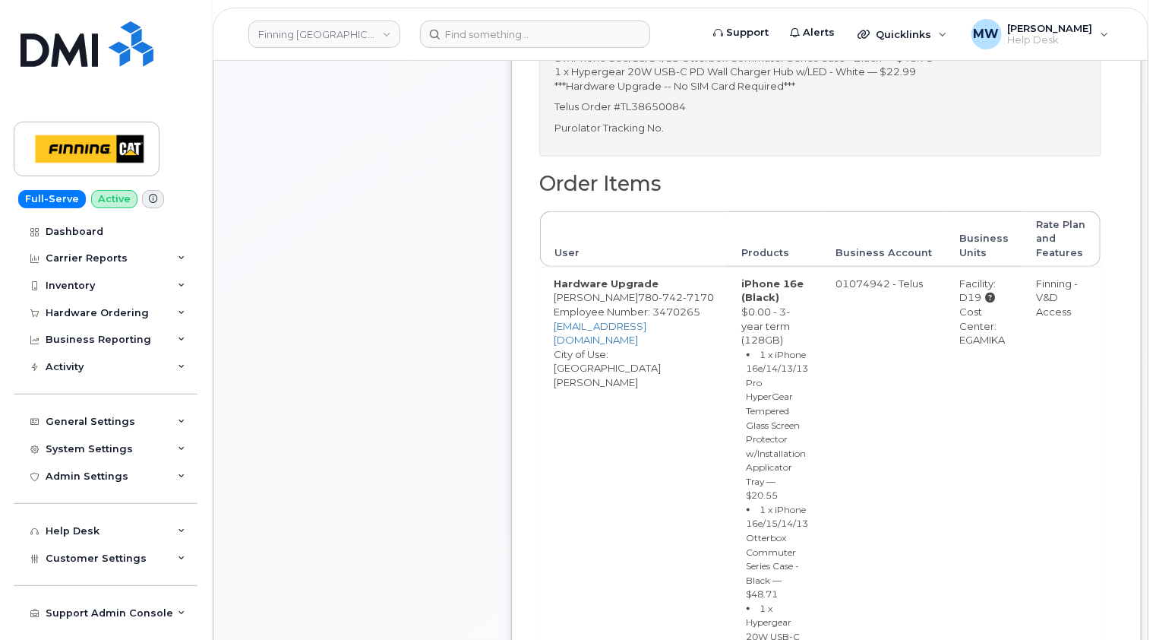
scroll to position [608, 0]
click at [966, 347] on div "Cost Center: EGAMIKA" at bounding box center [984, 326] width 49 height 43
copy div "EGAMIKA"
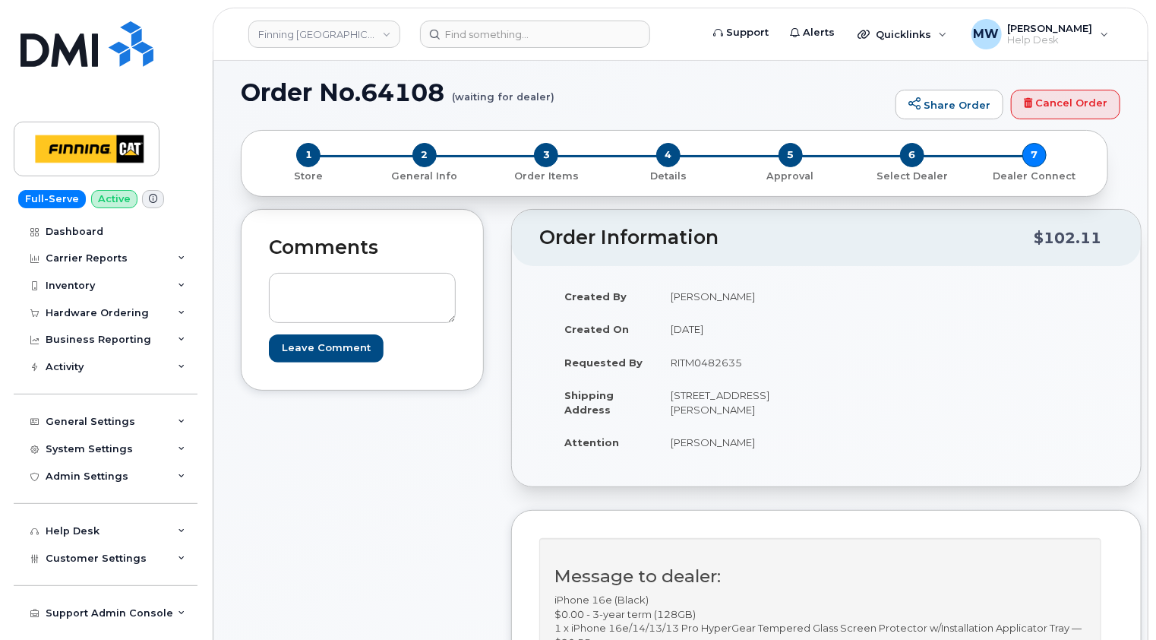
scroll to position [0, 0]
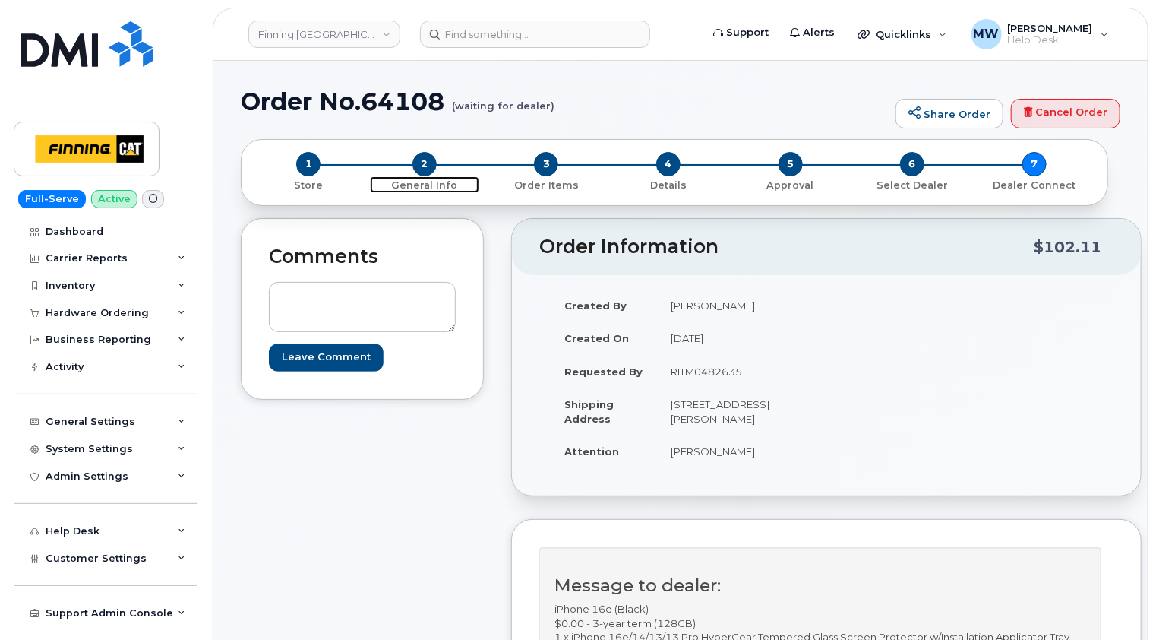
click at [426, 163] on span "2" at bounding box center [424, 164] width 24 height 24
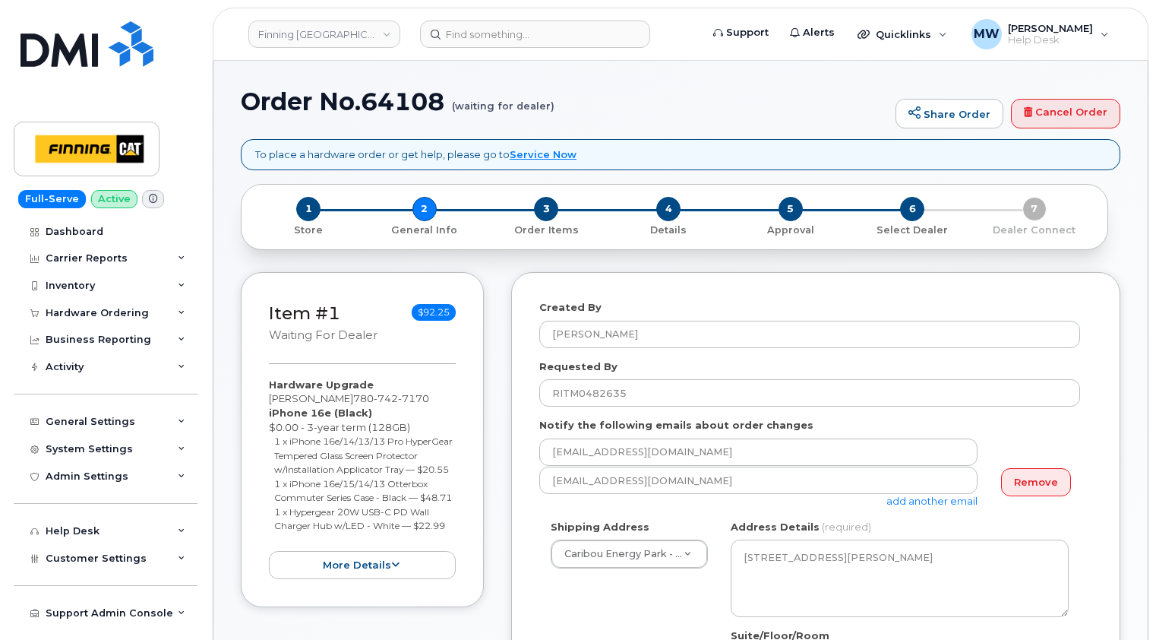
select select
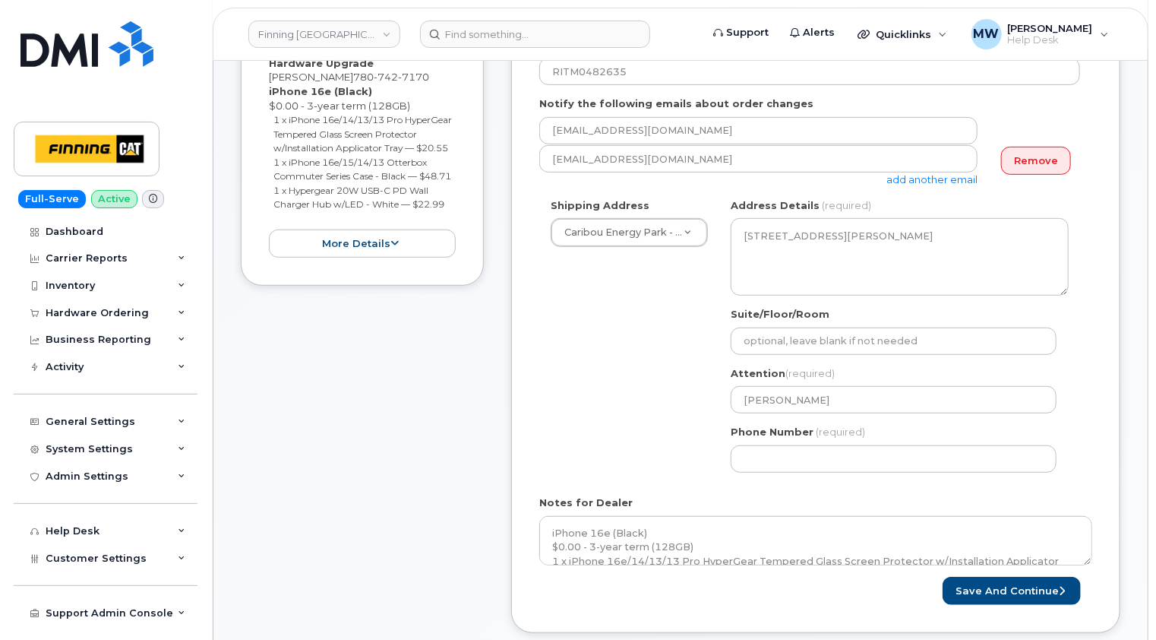
scroll to position [532, 0]
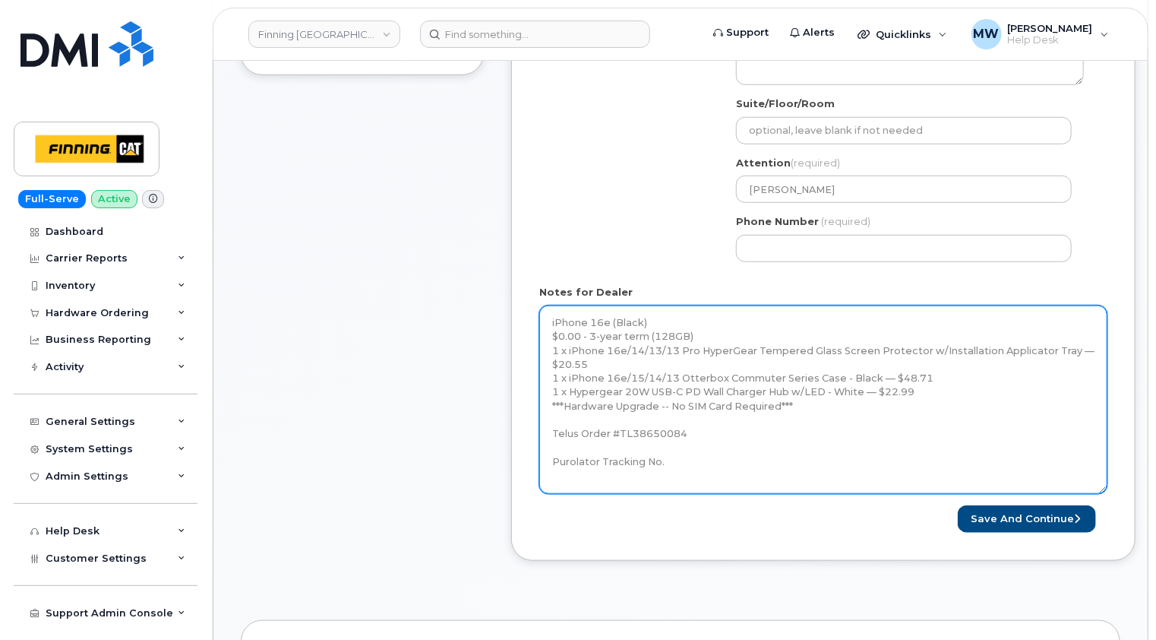
drag, startPoint x: 1089, startPoint y: 349, endPoint x: 1095, endPoint y: 488, distance: 139.2
click at [1103, 490] on textarea "iPhone 16e (Black) $0.00 - 3-year term (128GB) 1 x iPhone 16e/14/13/13 Pro Hype…" at bounding box center [823, 399] width 568 height 188
click at [762, 457] on textarea "iPhone 16e (Black) $0.00 - 3-year term (128GB) 1 x iPhone 16e/14/13/13 Pro Hype…" at bounding box center [823, 399] width 568 height 189
paste textarea "335635536303"
type textarea "iPhone 16e (Black) $0.00 - 3-year term (128GB) 1 x iPhone 16e/14/13/13 Pro Hype…"
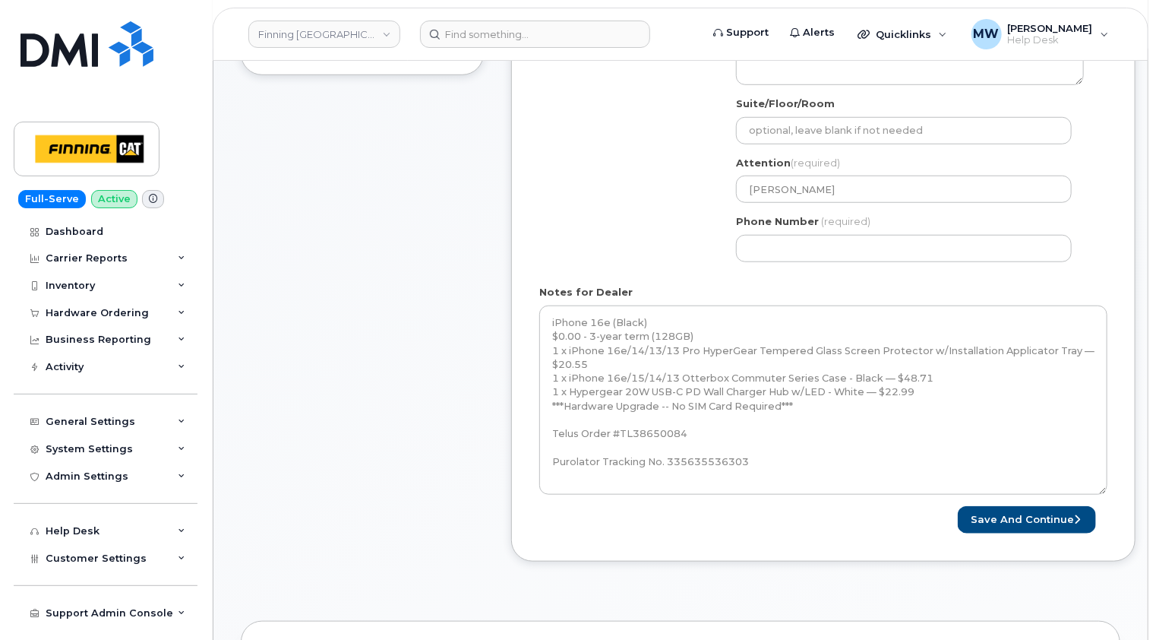
click at [436, 275] on div "Item #1 waiting for dealer $92.25 Hardware Upgrade [PERSON_NAME] [PHONE_NUMBER]…" at bounding box center [362, 162] width 243 height 844
click at [782, 242] on input "Phone Number" at bounding box center [904, 248] width 336 height 27
paste input "7807427170"
select select
type input "7807427170"
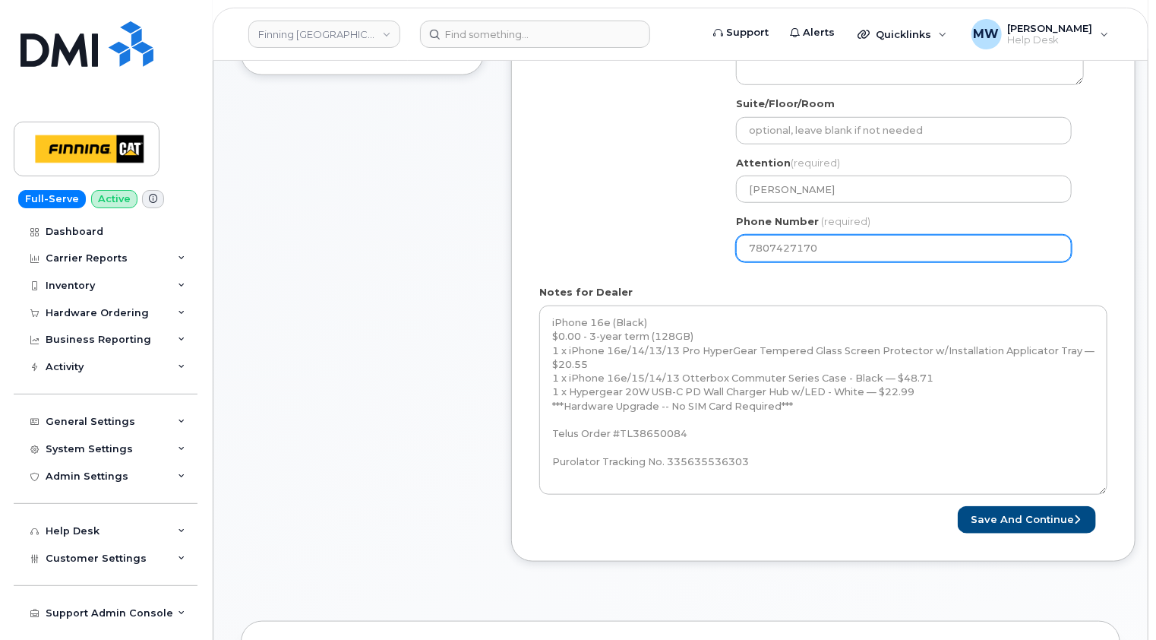
click at [1099, 266] on div "Shipping Address Caribou Energy Park - D09 New Address 10760A Henri-Bourassa E …" at bounding box center [823, 131] width 568 height 286
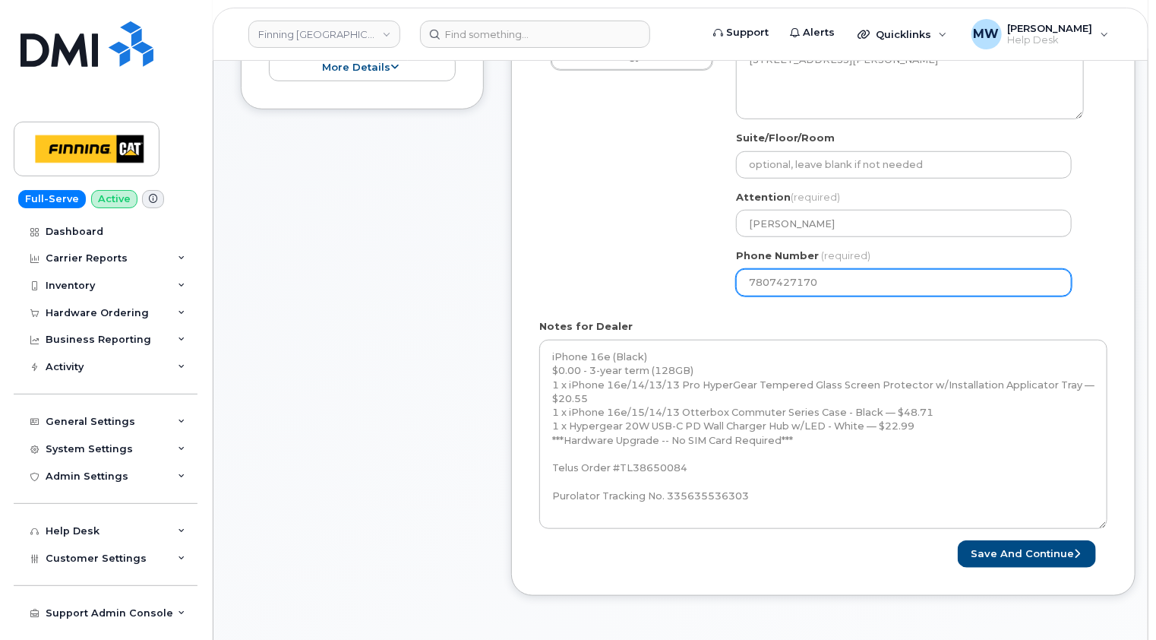
scroll to position [608, 0]
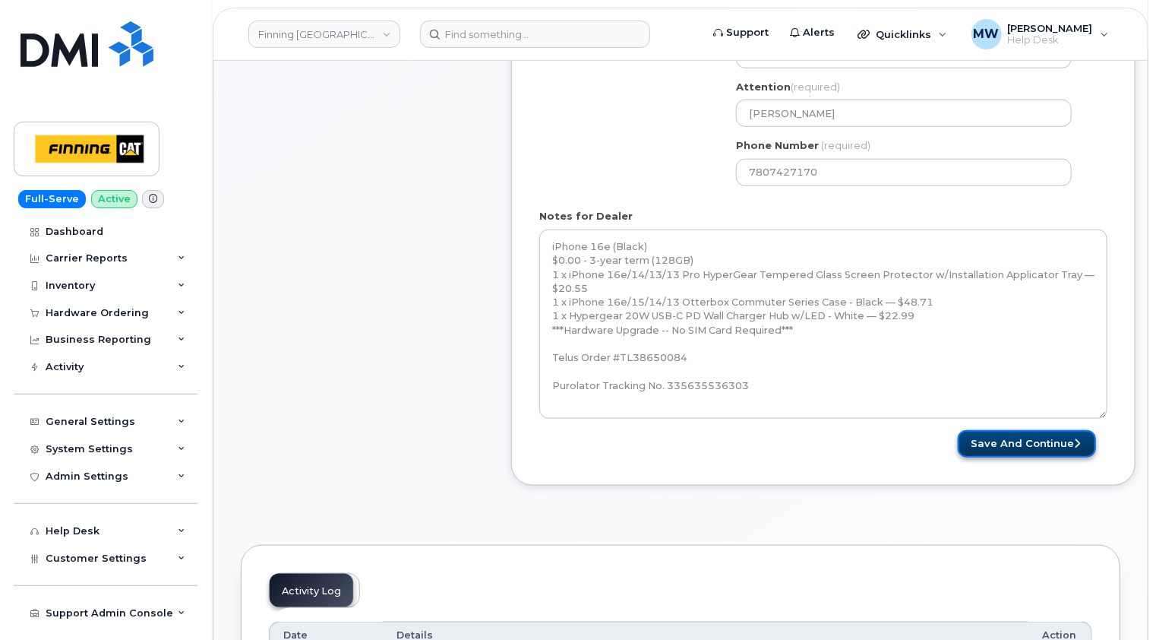
click at [1046, 444] on button "Save and Continue" at bounding box center [1027, 444] width 138 height 28
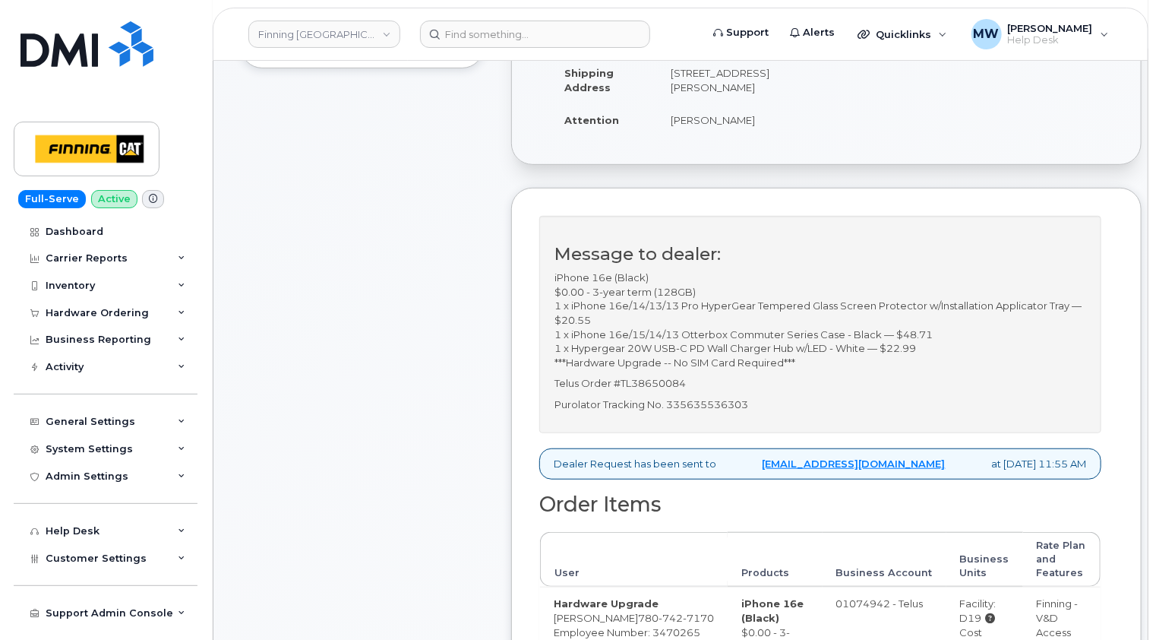
scroll to position [380, 0]
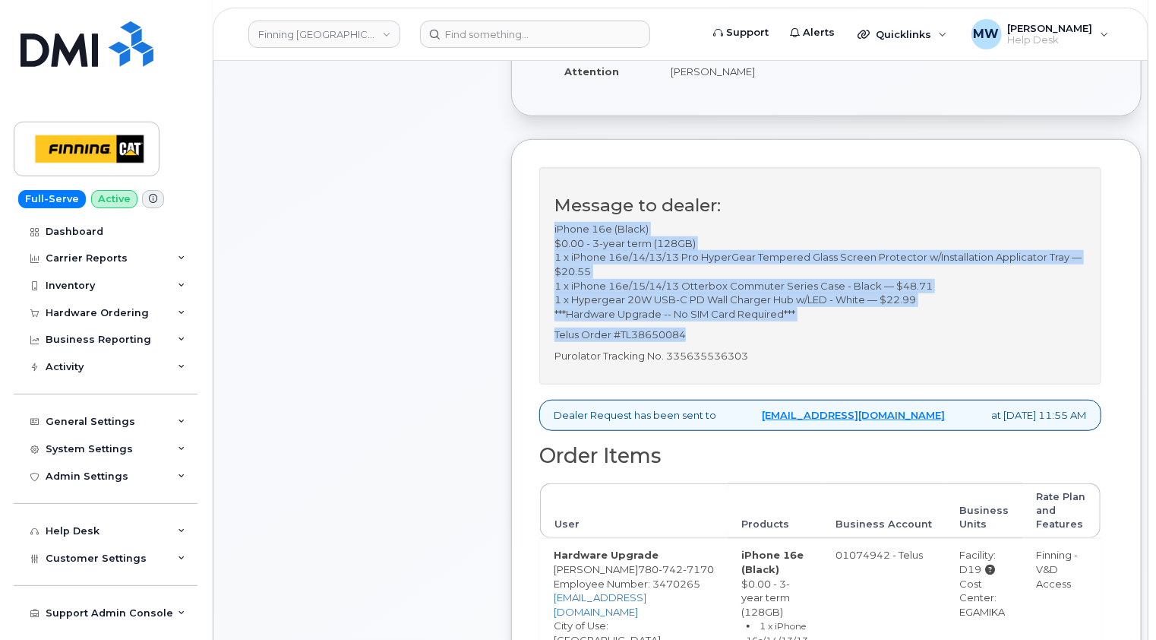
drag, startPoint x: 694, startPoint y: 362, endPoint x: 553, endPoint y: 260, distance: 174.6
click at [553, 260] on div "Message to dealer: iPhone 16e (Black) $0.00 - 3-year term (128GB) 1 x iPhone 16…" at bounding box center [820, 275] width 562 height 217
copy div "iPhone 16e (Black) $0.00 - 3-year term (128GB) 1 x iPhone 16e/14/13/13 Pro Hype…"
click at [707, 342] on p "Telus Order #TL38650084" at bounding box center [821, 334] width 532 height 14
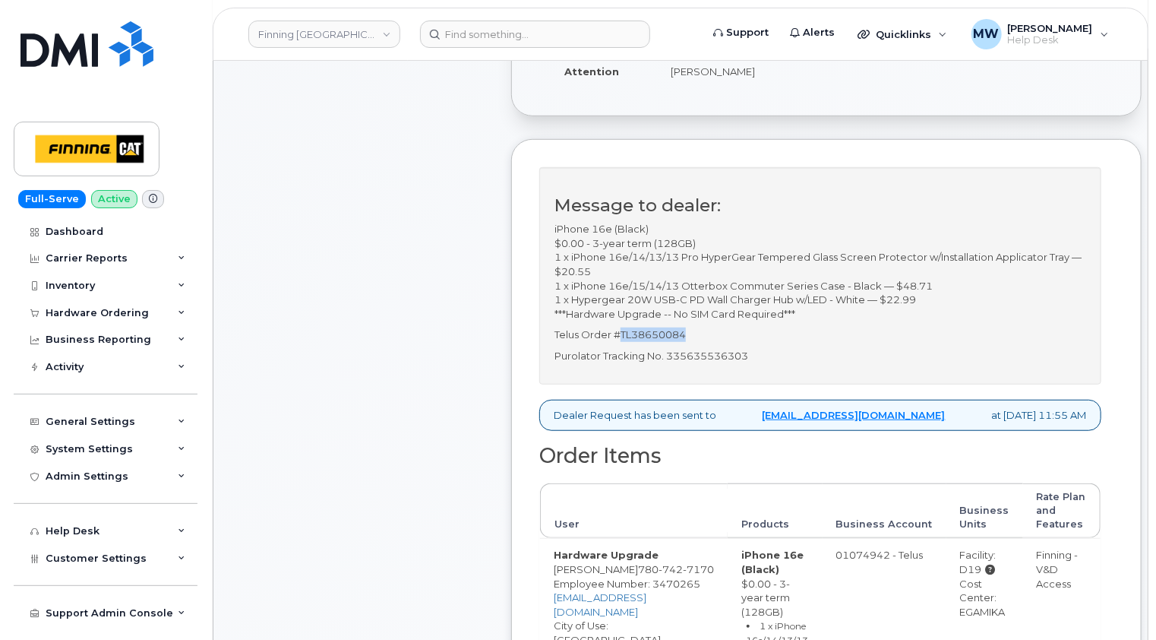
drag, startPoint x: 694, startPoint y: 365, endPoint x: 621, endPoint y: 362, distance: 73.0
click at [621, 342] on p "Telus Order #TL38650084" at bounding box center [821, 334] width 532 height 14
copy p "TL38650084"
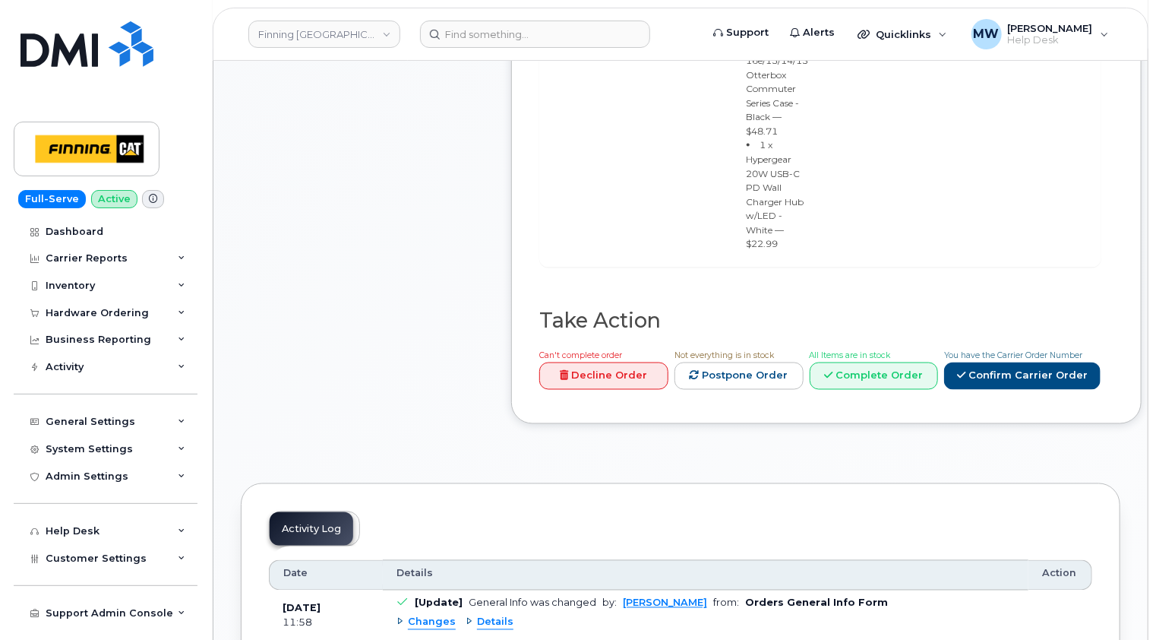
scroll to position [1215, 0]
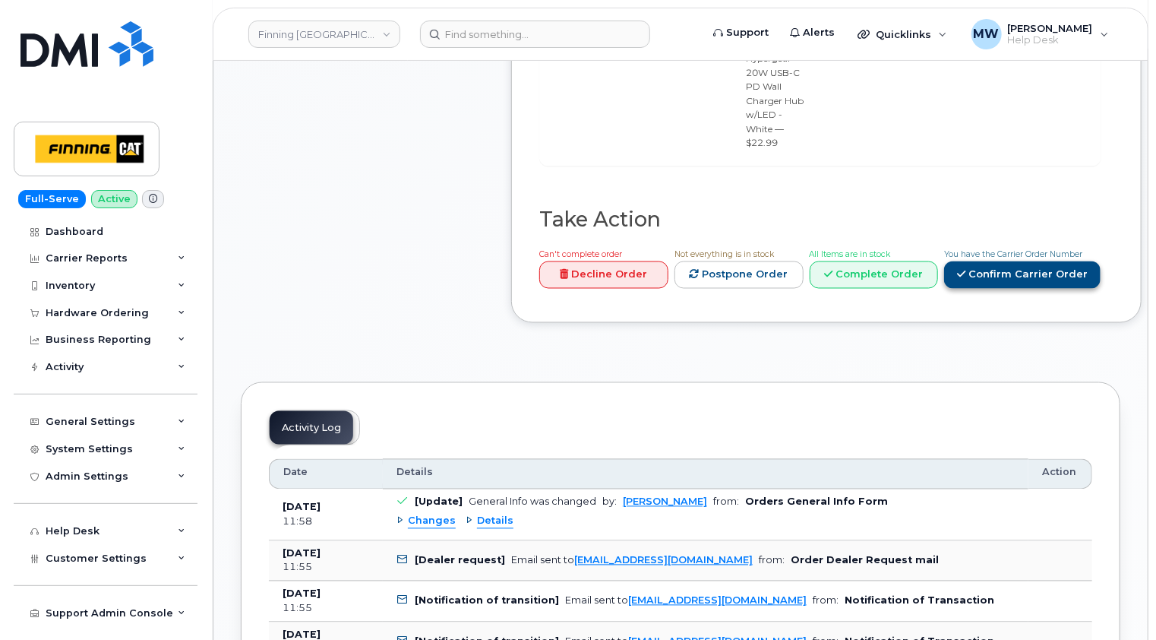
click at [1012, 261] on link "Confirm Carrier Order" at bounding box center [1022, 275] width 156 height 28
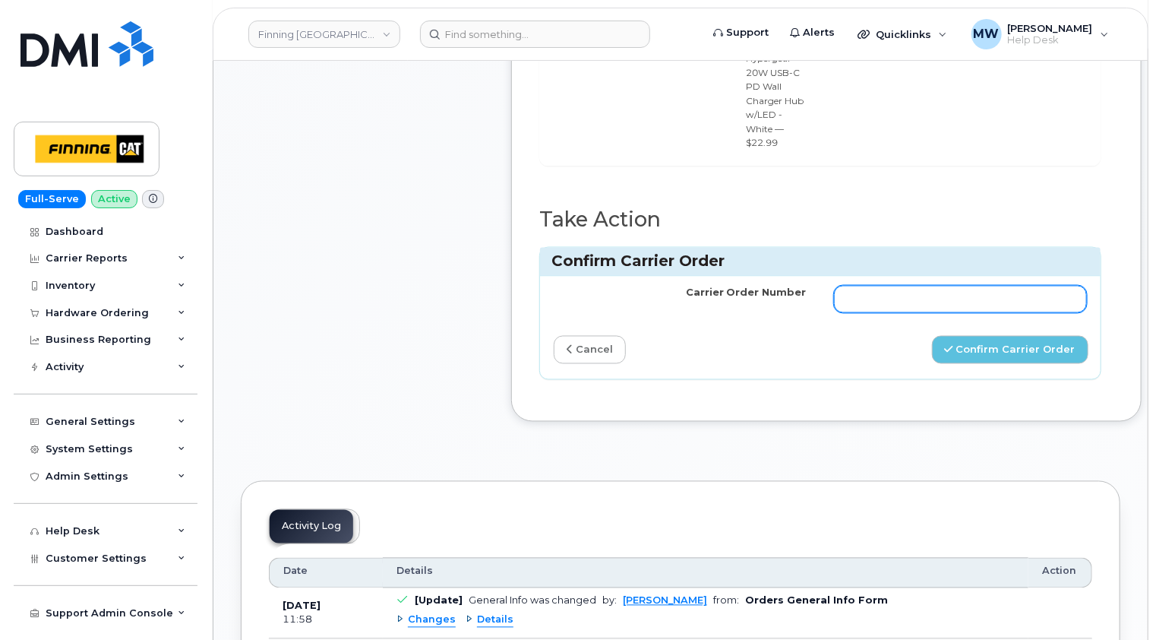
click at [838, 286] on input "Carrier Order Number" at bounding box center [960, 299] width 253 height 27
paste input "TL38650084"
type input "TL38650084"
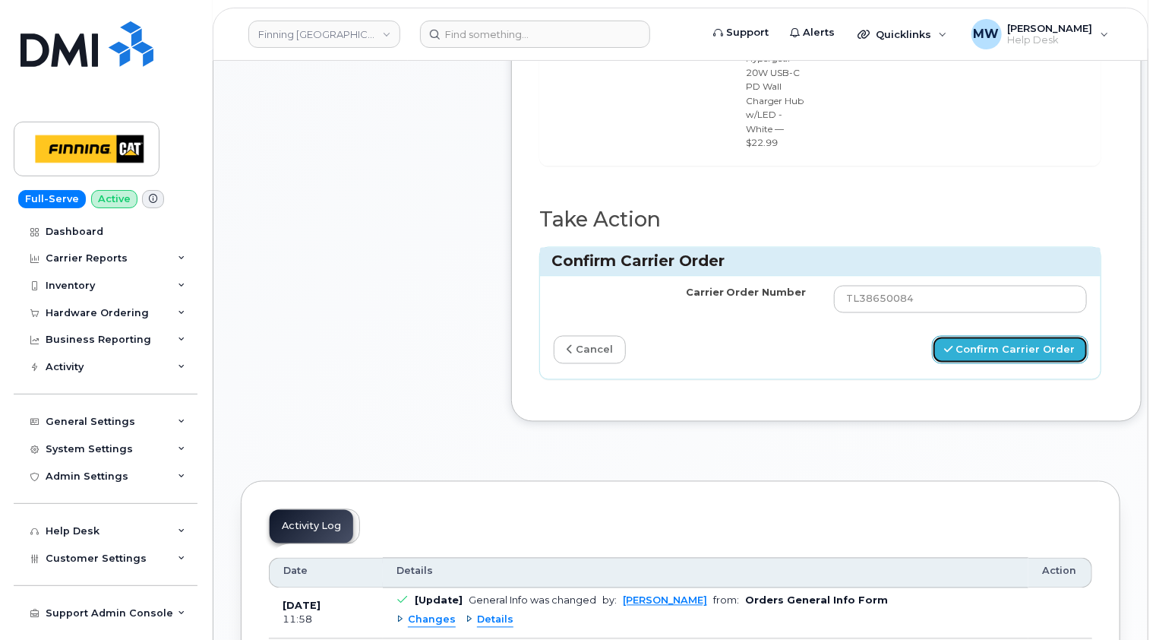
click at [966, 336] on button "Confirm Carrier Order" at bounding box center [1010, 350] width 156 height 28
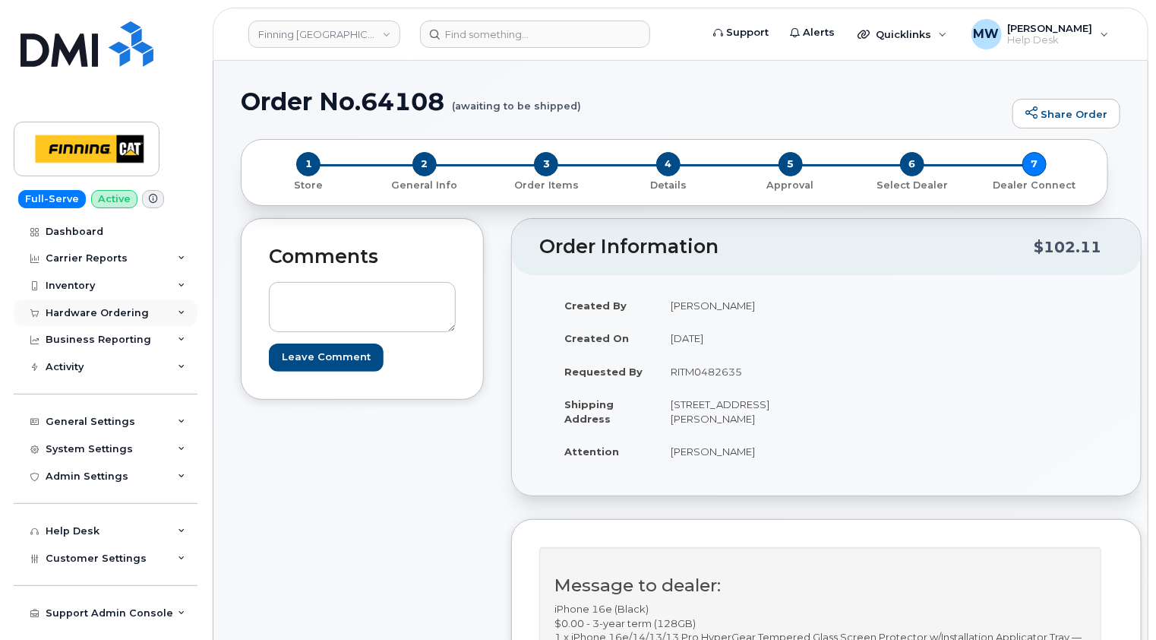
click at [103, 310] on div "Hardware Ordering" at bounding box center [97, 313] width 103 height 12
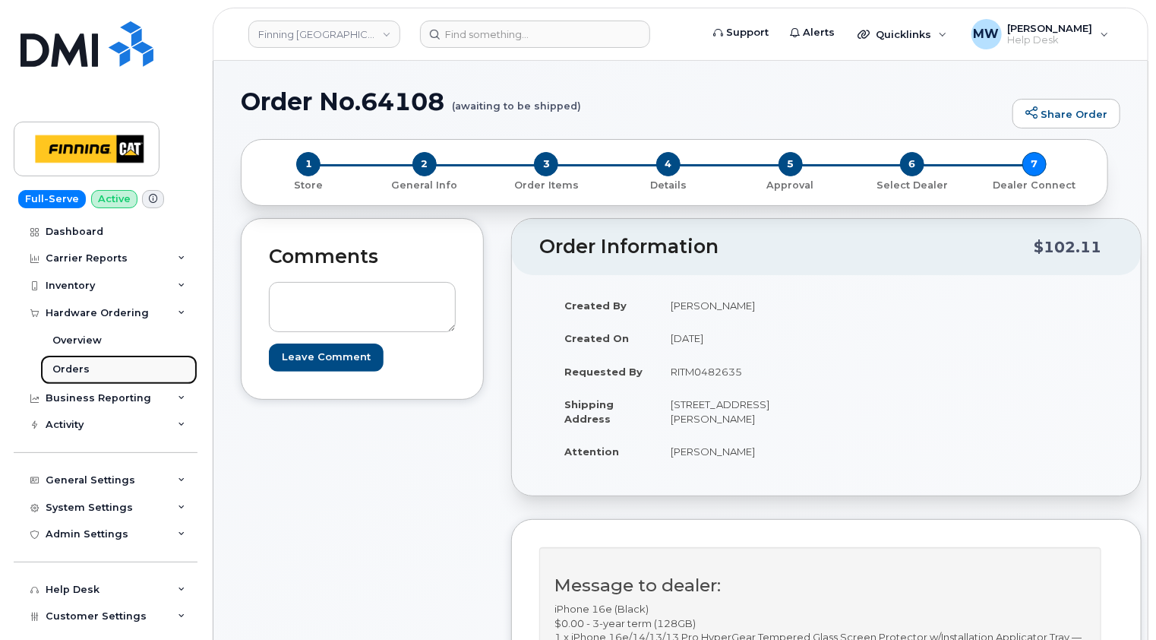
click at [71, 365] on div "Orders" at bounding box center [70, 369] width 37 height 14
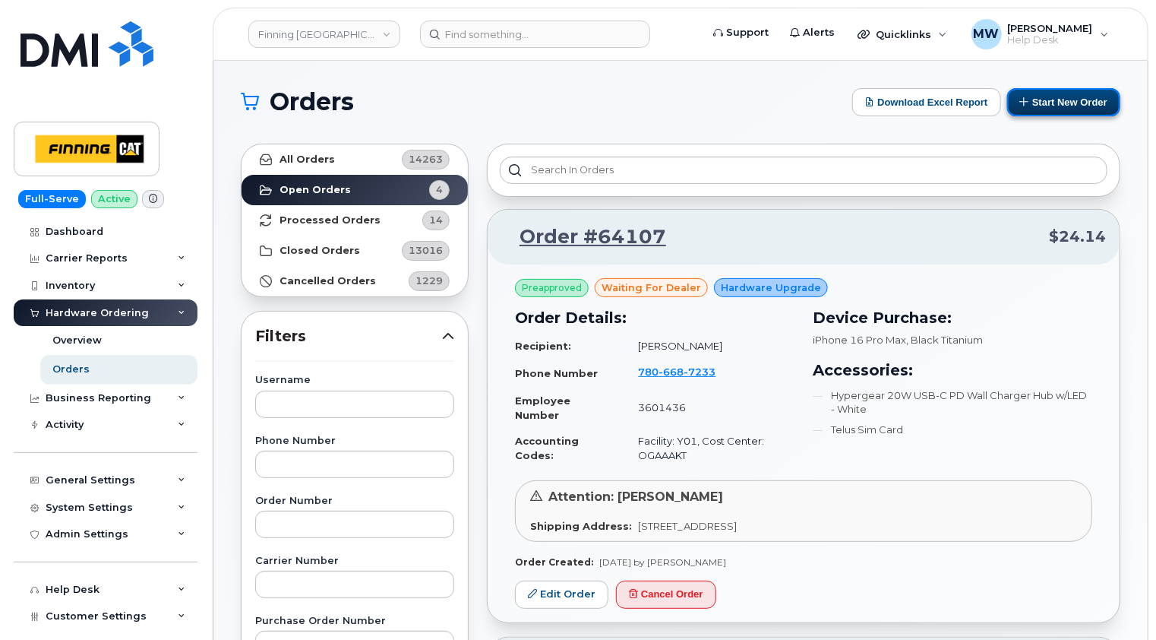
click at [1091, 103] on button "Start New Order" at bounding box center [1063, 102] width 113 height 28
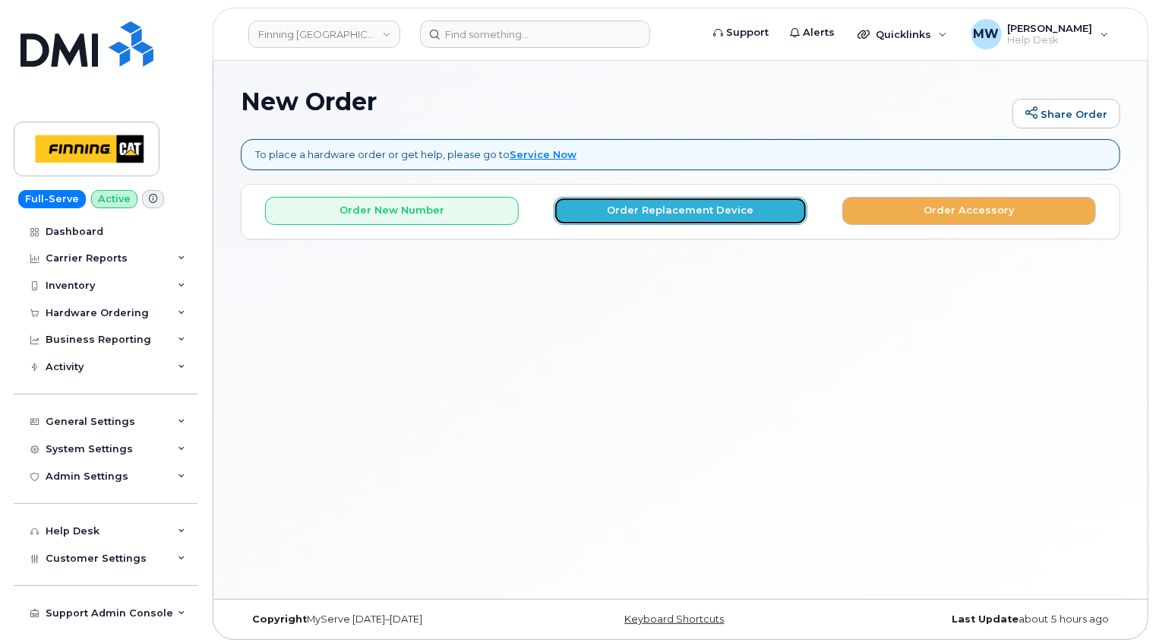
click at [655, 220] on button "Order Replacement Device" at bounding box center [681, 211] width 254 height 28
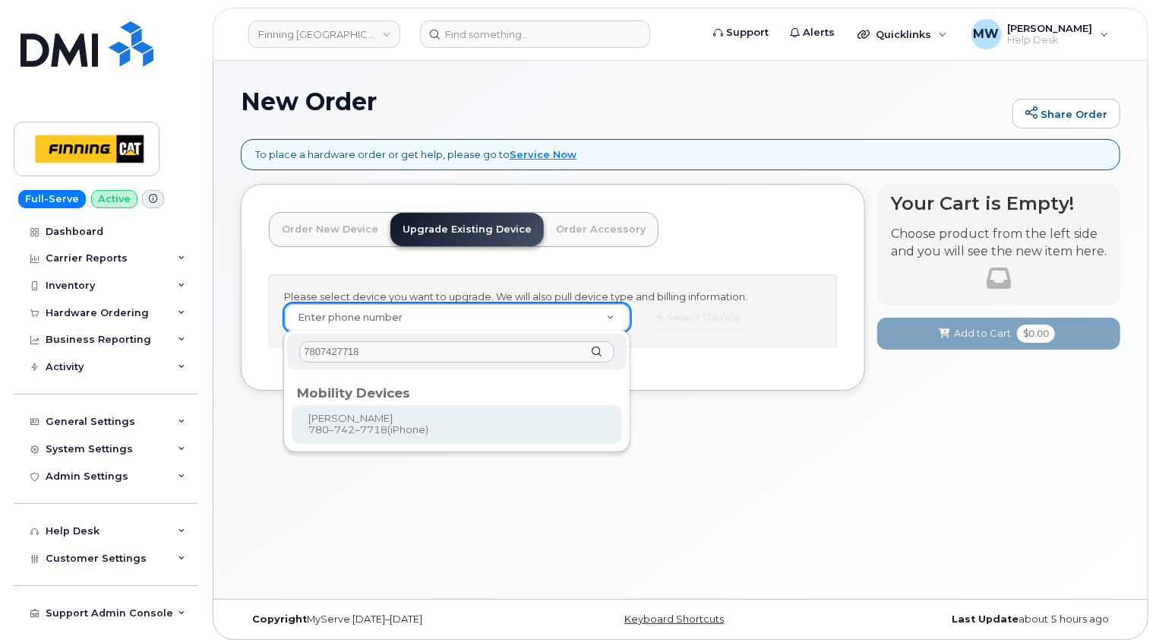
type input "7807427718"
type input "229703"
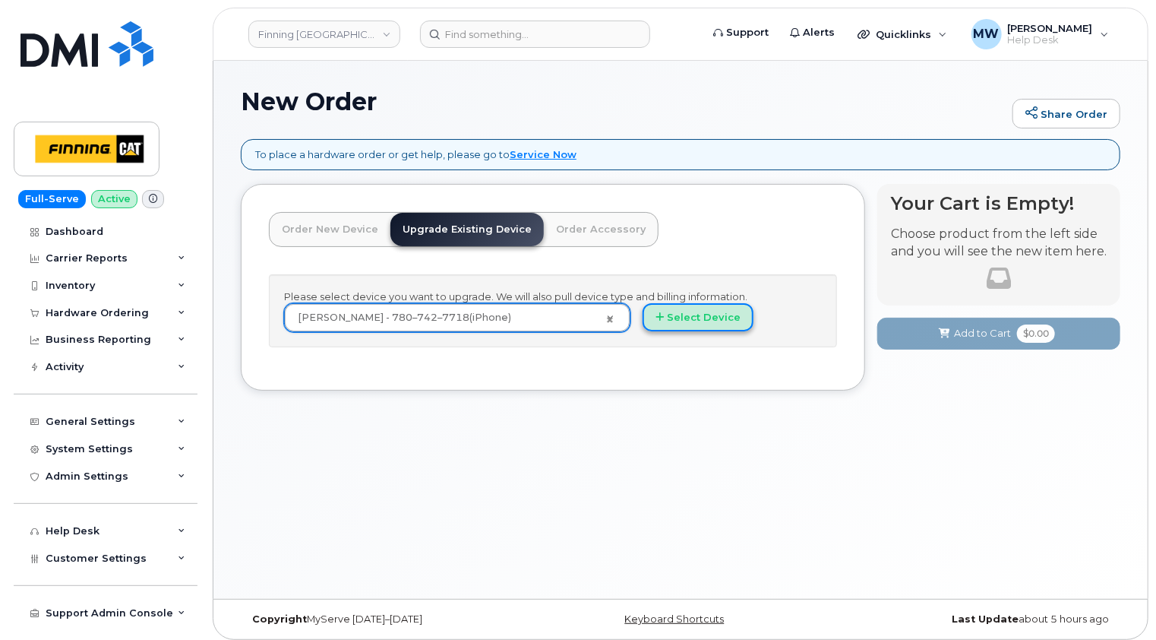
click at [678, 320] on button "Select Device" at bounding box center [698, 317] width 111 height 28
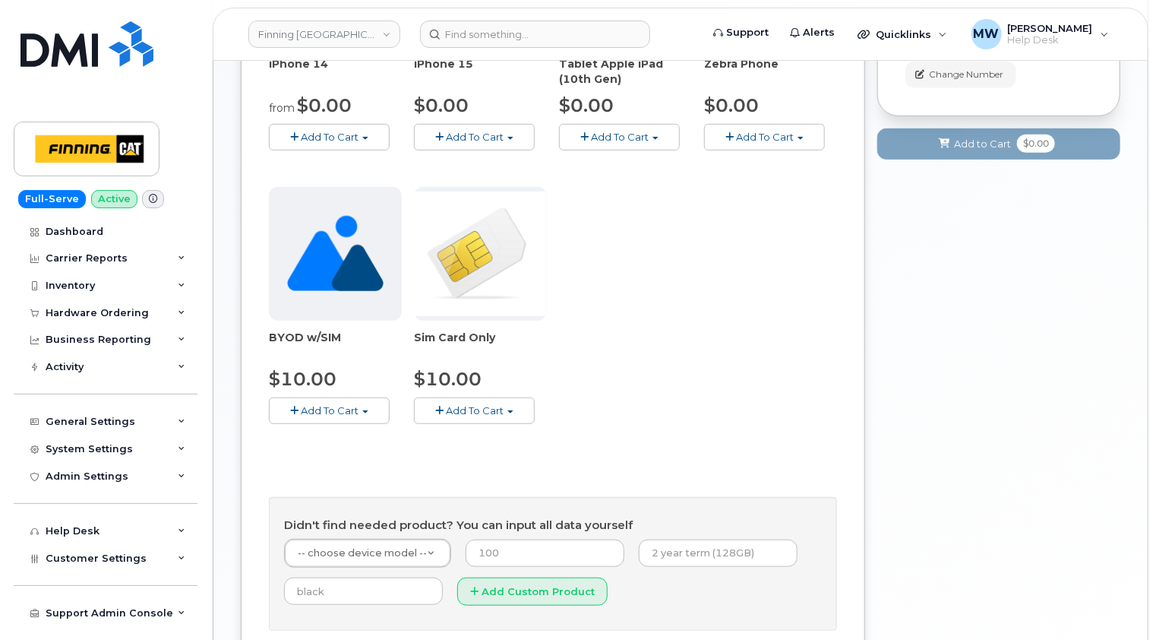
scroll to position [558, 0]
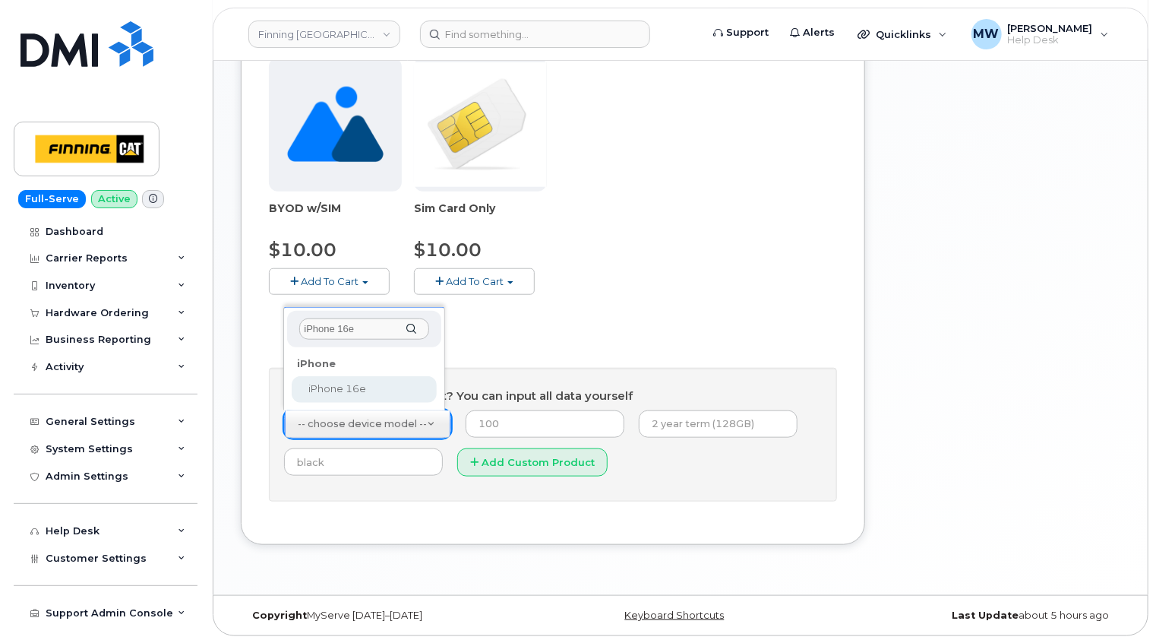
type input "iPhone 16e"
select select "2883"
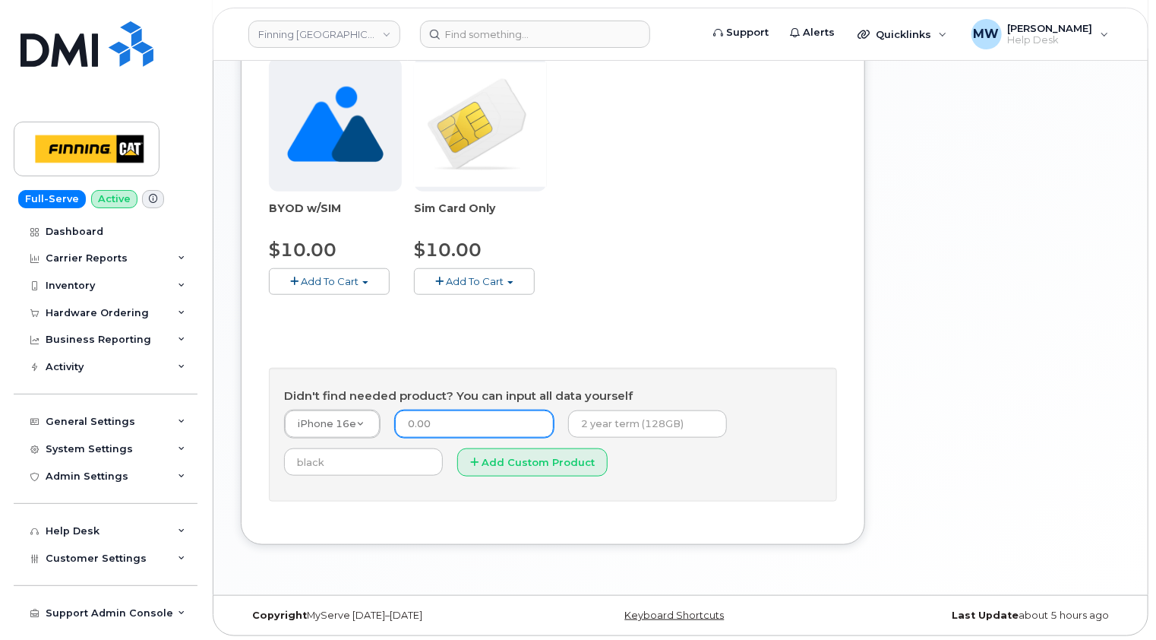
type input "0.00"
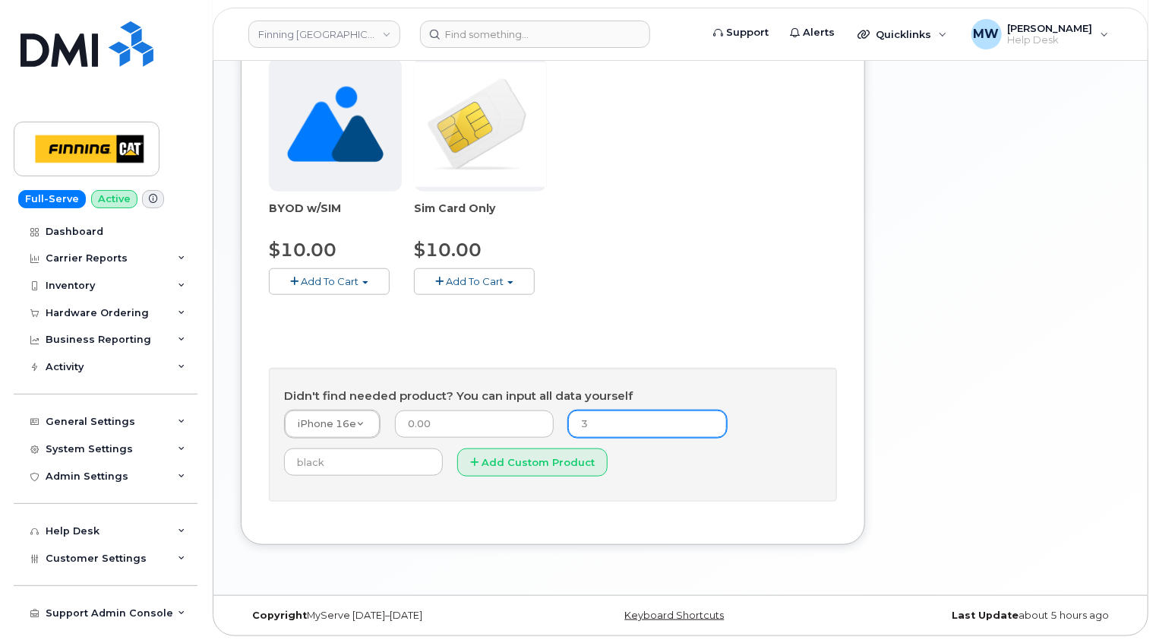
type input "3-year term (128GB)"
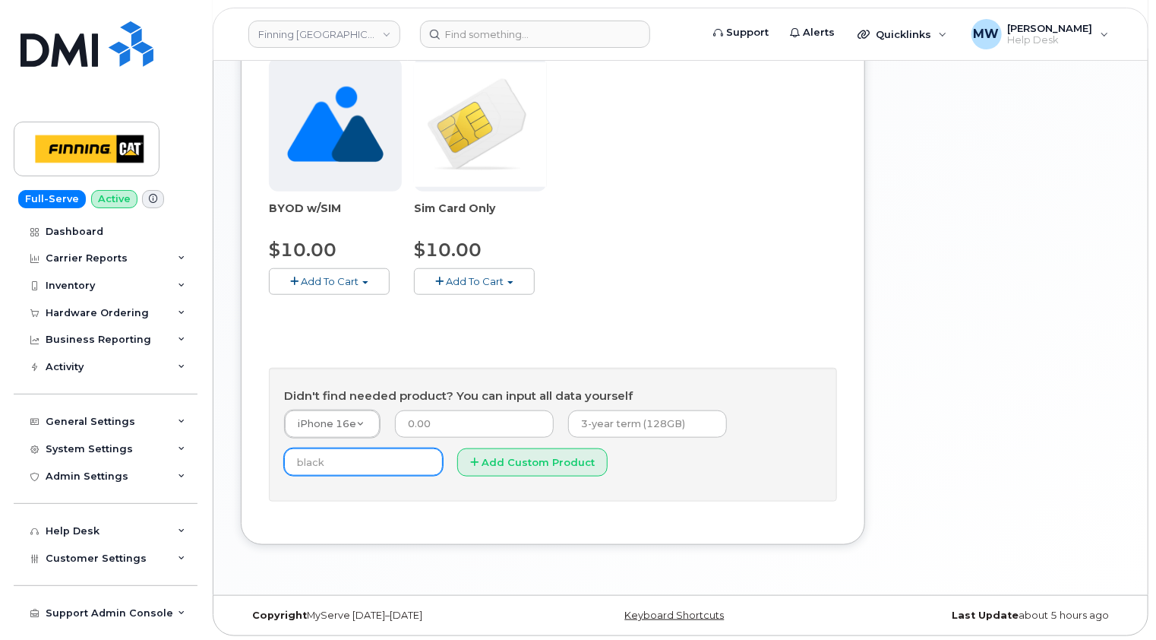
type input "Black"
click at [537, 468] on button "Add Custom Product" at bounding box center [532, 462] width 150 height 28
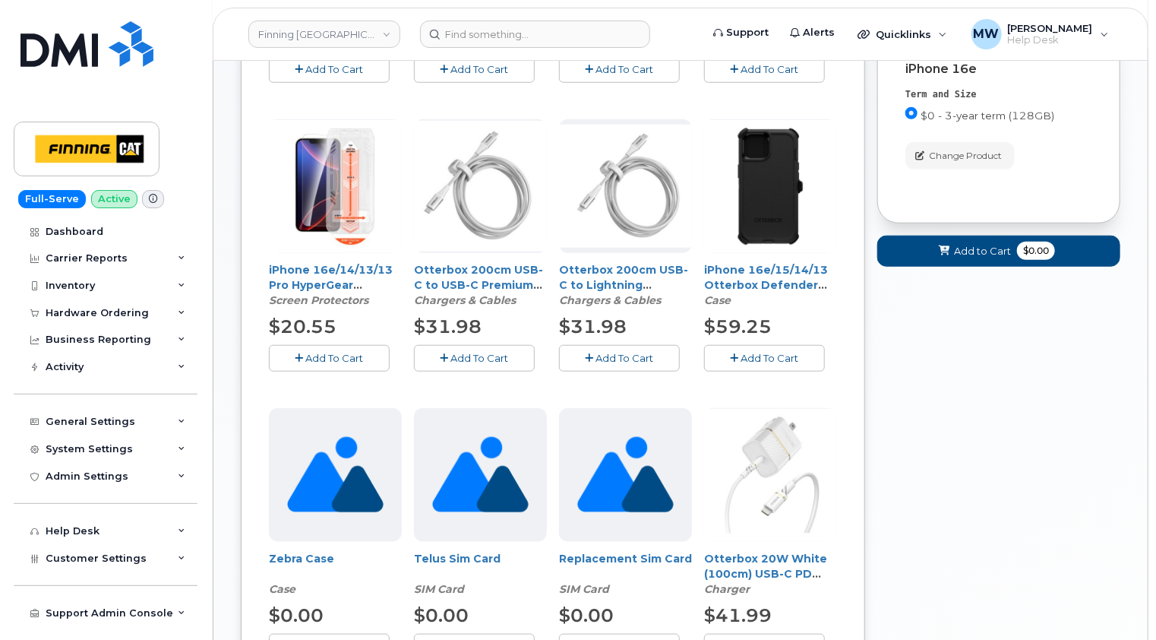
click at [327, 354] on span "Add To Cart" at bounding box center [335, 358] width 58 height 12
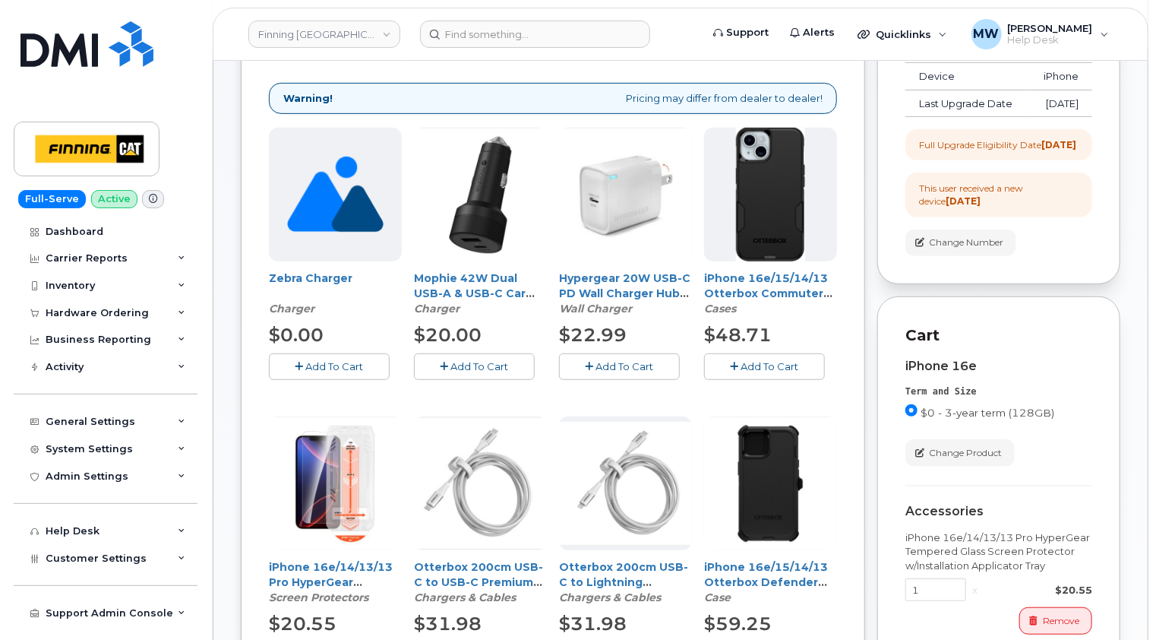
scroll to position [178, 0]
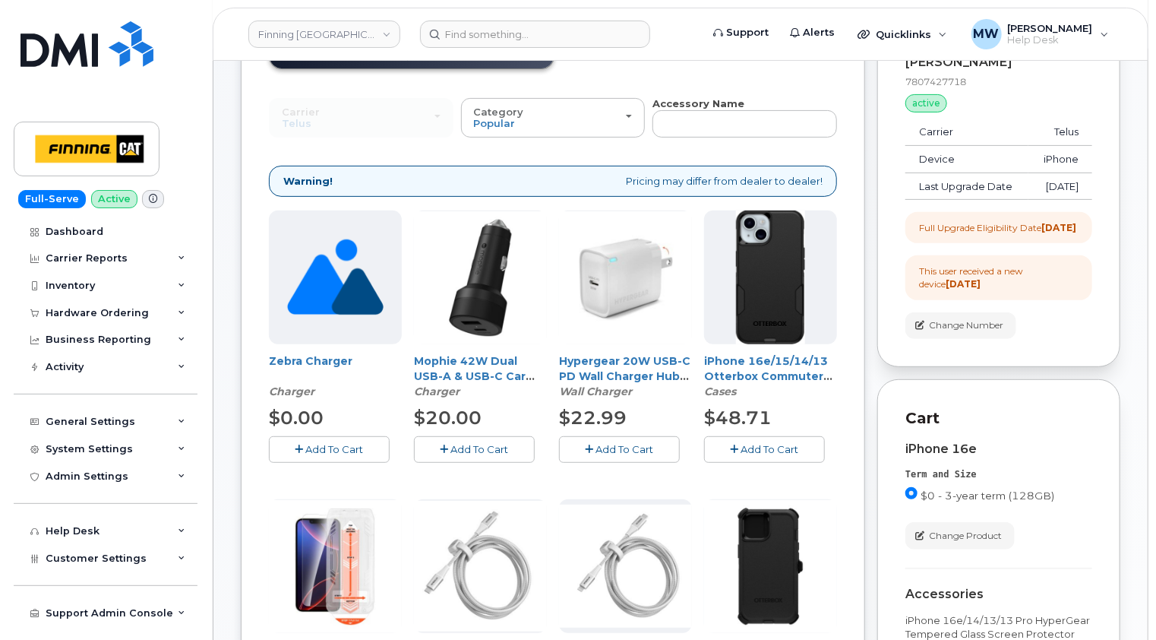
click at [785, 445] on span "Add To Cart" at bounding box center [770, 449] width 58 height 12
click at [624, 448] on span "Add To Cart" at bounding box center [625, 449] width 58 height 12
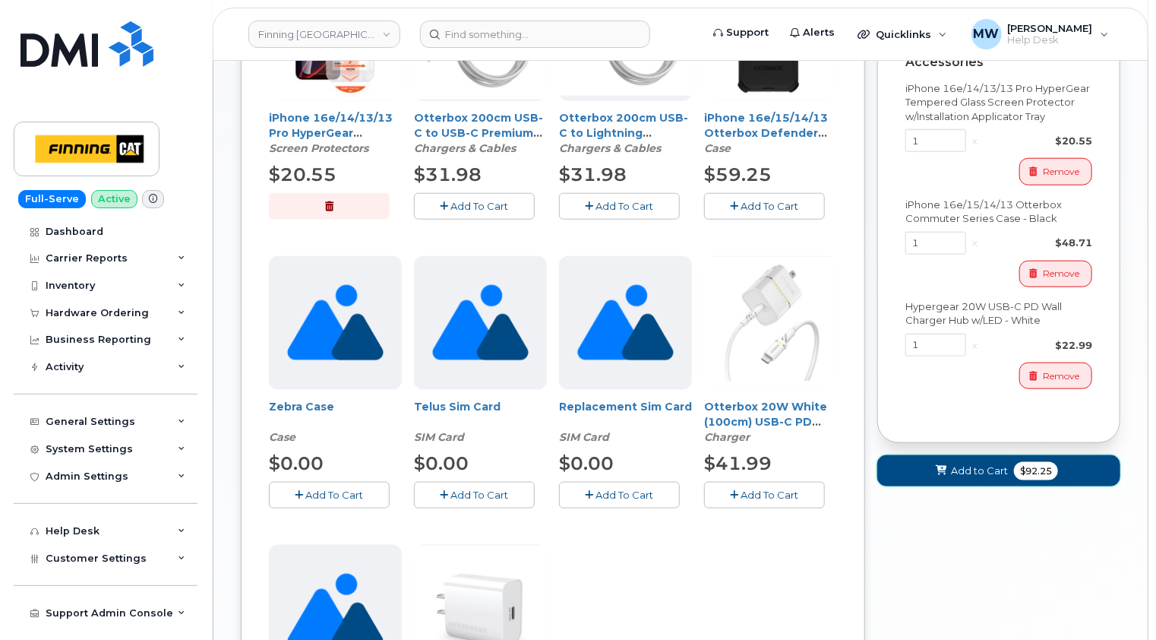
click at [977, 478] on span "Add to Cart" at bounding box center [979, 470] width 57 height 14
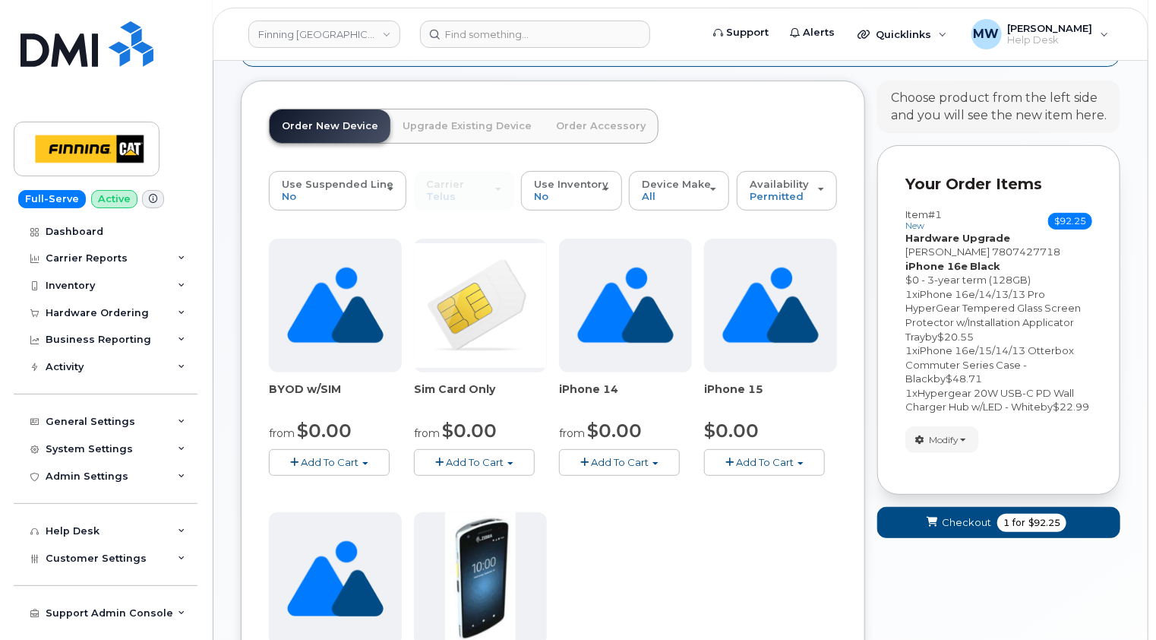
scroll to position [558, 0]
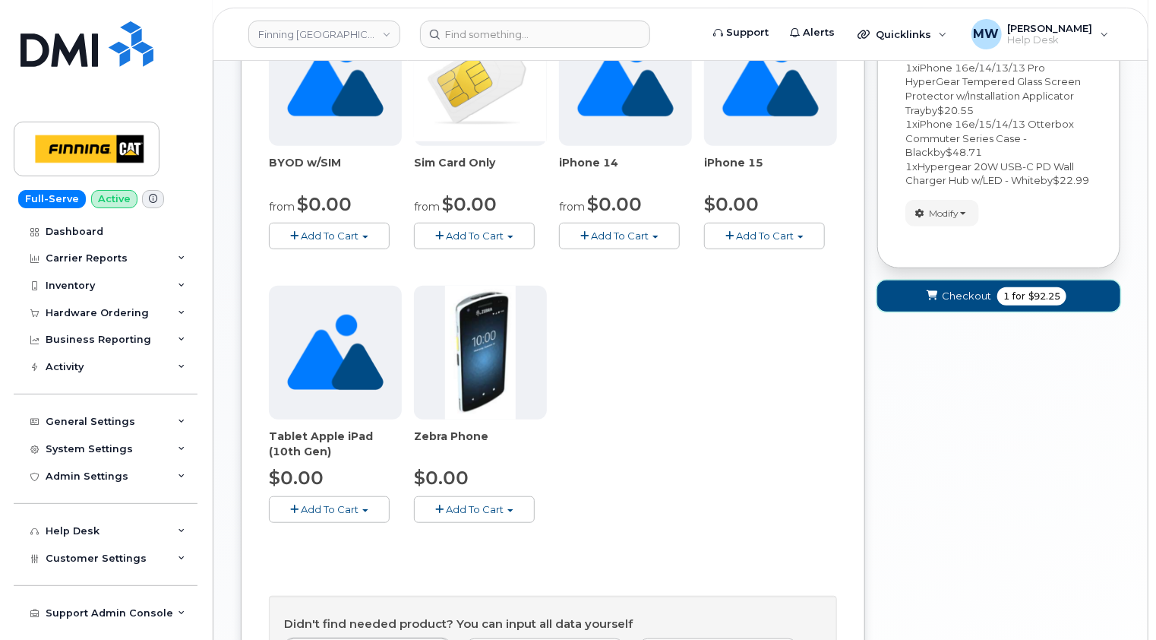
click at [956, 300] on button "Checkout 1 for $92.25" at bounding box center [998, 295] width 243 height 31
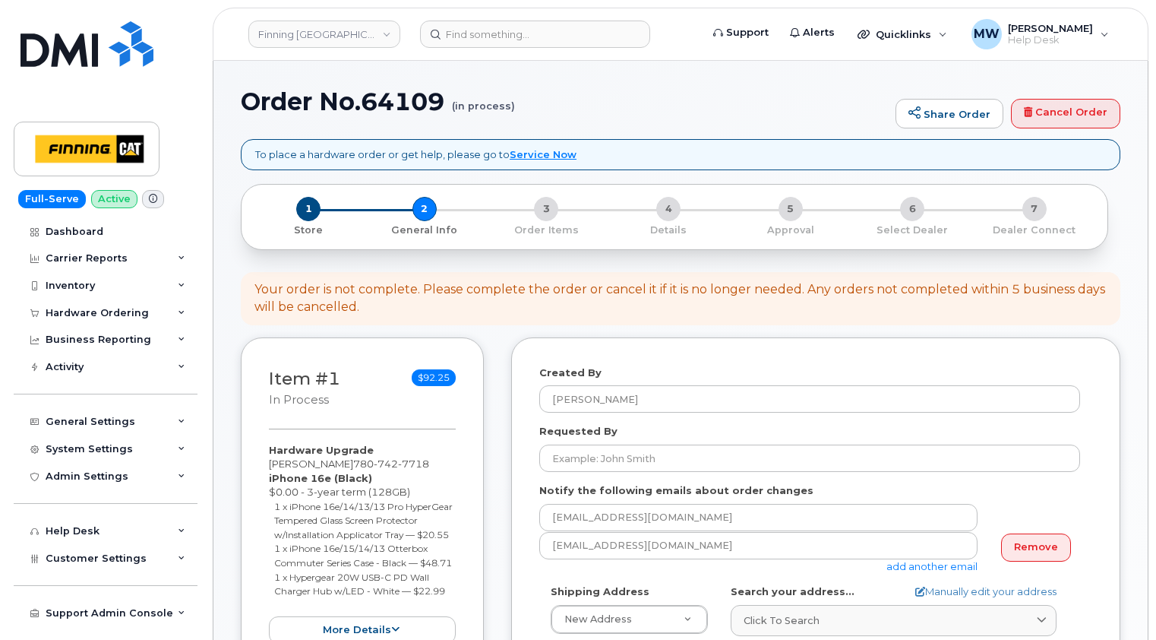
select select
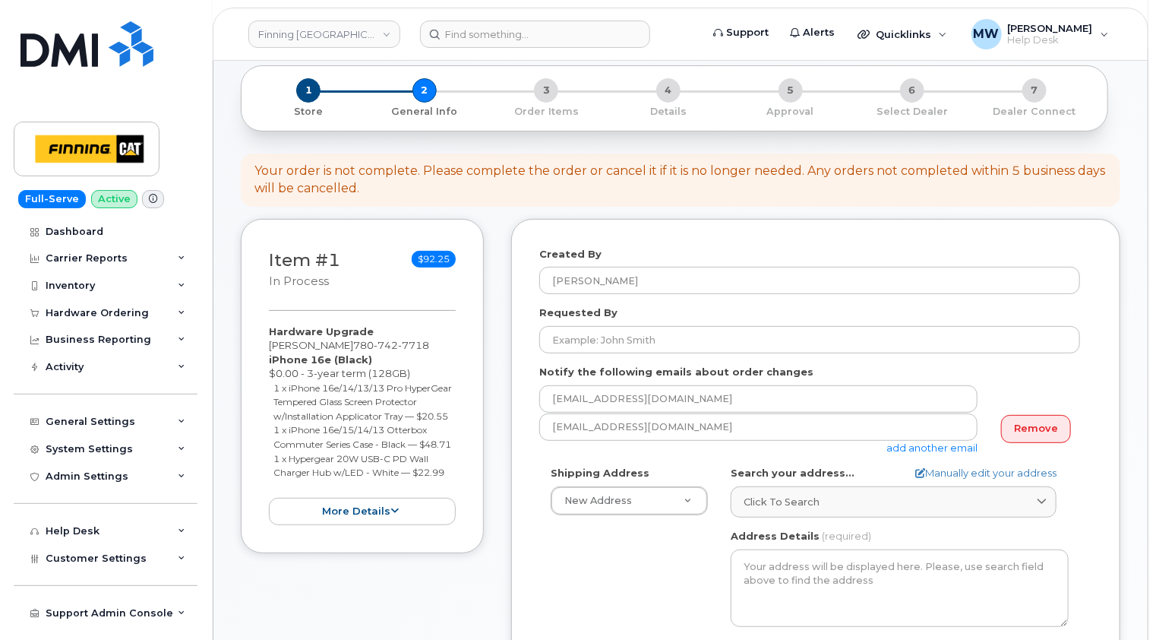
scroll to position [152, 0]
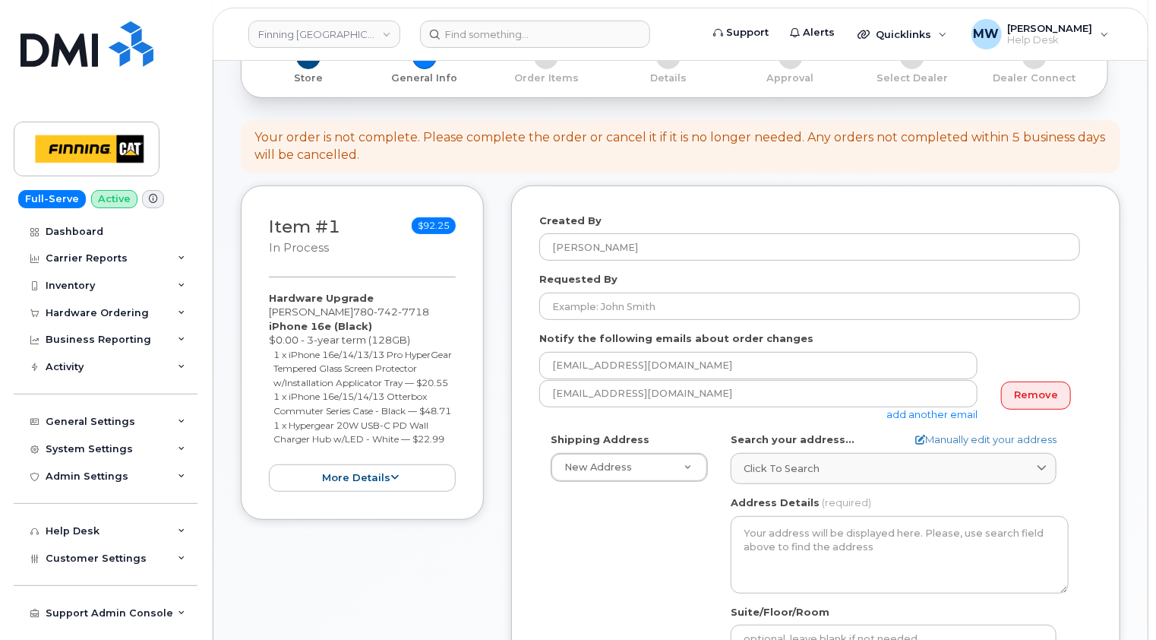
click at [725, 201] on div "Created By [PERSON_NAME] Requested By Notify the following emails about order c…" at bounding box center [815, 557] width 609 height 744
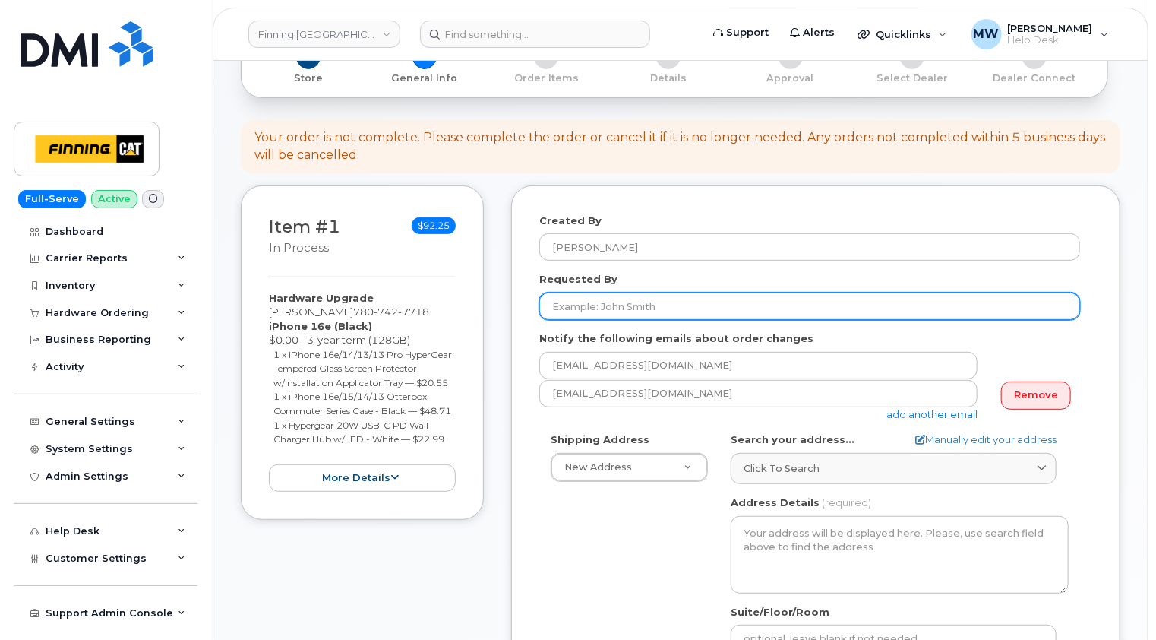
click at [662, 306] on input "Requested By" at bounding box center [809, 305] width 541 height 27
paste input "RITM0482678"
type input "RITM0482678"
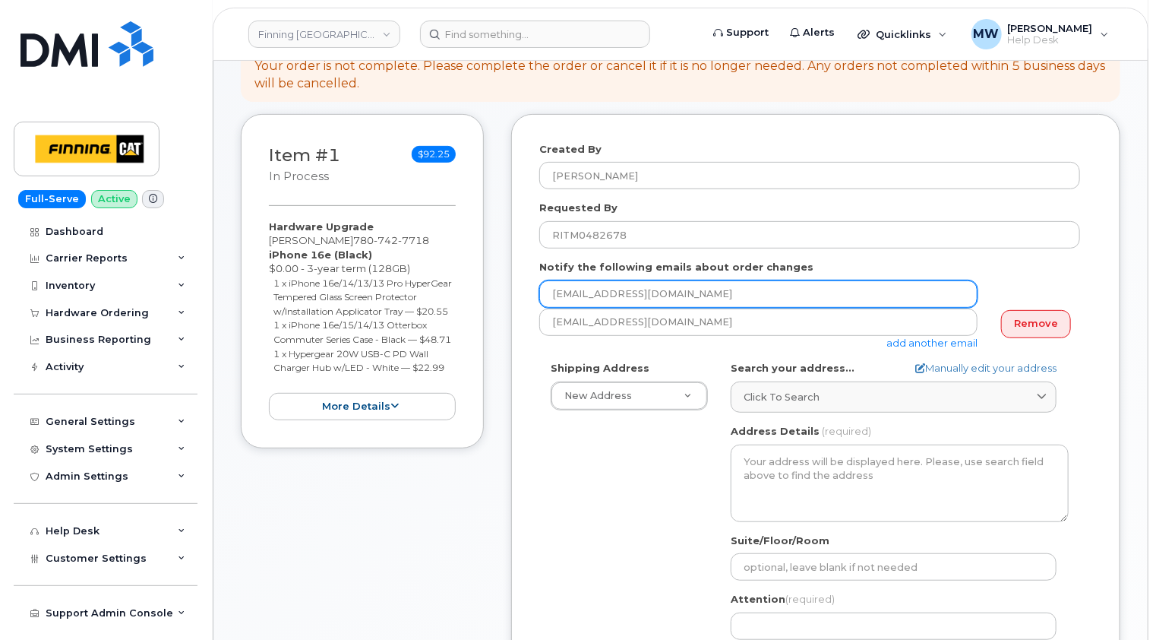
scroll to position [380, 0]
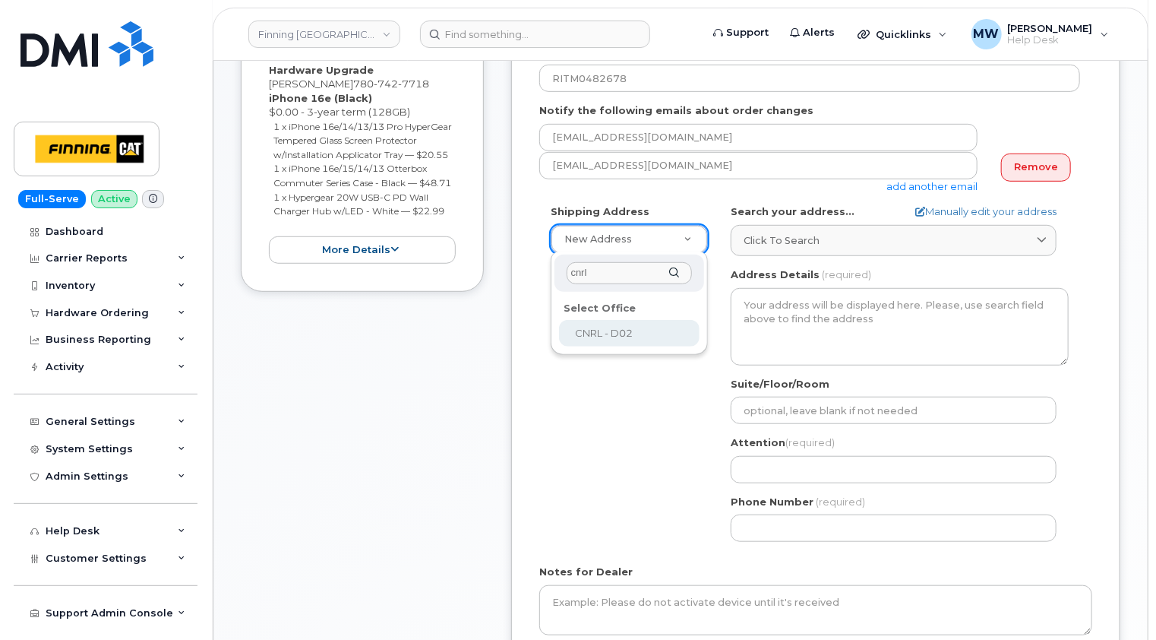
type input "cnrl"
select select
type textarea "CNRL Site C/O Highway 63, Mildred Lake Industrial Park Mildred Lake Alberta T0P…"
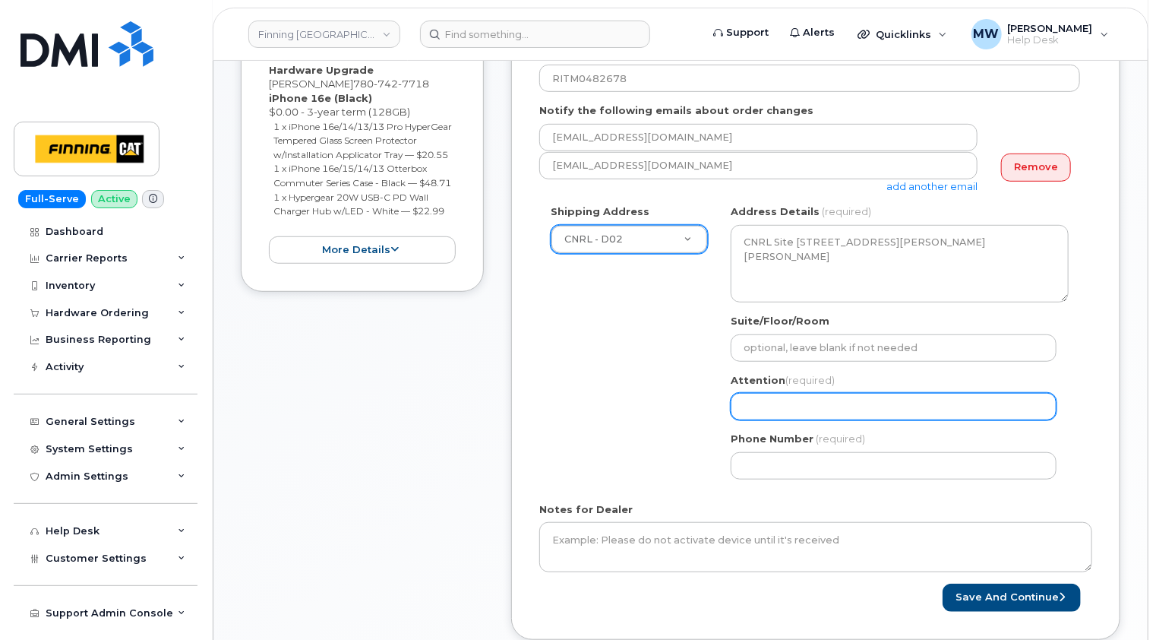
click at [784, 409] on input "Attention (required)" at bounding box center [894, 406] width 326 height 27
paste input "[PERSON_NAME]"
select select
type input "[PERSON_NAME]"
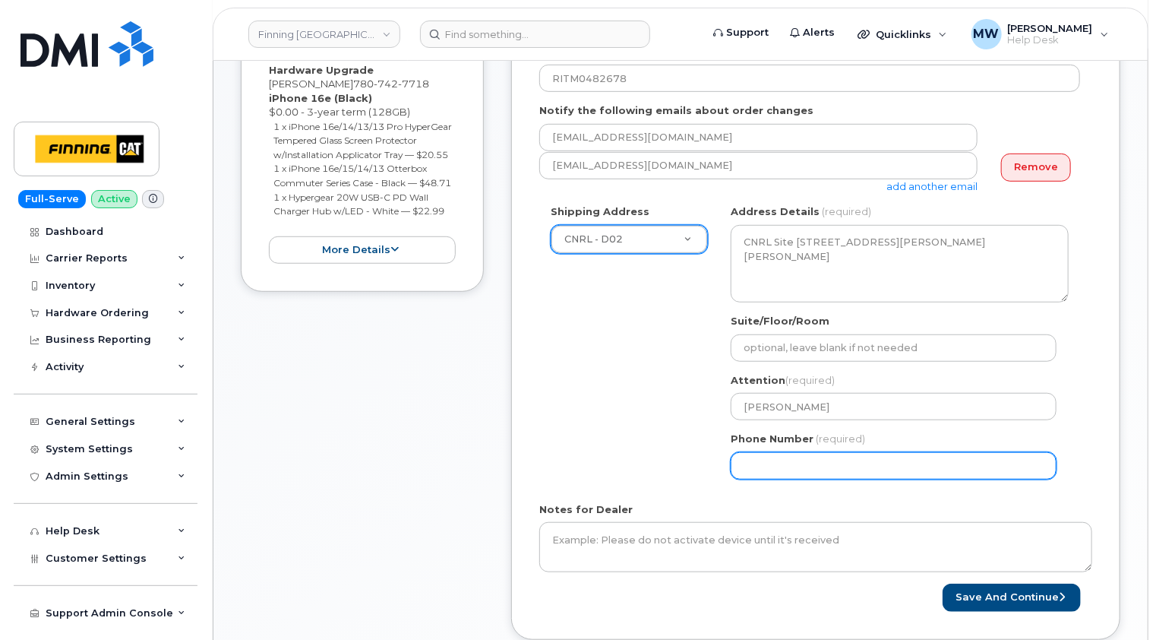
click at [550, 401] on div "Shipping Address CNRL - D02 New Address 10760A Henri-Bourassa E Blvd 8051 18 Av…" at bounding box center [809, 347] width 541 height 286
paste input "7807427718"
select select
type input "7807427718"
click at [694, 466] on div "Shipping Address CNRL - D02 New Address 10760A Henri-Bourassa E Blvd 8051 18 Av…" at bounding box center [809, 347] width 541 height 286
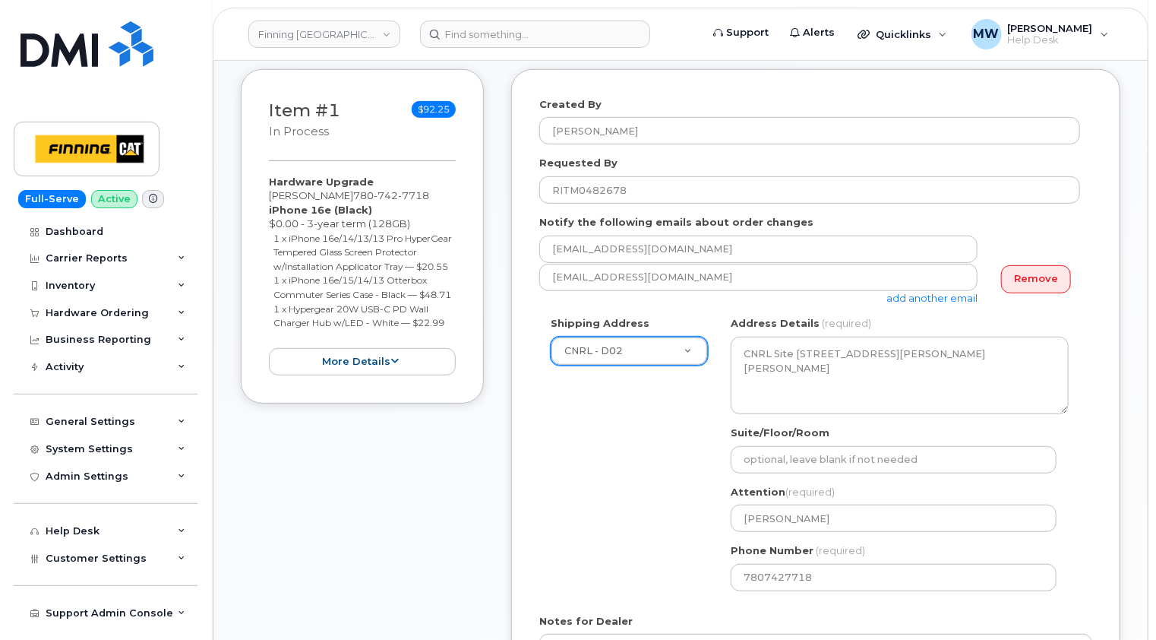
scroll to position [152, 0]
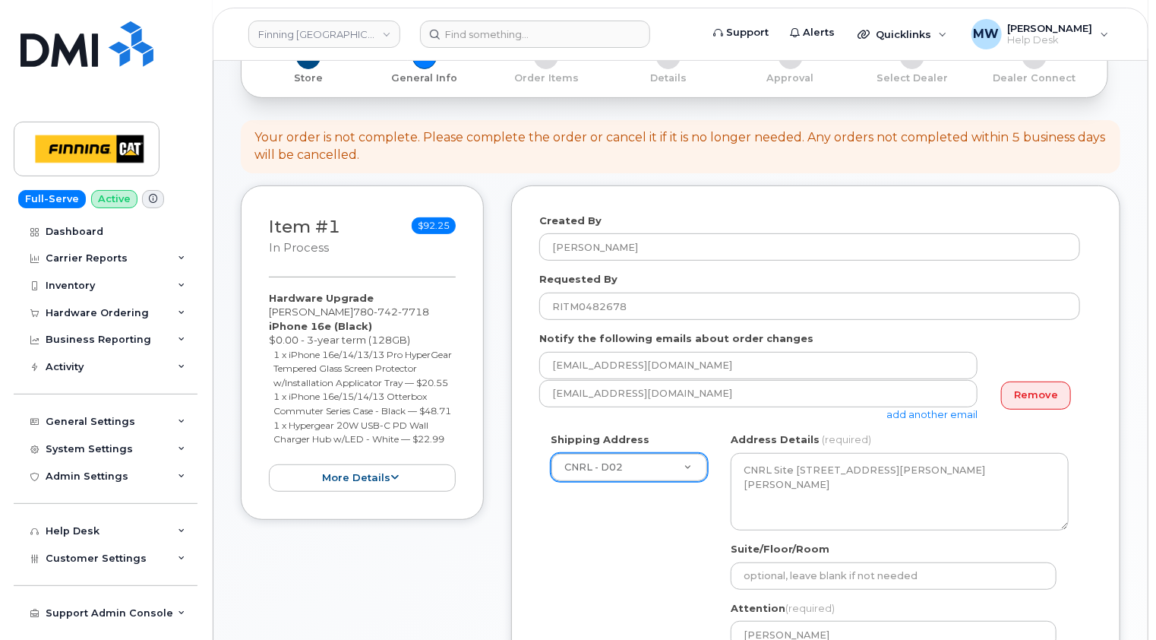
drag, startPoint x: 455, startPoint y: 466, endPoint x: 269, endPoint y: 321, distance: 235.5
click at [269, 321] on div "Hardware Upgrade Russell Harper 780 742 7718 iPhone 16e (Black) $0.00 - 3-year …" at bounding box center [362, 391] width 187 height 201
copy div "iPhone 16e (Black) $0.00 - 3-year term (128GB) 1 x iPhone 16e/14/13/13 Pro Hype…"
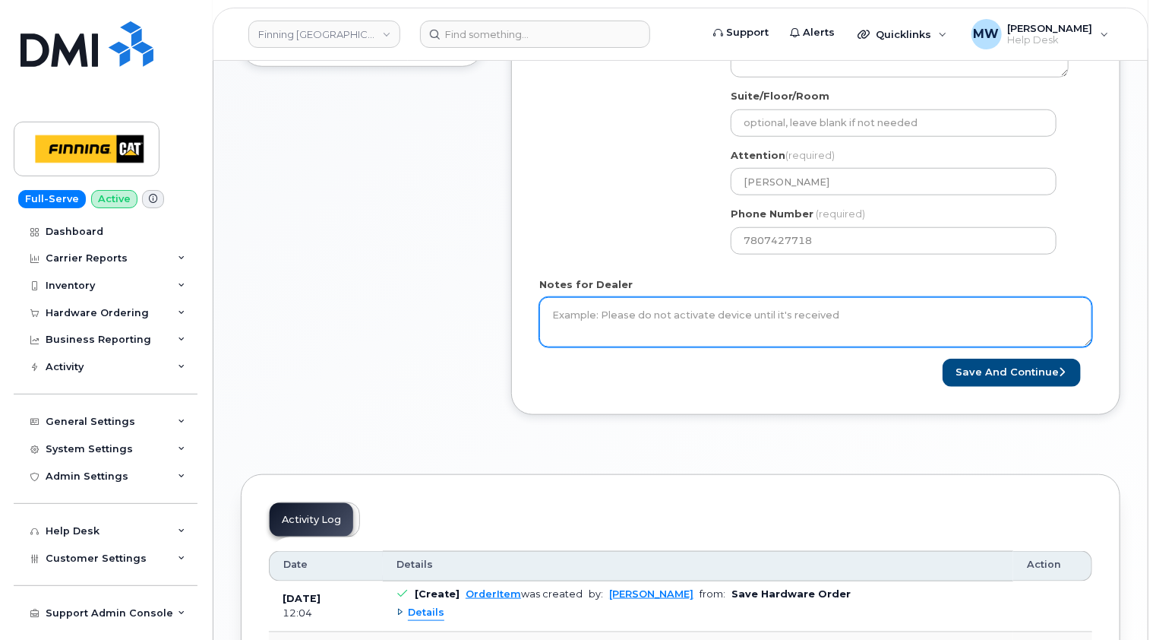
scroll to position [608, 0]
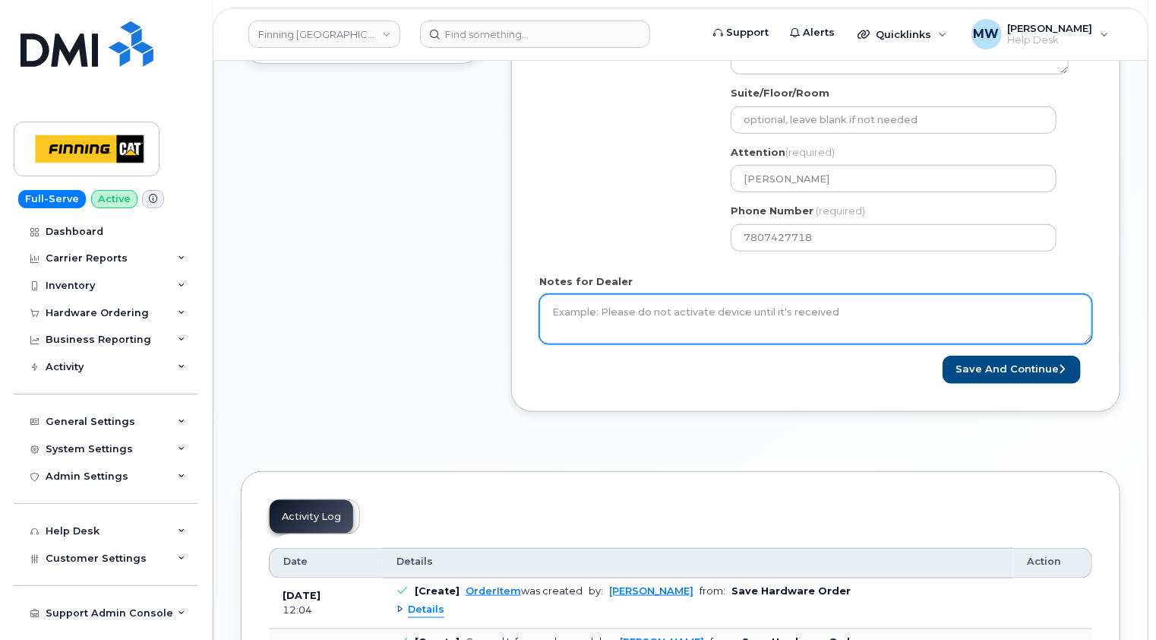
click at [674, 303] on textarea "Notes for Dealer" at bounding box center [815, 319] width 553 height 50
paste textarea "iPhone 16e (Black) $0.00 - 3-year term (128GB) 1 x iPhone 16e/14/13/13 Pro Hype…"
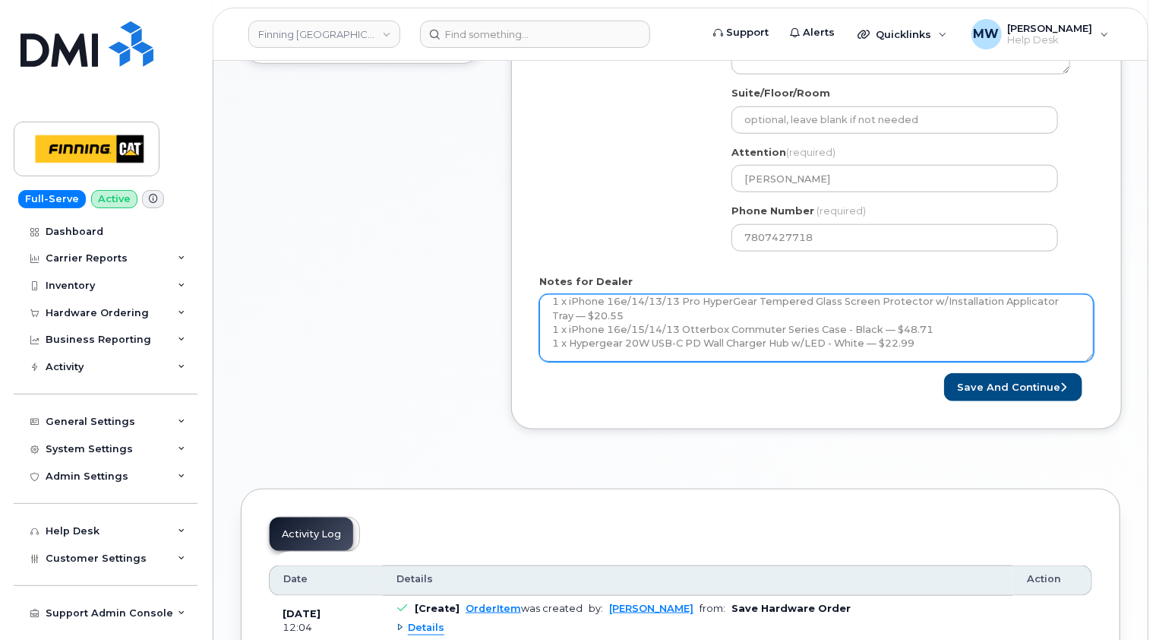
scroll to position [0, 0]
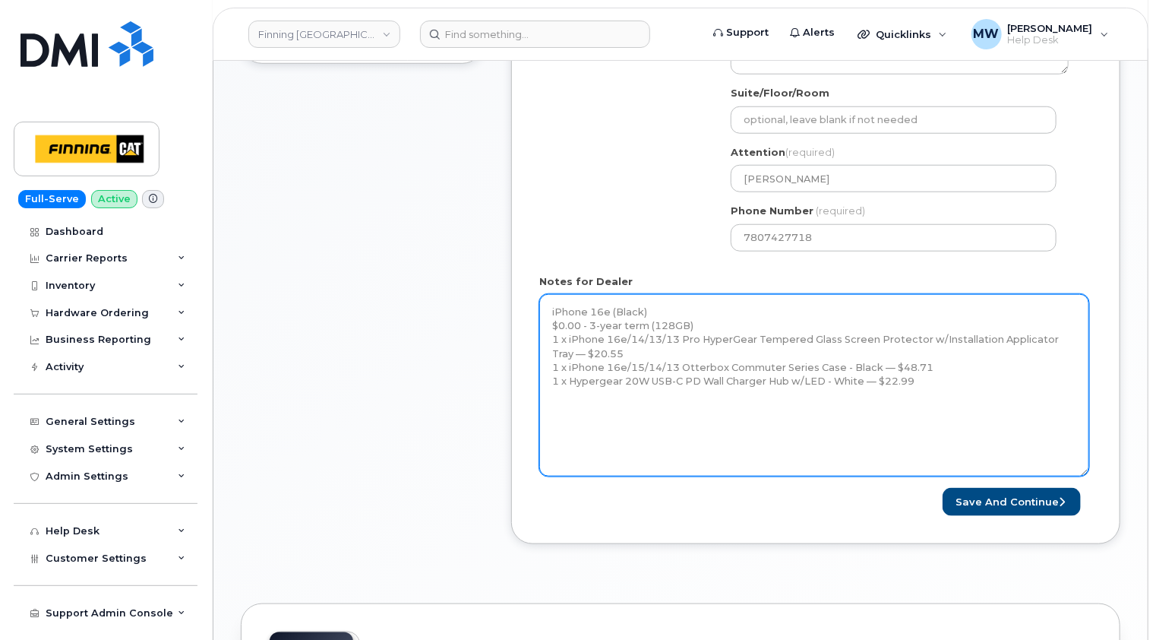
drag, startPoint x: 1089, startPoint y: 341, endPoint x: 1085, endPoint y: 500, distance: 158.8
click at [1085, 476] on textarea "iPhone 16e (Black) $0.00 - 3-year term (128GB) 1 x iPhone 16e/14/13/13 Pro Hype…" at bounding box center [814, 385] width 550 height 182
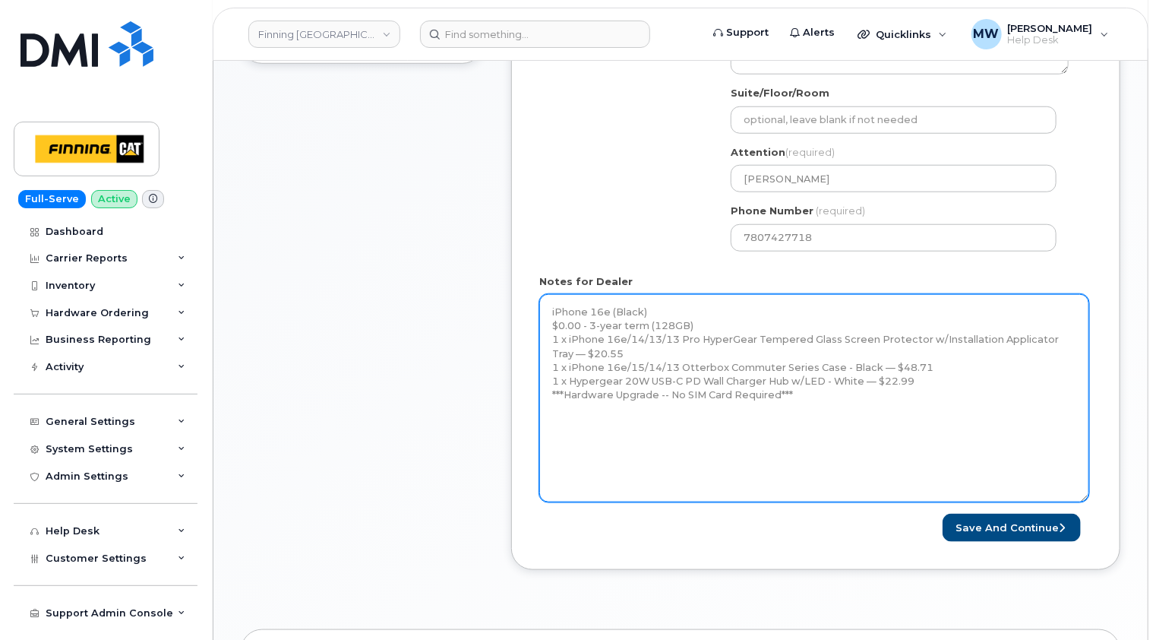
click at [556, 420] on textarea "iPhone 16e (Black) $0.00 - 3-year term (128GB) 1 x iPhone 16e/14/13/13 Pro Hype…" at bounding box center [814, 398] width 550 height 208
paste textarea "Telus Order #TL38650096"
type textarea "iPhone 16e (Black) $0.00 - 3-year term (128GB) 1 x iPhone 16e/14/13/13 Pro Hype…"
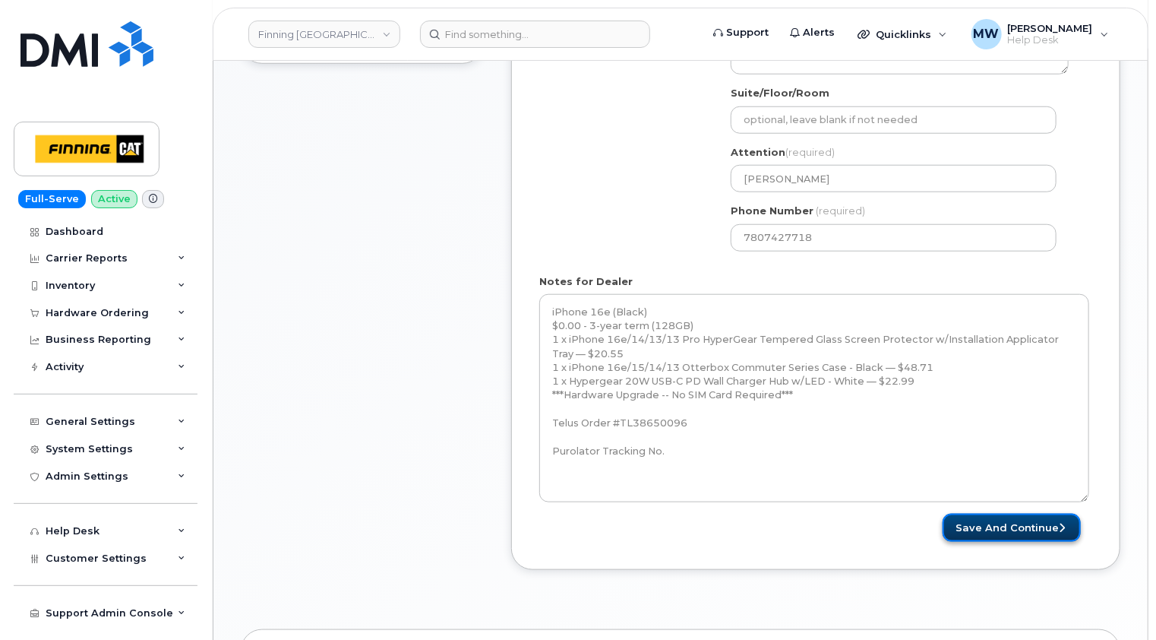
click at [1028, 520] on button "Save and Continue" at bounding box center [1012, 528] width 138 height 28
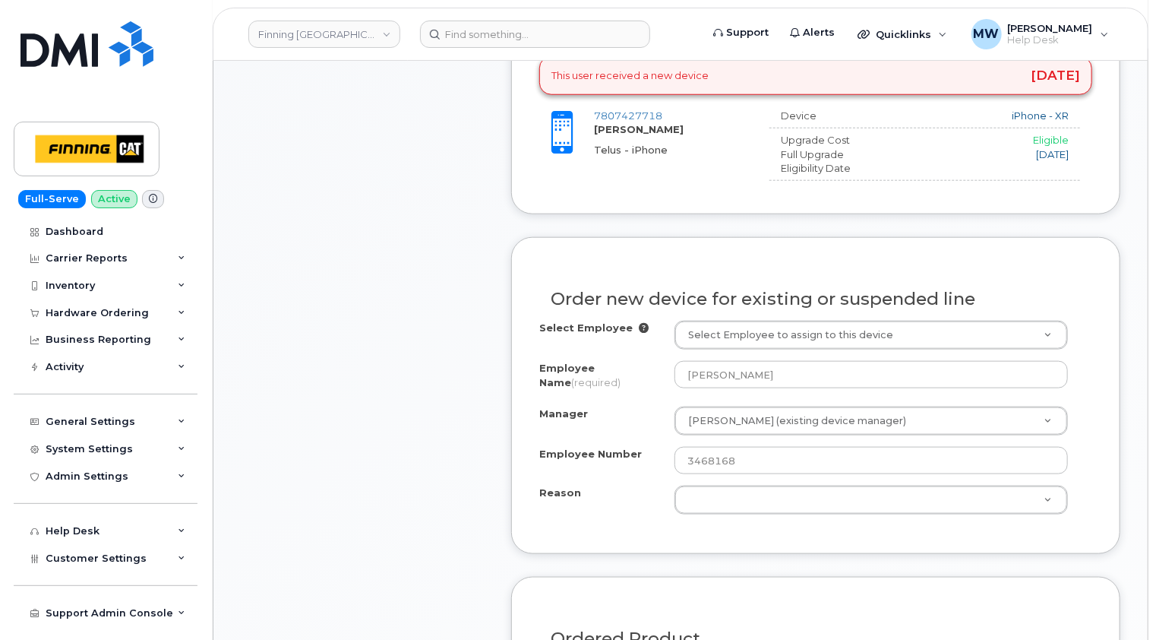
scroll to position [836, 0]
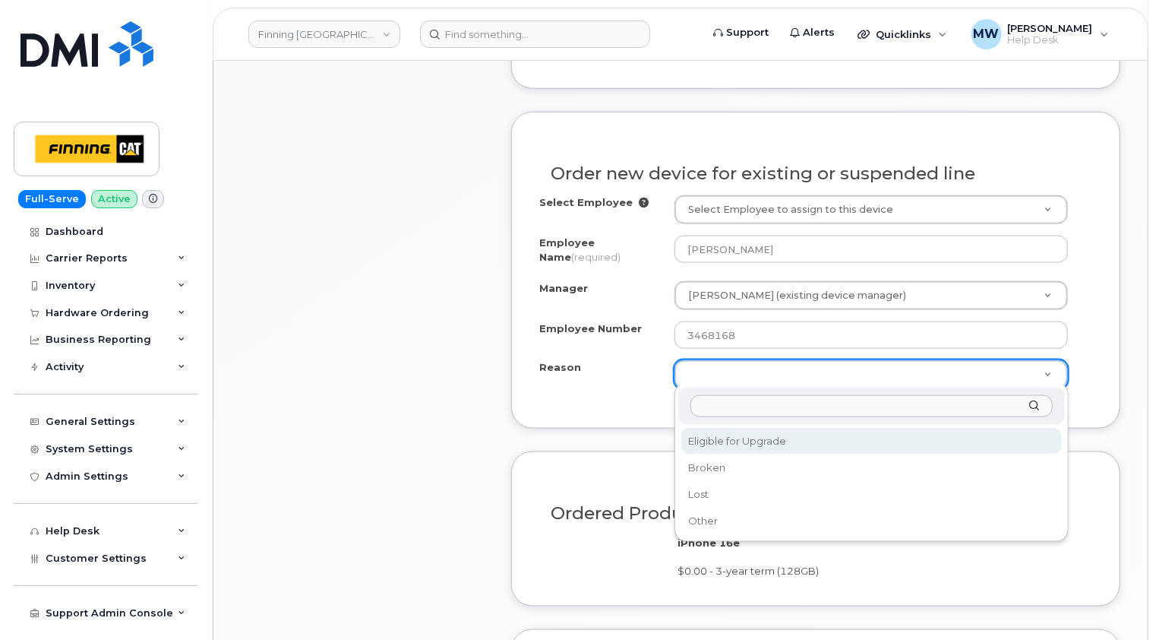
select select "eligible_for_upgrade"
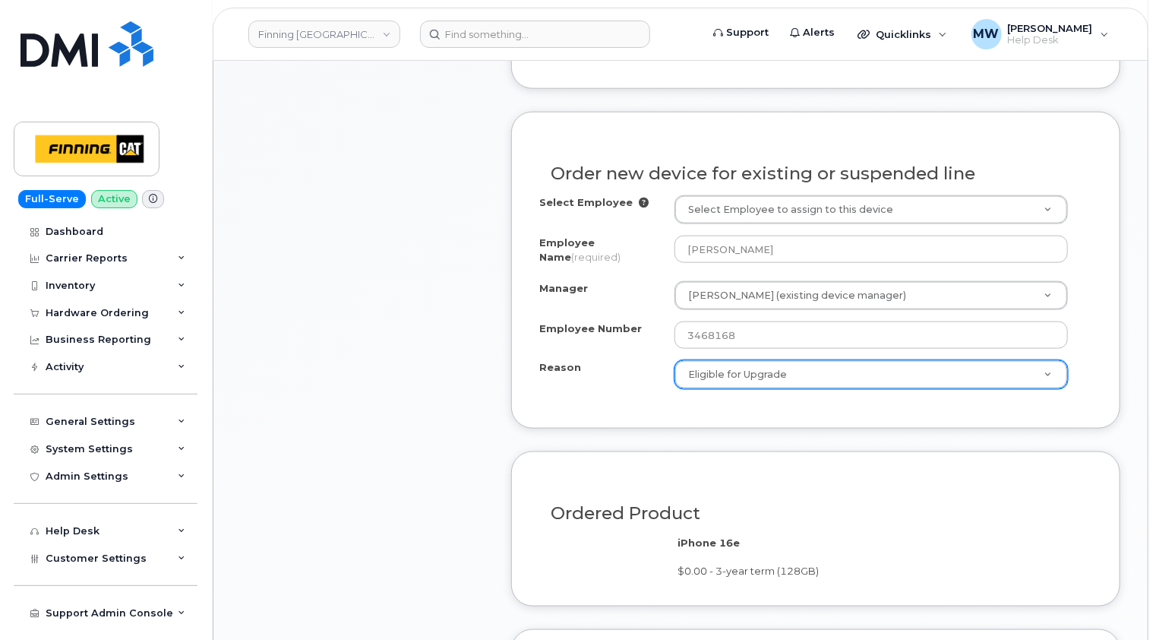
click at [482, 397] on div "Item #1 in process $92.25 Hardware Upgrade [PERSON_NAME] [PHONE_NUMBER] iPhone …" at bounding box center [362, 203] width 243 height 1402
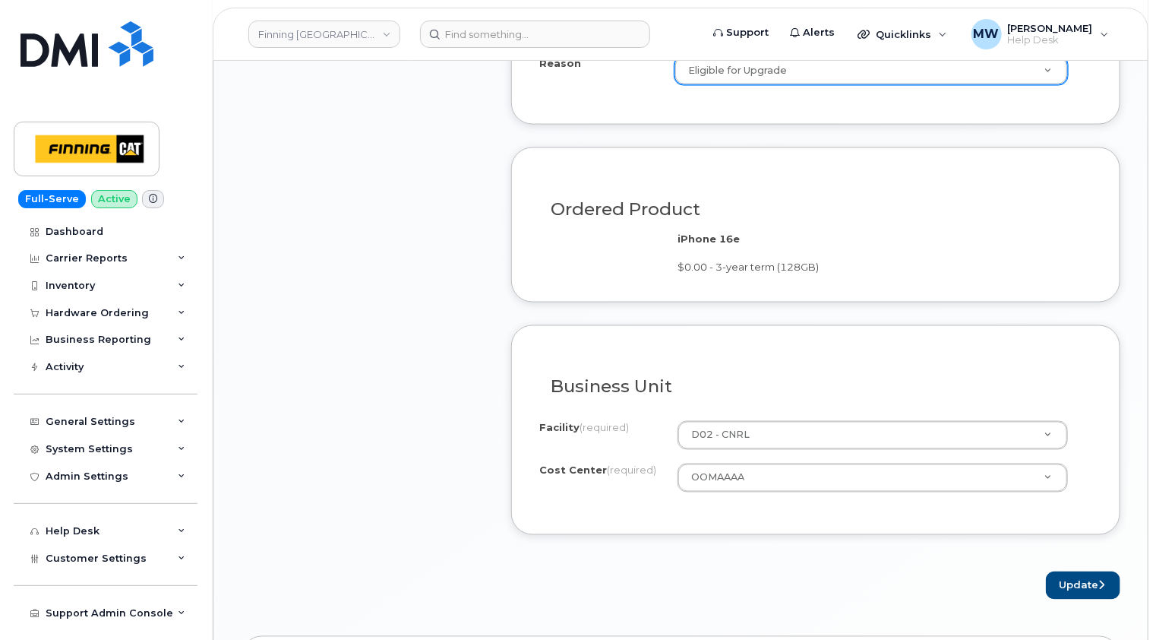
scroll to position [1291, 0]
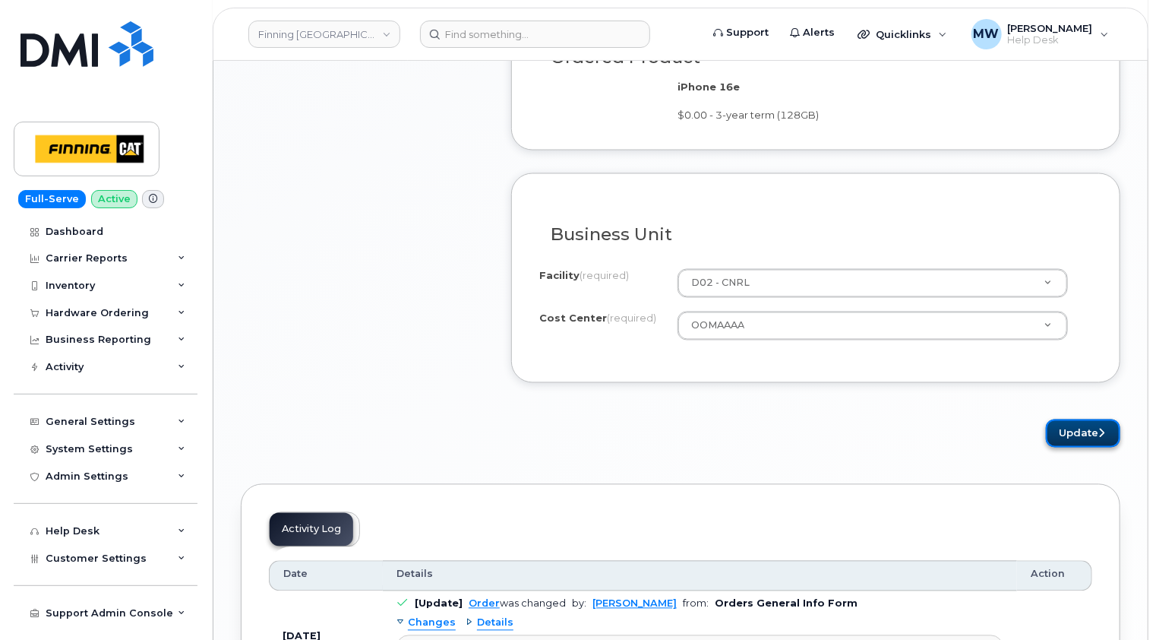
click at [1089, 424] on button "Update" at bounding box center [1083, 433] width 74 height 28
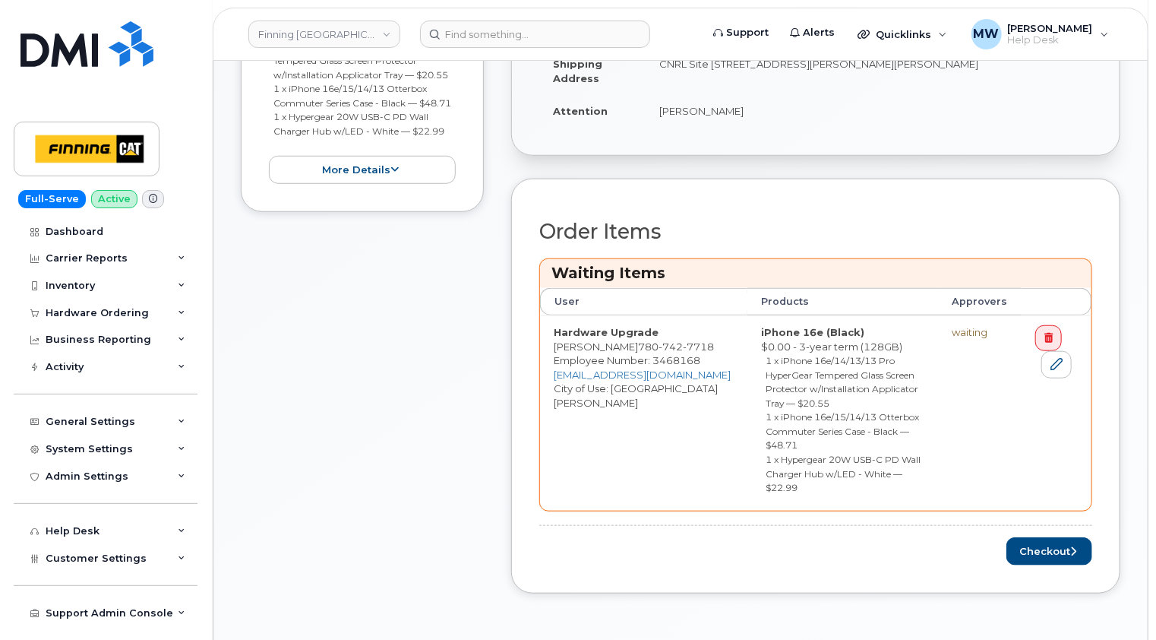
scroll to position [532, 0]
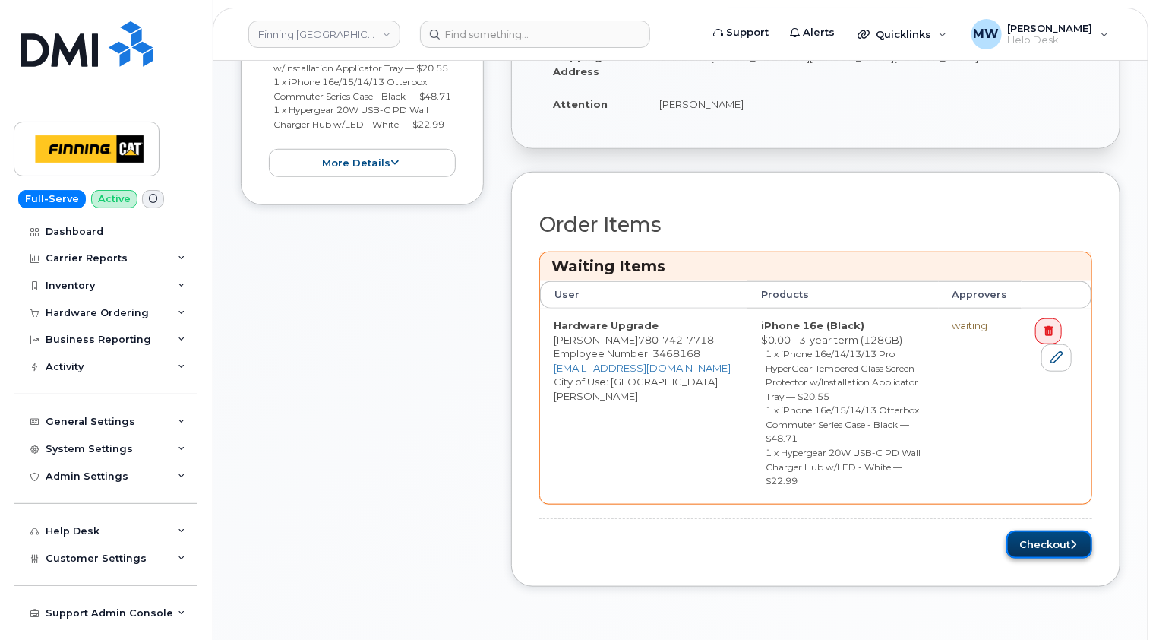
click at [1062, 530] on button "Checkout" at bounding box center [1050, 544] width 86 height 28
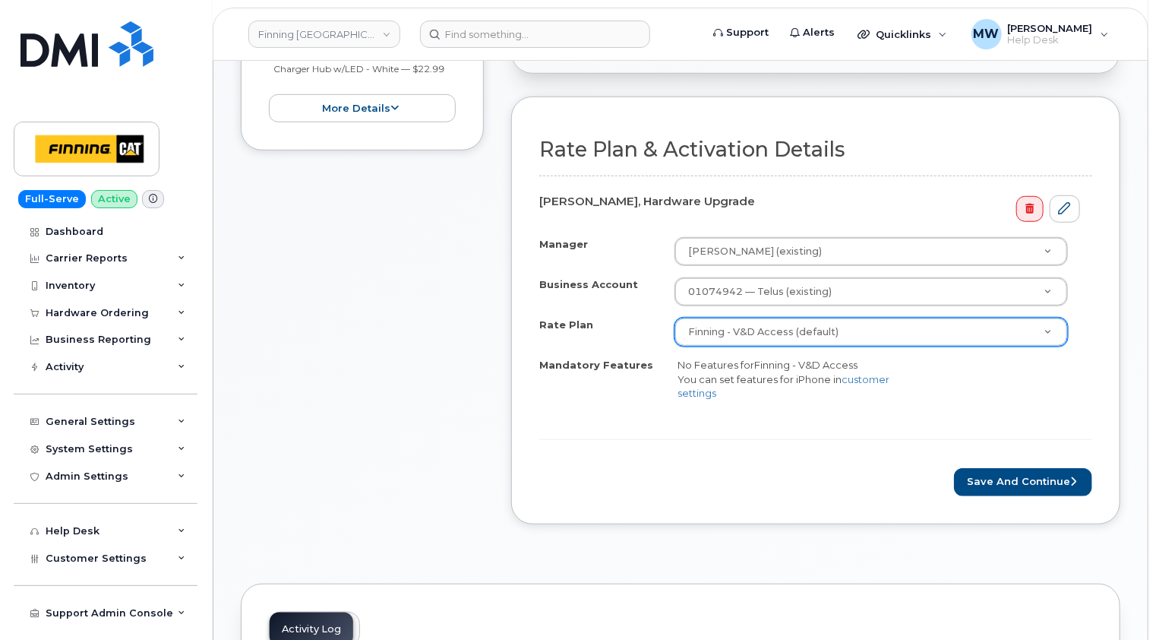
scroll to position [532, 0]
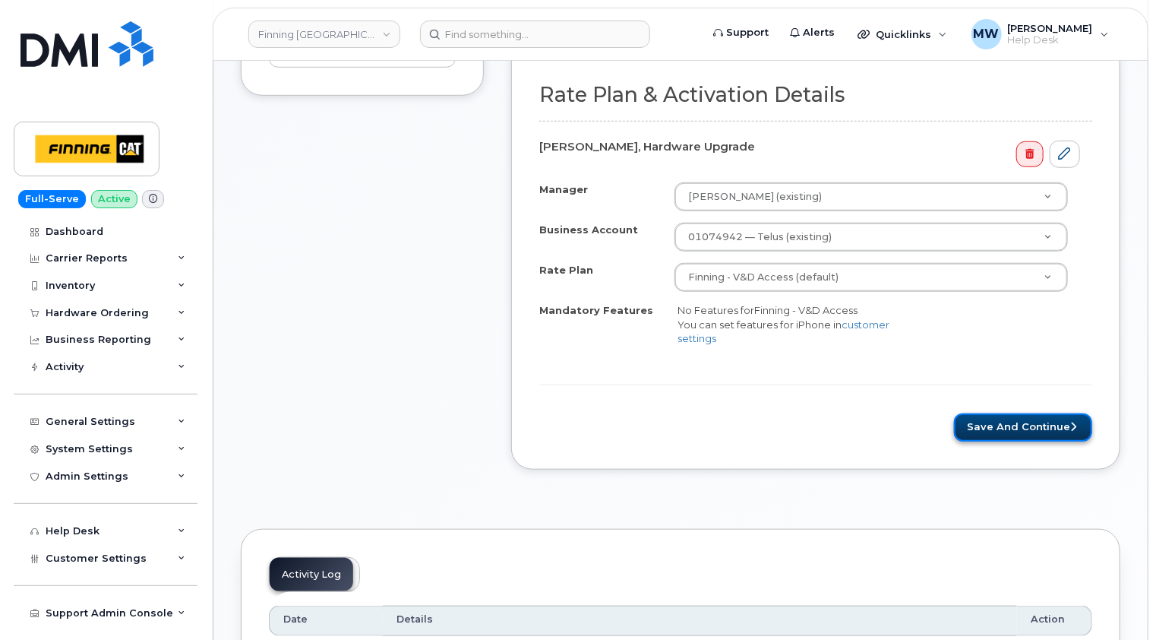
click at [1054, 428] on button "Save and Continue" at bounding box center [1023, 427] width 138 height 28
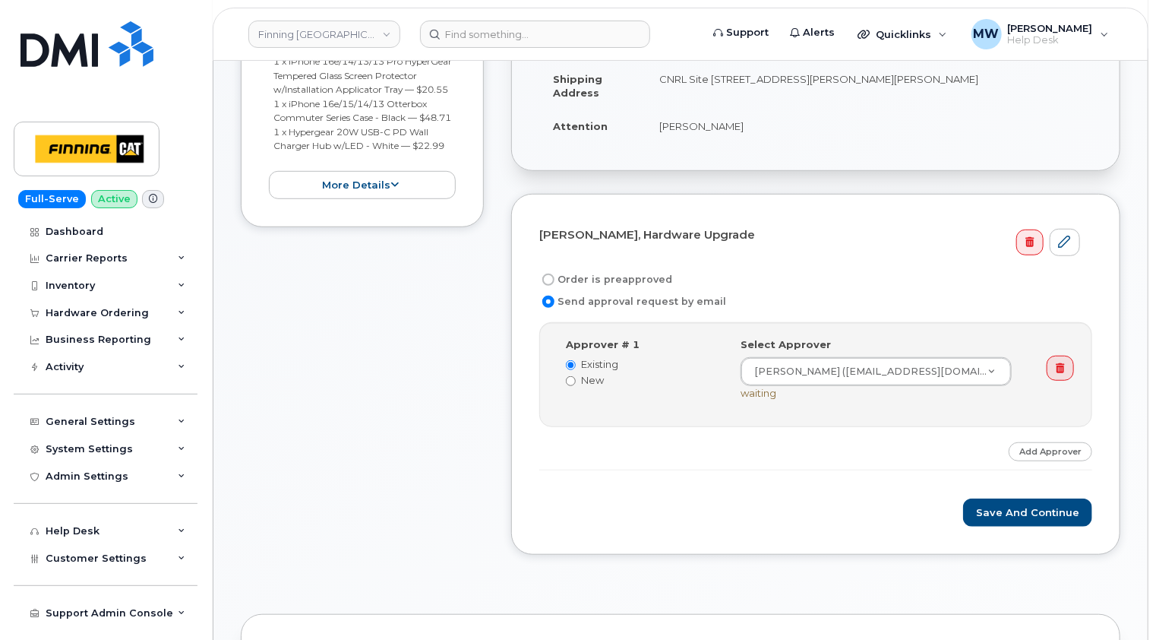
click at [611, 276] on label "Order is preapproved" at bounding box center [605, 279] width 133 height 18
click at [555, 276] on input "Order is preapproved" at bounding box center [548, 279] width 12 height 12
radio input "true"
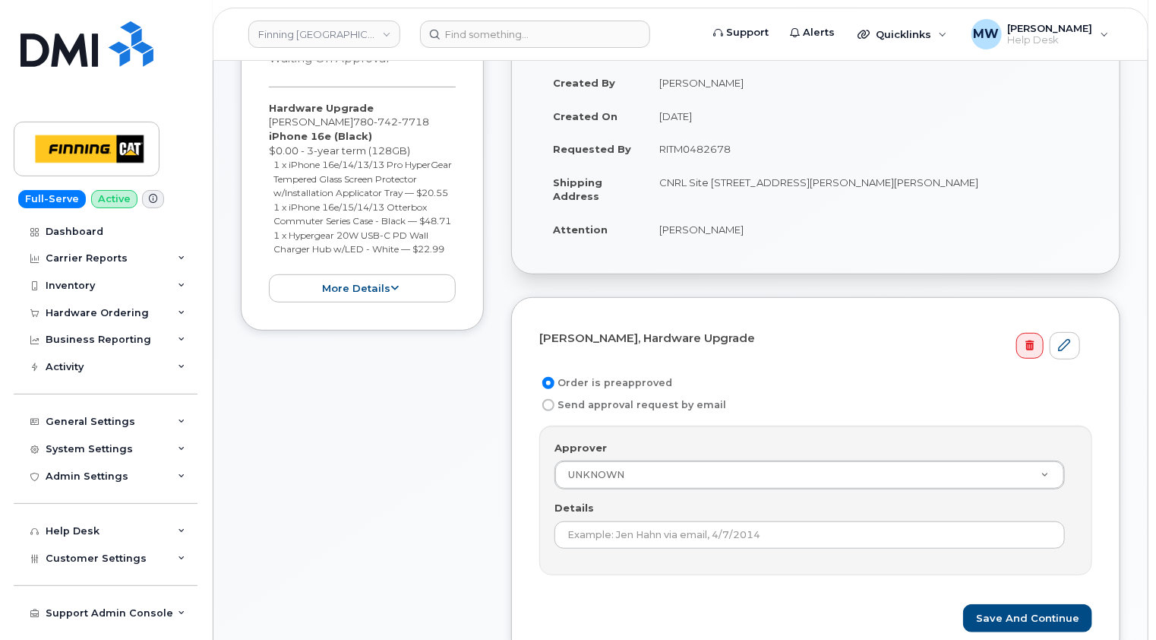
scroll to position [152, 0]
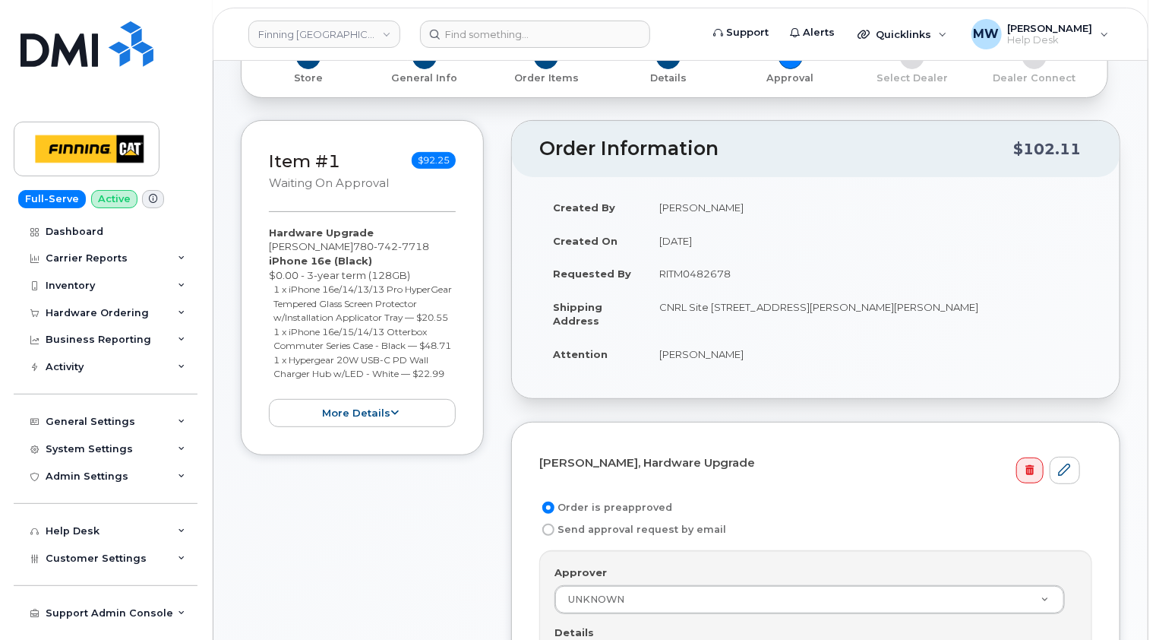
click at [694, 273] on td "RITM0482678" at bounding box center [869, 273] width 447 height 33
copy td "RITM0482678"
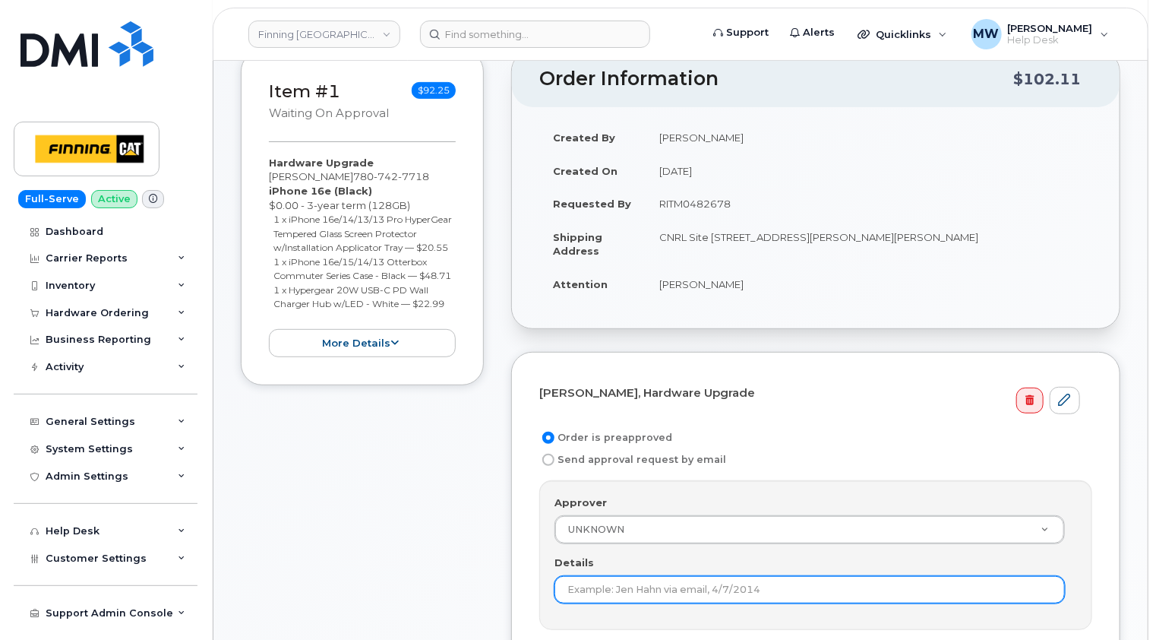
scroll to position [456, 0]
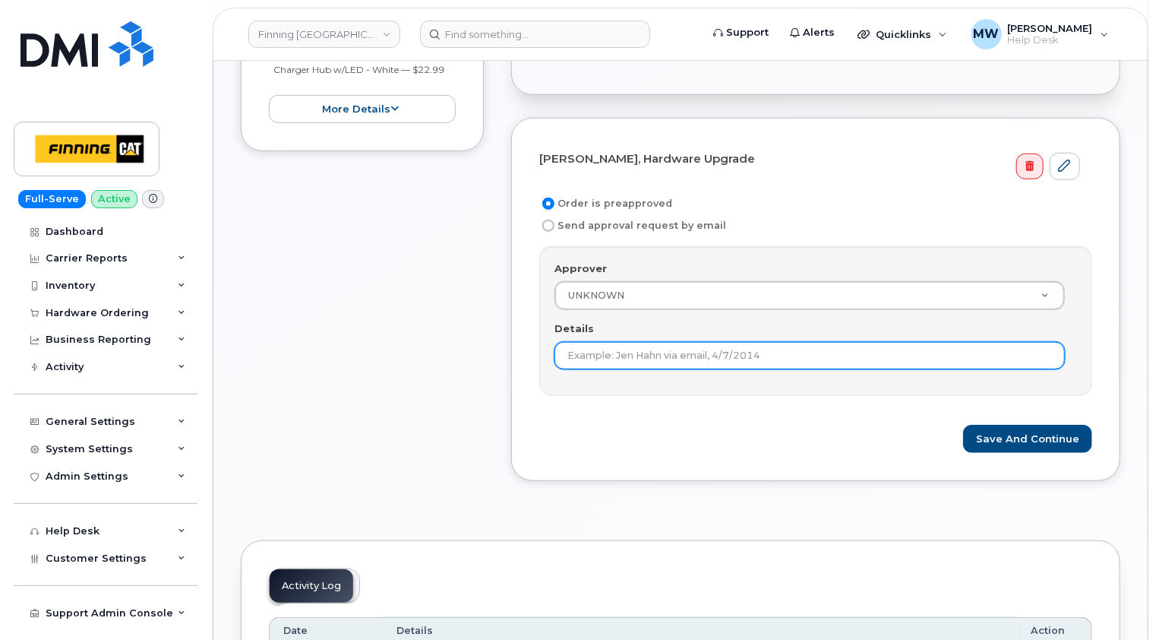
click at [716, 351] on input "Details" at bounding box center [810, 355] width 510 height 27
paste input "RITM0482678"
type input "RITM0482678"
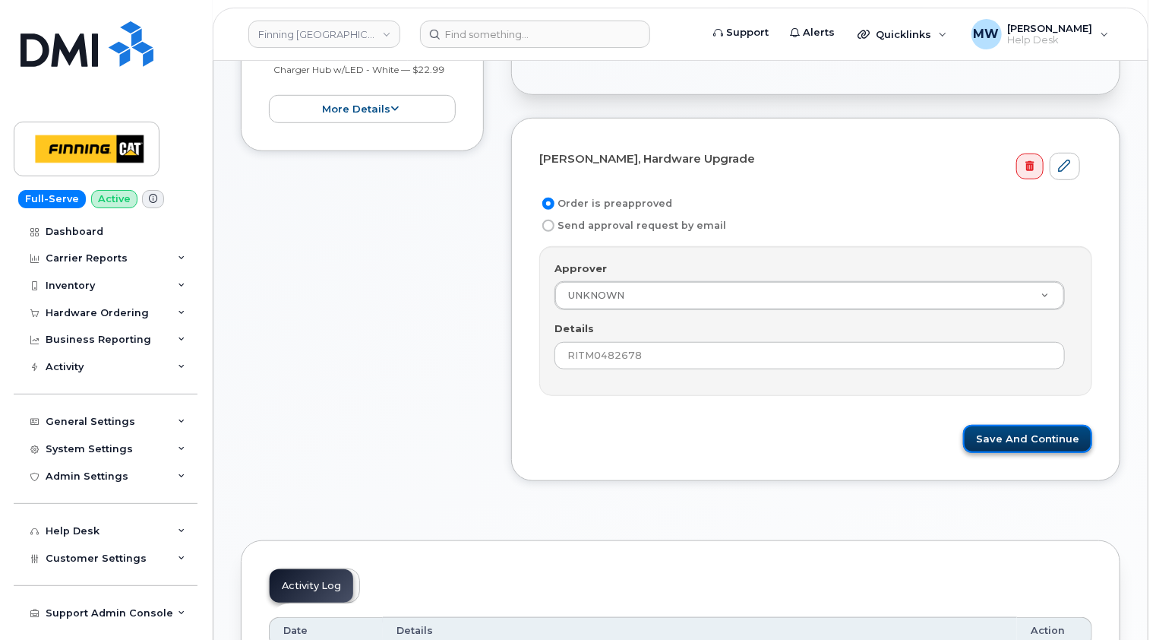
click at [1042, 434] on button "Save and Continue" at bounding box center [1027, 439] width 129 height 28
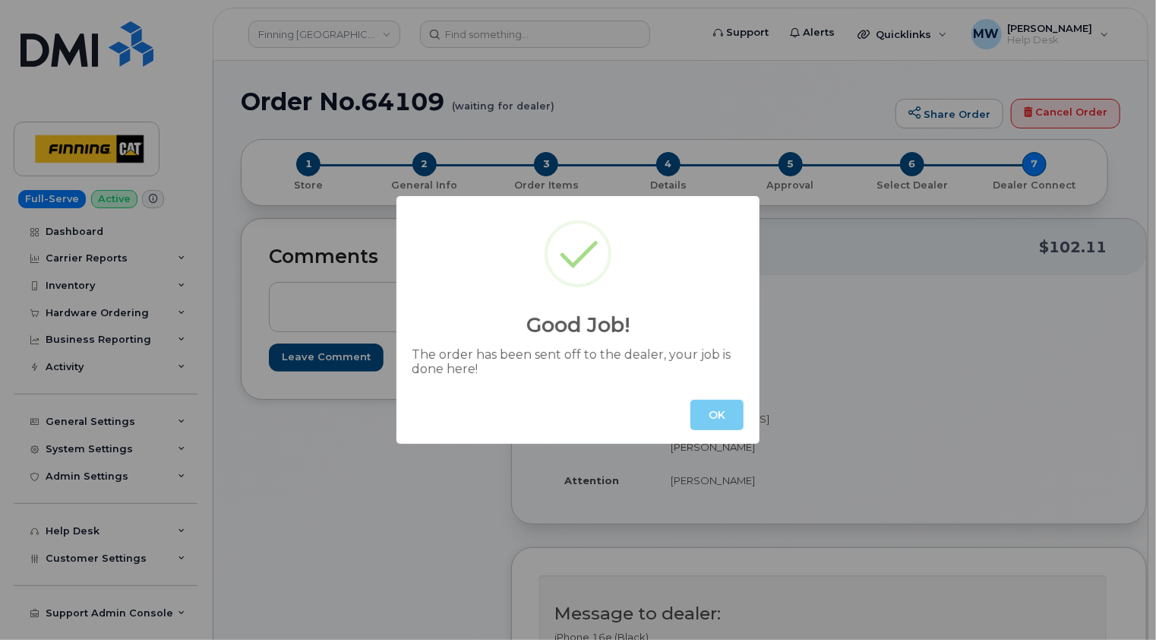
click at [709, 413] on button "OK" at bounding box center [717, 415] width 53 height 30
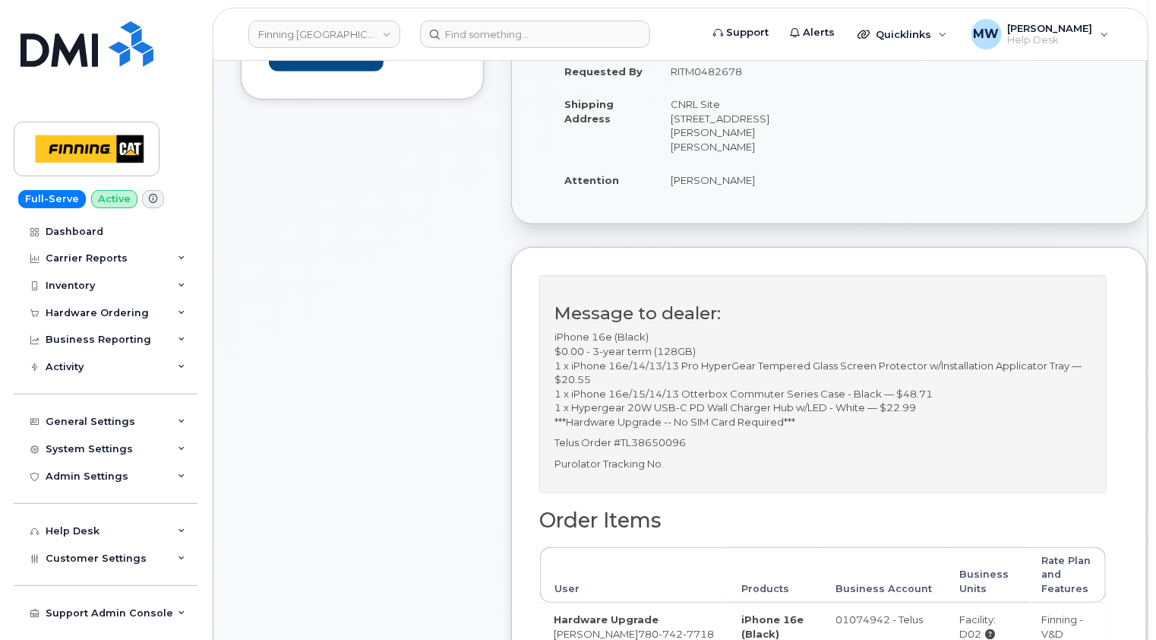
scroll to position [304, 0]
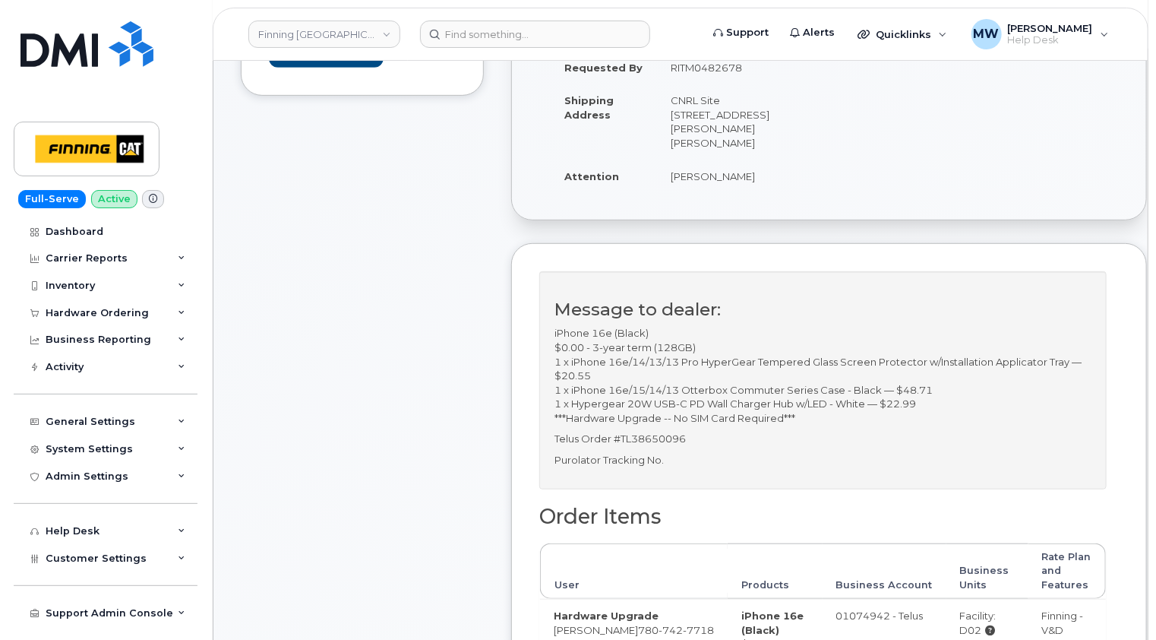
drag, startPoint x: 776, startPoint y: 140, endPoint x: 737, endPoint y: 137, distance: 38.8
click at [737, 137] on td "CNRL Site [STREET_ADDRESS][PERSON_NAME][PERSON_NAME]" at bounding box center [737, 121] width 160 height 75
copy td "T0P 1C0"
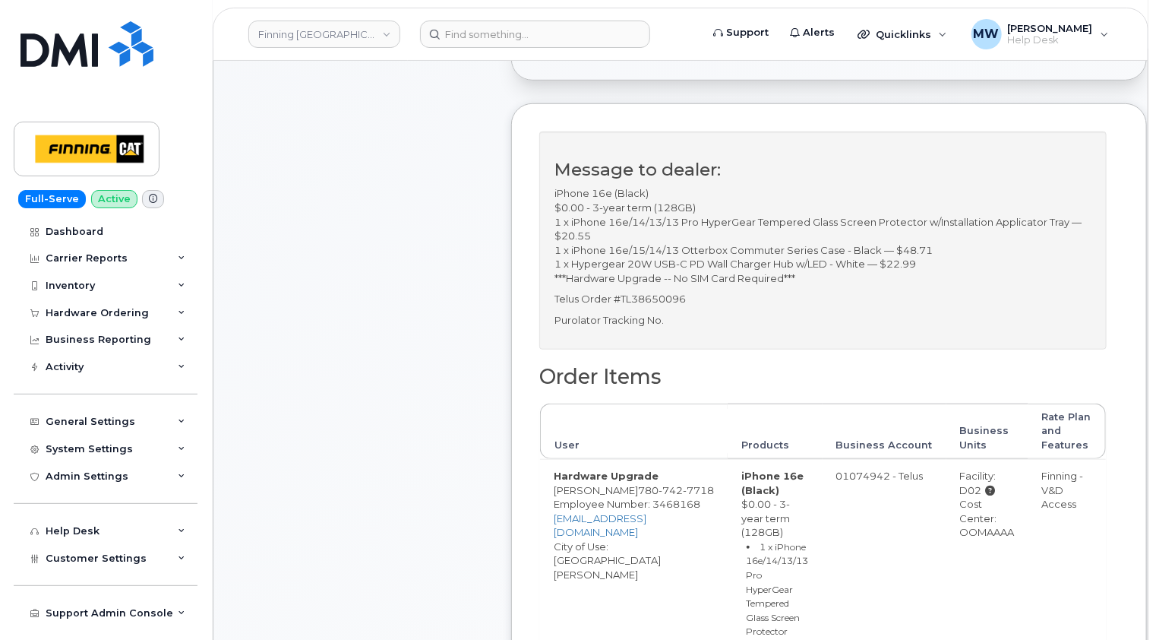
scroll to position [532, 0]
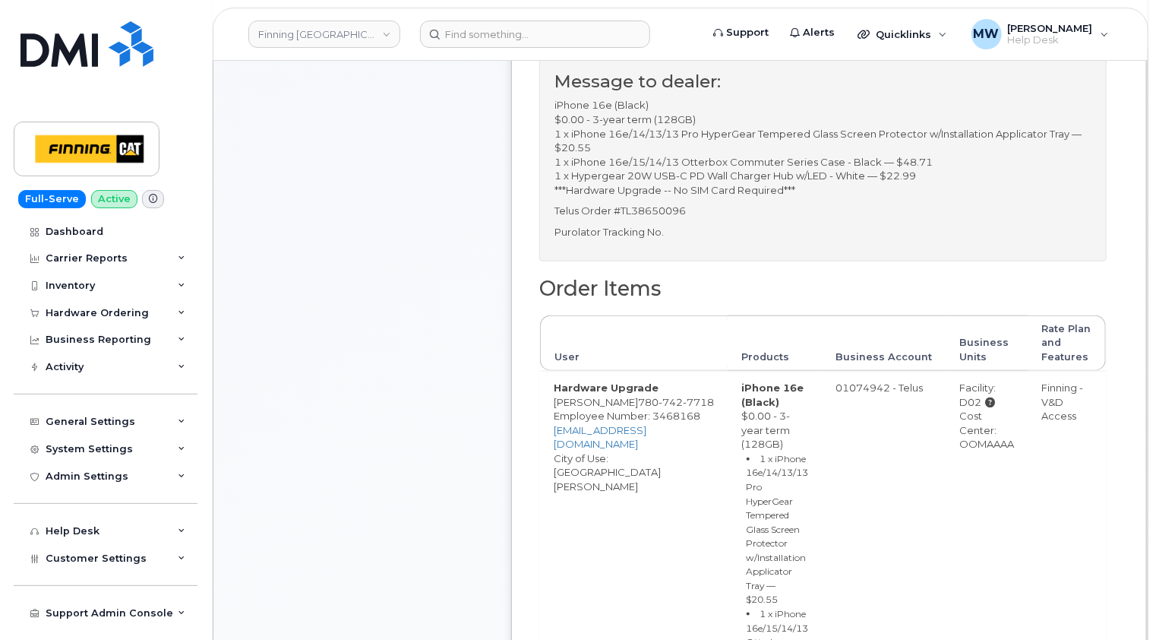
click at [963, 440] on div "Cost Center: OOMAAAA" at bounding box center [987, 430] width 55 height 43
copy div "OOMAAAA"
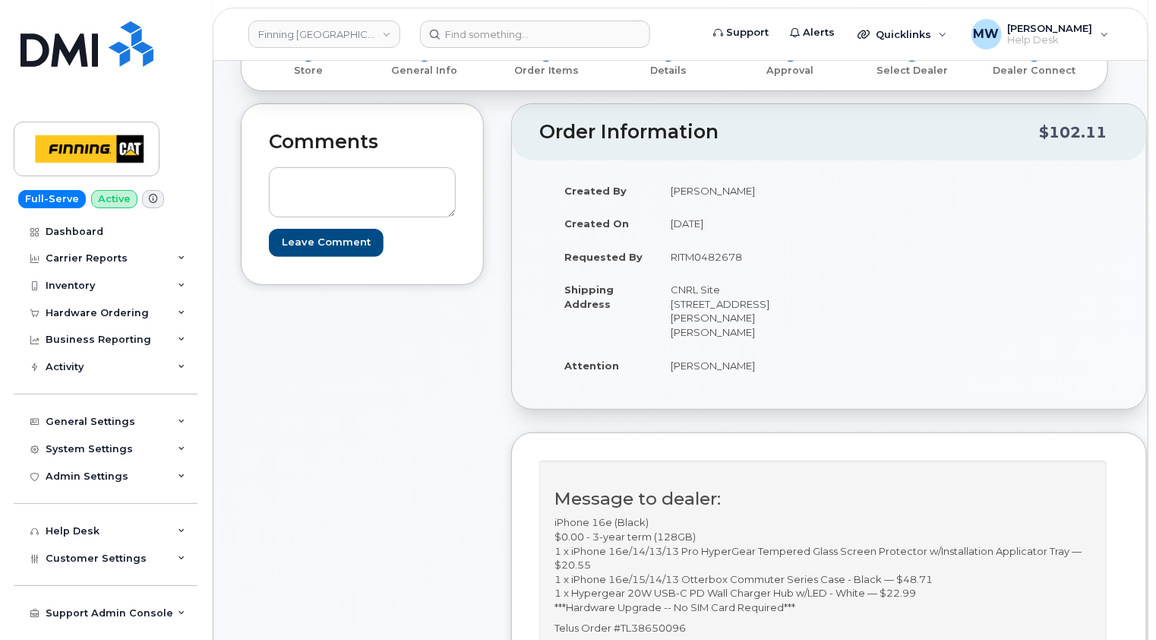
scroll to position [0, 0]
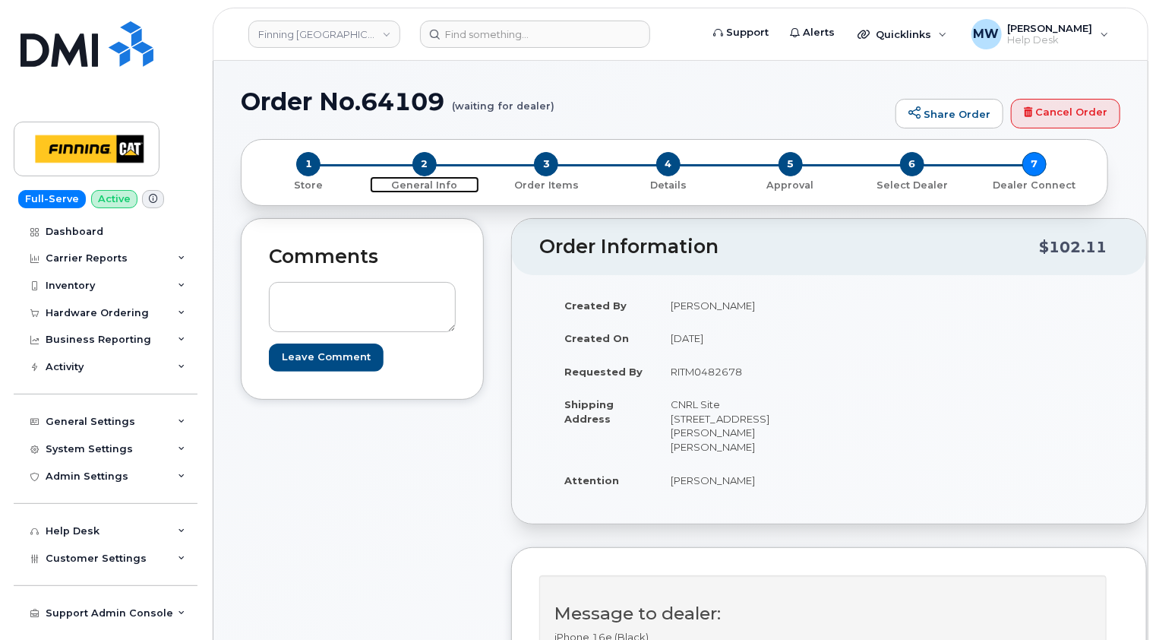
click at [423, 166] on span "2" at bounding box center [424, 164] width 24 height 24
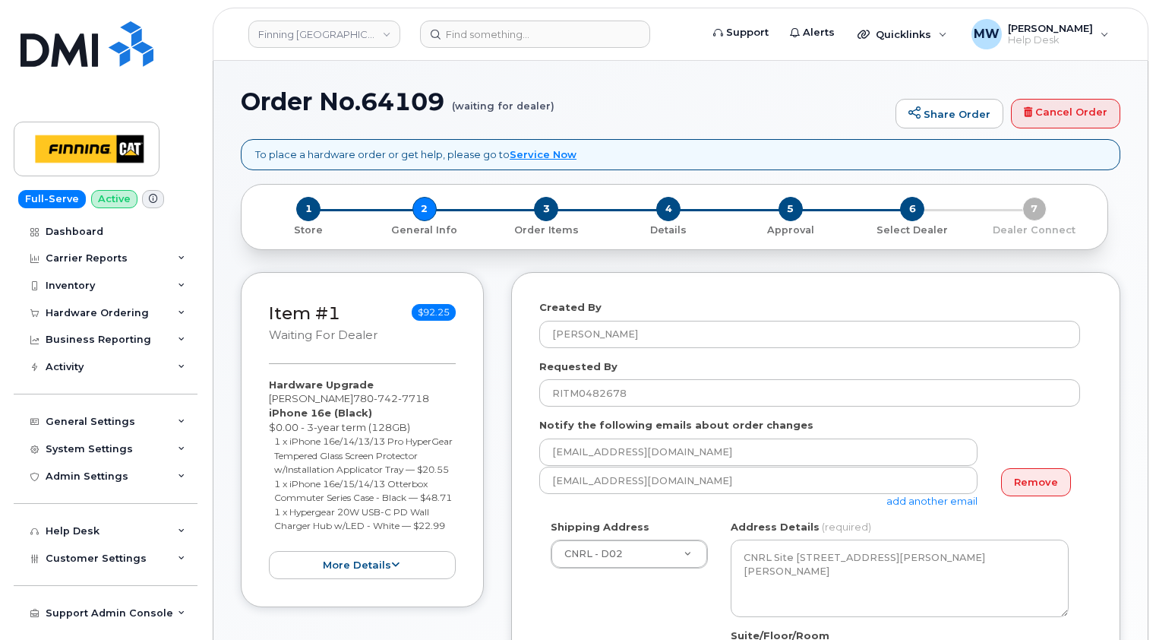
select select
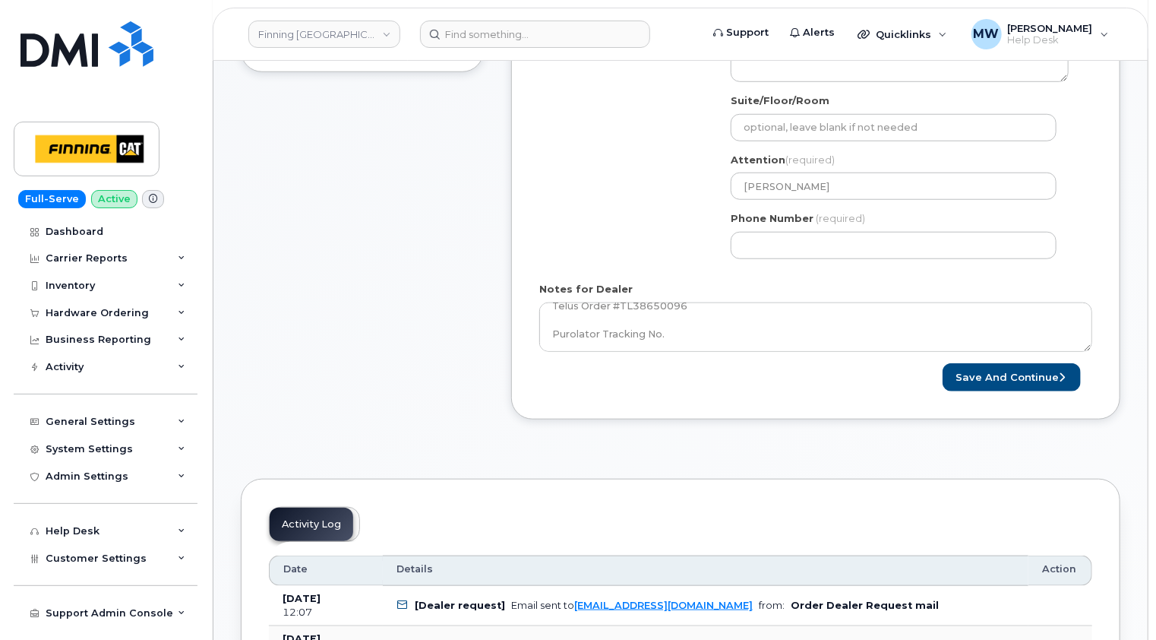
scroll to position [608, 0]
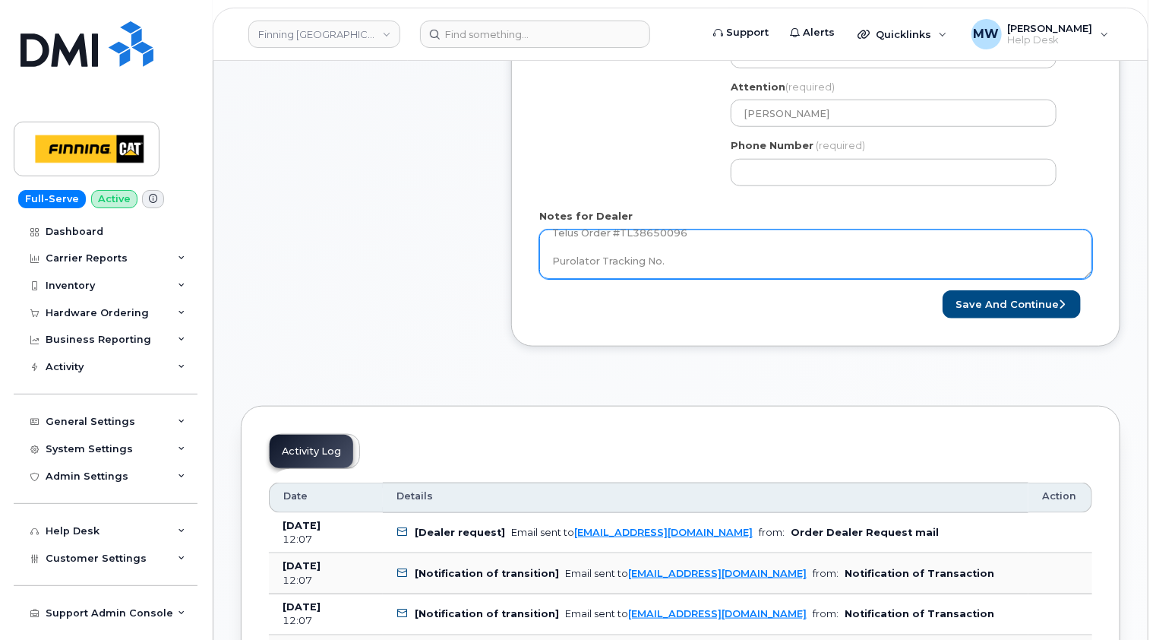
click at [694, 260] on textarea "iPhone 16e (Black) $0.00 - 3-year term (128GB) 1 x iPhone 16e/14/13/13 Pro Hype…" at bounding box center [815, 254] width 553 height 50
paste textarea "335635565781"
type textarea "iPhone 16e (Black) $0.00 - 3-year term (128GB) 1 x iPhone 16e/14/13/13 Pro Hype…"
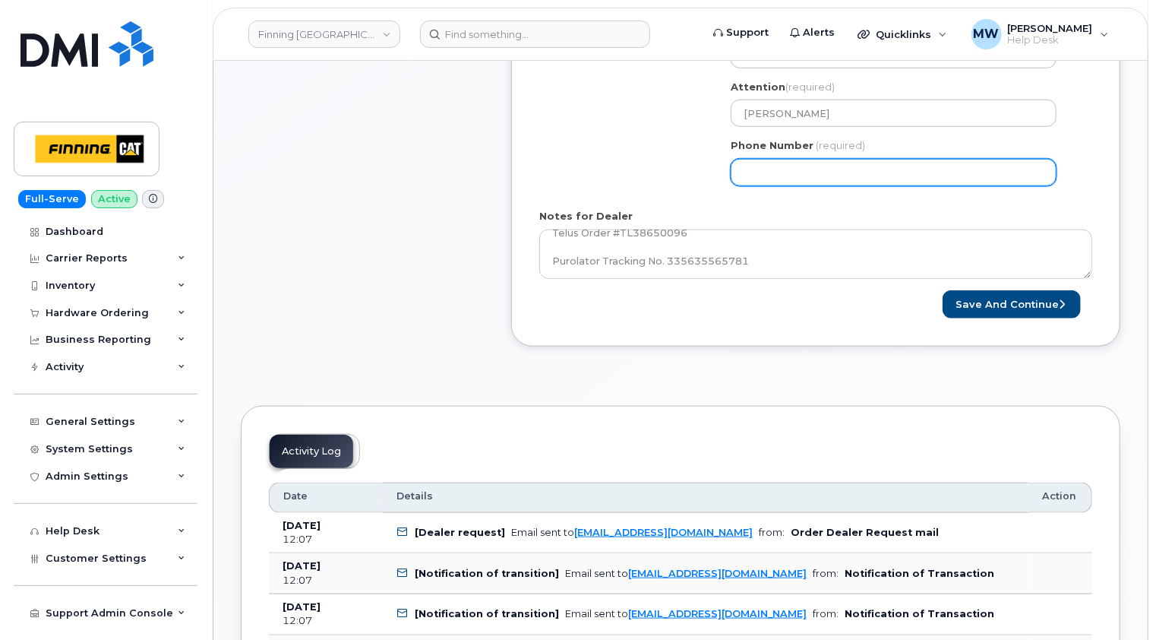
click at [769, 172] on input "Phone Number" at bounding box center [894, 172] width 326 height 27
paste input "7807427718"
select select
type input "7807427718"
click at [1081, 194] on div "Shipping Address CNRL - D02 New Address 10760A Henri-Bourassa E Blvd 8051 18 Av…" at bounding box center [815, 55] width 553 height 286
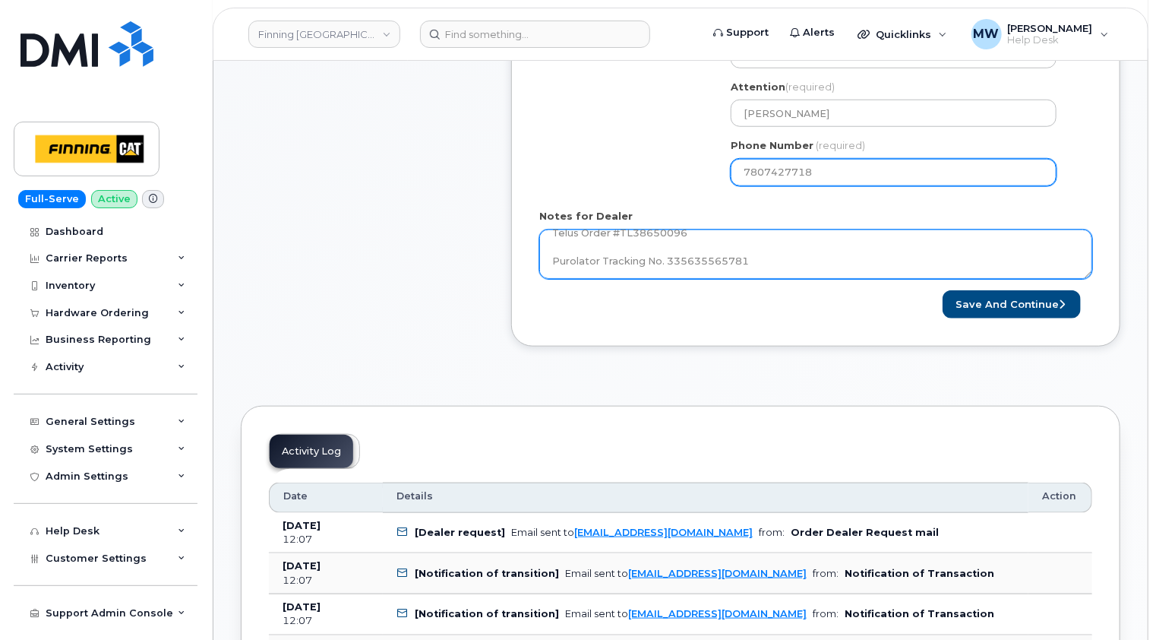
scroll to position [49, 0]
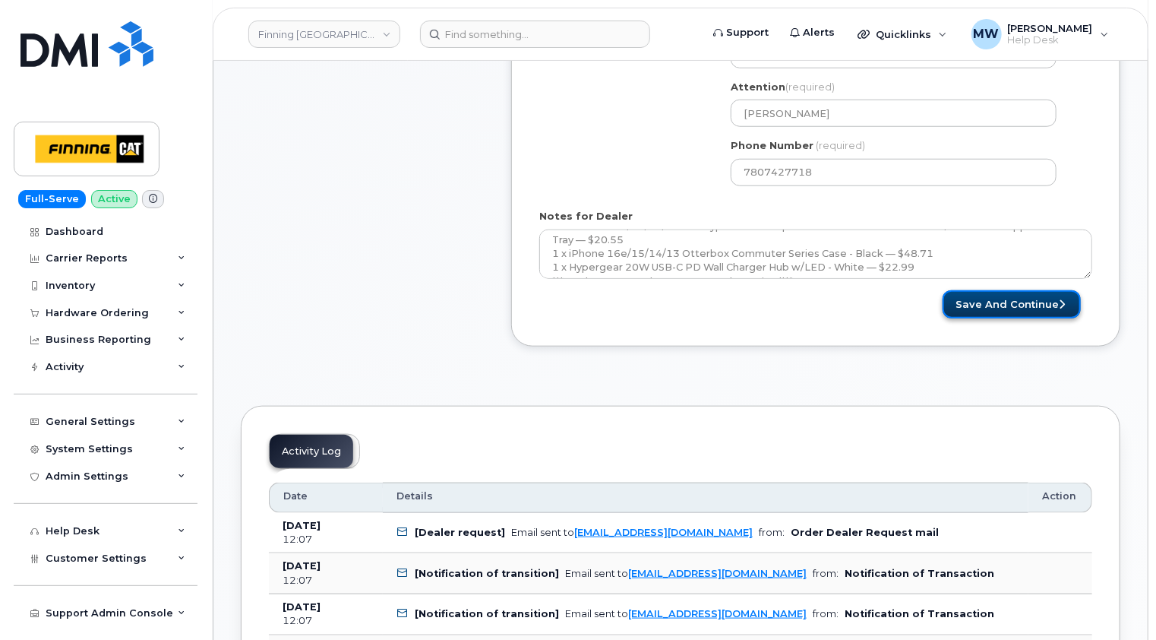
click at [1035, 305] on button "Save and Continue" at bounding box center [1012, 304] width 138 height 28
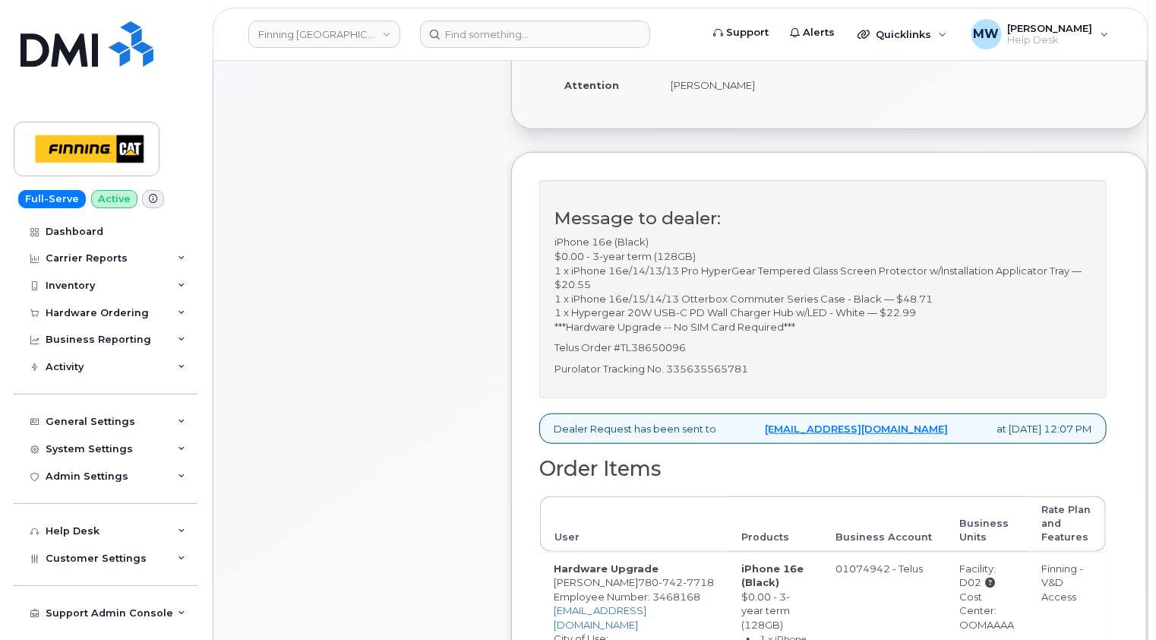
scroll to position [456, 0]
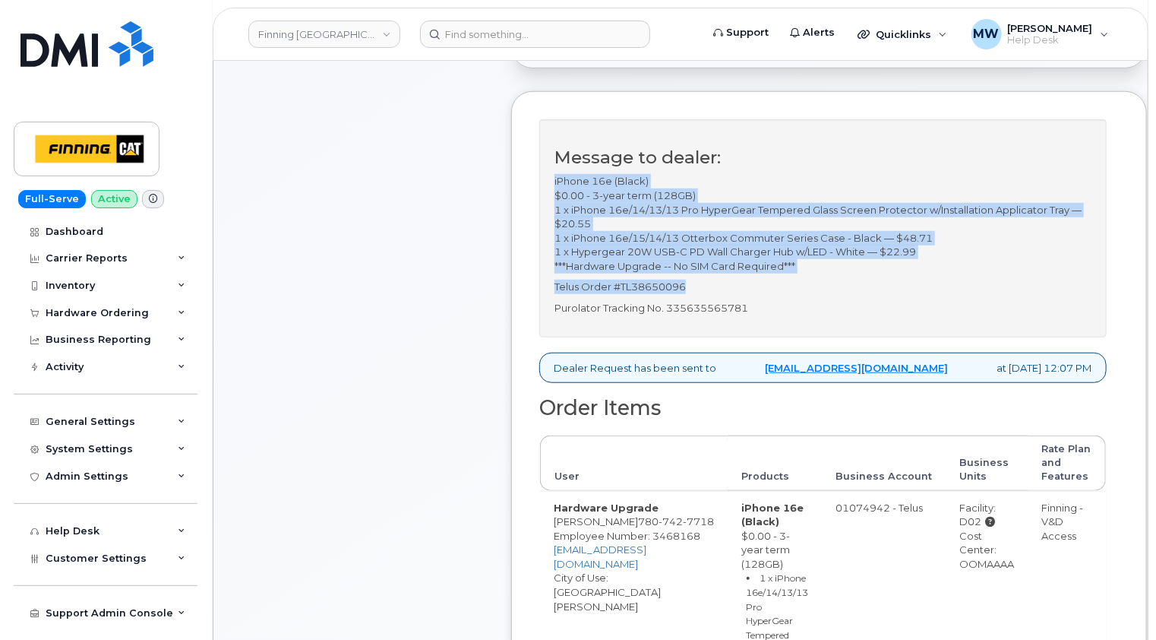
drag, startPoint x: 672, startPoint y: 284, endPoint x: 553, endPoint y: 182, distance: 156.2
click at [553, 182] on div "Message to dealer: iPhone 16e (Black) $0.00 - 3-year term (128GB) 1 x iPhone 16…" at bounding box center [822, 227] width 567 height 217
copy div "iPhone 16e (Black) $0.00 - 3-year term (128GB) 1 x iPhone 16e/14/13/13 Pro Hype…"
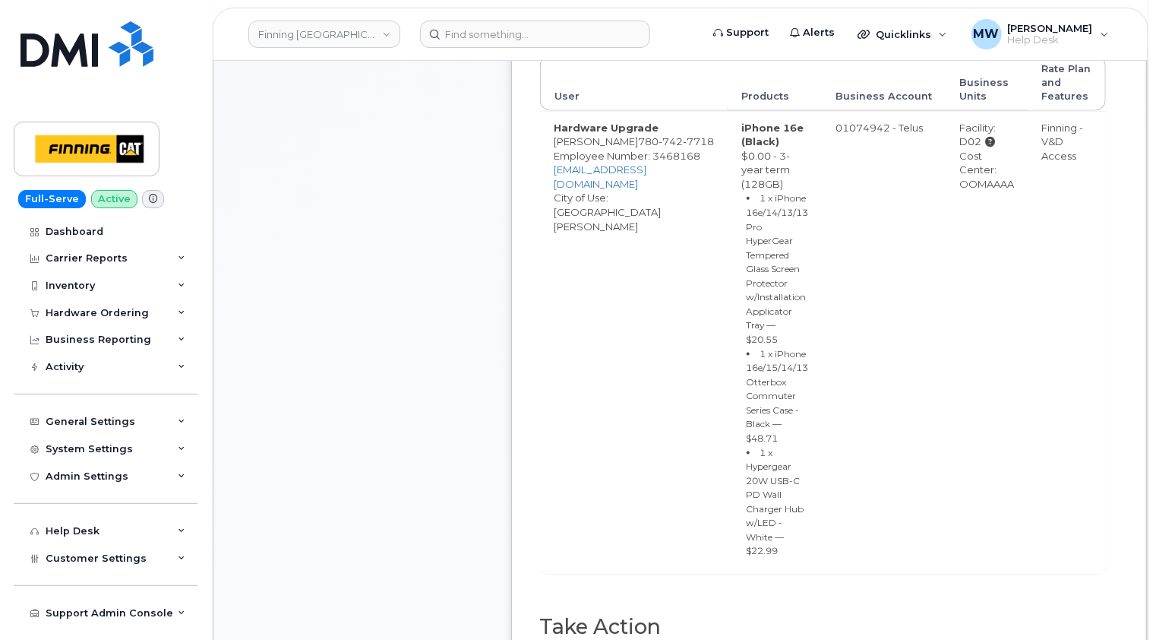
scroll to position [380, 0]
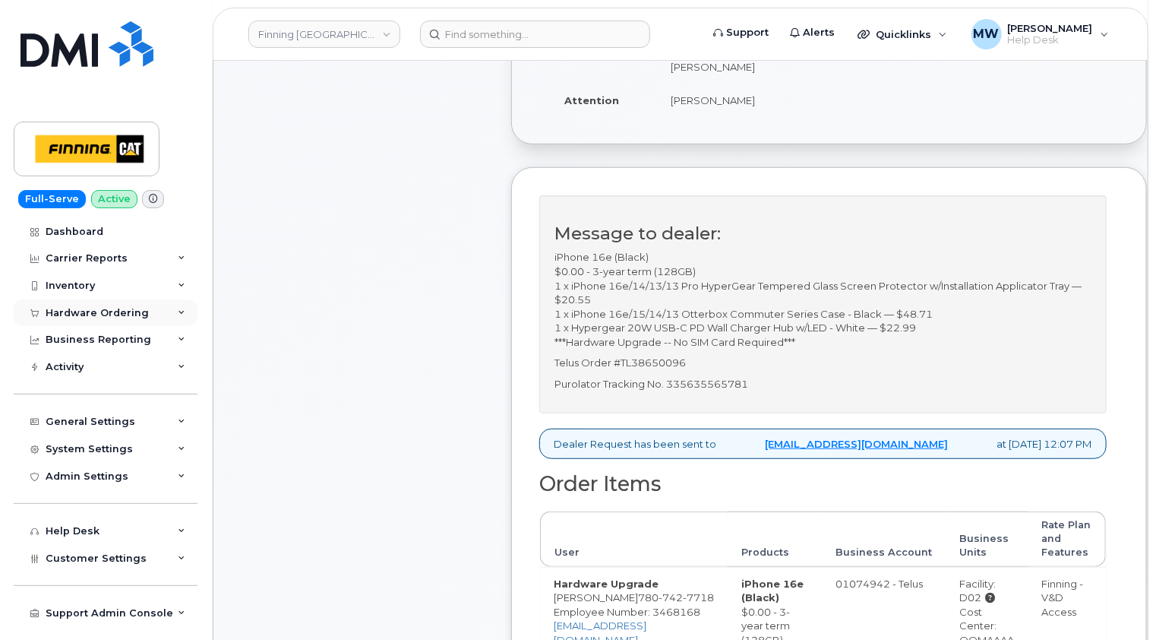
click at [114, 307] on div "Hardware Ordering" at bounding box center [97, 313] width 103 height 12
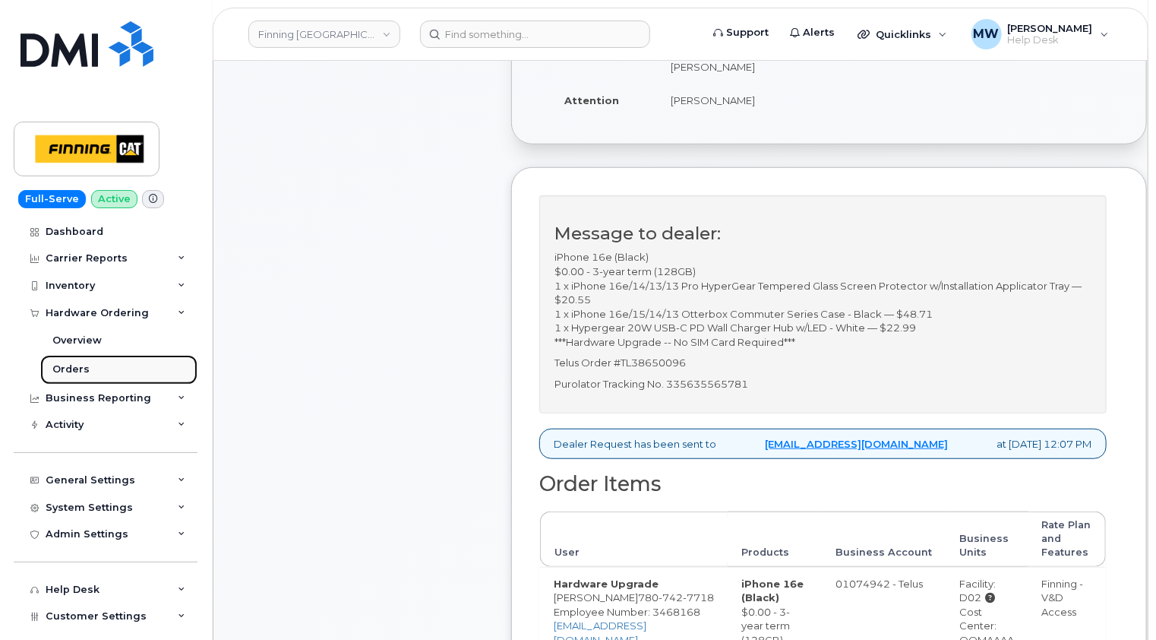
click at [73, 369] on div "Orders" at bounding box center [70, 369] width 37 height 14
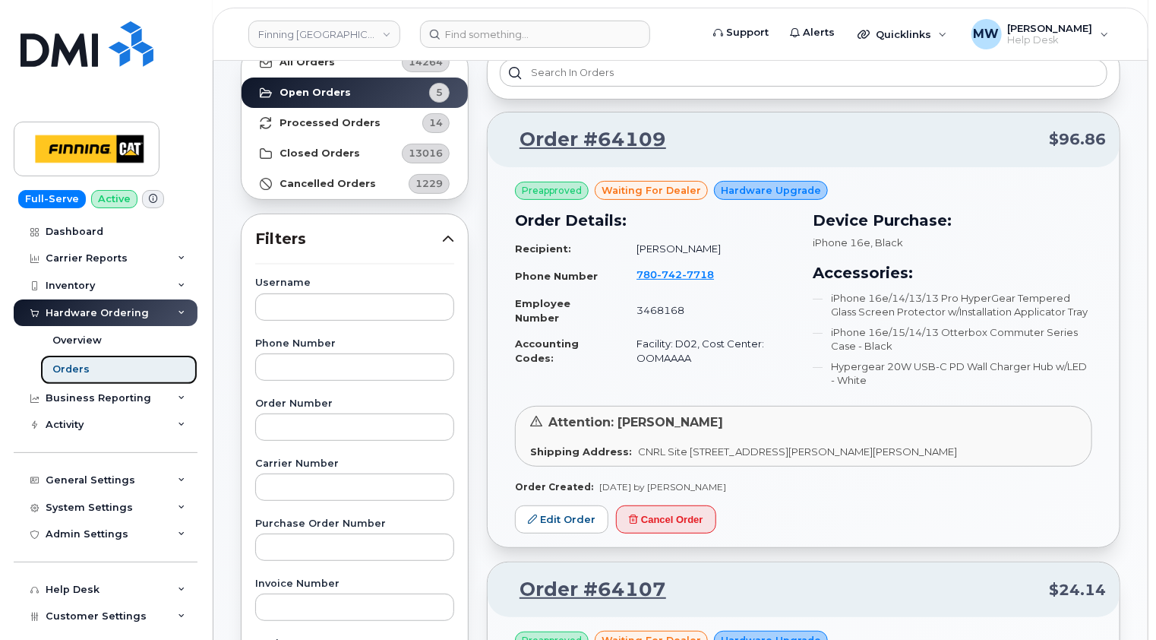
scroll to position [76, 0]
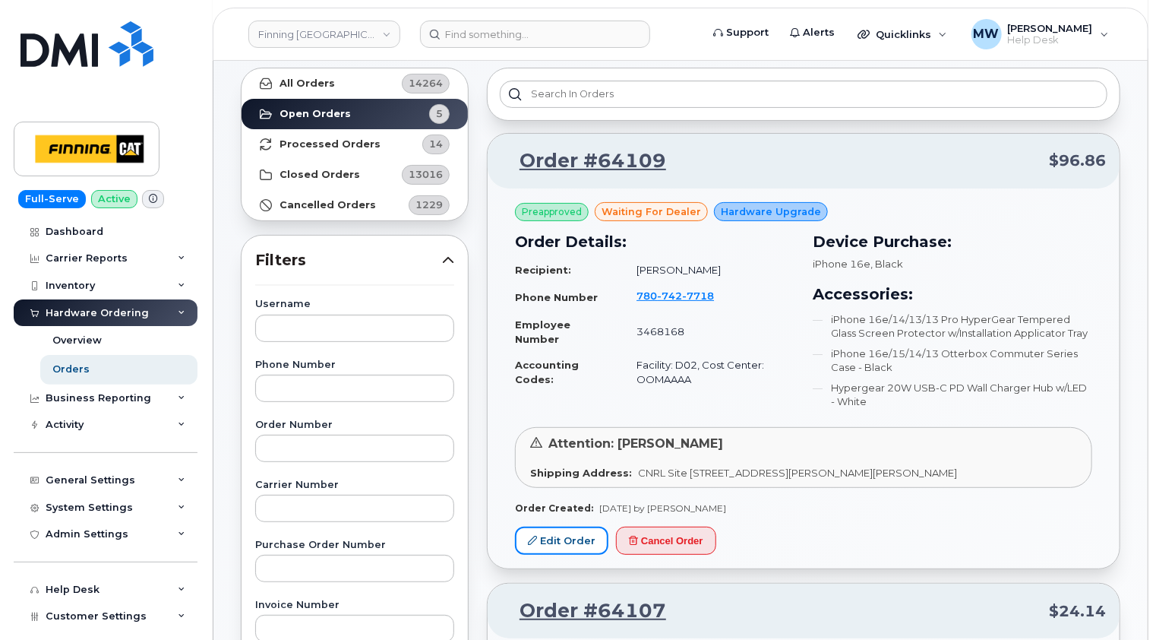
click at [571, 535] on link "Edit Order" at bounding box center [561, 540] width 93 height 28
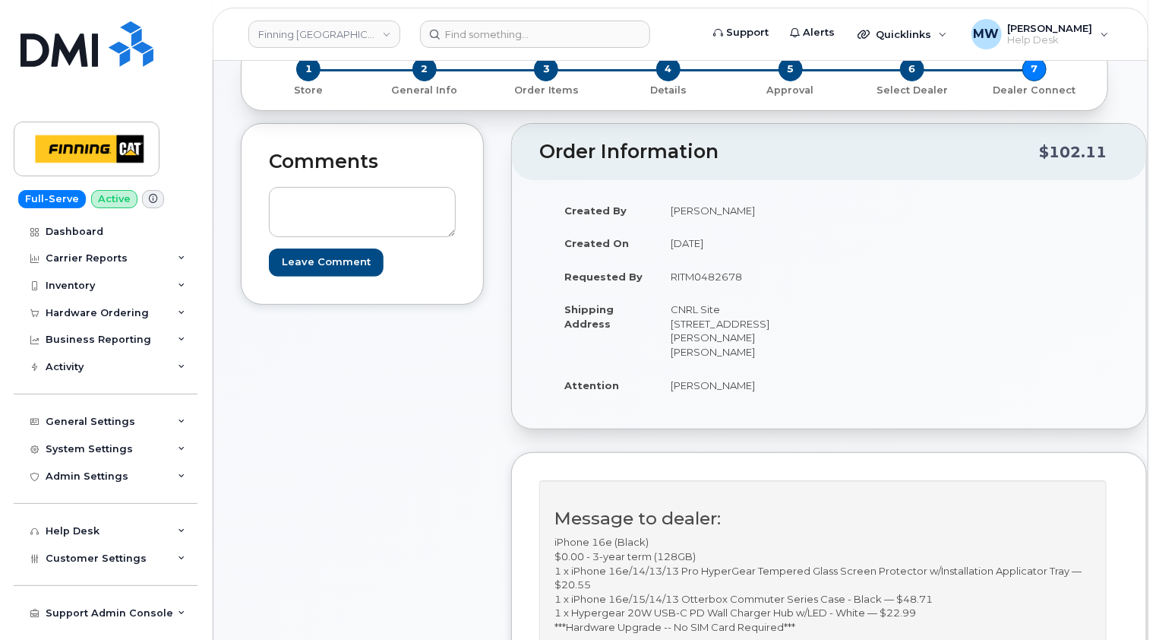
scroll to position [304, 0]
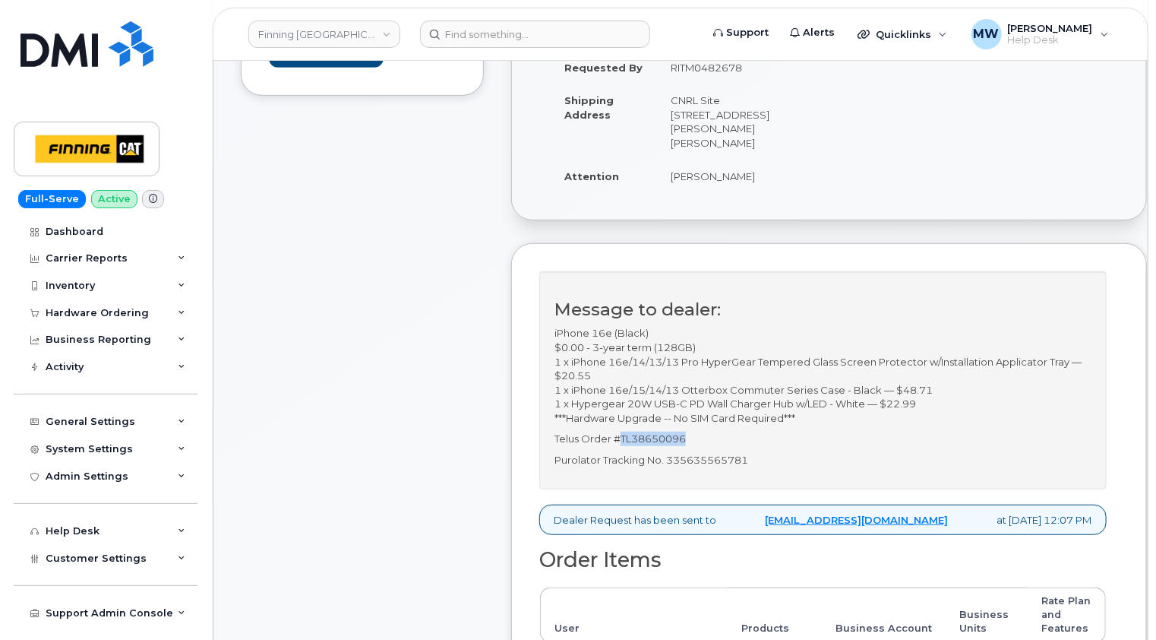
drag, startPoint x: 694, startPoint y: 436, endPoint x: 623, endPoint y: 436, distance: 71.4
click at [623, 436] on p "Telus Order #TL38650096" at bounding box center [823, 438] width 537 height 14
copy p "TL38650096"
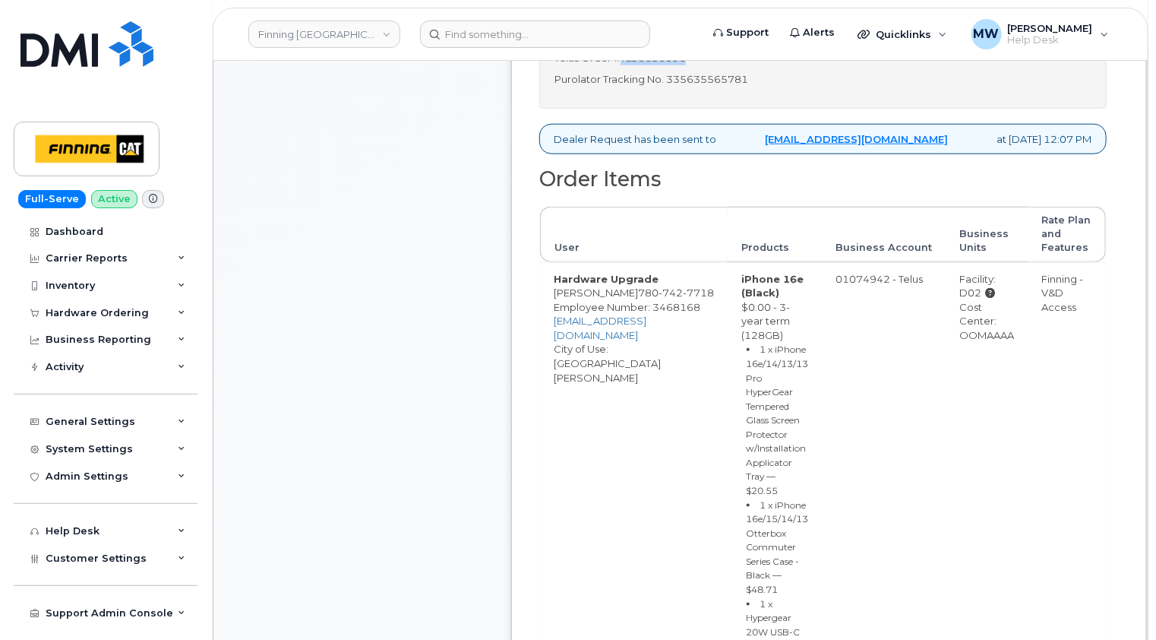
scroll to position [836, 0]
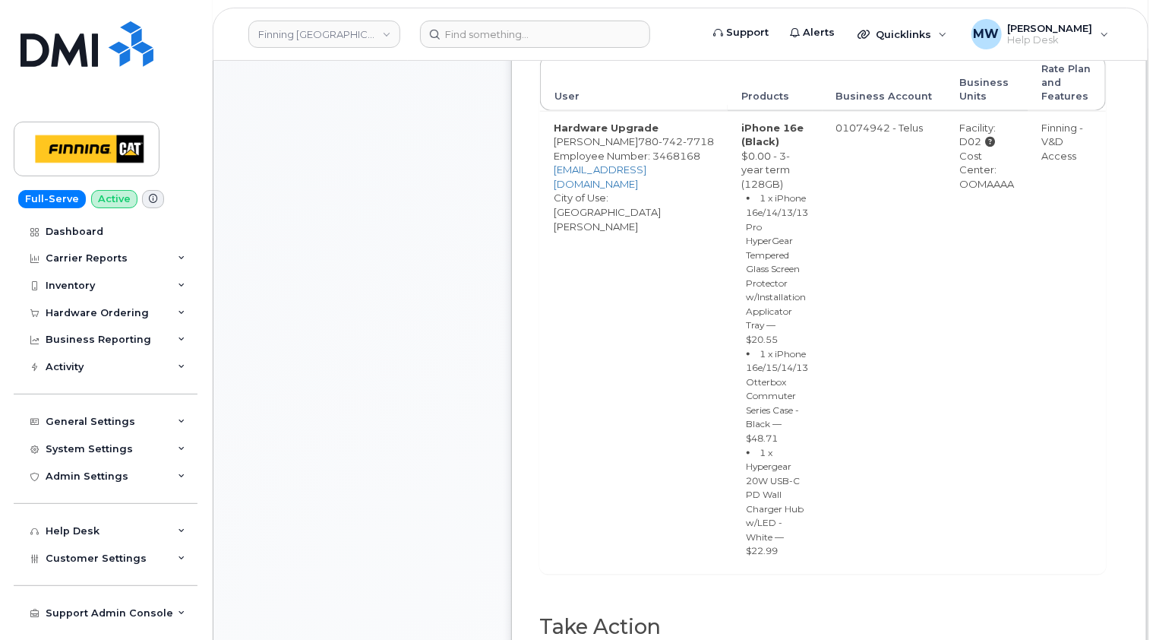
paste input "TL38650096"
type input "TL38650096"
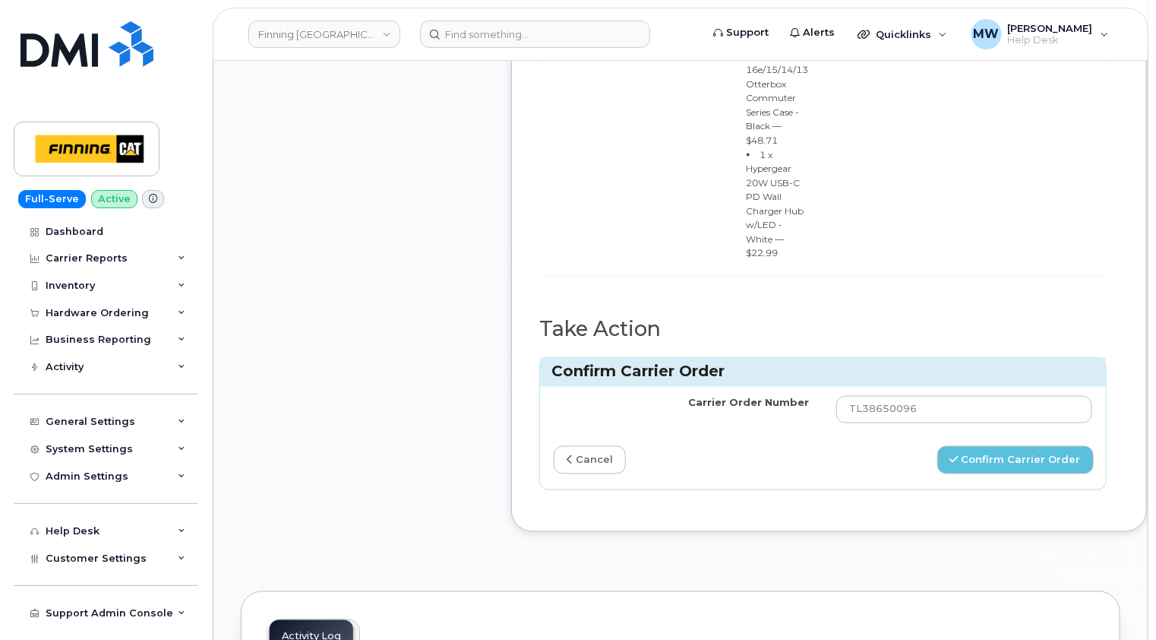
scroll to position [1139, 0]
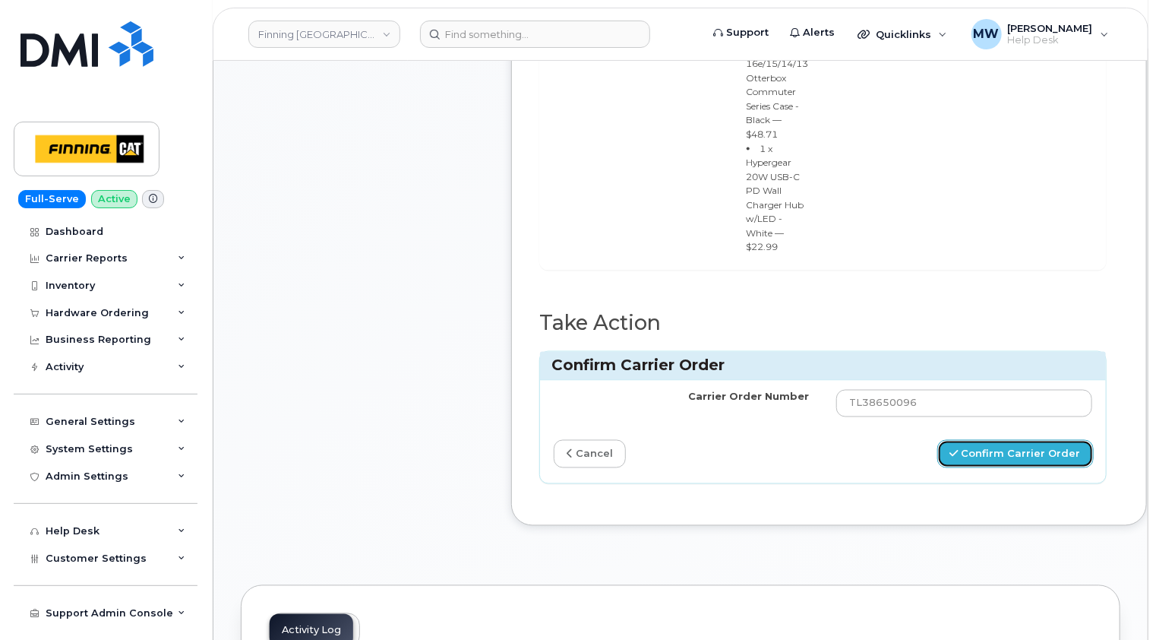
click at [1005, 440] on button "Confirm Carrier Order" at bounding box center [1015, 454] width 156 height 28
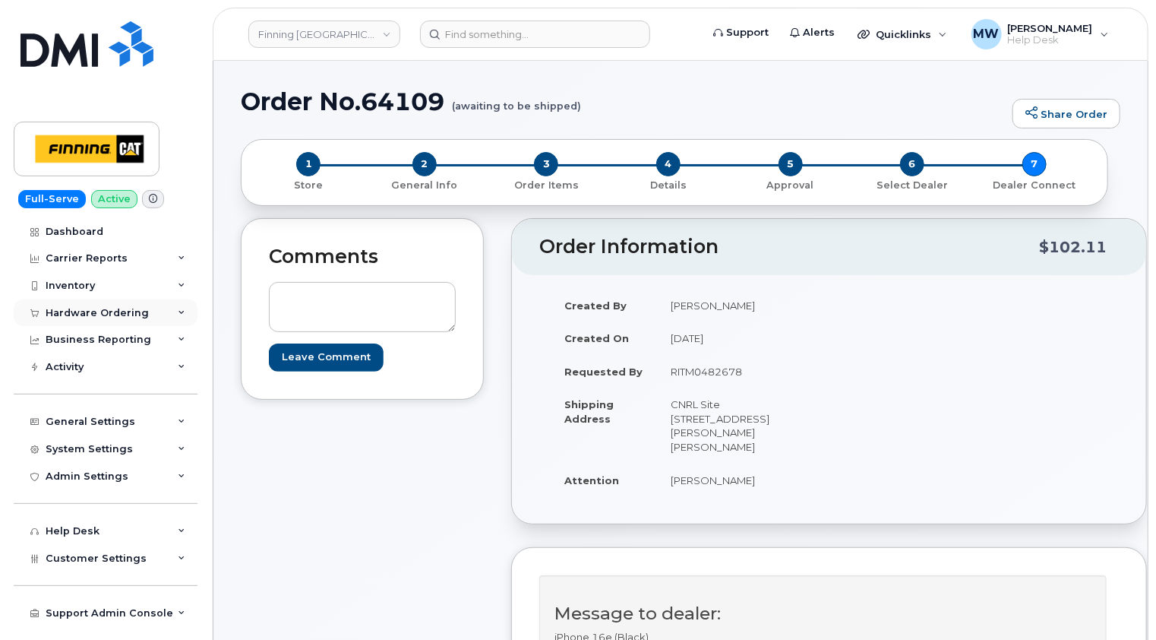
click at [99, 308] on div "Hardware Ordering" at bounding box center [97, 313] width 103 height 12
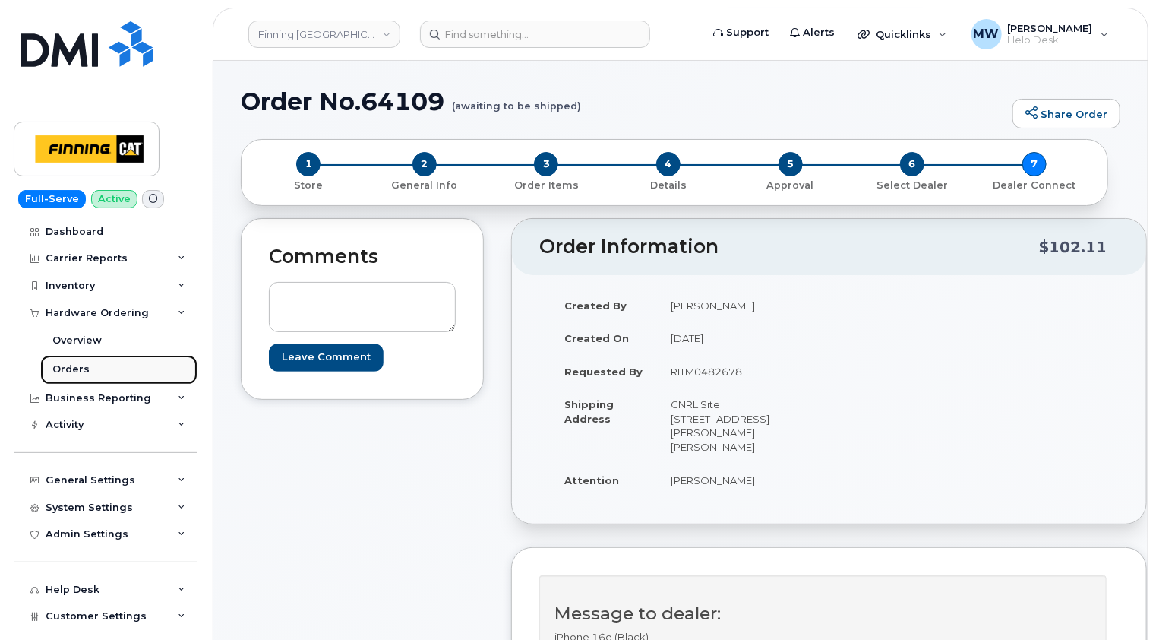
click at [63, 368] on div "Orders" at bounding box center [70, 369] width 37 height 14
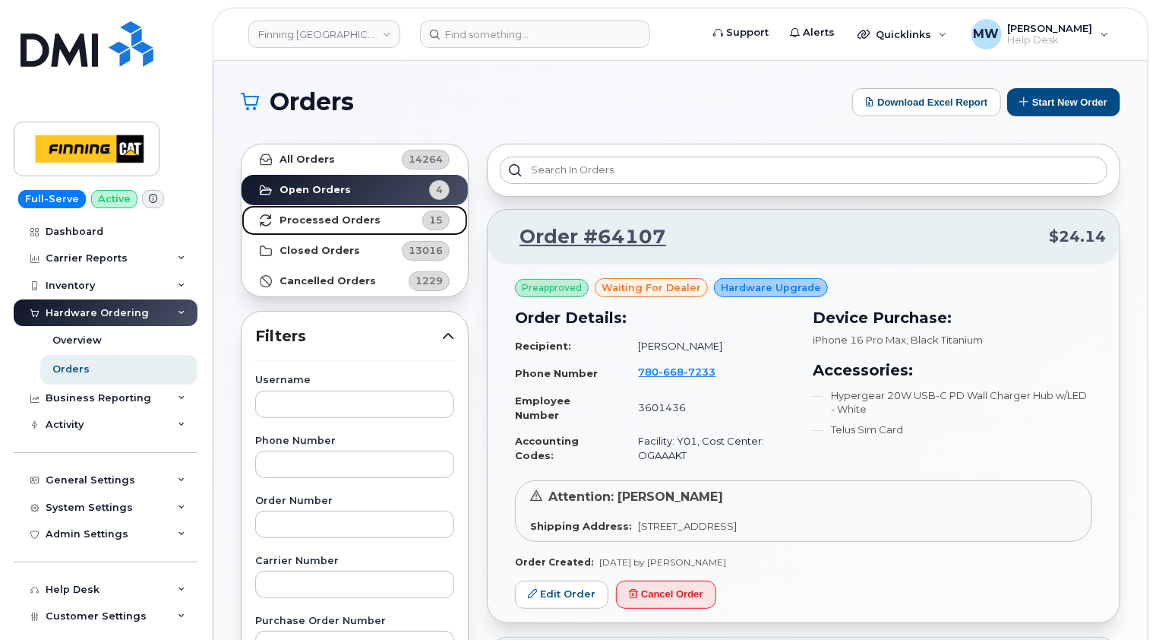
click at [324, 221] on strong "Processed Orders" at bounding box center [330, 220] width 101 height 12
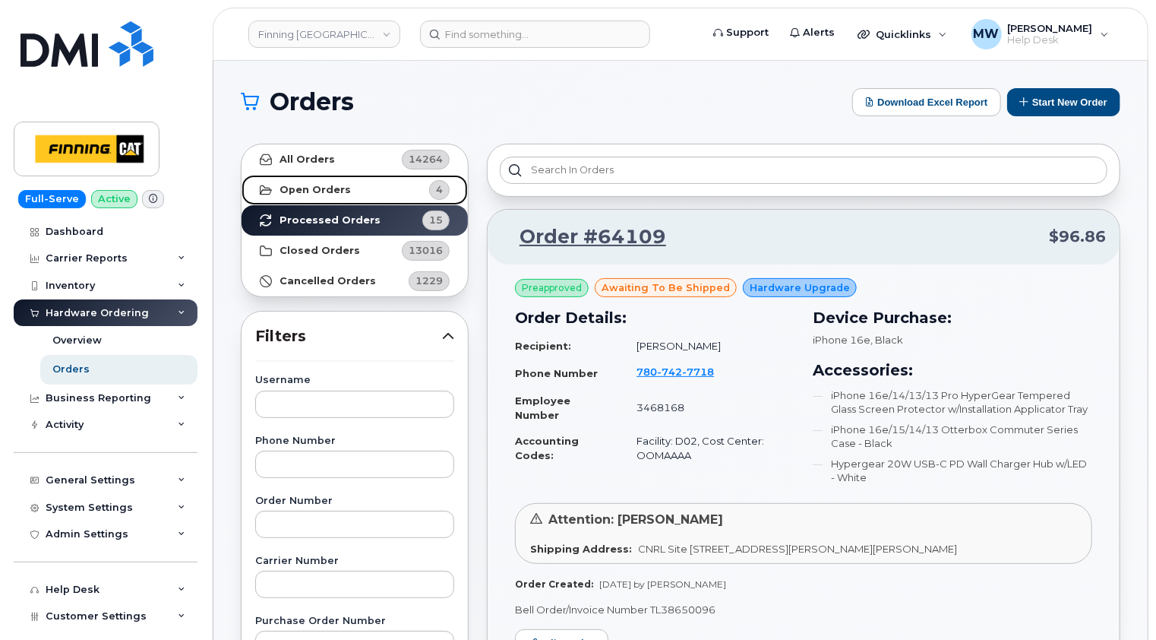
click at [310, 185] on strong "Open Orders" at bounding box center [315, 190] width 71 height 12
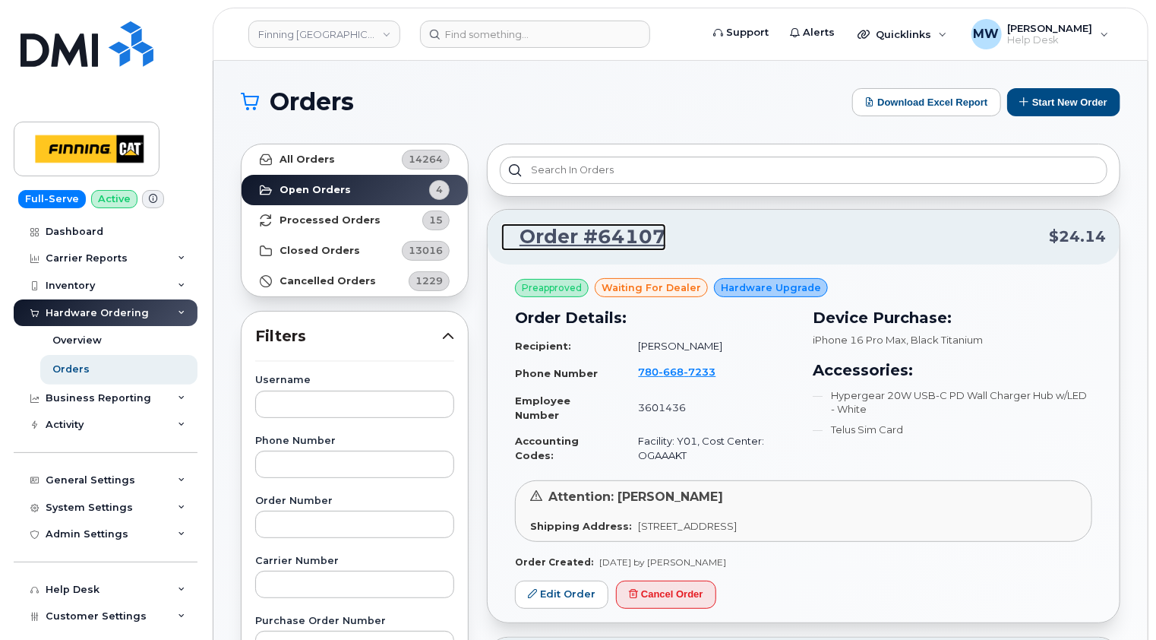
click at [615, 229] on link "Order #64107" at bounding box center [583, 236] width 165 height 27
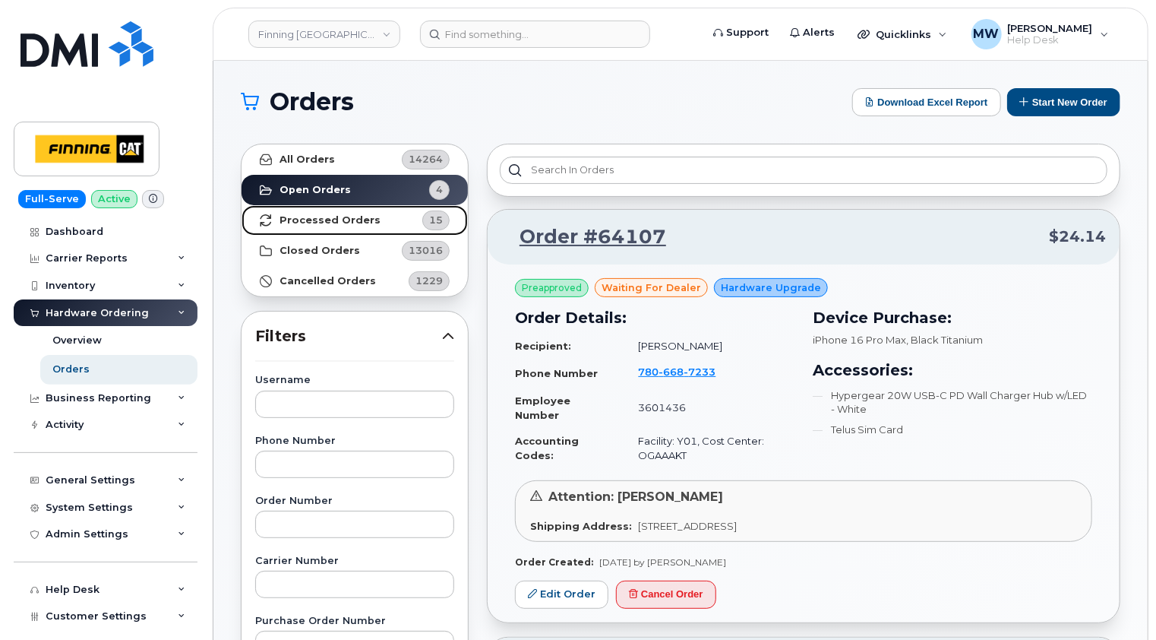
click at [346, 220] on strong "Processed Orders" at bounding box center [330, 220] width 101 height 12
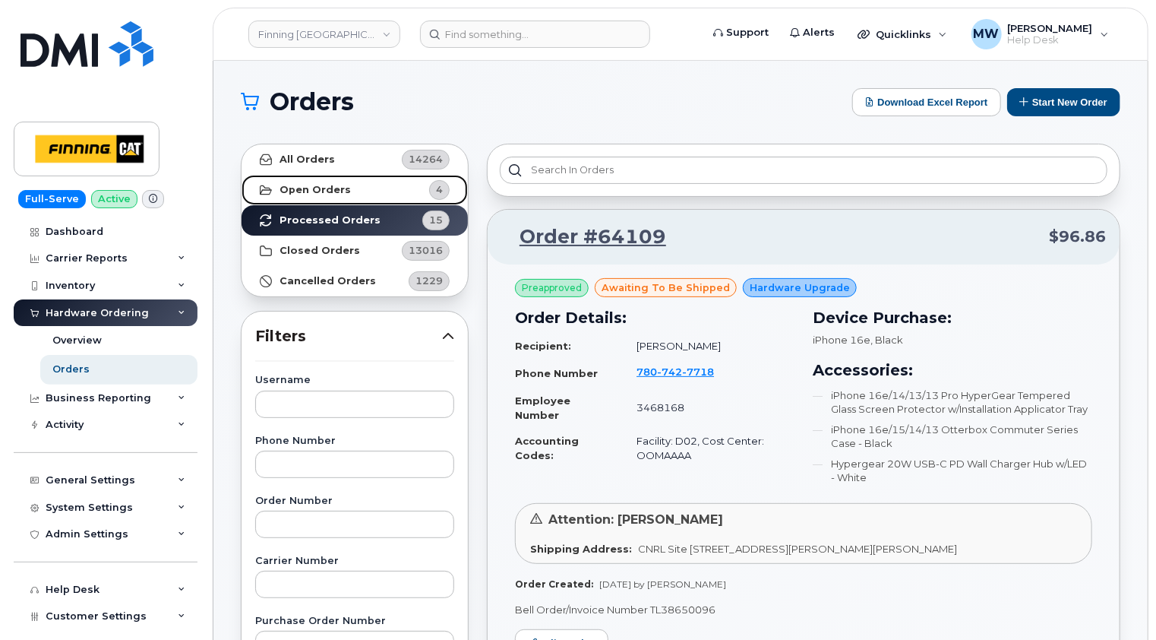
click at [319, 190] on strong "Open Orders" at bounding box center [315, 190] width 71 height 12
